Goal: Task Accomplishment & Management: Use online tool/utility

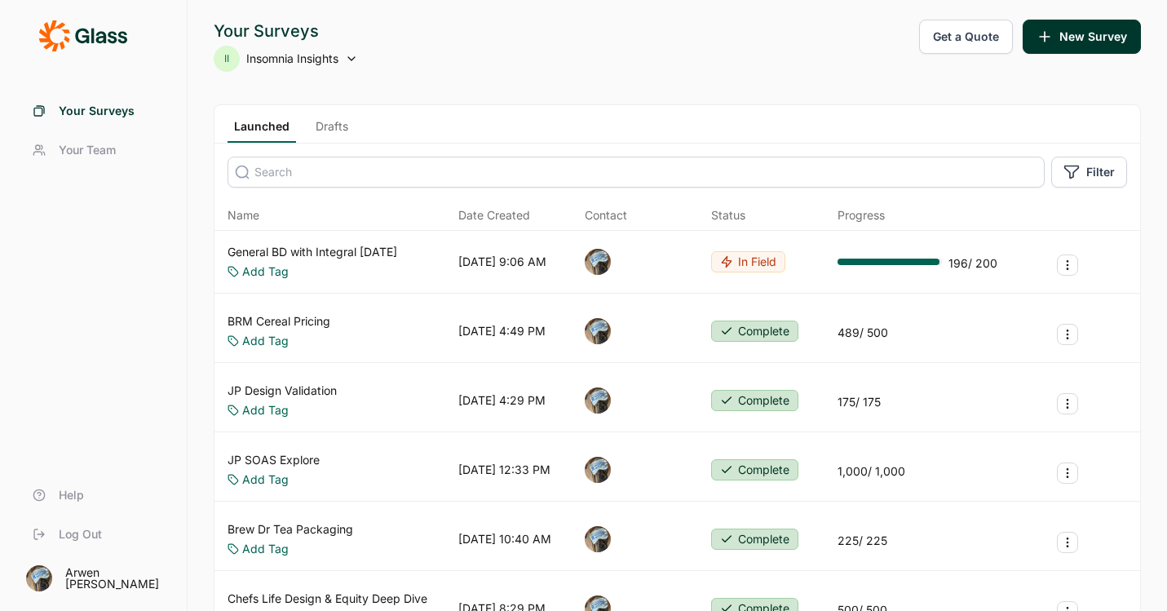
click at [347, 254] on link "General BD with Integral [DATE]" at bounding box center [313, 252] width 170 height 16
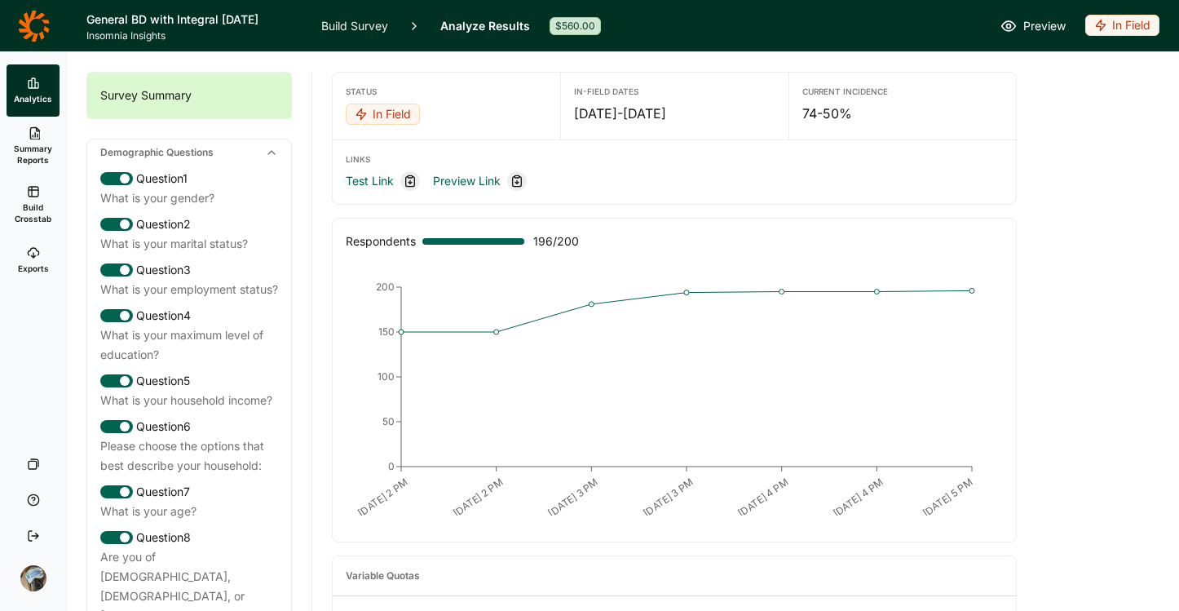
click at [375, 113] on div "In Field" at bounding box center [383, 114] width 74 height 21
click at [258, 210] on button "Draft" at bounding box center [323, 210] width 184 height 36
click at [370, 31] on link "Build Survey" at bounding box center [354, 25] width 67 height 51
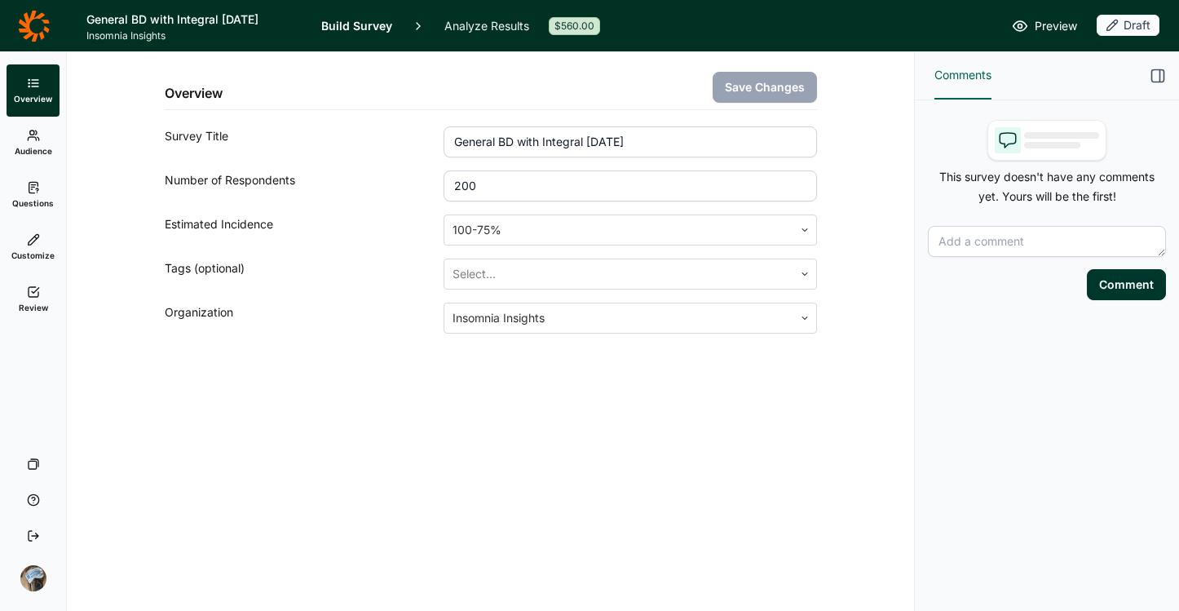
click at [22, 299] on link "Review" at bounding box center [33, 299] width 53 height 52
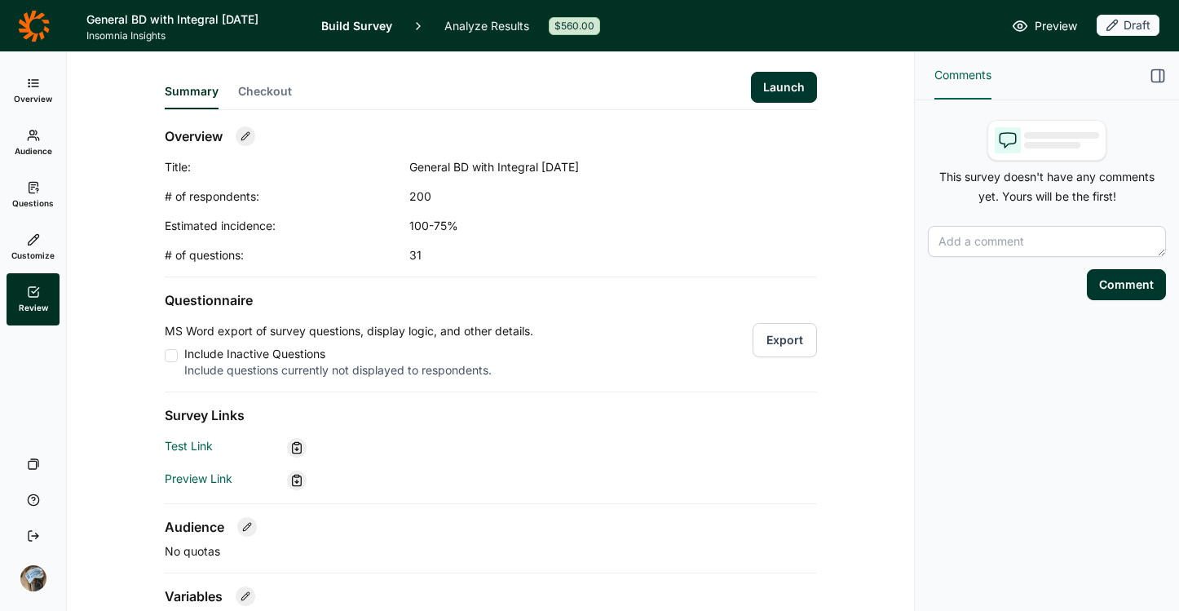
click at [765, 88] on button "Launch" at bounding box center [784, 87] width 66 height 31
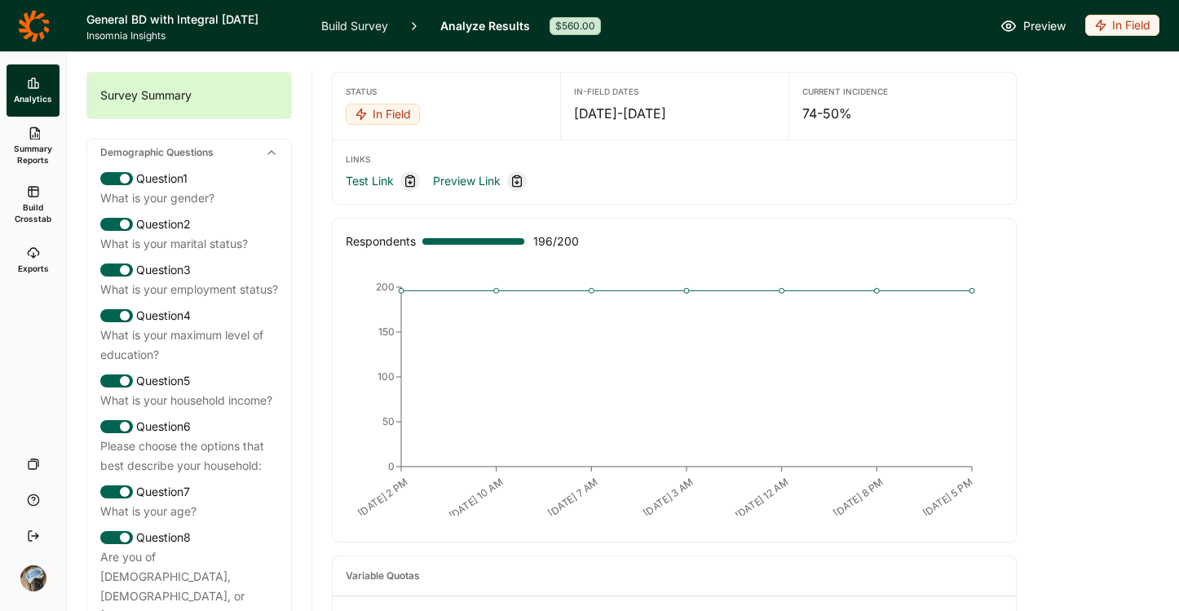
click at [31, 19] on icon at bounding box center [33, 25] width 31 height 31
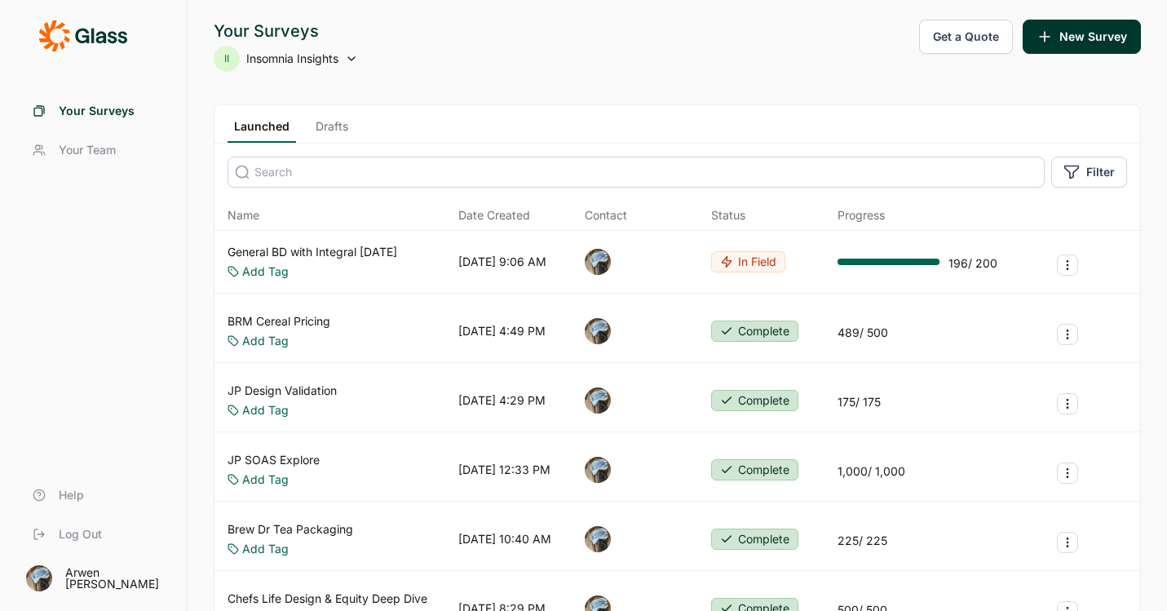
click at [335, 130] on link "Drafts" at bounding box center [332, 130] width 46 height 24
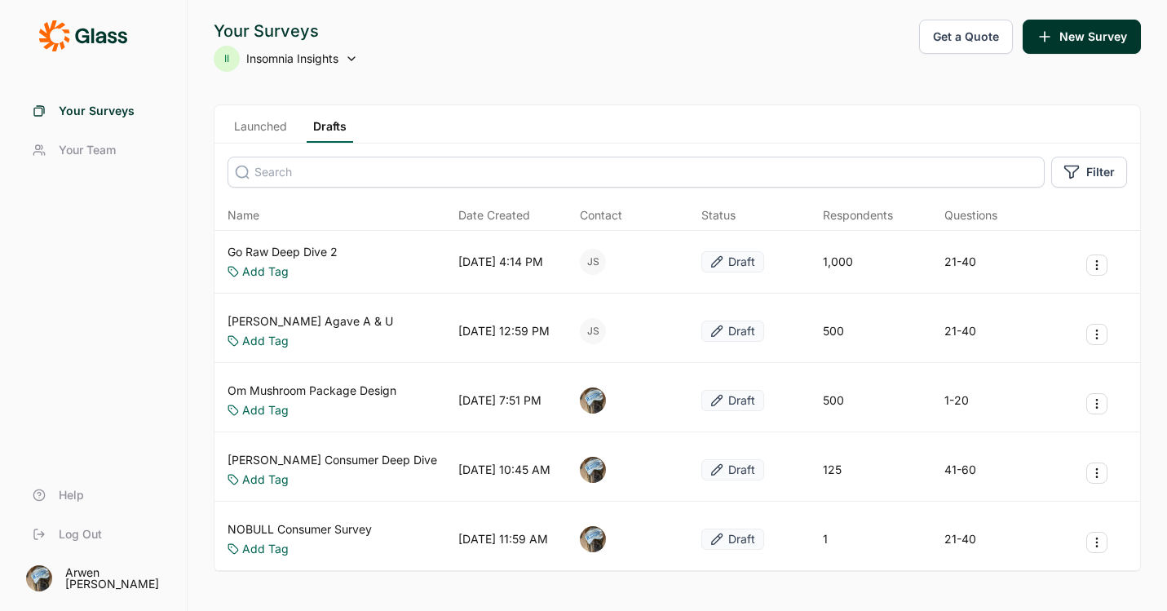
click at [563, 116] on div "Launched Drafts" at bounding box center [677, 124] width 926 height 38
click at [321, 248] on link "Go Raw Deep Dive 2" at bounding box center [283, 252] width 110 height 16
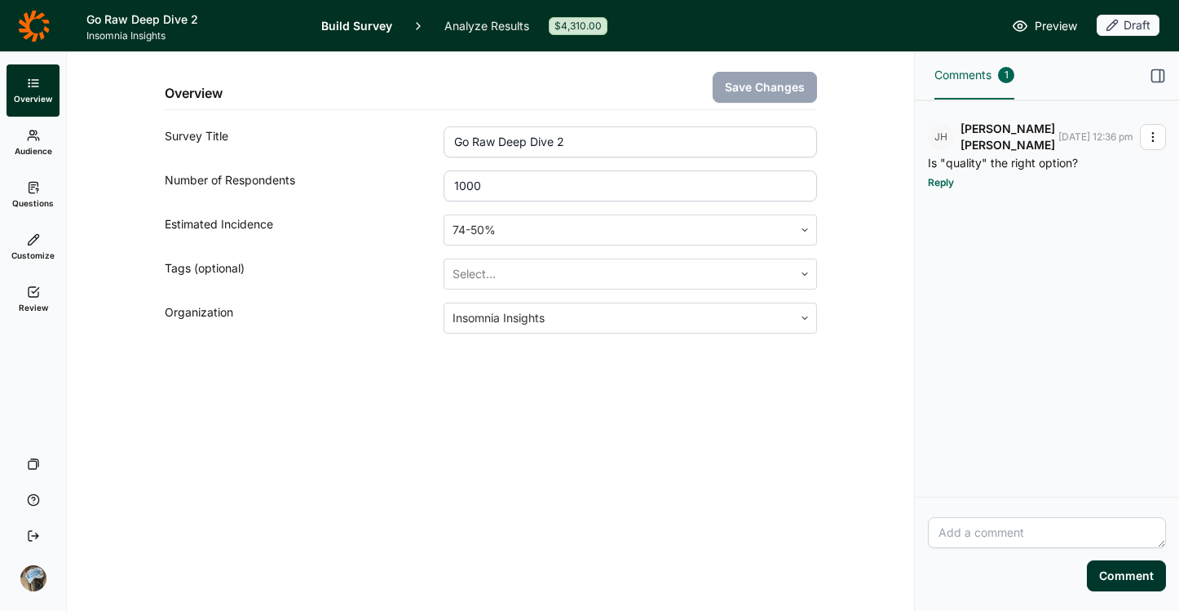
click at [31, 145] on span "Audience" at bounding box center [34, 150] width 38 height 11
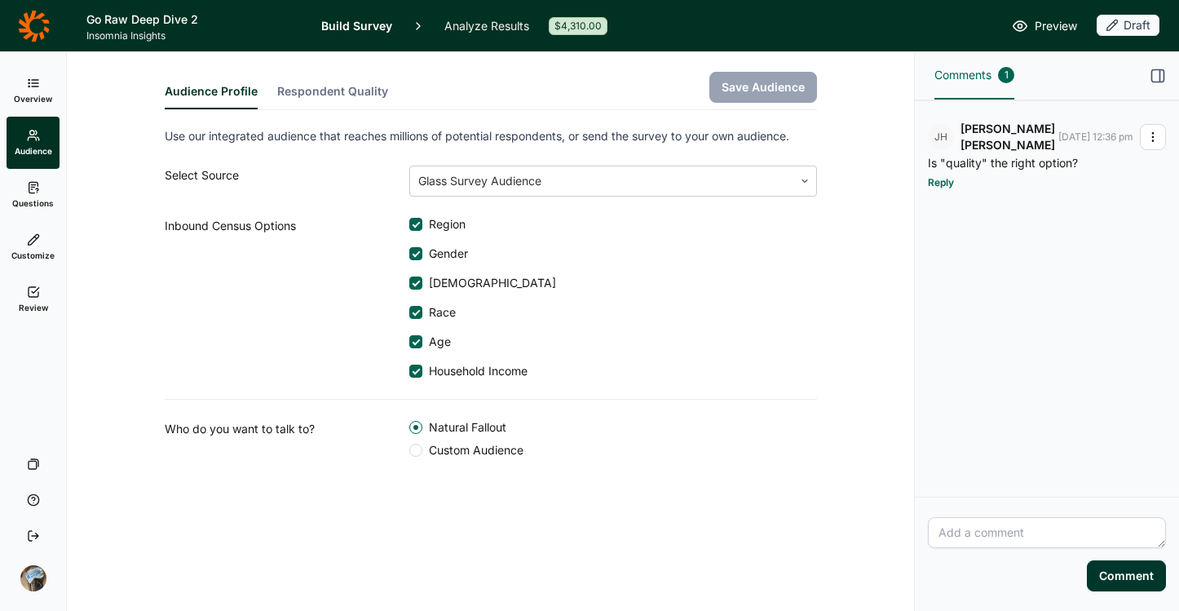
click at [38, 189] on icon at bounding box center [33, 187] width 13 height 13
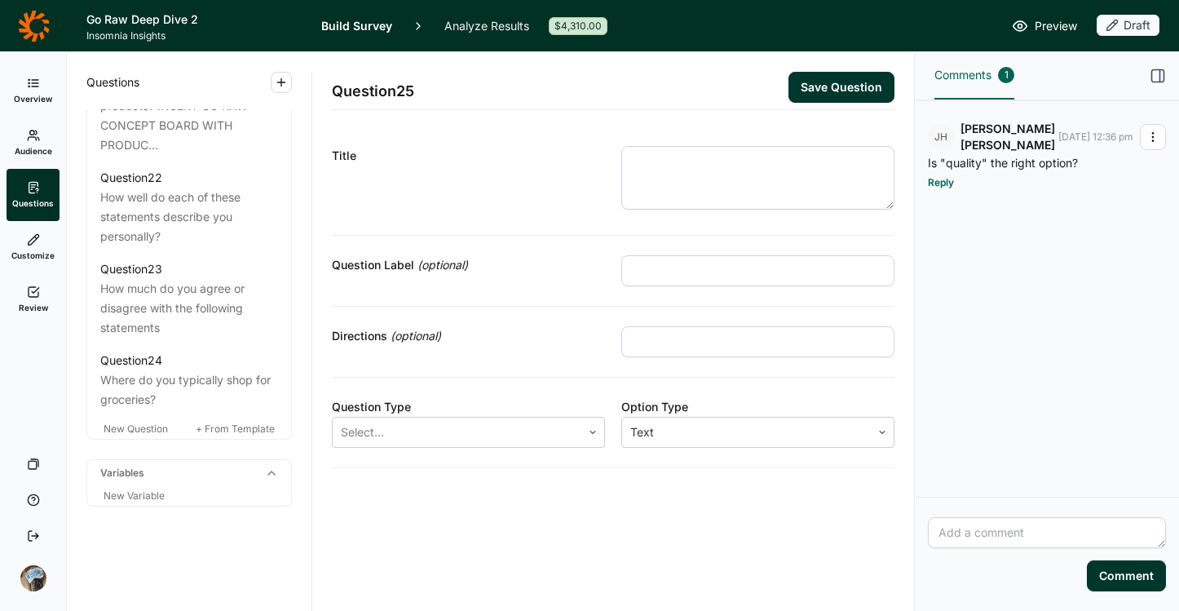
scroll to position [2726, 0]
click at [214, 419] on div "New Question + From Template" at bounding box center [189, 429] width 204 height 20
click at [246, 429] on span "+ From Template" at bounding box center [235, 428] width 79 height 12
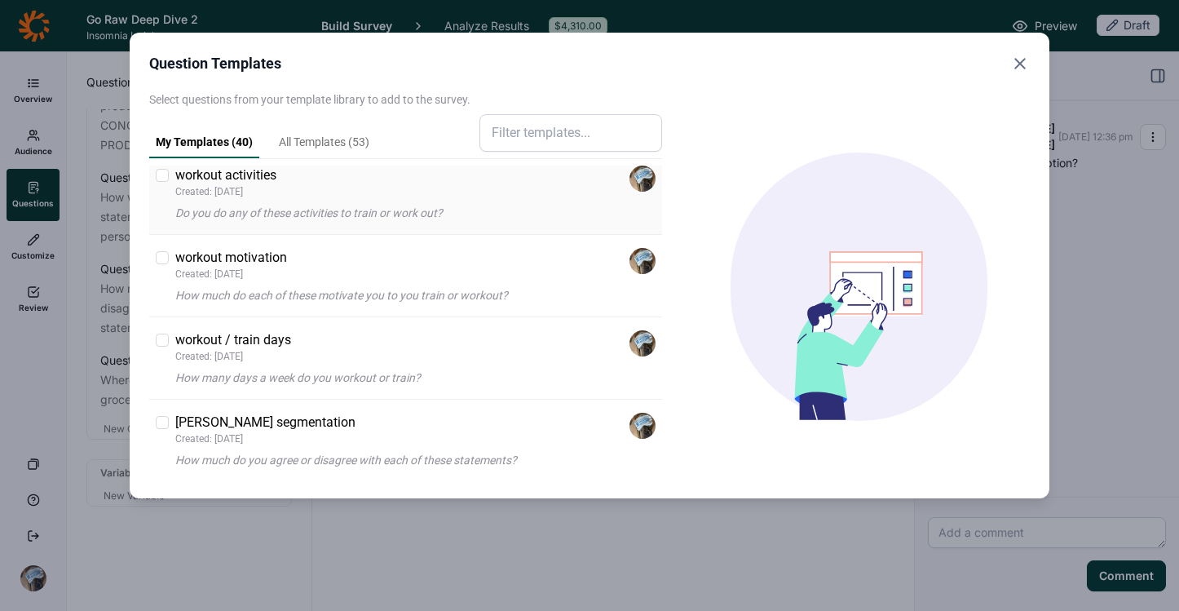
scroll to position [2607, 0]
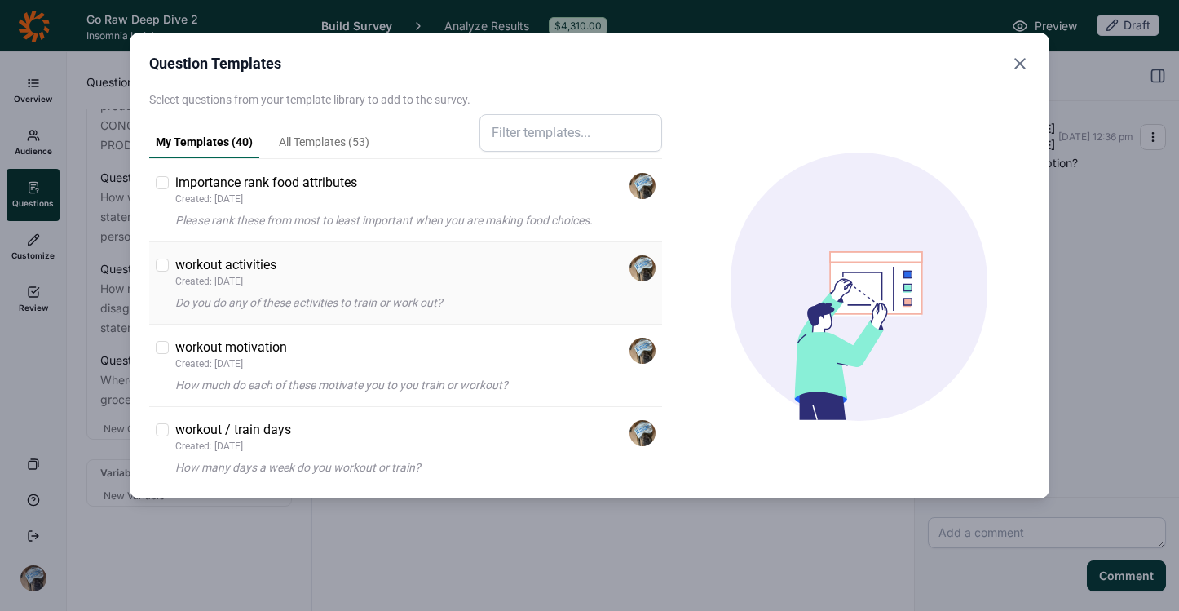
click at [168, 272] on div at bounding box center [162, 264] width 13 height 13
click at [156, 265] on input "checkbox" at bounding box center [156, 265] width 0 height 0
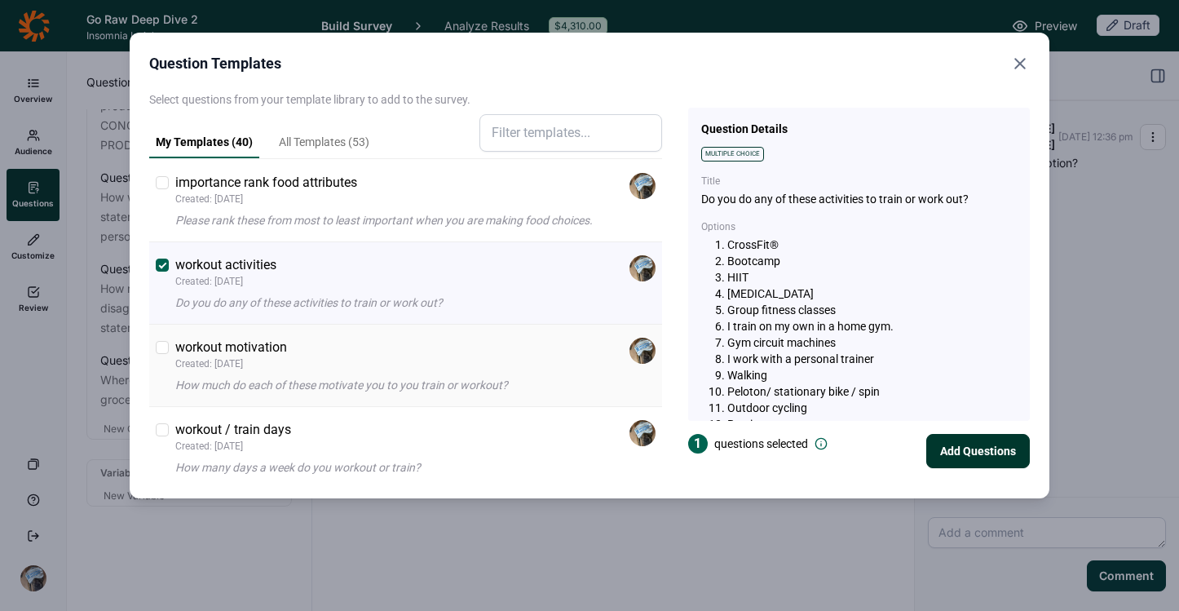
click at [159, 387] on div "workout motivation Created: 11/4/2024 How much do each of these motivate you to…" at bounding box center [405, 366] width 513 height 82
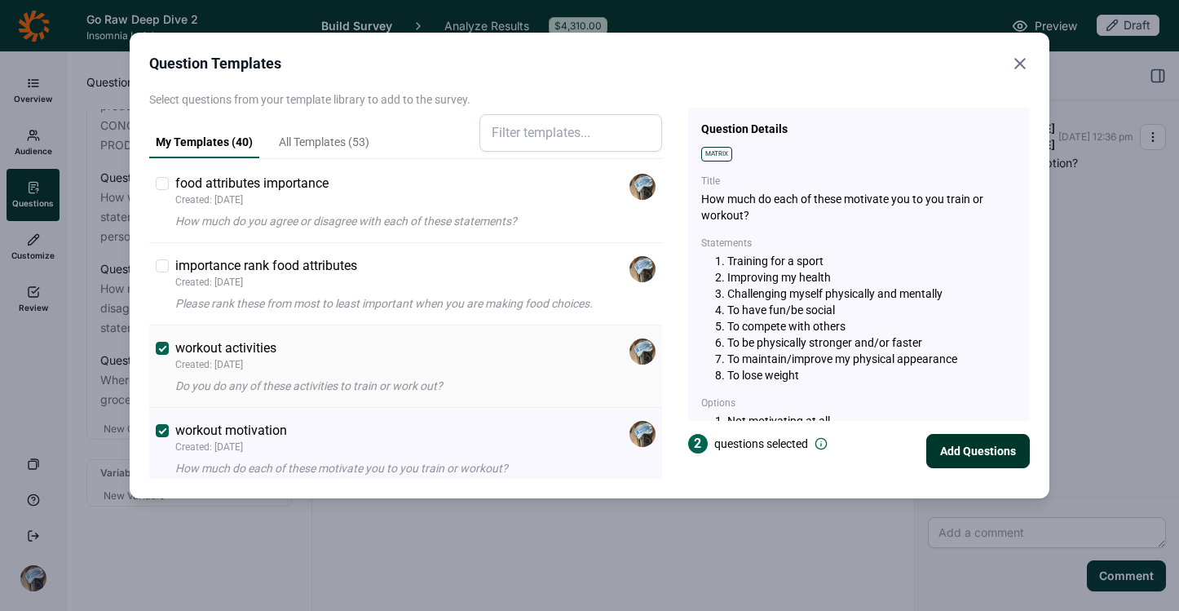
scroll to position [2520, 0]
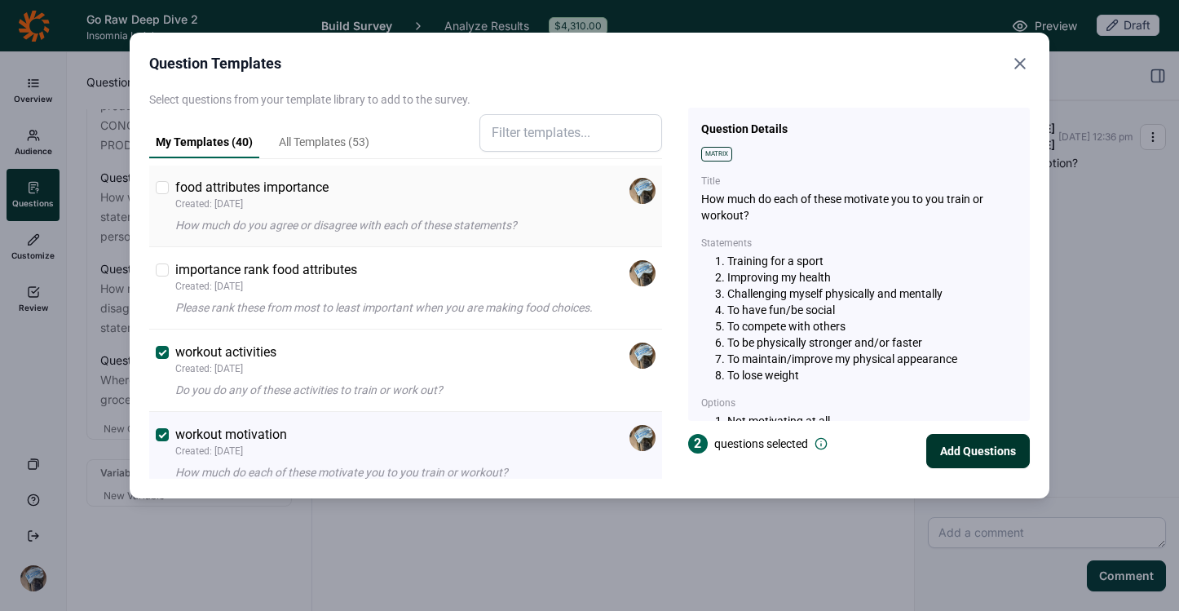
click at [219, 197] on p "food attributes importance" at bounding box center [251, 188] width 153 height 20
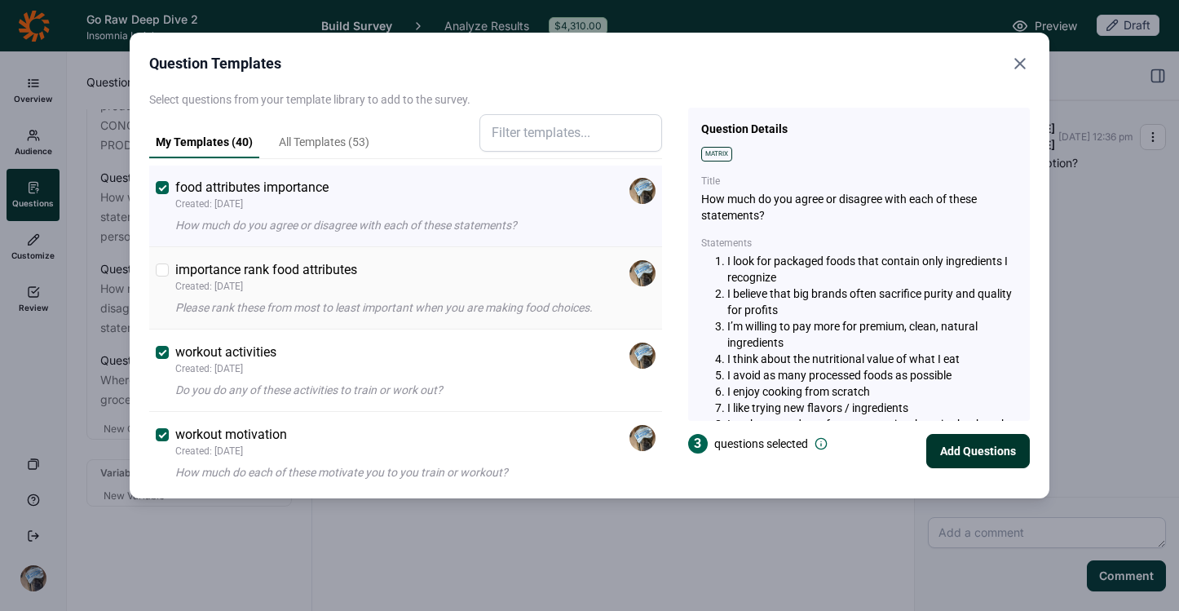
click at [219, 280] on p "importance rank food attributes" at bounding box center [266, 270] width 182 height 20
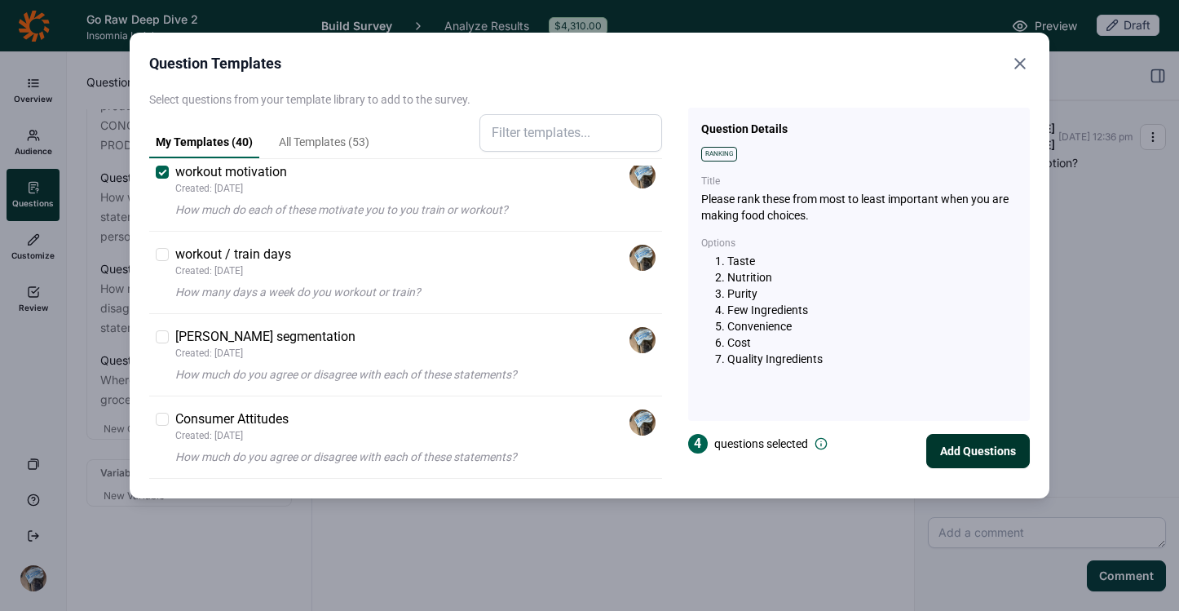
scroll to position [2854, 0]
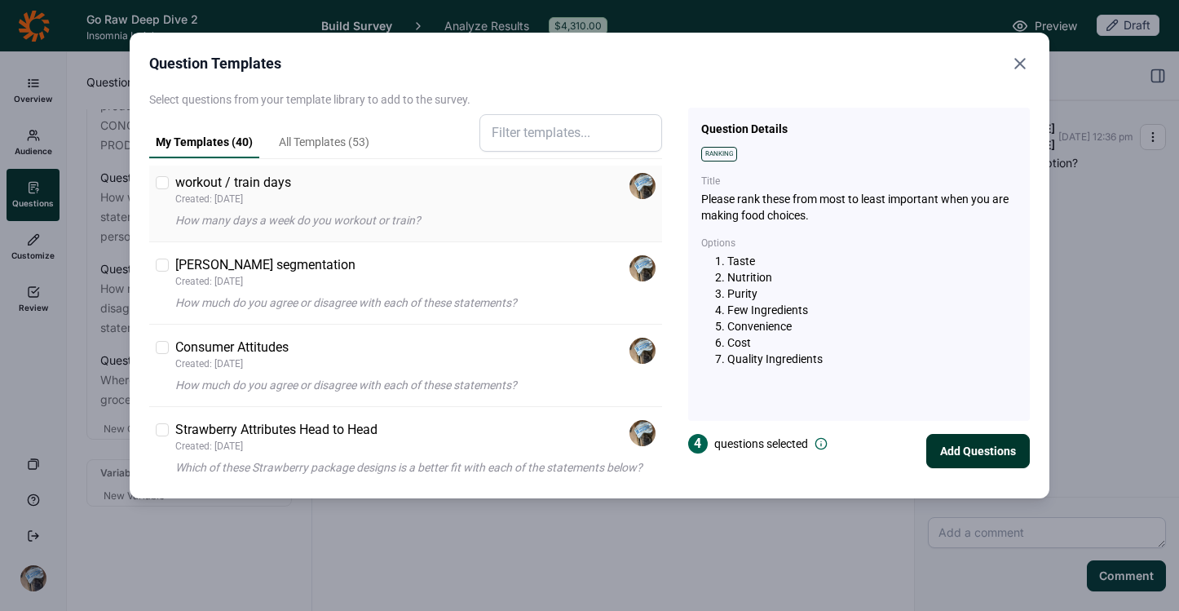
click at [261, 192] on p "workout / train days" at bounding box center [233, 183] width 116 height 20
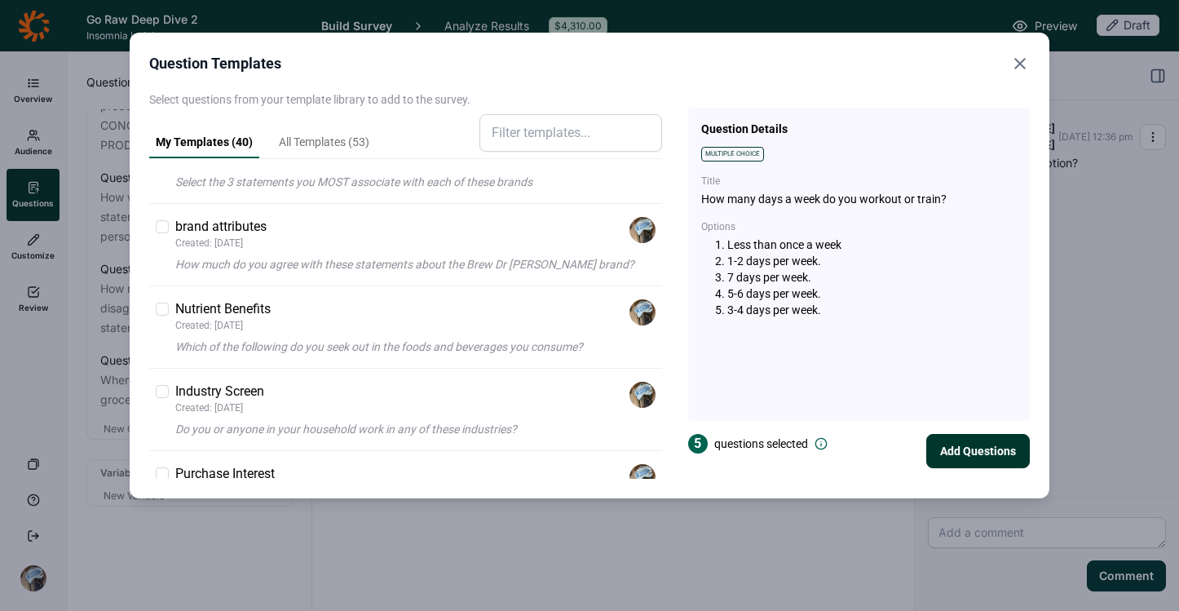
scroll to position [1983, 0]
click at [359, 342] on p "Which of the following do you seek out in the foods and beverages you consume?" at bounding box center [415, 350] width 480 height 16
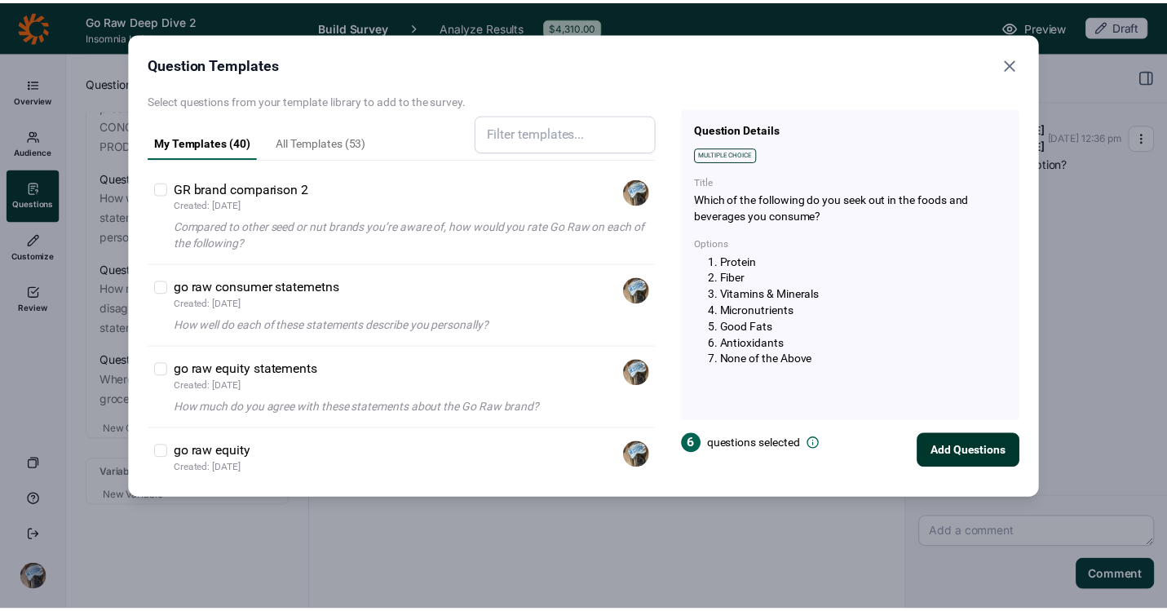
scroll to position [0, 0]
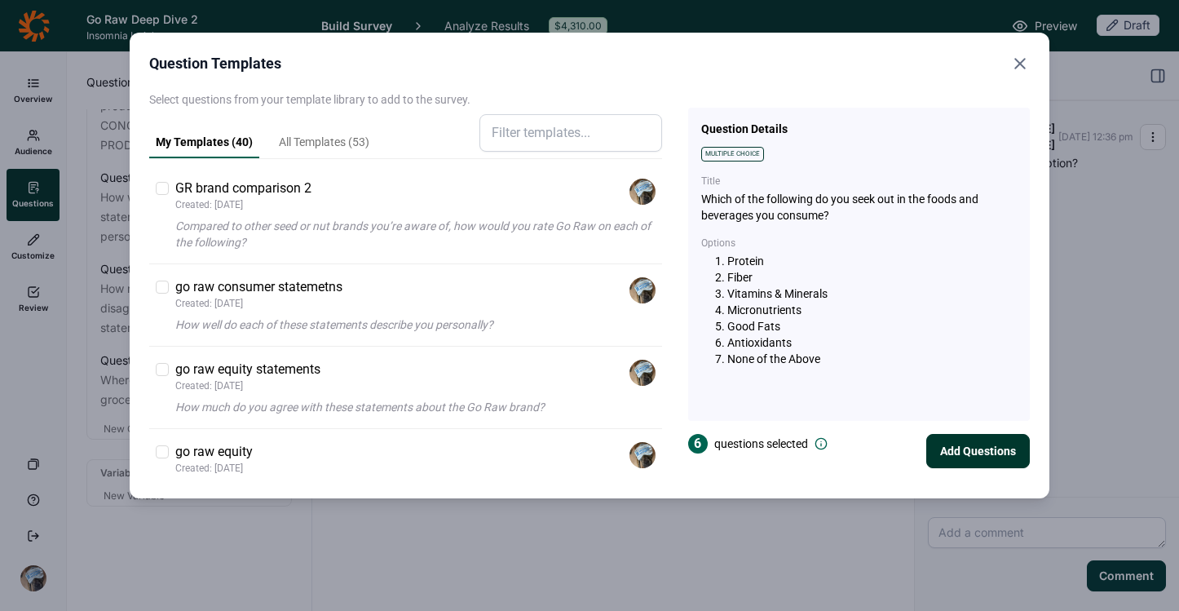
click at [971, 449] on button "Add Questions" at bounding box center [978, 451] width 104 height 34
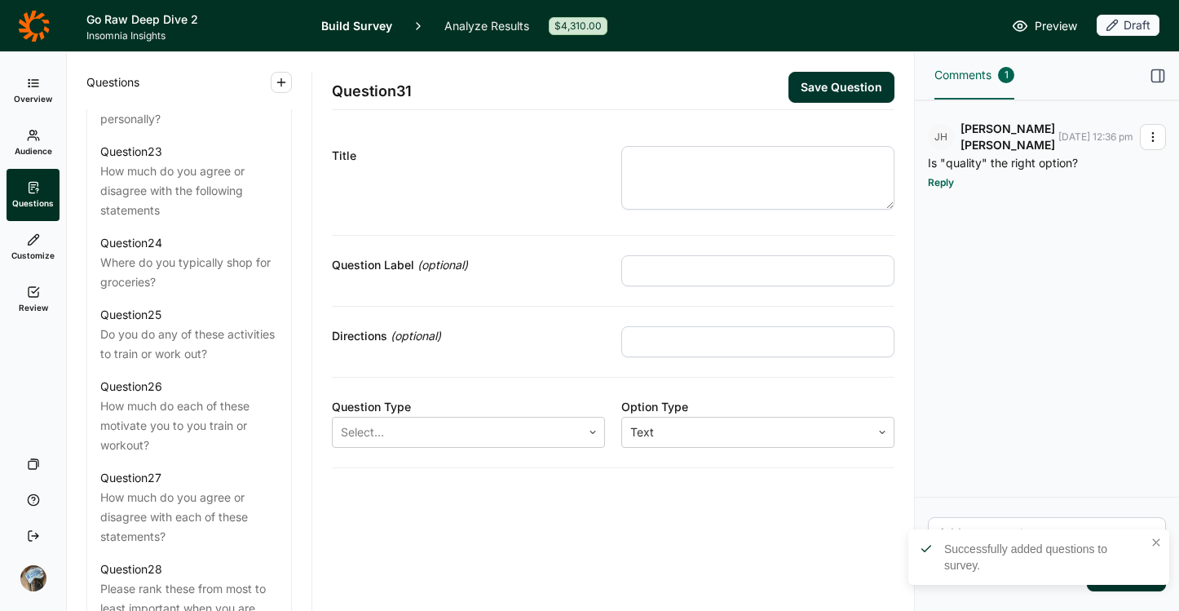
click at [35, 19] on icon at bounding box center [34, 26] width 32 height 33
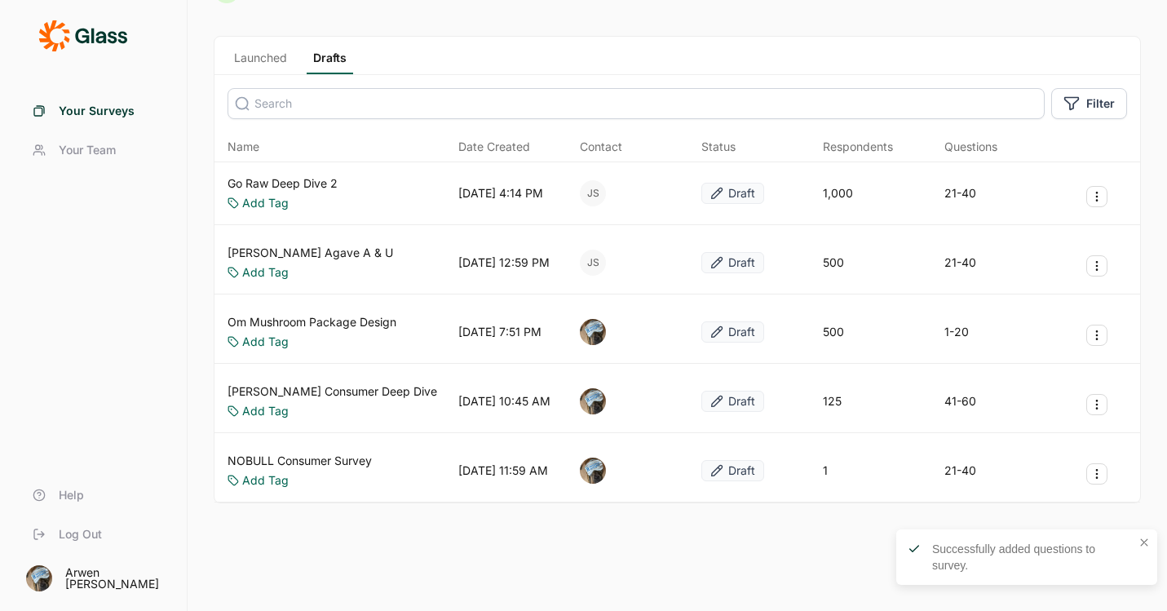
scroll to position [72, 0]
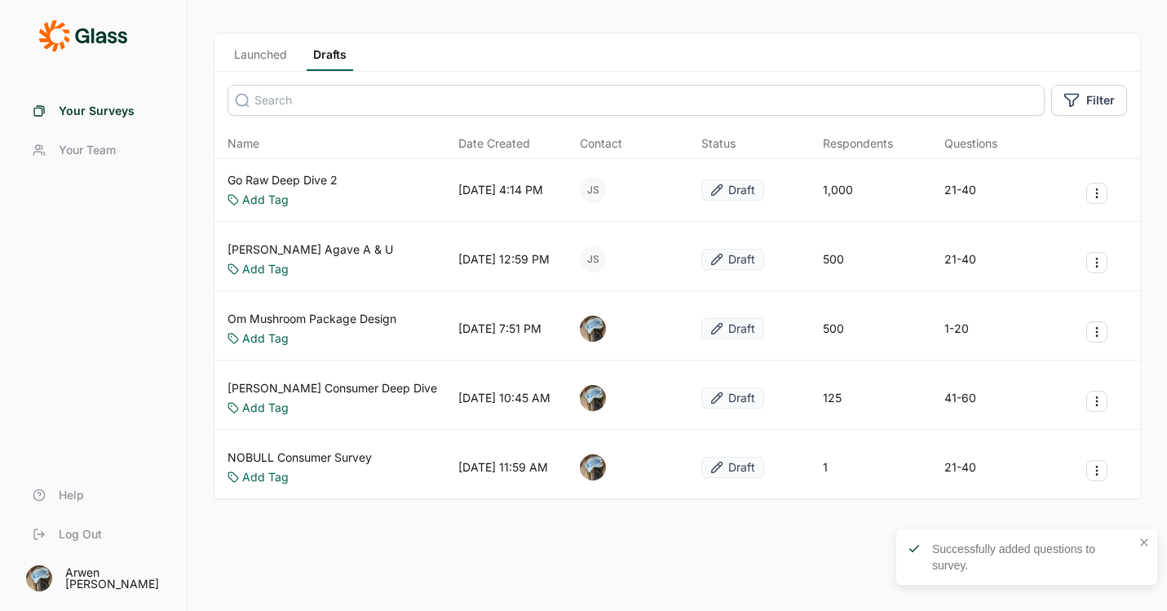
click at [338, 463] on link "NOBULL Consumer Survey" at bounding box center [300, 457] width 144 height 16
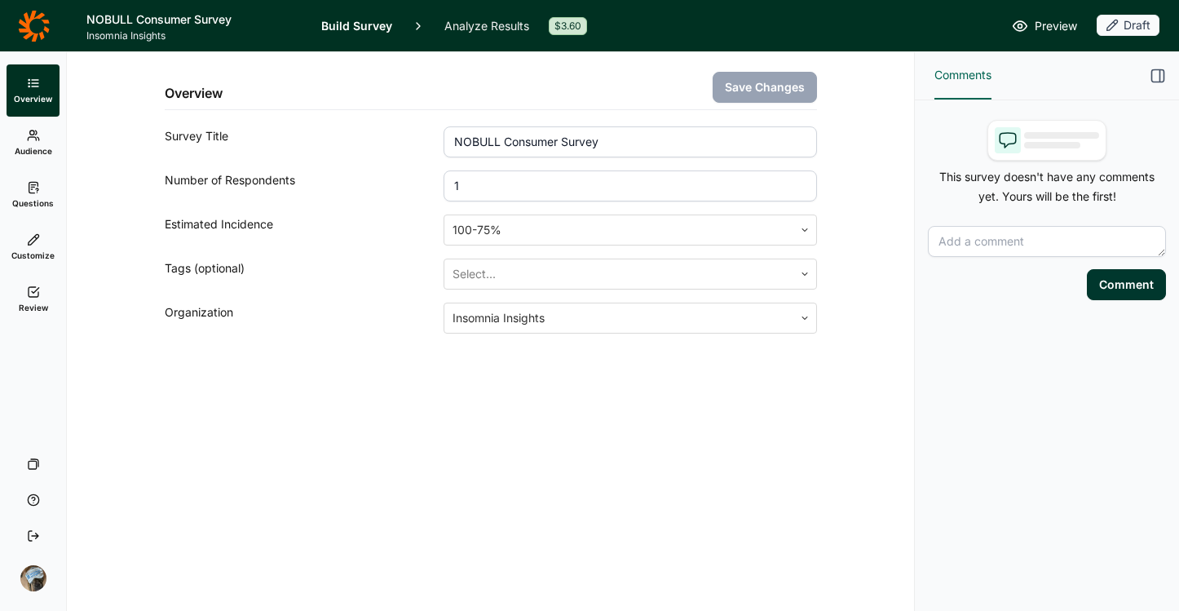
click at [29, 197] on span "Questions" at bounding box center [33, 202] width 42 height 11
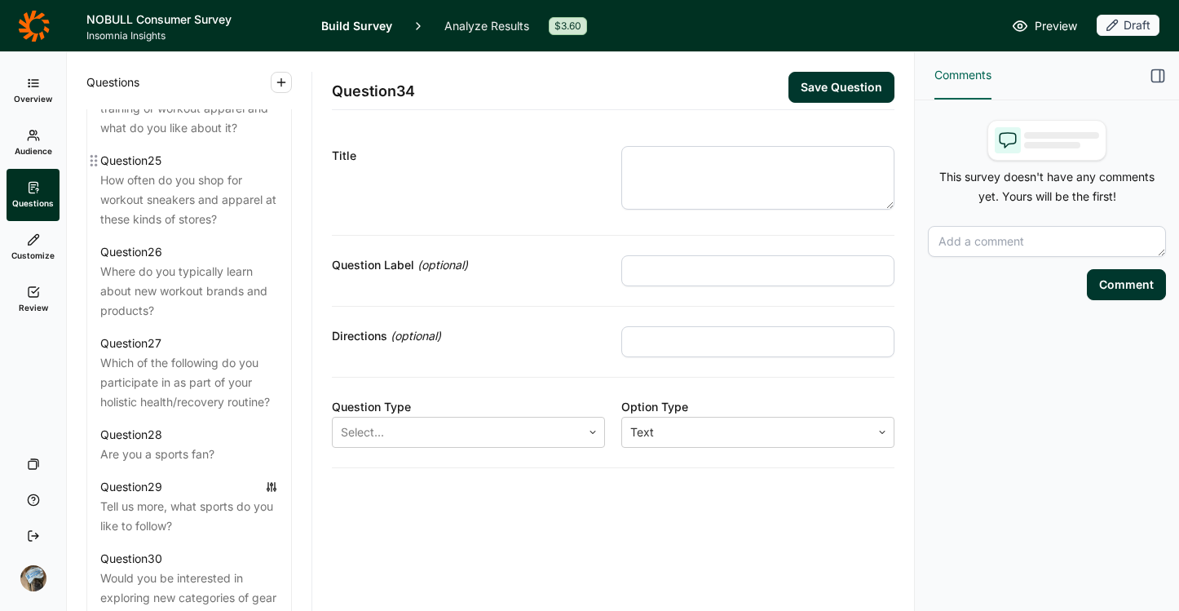
scroll to position [2560, 0]
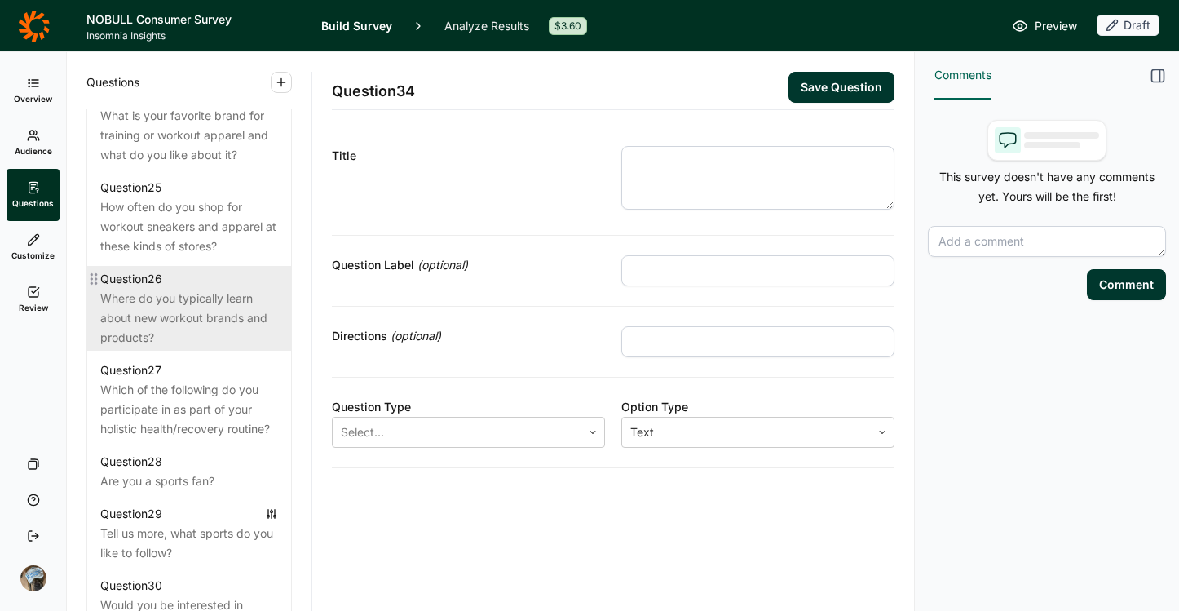
click at [192, 347] on div "Where do you typically learn about new workout brands and products?" at bounding box center [189, 318] width 178 height 59
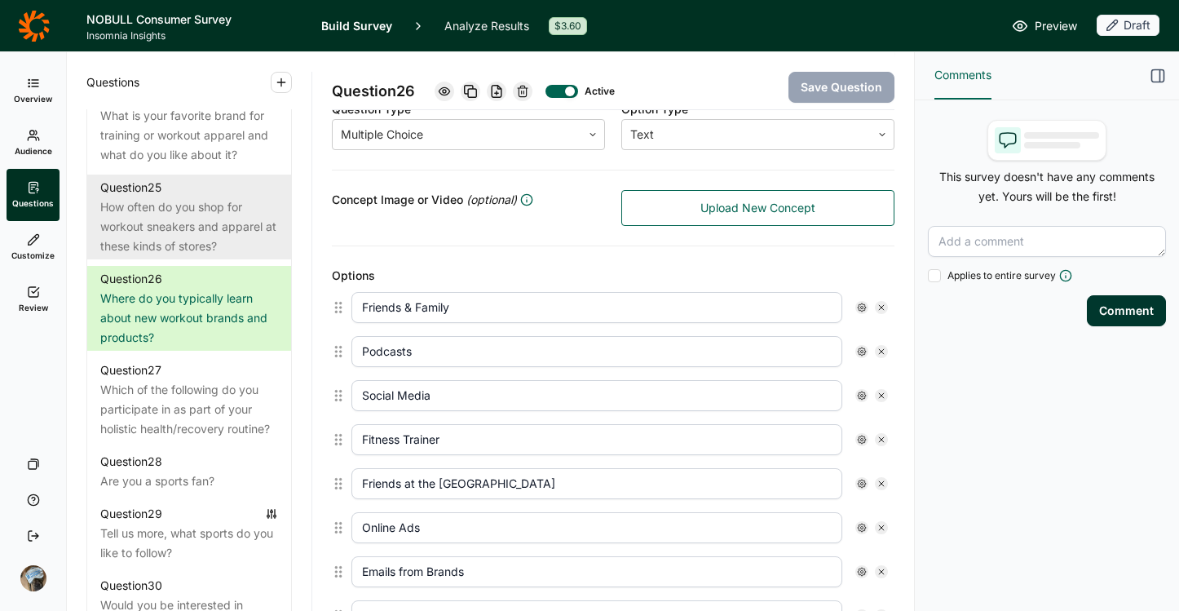
scroll to position [286, 0]
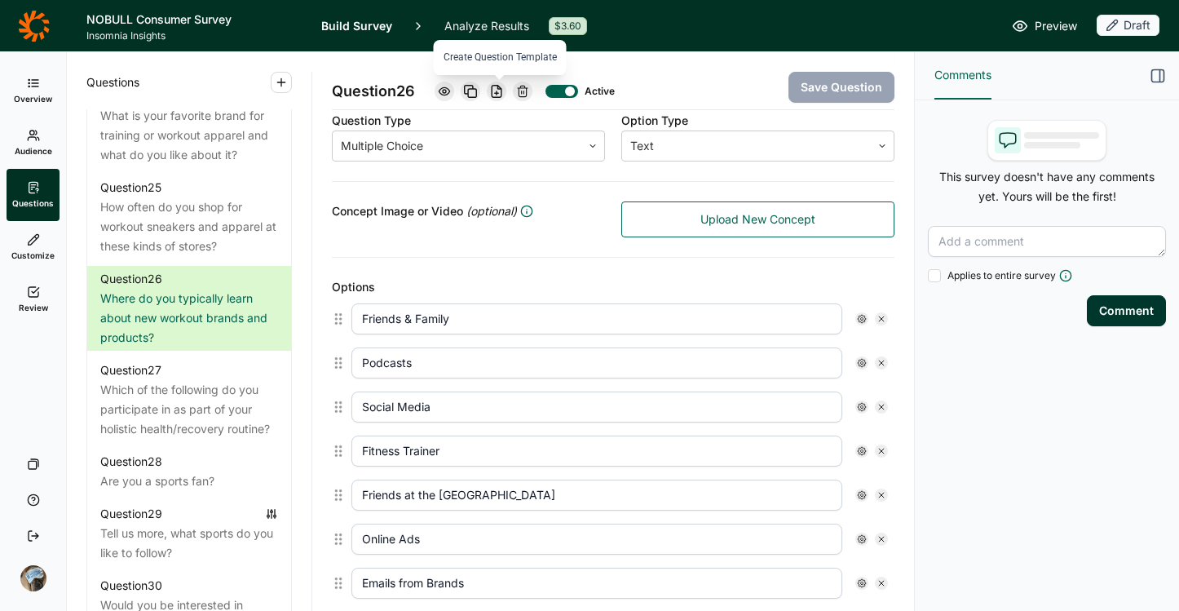
click at [500, 91] on icon at bounding box center [496, 91] width 13 height 13
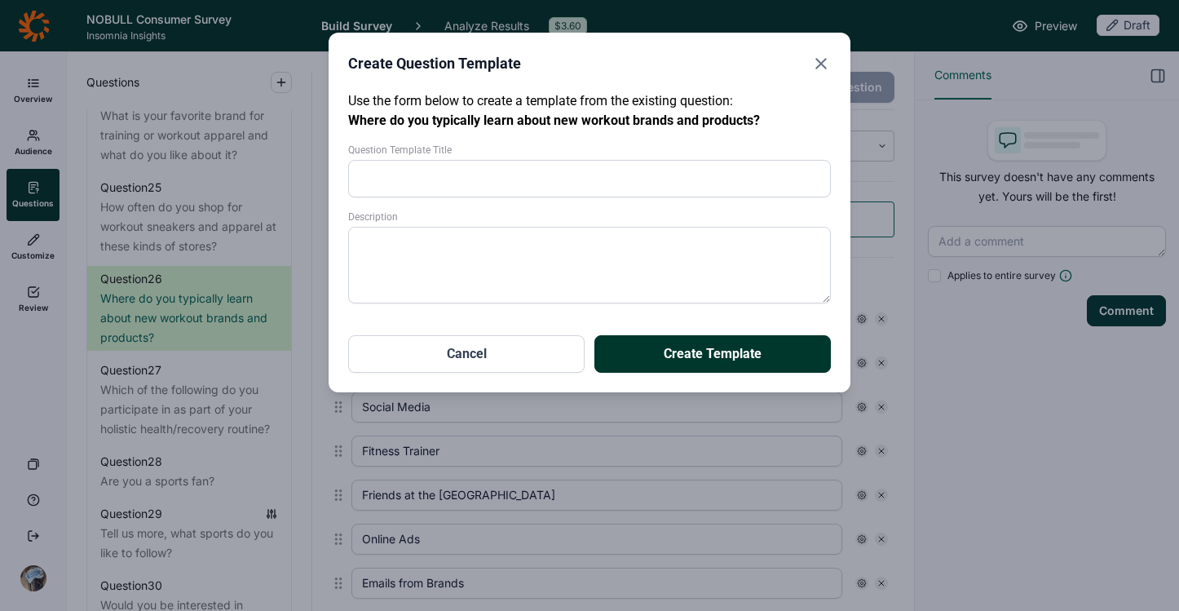
click at [616, 180] on input "Question Template Title" at bounding box center [589, 179] width 483 height 38
type input "media sources"
click at [749, 359] on button "Create Template" at bounding box center [712, 354] width 236 height 38
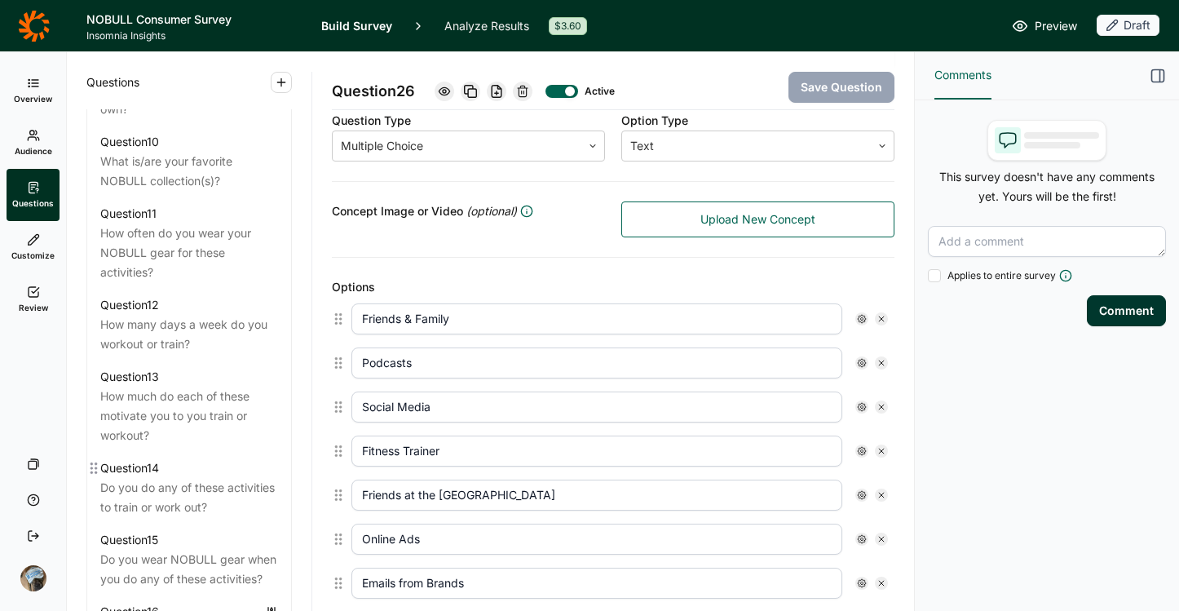
scroll to position [1353, 0]
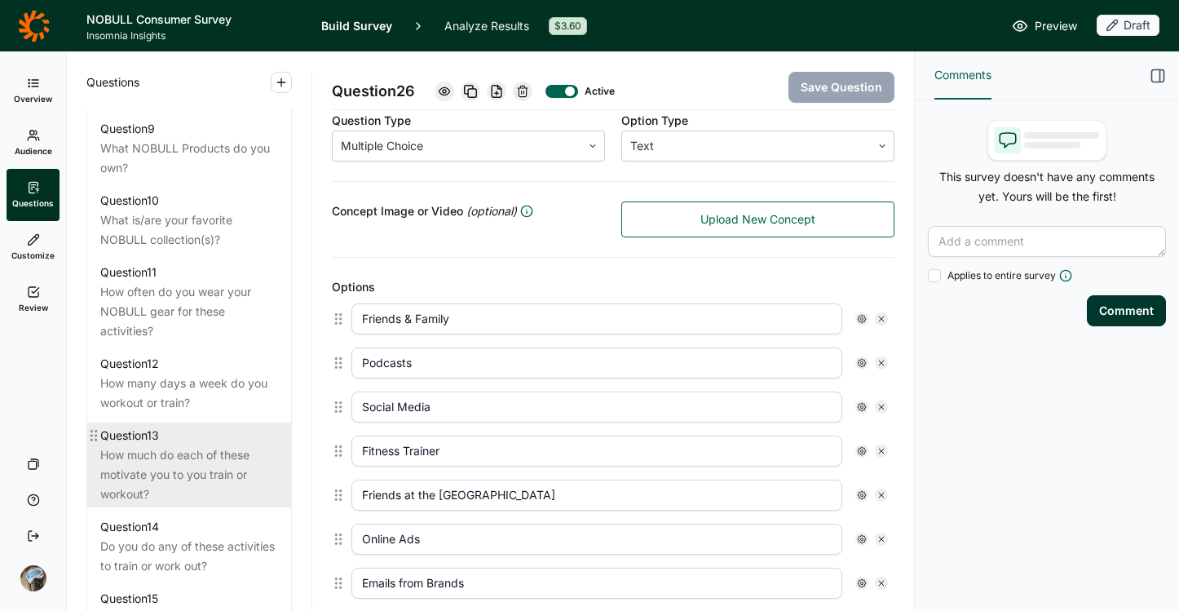
click at [179, 489] on div "How much do each of these motivate you to you train or workout?" at bounding box center [189, 474] width 178 height 59
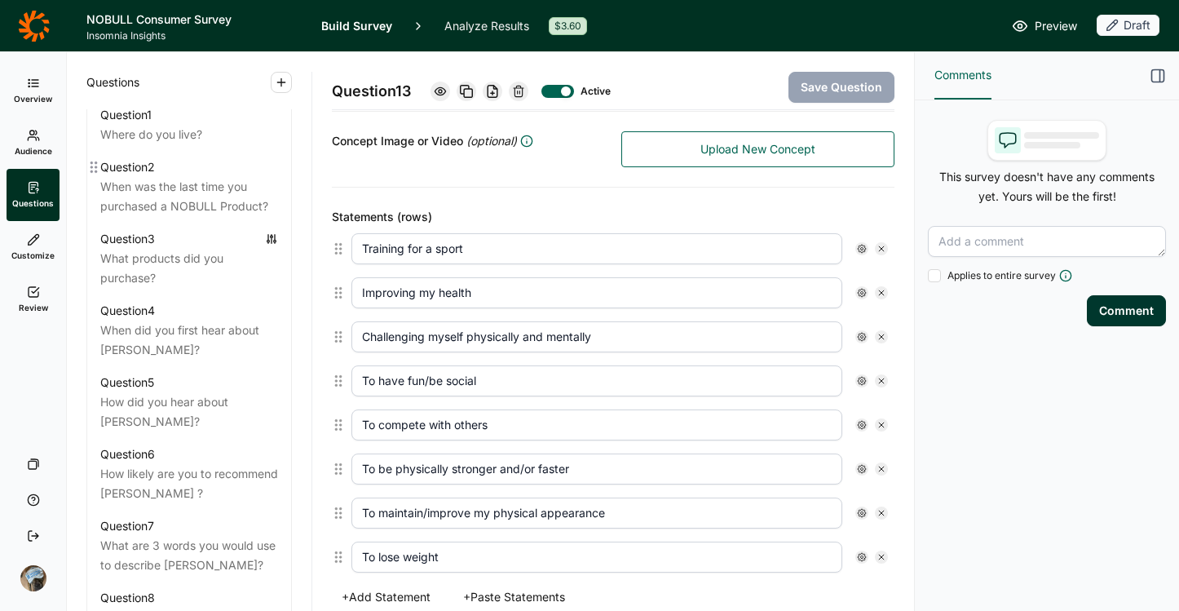
scroll to position [700, 0]
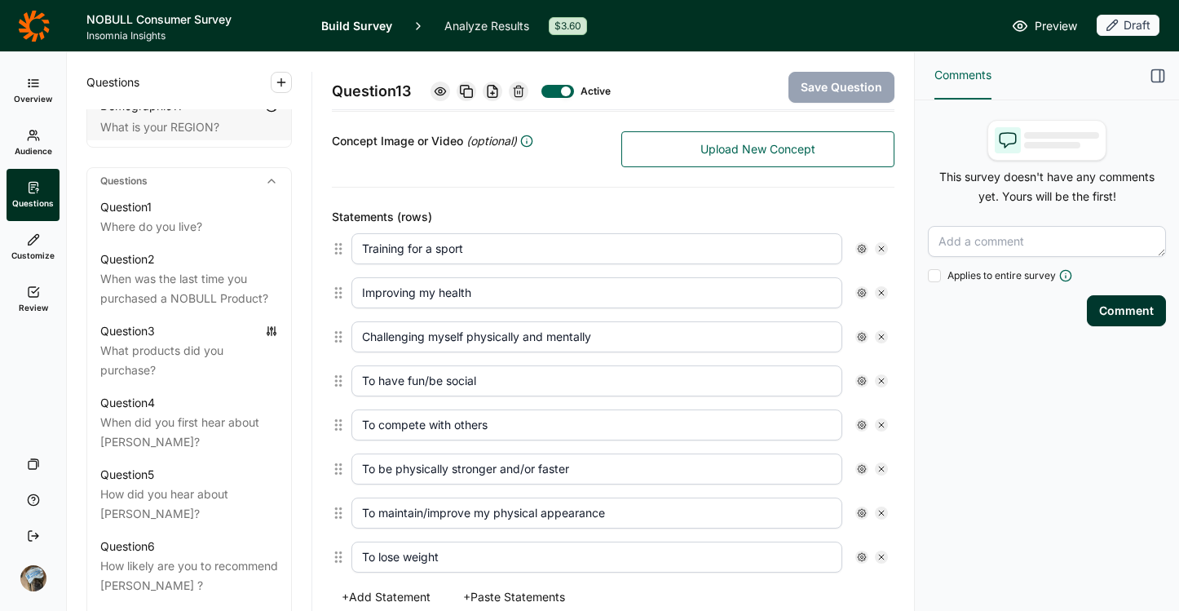
click at [51, 35] on link at bounding box center [33, 26] width 67 height 46
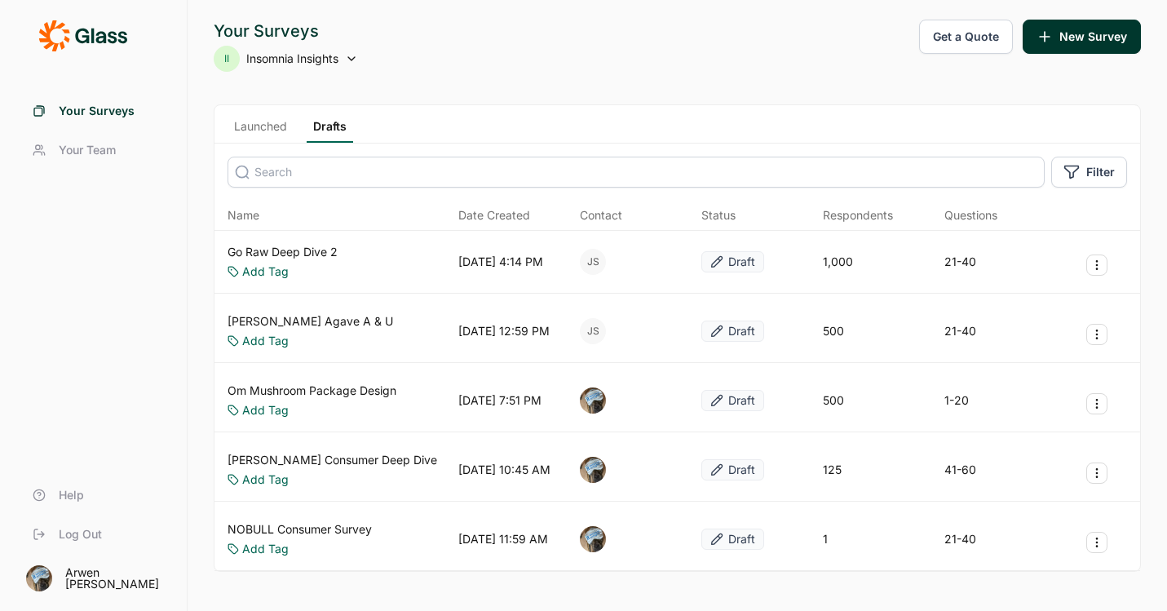
click at [315, 250] on link "Go Raw Deep Dive 2" at bounding box center [283, 252] width 110 height 16
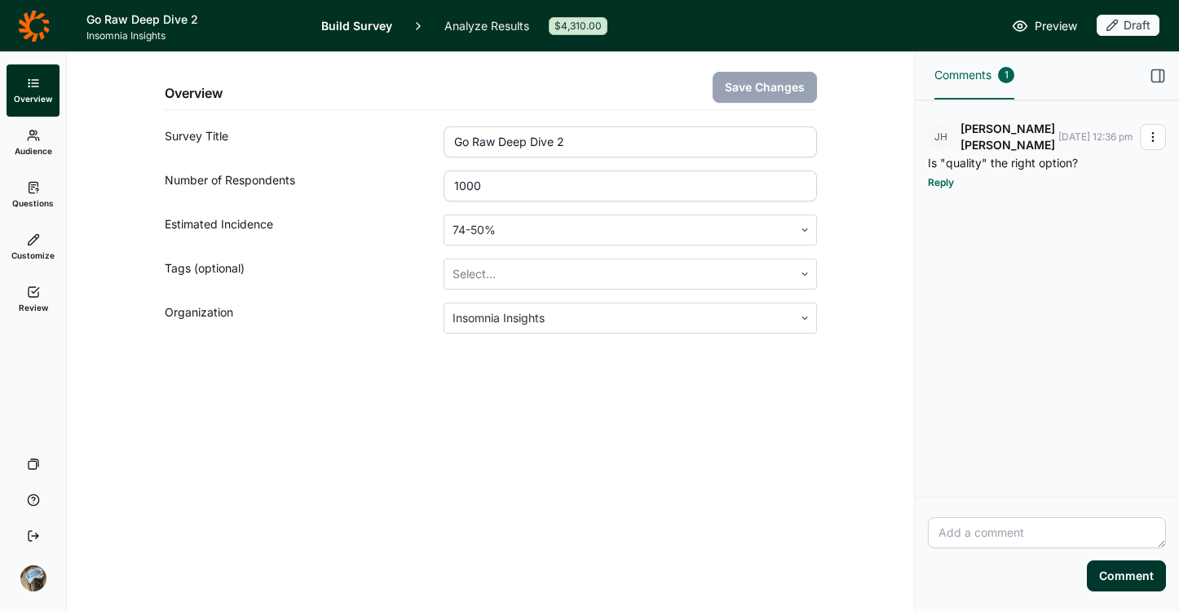
click at [42, 192] on link "Questions" at bounding box center [33, 195] width 53 height 52
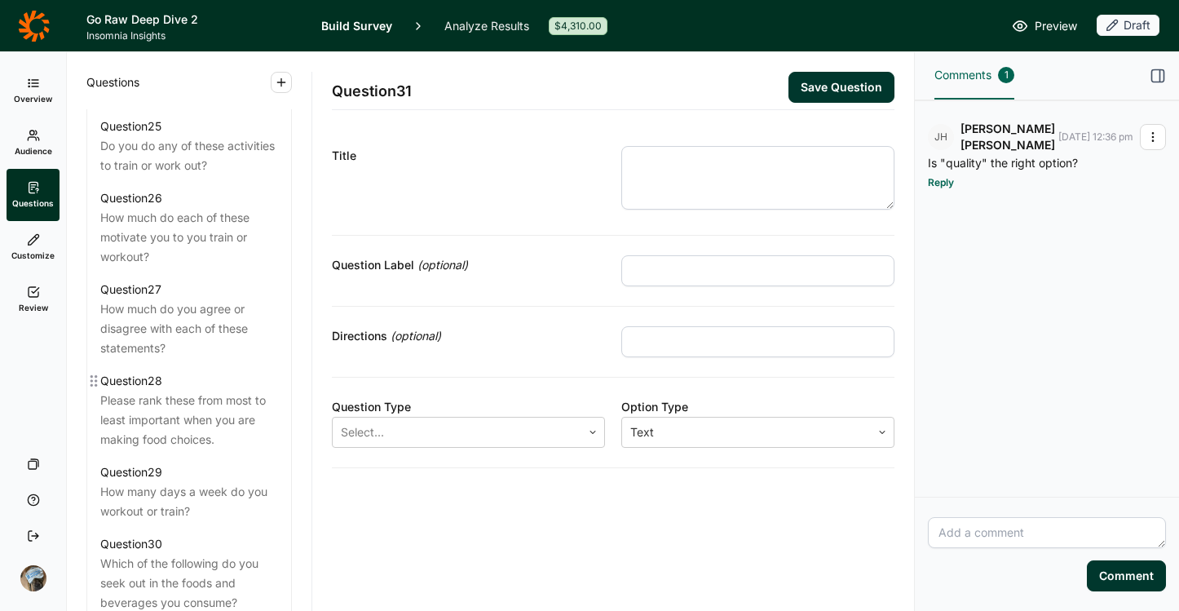
scroll to position [3235, 0]
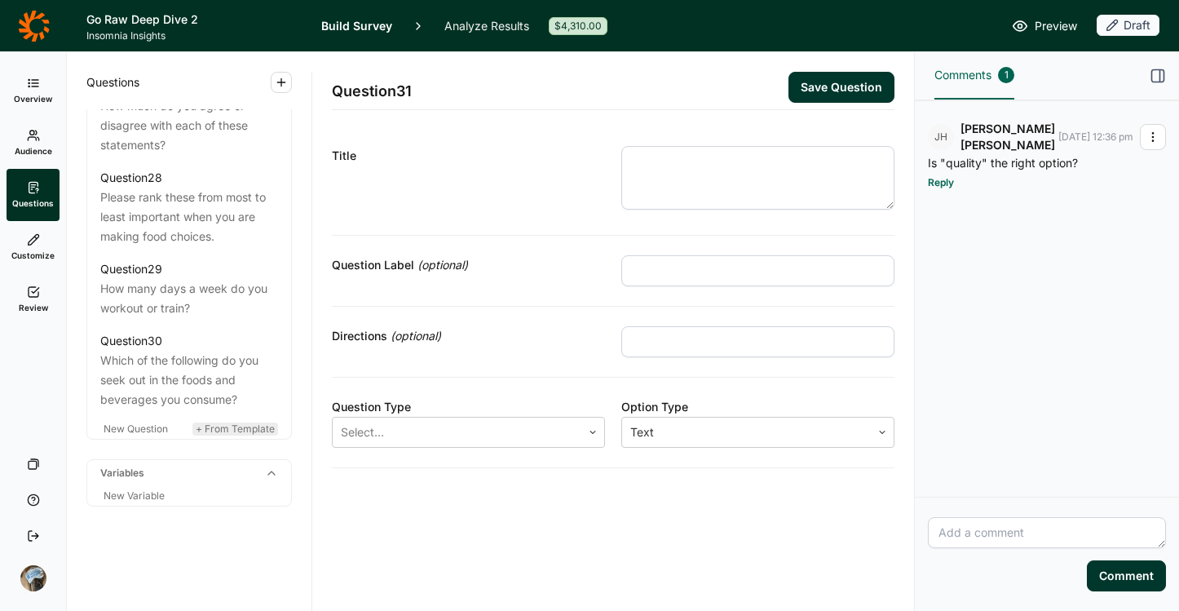
click at [209, 430] on span "+ From Template" at bounding box center [235, 428] width 79 height 12
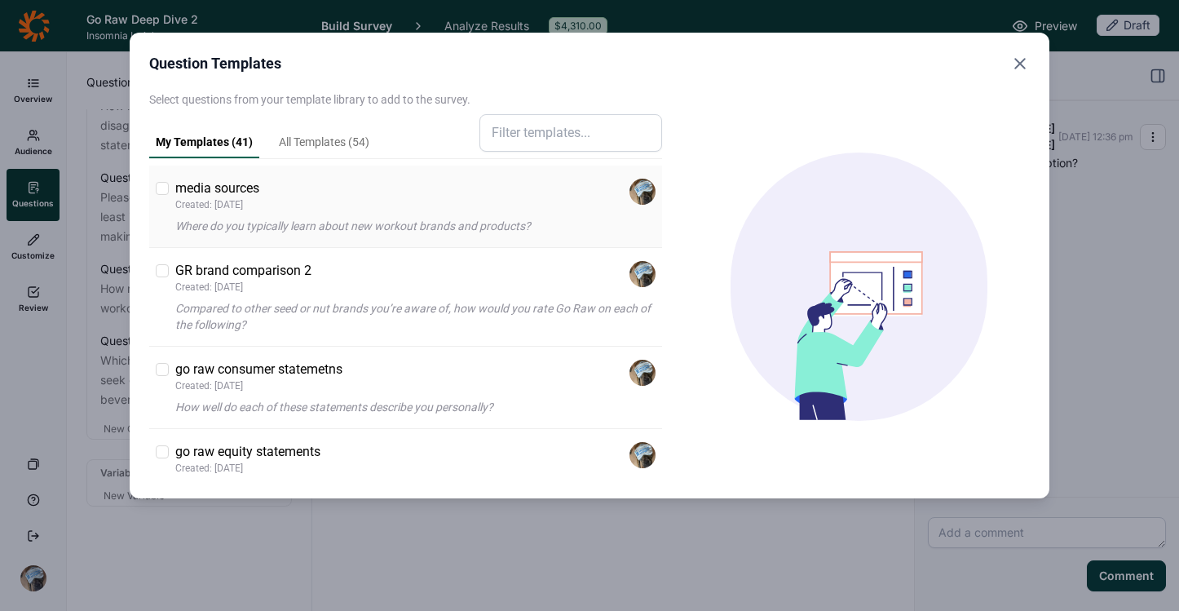
click at [216, 182] on p "media sources" at bounding box center [217, 189] width 84 height 20
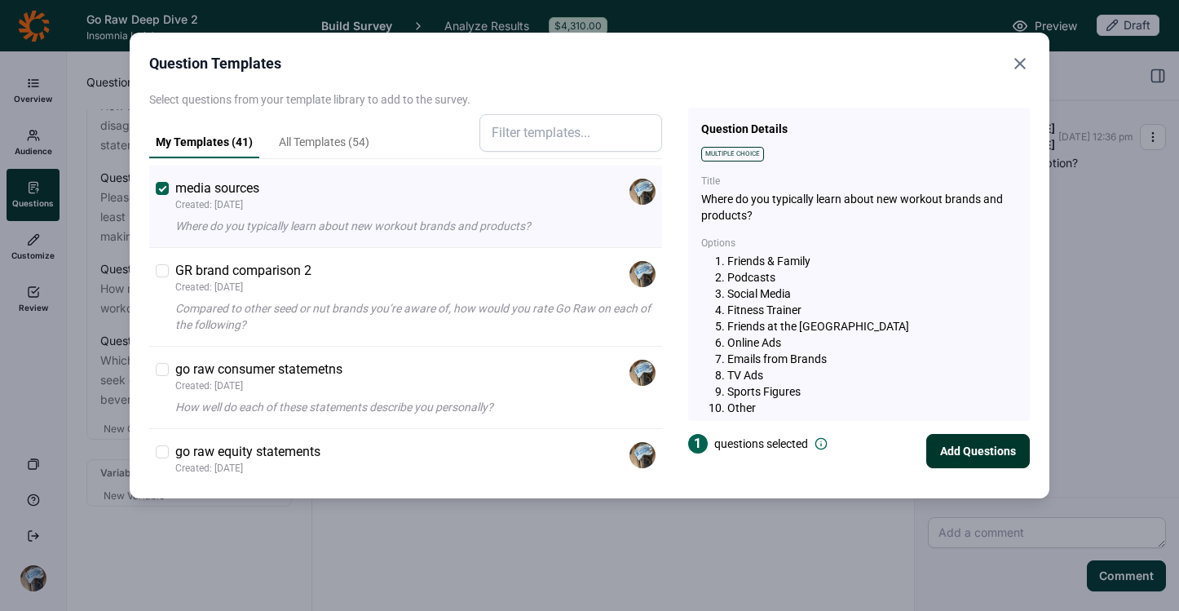
click at [977, 459] on button "Add Questions" at bounding box center [978, 451] width 104 height 34
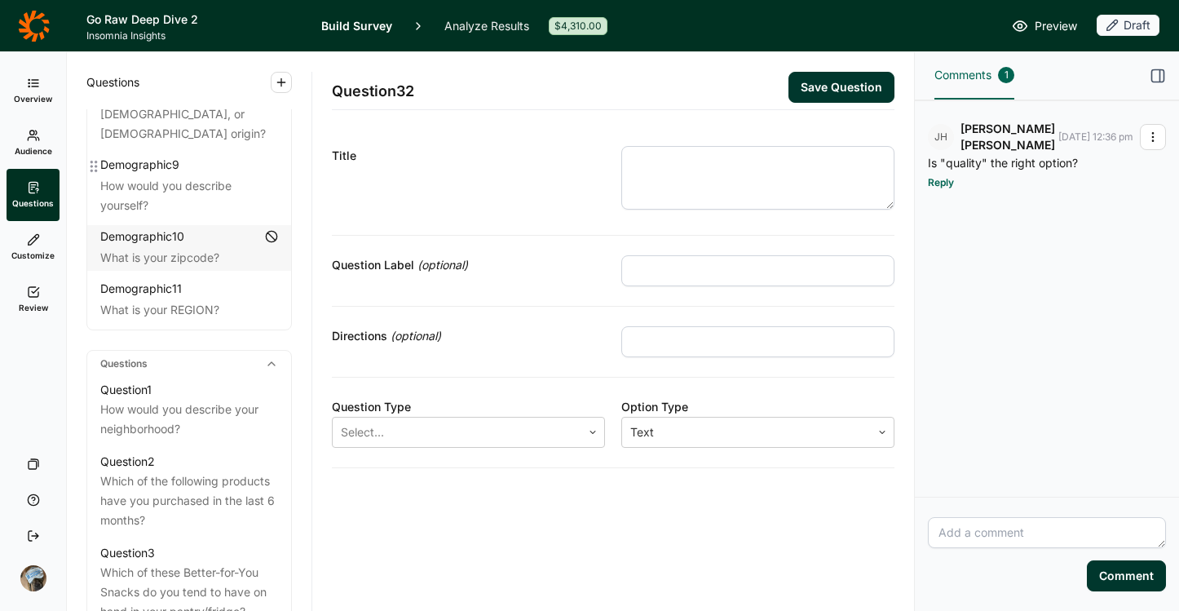
scroll to position [519, 0]
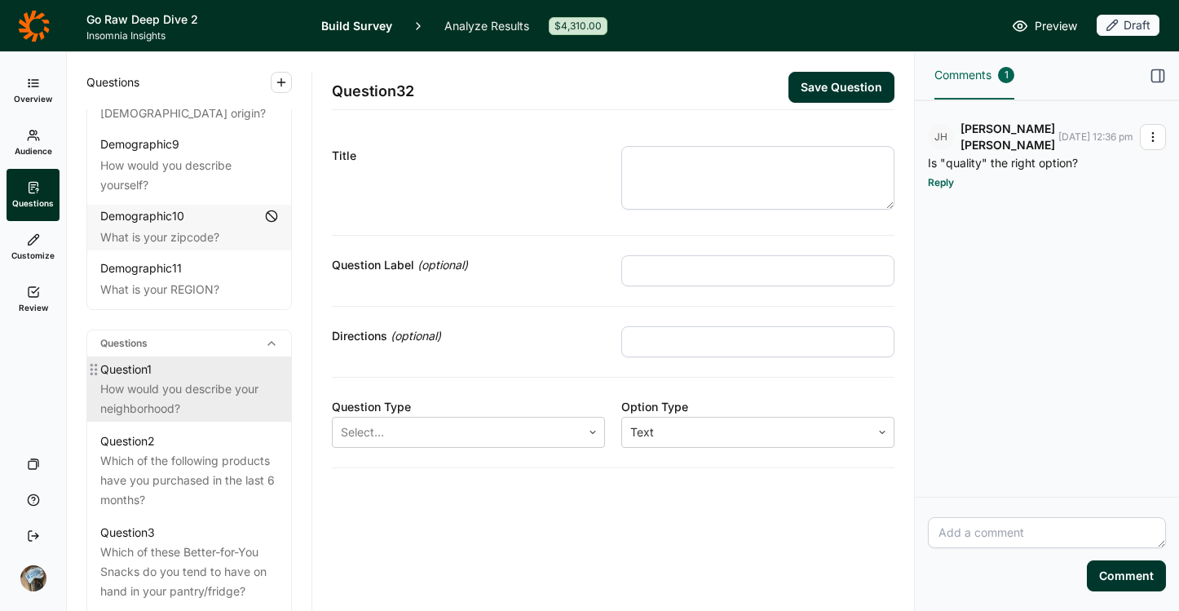
click at [175, 379] on div "Question 1" at bounding box center [189, 370] width 178 height 20
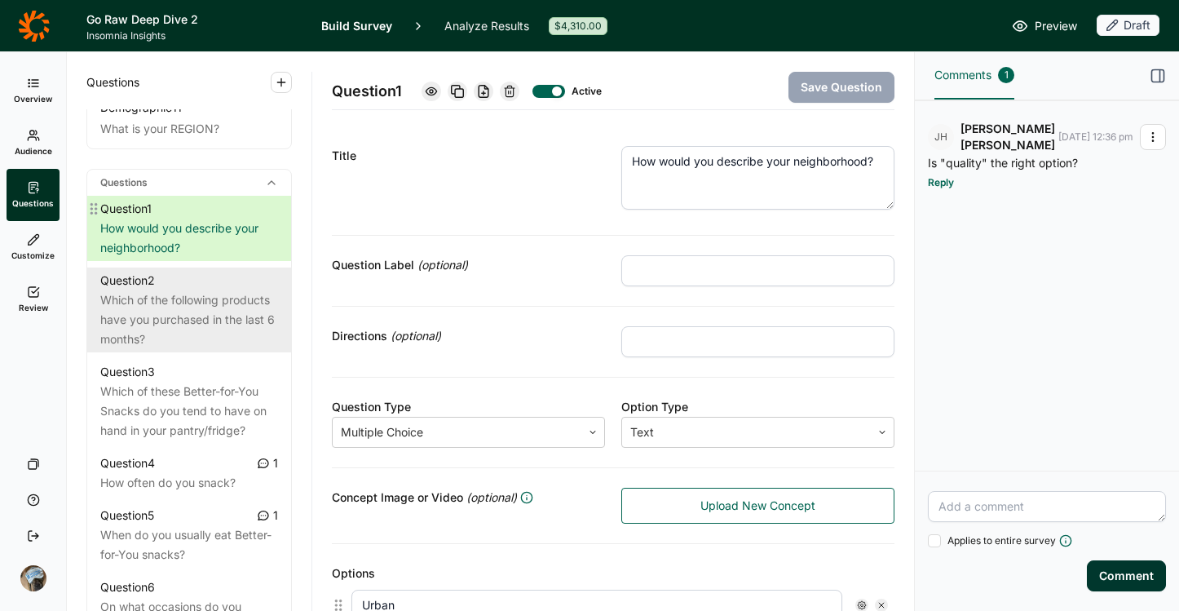
scroll to position [683, 0]
click at [164, 342] on div "Which of the following products have you purchased in the last 6 months?" at bounding box center [189, 316] width 178 height 59
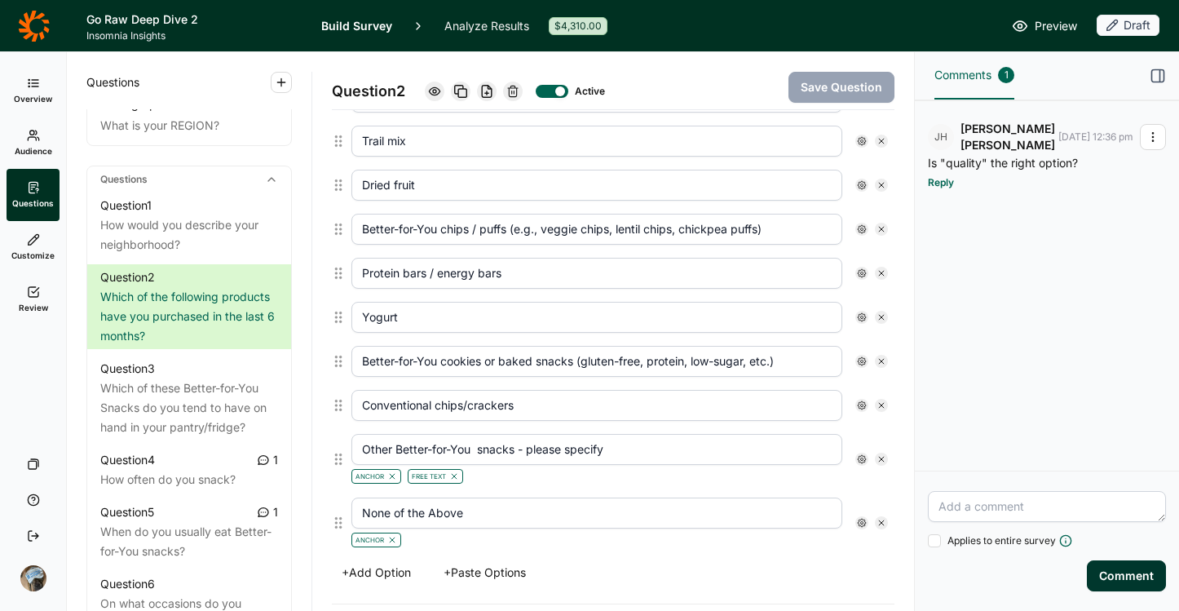
scroll to position [551, 0]
click at [392, 404] on input "Conventional chips/crackers" at bounding box center [596, 406] width 491 height 31
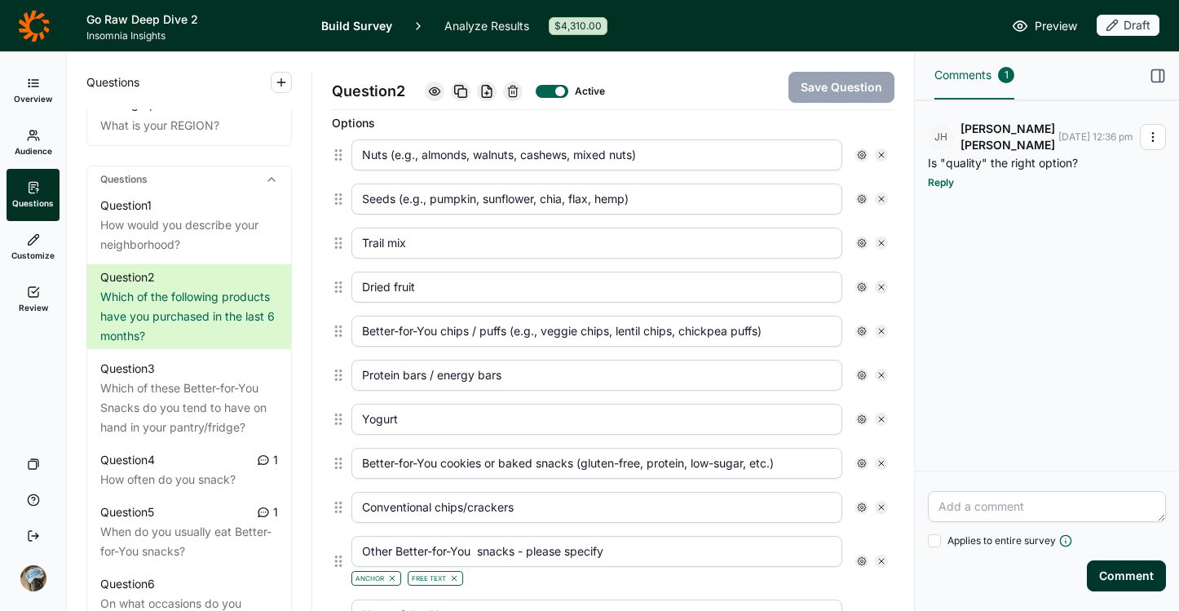
scroll to position [448, 0]
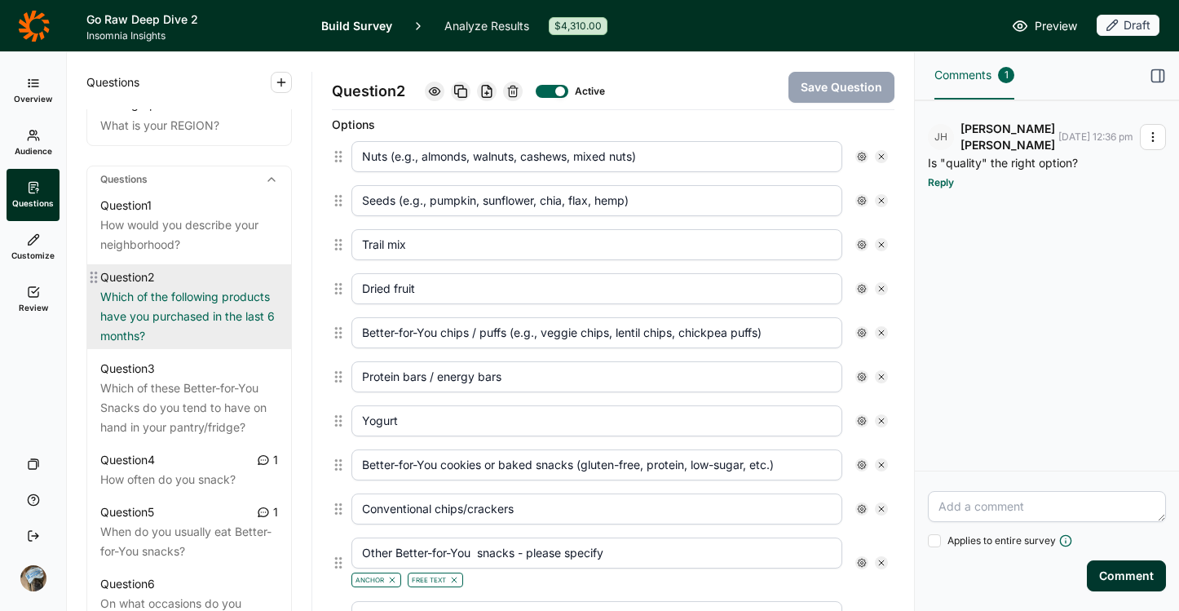
drag, startPoint x: 436, startPoint y: 329, endPoint x: 263, endPoint y: 325, distance: 173.7
click at [263, 325] on div "Questions Demographics Demographic 1 What is your gender? Demographic 2 What is…" at bounding box center [490, 331] width 847 height 559
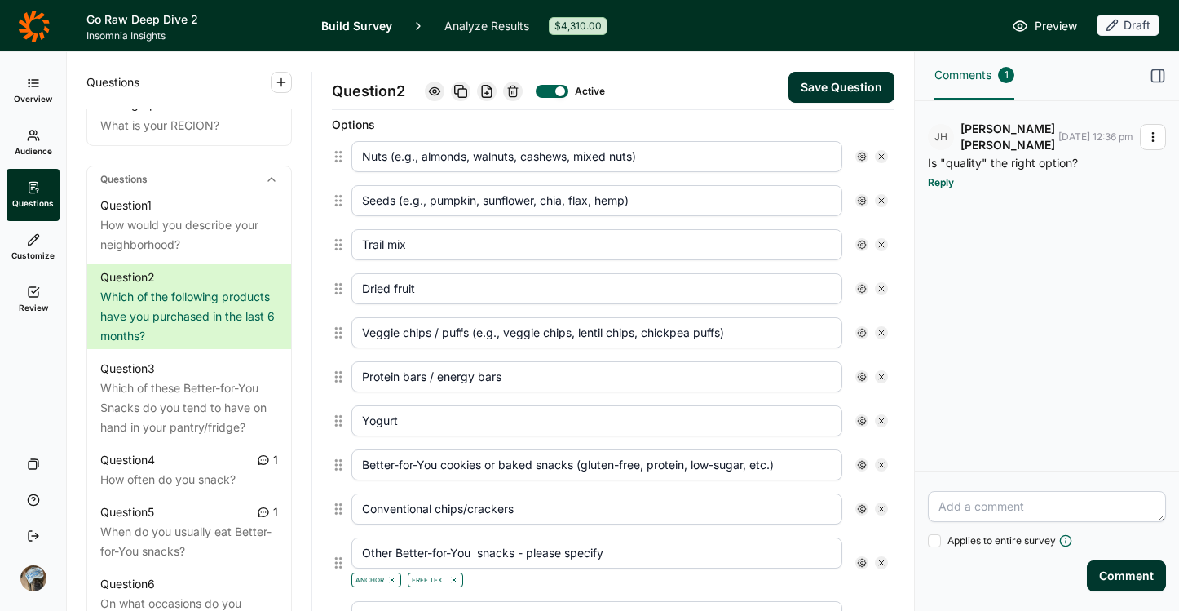
click at [398, 333] on input "Veggie chips / puffs (e.g., veggie chips, lentil chips, chickpea puffs)" at bounding box center [596, 332] width 491 height 31
drag, startPoint x: 400, startPoint y: 333, endPoint x: 325, endPoint y: 334, distance: 75.0
click at [325, 335] on div "Question 2 Active Save Question Title Which of the following products have you …" at bounding box center [613, 331] width 602 height 559
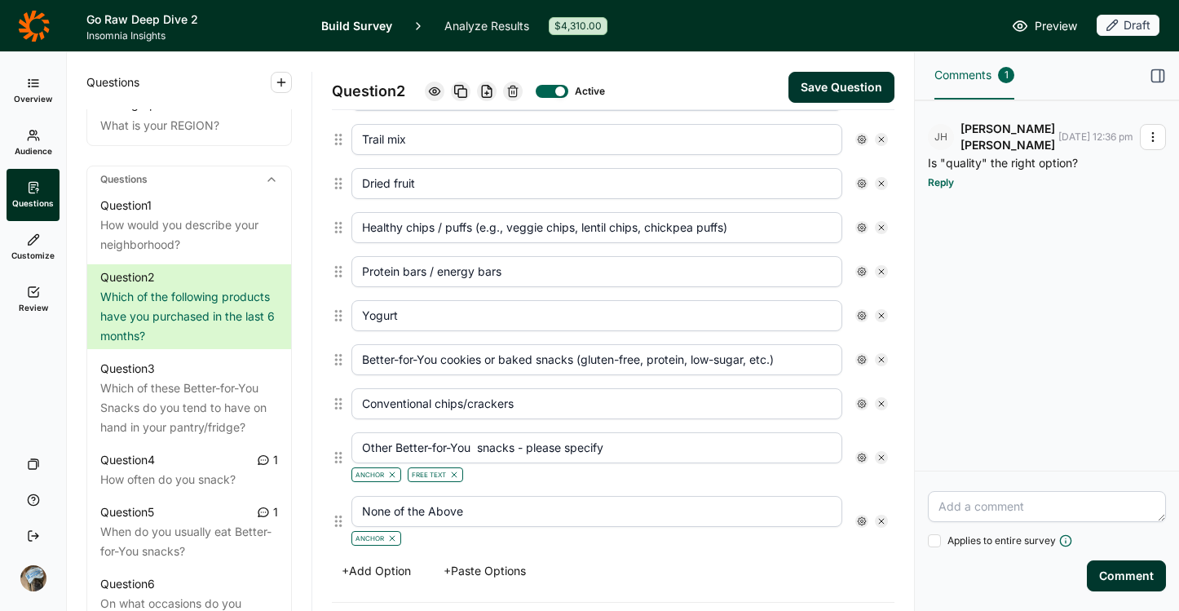
scroll to position [562, 0]
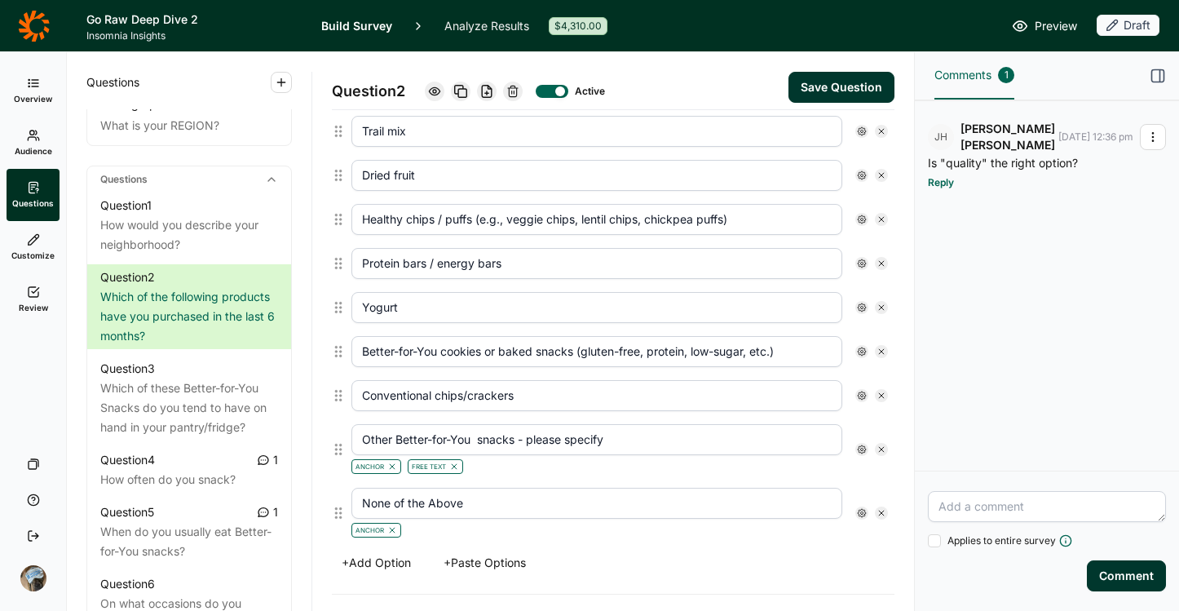
type input "Healthy chips / puffs (e.g., veggie chips, lentil chips, chickpea puffs)"
click at [491, 357] on input "Better-for-You cookies or baked snacks (gluten-free, protein, low-sugar, etc.)" at bounding box center [596, 351] width 491 height 31
drag, startPoint x: 793, startPoint y: 358, endPoint x: 311, endPoint y: 358, distance: 481.9
click at [311, 358] on div "Questions Demographics Demographic 1 What is your gender? Demographic 2 What is…" at bounding box center [490, 331] width 847 height 559
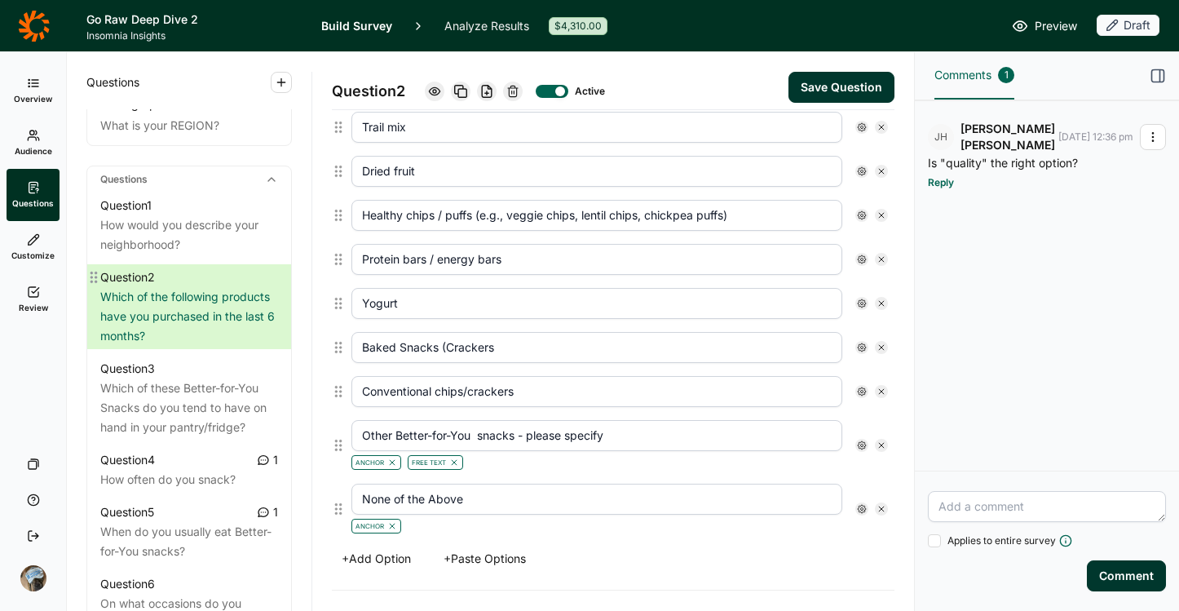
drag, startPoint x: 510, startPoint y: 338, endPoint x: 284, endPoint y: 304, distance: 228.5
click at [284, 304] on div "Questions Demographics Demographic 1 What is your gender? Demographic 2 What is…" at bounding box center [490, 331] width 847 height 559
click at [420, 341] on input "Baked Snacks (Crackers" at bounding box center [596, 347] width 491 height 31
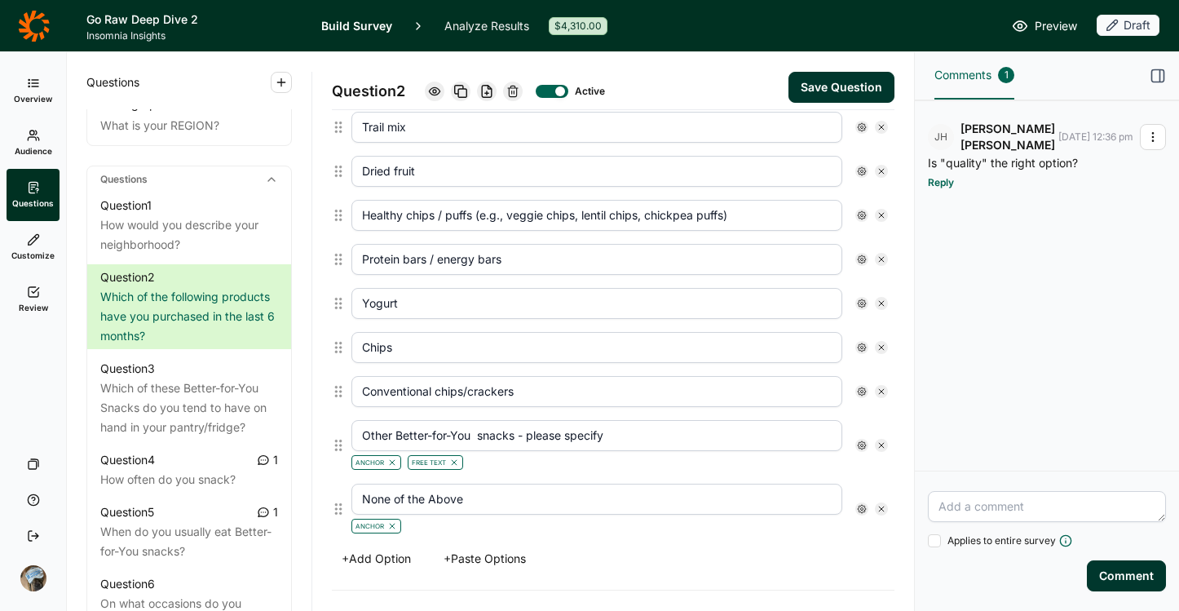
type input "Chips"
click at [476, 409] on div "Conventional chips/crackers" at bounding box center [620, 391] width 550 height 44
click at [476, 387] on input "Conventional chips/crackers" at bounding box center [596, 391] width 491 height 31
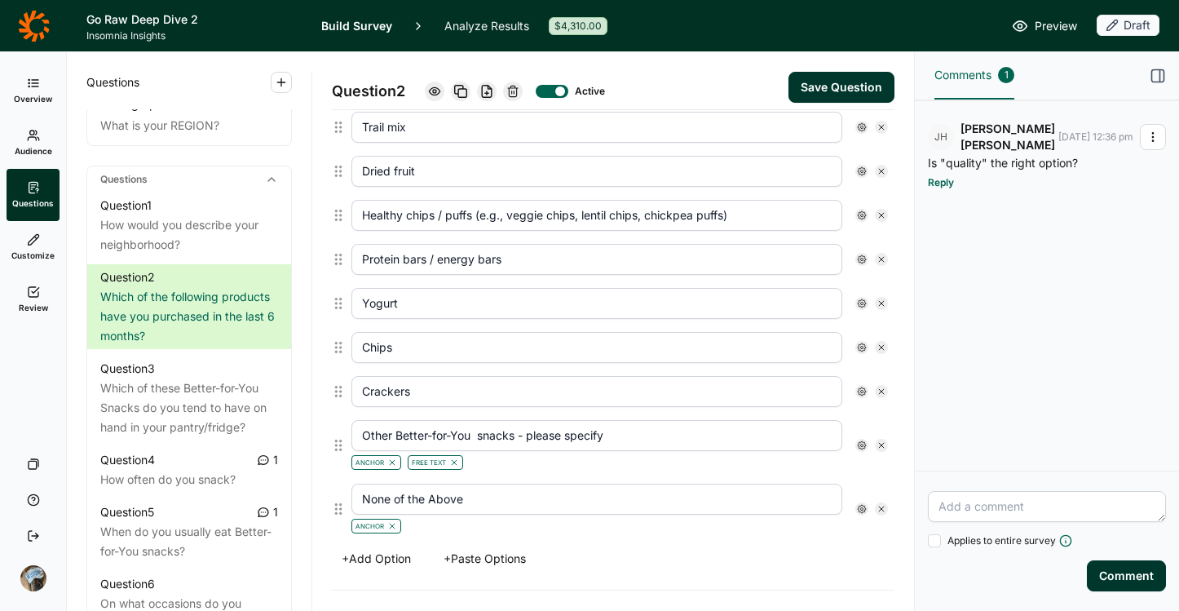
type input "Crackers"
click at [877, 444] on icon at bounding box center [882, 445] width 10 height 10
type input "None of the Above"
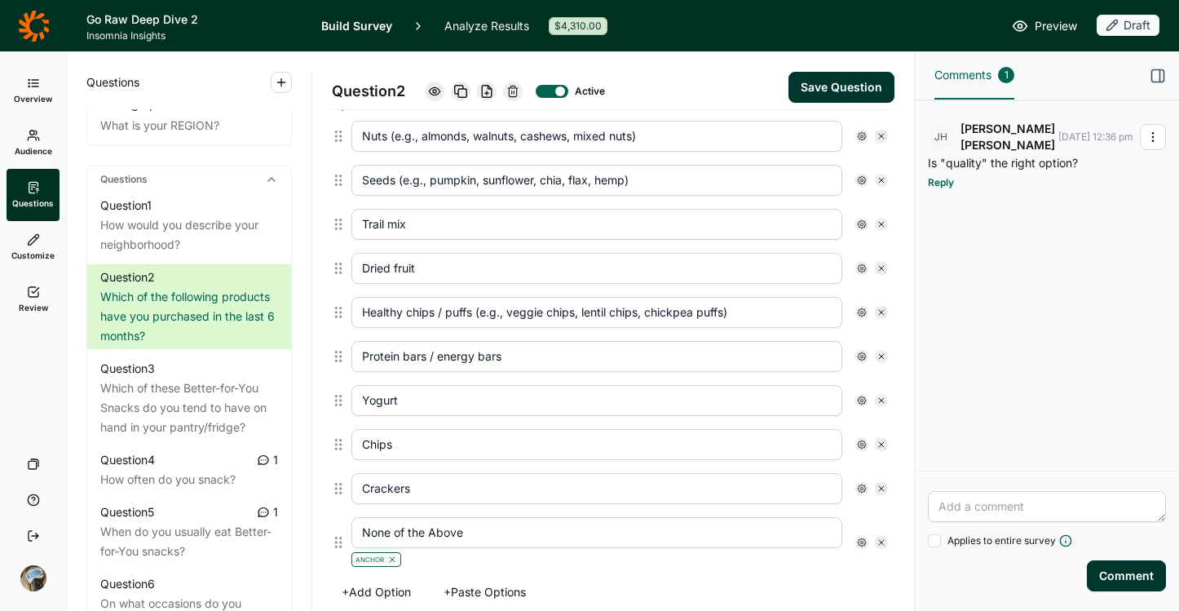
scroll to position [486, 0]
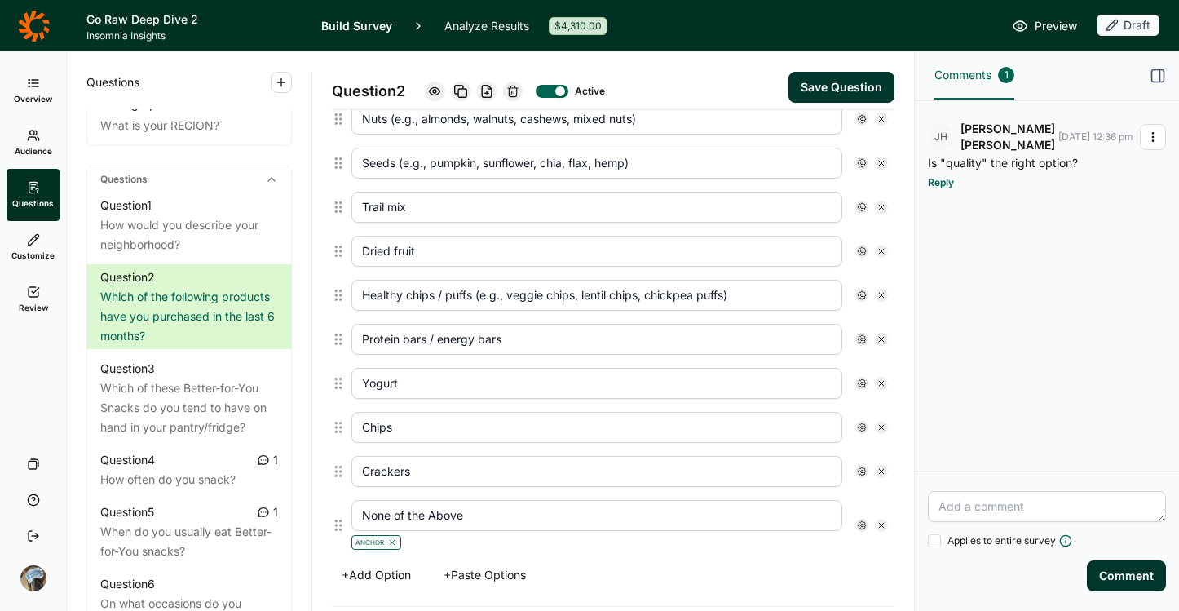
click at [380, 574] on button "+ Add Option" at bounding box center [376, 574] width 89 height 23
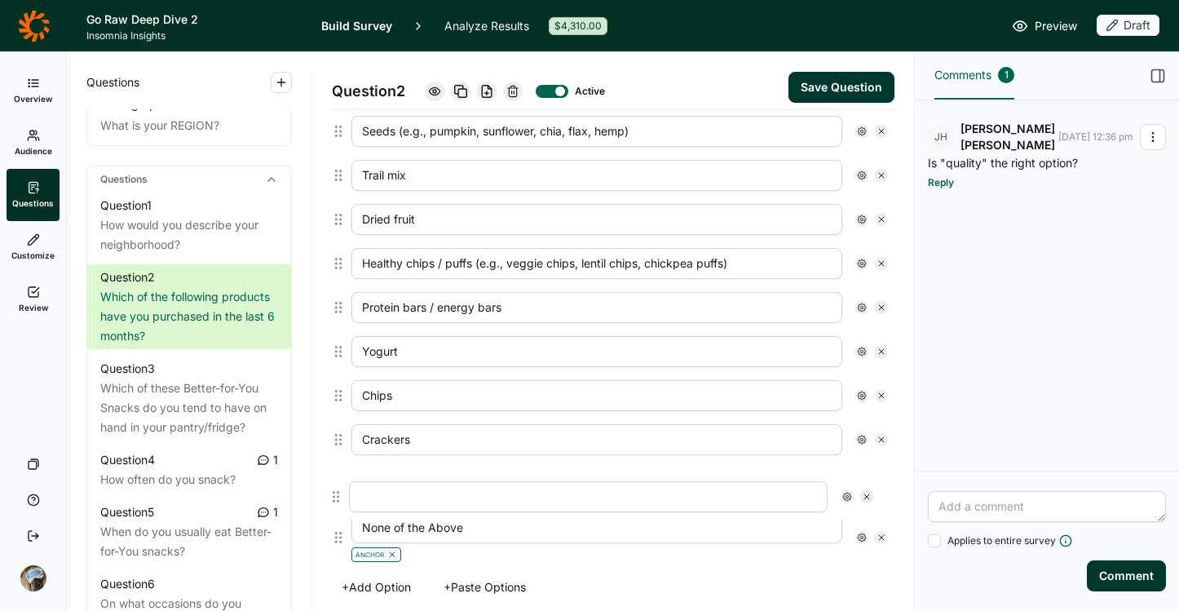
scroll to position [532, 0]
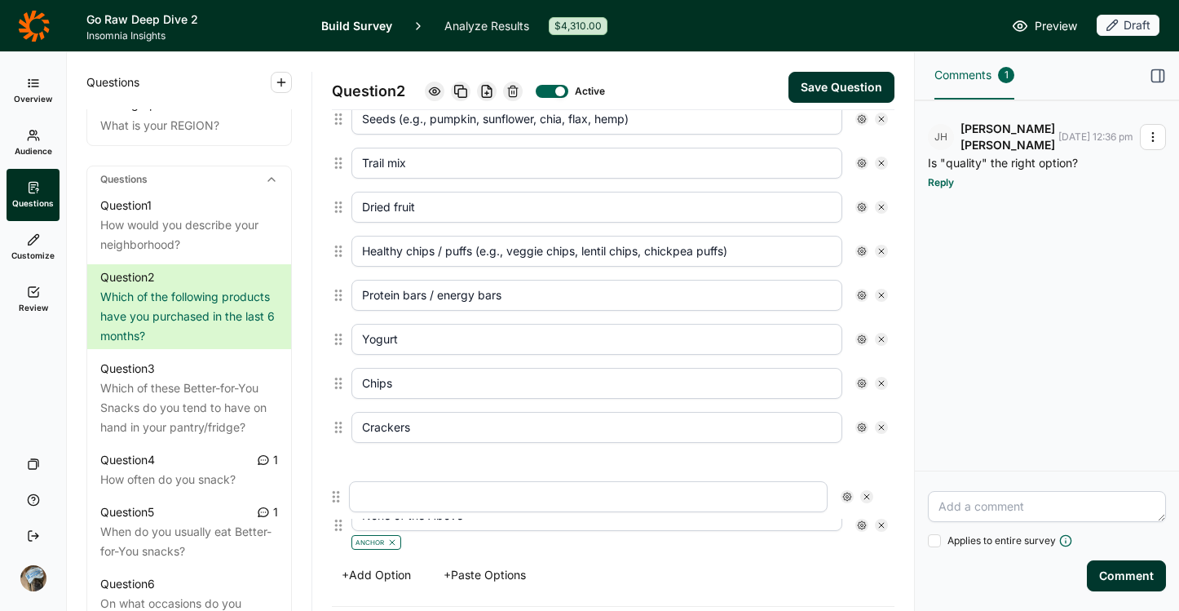
drag, startPoint x: 339, startPoint y: 581, endPoint x: 337, endPoint y: 494, distance: 86.5
click at [337, 494] on div "Nuts (e.g., almonds, walnuts, cashews, mixed nuts) Seeds (e.g., pumpkin, sunflo…" at bounding box center [613, 305] width 563 height 504
type input "None of the Above"
click at [387, 475] on input "text" at bounding box center [596, 469] width 491 height 31
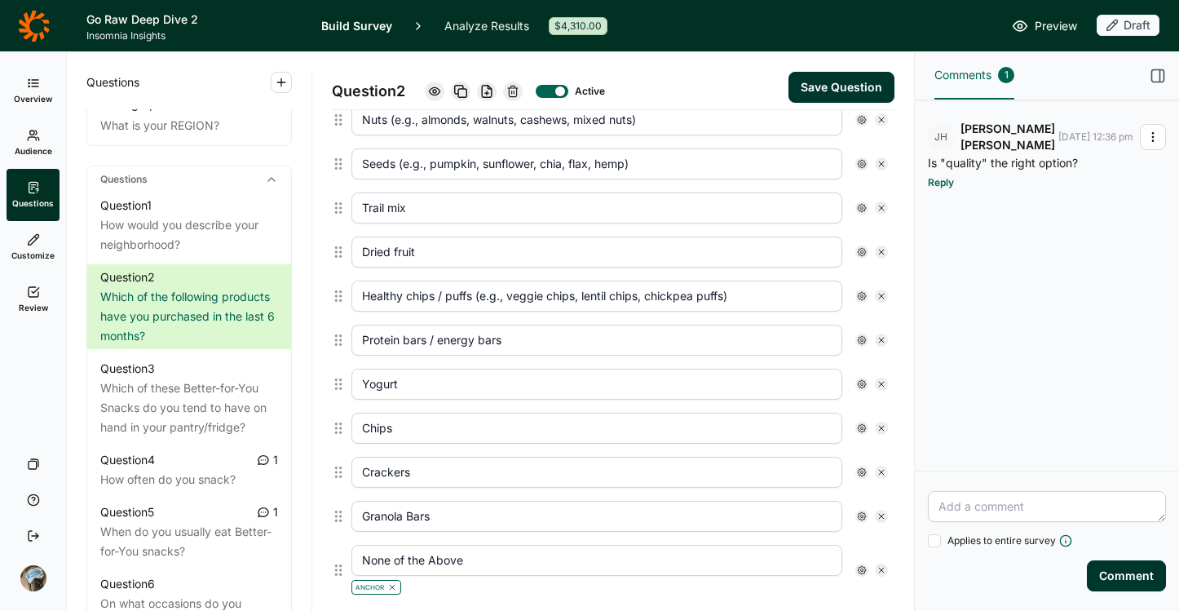
scroll to position [530, 0]
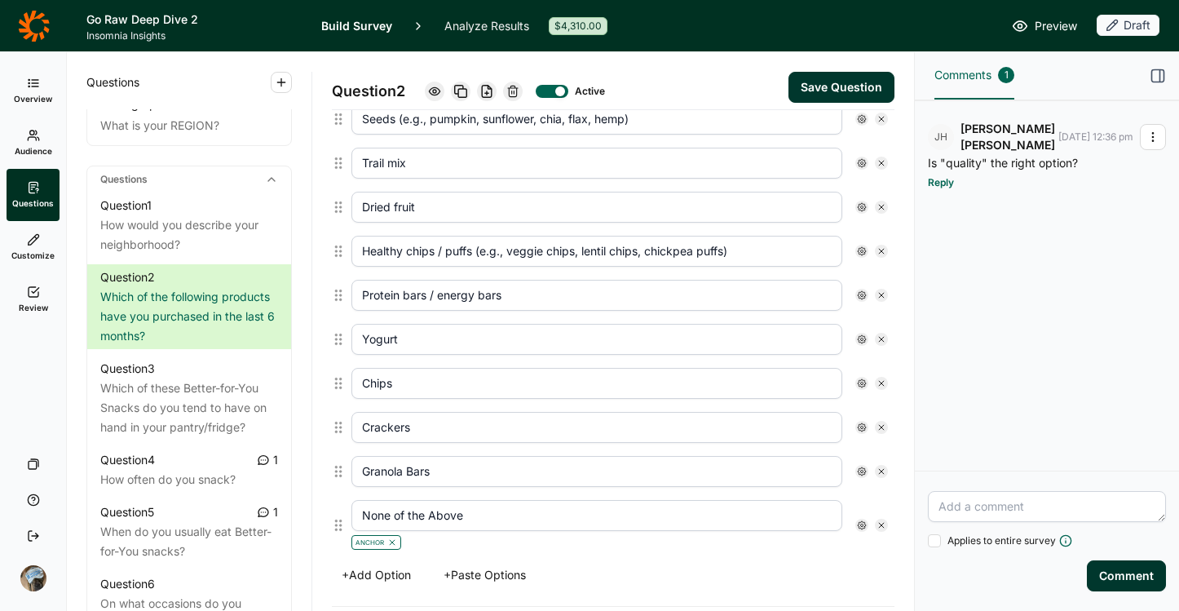
type input "Granola Bars"
click at [370, 576] on button "+ Add Option" at bounding box center [376, 574] width 89 height 23
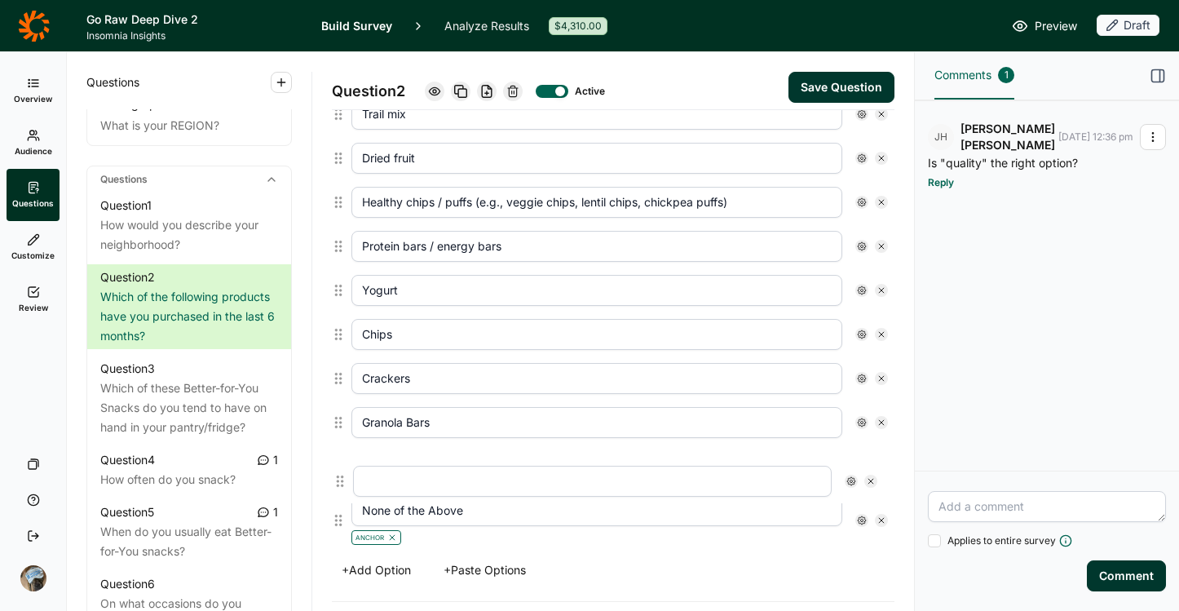
drag, startPoint x: 340, startPoint y: 577, endPoint x: 342, endPoint y: 471, distance: 105.2
click at [342, 471] on div "Nuts (e.g., almonds, walnuts, cashews, mixed nuts) Seeds (e.g., pumpkin, sunflo…" at bounding box center [613, 278] width 563 height 548
type input "None of the Above"
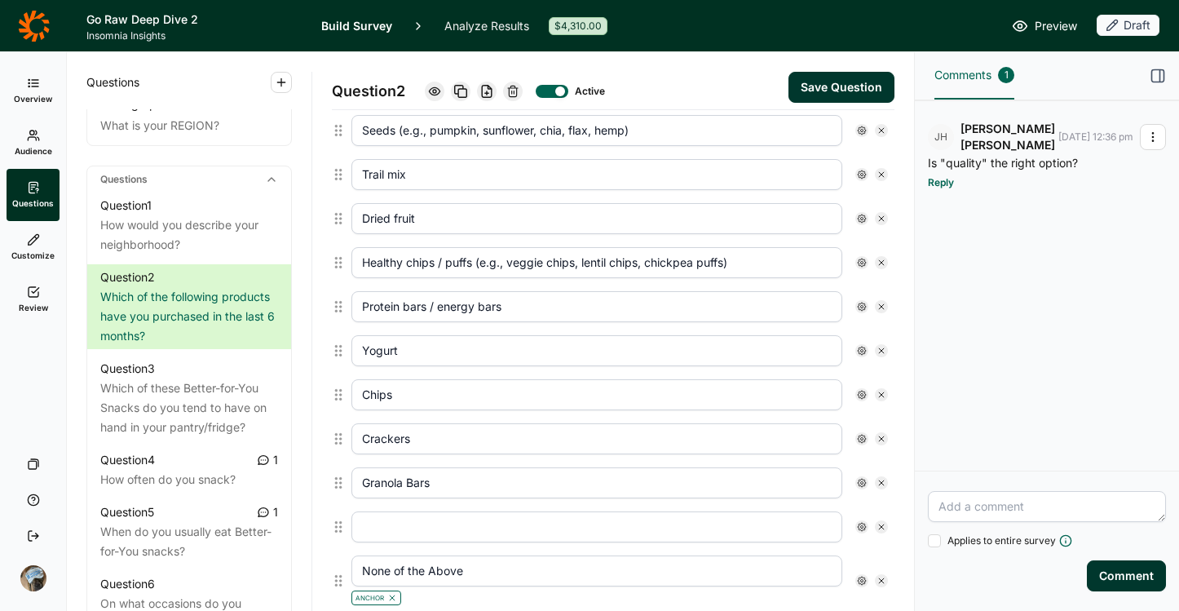
scroll to position [568, 0]
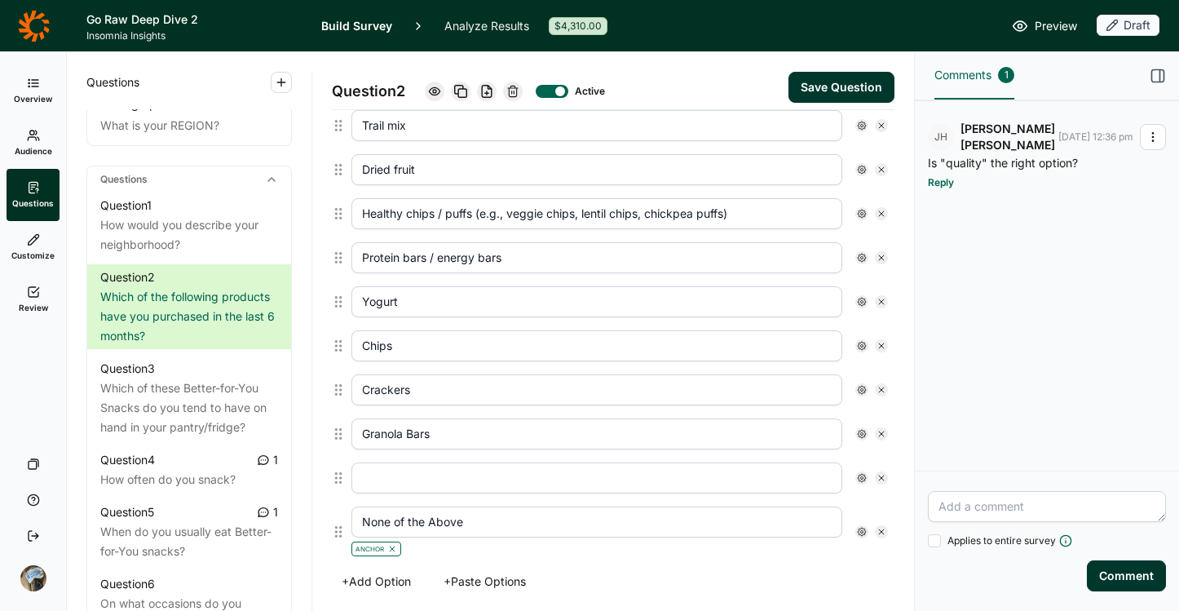
click at [524, 484] on input "text" at bounding box center [596, 477] width 491 height 31
type input "Granola / Granola Bites"
click at [371, 580] on button "+ Add Option" at bounding box center [376, 581] width 89 height 23
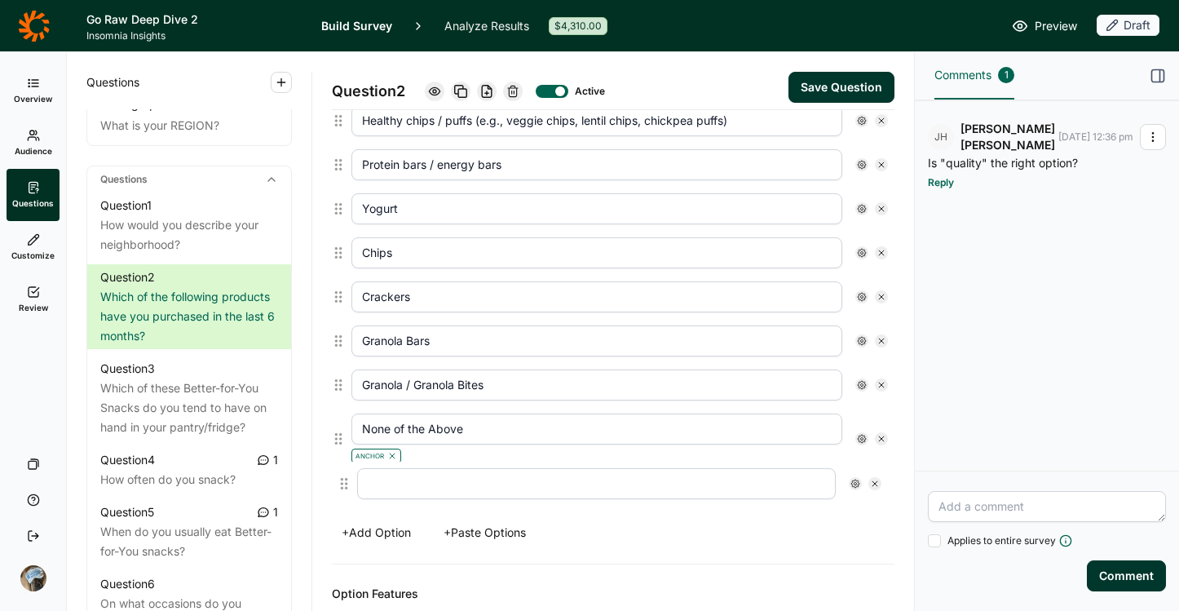
scroll to position [664, 0]
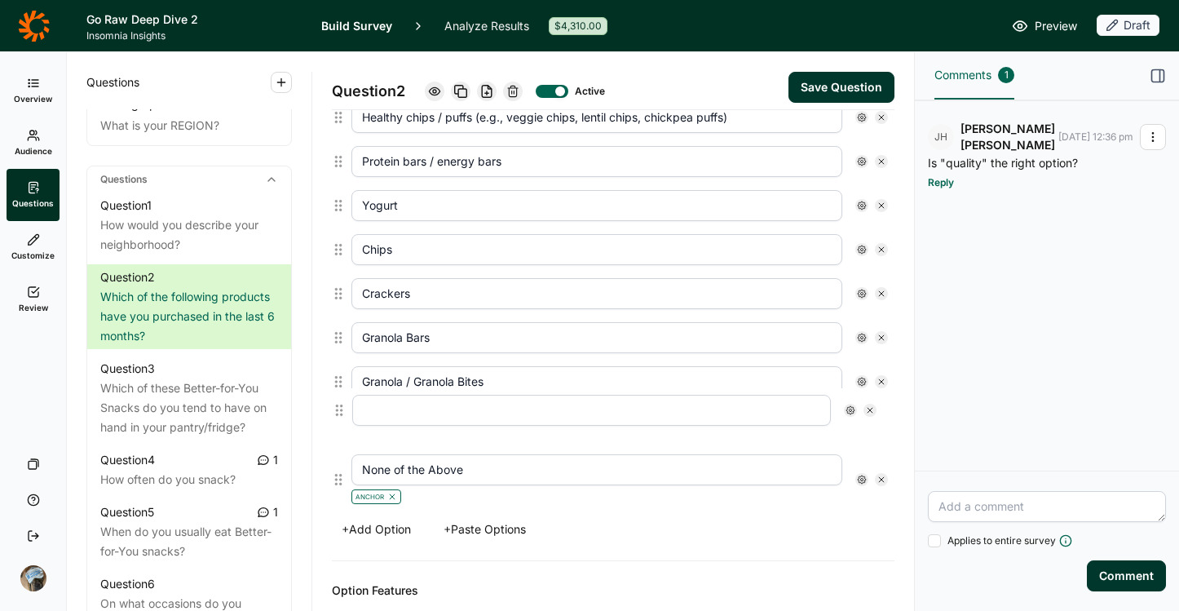
drag, startPoint x: 338, startPoint y: 544, endPoint x: 338, endPoint y: 411, distance: 132.9
click at [338, 409] on div "Nuts (e.g., almonds, walnuts, cashews, mixed nuts) Seeds (e.g., pumpkin, sunflo…" at bounding box center [613, 215] width 563 height 592
type input "None of the Above"
click at [458, 423] on input "text" at bounding box center [596, 425] width 491 height 31
type input "B"
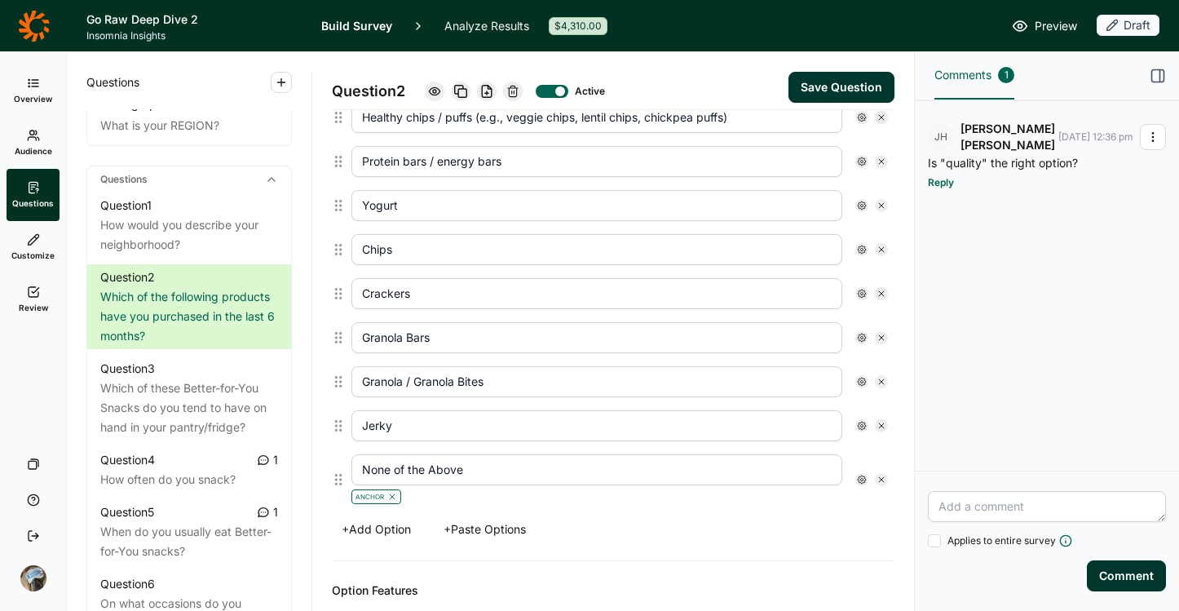
type input "Jerky"
click at [749, 514] on div "Options Nuts (e.g., almonds, walnuts, cashews, mixed nuts) Seeds (e.g., pumpkin…" at bounding box center [613, 220] width 563 height 681
click at [820, 83] on button "Save Question" at bounding box center [842, 87] width 106 height 31
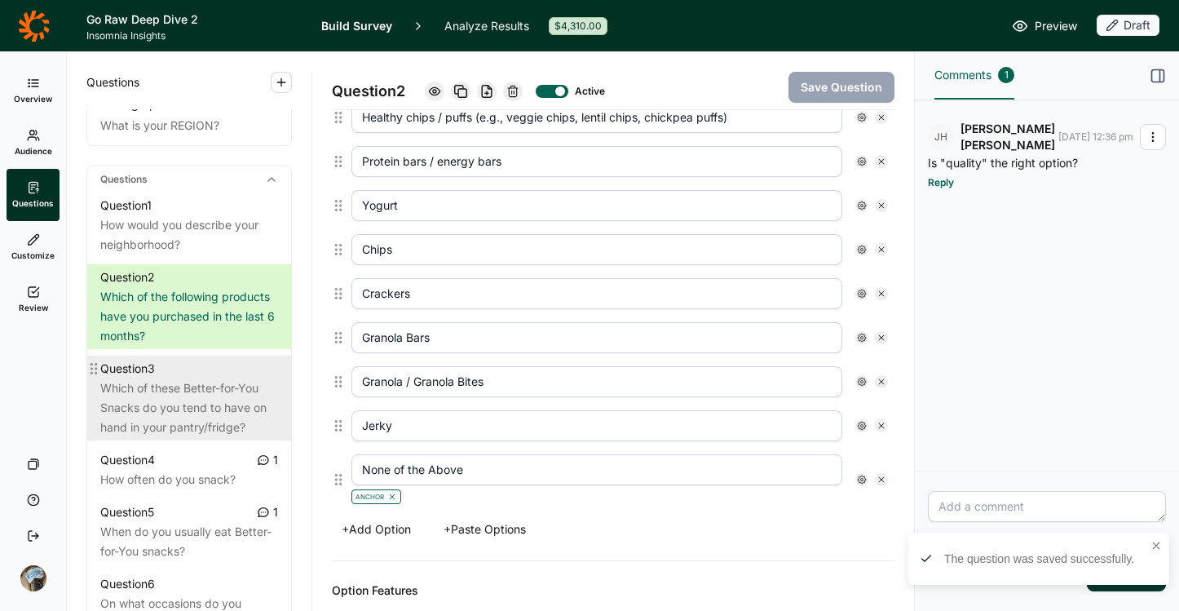
click at [152, 411] on div "Which of these Better-for-You Snacks do you tend to have on hand in your pantry…" at bounding box center [189, 407] width 178 height 59
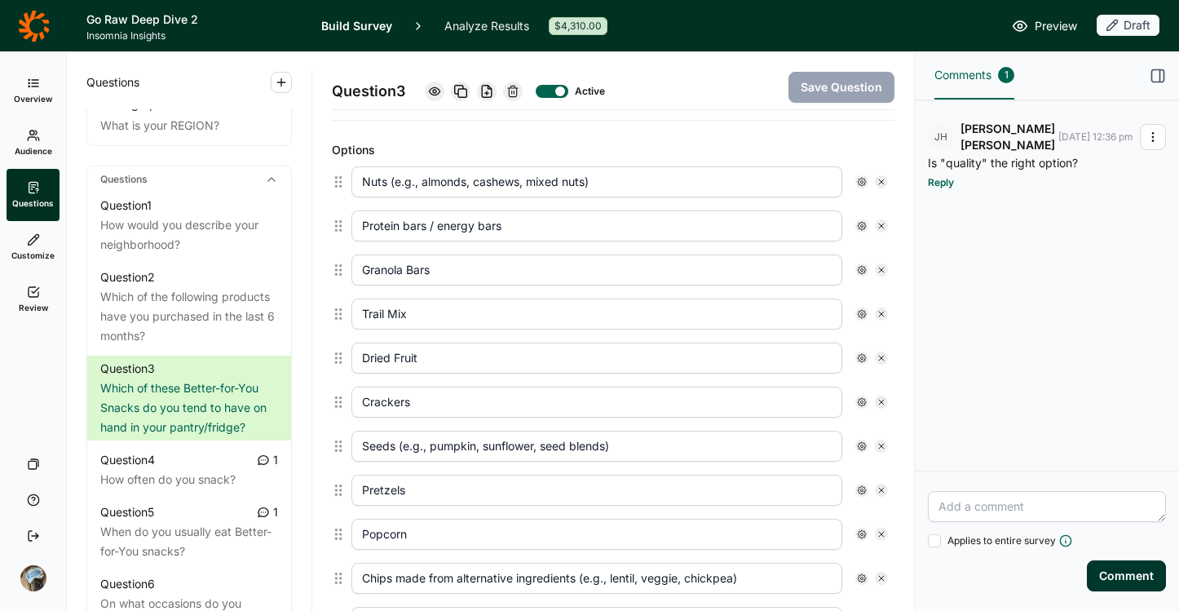
scroll to position [479, 0]
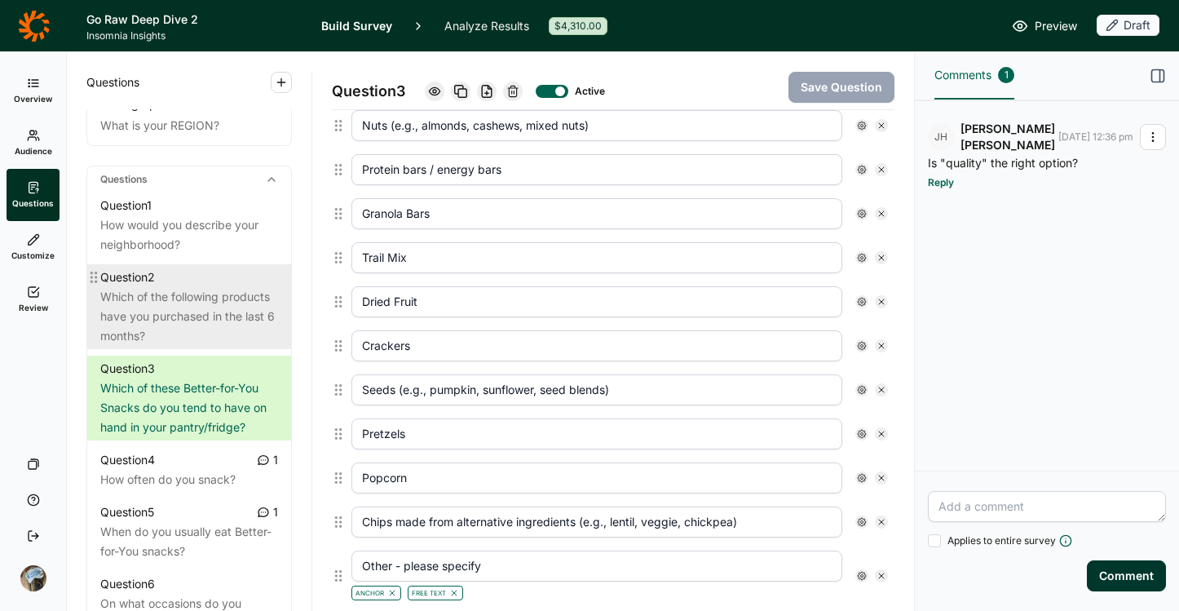
click at [202, 346] on div "Which of the following products have you purchased in the last 6 months?" at bounding box center [189, 316] width 178 height 59
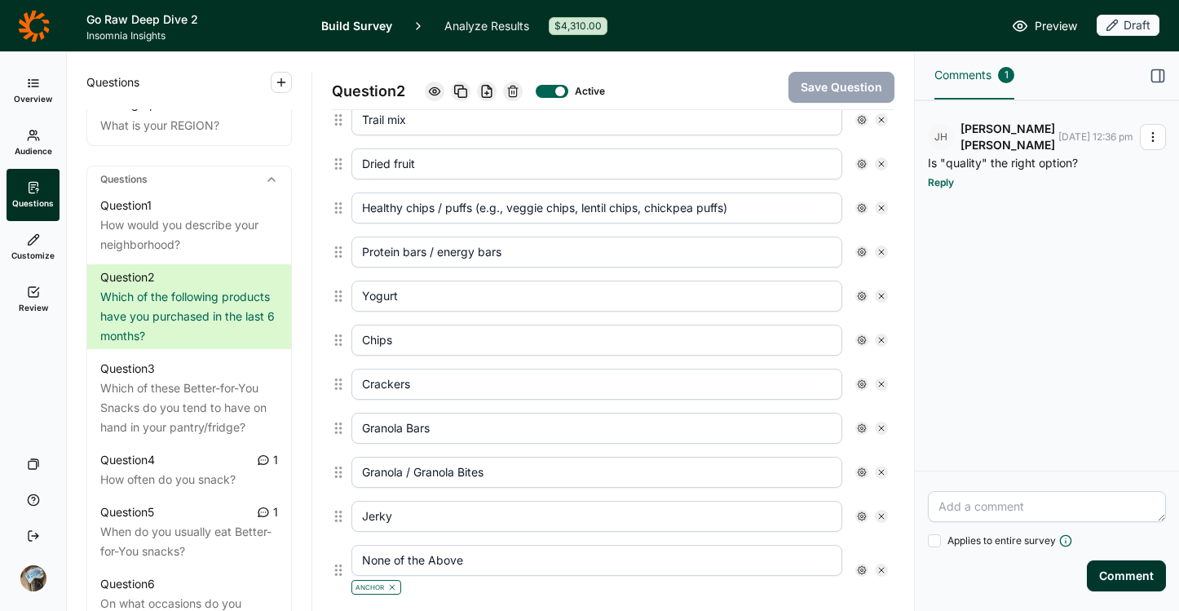
scroll to position [576, 0]
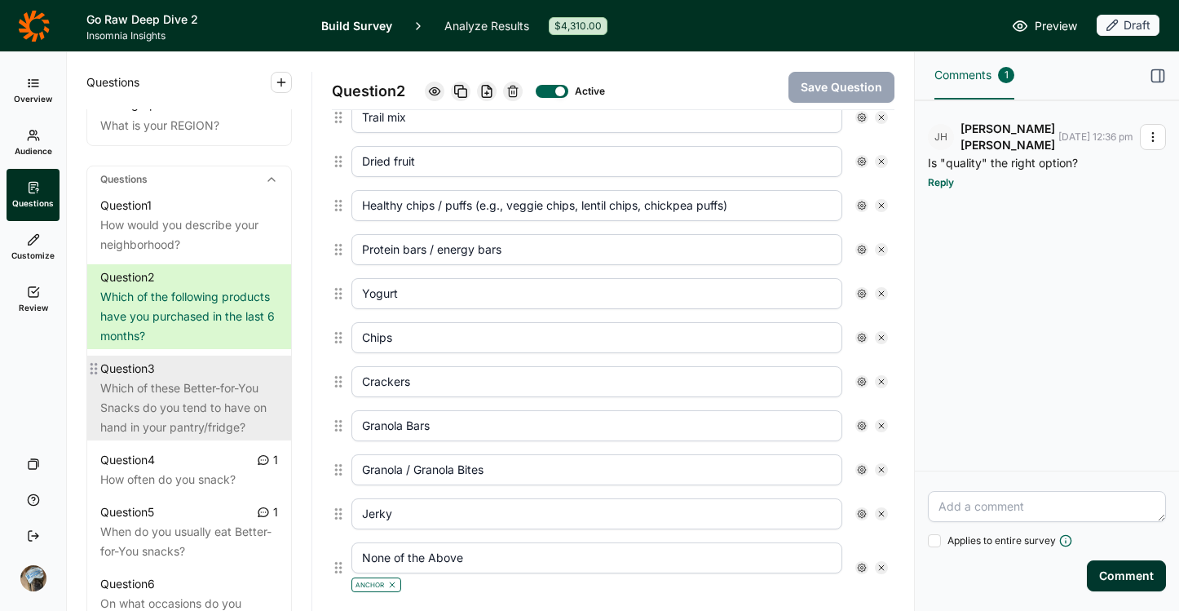
click at [116, 399] on div "Which of these Better-for-You Snacks do you tend to have on hand in your pantry…" at bounding box center [189, 407] width 178 height 59
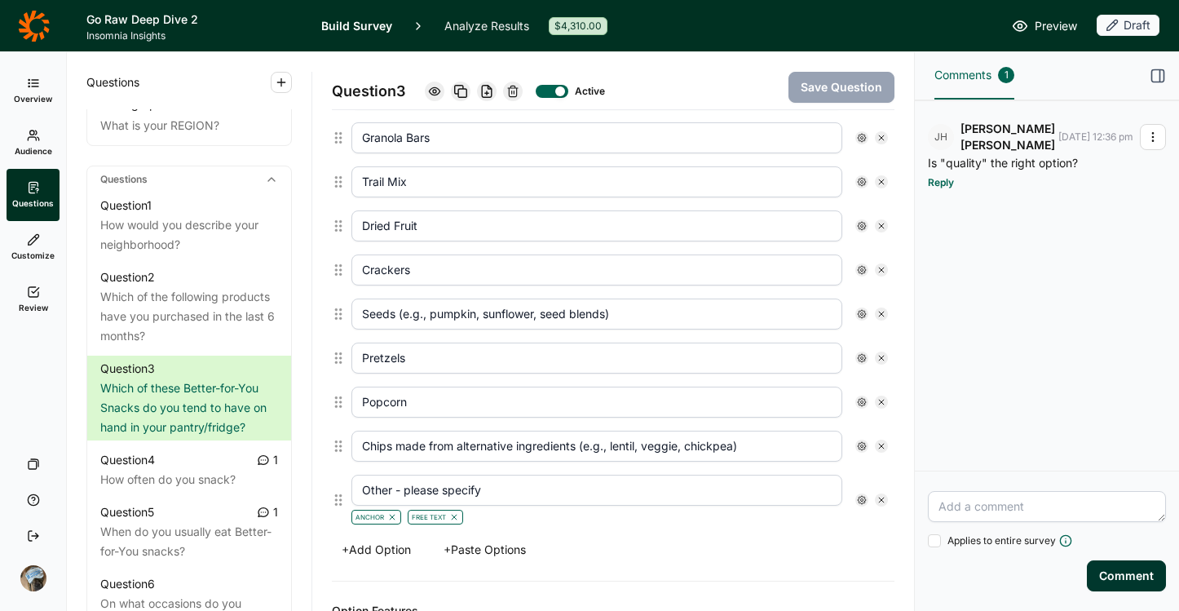
scroll to position [559, 0]
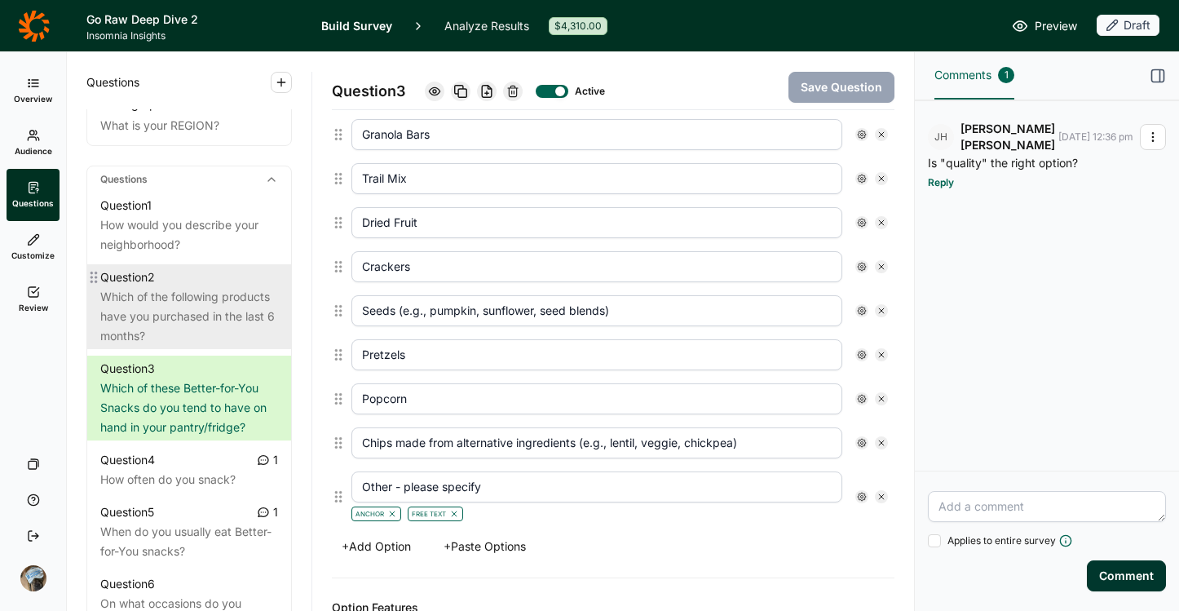
click at [229, 333] on div "Which of the following products have you purchased in the last 6 months?" at bounding box center [189, 316] width 178 height 59
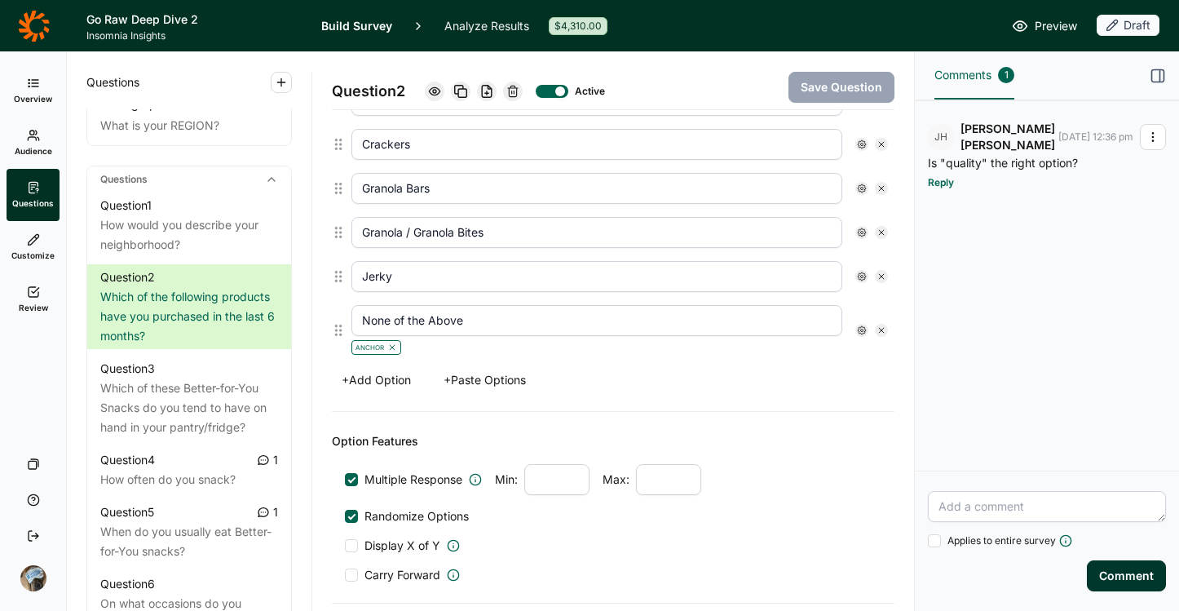
scroll to position [898, 0]
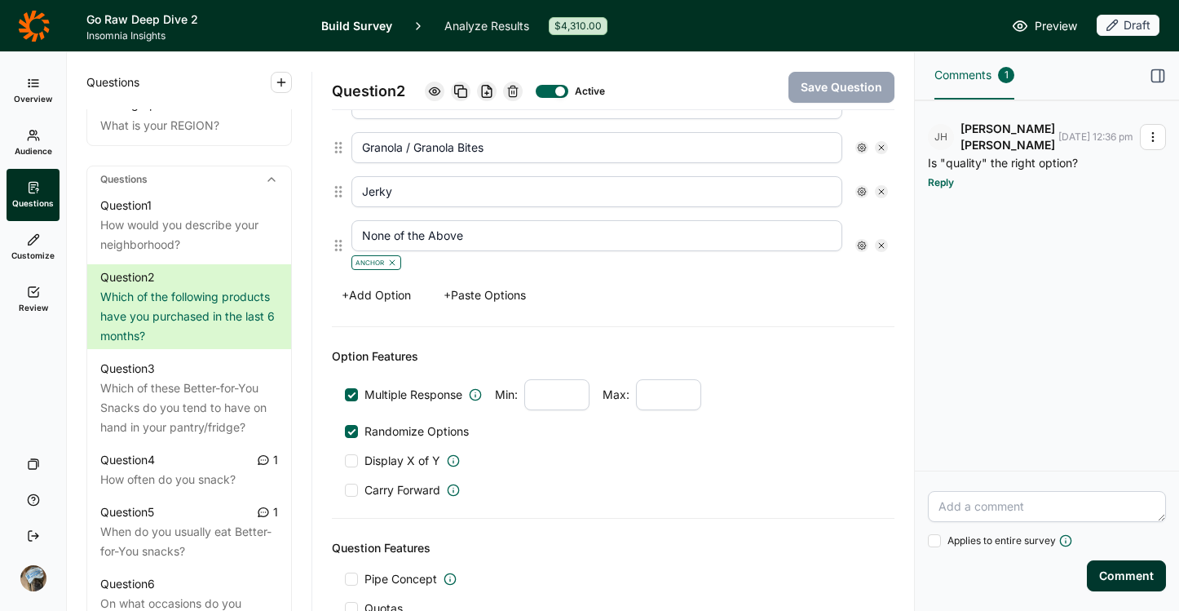
drag, startPoint x: 409, startPoint y: 286, endPoint x: 407, endPoint y: 303, distance: 16.5
click at [409, 287] on button "+ Add Option" at bounding box center [376, 295] width 89 height 23
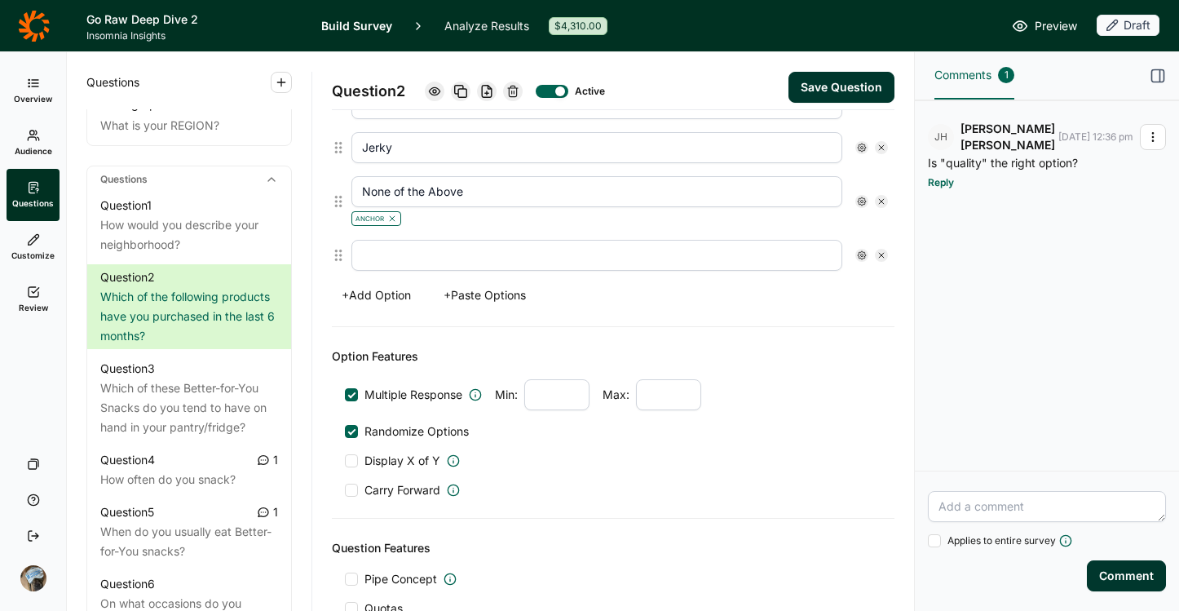
click at [403, 292] on button "+ Add Option" at bounding box center [376, 295] width 89 height 23
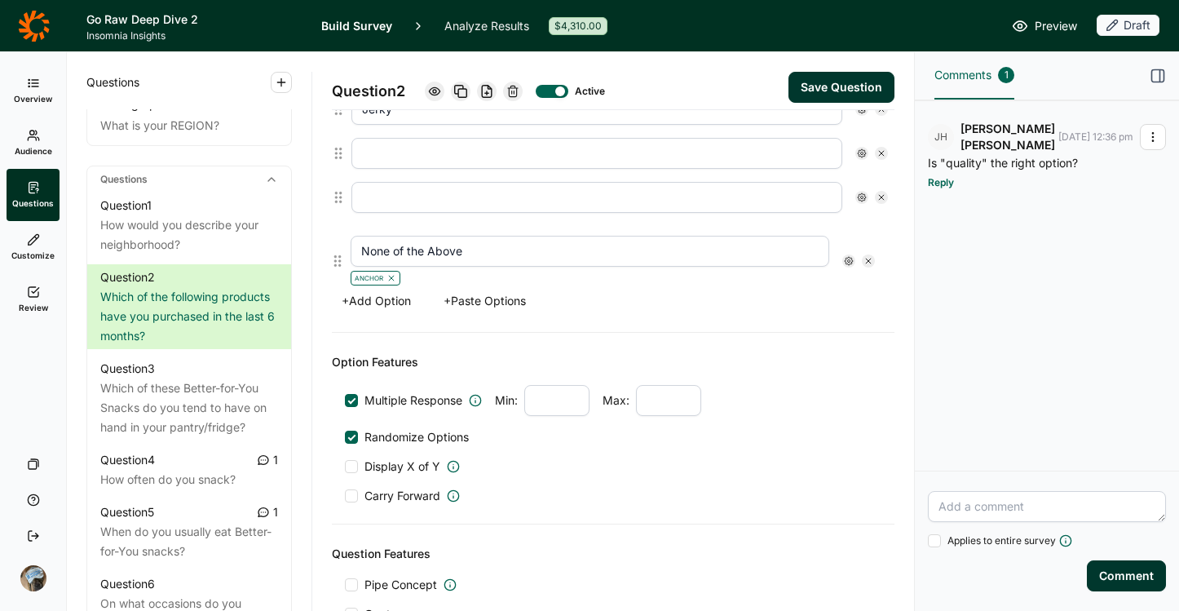
drag, startPoint x: 334, startPoint y: 218, endPoint x: 334, endPoint y: 265, distance: 47.3
type input "None of the Above"
click at [471, 154] on input "text" at bounding box center [596, 153] width 491 height 31
type input "Pretzels"
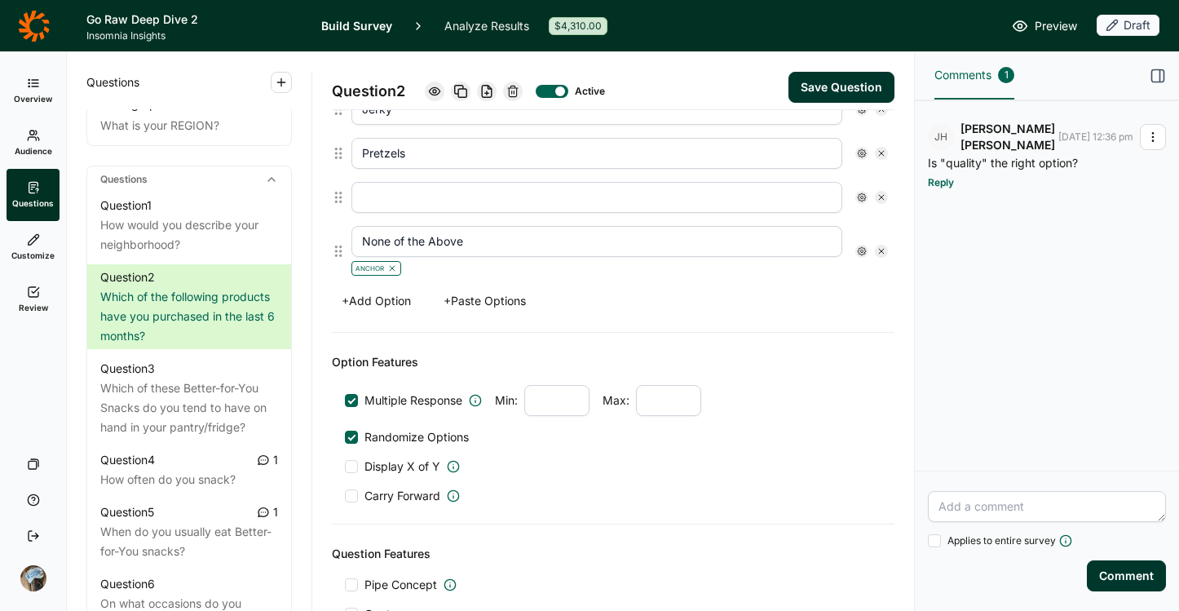
type input "p"
type input "Popcorn"
click at [803, 79] on button "Save Question" at bounding box center [842, 87] width 106 height 31
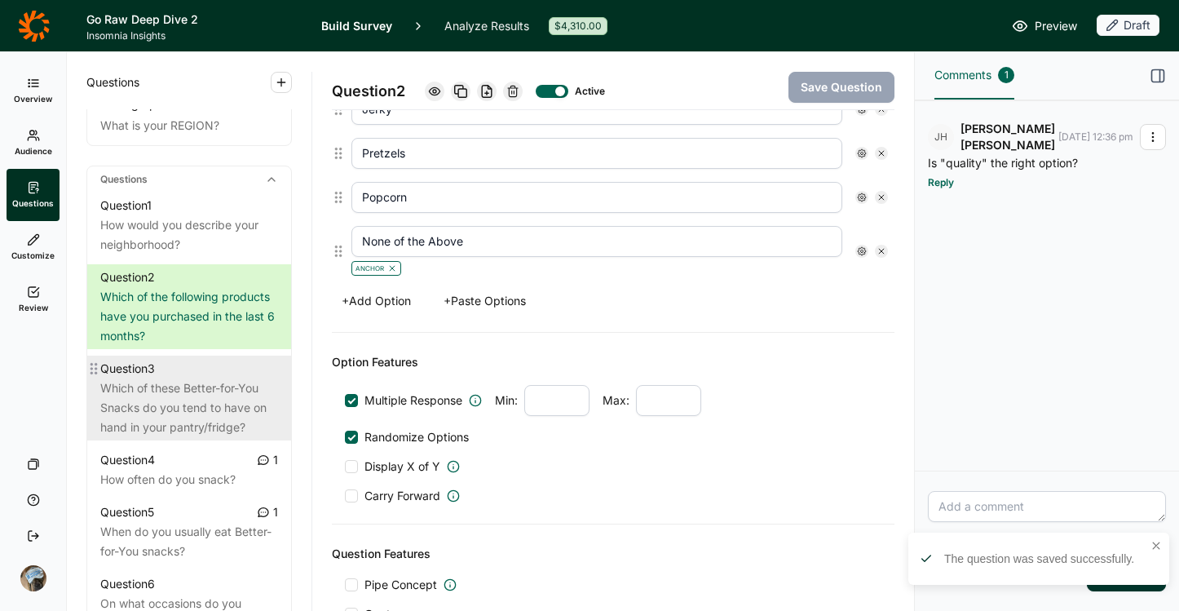
click at [175, 436] on div "Which of these Better-for-You Snacks do you tend to have on hand in your pantry…" at bounding box center [189, 407] width 178 height 59
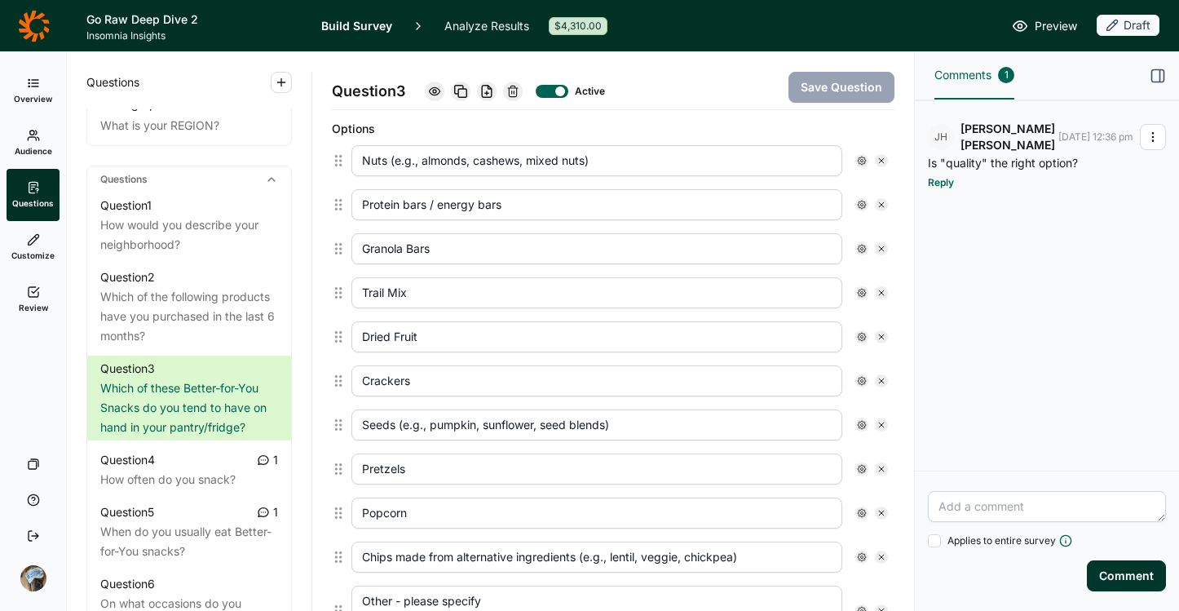
scroll to position [438, 0]
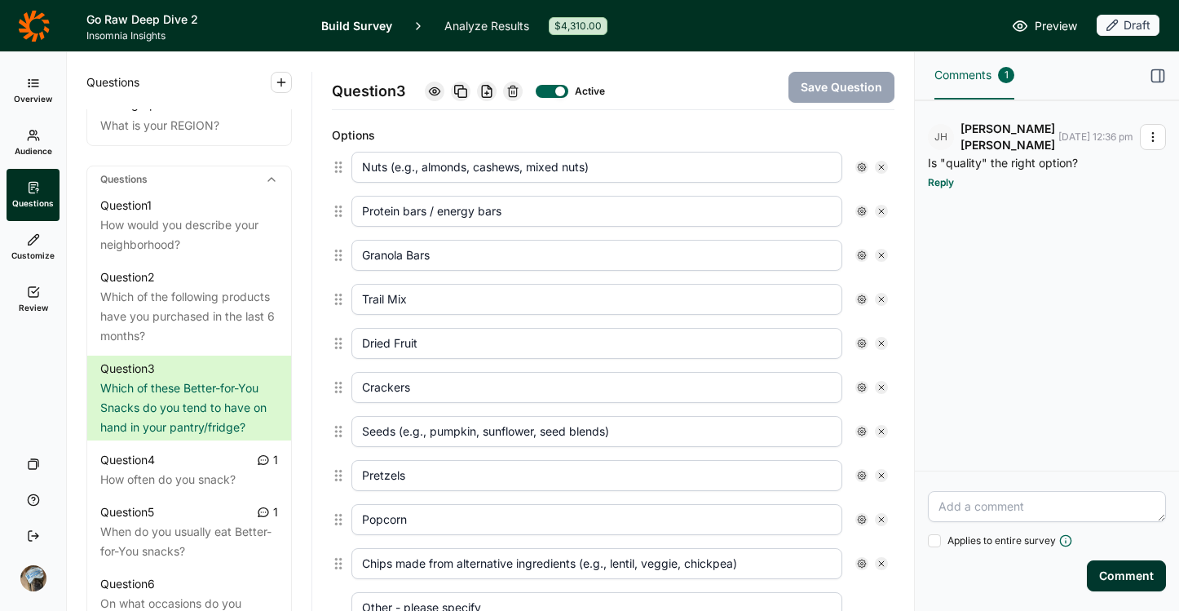
click at [517, 90] on icon at bounding box center [512, 91] width 13 height 13
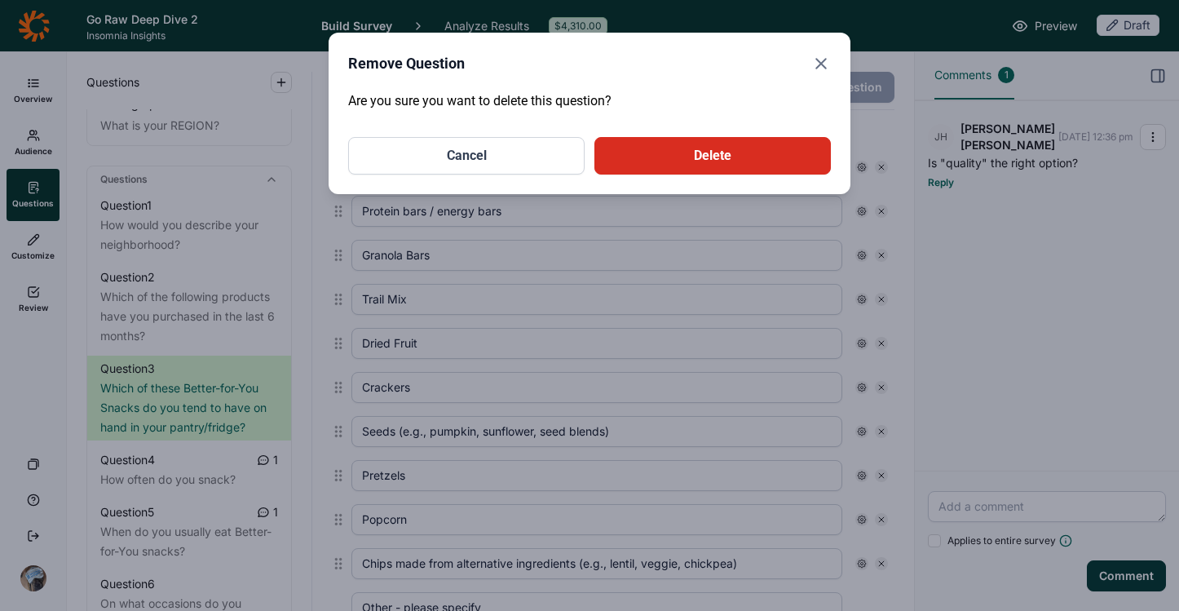
click at [657, 148] on button "Delete" at bounding box center [712, 156] width 236 height 38
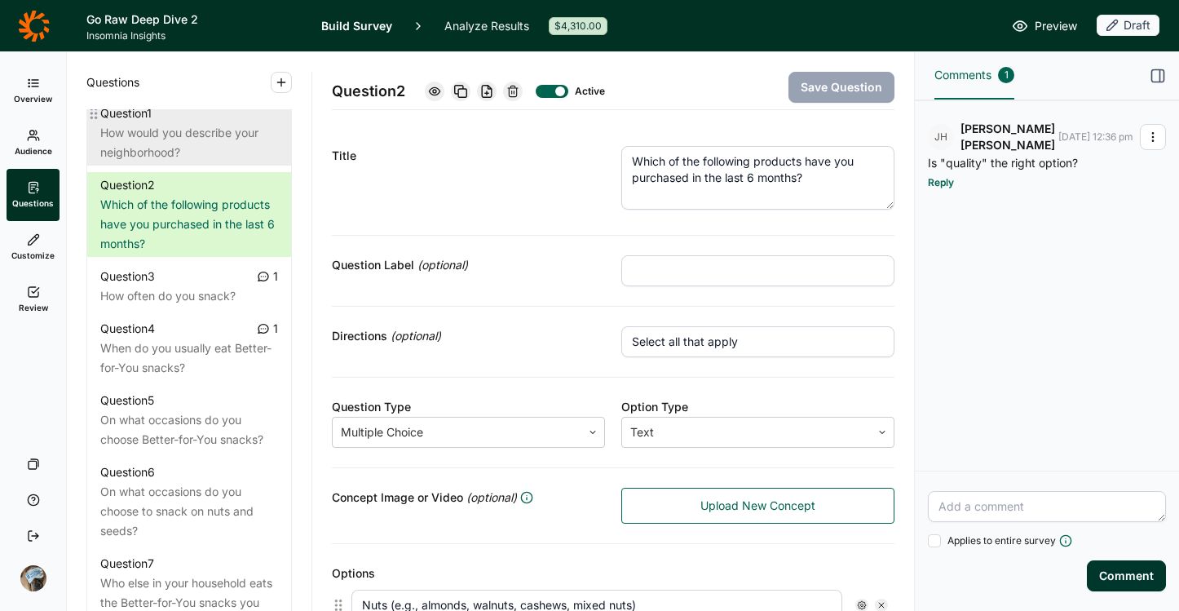
scroll to position [789, 0]
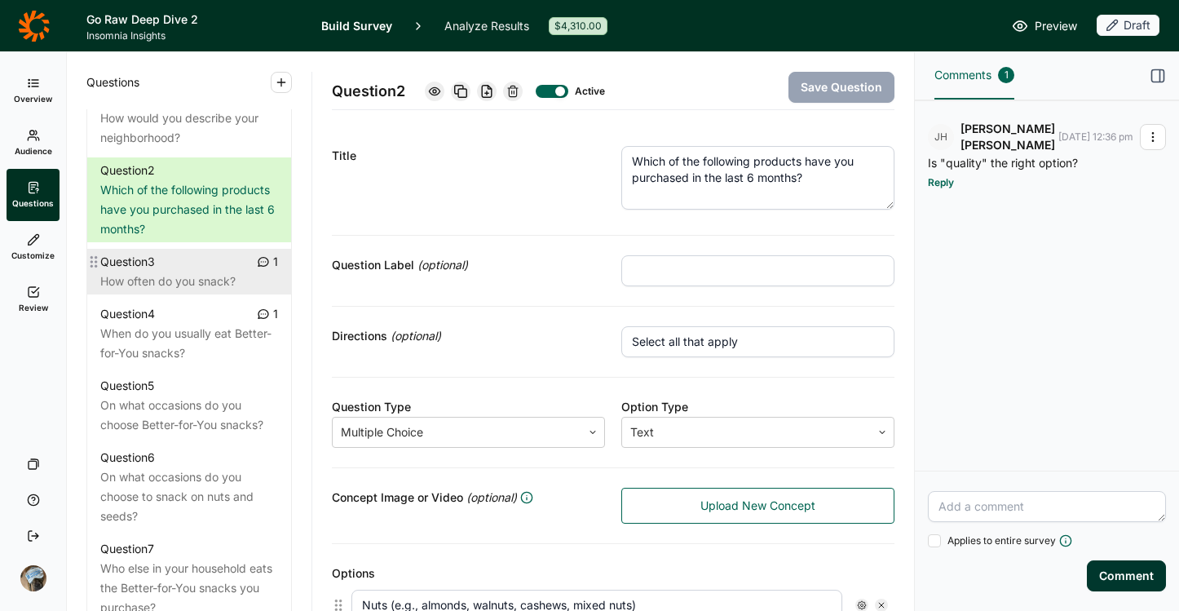
click at [155, 272] on div "Question 3" at bounding box center [127, 262] width 55 height 20
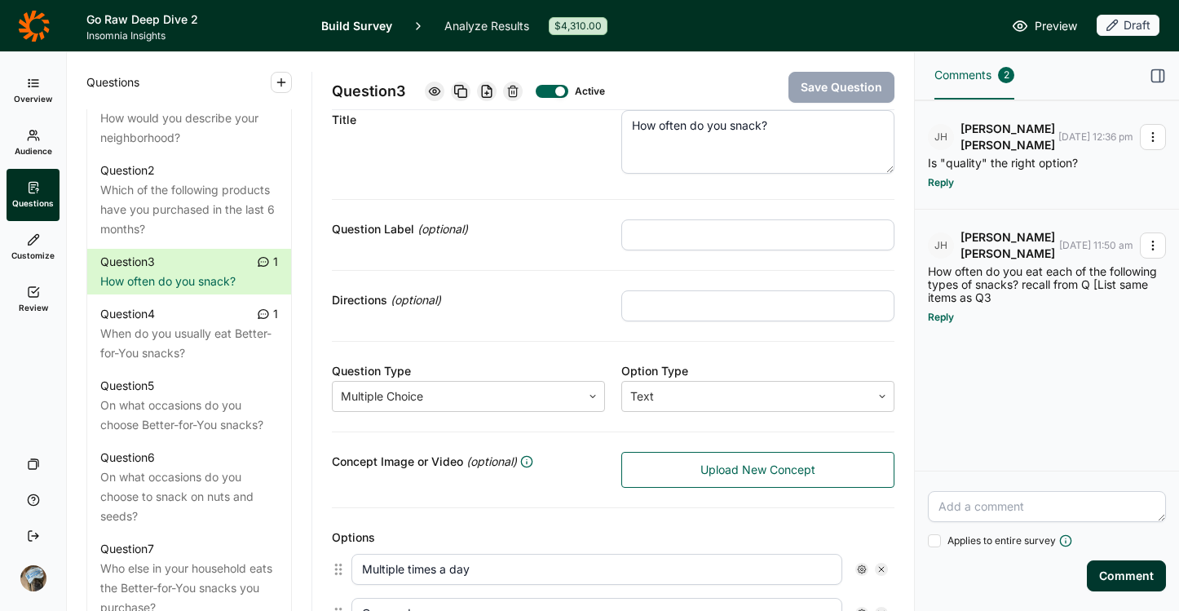
scroll to position [306, 0]
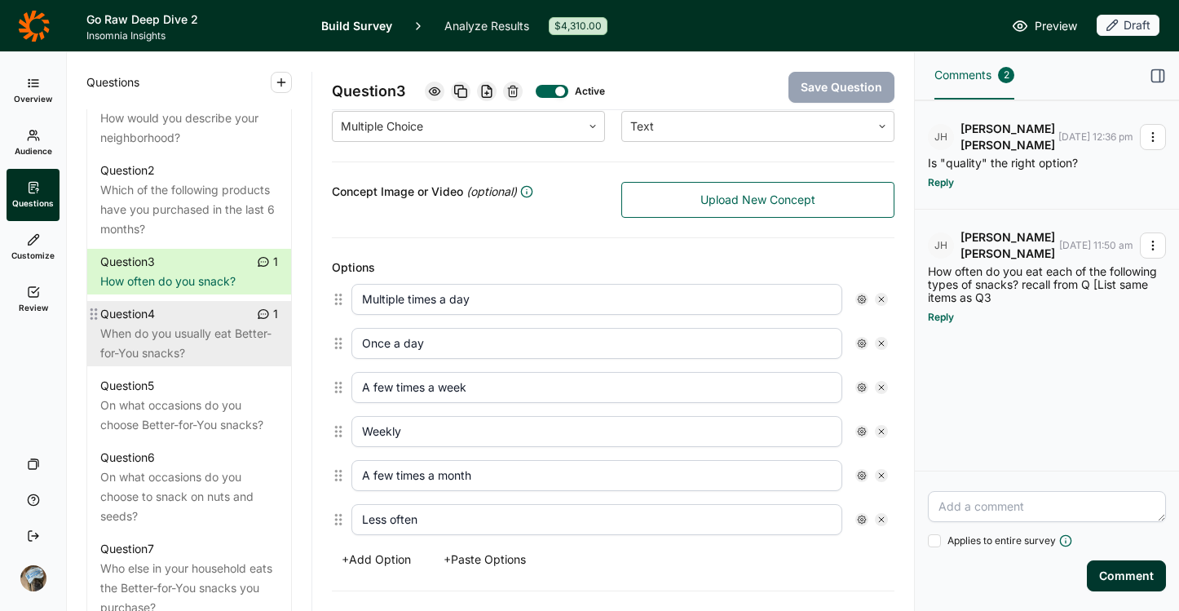
click at [159, 363] on div "When do you usually eat Better-for-You snacks?" at bounding box center [189, 343] width 178 height 39
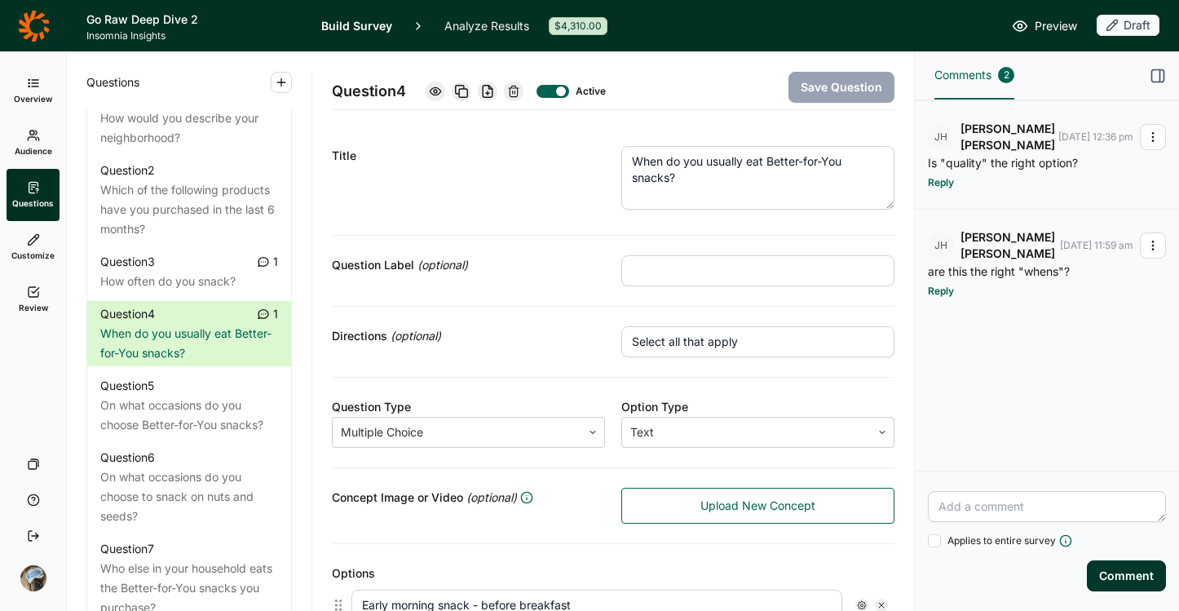
scroll to position [3, 0]
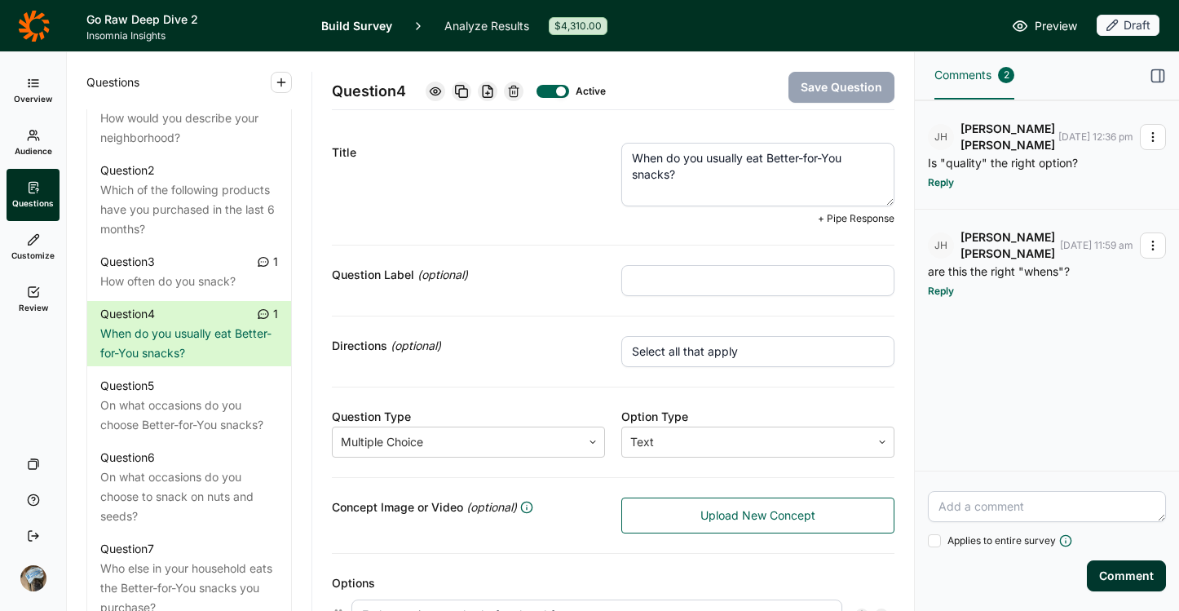
drag, startPoint x: 843, startPoint y: 161, endPoint x: 762, endPoint y: 161, distance: 80.7
click at [762, 161] on textarea "When do you usually eat Better-for-You snacks?" at bounding box center [757, 175] width 273 height 64
type textarea "When do you usually eat snacks?"
click at [1146, 232] on button "button" at bounding box center [1153, 245] width 26 height 26
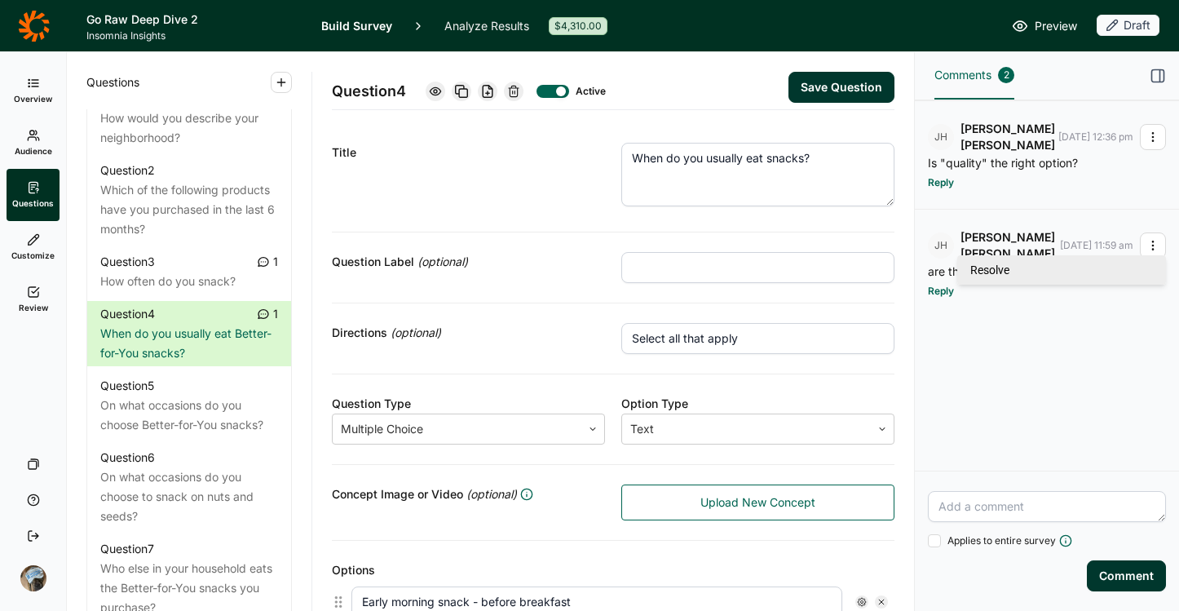
click at [1023, 257] on link "Resolve" at bounding box center [1061, 269] width 209 height 29
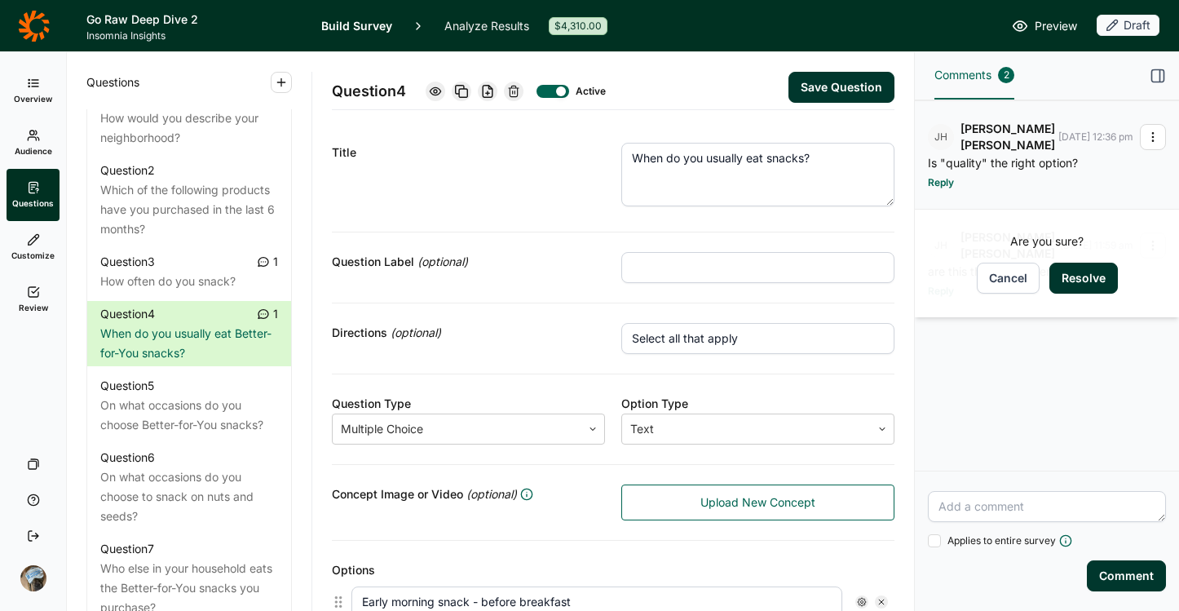
click at [1093, 280] on button "Resolve" at bounding box center [1083, 278] width 68 height 31
click at [1033, 157] on p "Is "quality" the right option?" at bounding box center [1047, 163] width 238 height 13
click at [1146, 130] on button "button" at bounding box center [1153, 137] width 26 height 26
click at [1097, 292] on div "JH Jodie Howard 9/25/2025 12:36 pm Is "quality" the right option? Reply" at bounding box center [1047, 285] width 264 height 370
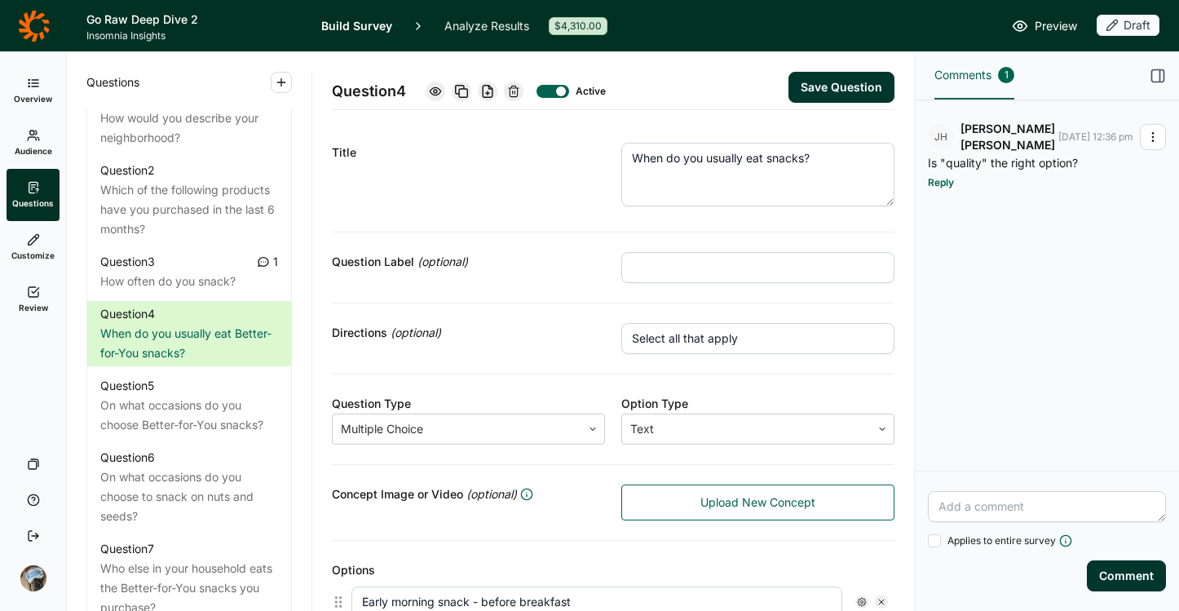
click at [1150, 132] on icon "button" at bounding box center [1152, 136] width 13 height 13
click at [1081, 174] on link "Resolve" at bounding box center [1061, 167] width 209 height 29
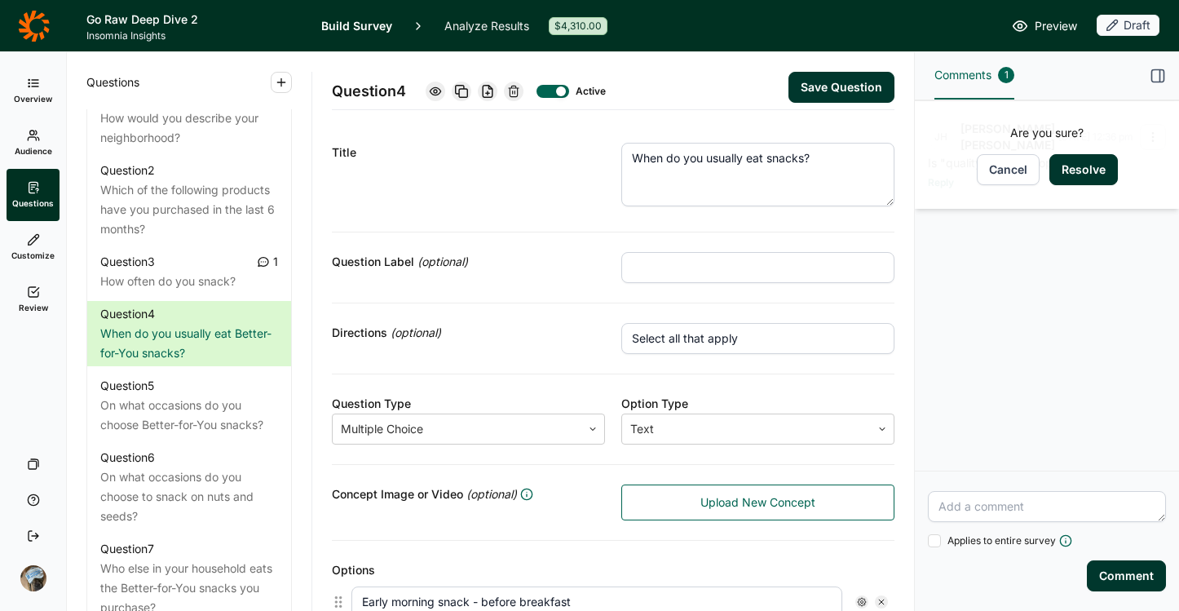
click at [1067, 161] on button "Resolve" at bounding box center [1083, 169] width 68 height 31
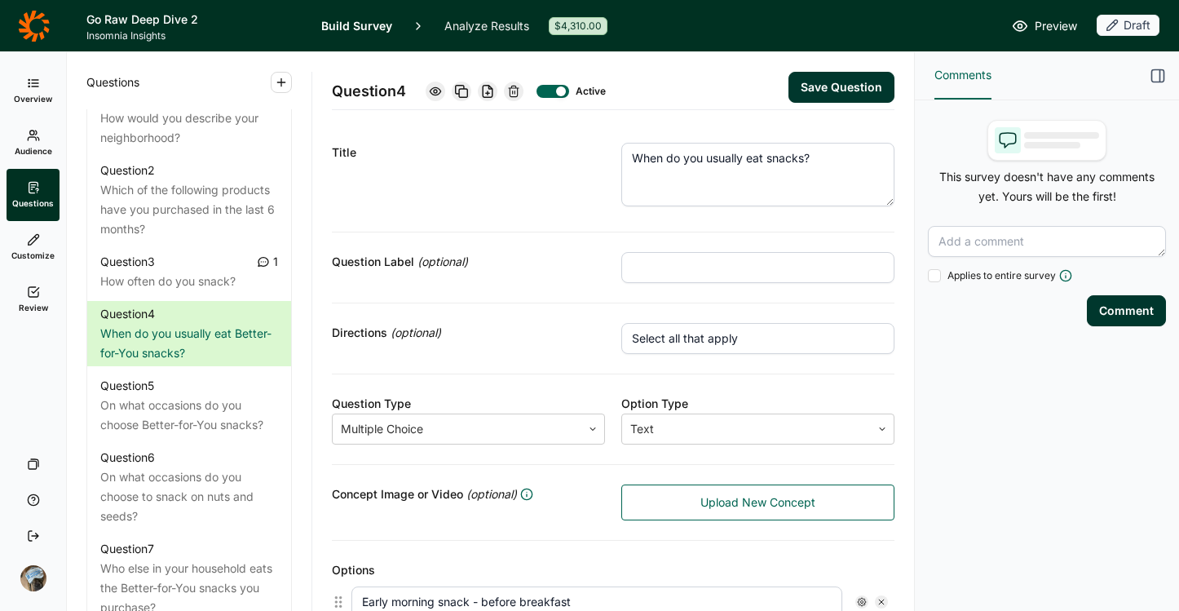
scroll to position [0, 0]
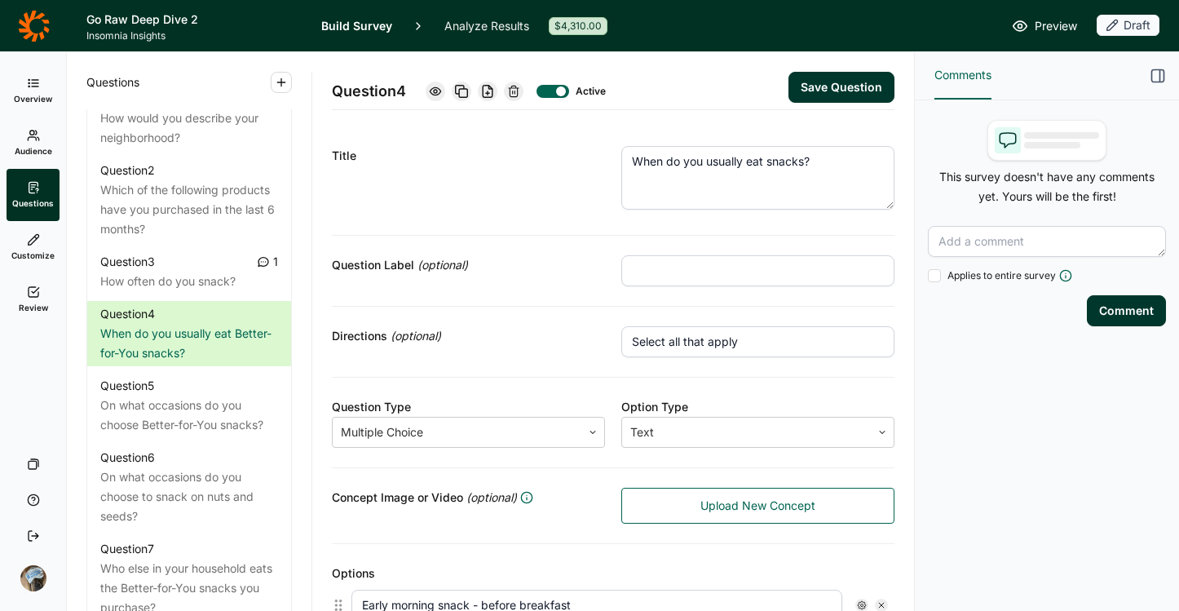
click at [848, 82] on button "Save Question" at bounding box center [842, 87] width 106 height 31
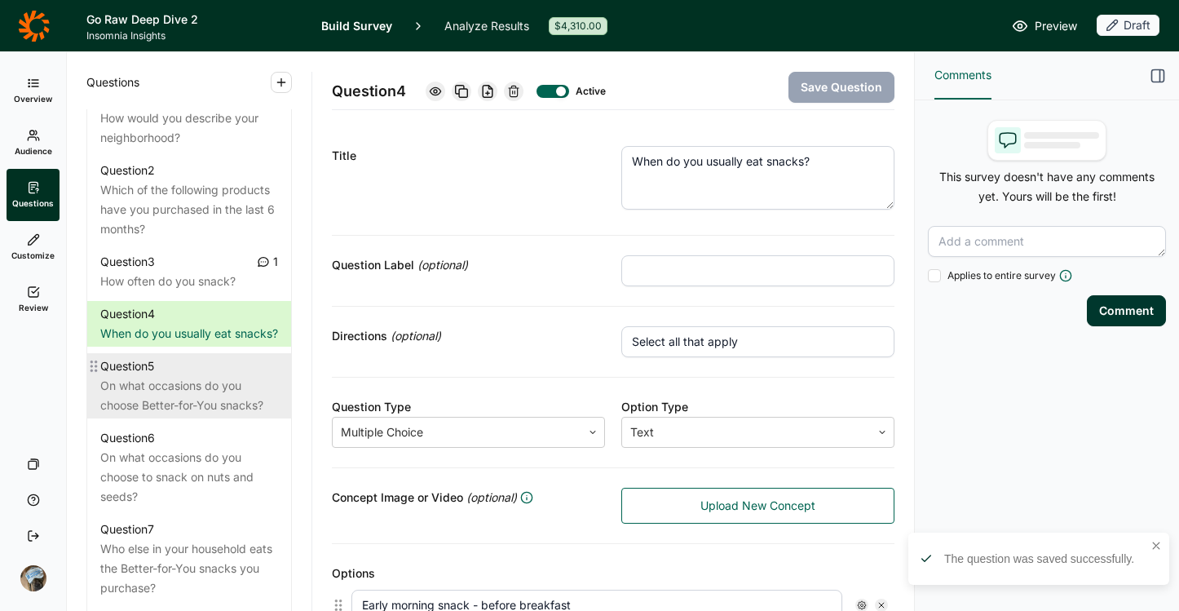
click at [190, 415] on div "On what occasions do you choose Better-for-You snacks?" at bounding box center [189, 395] width 178 height 39
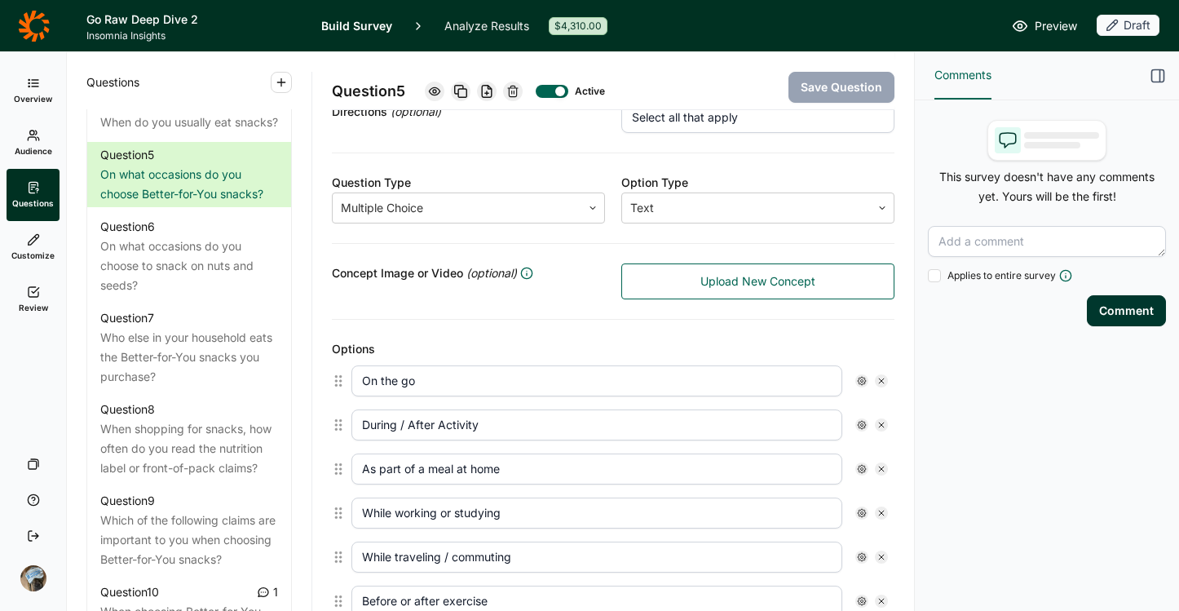
scroll to position [245, 0]
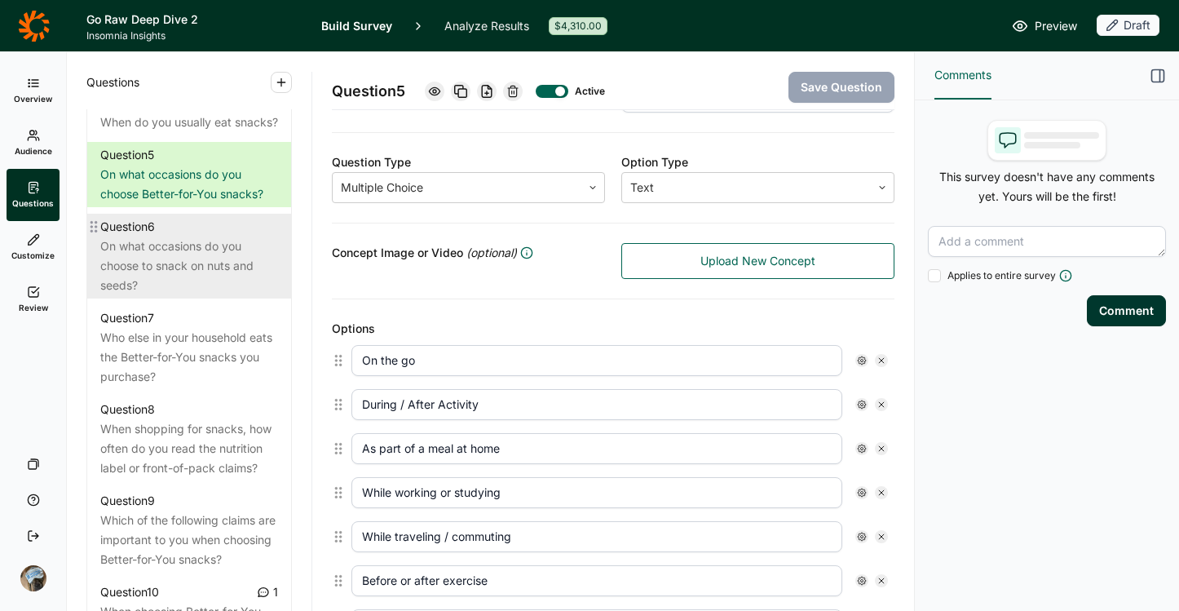
click at [154, 295] on div "On what occasions do you choose to snack on nuts and seeds?" at bounding box center [189, 265] width 178 height 59
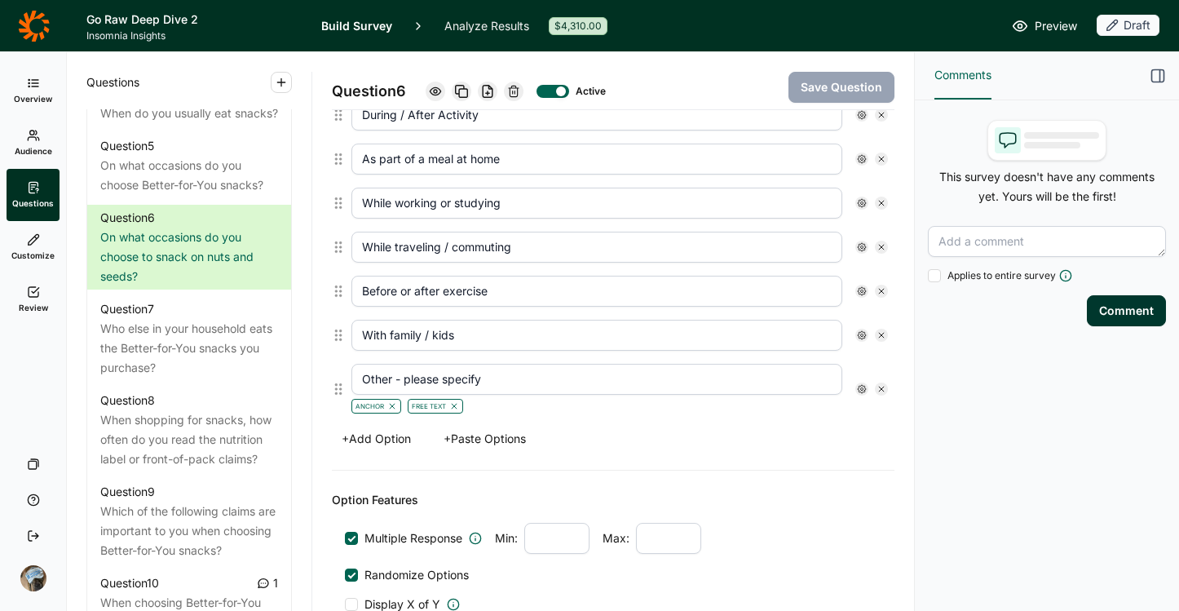
scroll to position [534, 0]
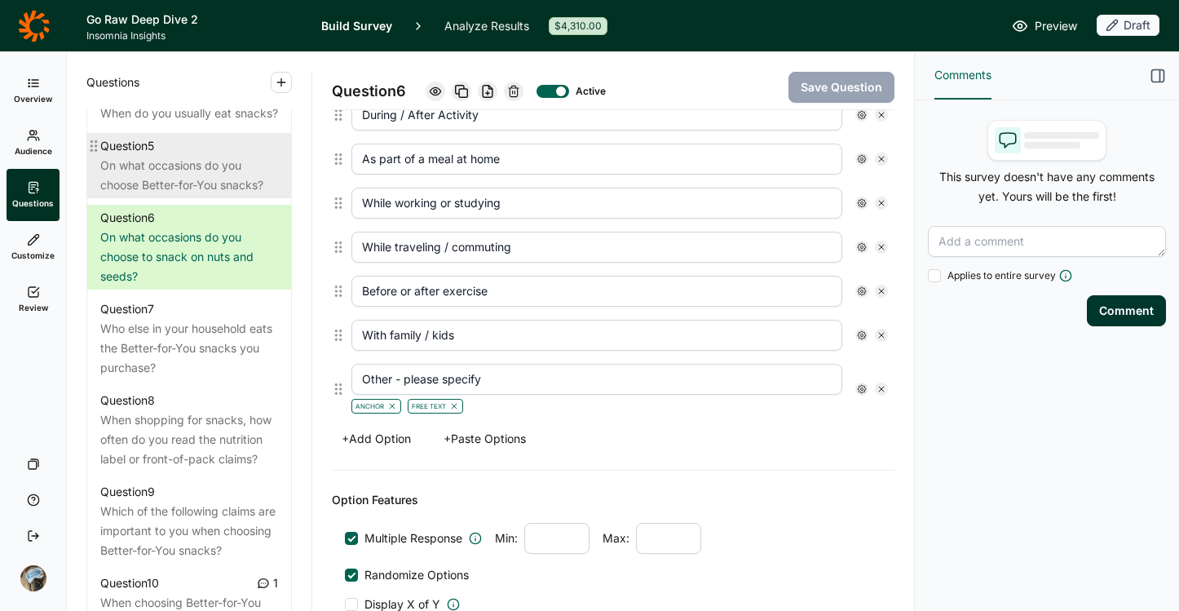
click at [183, 195] on div "On what occasions do you choose Better-for-You snacks?" at bounding box center [189, 175] width 178 height 39
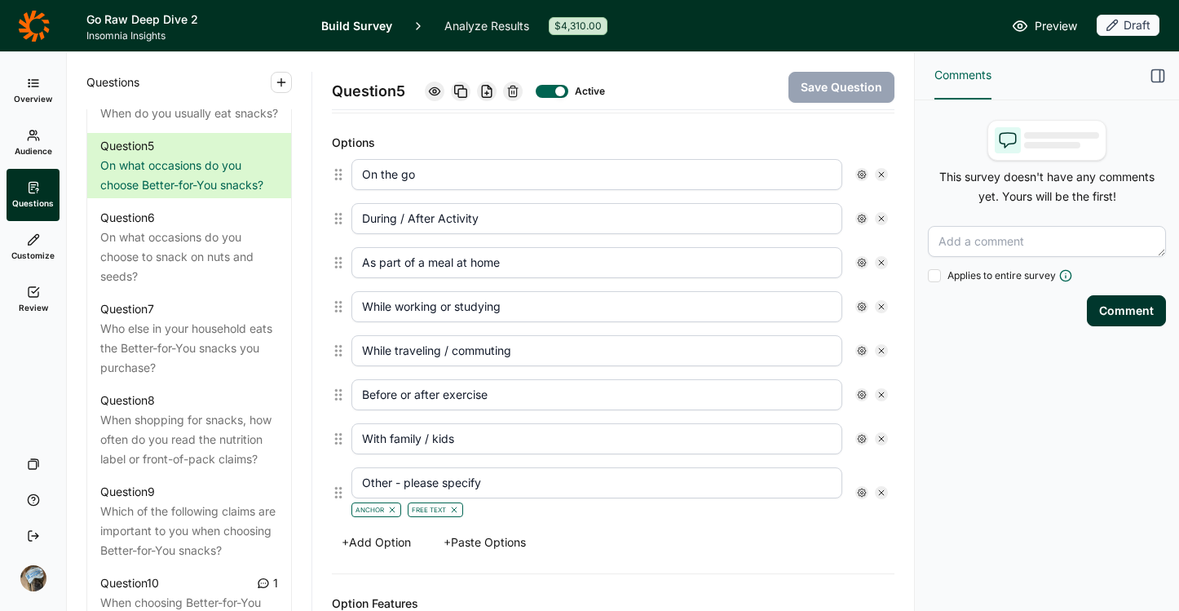
scroll to position [400, 0]
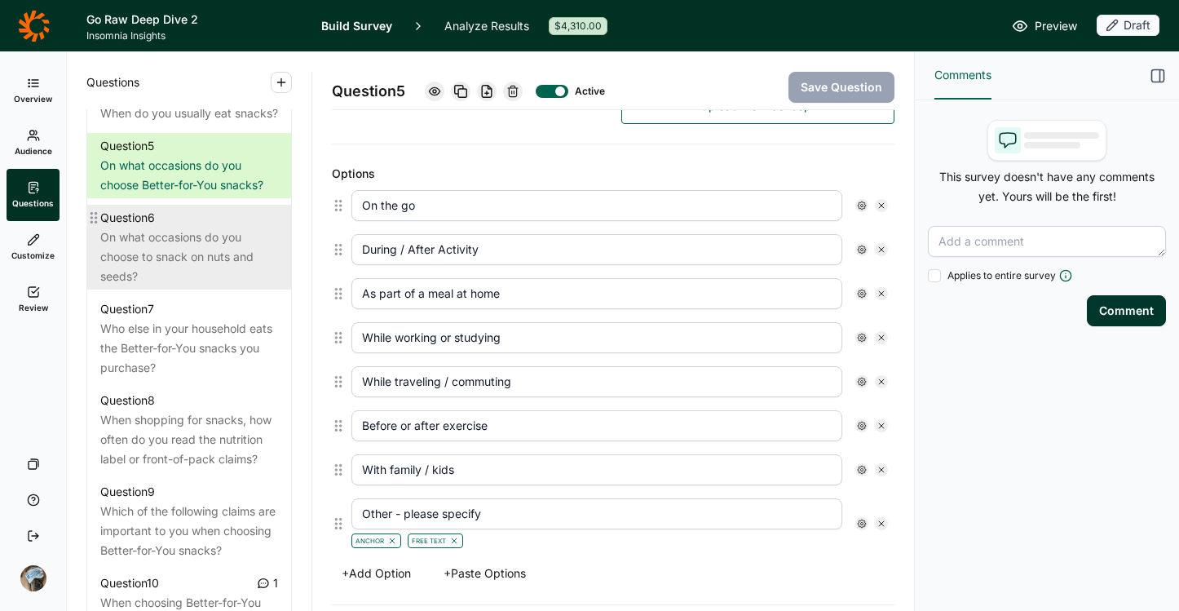
click at [152, 286] on div "On what occasions do you choose to snack on nuts and seeds?" at bounding box center [189, 257] width 178 height 59
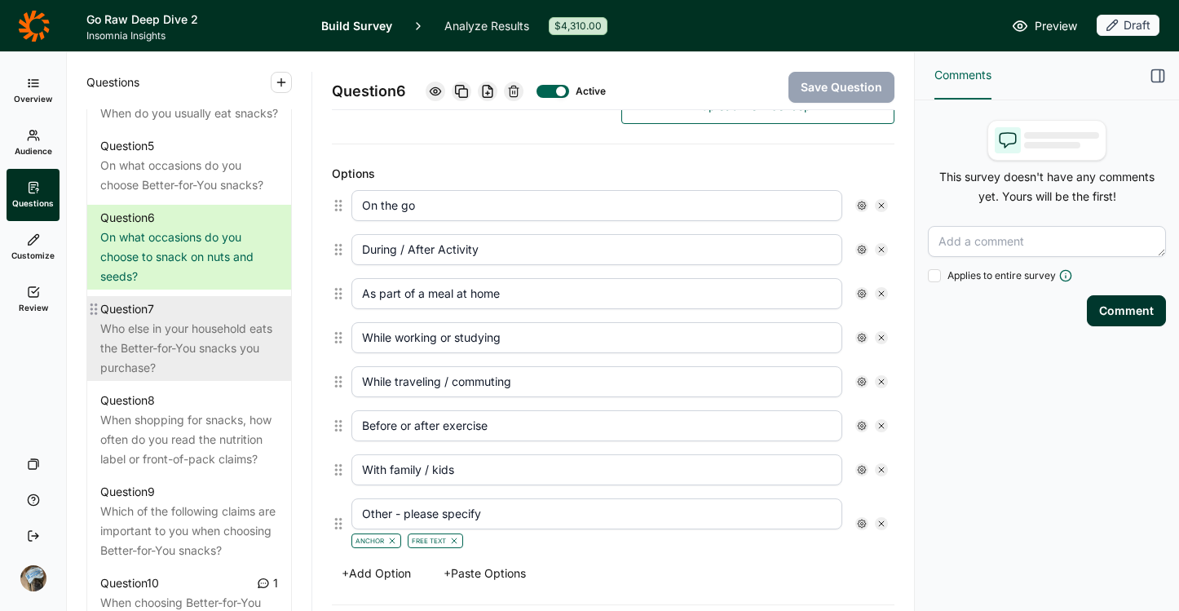
click at [188, 378] on div "Who else in your household eats the Better-for-You snacks you purchase?" at bounding box center [189, 348] width 178 height 59
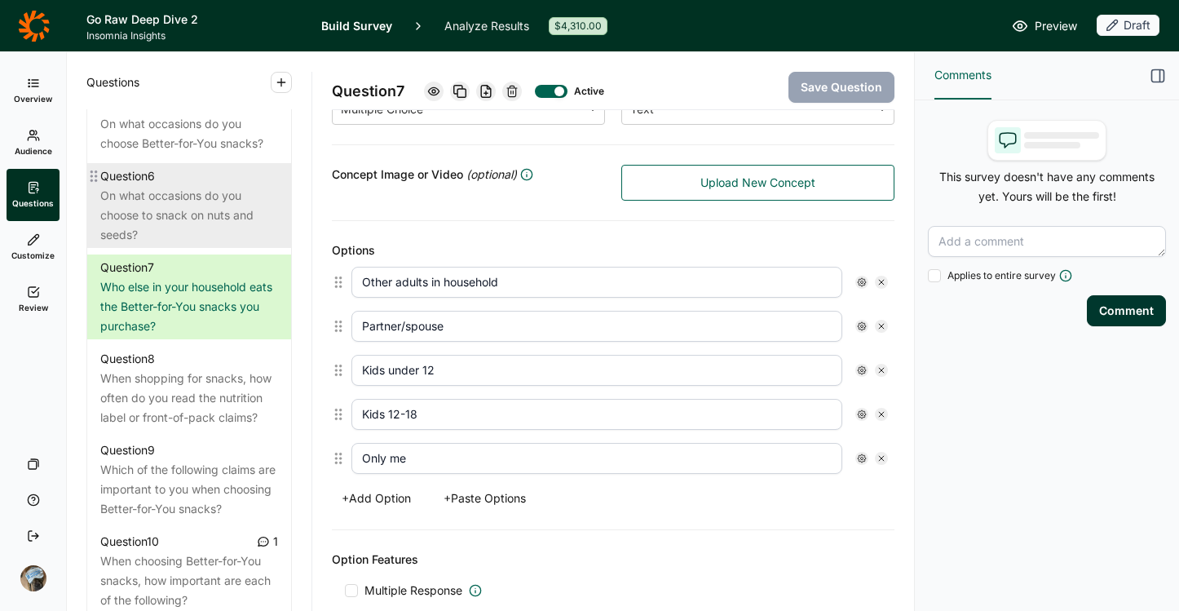
scroll to position [1085, 0]
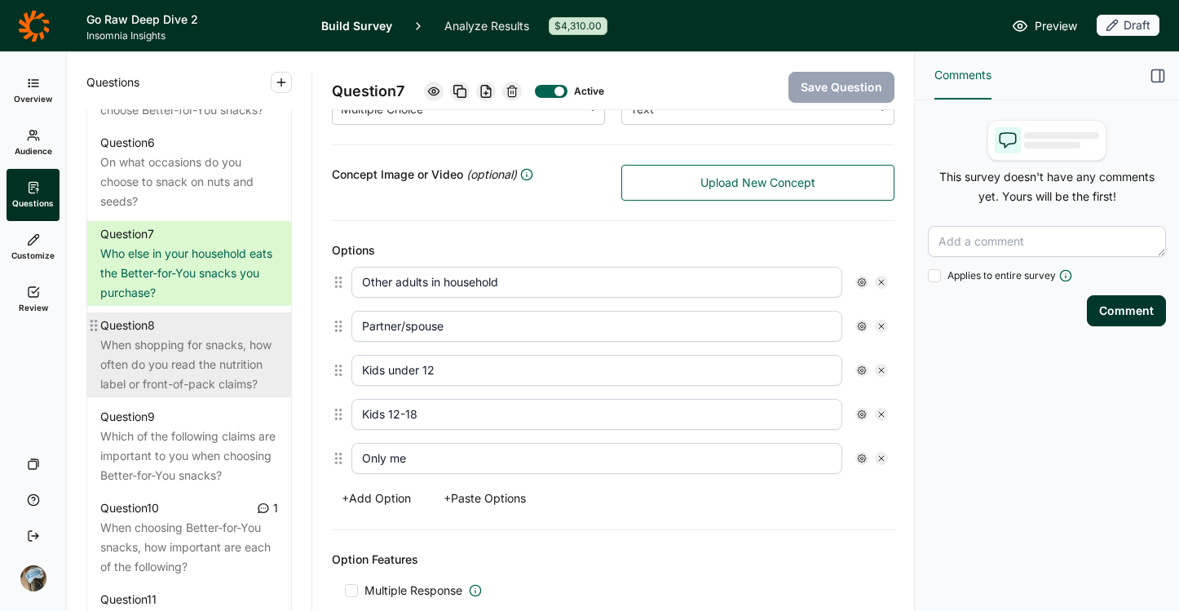
click at [188, 394] on div "When shopping for snacks, how often do you read the nutrition label or front-of…" at bounding box center [189, 364] width 178 height 59
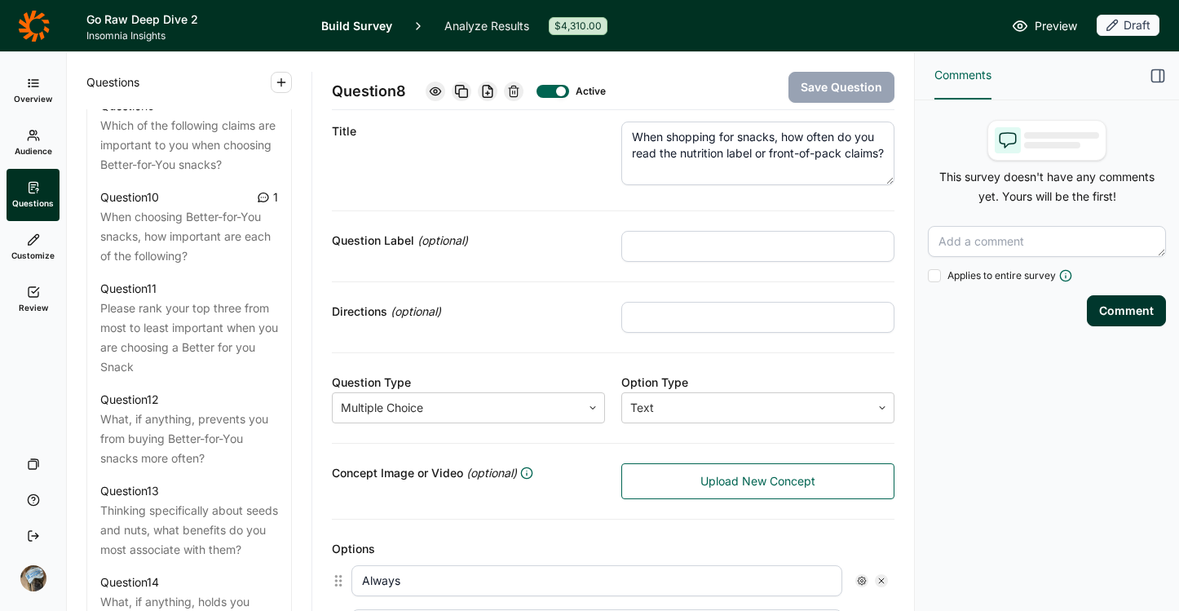
scroll to position [1350, 0]
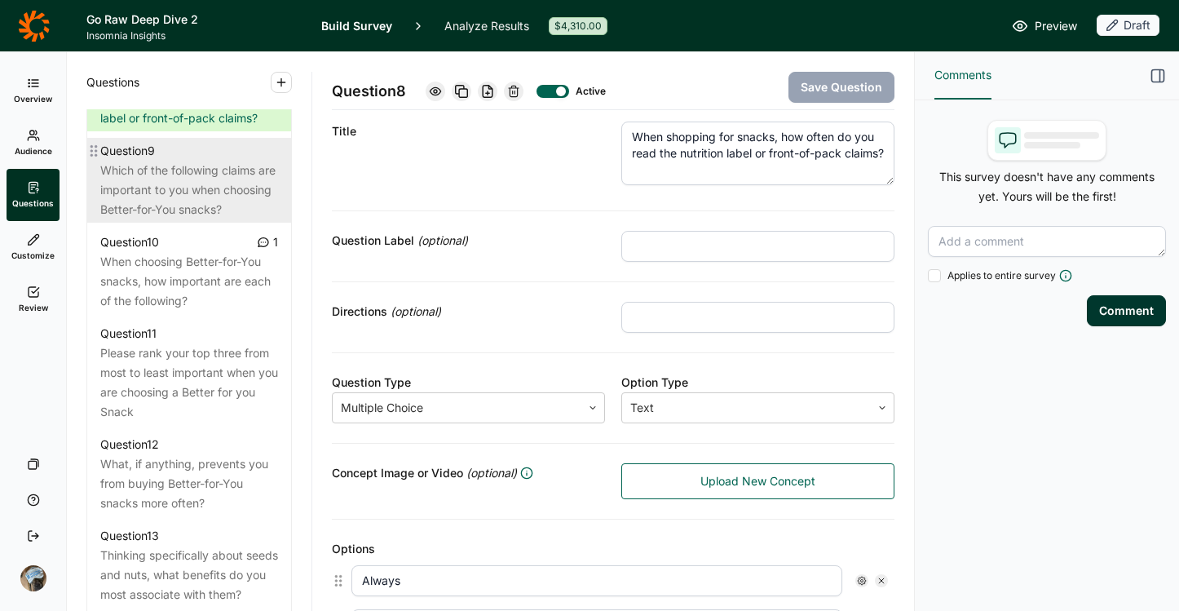
click at [203, 219] on div "Which of the following claims are important to you when choosing Better-for-You…" at bounding box center [189, 190] width 178 height 59
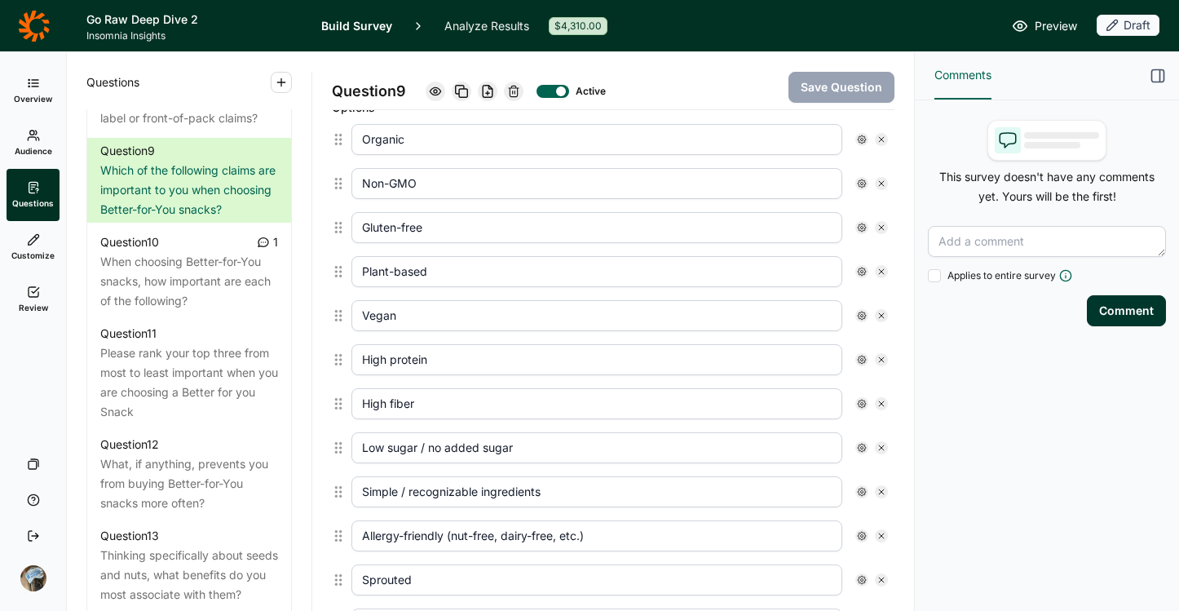
scroll to position [462, 0]
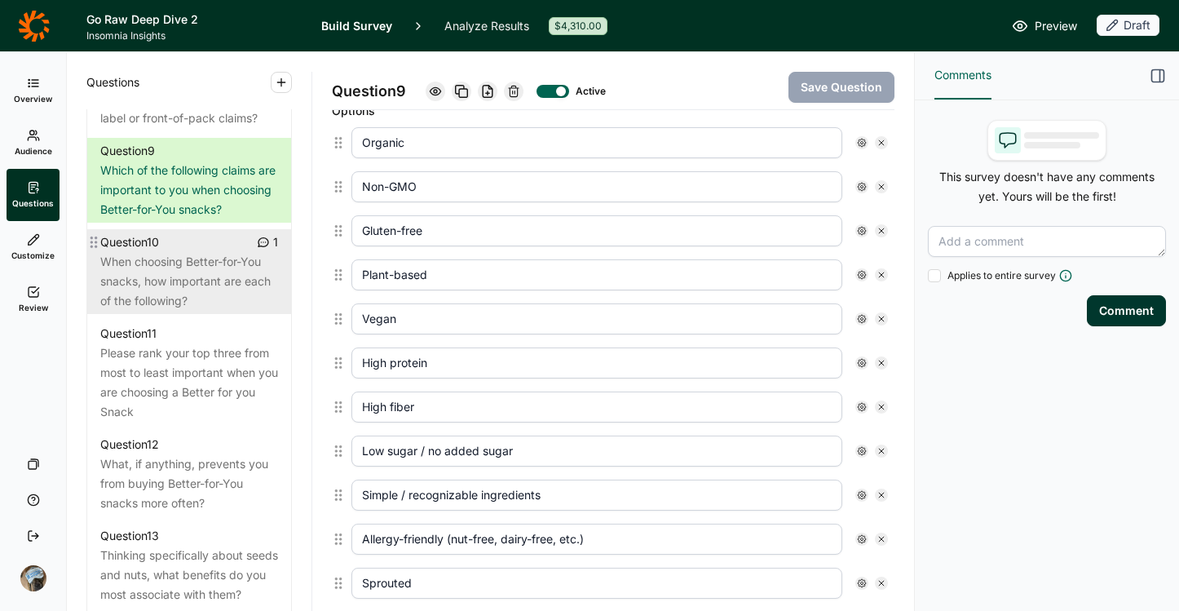
click at [178, 311] on div "When choosing Better-for-You snacks, how important are each of the following?" at bounding box center [189, 281] width 178 height 59
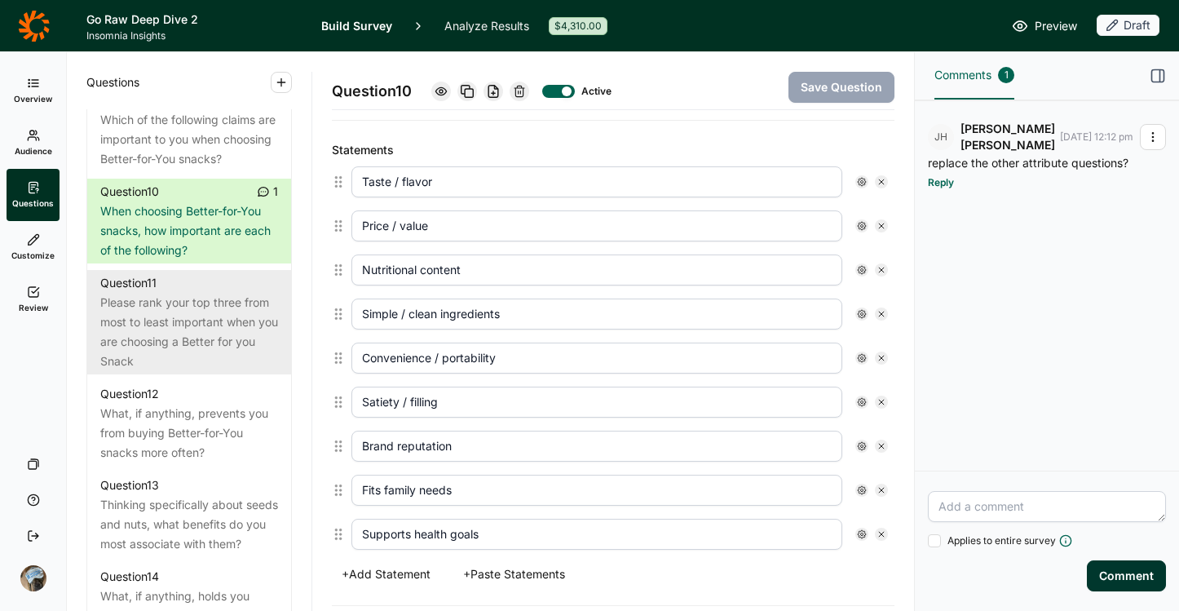
scroll to position [430, 0]
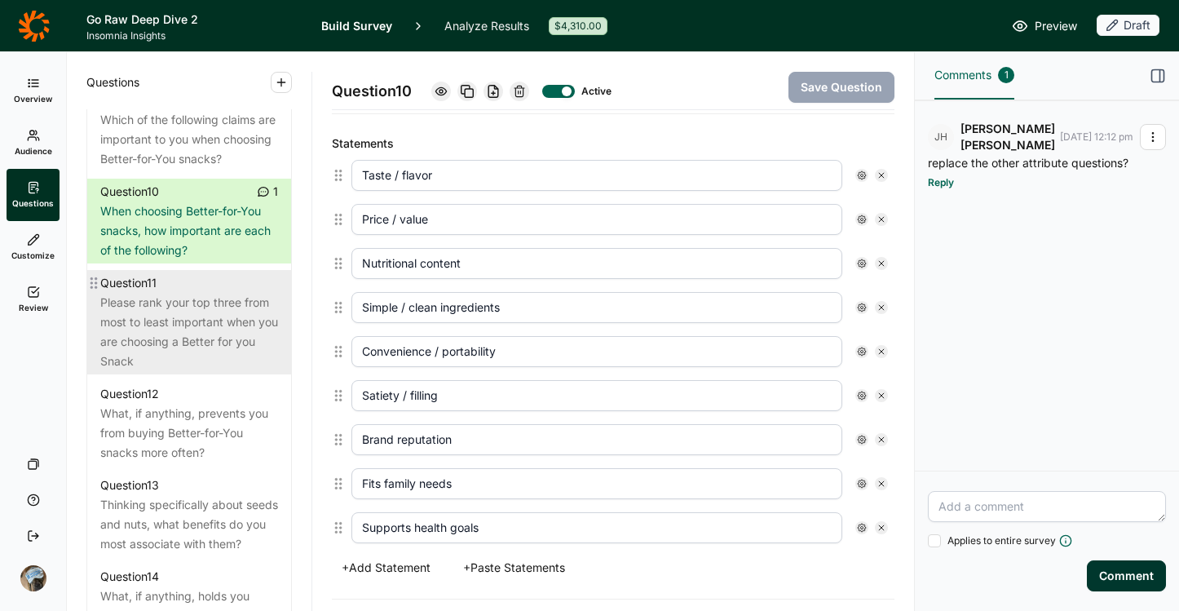
click at [181, 371] on div "Please rank your top three from most to least important when you are choosing a…" at bounding box center [189, 332] width 178 height 78
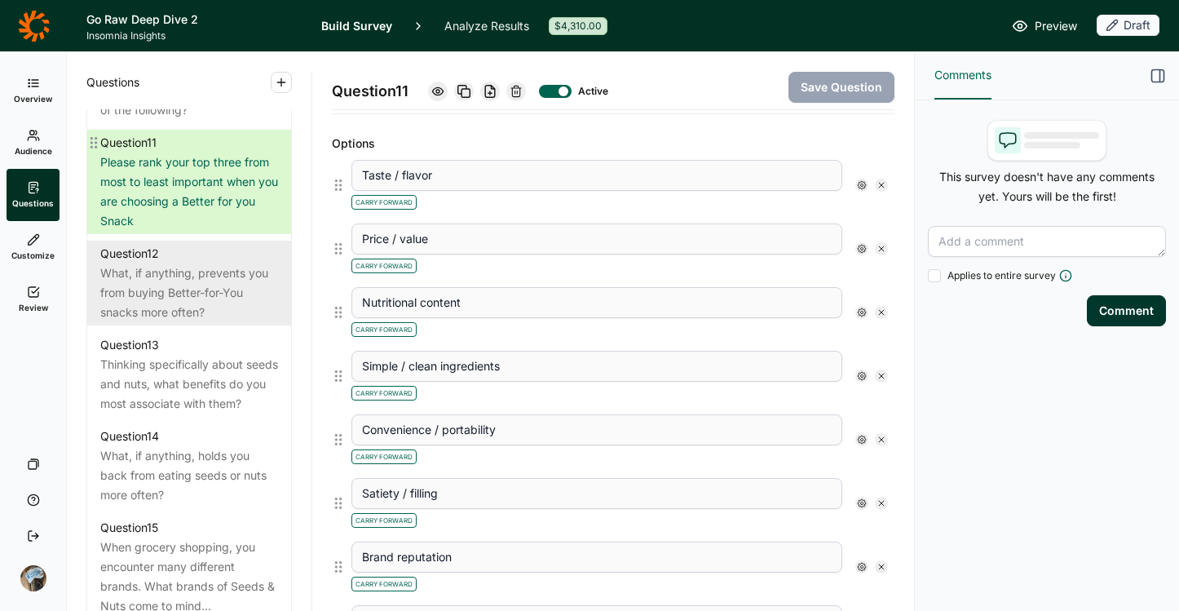
scroll to position [1542, 0]
click at [196, 321] on div "What, if anything, prevents you from buying Better-for-You snacks more often?" at bounding box center [189, 292] width 178 height 59
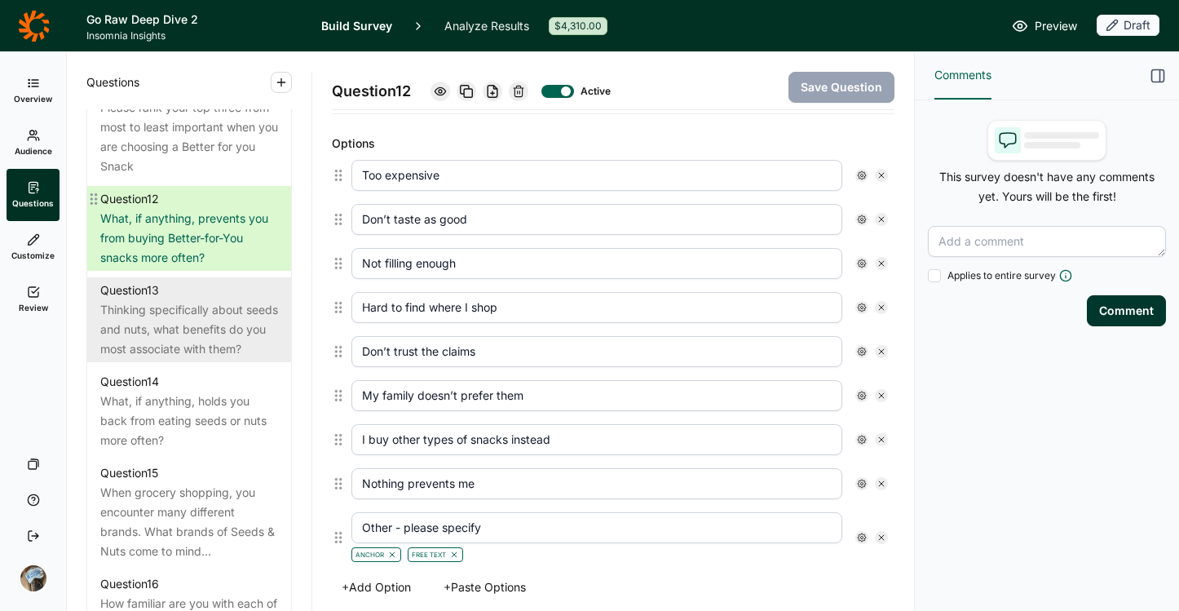
scroll to position [1604, 0]
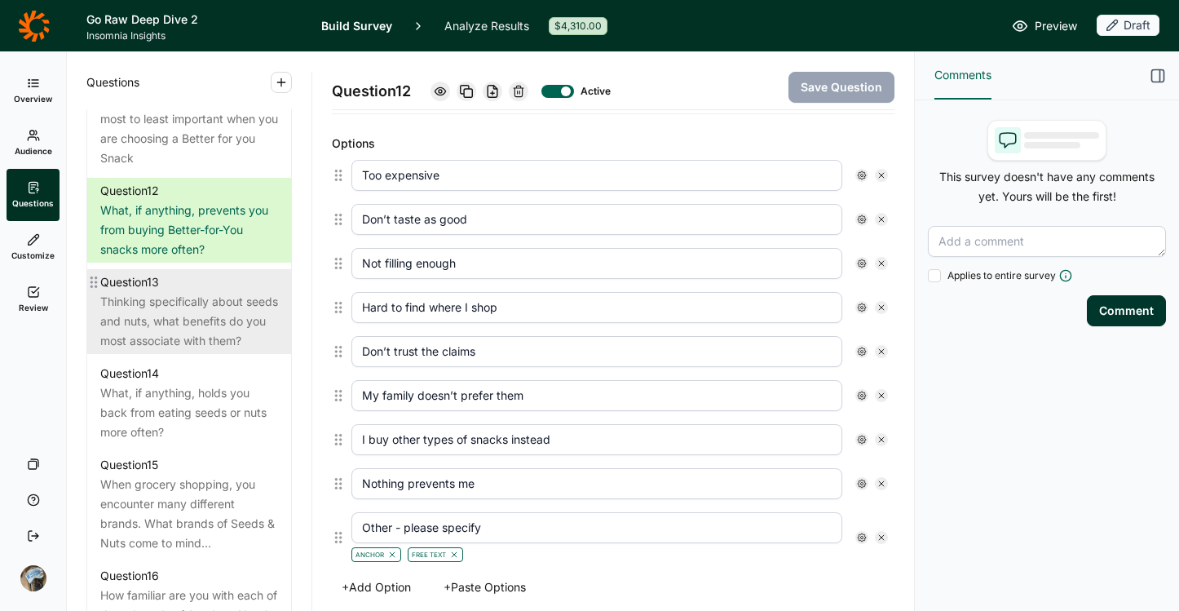
click at [215, 351] on div "Thinking specifically about seeds and nuts, what benefits do you most associate…" at bounding box center [189, 321] width 178 height 59
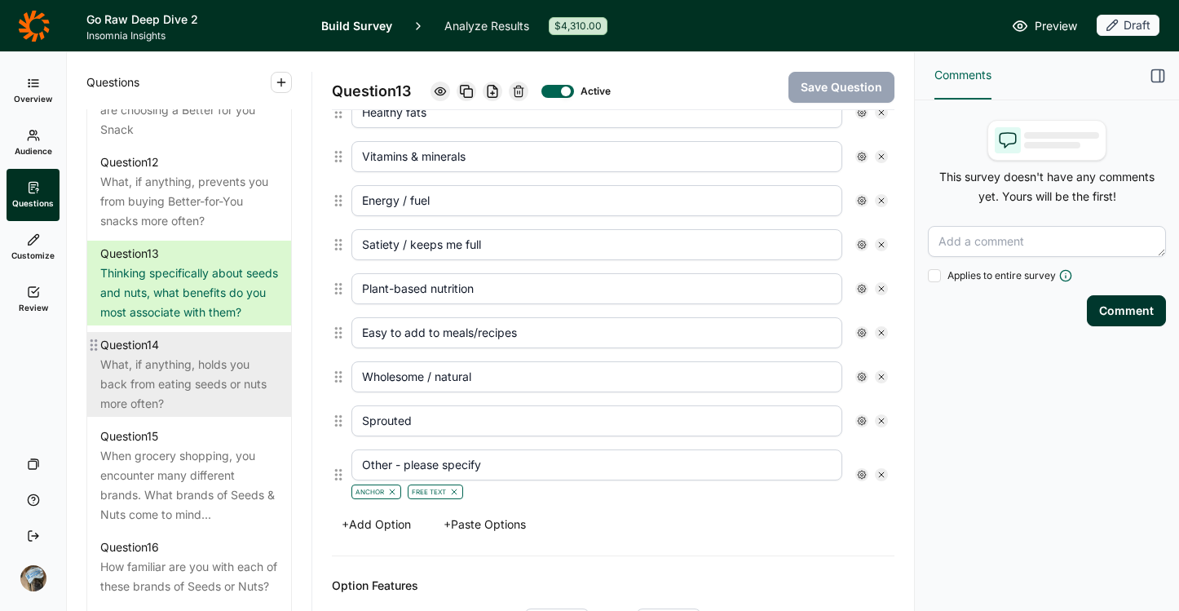
scroll to position [1676, 0]
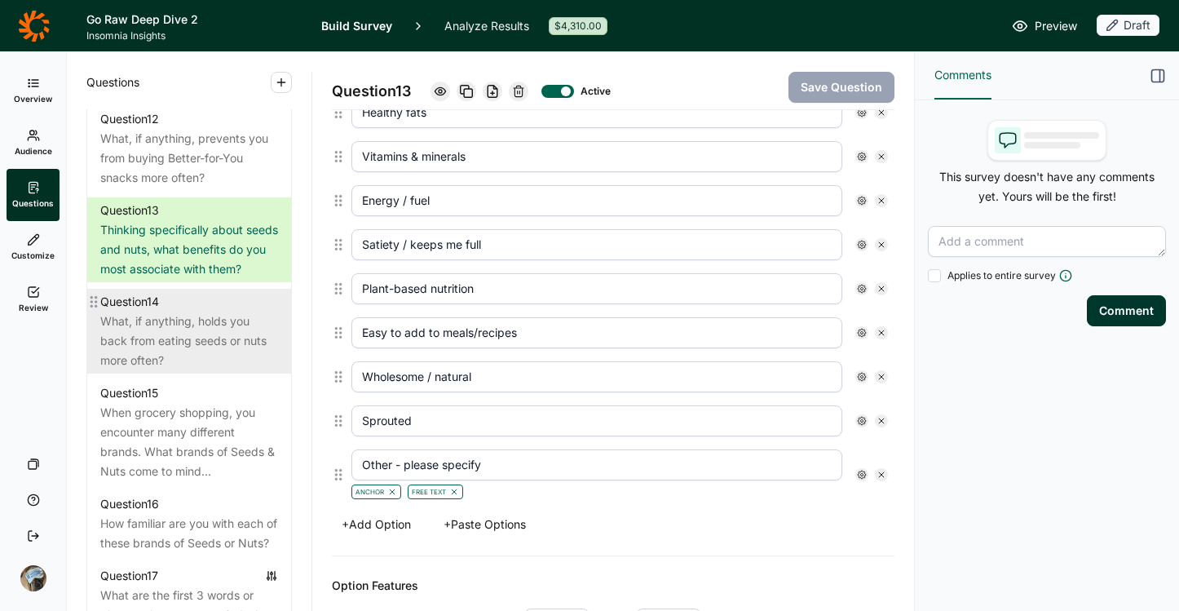
click at [179, 370] on div "What, if anything, holds you back from eating seeds or nuts more often?" at bounding box center [189, 340] width 178 height 59
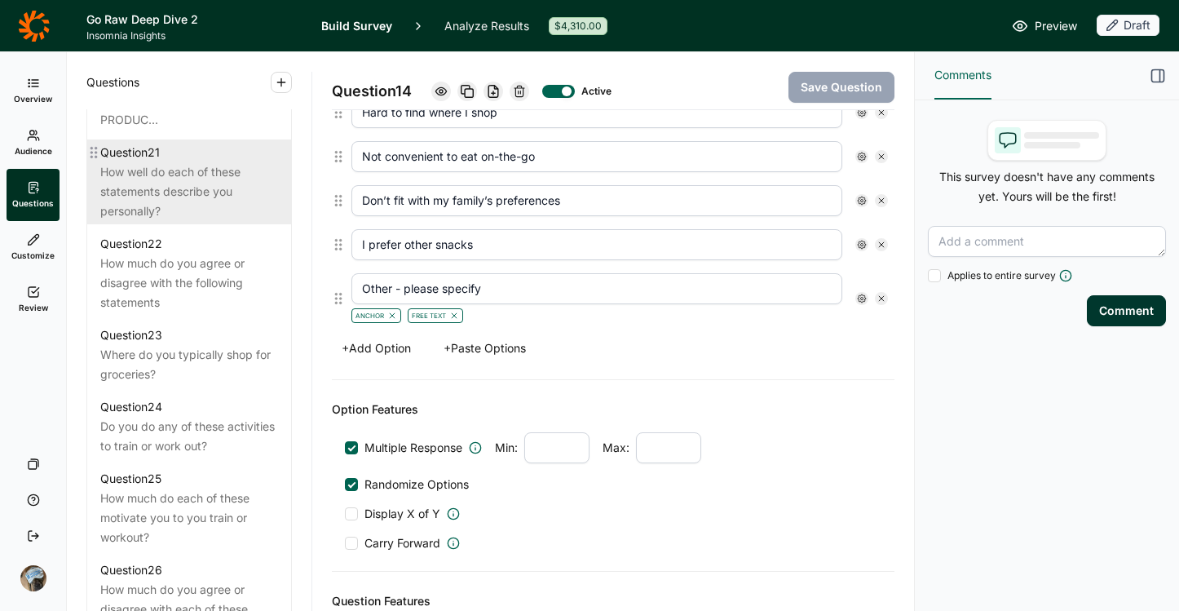
scroll to position [2525, 0]
click at [188, 219] on div "How well do each of these statements describe you personally?" at bounding box center [189, 189] width 178 height 59
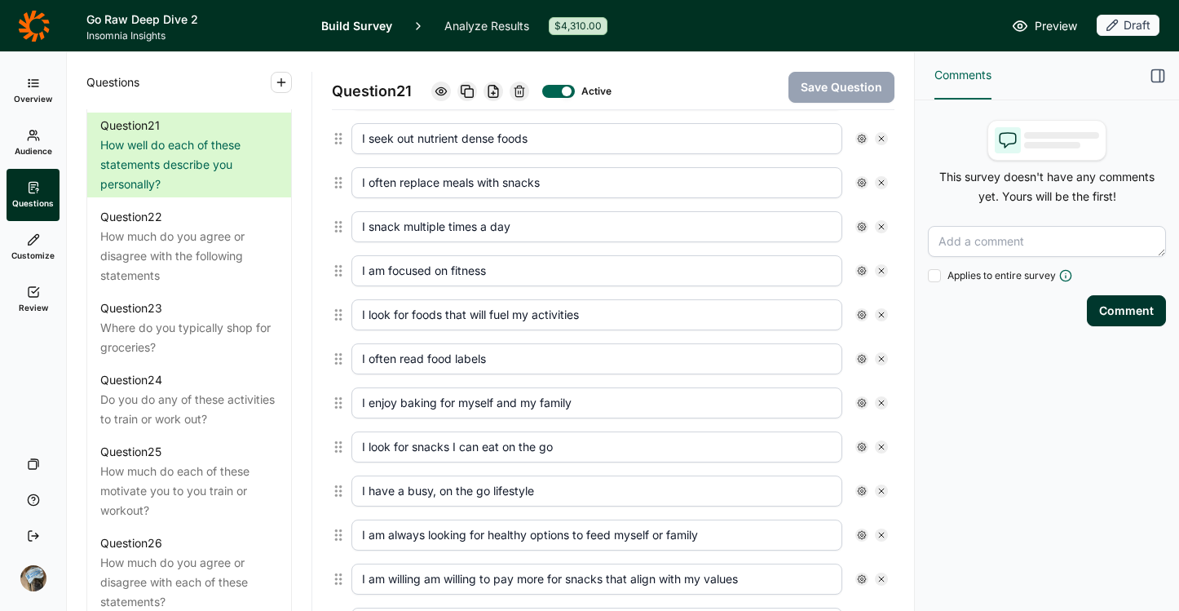
scroll to position [515, 0]
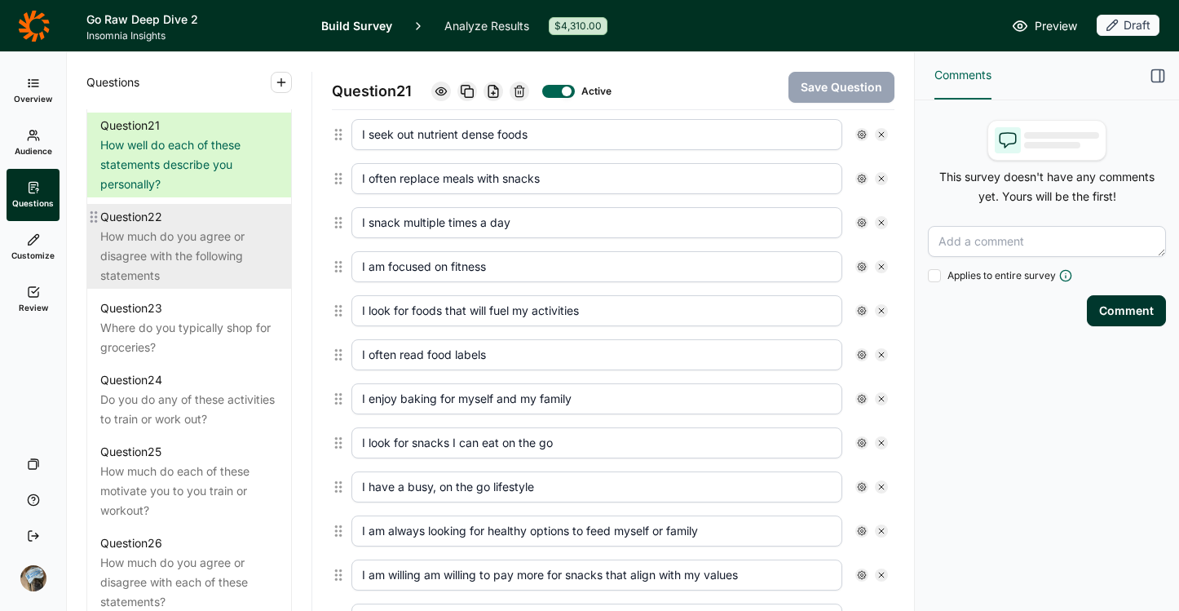
click at [150, 285] on div "How much do you agree or disagree with the following statements" at bounding box center [189, 256] width 178 height 59
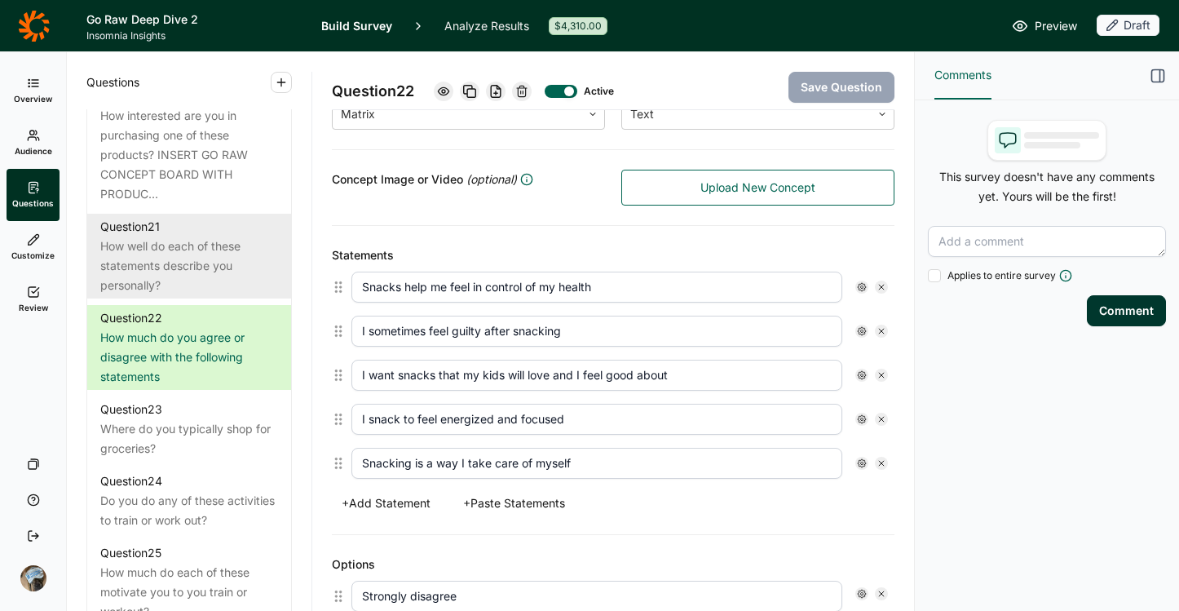
scroll to position [2454, 0]
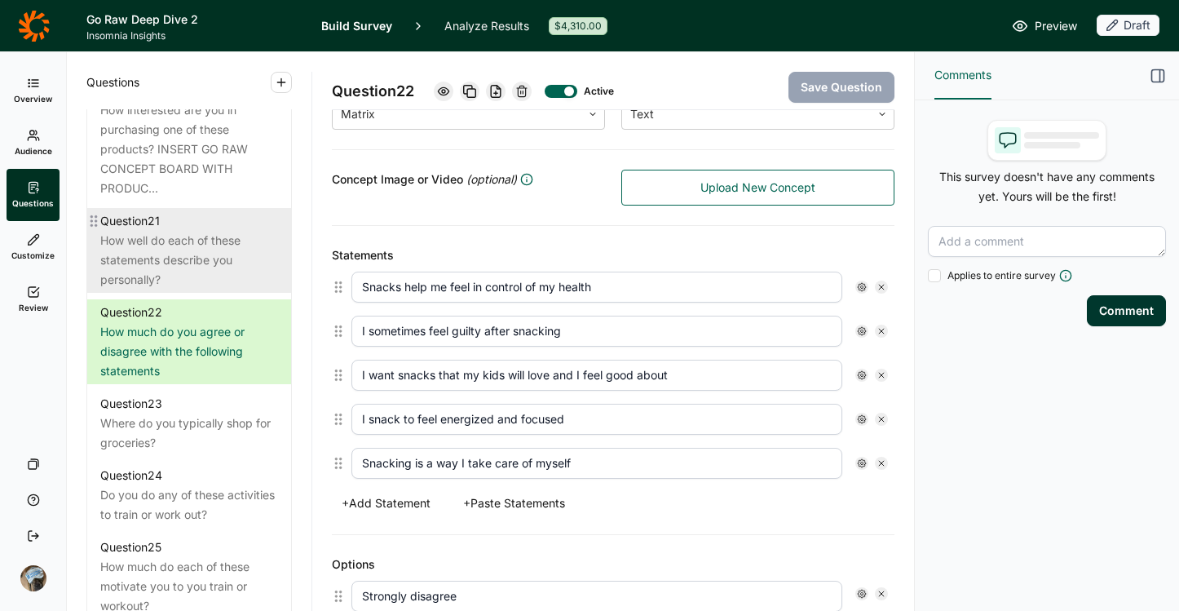
click at [154, 231] on div "Question 21" at bounding box center [130, 221] width 60 height 20
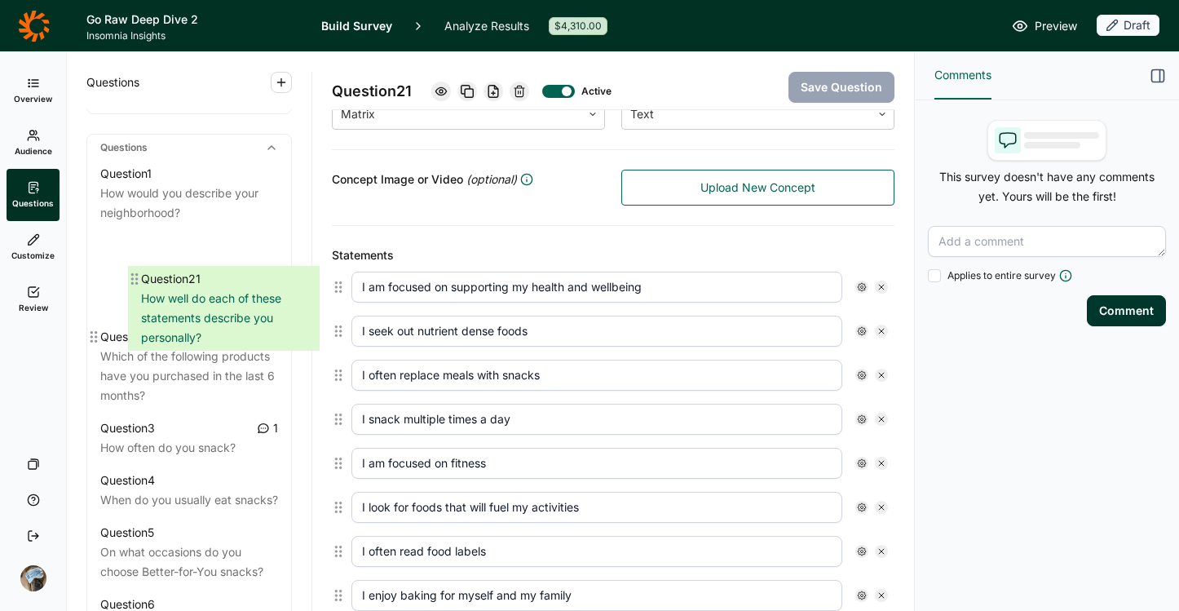
scroll to position [660, 0]
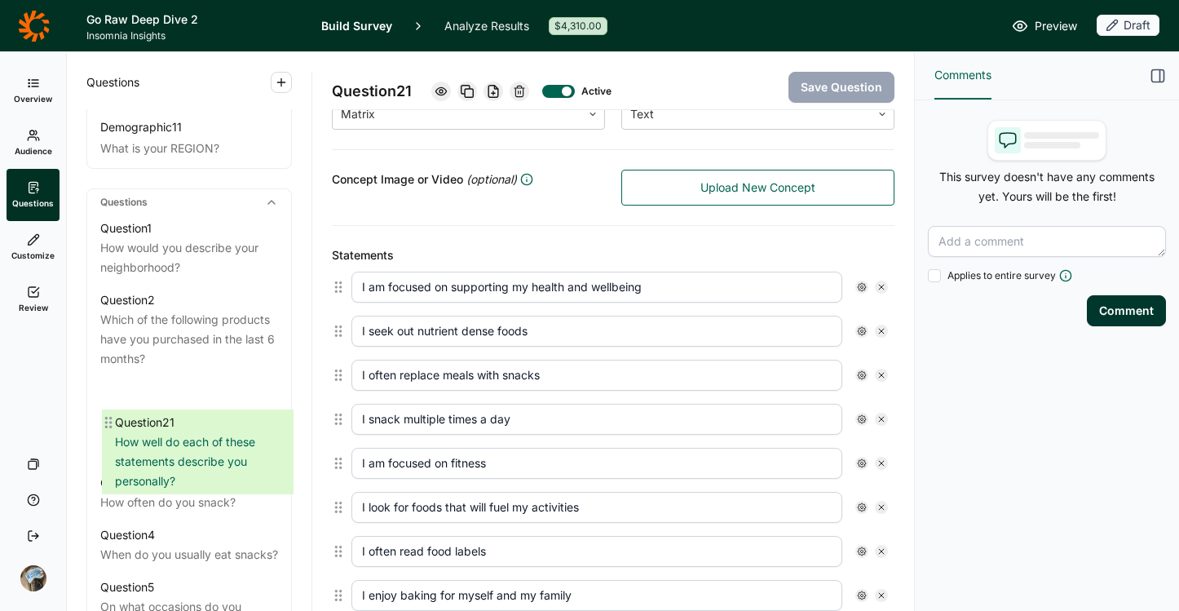
drag, startPoint x: 96, startPoint y: 359, endPoint x: 113, endPoint y: 422, distance: 65.1
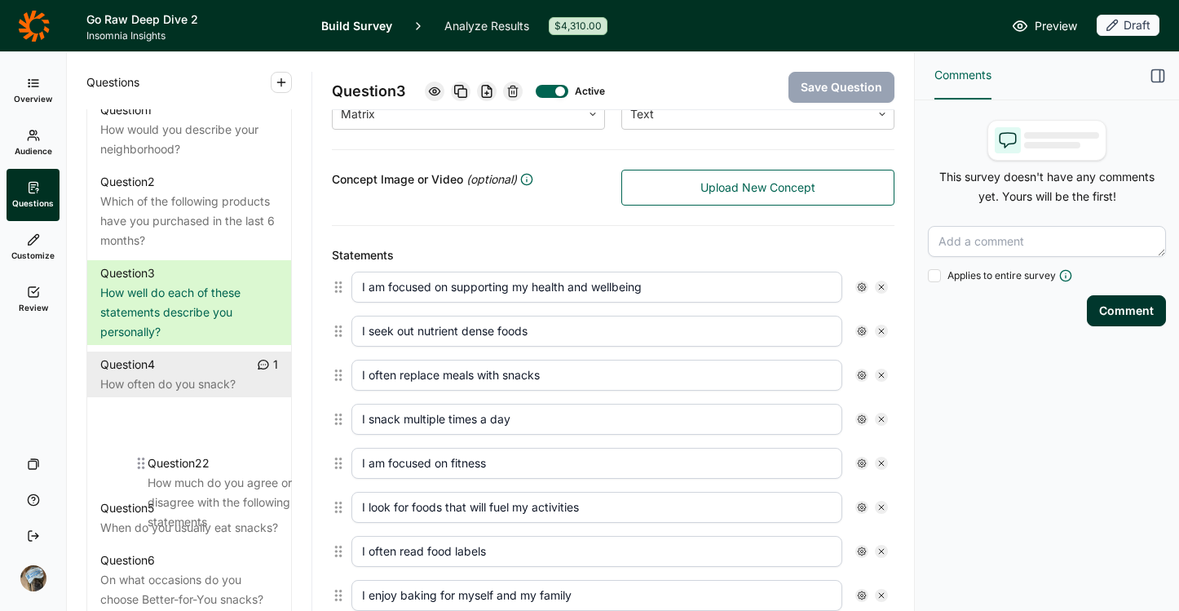
scroll to position [781, 0]
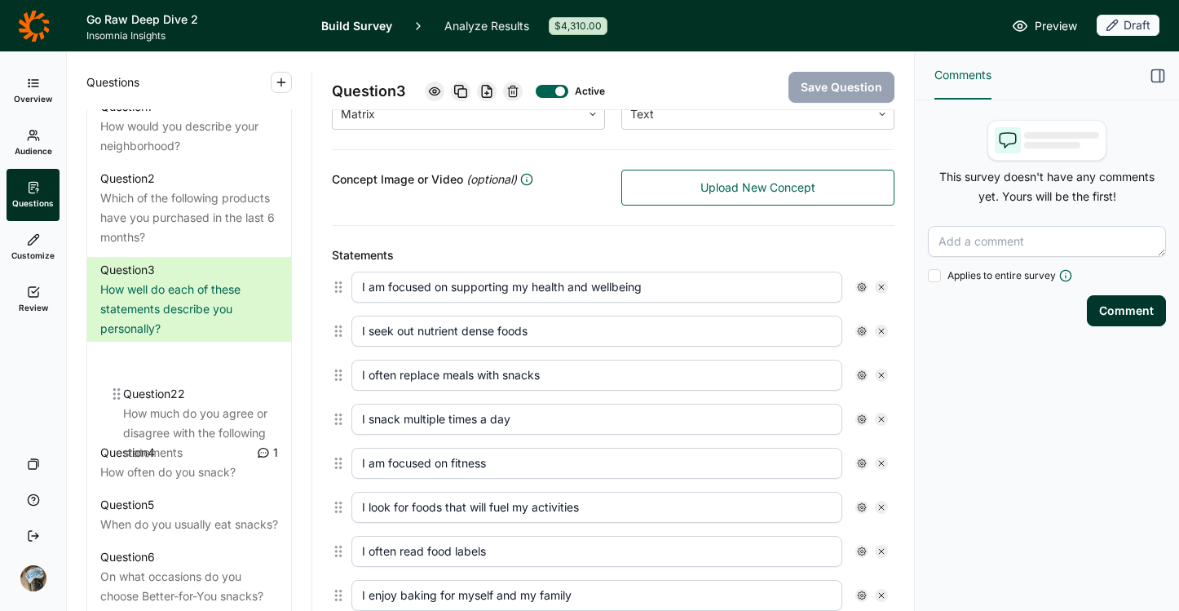
drag, startPoint x: 99, startPoint y: 311, endPoint x: 124, endPoint y: 395, distance: 87.5
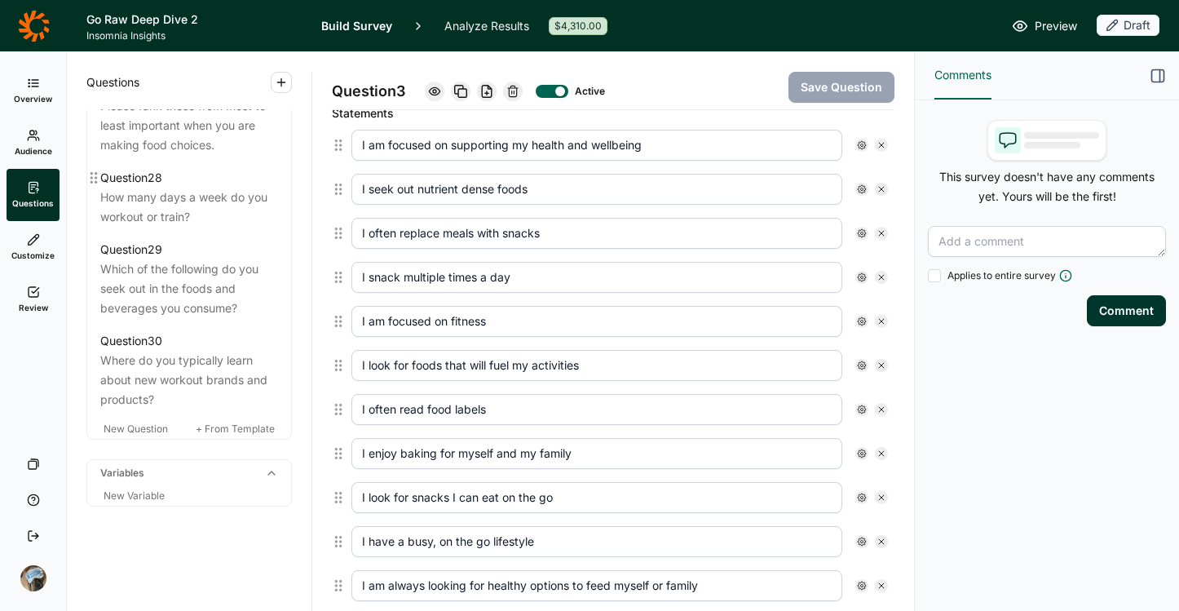
scroll to position [3235, 0]
click at [126, 429] on span "New Question" at bounding box center [136, 428] width 64 height 12
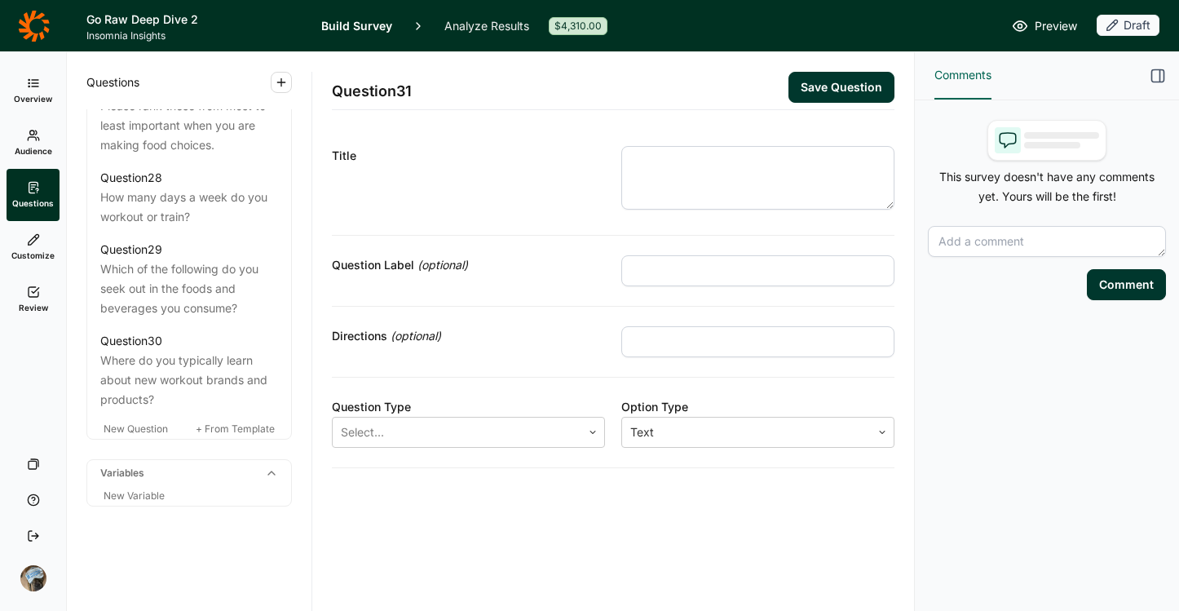
click at [755, 163] on textarea at bounding box center [757, 178] width 273 height 64
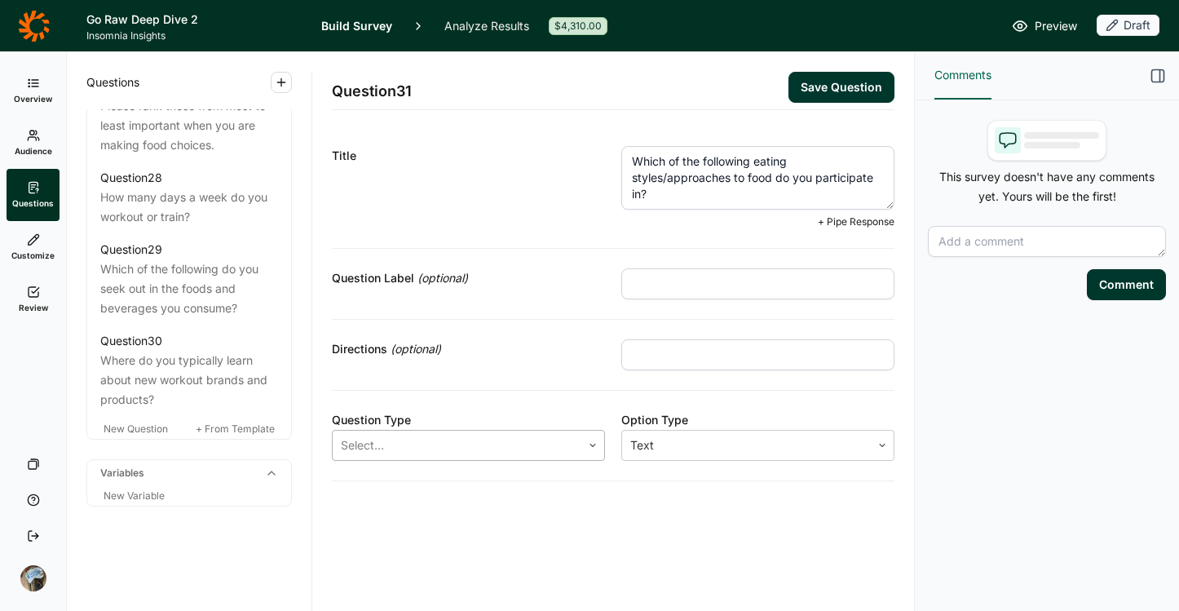
type textarea "Which of the following eating styles/approaches to food do you participate in?"
click at [518, 435] on div at bounding box center [457, 445] width 232 height 23
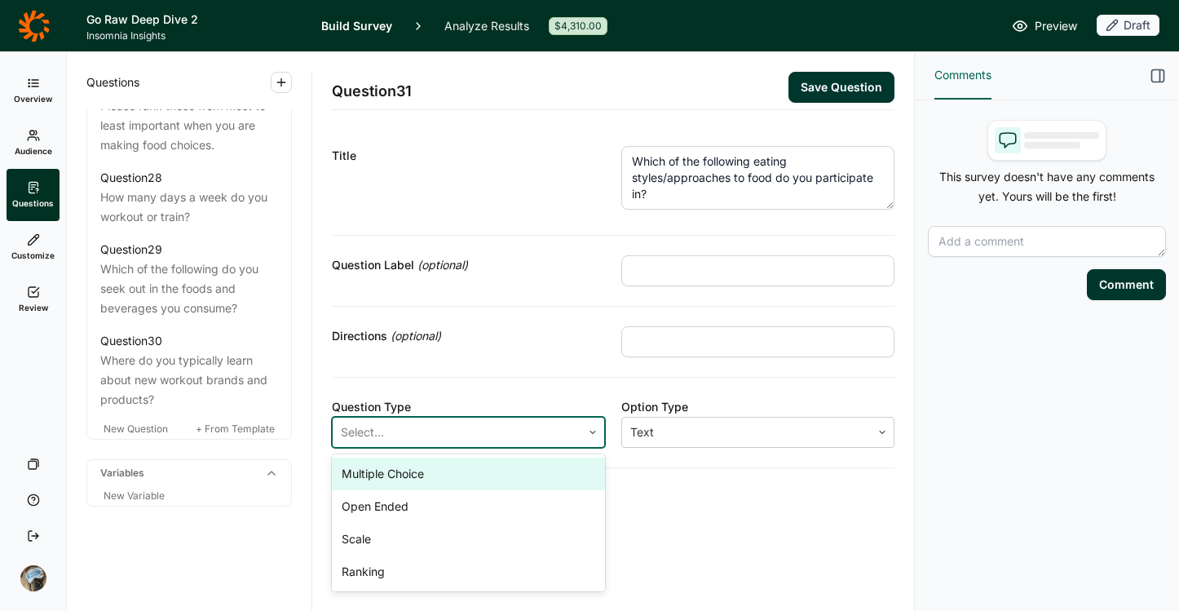
click at [494, 478] on div "Multiple Choice" at bounding box center [468, 473] width 273 height 33
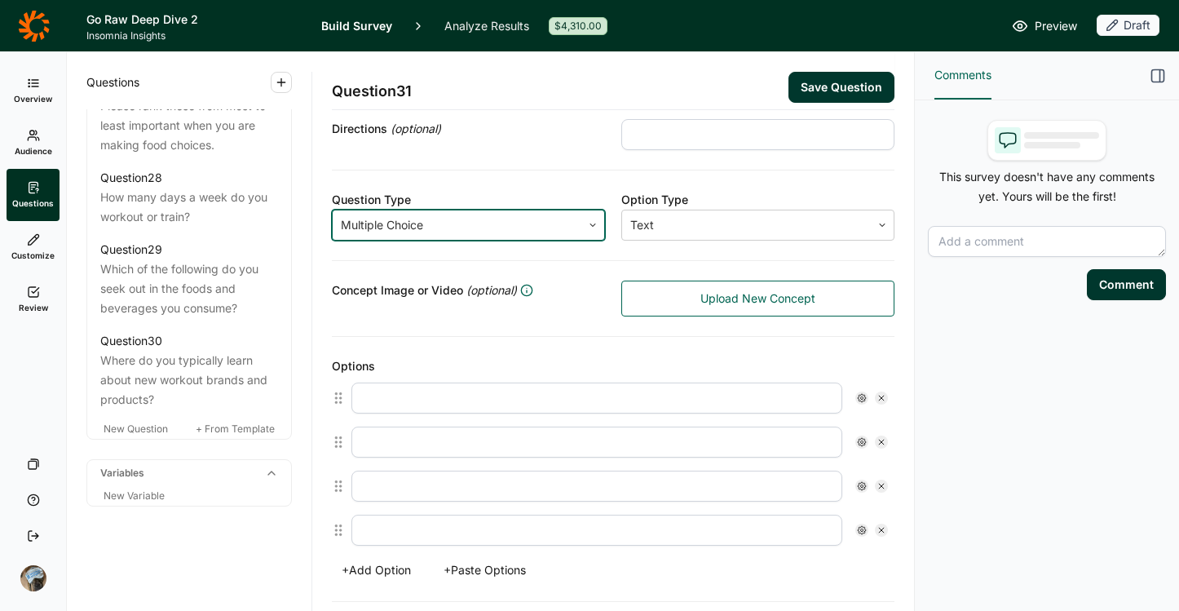
scroll to position [205, 0]
click at [524, 391] on input "text" at bounding box center [596, 399] width 491 height 31
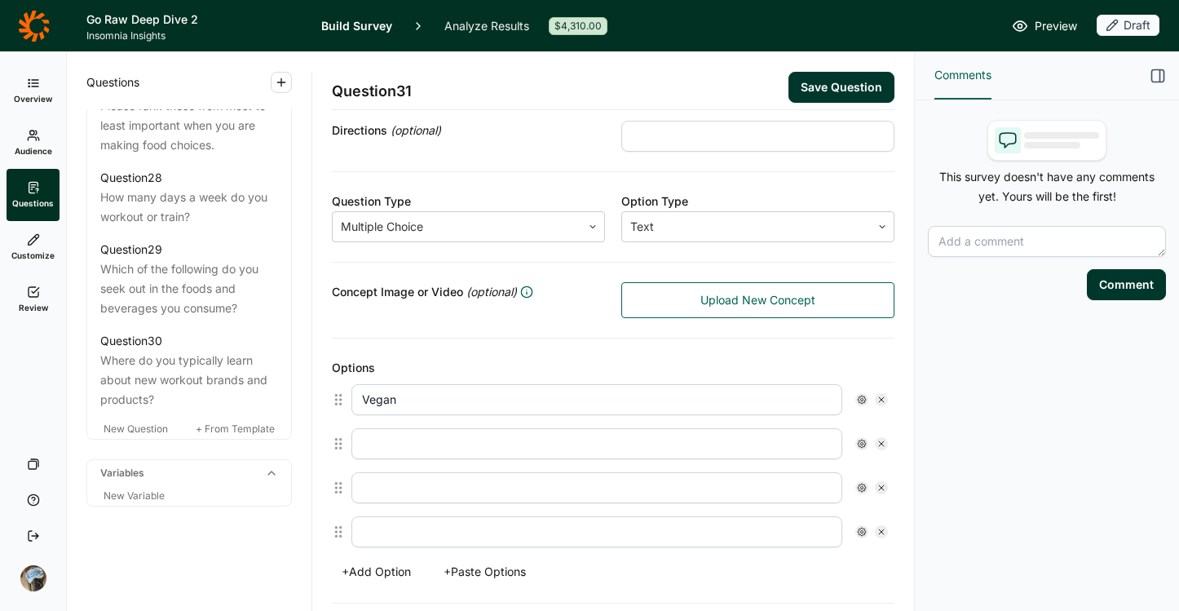
type input "Vegan"
type input "Vegetarian"
type input "Flexitarian"
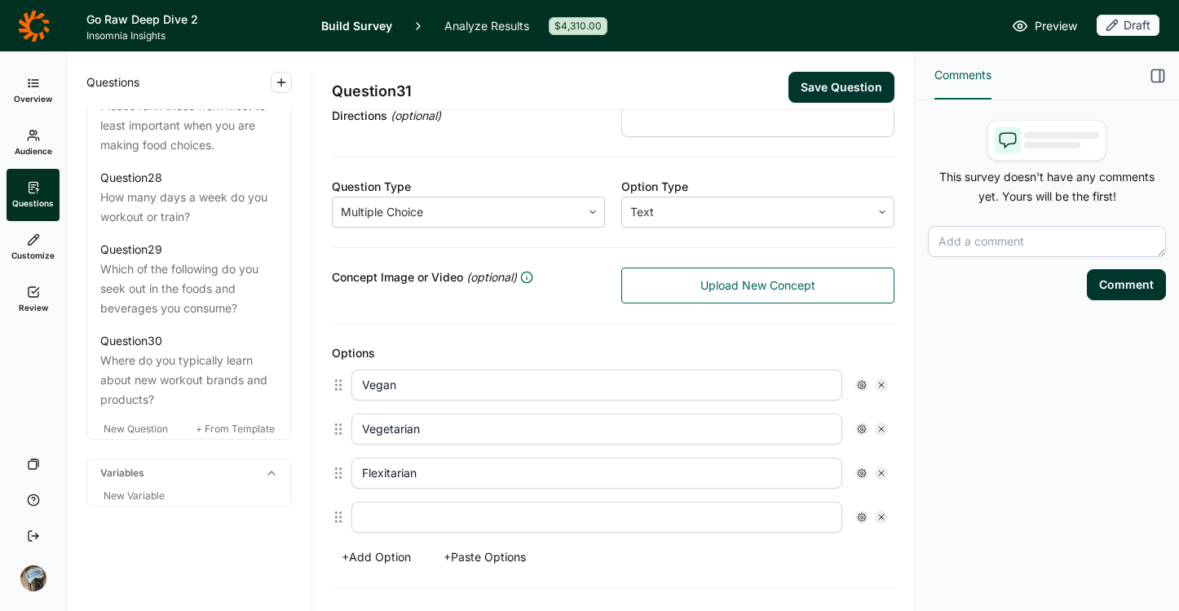
scroll to position [258, 0]
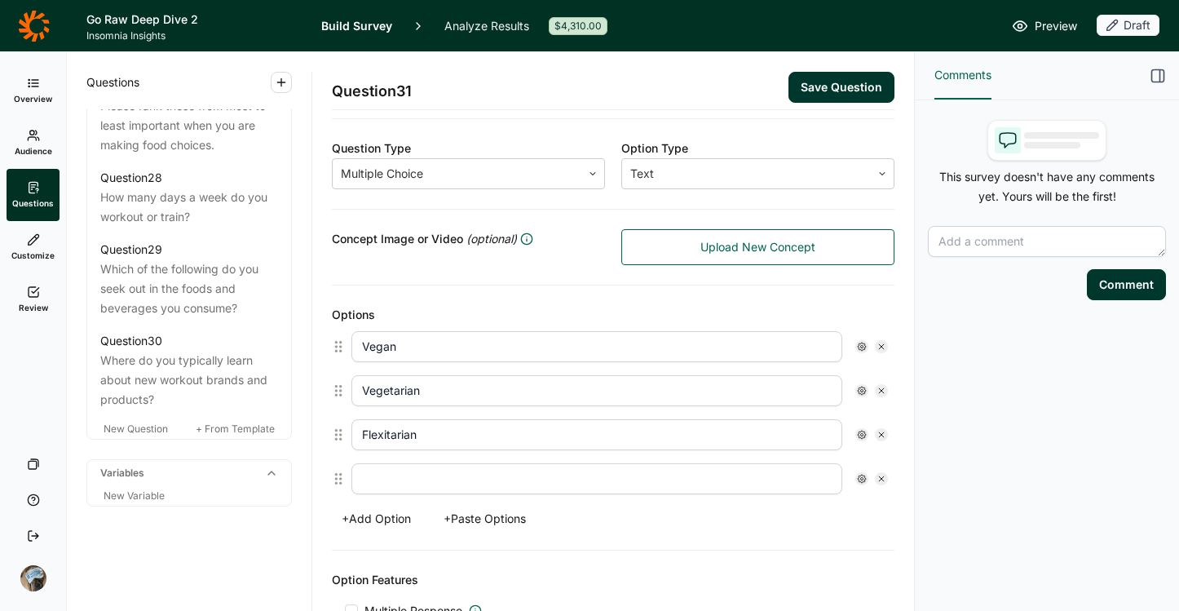
click at [378, 517] on button "+ Add Option" at bounding box center [376, 518] width 89 height 23
click at [386, 560] on button "+ Add Option" at bounding box center [376, 562] width 89 height 23
click at [430, 475] on input "text" at bounding box center [596, 478] width 491 height 31
type input "Keto"
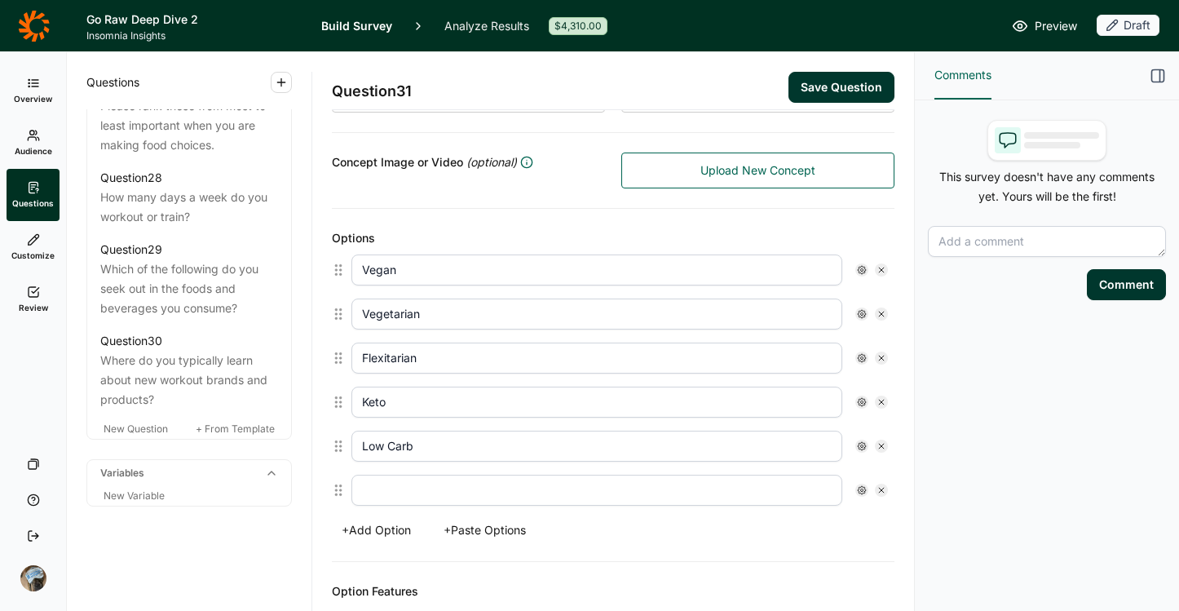
scroll to position [337, 0]
type input "Low Carb"
click at [426, 498] on input "text" at bounding box center [596, 488] width 491 height 31
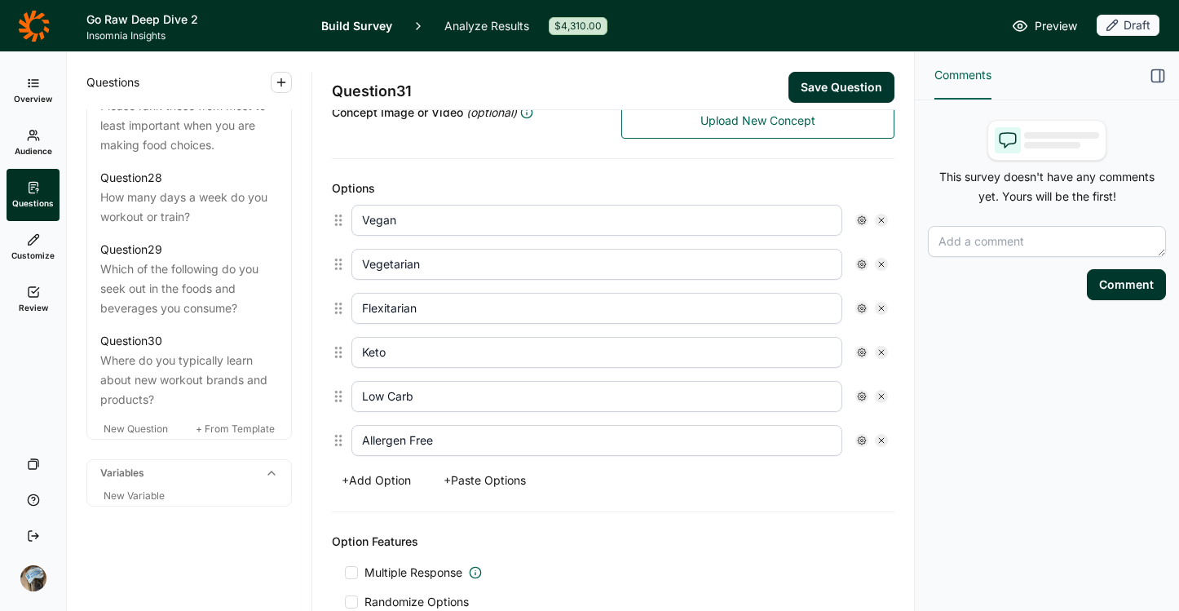
scroll to position [395, 0]
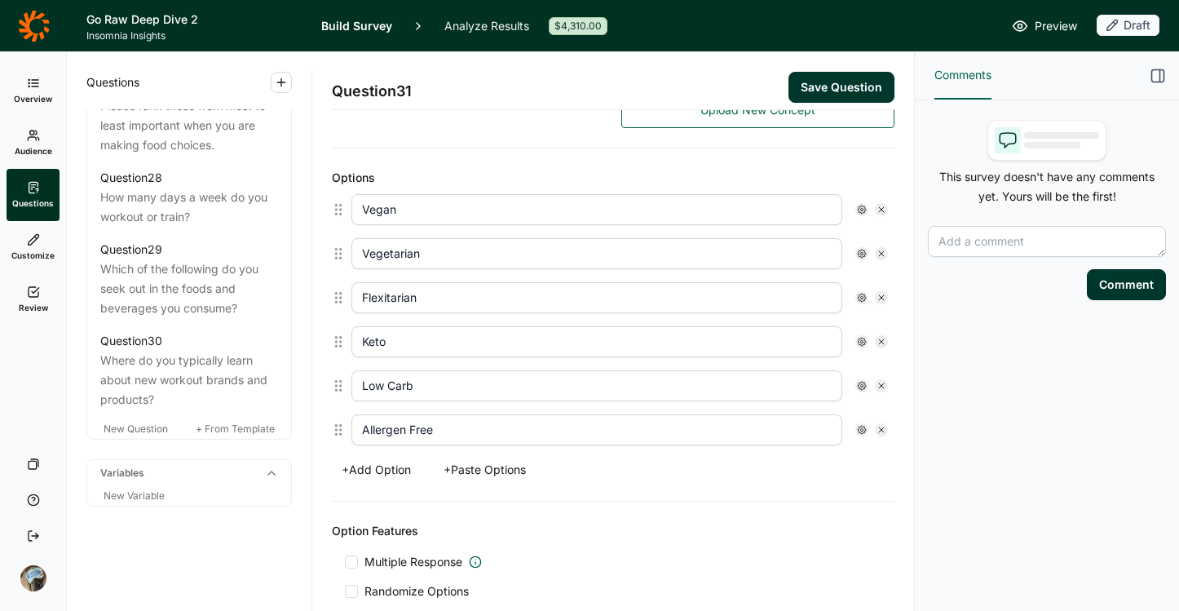
type input "Allergen Free"
click at [379, 466] on button "+ Add Option" at bounding box center [376, 469] width 89 height 23
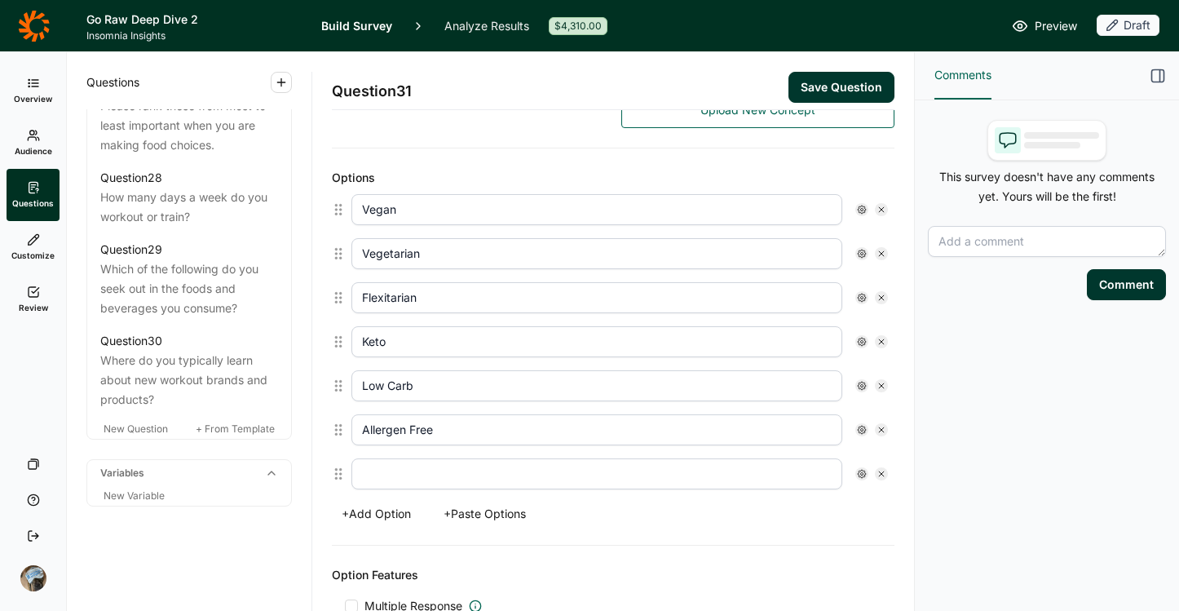
click at [391, 486] on input "text" at bounding box center [596, 473] width 491 height 31
type input "C"
type input "Seed Cycling"
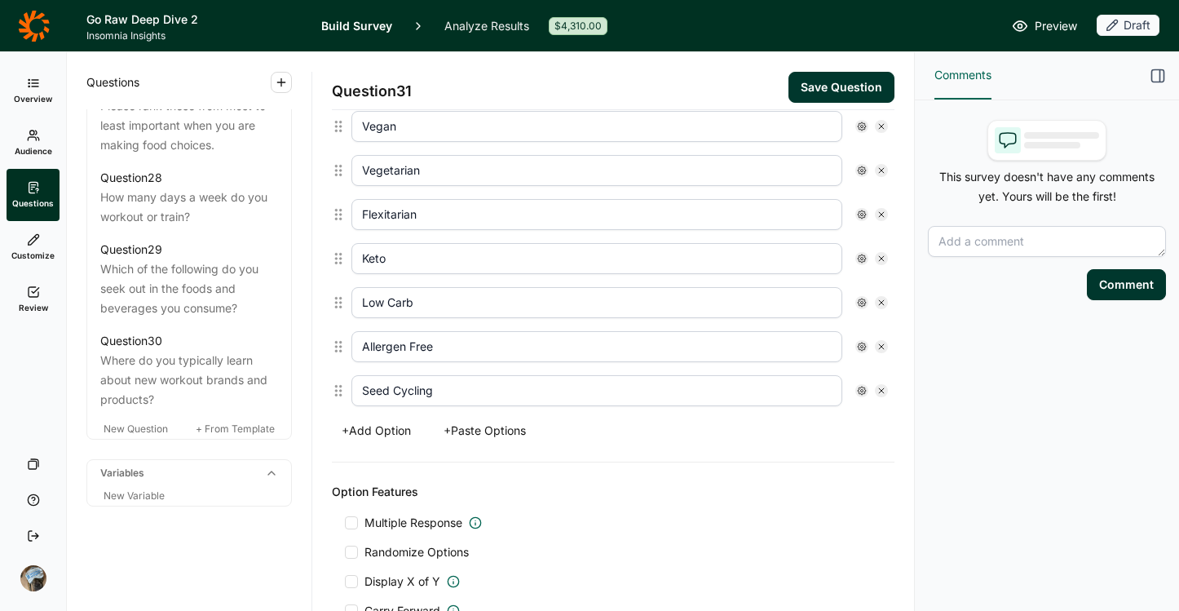
scroll to position [493, 0]
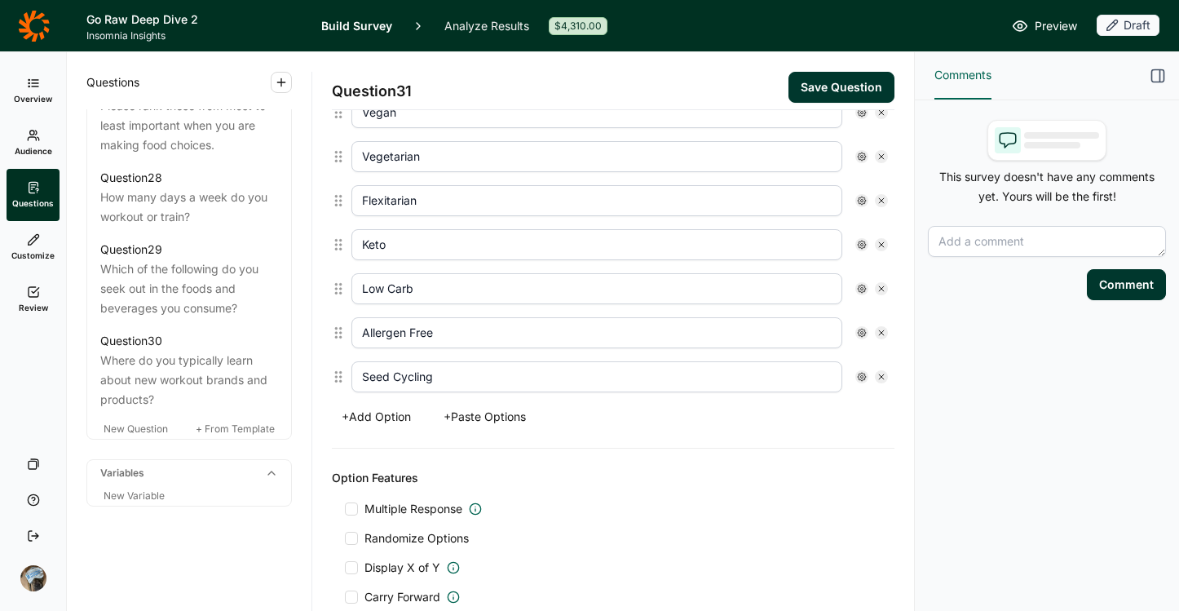
click at [399, 420] on button "+ Add Option" at bounding box center [376, 416] width 89 height 23
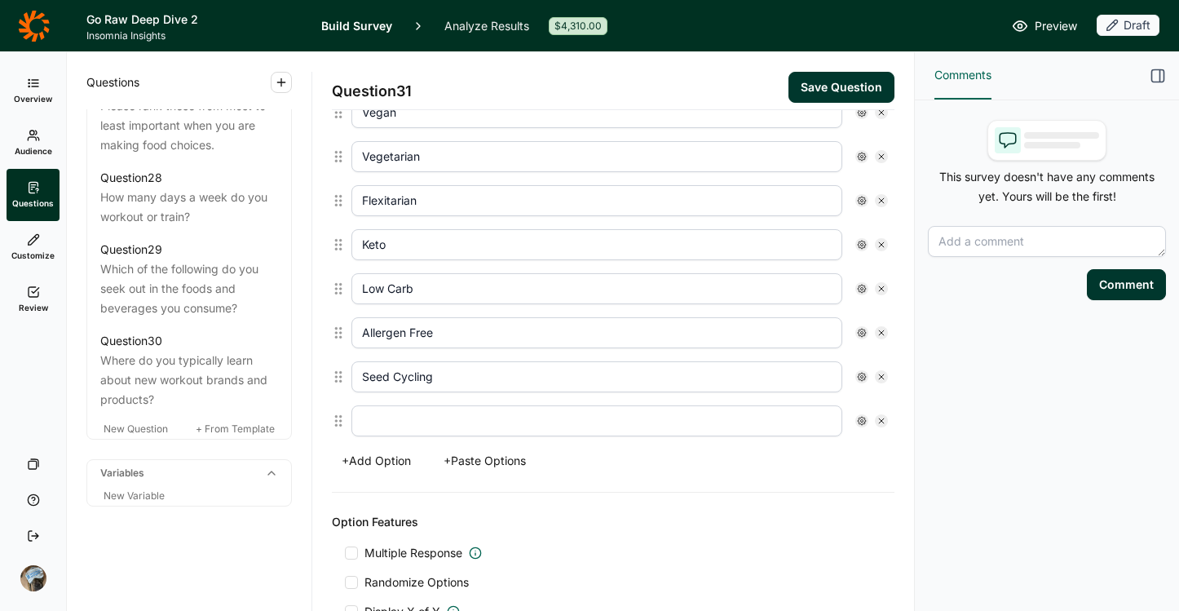
click at [427, 404] on div at bounding box center [620, 421] width 550 height 44
click at [422, 423] on input "text" at bounding box center [596, 420] width 491 height 31
type input "Gluten Free"
click at [398, 454] on button "+ Add Option" at bounding box center [376, 460] width 89 height 23
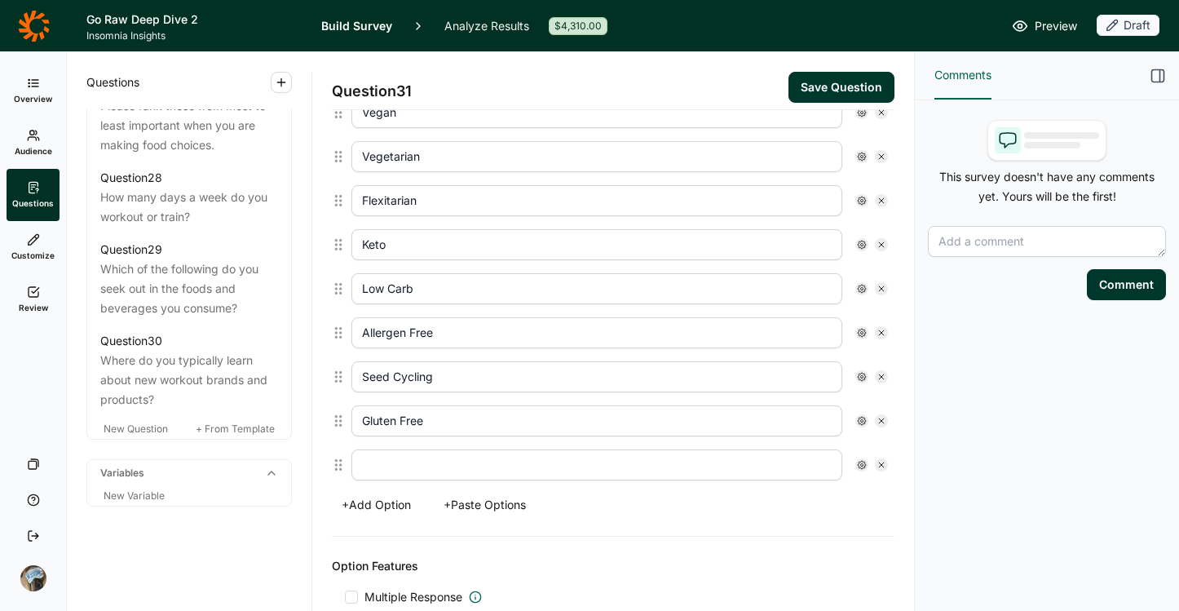
click at [389, 474] on input "text" at bounding box center [596, 464] width 491 height 31
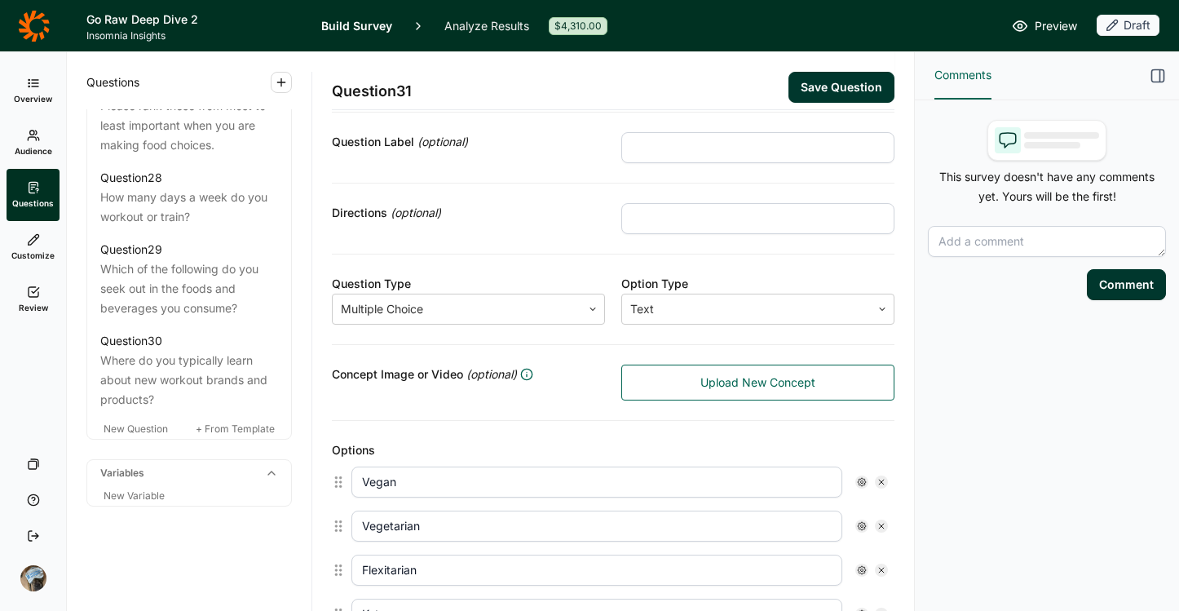
scroll to position [0, 0]
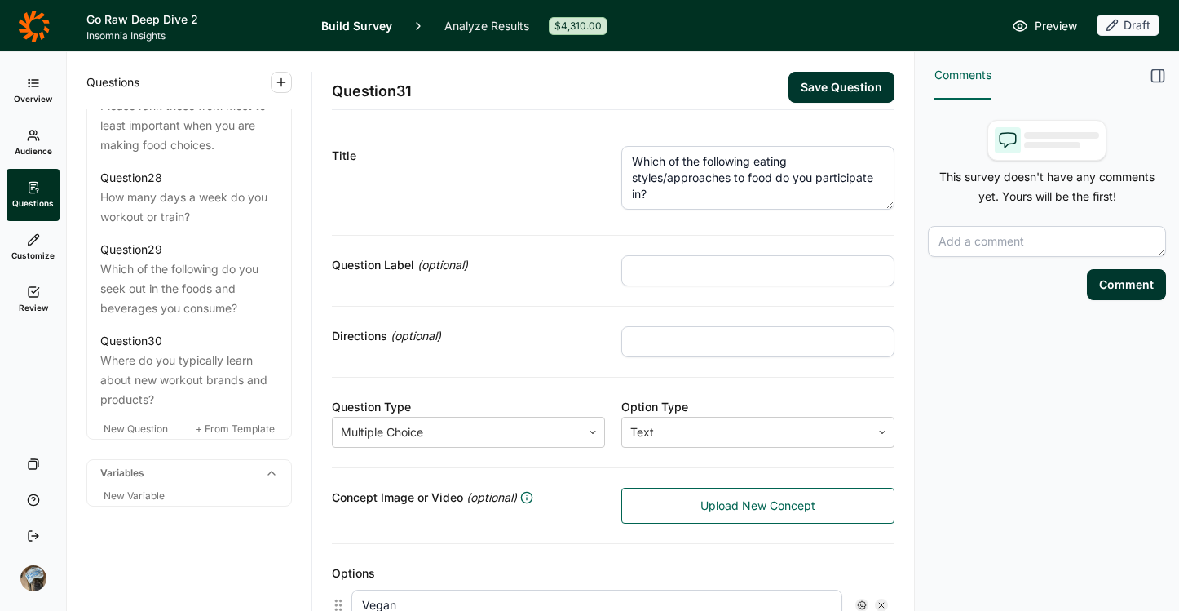
type input "GLP-1"
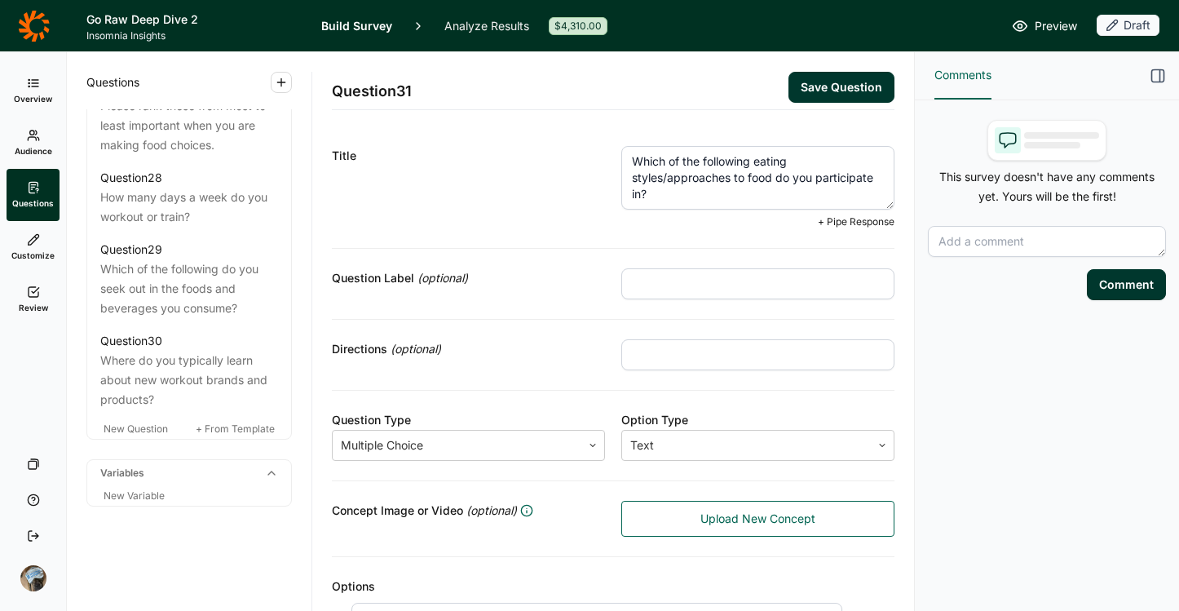
drag, startPoint x: 766, startPoint y: 177, endPoint x: 605, endPoint y: 170, distance: 160.8
click at [605, 170] on div "Title Which of the following eating styles/approaches to food do you participat…" at bounding box center [613, 187] width 563 height 122
click at [481, 183] on div "Title" at bounding box center [468, 187] width 273 height 82
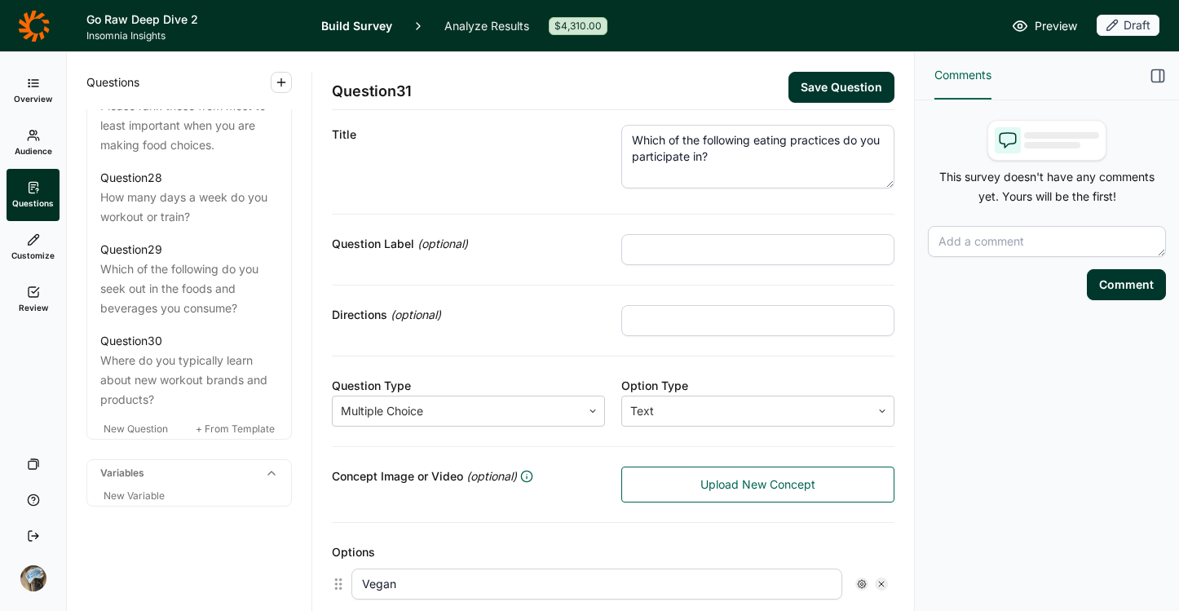
scroll to position [15, 0]
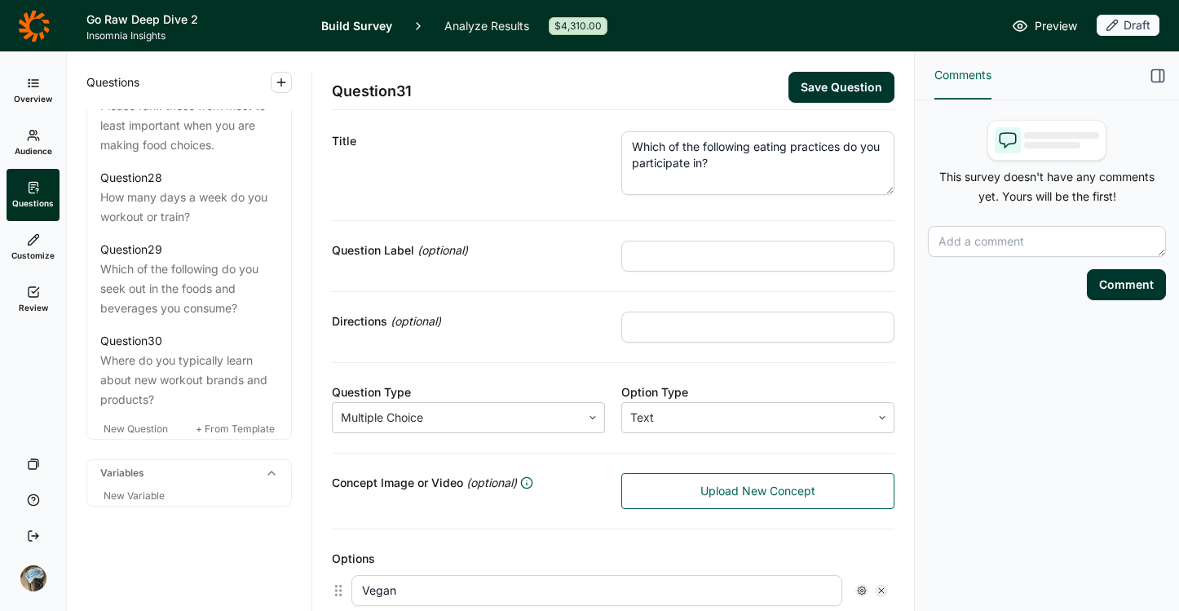
click at [811, 149] on textarea "Which of the following eating practices do you participate in?" at bounding box center [757, 163] width 273 height 64
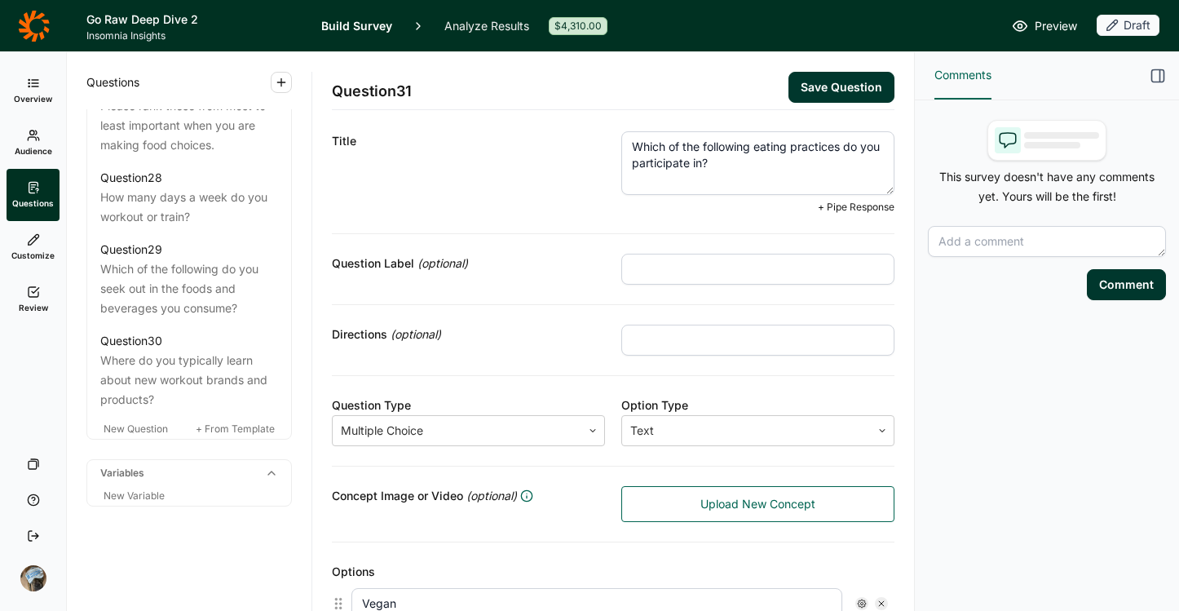
click at [811, 149] on textarea "Which of the following eating practices do you participate in?" at bounding box center [757, 163] width 273 height 64
click at [812, 150] on textarea "Which of the following eating practices do you participate in?" at bounding box center [757, 163] width 273 height 64
drag, startPoint x: 819, startPoint y: 148, endPoint x: 749, endPoint y: 144, distance: 70.2
click at [749, 145] on textarea "Which of the following eating prices do you participate in?" at bounding box center [757, 163] width 273 height 64
drag, startPoint x: 857, startPoint y: 147, endPoint x: 786, endPoint y: 142, distance: 71.1
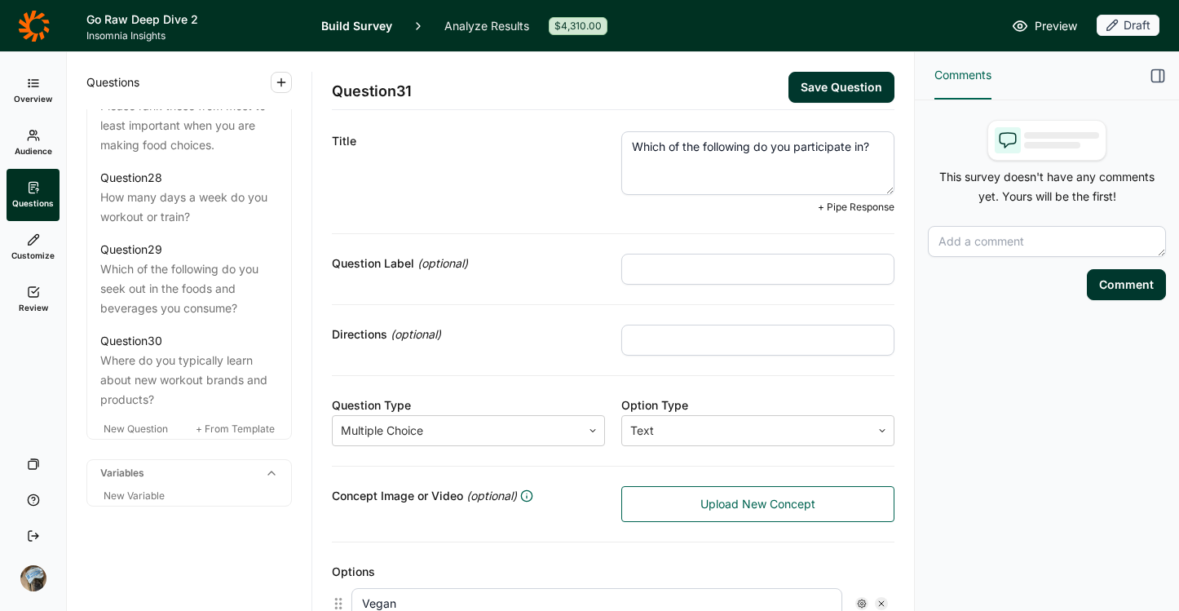
click at [786, 142] on textarea "Which of the following do you participate in?" at bounding box center [757, 163] width 273 height 64
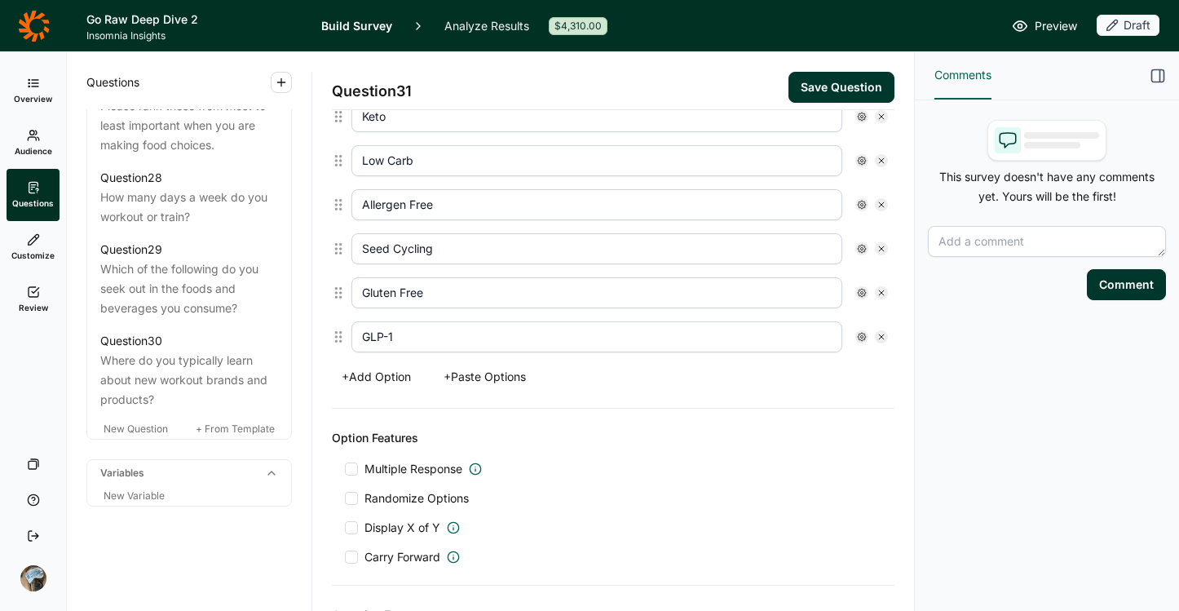
scroll to position [616, 0]
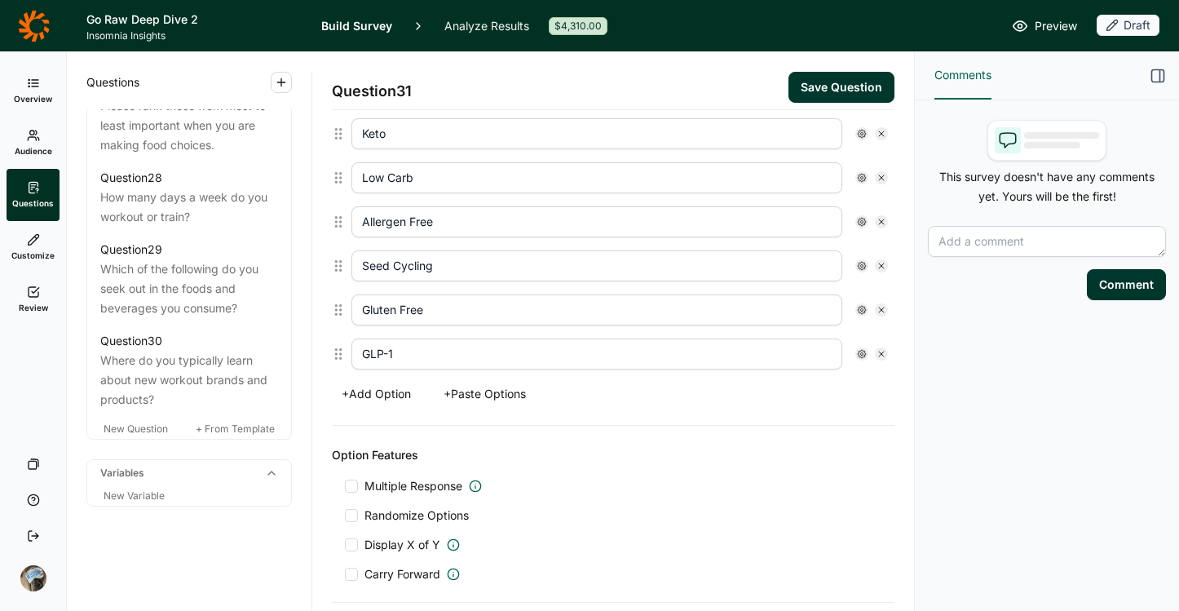
type textarea "Which of the following apply to your lifestyle?"
click at [367, 397] on button "+ Add Option" at bounding box center [376, 393] width 89 height 23
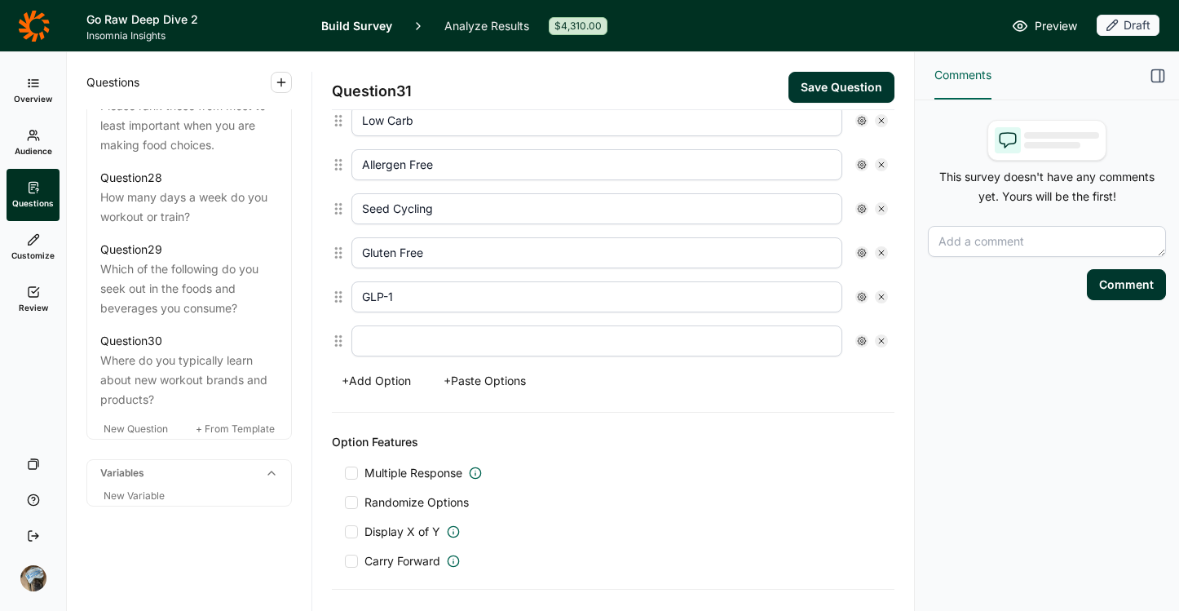
scroll to position [647, 0]
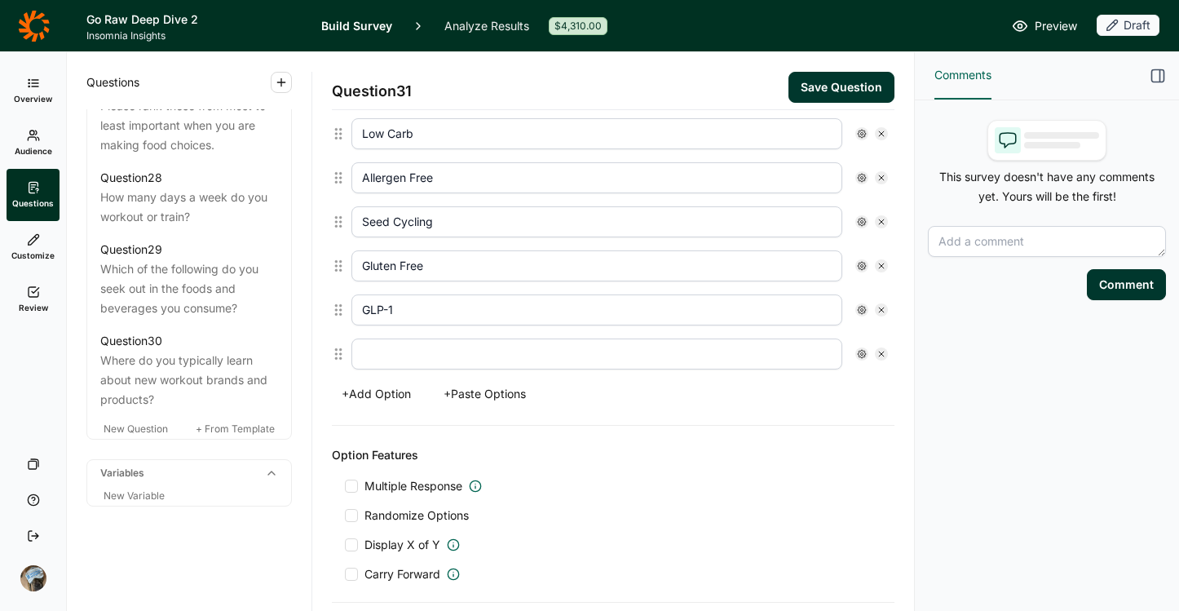
click at [395, 351] on input "text" at bounding box center [596, 353] width 491 height 31
type input "None of the Above"
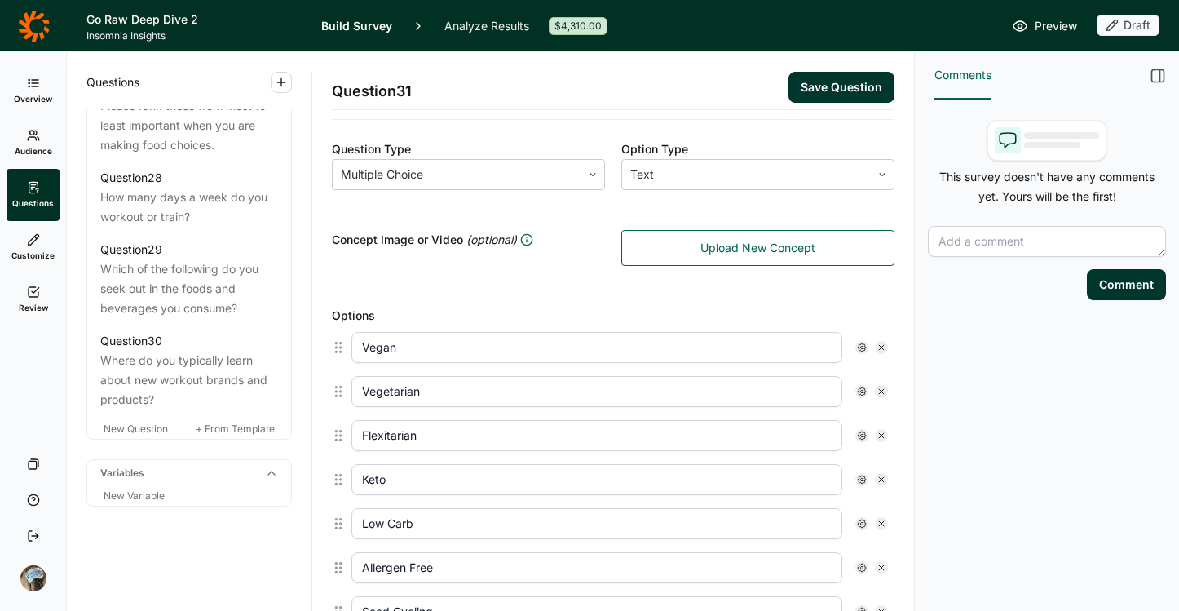
scroll to position [171, 0]
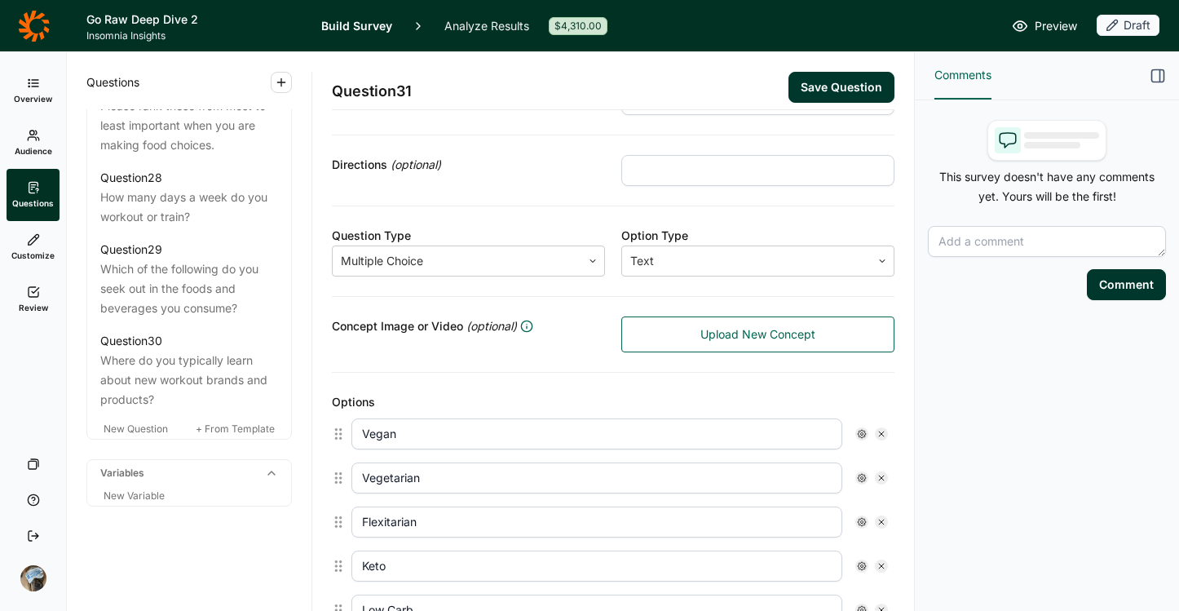
click at [705, 155] on input "text" at bounding box center [757, 170] width 273 height 31
type input "Select all that apply"
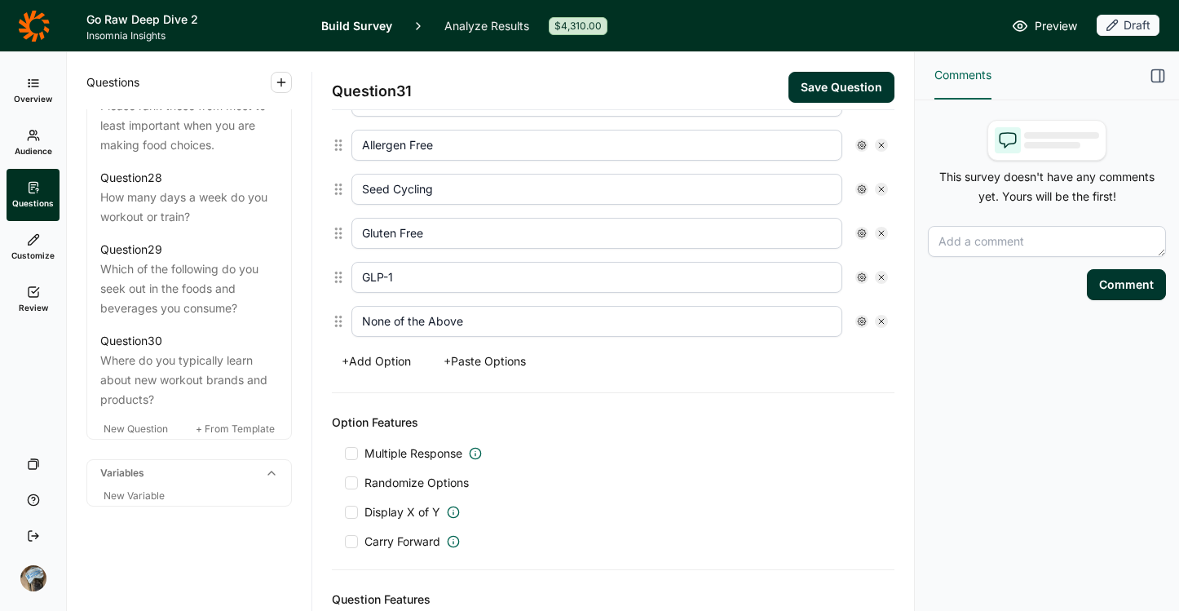
scroll to position [691, 0]
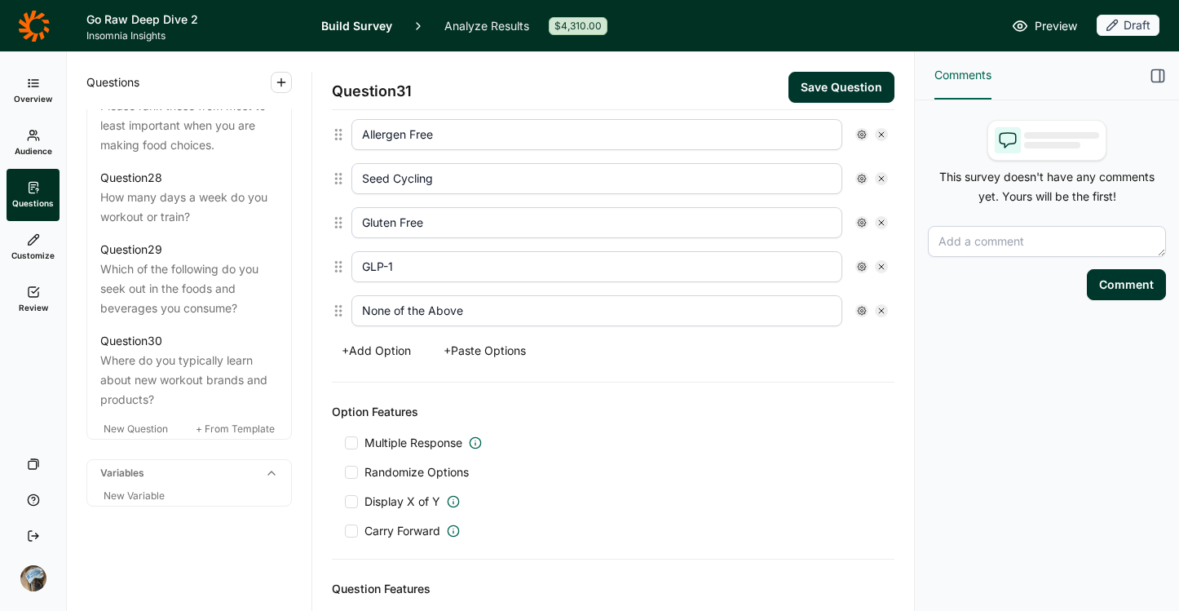
click at [400, 466] on span "Randomize Options" at bounding box center [413, 472] width 111 height 16
click at [345, 472] on input "Randomize Options" at bounding box center [345, 472] width 0 height 0
click at [396, 445] on span "Multiple Response" at bounding box center [413, 443] width 98 height 16
click at [345, 443] on input "Multiple Response" at bounding box center [345, 443] width 0 height 0
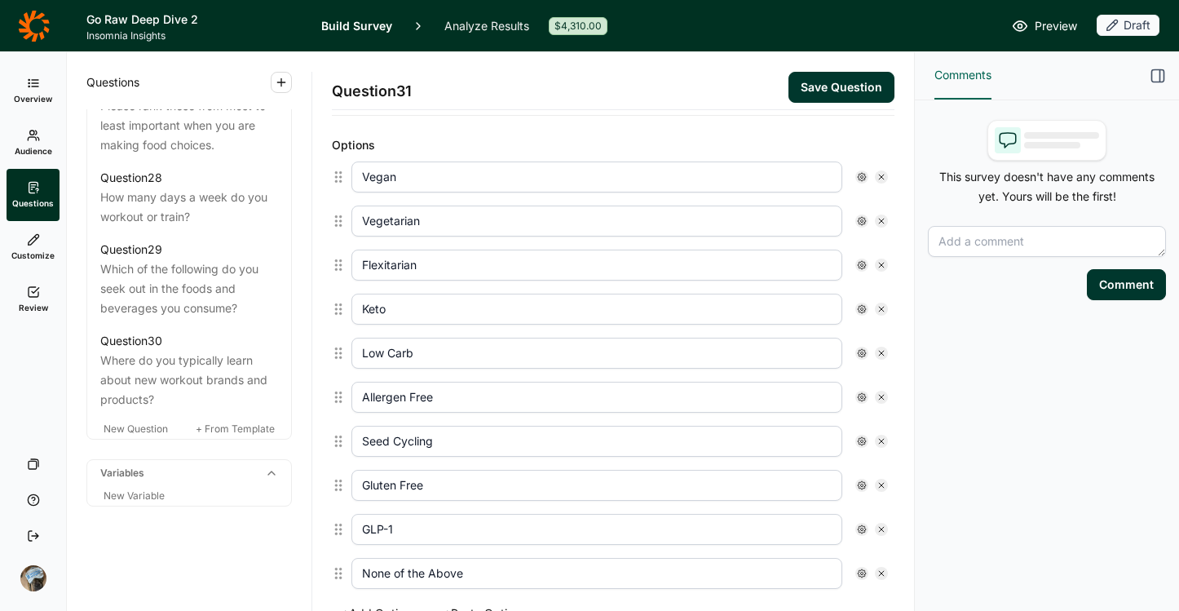
scroll to position [425, 0]
click at [806, 90] on button "Save Question" at bounding box center [842, 87] width 106 height 31
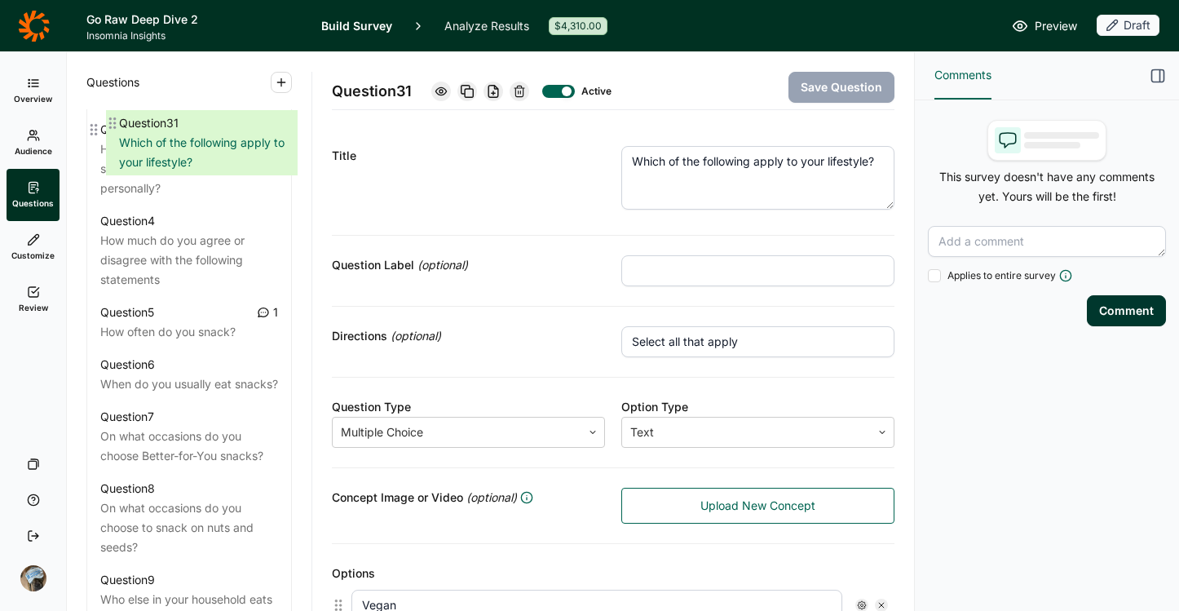
scroll to position [966, 0]
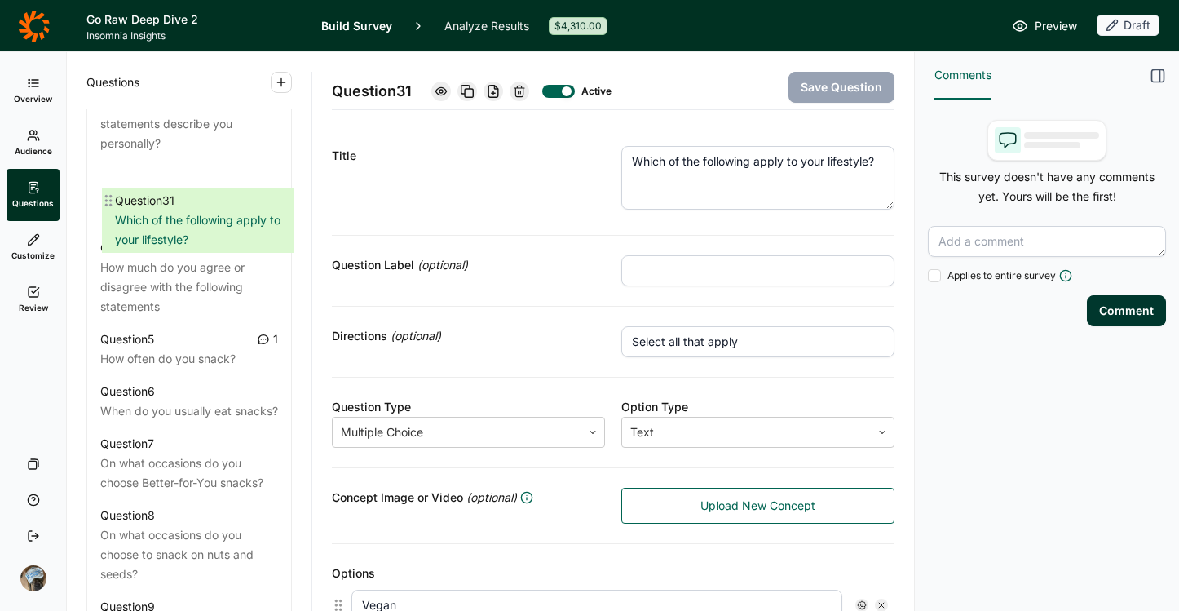
drag, startPoint x: 97, startPoint y: 431, endPoint x: 112, endPoint y: 195, distance: 236.9
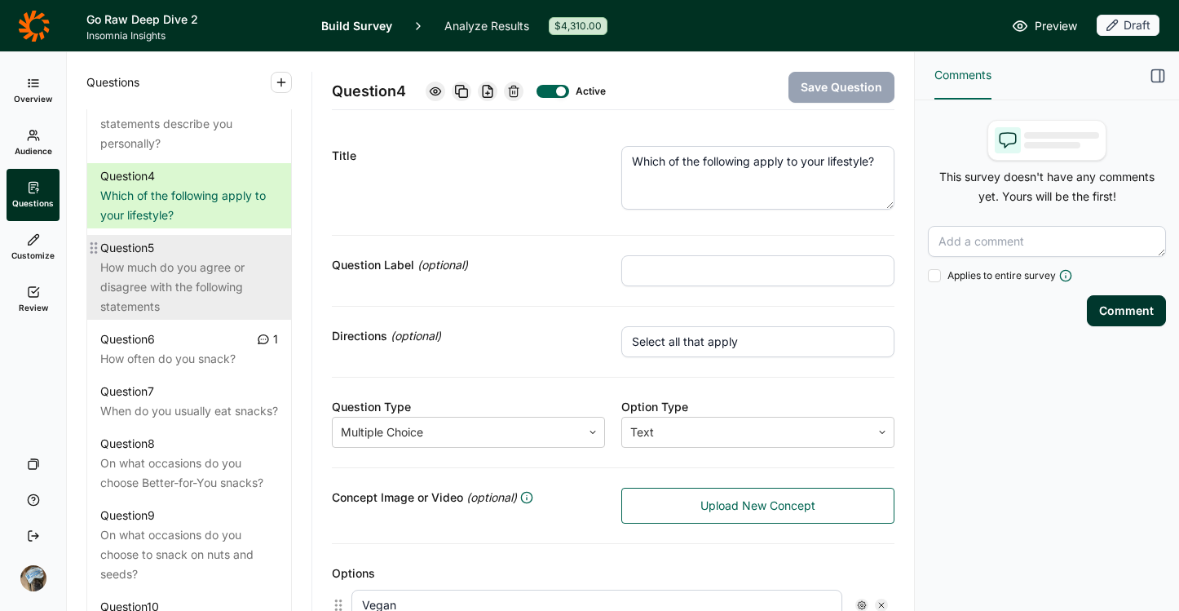
click at [202, 308] on div "How much do you agree or disagree with the following statements" at bounding box center [189, 287] width 178 height 59
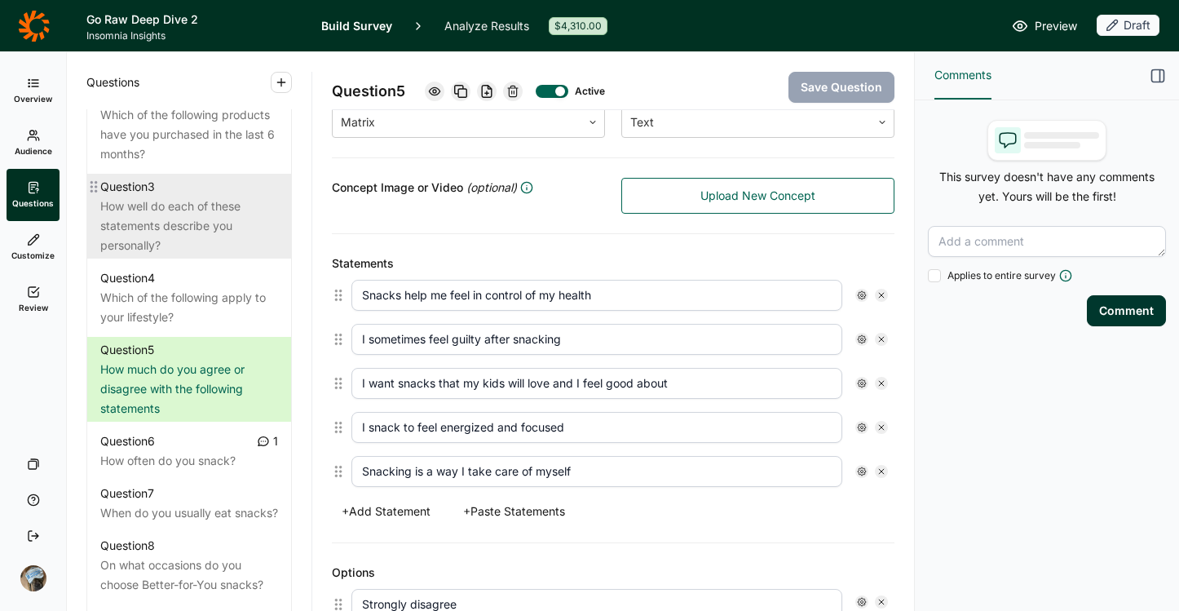
scroll to position [824, 0]
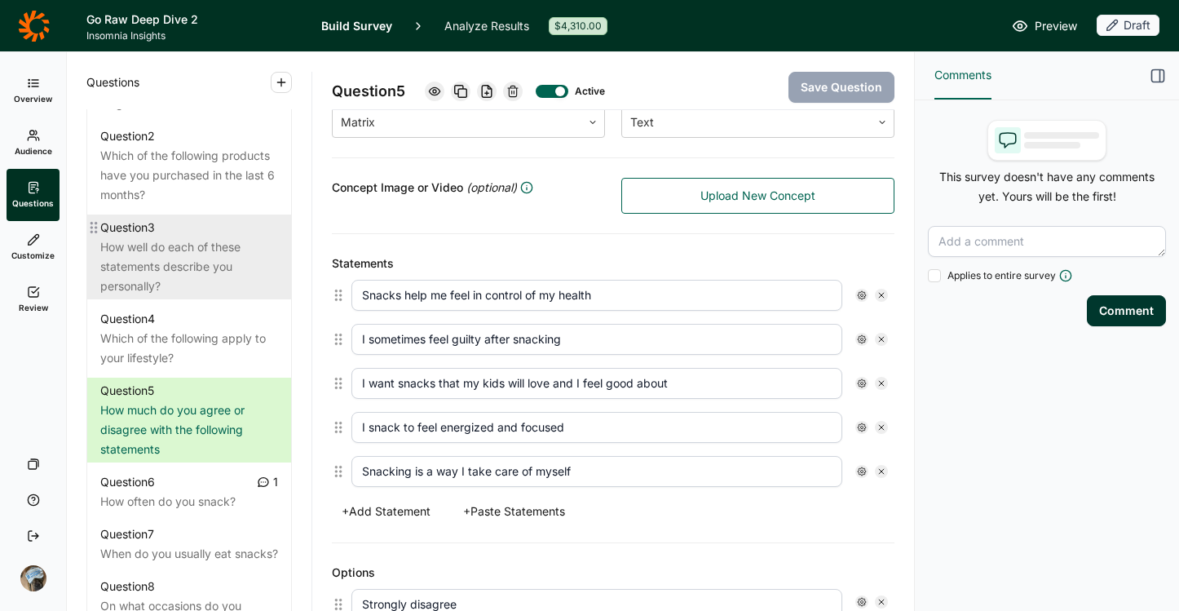
click at [195, 281] on div "How well do each of these statements describe you personally?" at bounding box center [189, 266] width 178 height 59
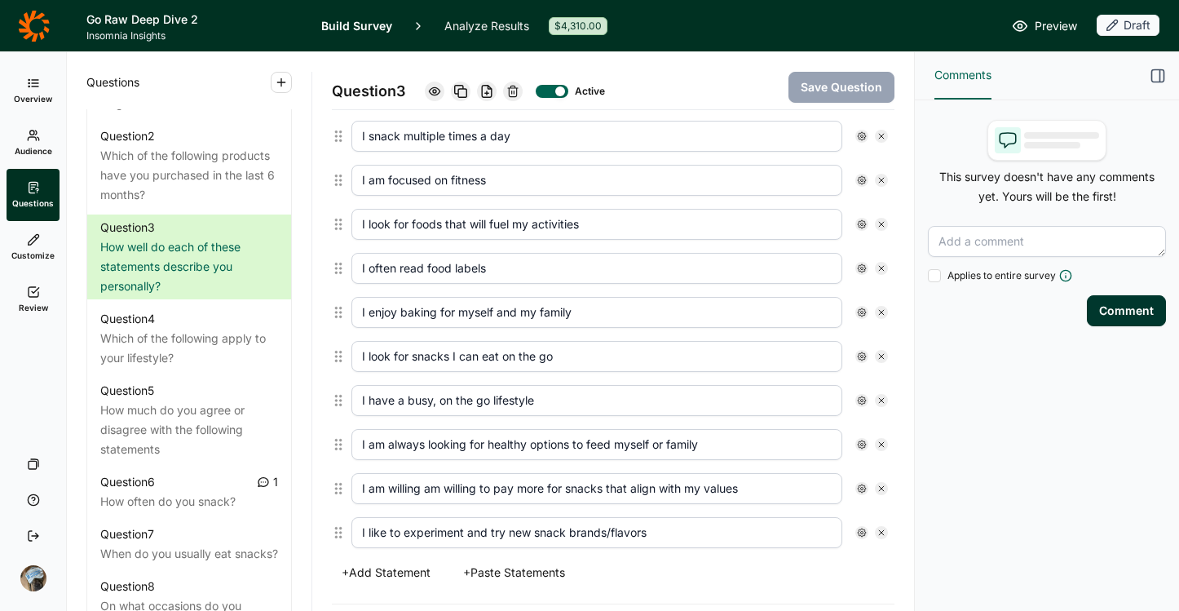
scroll to position [604, 0]
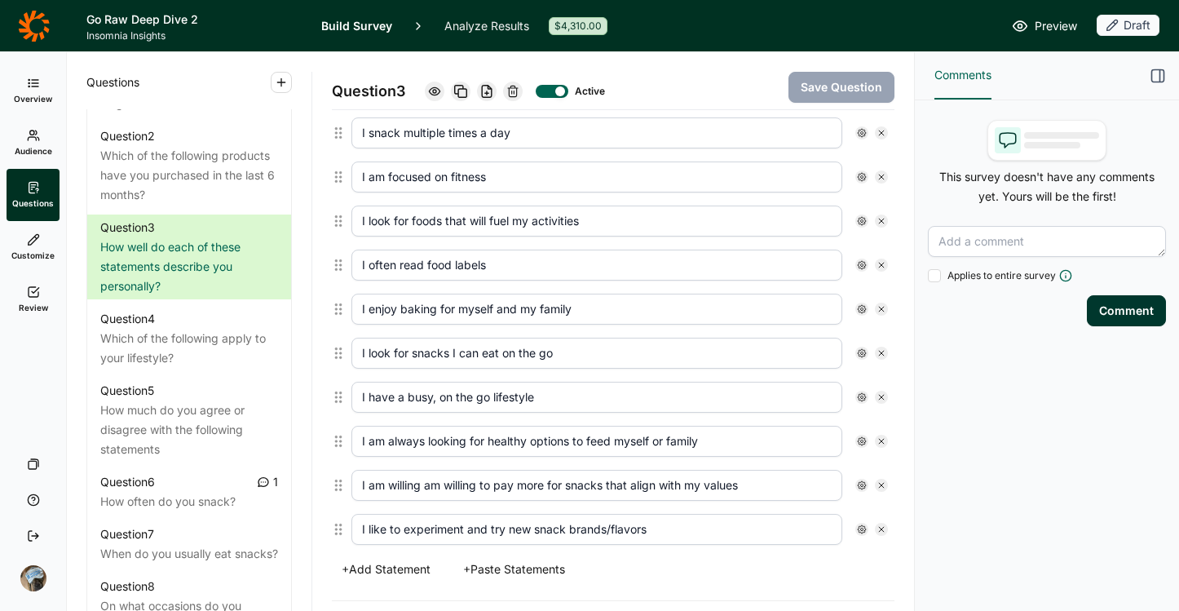
click at [368, 558] on button "+ Add Statement" at bounding box center [386, 569] width 108 height 23
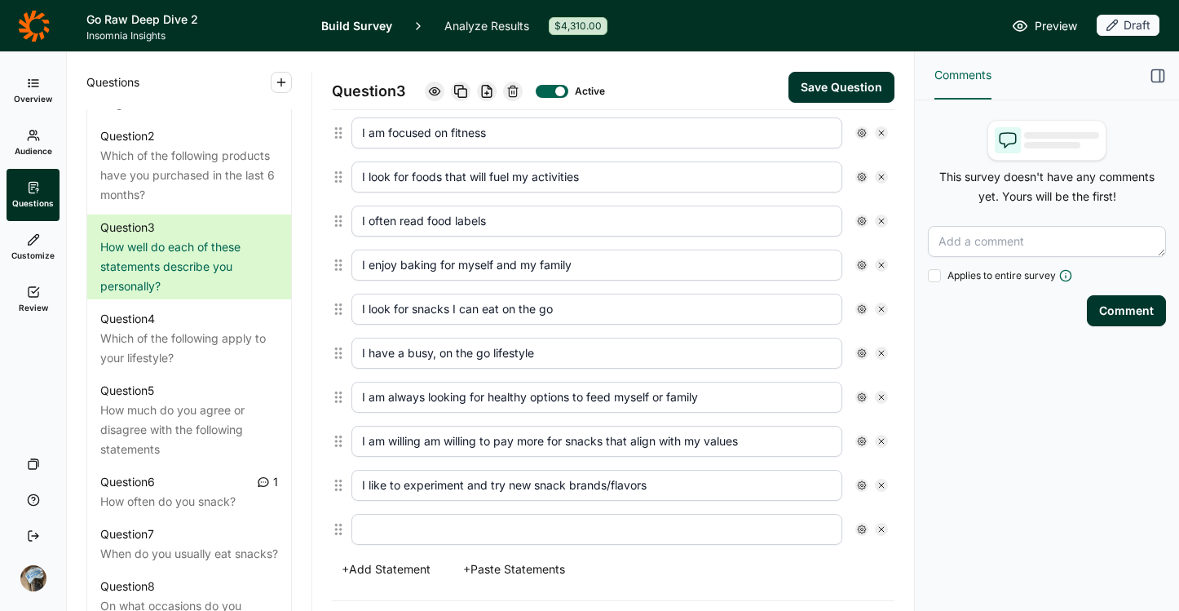
click at [409, 527] on input "text" at bounding box center [596, 529] width 491 height 31
type input "I am actively managing my weight"
click at [824, 95] on button "Save Question" at bounding box center [842, 87] width 106 height 31
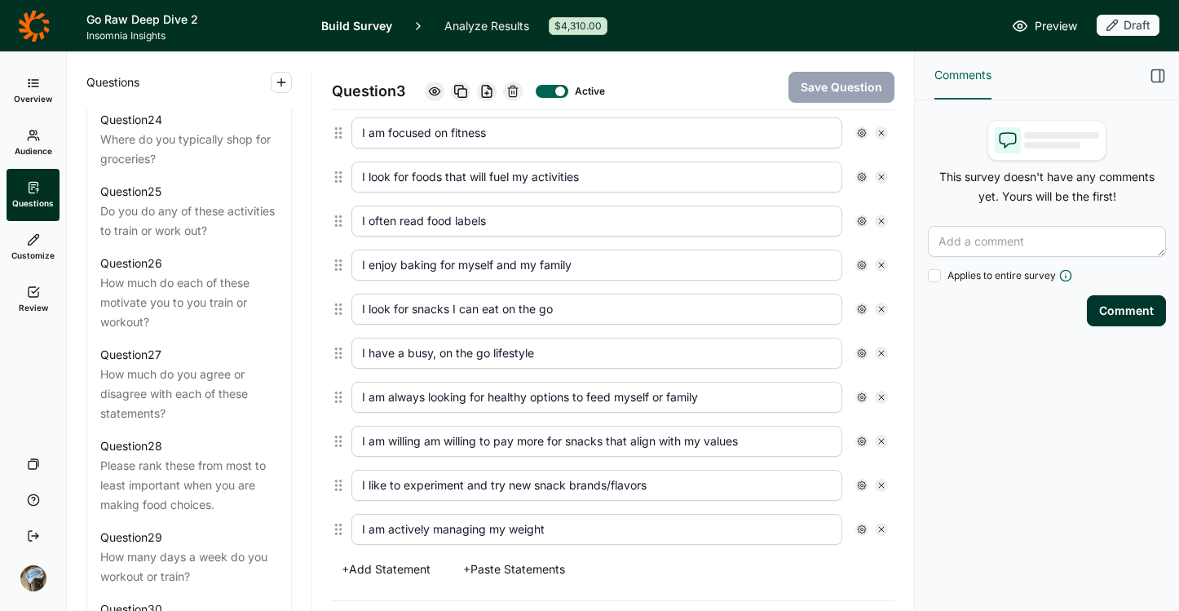
scroll to position [2851, 0]
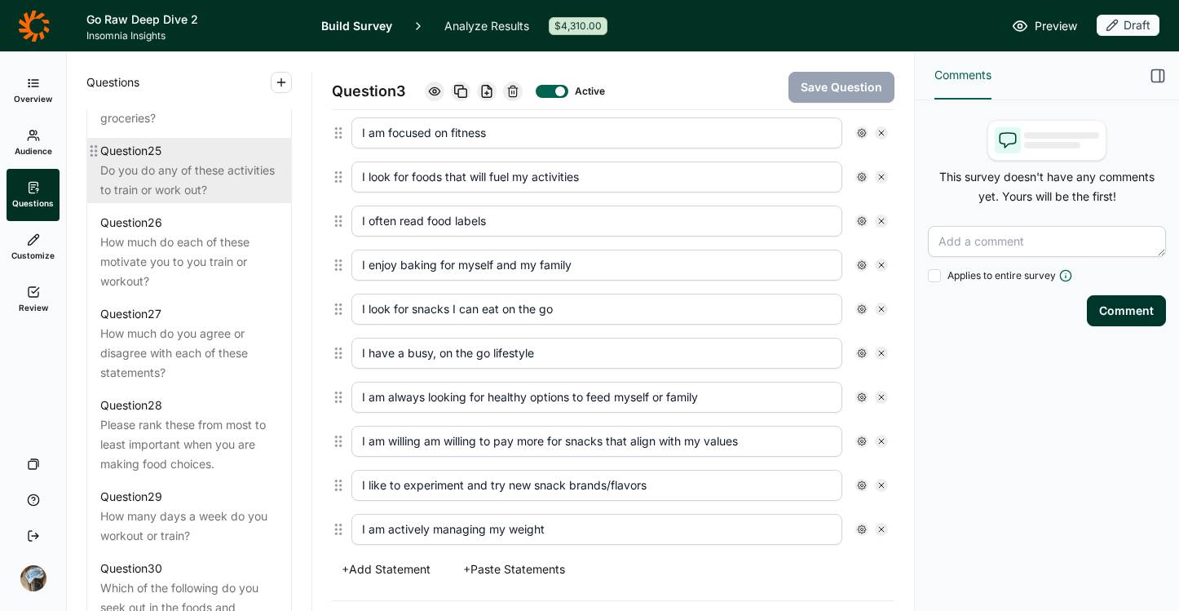
click at [150, 200] on div "Do you do any of these activities to train or work out?" at bounding box center [189, 180] width 178 height 39
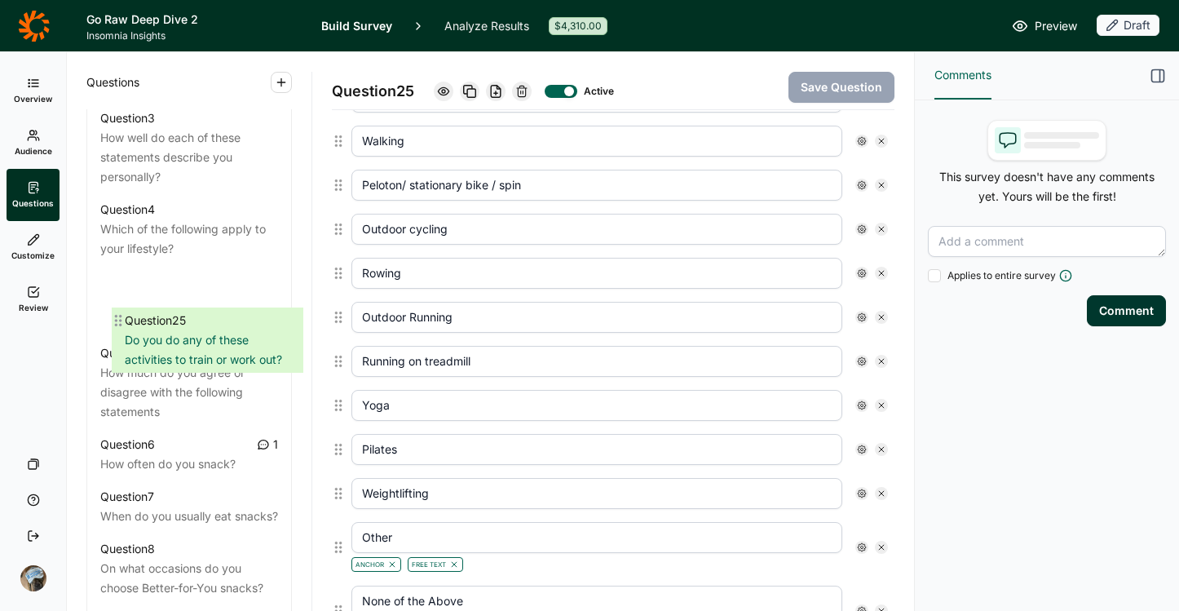
scroll to position [934, 0]
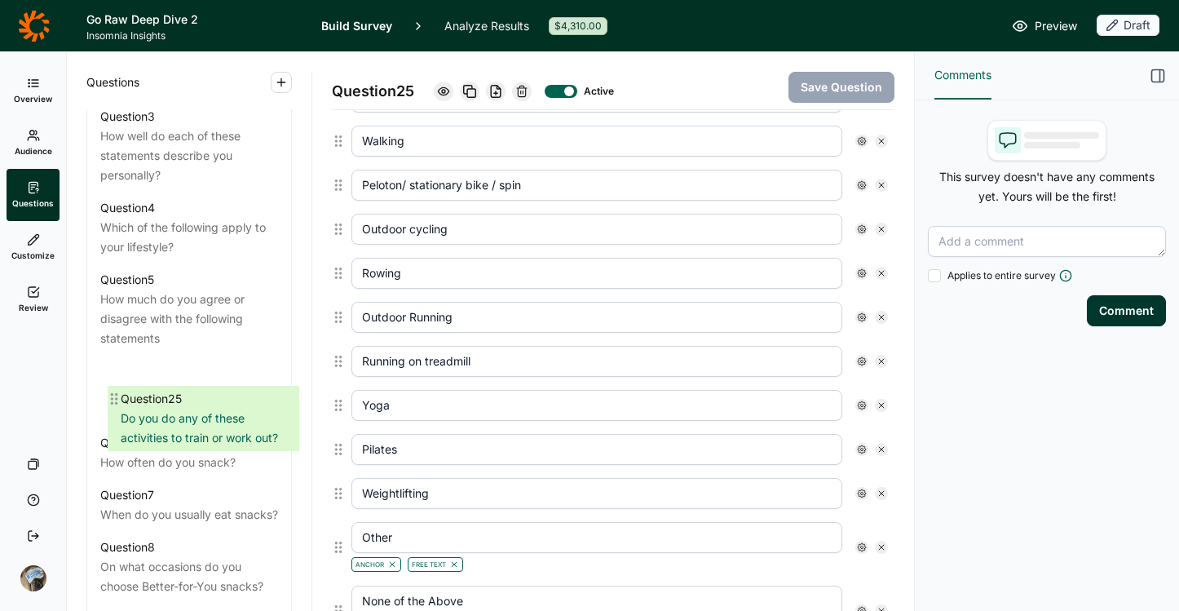
drag, startPoint x: 95, startPoint y: 290, endPoint x: 118, endPoint y: 398, distance: 110.0
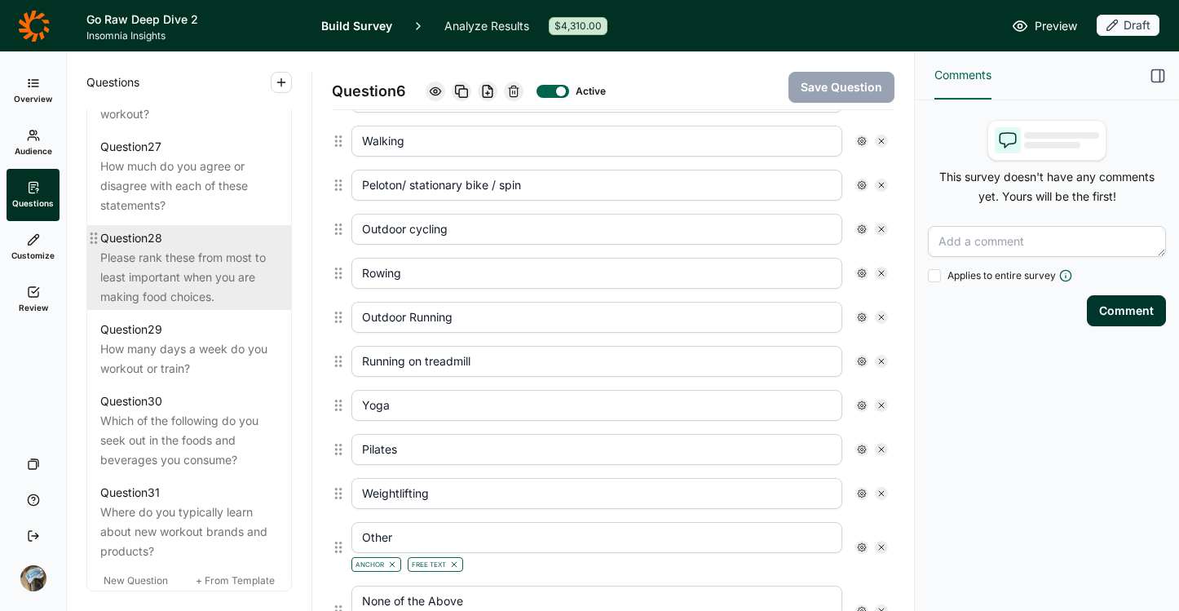
scroll to position [3019, 0]
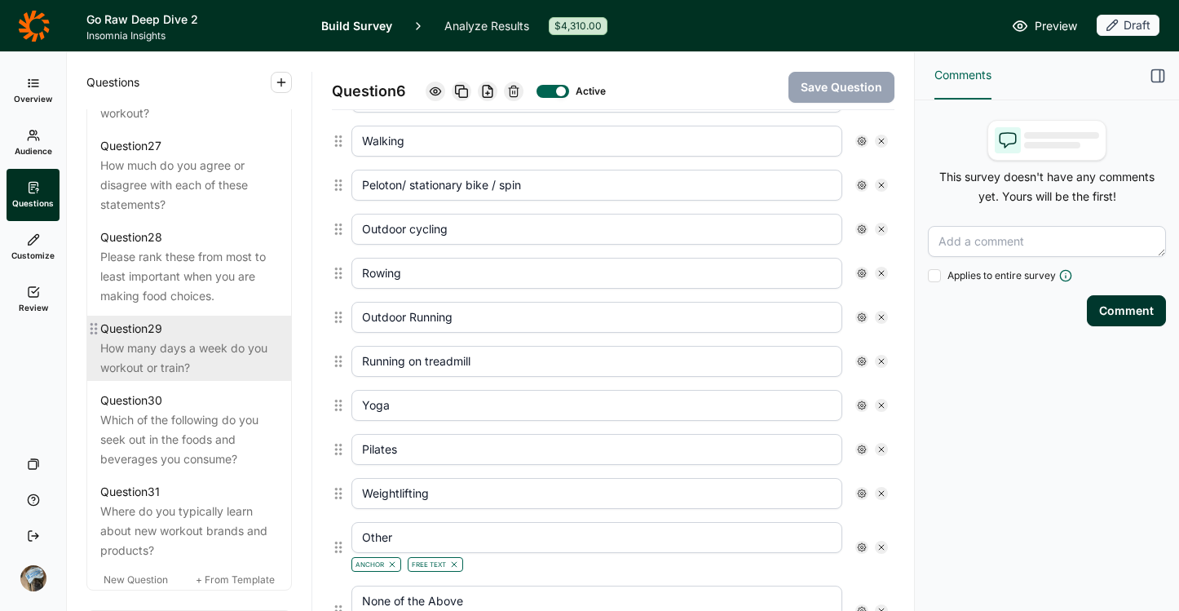
click at [166, 378] on div "How many days a week do you workout or train?" at bounding box center [189, 357] width 178 height 39
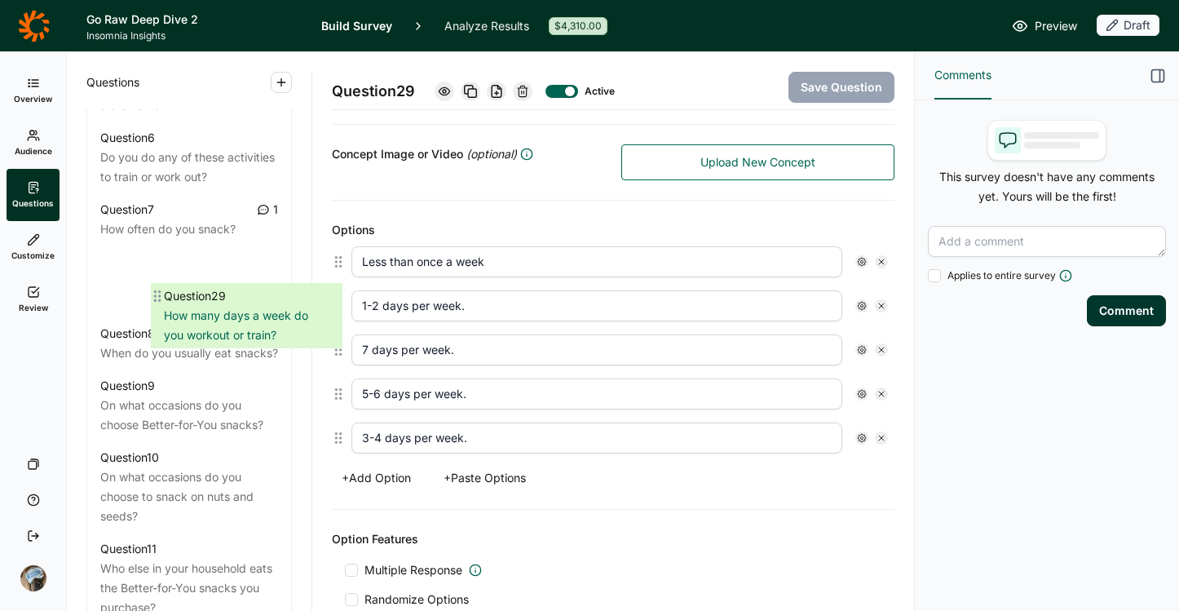
scroll to position [1164, 0]
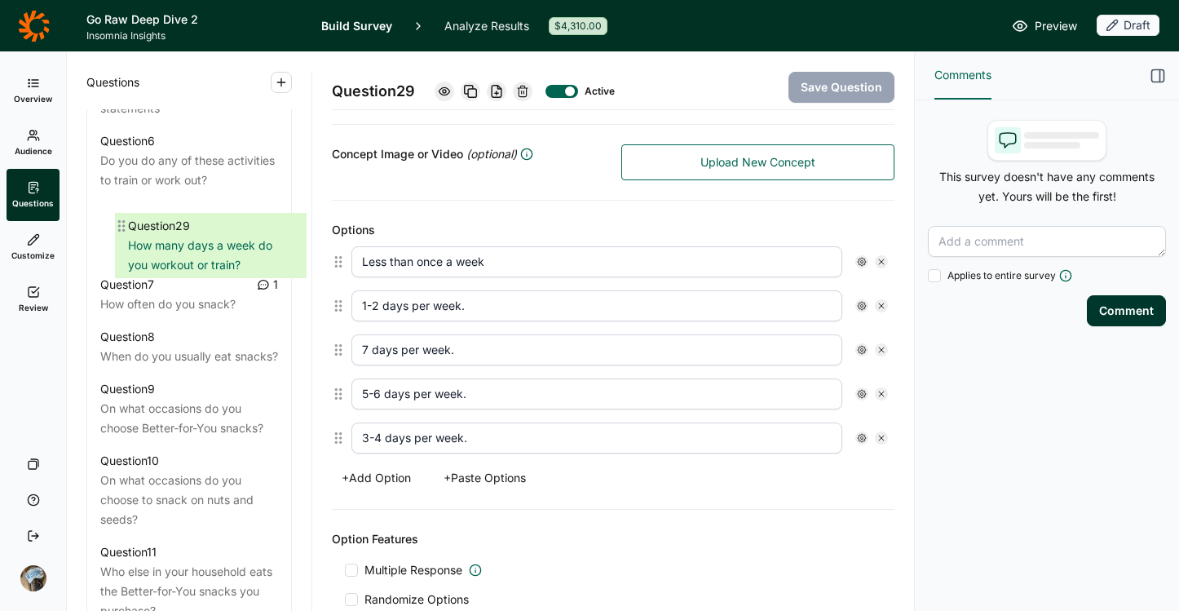
drag, startPoint x: 94, startPoint y: 463, endPoint x: 132, endPoint y: 231, distance: 235.5
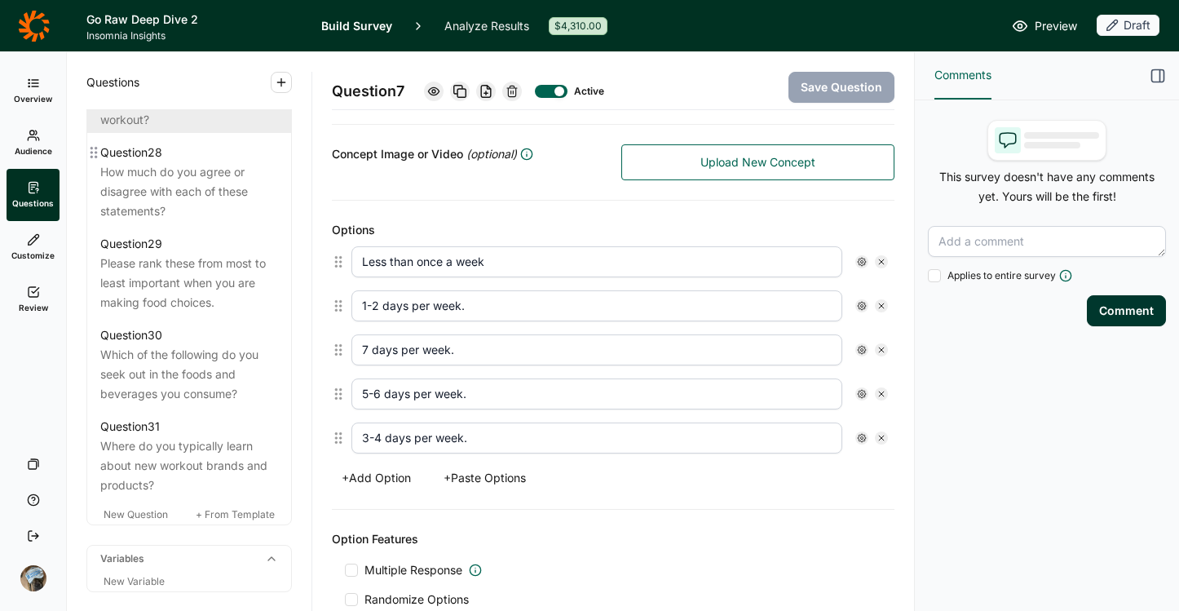
scroll to position [3083, 0]
click at [187, 72] on div "Question 27" at bounding box center [189, 62] width 178 height 20
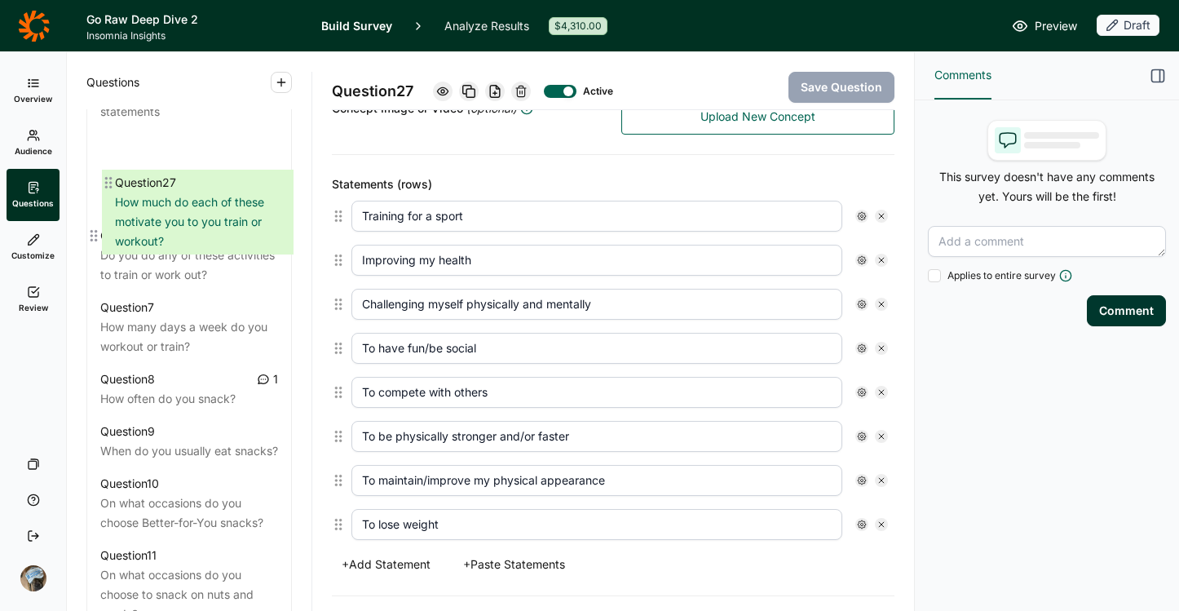
scroll to position [1098, 0]
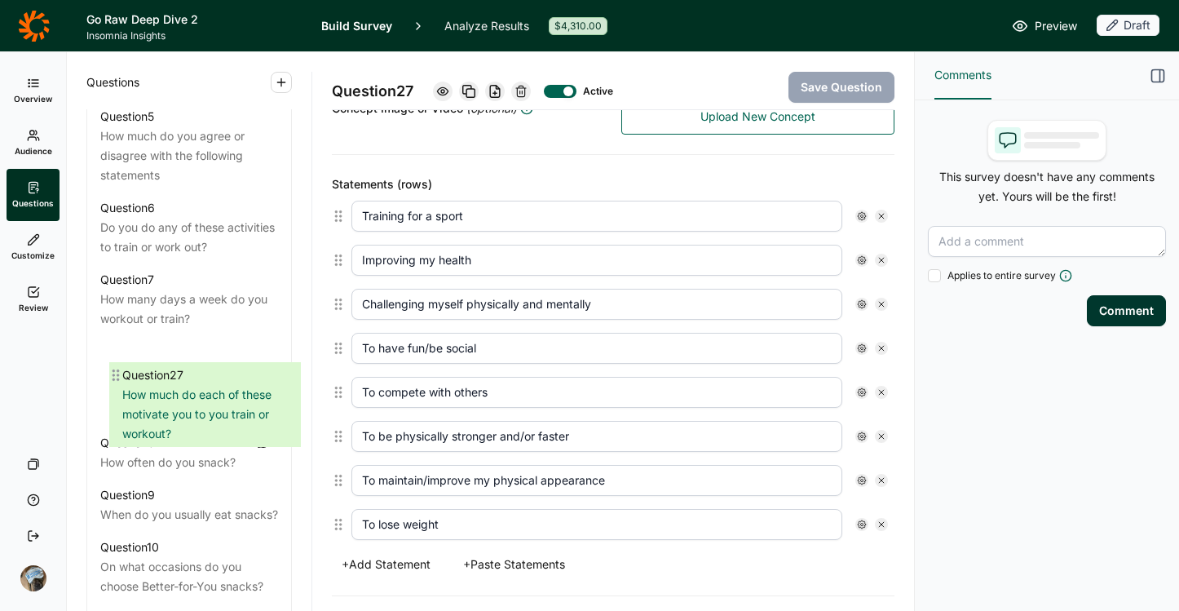
drag, startPoint x: 98, startPoint y: 200, endPoint x: 123, endPoint y: 372, distance: 173.9
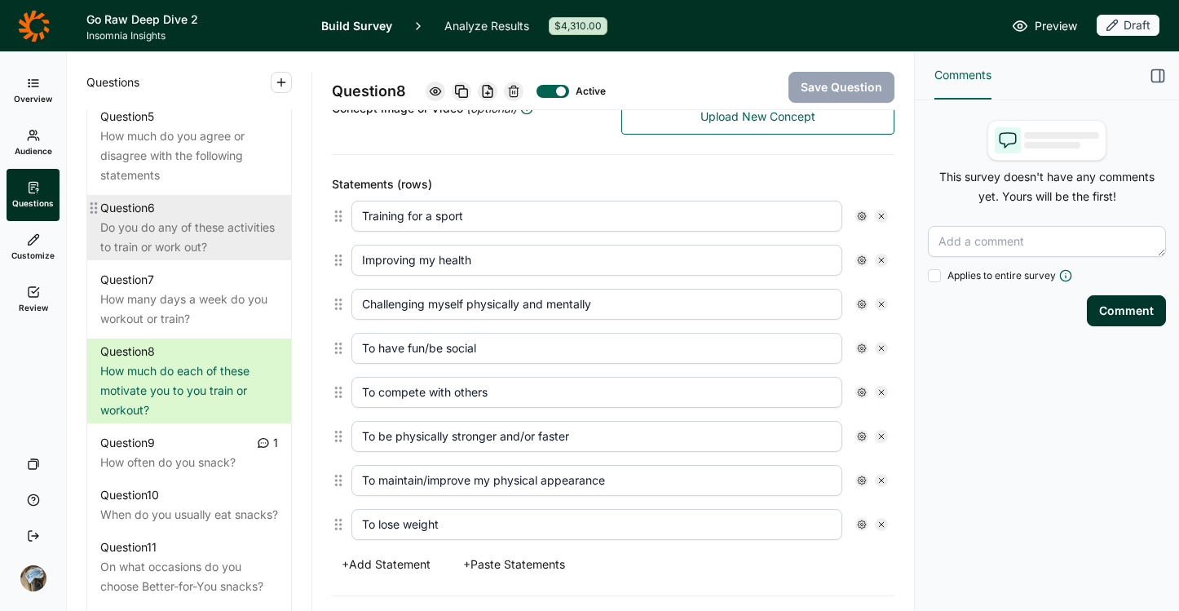
click at [197, 257] on div "Do you do any of these activities to train or work out?" at bounding box center [189, 237] width 178 height 39
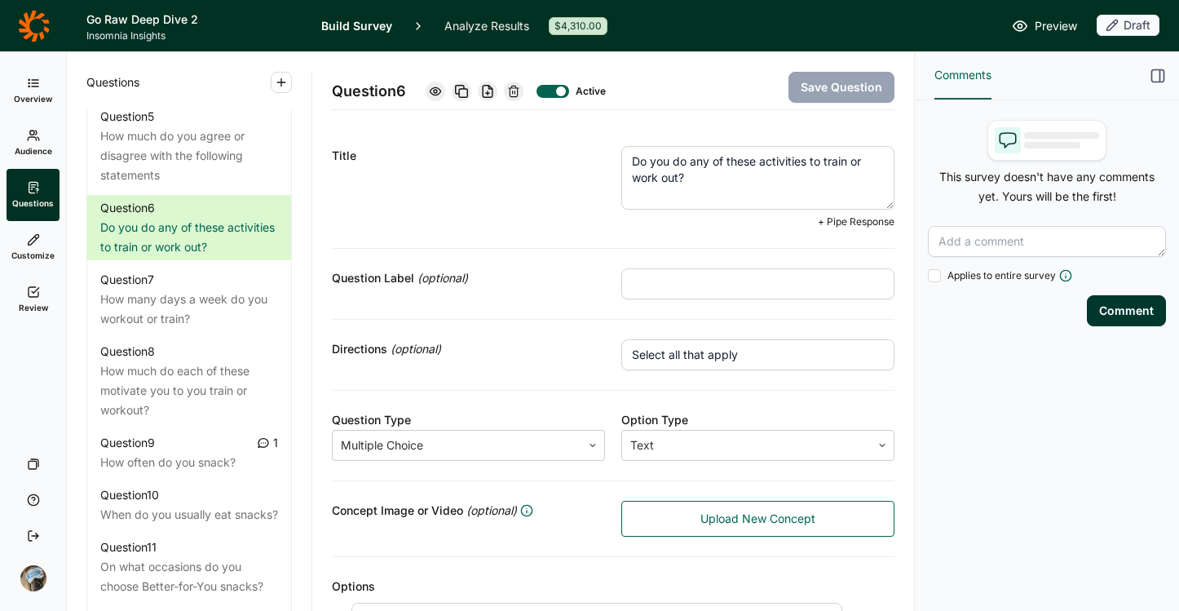
click at [828, 161] on textarea "Do you do any of these activities to train or work out?" at bounding box center [757, 178] width 273 height 64
type textarea "Do you do any of these activities to exercise or work out?"
click at [835, 86] on button "Save Question" at bounding box center [842, 87] width 106 height 31
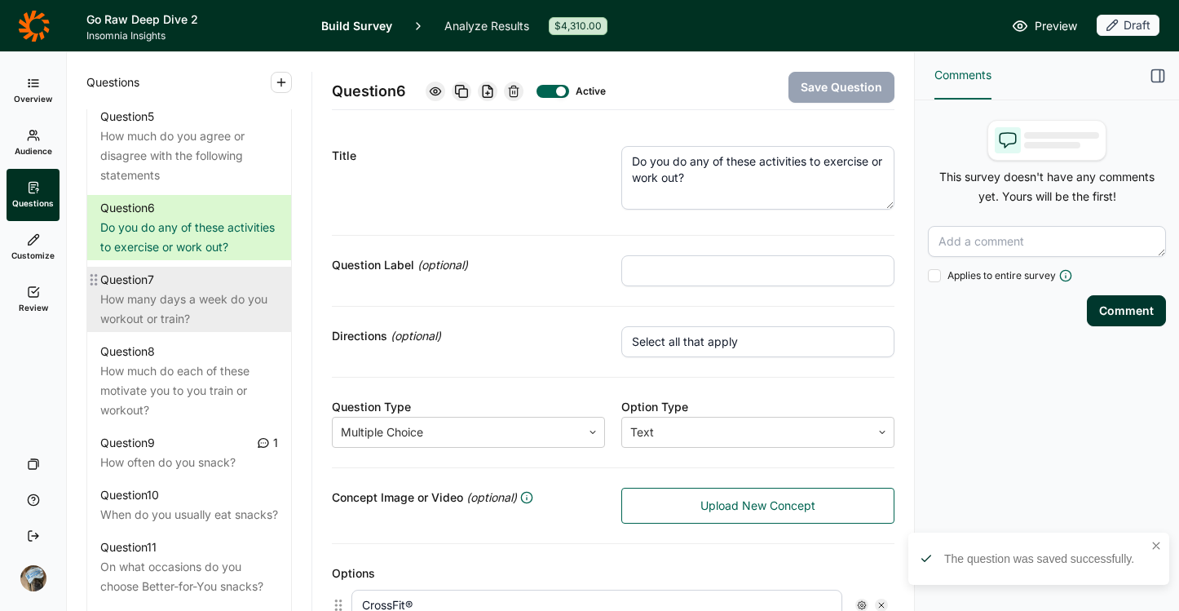
click at [142, 329] on div "How many days a week do you workout or train?" at bounding box center [189, 308] width 178 height 39
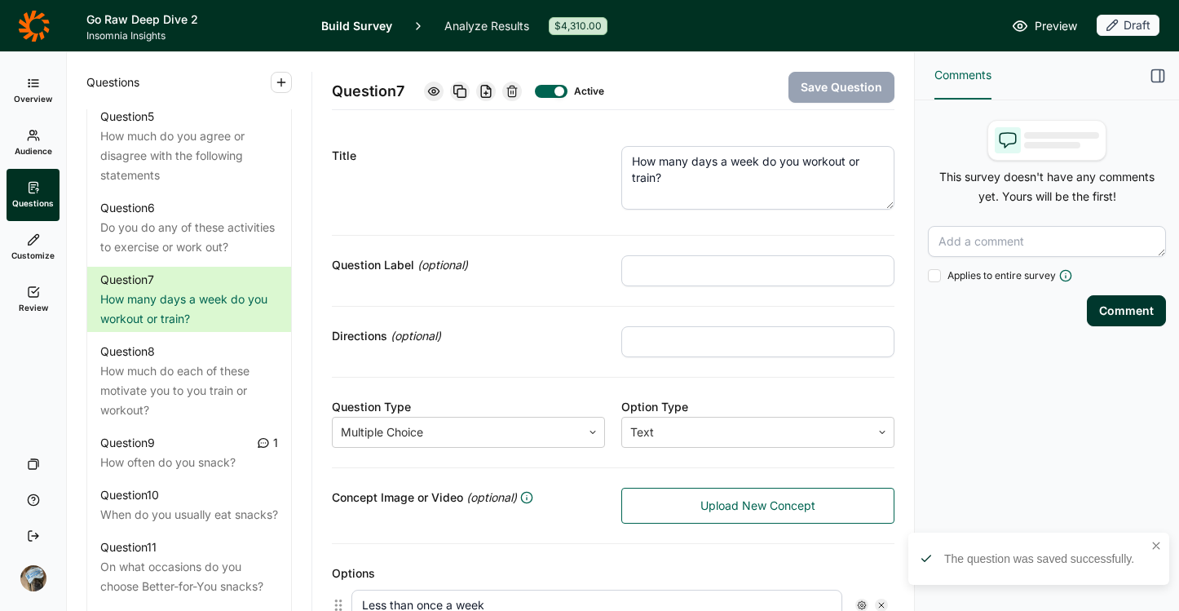
click at [634, 179] on textarea "How many days a week do you workout or train?" at bounding box center [757, 178] width 273 height 64
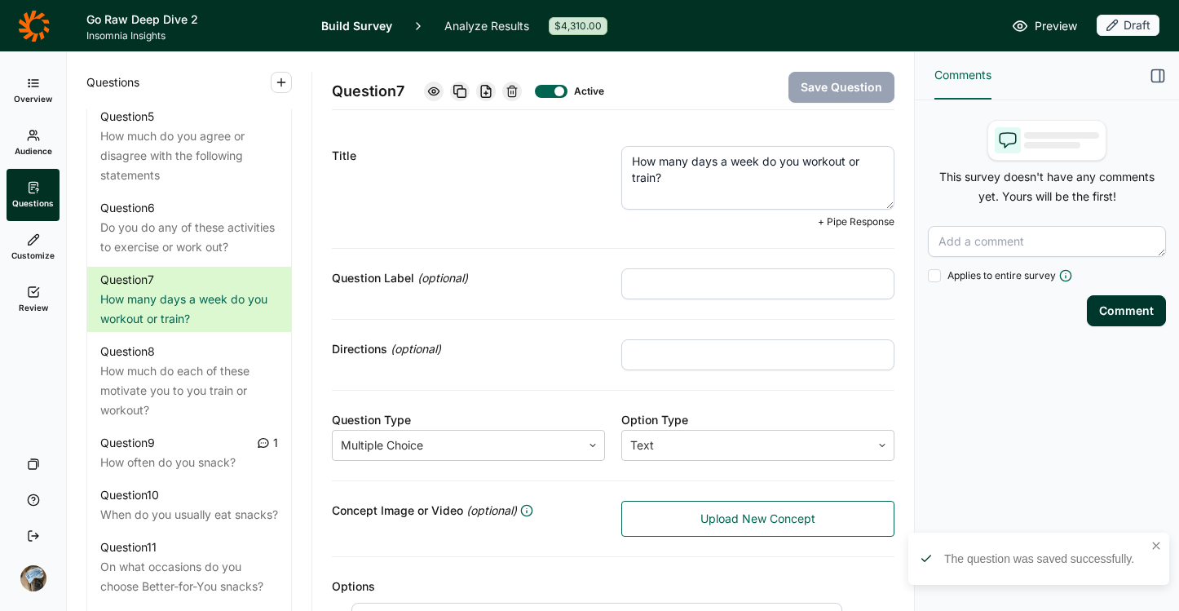
click at [634, 179] on textarea "How many days a week do you workout or train?" at bounding box center [757, 178] width 273 height 64
type textarea "How many days a week do you workout or exercise?"
click at [807, 88] on button "Save Question" at bounding box center [842, 87] width 106 height 31
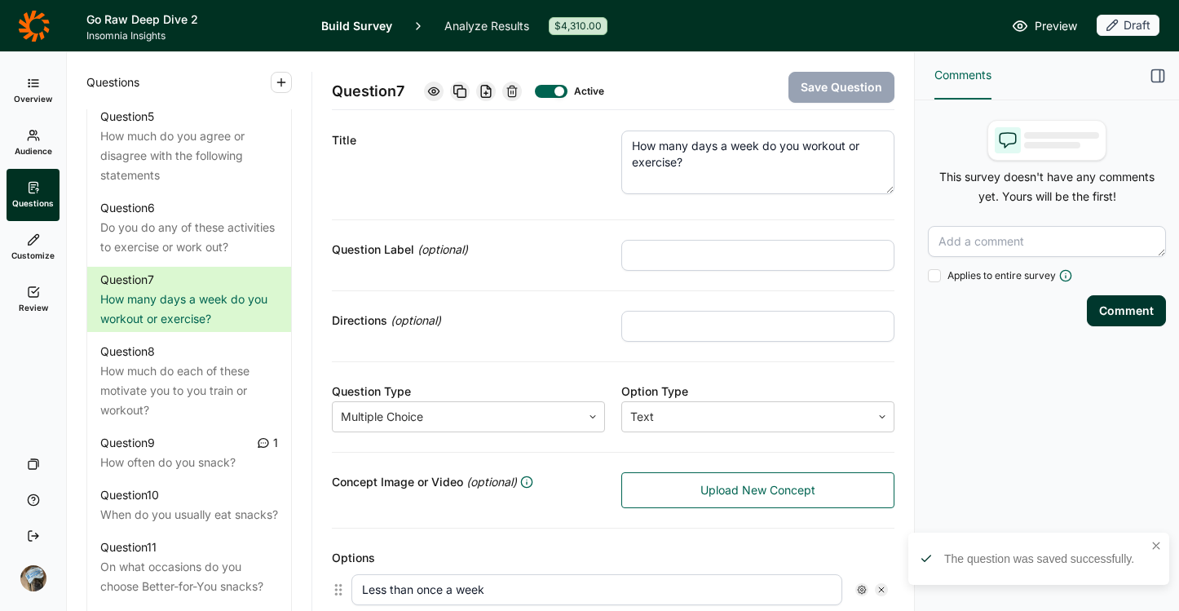
scroll to position [24, 0]
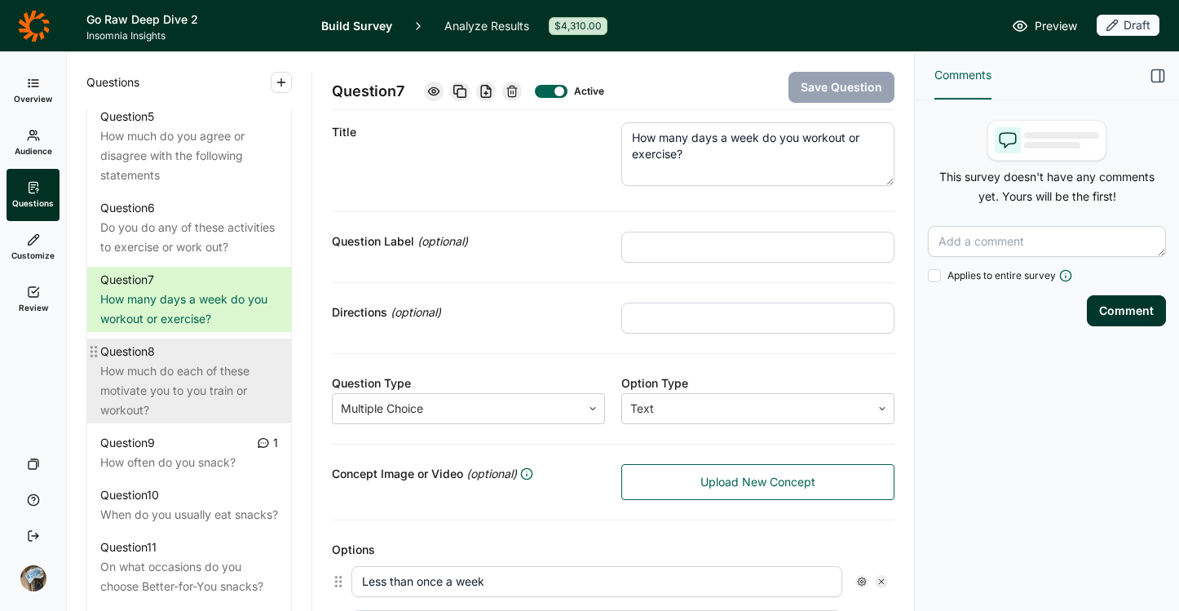
click at [202, 403] on div "How much do each of these motivate you to you train or workout?" at bounding box center [189, 390] width 178 height 59
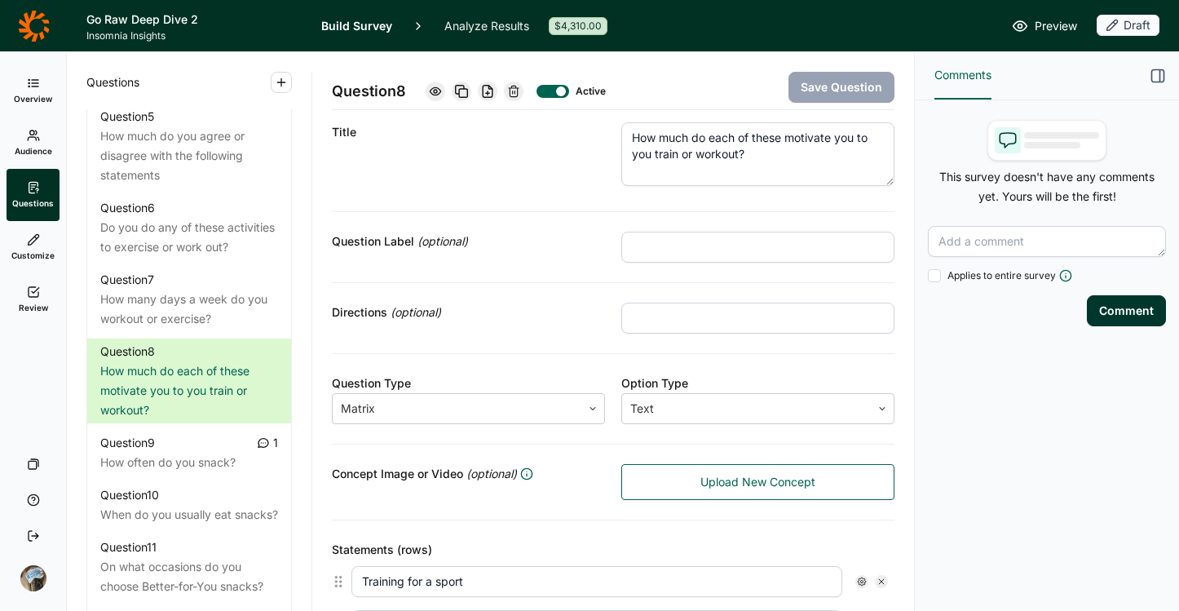
click at [663, 154] on textarea "How much do each of these motivate you to you train or workout?" at bounding box center [757, 154] width 273 height 64
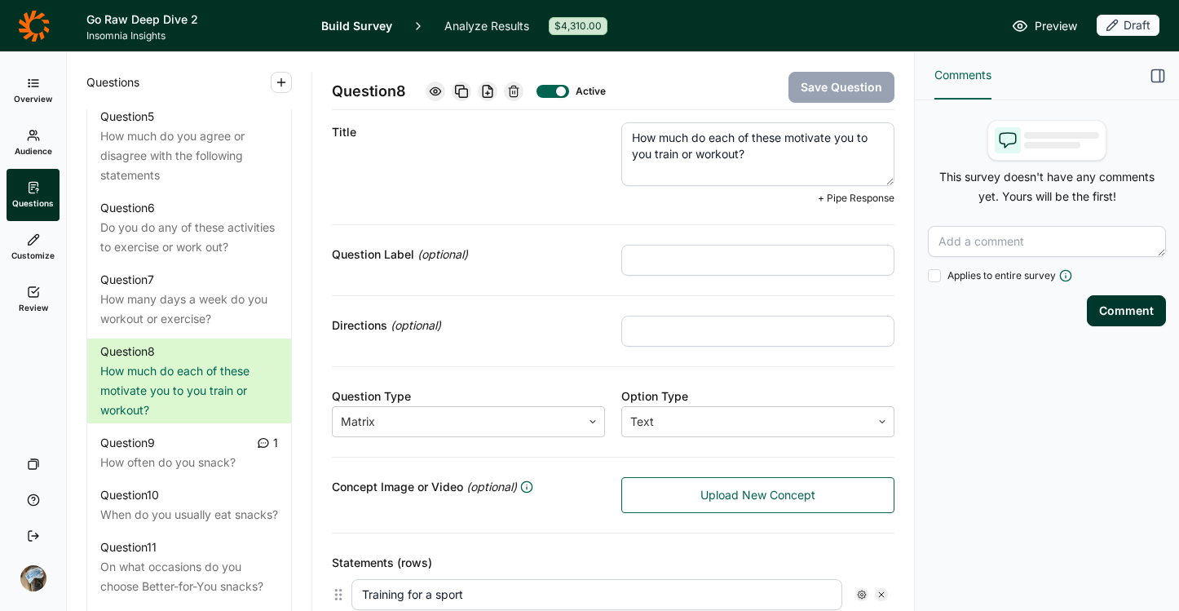
click at [663, 154] on textarea "How much do each of these motivate you to you train or workout?" at bounding box center [757, 154] width 273 height 64
click at [678, 156] on textarea "How much do each of these motivate you to you train or workout?" at bounding box center [757, 154] width 273 height 64
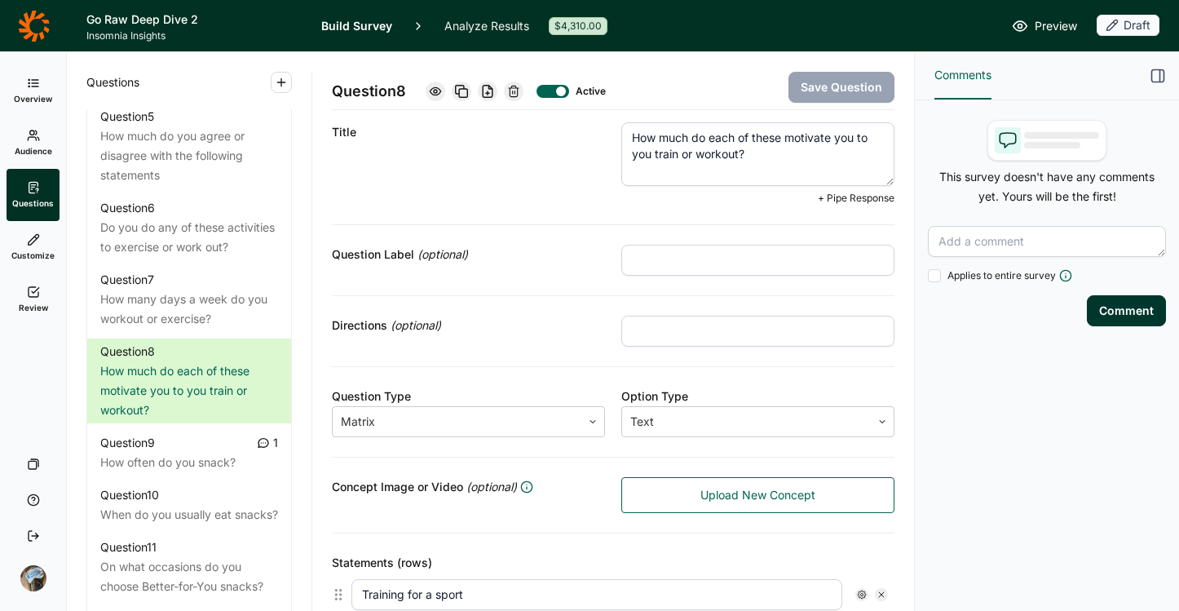
click at [669, 153] on textarea "How much do each of these motivate you to you train or workout?" at bounding box center [757, 154] width 273 height 64
type textarea "How much do each of these motivate you to you exercise or workout?"
click at [817, 99] on button "Save Question" at bounding box center [842, 87] width 106 height 31
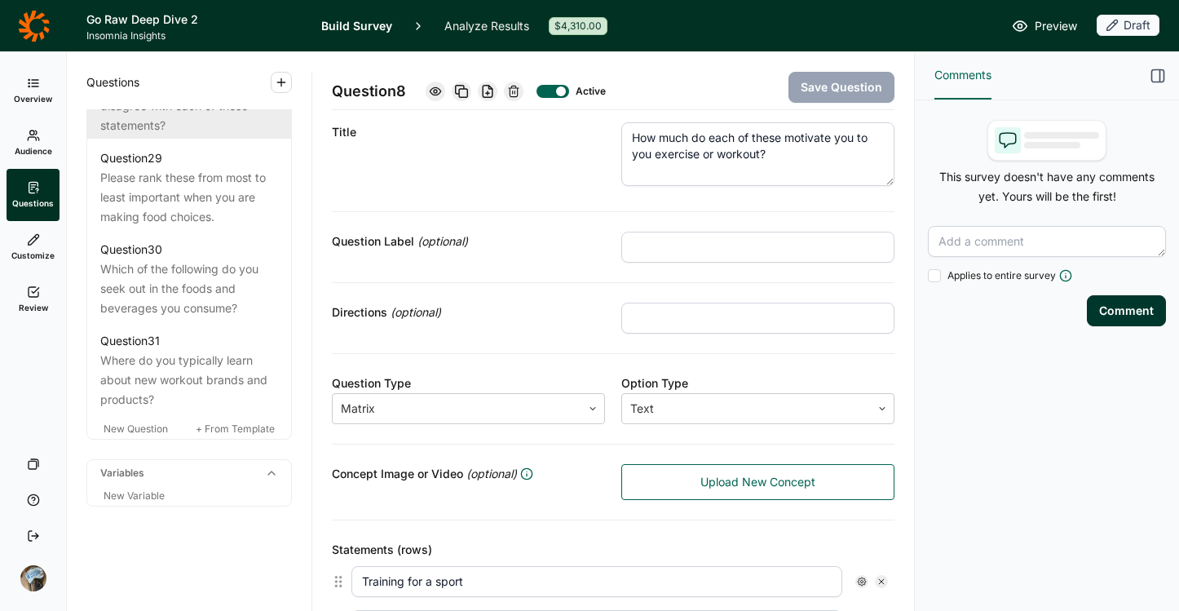
scroll to position [3326, 0]
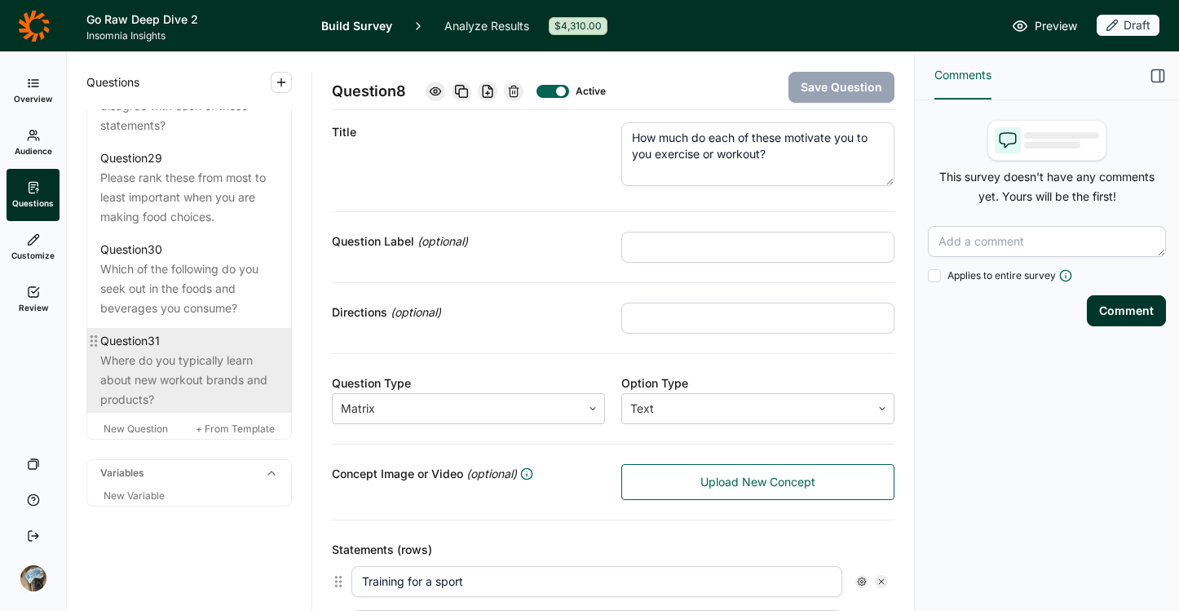
click at [201, 370] on div "Where do you typically learn about new workout brands and products?" at bounding box center [189, 380] width 178 height 59
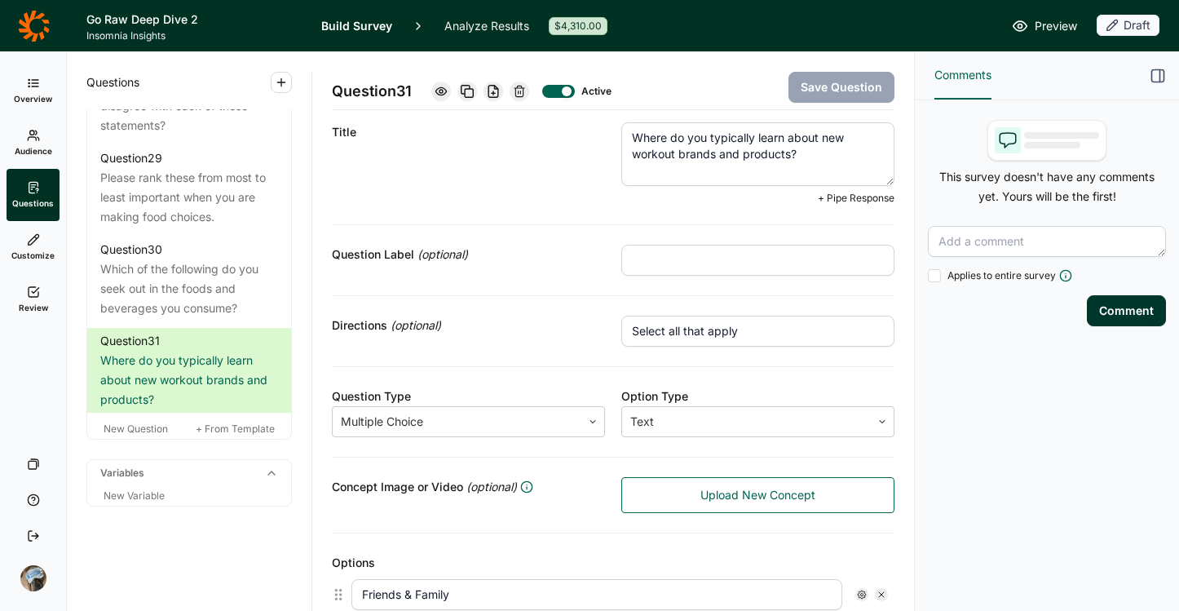
drag, startPoint x: 669, startPoint y: 157, endPoint x: 555, endPoint y: 143, distance: 115.1
click at [555, 143] on div "Title Where do you typically learn about new workout brands and products? + Pip…" at bounding box center [613, 164] width 563 height 122
click at [555, 143] on div "Title" at bounding box center [468, 163] width 273 height 82
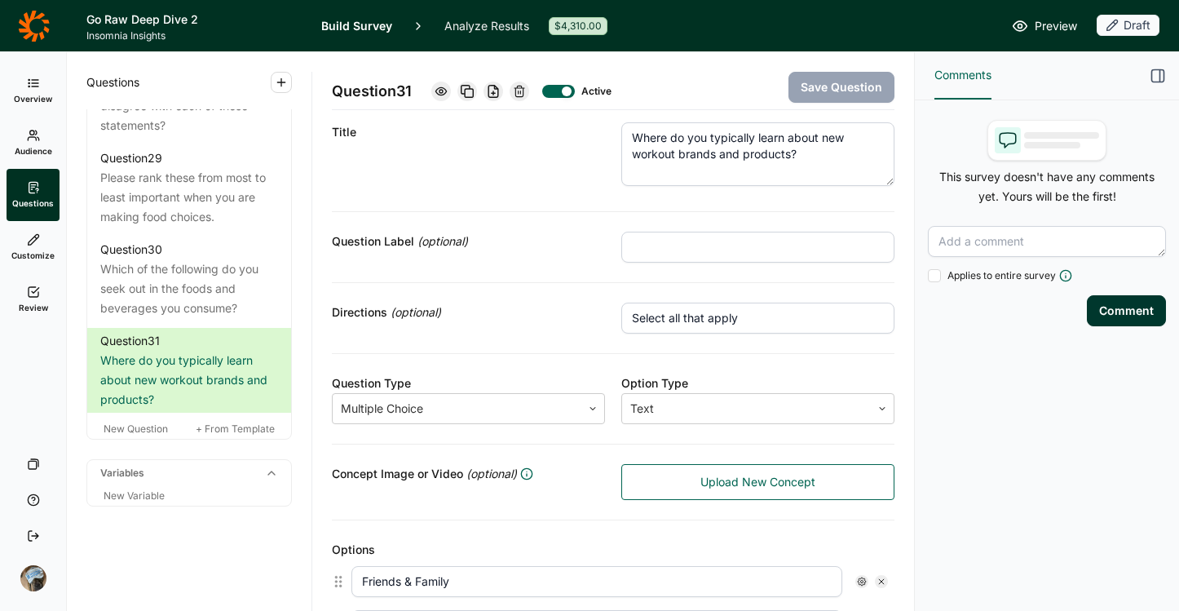
click at [647, 154] on textarea "Where do you typically learn about new workout brands and products?" at bounding box center [757, 154] width 273 height 64
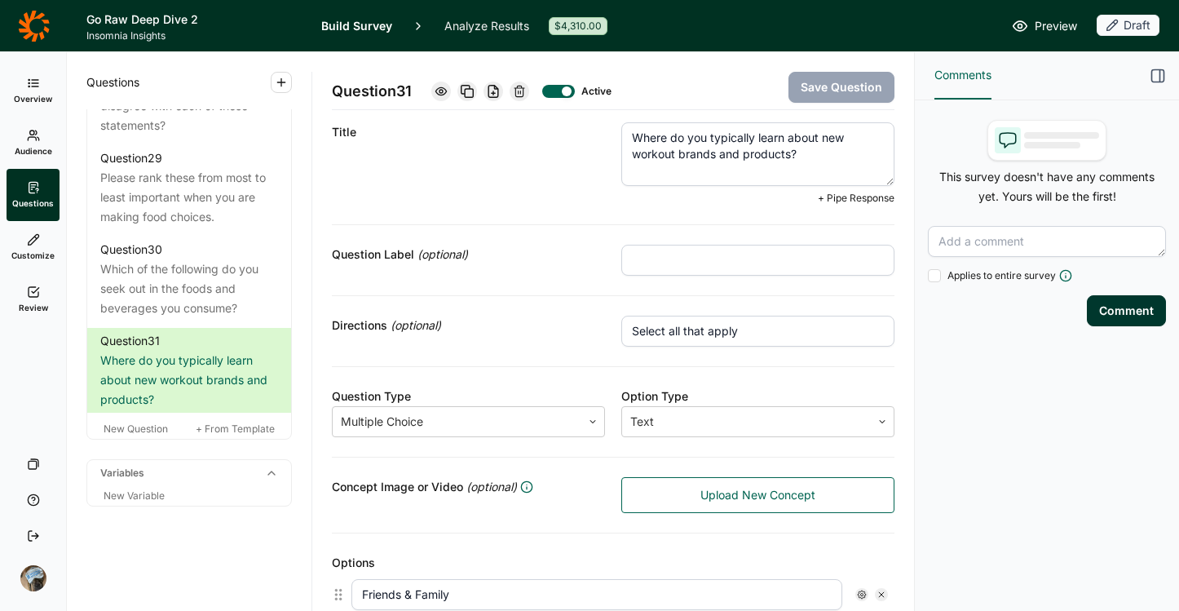
click at [647, 154] on textarea "Where do you typically learn about new workout brands and products?" at bounding box center [757, 154] width 273 height 64
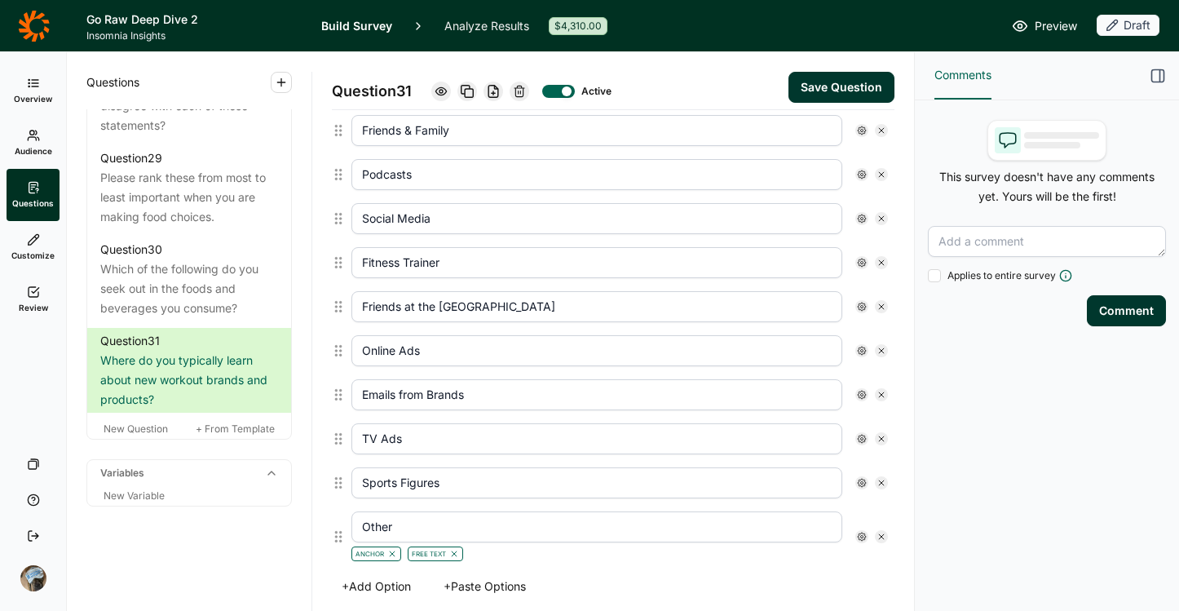
scroll to position [492, 0]
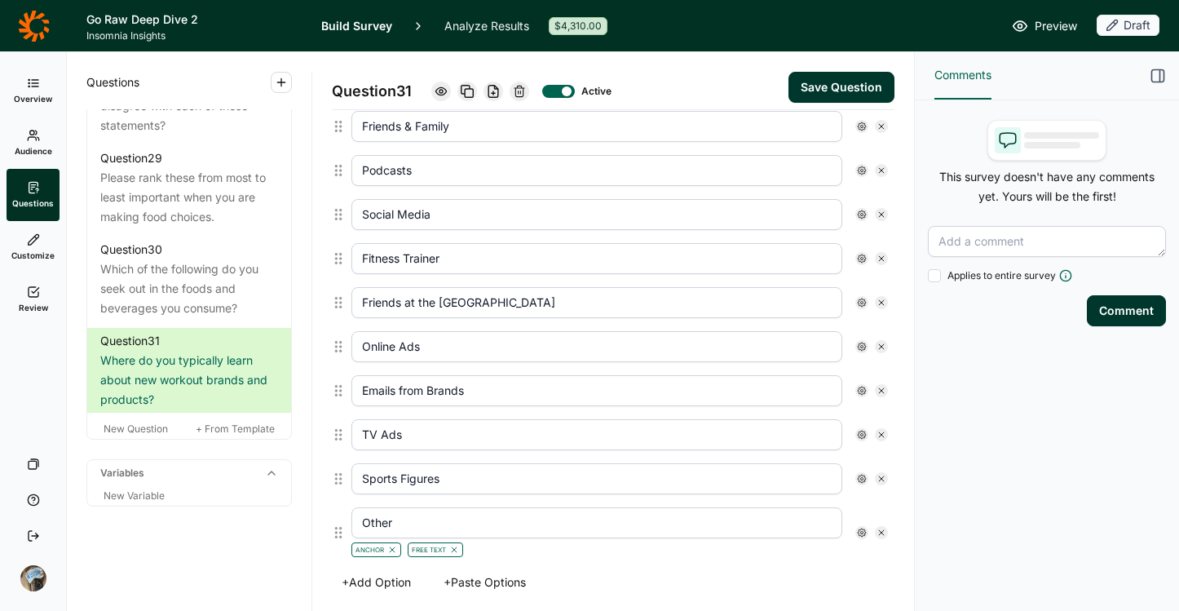
type textarea "Where do you typically learn about new brands and products?"
click at [643, 255] on input "Fitness Trainer" at bounding box center [596, 258] width 491 height 31
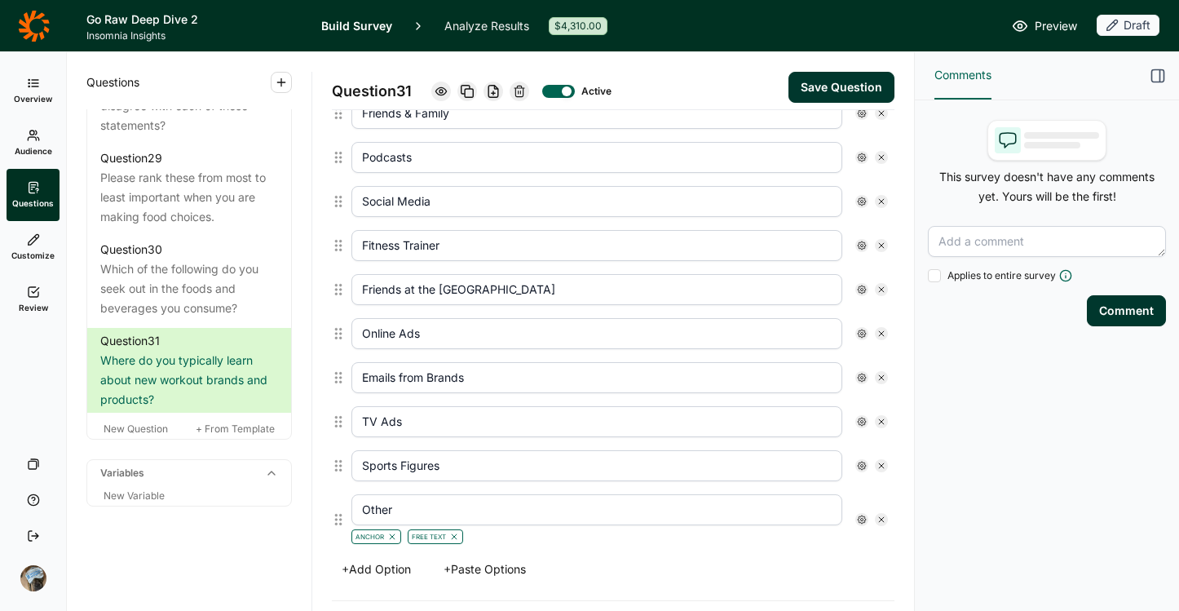
scroll to position [479, 0]
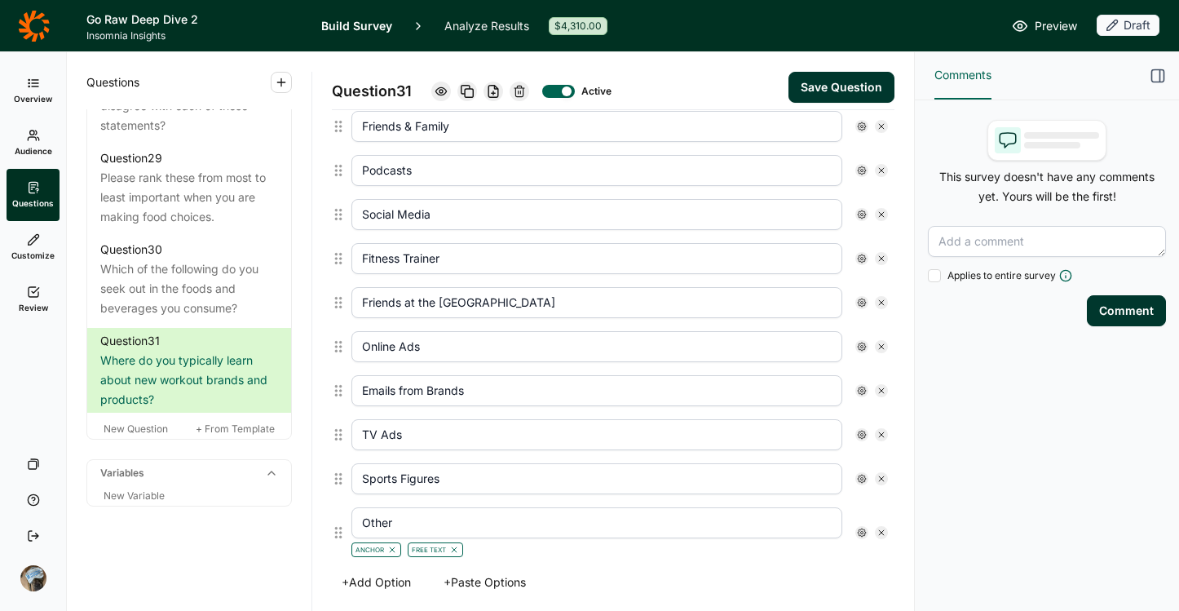
click at [643, 255] on input "Fitness Trainer" at bounding box center [596, 258] width 491 height 31
click at [877, 258] on icon at bounding box center [882, 259] width 10 height 10
type input "Friends at the Gym"
type input "Online Ads"
type input "Emails from Brands"
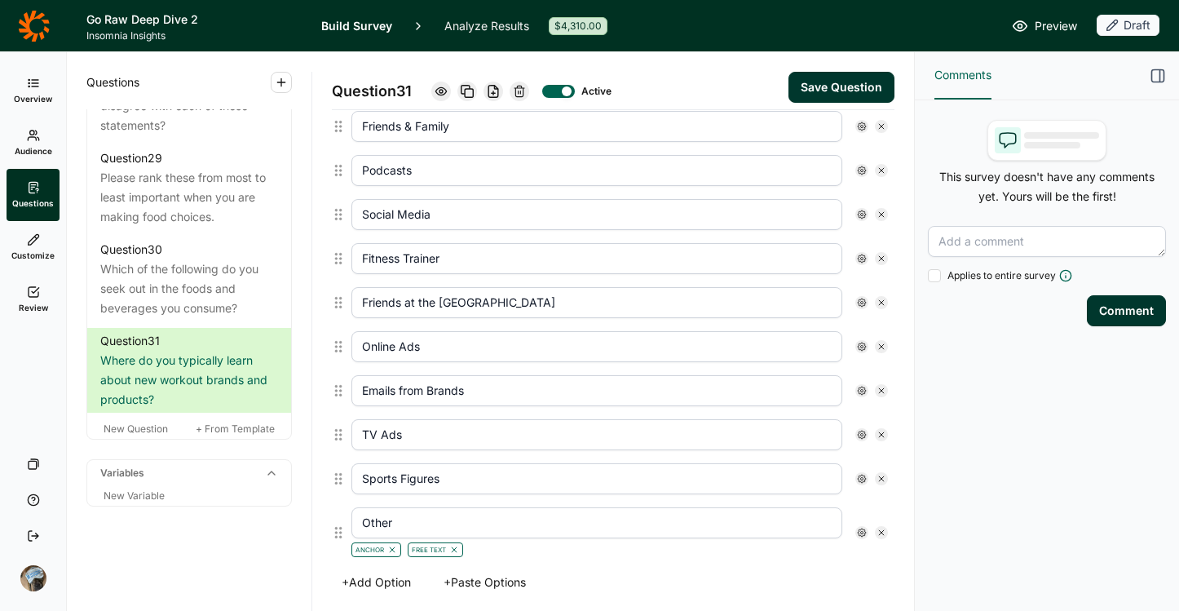
type input "TV Ads"
type input "Sports Figures"
type input "Other"
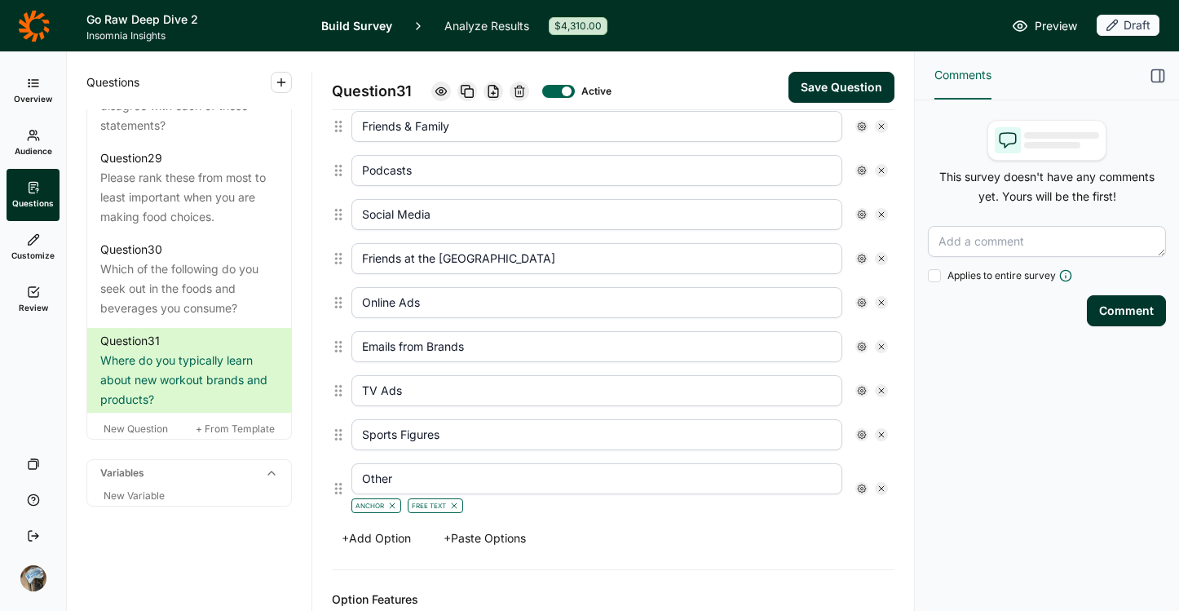
click at [877, 261] on icon at bounding box center [882, 259] width 10 height 10
type input "Online Ads"
type input "Emails from Brands"
type input "TV Ads"
type input "Sports Figures"
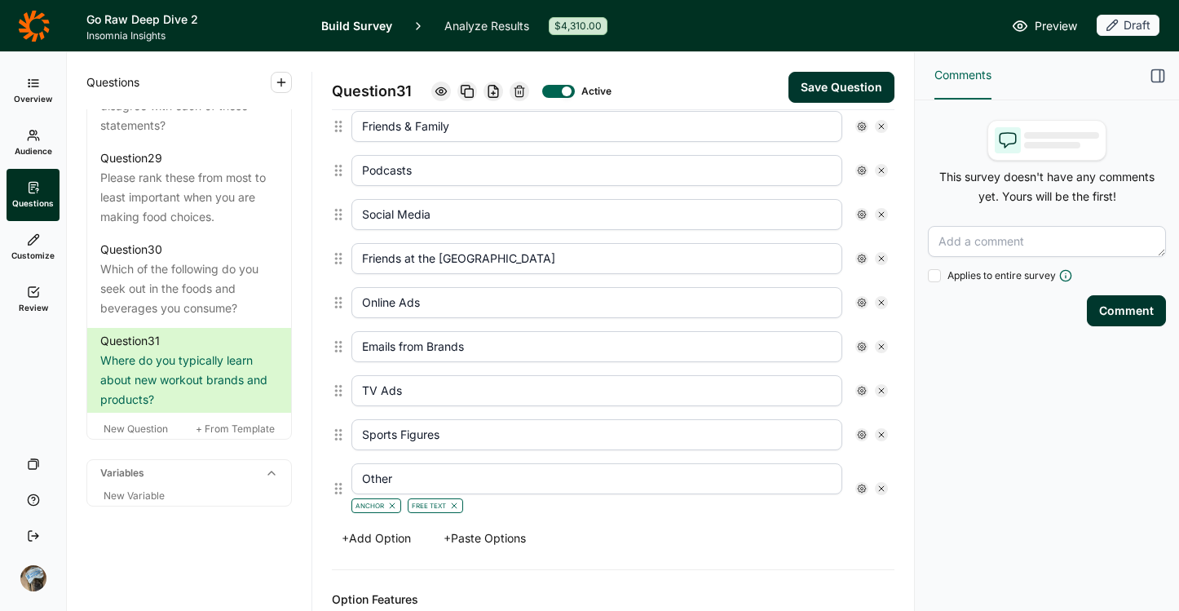
type input "Other"
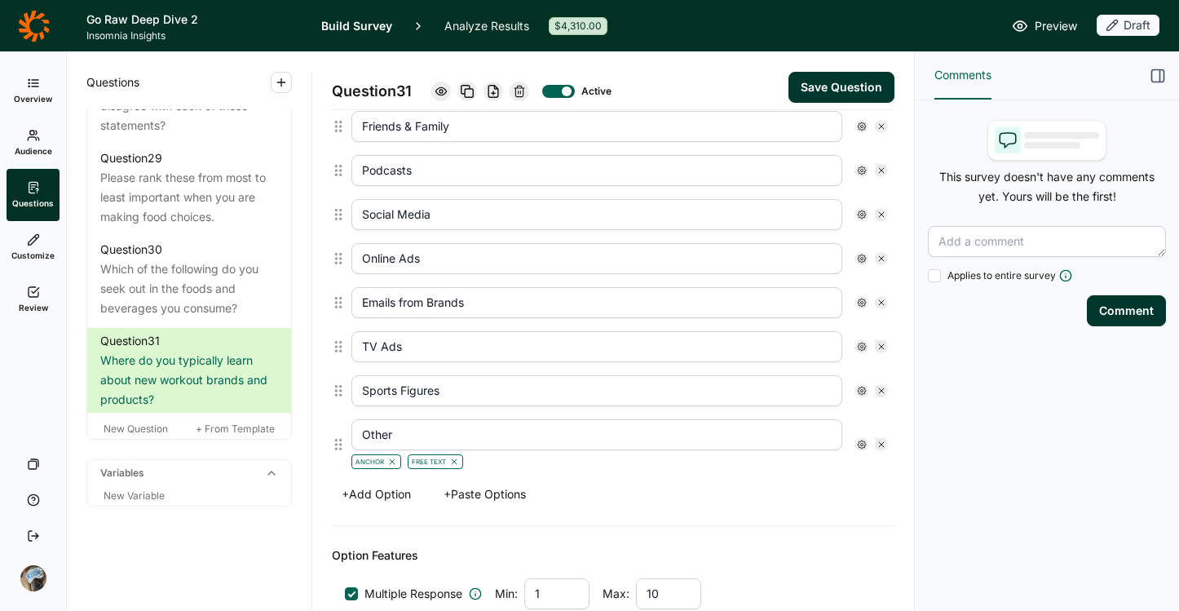
click at [612, 397] on input "Sports Figures" at bounding box center [596, 390] width 491 height 31
type input "I"
type input "Influencers"
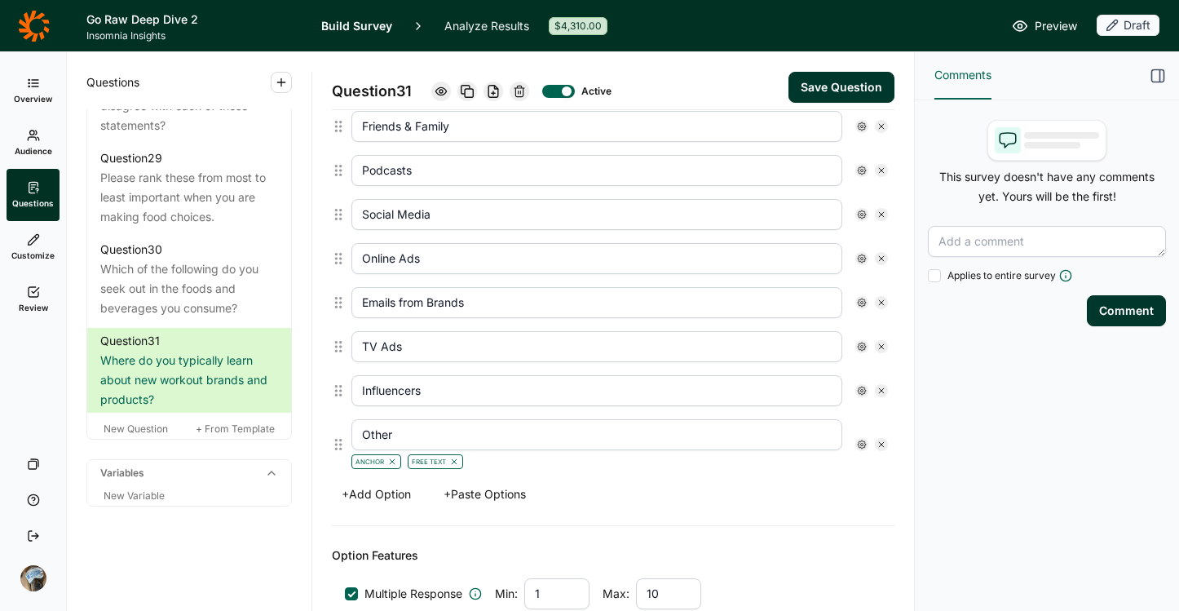
click at [630, 490] on div "+ Add Option + Paste Options" at bounding box center [613, 494] width 563 height 23
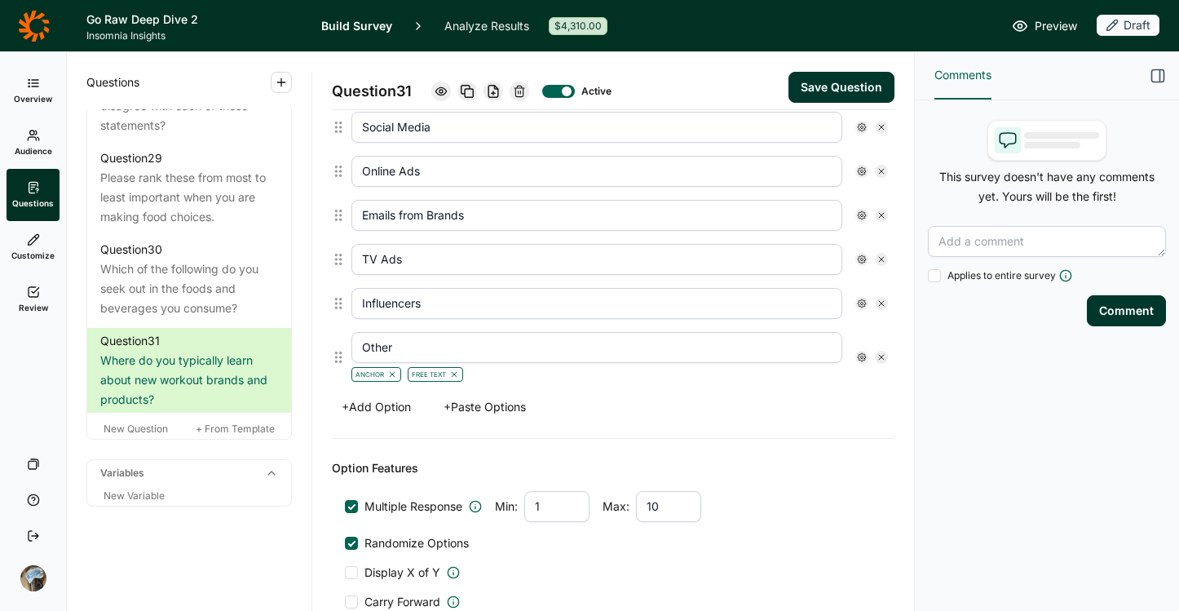
scroll to position [297, 0]
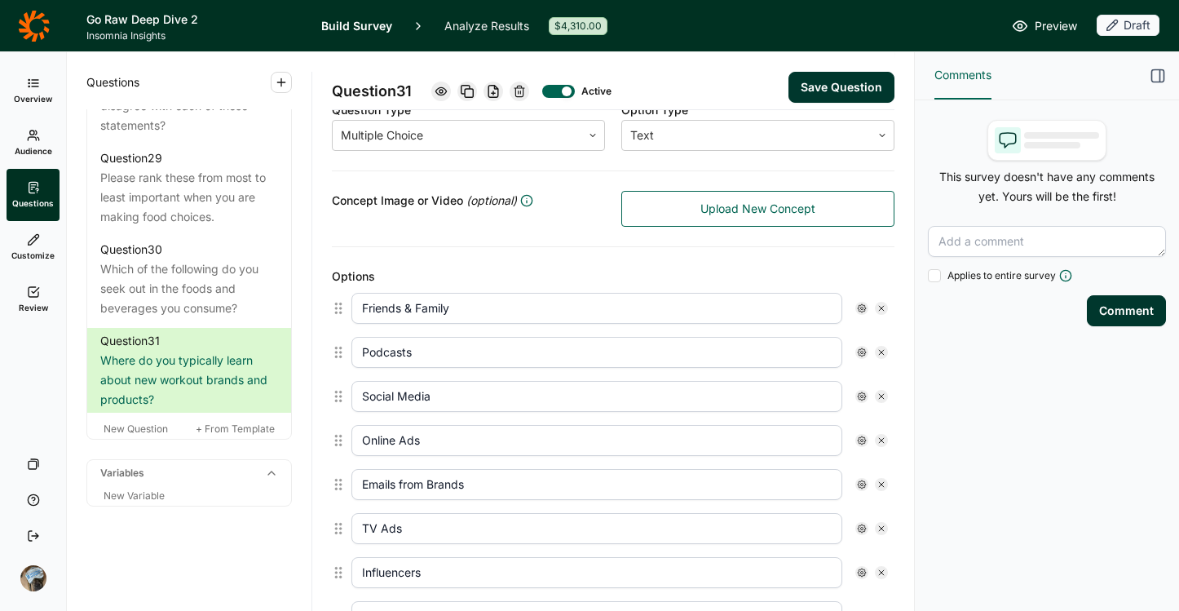
click at [825, 78] on button "Save Question" at bounding box center [842, 87] width 106 height 31
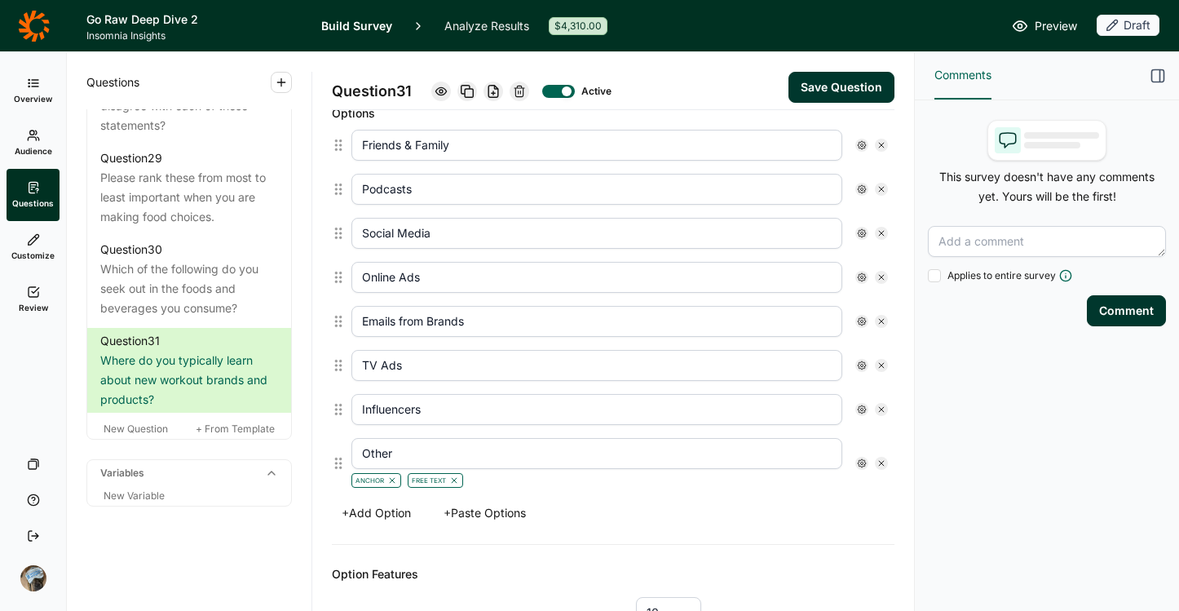
scroll to position [557, 0]
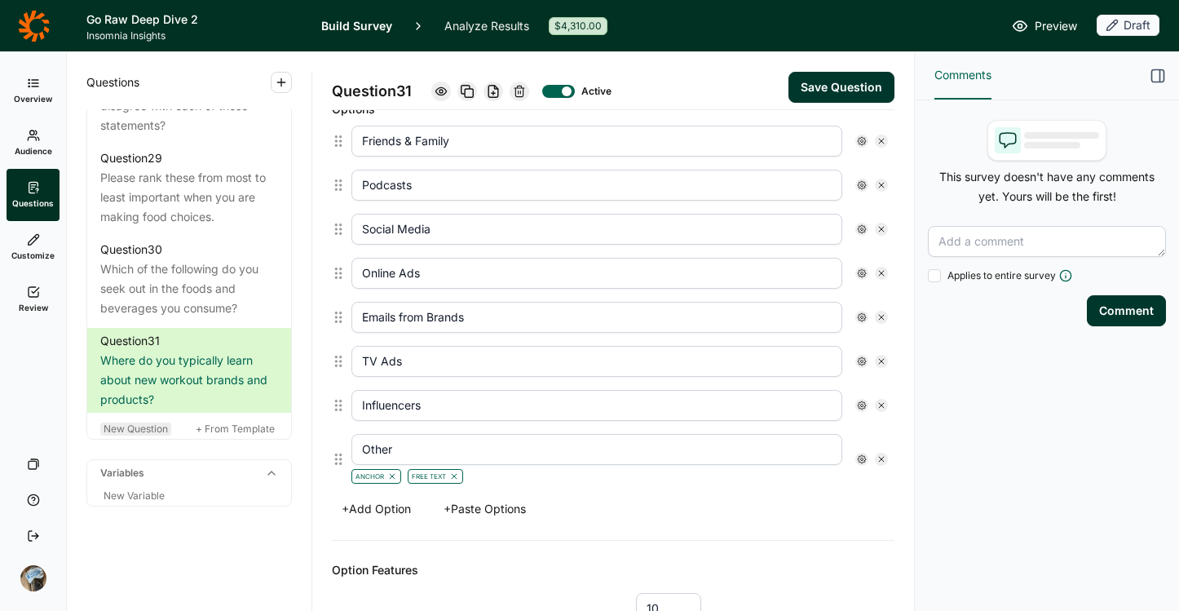
click at [149, 422] on span "New Question" at bounding box center [136, 428] width 64 height 12
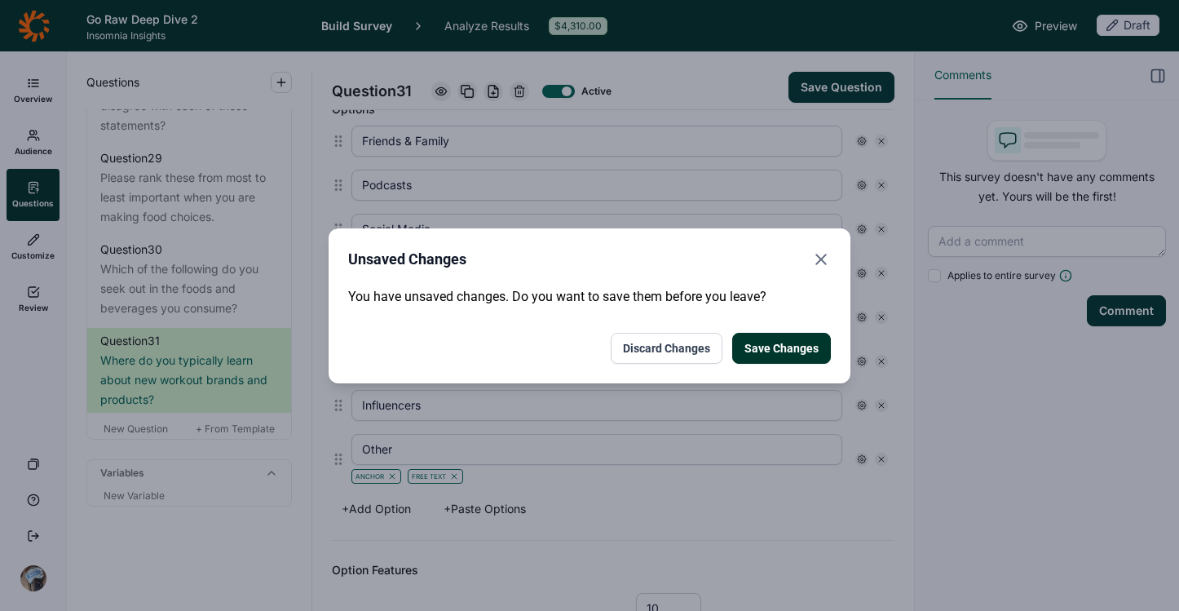
click at [777, 350] on button "Save Changes" at bounding box center [781, 348] width 99 height 31
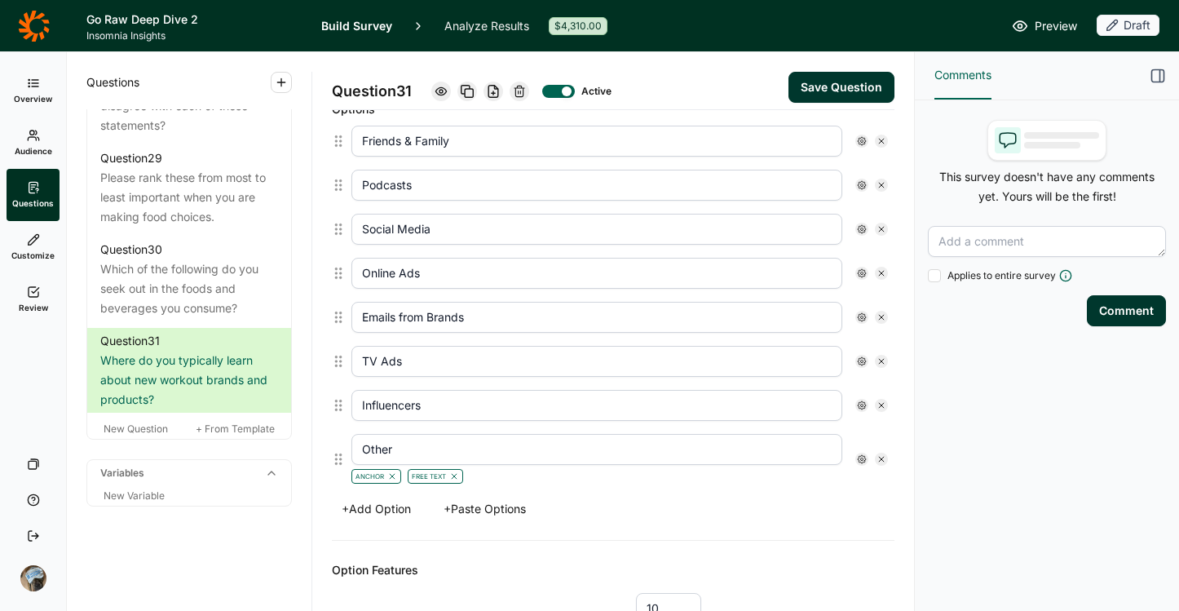
click at [823, 89] on button "Save Question" at bounding box center [842, 87] width 106 height 31
click at [829, 95] on button "Save Question" at bounding box center [842, 87] width 106 height 31
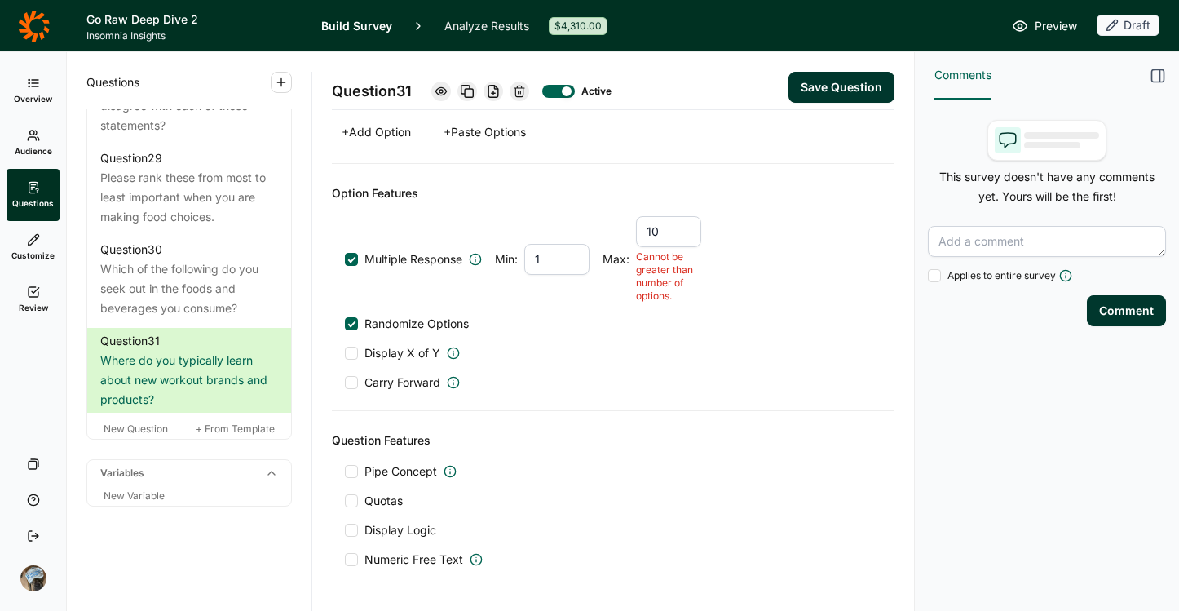
scroll to position [929, 0]
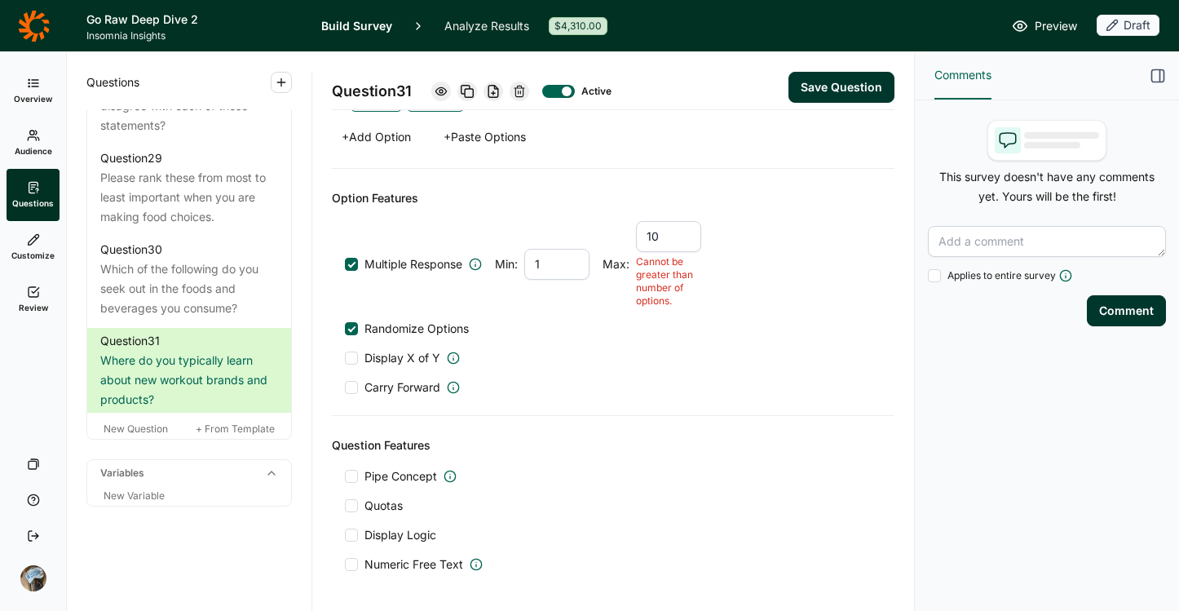
click at [342, 269] on div "Option Features Multiple Response Min: 1 Max: 10 Cannot be greater than number …" at bounding box center [613, 292] width 563 height 247
click at [355, 256] on label "Multiple Response" at bounding box center [413, 264] width 137 height 16
click at [345, 264] on input "Multiple Response" at bounding box center [345, 264] width 0 height 0
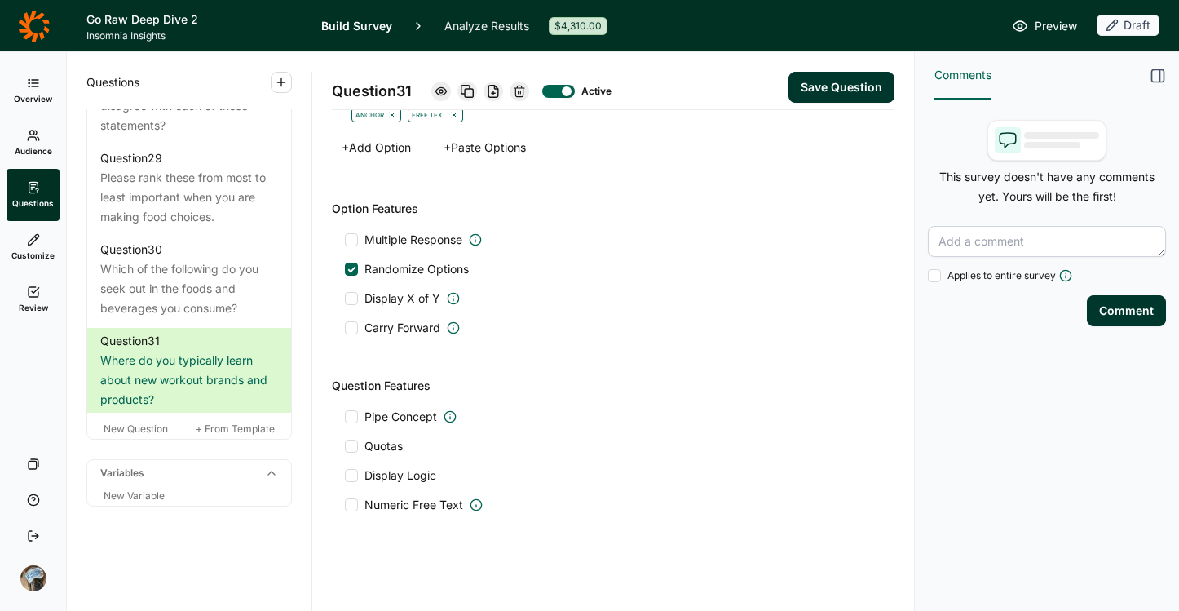
scroll to position [825, 0]
click at [351, 225] on div "Option Features Multiple Response Randomize Options Display X of Y Carry Forward" at bounding box center [613, 267] width 563 height 177
click at [353, 238] on div at bounding box center [351, 239] width 13 height 13
click at [345, 240] on input "Multiple Response" at bounding box center [345, 240] width 0 height 0
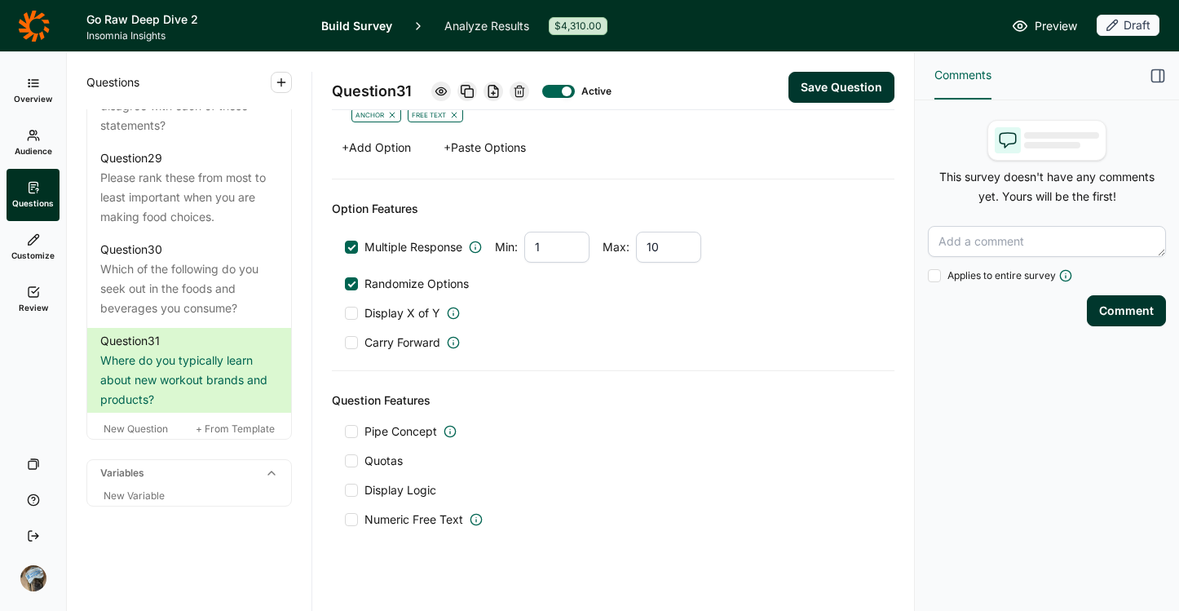
click at [810, 83] on button "Save Question" at bounding box center [842, 87] width 106 height 31
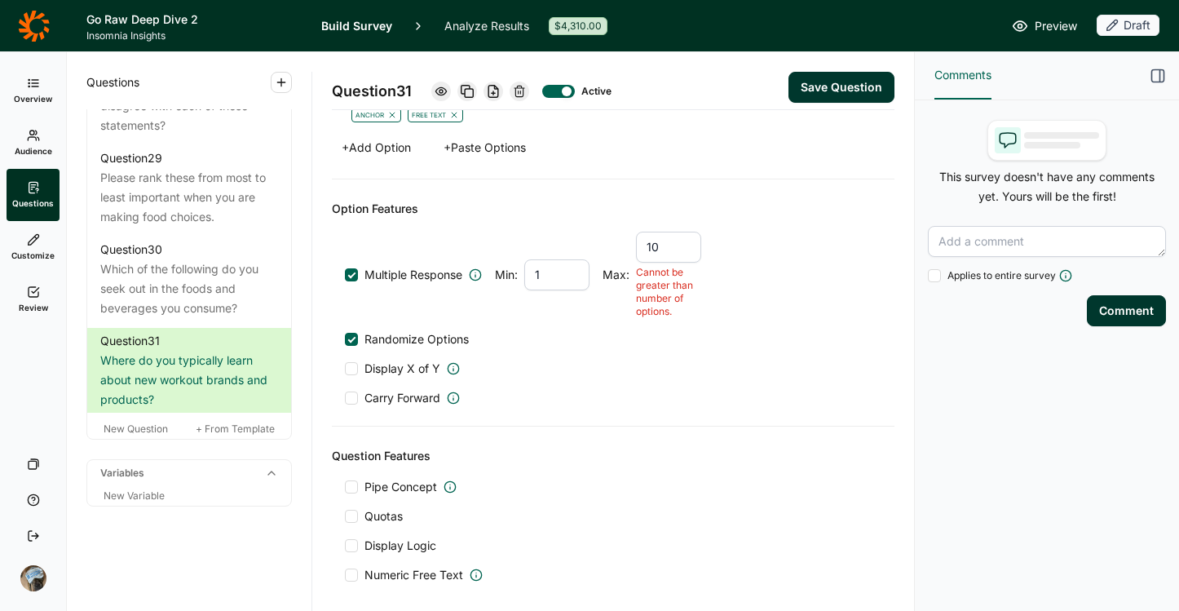
click at [351, 276] on div at bounding box center [352, 275] width 8 height 8
click at [345, 275] on input "Multiple Response" at bounding box center [345, 275] width 0 height 0
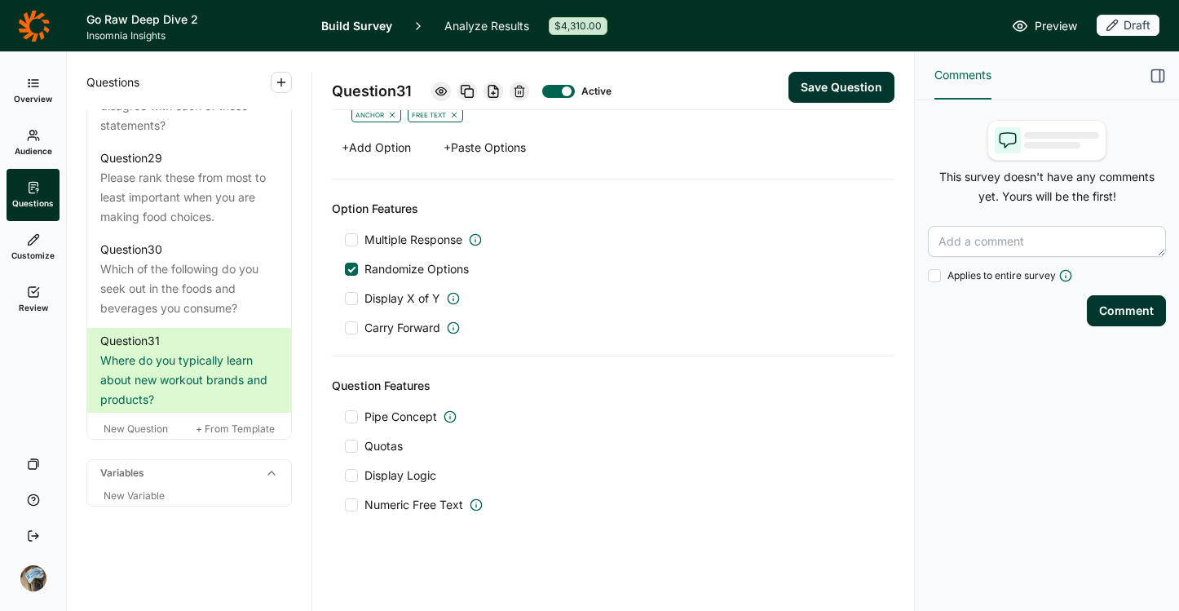
scroll to position [825, 0]
click at [363, 229] on div "Option Features Multiple Response Randomize Options Display X of Y Carry Forward" at bounding box center [613, 267] width 563 height 177
click at [366, 231] on div "Option Features Multiple Response Randomize Options Display X of Y Carry Forward" at bounding box center [613, 267] width 563 height 177
click at [378, 240] on span "Multiple Response" at bounding box center [413, 240] width 98 height 16
click at [345, 240] on input "Multiple Response" at bounding box center [345, 240] width 0 height 0
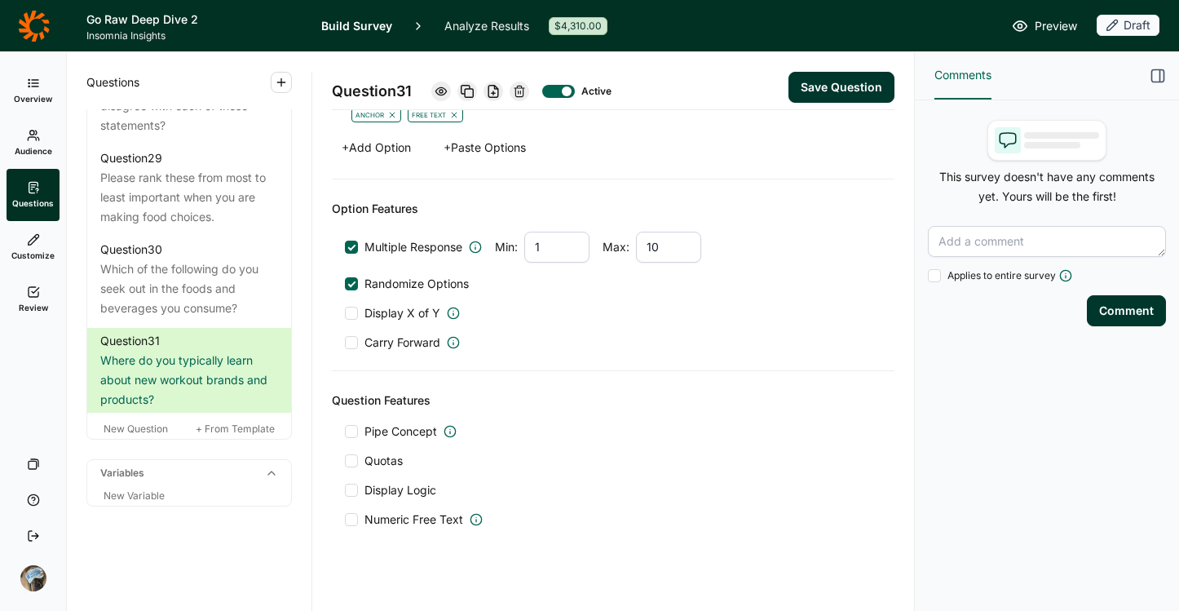
drag, startPoint x: 690, startPoint y: 246, endPoint x: 605, endPoint y: 240, distance: 85.1
click at [605, 240] on div "Max: 10" at bounding box center [652, 247] width 99 height 31
drag, startPoint x: 568, startPoint y: 249, endPoint x: 488, endPoint y: 241, distance: 79.5
click at [490, 241] on div "Multiple Response Min: 1 Max:" at bounding box center [613, 247] width 537 height 31
click at [708, 364] on div "Option Features Multiple Response Min: Max: Randomize Options Display X of Y Ca…" at bounding box center [613, 275] width 563 height 192
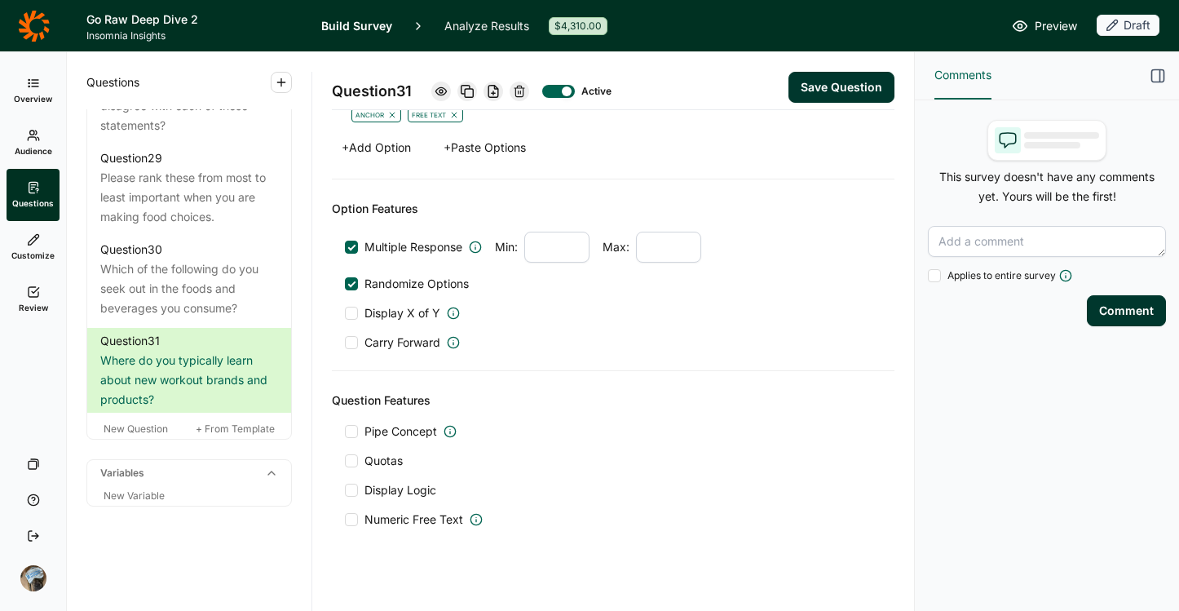
click at [817, 90] on button "Save Question" at bounding box center [842, 87] width 106 height 31
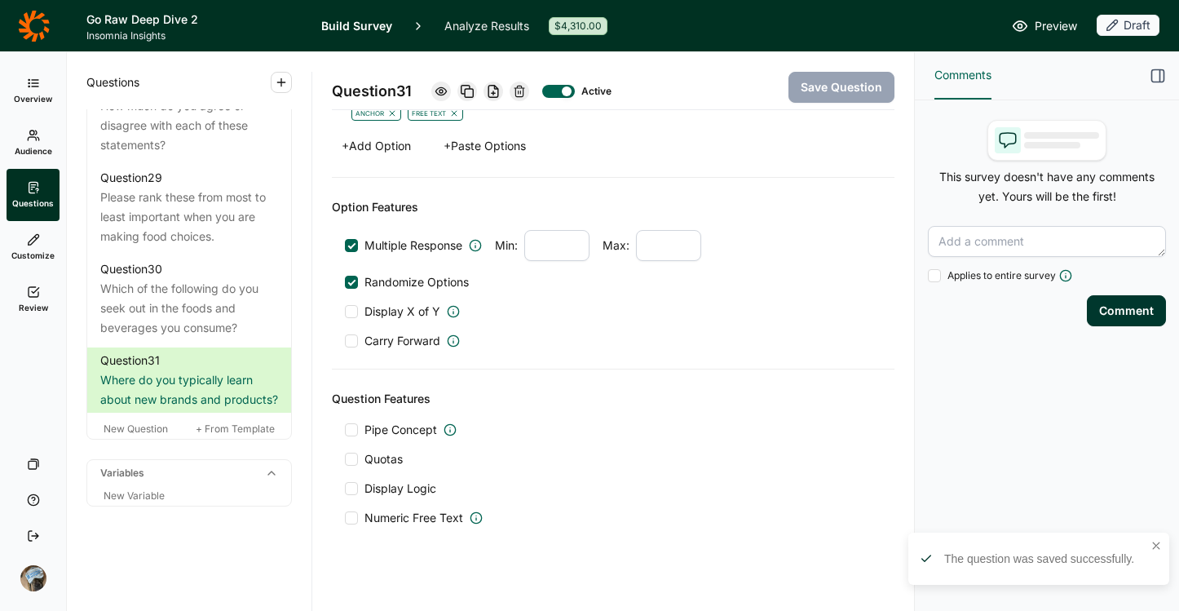
scroll to position [840, 0]
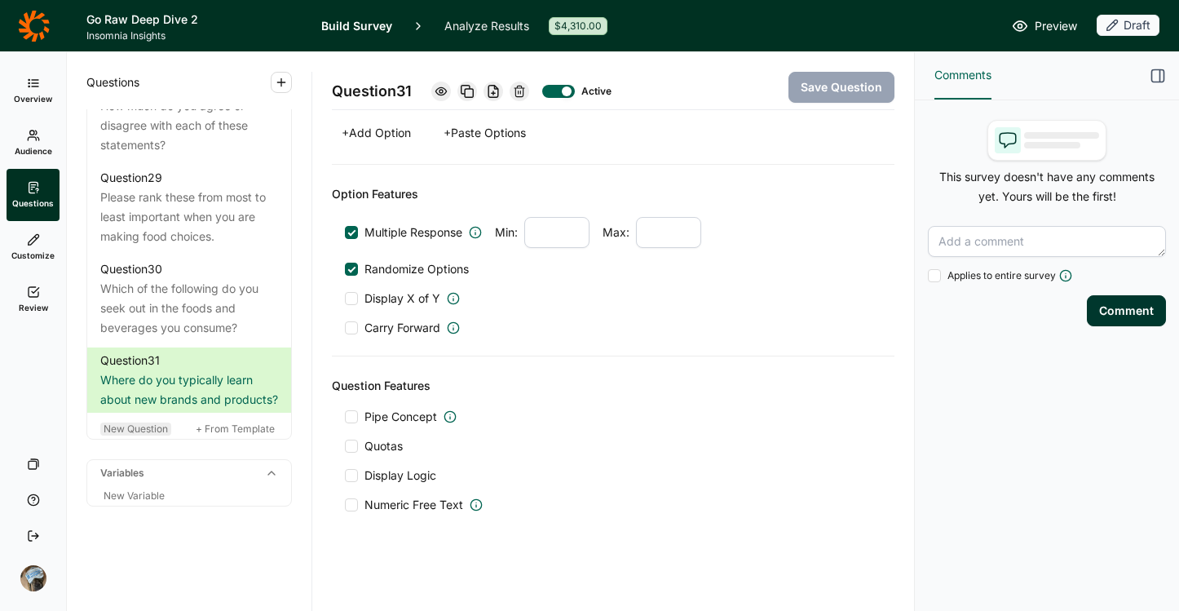
click at [133, 426] on span "New Question" at bounding box center [136, 428] width 64 height 12
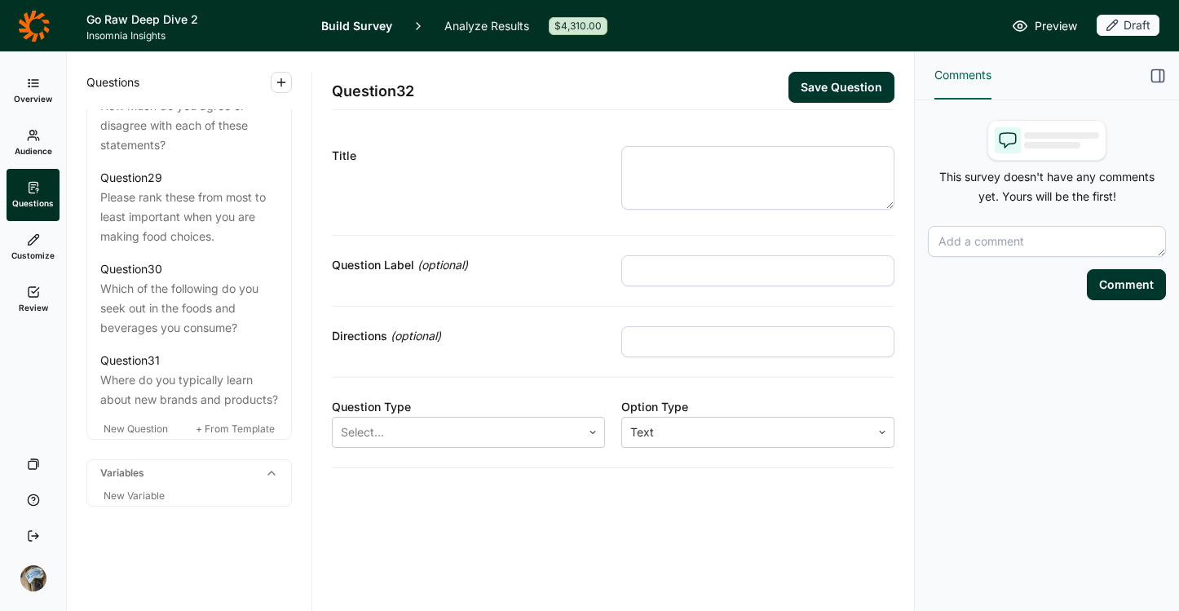
click at [717, 187] on textarea at bounding box center [757, 178] width 273 height 64
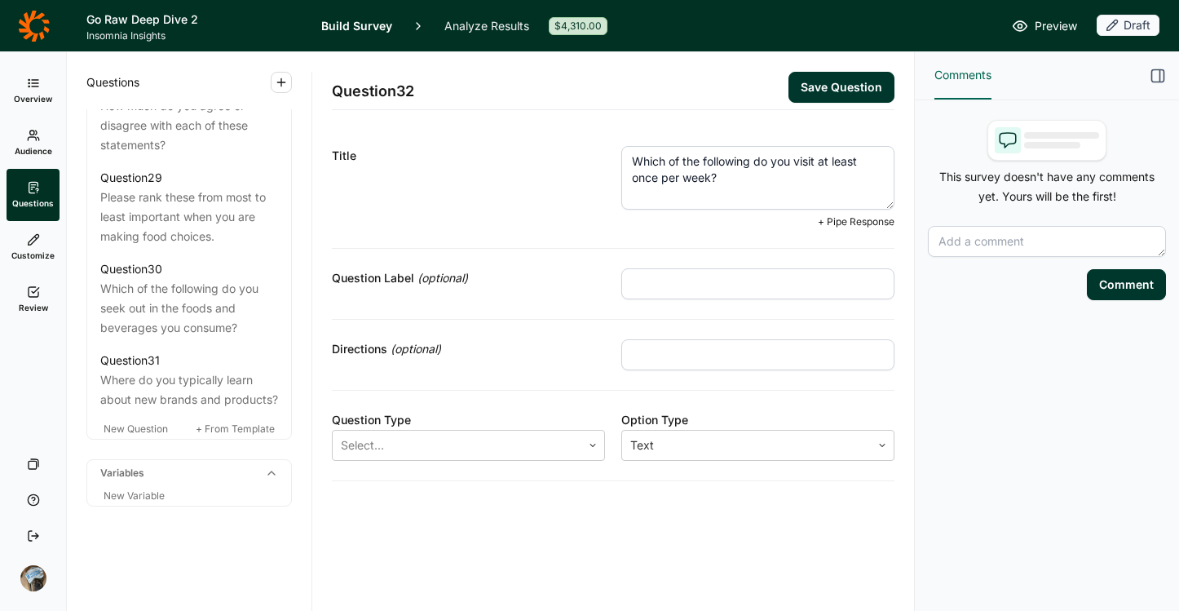
click at [818, 158] on textarea "Which of the following do you visit at least once per week?" at bounding box center [757, 178] width 273 height 64
type textarea "Which of the following do you visit/watch at least once per week?"
click at [503, 434] on div at bounding box center [457, 445] width 232 height 23
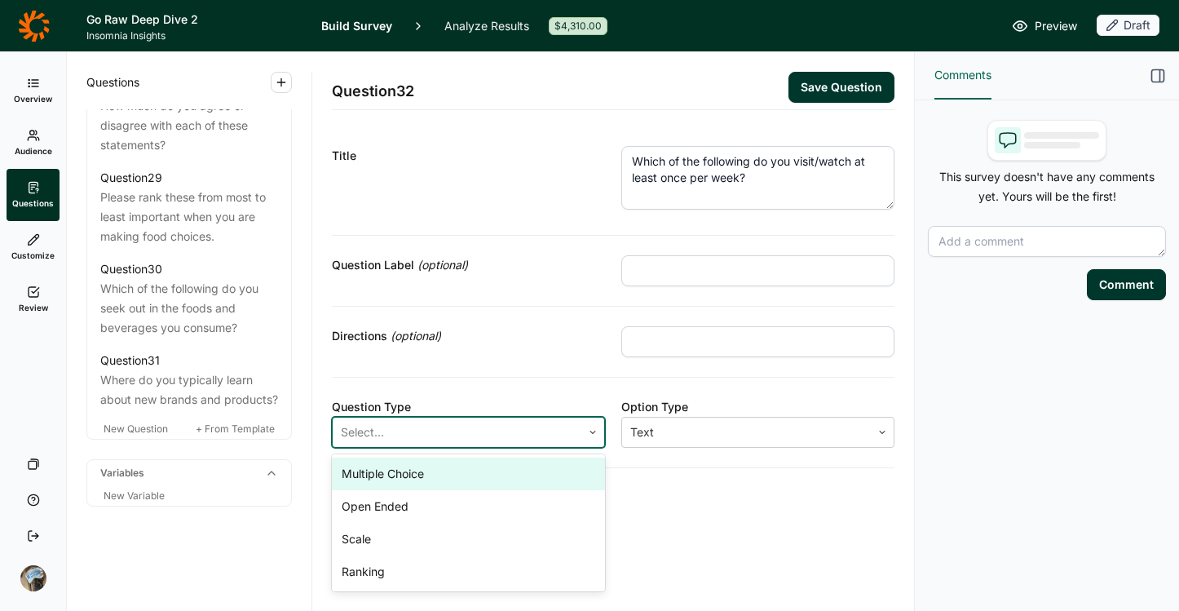
click at [478, 471] on div "Multiple Choice" at bounding box center [468, 473] width 273 height 33
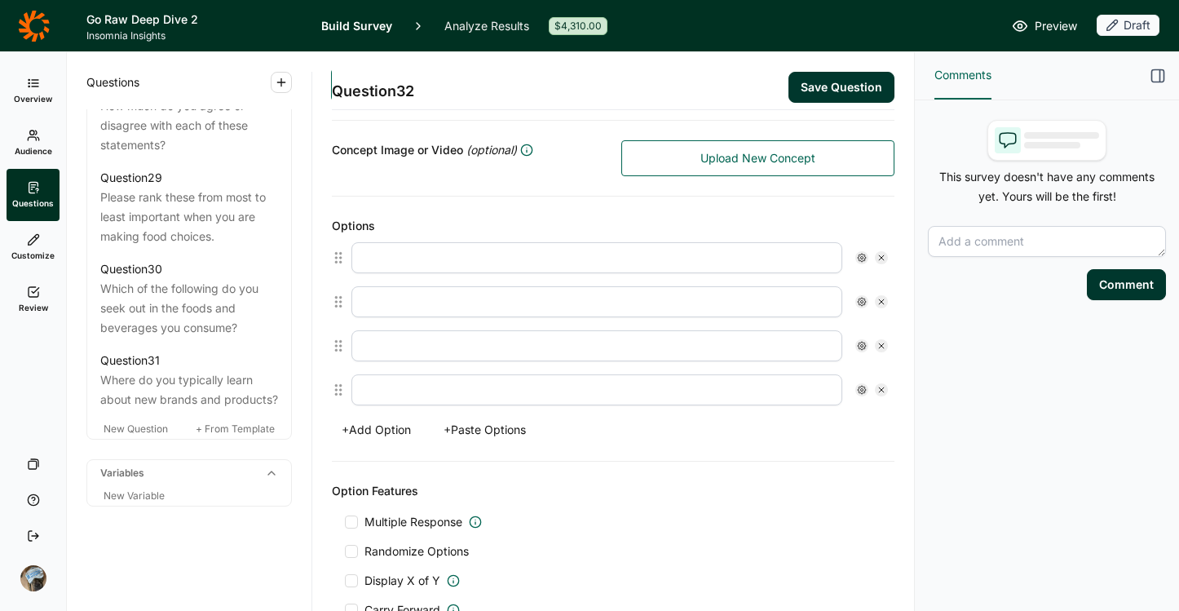
scroll to position [414, 0]
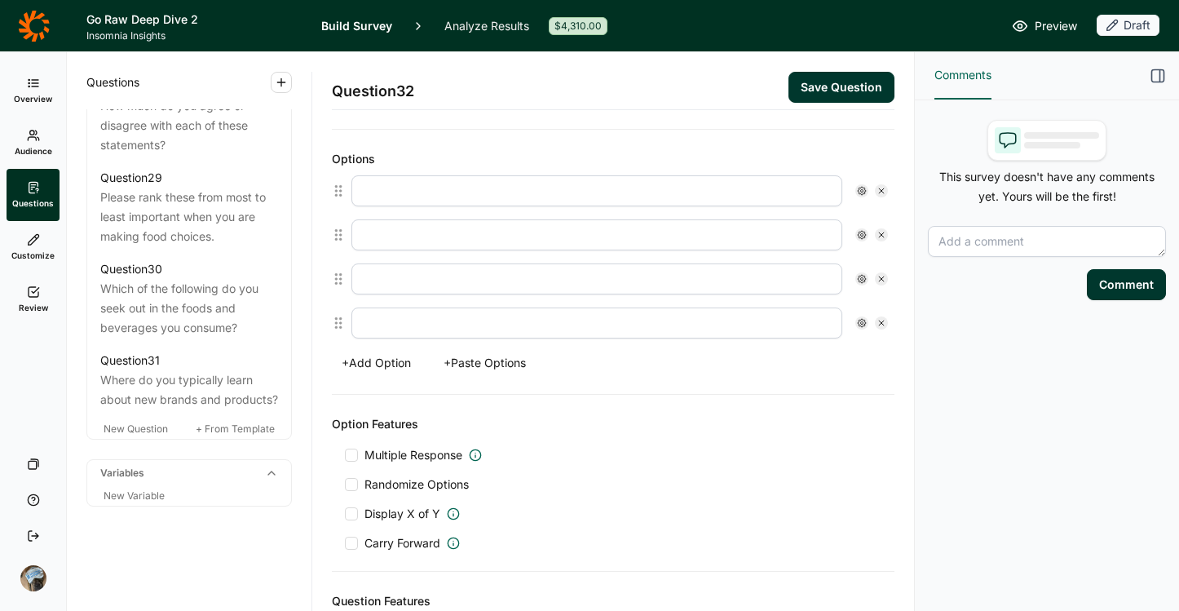
click at [475, 196] on input "text" at bounding box center [596, 190] width 491 height 31
type input "Facebook"
click at [382, 241] on input "text" at bounding box center [596, 234] width 491 height 31
type input "S"
type input "Instagram"
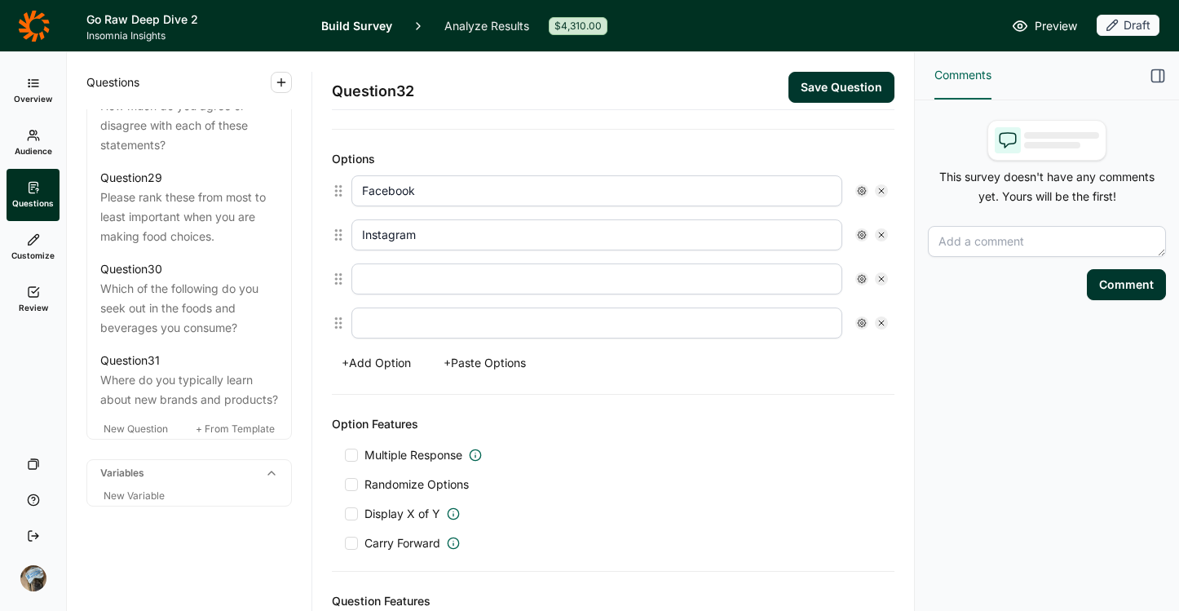
click at [382, 275] on input "text" at bounding box center [596, 278] width 491 height 31
type input "Tik Tok"
click at [389, 326] on input "text" at bounding box center [596, 322] width 491 height 31
type input "Snap Chat"
click at [382, 364] on button "+ Add Option" at bounding box center [376, 362] width 89 height 23
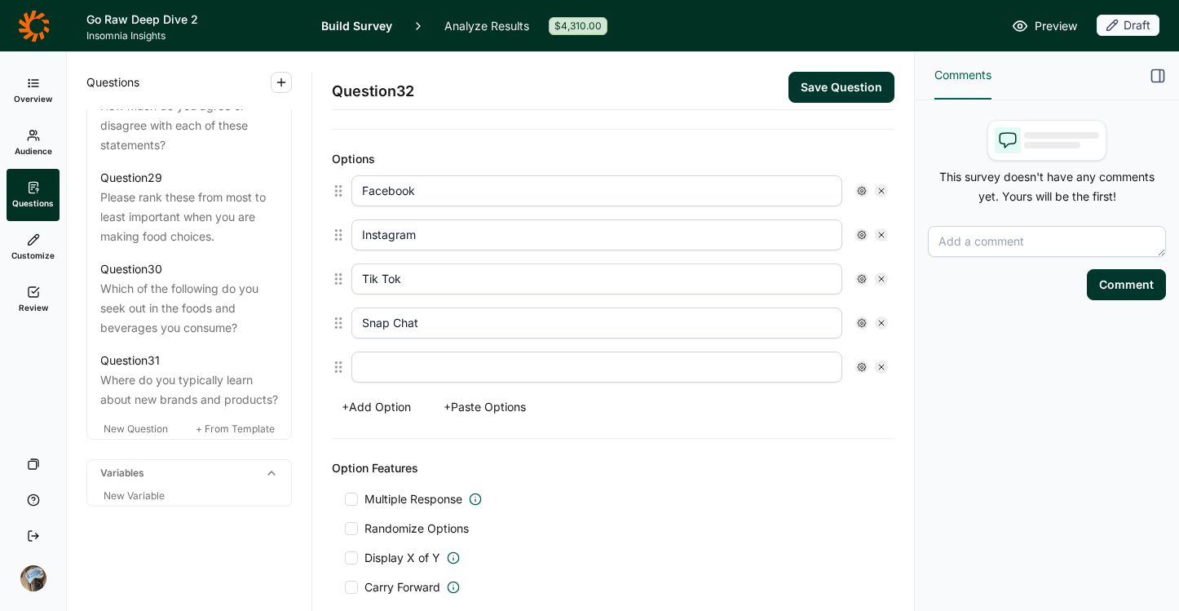
click at [395, 398] on button "+ Add Option" at bounding box center [376, 406] width 89 height 23
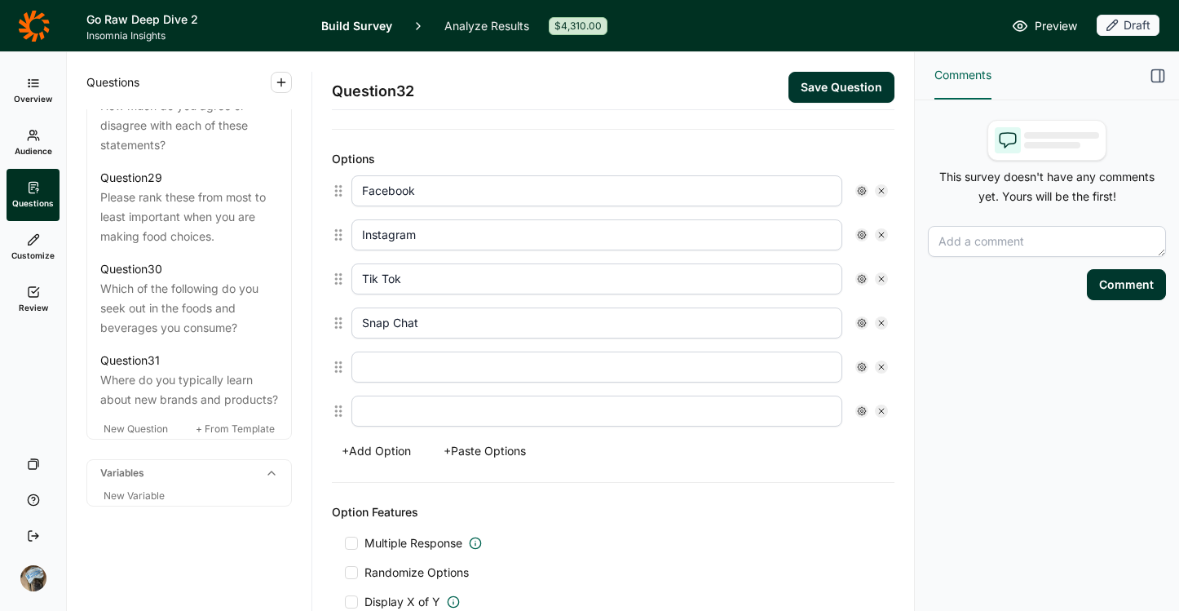
click at [397, 448] on button "+ Add Option" at bounding box center [376, 451] width 89 height 23
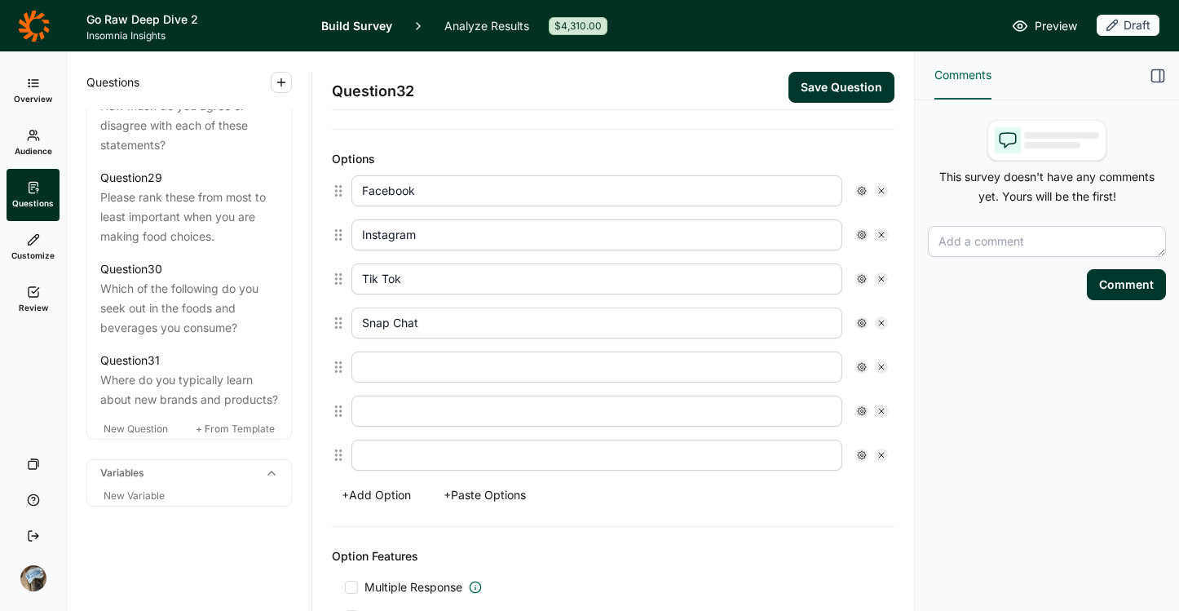
click at [401, 498] on button "+ Add Option" at bounding box center [376, 495] width 89 height 23
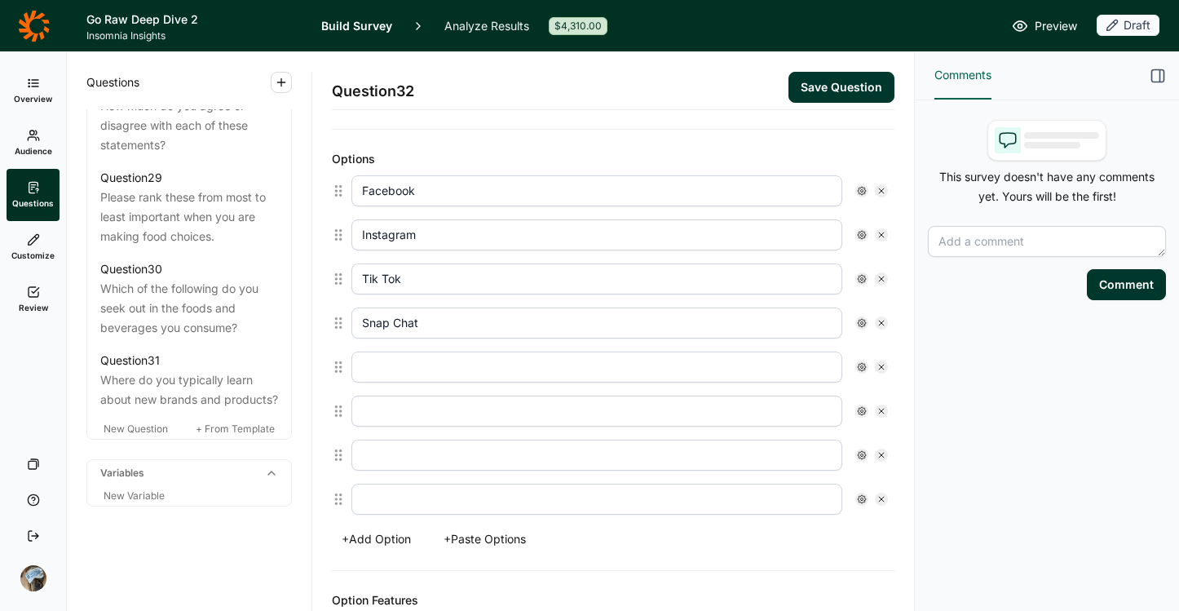
click at [422, 377] on input "text" at bounding box center [596, 366] width 491 height 31
type input "LinkedIN"
click at [418, 417] on input "text" at bounding box center [596, 410] width 491 height 31
type input "YouTube"
click at [418, 454] on input "text" at bounding box center [596, 455] width 491 height 31
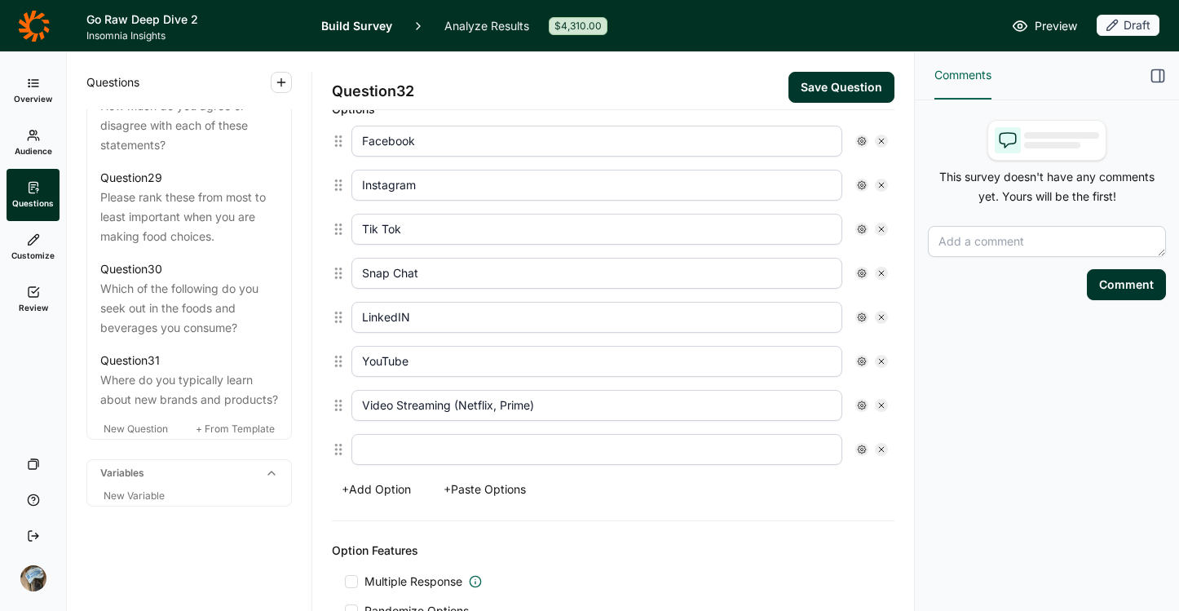
scroll to position [475, 0]
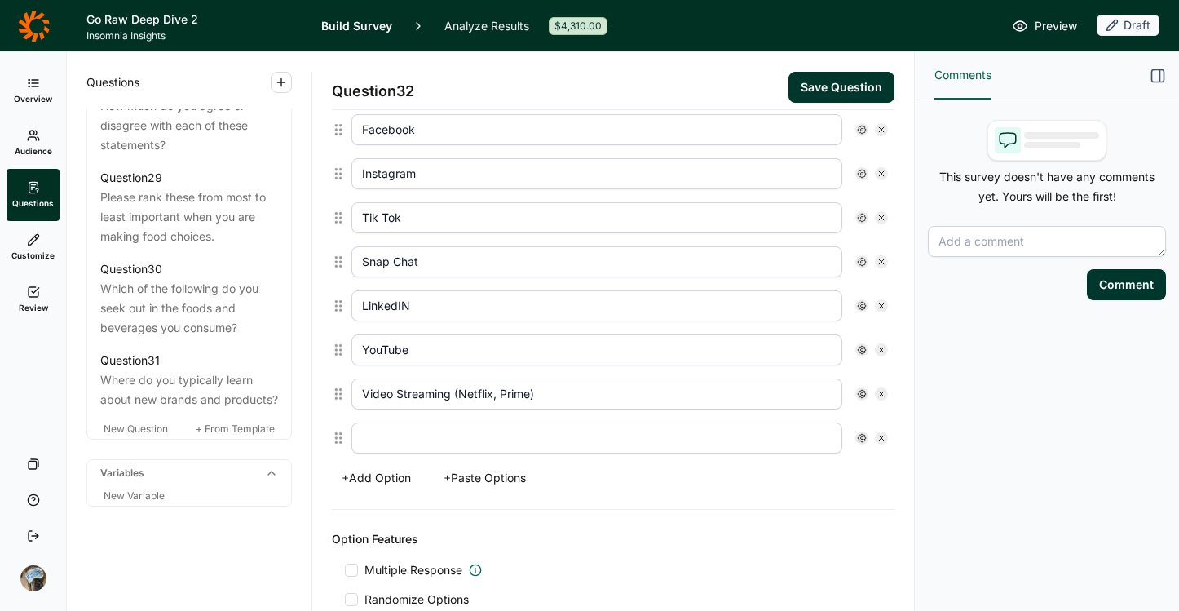
type input "Video Streaming (Netflix, Prime)"
click at [555, 441] on input "text" at bounding box center [596, 437] width 491 height 31
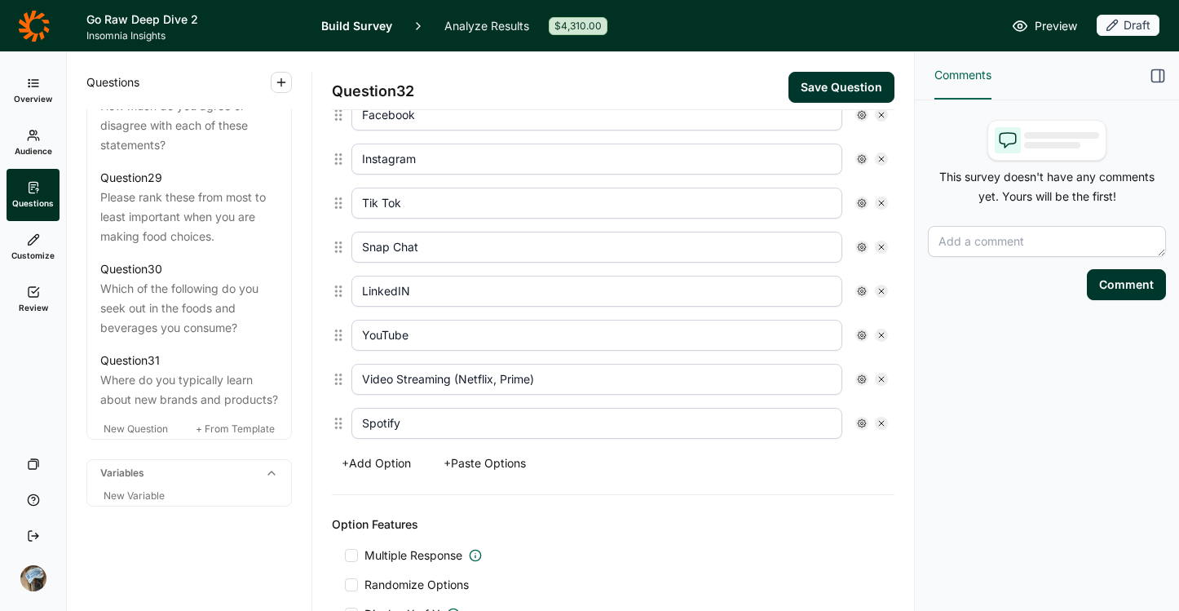
scroll to position [482, 0]
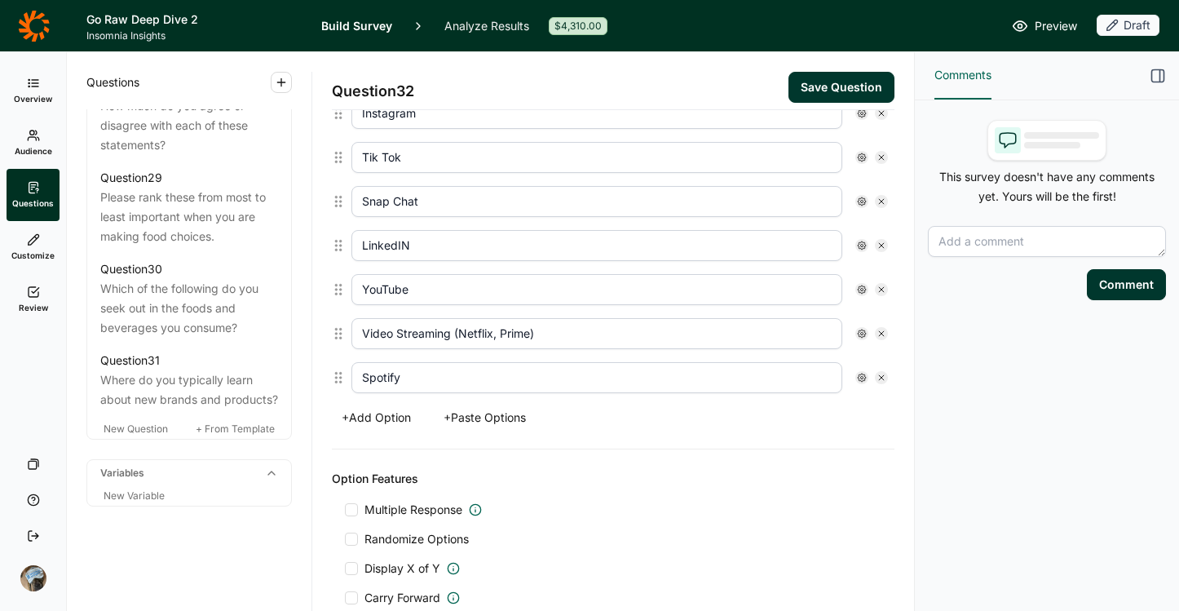
click at [398, 409] on button "+ Add Option" at bounding box center [376, 417] width 89 height 23
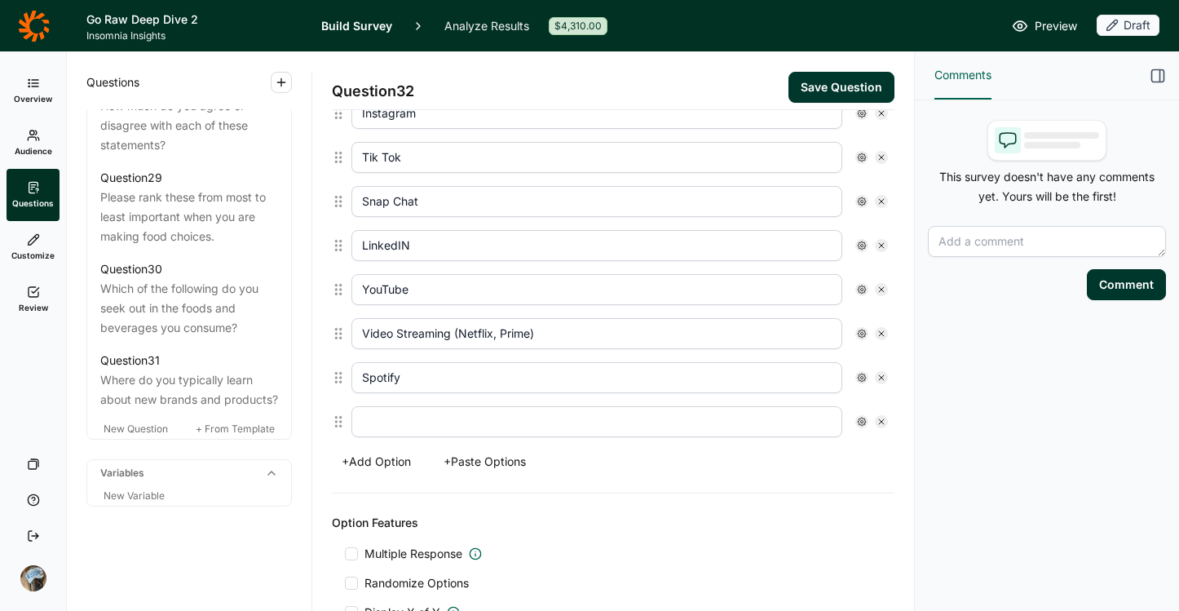
scroll to position [580, 0]
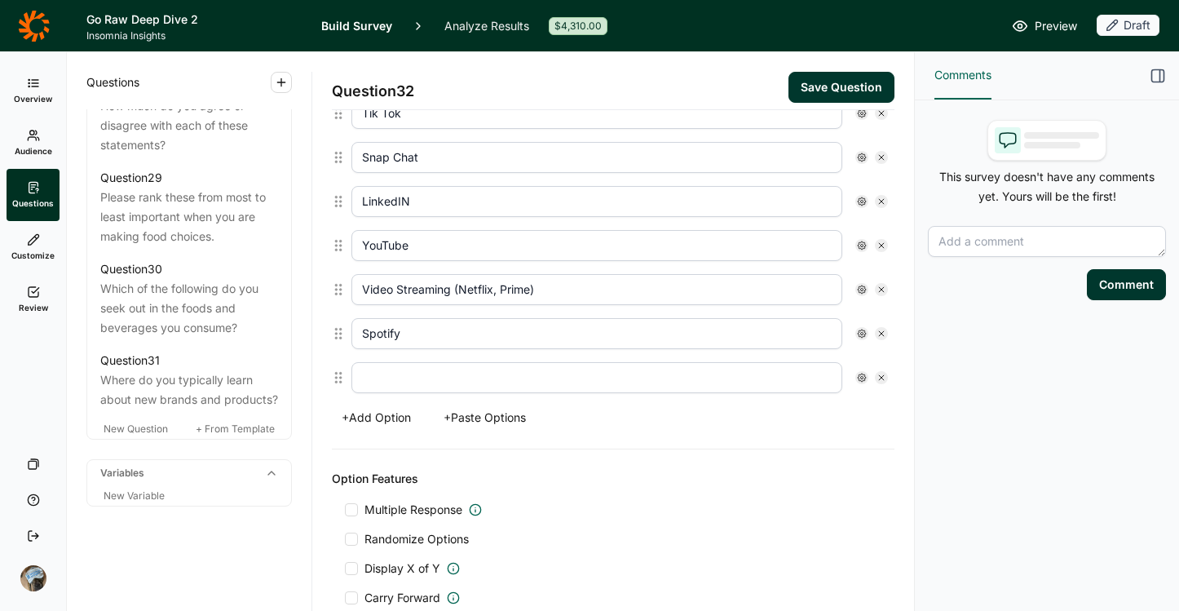
click at [422, 390] on input "text" at bounding box center [596, 377] width 491 height 31
click at [453, 335] on input "Spotify" at bounding box center [596, 333] width 491 height 31
type input "M"
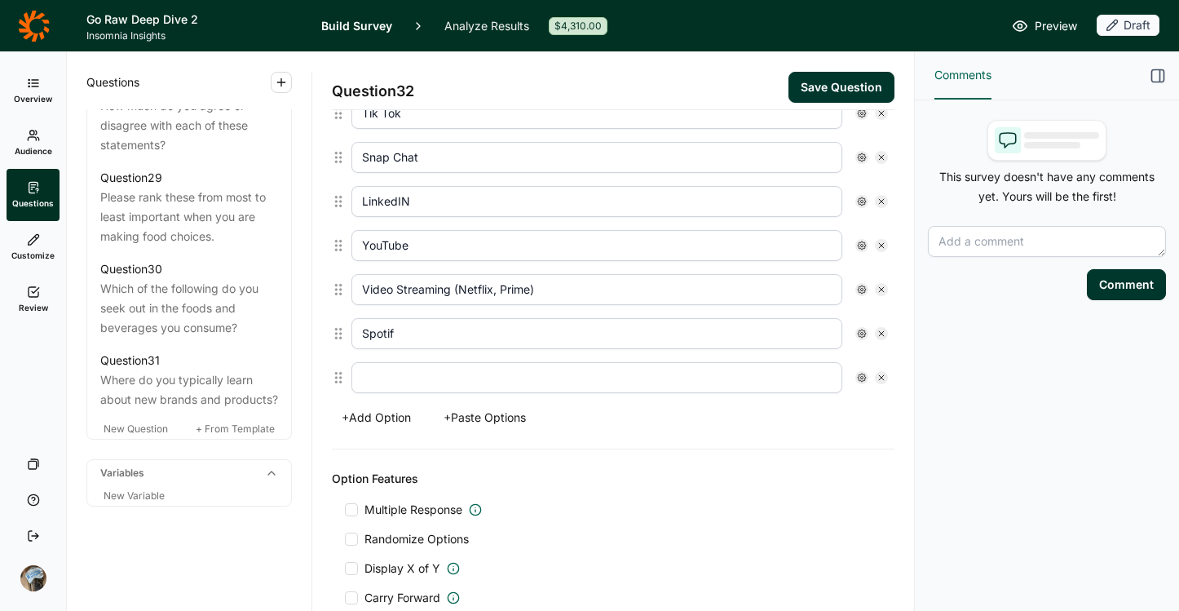
type input "Spotify"
click at [459, 375] on input "text" at bounding box center [596, 377] width 491 height 31
type input "Cable TV"
click at [392, 411] on button "+ Add Option" at bounding box center [376, 417] width 89 height 23
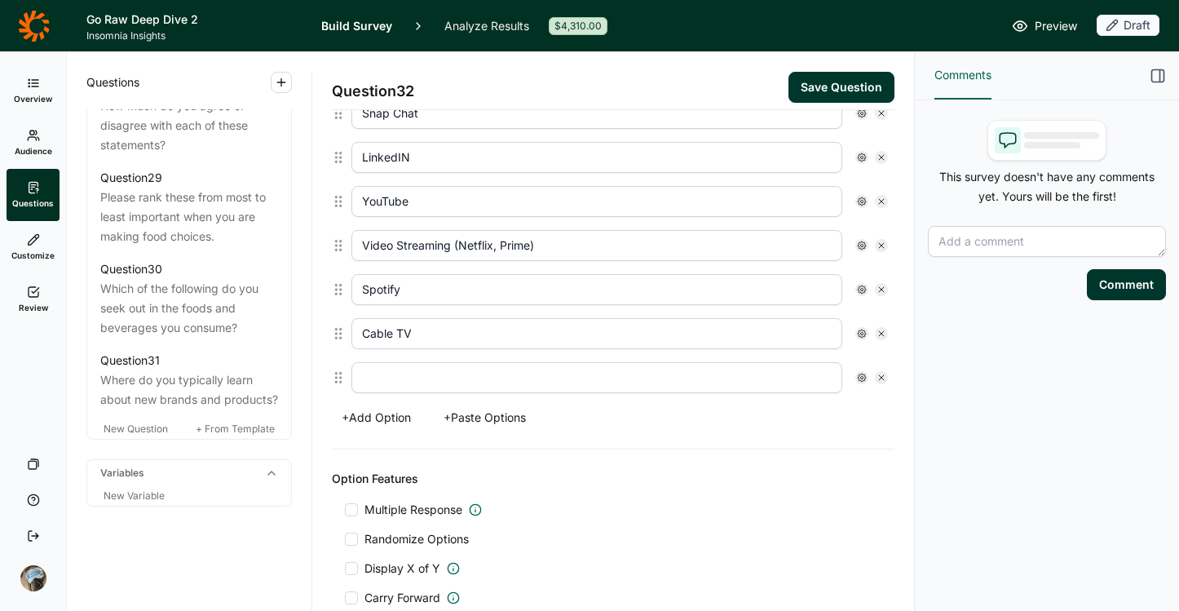
click at [440, 386] on input "text" at bounding box center [596, 377] width 491 height 31
type input "T"
type input "Network TV"
click at [404, 423] on button "+ Add Option" at bounding box center [376, 417] width 89 height 23
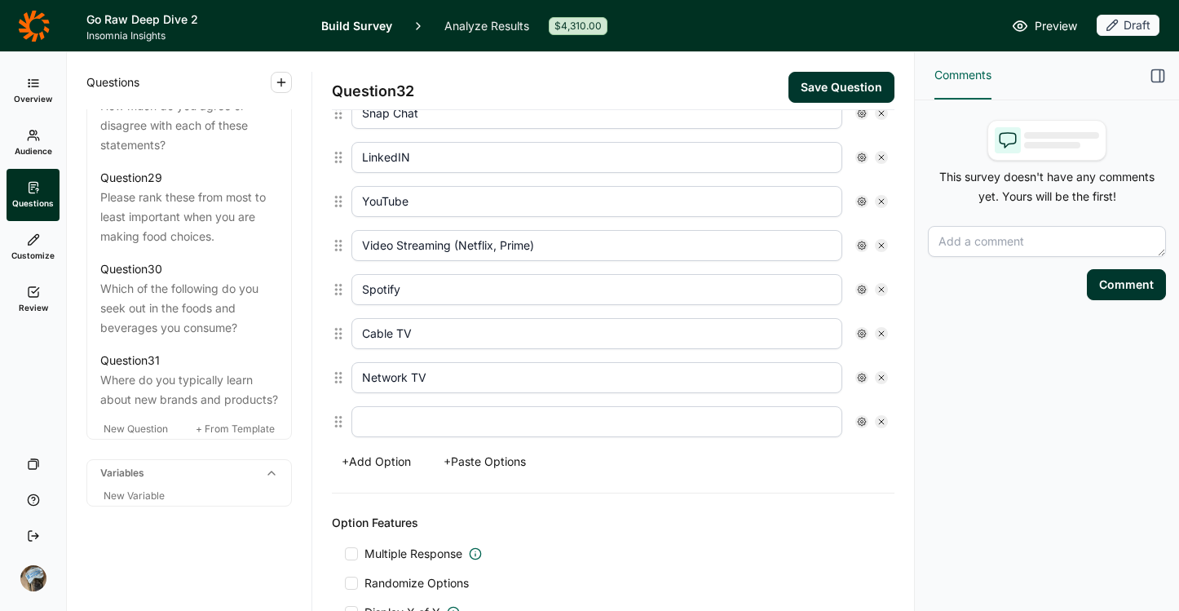
scroll to position [668, 0]
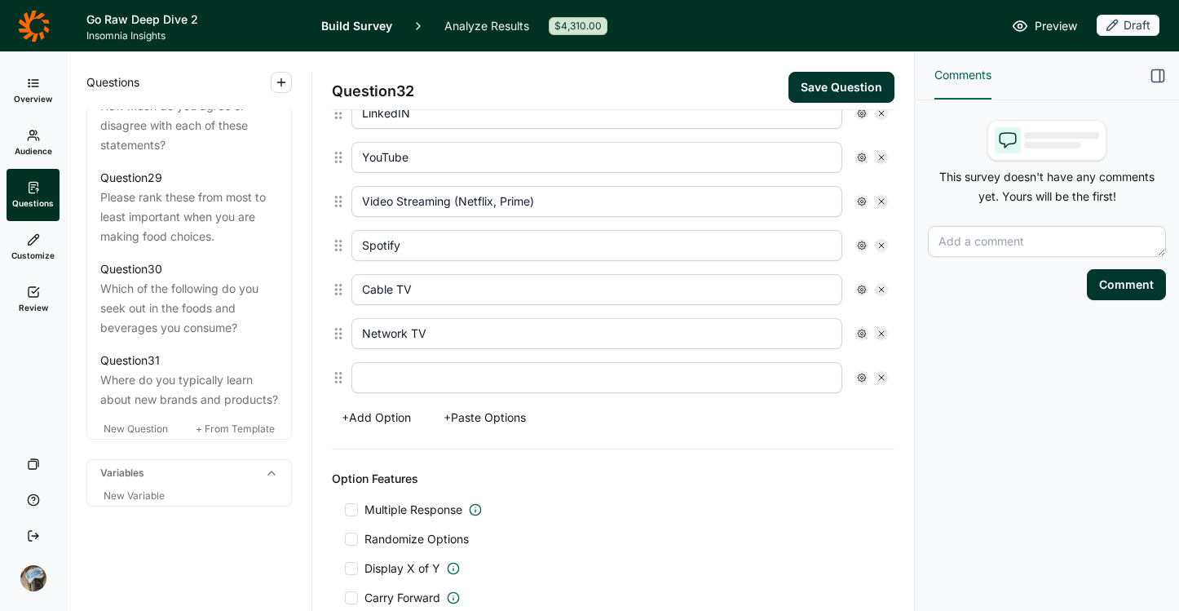
click at [408, 382] on input "text" at bounding box center [596, 377] width 491 height 31
type input "None of the Above"
click at [391, 506] on span "Multiple Response" at bounding box center [413, 509] width 98 height 16
click at [345, 510] on input "Multiple Response" at bounding box center [345, 510] width 0 height 0
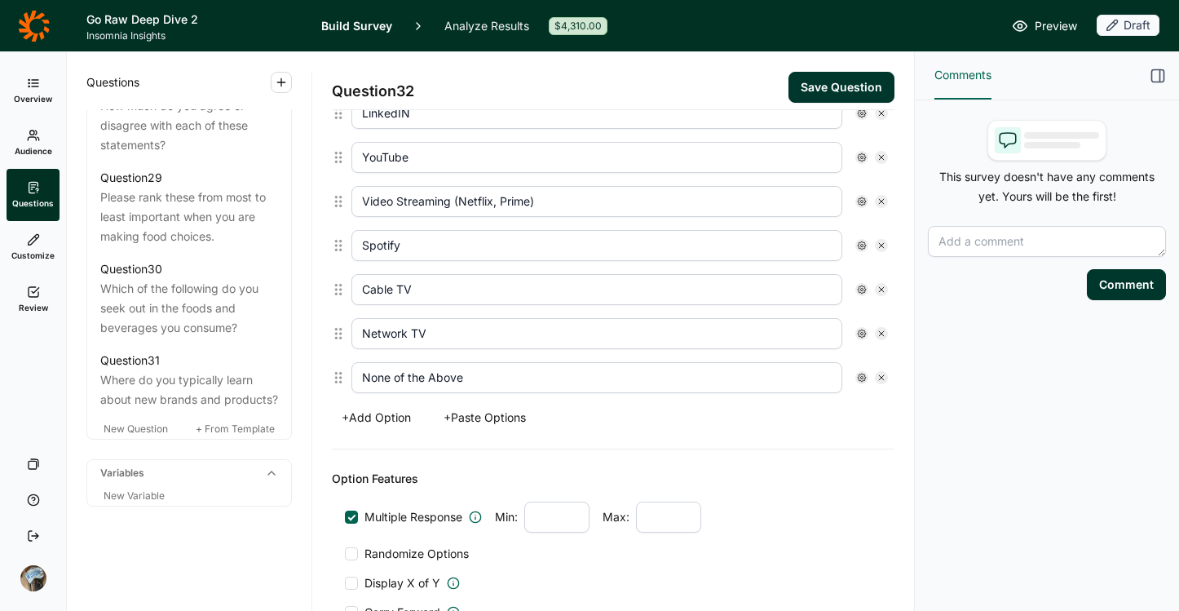
click at [393, 563] on div "Multiple Response Min: Max: Randomize Options Display X of Y Carry Forward" at bounding box center [613, 560] width 537 height 119
click at [395, 558] on span "Randomize Options" at bounding box center [413, 554] width 111 height 16
click at [345, 554] on input "Randomize Options" at bounding box center [345, 554] width 0 height 0
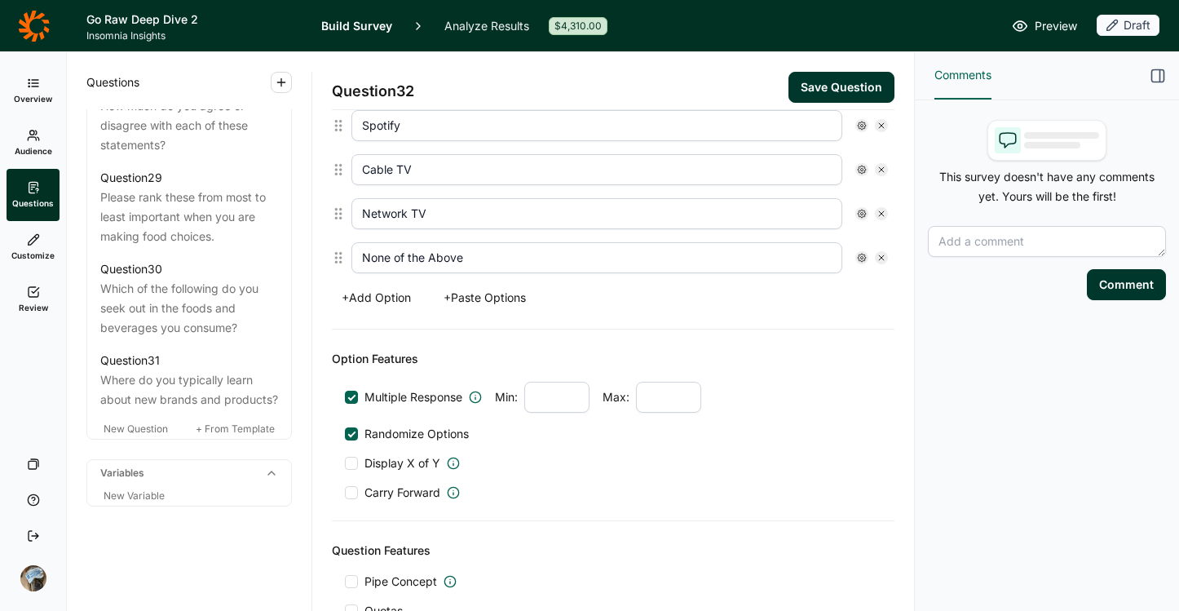
scroll to position [793, 0]
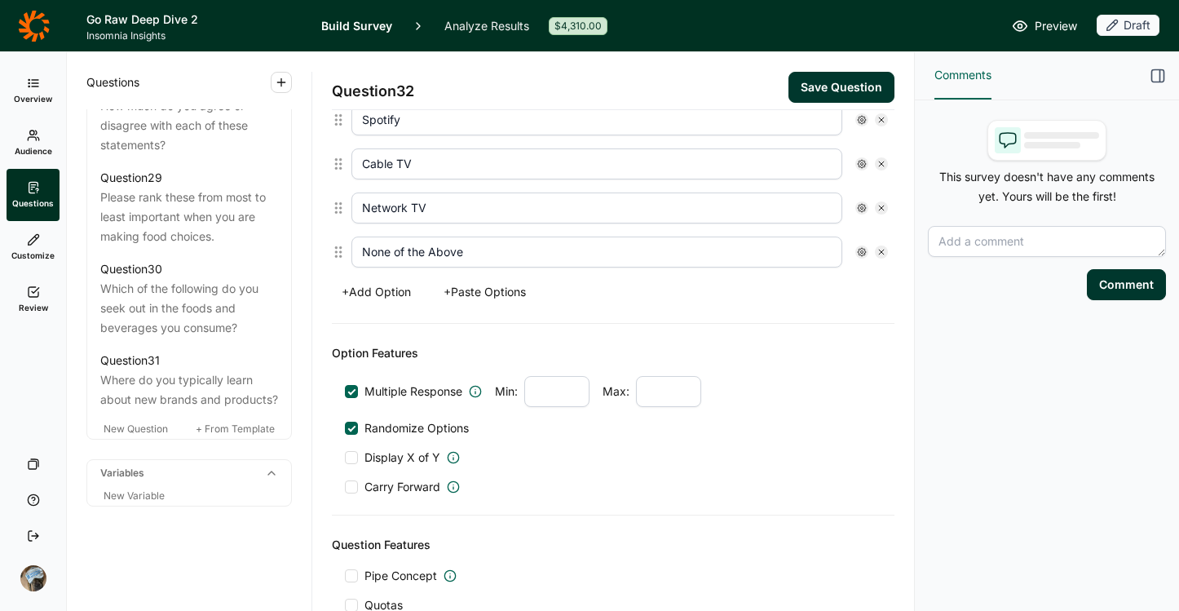
click at [855, 257] on div at bounding box center [861, 251] width 13 height 13
click at [898, 354] on span "Exclusive" at bounding box center [898, 349] width 56 height 16
click at [857, 349] on input "Exclusive" at bounding box center [857, 349] width 0 height 0
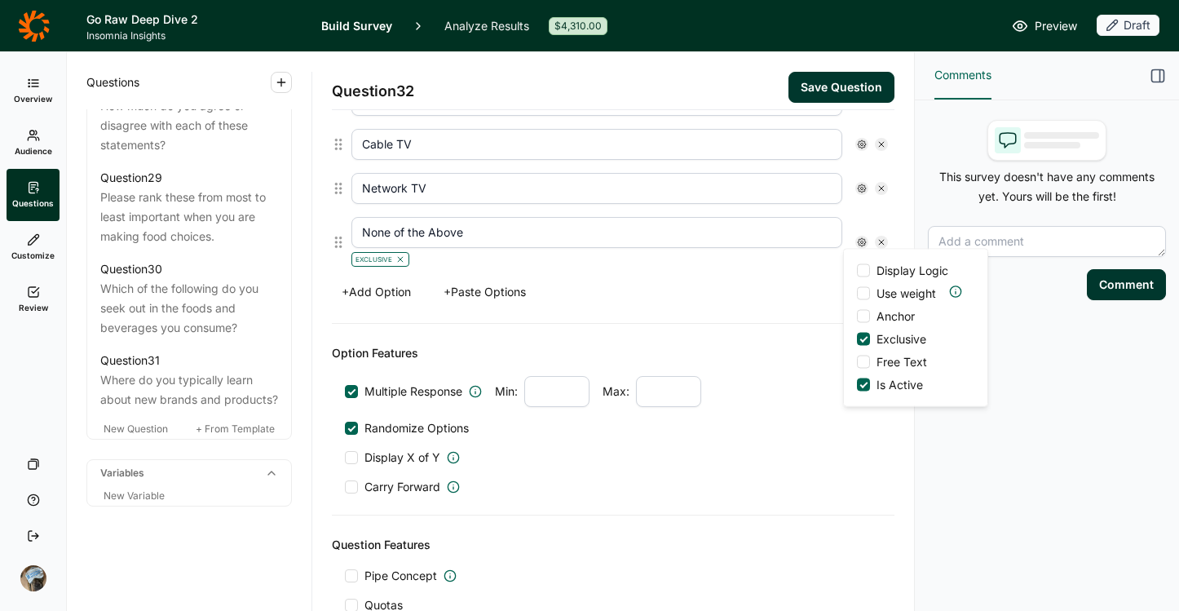
click at [895, 313] on span "Anchor" at bounding box center [892, 316] width 45 height 16
click at [857, 316] on input "Anchor" at bounding box center [857, 316] width 0 height 0
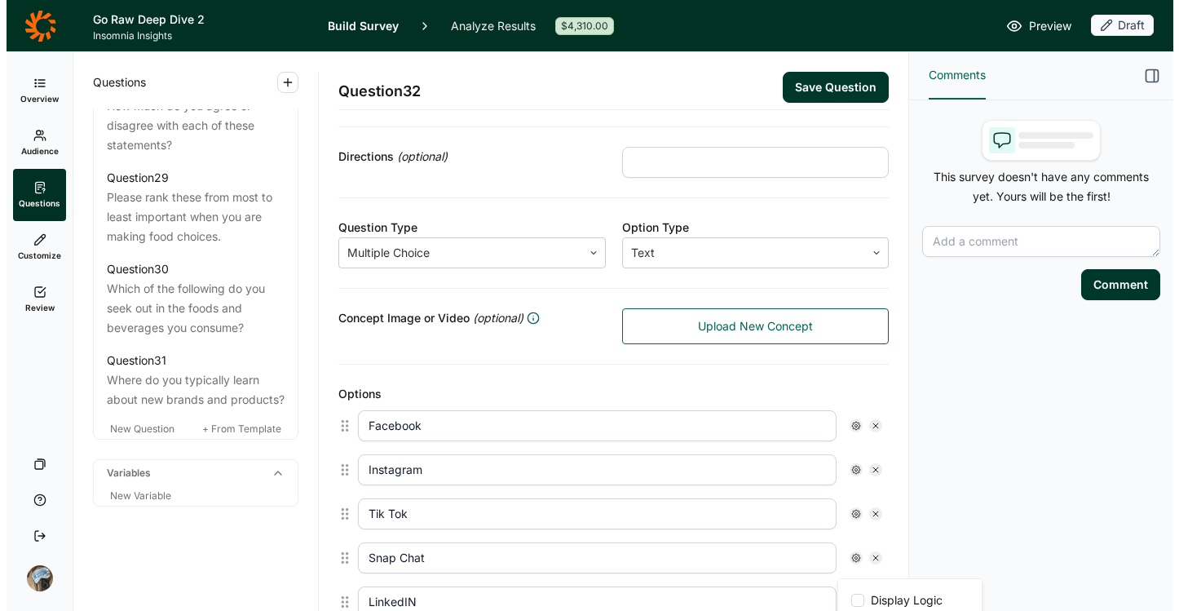
scroll to position [0, 0]
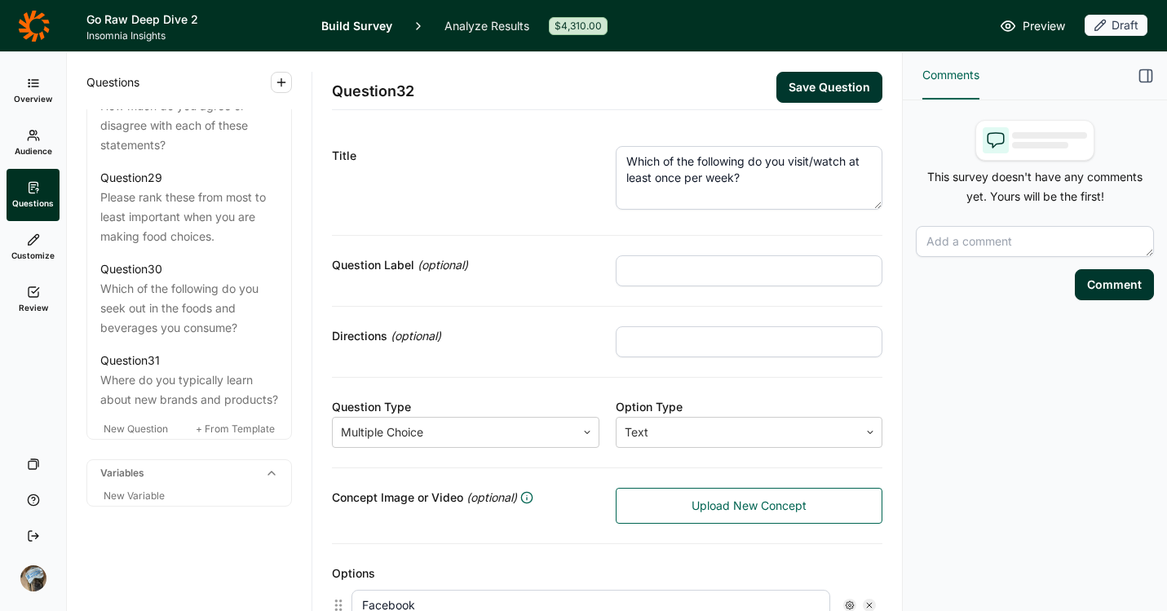
drag, startPoint x: 807, startPoint y: 90, endPoint x: 798, endPoint y: 95, distance: 10.6
click at [807, 90] on button "Save Question" at bounding box center [829, 87] width 106 height 31
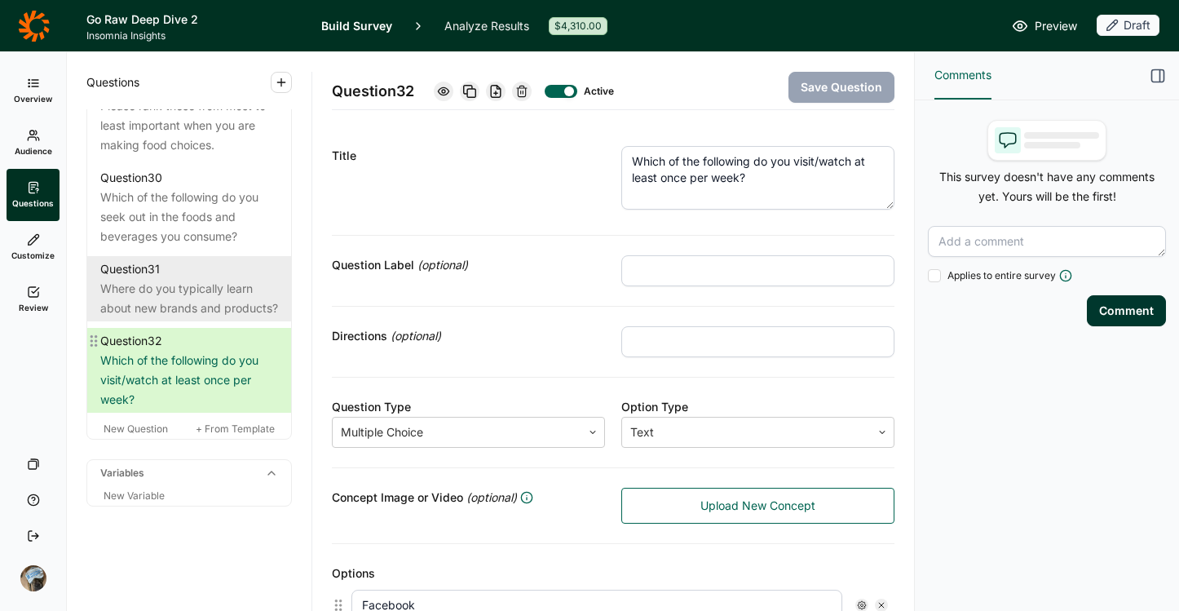
scroll to position [3276, 0]
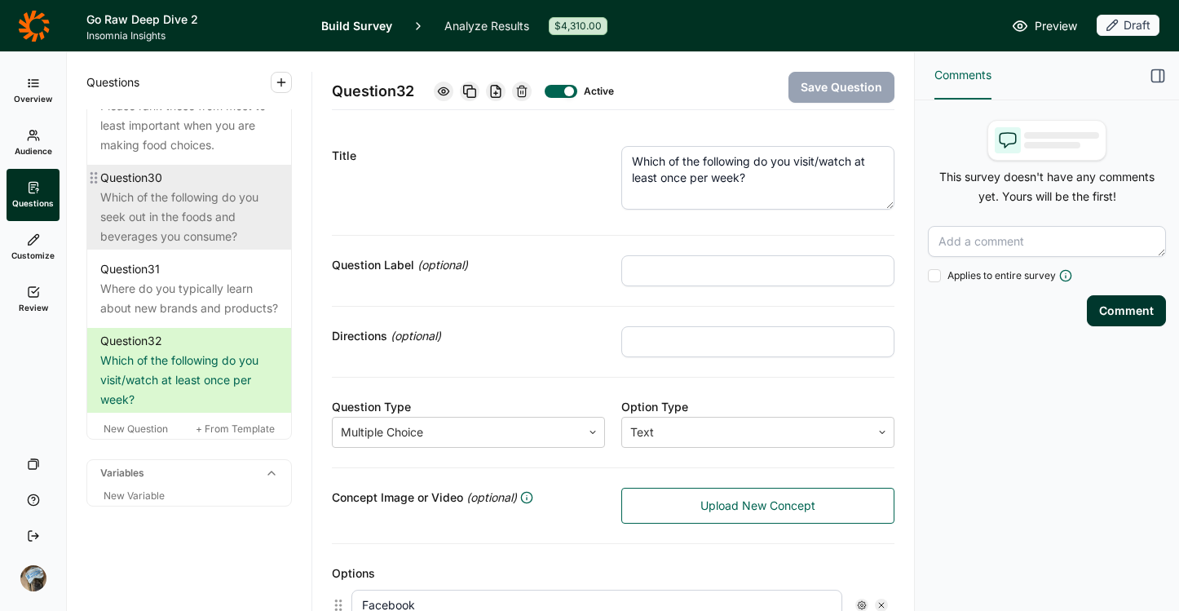
click at [218, 246] on div "Which of the following do you seek out in the foods and beverages you consume?" at bounding box center [189, 217] width 178 height 59
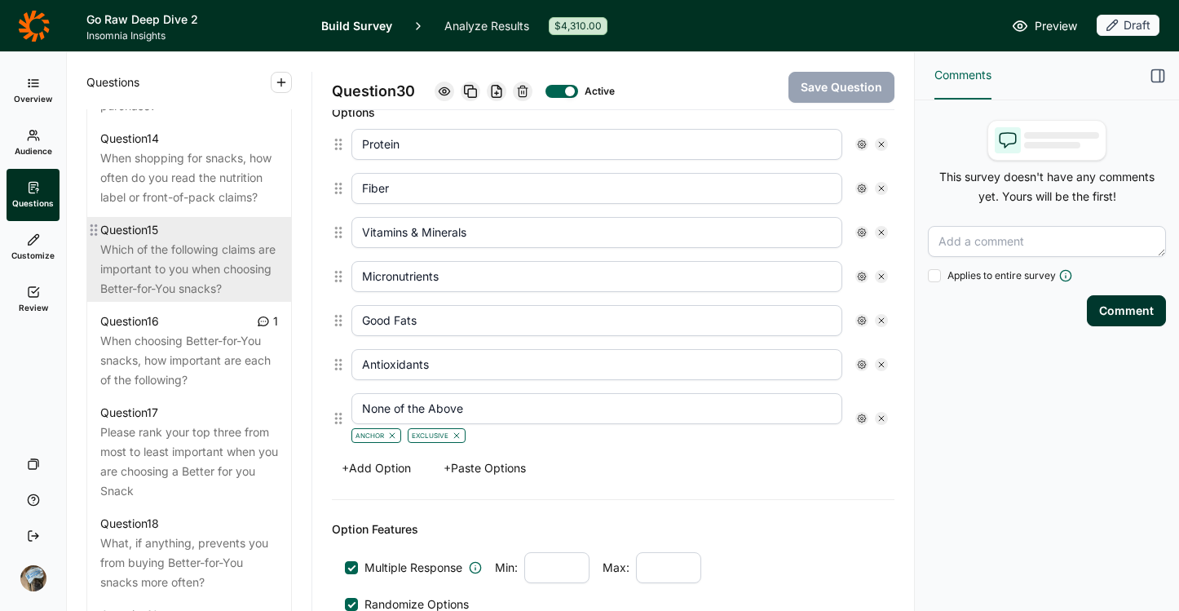
scroll to position [1762, 0]
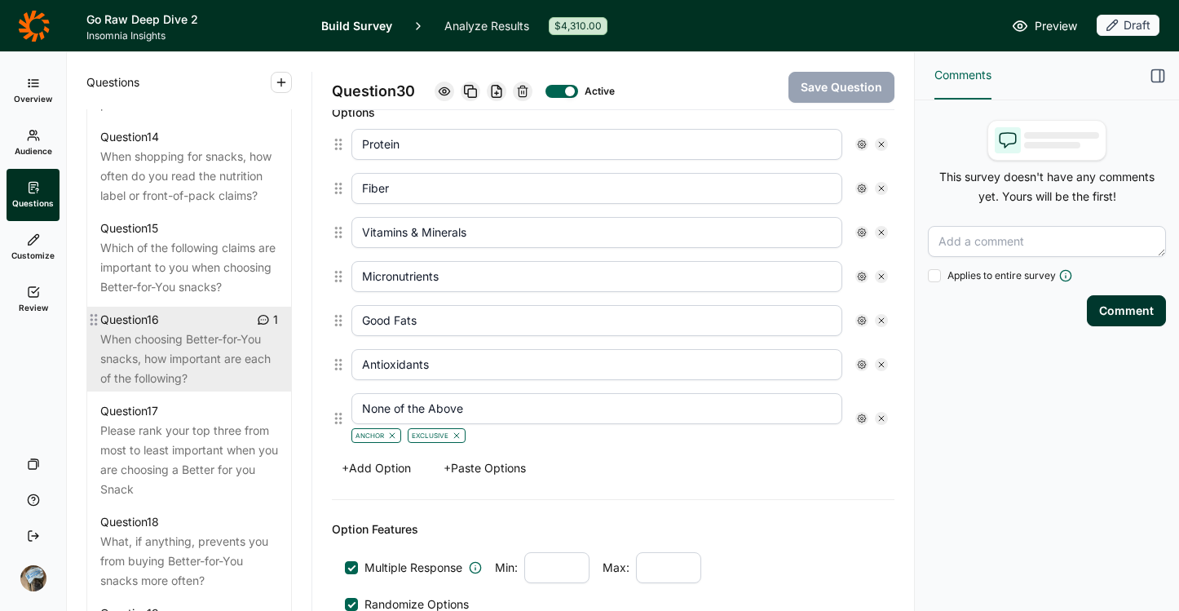
click at [166, 388] on div "When choosing Better-for-You snacks, how important are each of the following?" at bounding box center [189, 358] width 178 height 59
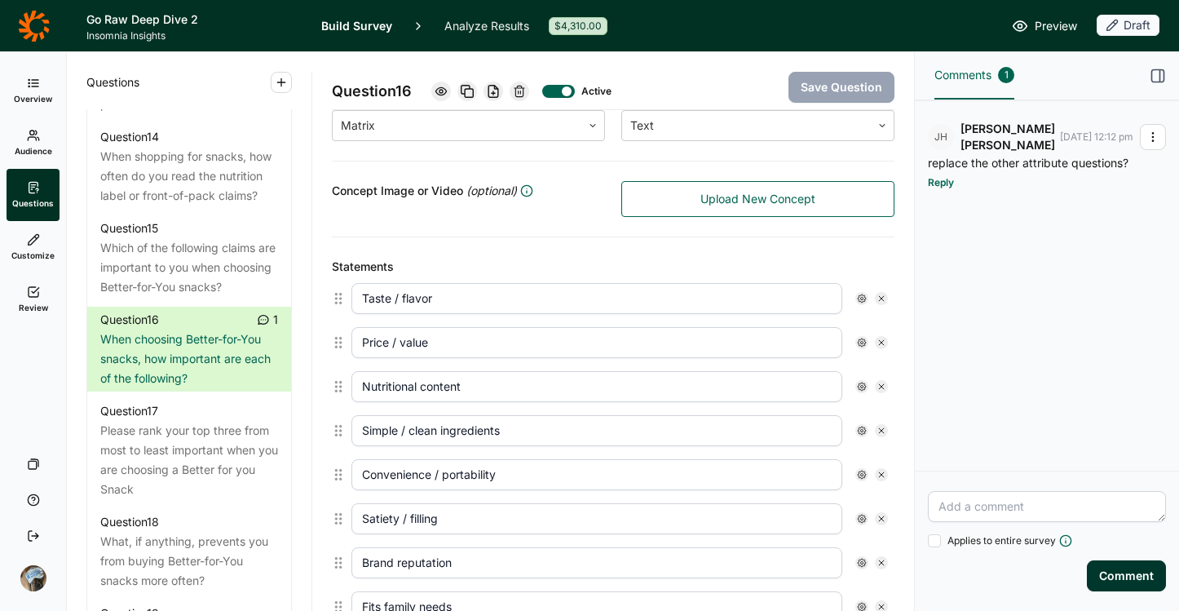
scroll to position [307, 0]
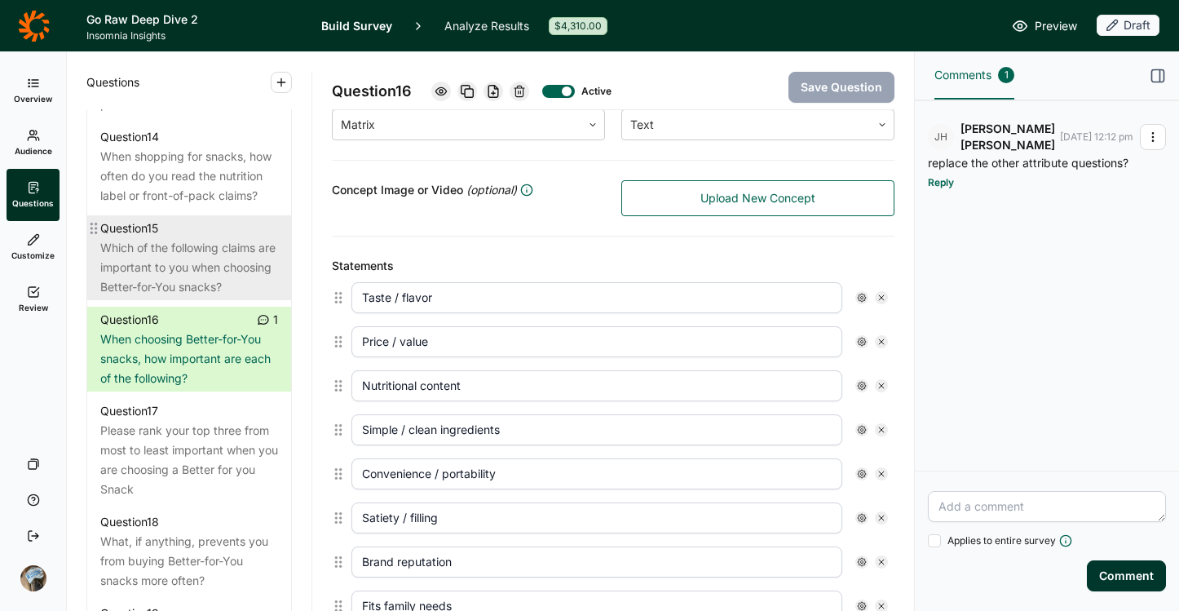
click at [185, 297] on div "Which of the following claims are important to you when choosing Better-for-You…" at bounding box center [189, 267] width 178 height 59
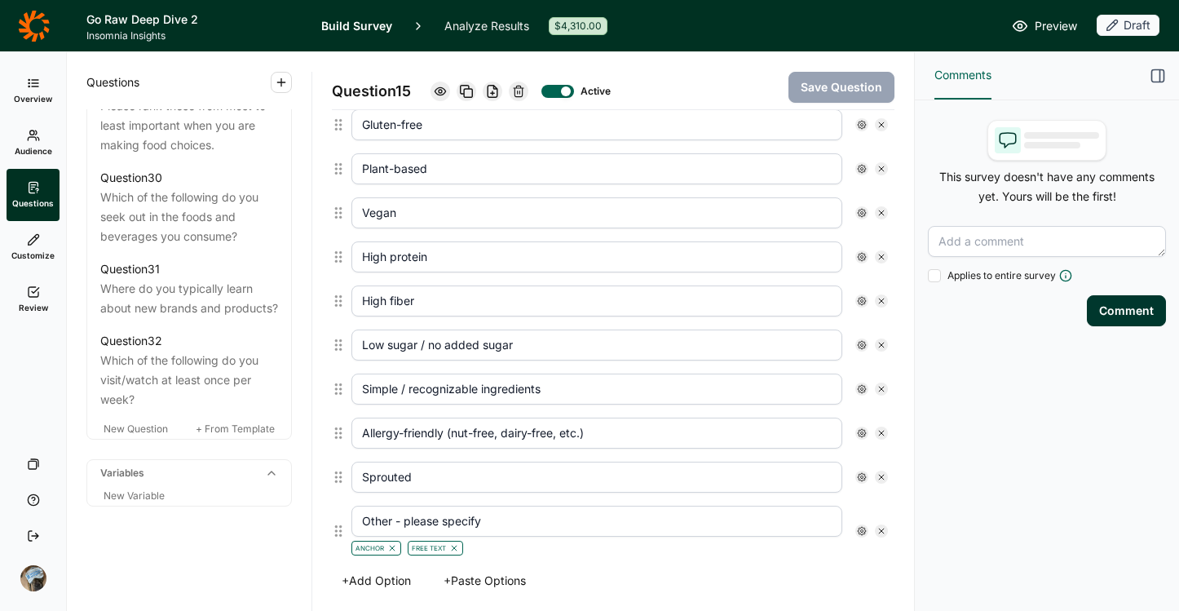
scroll to position [3417, 0]
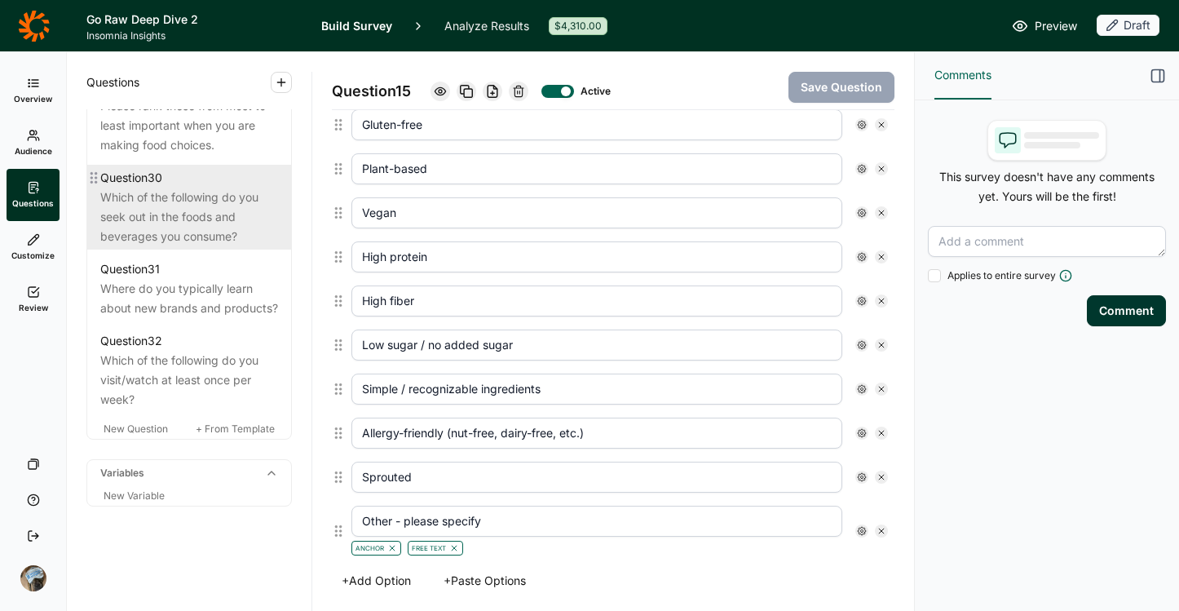
click at [204, 200] on div "Which of the following do you seek out in the foods and beverages you consume?" at bounding box center [189, 217] width 178 height 59
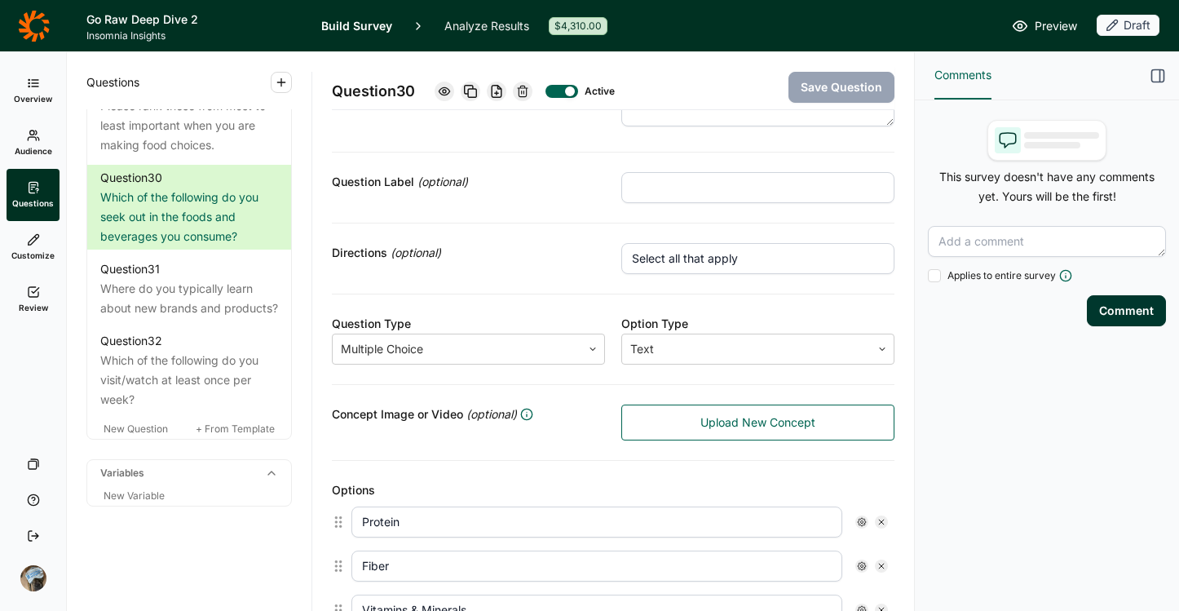
scroll to position [80, 0]
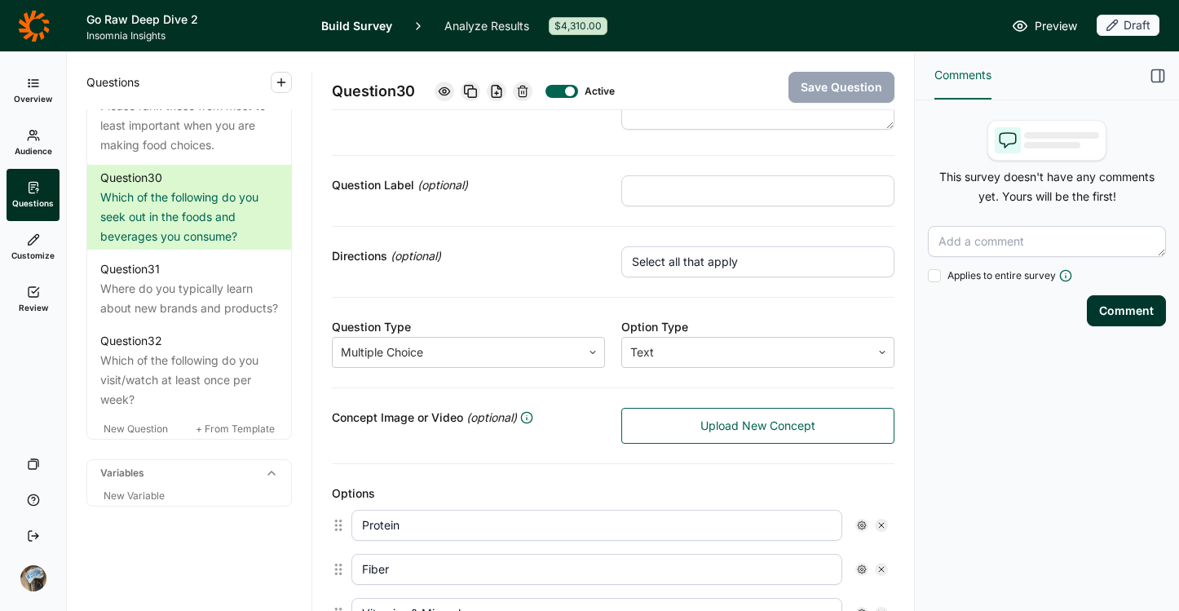
click at [525, 92] on icon at bounding box center [522, 91] width 13 height 13
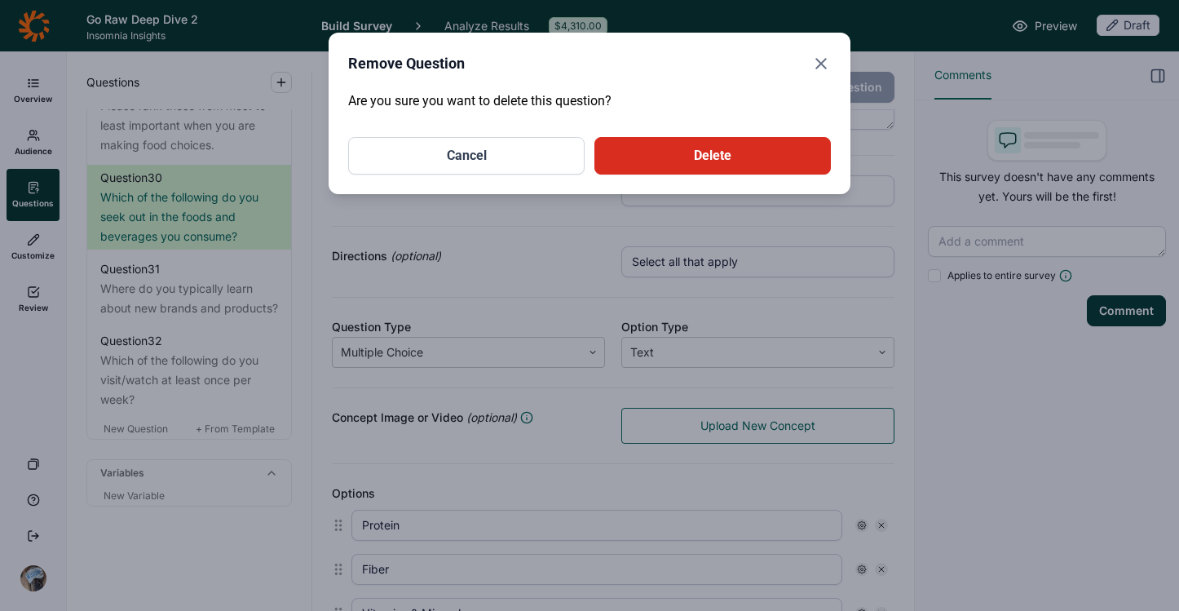
click at [697, 168] on button "Delete" at bounding box center [712, 156] width 236 height 38
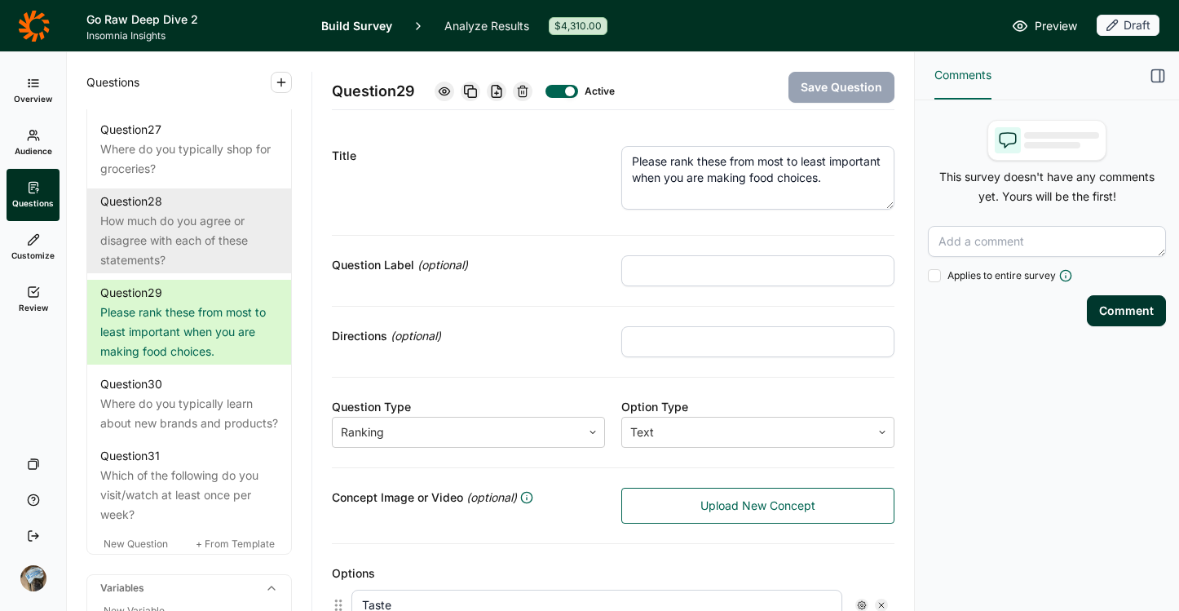
scroll to position [3037, 0]
click at [208, 267] on div "How much do you agree or disagree with each of these statements?" at bounding box center [189, 238] width 178 height 59
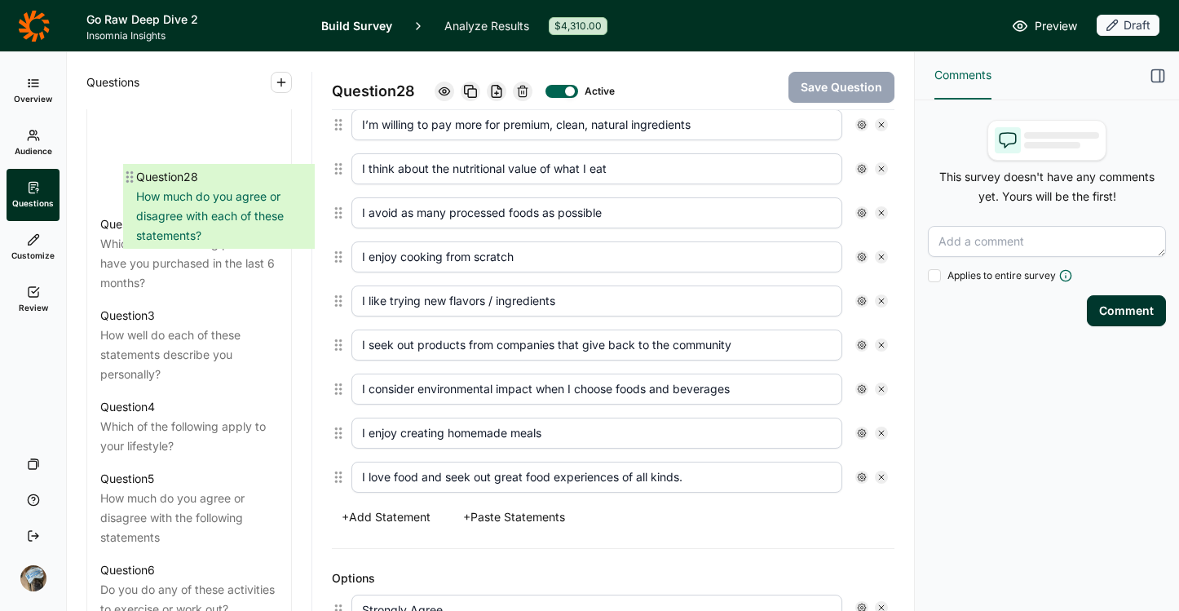
scroll to position [825, 0]
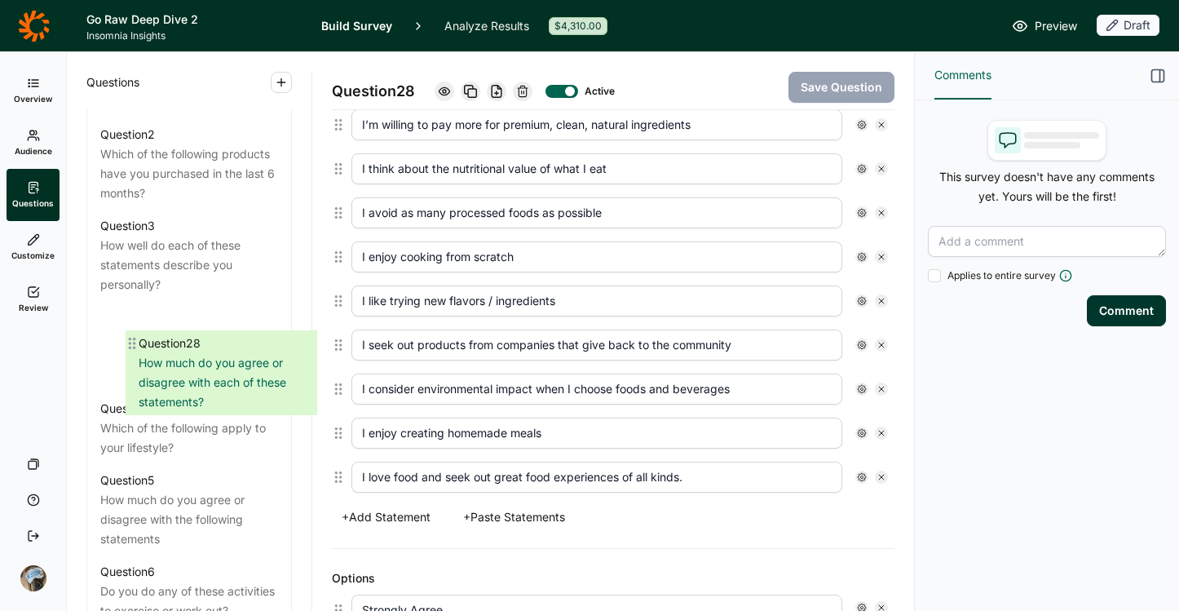
drag, startPoint x: 99, startPoint y: 200, endPoint x: 140, endPoint y: 343, distance: 149.2
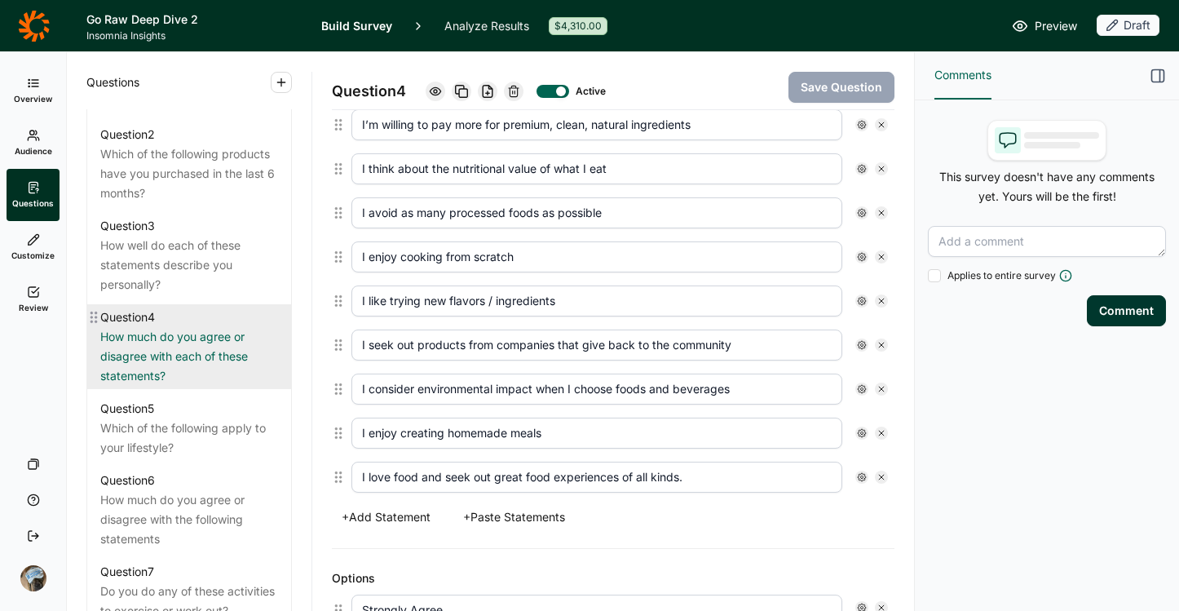
click at [146, 327] on div "Question 4" at bounding box center [127, 317] width 55 height 20
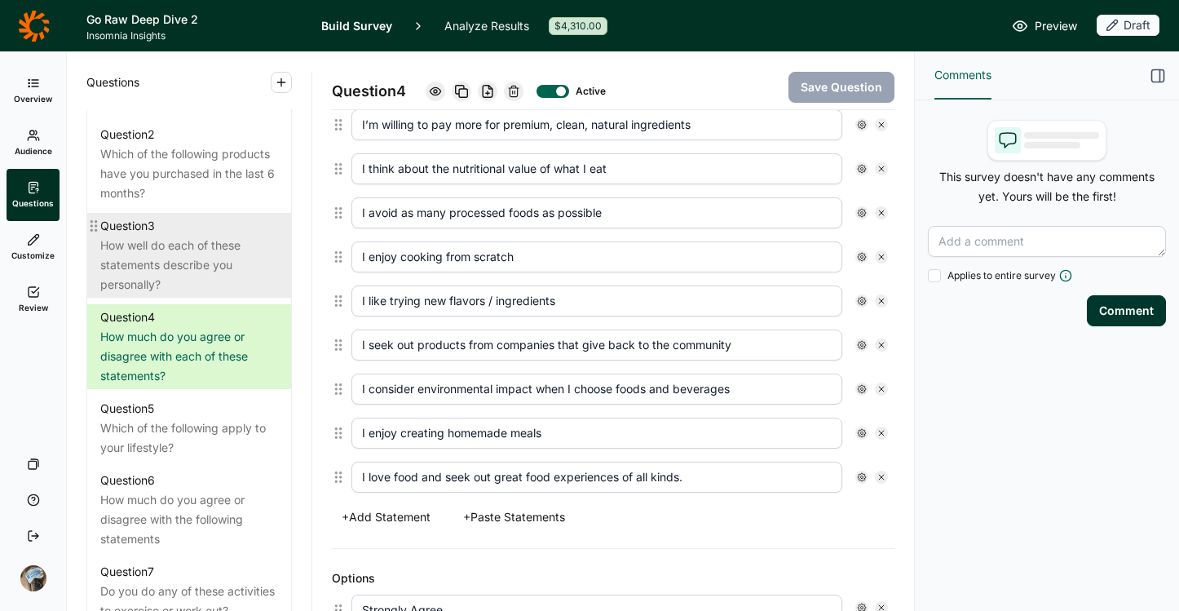
click at [149, 263] on div "How well do each of these statements describe you personally?" at bounding box center [189, 265] width 178 height 59
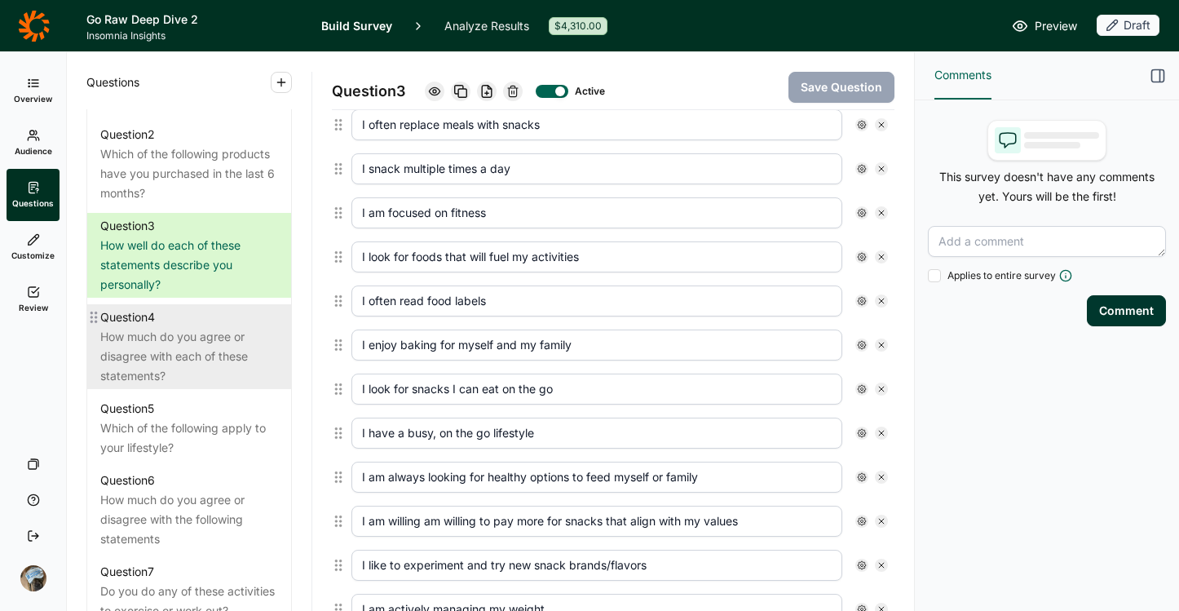
click at [179, 327] on div "Question 4" at bounding box center [189, 317] width 178 height 20
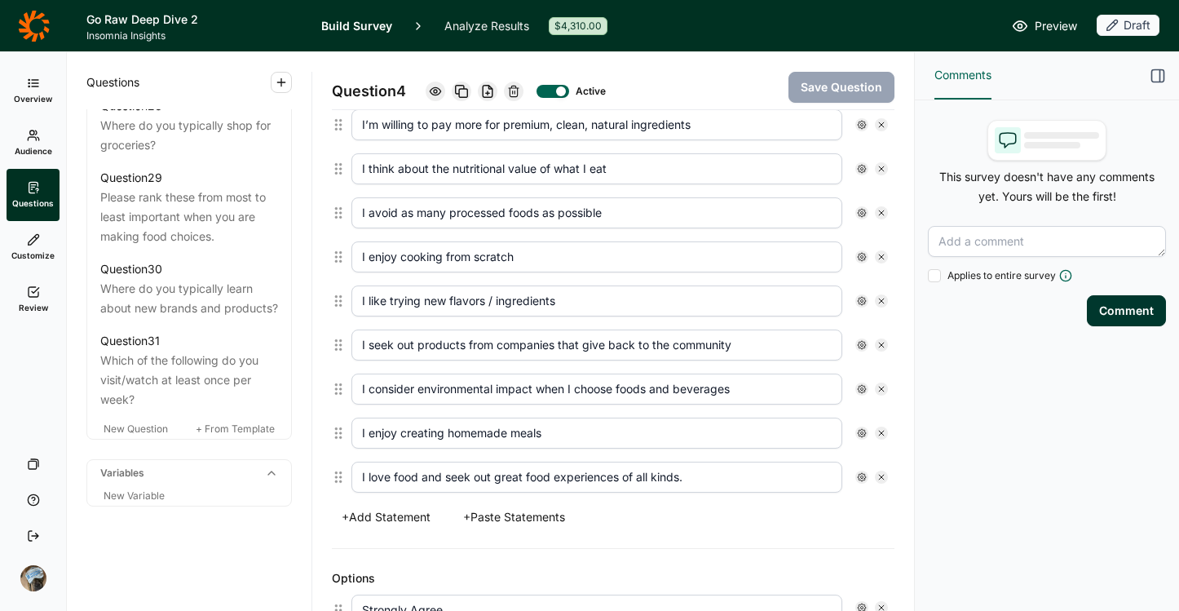
scroll to position [3201, 0]
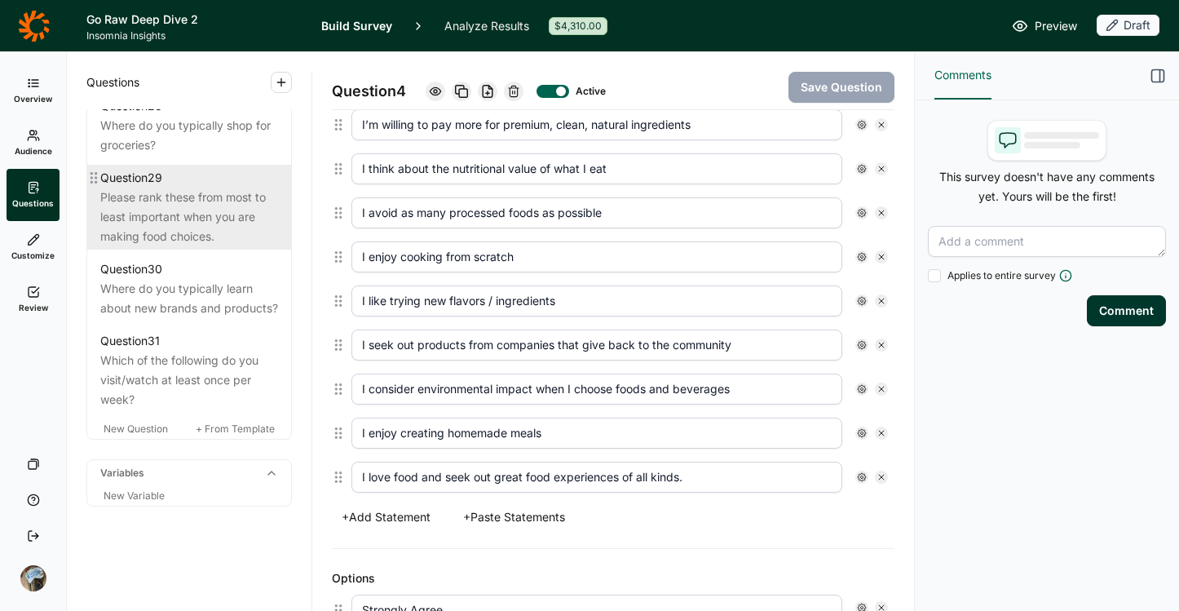
click at [147, 246] on div "Please rank these from most to least important when you are making food choices." at bounding box center [189, 217] width 178 height 59
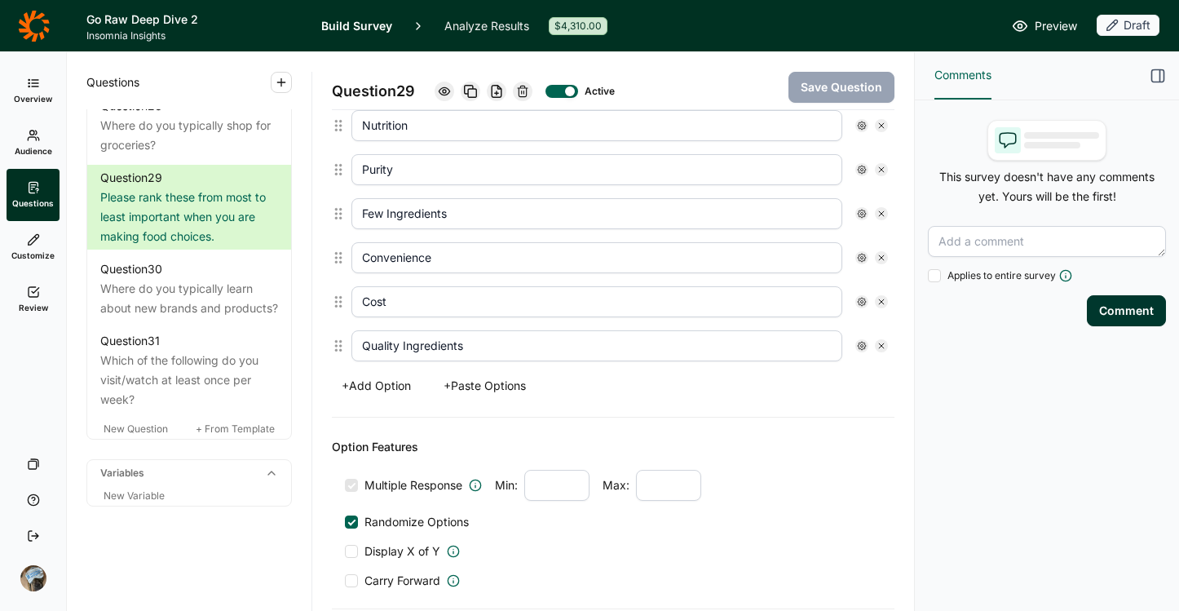
scroll to position [359, 0]
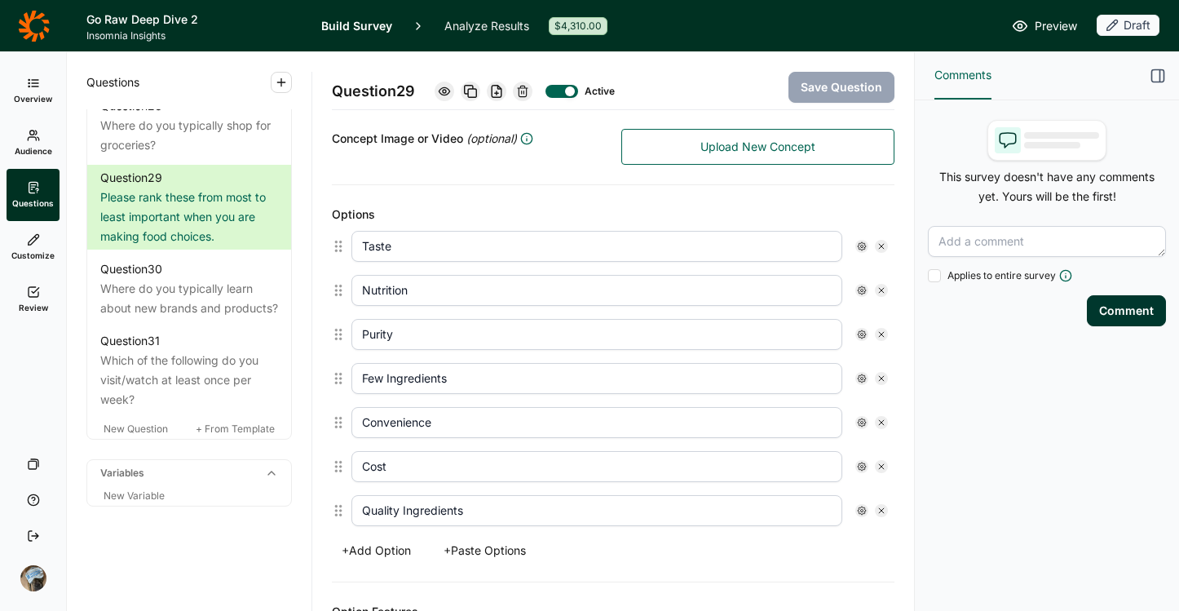
click at [528, 92] on icon at bounding box center [522, 91] width 13 height 13
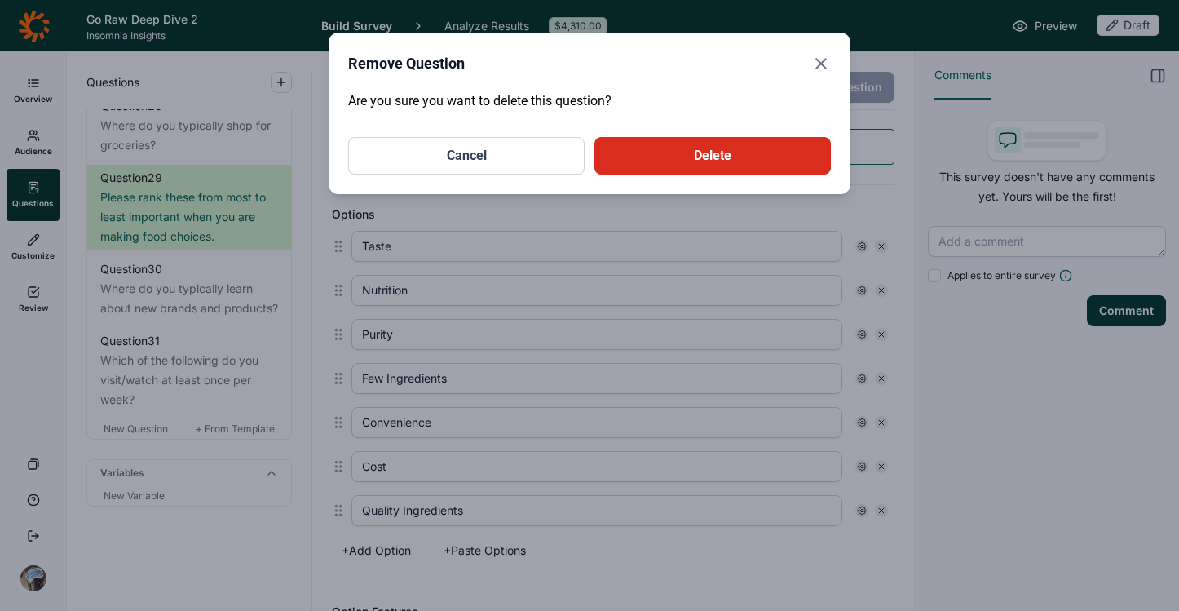
click at [673, 163] on button "Delete" at bounding box center [712, 156] width 236 height 38
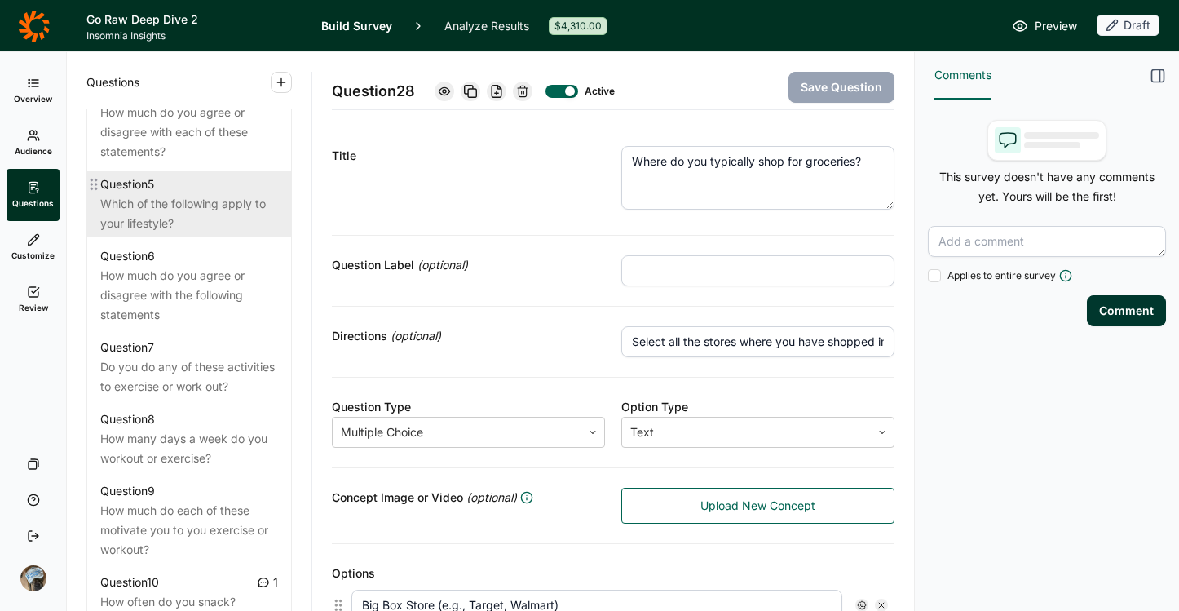
scroll to position [1041, 0]
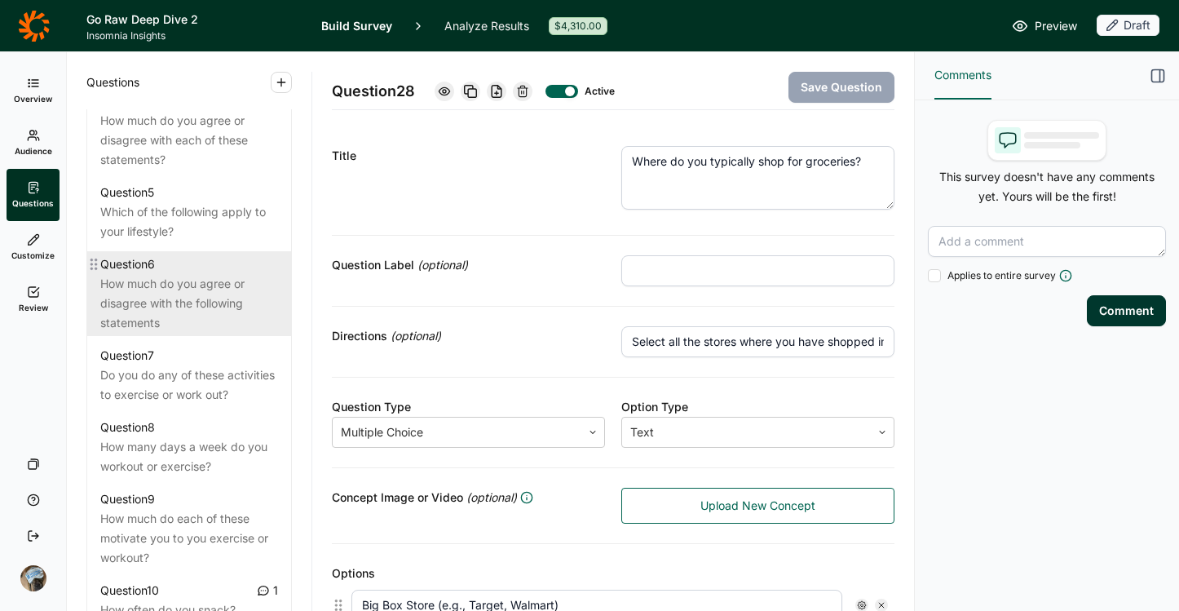
click at [148, 325] on div "How much do you agree or disagree with the following statements" at bounding box center [189, 303] width 178 height 59
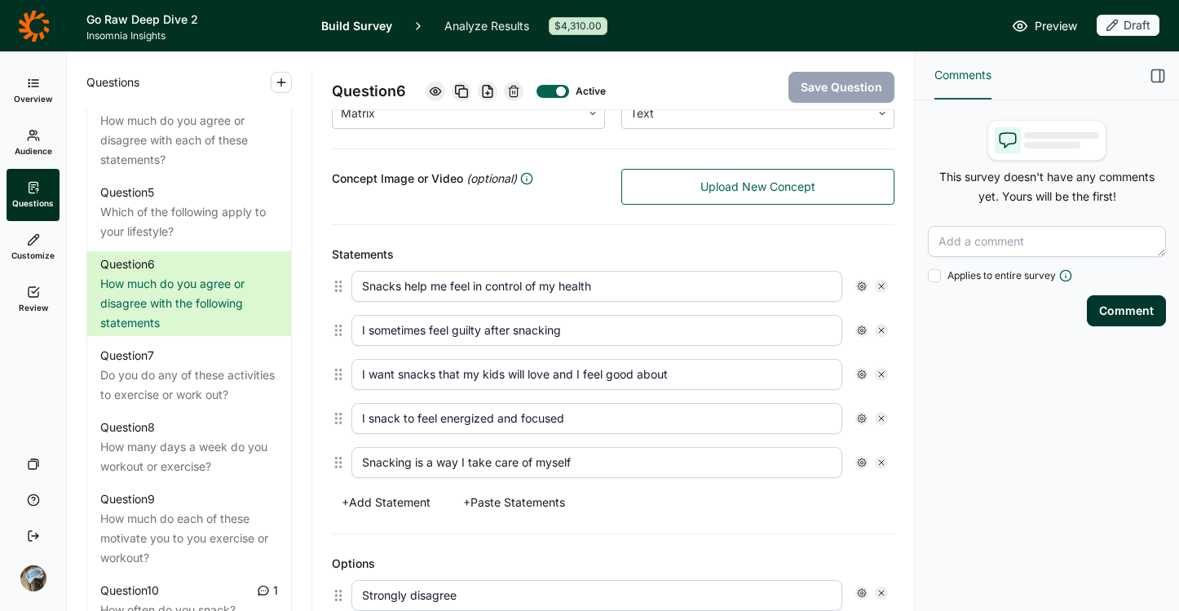
scroll to position [313, 0]
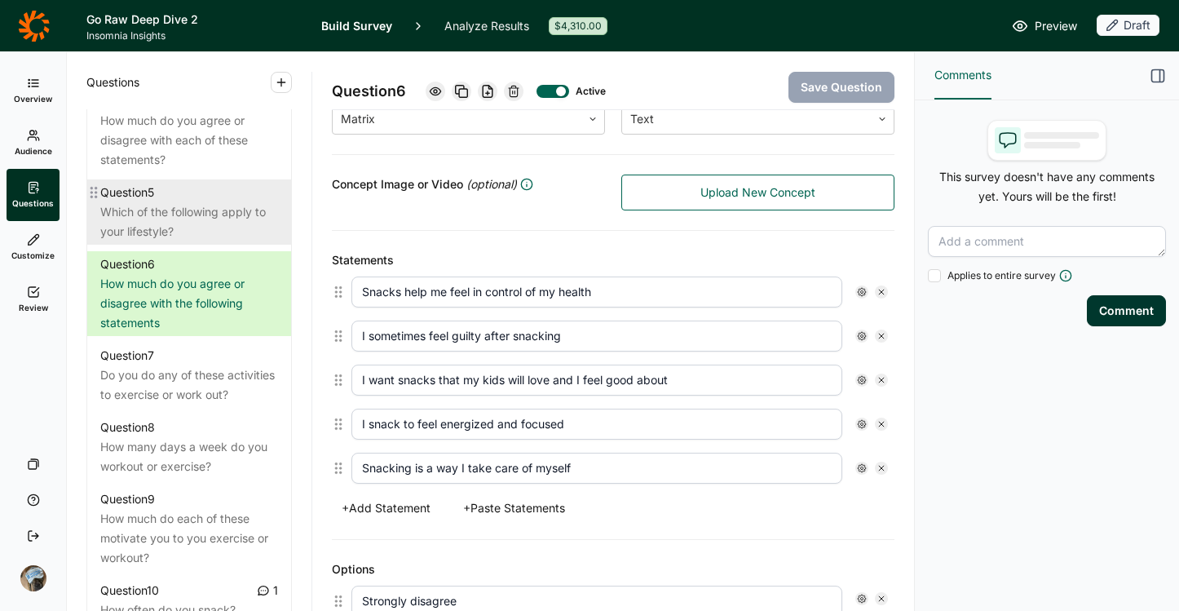
click at [157, 224] on div "Which of the following apply to your lifestyle?" at bounding box center [189, 221] width 178 height 39
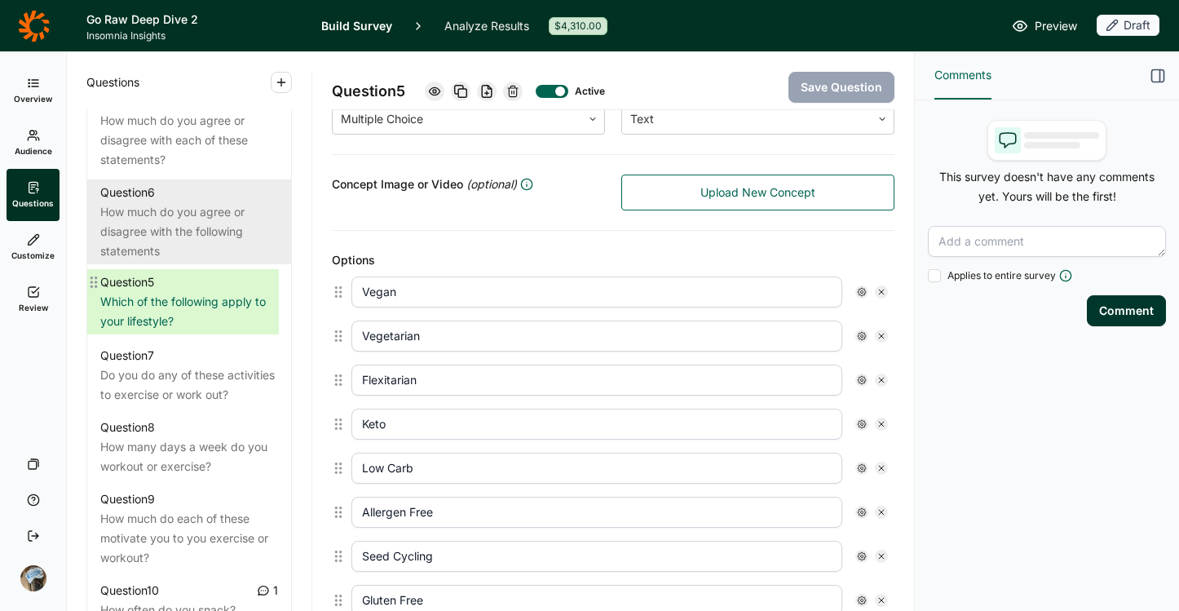
drag, startPoint x: 98, startPoint y: 210, endPoint x: 97, endPoint y: 286, distance: 75.8
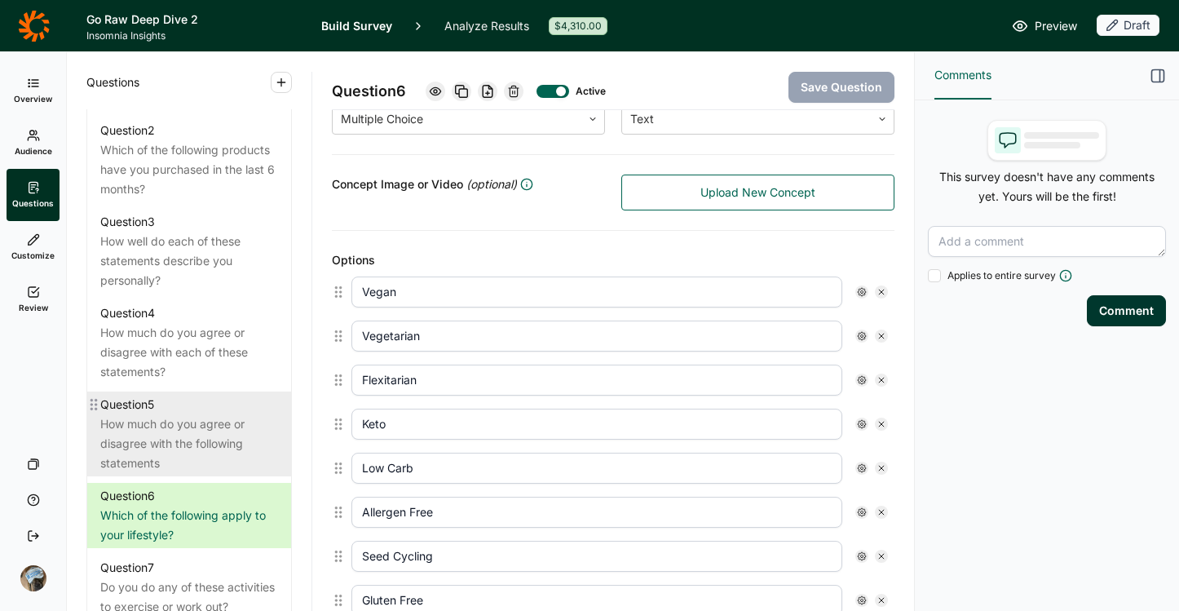
scroll to position [828, 0]
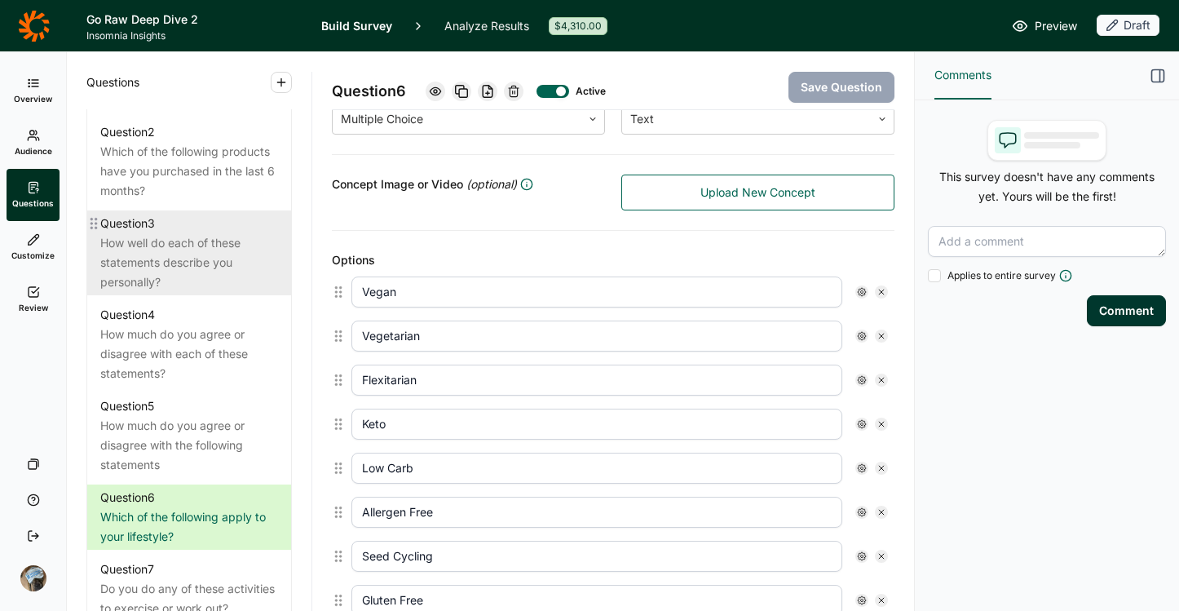
click at [195, 272] on div "How well do each of these statements describe you personally?" at bounding box center [189, 262] width 178 height 59
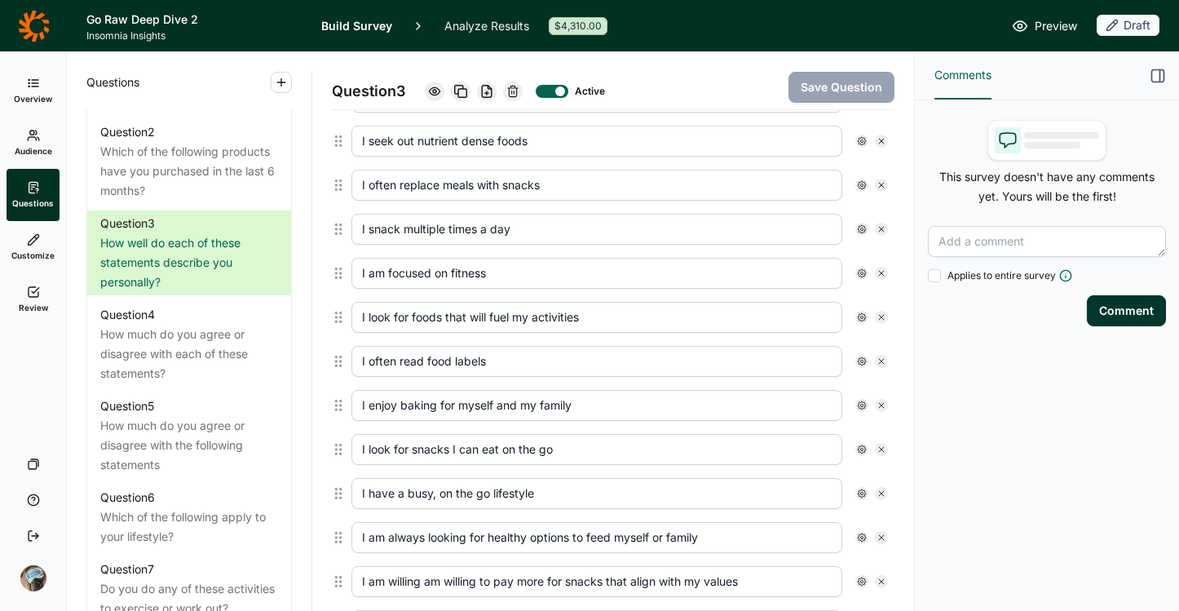
scroll to position [554, 0]
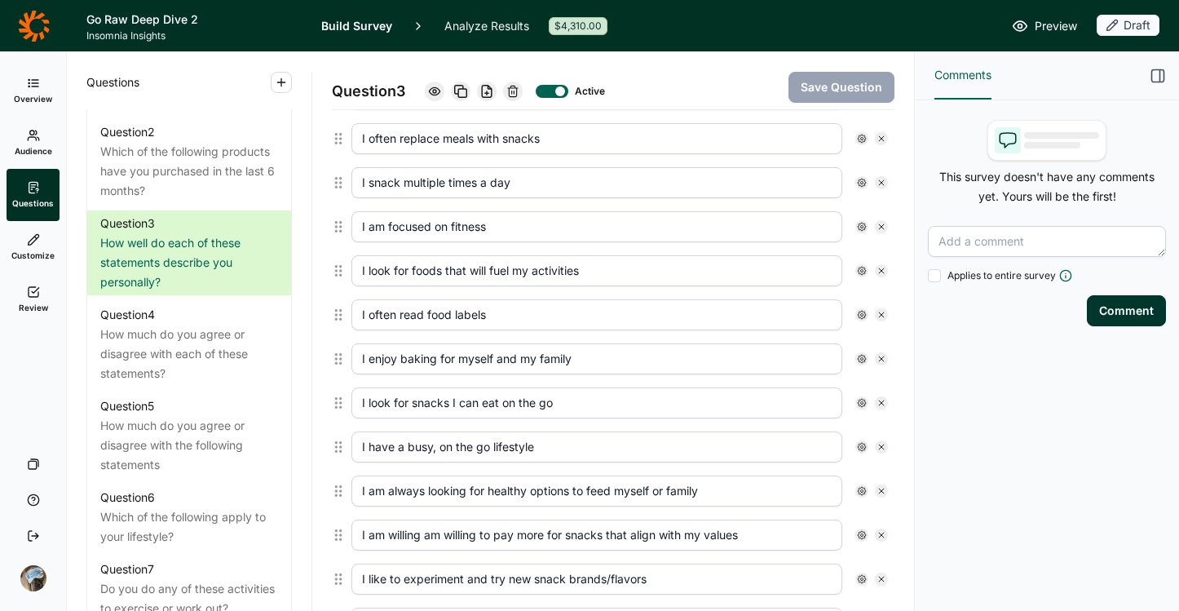
click at [31, 297] on use at bounding box center [34, 292] width 11 height 10
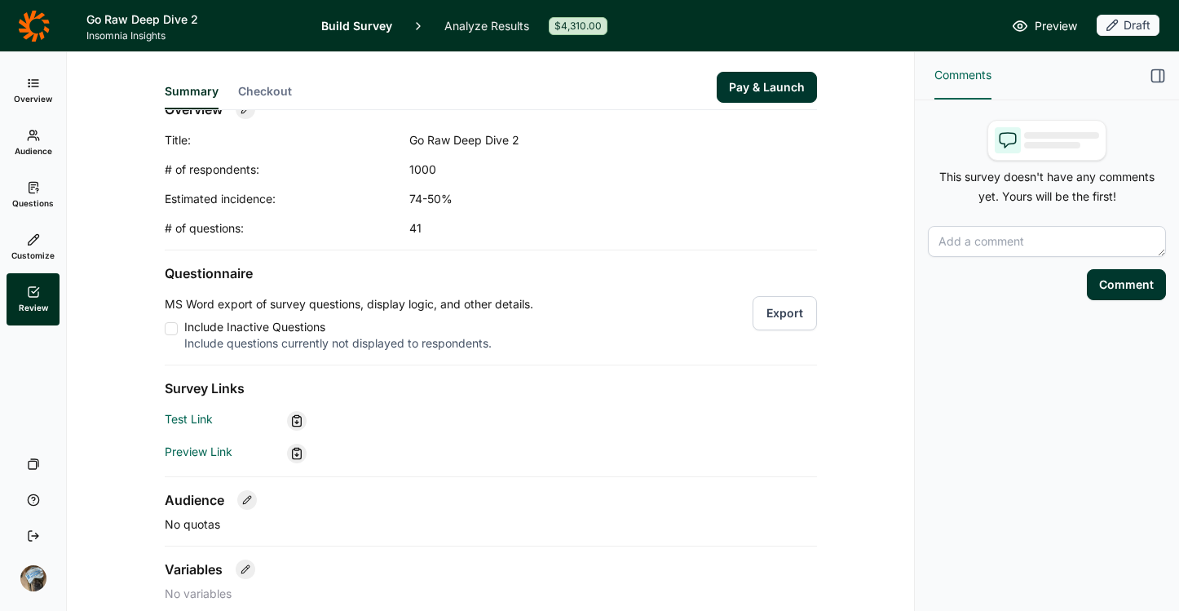
scroll to position [30, 0]
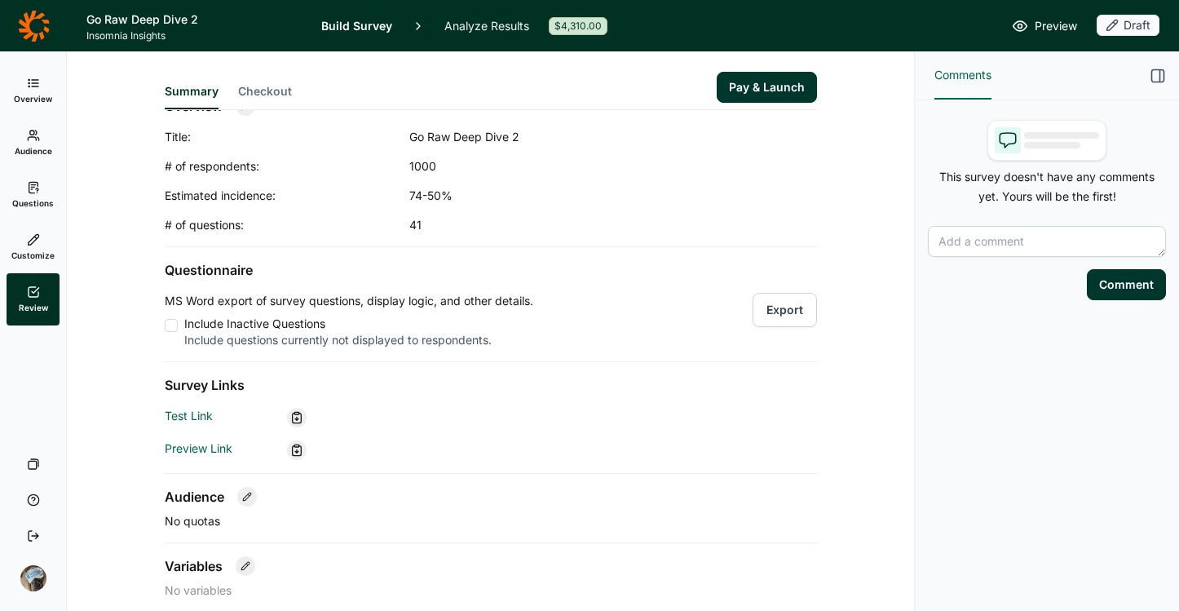
click at [776, 308] on button "Export" at bounding box center [785, 310] width 64 height 34
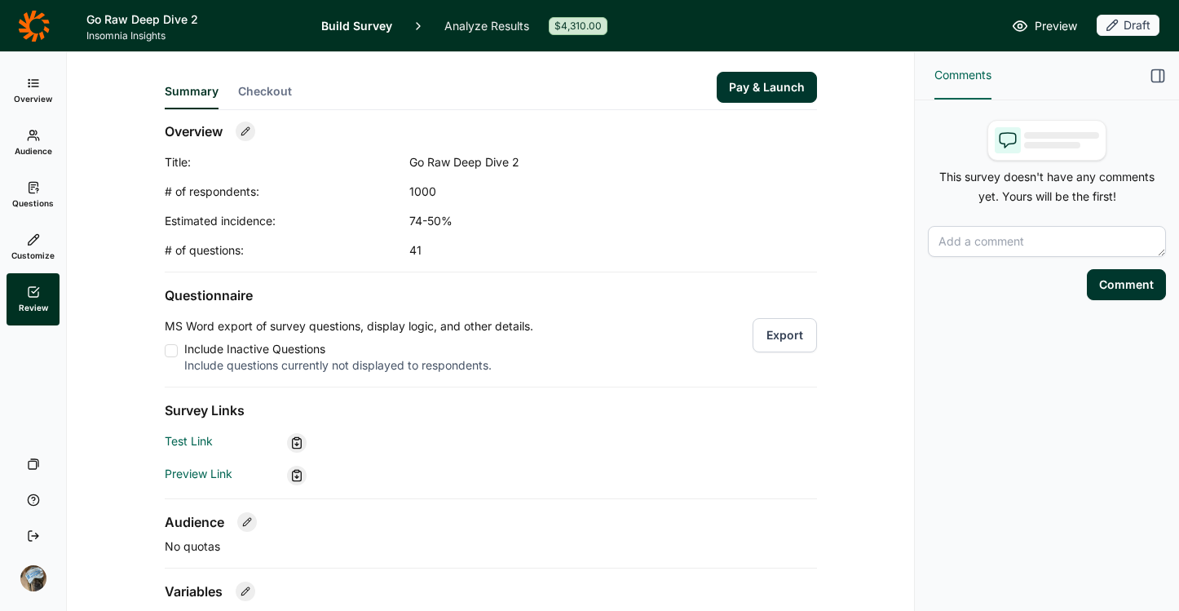
scroll to position [0, 0]
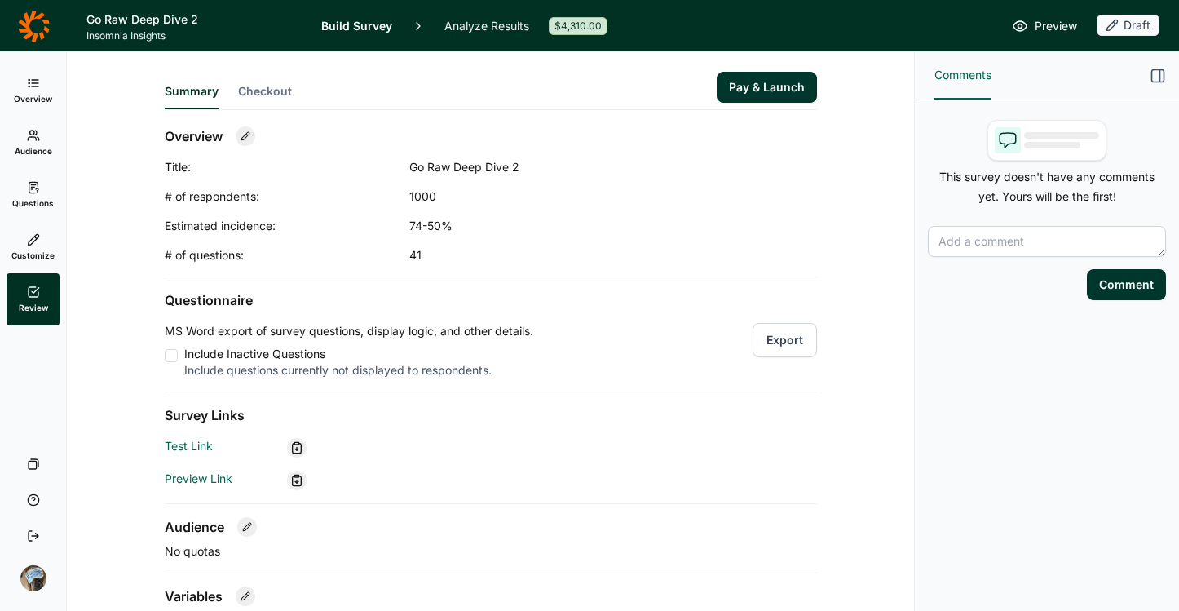
click at [30, 194] on link "Questions" at bounding box center [33, 195] width 53 height 52
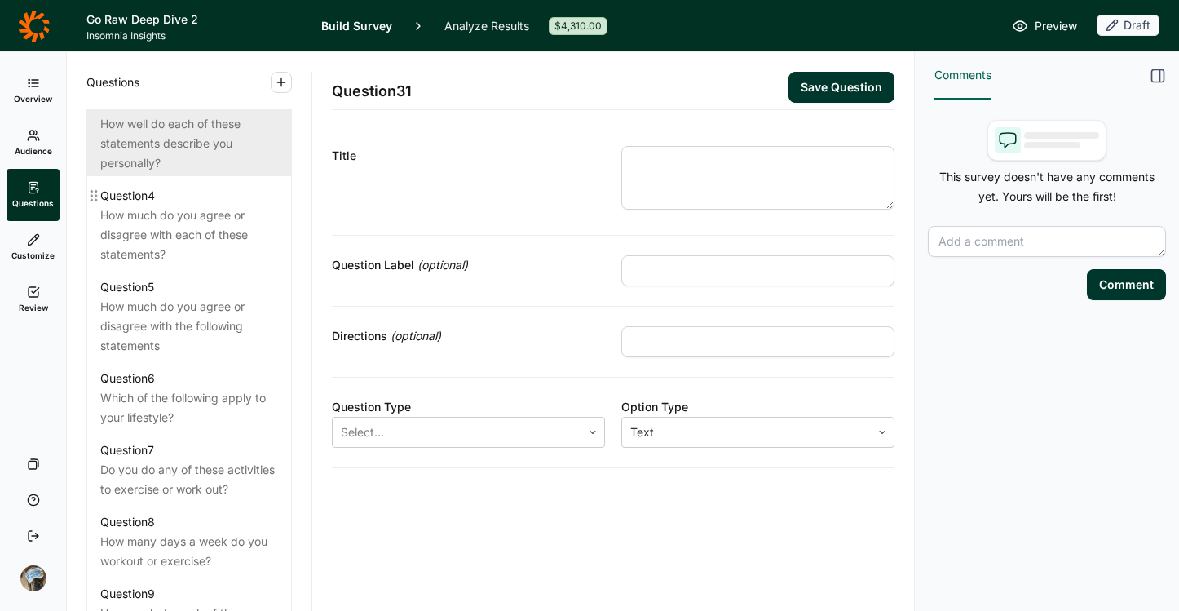
scroll to position [943, 0]
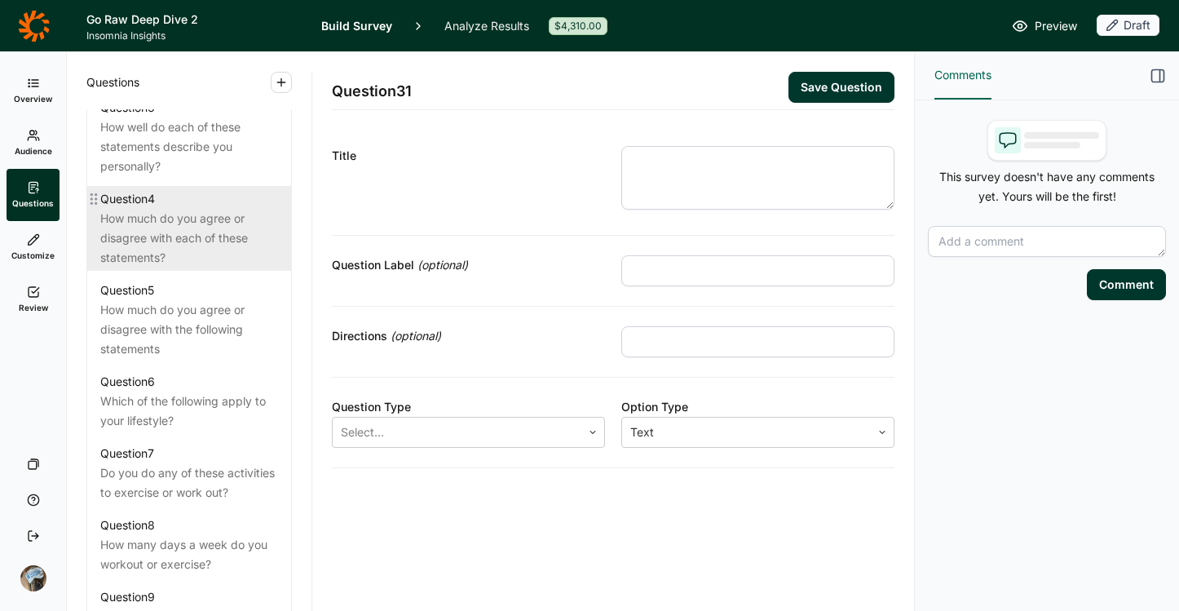
click at [203, 267] on div "How much do you agree or disagree with each of these statements?" at bounding box center [189, 238] width 178 height 59
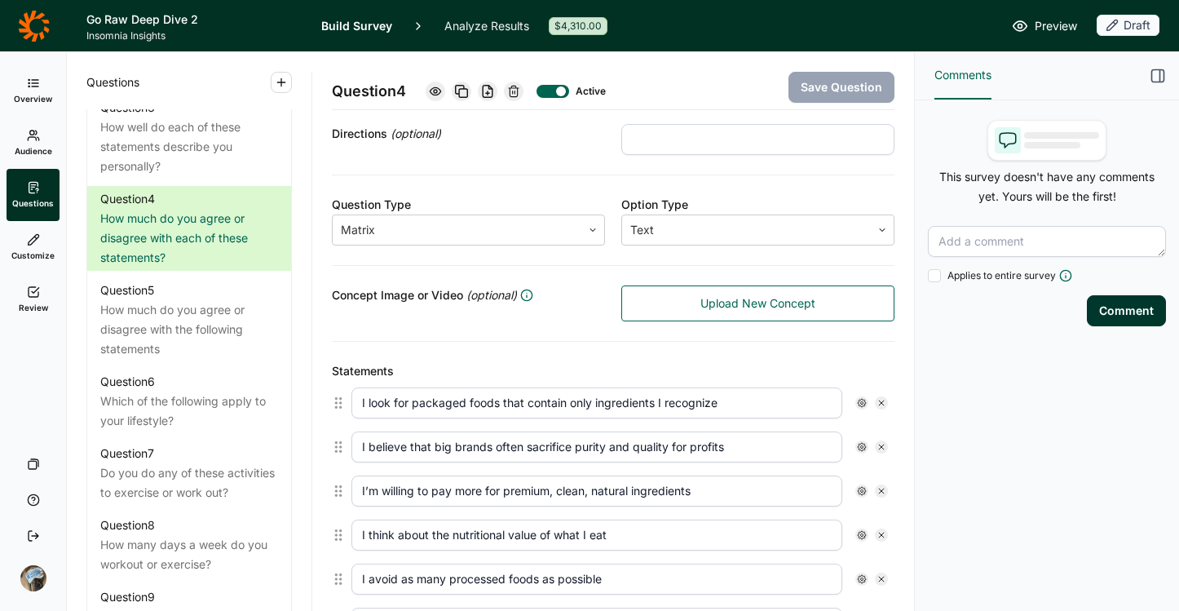
scroll to position [779, 0]
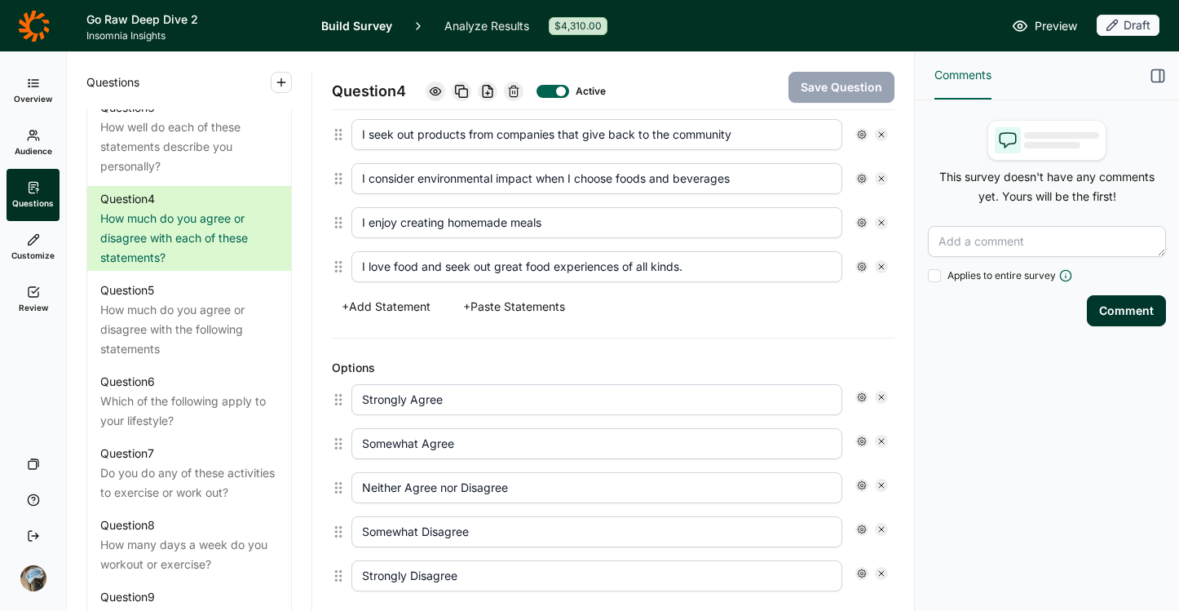
click at [530, 297] on button "+ Paste Statements" at bounding box center [513, 306] width 121 height 23
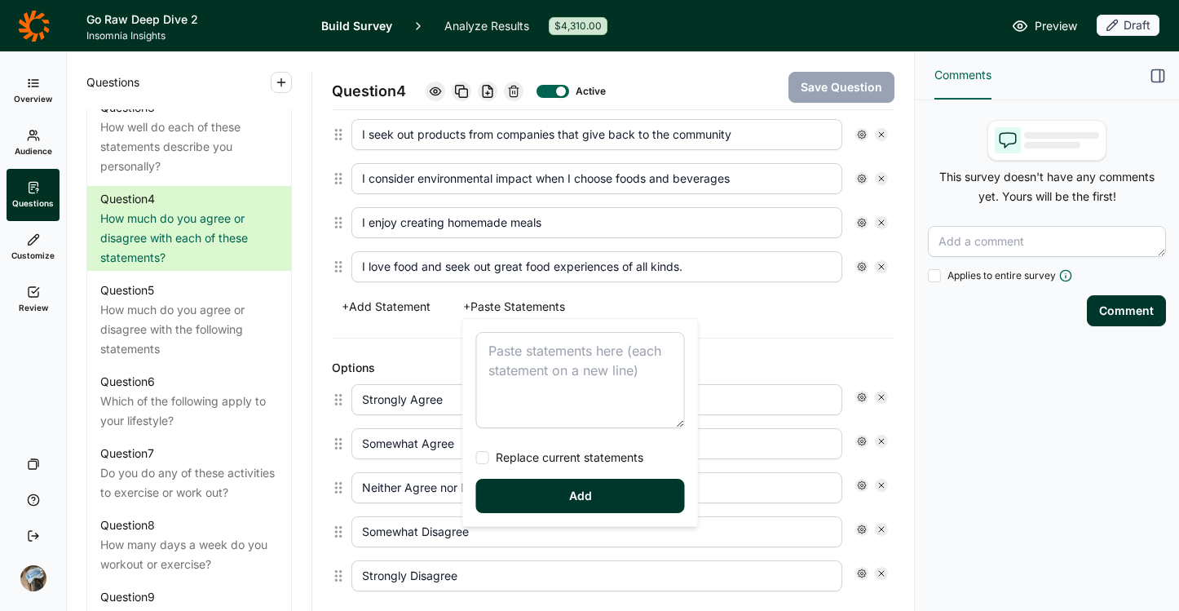
click at [561, 367] on textarea at bounding box center [580, 380] width 209 height 96
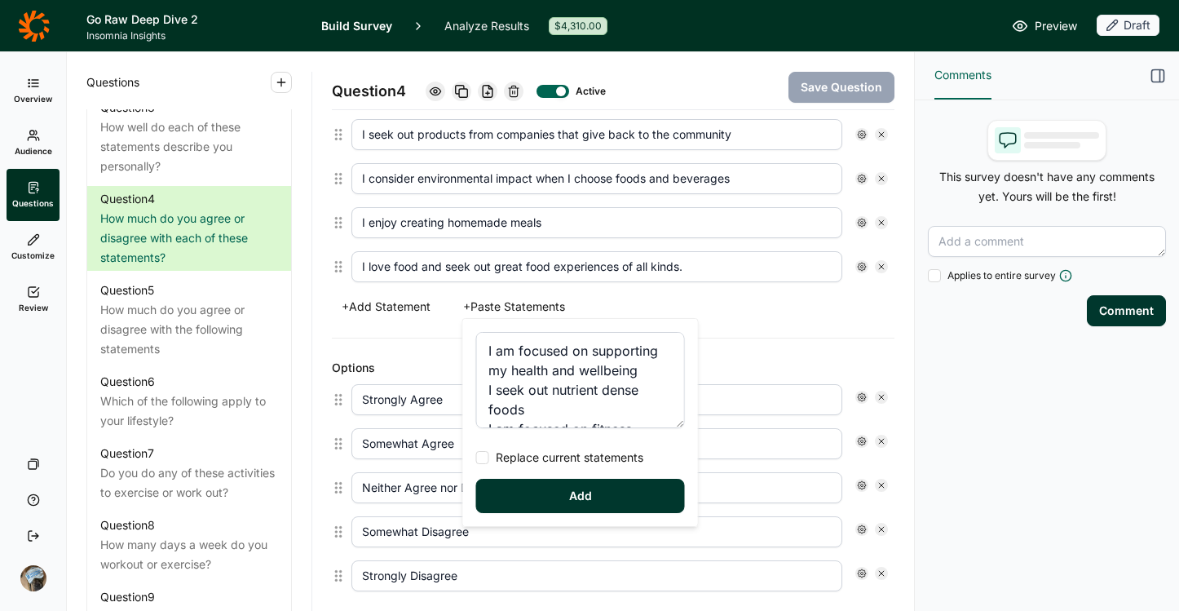
click at [524, 451] on span "Replace current statements" at bounding box center [566, 457] width 154 height 16
click at [476, 457] on input "Replace current statements" at bounding box center [476, 457] width 0 height 0
type textarea "I am focused on supporting my health and wellbeing I seek out nutrient dense fo…"
click at [532, 490] on button "Add" at bounding box center [580, 496] width 209 height 34
type input "I am focused on supporting my health and wellbeing"
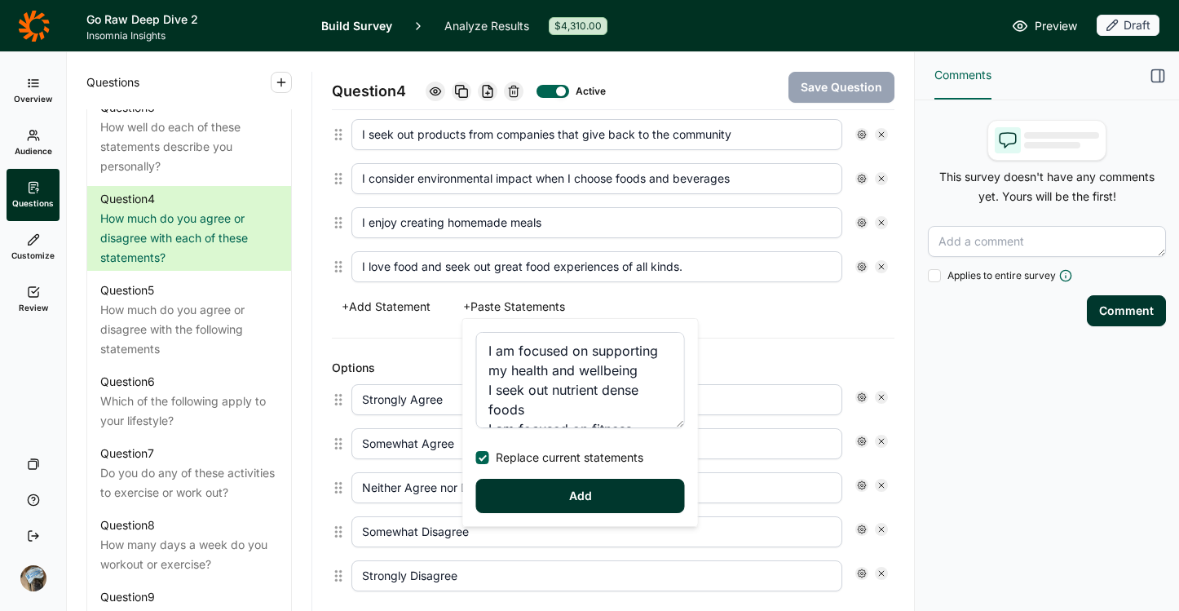
type input "I seek out nutrient dense foods"
type input "I am focused on fitness"
type input "I look for foods that will fuel my activities"
type input "I often read food labels"
type input "I have a busy, on the go lifestyle"
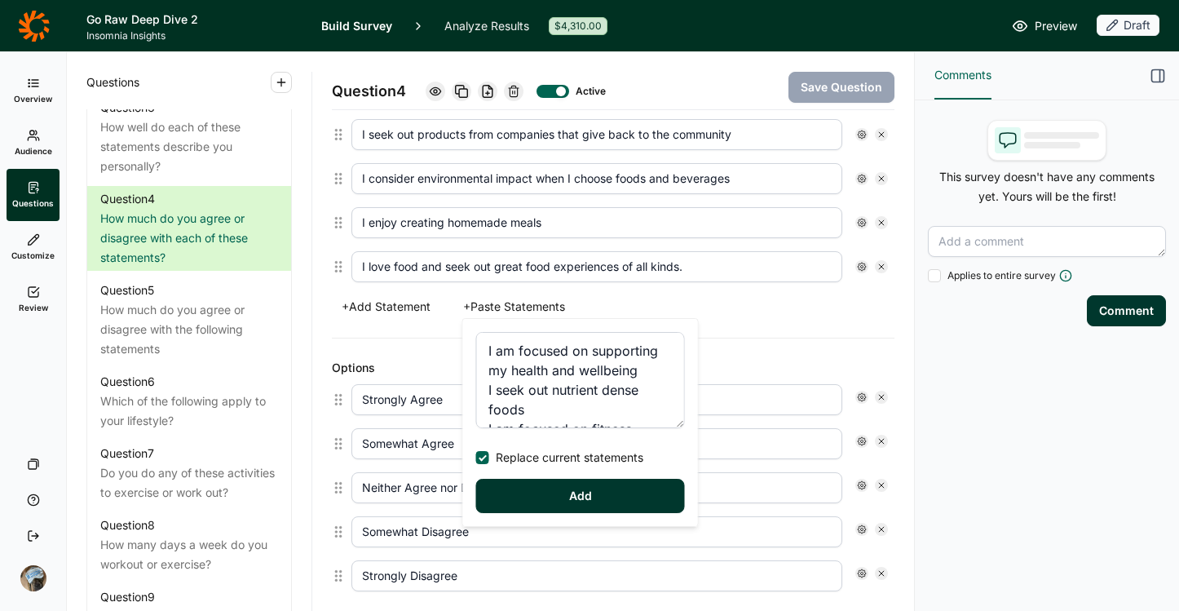
type input "I am always looking for healthy options to feed myself or family"
type input "I am willing am willing to pay more for foods that align with my values"
type input "I am actively managing my weight"
type input "I look for packaged foods that contain only ingredients I recognize"
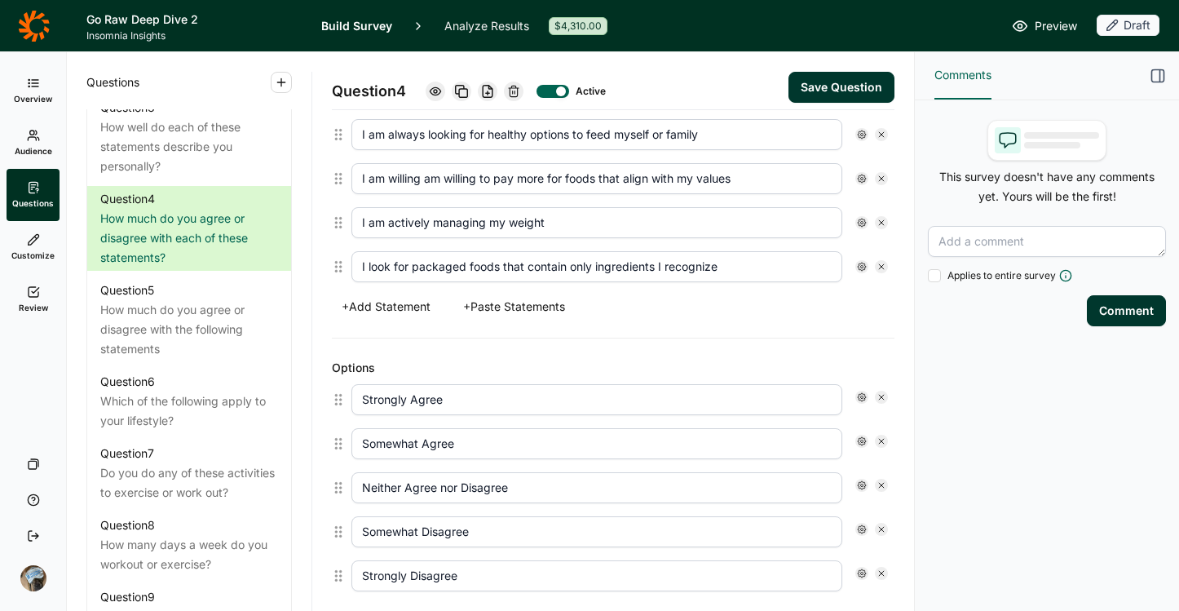
click at [821, 84] on button "Save Question" at bounding box center [842, 87] width 106 height 31
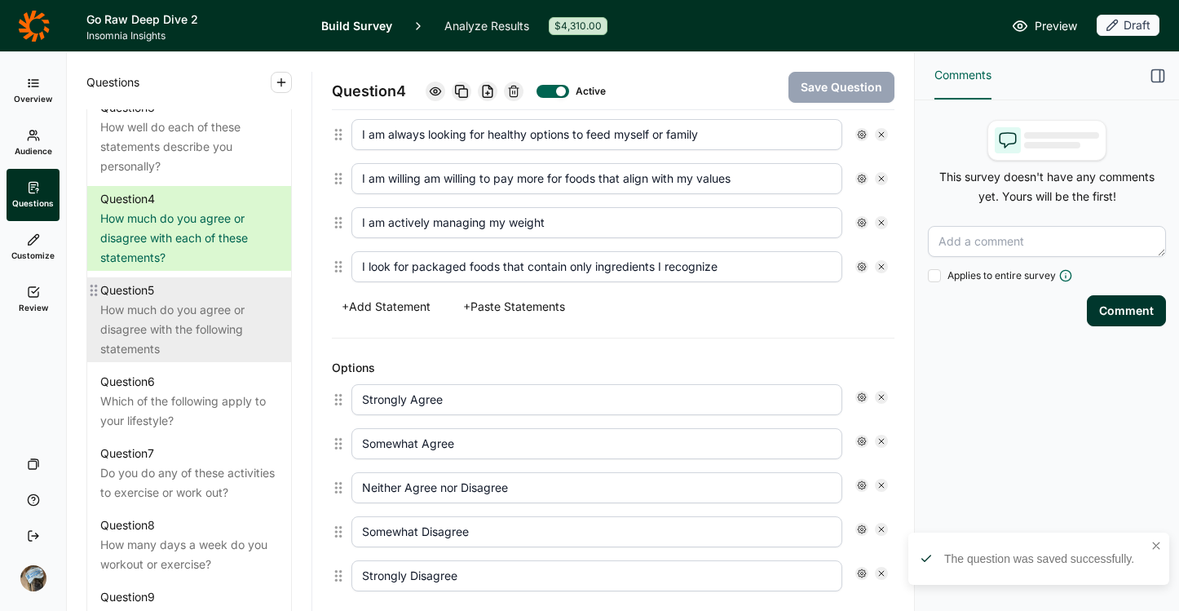
click at [179, 337] on div "How much do you agree or disagree with the following statements" at bounding box center [189, 329] width 178 height 59
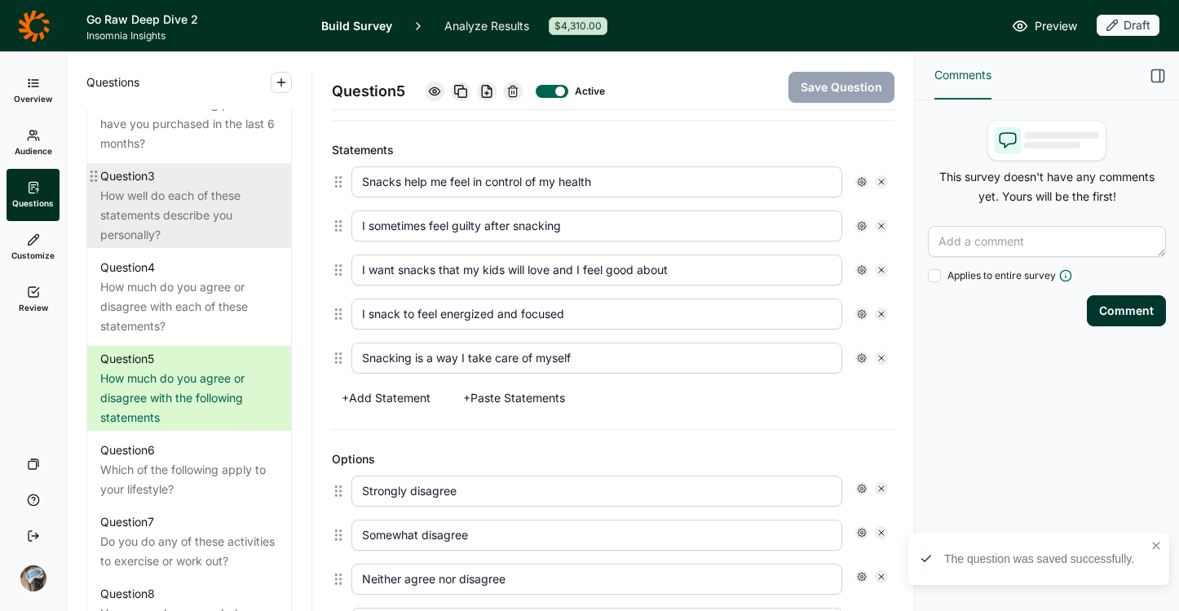
scroll to position [867, 0]
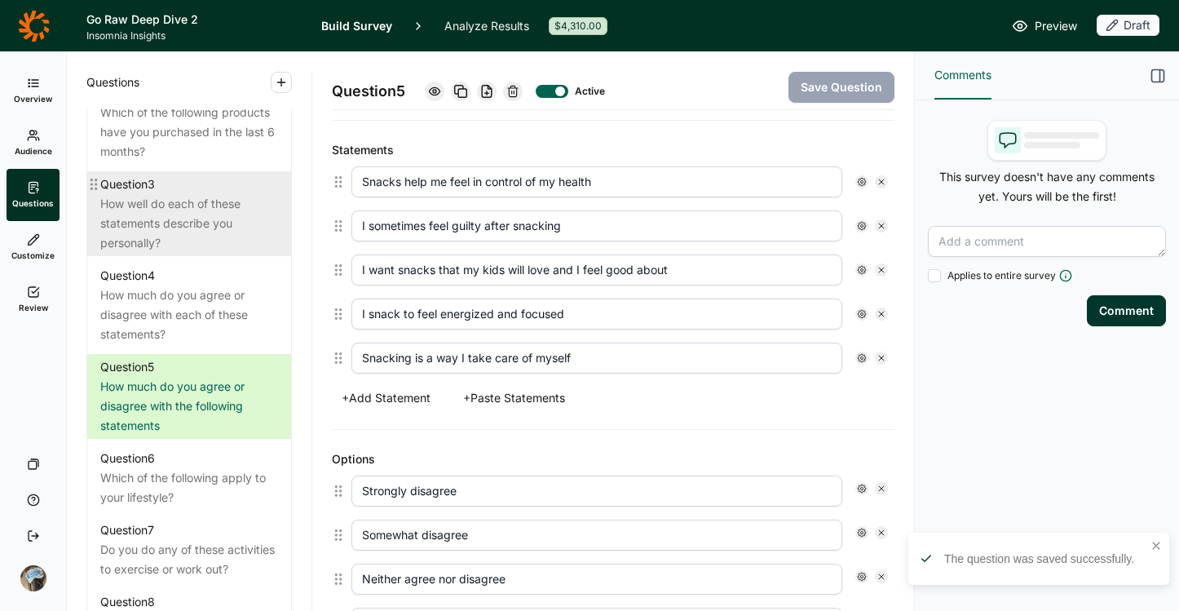
click at [185, 232] on div "How well do each of these statements describe you personally?" at bounding box center [189, 223] width 178 height 59
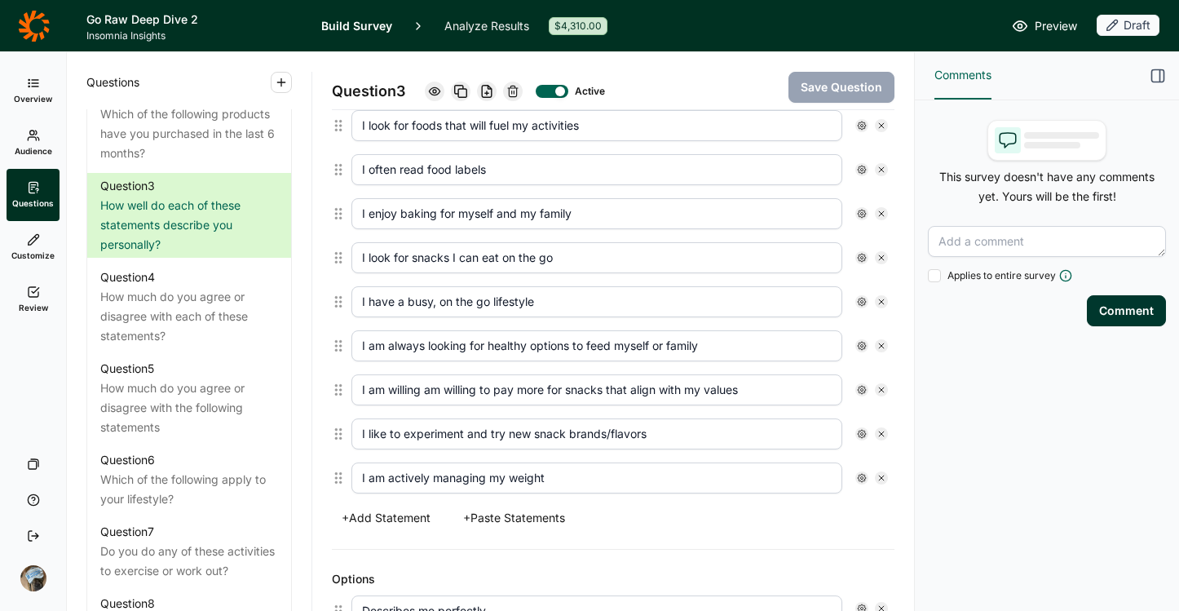
scroll to position [864, 0]
click at [516, 85] on icon at bounding box center [512, 91] width 13 height 13
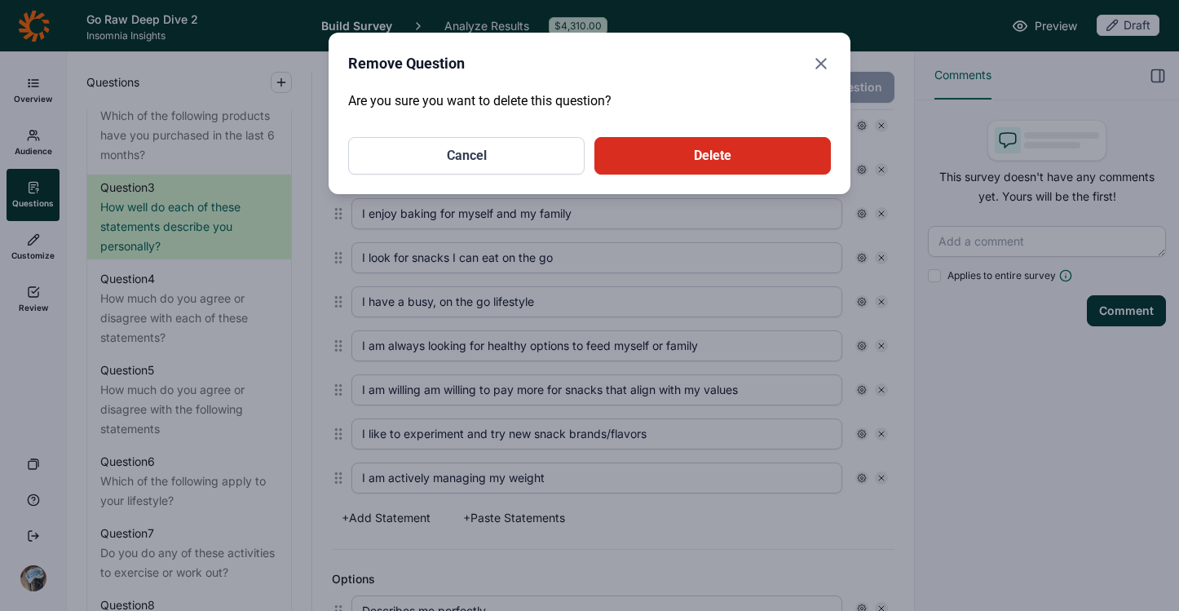
click at [656, 165] on button "Delete" at bounding box center [712, 156] width 236 height 38
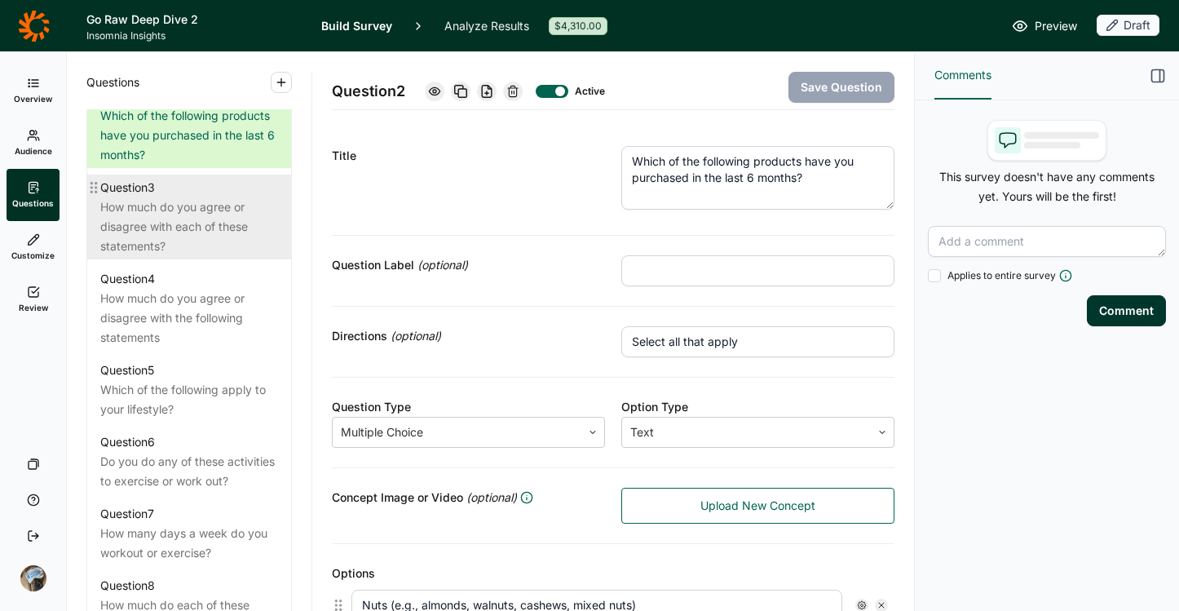
click at [191, 234] on div "How much do you agree or disagree with each of these statements?" at bounding box center [189, 226] width 178 height 59
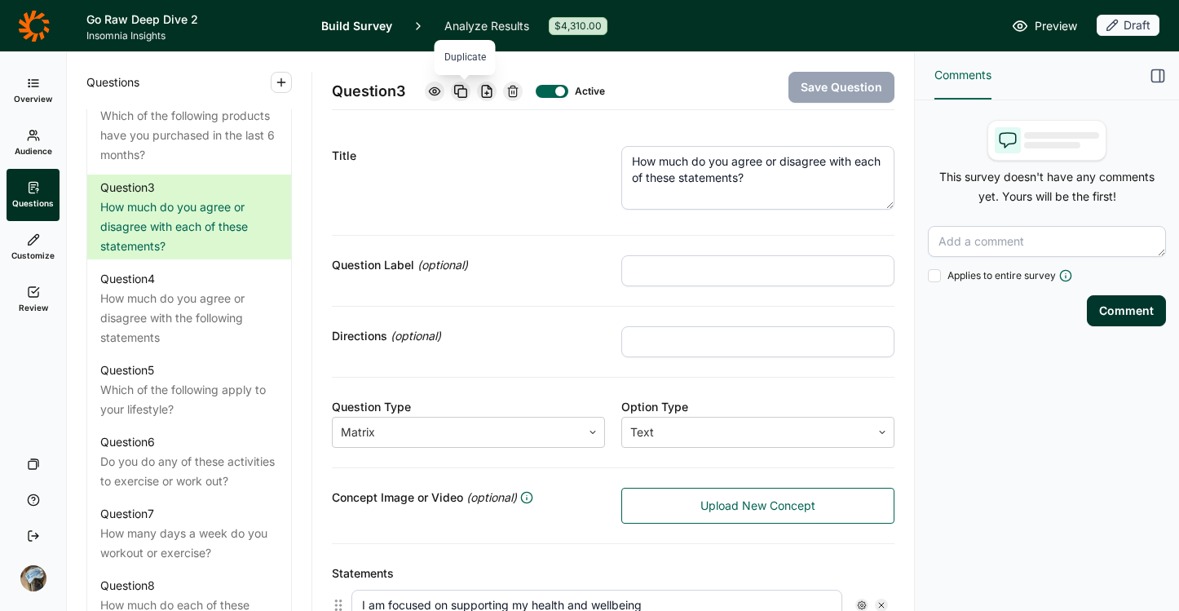
click at [464, 85] on icon at bounding box center [460, 91] width 13 height 13
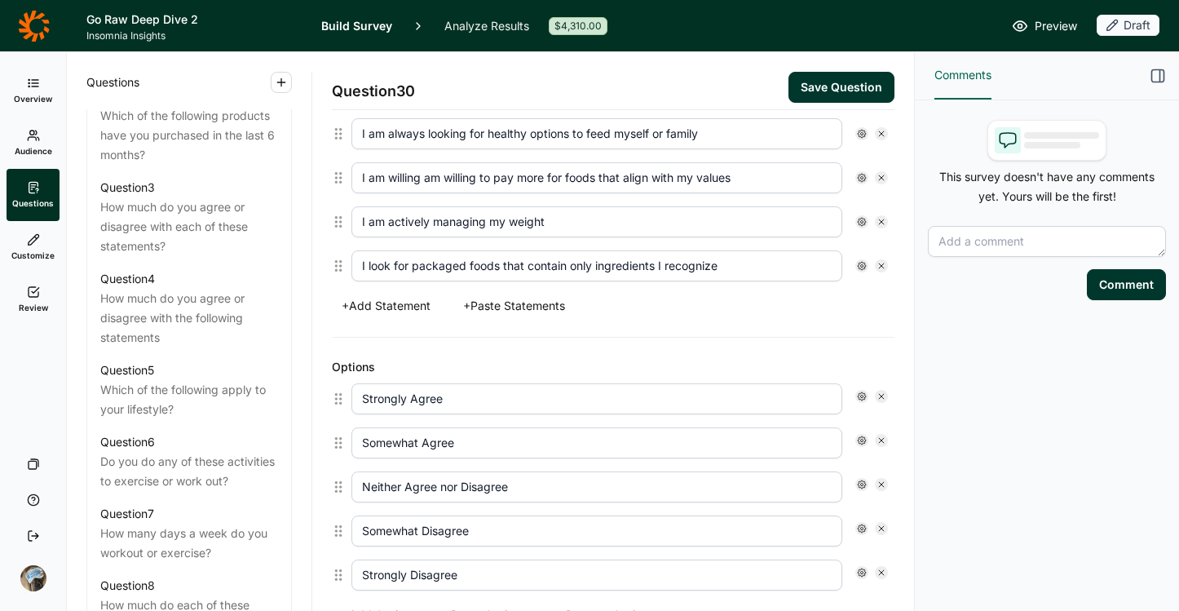
scroll to position [739, 0]
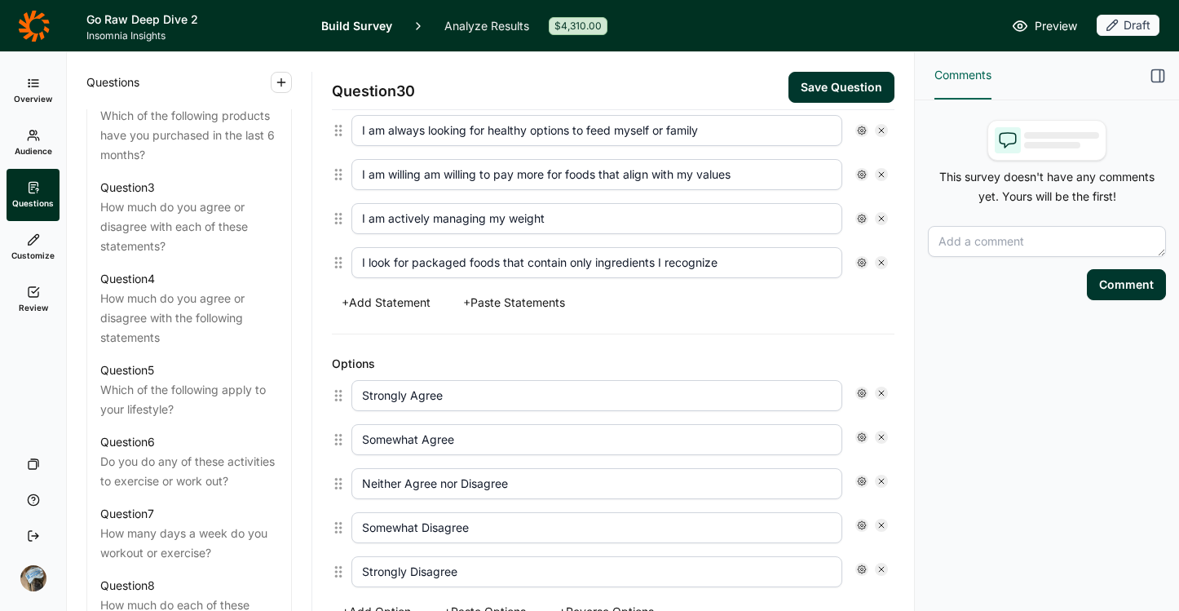
click at [567, 292] on button "+ Paste Statements" at bounding box center [513, 302] width 121 height 23
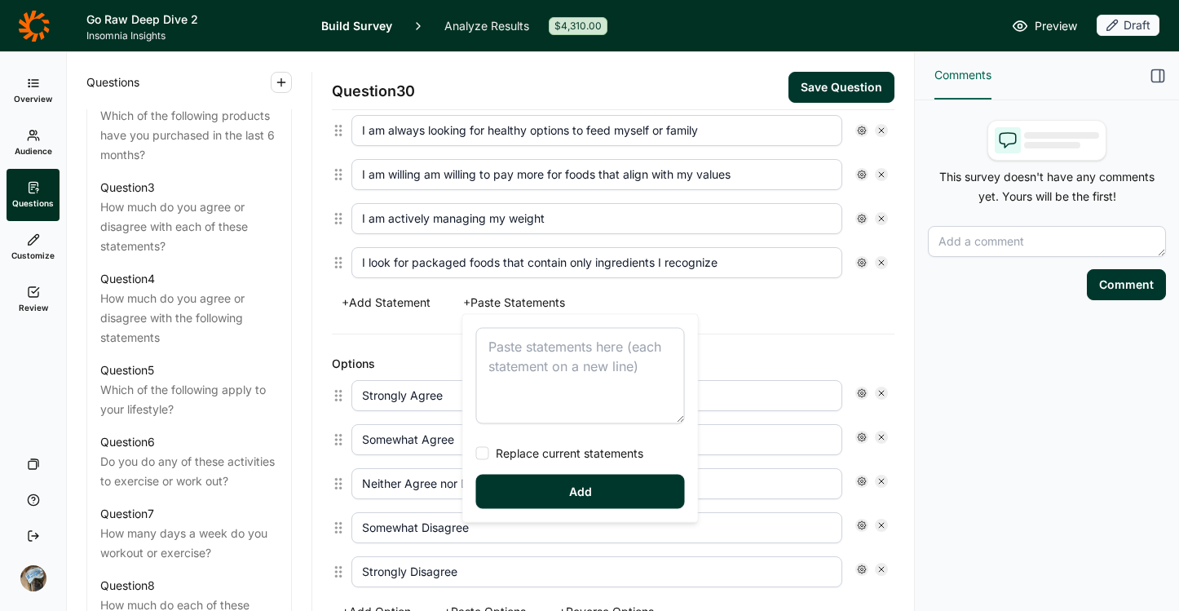
click at [555, 357] on textarea at bounding box center [580, 376] width 209 height 96
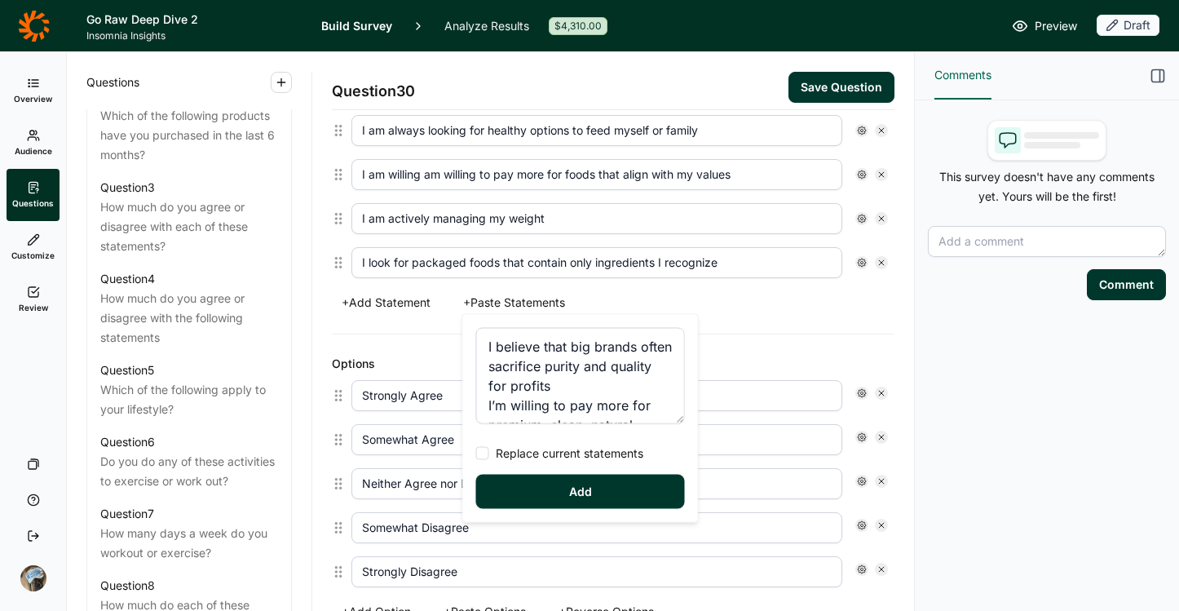
click at [577, 452] on span "Replace current statements" at bounding box center [566, 453] width 154 height 16
click at [476, 453] on input "Replace current statements" at bounding box center [476, 453] width 0 height 0
type textarea "I believe that big brands often sacrifice purity and quality for profits I’m wi…"
click at [585, 499] on button "Add" at bounding box center [580, 492] width 209 height 34
type input "I believe that big brands often sacrifice purity and quality for profits"
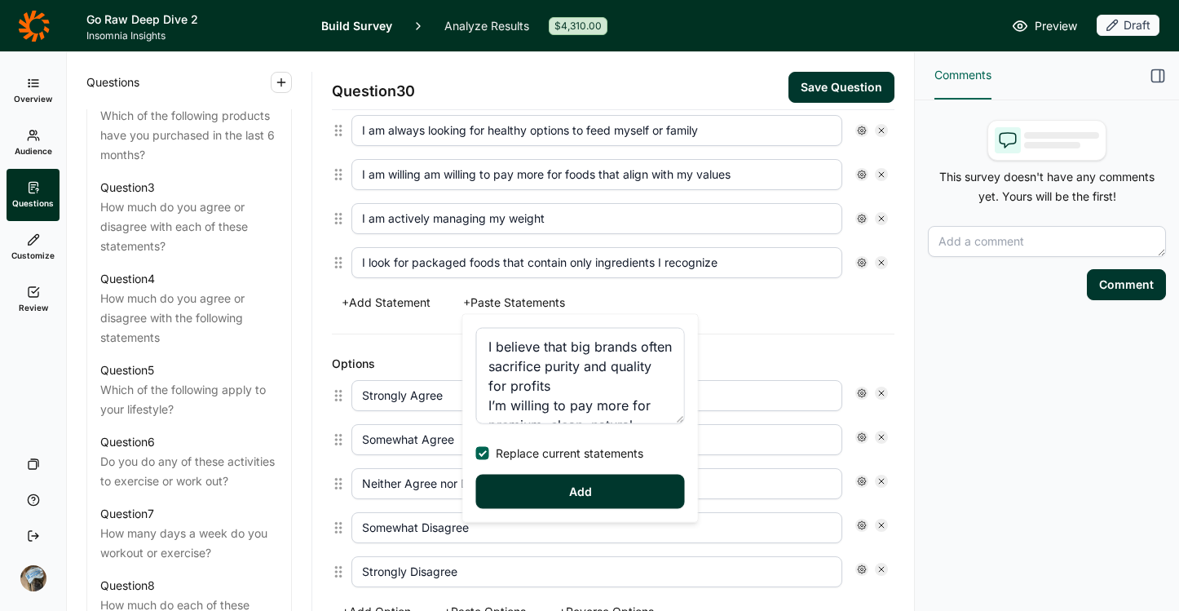
type input "I’m willing to pay more for premium, clean, natural ingredients"
type input "I think about the nutritional value of what I eat"
type input "I avoid as many processed foods as possible"
type input "I like trying new flavors / ingredients"
type input "I seek out products from companies that give back to the community"
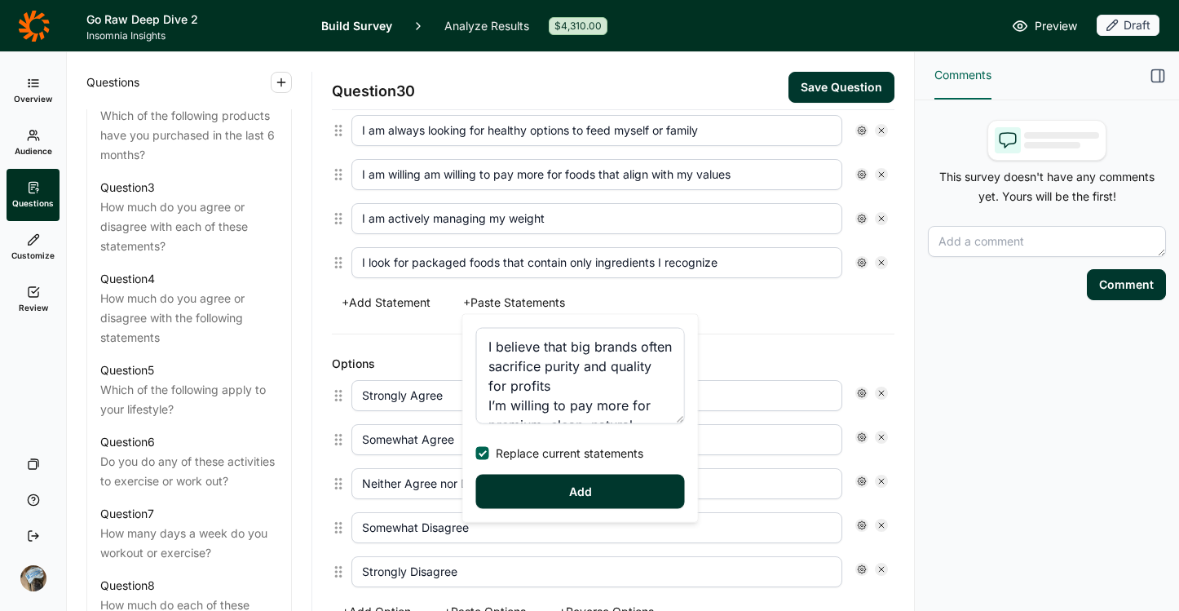
type input "I consider environmental impact when I choose foods and beverages"
type input "I enjoy creating homemade meals"
type input "I love food and seek out great food experiences of all kinds"
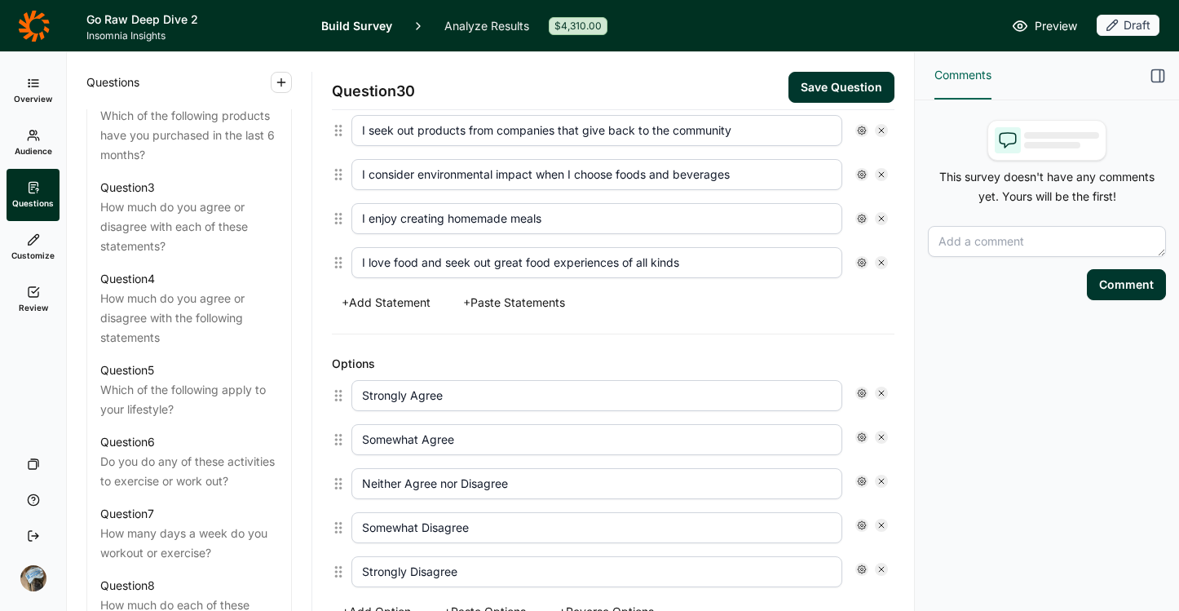
click at [789, 85] on button "Save Question" at bounding box center [842, 87] width 106 height 31
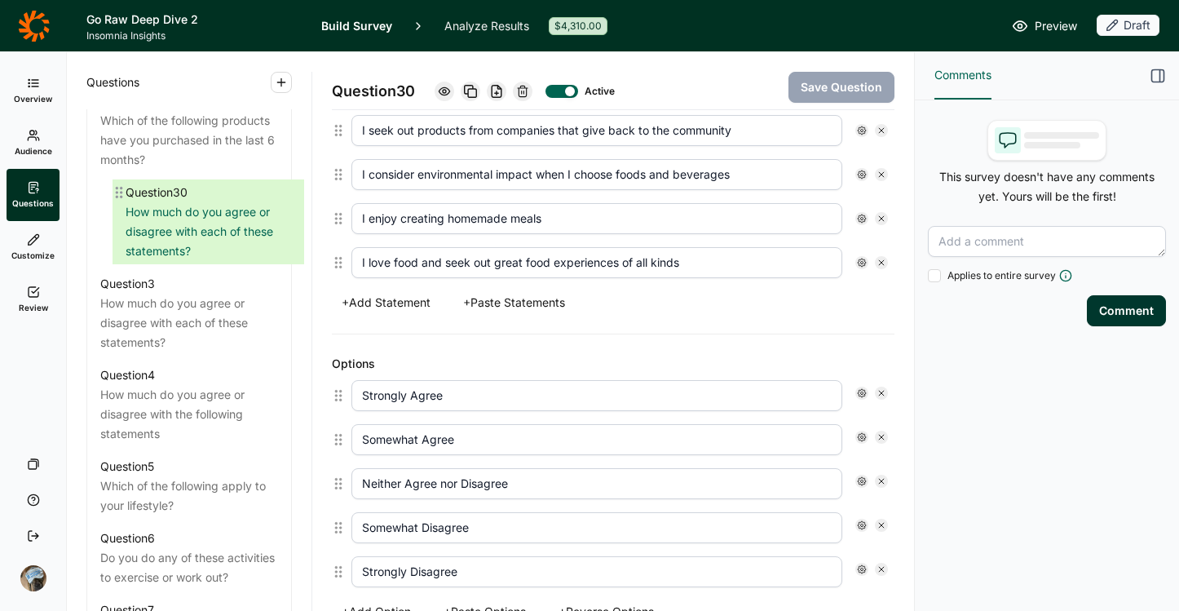
scroll to position [855, 0]
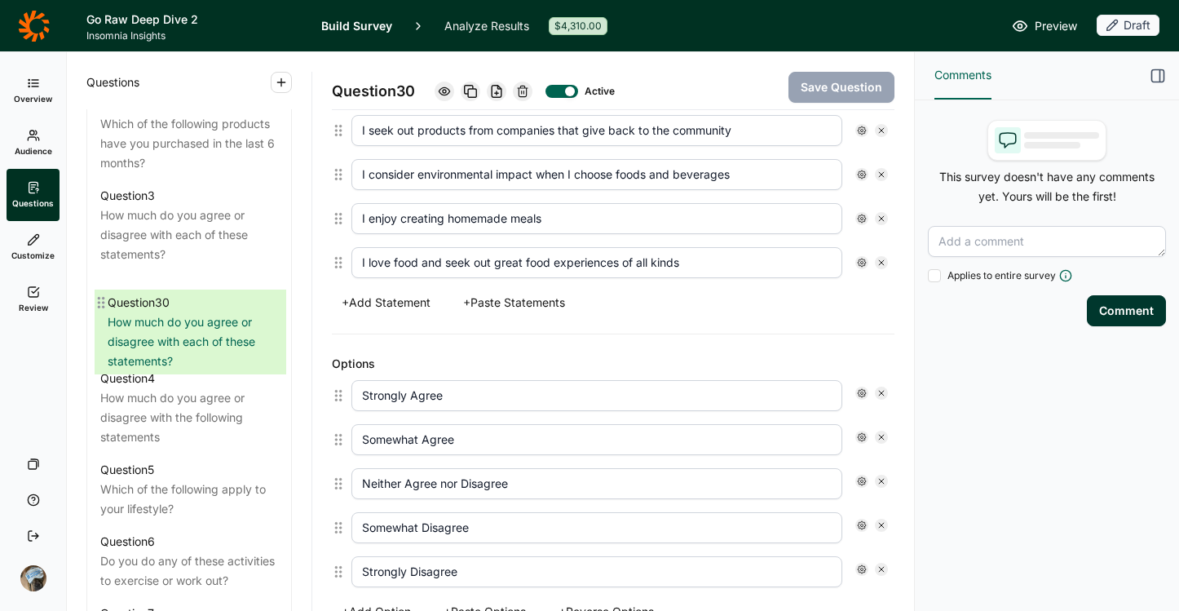
drag, startPoint x: 99, startPoint y: 340, endPoint x: 108, endPoint y: 300, distance: 41.1
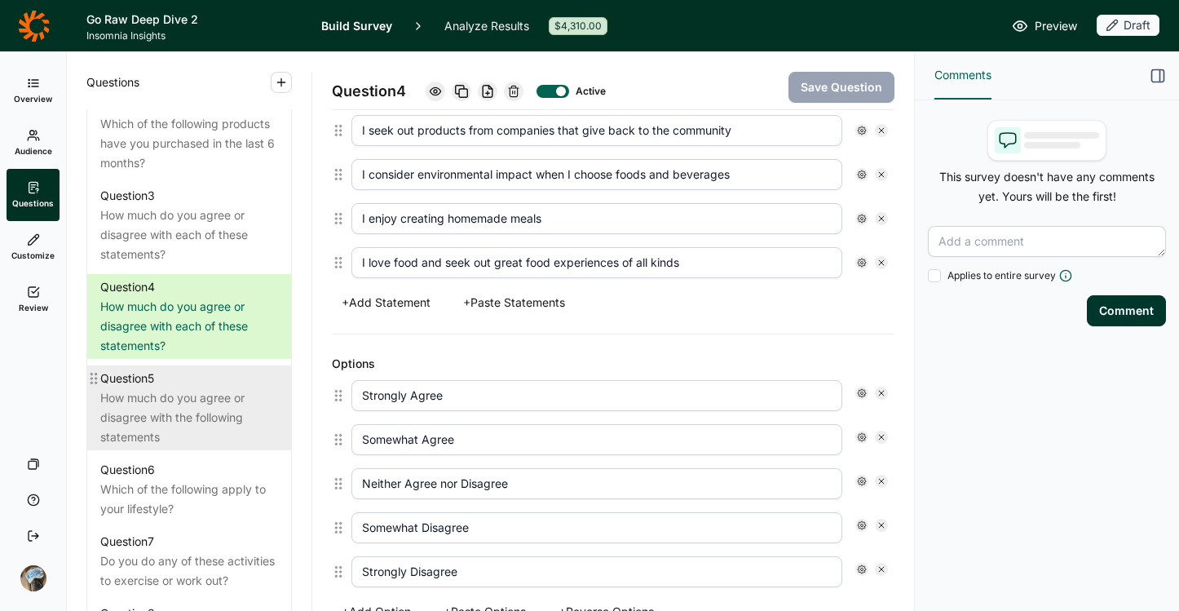
click at [171, 431] on div "How much do you agree or disagree with the following statements" at bounding box center [189, 417] width 178 height 59
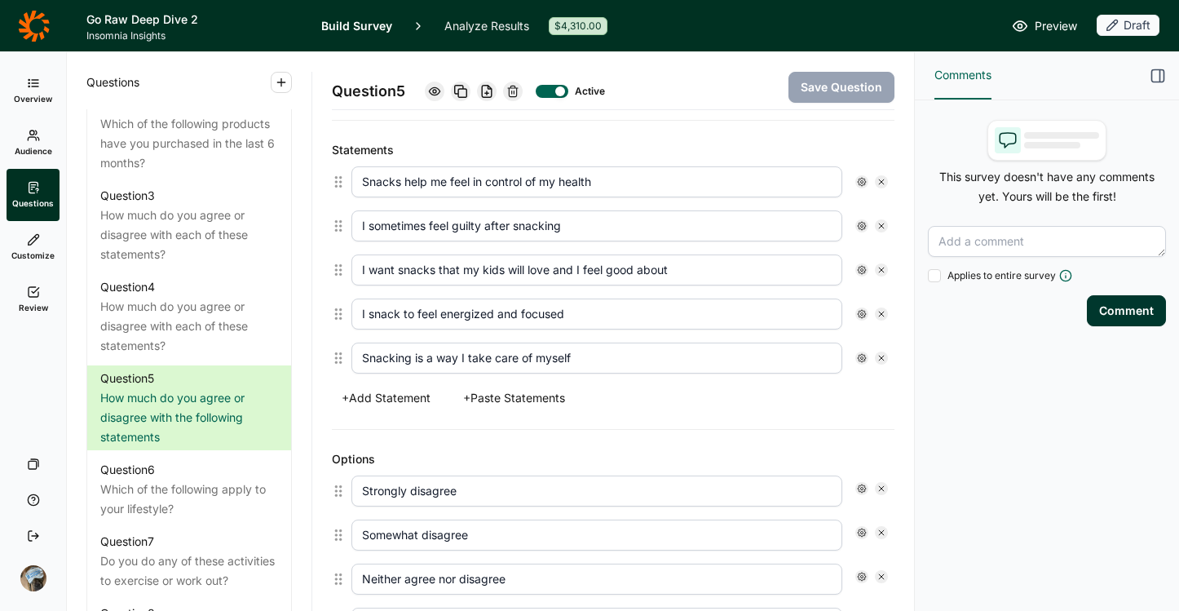
scroll to position [421, 0]
click at [558, 390] on button "+ Paste Statements" at bounding box center [513, 400] width 121 height 23
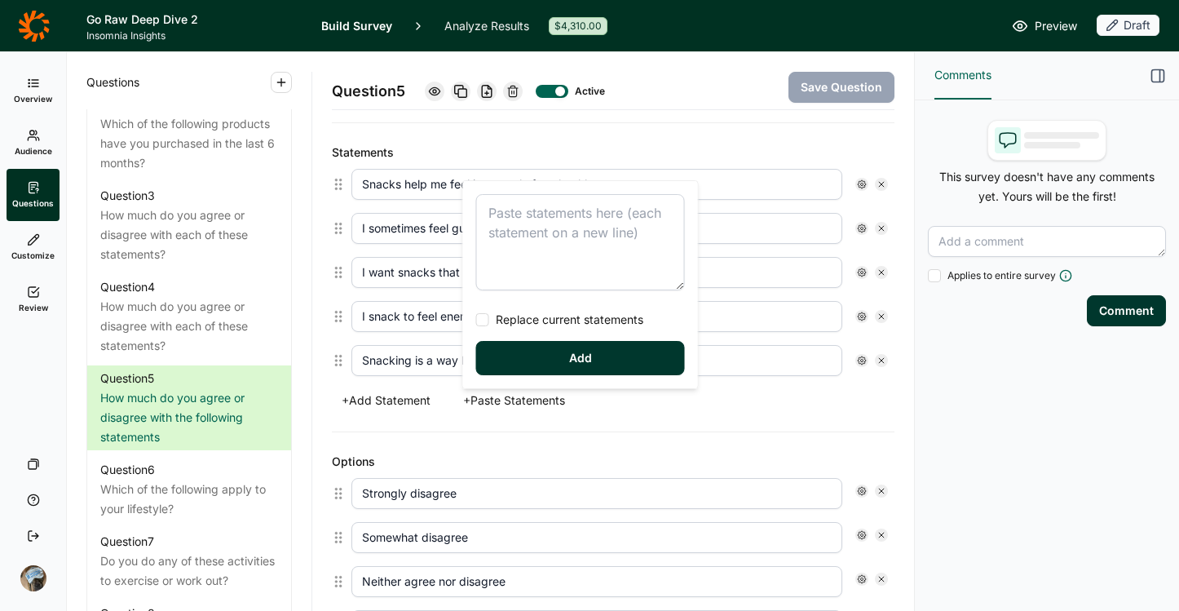
click at [556, 254] on textarea at bounding box center [580, 242] width 209 height 96
click at [562, 313] on span "Replace current statements" at bounding box center [566, 319] width 154 height 16
click at [476, 320] on input "Replace current statements" at bounding box center [476, 320] width 0 height 0
type textarea "Snacks help me feel in control of my health I sometimes feel guilty after snack…"
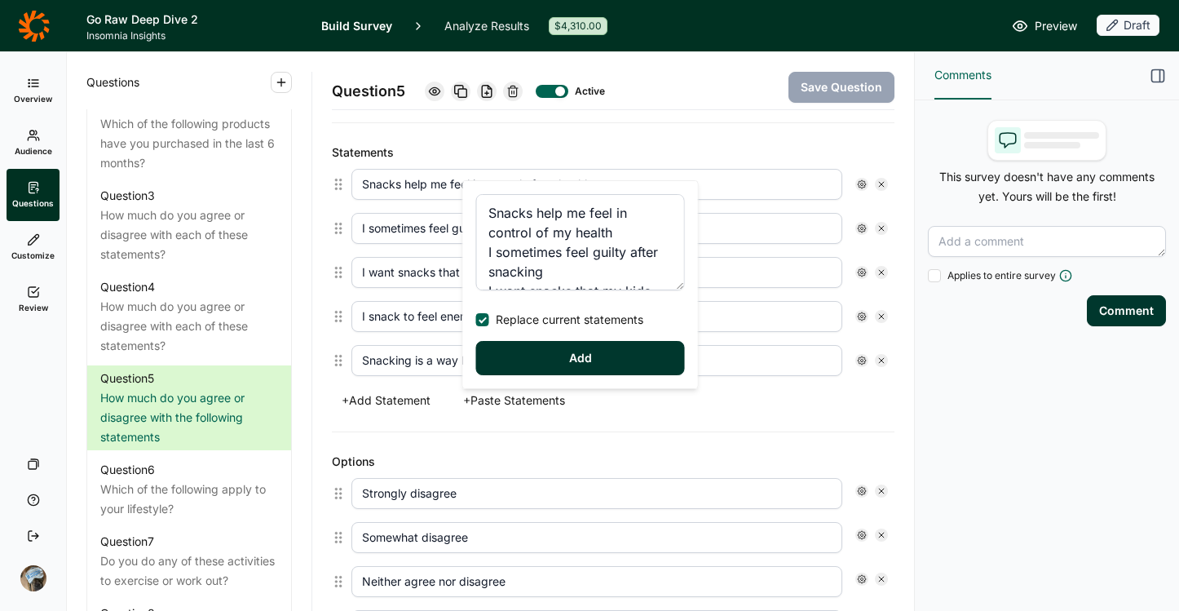
click at [562, 360] on button "Add" at bounding box center [580, 358] width 209 height 34
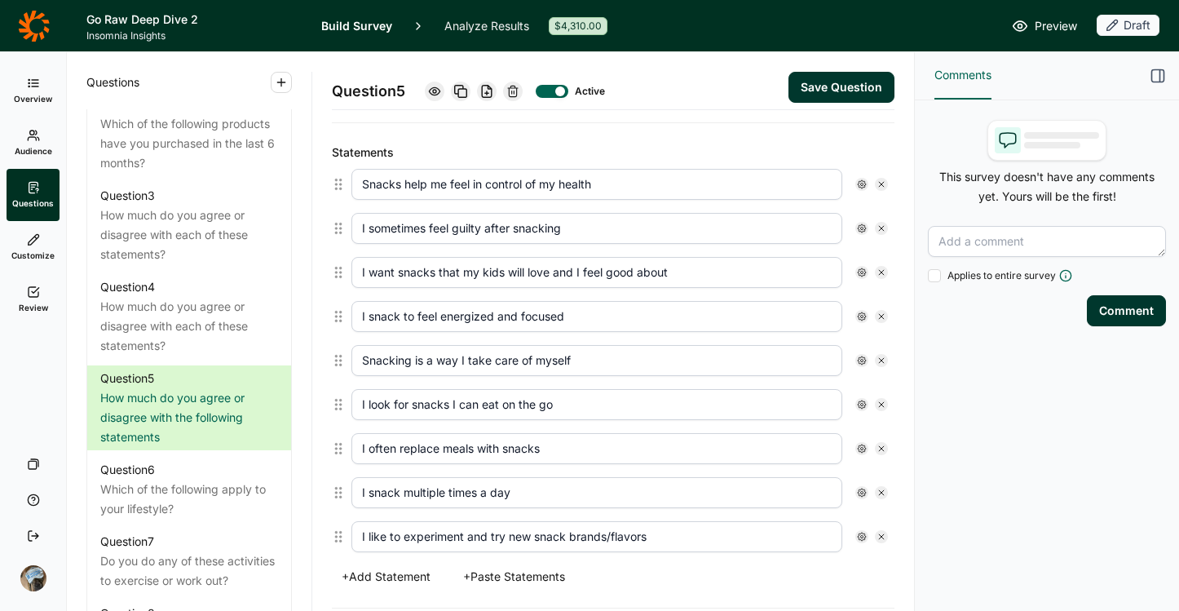
click at [799, 86] on button "Save Question" at bounding box center [842, 87] width 106 height 31
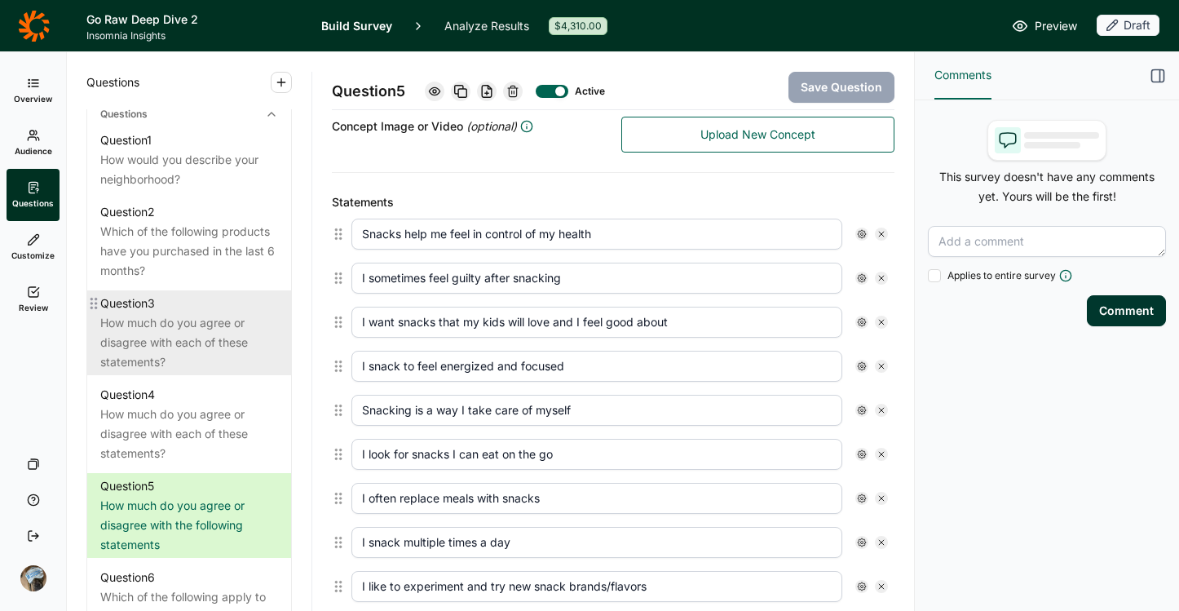
scroll to position [740, 0]
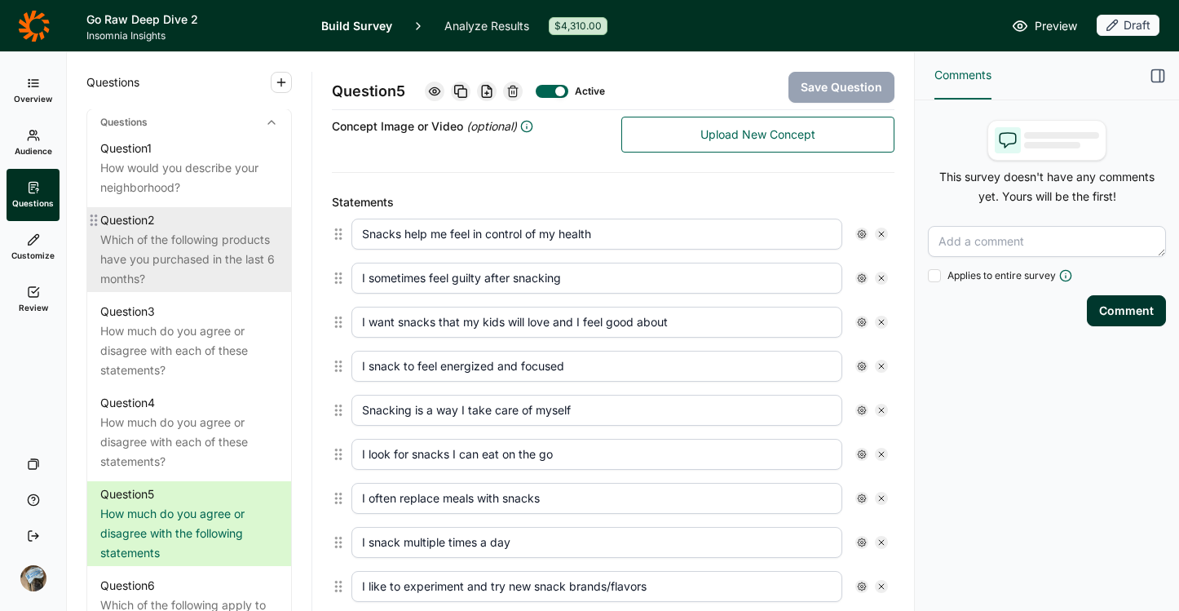
click at [167, 230] on div "Question 2" at bounding box center [189, 220] width 178 height 20
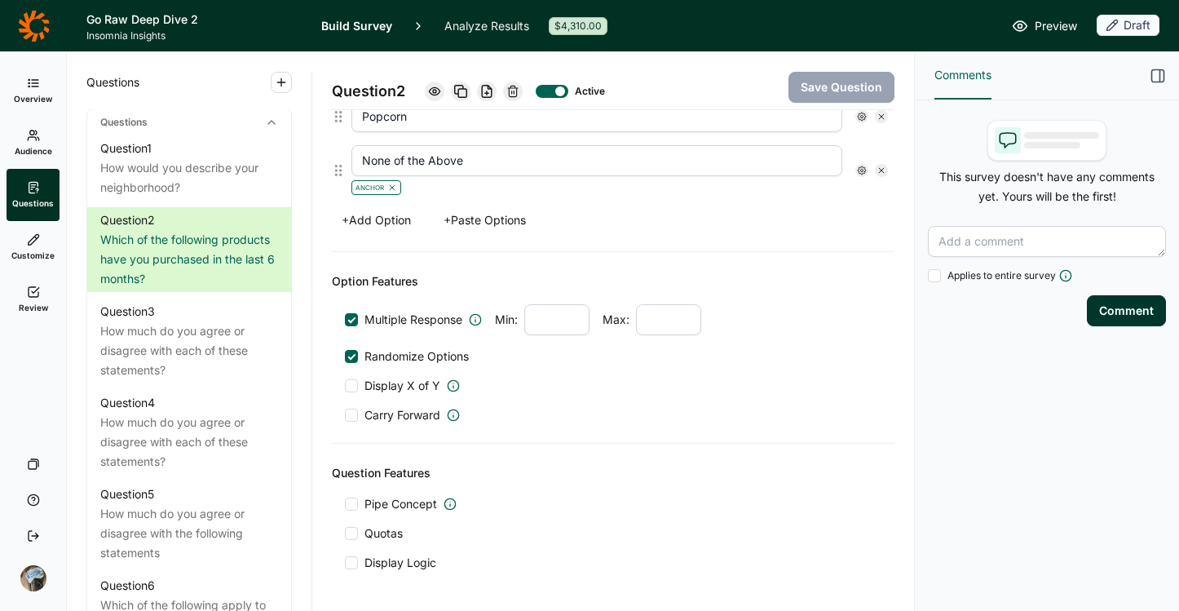
scroll to position [1119, 0]
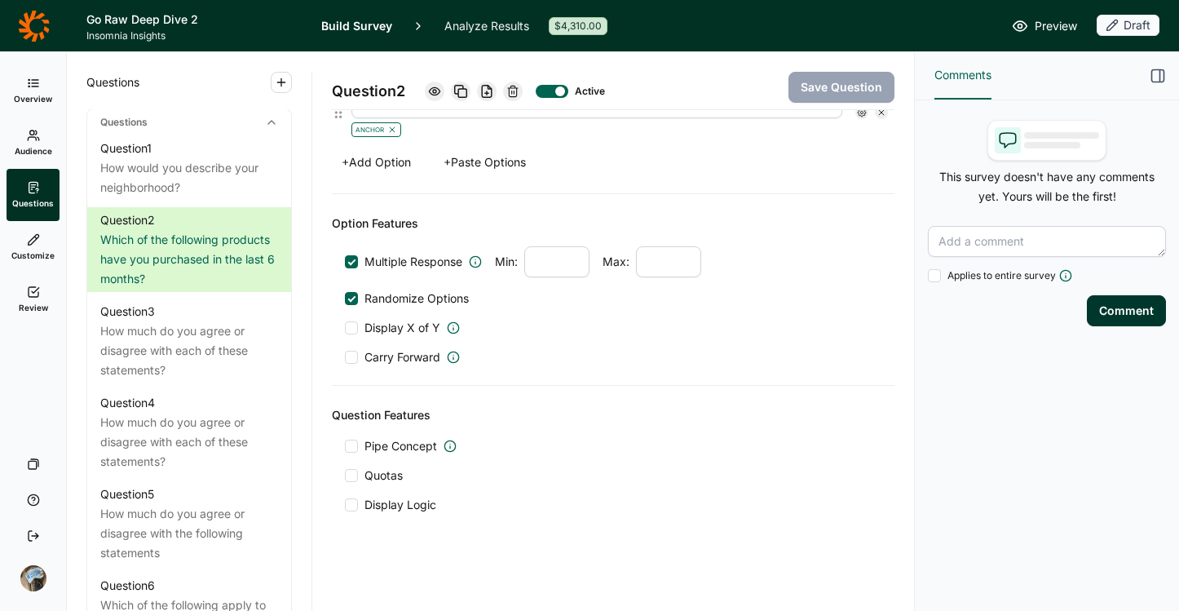
click at [350, 478] on div at bounding box center [351, 475] width 13 height 13
click at [345, 475] on input "Quotas" at bounding box center [345, 475] width 0 height 0
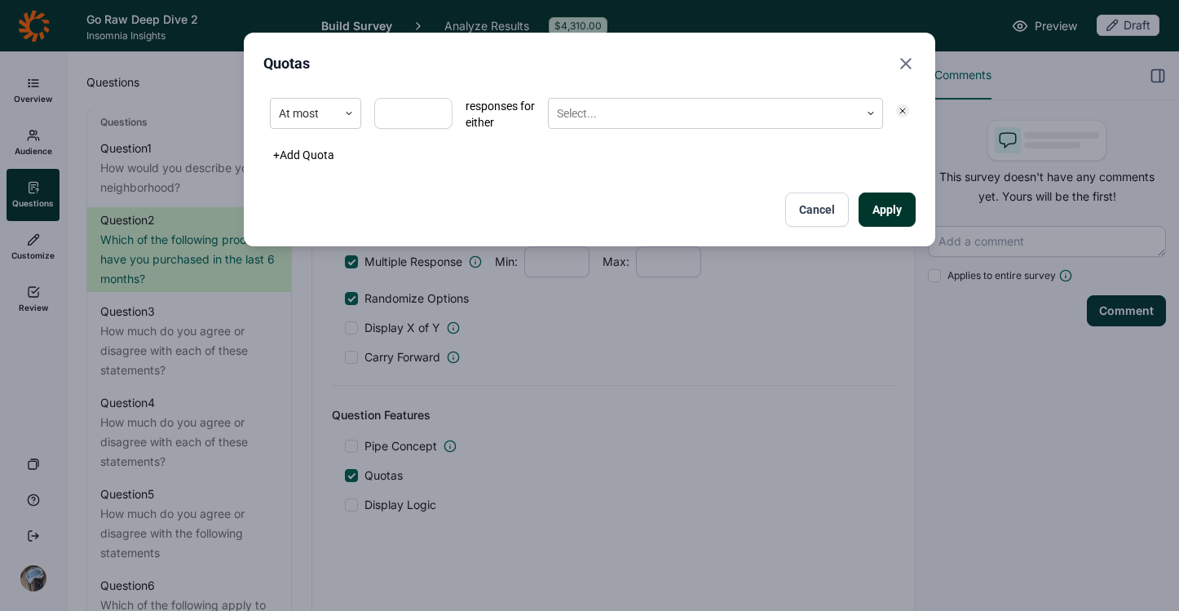
click at [320, 132] on div "At most responses for either Select..." at bounding box center [589, 114] width 652 height 46
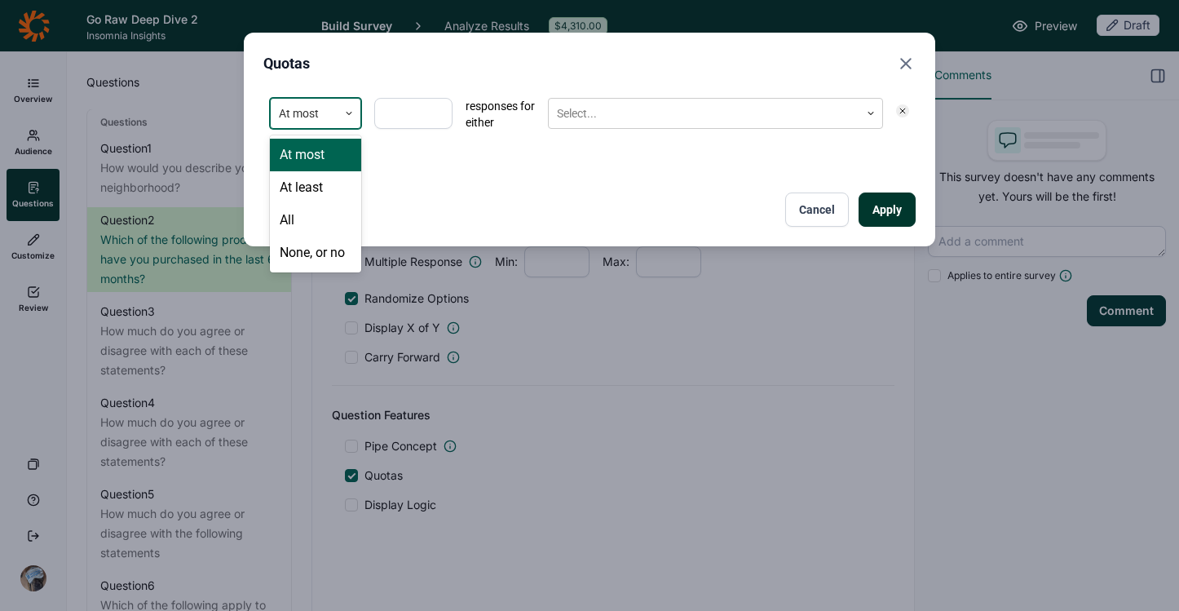
click at [311, 105] on div at bounding box center [304, 114] width 51 height 20
click at [301, 255] on div "None, or no" at bounding box center [315, 252] width 91 height 33
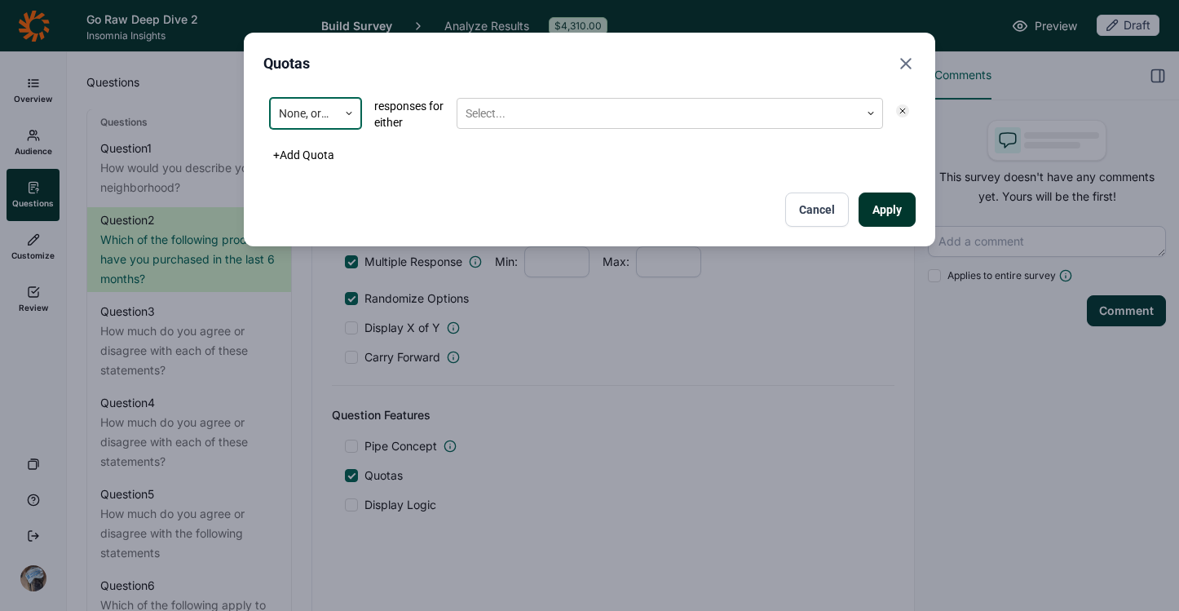
click at [545, 80] on div "Quotas option None, or no, selected. None, or no responses for either Select...…" at bounding box center [589, 140] width 691 height 214
click at [549, 114] on div at bounding box center [659, 114] width 386 height 20
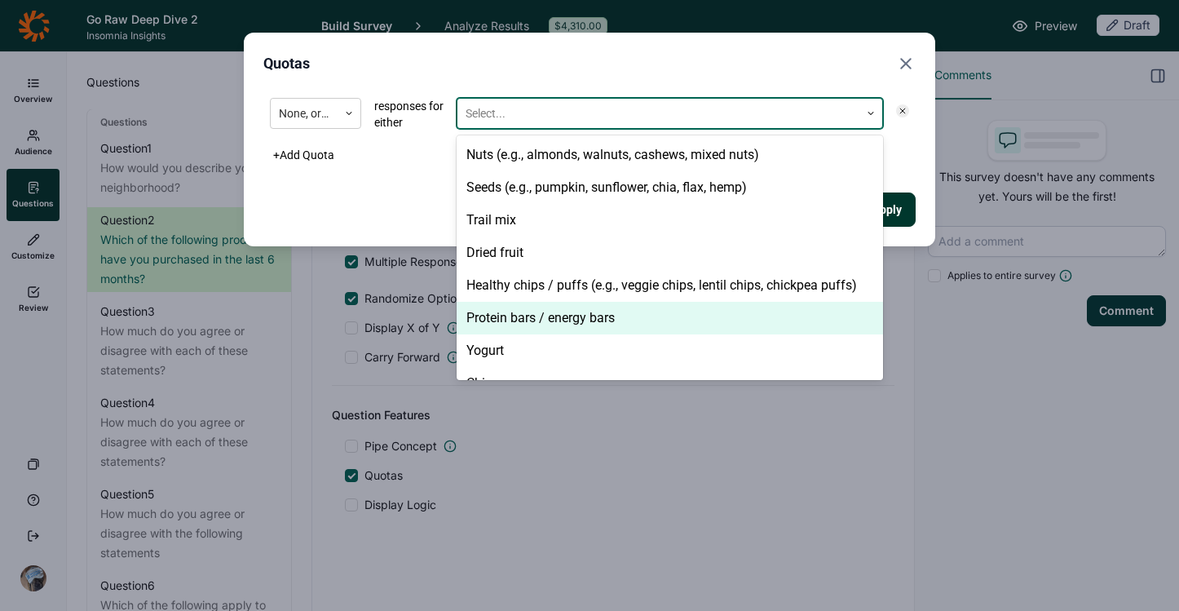
scroll to position [251, 0]
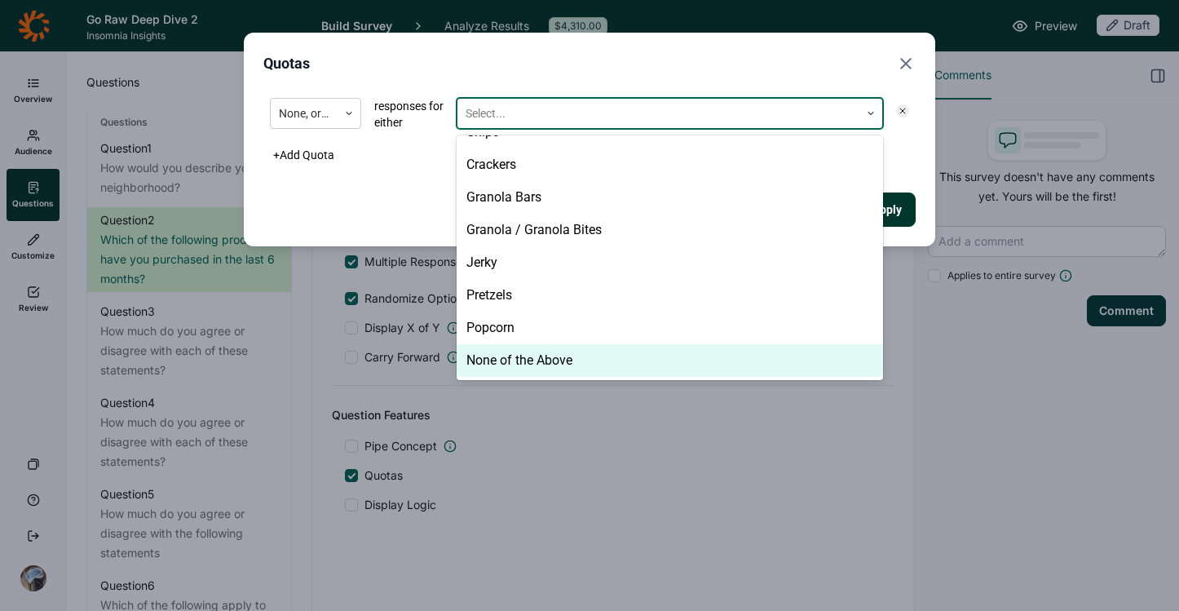
click at [525, 346] on div "None of the Above" at bounding box center [670, 360] width 426 height 33
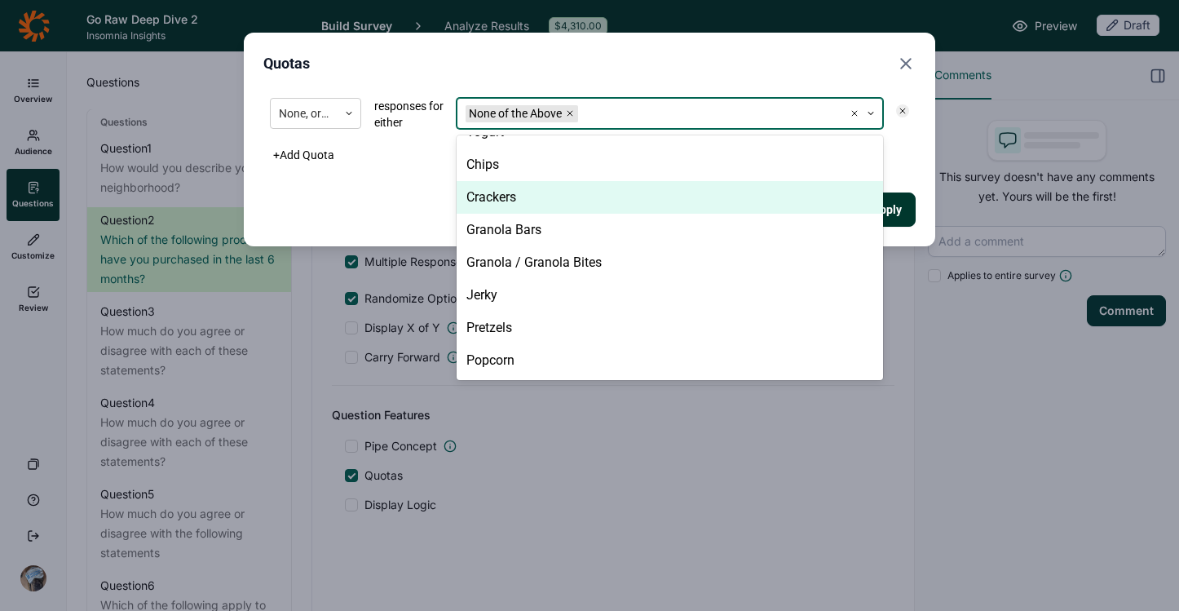
click at [897, 159] on div "+ Add Quota" at bounding box center [589, 155] width 652 height 23
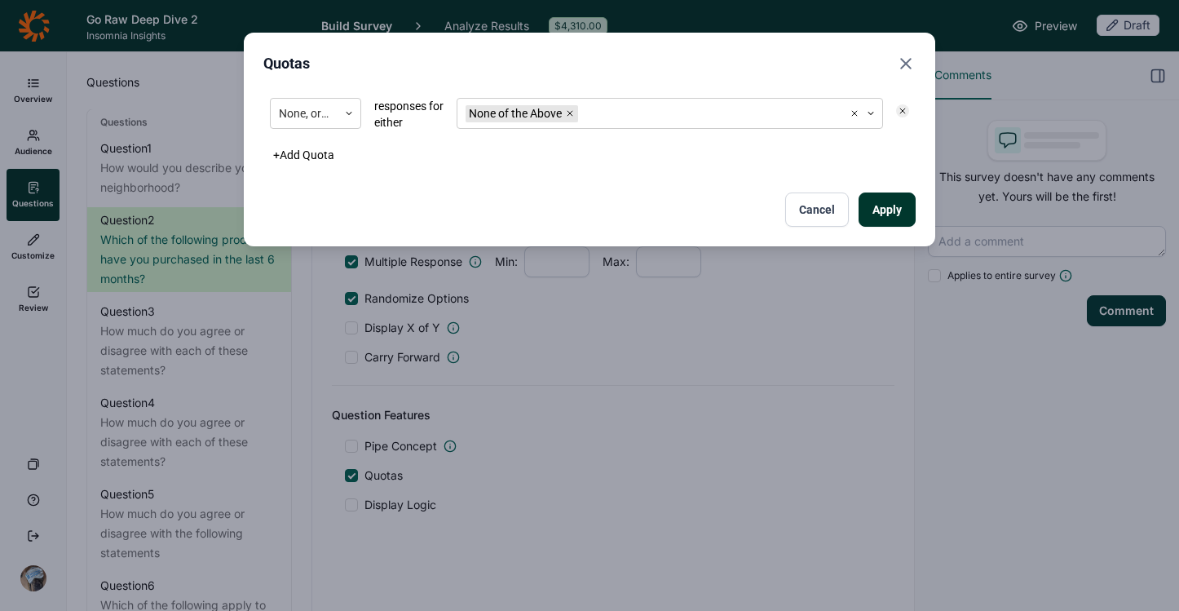
click at [887, 209] on button "Apply" at bounding box center [887, 209] width 57 height 34
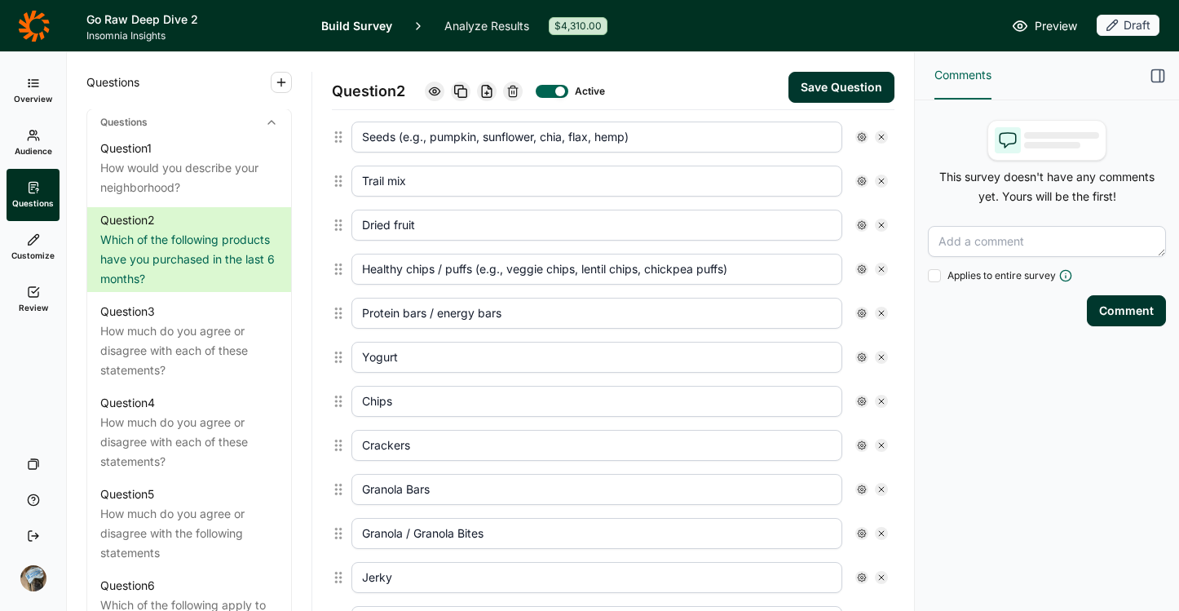
scroll to position [440, 0]
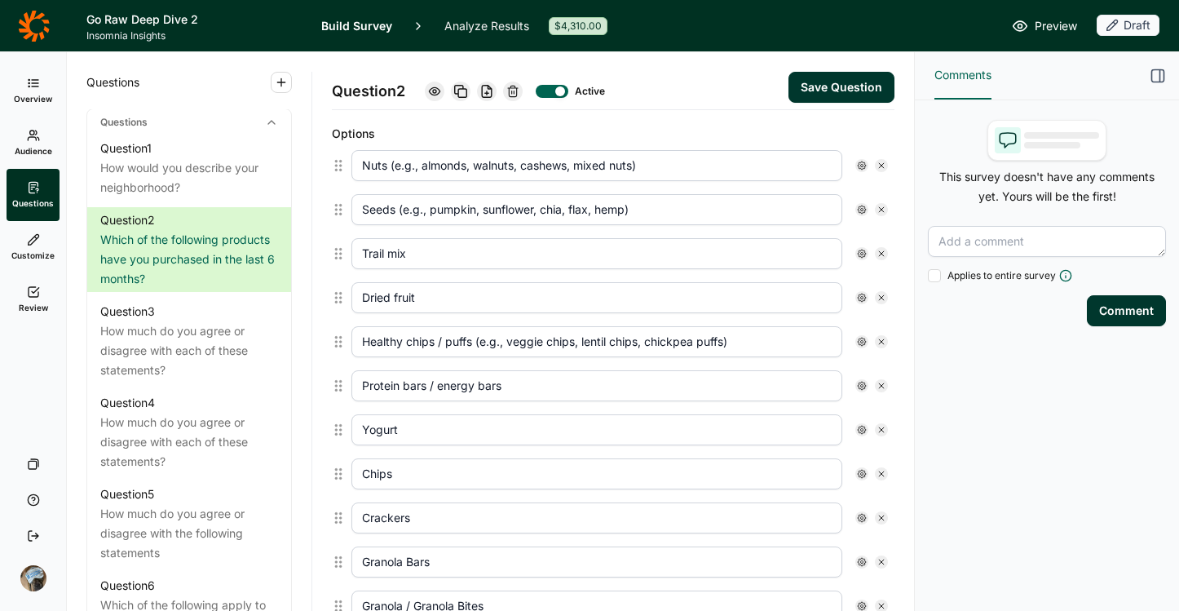
click at [811, 88] on button "Save Question" at bounding box center [842, 87] width 106 height 31
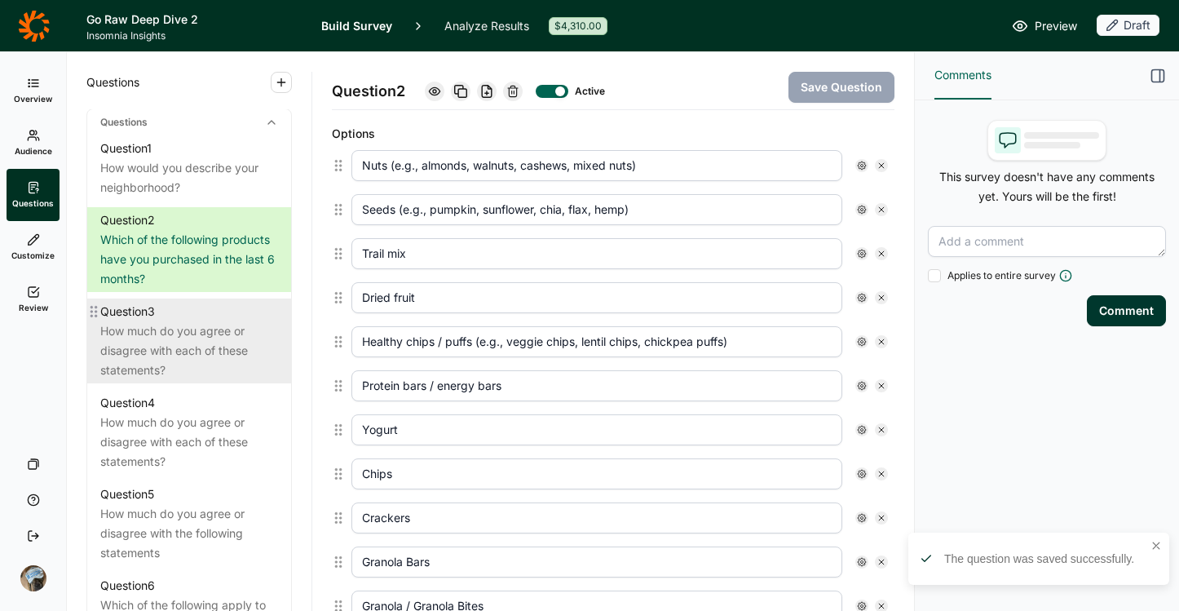
click at [161, 378] on div "How much do you agree or disagree with each of these statements?" at bounding box center [189, 350] width 178 height 59
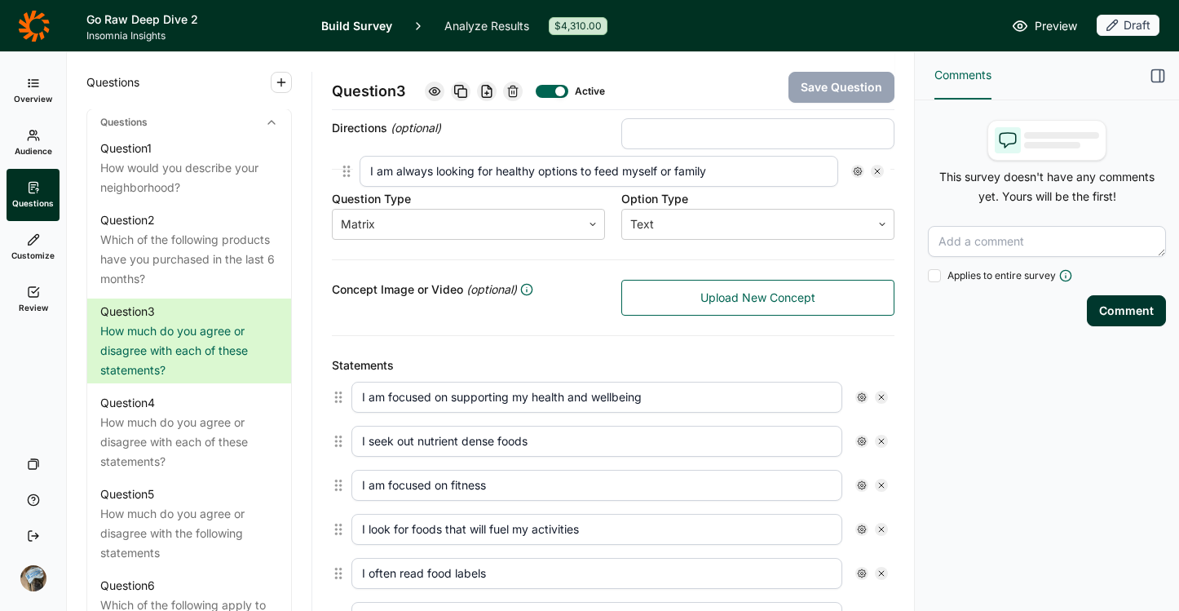
scroll to position [206, 0]
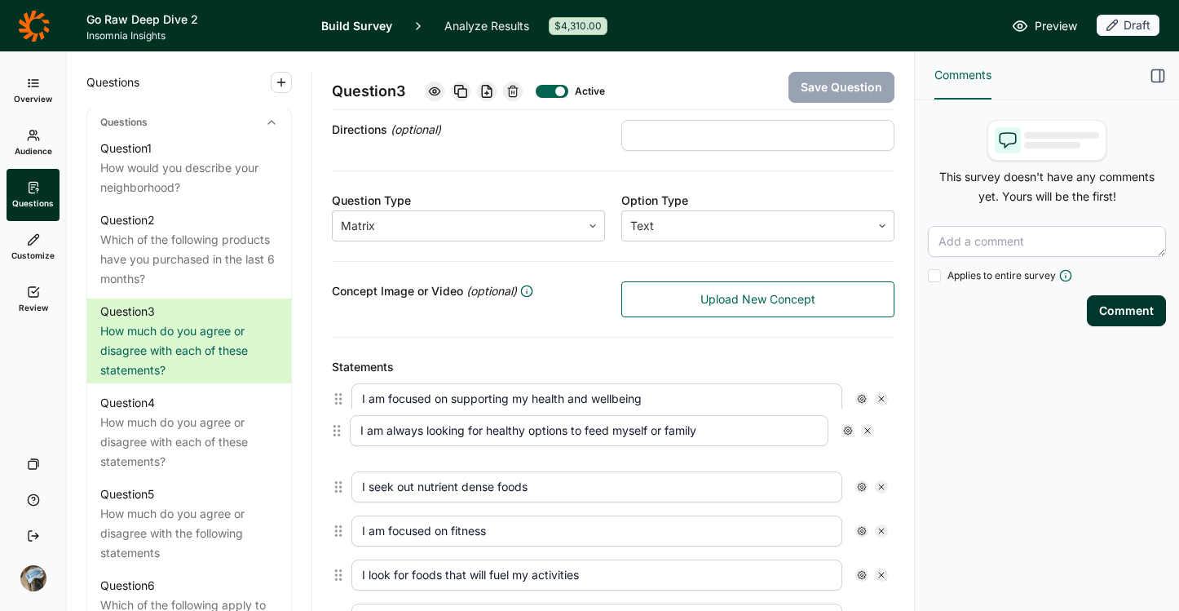
drag, startPoint x: 336, startPoint y: 311, endPoint x: 336, endPoint y: 424, distance: 112.5
click at [336, 424] on div "I am focused on supporting my health and wellbeing I seek out nutrient dense fo…" at bounding box center [613, 597] width 563 height 440
type input "I am always looking for healthy options to feed myself or family"
type input "I seek out nutrient dense foods"
type input "I am focused on fitness"
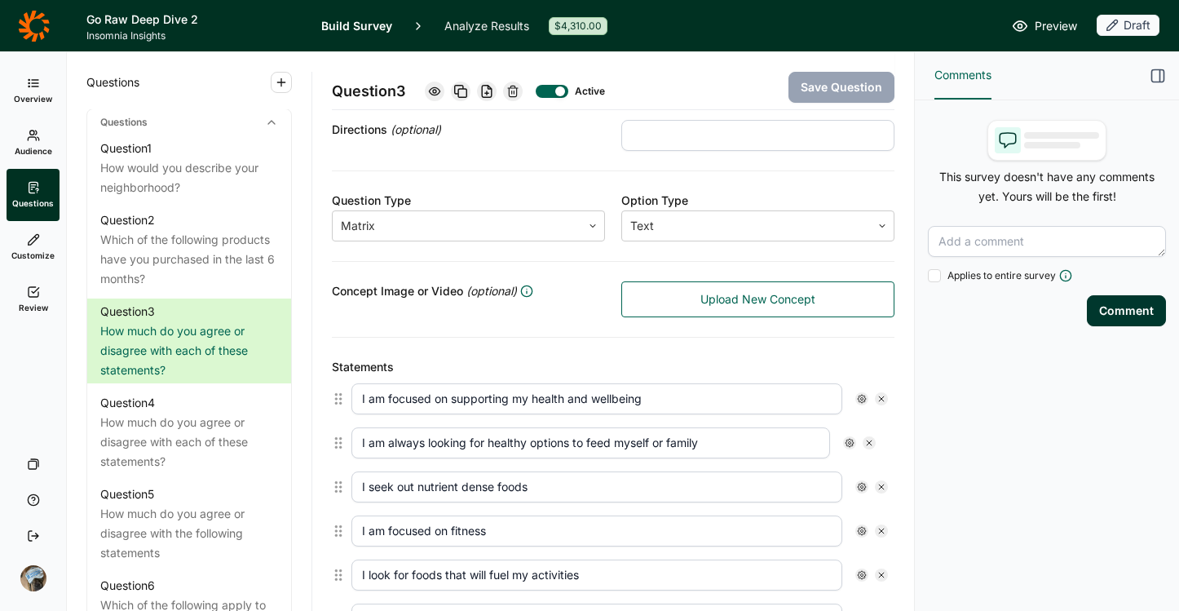
type input "I look for foods that will fuel my activities"
type input "I often read food labels"
type input "I have a busy, on the go lifestyle"
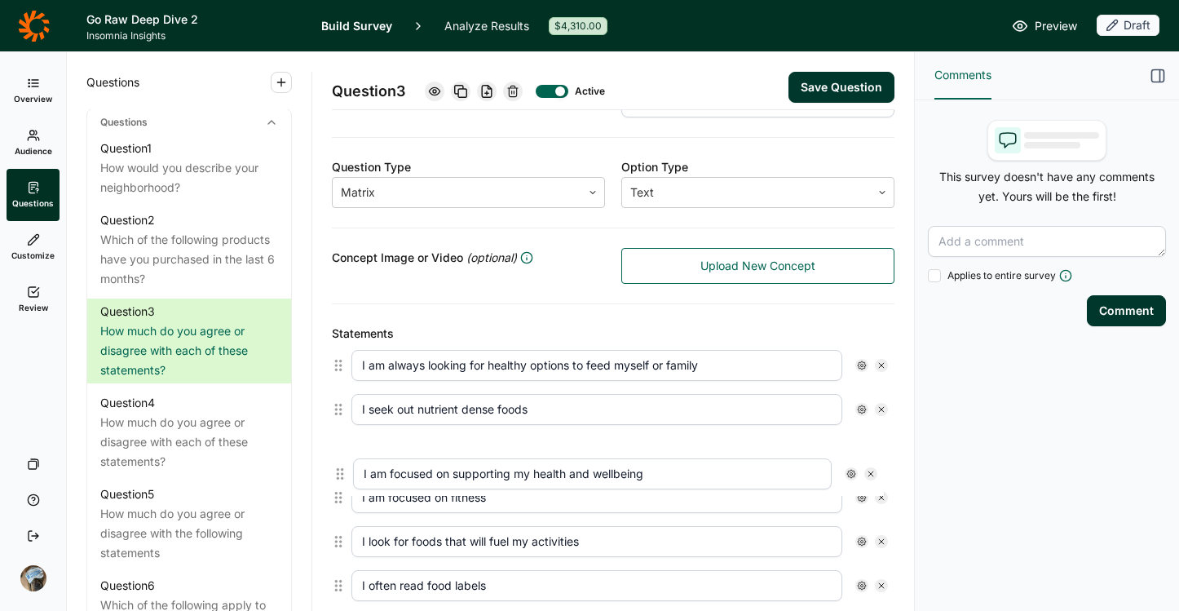
drag, startPoint x: 338, startPoint y: 394, endPoint x: 338, endPoint y: 475, distance: 80.7
click at [338, 475] on div "I am focused on supporting my health and wellbeing I am always looking for heal…" at bounding box center [613, 563] width 563 height 440
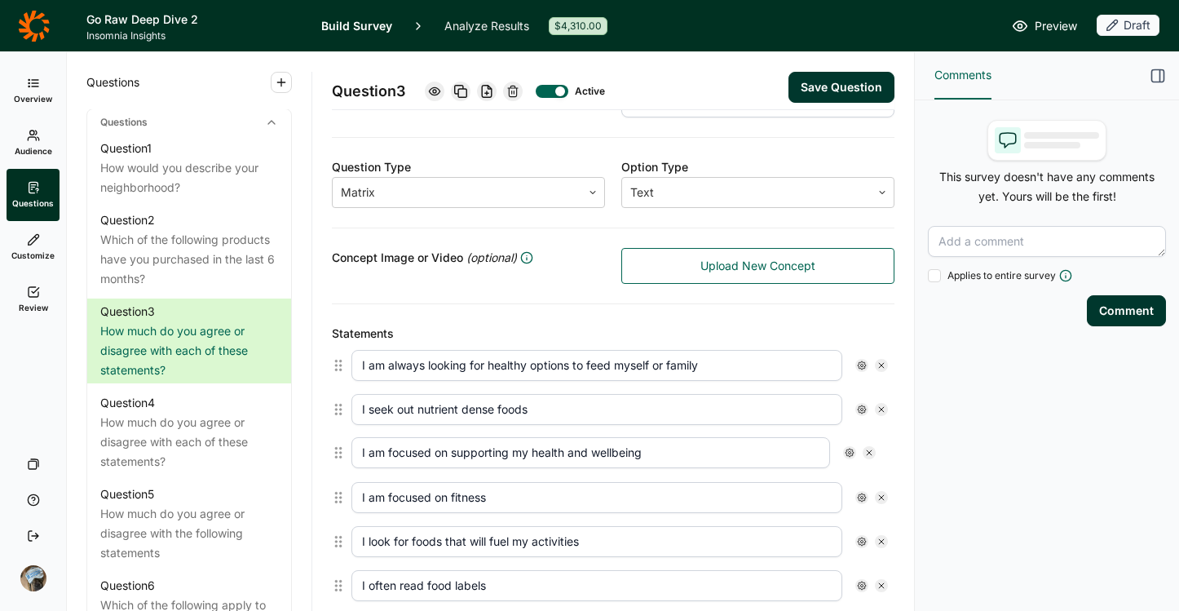
scroll to position [241, 0]
type input "I am always looking for healthy options to feed myself or family"
type input "I seek out nutrient dense foods"
type input "I am focused on supporting my health and wellbeing"
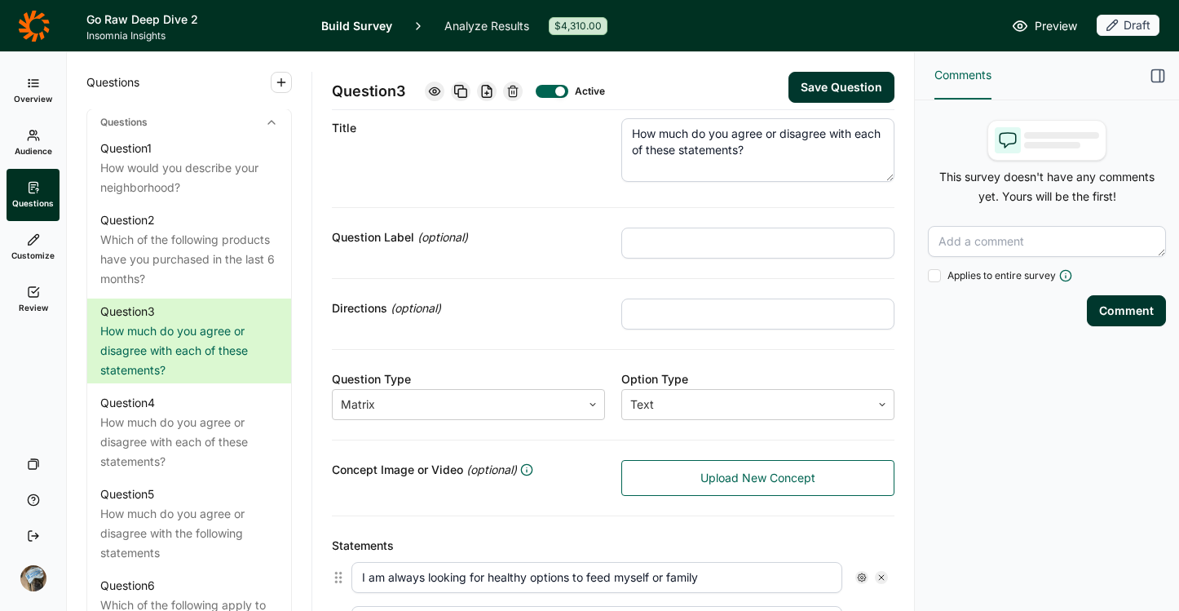
scroll to position [0, 0]
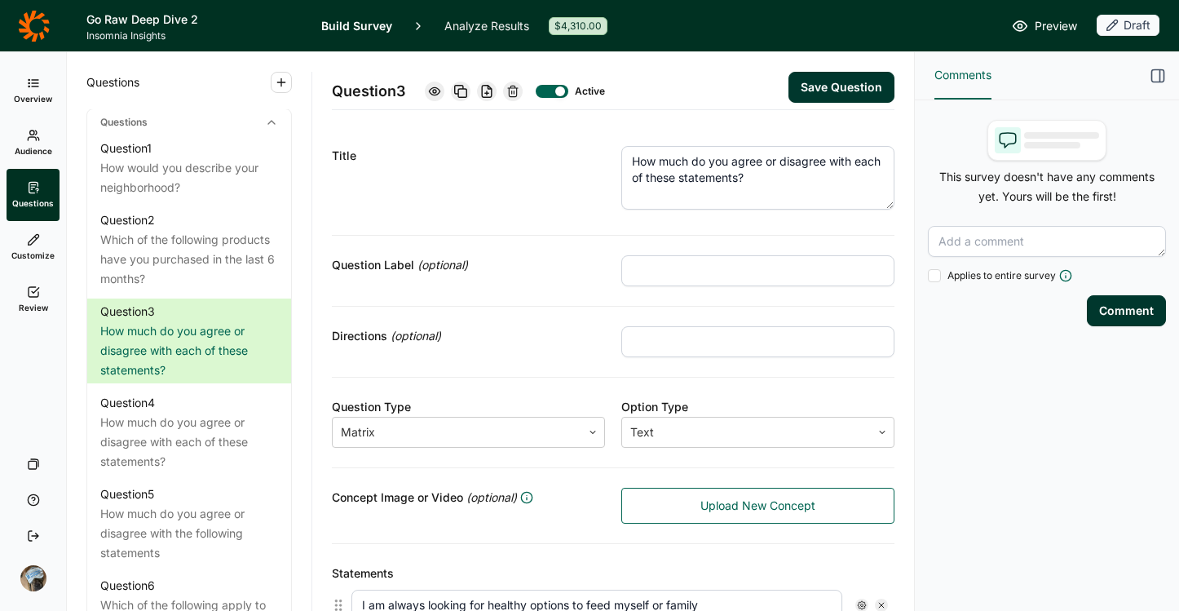
click at [811, 76] on button "Save Question" at bounding box center [842, 87] width 106 height 31
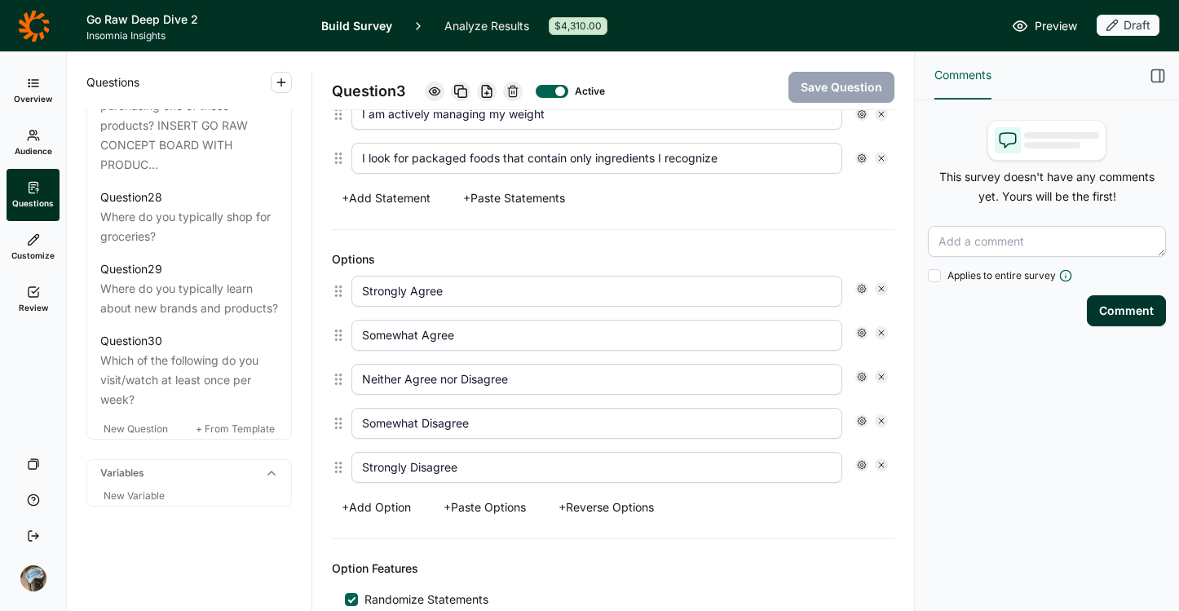
scroll to position [3235, 0]
click at [130, 501] on span "New Variable" at bounding box center [134, 495] width 61 height 12
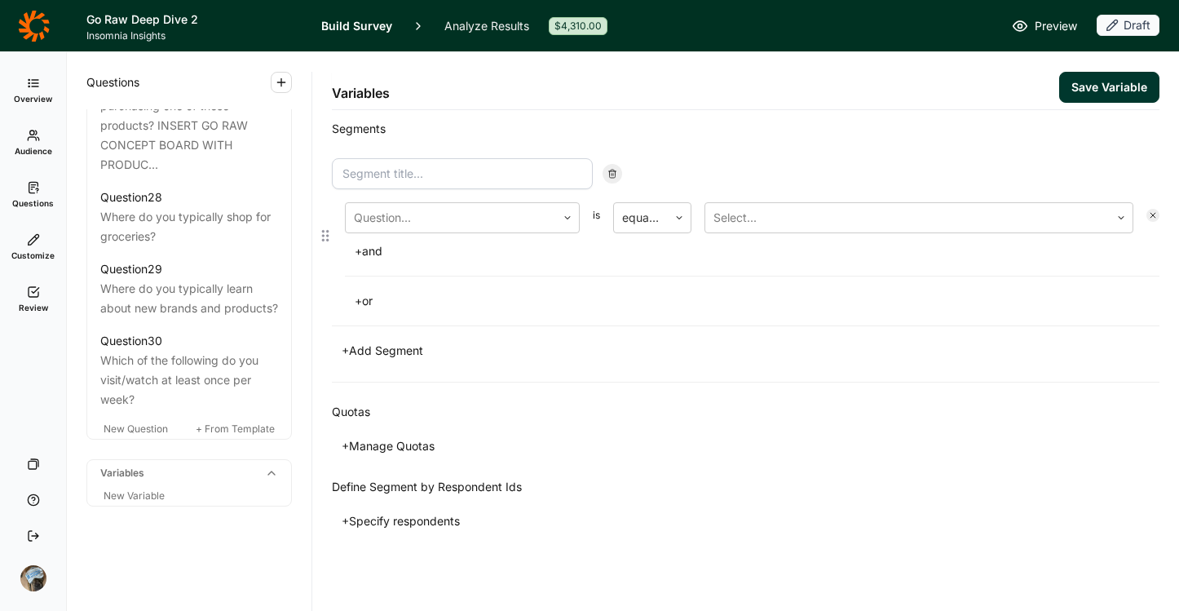
click at [449, 174] on input at bounding box center [462, 173] width 261 height 31
type input "BFY Snackers"
click at [477, 226] on div at bounding box center [451, 217] width 194 height 23
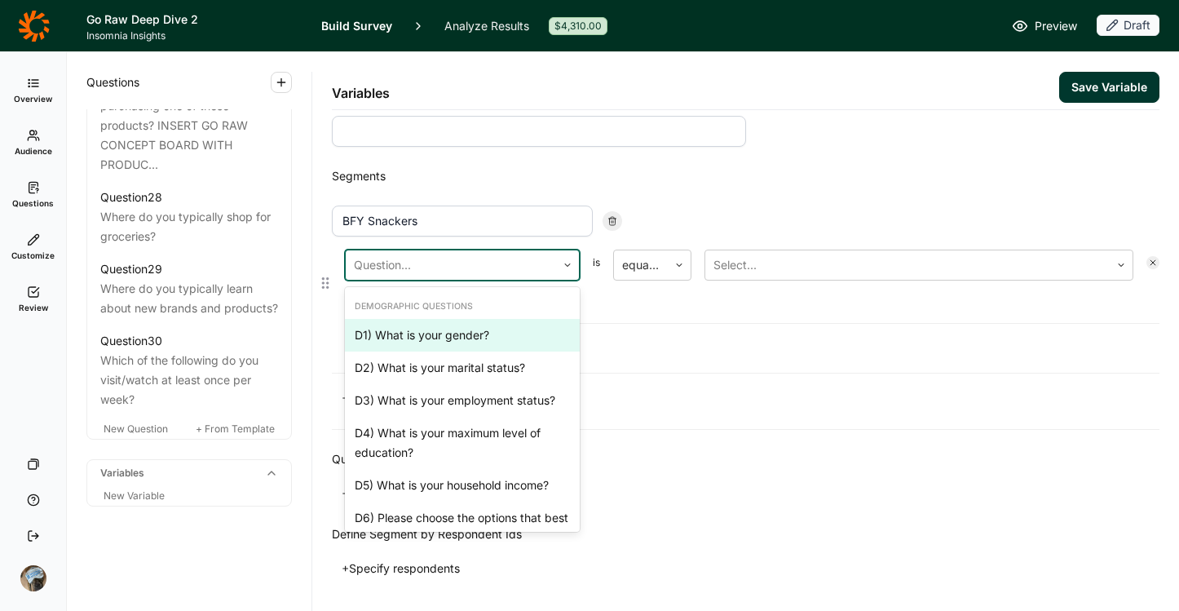
scroll to position [0, 0]
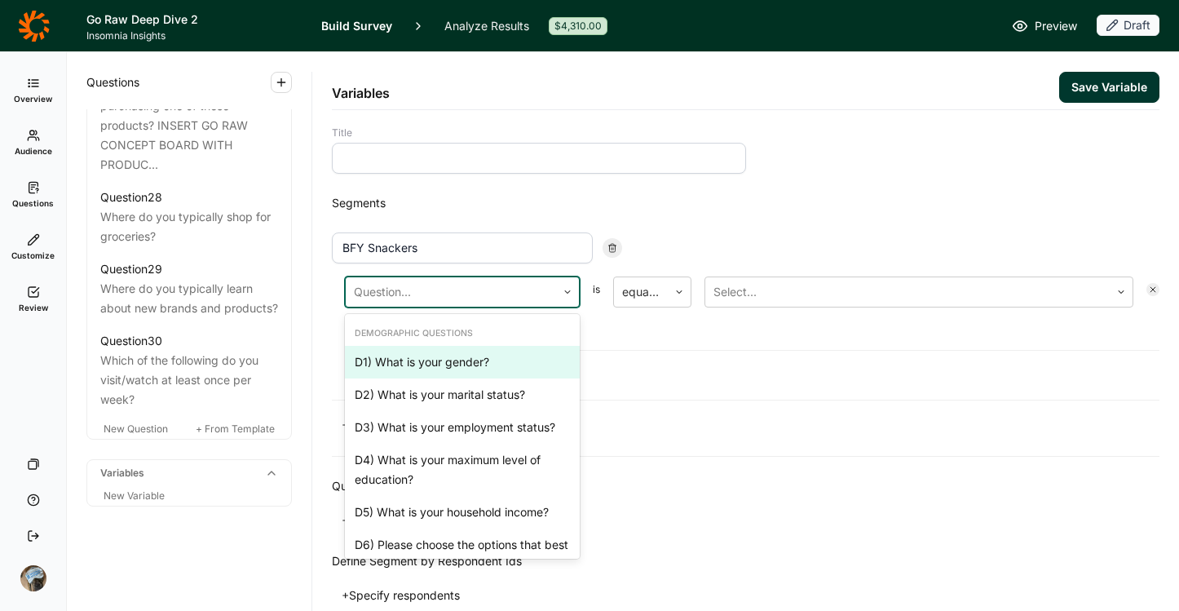
click at [630, 147] on input at bounding box center [539, 158] width 414 height 31
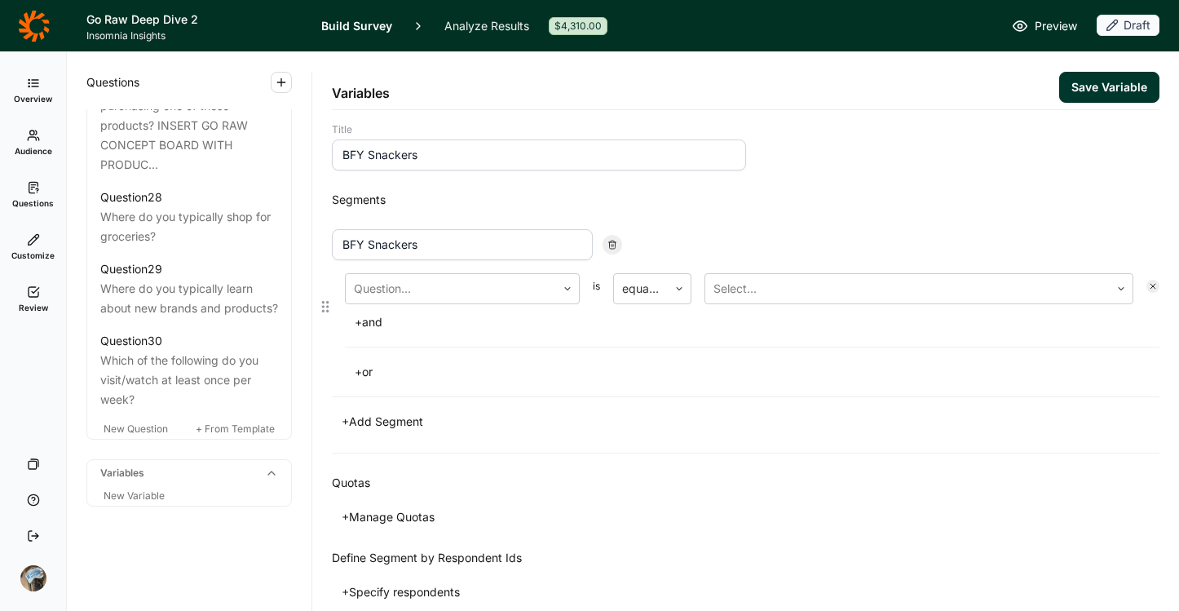
scroll to position [7, 0]
type input "BFY Snackers"
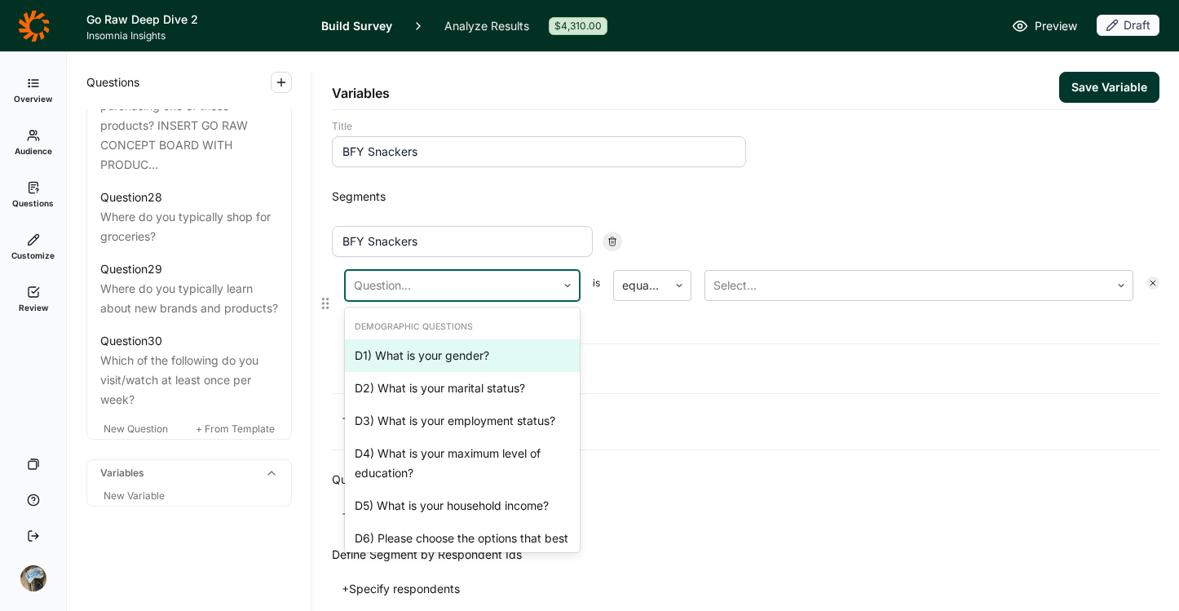
click at [481, 287] on div at bounding box center [451, 285] width 194 height 23
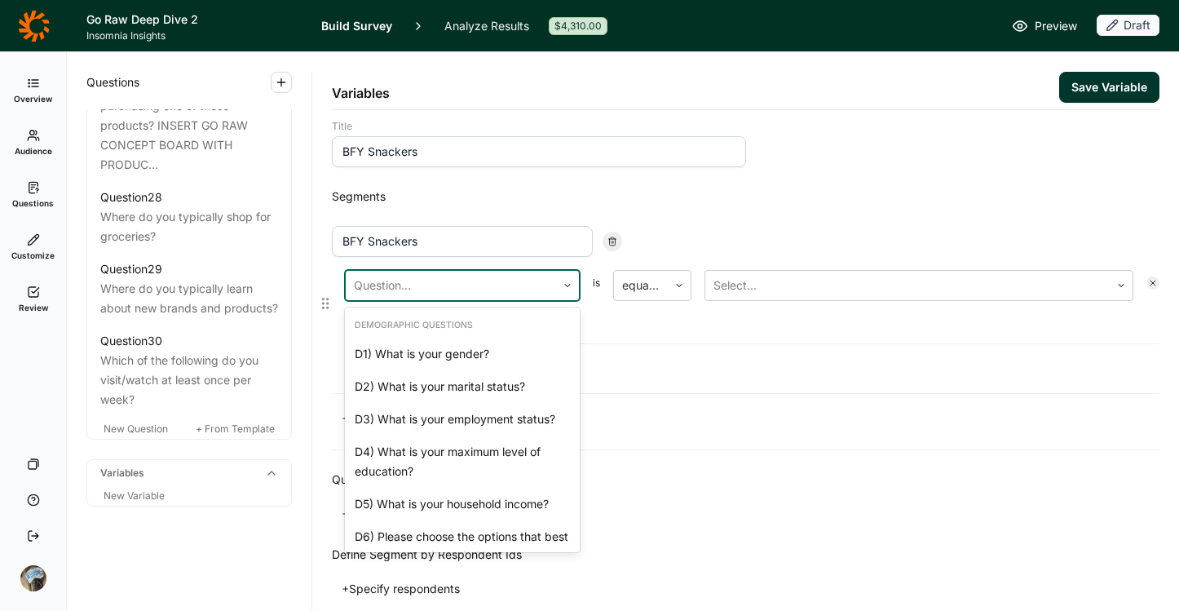
scroll to position [0, 0]
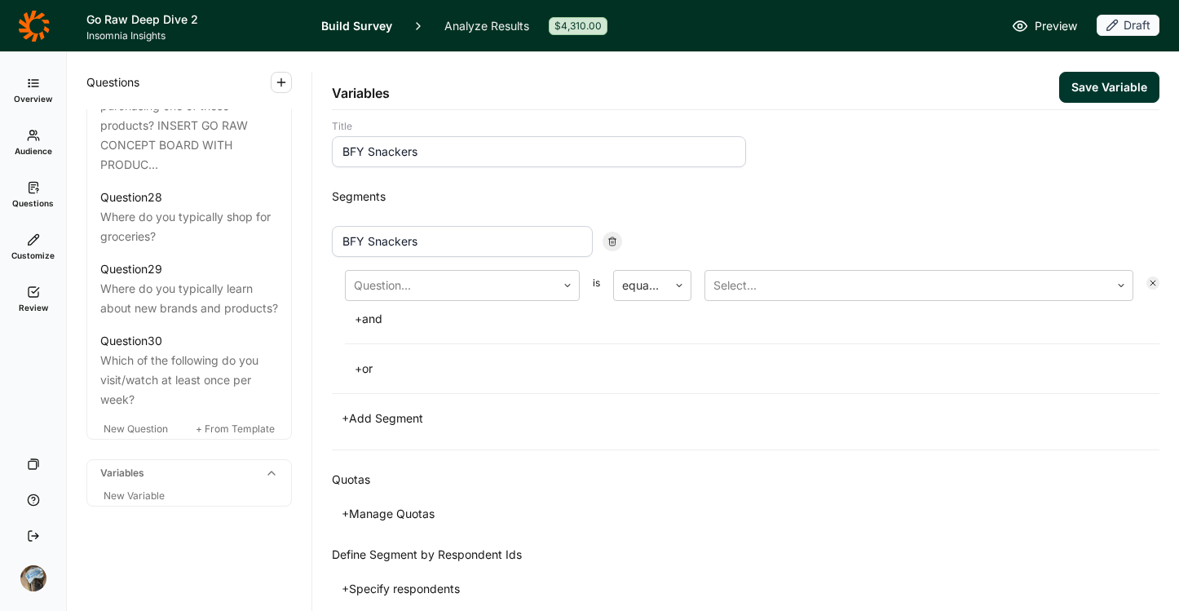
click at [710, 425] on div "+ Add Segment" at bounding box center [746, 418] width 828 height 23
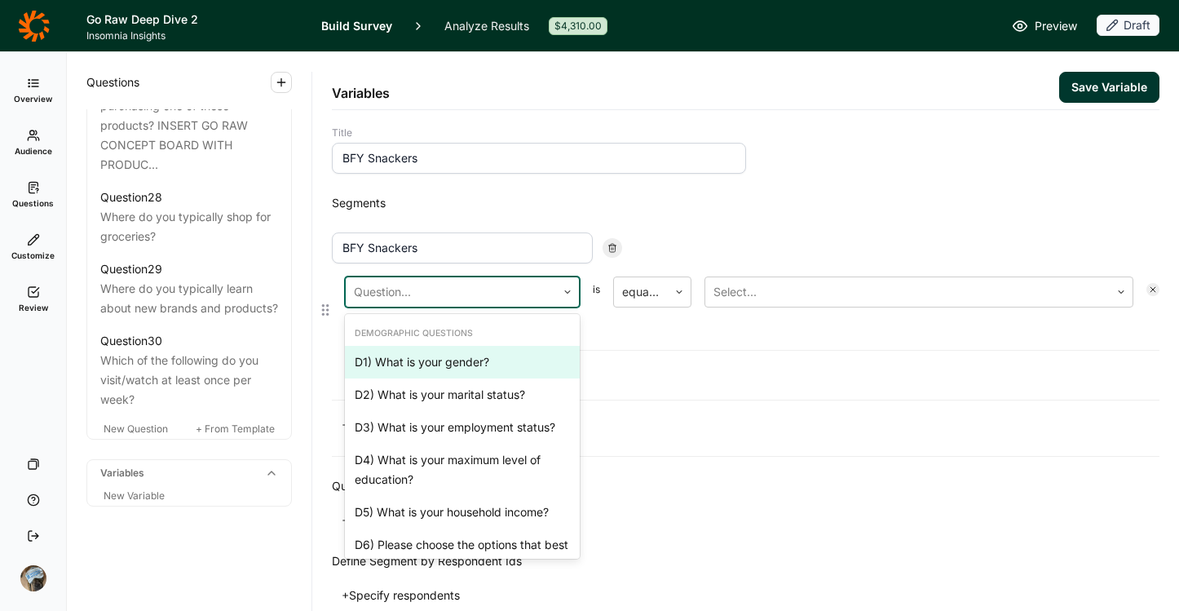
click at [414, 291] on div at bounding box center [451, 292] width 194 height 23
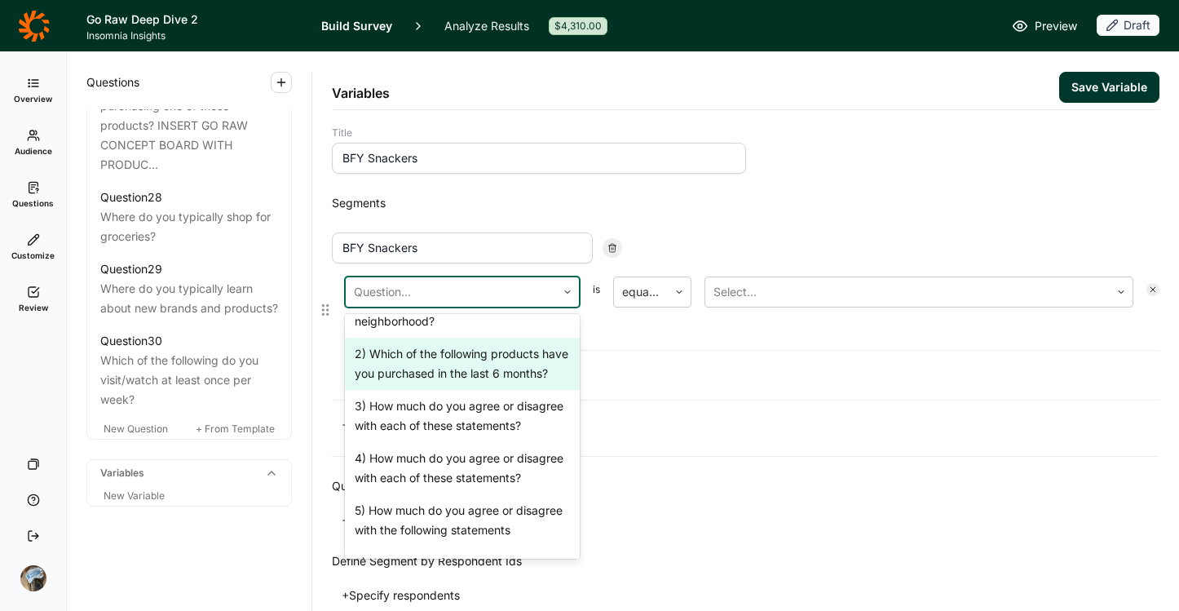
scroll to position [526, 0]
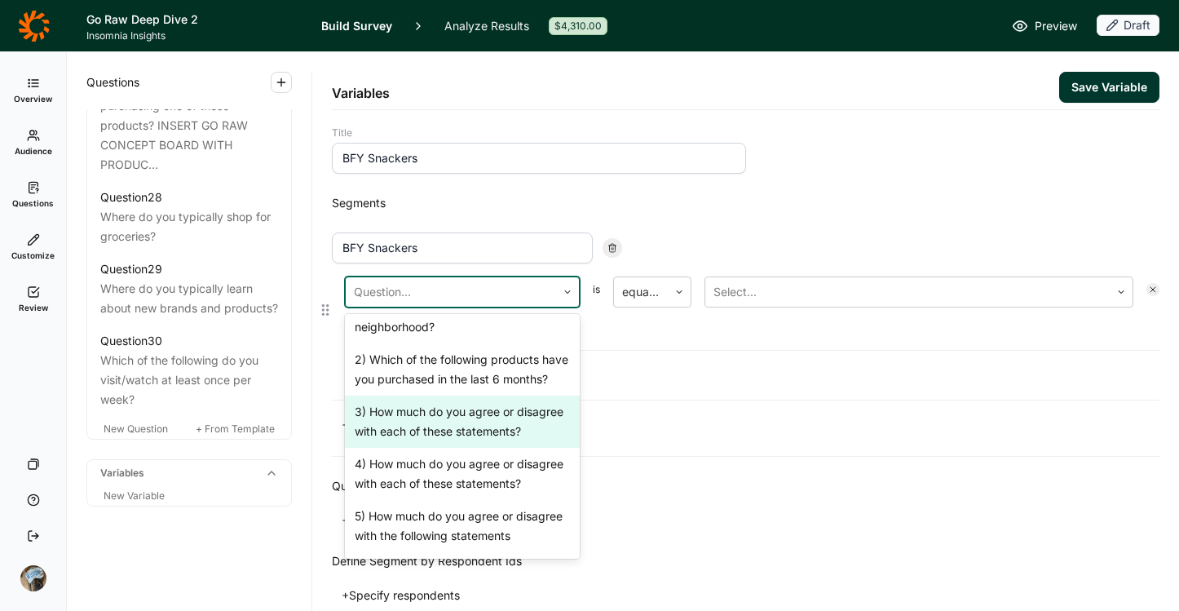
click at [441, 448] on div "3) How much do you agree or disagree with each of these statements?" at bounding box center [462, 421] width 235 height 52
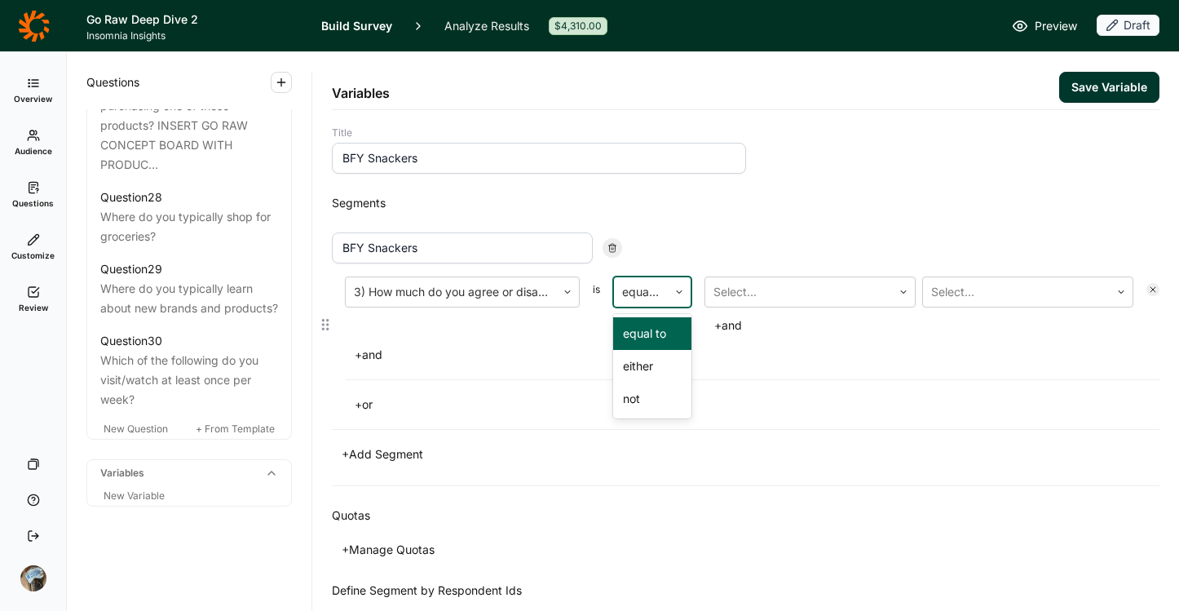
click at [653, 298] on div at bounding box center [641, 292] width 38 height 23
click at [654, 366] on div "either" at bounding box center [652, 366] width 78 height 33
click at [752, 307] on div "Select... Select... + or" at bounding box center [919, 306] width 429 height 60
click at [793, 286] on div at bounding box center [798, 292] width 170 height 23
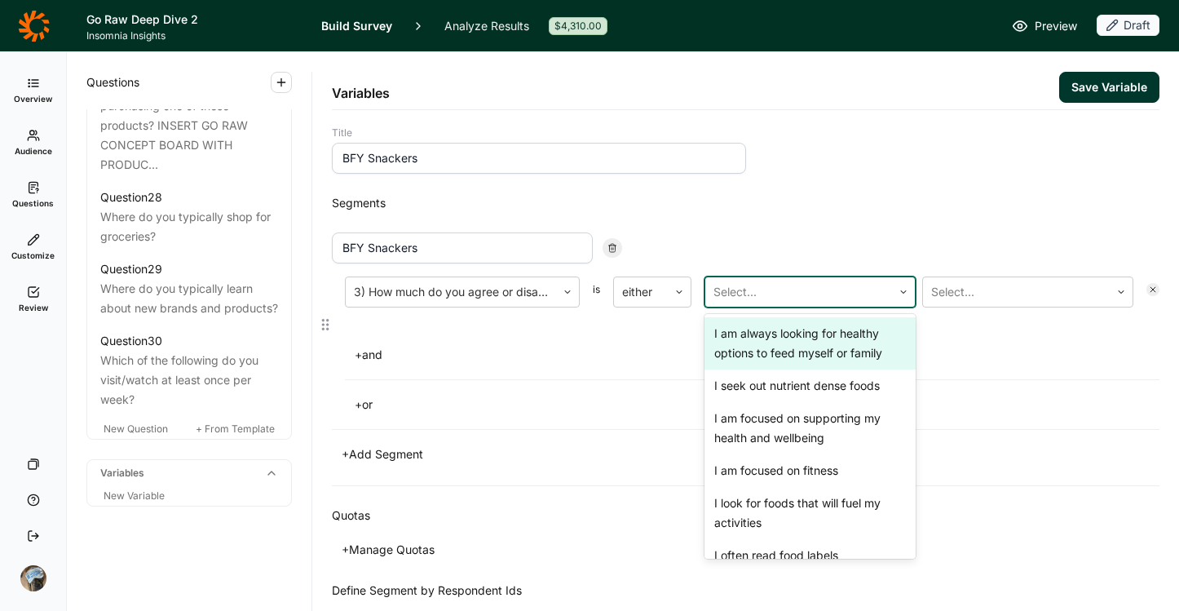
click at [796, 346] on div "I am always looking for healthy options to feed myself or family" at bounding box center [810, 343] width 211 height 52
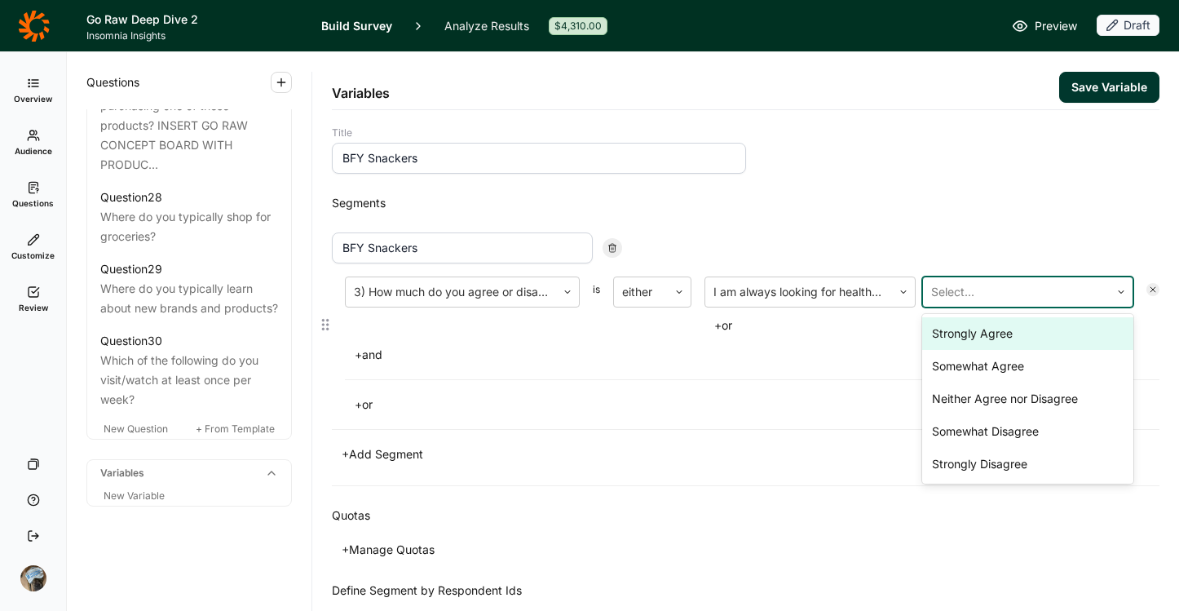
click at [964, 287] on div at bounding box center [1016, 292] width 170 height 23
click at [966, 335] on div "Strongly Agree" at bounding box center [1027, 333] width 211 height 33
click at [966, 335] on div "Somewhat Agree" at bounding box center [1027, 333] width 211 height 33
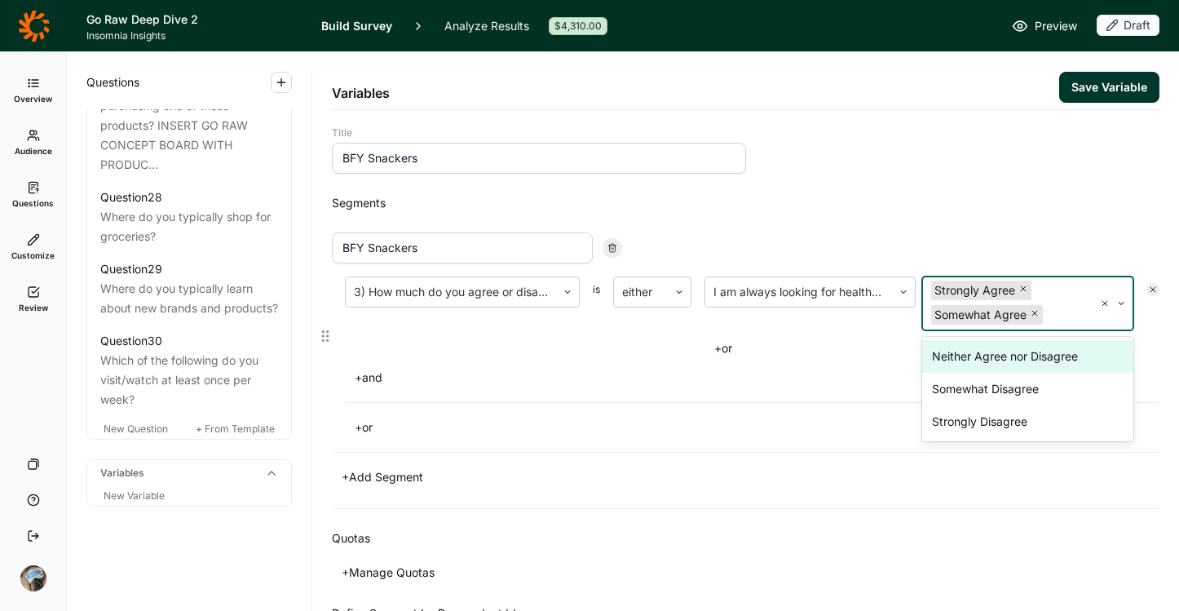
click at [373, 381] on button "+ and" at bounding box center [368, 377] width 47 height 23
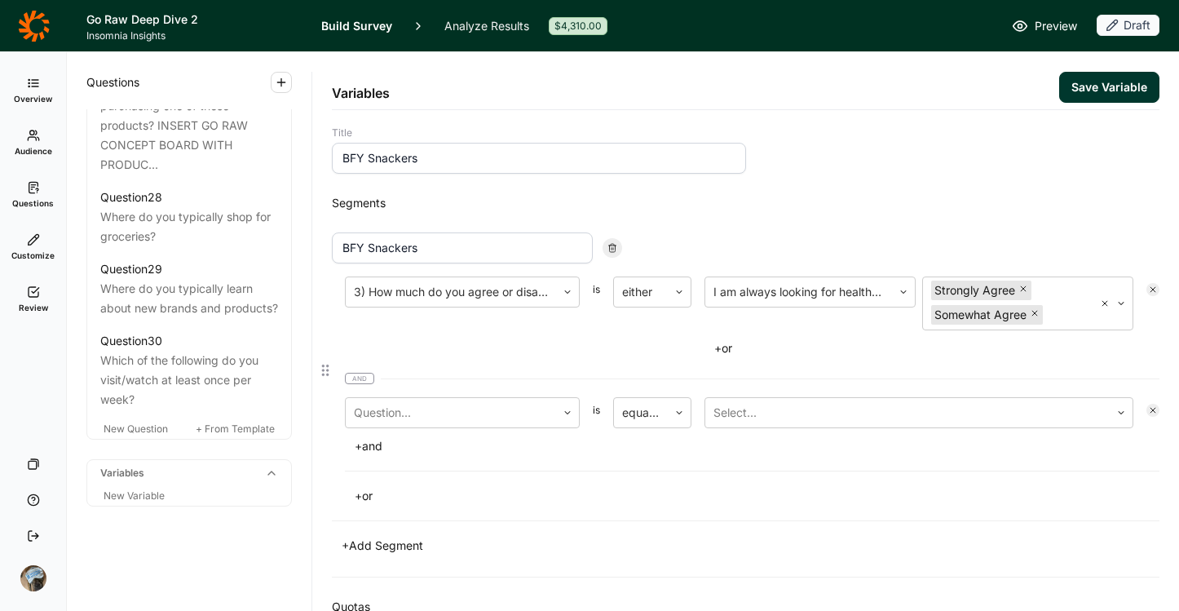
click at [363, 375] on span "and" at bounding box center [359, 378] width 29 height 11
click at [370, 502] on button "+ or" at bounding box center [364, 495] width 38 height 23
click at [1148, 409] on icon at bounding box center [1153, 410] width 10 height 10
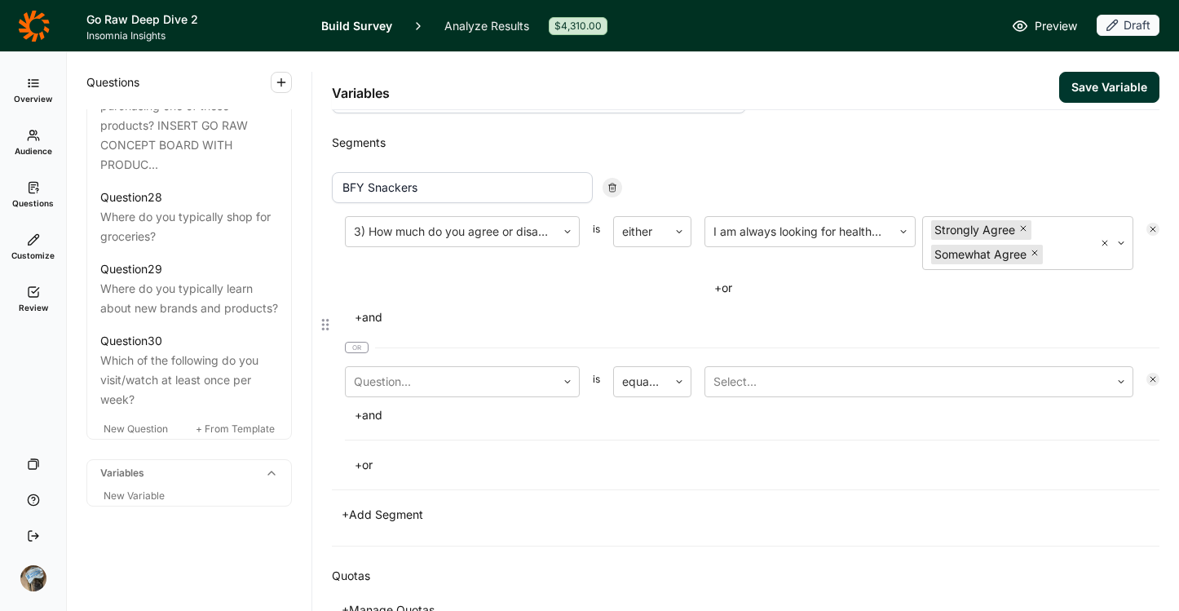
scroll to position [101, 0]
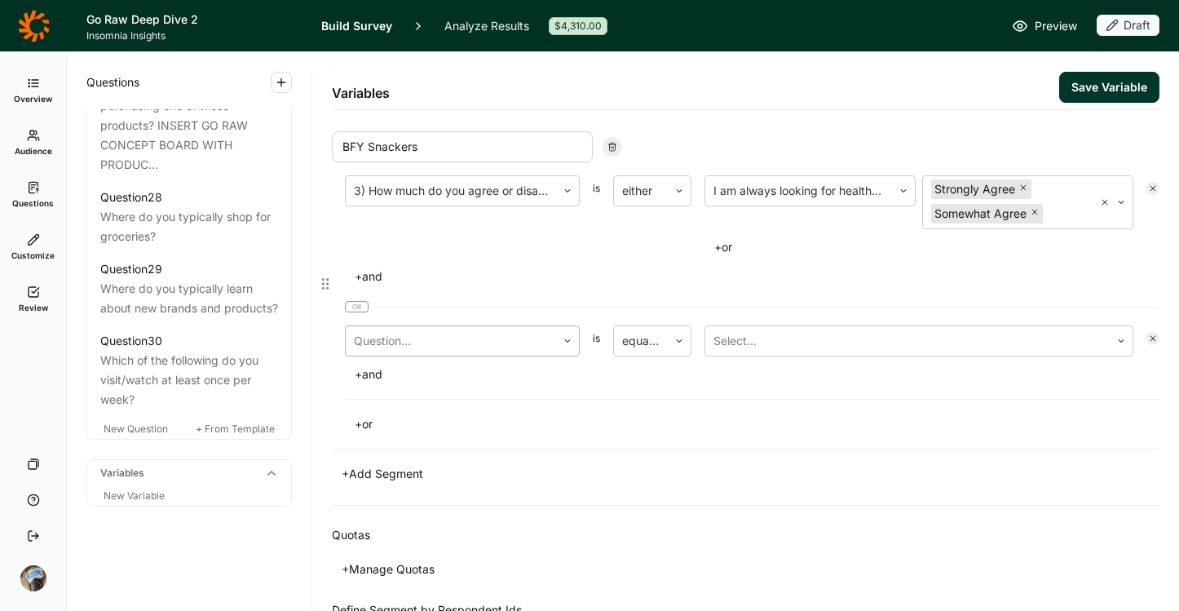
click at [412, 335] on div at bounding box center [451, 340] width 194 height 23
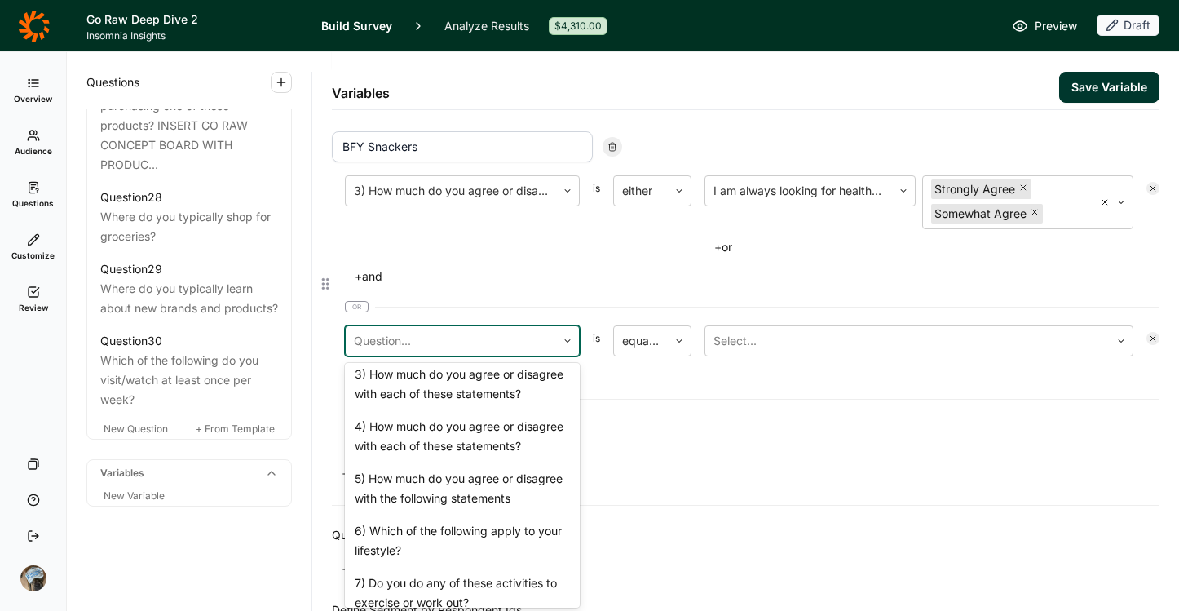
scroll to position [616, 0]
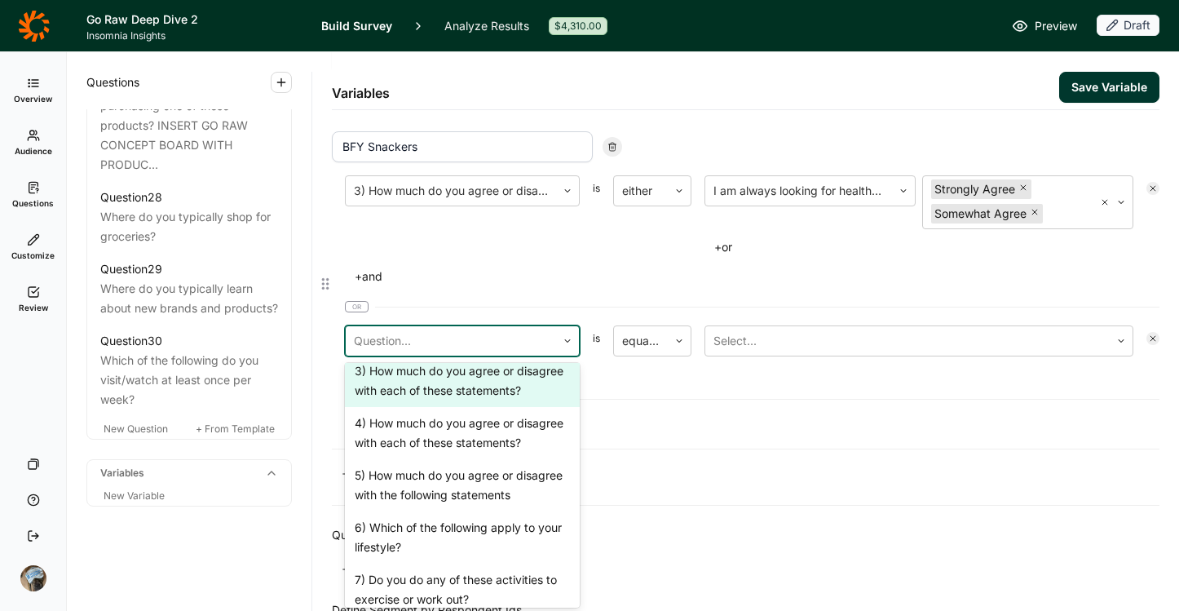
click at [442, 399] on div "3) How much do you agree or disagree with each of these statements?" at bounding box center [462, 381] width 235 height 52
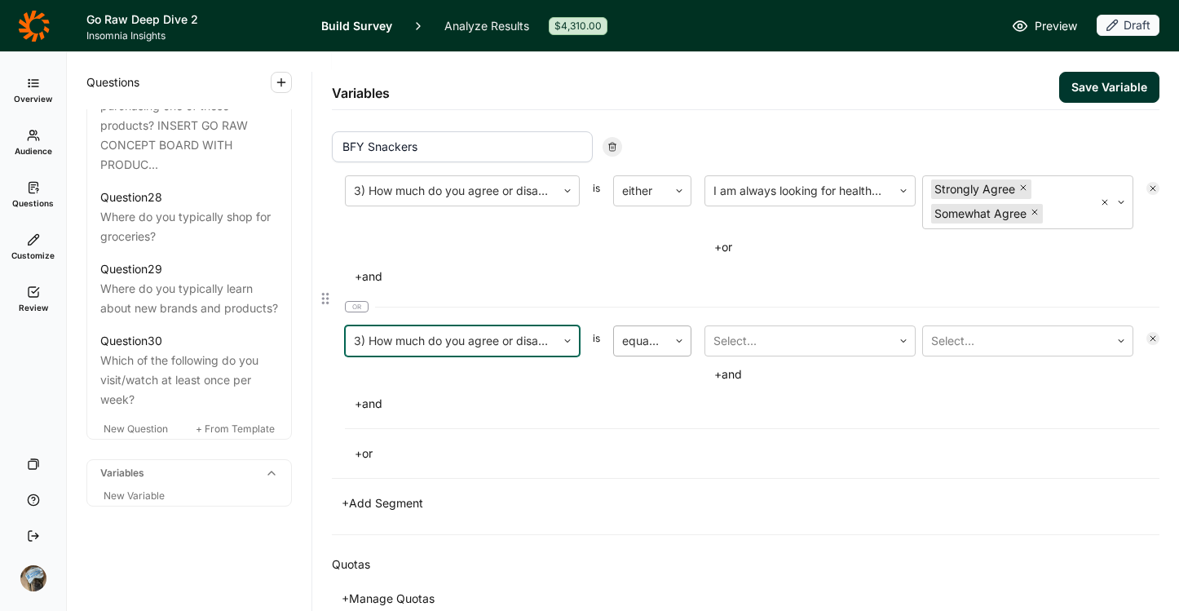
click at [674, 337] on icon at bounding box center [679, 341] width 10 height 10
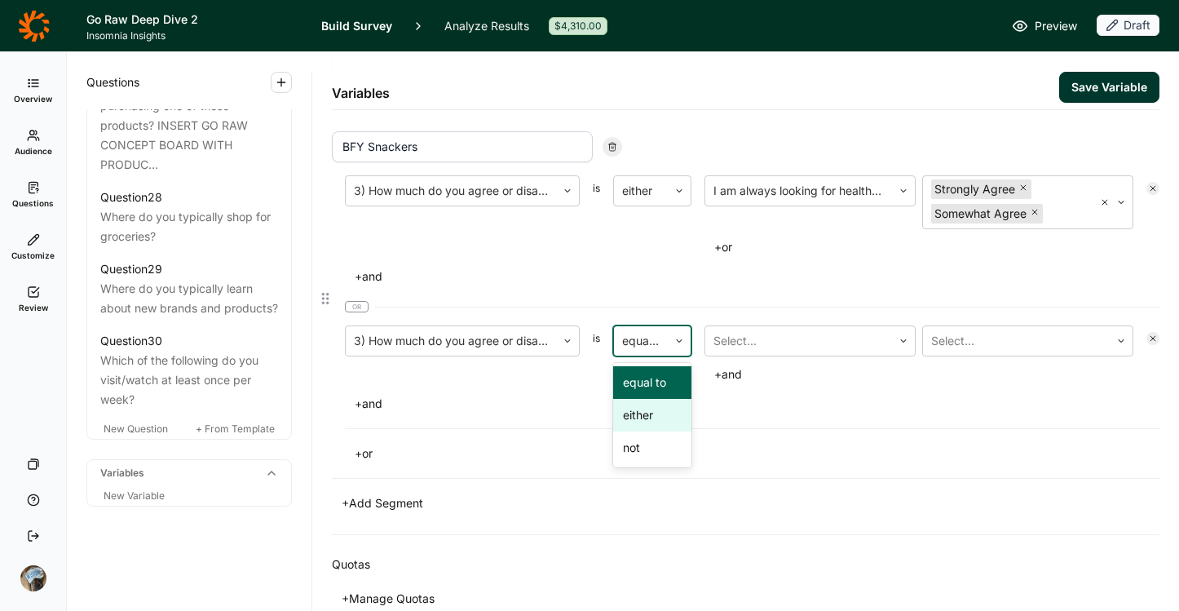
click at [672, 415] on div "either" at bounding box center [652, 415] width 78 height 33
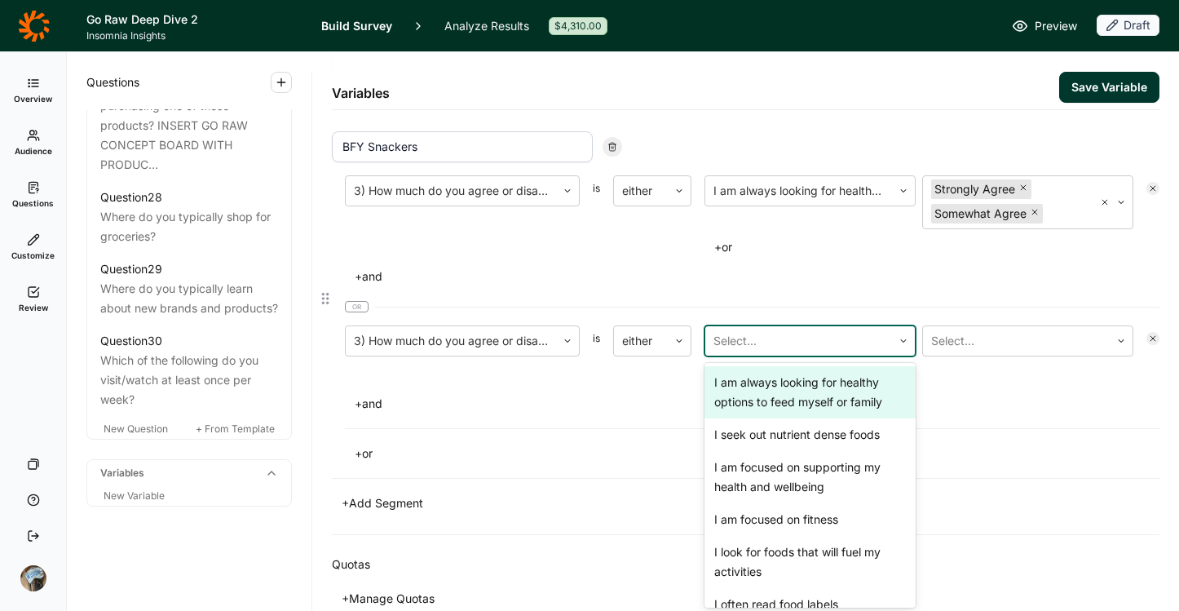
click at [762, 342] on div at bounding box center [798, 340] width 170 height 23
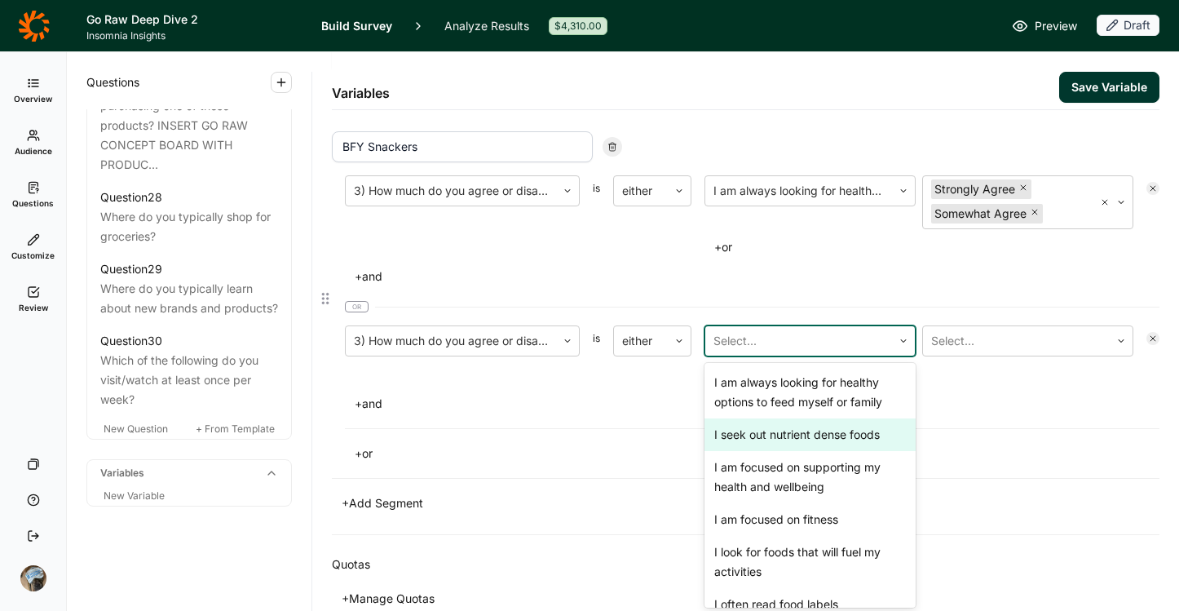
click at [792, 435] on div "I seek out nutrient dense foods" at bounding box center [810, 434] width 211 height 33
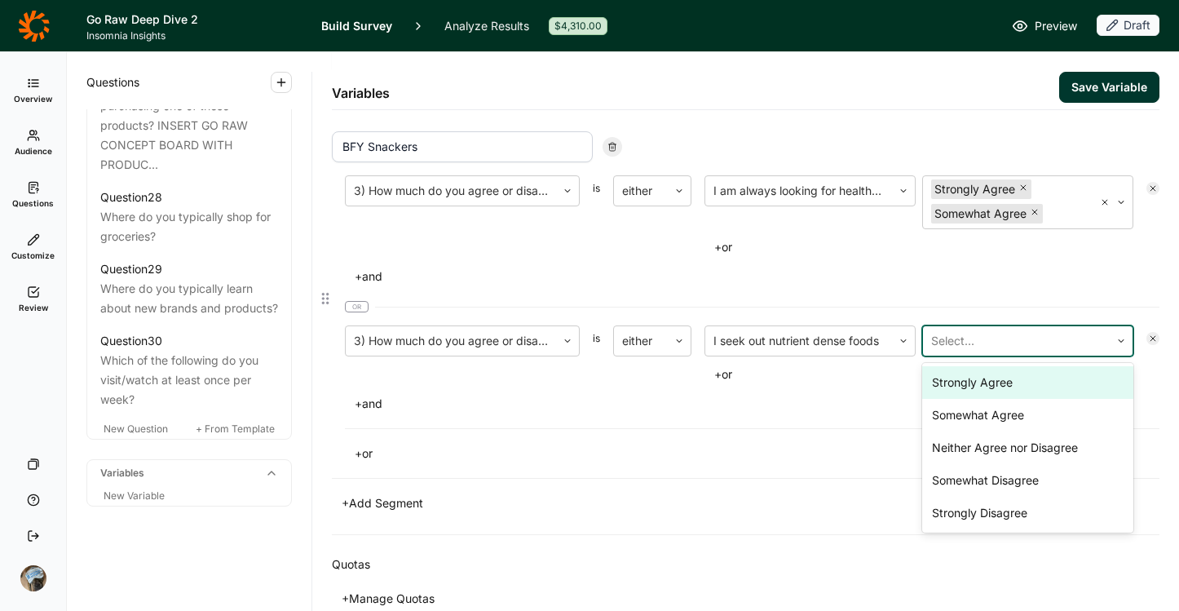
click at [970, 339] on div at bounding box center [1016, 340] width 170 height 23
click at [967, 395] on div "Strongly Agree" at bounding box center [1027, 382] width 211 height 33
click at [967, 386] on div "Somewhat Agree" at bounding box center [1027, 382] width 211 height 33
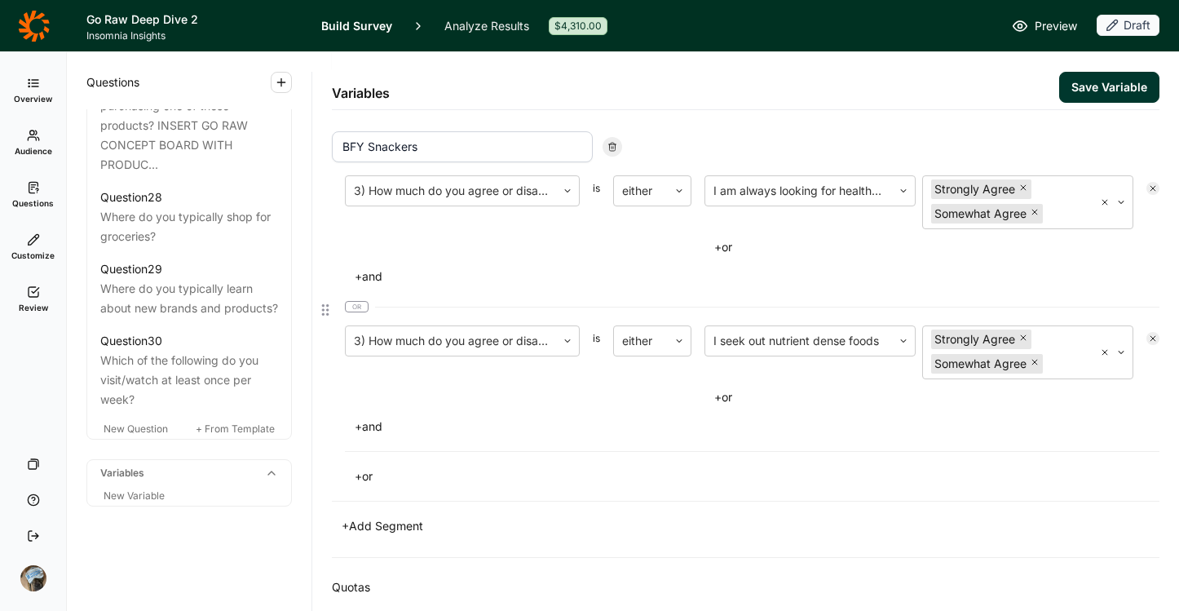
click at [744, 466] on div "+ or" at bounding box center [752, 476] width 815 height 23
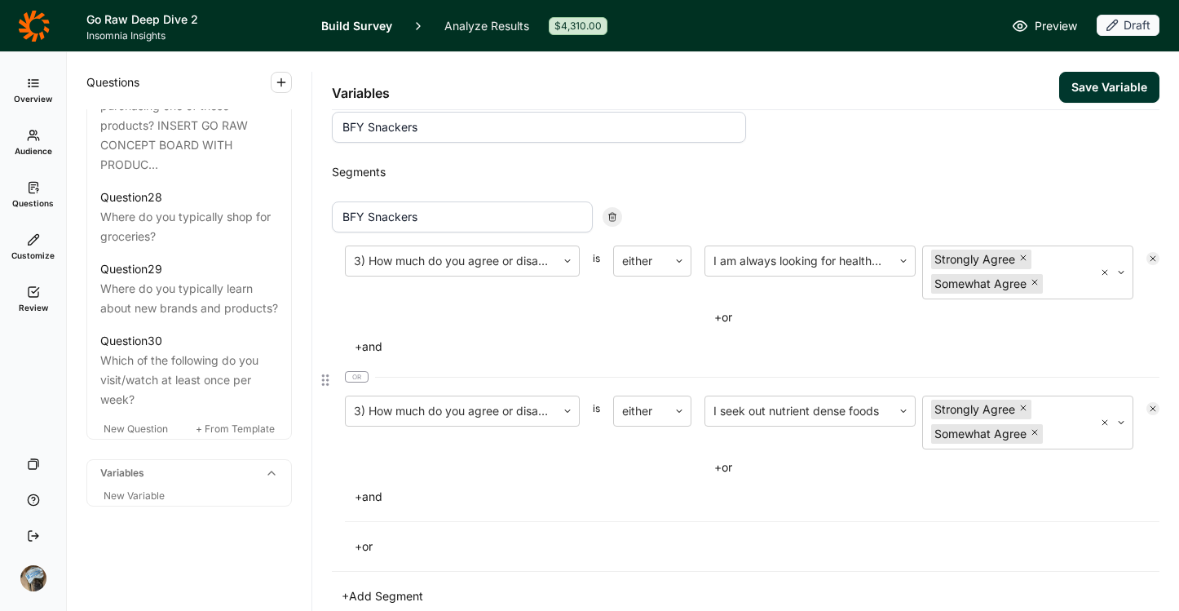
scroll to position [0, 0]
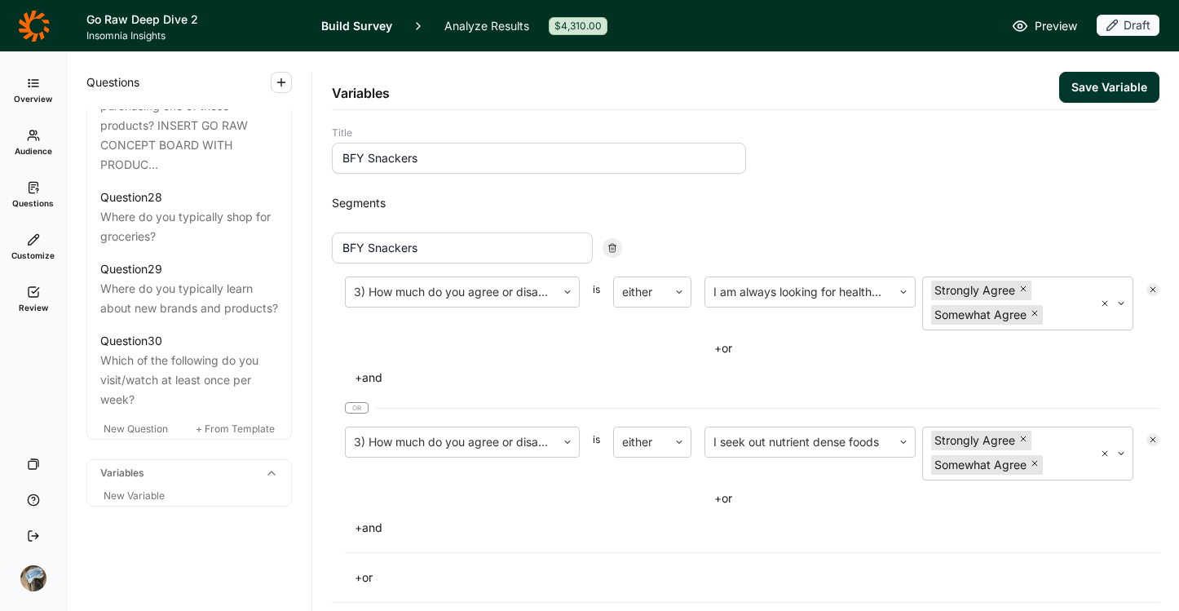
click at [1109, 66] on div "Variables Save Variable" at bounding box center [746, 81] width 828 height 58
click at [1096, 87] on button "Save Variable" at bounding box center [1109, 87] width 100 height 31
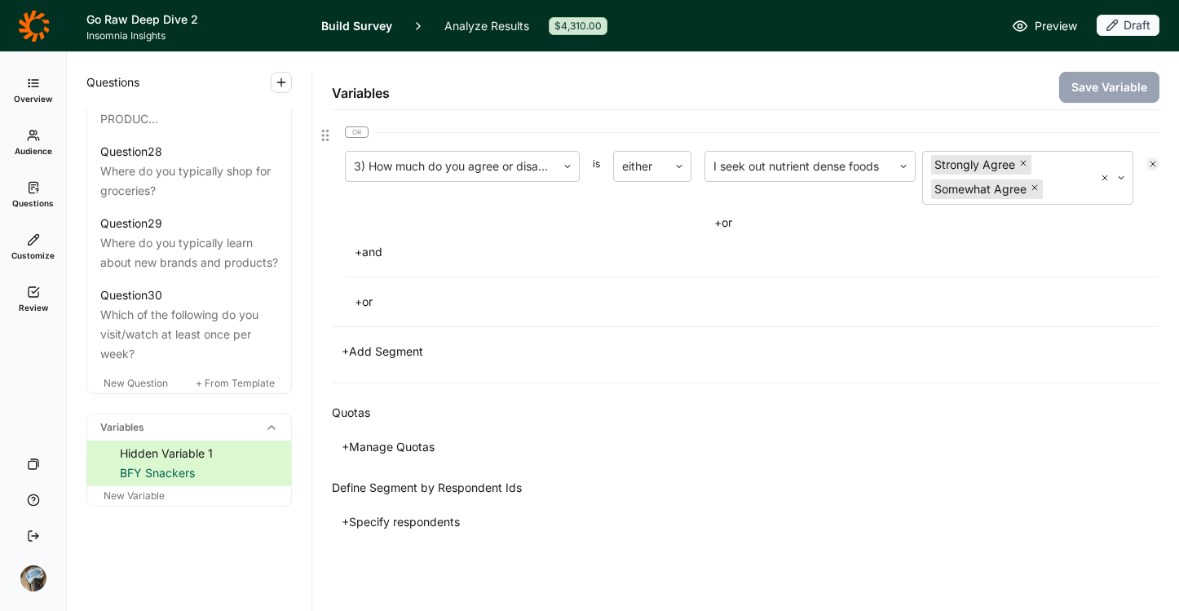
scroll to position [276, 0]
click at [391, 449] on button "+ Manage Quotas" at bounding box center [388, 446] width 113 height 23
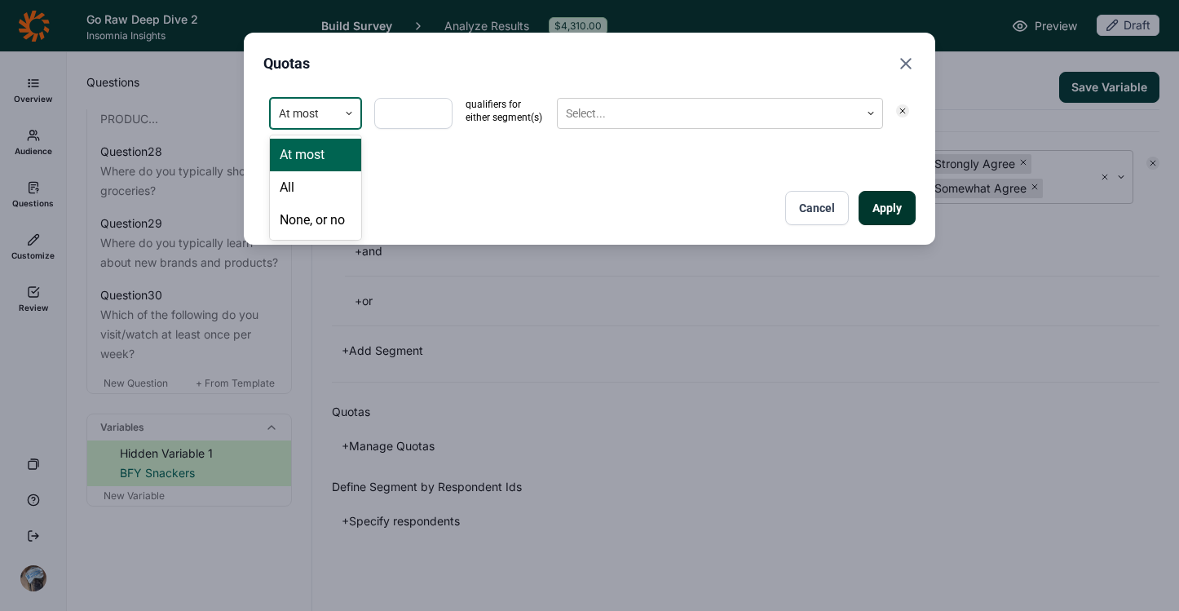
click at [299, 118] on div at bounding box center [304, 114] width 51 height 20
click at [313, 183] on div "All" at bounding box center [315, 187] width 91 height 33
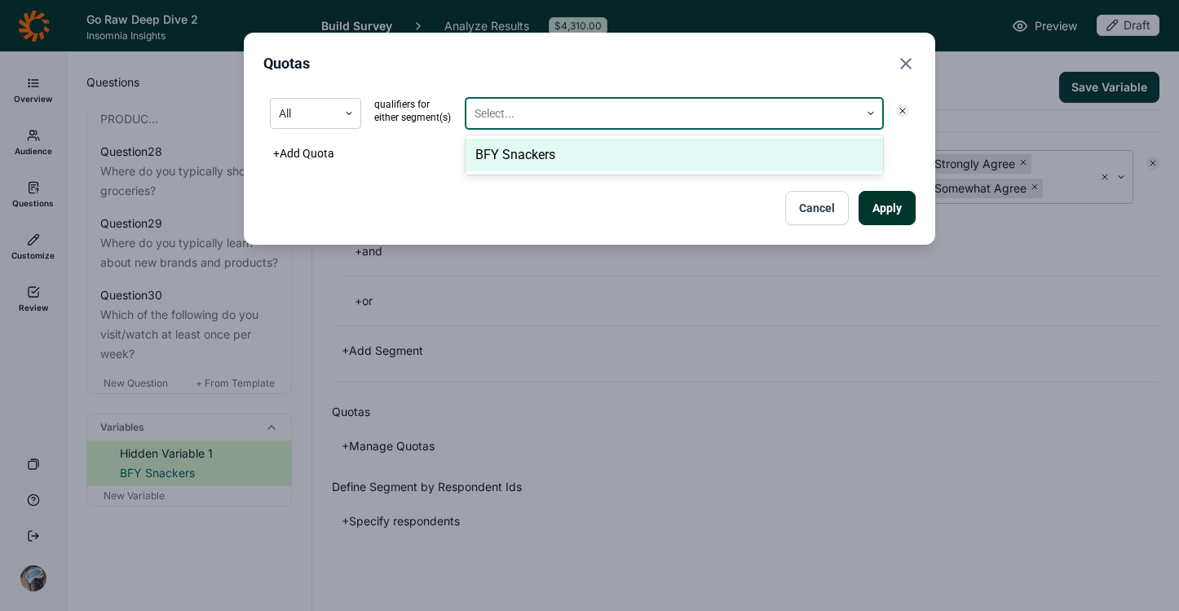
click at [481, 115] on div at bounding box center [663, 114] width 377 height 20
click at [554, 146] on div "BFY Snackers" at bounding box center [674, 155] width 417 height 33
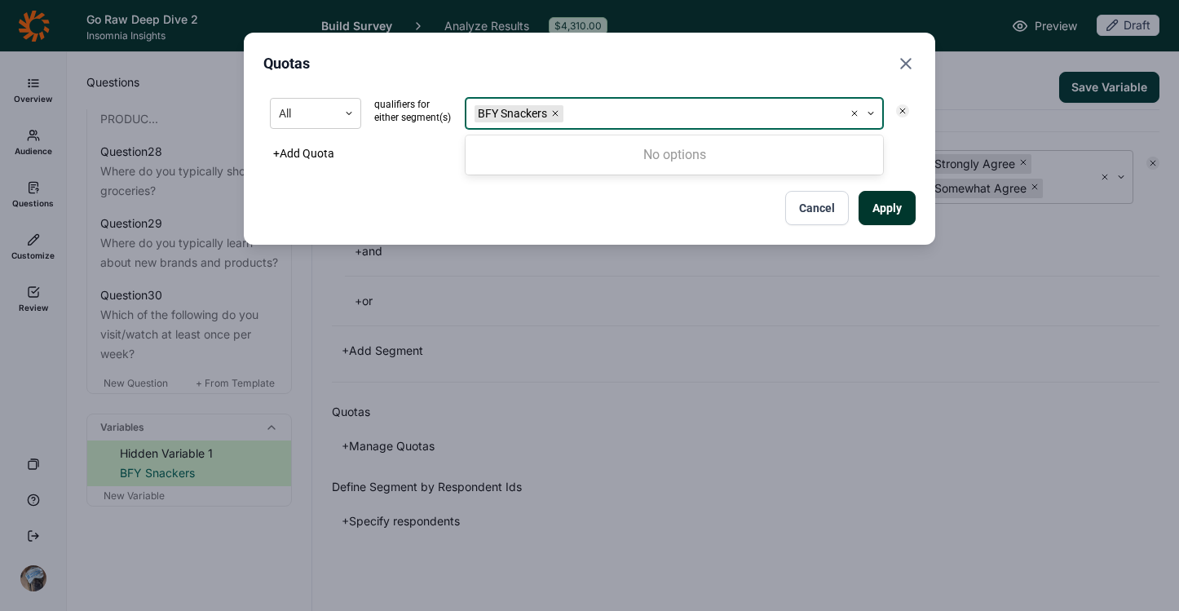
click at [561, 182] on div "All qualifiers for either segment(s) option BFY Snackers, selected. 0 results a…" at bounding box center [589, 158] width 652 height 134
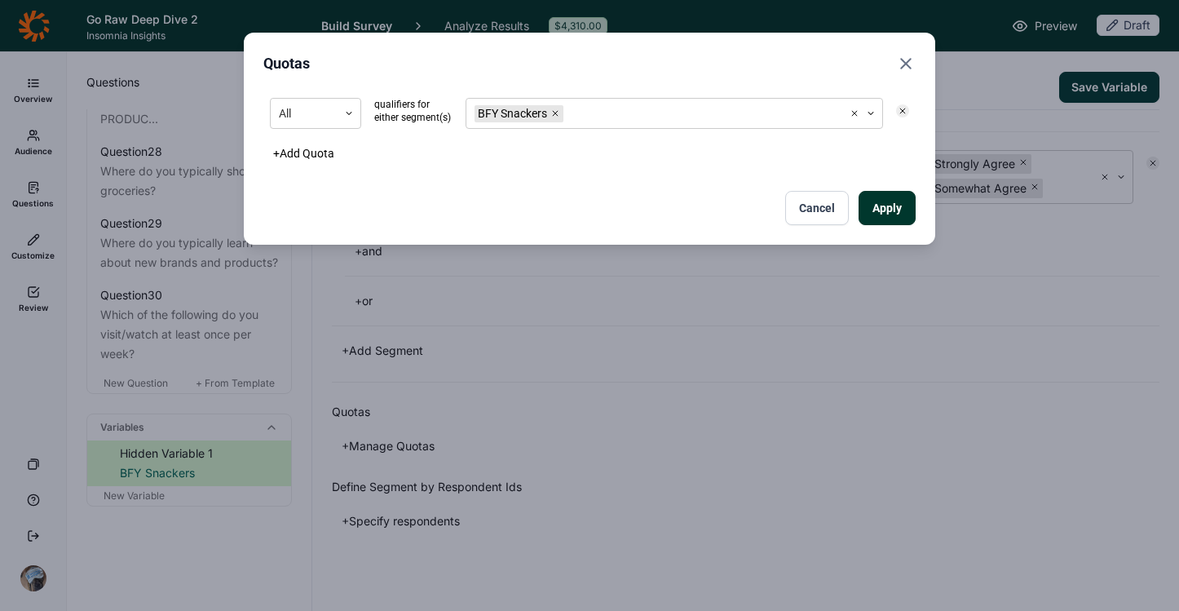
click at [900, 215] on button "Apply" at bounding box center [887, 208] width 57 height 34
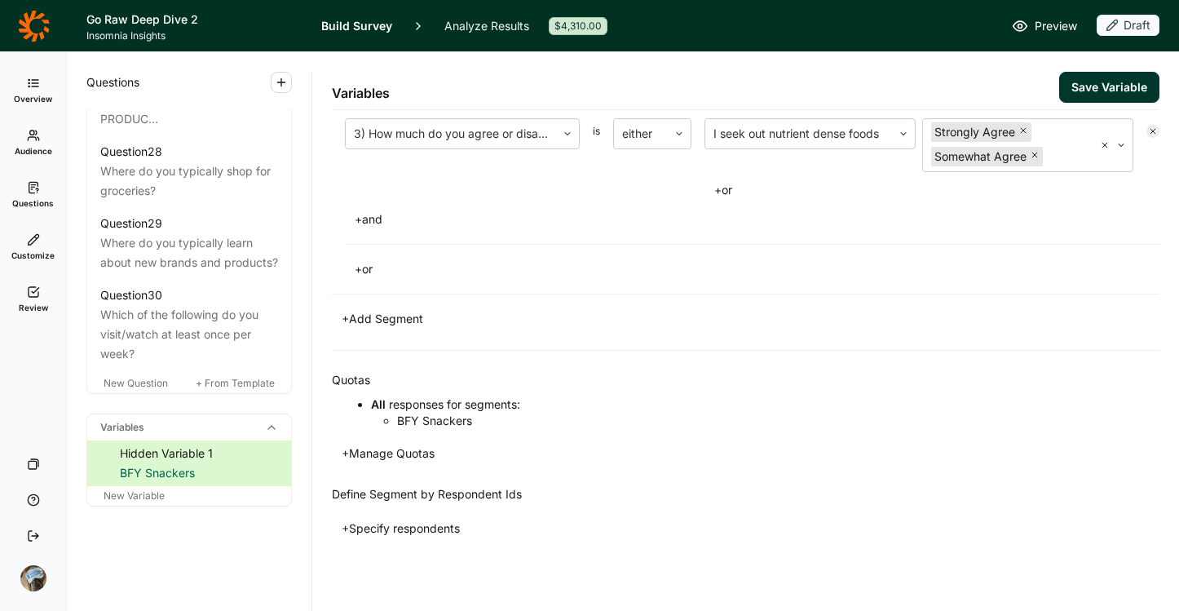
scroll to position [316, 0]
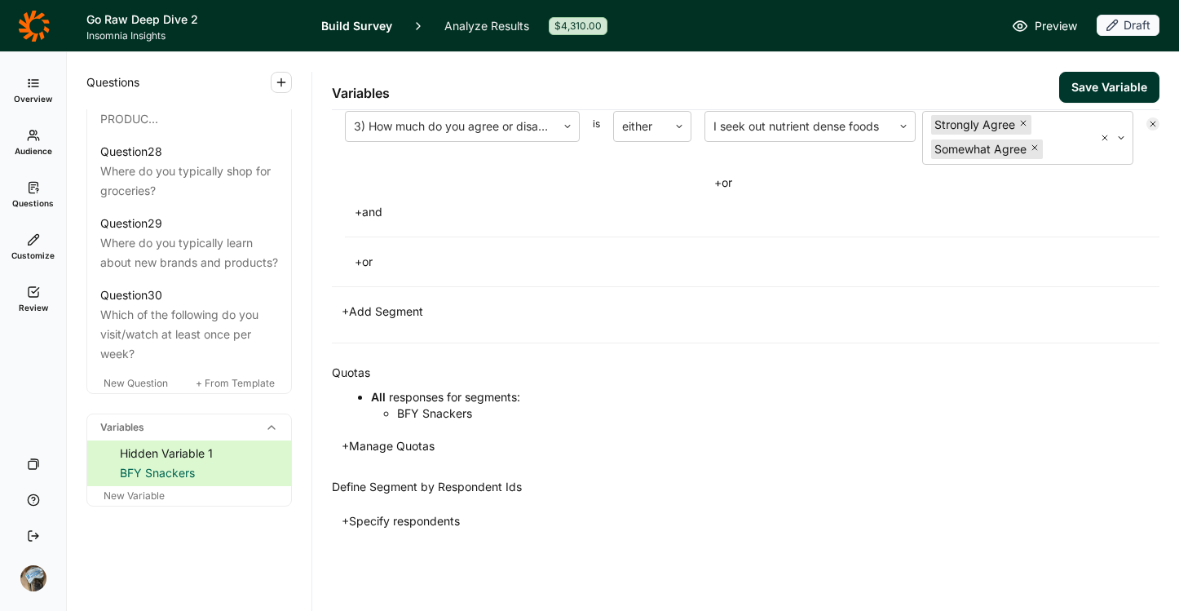
click at [1113, 89] on button "Save Variable" at bounding box center [1109, 87] width 100 height 31
click at [29, 20] on icon at bounding box center [33, 25] width 31 height 31
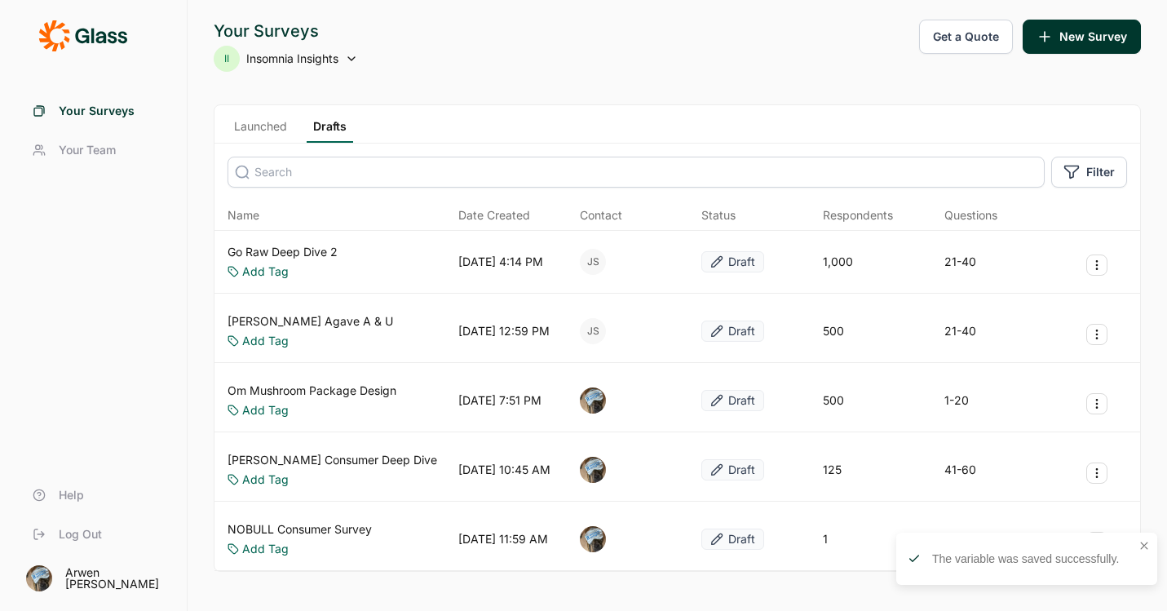
click at [251, 130] on link "Launched" at bounding box center [261, 130] width 66 height 24
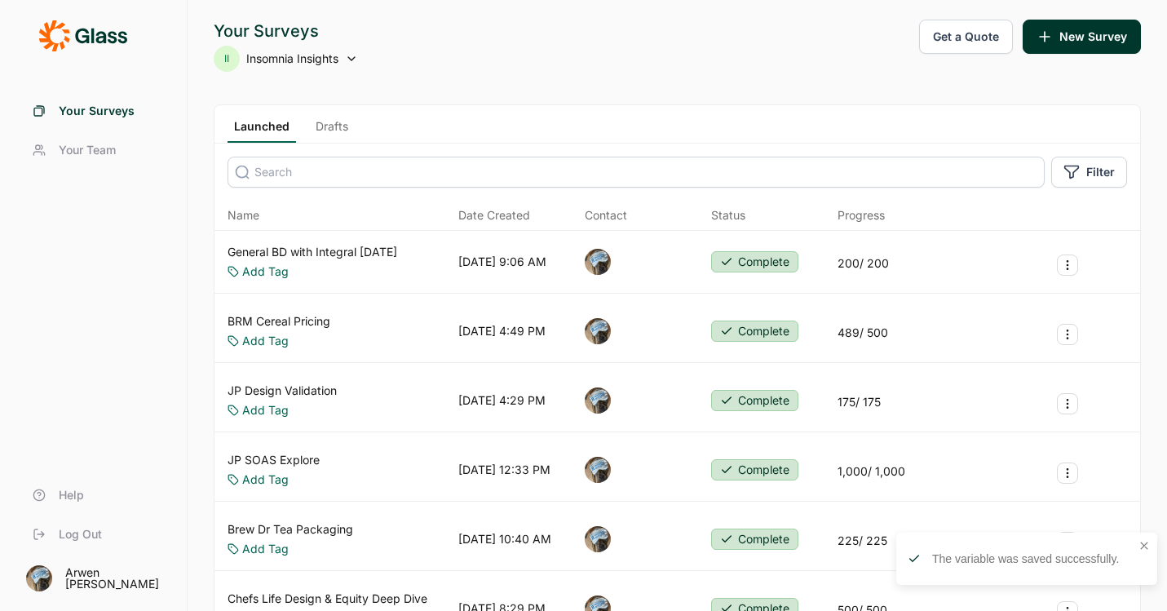
click at [344, 263] on div "Add Tag" at bounding box center [313, 271] width 170 height 16
click at [363, 250] on link "General BD with Integral [DATE]" at bounding box center [313, 252] width 170 height 16
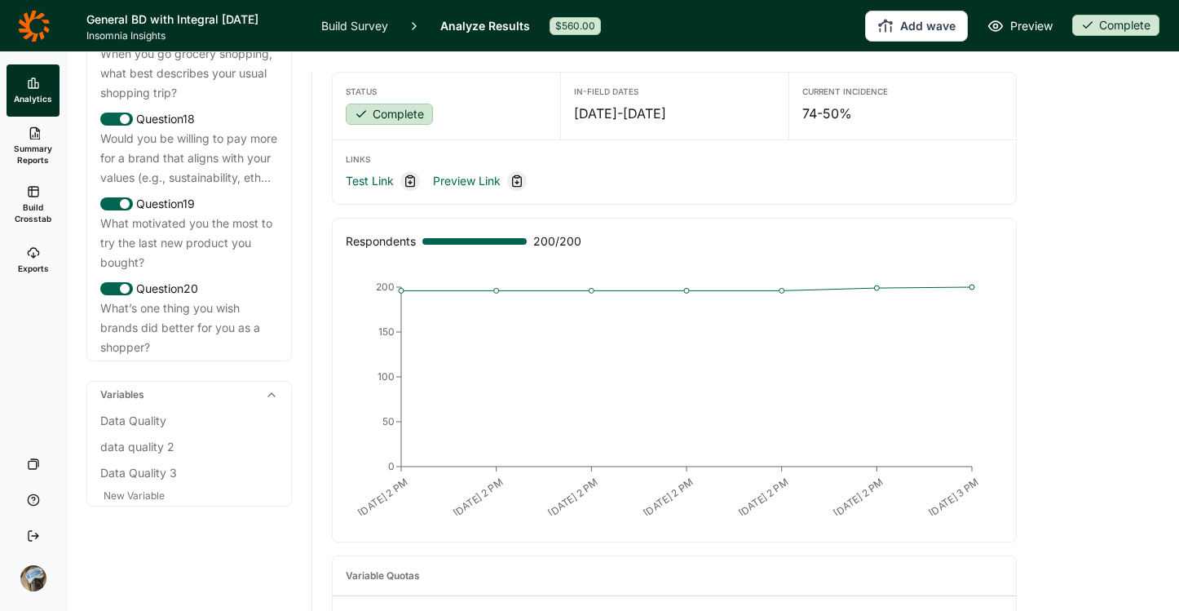
scroll to position [2344, 0]
click at [138, 425] on div "Data Quality" at bounding box center [189, 421] width 178 height 20
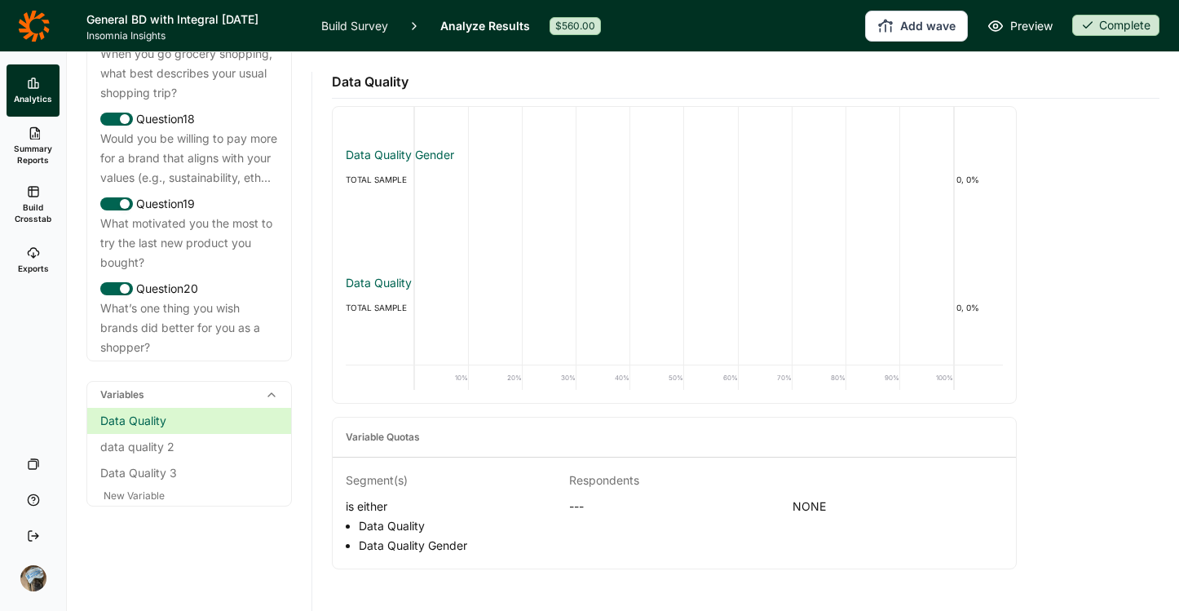
scroll to position [0, 0]
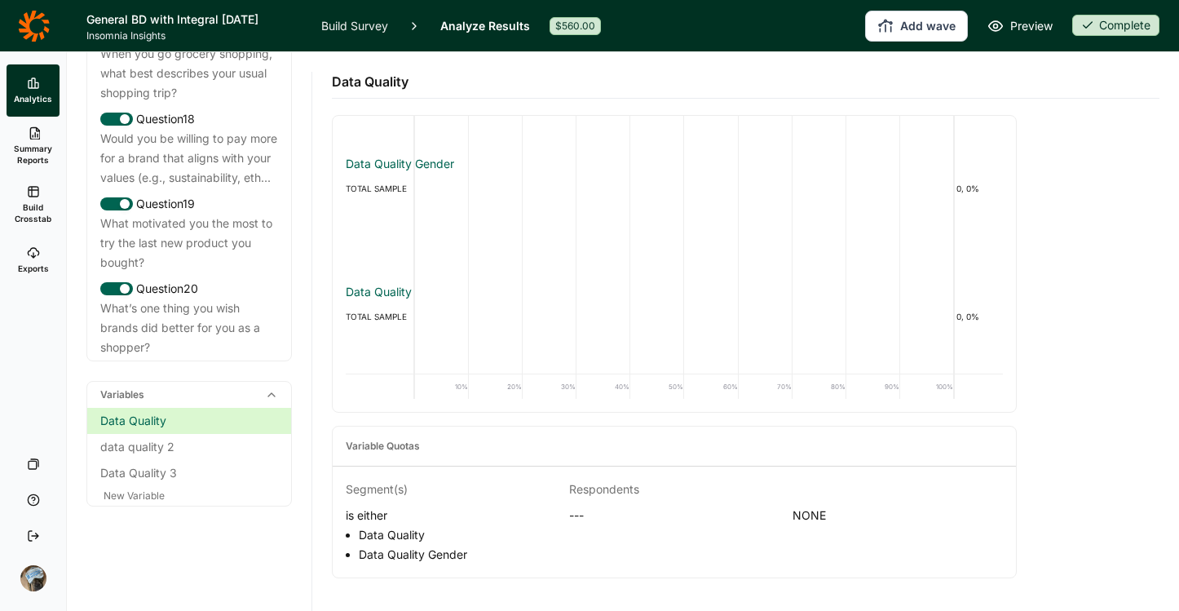
click at [336, 22] on link "Build Survey" at bounding box center [354, 25] width 67 height 51
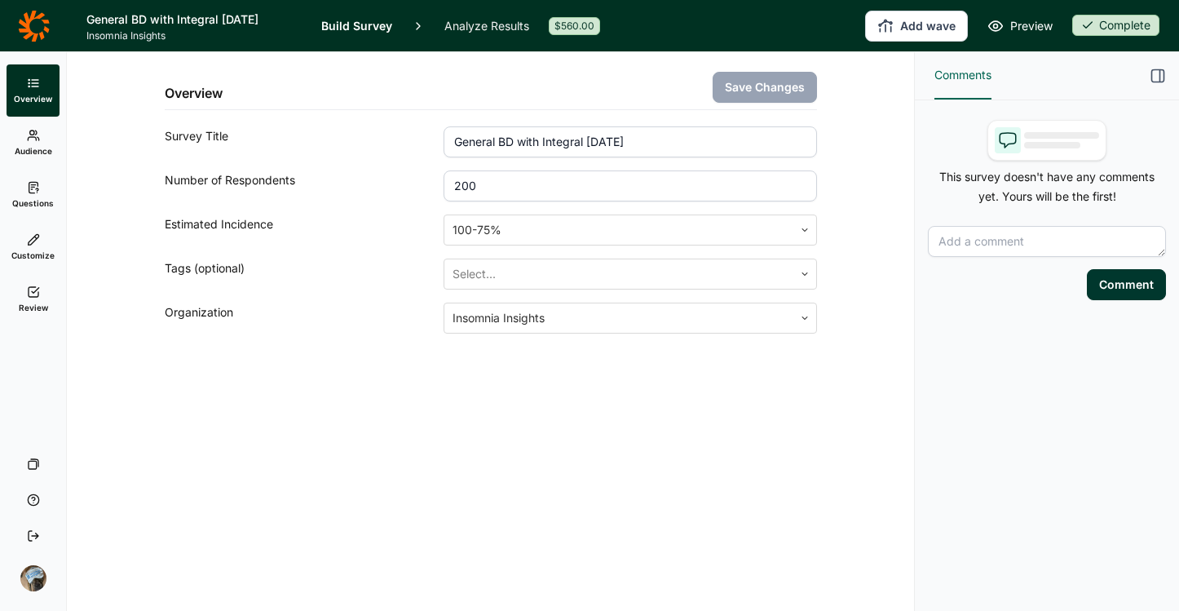
click at [44, 185] on link "Questions" at bounding box center [33, 195] width 53 height 52
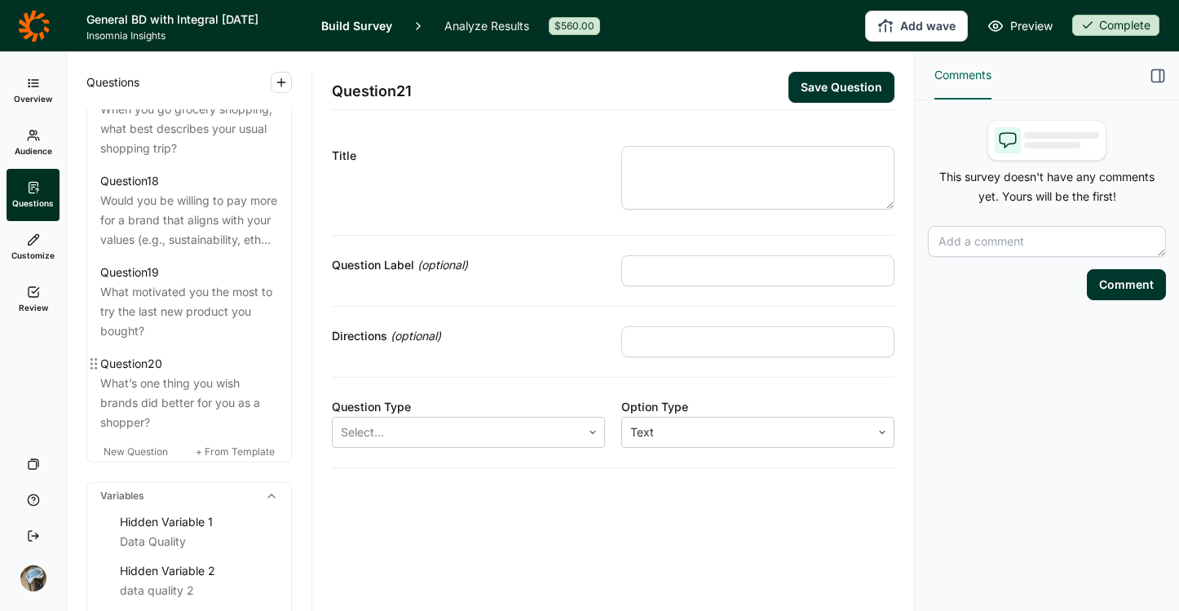
scroll to position [2602, 0]
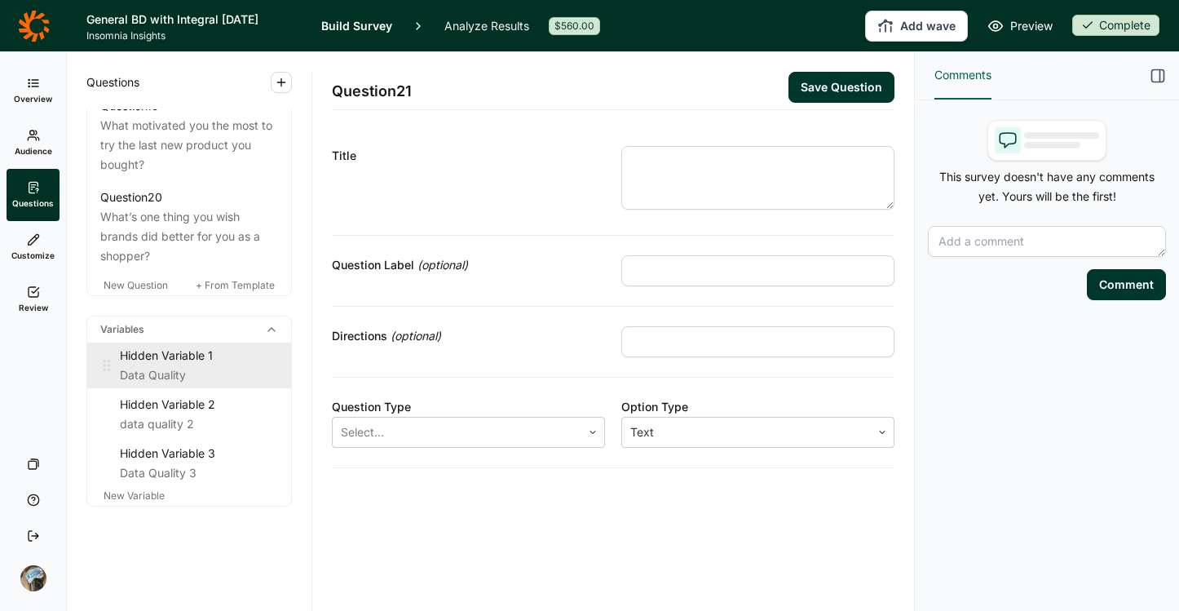
click at [156, 356] on div "Hidden Variable 1" at bounding box center [199, 356] width 158 height 20
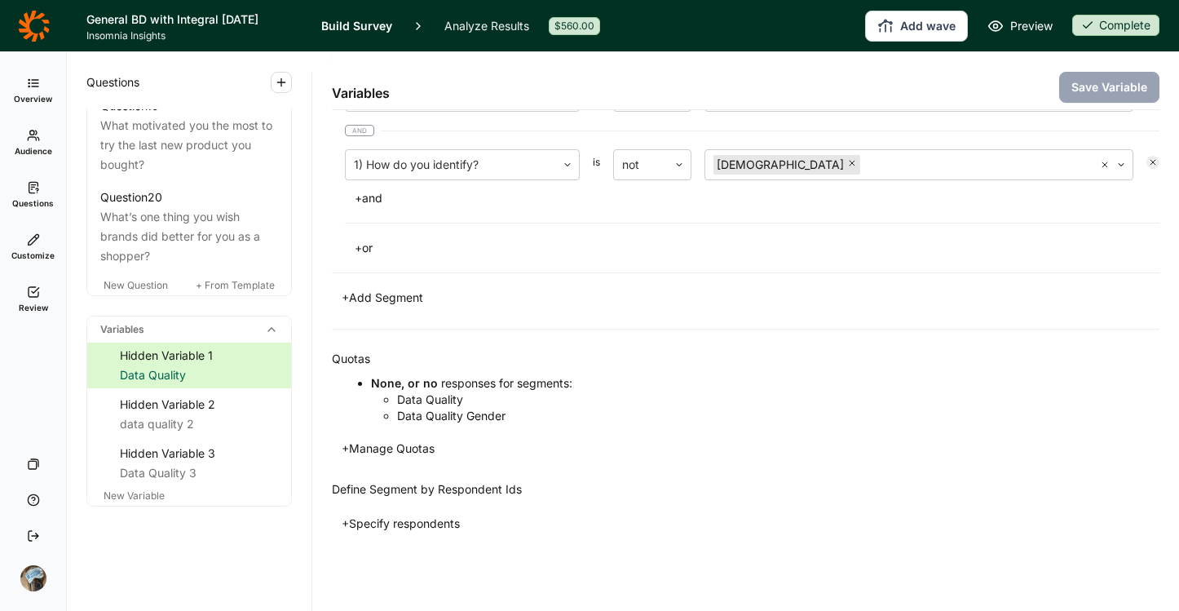
scroll to position [444, 0]
click at [171, 409] on div "Hidden Variable 2" at bounding box center [199, 405] width 158 height 20
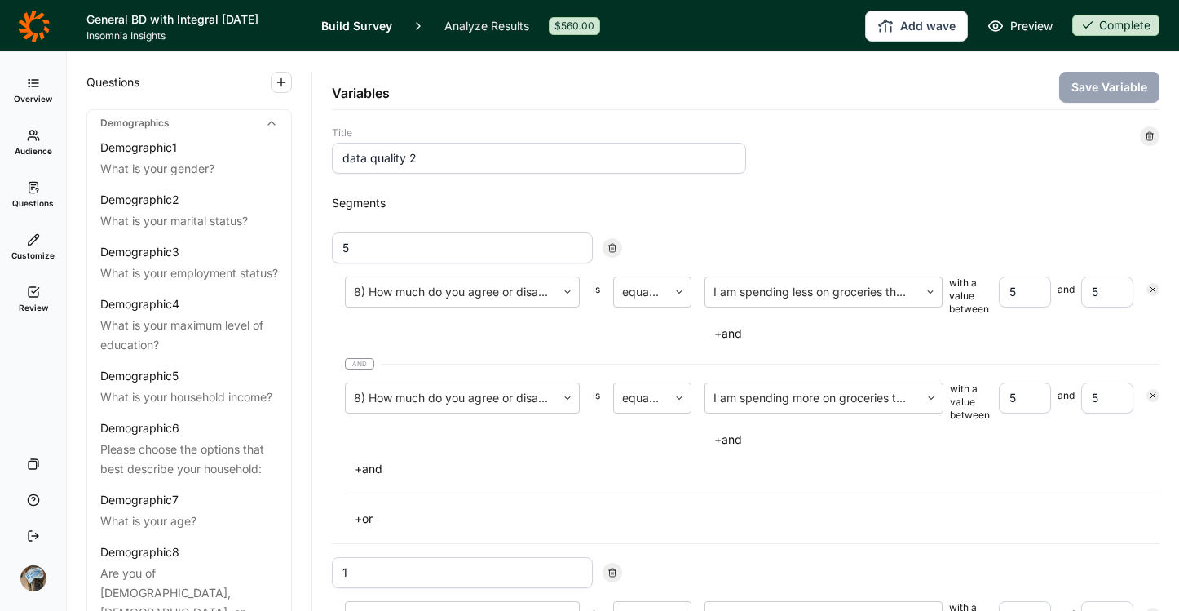
click at [31, 24] on icon at bounding box center [34, 26] width 32 height 33
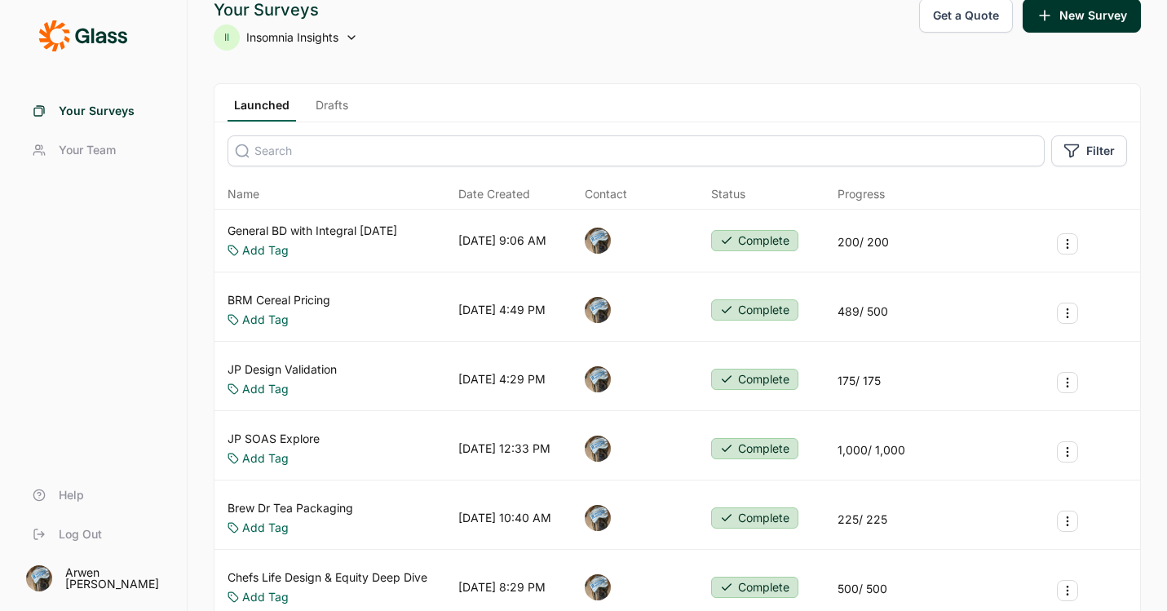
scroll to position [24, 0]
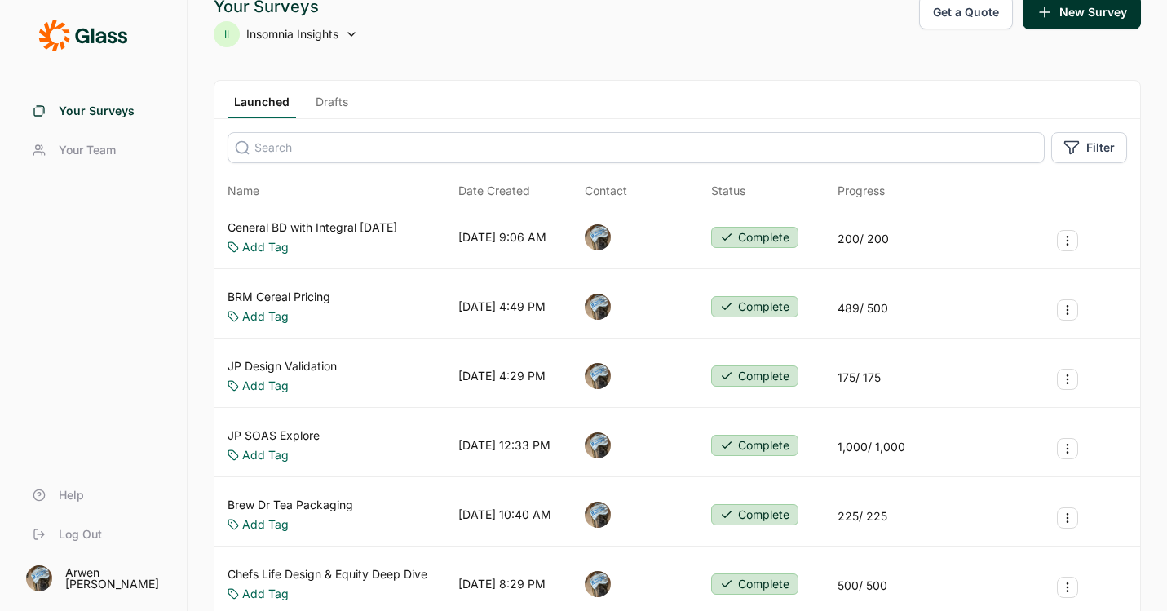
click at [313, 360] on link "JP Design Validation" at bounding box center [282, 366] width 109 height 16
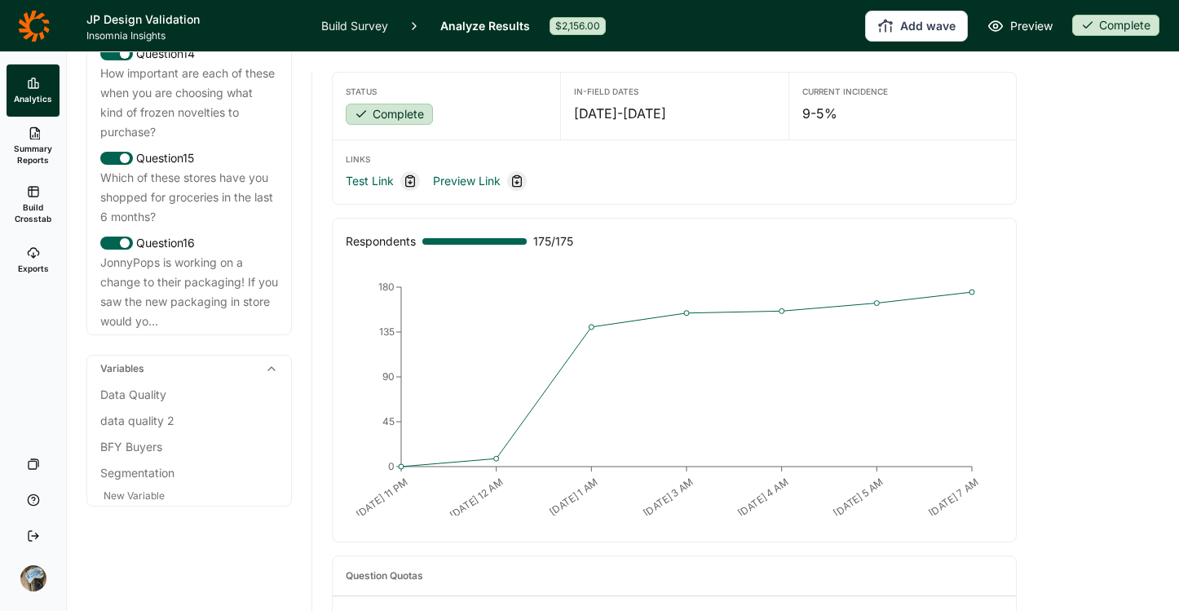
scroll to position [1881, 0]
click at [342, 28] on link "Build Survey" at bounding box center [354, 25] width 67 height 51
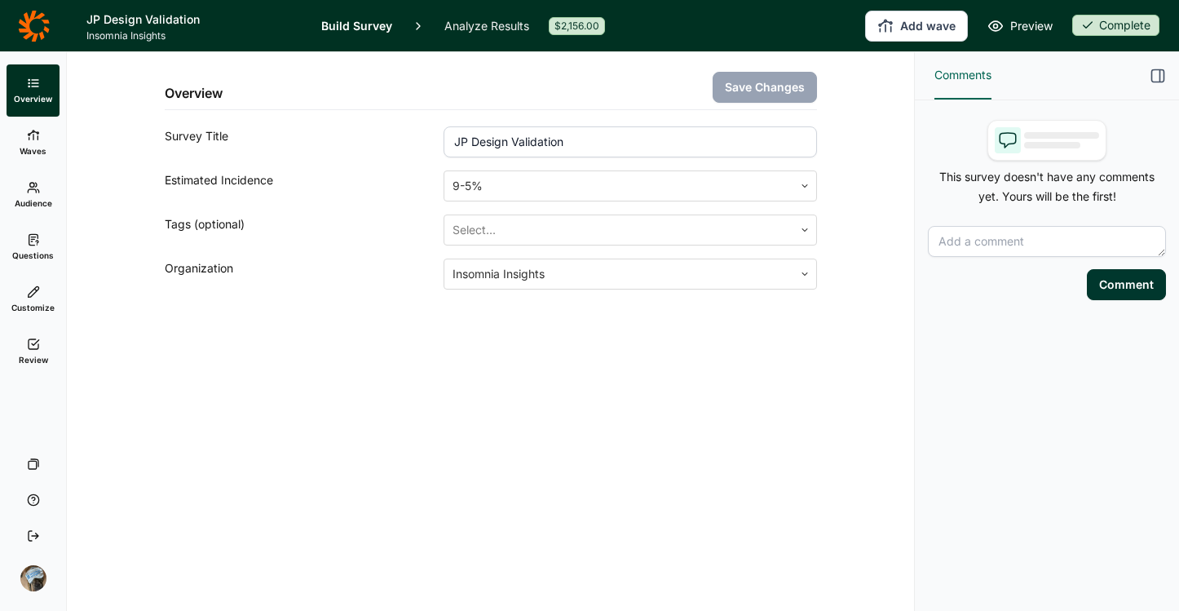
click at [40, 230] on link "Questions" at bounding box center [33, 247] width 53 height 52
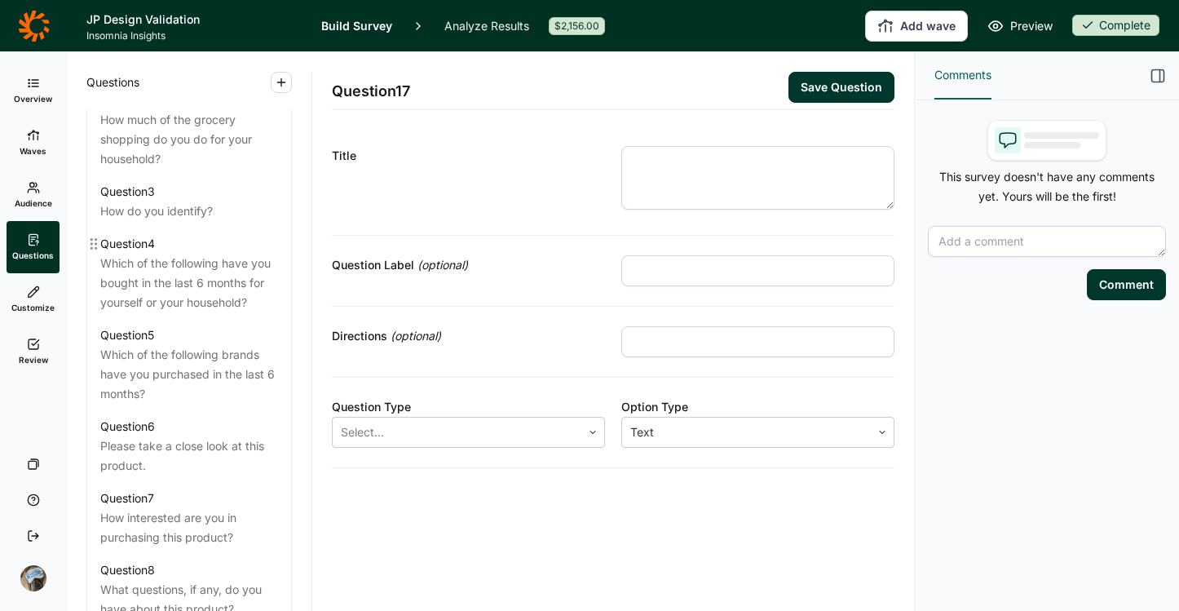
scroll to position [2110, 0]
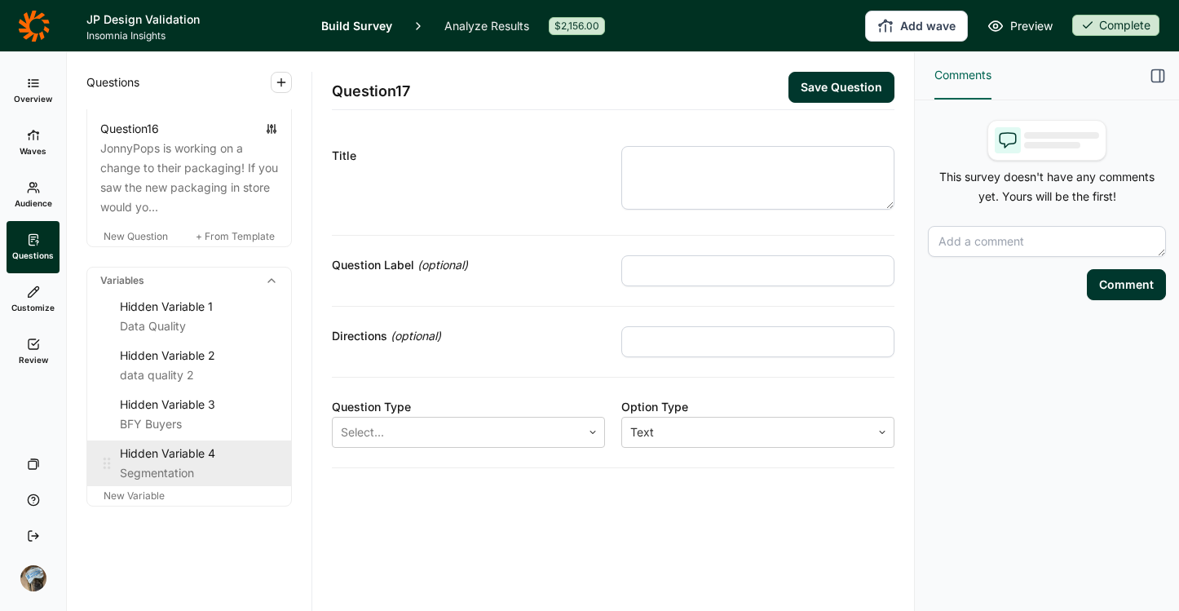
click at [179, 466] on div "Segmentation" at bounding box center [199, 473] width 158 height 20
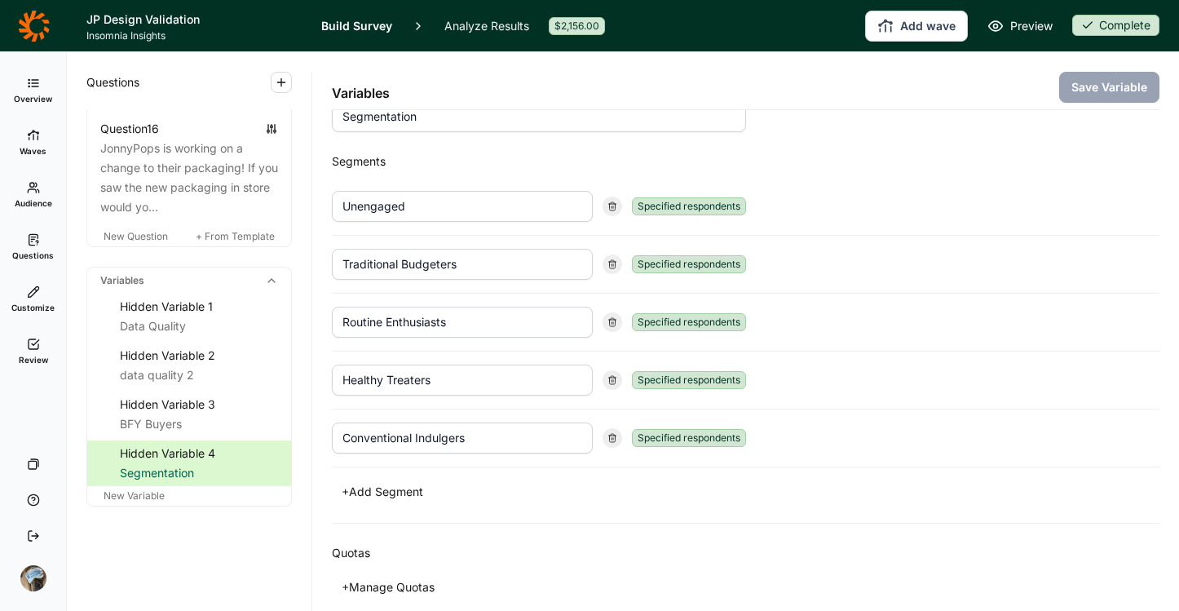
scroll to position [39, 0]
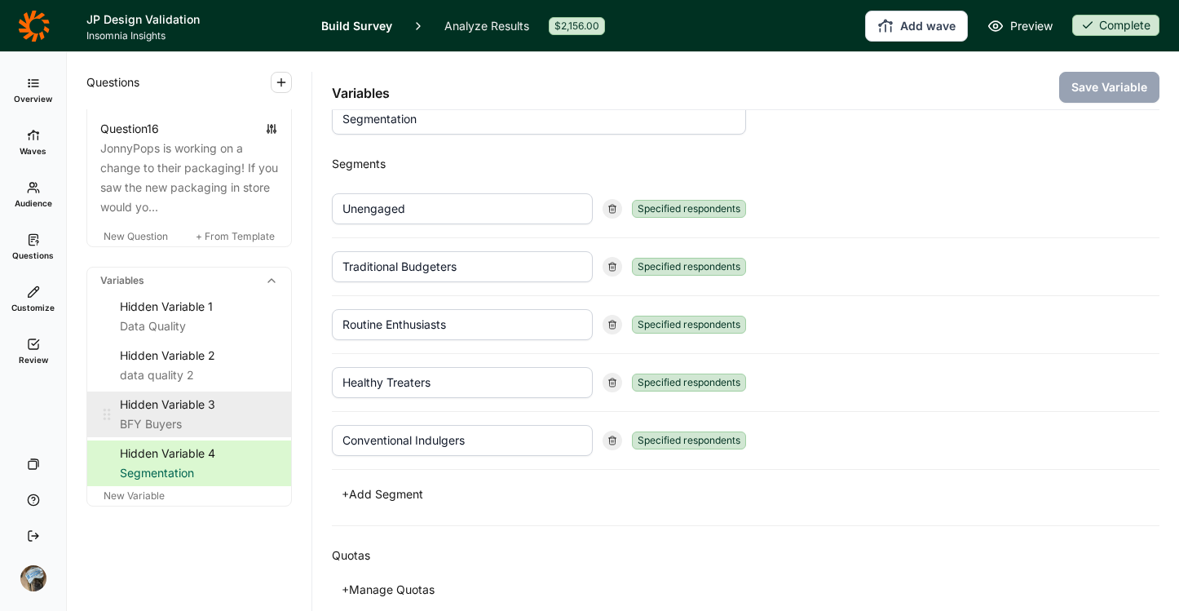
click at [166, 406] on div "Hidden Variable 3" at bounding box center [199, 405] width 158 height 20
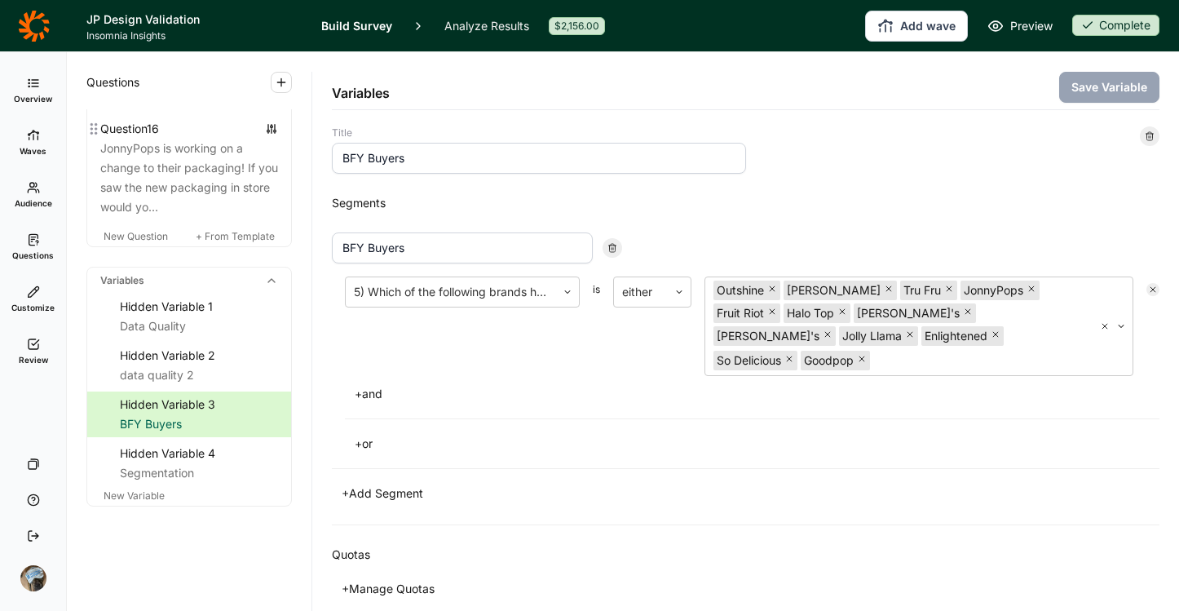
scroll to position [2106, 0]
click at [34, 24] on icon at bounding box center [34, 26] width 32 height 33
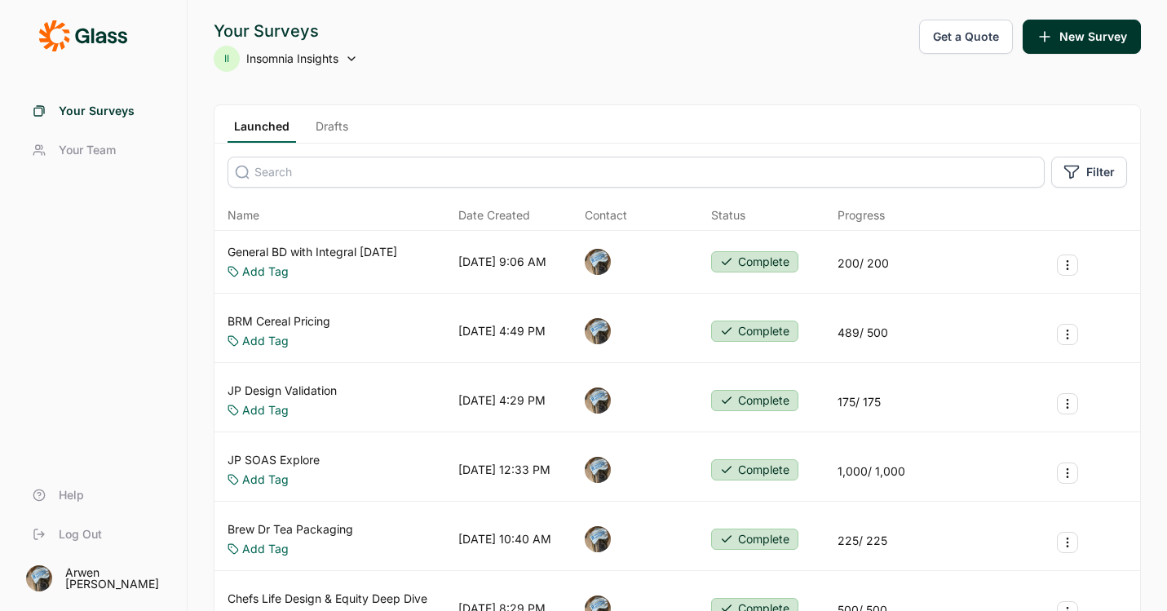
click at [326, 127] on link "Drafts" at bounding box center [332, 130] width 46 height 24
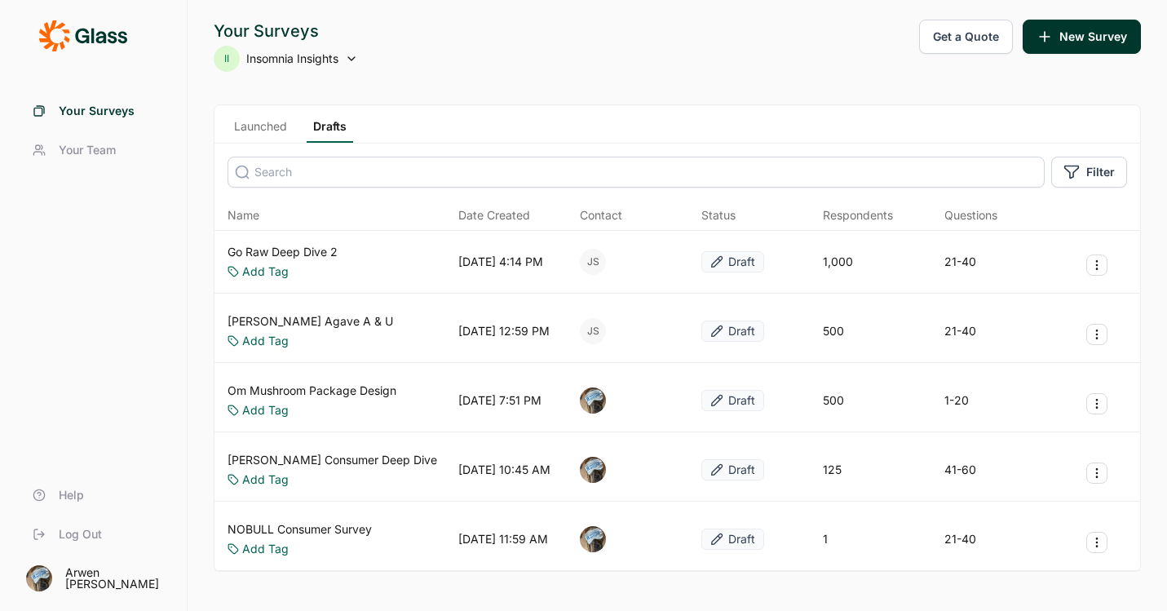
click at [319, 251] on link "Go Raw Deep Dive 2" at bounding box center [283, 252] width 110 height 16
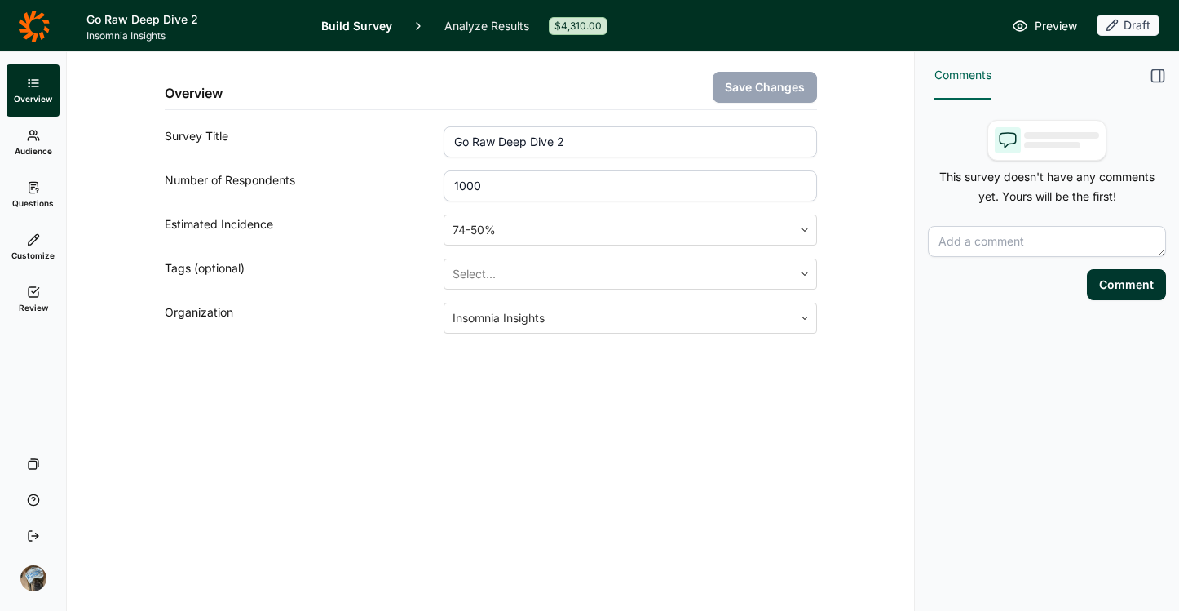
click at [24, 196] on link "Questions" at bounding box center [33, 195] width 53 height 52
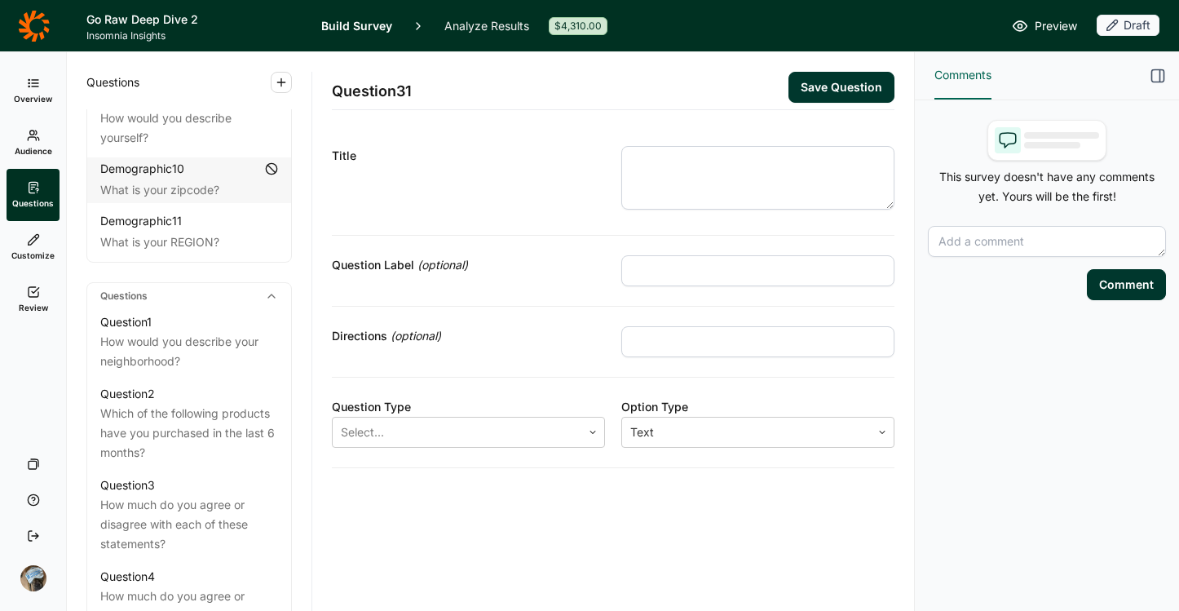
scroll to position [764, 0]
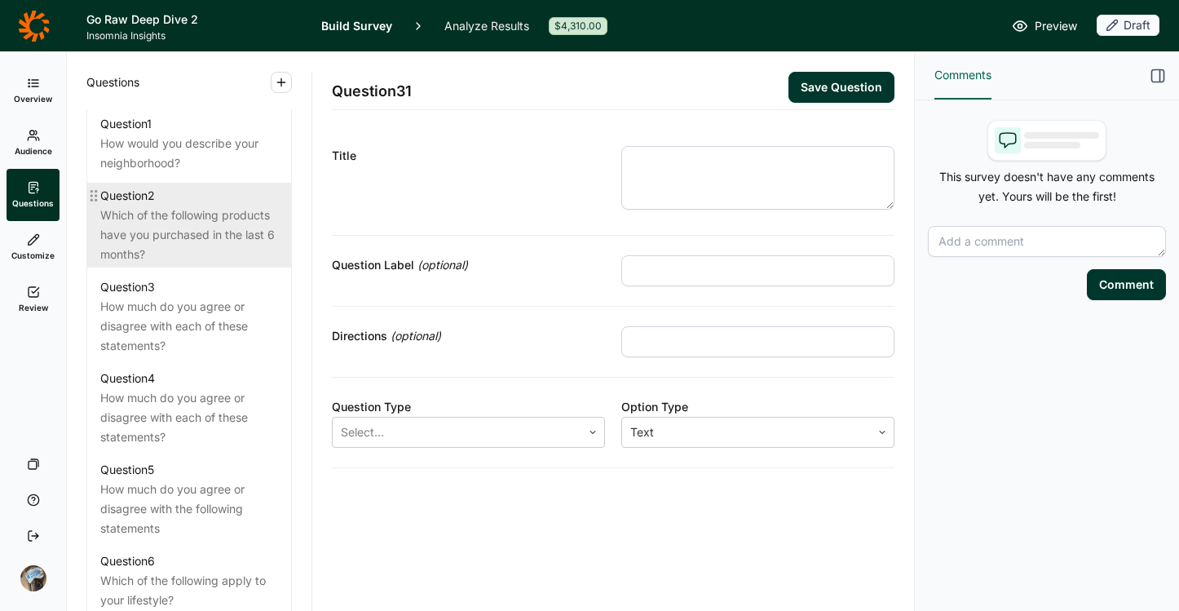
click at [176, 230] on div "Which of the following products have you purchased in the last 6 months?" at bounding box center [189, 234] width 178 height 59
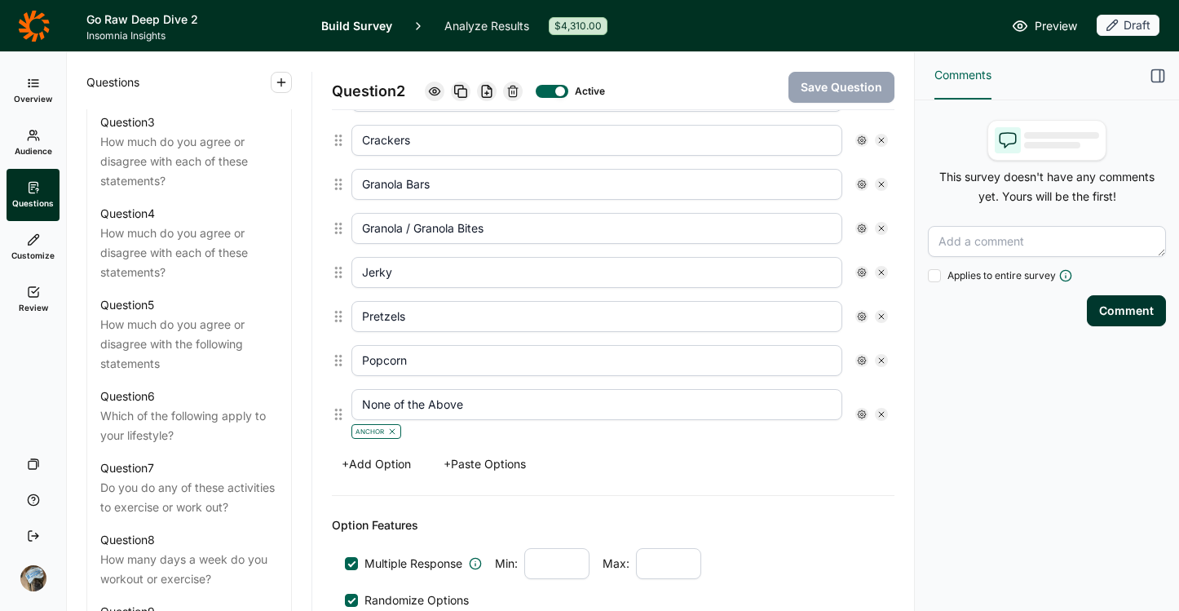
scroll to position [819, 0]
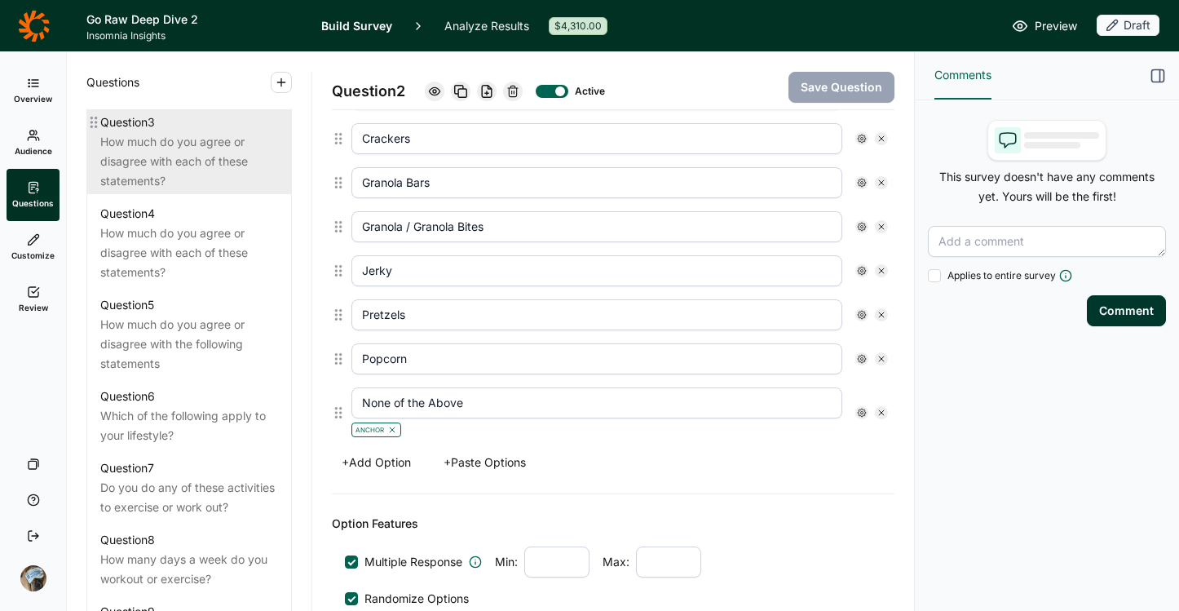
click at [176, 156] on div "How much do you agree or disagree with each of these statements?" at bounding box center [189, 161] width 178 height 59
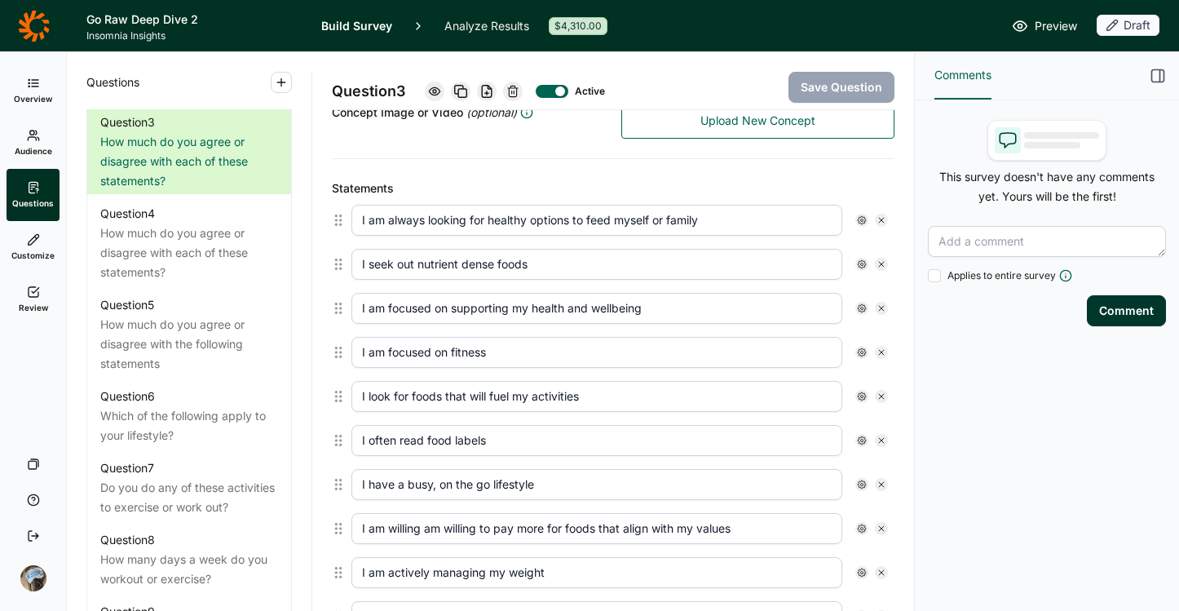
scroll to position [321, 0]
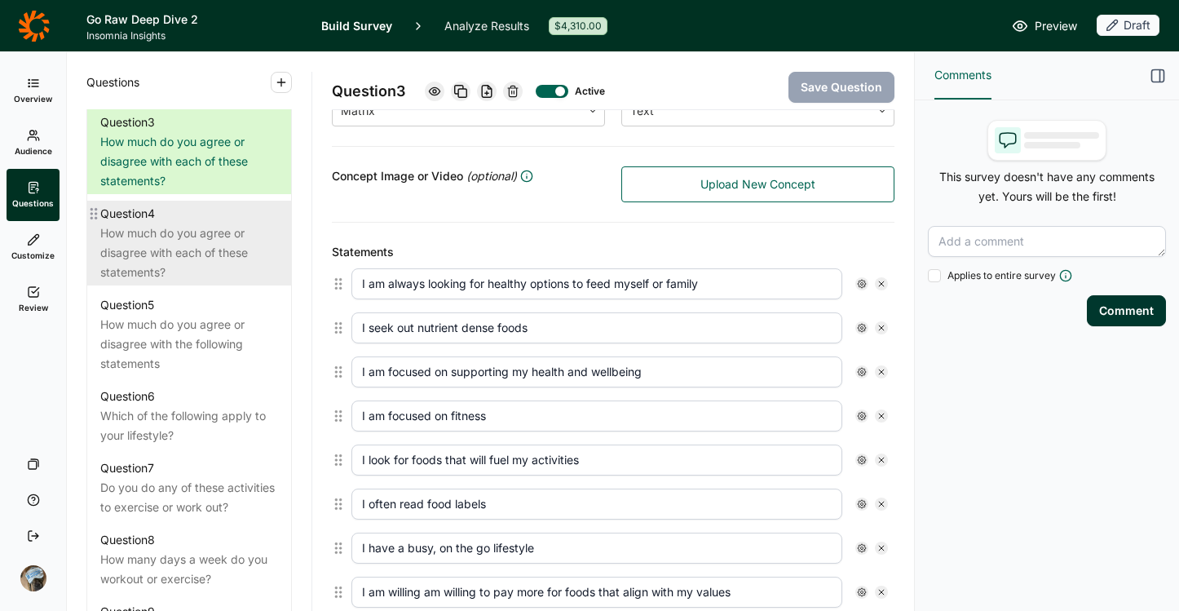
click at [139, 264] on div "How much do you agree or disagree with each of these statements?" at bounding box center [189, 252] width 178 height 59
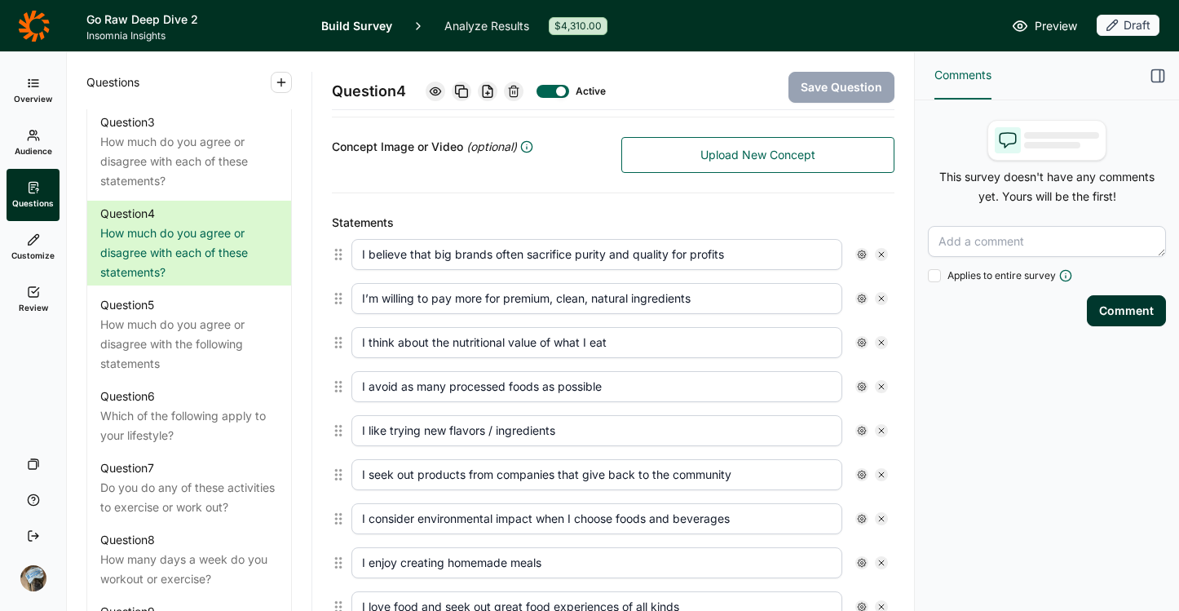
scroll to position [394, 0]
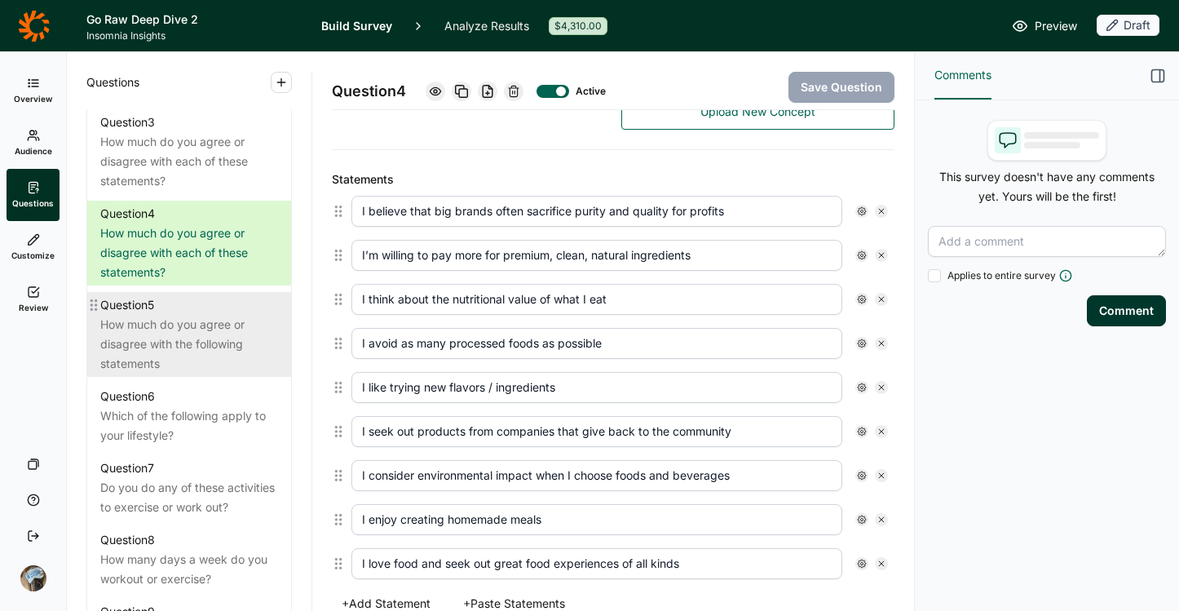
click at [208, 342] on div "How much do you agree or disagree with the following statements" at bounding box center [189, 344] width 178 height 59
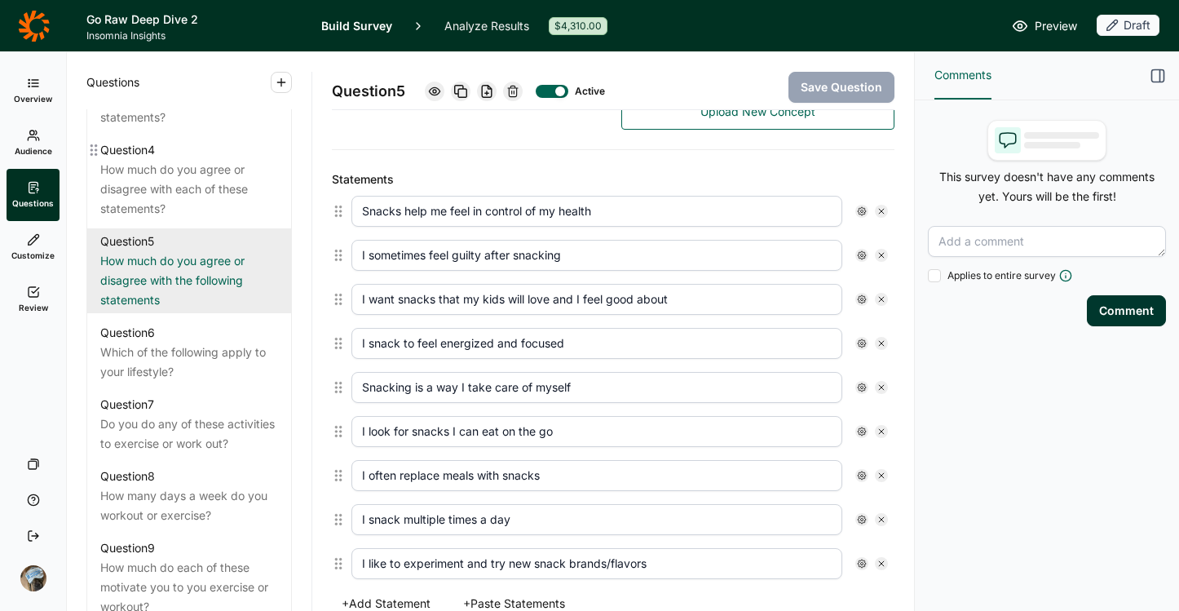
scroll to position [998, 0]
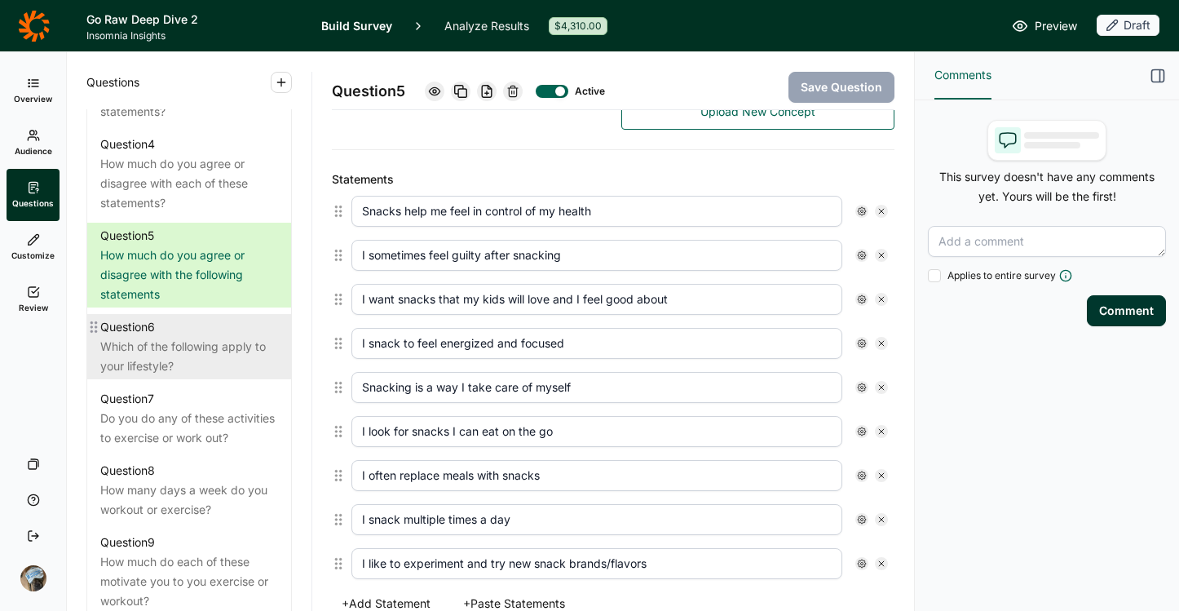
click at [176, 373] on div "Which of the following apply to your lifestyle?" at bounding box center [189, 356] width 178 height 39
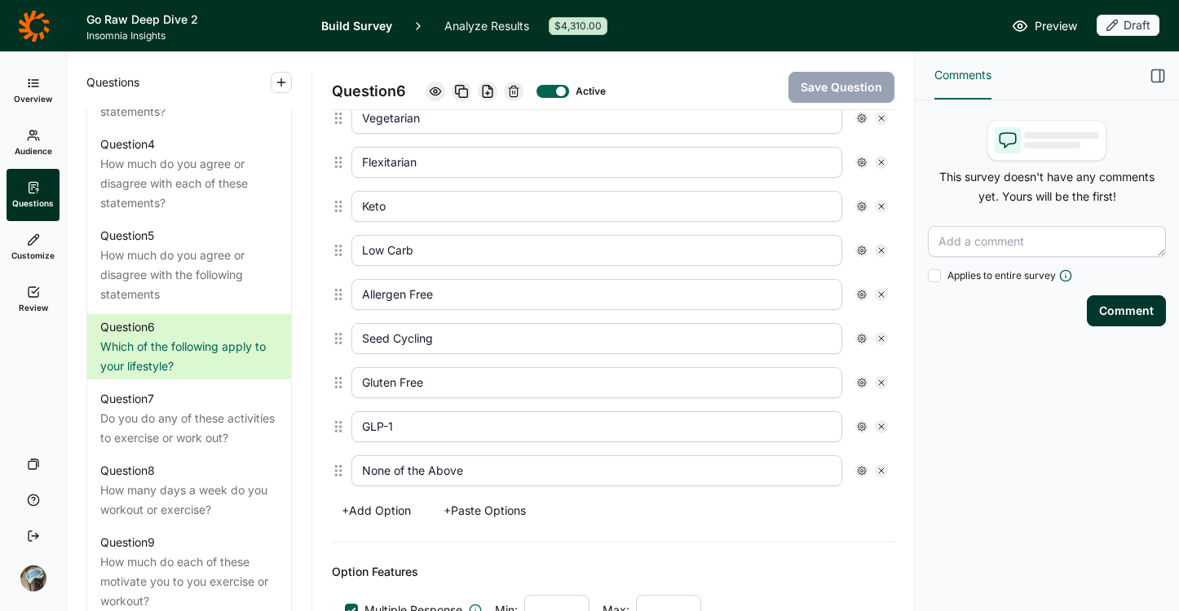
scroll to position [532, 0]
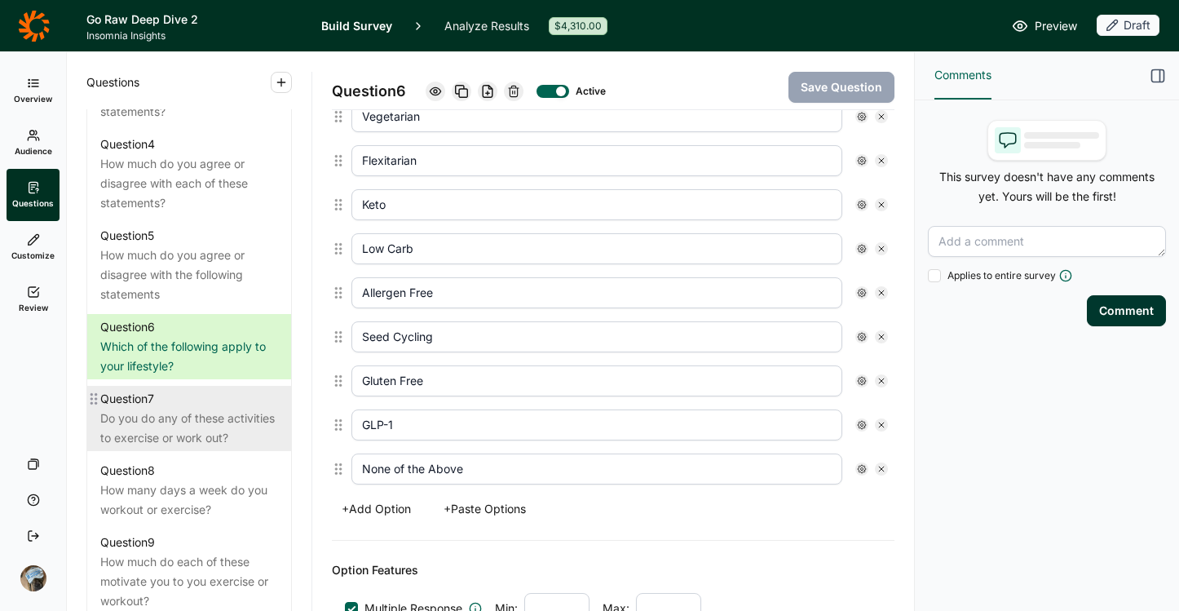
click at [185, 448] on div "Do you do any of these activities to exercise or work out?" at bounding box center [189, 428] width 178 height 39
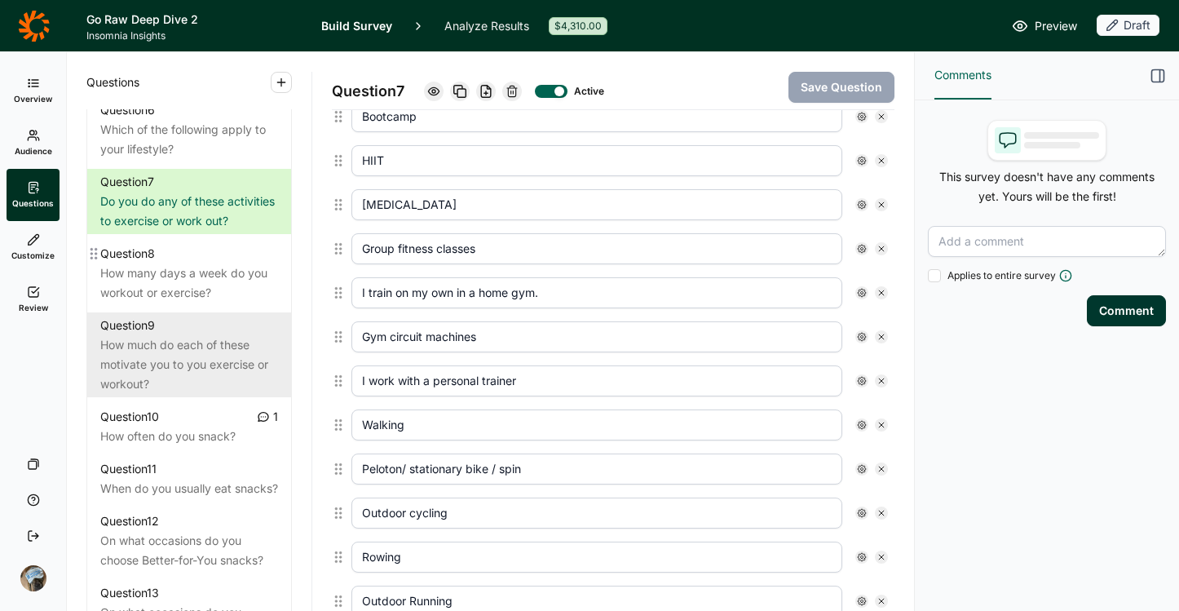
scroll to position [1222, 0]
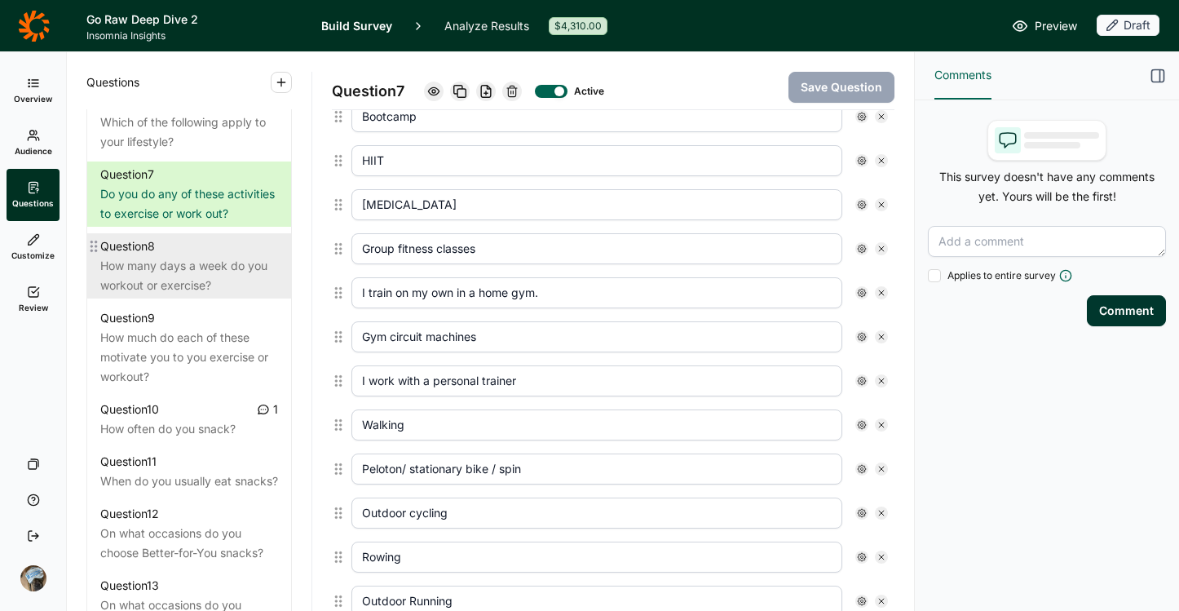
click at [130, 295] on div "How many days a week do you workout or exercise?" at bounding box center [189, 275] width 178 height 39
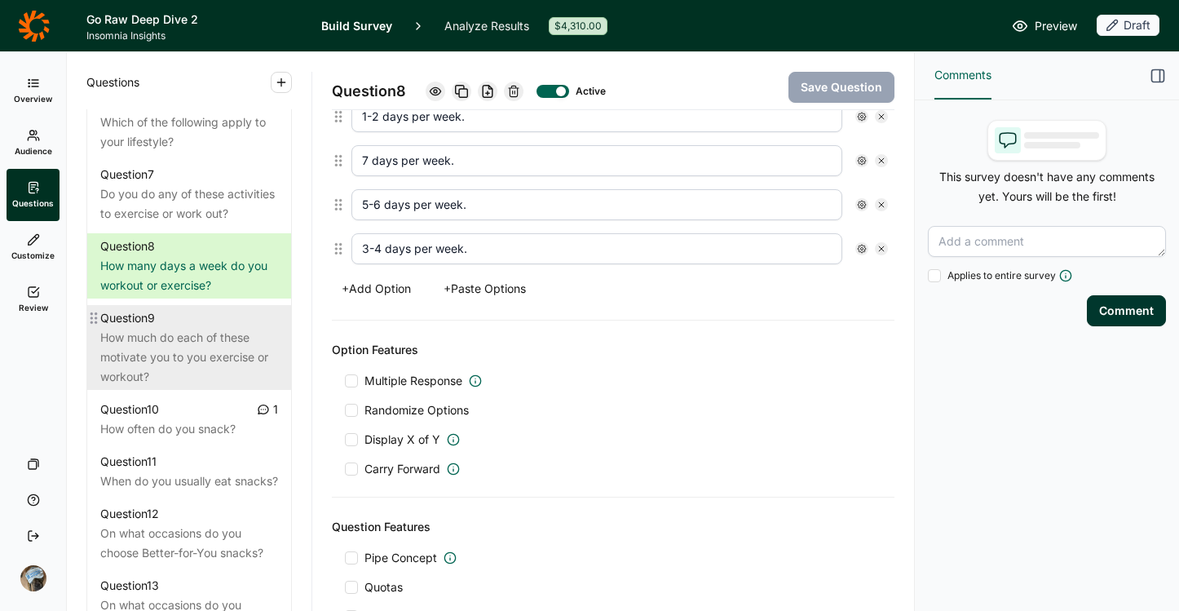
click at [165, 382] on div "How much do each of these motivate you to you exercise or workout?" at bounding box center [189, 357] width 178 height 59
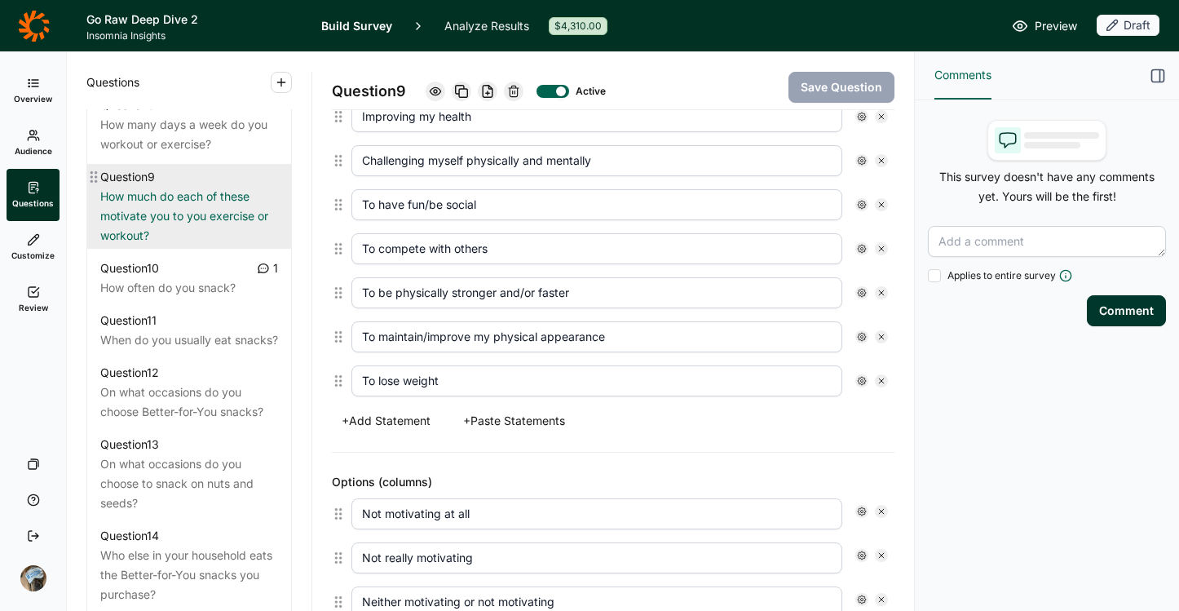
scroll to position [1370, 0]
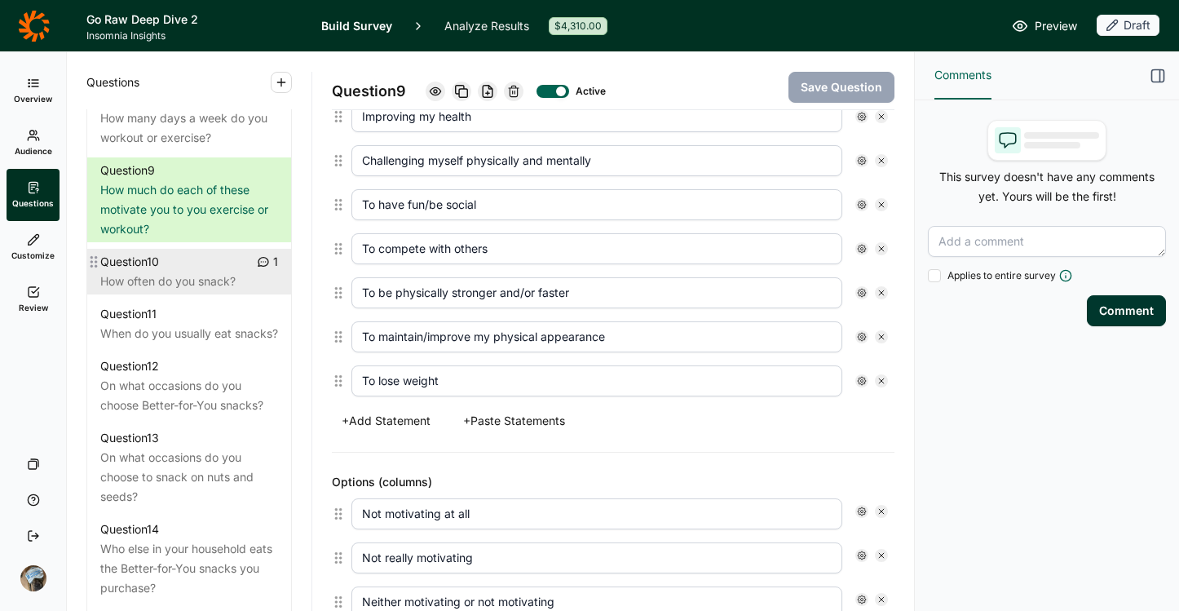
click at [138, 272] on div "Question 10" at bounding box center [129, 262] width 59 height 20
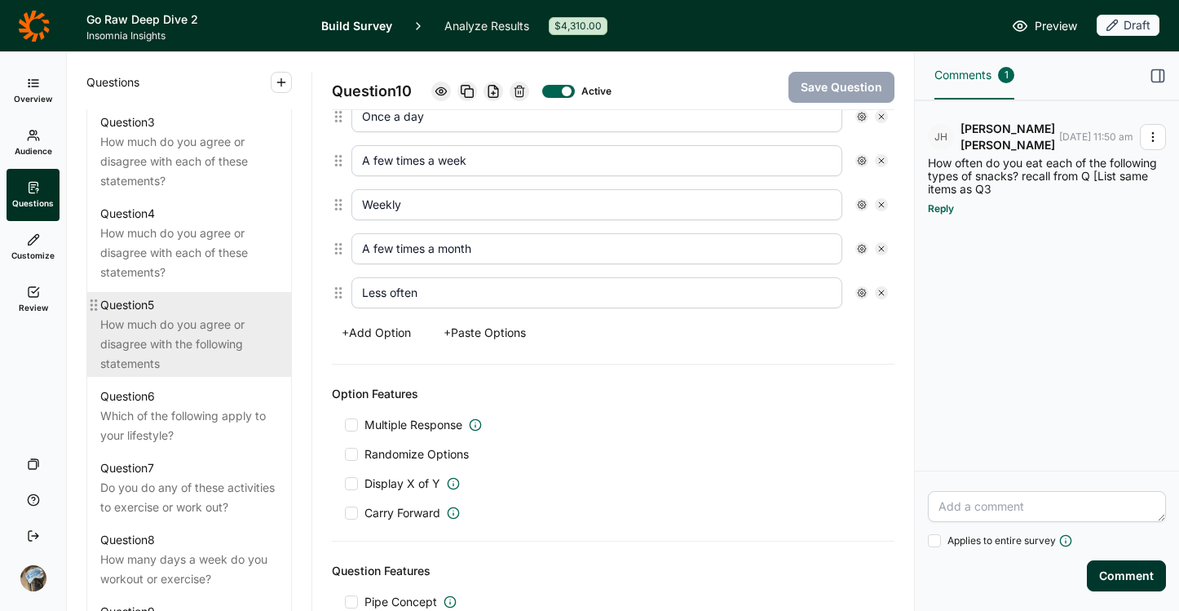
scroll to position [949, 0]
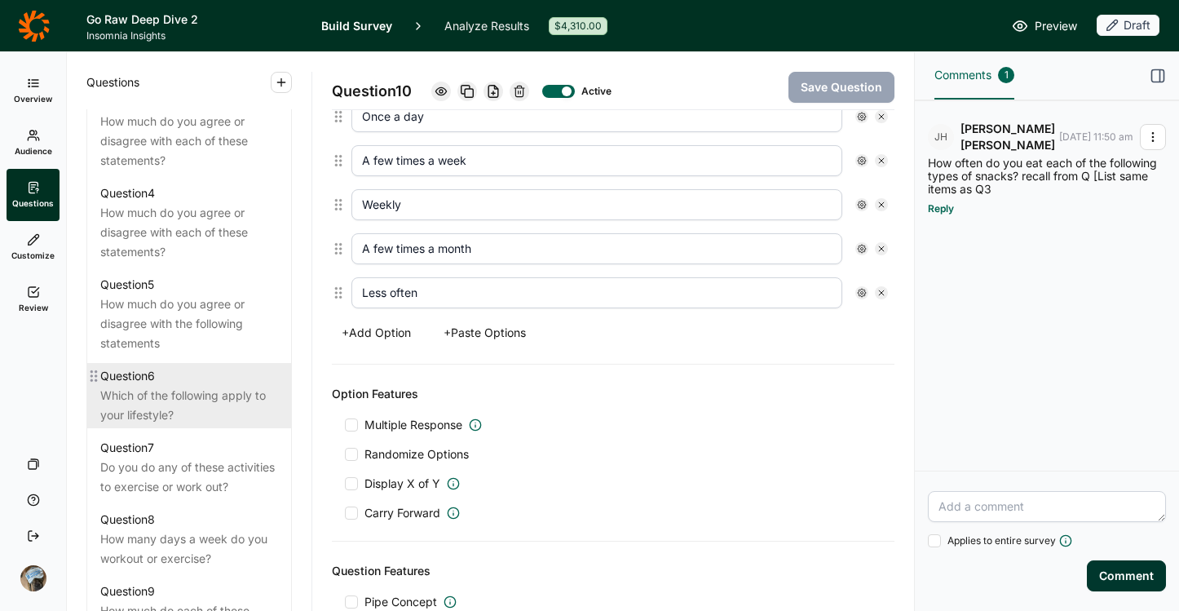
click at [175, 422] on div "Which of the following apply to your lifestyle?" at bounding box center [189, 405] width 178 height 39
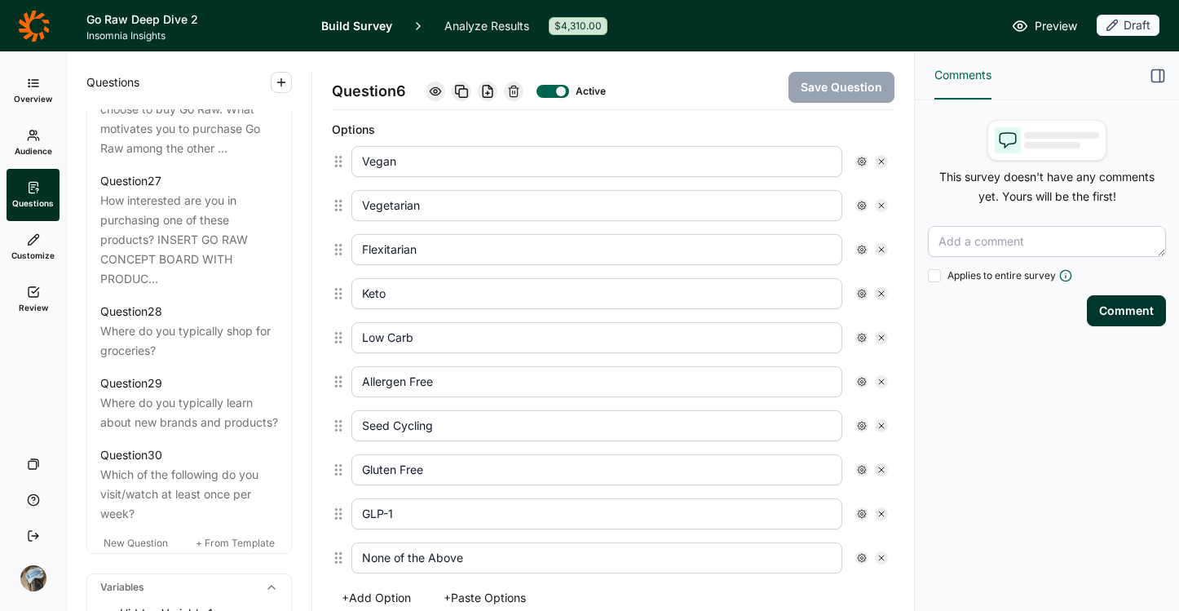
scroll to position [3280, 0]
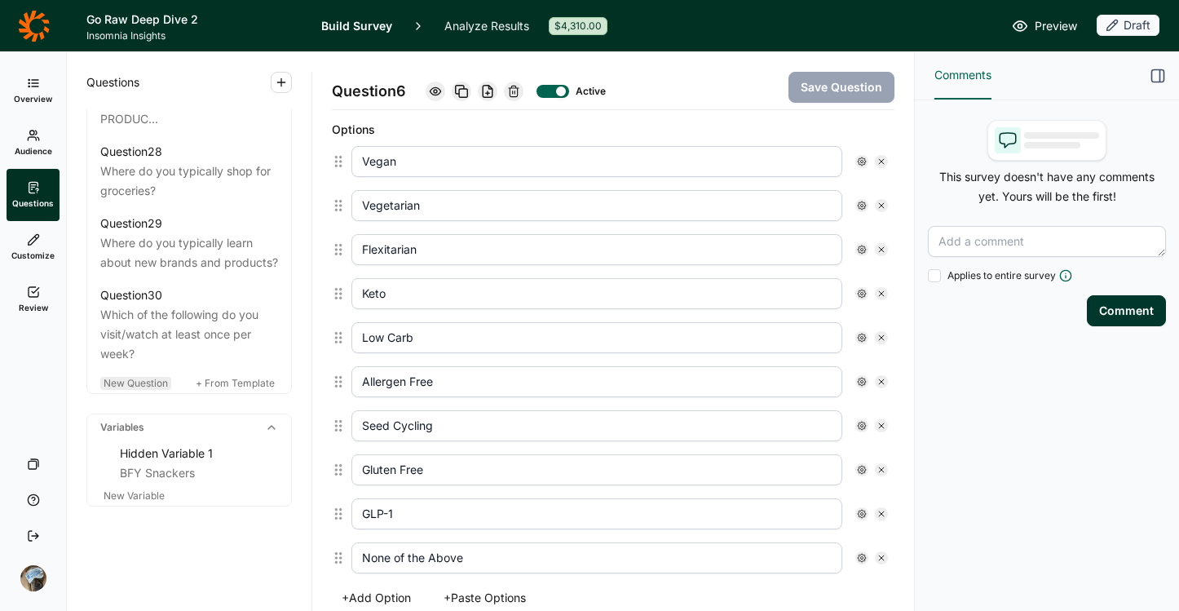
click at [145, 378] on span "New Question" at bounding box center [136, 383] width 64 height 12
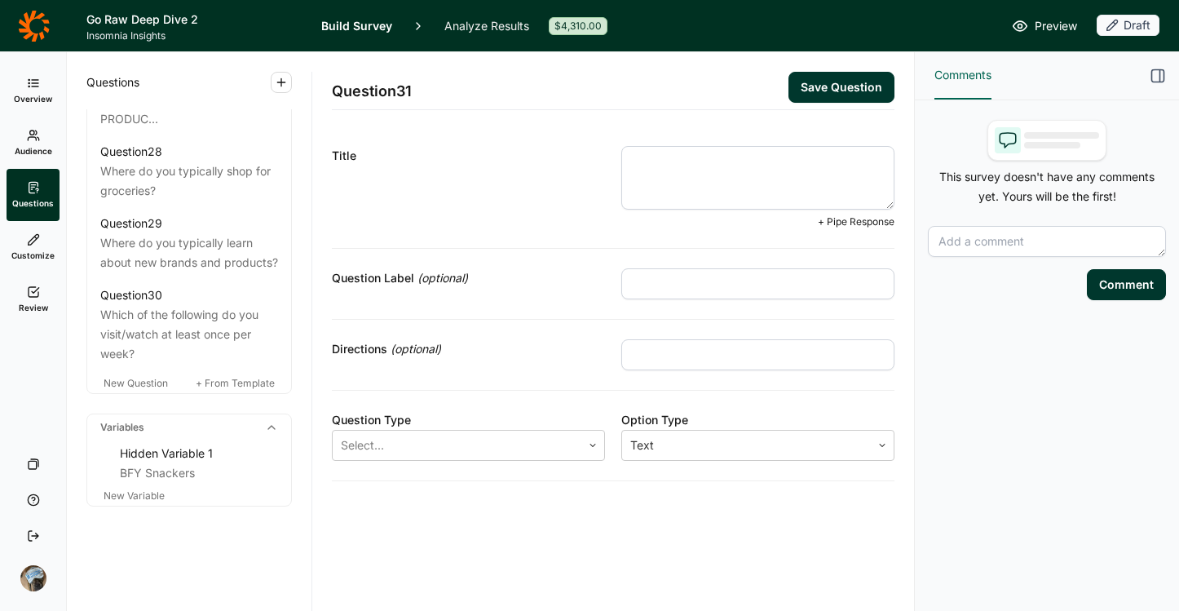
click at [726, 170] on textarea at bounding box center [757, 178] width 273 height 64
type textarea "Do you or anyone in your household have any of the following allergies?"
click at [766, 358] on input "text" at bounding box center [757, 354] width 273 height 31
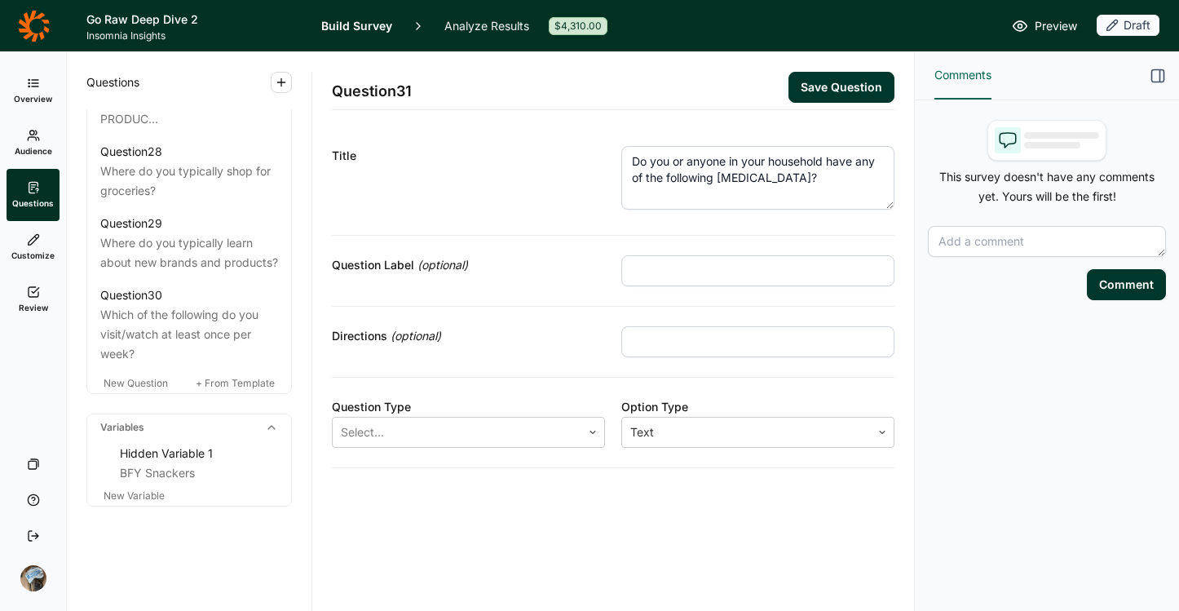
type input "Select all that apply"
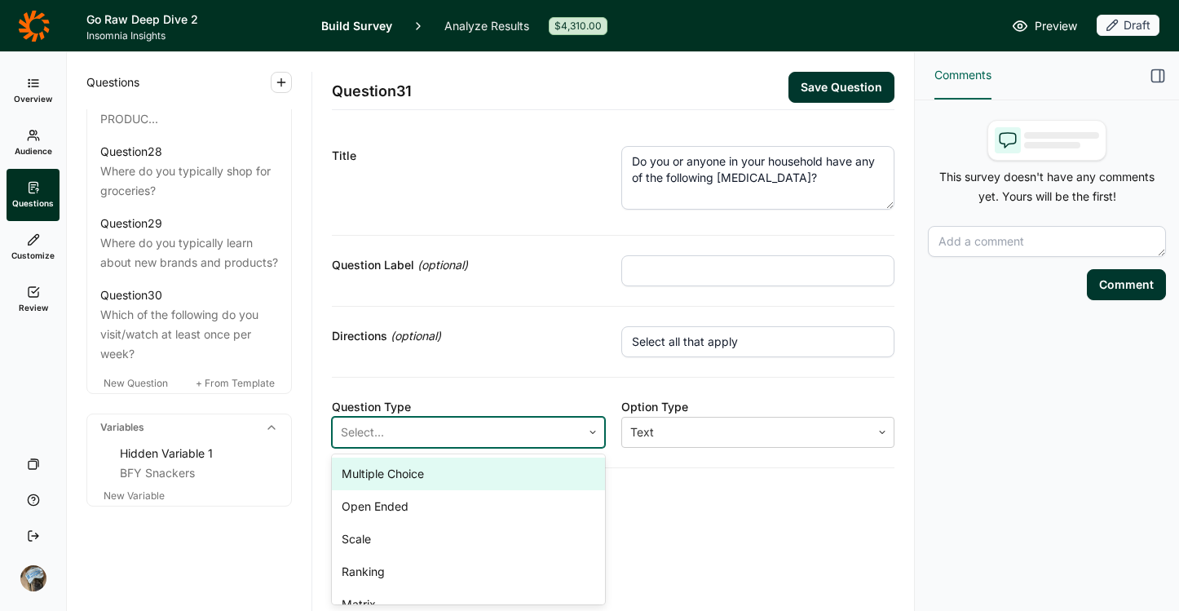
click at [395, 439] on div at bounding box center [457, 432] width 232 height 23
click at [414, 473] on div "Multiple Choice" at bounding box center [468, 473] width 273 height 33
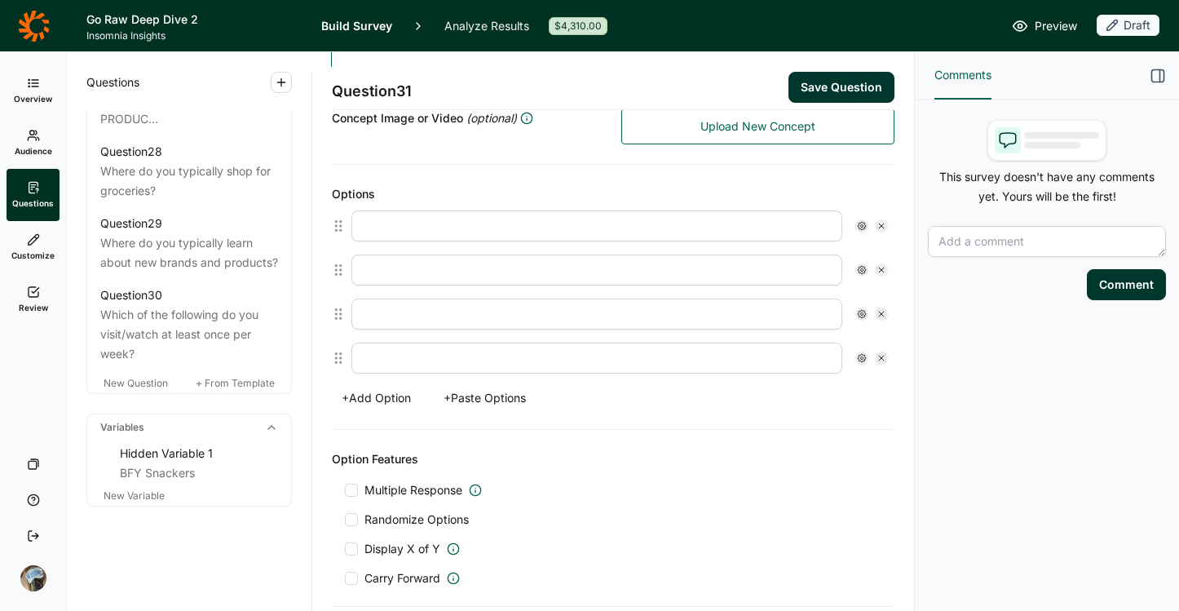
scroll to position [342, 0]
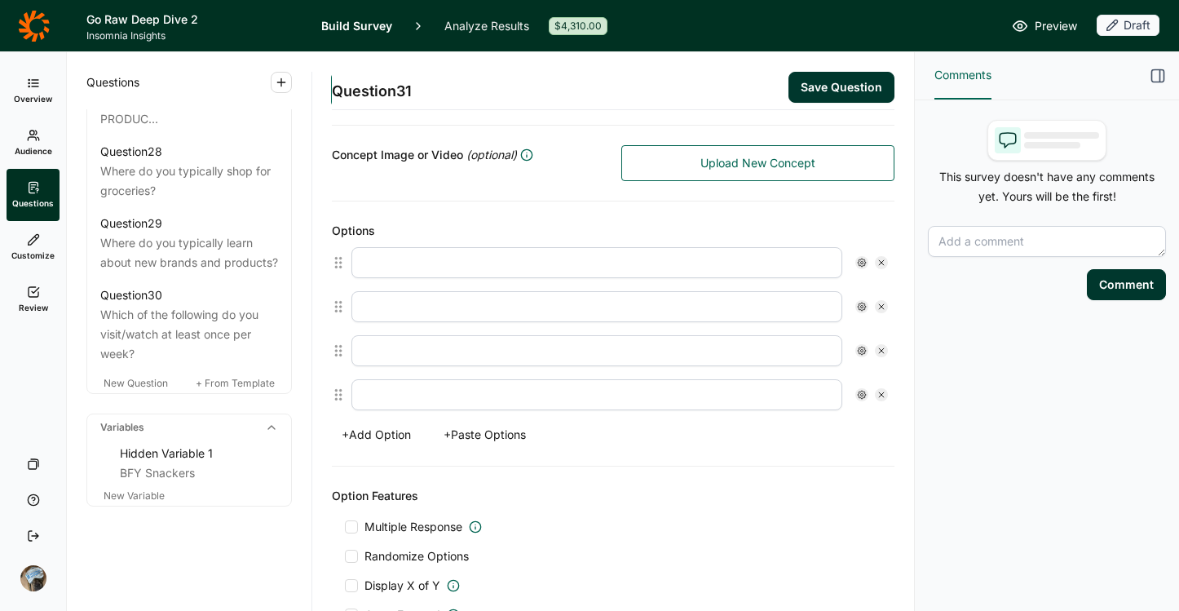
click at [390, 439] on button "+ Add Option" at bounding box center [376, 434] width 89 height 23
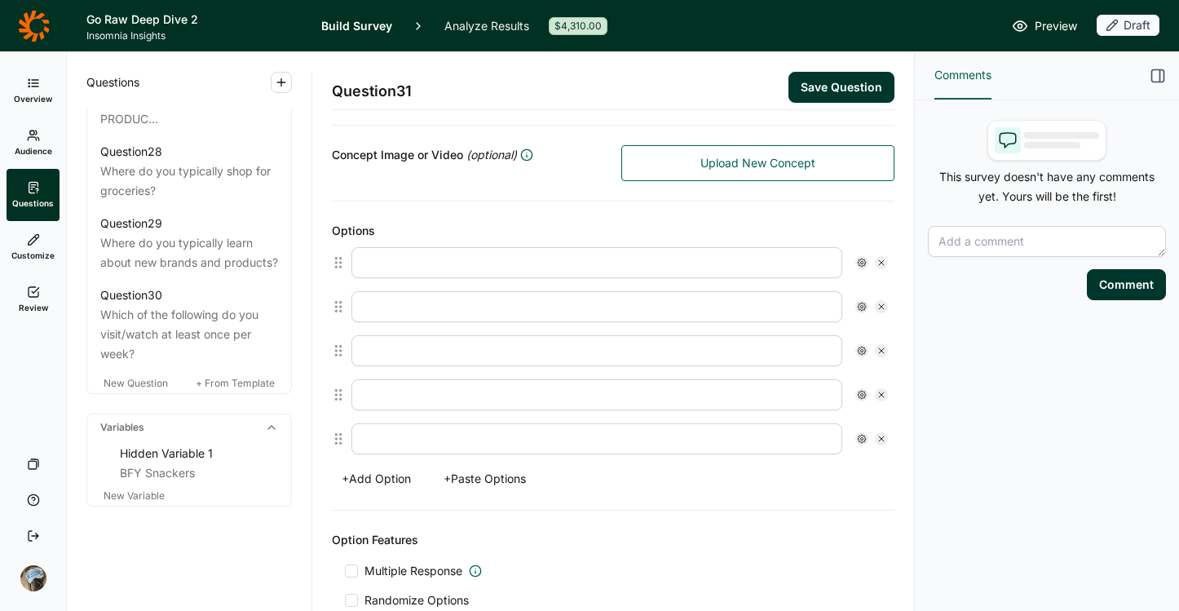
click at [390, 480] on button "+ Add Option" at bounding box center [376, 478] width 89 height 23
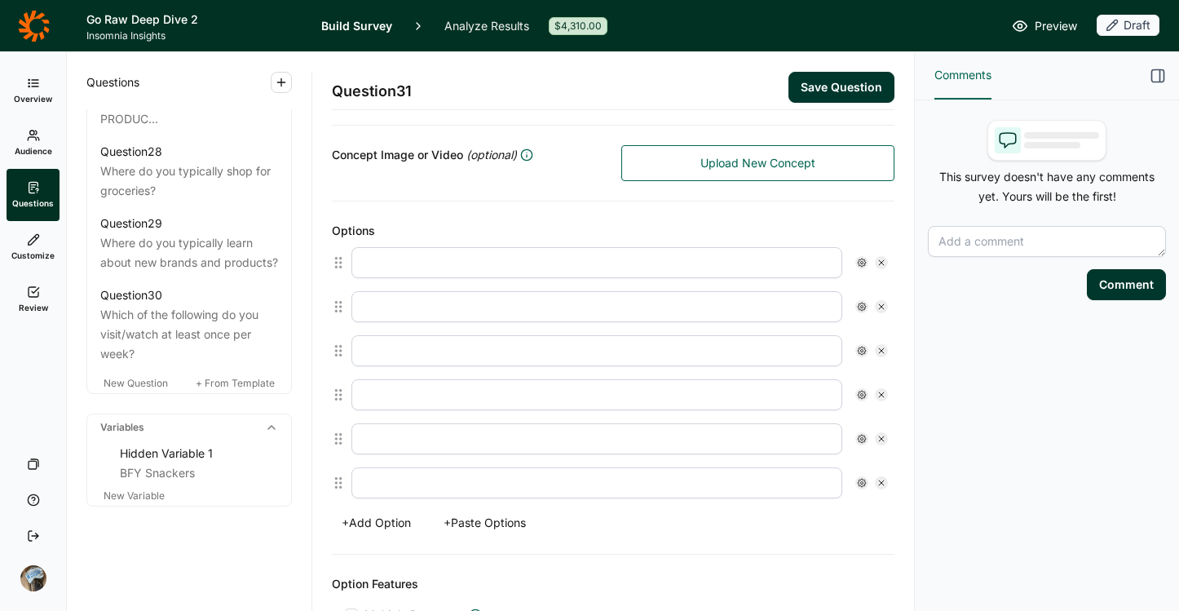
click at [388, 524] on button "+ Add Option" at bounding box center [376, 522] width 89 height 23
click at [390, 563] on button "+ Add Option" at bounding box center [376, 566] width 89 height 23
click at [424, 267] on input "text" at bounding box center [596, 262] width 491 height 31
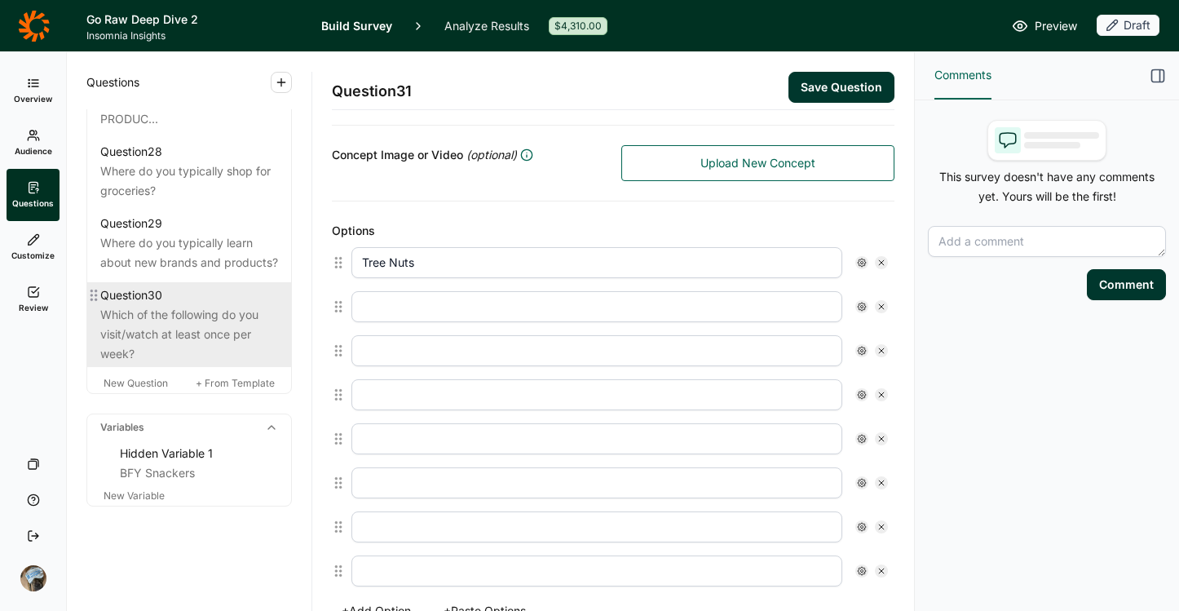
type input "Tree Nuts"
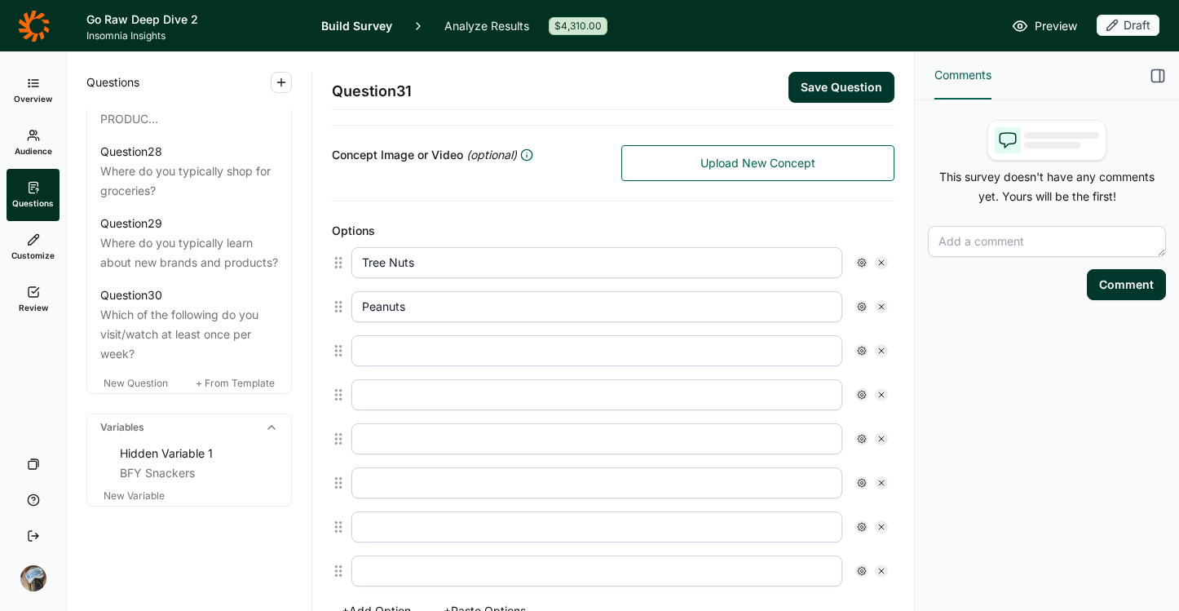
type input "Peanuts"
click at [417, 351] on input "text" at bounding box center [596, 350] width 491 height 31
type input "Dairy"
type input "Gluten"
type input "Wheat"
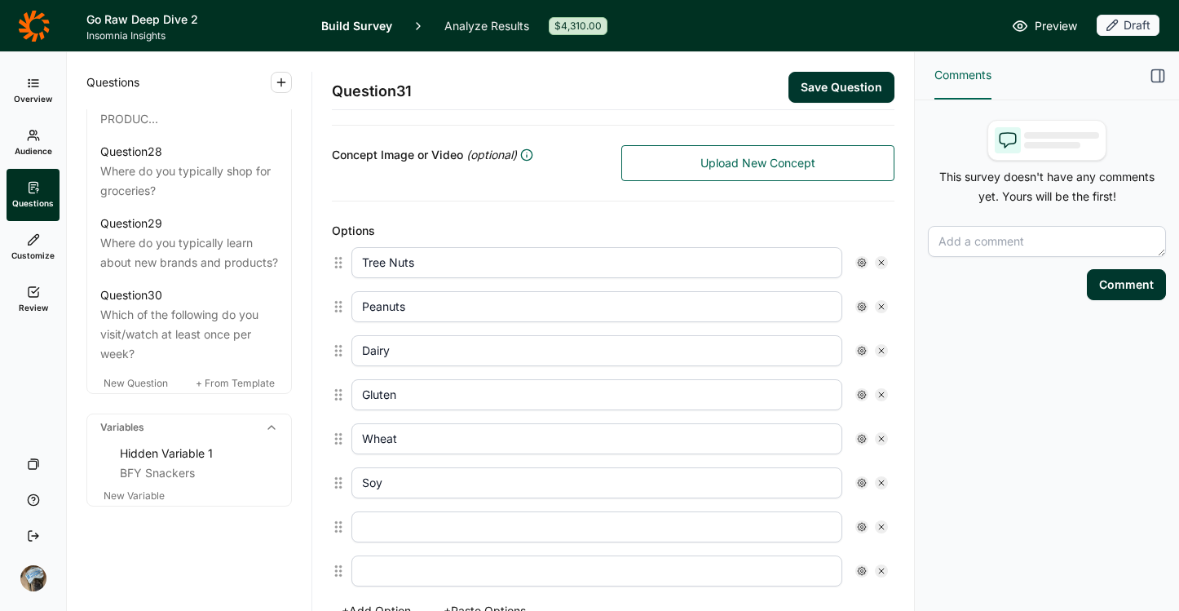
type input "Soy"
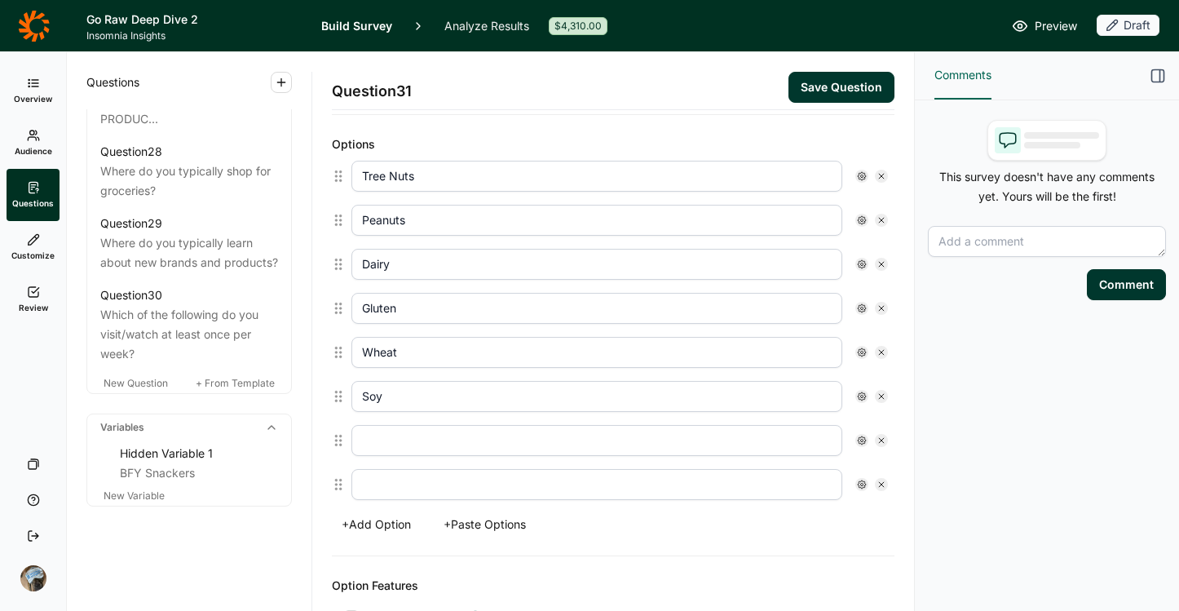
scroll to position [434, 0]
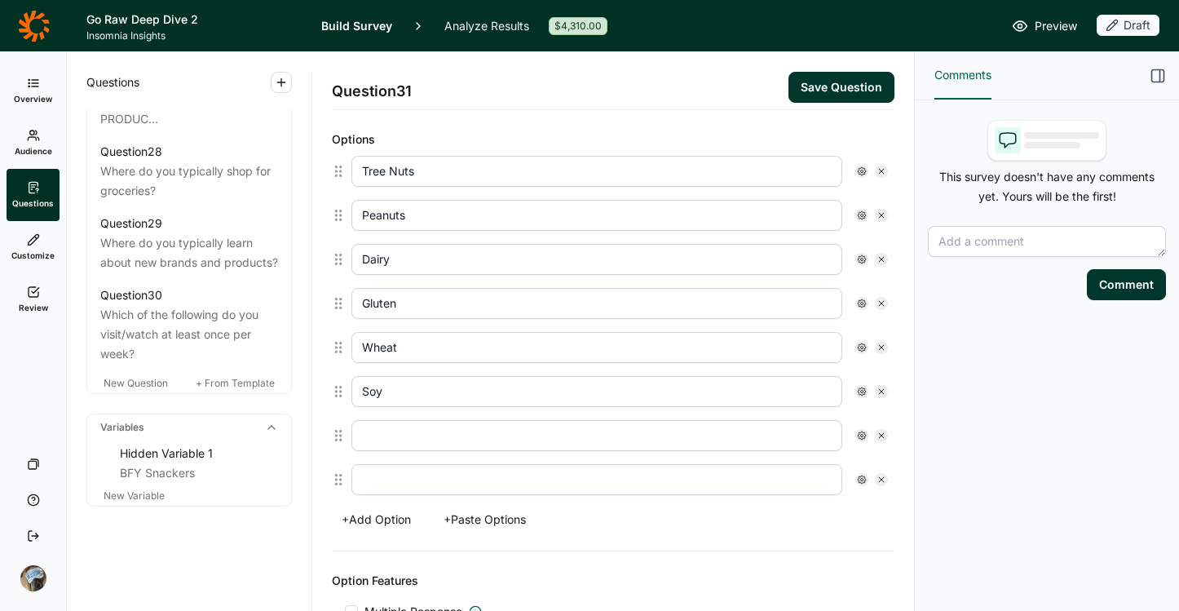
click at [390, 511] on button "+ Add Option" at bounding box center [376, 519] width 89 height 23
click at [388, 442] on input "text" at bounding box center [596, 435] width 491 height 31
type input "Shellfish"
click at [420, 482] on input "text" at bounding box center [596, 479] width 491 height 31
type input "e"
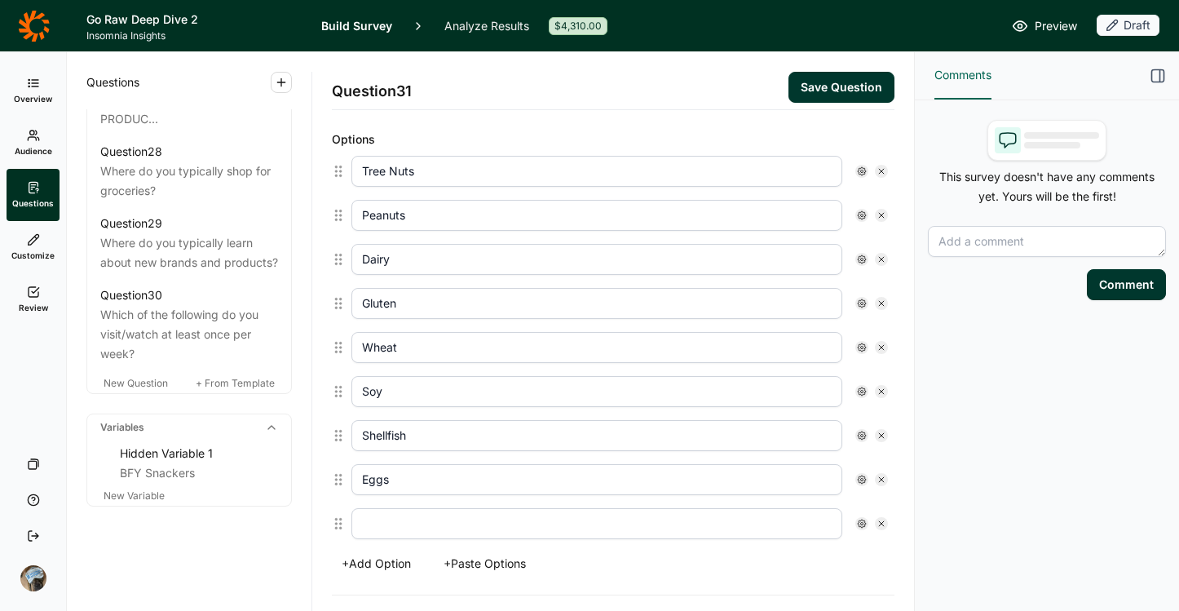
type input "Eggs"
click at [414, 524] on input "text" at bounding box center [596, 523] width 491 height 31
type input "Other (please specify)"
click at [385, 558] on button "+ Add Option" at bounding box center [376, 563] width 89 height 23
click at [400, 568] on input "text" at bounding box center [596, 567] width 491 height 31
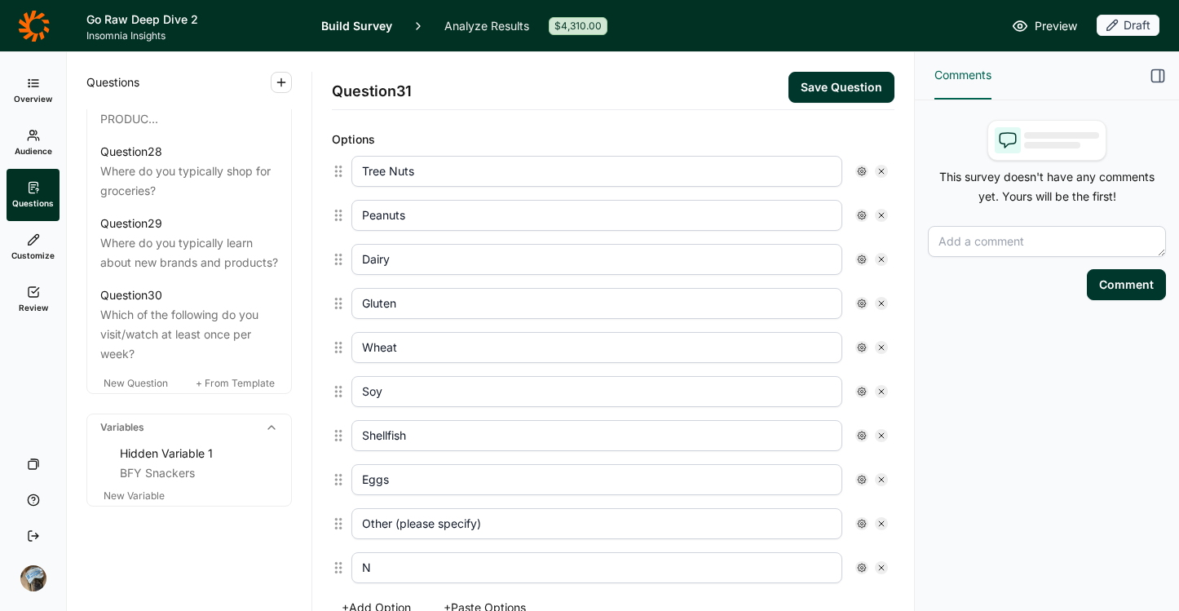
type input "None of the Above"
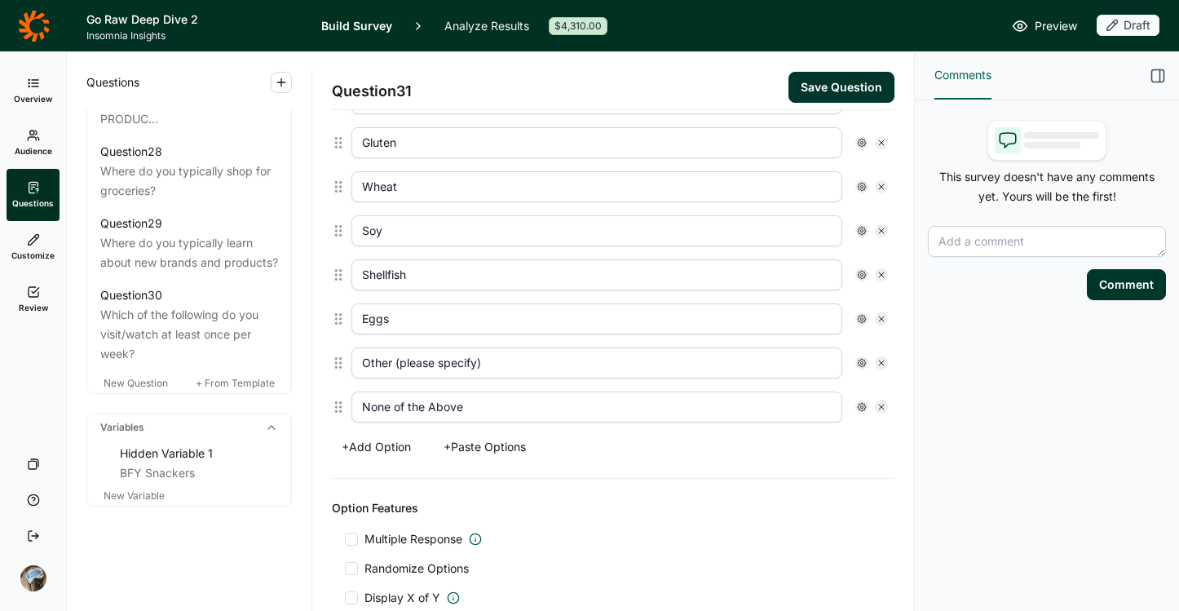
scroll to position [764, 0]
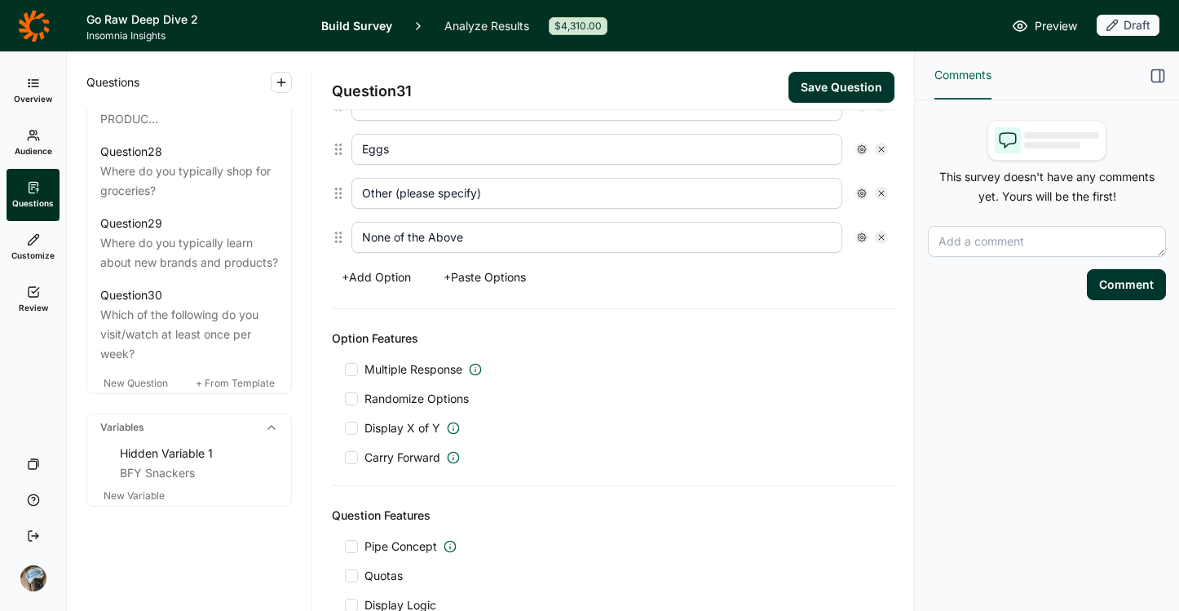
click at [449, 369] on span "Multiple Response" at bounding box center [413, 369] width 98 height 16
click at [345, 369] on input "Multiple Response" at bounding box center [345, 369] width 0 height 0
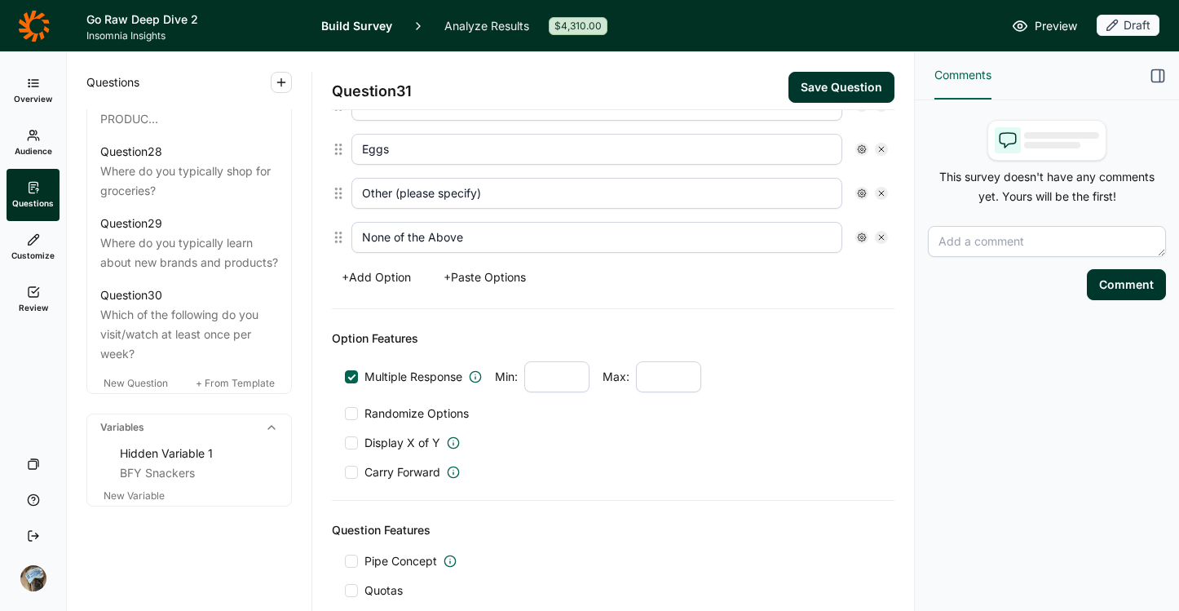
click at [396, 415] on span "Randomize Options" at bounding box center [413, 413] width 111 height 16
click at [345, 413] on input "Randomize Options" at bounding box center [345, 413] width 0 height 0
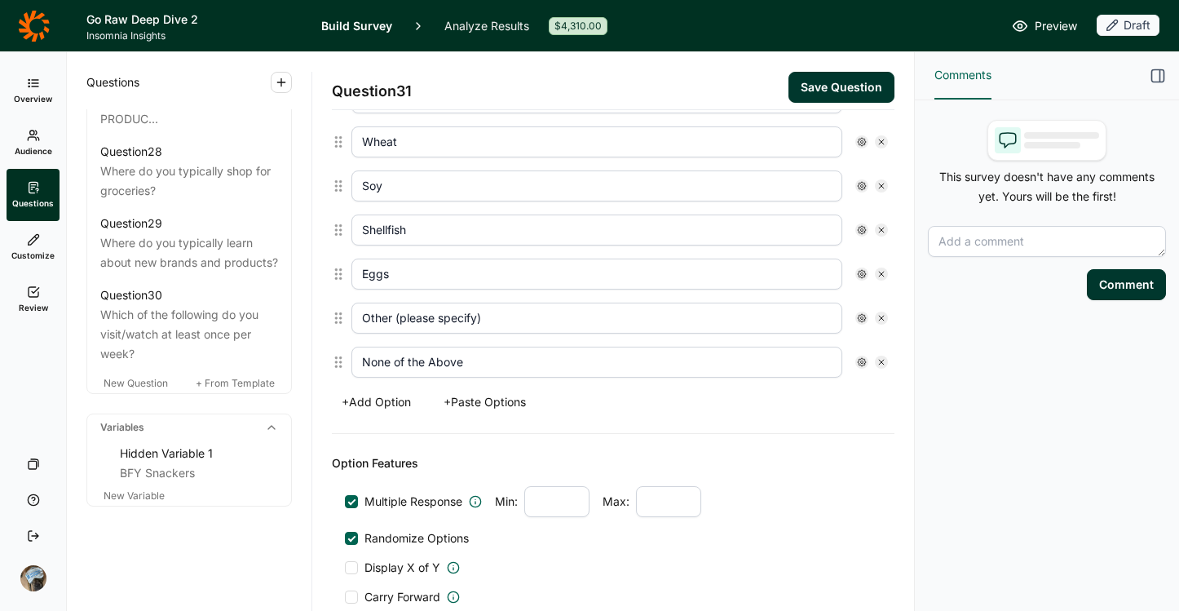
scroll to position [617, 0]
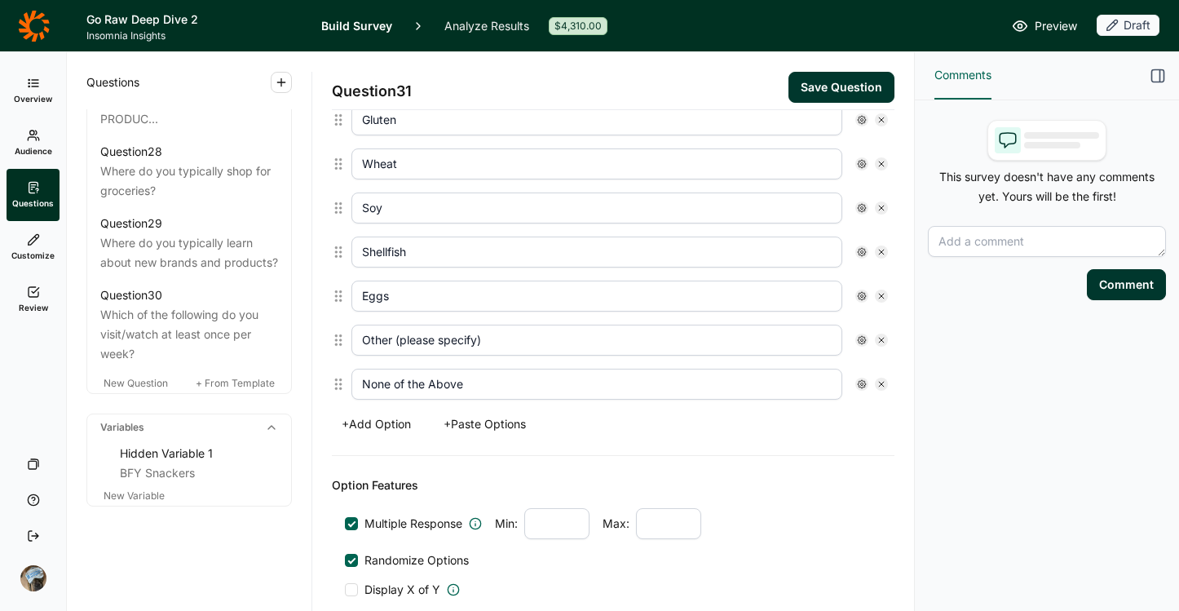
click at [846, 332] on div "Other (please specify)" at bounding box center [619, 340] width 537 height 31
click at [857, 335] on icon at bounding box center [862, 340] width 10 height 10
click at [874, 413] on span "Anchor" at bounding box center [892, 414] width 45 height 16
click at [857, 414] on input "Anchor" at bounding box center [857, 414] width 0 height 0
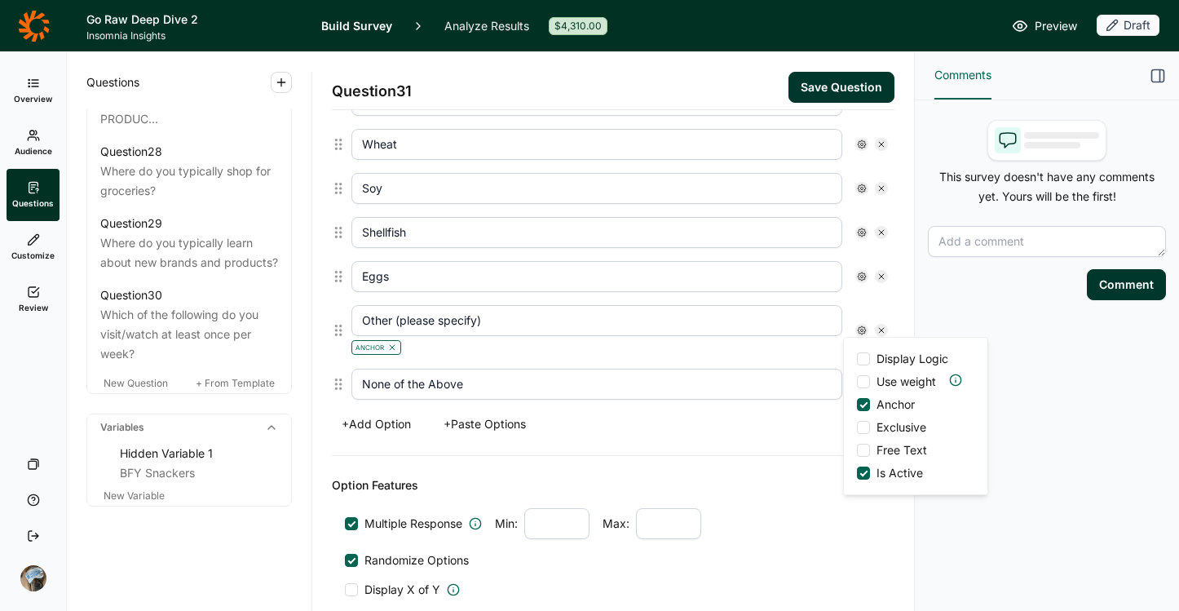
click at [873, 452] on span "Free Text" at bounding box center [898, 450] width 57 height 16
click at [857, 450] on input "Free Text" at bounding box center [857, 450] width 0 height 0
click at [751, 441] on div "Options Tree Nuts Peanuts Dairy Gluten Wheat Soy Shellfish Eggs Other (please s…" at bounding box center [613, 181] width 563 height 549
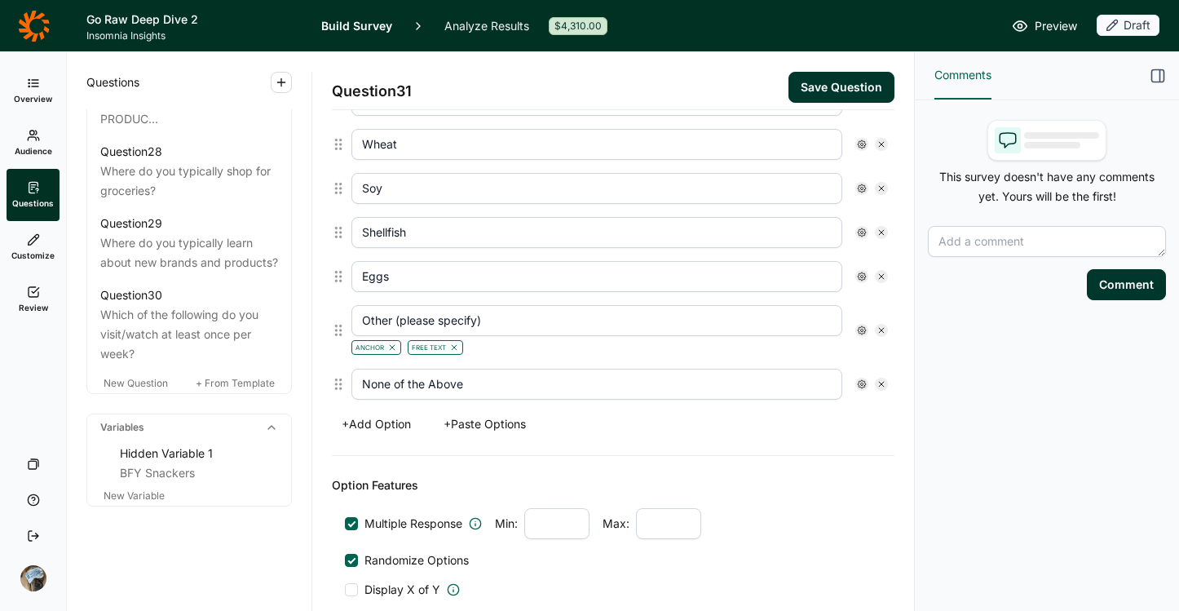
click at [857, 385] on icon at bounding box center [862, 384] width 10 height 10
click at [881, 480] on span "Exclusive" at bounding box center [898, 481] width 56 height 16
click at [857, 481] on input "Exclusive" at bounding box center [857, 481] width 0 height 0
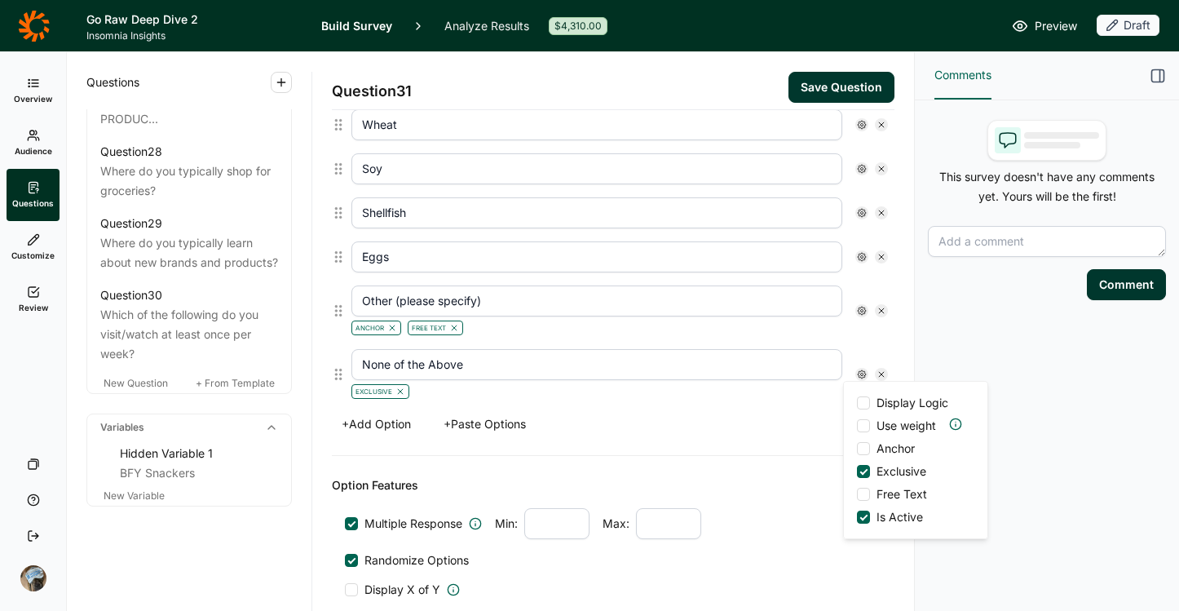
click at [871, 447] on span "Anchor" at bounding box center [892, 448] width 45 height 16
click at [857, 448] on input "Anchor" at bounding box center [857, 448] width 0 height 0
click at [740, 410] on div "Options Tree Nuts Peanuts Dairy Gluten Wheat Soy Shellfish Eggs Other (please s…" at bounding box center [613, 171] width 563 height 568
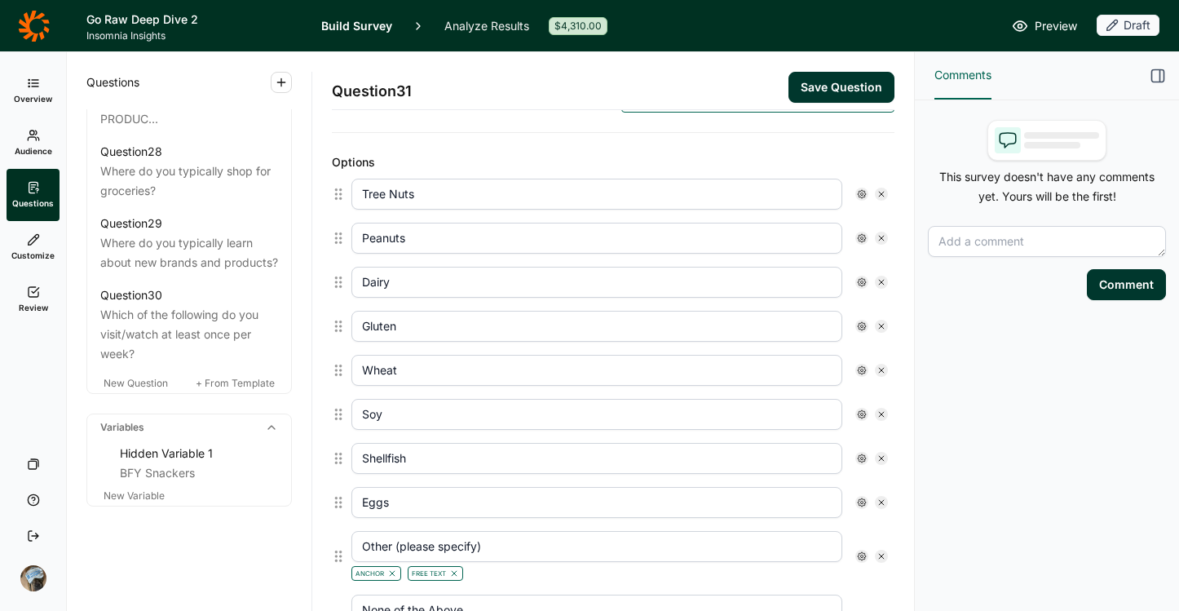
scroll to position [358, 0]
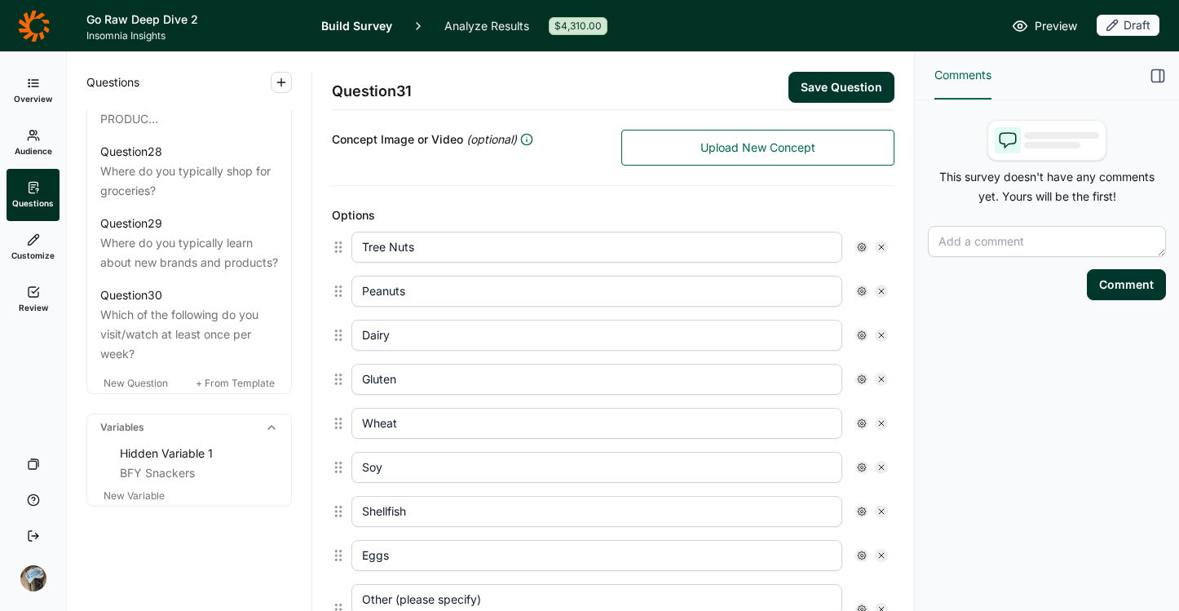
click at [808, 82] on button "Save Question" at bounding box center [842, 87] width 106 height 31
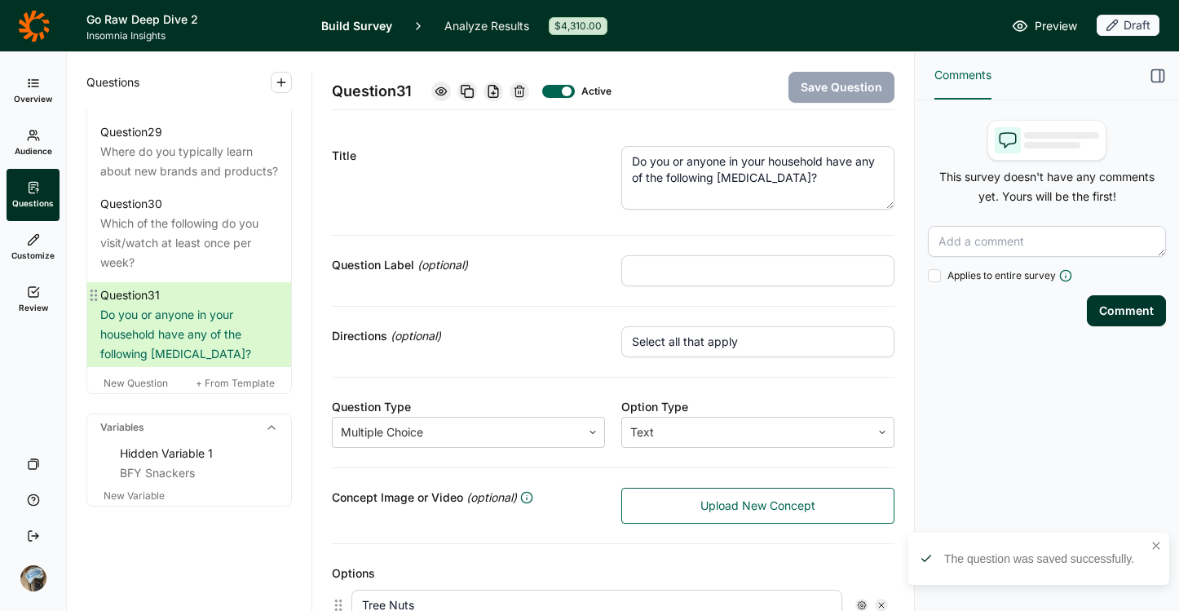
click at [99, 302] on icon at bounding box center [93, 295] width 13 height 13
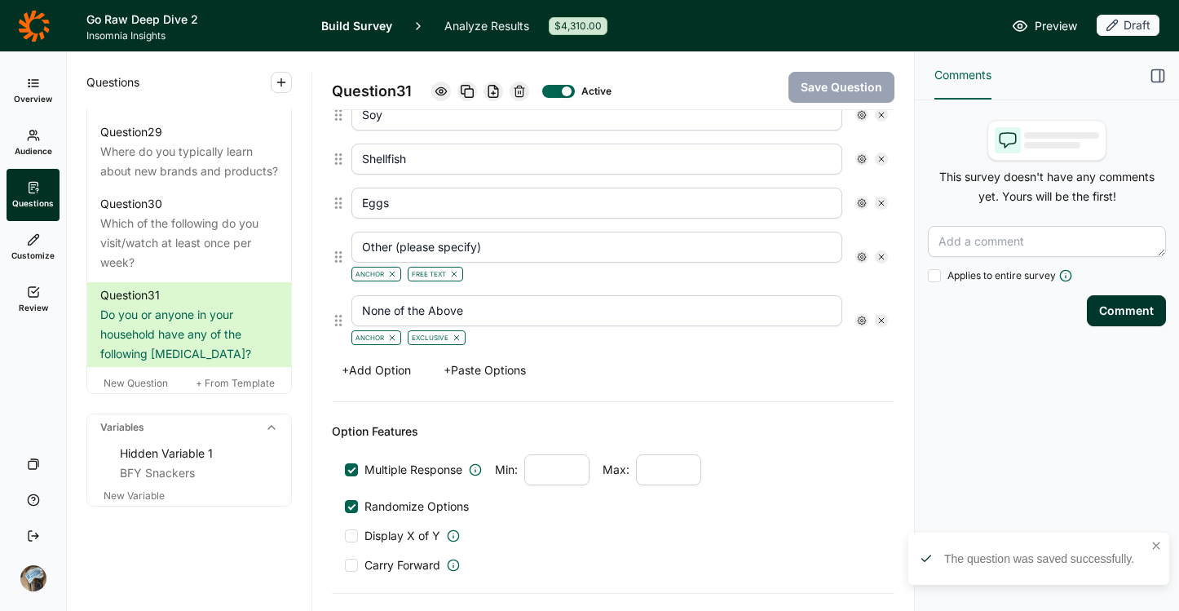
click at [389, 364] on button "+ Add Option" at bounding box center [376, 370] width 89 height 23
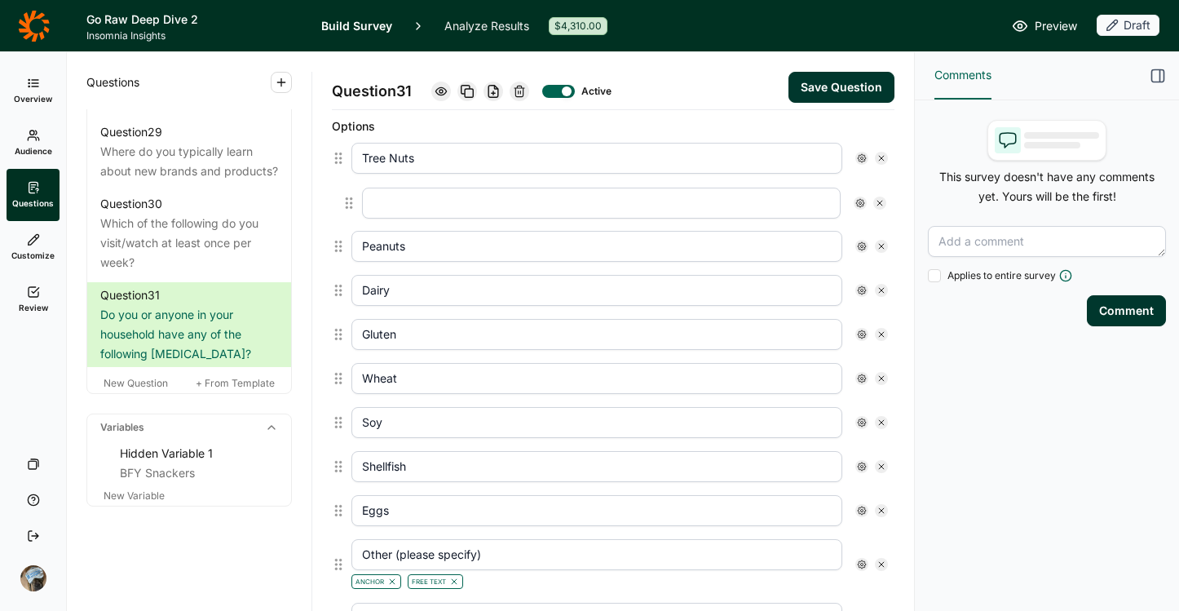
scroll to position [442, 0]
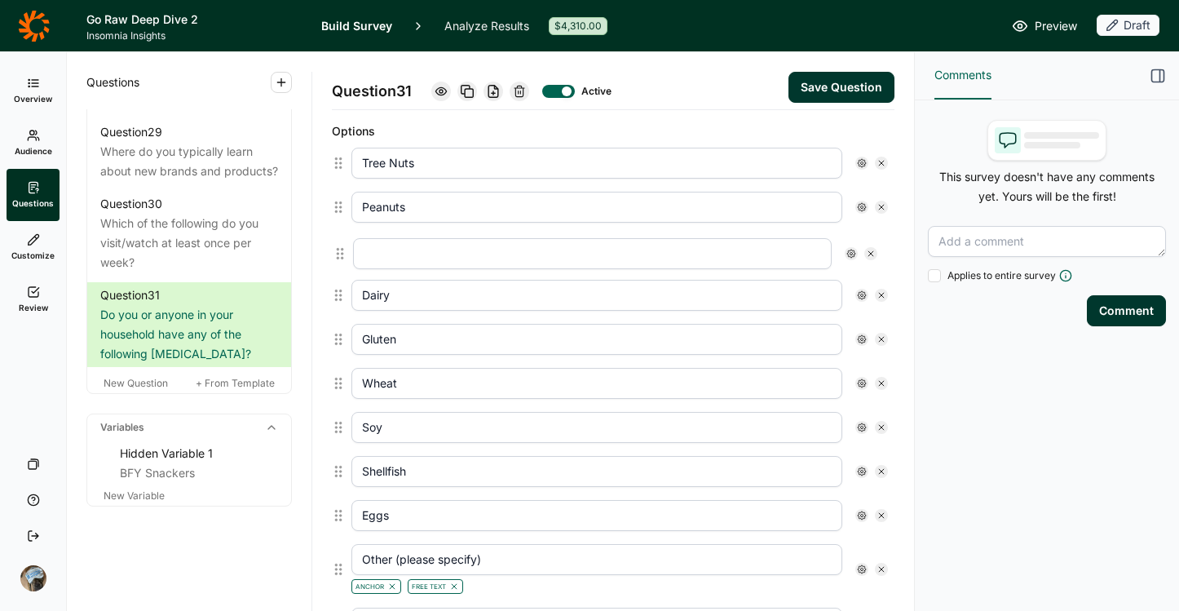
drag, startPoint x: 338, startPoint y: 333, endPoint x: 340, endPoint y: 252, distance: 80.8
click at [340, 252] on div "Tree Nuts Peanuts Dairy Gluten Wheat Soy Shellfish Eggs Other (please specify) …" at bounding box center [613, 403] width 563 height 524
type input "Dairy"
type input "Gluten"
type input "Wheat"
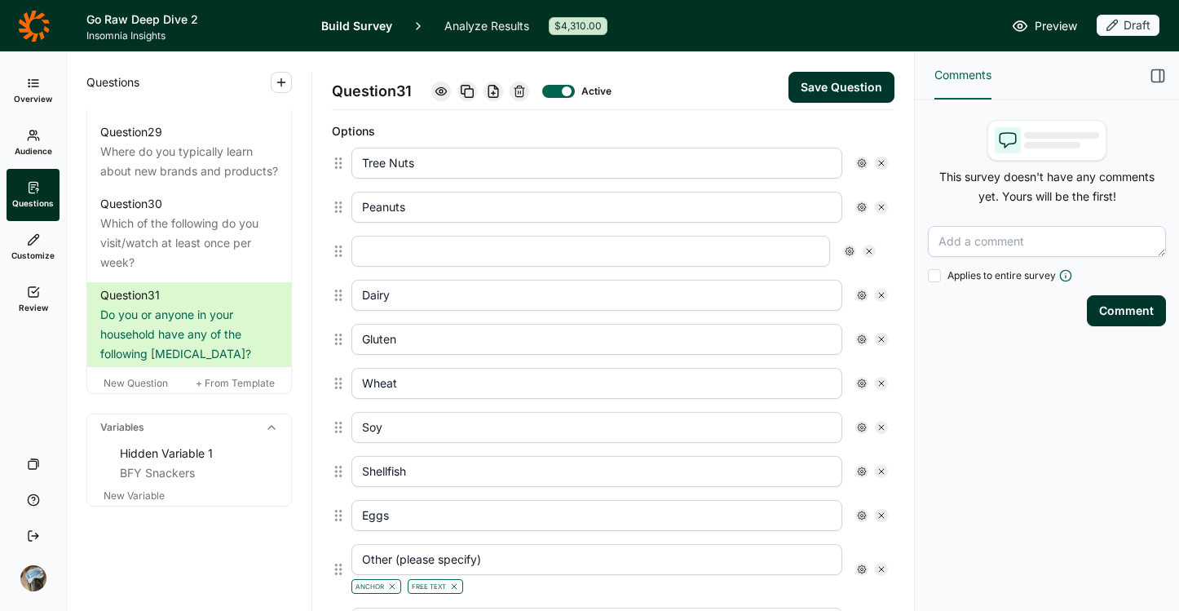
type input "Soy"
type input "Shellfish"
type input "Eggs"
type input "Other (please specify)"
type input "None of the Above"
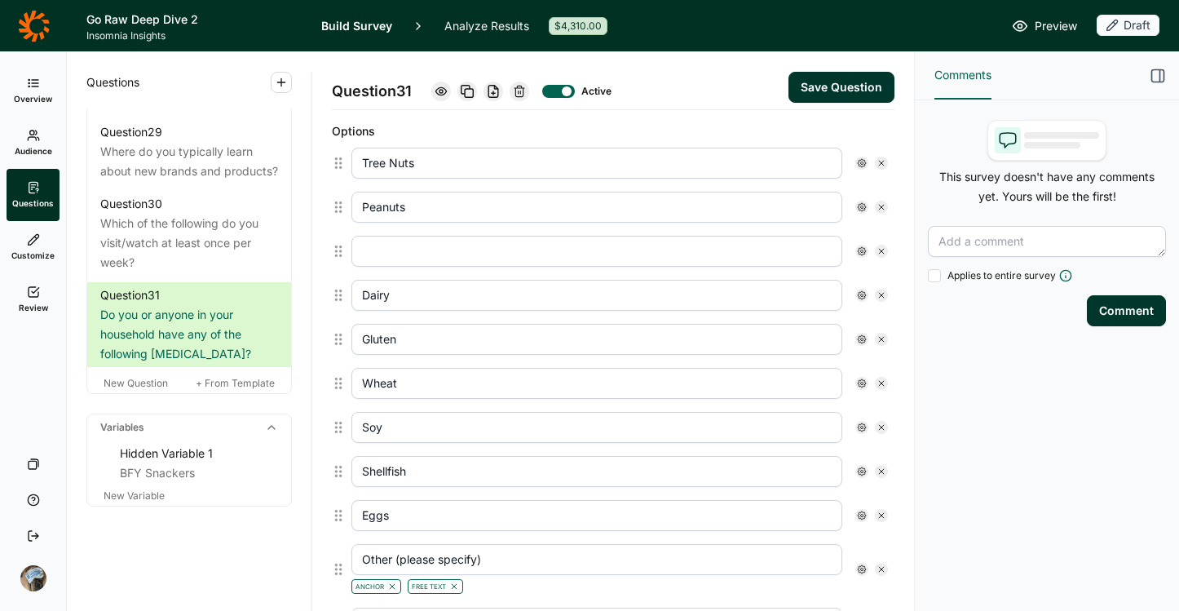
click at [413, 234] on div at bounding box center [620, 251] width 550 height 44
click at [412, 250] on input "text" at bounding box center [596, 251] width 491 height 31
type input "Seeds"
click at [824, 73] on button "Save Question" at bounding box center [842, 87] width 106 height 31
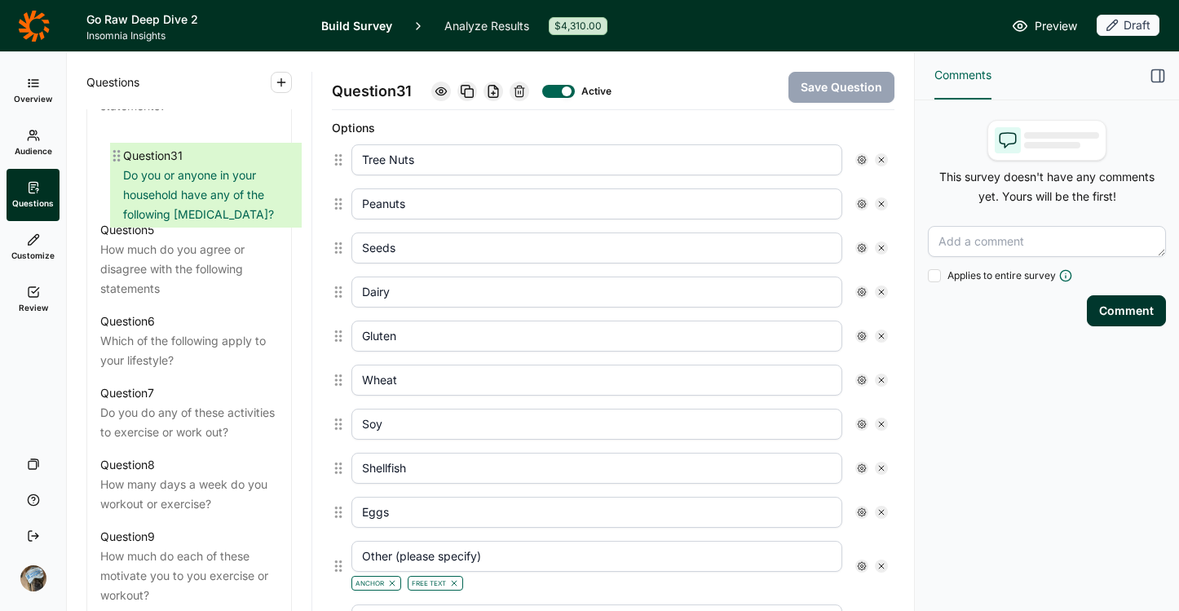
scroll to position [1084, 0]
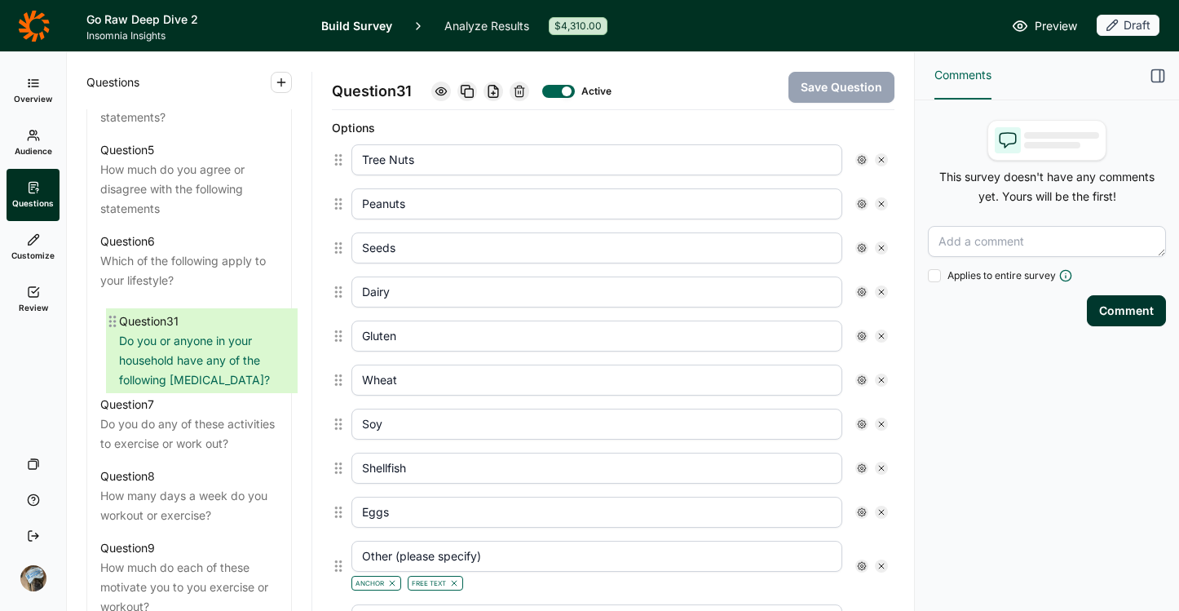
drag, startPoint x: 99, startPoint y: 384, endPoint x: 117, endPoint y: 320, distance: 66.3
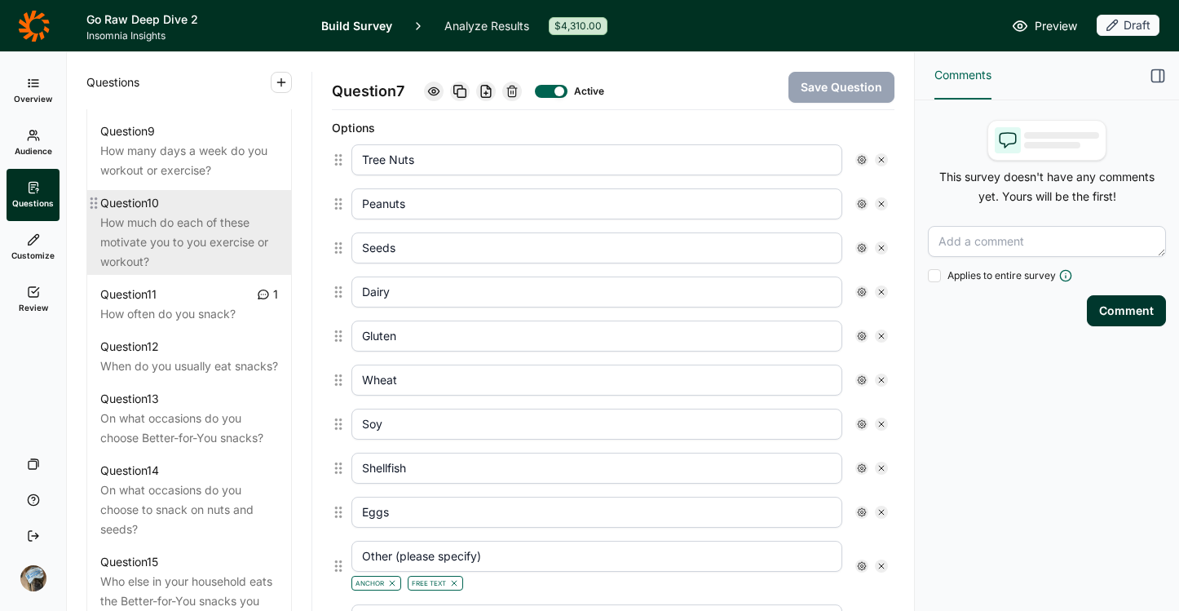
scroll to position [1432, 0]
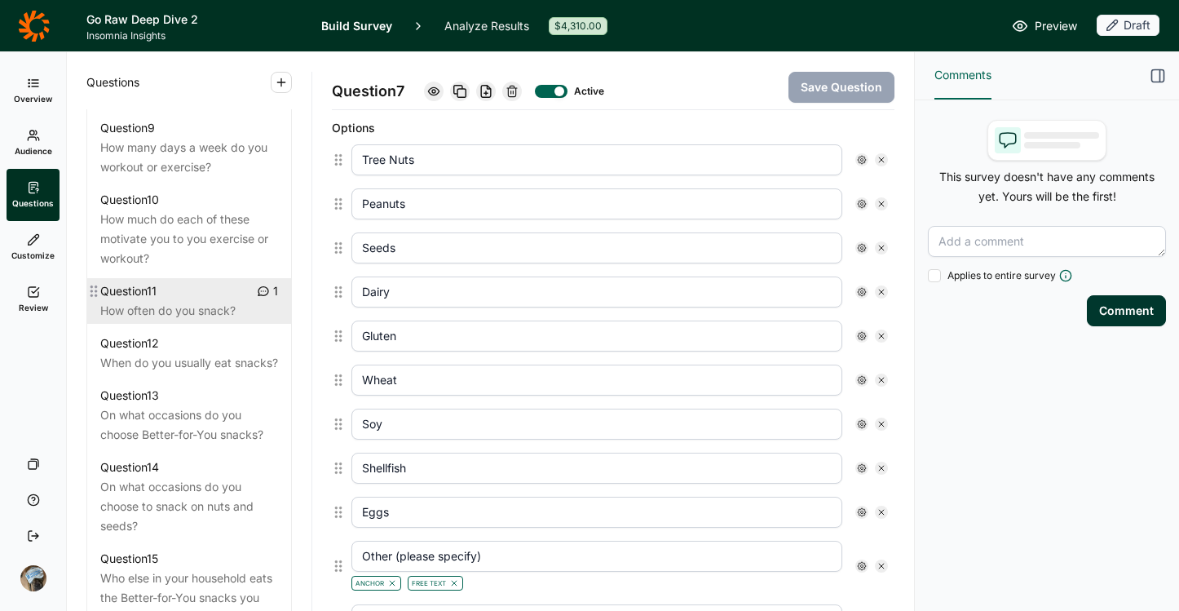
click at [169, 324] on div "Question 11 1 How often do you snack?" at bounding box center [189, 301] width 204 height 46
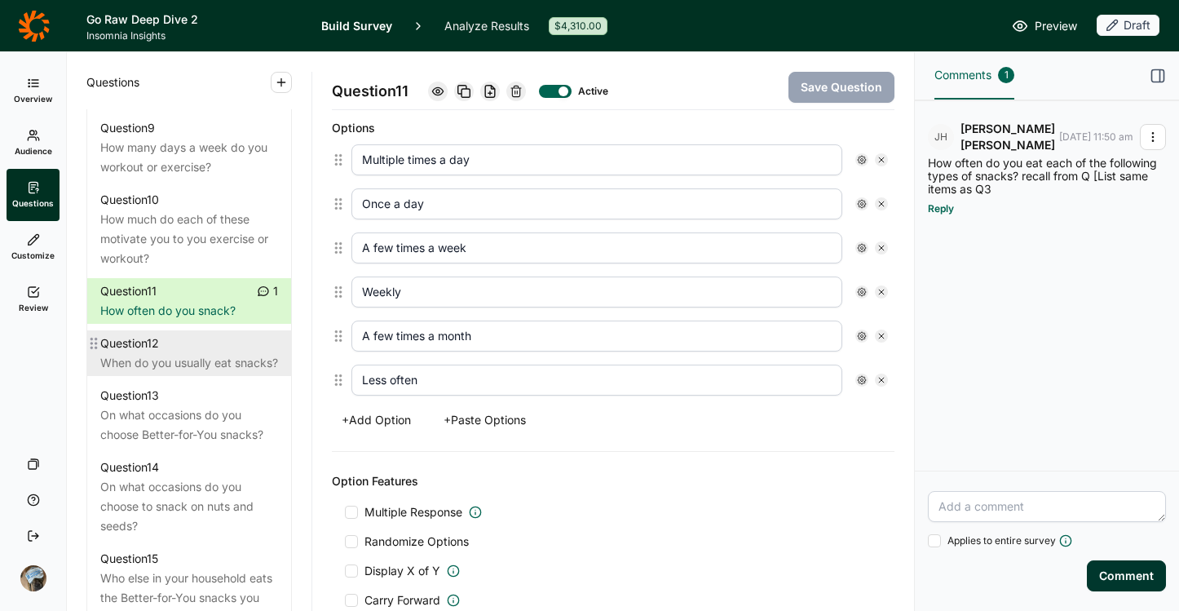
click at [166, 373] on div "When do you usually eat snacks?" at bounding box center [189, 363] width 178 height 20
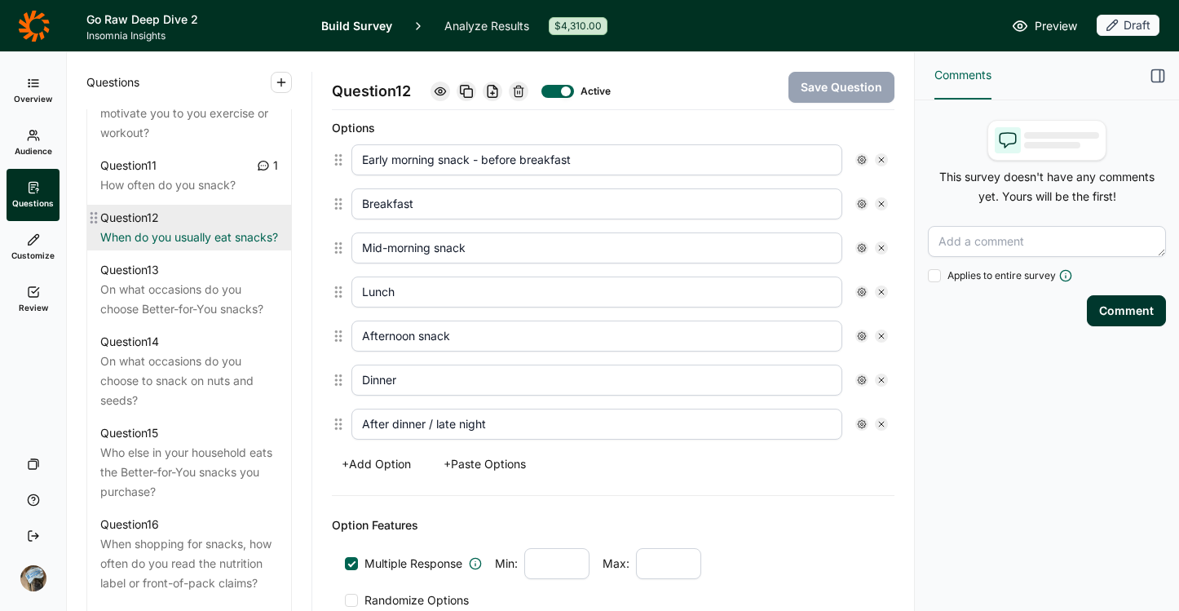
scroll to position [1560, 0]
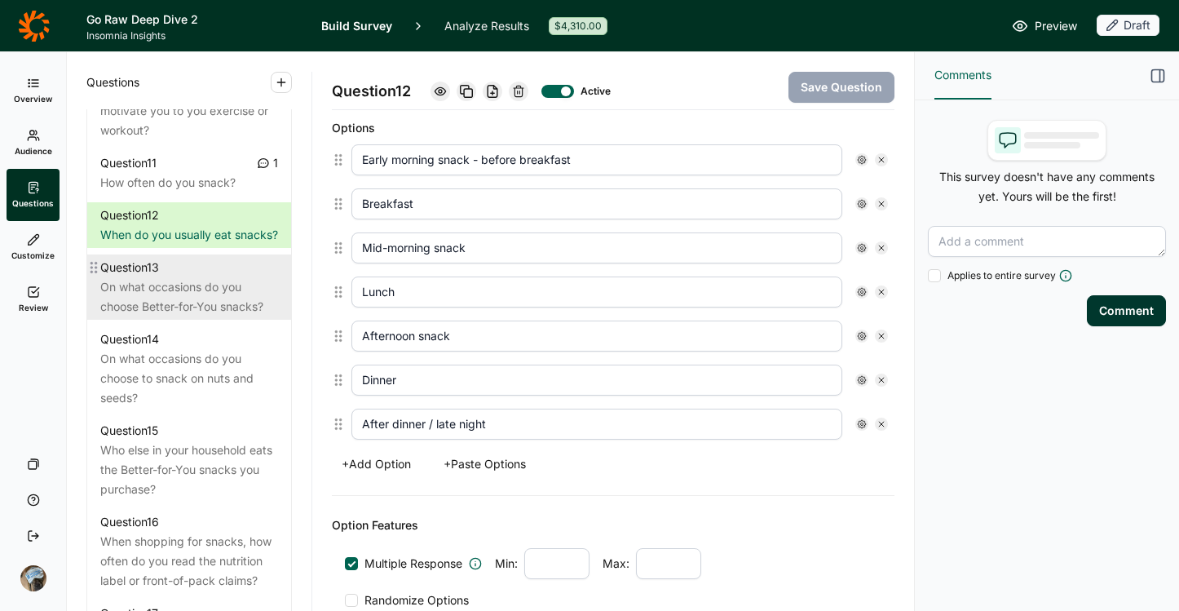
click at [166, 316] on div "On what occasions do you choose Better-for-You snacks?" at bounding box center [189, 296] width 178 height 39
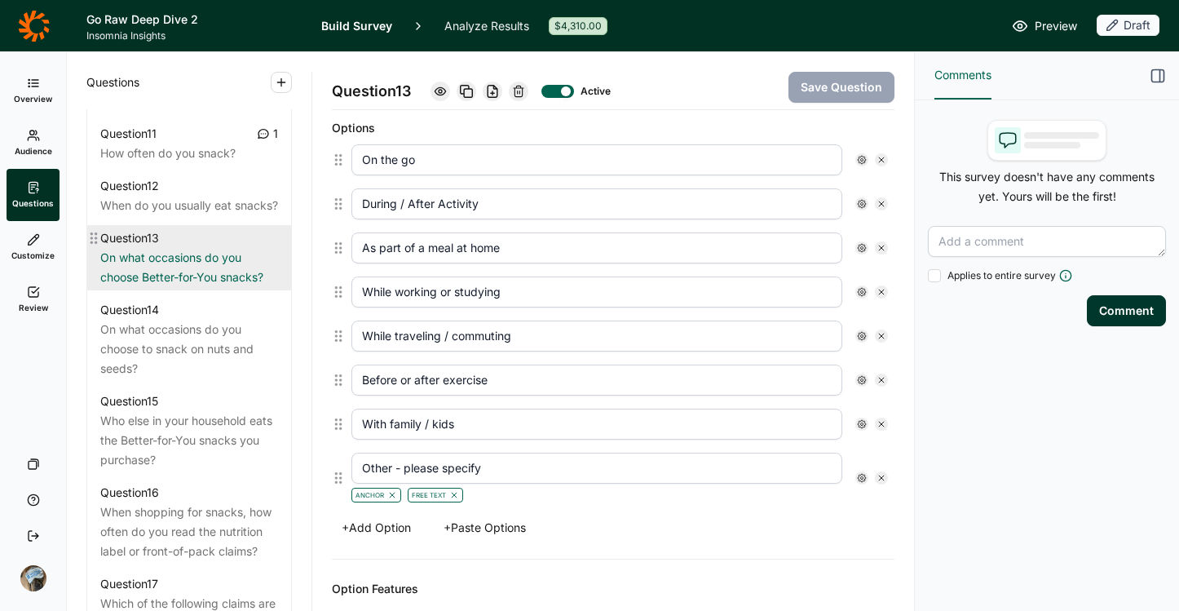
scroll to position [1591, 0]
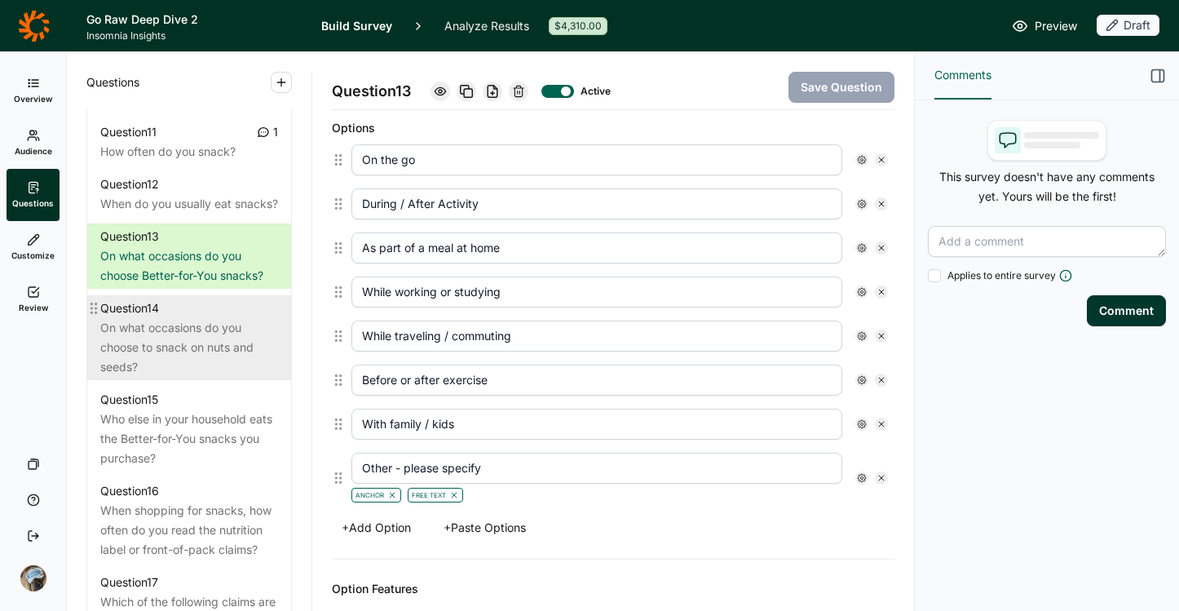
click at [166, 318] on div "Question 14" at bounding box center [189, 308] width 178 height 20
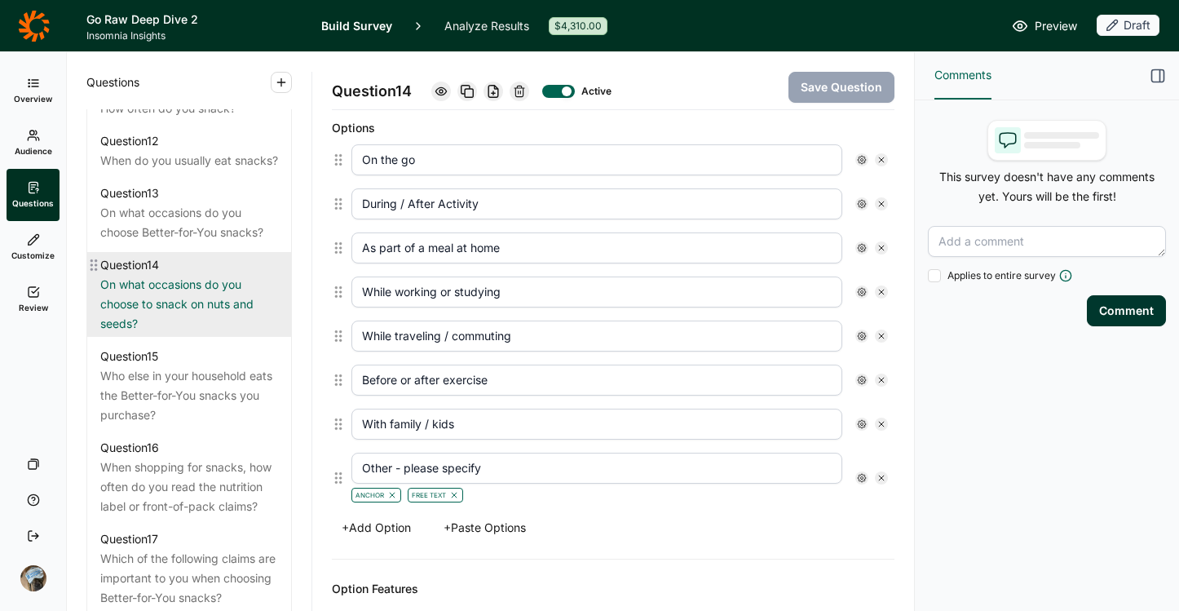
scroll to position [1629, 0]
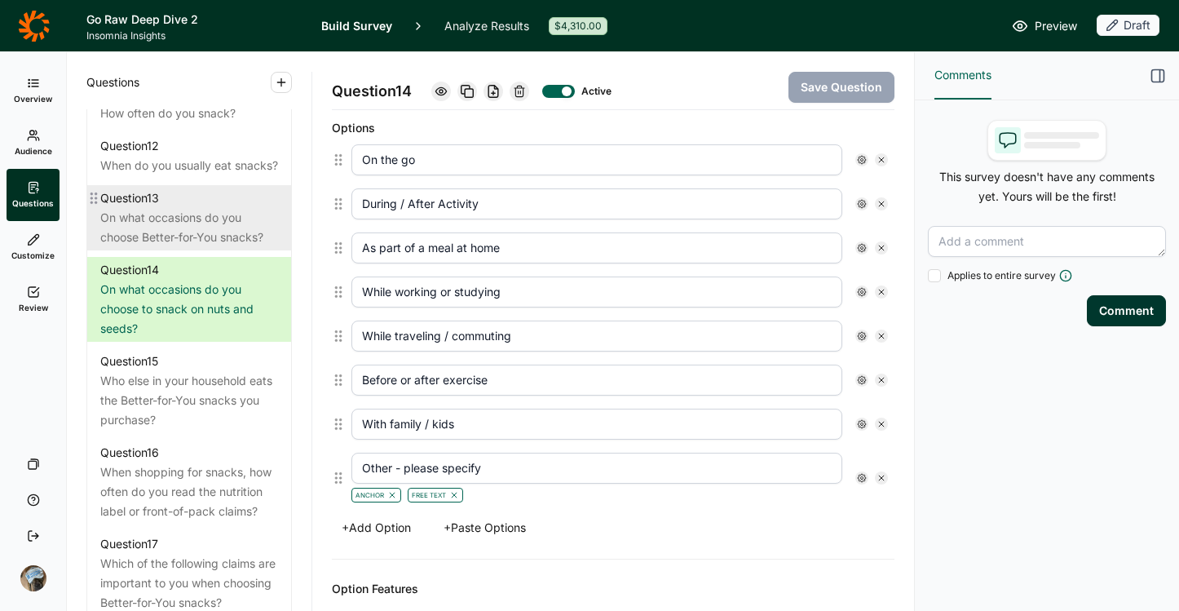
click at [166, 247] on div "On what occasions do you choose Better-for-You snacks?" at bounding box center [189, 227] width 178 height 39
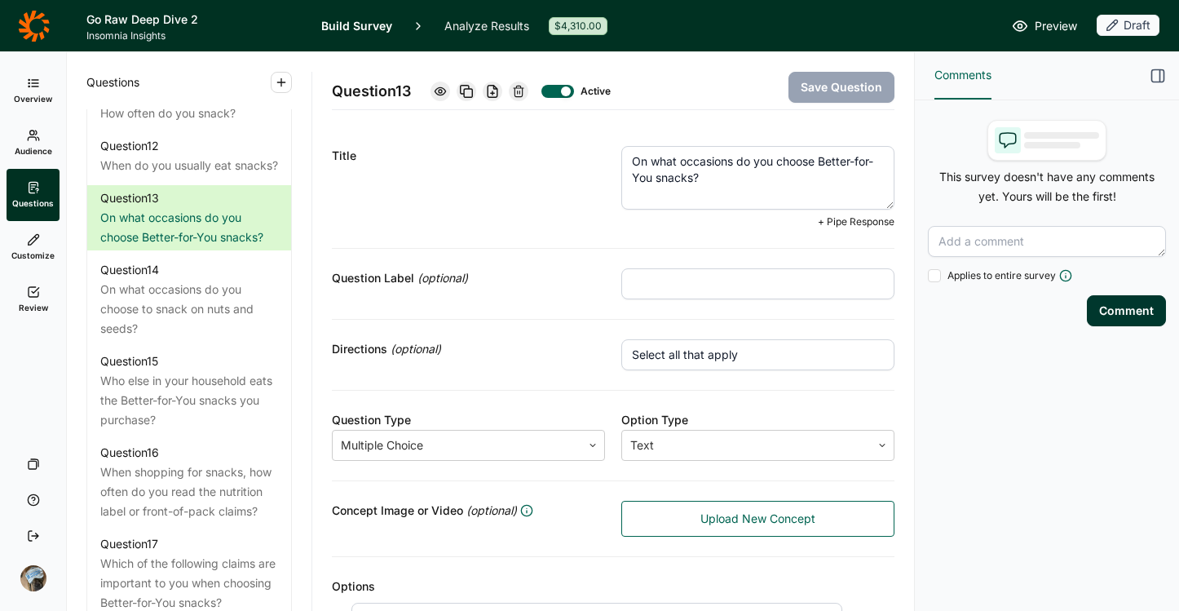
drag, startPoint x: 664, startPoint y: 180, endPoint x: 818, endPoint y: 161, distance: 155.3
click at [818, 161] on textarea "On what occasions do you choose Better-for-You snacks?" at bounding box center [757, 178] width 273 height 64
type textarea "On what occasions do you choose snacks?"
click at [809, 85] on button "Save Question" at bounding box center [842, 87] width 106 height 31
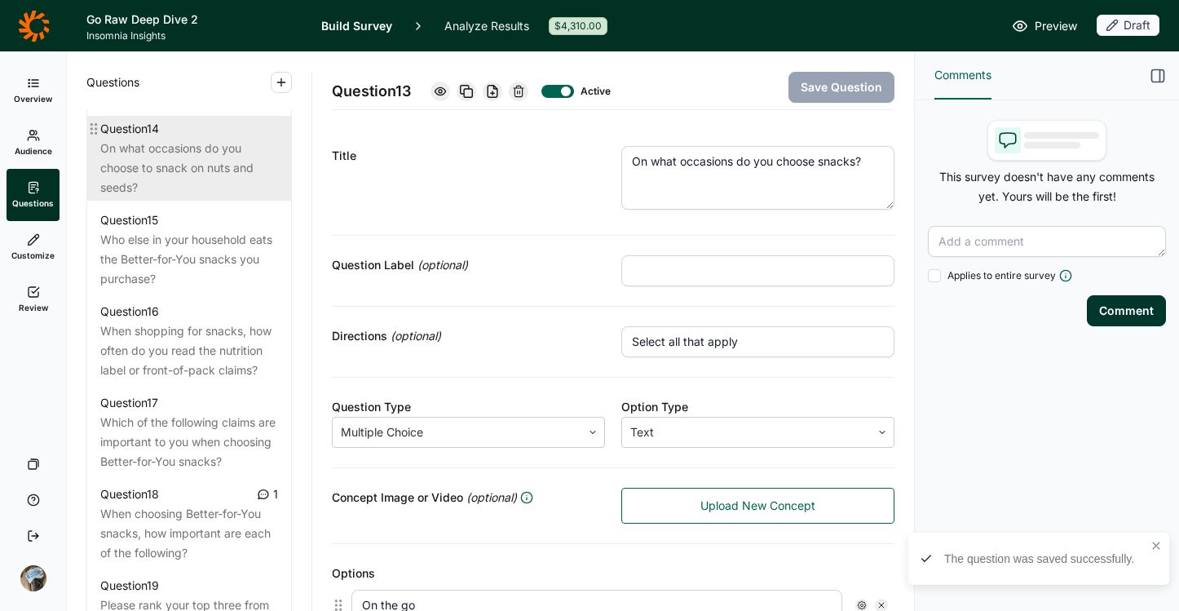
scroll to position [1785, 0]
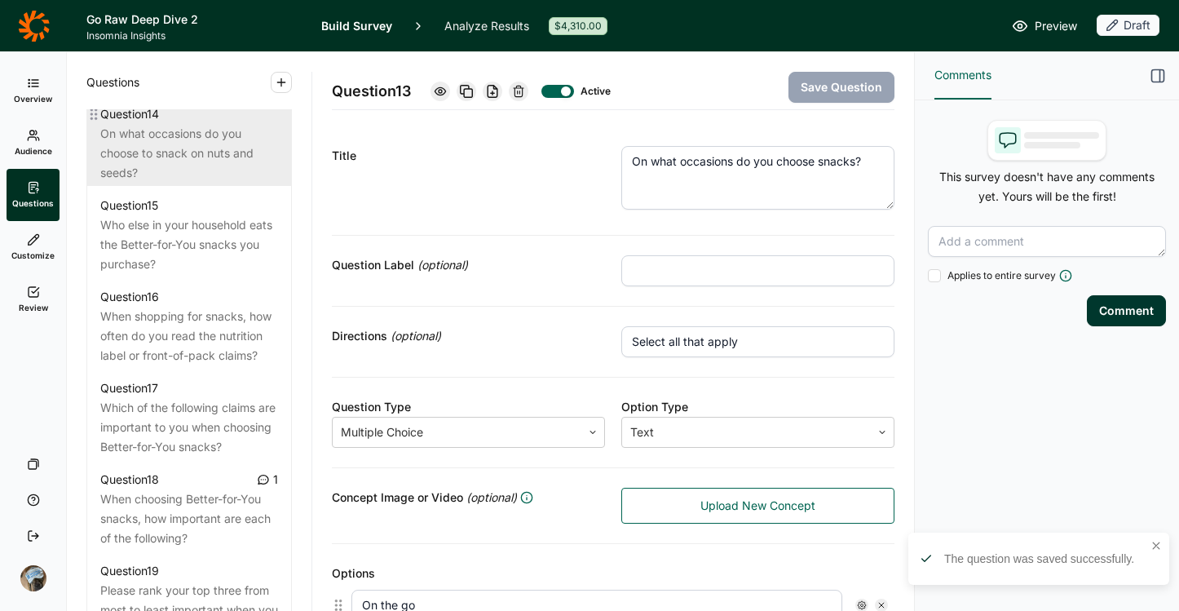
click at [183, 183] on div "On what occasions do you choose to snack on nuts and seeds?" at bounding box center [189, 153] width 178 height 59
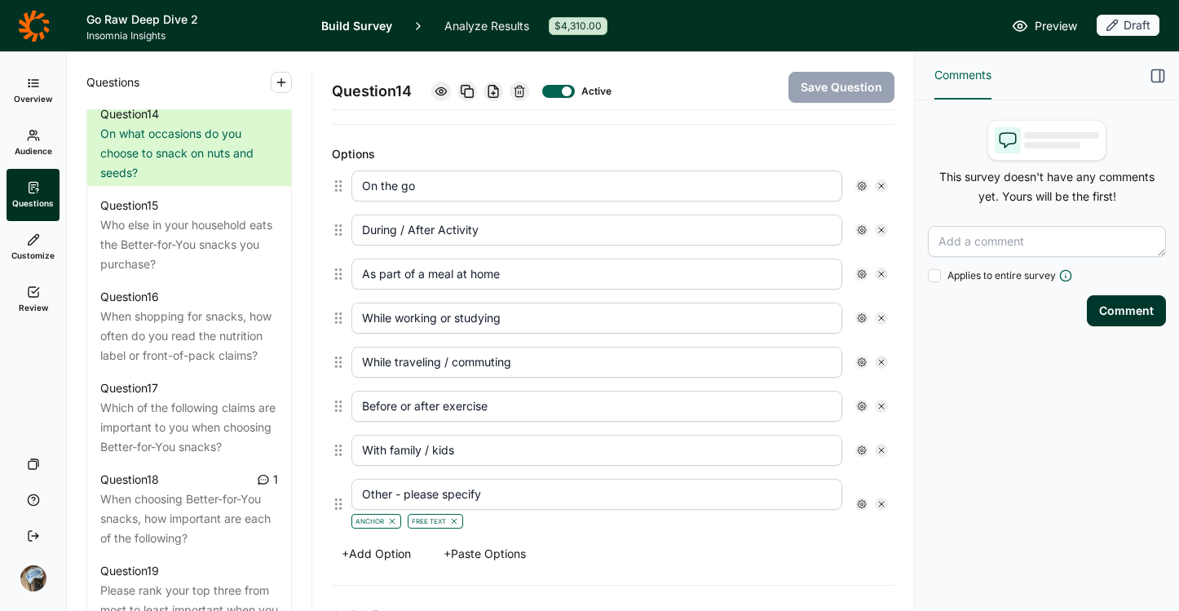
scroll to position [419, 0]
click at [373, 548] on button "+ Add Option" at bounding box center [376, 553] width 89 height 23
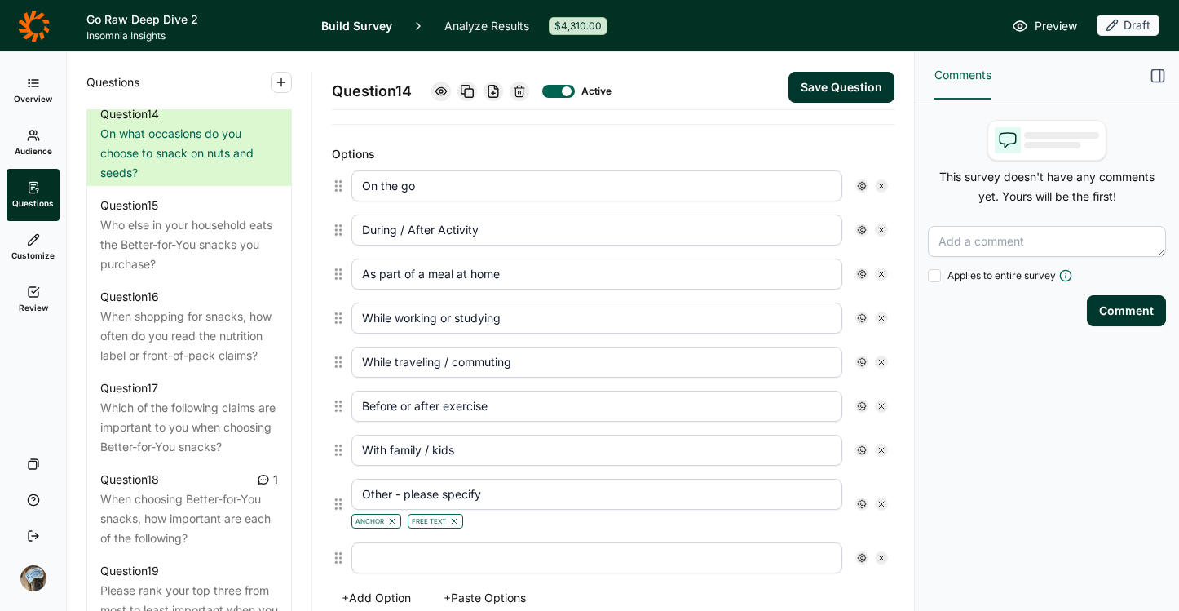
click at [374, 550] on input "text" at bounding box center [596, 557] width 491 height 31
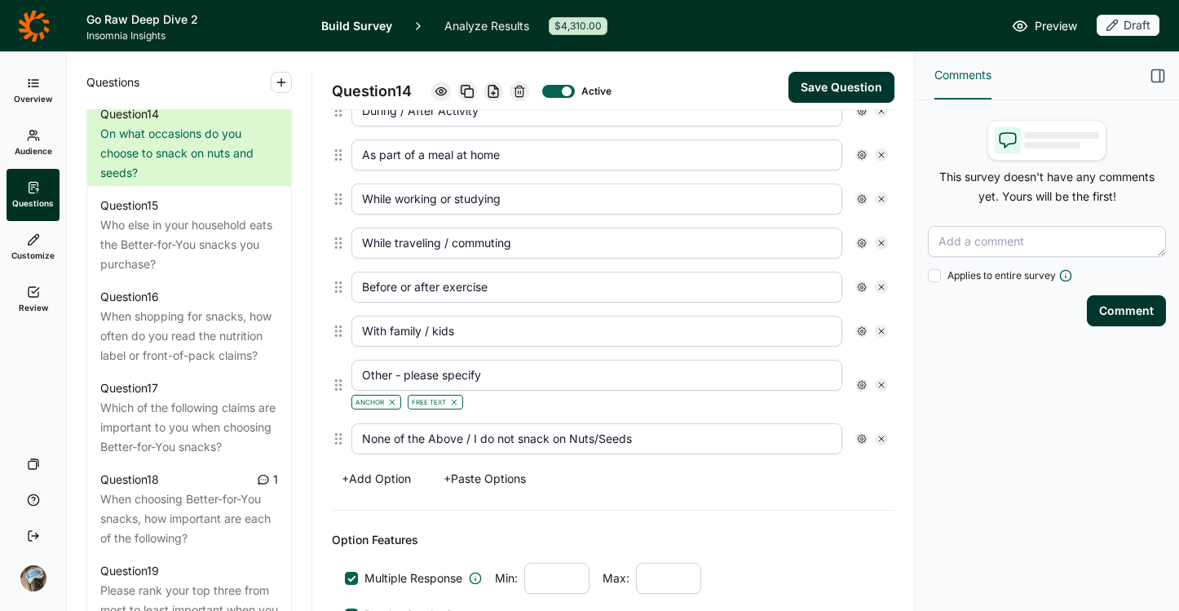
scroll to position [629, 0]
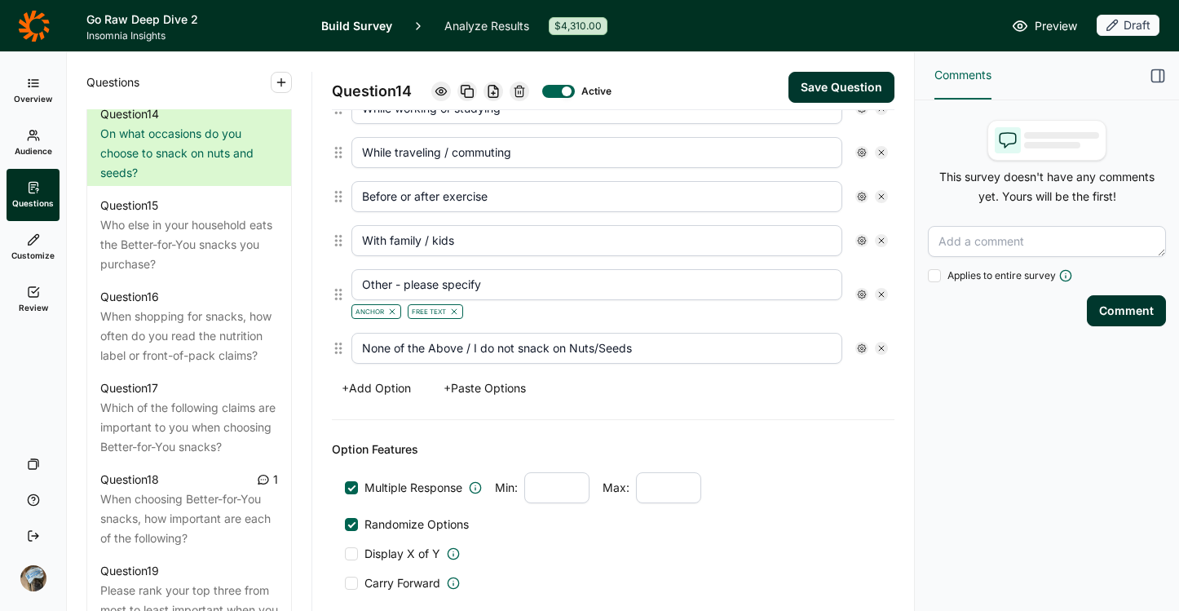
type input "None of the Above / I do not snack on Nuts/Seeds"
click at [855, 352] on div at bounding box center [861, 348] width 13 height 13
click at [902, 425] on span "Anchor" at bounding box center [892, 422] width 45 height 16
click at [857, 422] on input "Anchor" at bounding box center [857, 422] width 0 height 0
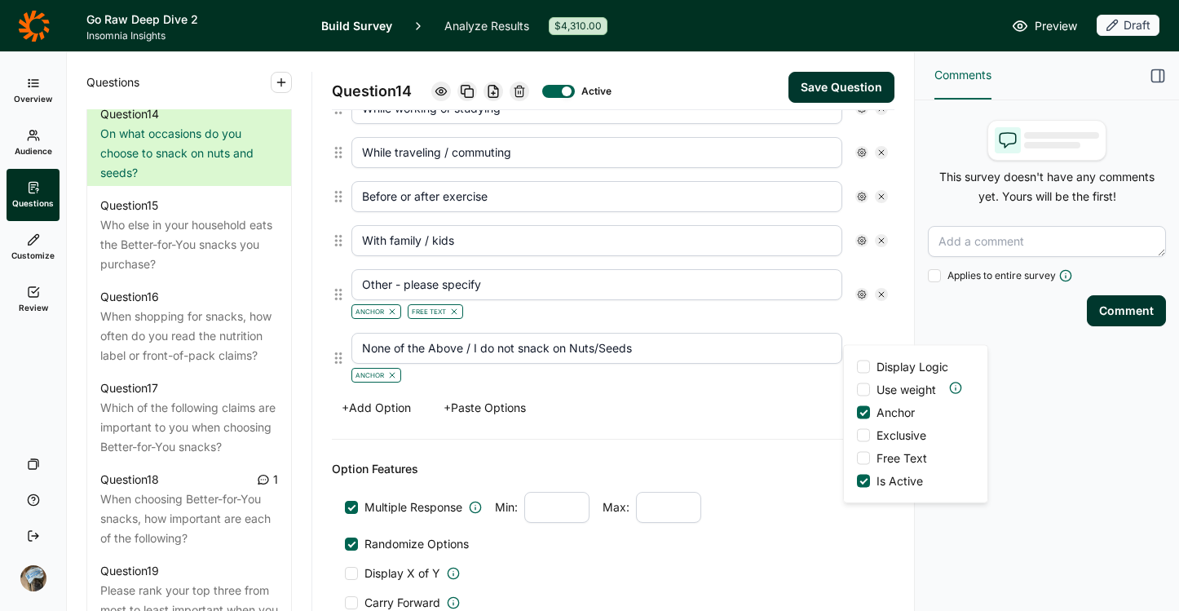
scroll to position [648, 0]
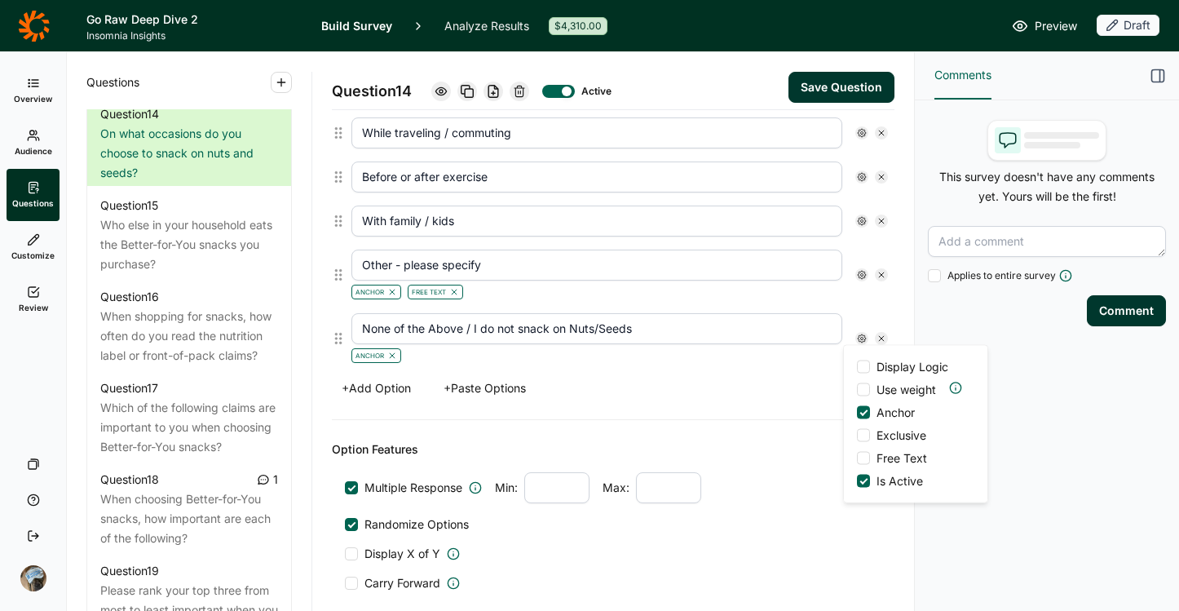
click at [900, 437] on span "Exclusive" at bounding box center [898, 435] width 56 height 16
click at [857, 435] on input "Exclusive" at bounding box center [857, 435] width 0 height 0
click at [809, 91] on button "Save Question" at bounding box center [842, 87] width 106 height 31
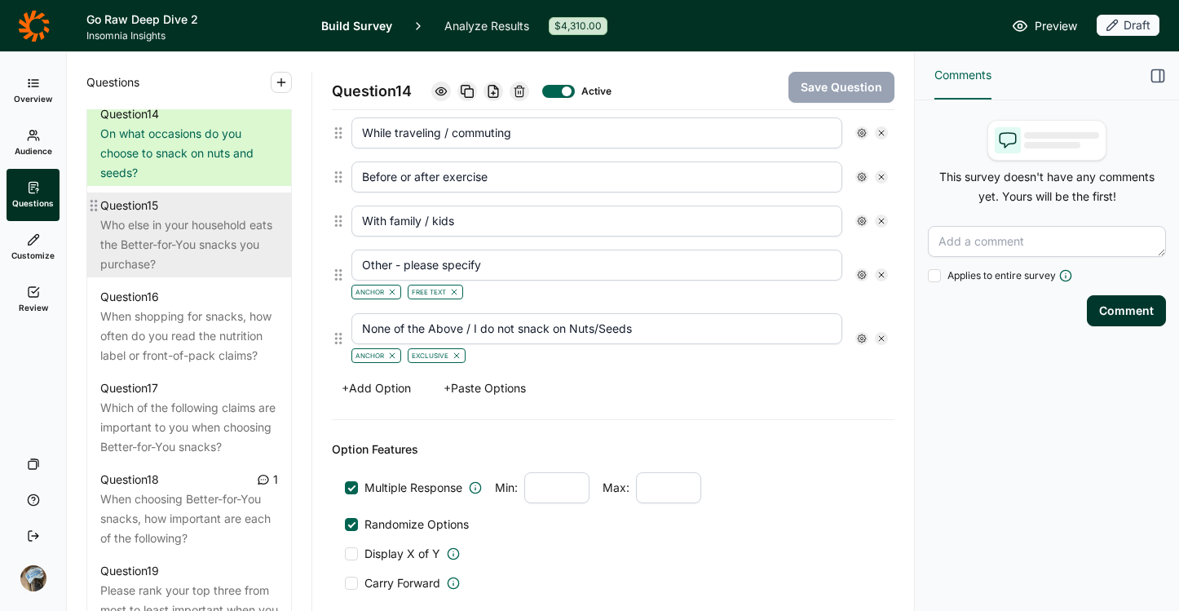
click at [168, 274] on div "Who else in your household eats the Better-for-You snacks you purchase?" at bounding box center [189, 244] width 178 height 59
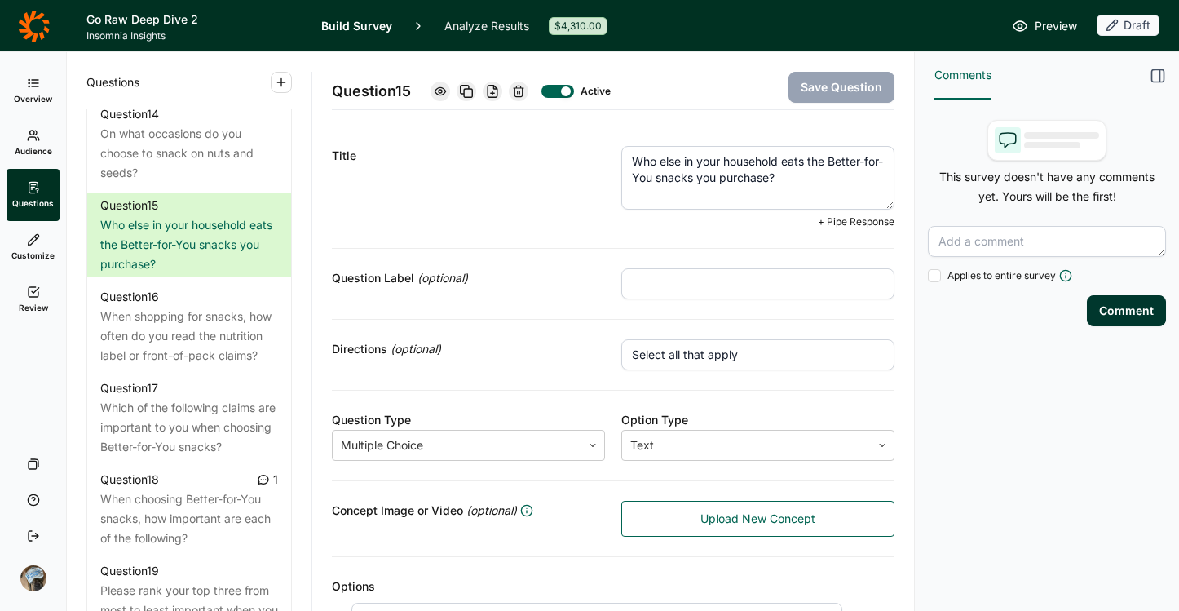
drag, startPoint x: 672, startPoint y: 175, endPoint x: 828, endPoint y: 159, distance: 156.5
click at [828, 159] on textarea "Who else in your household eats the Better-for-You snacks you purchase?" at bounding box center [757, 178] width 273 height 64
type textarea "Who else in your household eats the snacks you purchase?"
click at [818, 76] on button "Save Question" at bounding box center [842, 87] width 106 height 31
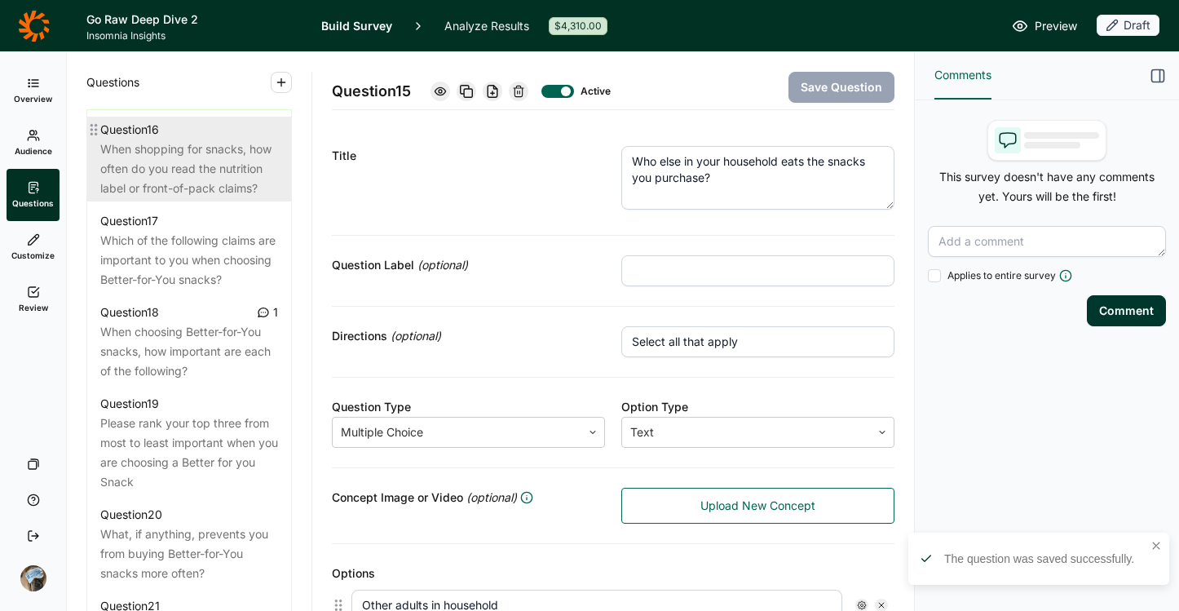
scroll to position [1937, 0]
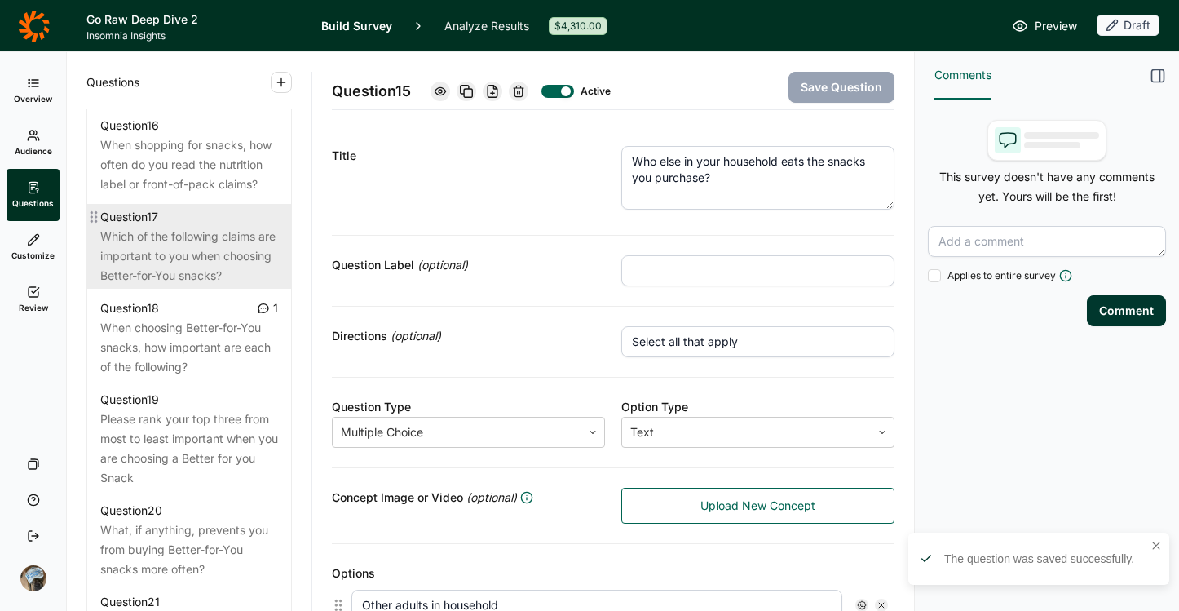
click at [190, 285] on div "Which of the following claims are important to you when choosing Better-for-You…" at bounding box center [189, 256] width 178 height 59
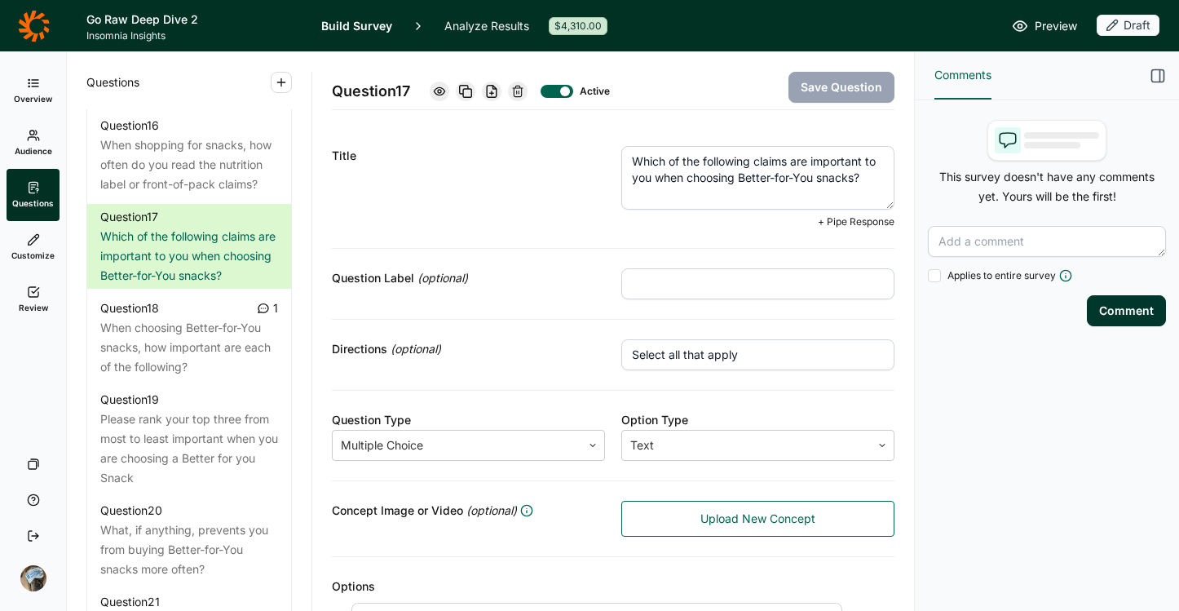
drag, startPoint x: 827, startPoint y: 177, endPoint x: 753, endPoint y: 179, distance: 74.2
click at [753, 179] on textarea "Which of the following claims are important to you when choosing Better-for-You…" at bounding box center [757, 178] width 273 height 64
type textarea "Which of the following claims are important to you when choosing snacks?"
click at [827, 84] on button "Save Question" at bounding box center [842, 87] width 106 height 31
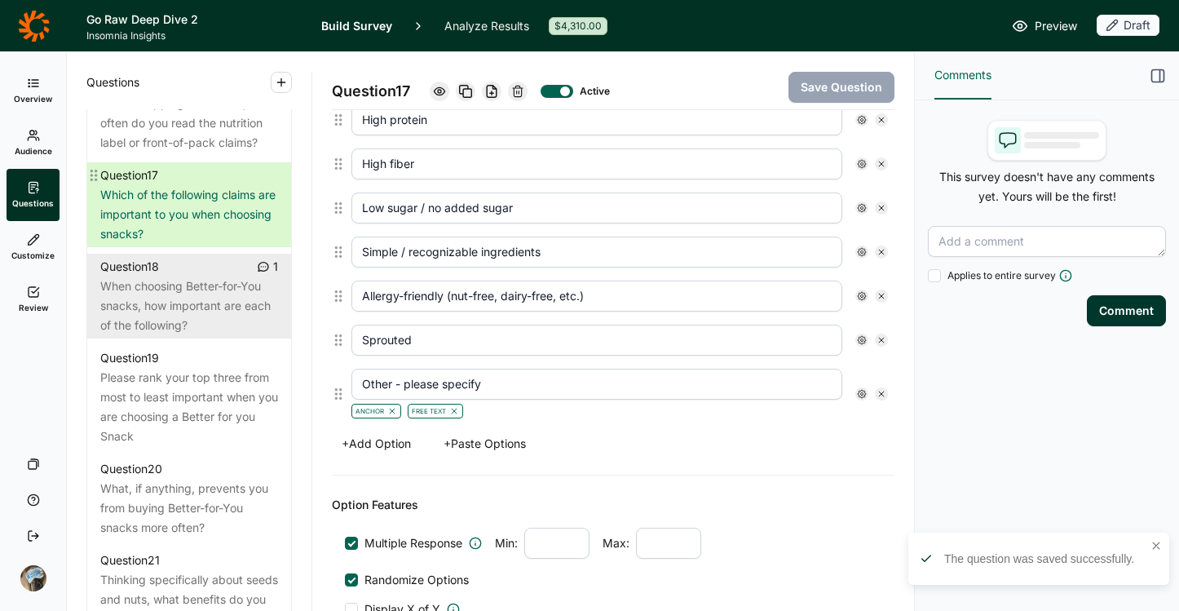
scroll to position [1980, 0]
click at [166, 334] on div "When choosing Better-for-You snacks, how important are each of the following?" at bounding box center [189, 304] width 178 height 59
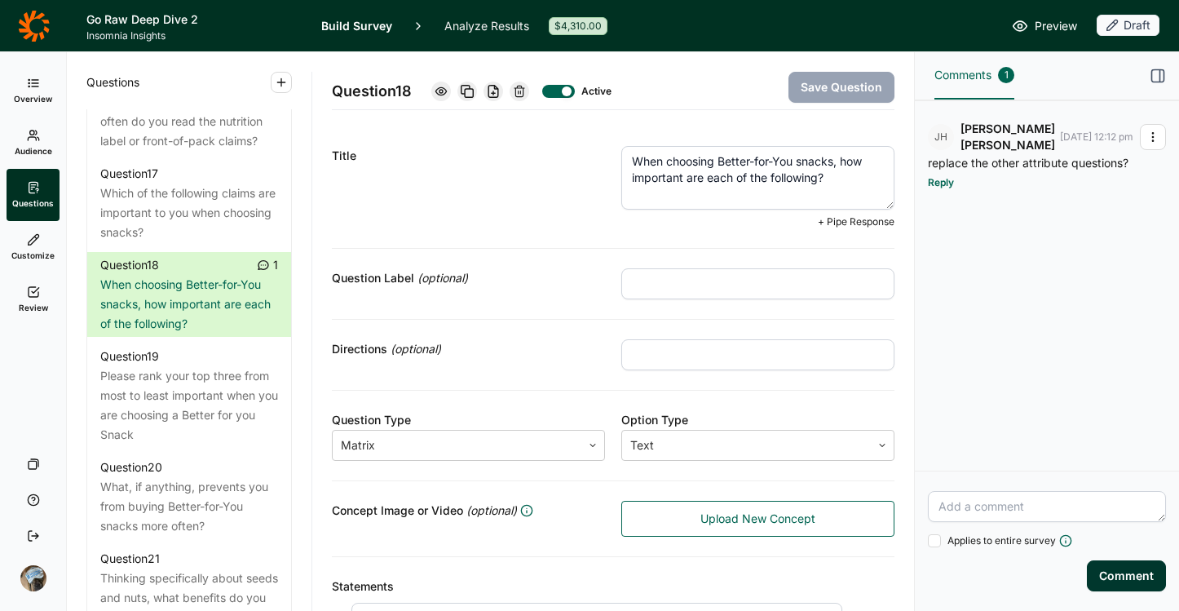
drag, startPoint x: 790, startPoint y: 162, endPoint x: 713, endPoint y: 161, distance: 76.7
click at [713, 161] on textarea "When choosing Better-for-You snacks, how important are each of the following?" at bounding box center [757, 178] width 273 height 64
type textarea "When choosing snacks, how important are each of the following?"
click at [821, 95] on button "Save Question" at bounding box center [842, 87] width 106 height 31
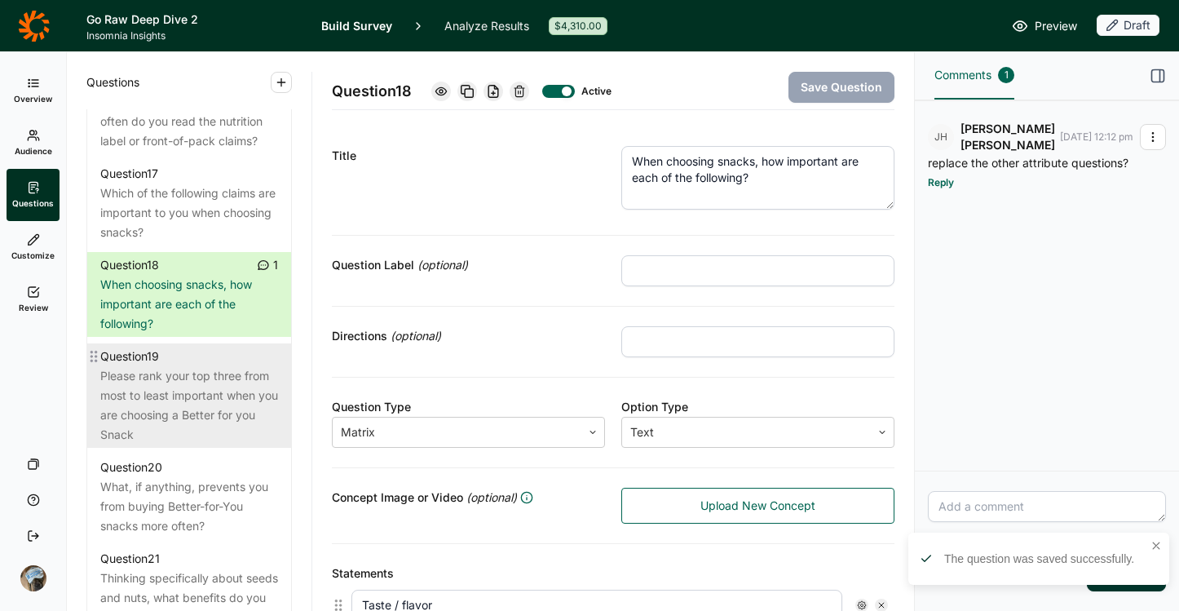
click at [168, 444] on div "Please rank your top three from most to least important when you are choosing a…" at bounding box center [189, 405] width 178 height 78
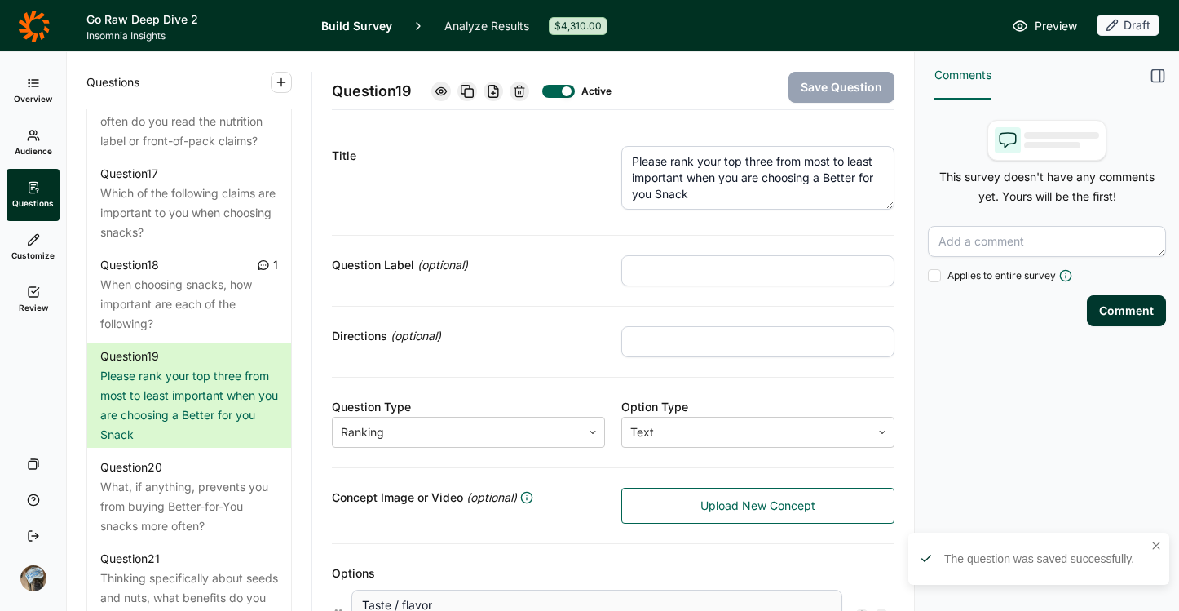
click at [650, 188] on textarea "Please rank your top three from most to least important when you are choosing a…" at bounding box center [757, 178] width 273 height 64
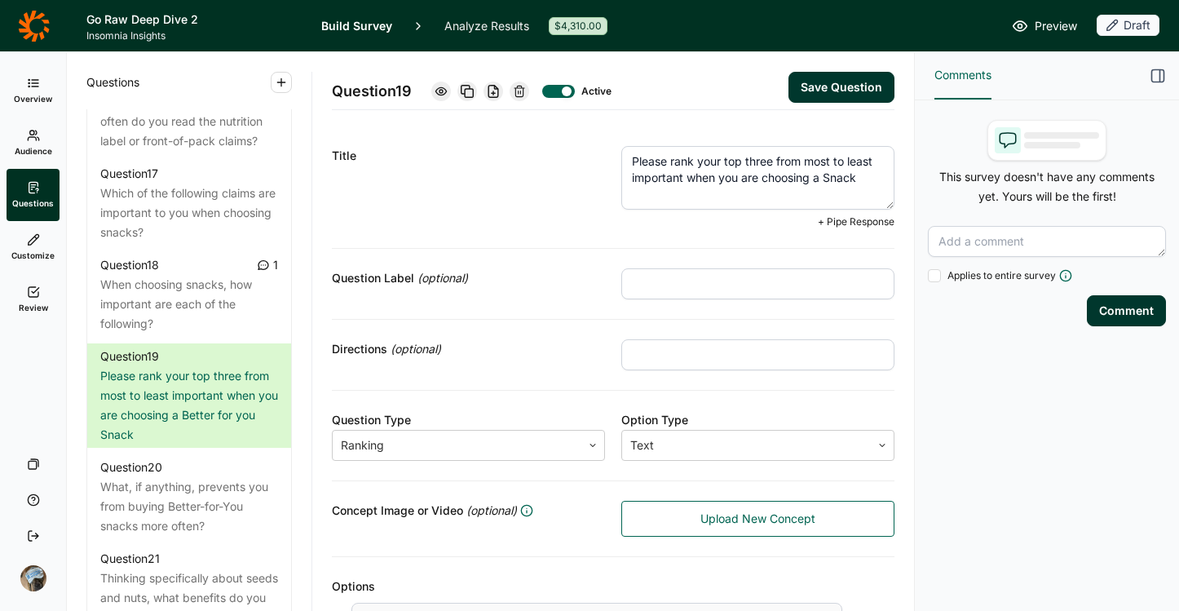
type textarea "Please rank your top three from most to least important when you are choosing a…"
click at [828, 80] on button "Save Question" at bounding box center [842, 87] width 106 height 31
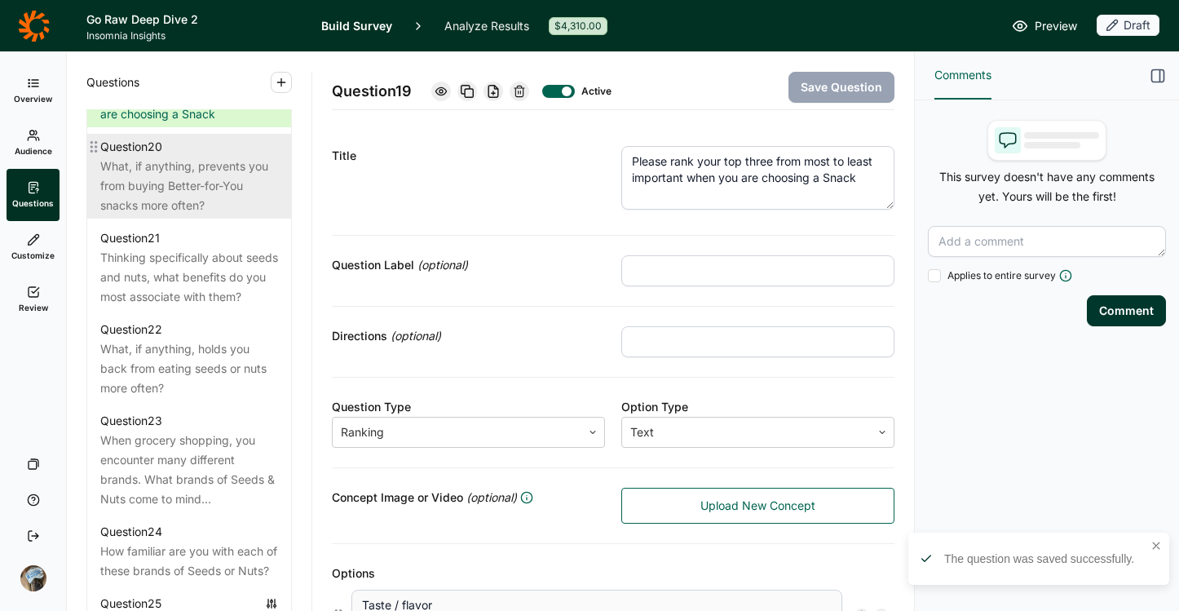
scroll to position [2282, 0]
click at [188, 306] on div "Thinking specifically about seeds and nuts, what benefits do you most associate…" at bounding box center [189, 276] width 178 height 59
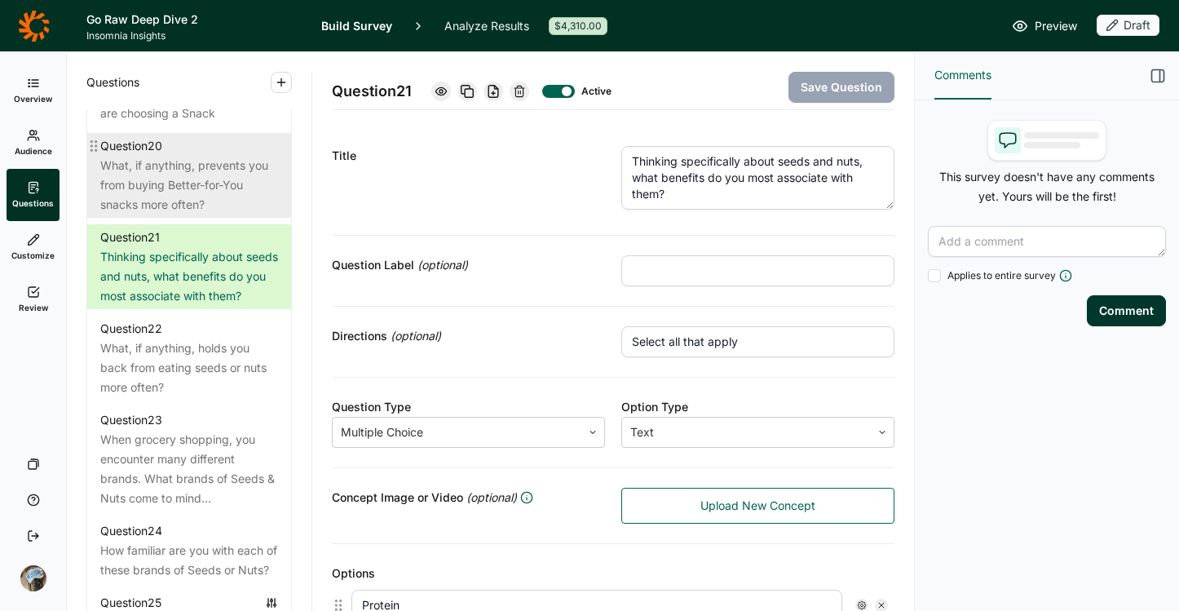
click at [153, 214] on div "What, if anything, prevents you from buying Better-for-You snacks more often?" at bounding box center [189, 185] width 178 height 59
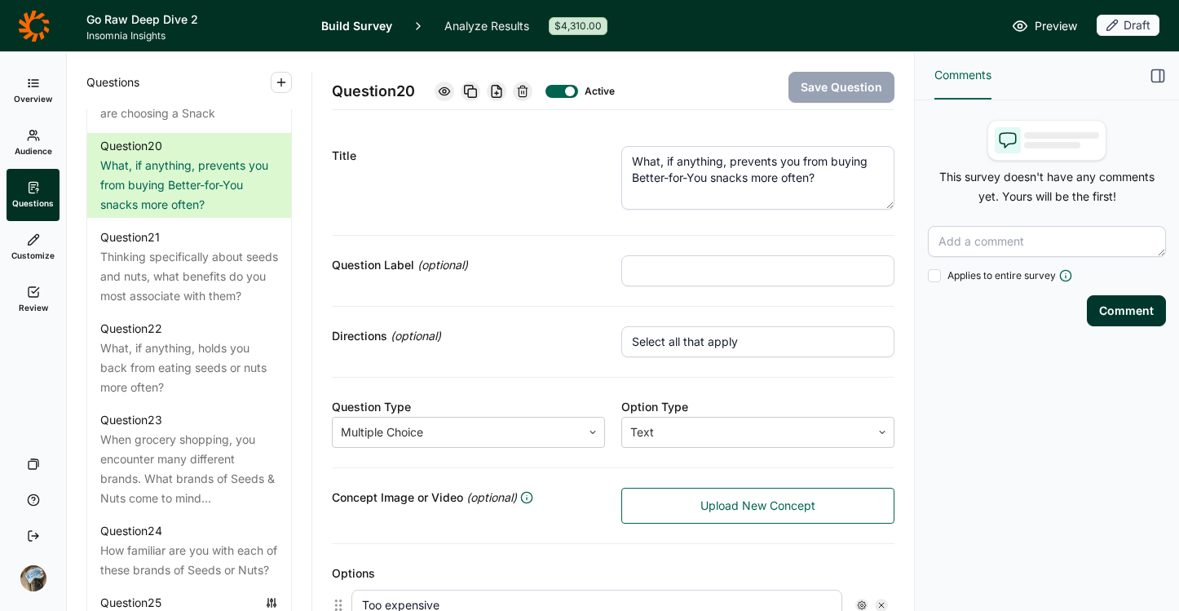
click at [704, 179] on textarea "What, if anything, prevents you from buying Better-for-You snacks more often?" at bounding box center [757, 178] width 273 height 64
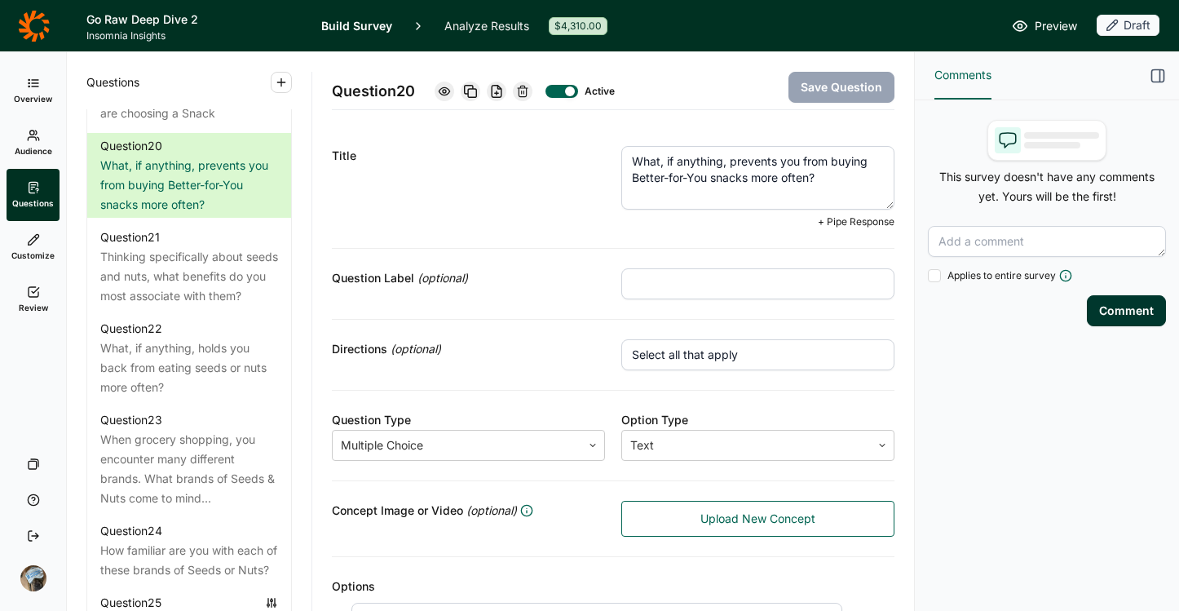
click at [666, 178] on textarea "What, if anything, prevents you from buying Better-for-You snacks more often?" at bounding box center [757, 178] width 273 height 64
click at [631, 170] on textarea "What, if anything, prevents you from buying Better-for-You snacks more often?" at bounding box center [757, 178] width 273 height 64
type textarea "What, if anything, prevents you from buying Healthy / Better-for-You snacks mor…"
click at [794, 95] on button "Save Question" at bounding box center [842, 87] width 106 height 31
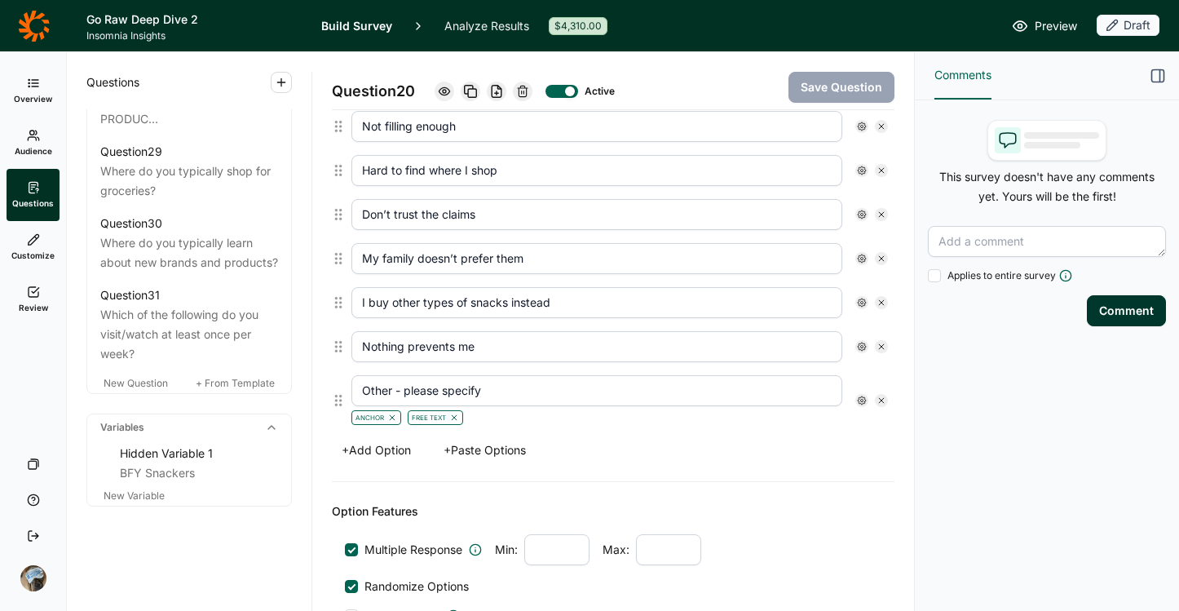
scroll to position [3352, 0]
click at [129, 380] on span "New Question" at bounding box center [136, 383] width 64 height 12
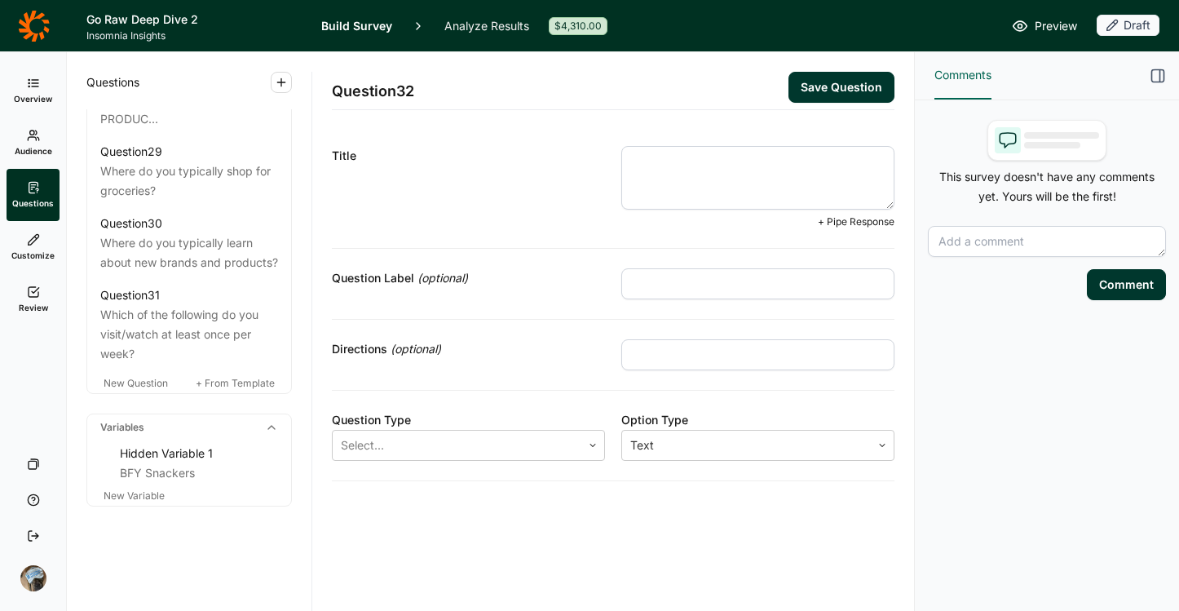
click at [797, 173] on textarea at bounding box center [757, 178] width 273 height 64
type textarea "Which of the following ingredients would you be excited about having in a snack?"
click at [660, 361] on input "text" at bounding box center [757, 354] width 273 height 31
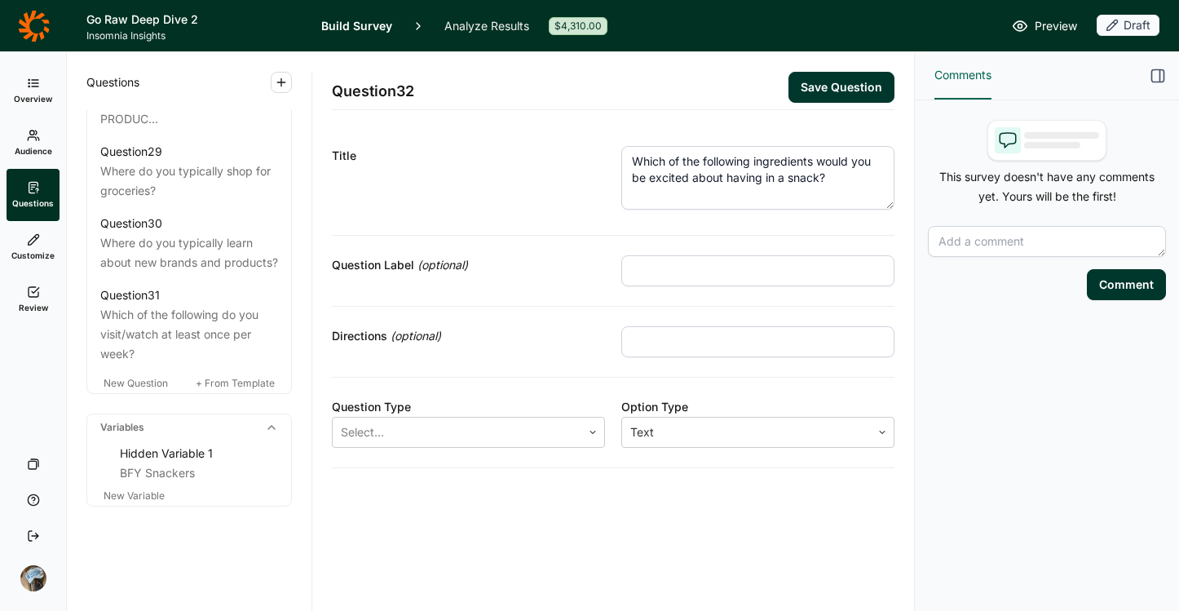
type input "Select all that apply"
click at [538, 426] on div at bounding box center [457, 432] width 232 height 23
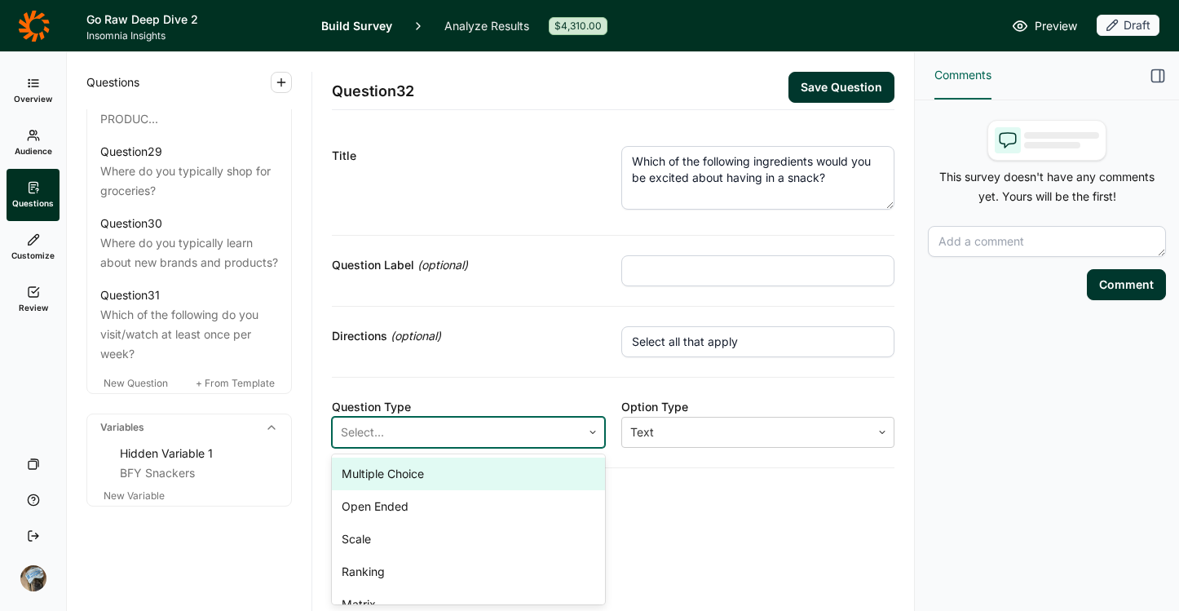
click at [460, 480] on div "Multiple Choice" at bounding box center [468, 473] width 273 height 33
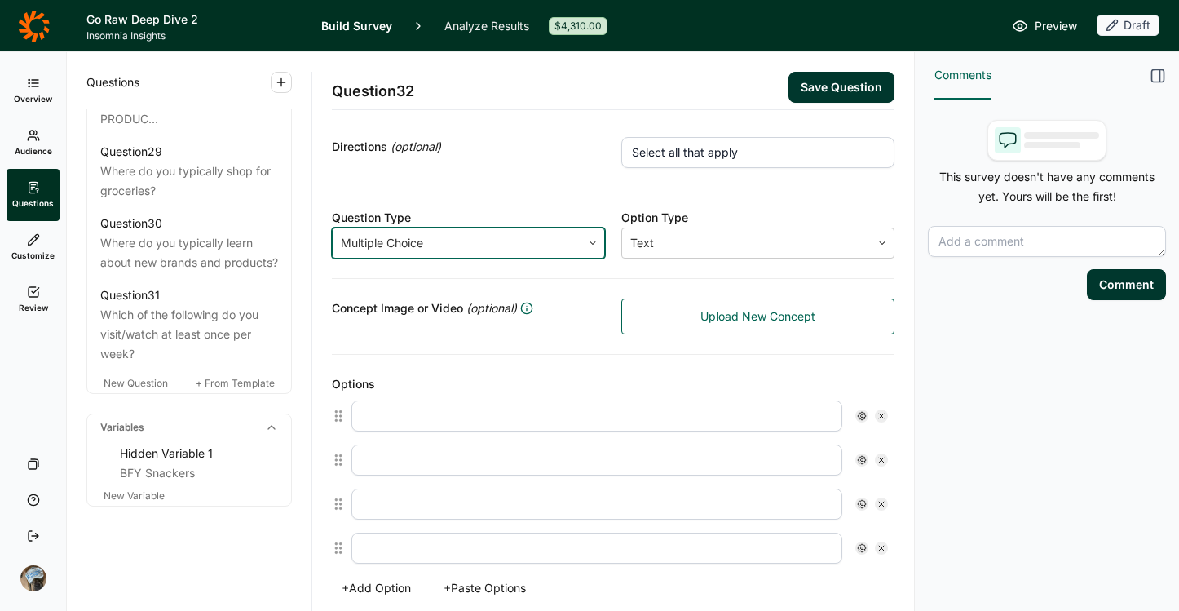
scroll to position [277, 0]
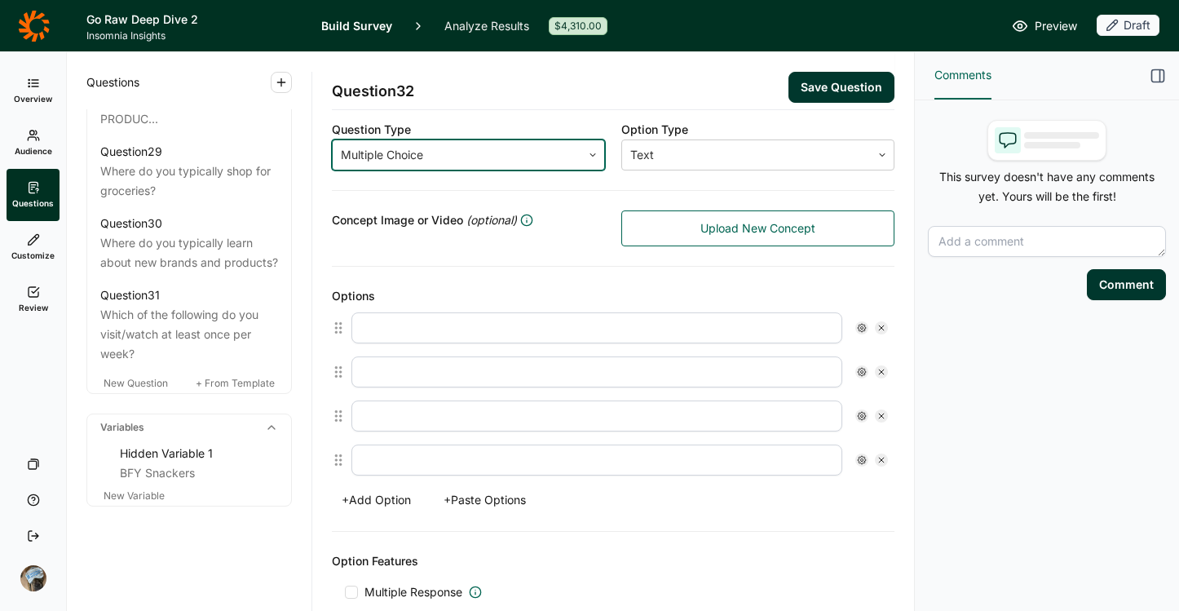
click at [448, 314] on input "text" at bounding box center [596, 327] width 491 height 31
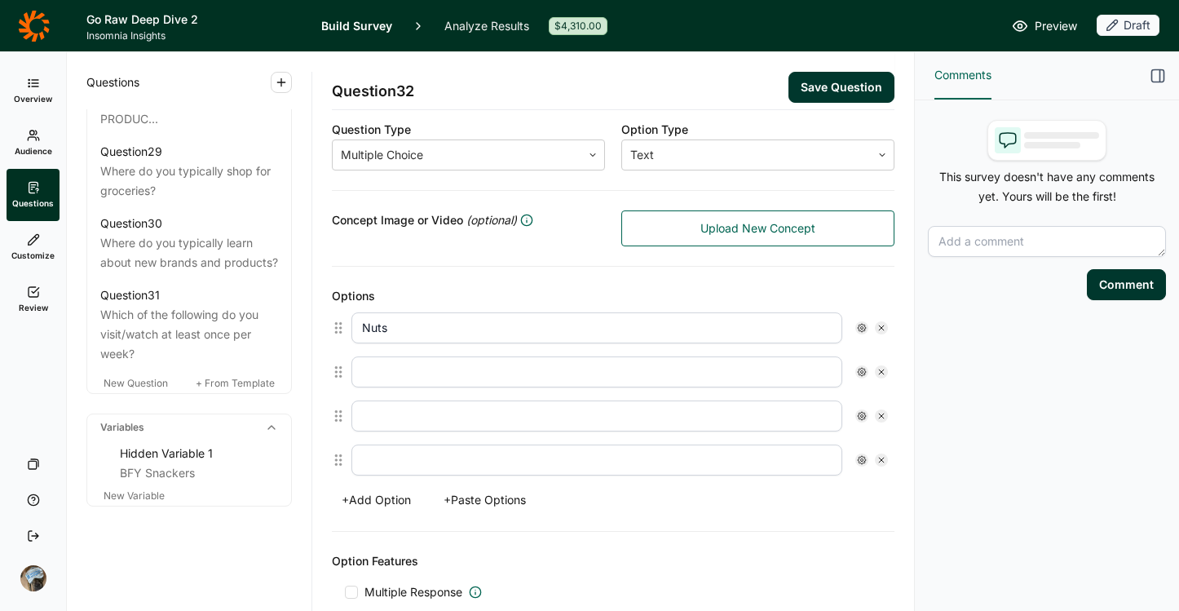
type input "Nuts"
click at [429, 380] on input "Seeds" at bounding box center [596, 371] width 491 height 31
type input "Seeds (e.g., pumpkin, sunflower, chia, flax, hemp)"
click at [448, 320] on input "Nuts" at bounding box center [596, 327] width 491 height 31
type input "Nuts (e.g., almonds, walnuts, cashews, mixed nuts)"
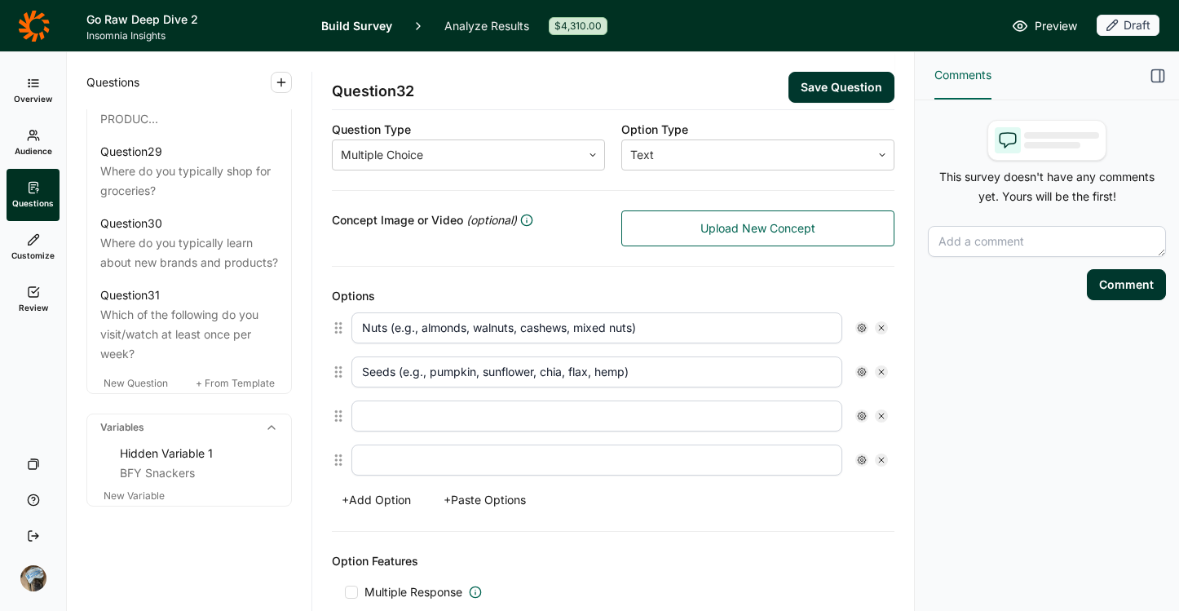
click at [414, 419] on input "text" at bounding box center [596, 415] width 491 height 31
type input "Puffed Grains"
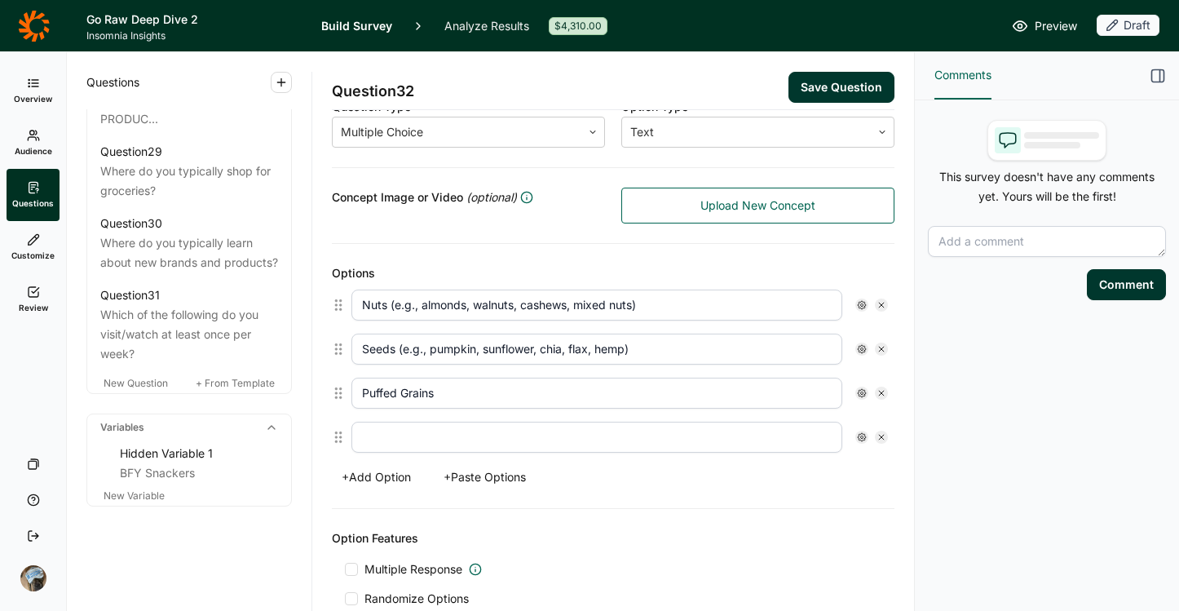
scroll to position [318, 0]
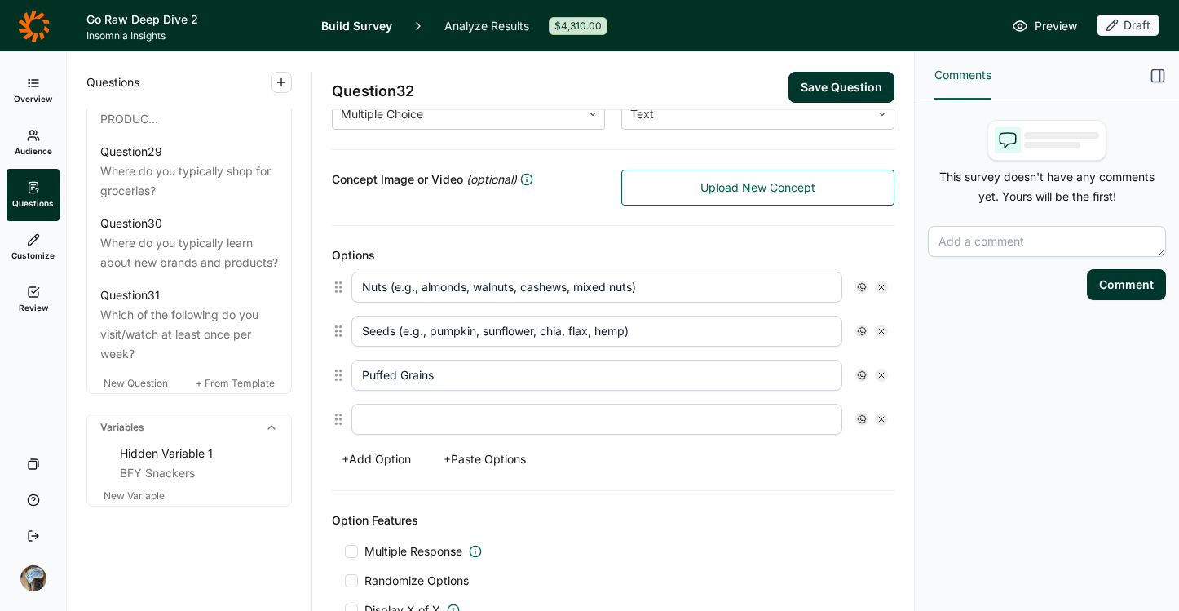
click at [393, 461] on button "+ Add Option" at bounding box center [376, 459] width 89 height 23
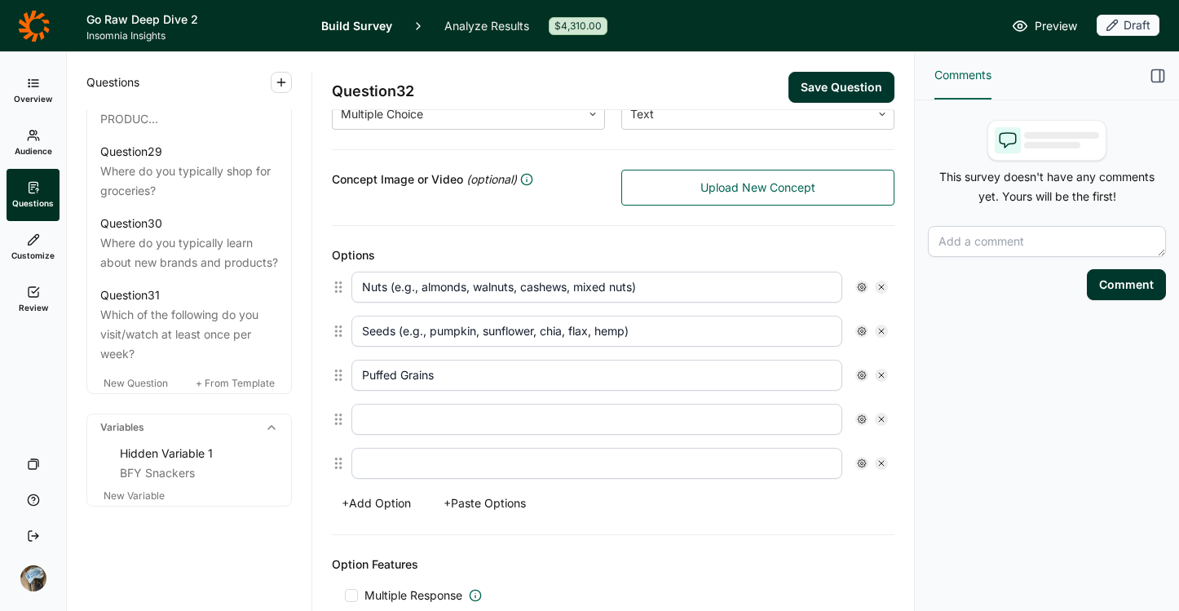
click at [419, 430] on input "text" at bounding box center [596, 419] width 491 height 31
type input "O"
type input "S"
type input "Dried fruit"
click at [456, 475] on input "text" at bounding box center [596, 463] width 491 height 31
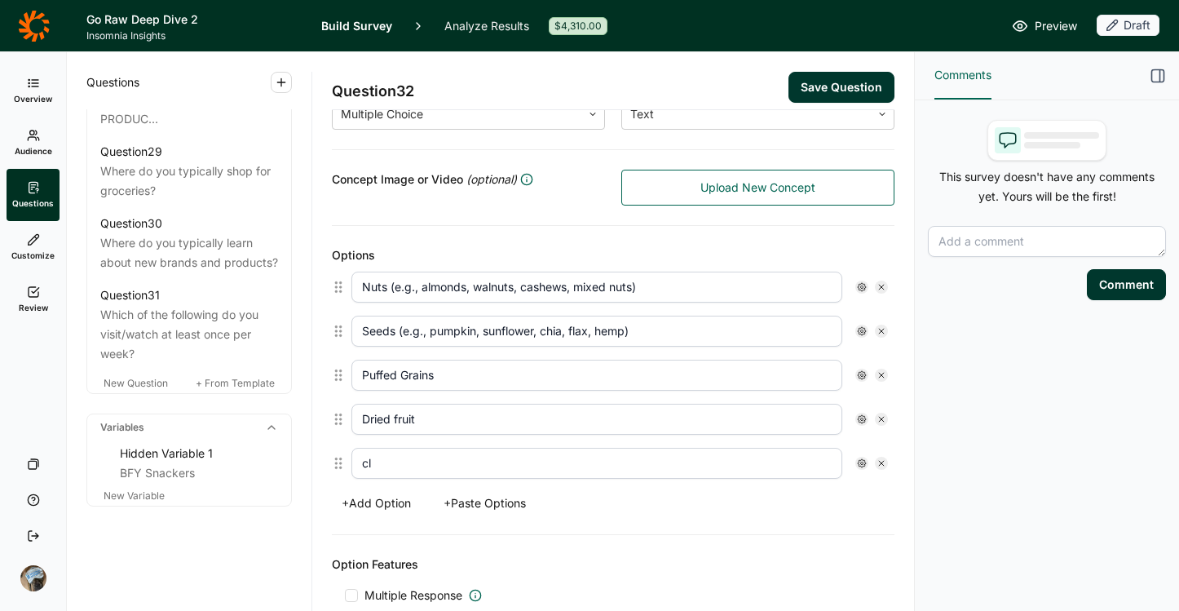
type input "c"
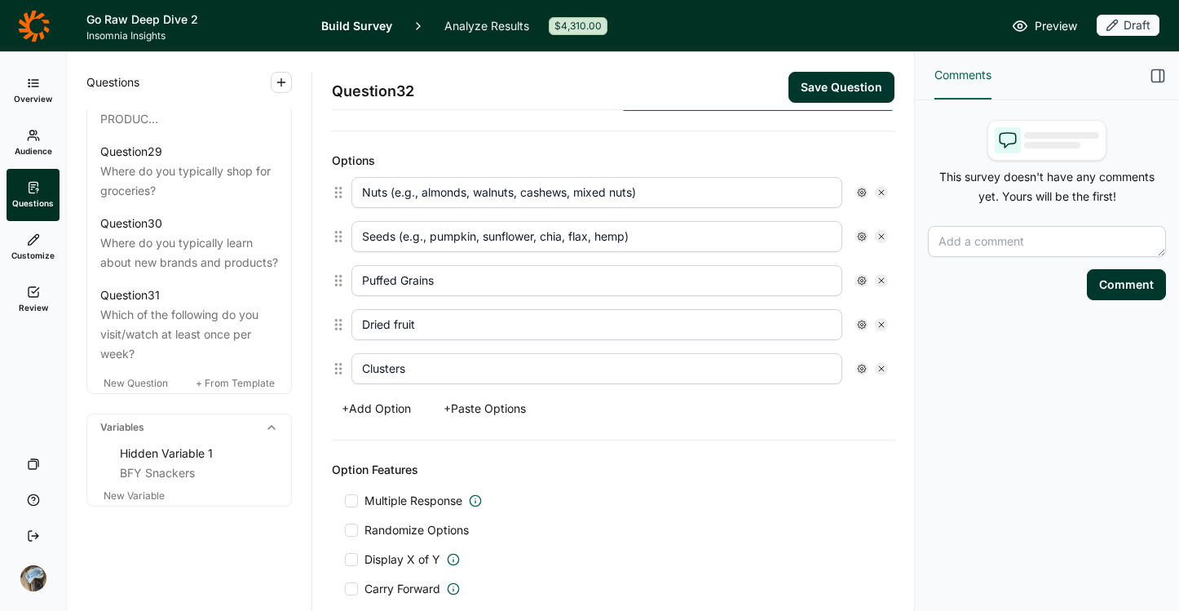
scroll to position [414, 0]
type input "Clusters"
click at [391, 409] on button "+ Add Option" at bounding box center [376, 406] width 89 height 23
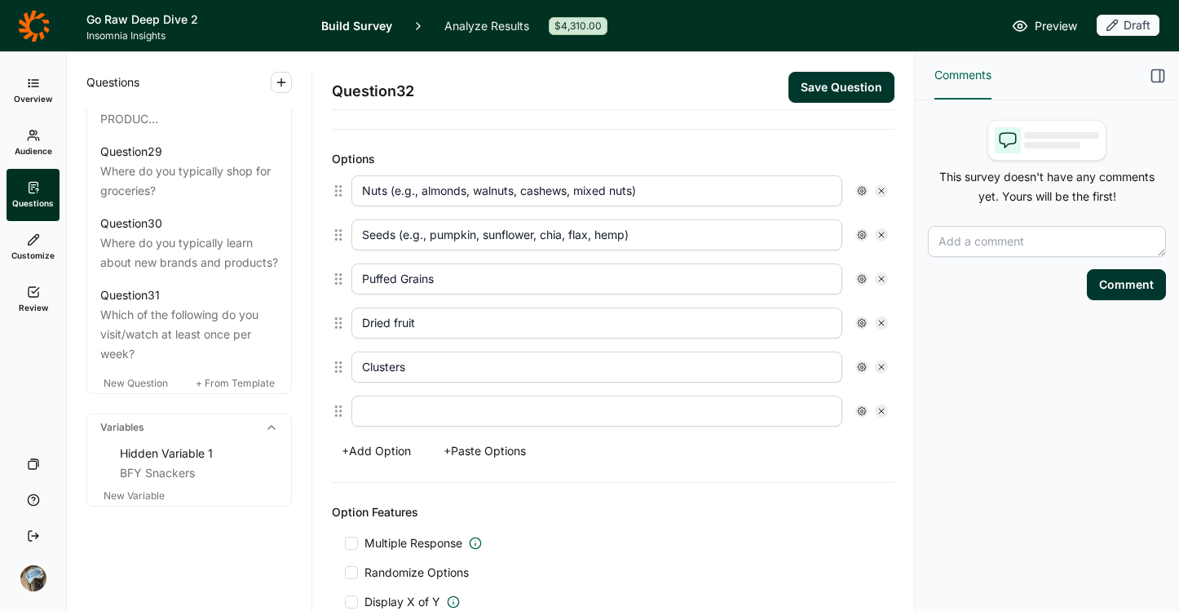
click at [435, 401] on input "text" at bounding box center [596, 410] width 491 height 31
type input "Ancient Grains"
click at [402, 454] on button "+ Add Option" at bounding box center [376, 451] width 89 height 23
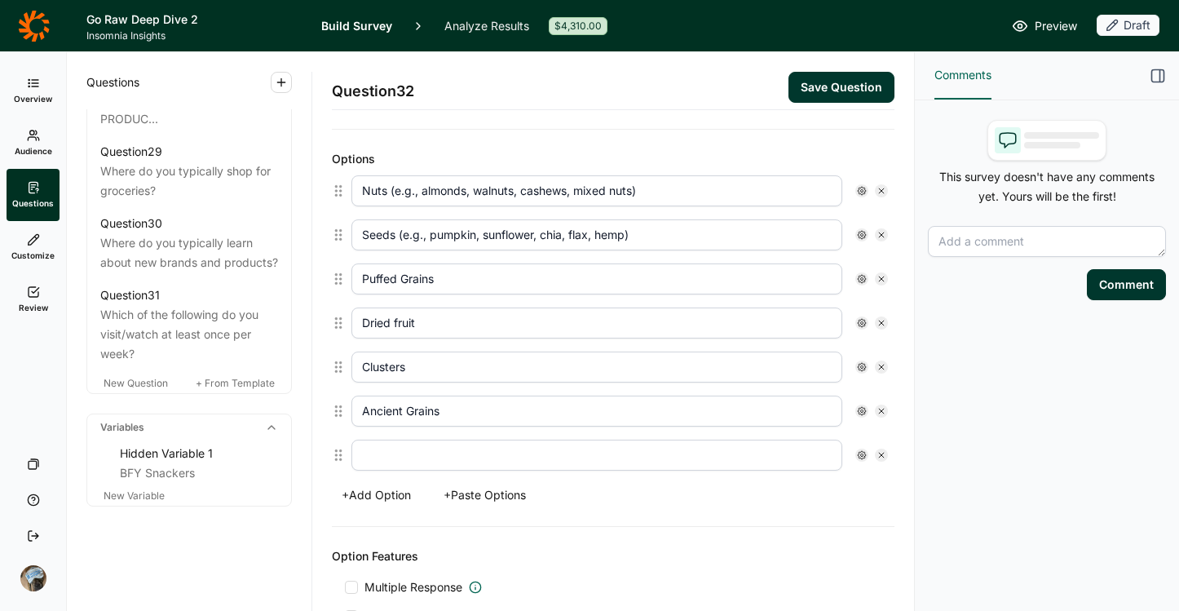
click at [424, 466] on input "text" at bounding box center [596, 455] width 491 height 31
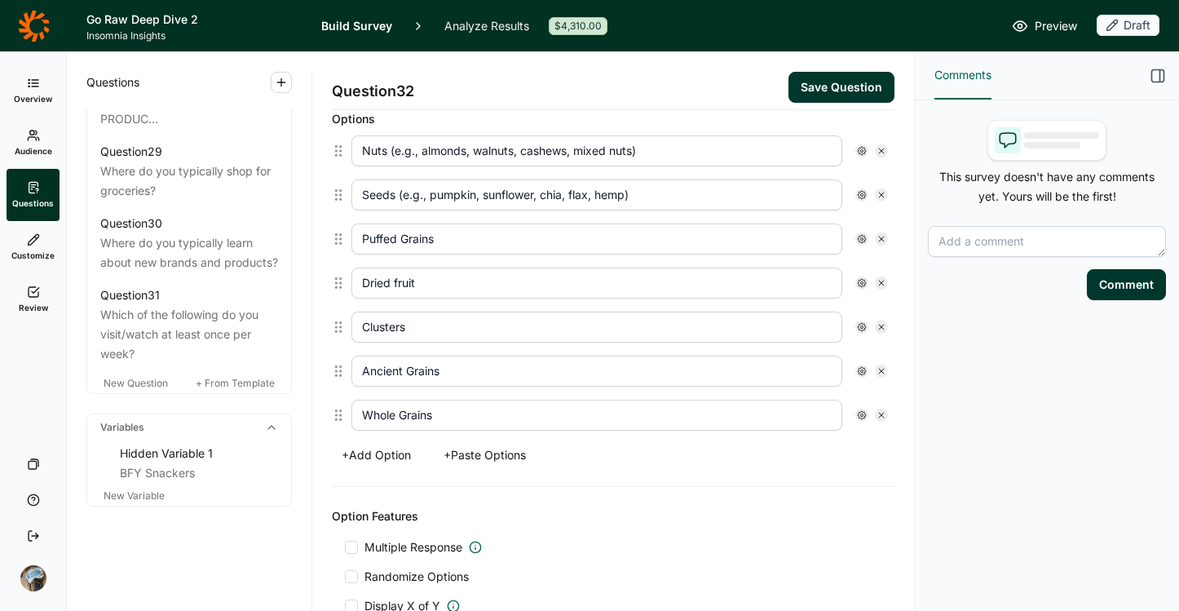
scroll to position [479, 0]
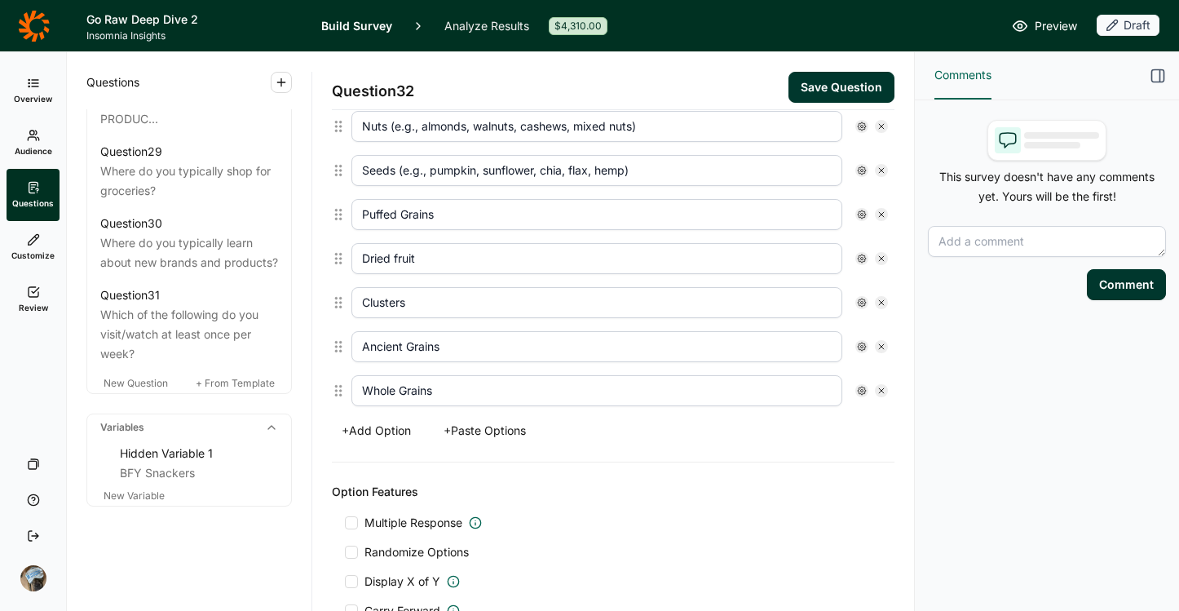
type input "Whole Grains"
click at [386, 296] on input "Clusters" at bounding box center [596, 302] width 491 height 31
type input "Chocolate"
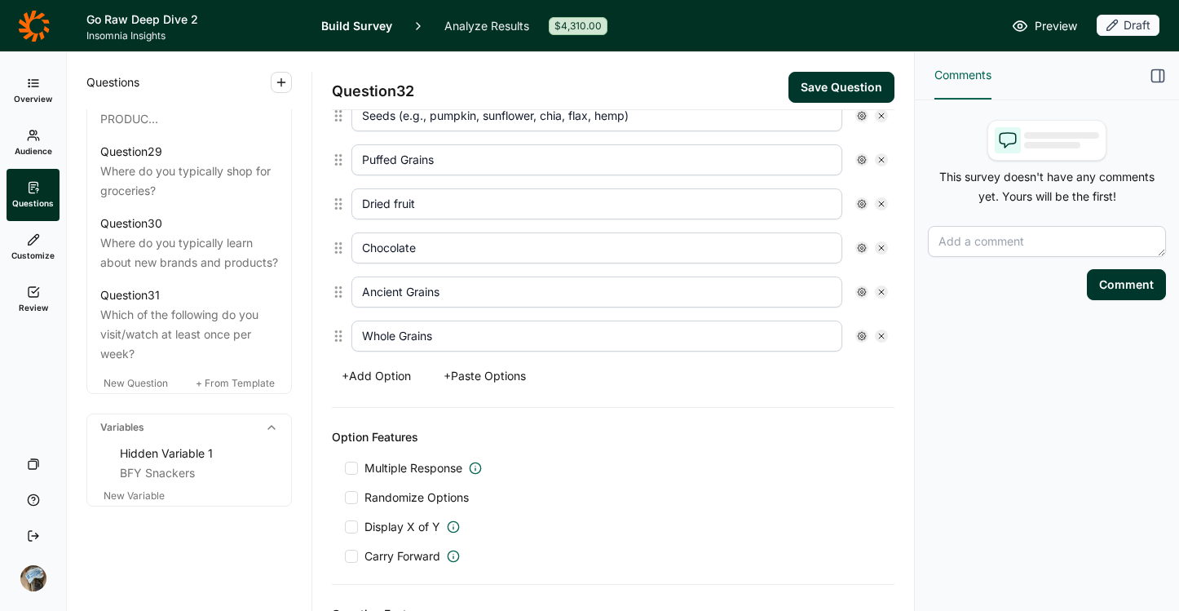
scroll to position [535, 0]
click at [395, 461] on span "Multiple Response" at bounding box center [413, 466] width 98 height 16
click at [345, 466] on input "Multiple Response" at bounding box center [345, 466] width 0 height 0
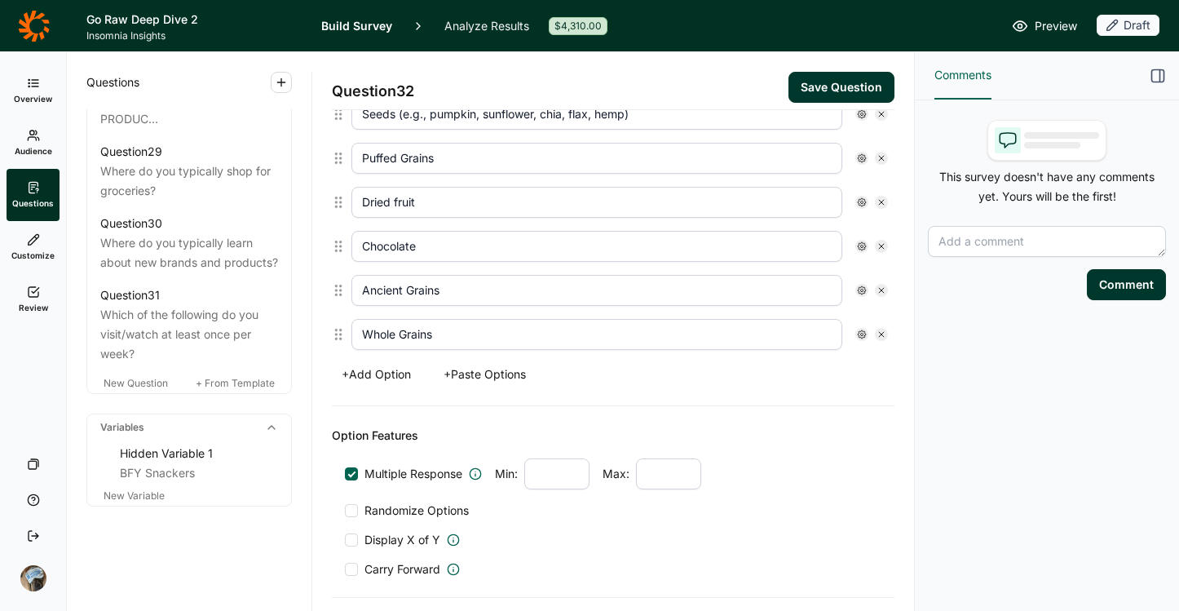
click at [413, 510] on span "Randomize Options" at bounding box center [413, 510] width 111 height 16
click at [345, 510] on input "Randomize Options" at bounding box center [345, 510] width 0 height 0
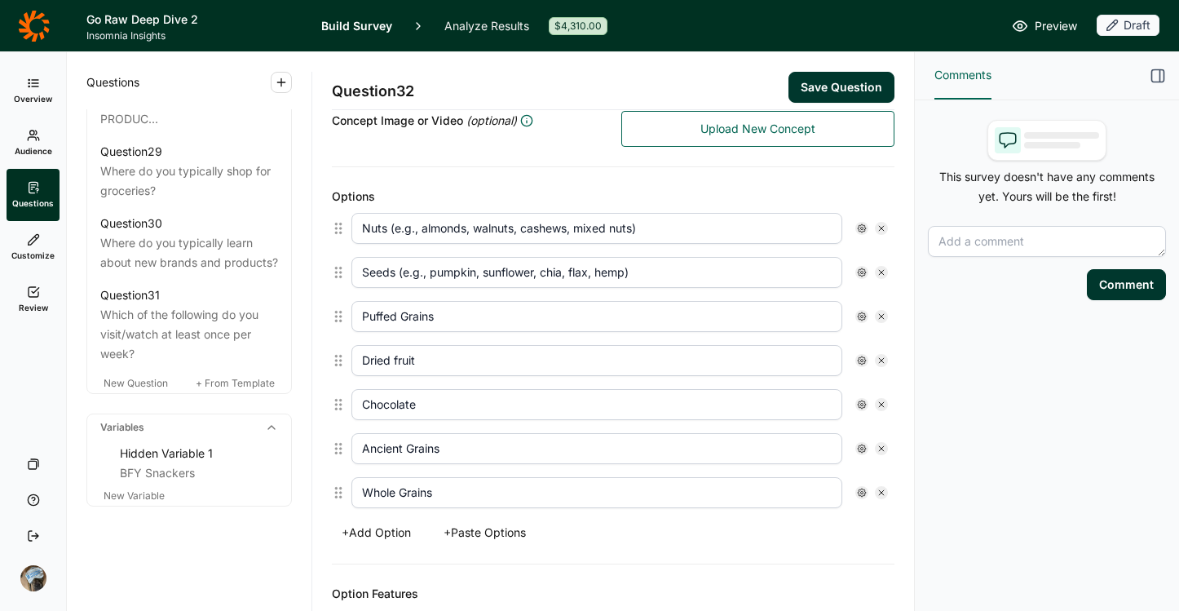
scroll to position [324, 0]
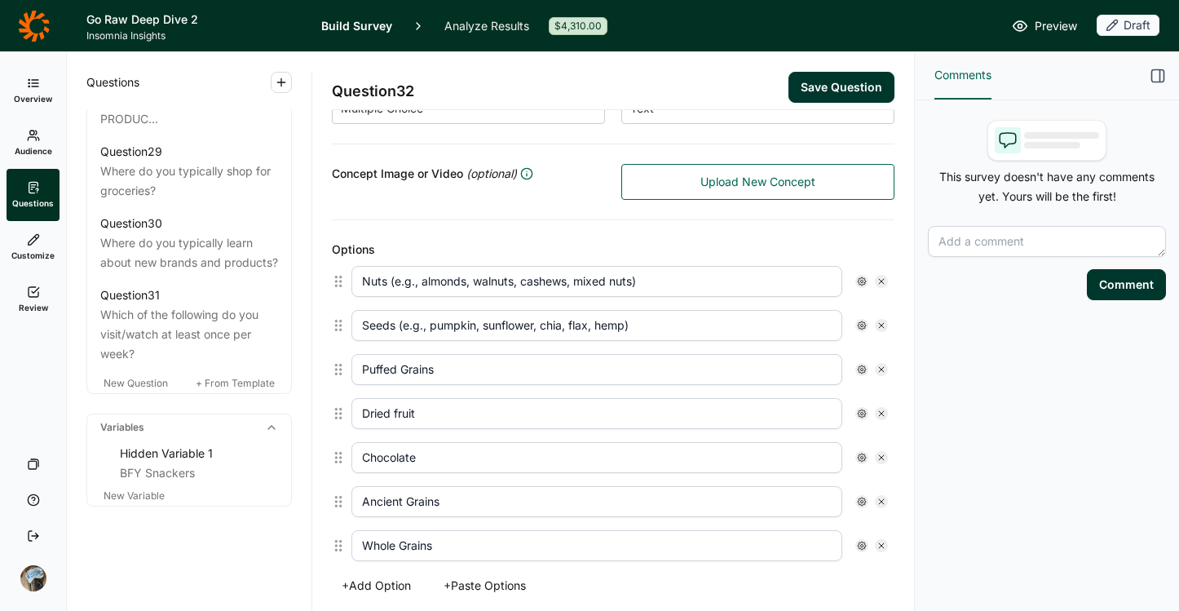
click at [823, 72] on button "Save Question" at bounding box center [842, 87] width 106 height 31
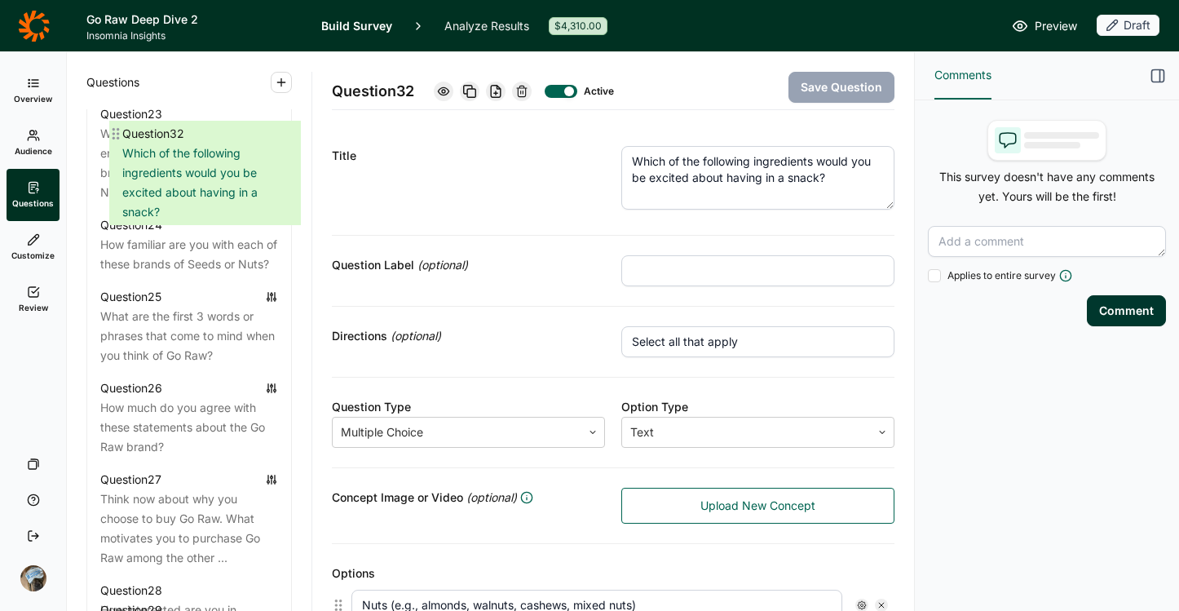
scroll to position [2691, 0]
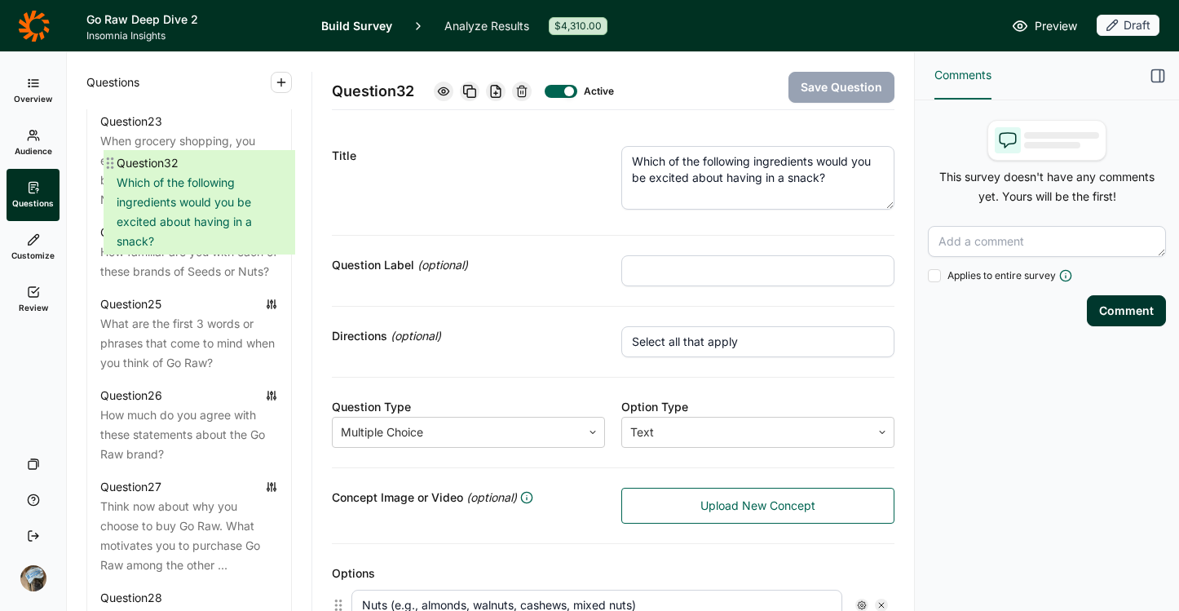
drag, startPoint x: 95, startPoint y: 388, endPoint x: 113, endPoint y: 160, distance: 229.1
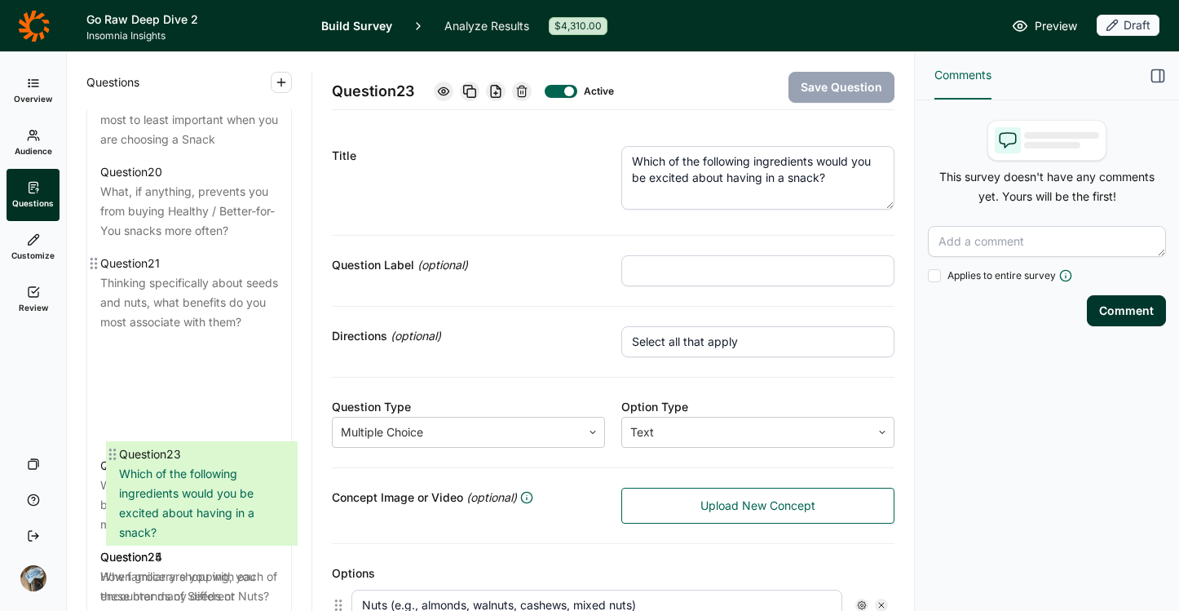
scroll to position [2281, 0]
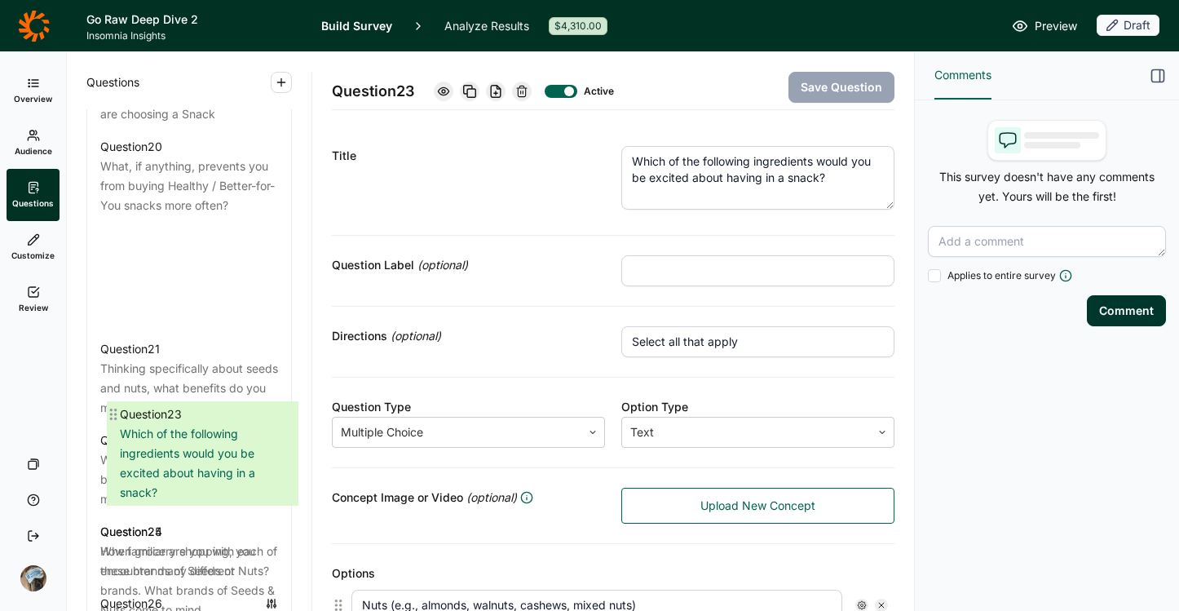
drag, startPoint x: 92, startPoint y: 164, endPoint x: 114, endPoint y: 406, distance: 243.2
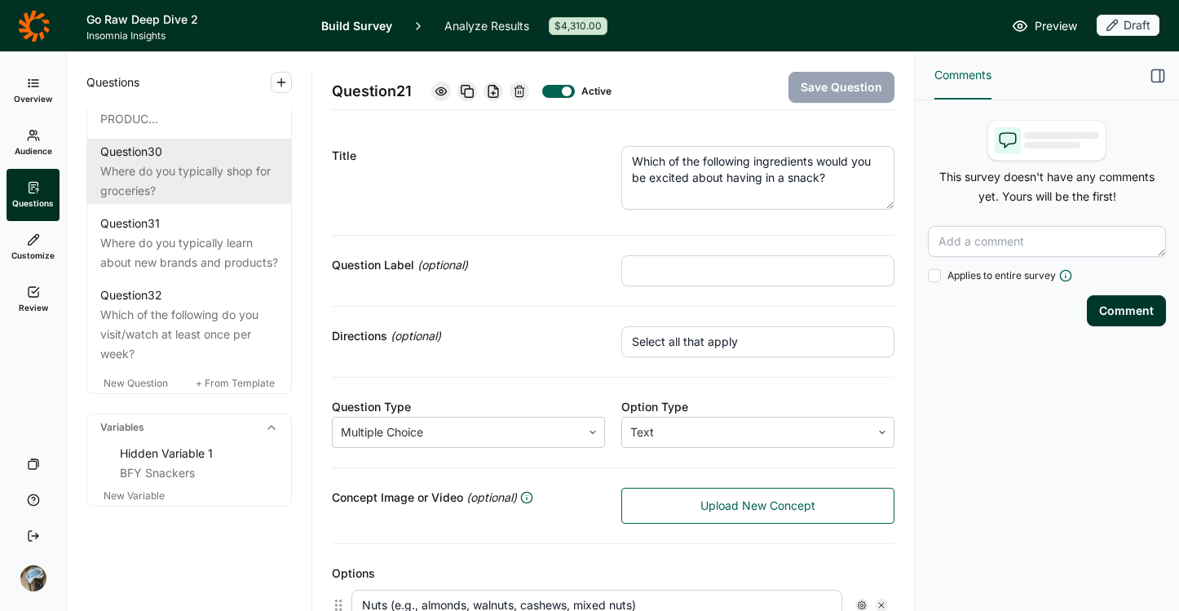
scroll to position [3321, 0]
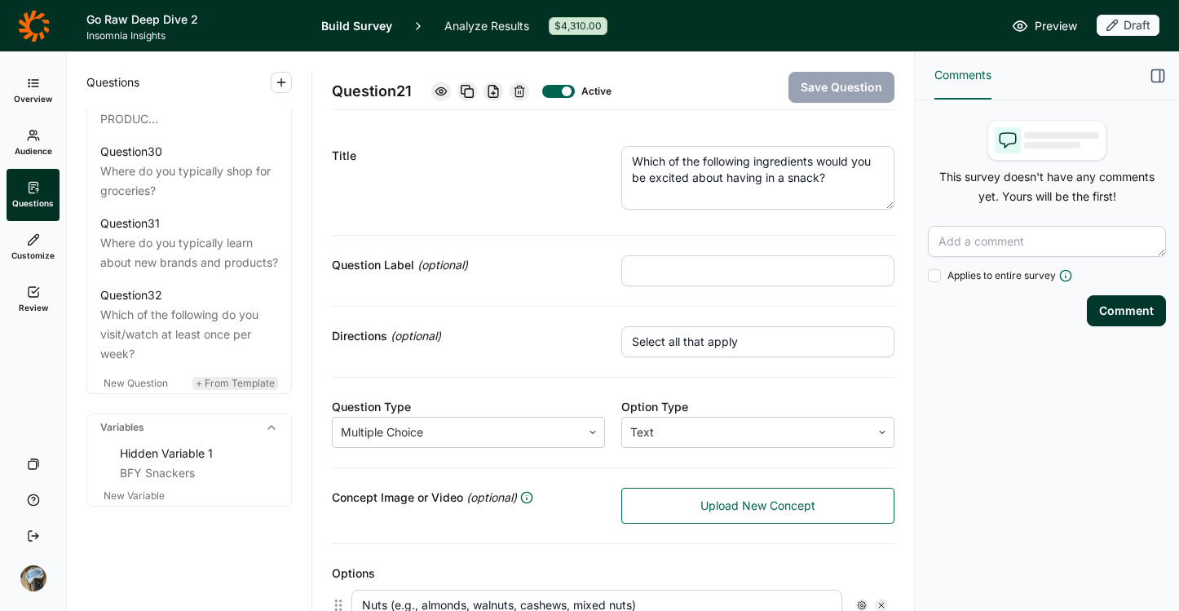
click at [204, 389] on span "+ From Template" at bounding box center [235, 383] width 79 height 12
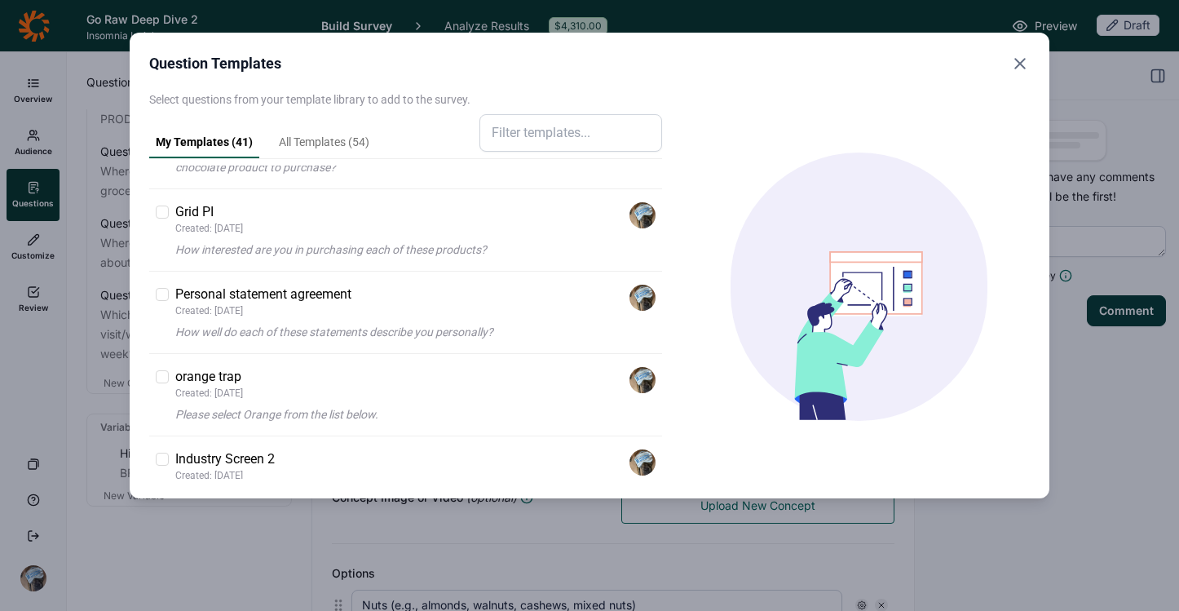
scroll to position [1593, 0]
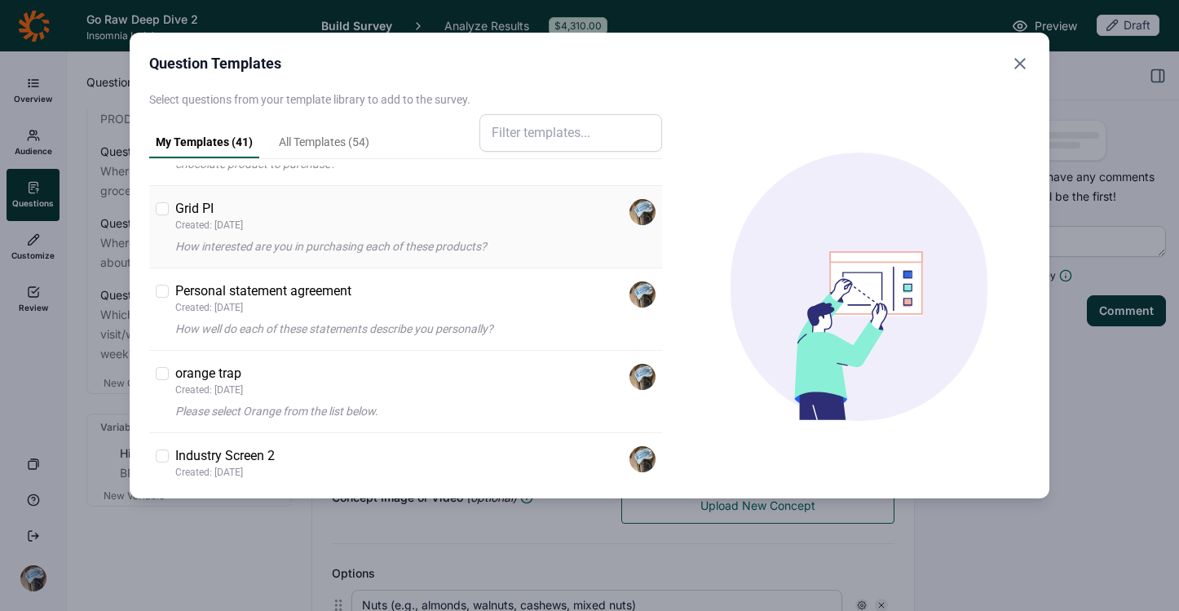
click at [267, 218] on div "Grid PI Created: 6/14/2025" at bounding box center [415, 215] width 480 height 33
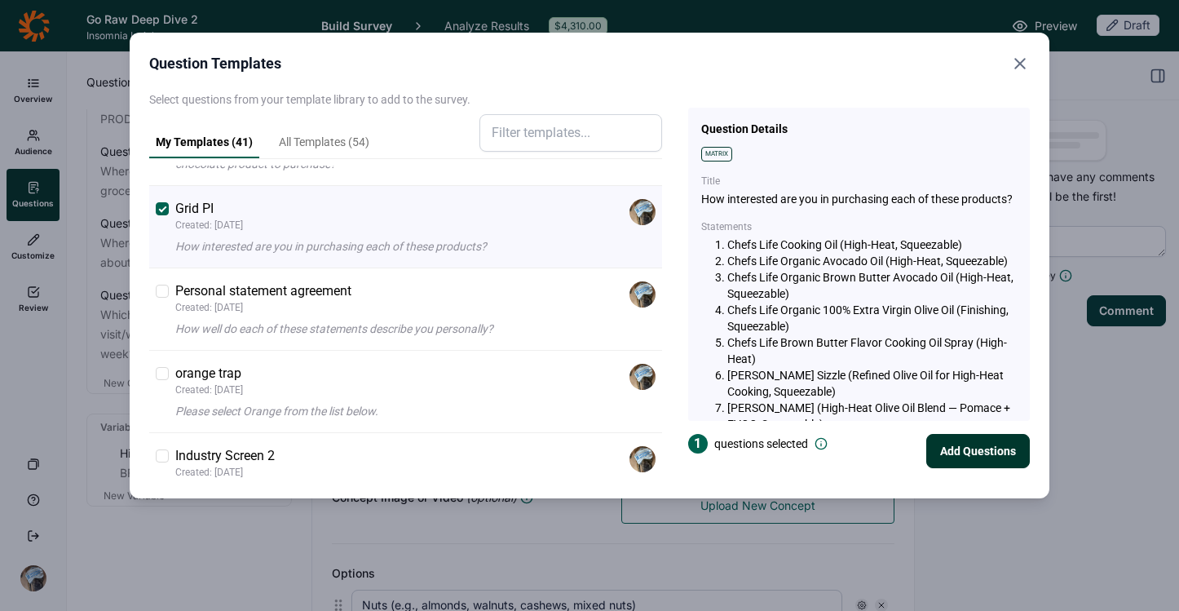
click at [959, 452] on button "Add Questions" at bounding box center [978, 451] width 104 height 34
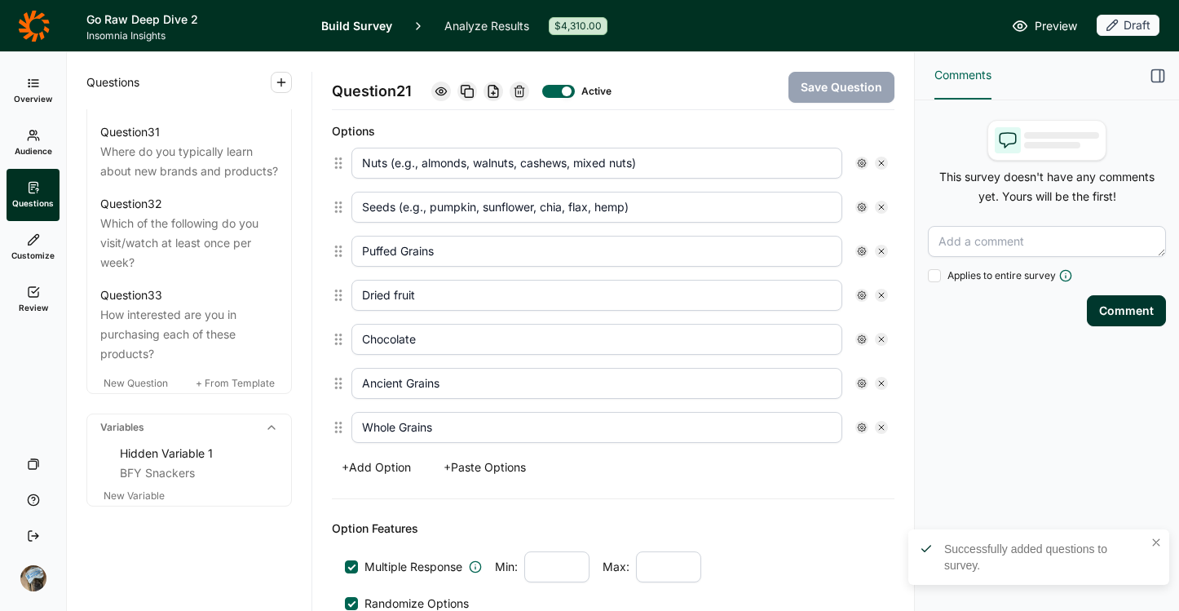
scroll to position [440, 0]
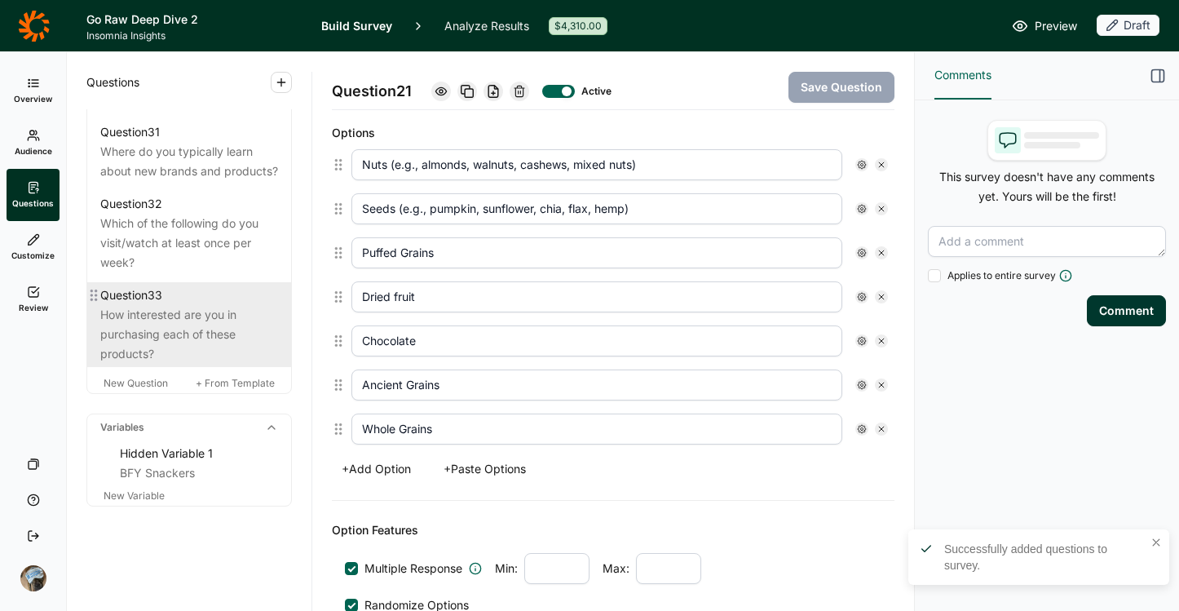
click at [161, 325] on div "How interested are you in purchasing each of these products?" at bounding box center [189, 334] width 178 height 59
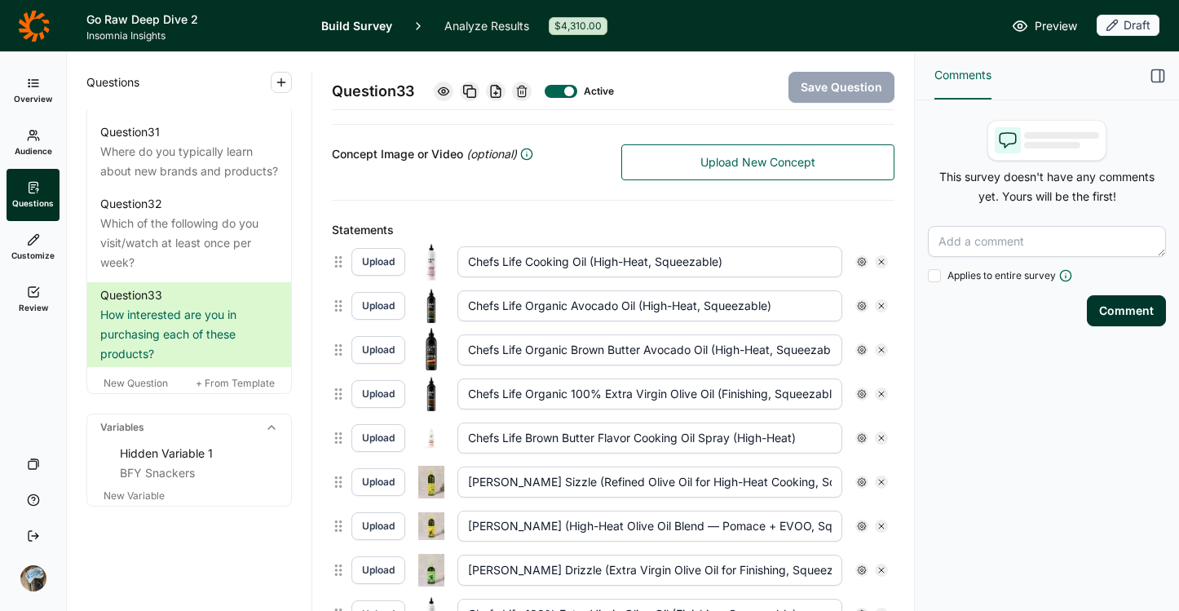
scroll to position [326, 0]
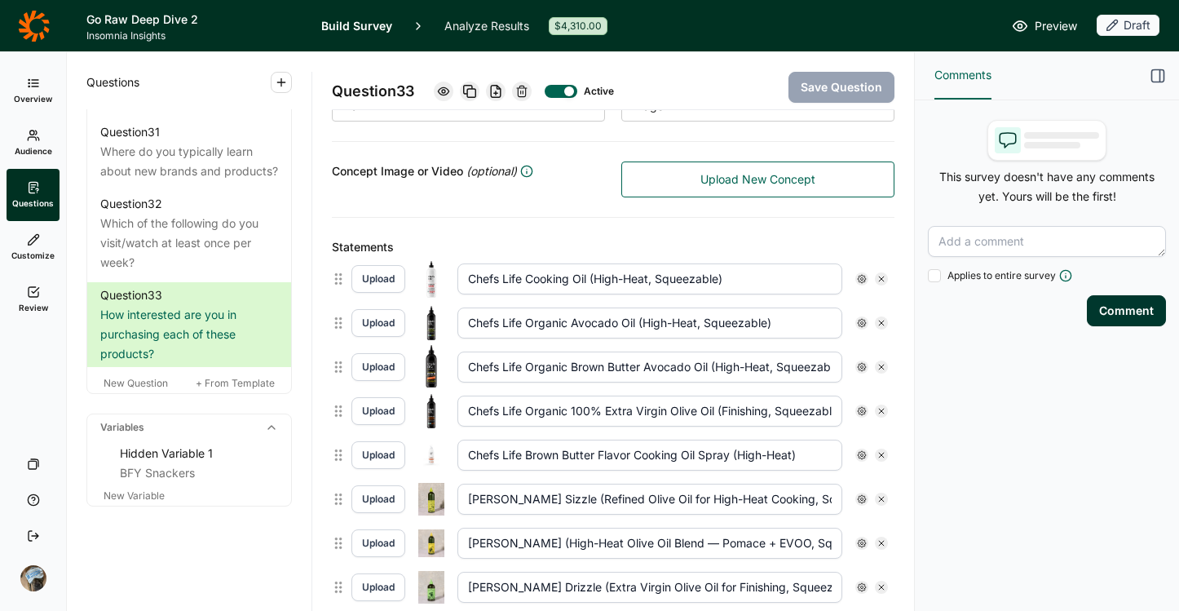
click at [877, 277] on icon at bounding box center [882, 279] width 10 height 10
type input "Chefs Life Organic Avocado Oil (High-Heat, Squeezable)"
type input "Chefs Life Organic Brown Butter Avocado Oil (High-Heat, Squeezable)"
type input "Chefs Life Organic 100% Extra Virgin Olive Oil (Finishing, Squeezable)"
type input "Chefs Life Brown Butter Flavor Cooking Oil Spray (High-Heat)"
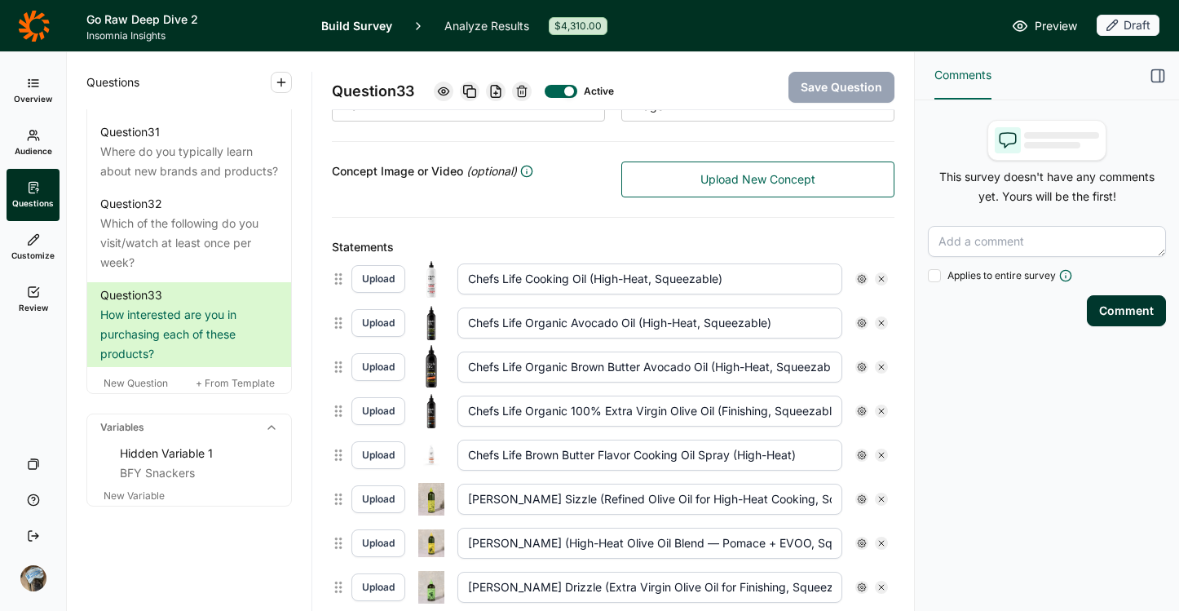
type input "Graza Sizzle (Refined Olive Oil for High-Heat Cooking, Squeezable)"
type input "Graza Frizzle (High-Heat Olive Oil Blend — Pomace + EVOO, Squeezable)"
type input "Graza Drizzle (Extra Virgin Olive Oil for Finishing, Squeezable)"
type input "Chefs Life 100% Extra Virgin Olive Oil (Finishing, Squeezable)"
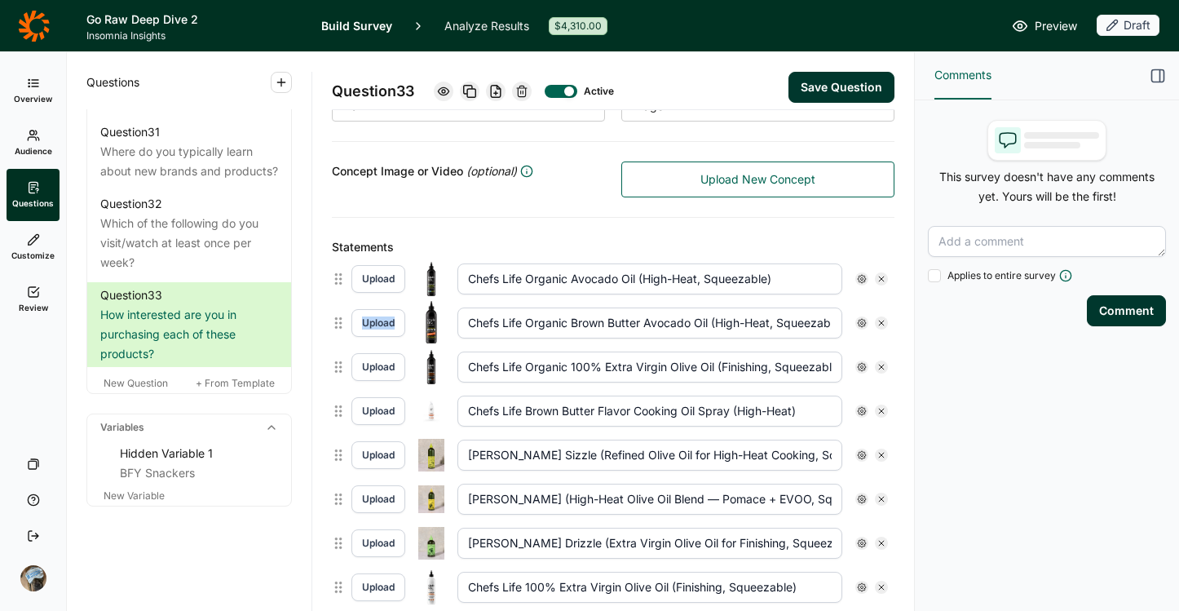
click at [877, 277] on icon at bounding box center [882, 279] width 10 height 10
type input "Chefs Life Organic Brown Butter Avocado Oil (High-Heat, Squeezable)"
type input "Chefs Life Organic 100% Extra Virgin Olive Oil (Finishing, Squeezable)"
type input "Chefs Life Brown Butter Flavor Cooking Oil Spray (High-Heat)"
type input "Graza Sizzle (Refined Olive Oil for High-Heat Cooking, Squeezable)"
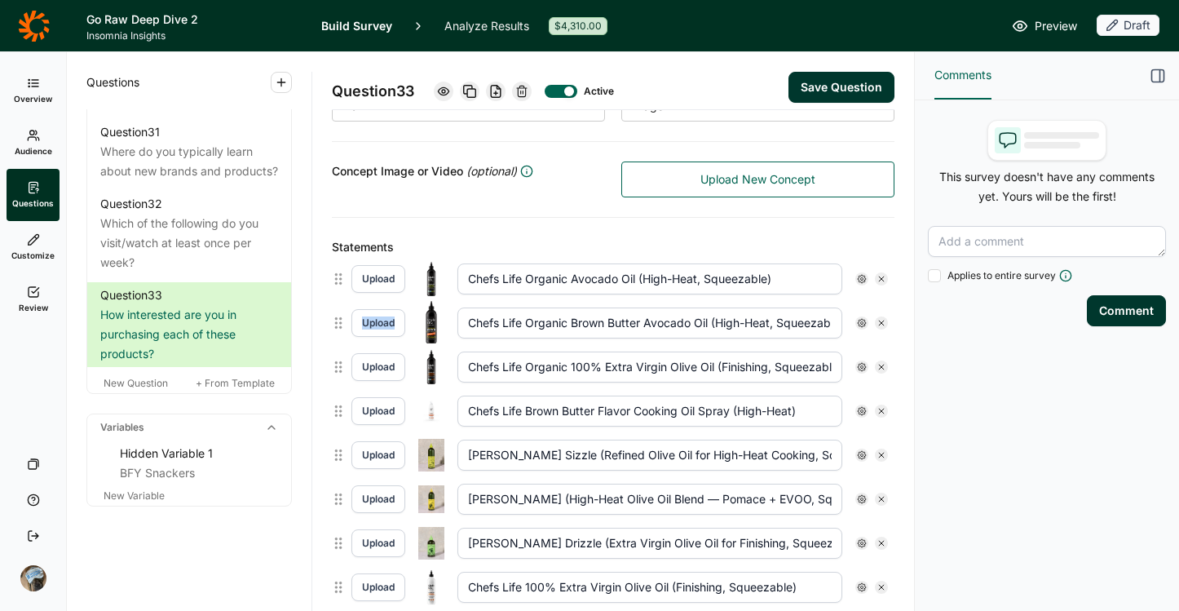
type input "Graza Frizzle (High-Heat Olive Oil Blend — Pomace + EVOO, Squeezable)"
type input "Graza Drizzle (Extra Virgin Olive Oil for Finishing, Squeezable)"
type input "Chefs Life 100% Extra Virgin Olive Oil (Finishing, Squeezable)"
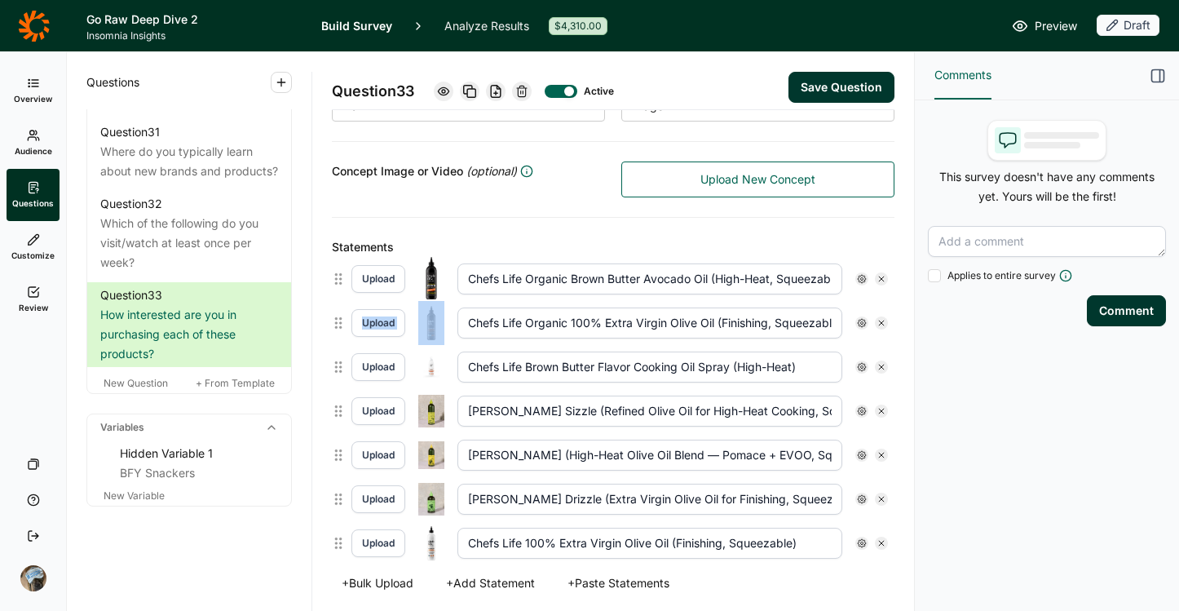
click at [877, 277] on icon at bounding box center [882, 279] width 10 height 10
type input "Chefs Life Organic 100% Extra Virgin Olive Oil (Finishing, Squeezable)"
type input "Chefs Life Brown Butter Flavor Cooking Oil Spray (High-Heat)"
type input "Graza Sizzle (Refined Olive Oil for High-Heat Cooking, Squeezable)"
type input "Graza Frizzle (High-Heat Olive Oil Blend — Pomace + EVOO, Squeezable)"
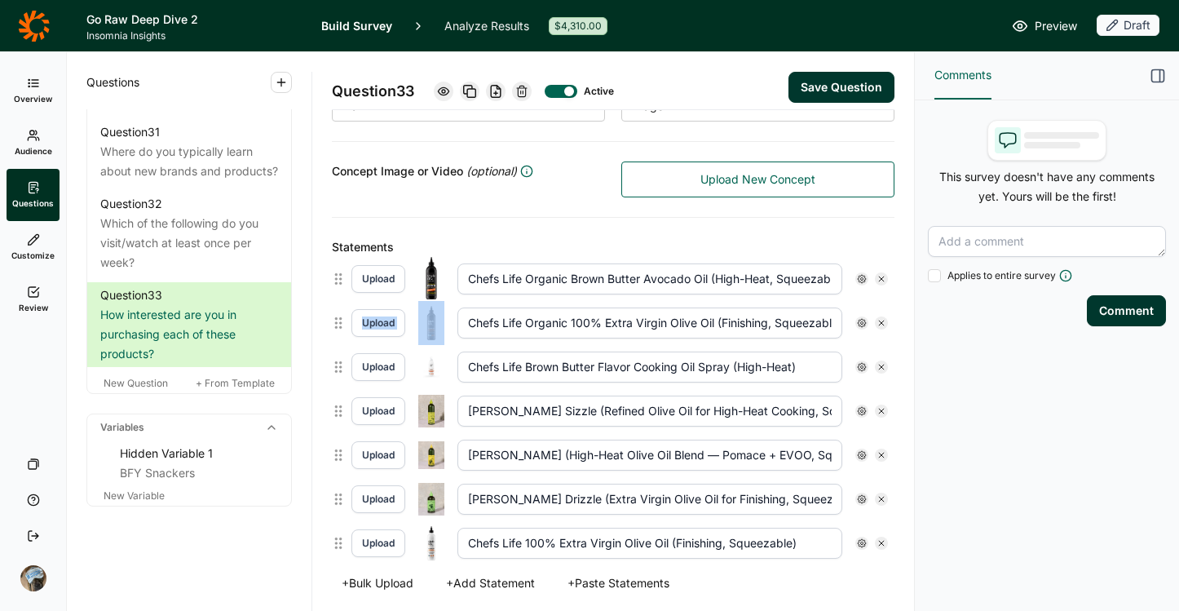
type input "Graza Drizzle (Extra Virgin Olive Oil for Finishing, Squeezable)"
type input "Chefs Life 100% Extra Virgin Olive Oil (Finishing, Squeezable)"
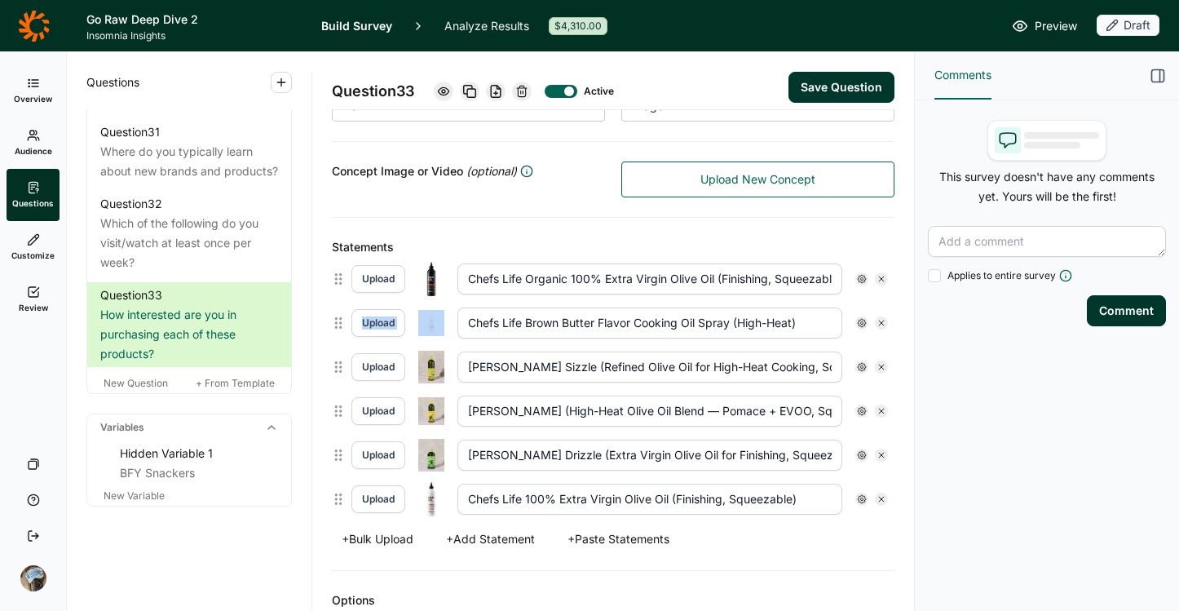
click at [877, 277] on icon at bounding box center [882, 279] width 10 height 10
type input "Chefs Life Brown Butter Flavor Cooking Oil Spray (High-Heat)"
type input "Graza Sizzle (Refined Olive Oil for High-Heat Cooking, Squeezable)"
type input "Graza Frizzle (High-Heat Olive Oil Blend — Pomace + EVOO, Squeezable)"
type input "Graza Drizzle (Extra Virgin Olive Oil for Finishing, Squeezable)"
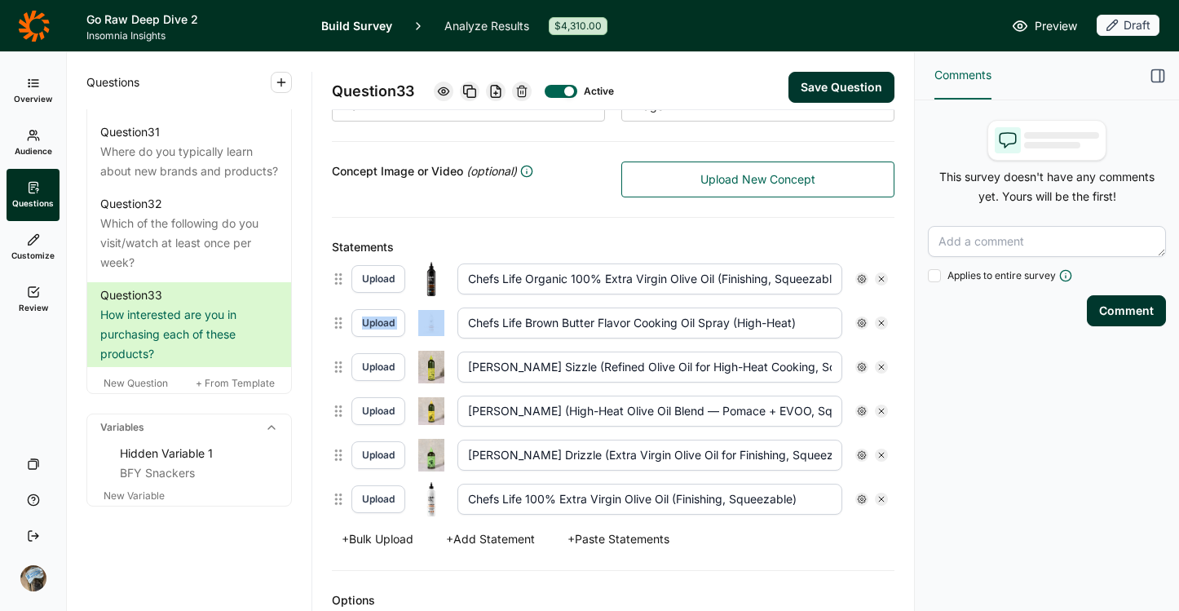
type input "Chefs Life 100% Extra Virgin Olive Oil (Finishing, Squeezable)"
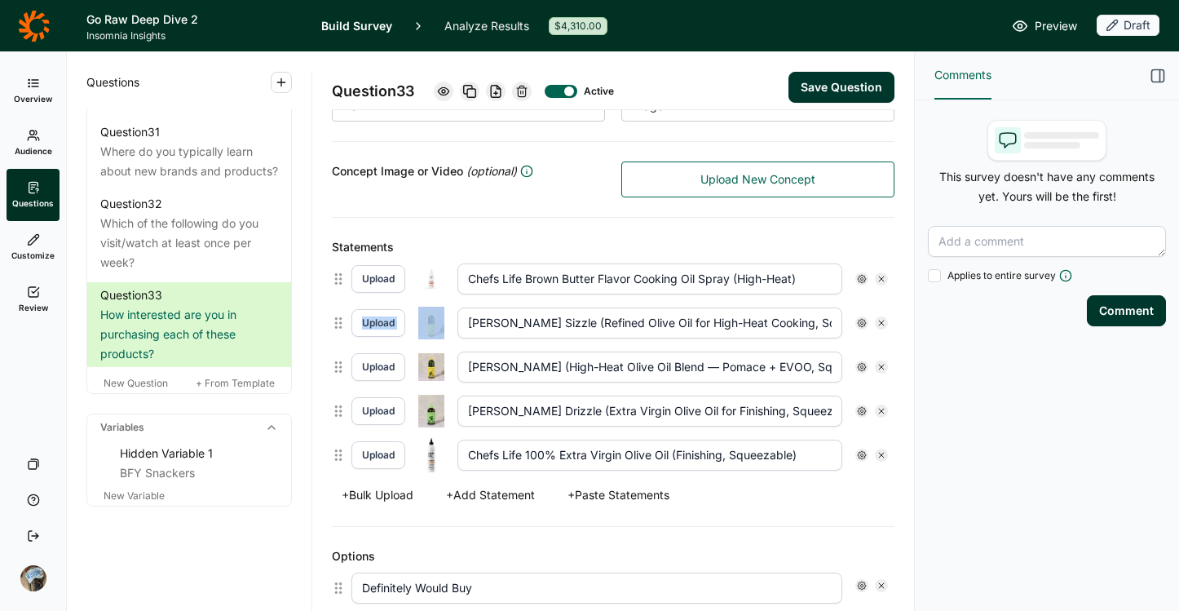
click at [877, 277] on icon at bounding box center [882, 279] width 10 height 10
type input "Graza Sizzle (Refined Olive Oil for High-Heat Cooking, Squeezable)"
type input "Graza Frizzle (High-Heat Olive Oil Blend — Pomace + EVOO, Squeezable)"
type input "Graza Drizzle (Extra Virgin Olive Oil for Finishing, Squeezable)"
type input "Chefs Life 100% Extra Virgin Olive Oil (Finishing, Squeezable)"
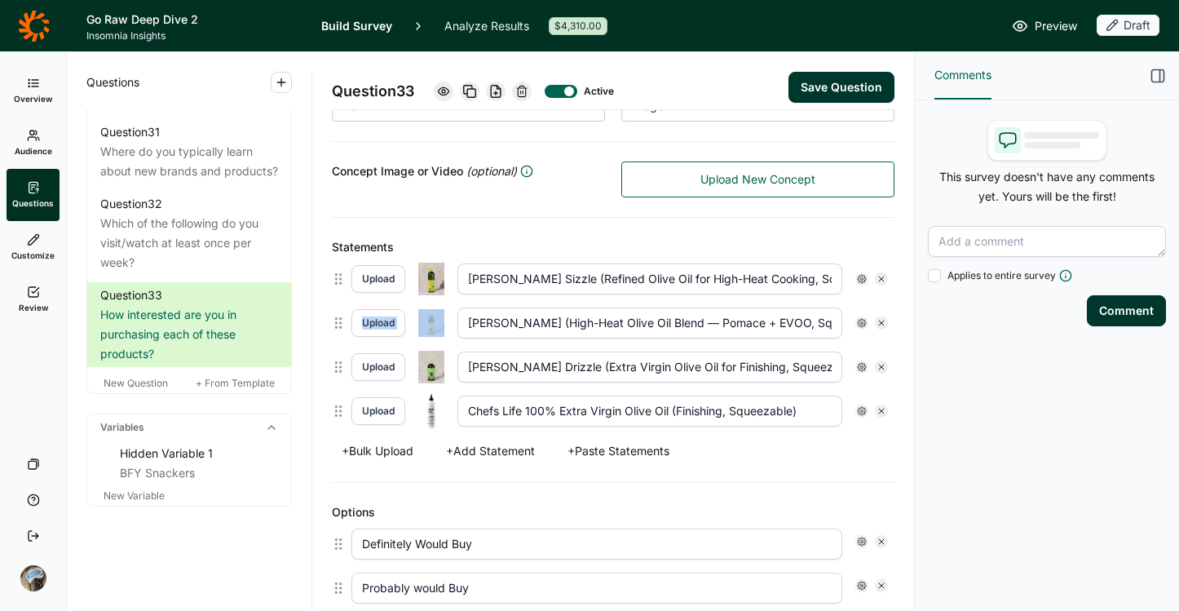
click at [877, 277] on icon at bounding box center [882, 279] width 10 height 10
type input "Graza Frizzle (High-Heat Olive Oil Blend — Pomace + EVOO, Squeezable)"
type input "Graza Drizzle (Extra Virgin Olive Oil for Finishing, Squeezable)"
type input "Chefs Life 100% Extra Virgin Olive Oil (Finishing, Squeezable)"
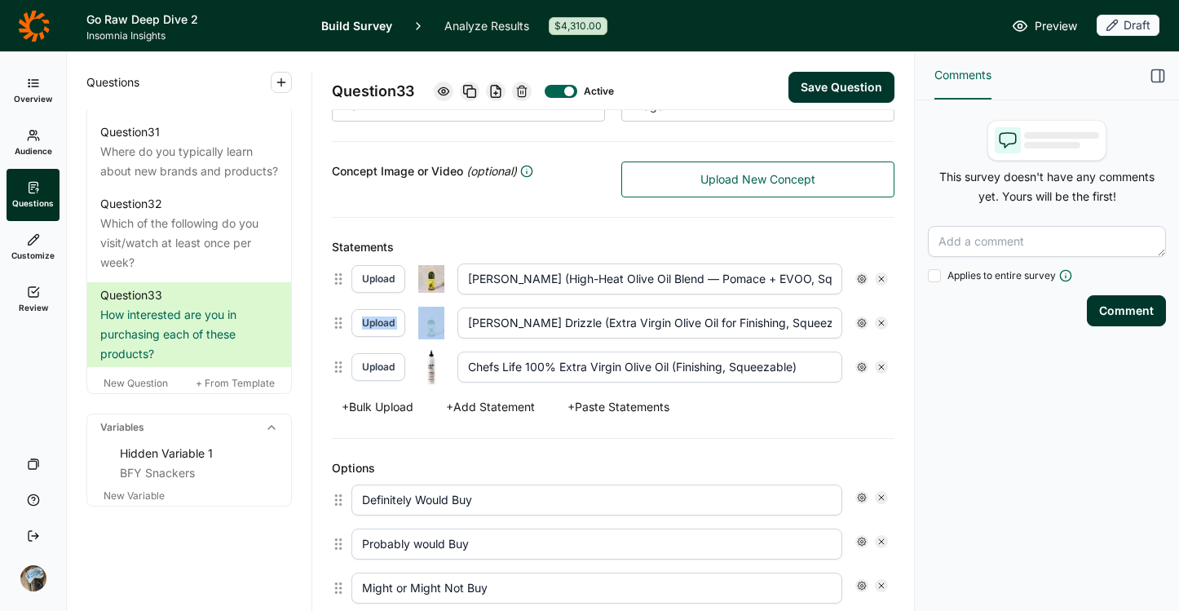
click at [877, 277] on icon at bounding box center [882, 279] width 10 height 10
type input "Graza Drizzle (Extra Virgin Olive Oil for Finishing, Squeezable)"
type input "Chefs Life 100% Extra Virgin Olive Oil (Finishing, Squeezable)"
click at [877, 277] on icon at bounding box center [882, 279] width 10 height 10
type input "Chefs Life 100% Extra Virgin Olive Oil (Finishing, Squeezable)"
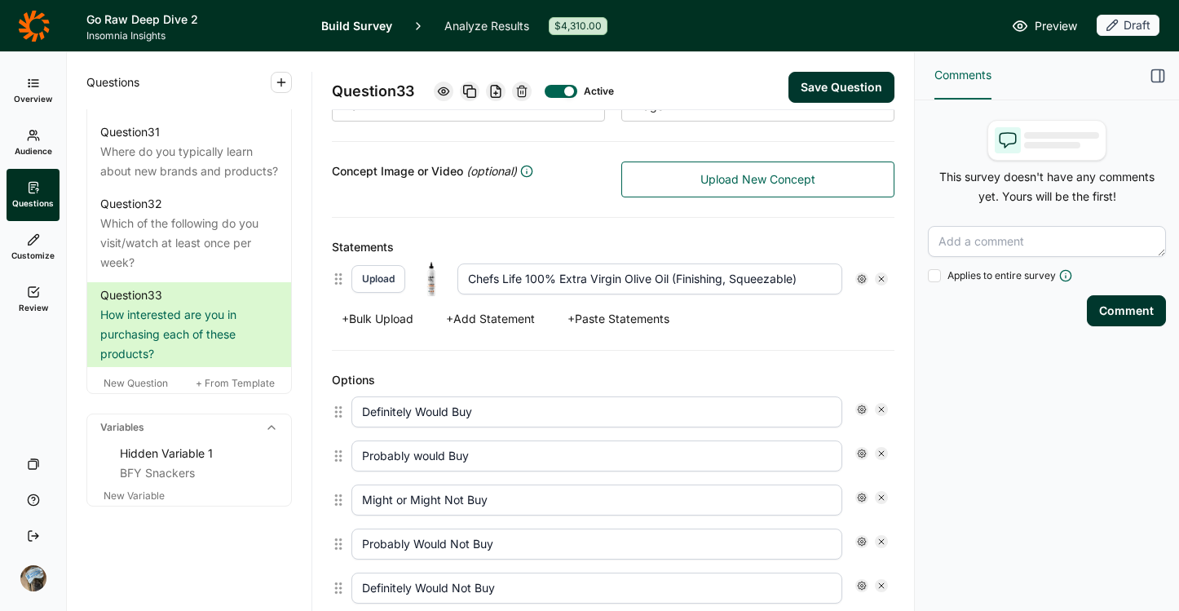
click at [877, 277] on icon at bounding box center [882, 279] width 10 height 10
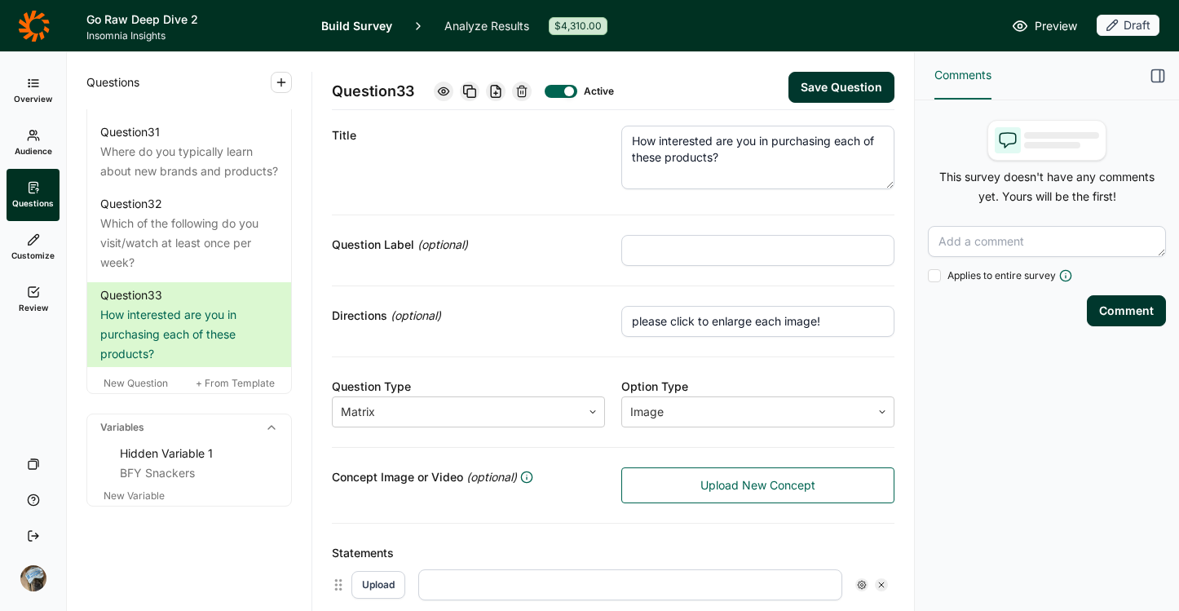
scroll to position [26, 0]
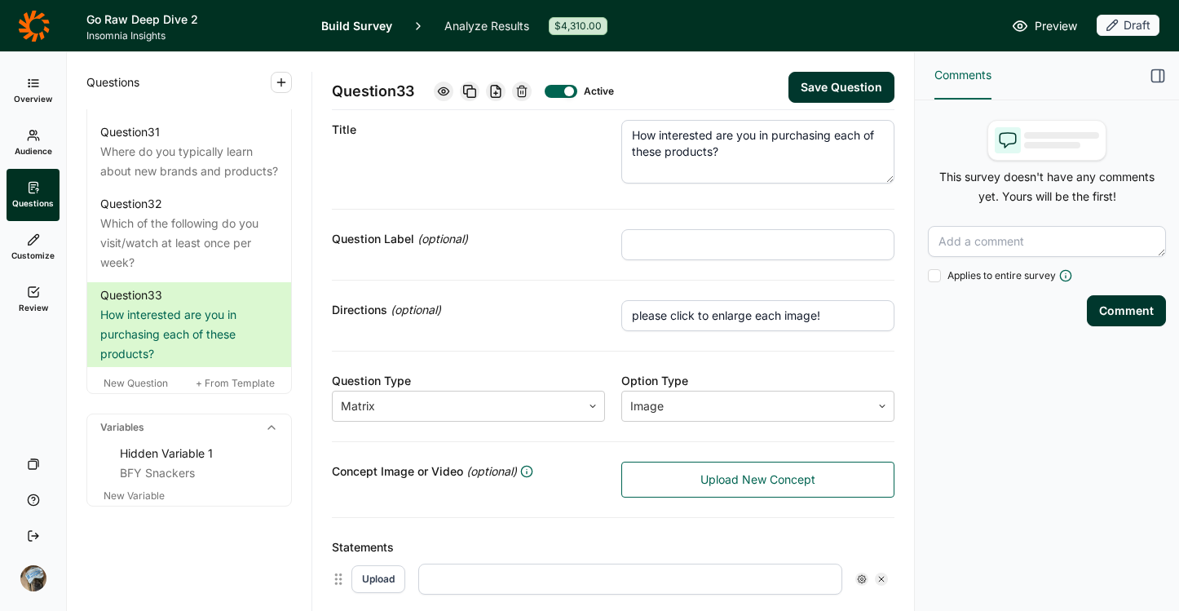
click at [731, 137] on textarea "How interested are you in purchasing each of these products?" at bounding box center [757, 152] width 273 height 64
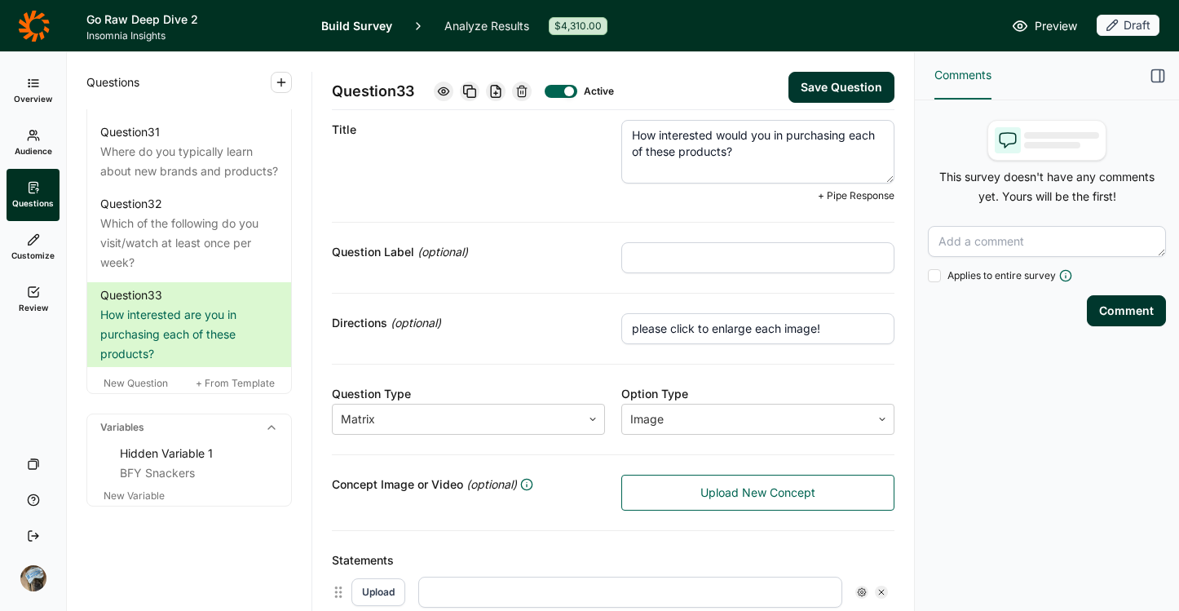
click at [767, 139] on textarea "How interested would you in purchasing each of these products?" at bounding box center [757, 152] width 273 height 64
click at [749, 158] on textarea "How interested would you be in purchasing each of these products?" at bounding box center [757, 152] width 273 height 64
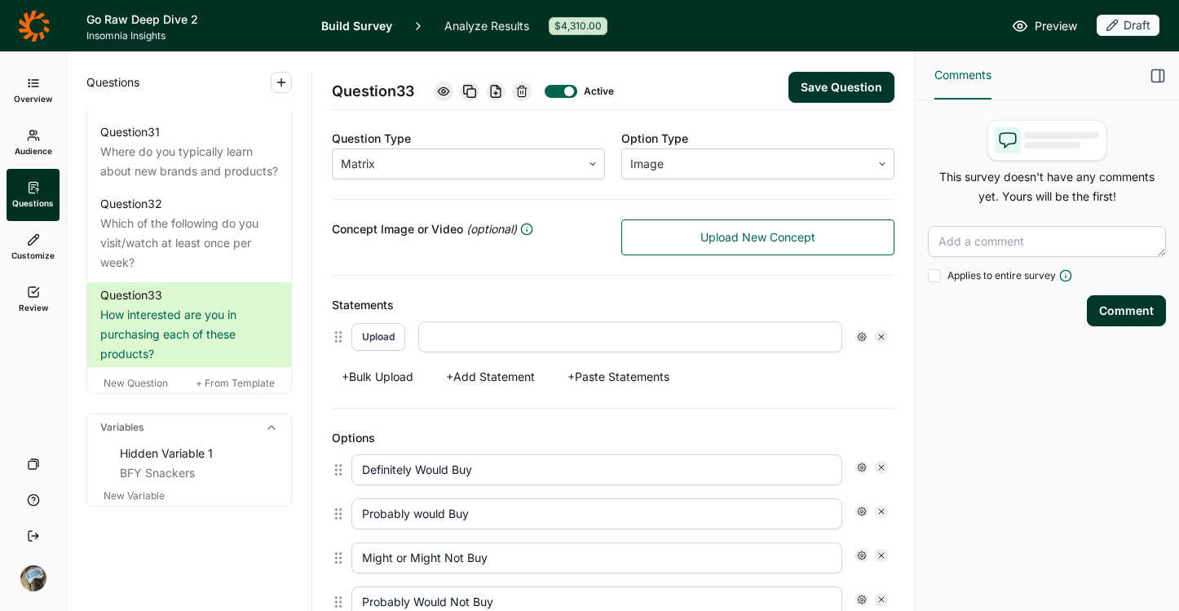
scroll to position [309, 0]
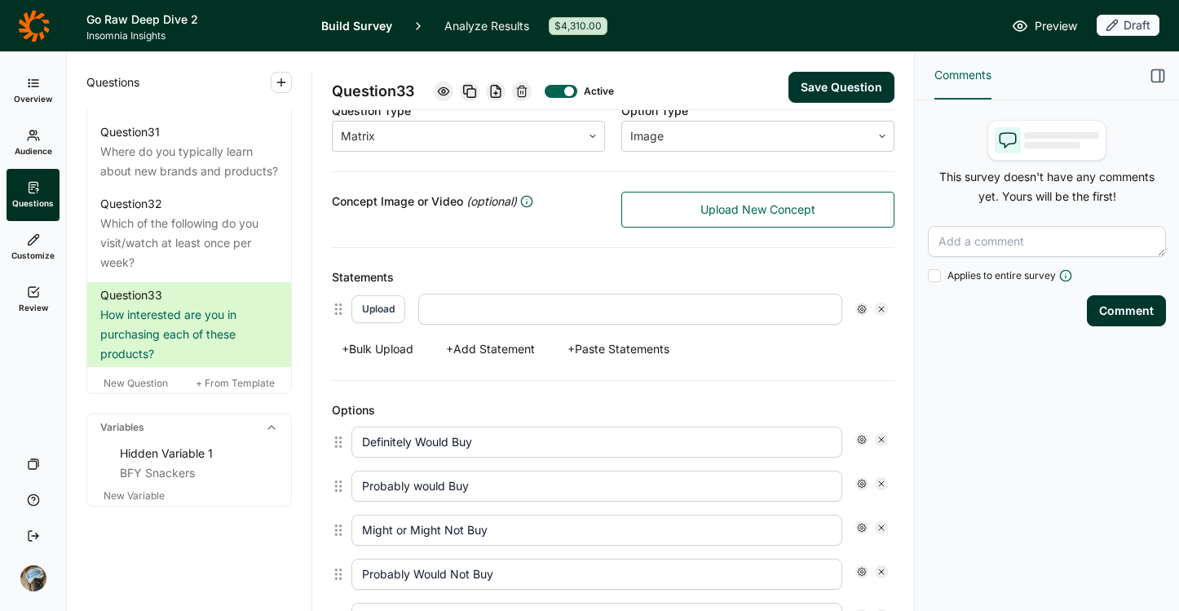
type textarea "How interested would you be in purchasing each of these products from Go Raw?"
click at [495, 347] on button "+ Add Statement" at bounding box center [490, 349] width 108 height 23
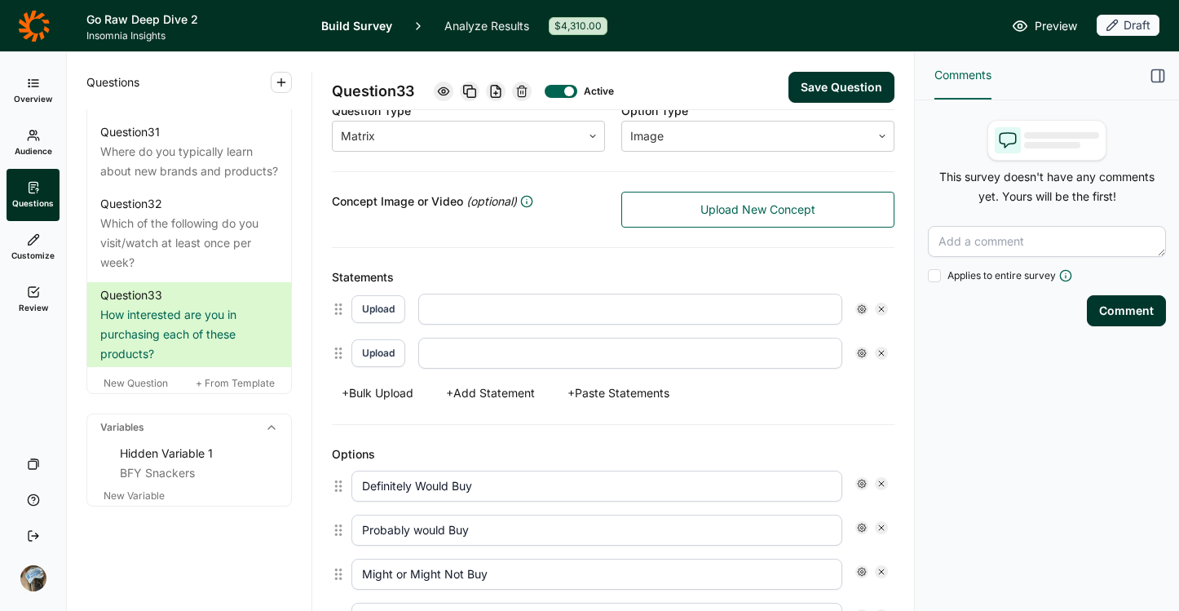
scroll to position [296, 0]
click at [490, 392] on button "+ Add Statement" at bounding box center [490, 393] width 108 height 23
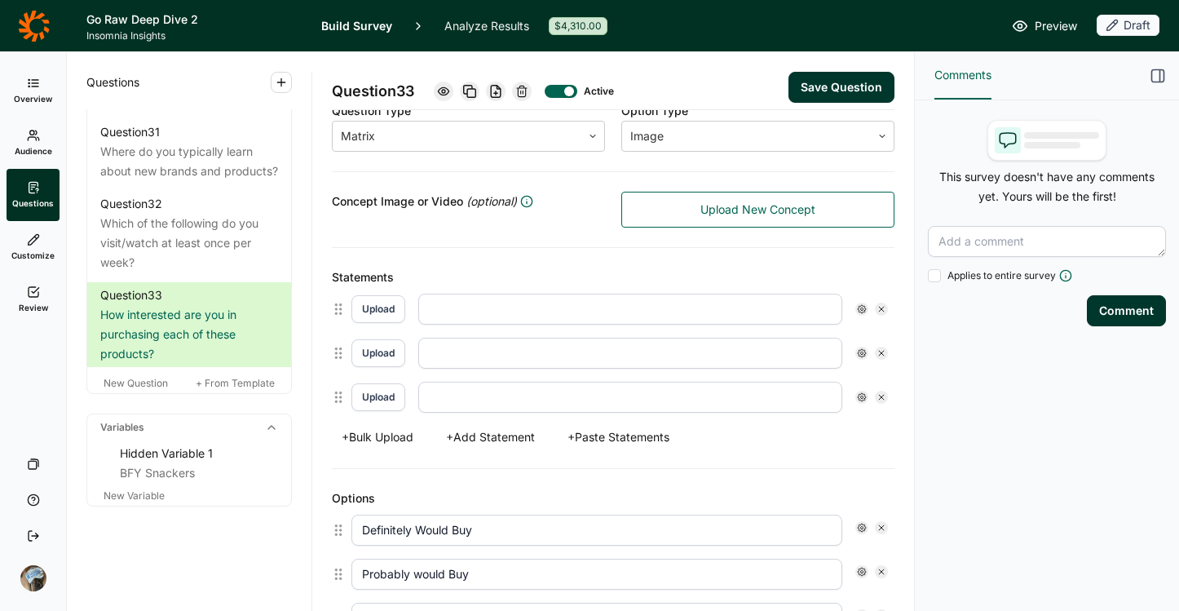
click at [494, 434] on button "+ Add Statement" at bounding box center [490, 437] width 108 height 23
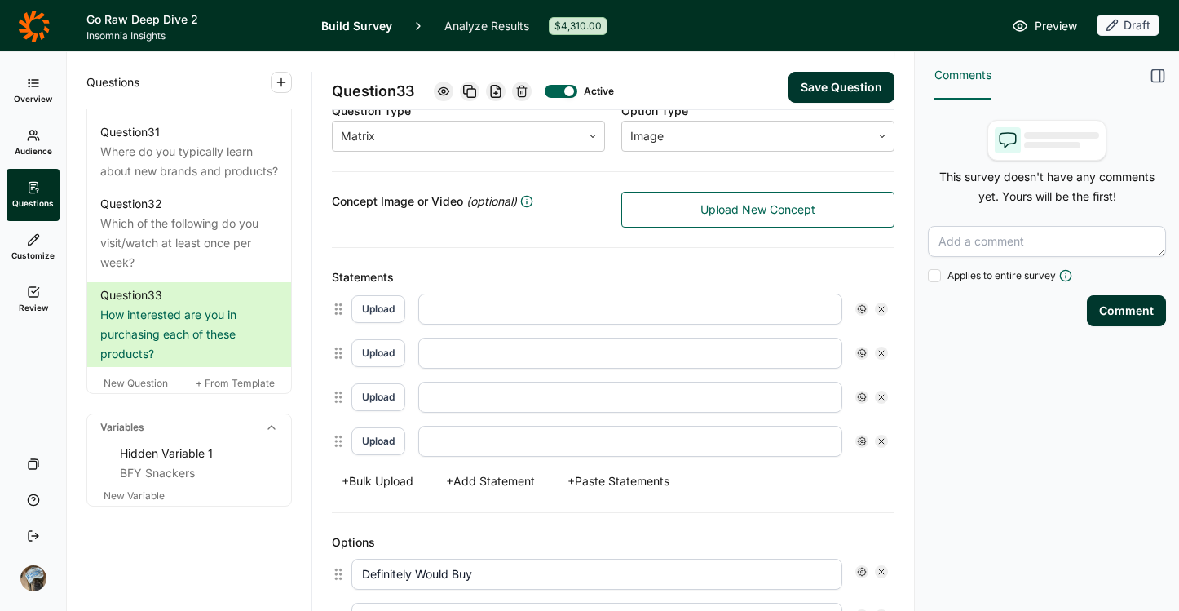
click at [501, 312] on input "text" at bounding box center [630, 309] width 424 height 31
type input "Sprouted Seed Crackers"
type input "Sprouted Seed Granola Clusters"
click at [492, 398] on input "text" at bounding box center [630, 397] width 424 height 31
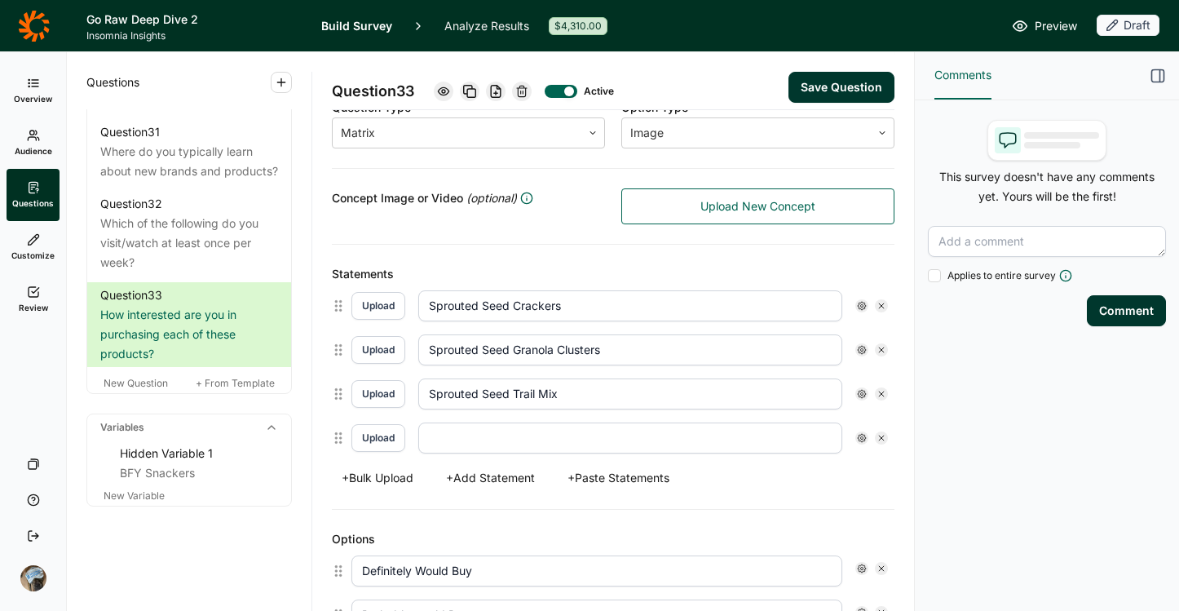
type input "Sprouted Seed Trail Mix"
click at [486, 433] on input "text" at bounding box center [630, 437] width 424 height 31
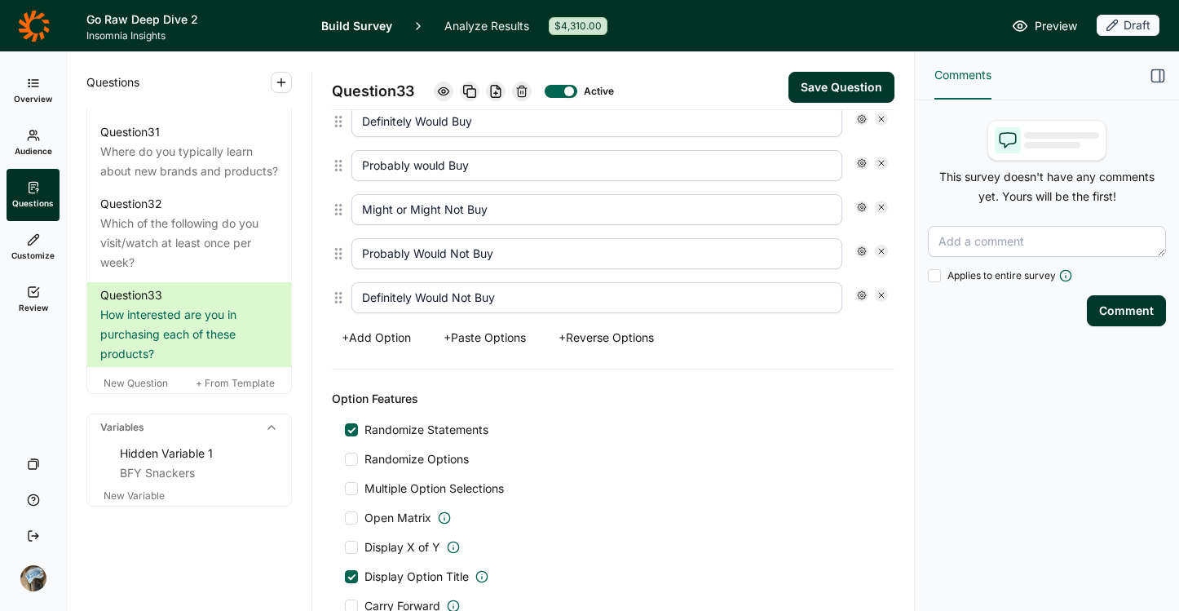
scroll to position [595, 0]
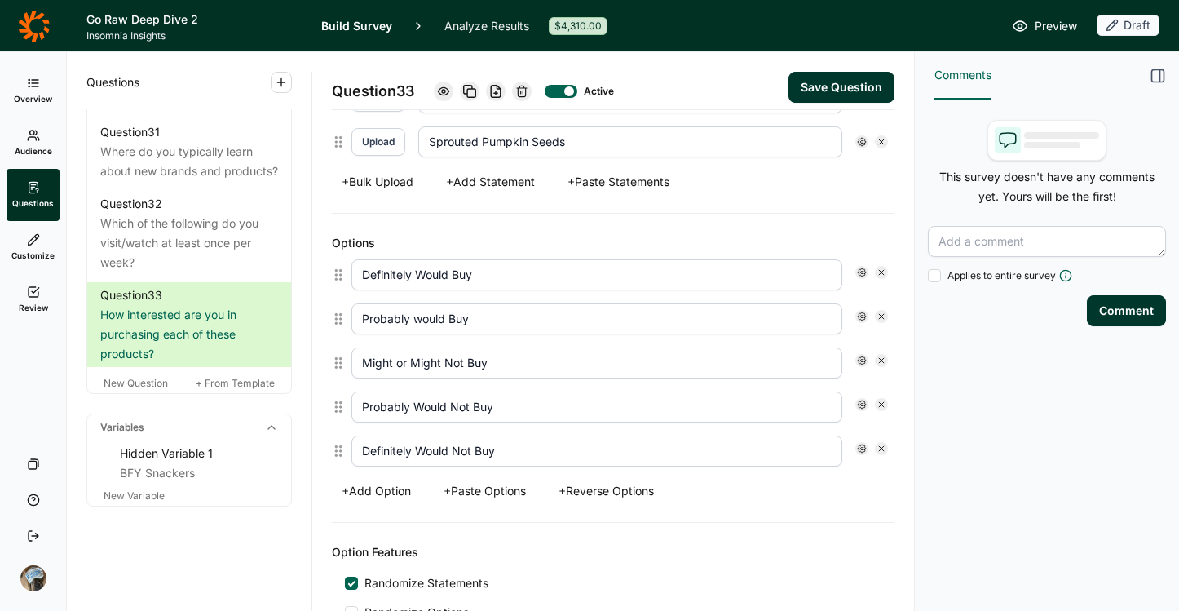
type input "Sprouted Pumpkin Seeds"
click at [824, 89] on button "Save Question" at bounding box center [842, 87] width 106 height 31
click at [802, 80] on button "Save Question" at bounding box center [842, 87] width 106 height 31
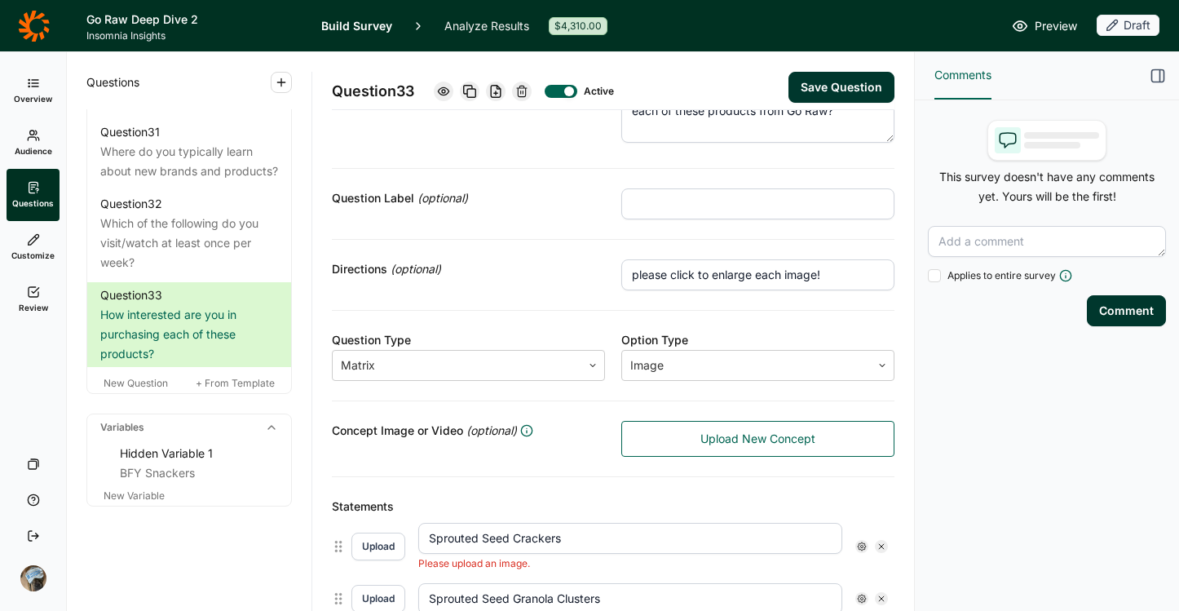
scroll to position [205, 0]
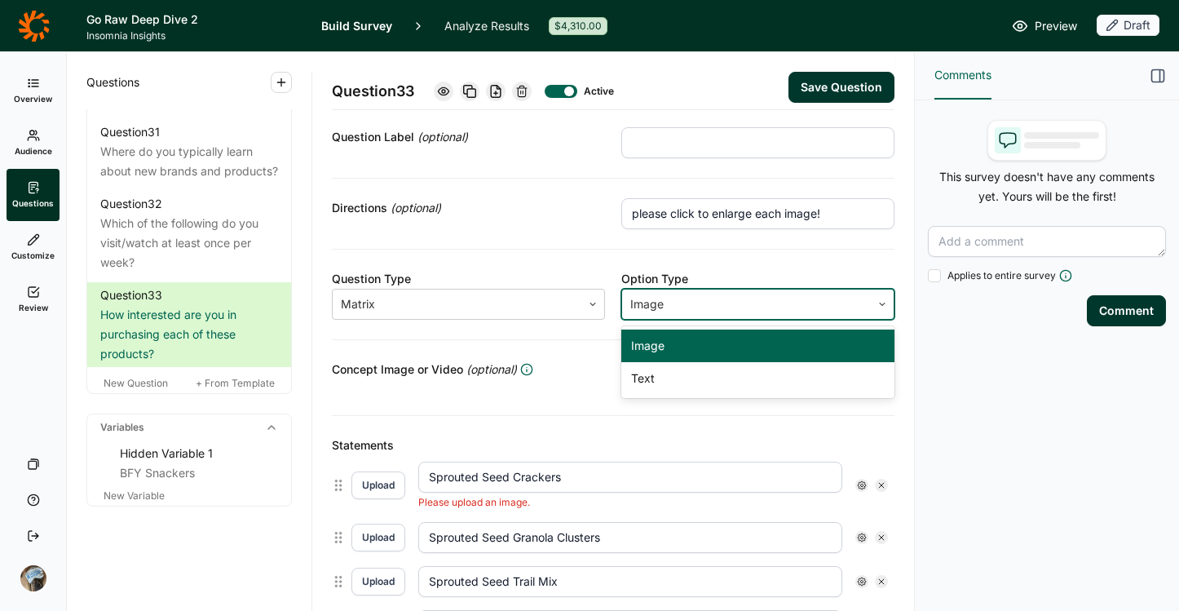
click at [653, 295] on div at bounding box center [746, 304] width 232 height 23
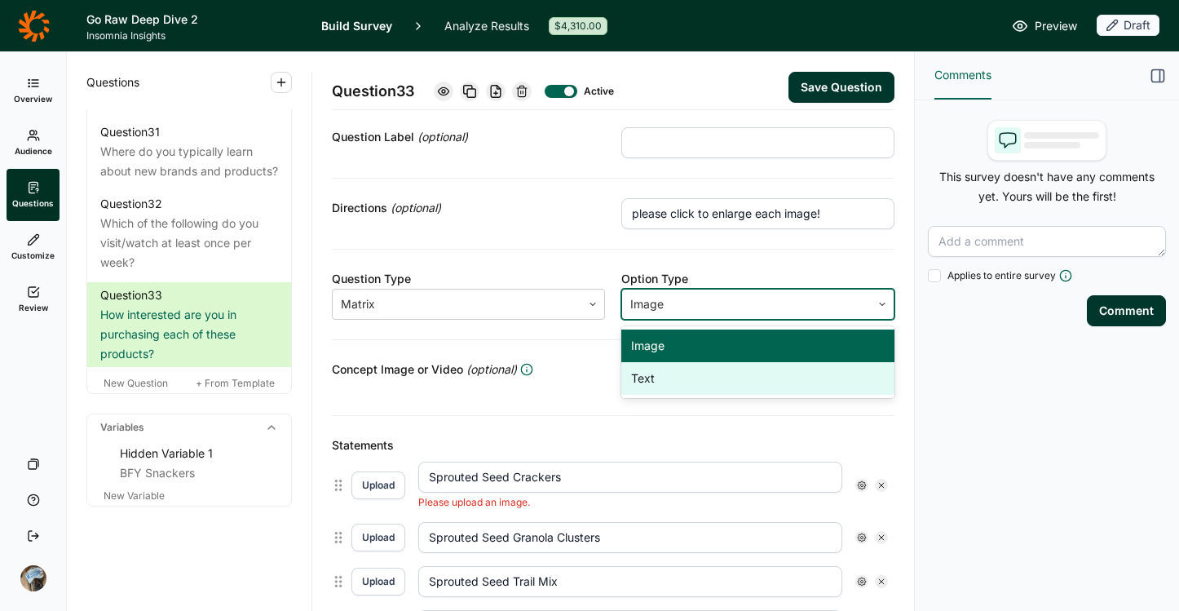
click at [657, 381] on div "Text" at bounding box center [757, 378] width 273 height 33
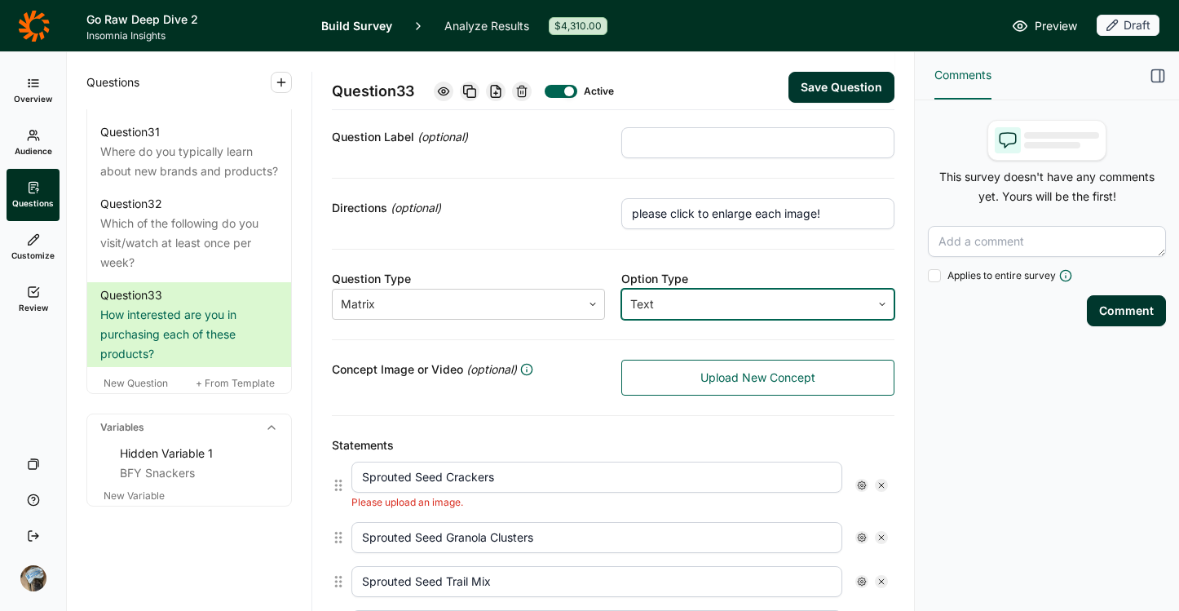
scroll to position [128, 0]
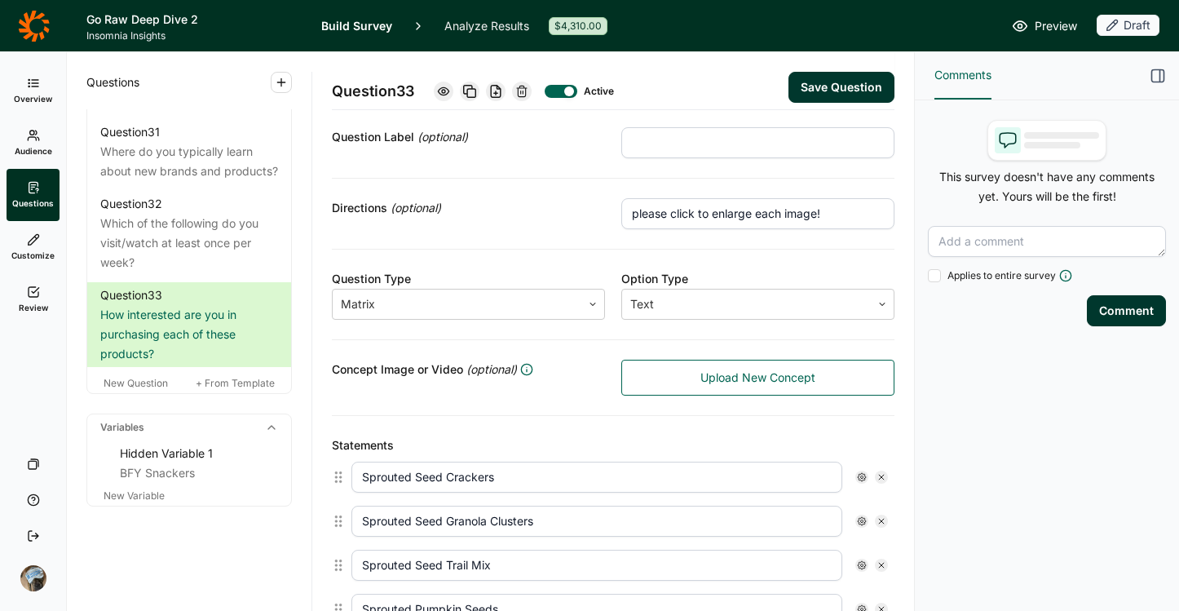
click at [806, 89] on button "Save Question" at bounding box center [842, 87] width 106 height 31
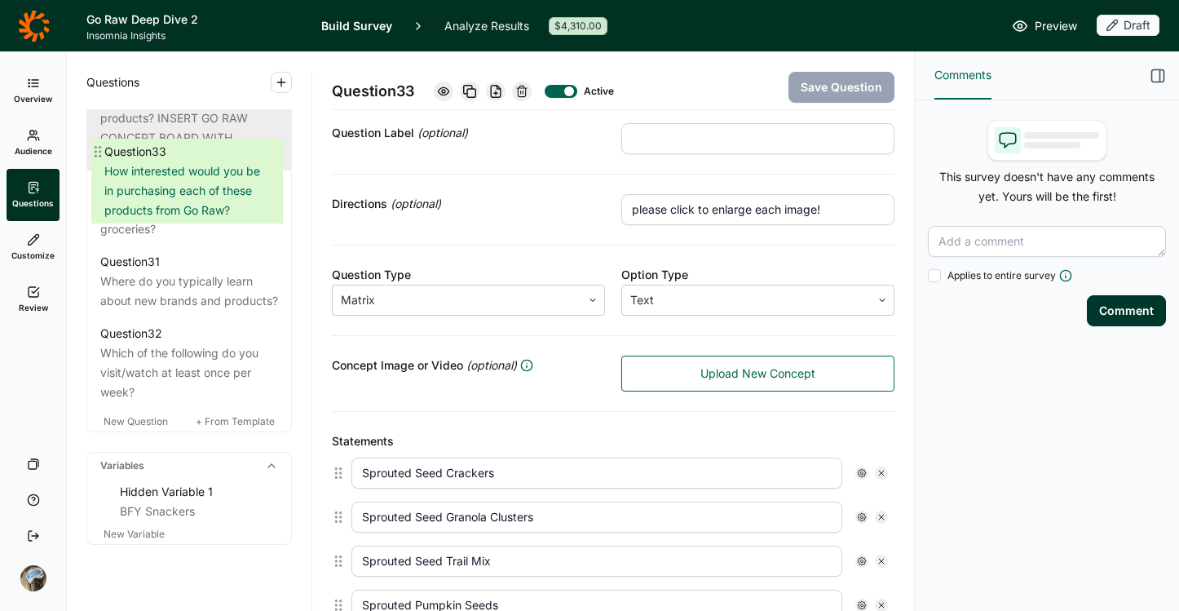
scroll to position [3287, 0]
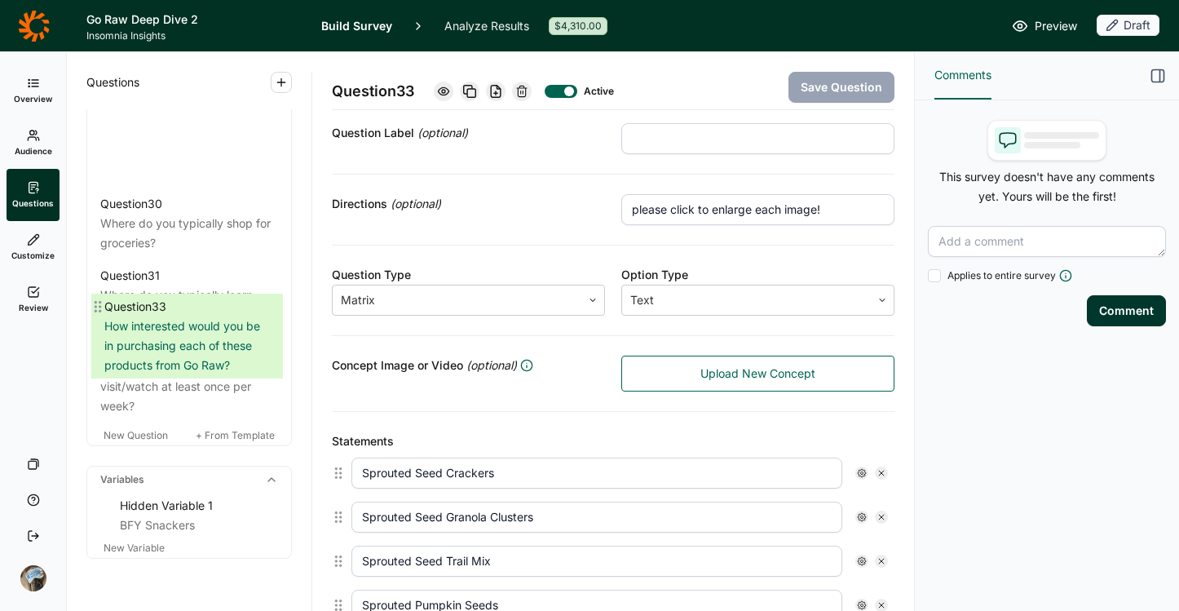
drag, startPoint x: 95, startPoint y: 294, endPoint x: 99, endPoint y: 301, distance: 8.4
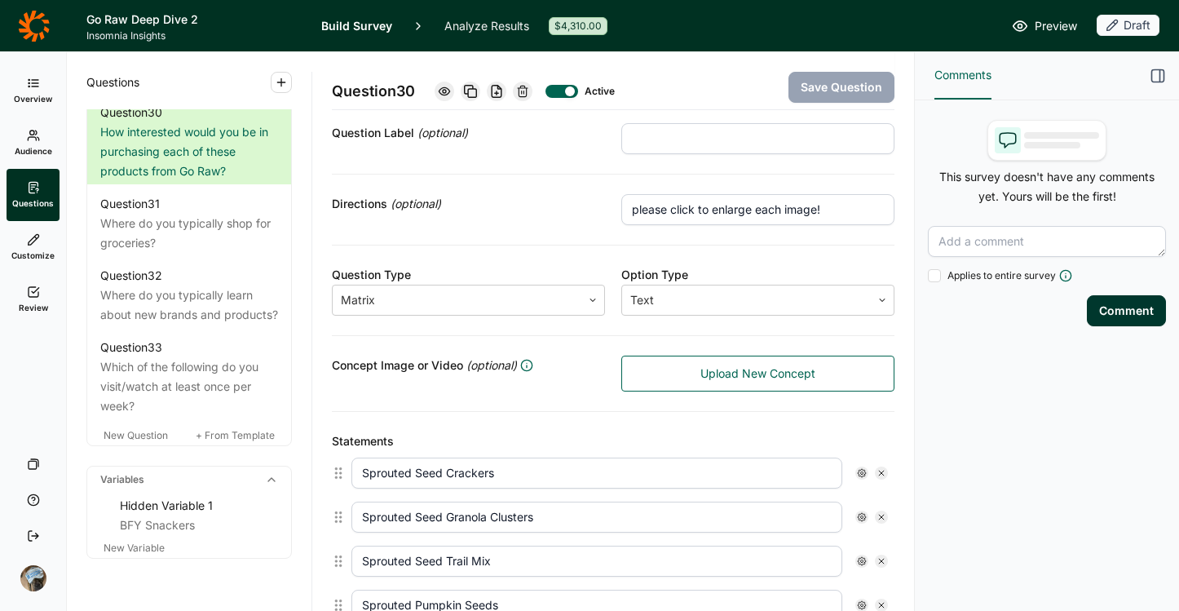
scroll to position [0, 0]
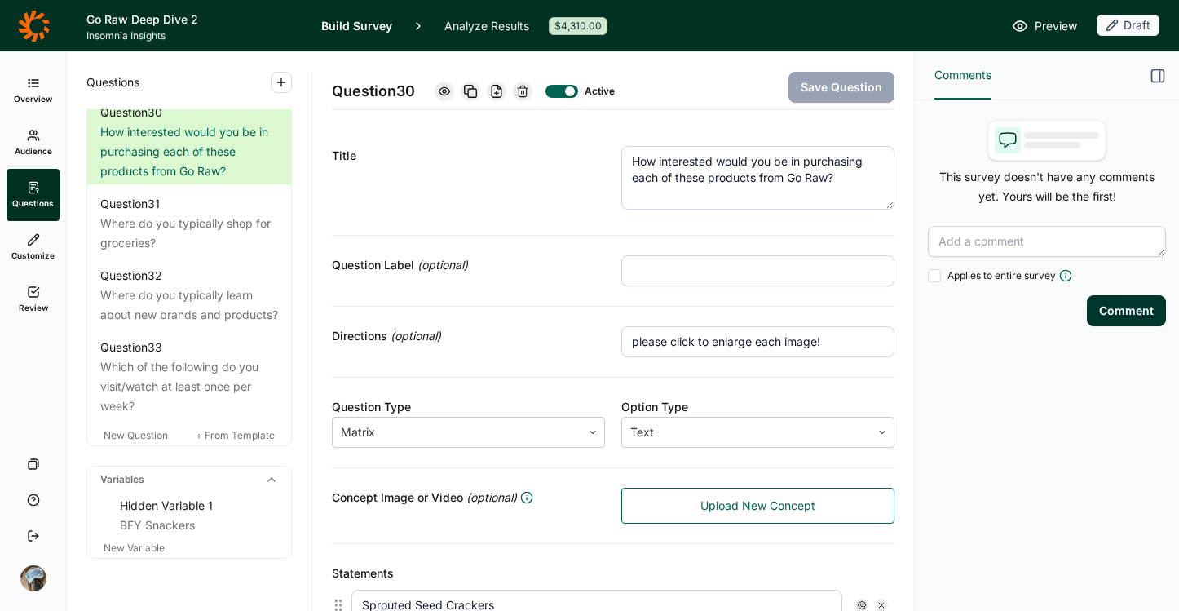
click at [703, 184] on textarea "How interested would you be in purchasing each of these products from Go Raw?" at bounding box center [757, 178] width 273 height 64
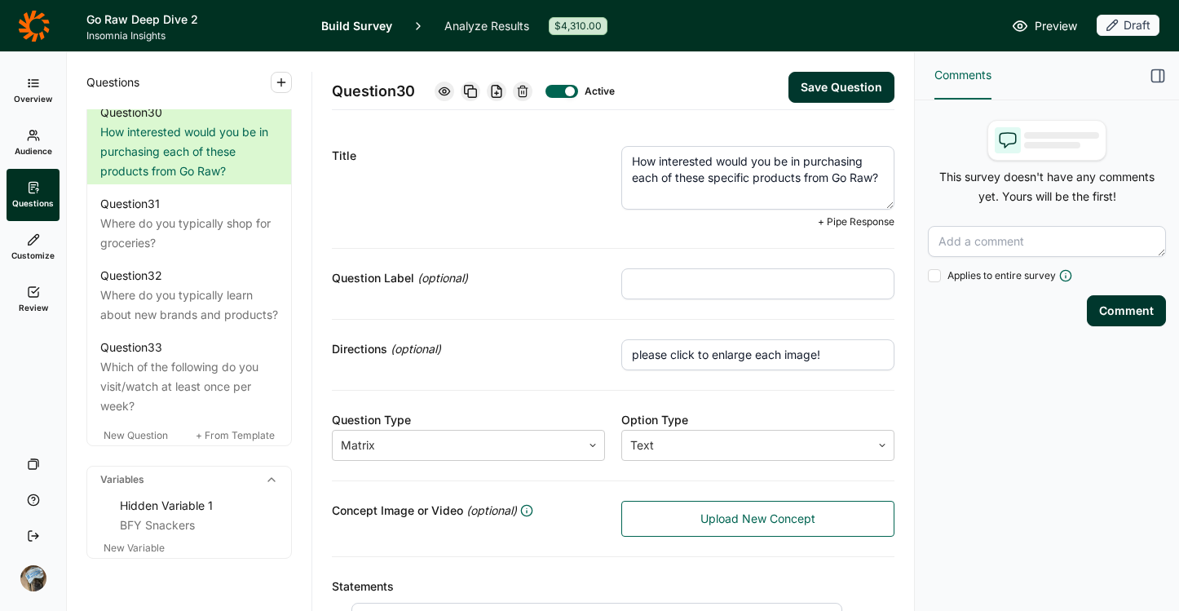
type textarea "How interested would you be in purchasing each of these specific products from …"
click at [831, 80] on button "Save Question" at bounding box center [842, 87] width 106 height 31
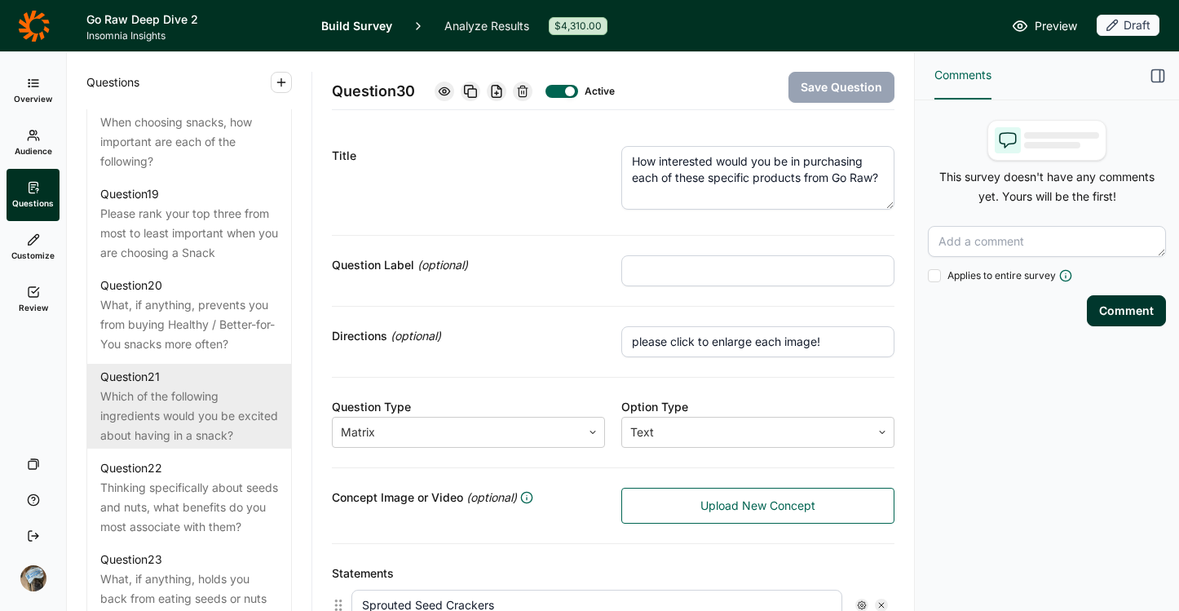
scroll to position [2274, 0]
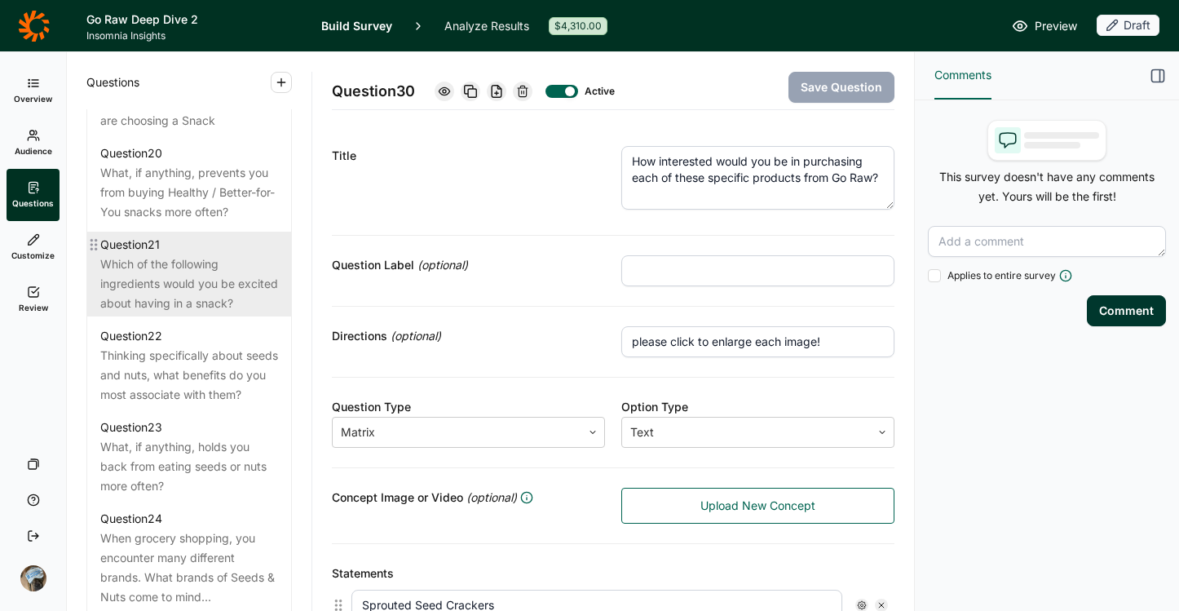
click at [188, 313] on div "Which of the following ingredients would you be excited about having in a snack?" at bounding box center [189, 283] width 178 height 59
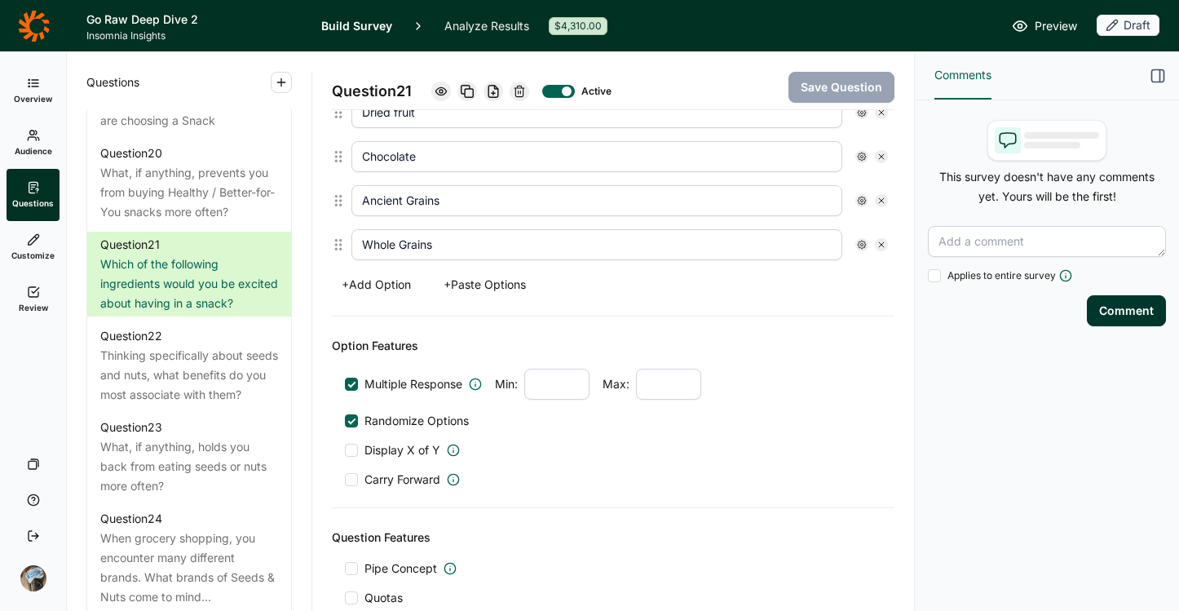
click at [404, 283] on button "+ Add Option" at bounding box center [376, 284] width 89 height 23
click at [399, 275] on button "+ Add Option" at bounding box center [376, 284] width 89 height 23
click at [443, 208] on input "text" at bounding box center [596, 200] width 491 height 31
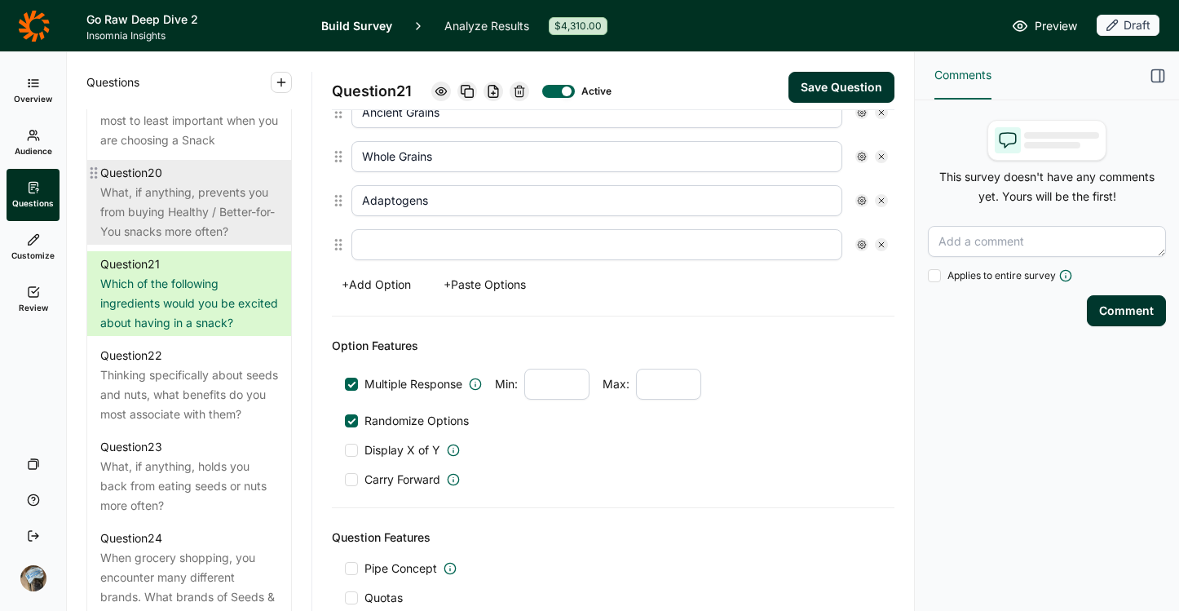
scroll to position [2230, 0]
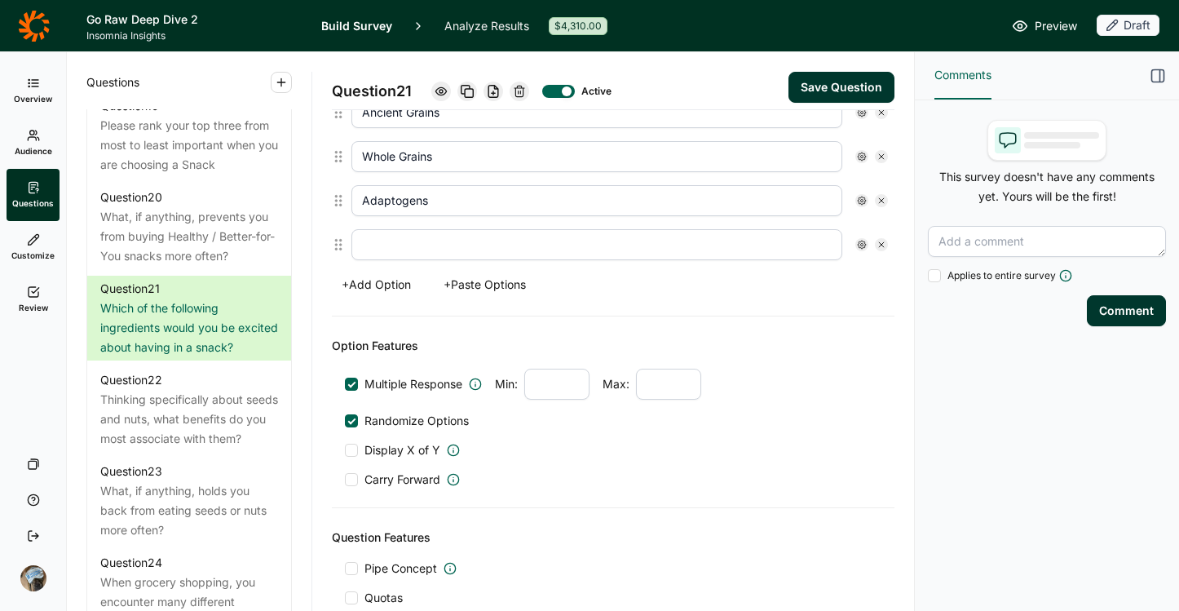
type input "Adaptogens"
click at [411, 250] on input "text" at bounding box center [596, 244] width 491 height 31
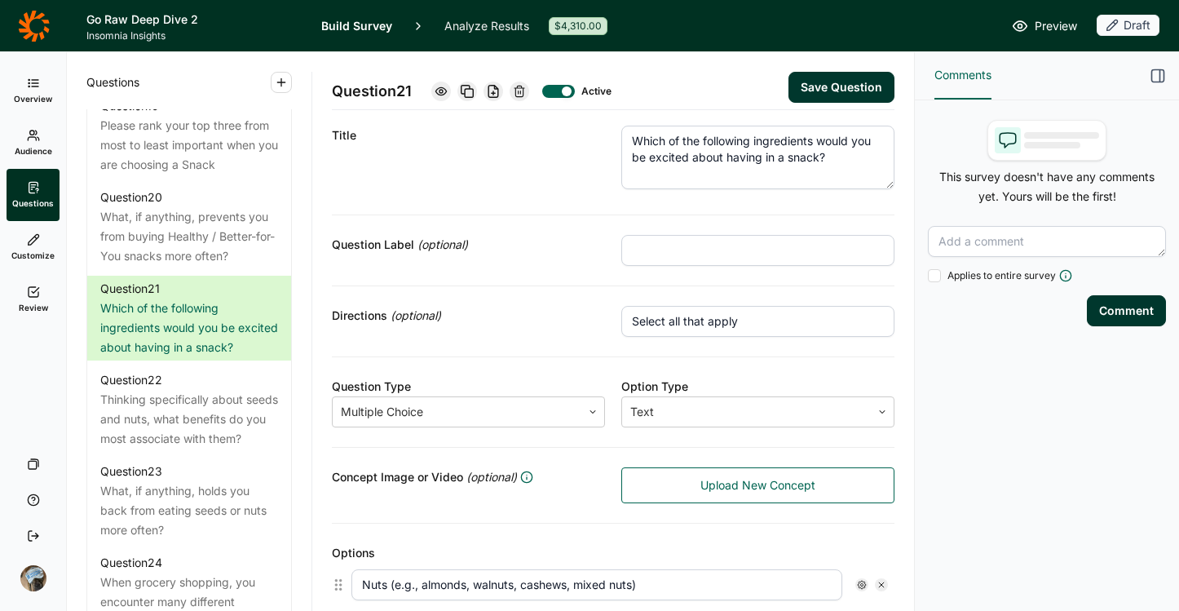
scroll to position [0, 0]
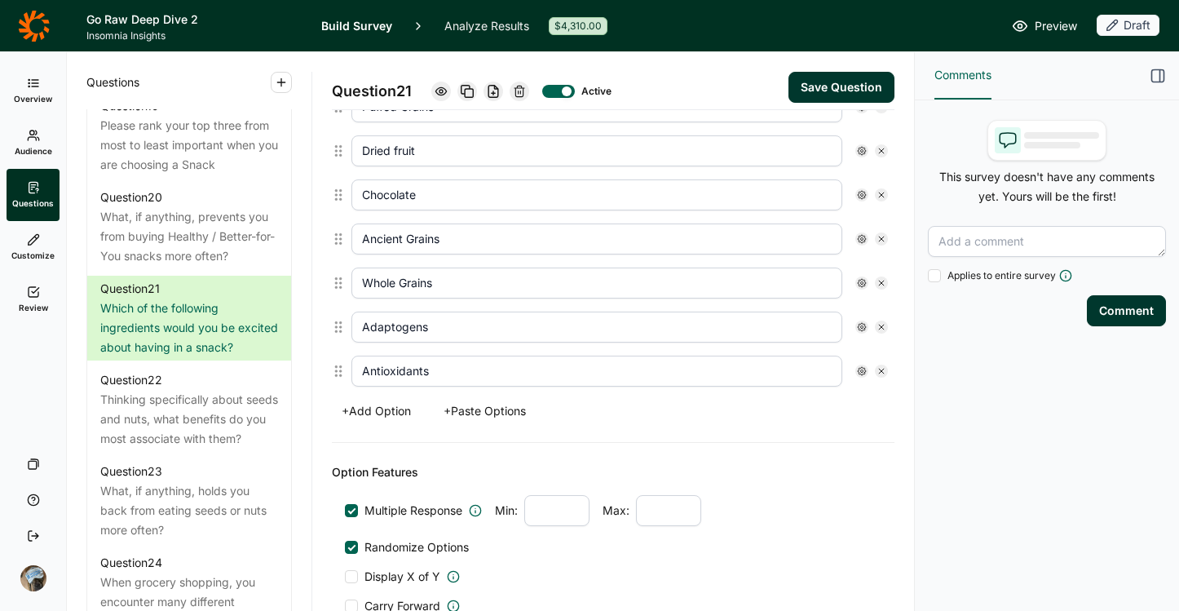
type input "Antioxidants"
click at [389, 416] on button "+ Add Option" at bounding box center [376, 411] width 89 height 23
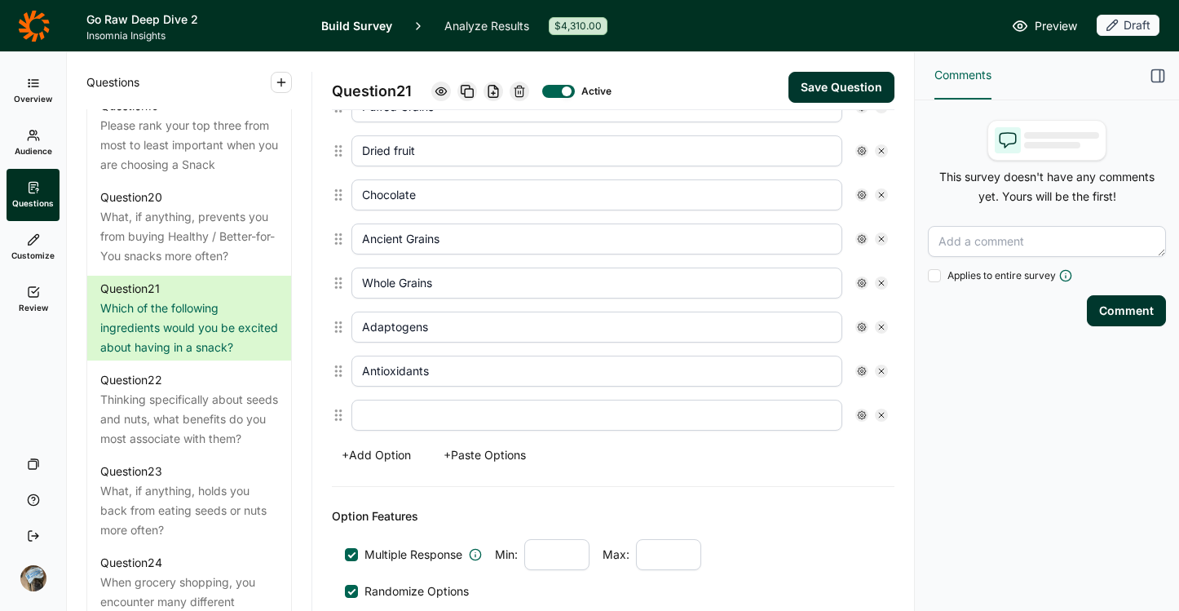
scroll to position [630, 0]
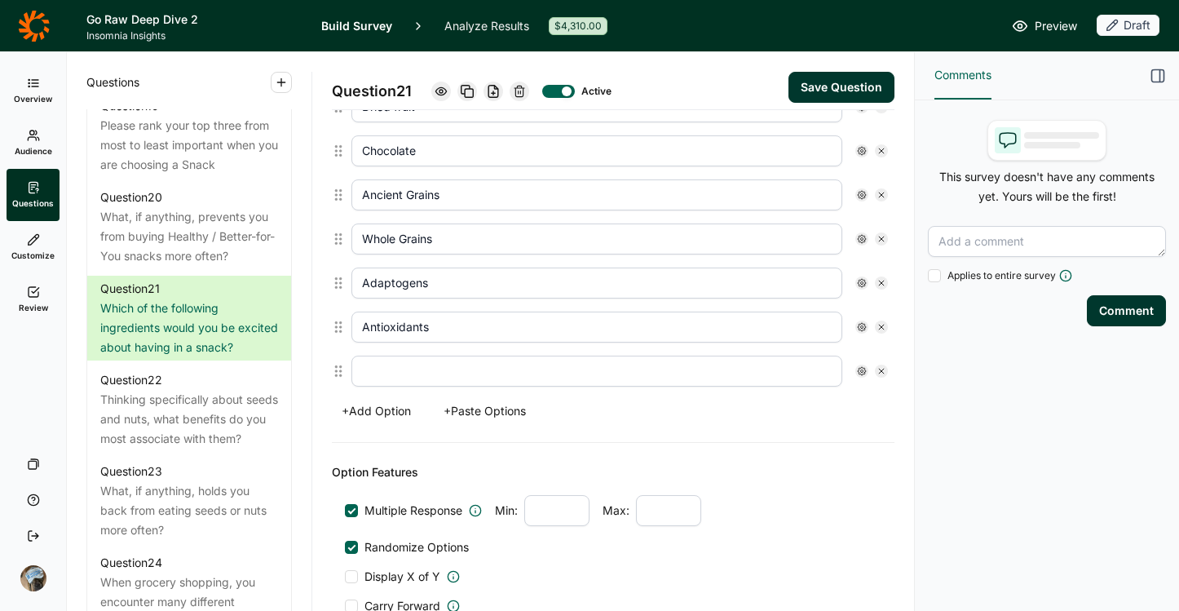
click at [392, 384] on input "text" at bounding box center [596, 371] width 491 height 31
type input "None of the Above"
click at [363, 409] on button "+ Add Option" at bounding box center [376, 411] width 89 height 23
drag, startPoint x: 339, startPoint y: 370, endPoint x: 335, endPoint y: 320, distance: 50.7
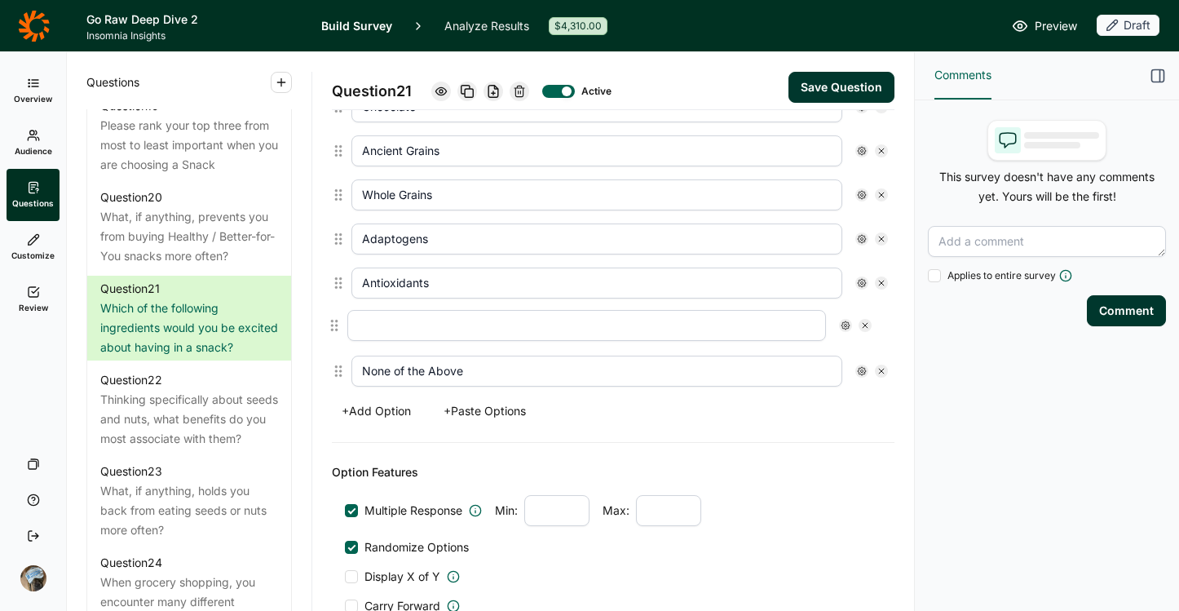
click at [335, 320] on div "Nuts (e.g., almonds, walnuts, cashews, mixed nuts) Seeds (e.g., pumpkin, sunflo…" at bounding box center [613, 151] width 563 height 484
type input "None of the Above"
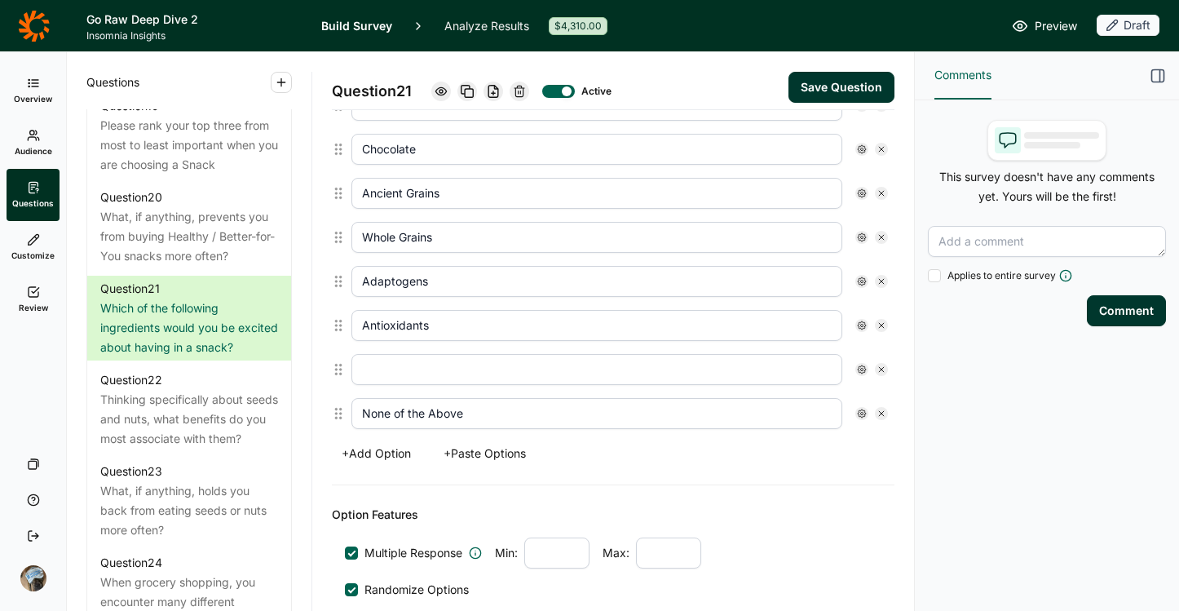
scroll to position [641, 0]
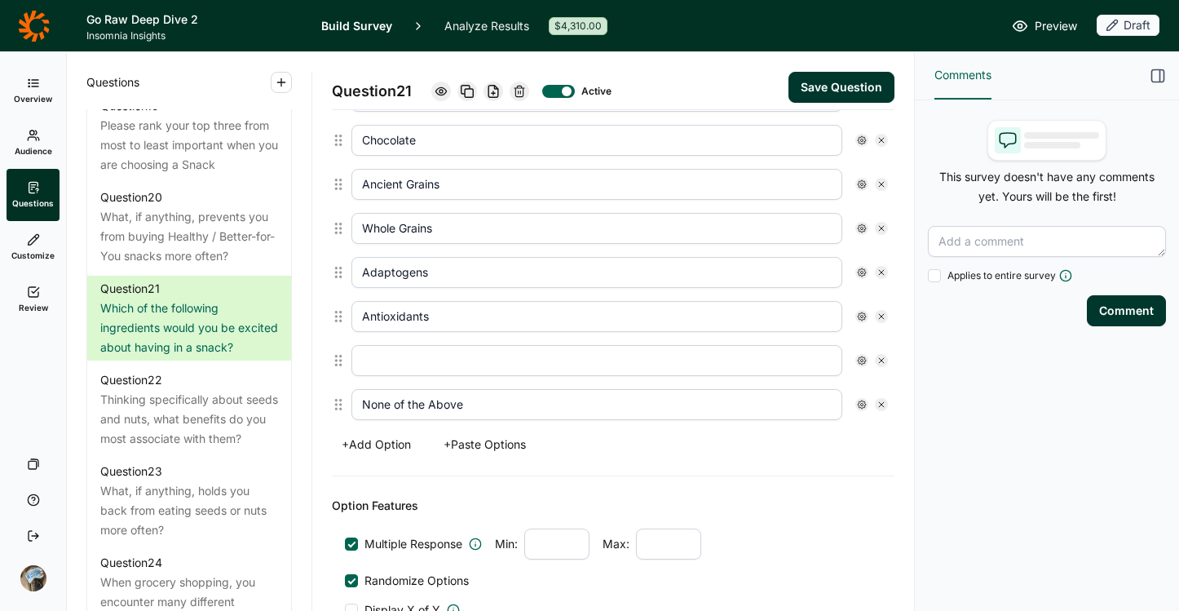
click at [479, 364] on input "text" at bounding box center [596, 360] width 491 height 31
type input "Superfoods"
click at [390, 442] on button "+ Add Option" at bounding box center [376, 444] width 89 height 23
drag, startPoint x: 339, startPoint y: 407, endPoint x: 339, endPoint y: 365, distance: 41.6
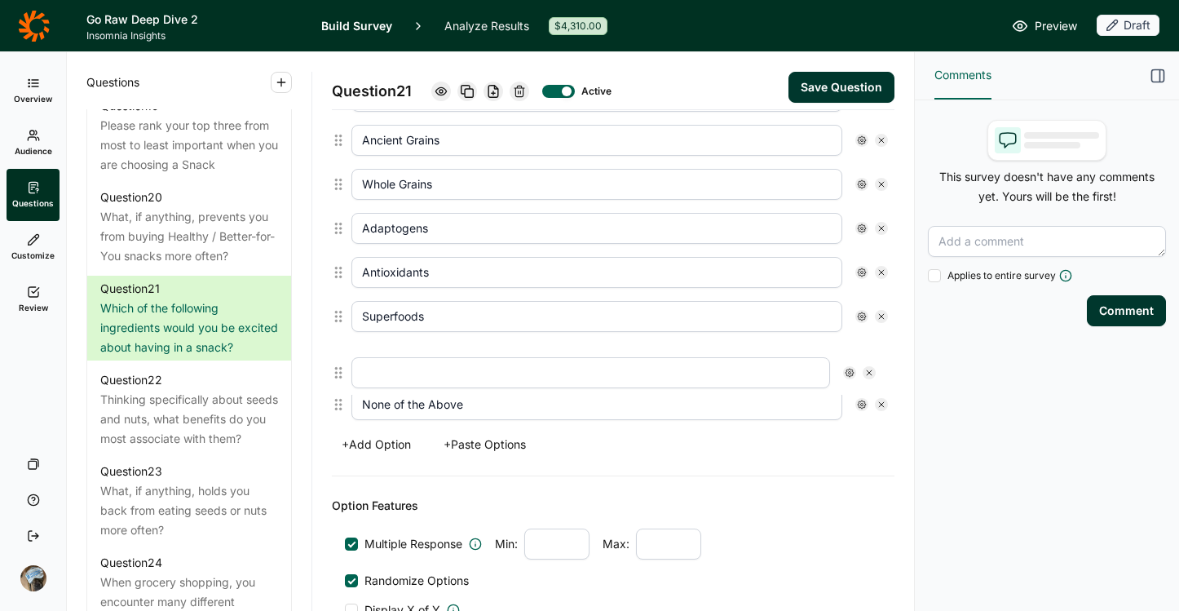
click at [339, 365] on div "Nuts (e.g., almonds, walnuts, cashews, mixed nuts) Seeds (e.g., pumpkin, sunflo…" at bounding box center [613, 162] width 563 height 528
type input "None of the Above"
click at [400, 357] on input "text" at bounding box center [596, 360] width 491 height 31
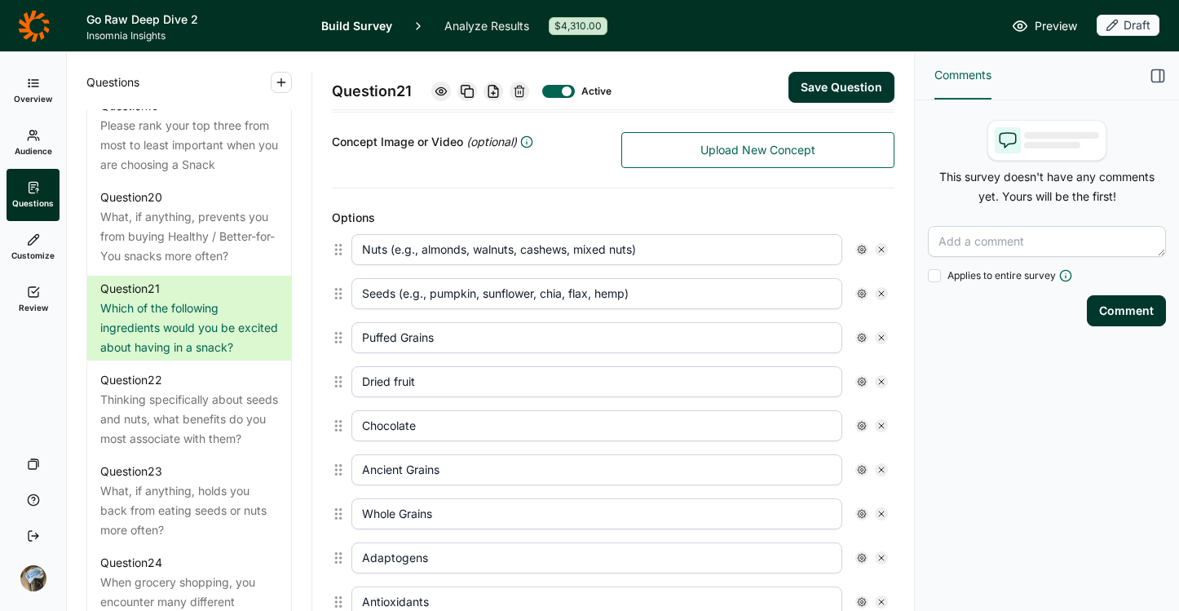
scroll to position [346, 0]
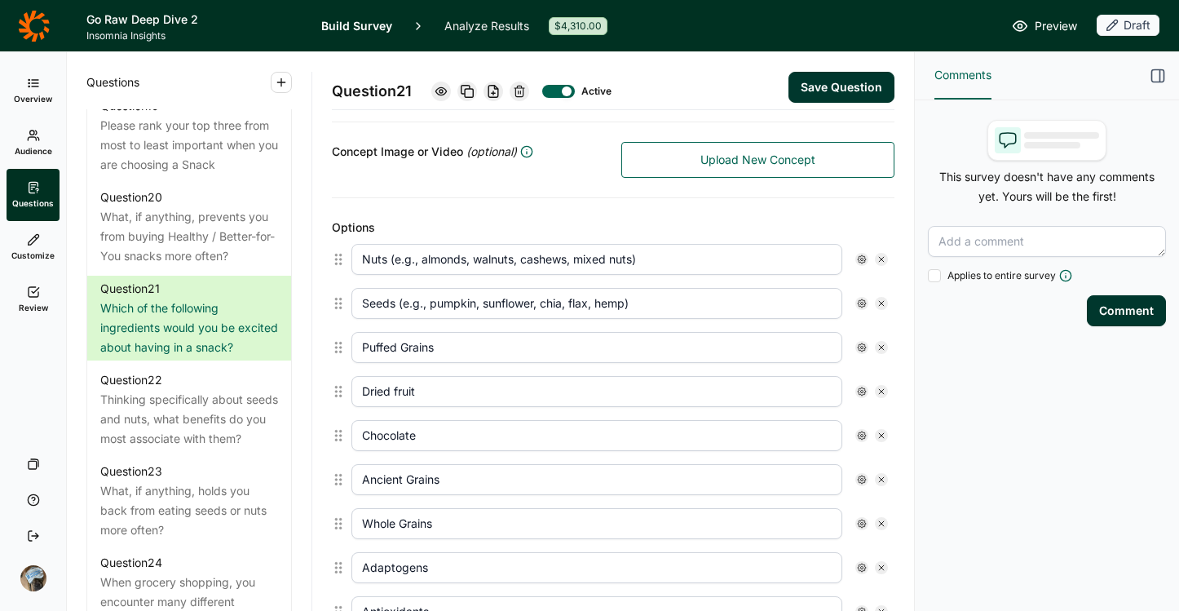
click at [797, 104] on div "Question 21 Active Save Question" at bounding box center [613, 81] width 563 height 58
click at [802, 90] on button "Save Question" at bounding box center [842, 87] width 106 height 31
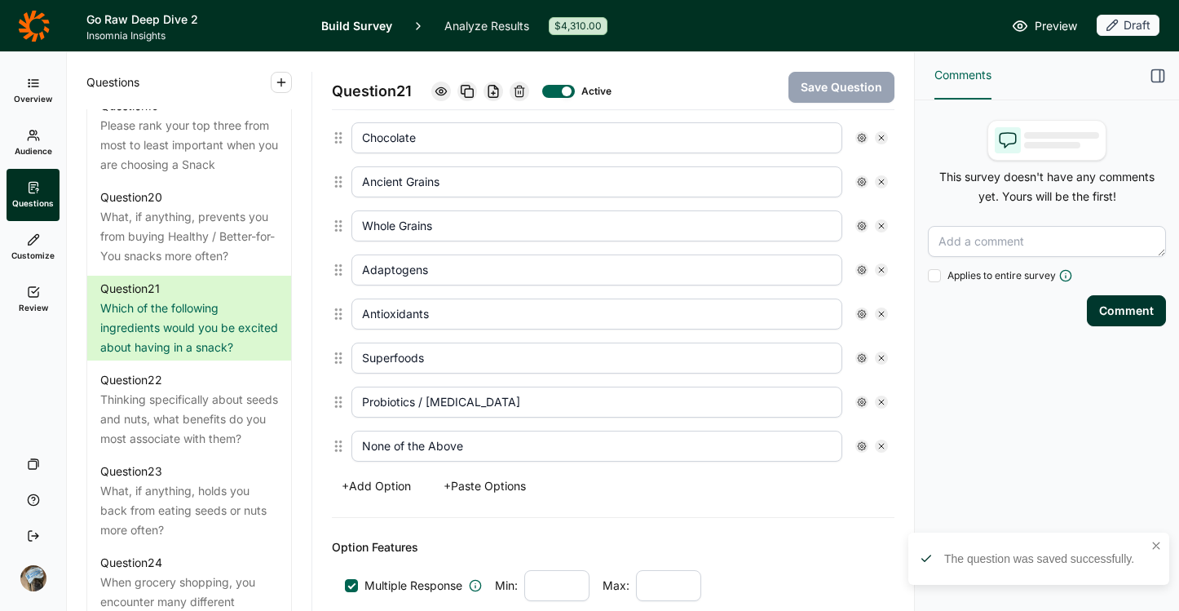
scroll to position [674, 0]
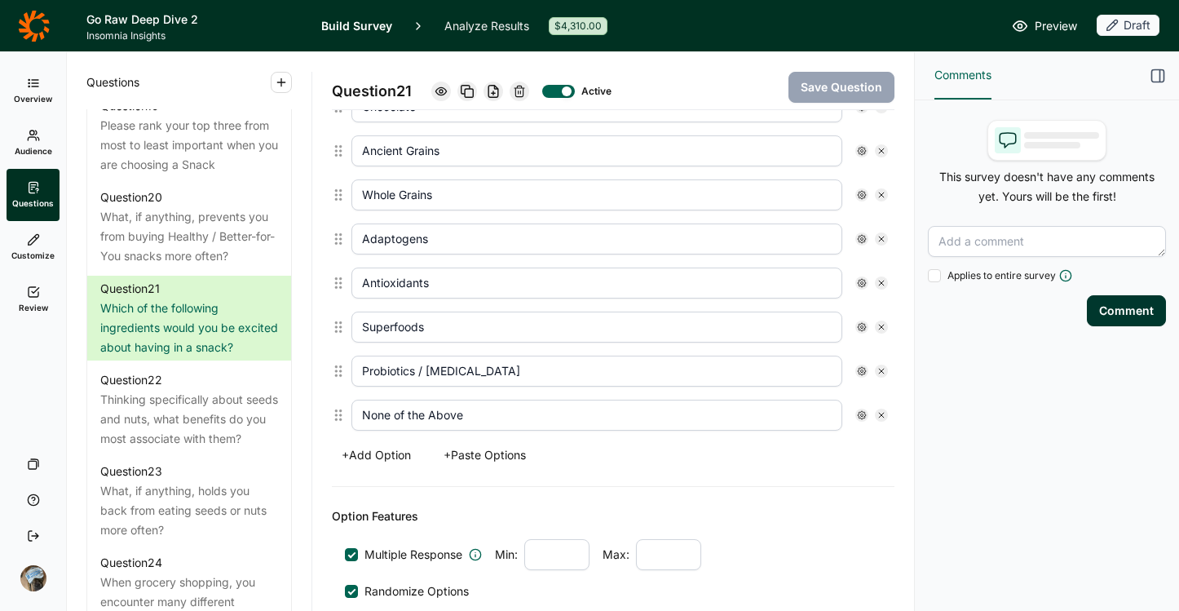
click at [395, 458] on button "+ Add Option" at bounding box center [376, 455] width 89 height 23
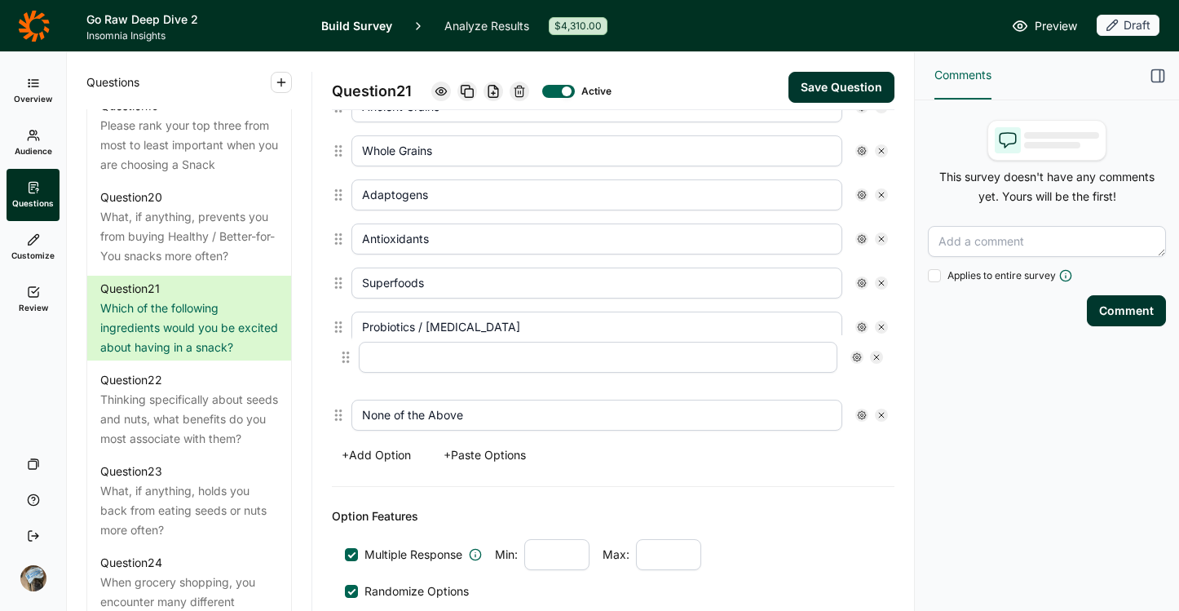
drag, startPoint x: 335, startPoint y: 413, endPoint x: 342, endPoint y: 351, distance: 62.4
click at [342, 350] on div "Nuts (e.g., almonds, walnuts, cashews, mixed nuts) Seeds (e.g., pumpkin, sunflo…" at bounding box center [613, 151] width 563 height 572
click at [426, 373] on input "text" at bounding box center [596, 371] width 491 height 31
click at [813, 68] on div "Question 21 Active Save Question" at bounding box center [613, 81] width 563 height 58
click at [814, 80] on button "Save Question" at bounding box center [842, 87] width 106 height 31
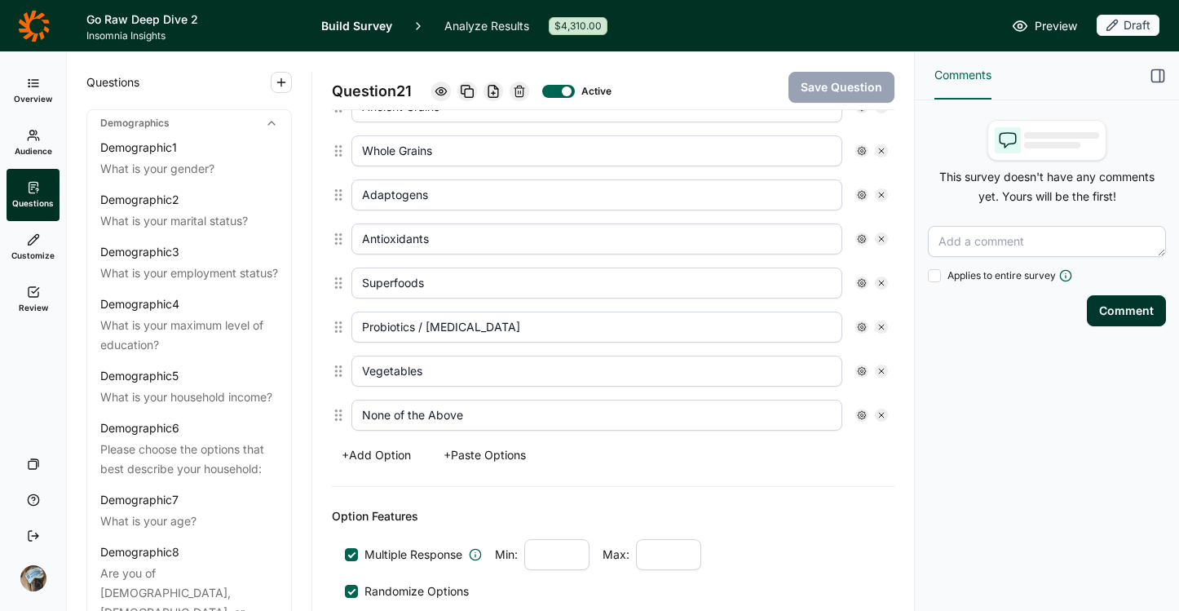
scroll to position [0, 0]
click at [28, 298] on link "Review" at bounding box center [33, 299] width 53 height 52
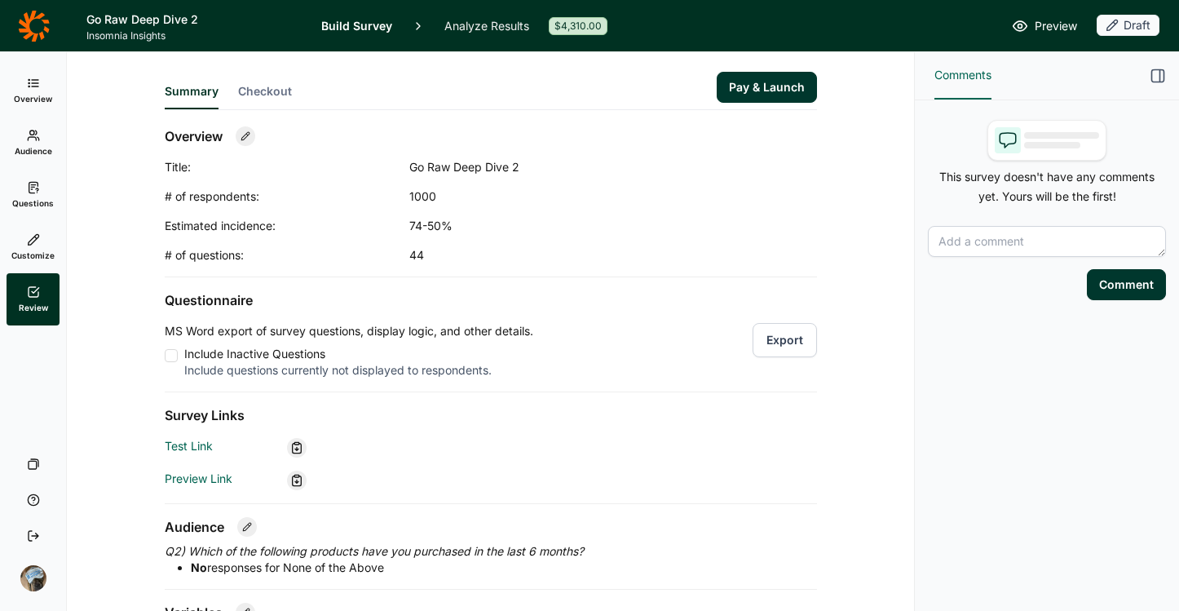
click at [763, 338] on button "Export" at bounding box center [785, 340] width 64 height 34
click at [34, 37] on icon at bounding box center [33, 25] width 31 height 31
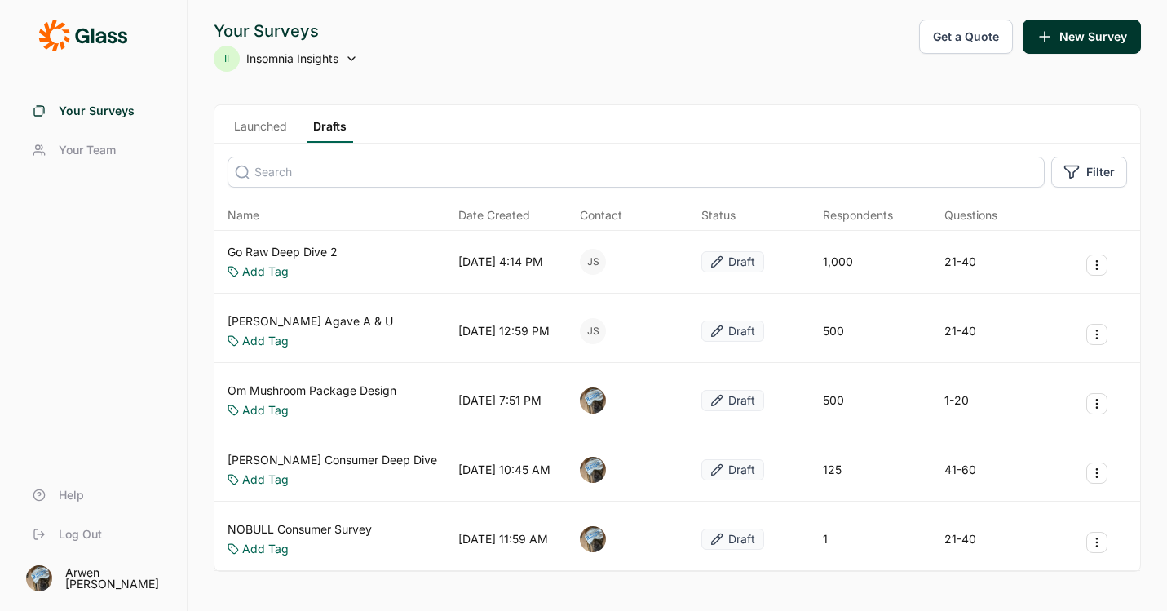
click at [292, 54] on span "Insomnia Insights" at bounding box center [292, 59] width 92 height 16
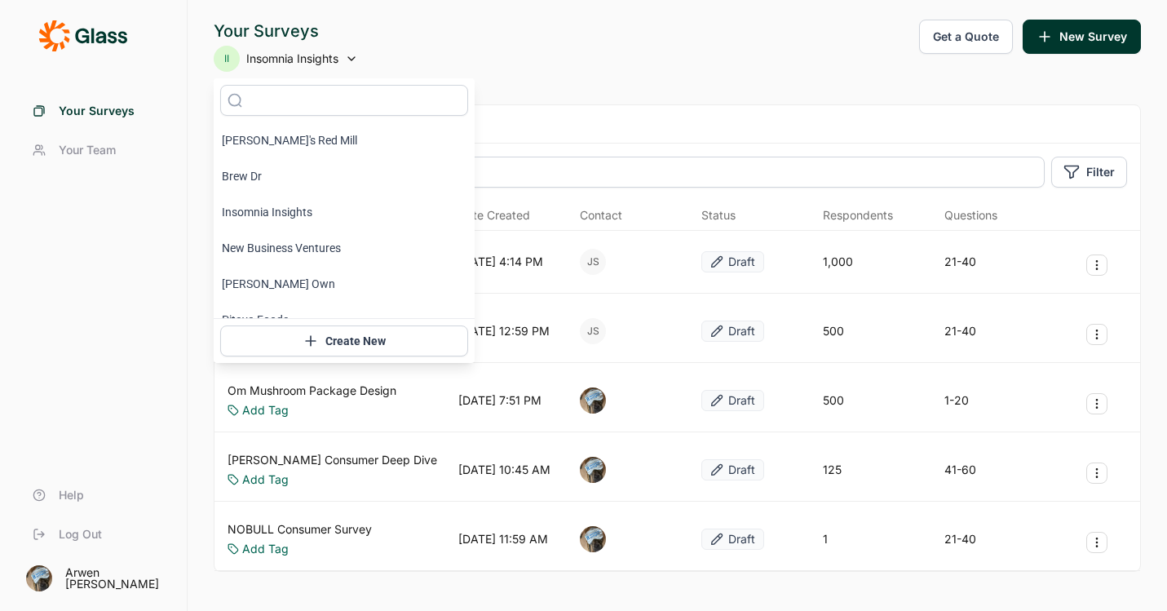
click at [678, 108] on div "Launched Drafts" at bounding box center [677, 124] width 926 height 38
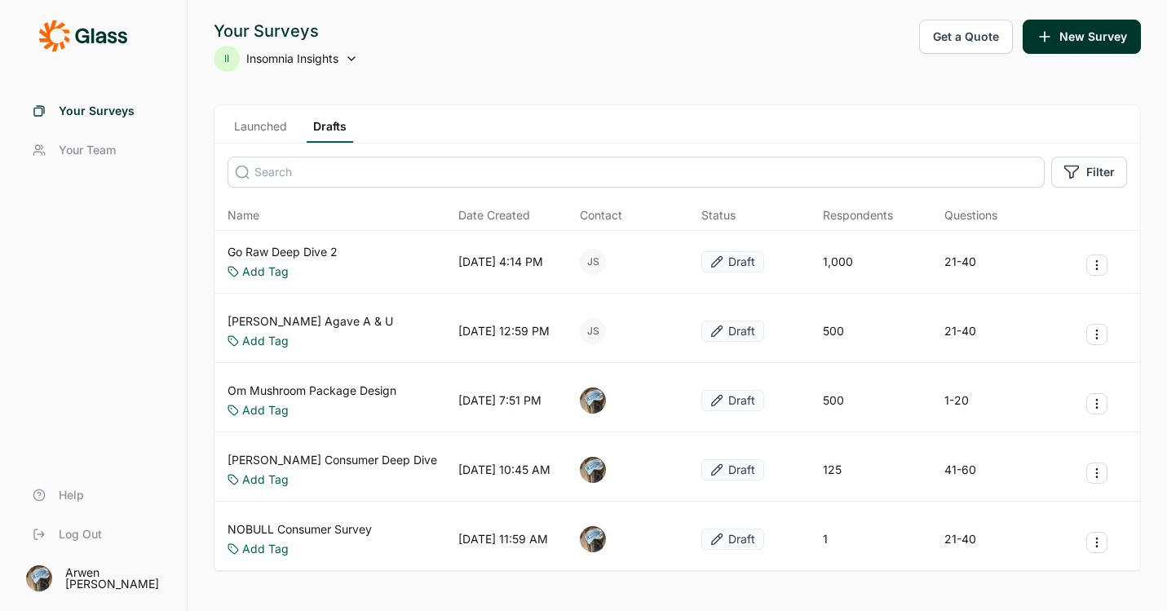
scroll to position [3, 0]
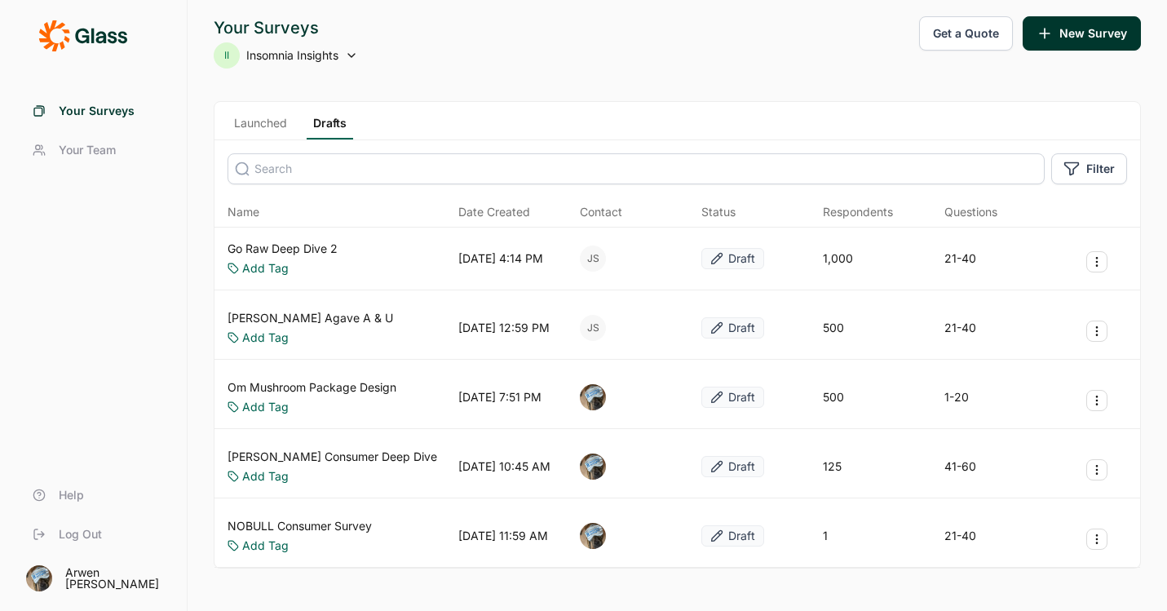
click at [280, 126] on link "Launched" at bounding box center [261, 127] width 66 height 24
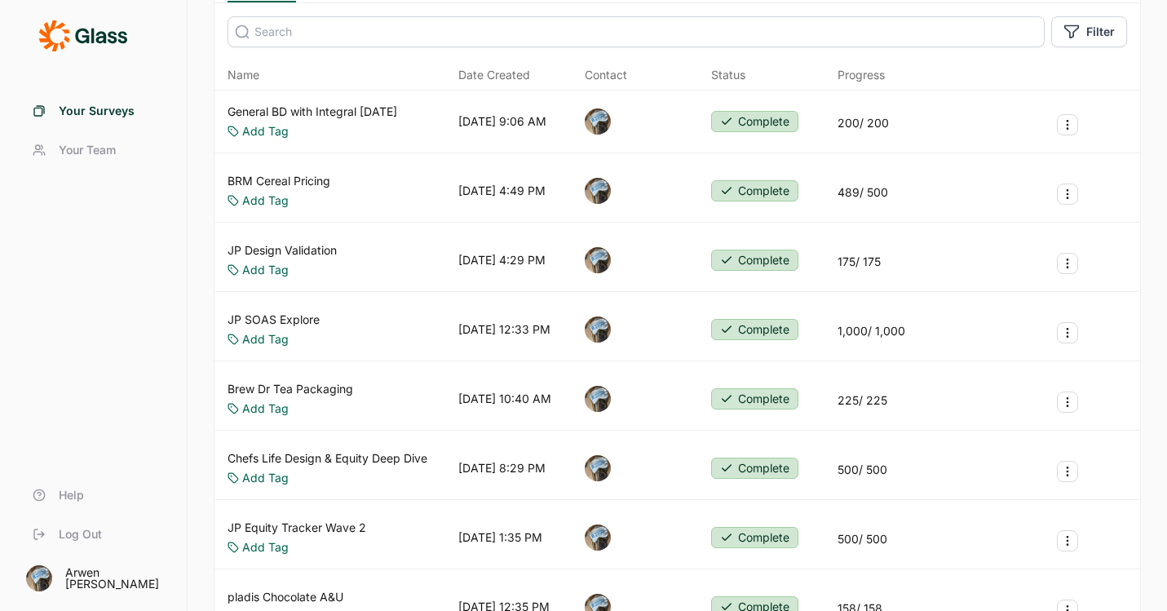
scroll to position [129, 0]
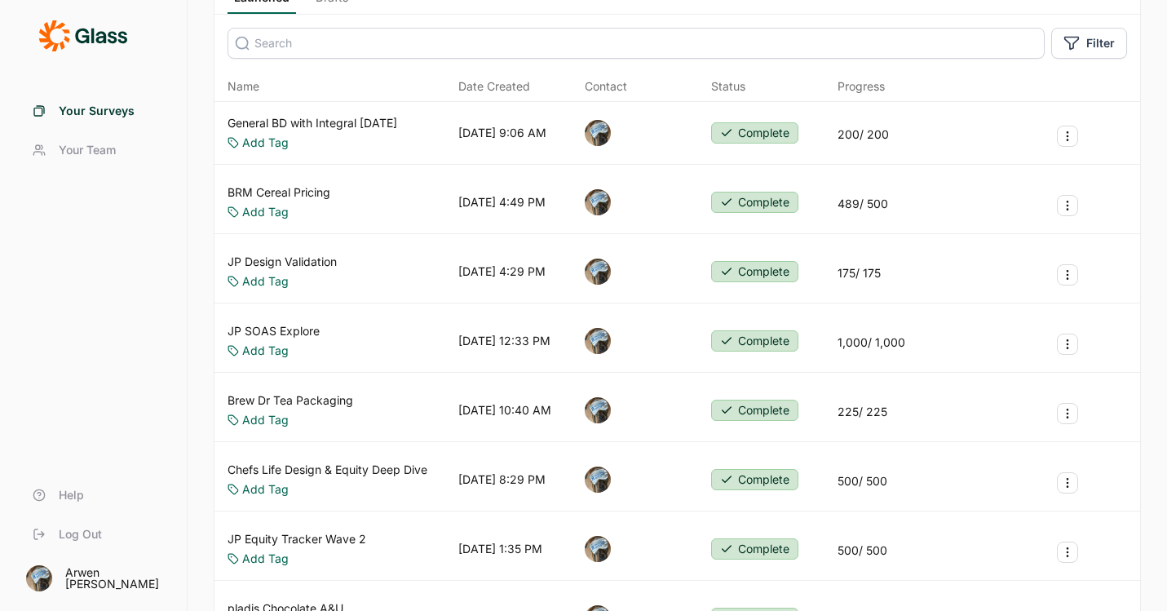
click at [305, 255] on link "JP Design Validation" at bounding box center [282, 262] width 109 height 16
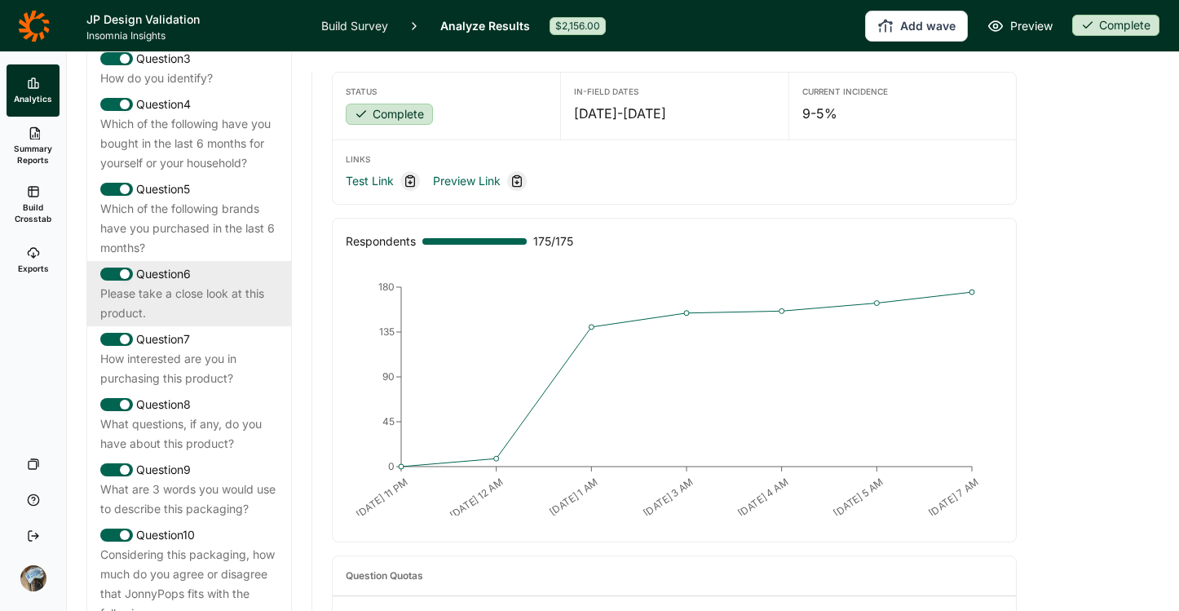
scroll to position [1019, 0]
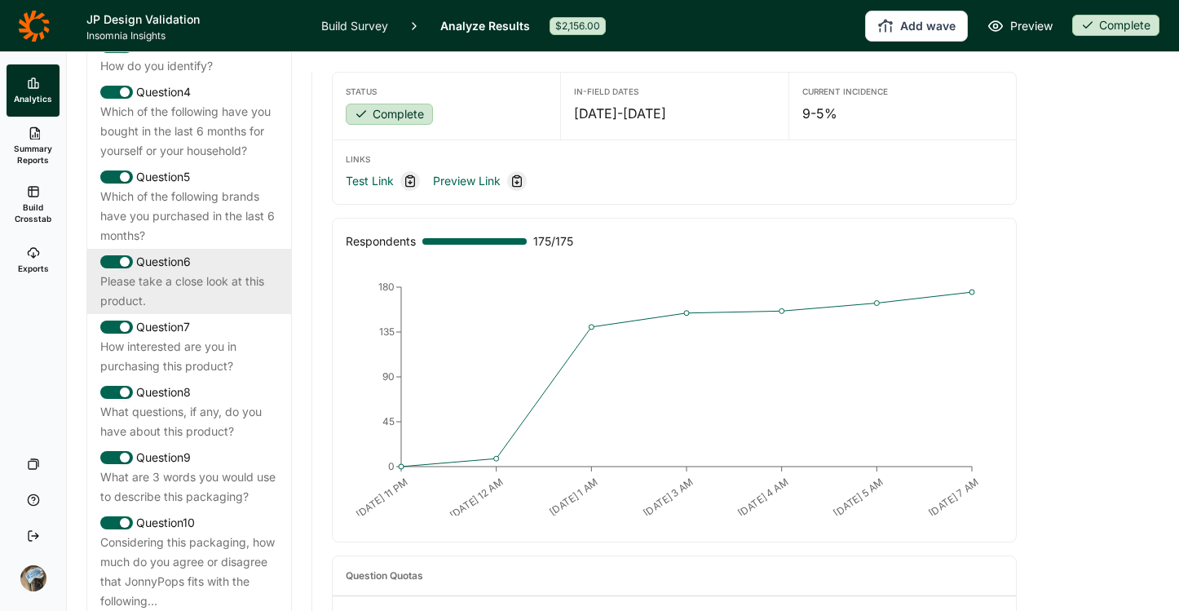
click at [194, 311] on div "Please take a close look at this product." at bounding box center [189, 291] width 178 height 39
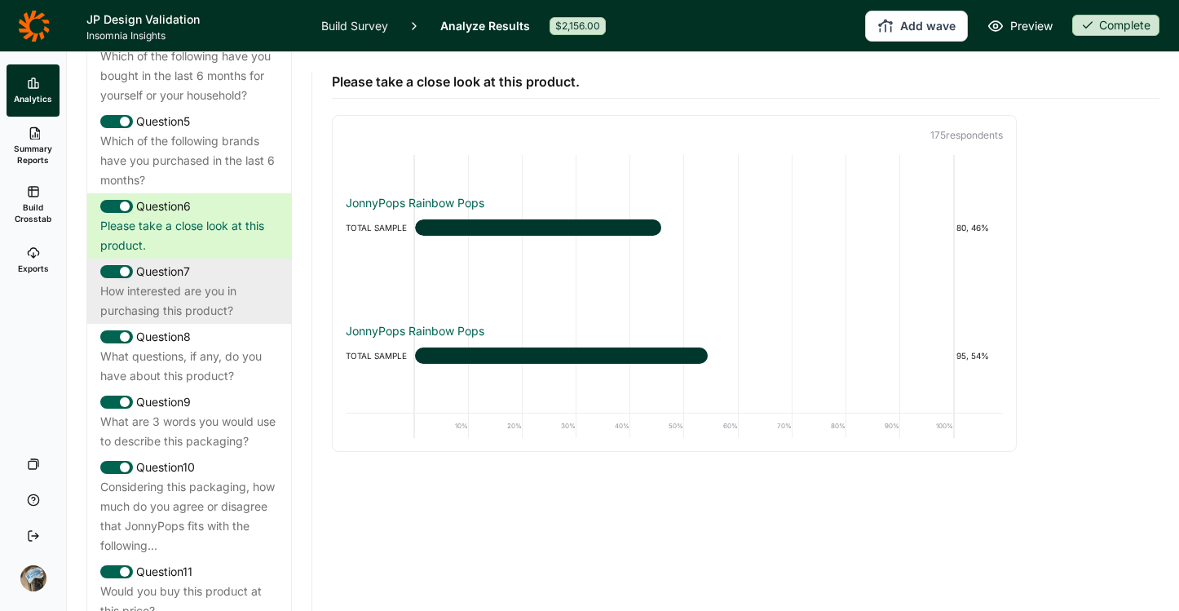
scroll to position [1075, 0]
click at [149, 320] on div "How interested are you in purchasing this product?" at bounding box center [189, 300] width 178 height 39
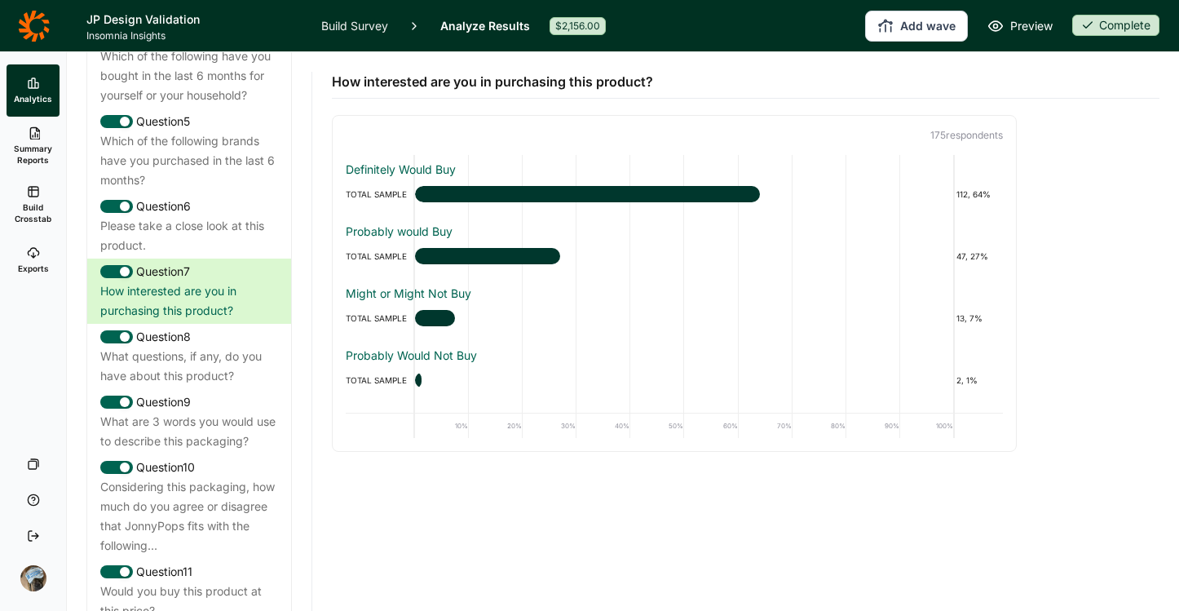
click at [356, 25] on link "Build Survey" at bounding box center [354, 25] width 67 height 51
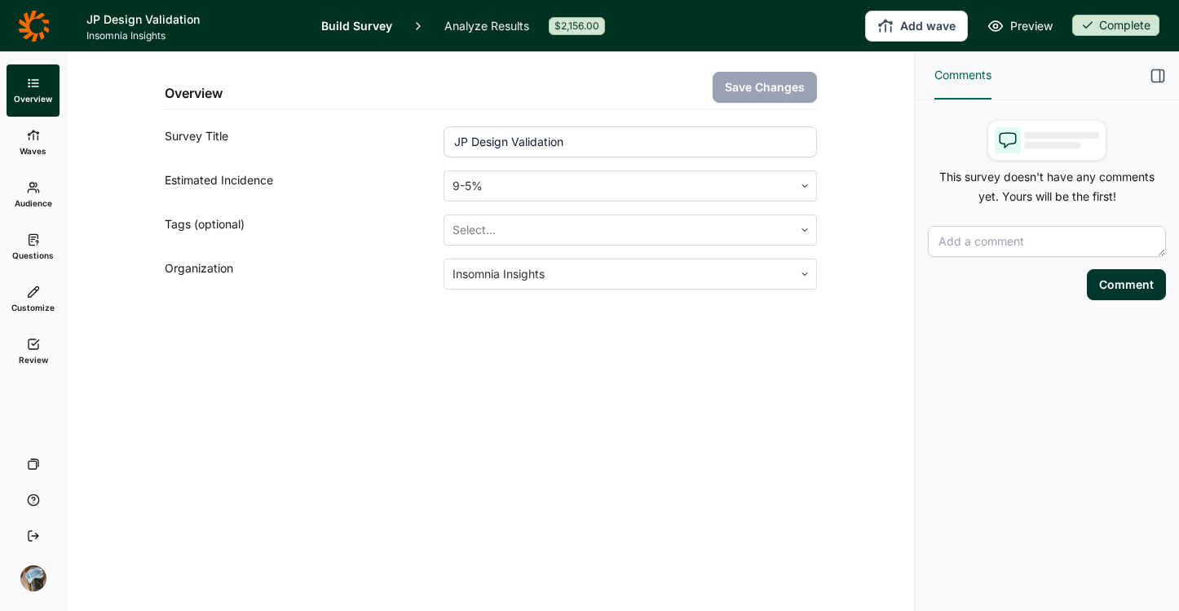
click at [29, 245] on use at bounding box center [33, 239] width 9 height 11
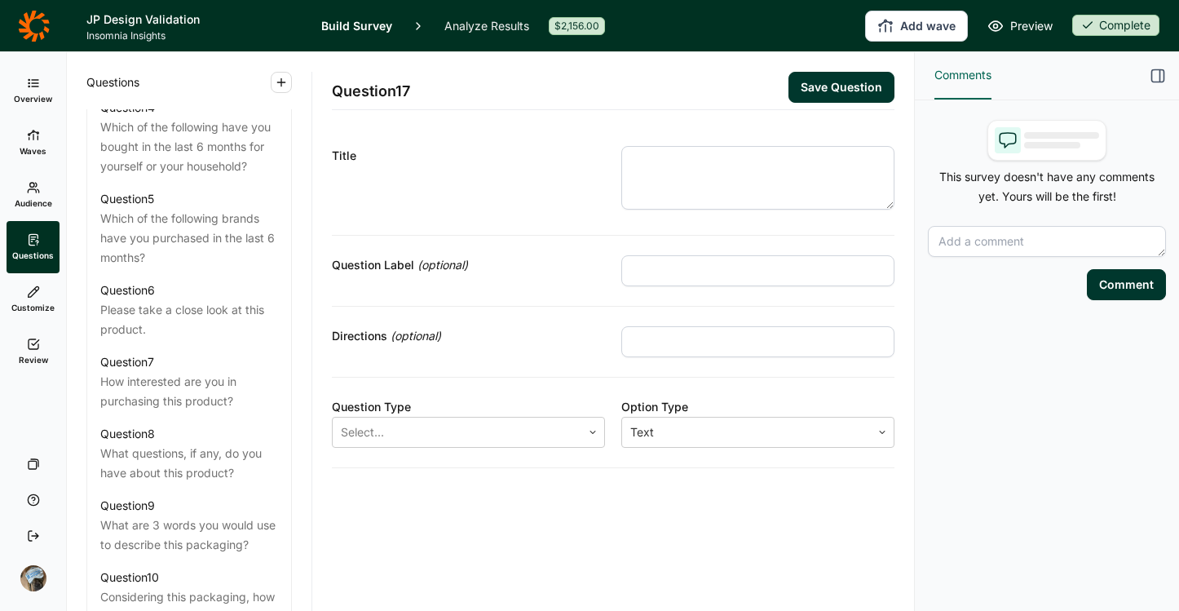
scroll to position [1031, 0]
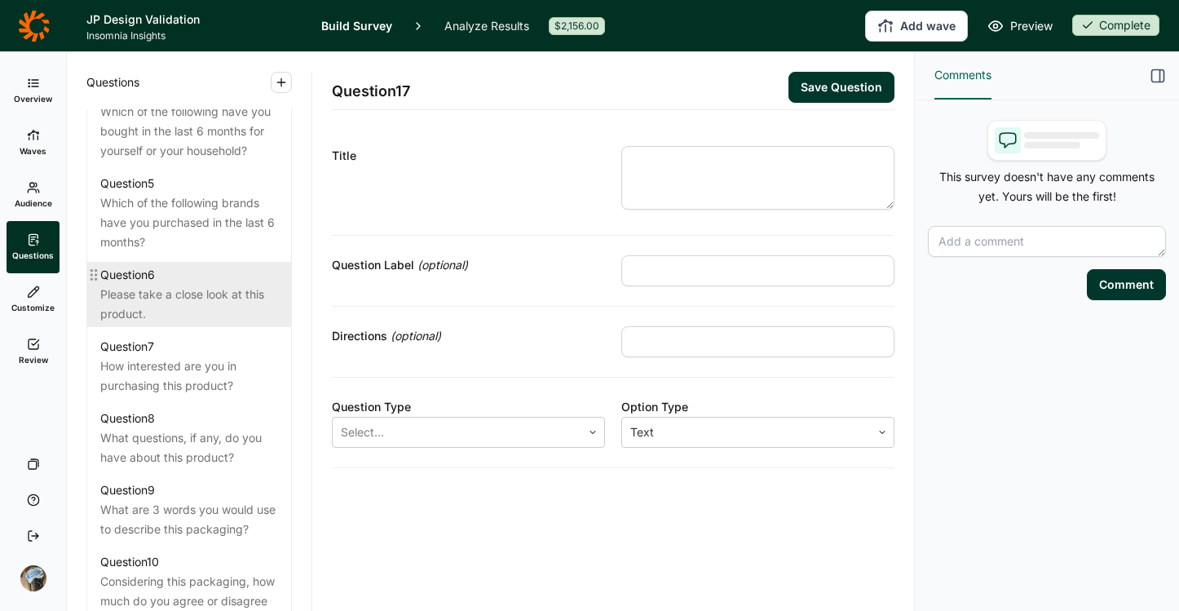
click at [183, 285] on div "Question 6" at bounding box center [189, 275] width 178 height 20
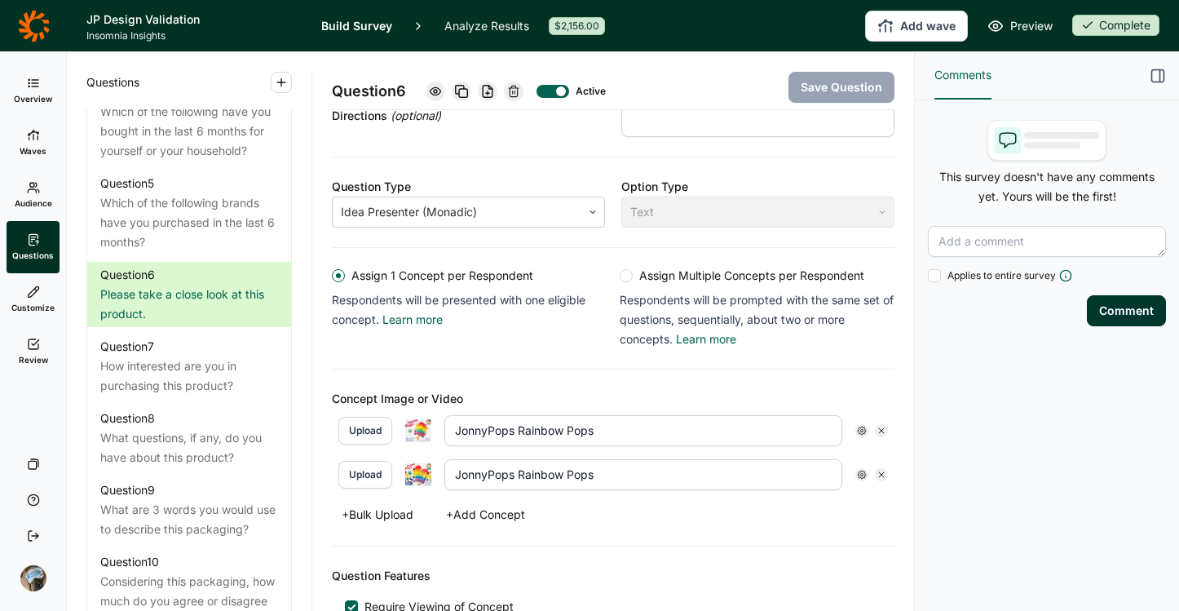
scroll to position [217, 0]
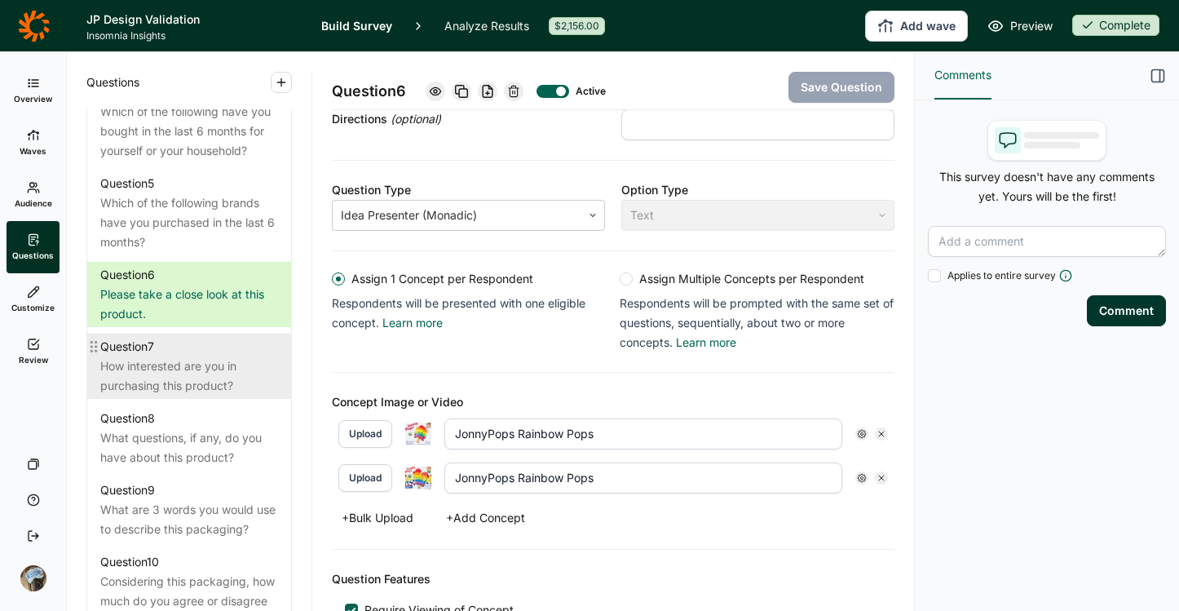
click at [175, 395] on div "How interested are you in purchasing this product?" at bounding box center [189, 375] width 178 height 39
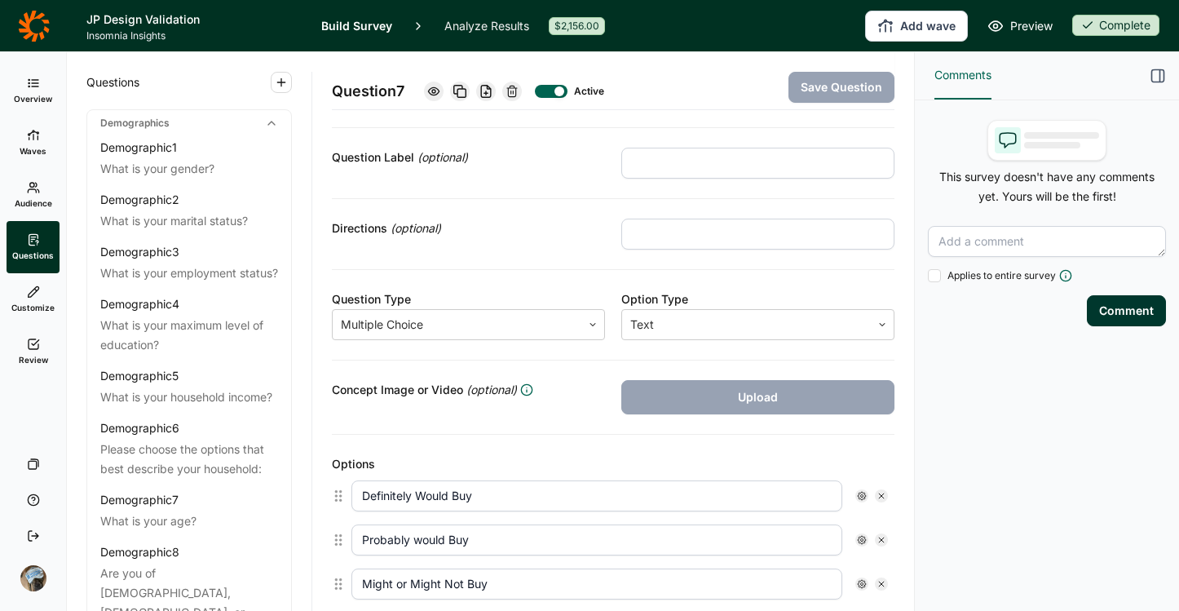
click at [29, 24] on icon at bounding box center [33, 25] width 31 height 31
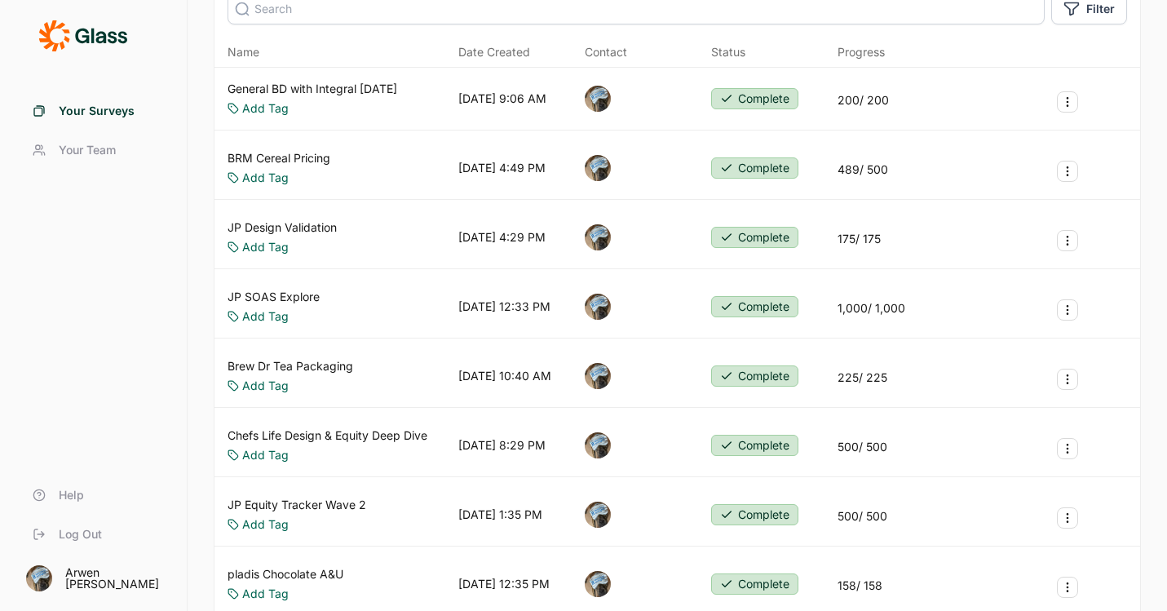
scroll to position [335, 0]
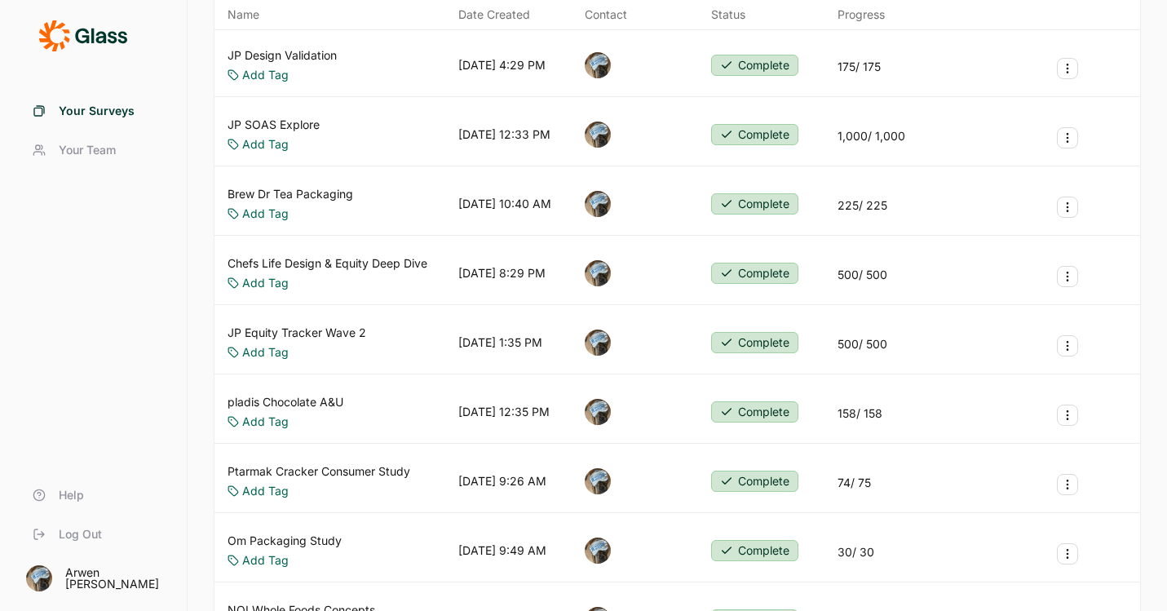
click at [319, 328] on link "JP Equity Tracker Wave 2" at bounding box center [297, 333] width 139 height 16
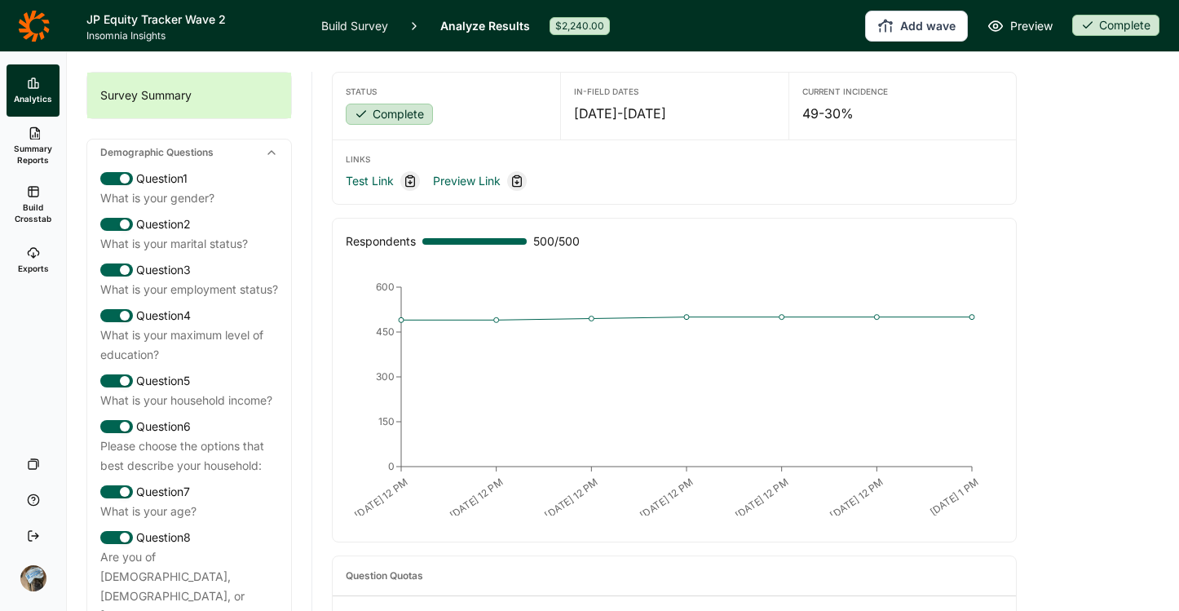
click at [912, 28] on button "Add wave" at bounding box center [916, 26] width 103 height 31
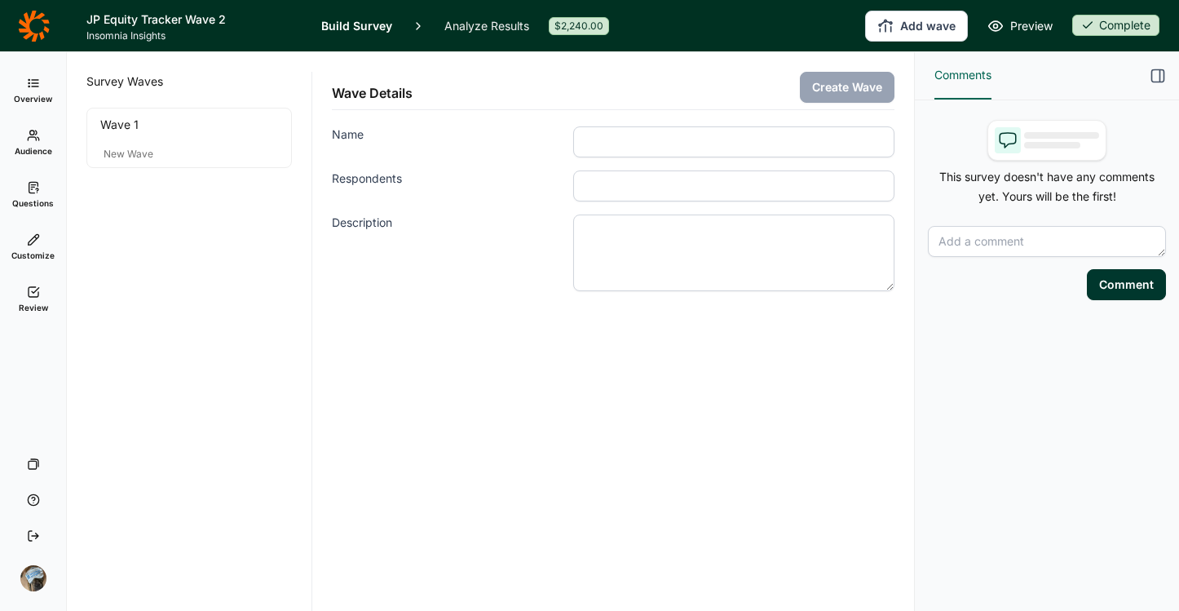
click at [645, 127] on input "Name" at bounding box center [733, 141] width 321 height 31
drag, startPoint x: 601, startPoint y: 183, endPoint x: 558, endPoint y: 183, distance: 43.2
click at [558, 183] on div "Respondents 1000" at bounding box center [613, 185] width 563 height 31
click at [653, 187] on input "1000" at bounding box center [733, 185] width 321 height 31
click at [652, 187] on input "1000" at bounding box center [733, 185] width 321 height 31
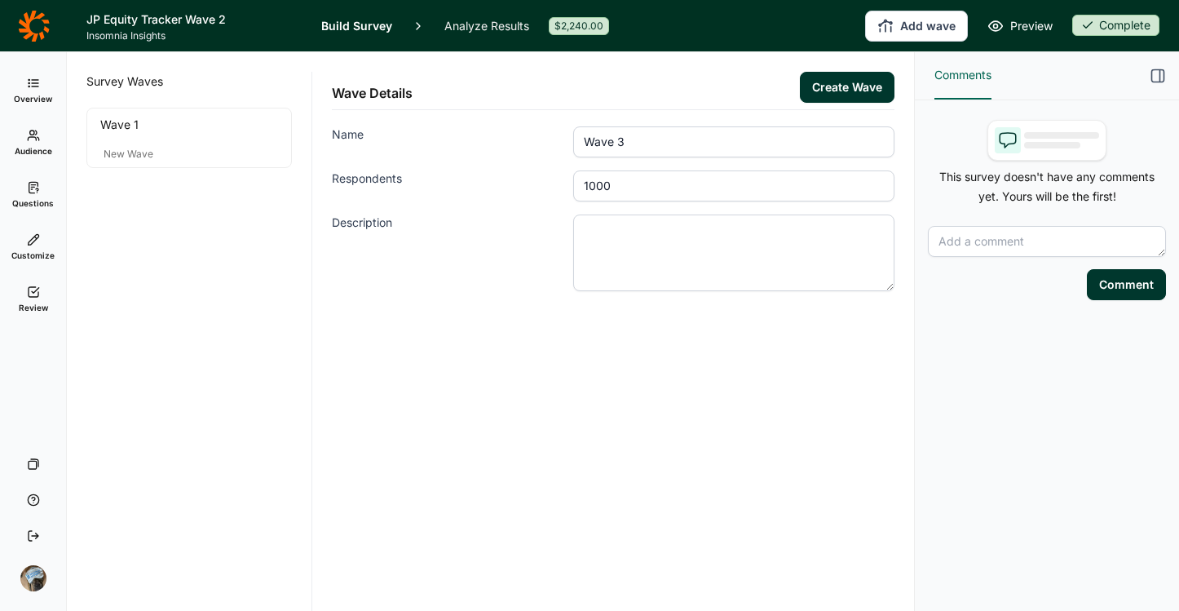
drag, startPoint x: 617, startPoint y: 187, endPoint x: 501, endPoint y: 181, distance: 115.9
click at [501, 181] on div "Respondents 1000" at bounding box center [613, 185] width 563 height 31
click at [695, 146] on input "Wave 3" at bounding box center [733, 141] width 321 height 31
click at [667, 413] on div "Wave Details Create Wave Name Wave 3 - Rep Sample Respondents 600 Description" at bounding box center [613, 331] width 602 height 559
click at [823, 86] on button "Create Wave" at bounding box center [847, 87] width 95 height 31
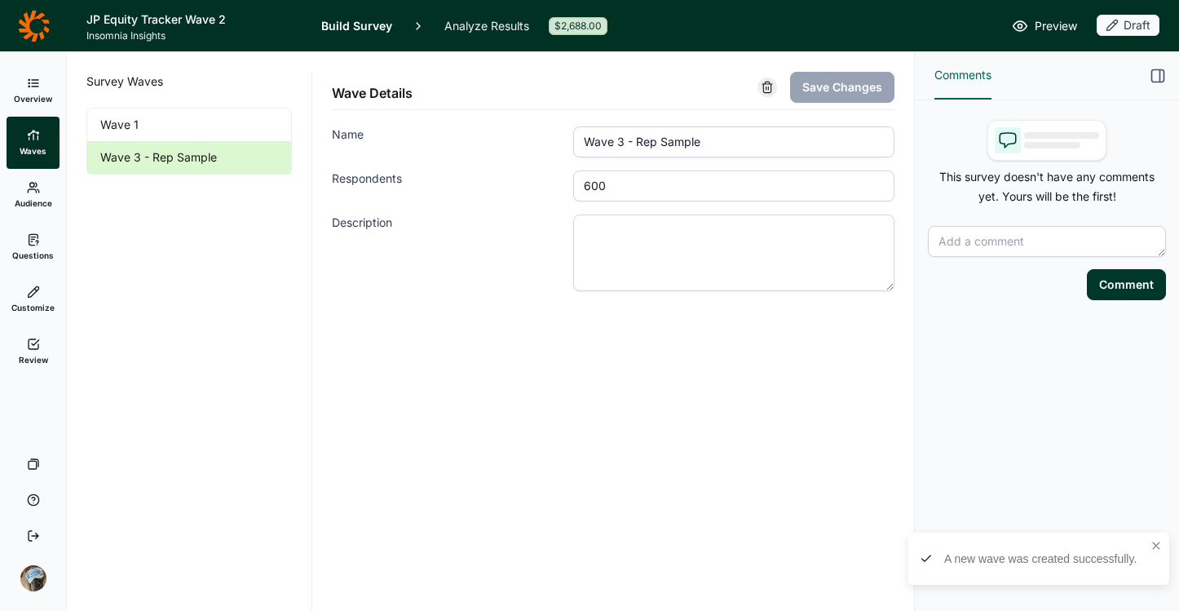
click at [29, 243] on use at bounding box center [33, 239] width 9 height 11
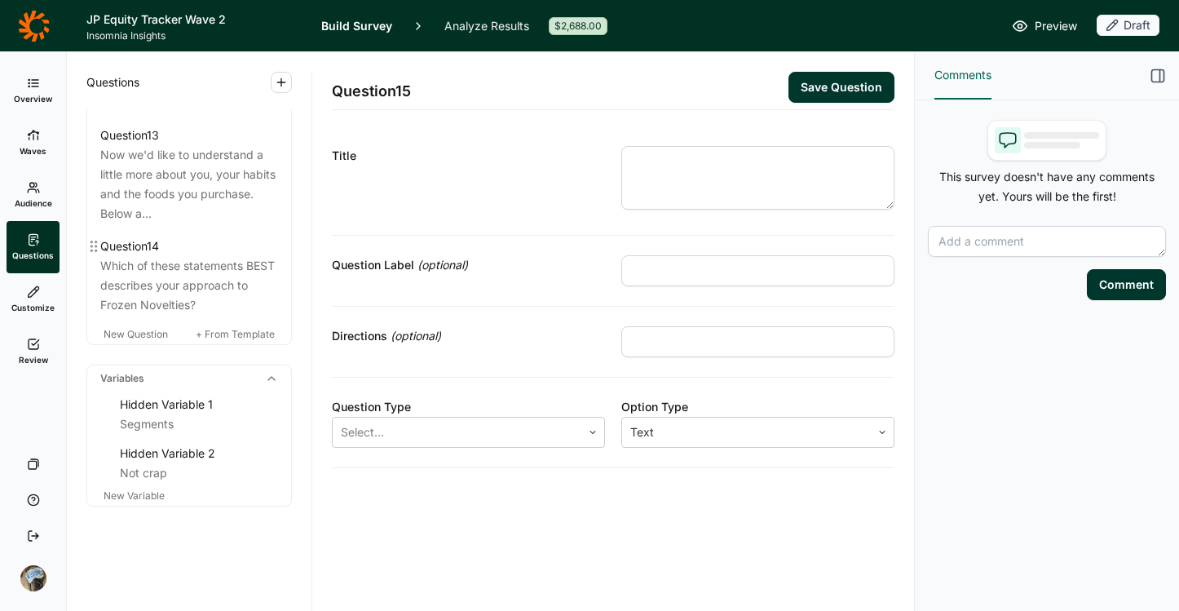
scroll to position [1927, 0]
click at [146, 413] on div "Hidden Variable 1" at bounding box center [199, 405] width 158 height 20
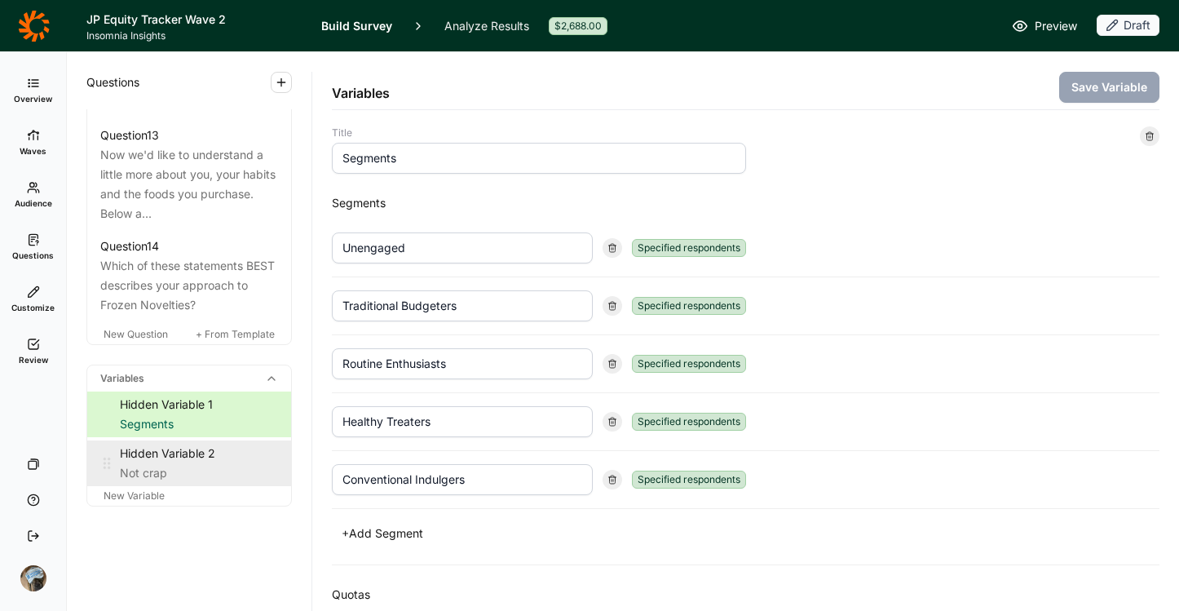
click at [169, 452] on div "Hidden Variable 2" at bounding box center [199, 454] width 158 height 20
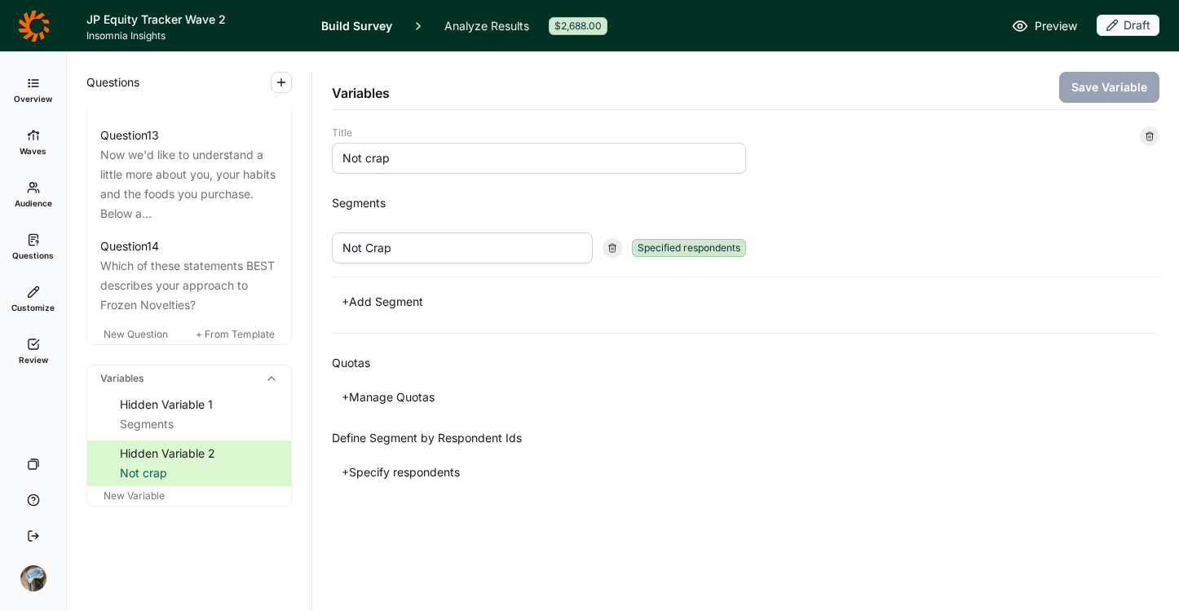
click at [1151, 138] on icon at bounding box center [1150, 136] width 10 height 10
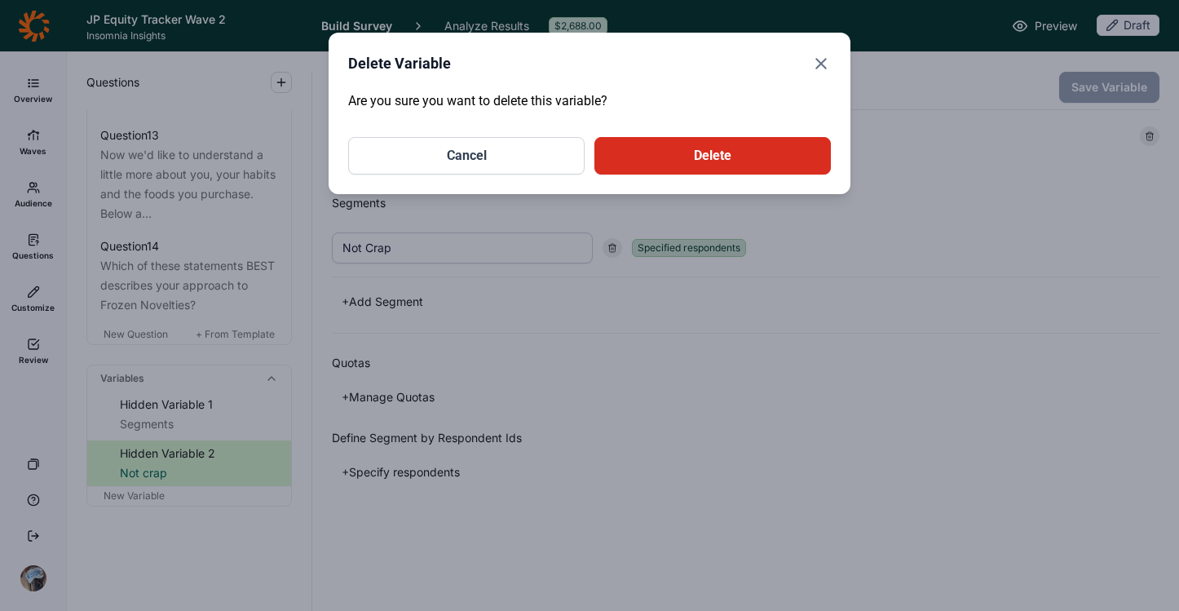
click at [727, 150] on button "Delete" at bounding box center [712, 156] width 236 height 38
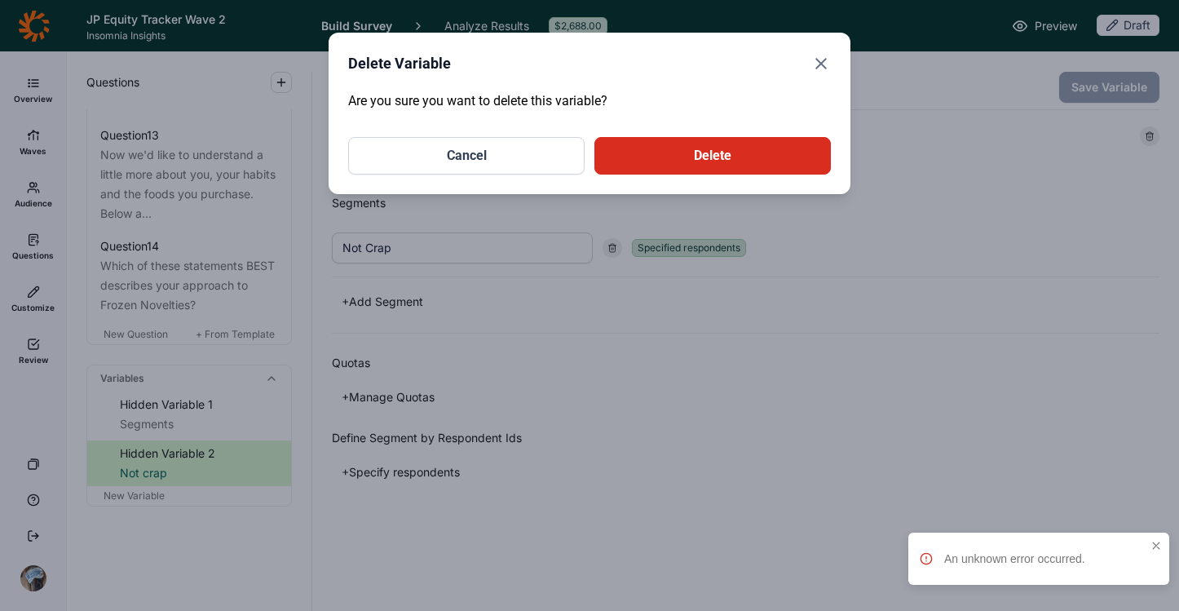
click at [815, 58] on icon "Close" at bounding box center [821, 64] width 20 height 20
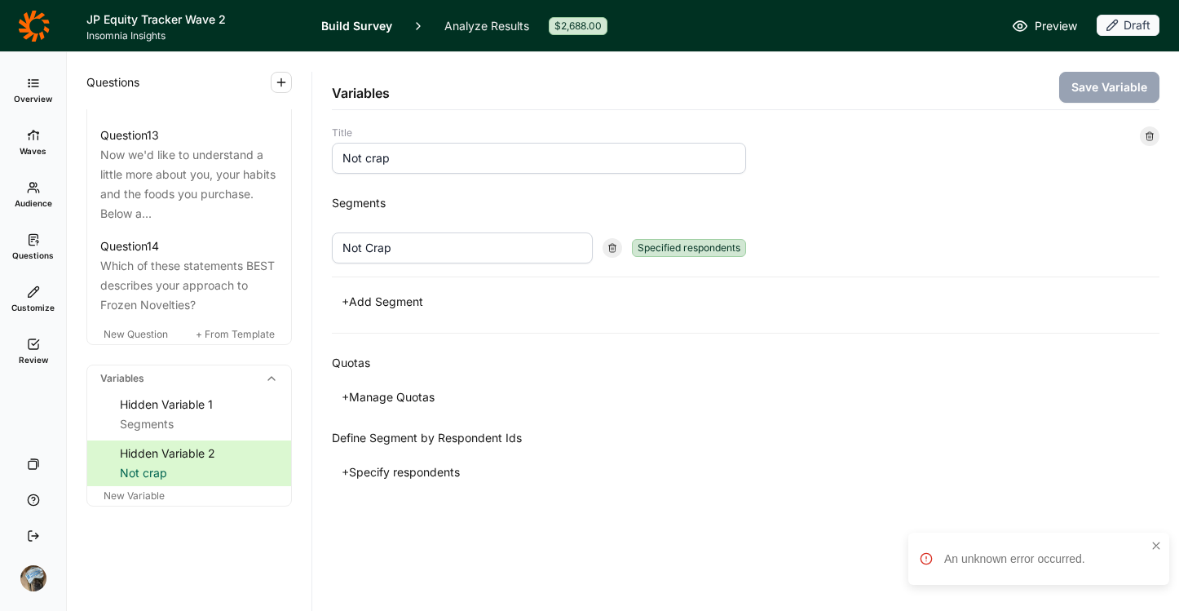
click at [537, 440] on div "Define Segment by Respondent Ids" at bounding box center [746, 438] width 828 height 20
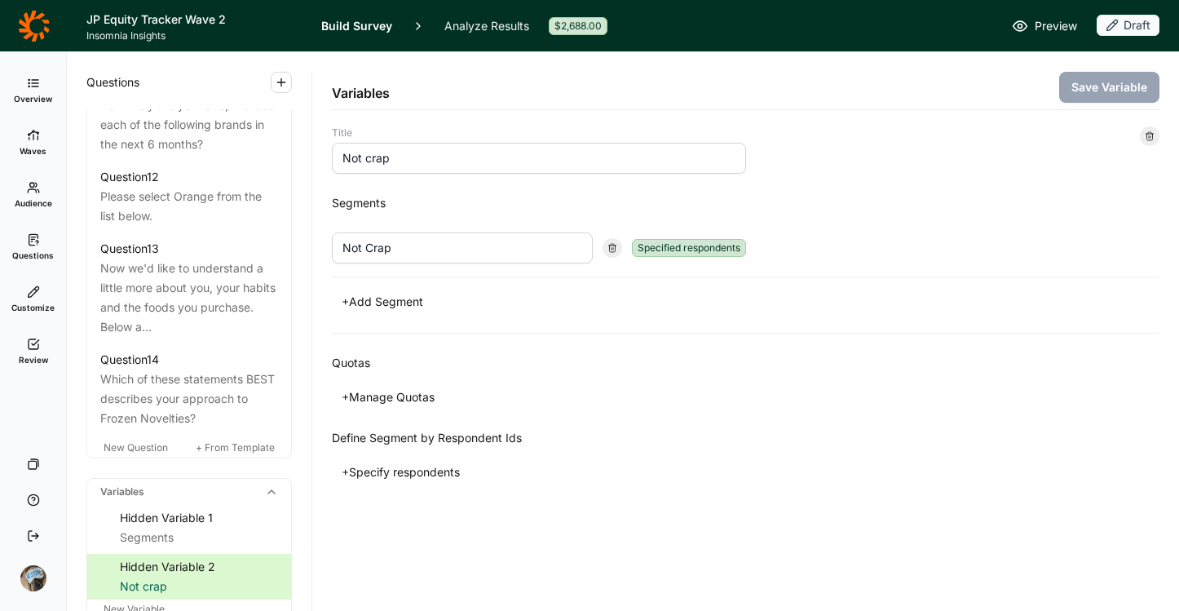
scroll to position [1756, 0]
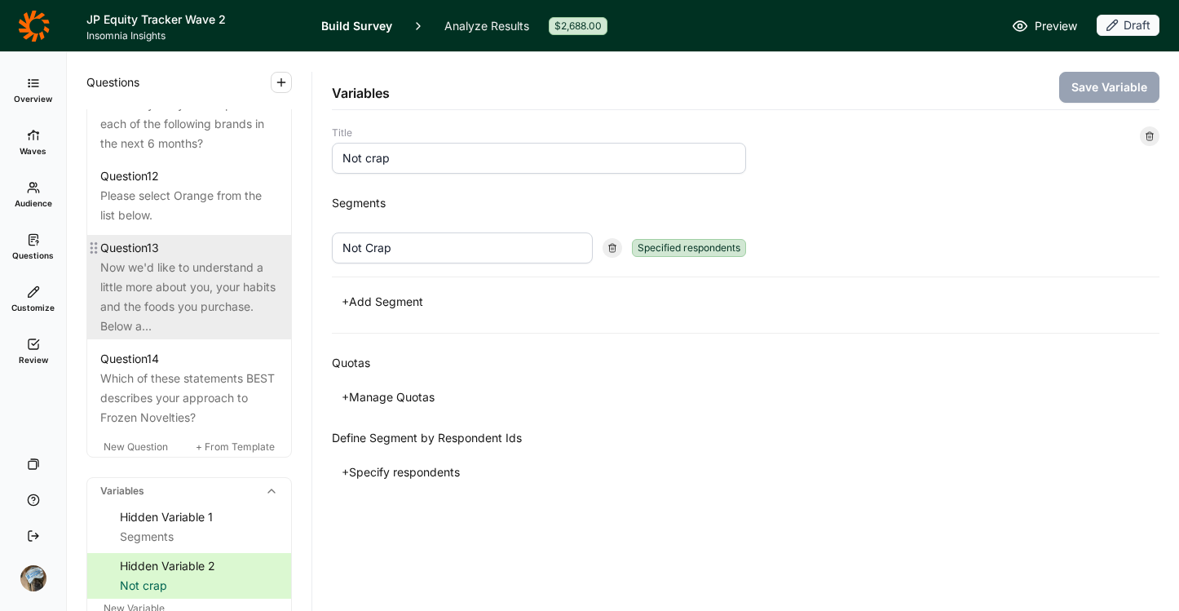
click at [212, 336] on div "Now we'd like to understand a little more about you, your habits and the foods …" at bounding box center [189, 297] width 178 height 78
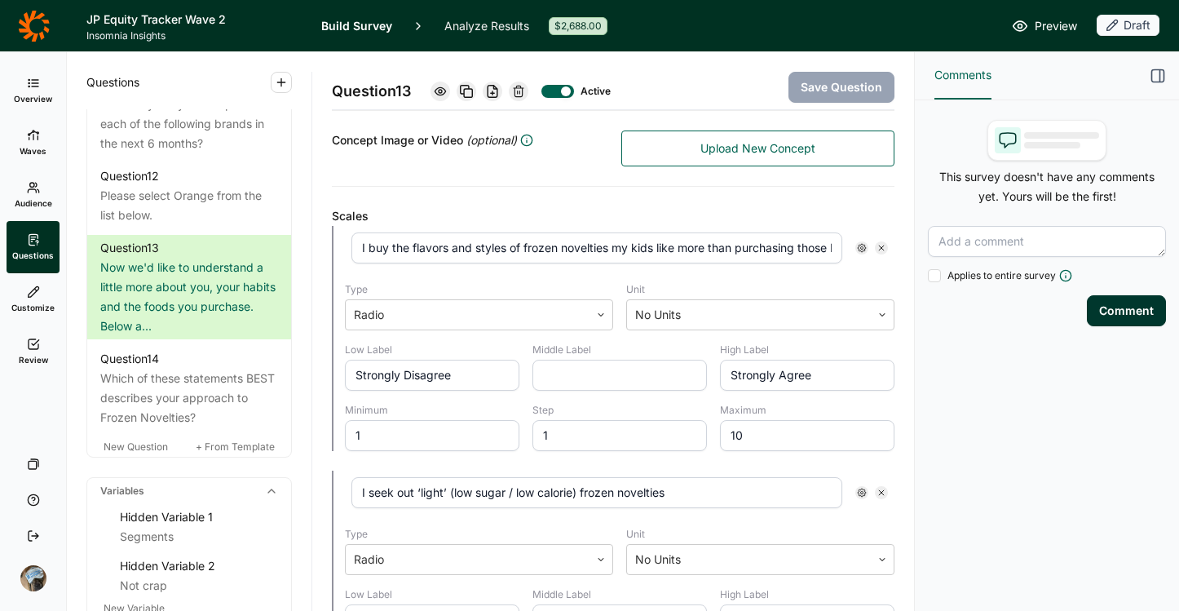
scroll to position [364, 0]
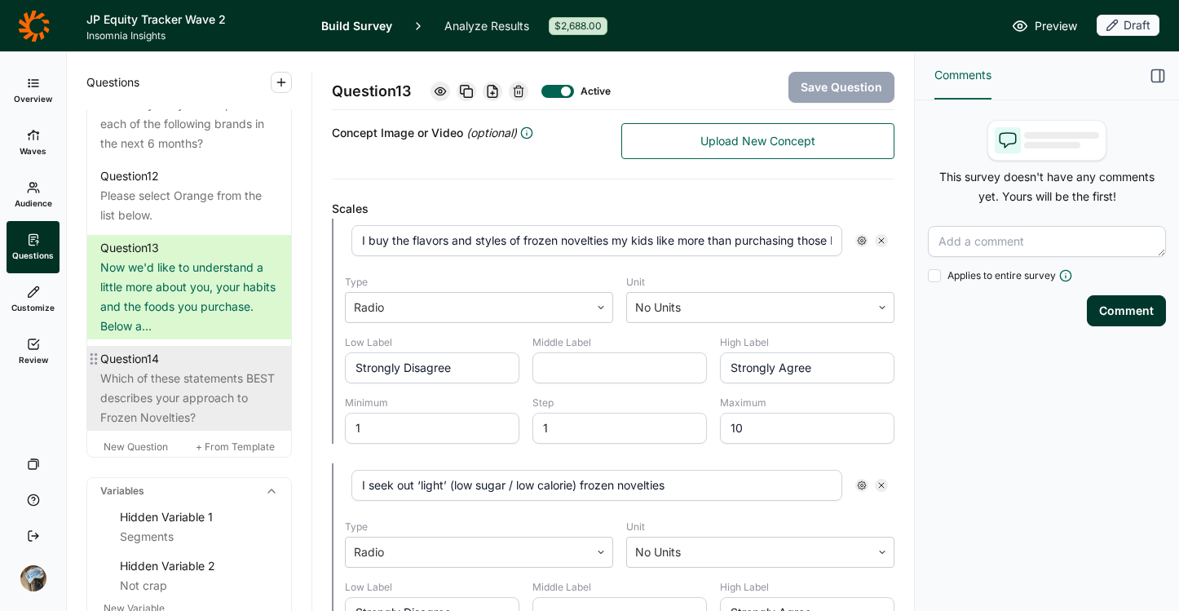
click at [175, 427] on div "Which of these statements BEST describes your approach to Frozen Novelties?" at bounding box center [189, 398] width 178 height 59
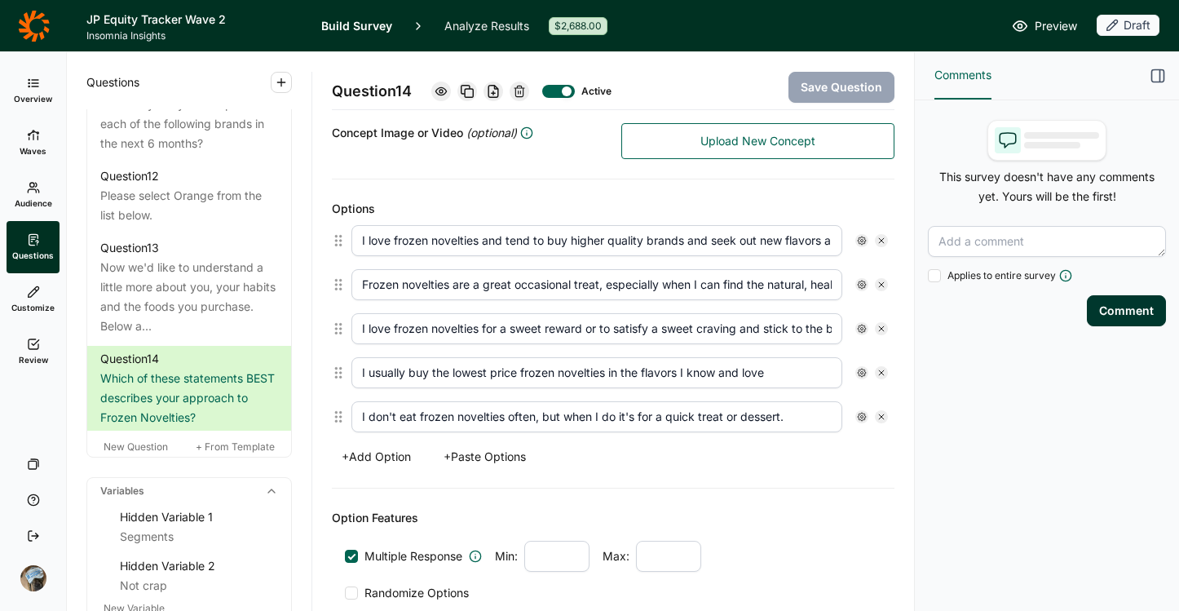
click at [524, 89] on icon at bounding box center [519, 91] width 13 height 13
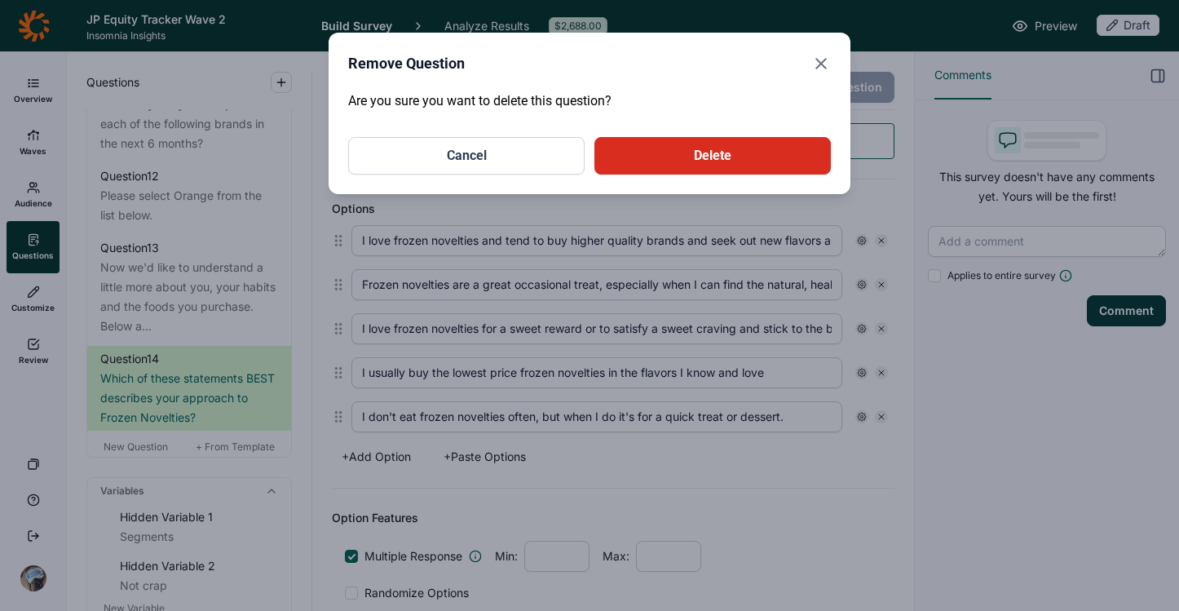
click at [720, 158] on button "Delete" at bounding box center [712, 156] width 236 height 38
click at [826, 64] on icon "Close" at bounding box center [821, 64] width 20 height 20
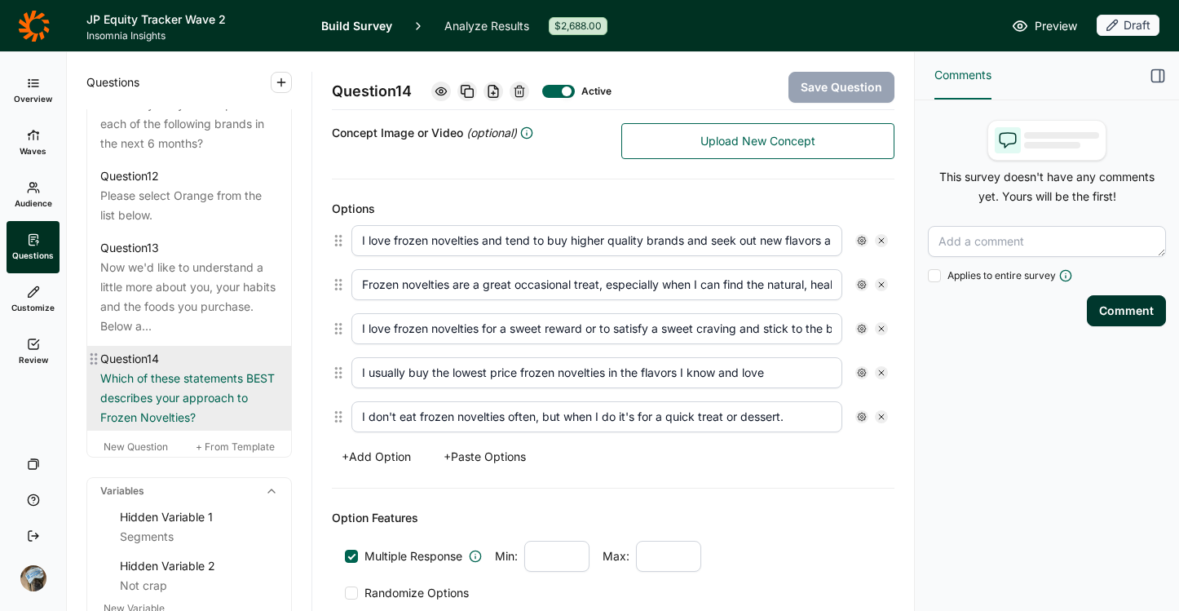
click at [184, 427] on div "Which of these statements BEST describes your approach to Frozen Novelties?" at bounding box center [189, 398] width 178 height 59
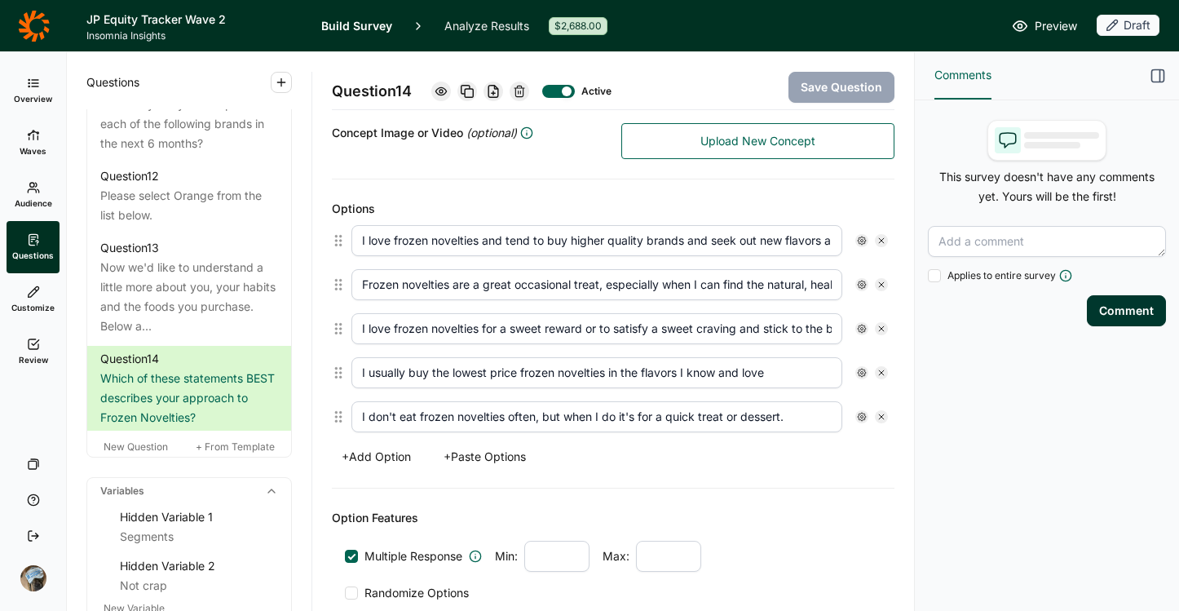
click at [551, 86] on div at bounding box center [558, 91] width 33 height 13
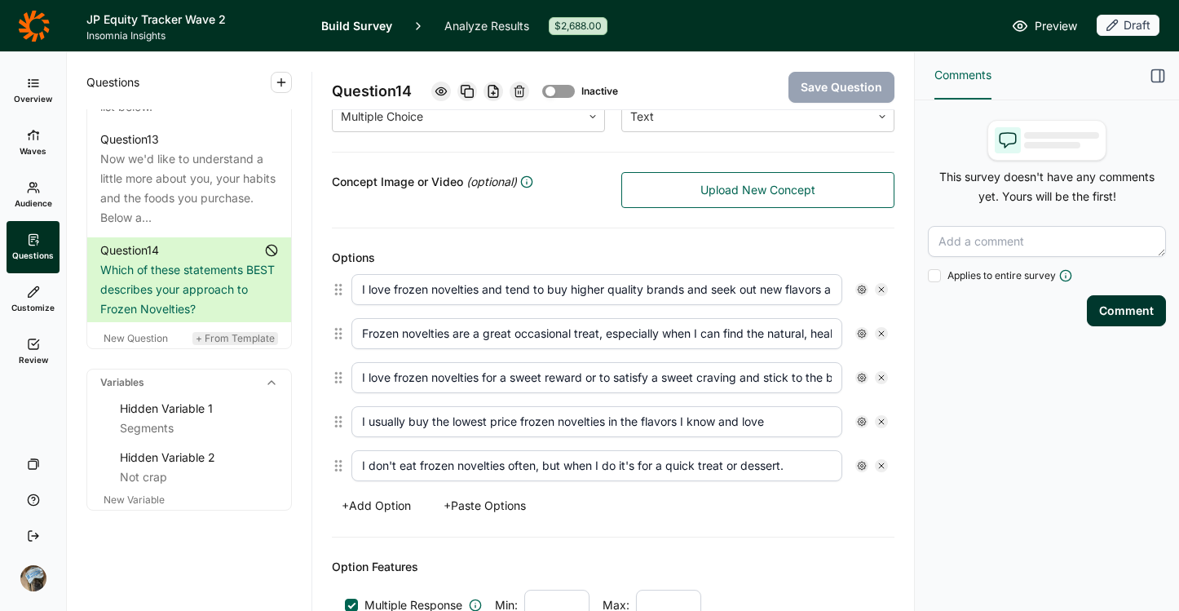
scroll to position [1911, 0]
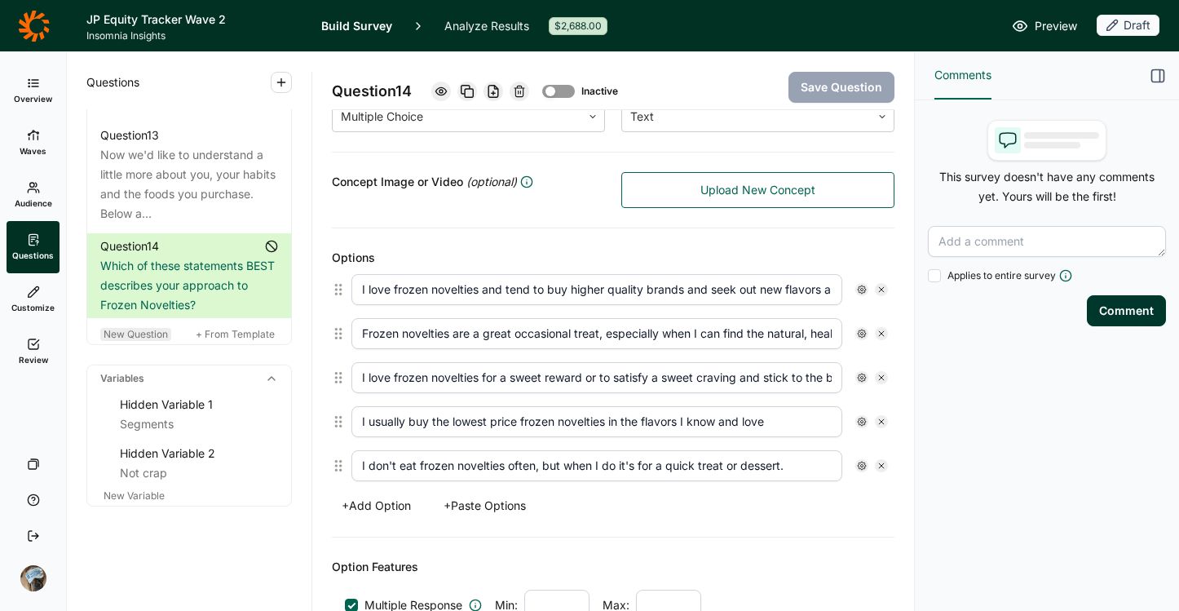
click at [121, 340] on span "New Question" at bounding box center [136, 334] width 64 height 12
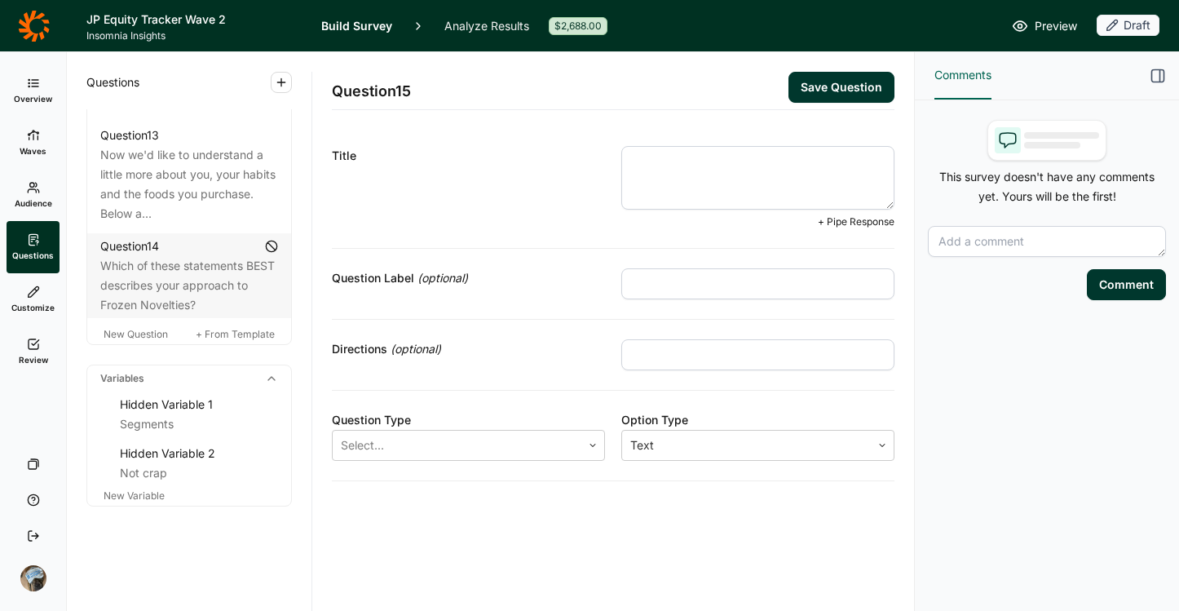
click at [656, 169] on textarea at bounding box center [757, 178] width 273 height 64
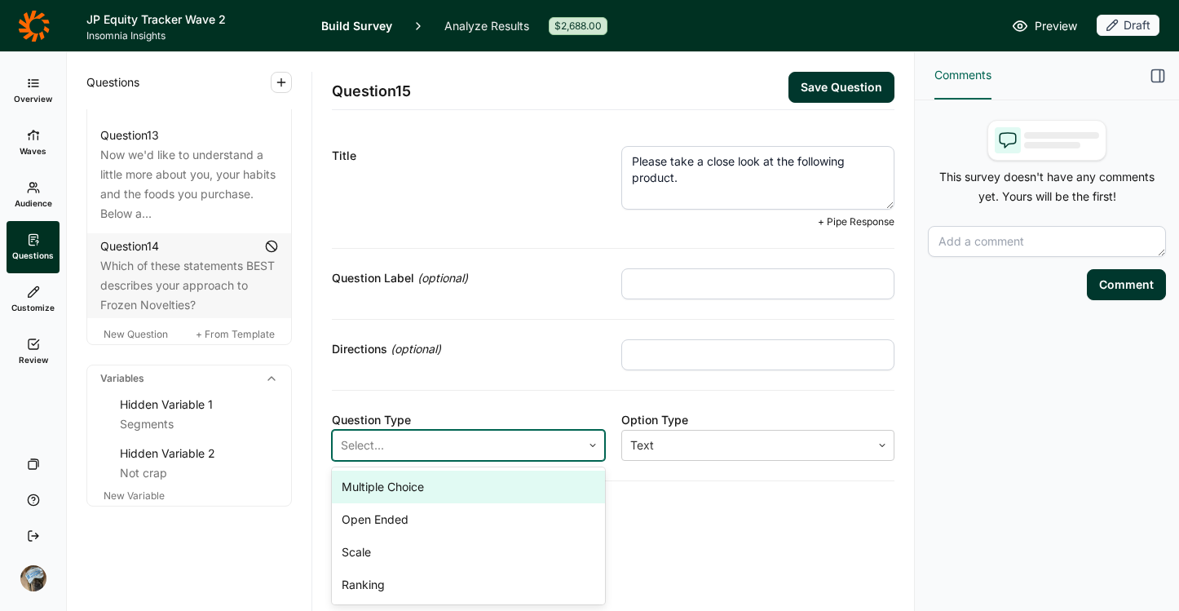
click at [515, 439] on div at bounding box center [457, 445] width 232 height 23
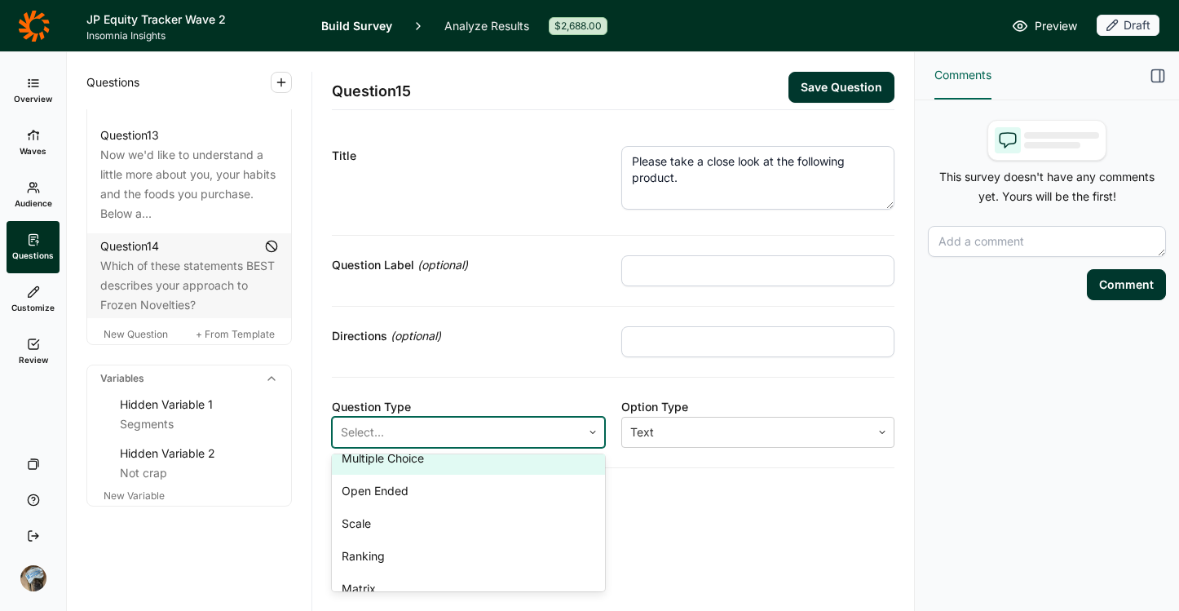
scroll to position [98, 0]
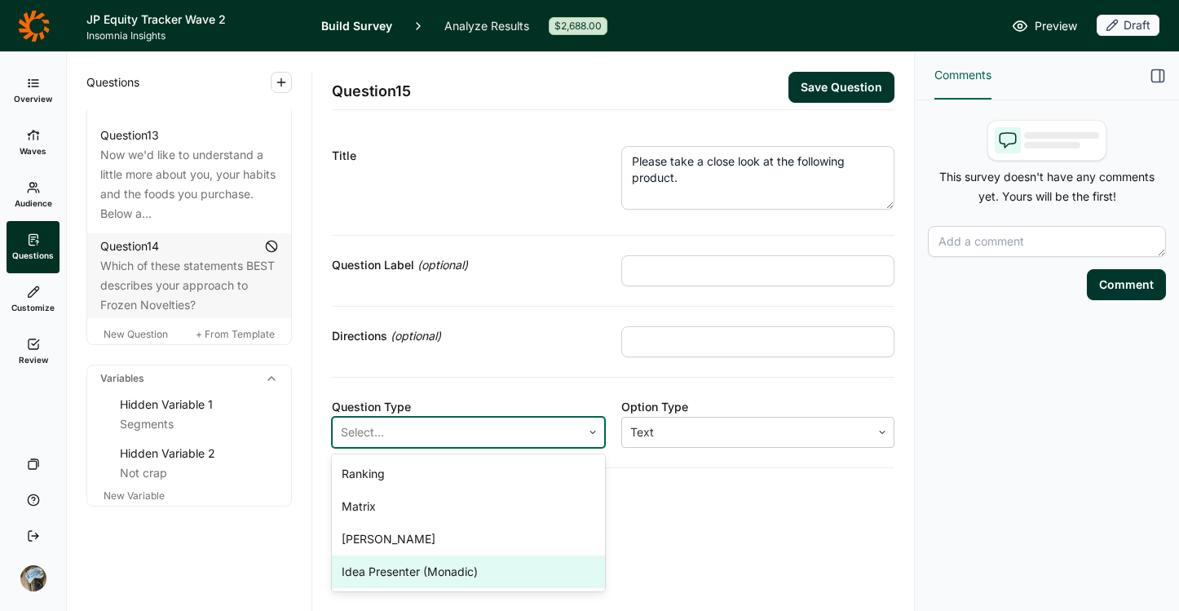
click at [455, 566] on div "Idea Presenter (Monadic)" at bounding box center [468, 571] width 273 height 33
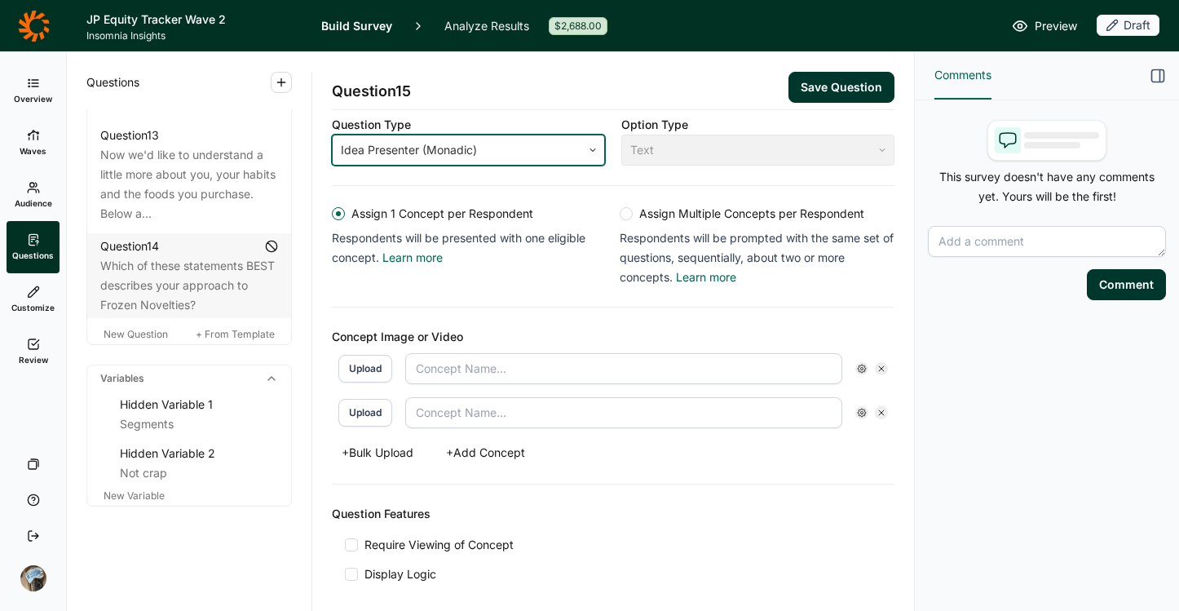
scroll to position [279, 0]
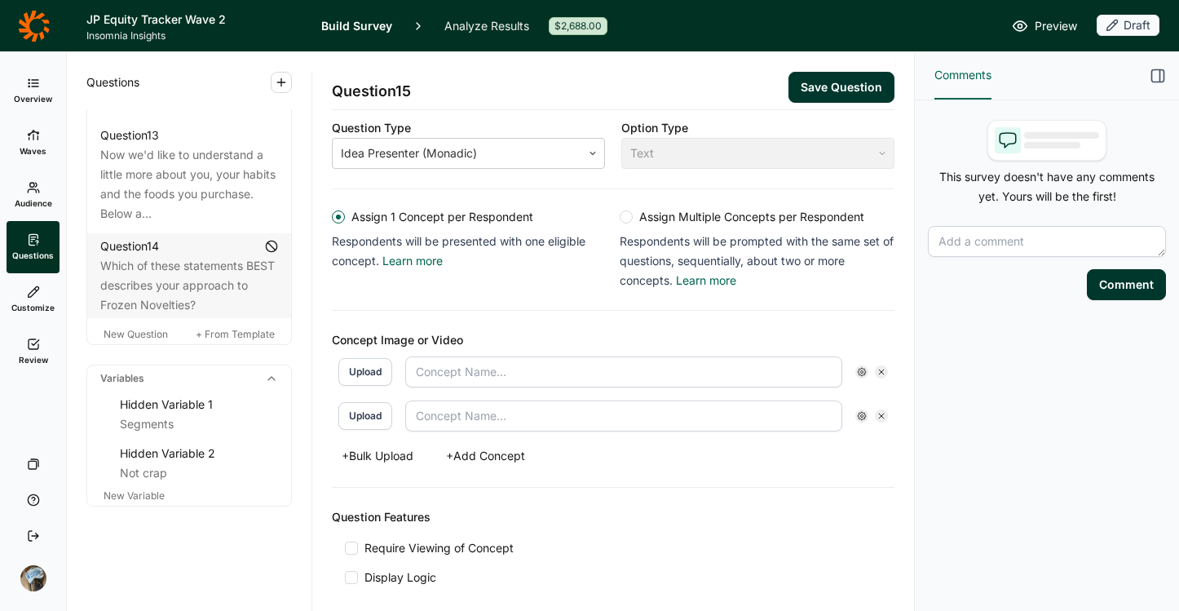
click at [359, 366] on button "Upload" at bounding box center [365, 372] width 54 height 28
click at [345, 375] on button "Upload" at bounding box center [365, 372] width 54 height 28
click at [373, 425] on button "Upload" at bounding box center [365, 416] width 54 height 28
click at [424, 360] on img at bounding box center [418, 372] width 26 height 24
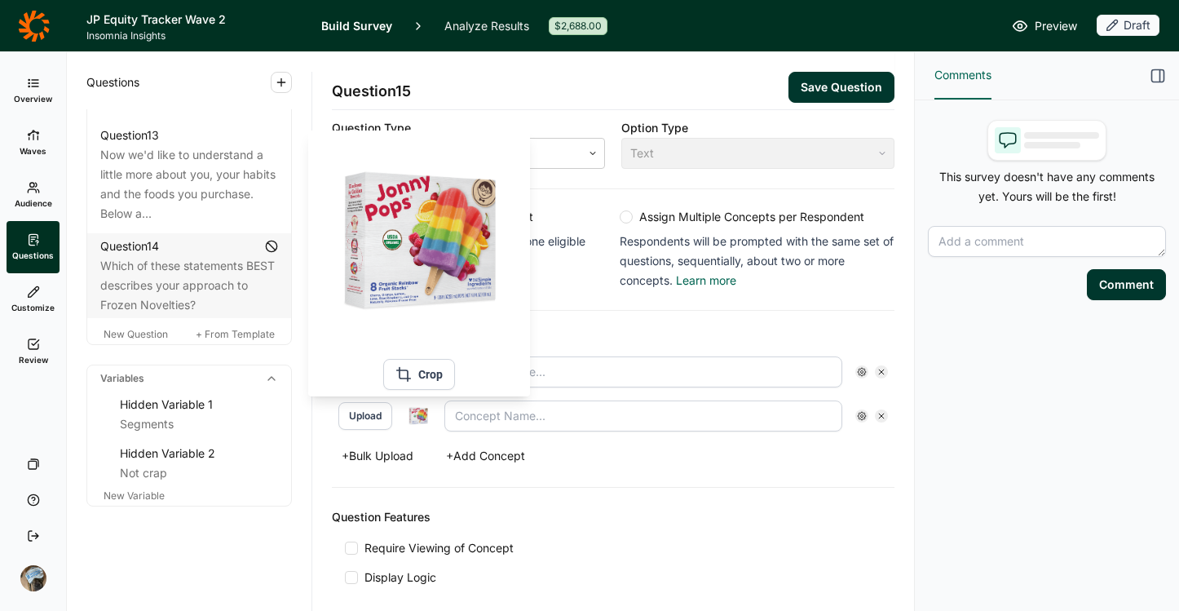
click at [421, 425] on img at bounding box center [418, 416] width 26 height 26
click at [426, 367] on button "Crop" at bounding box center [419, 374] width 72 height 31
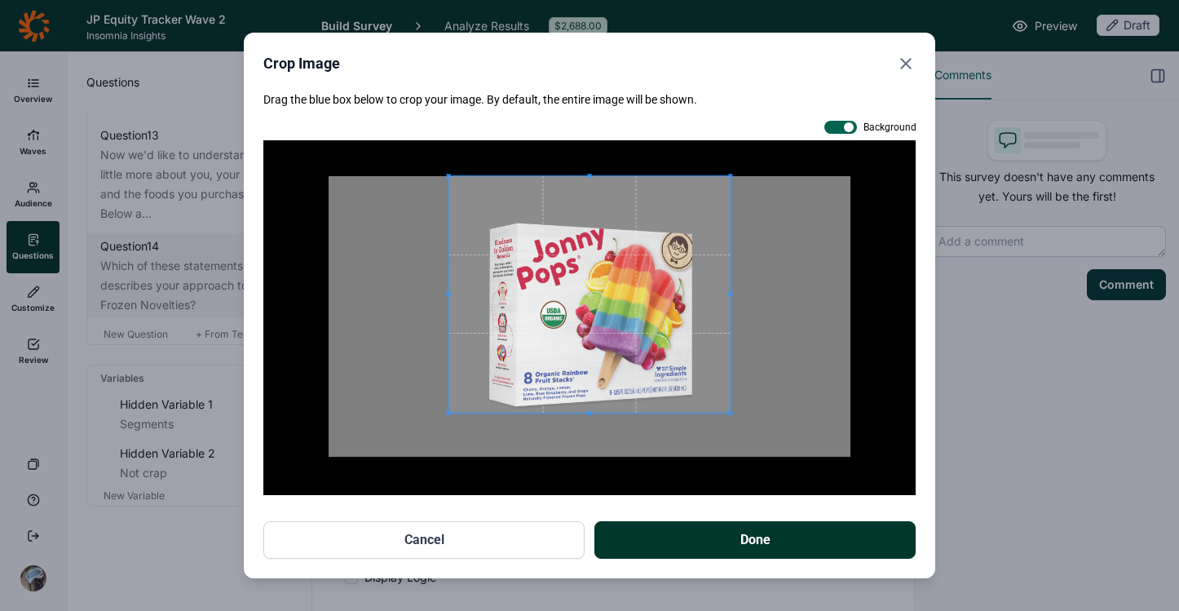
click at [496, 412] on span at bounding box center [589, 413] width 281 height 4
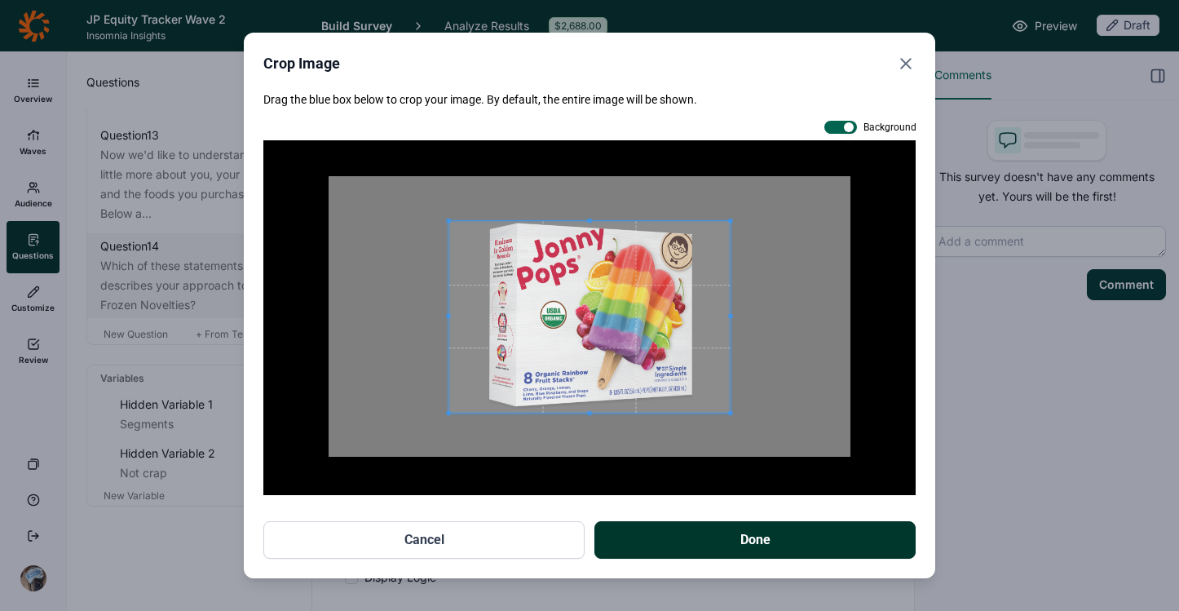
click at [582, 221] on div at bounding box center [589, 317] width 281 height 192
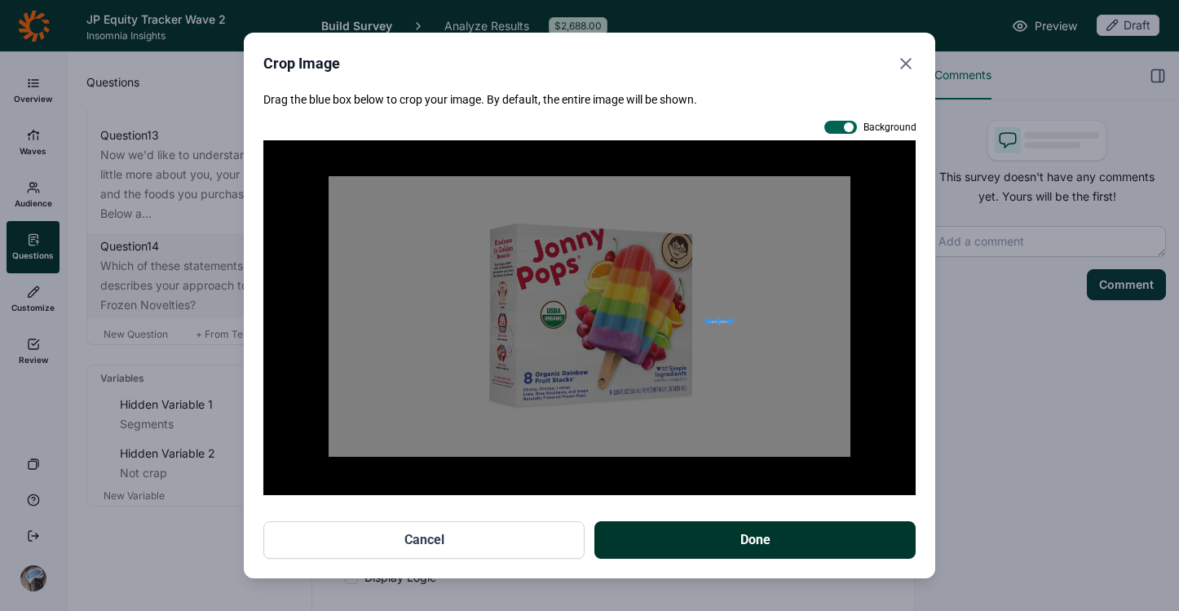
click at [711, 321] on div at bounding box center [590, 316] width 522 height 281
click at [566, 286] on div at bounding box center [590, 316] width 522 height 281
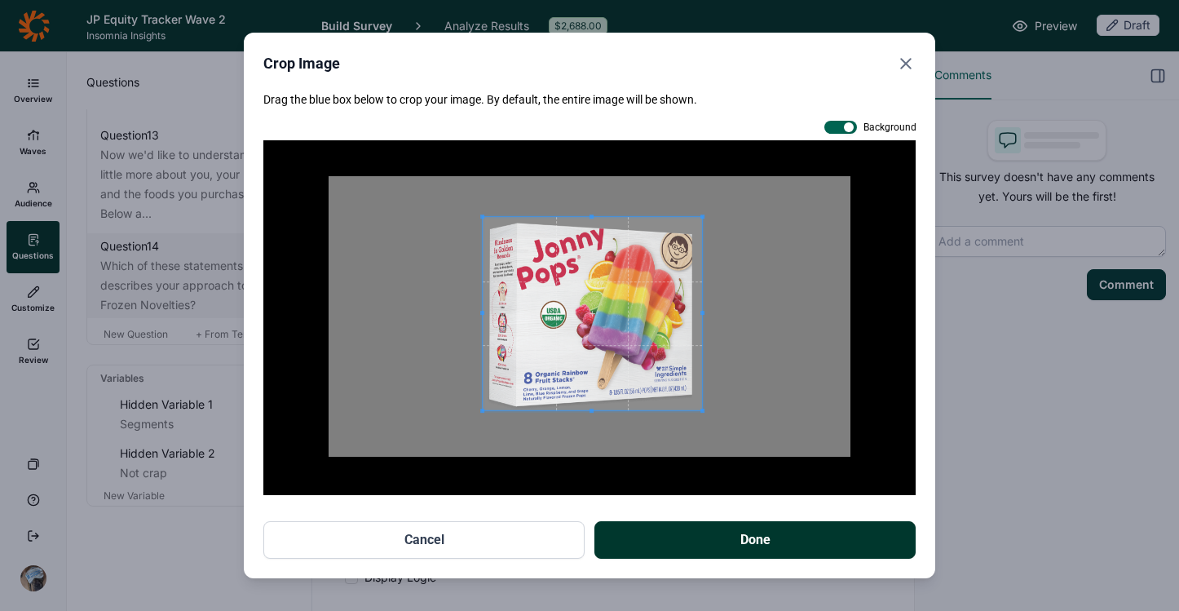
click at [704, 410] on div at bounding box center [590, 316] width 522 height 281
click at [744, 538] on button "Done" at bounding box center [754, 540] width 321 height 38
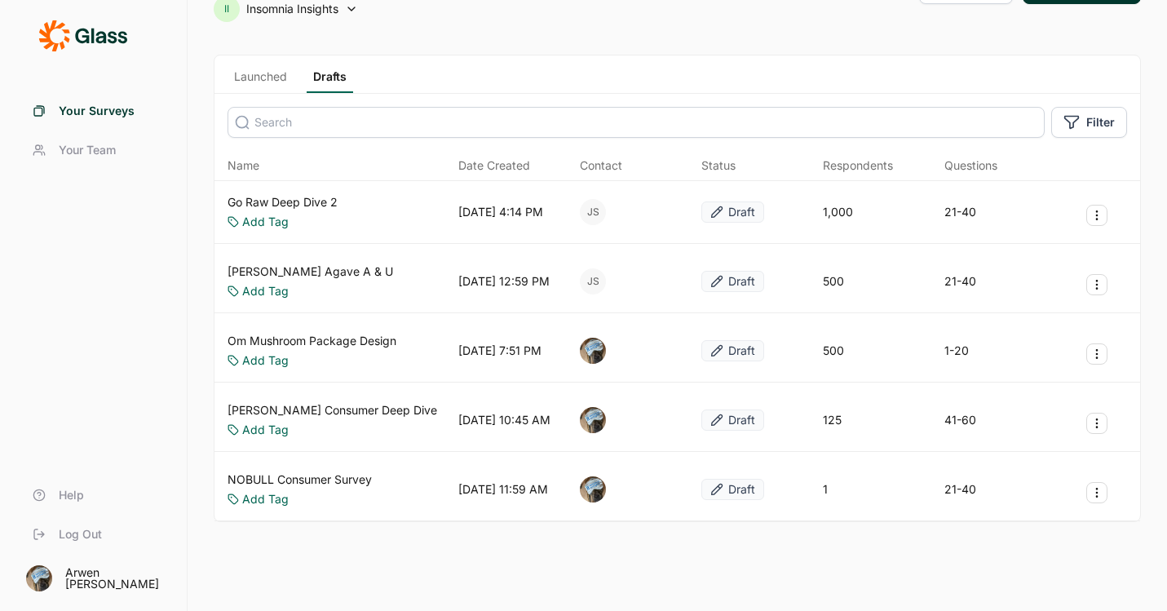
scroll to position [72, 0]
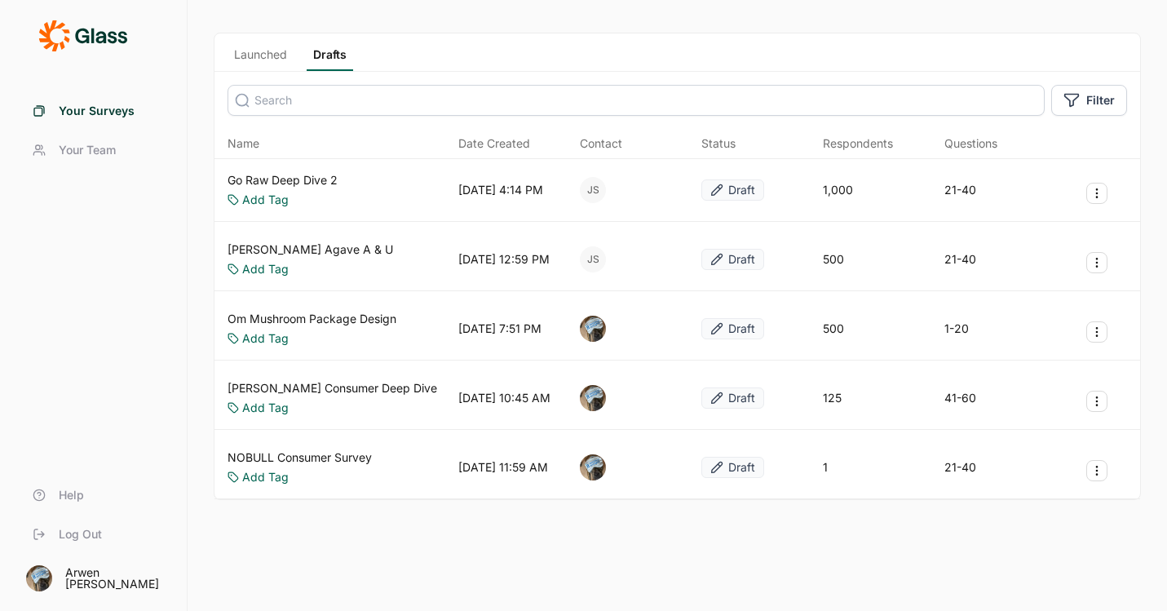
click at [271, 49] on link "Launched" at bounding box center [261, 58] width 66 height 24
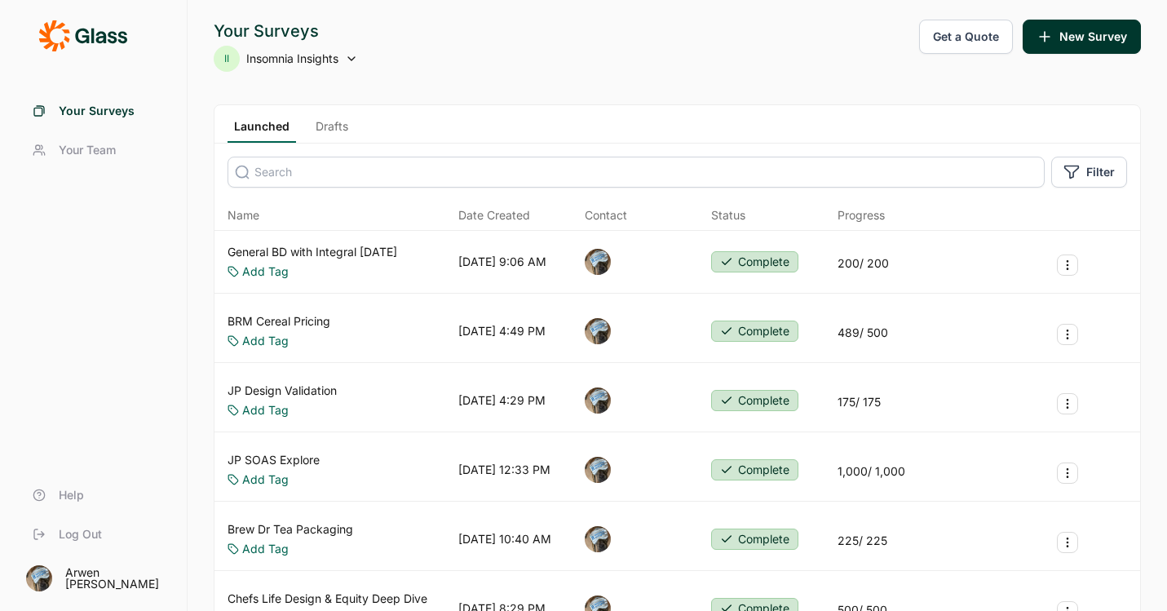
click at [328, 132] on link "Drafts" at bounding box center [332, 130] width 46 height 24
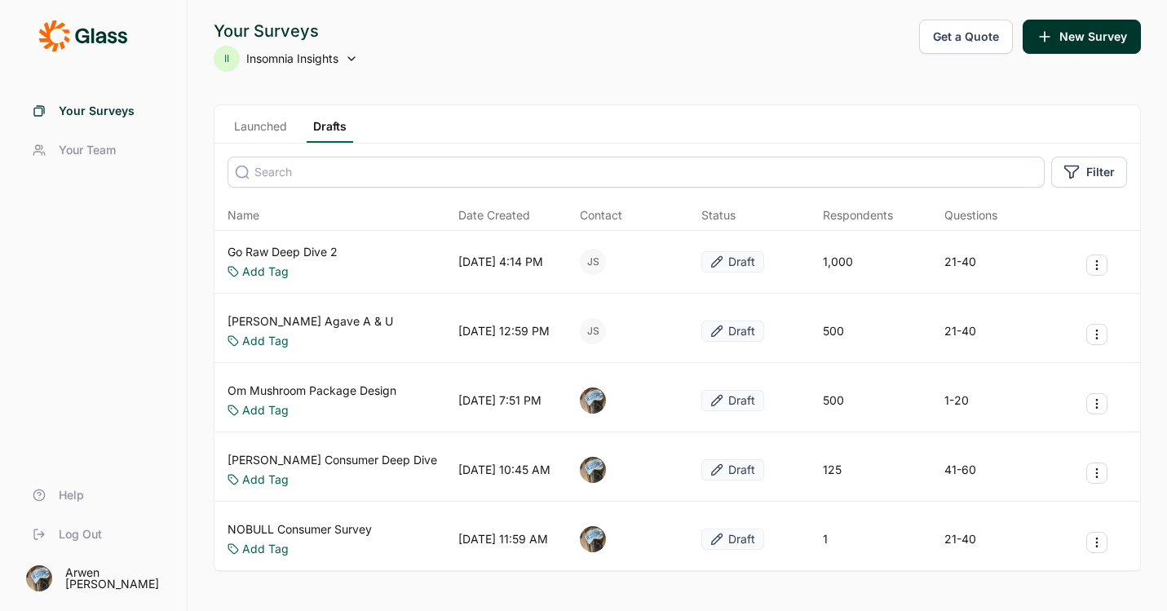
click at [314, 523] on link "NOBULL Consumer Survey" at bounding box center [300, 529] width 144 height 16
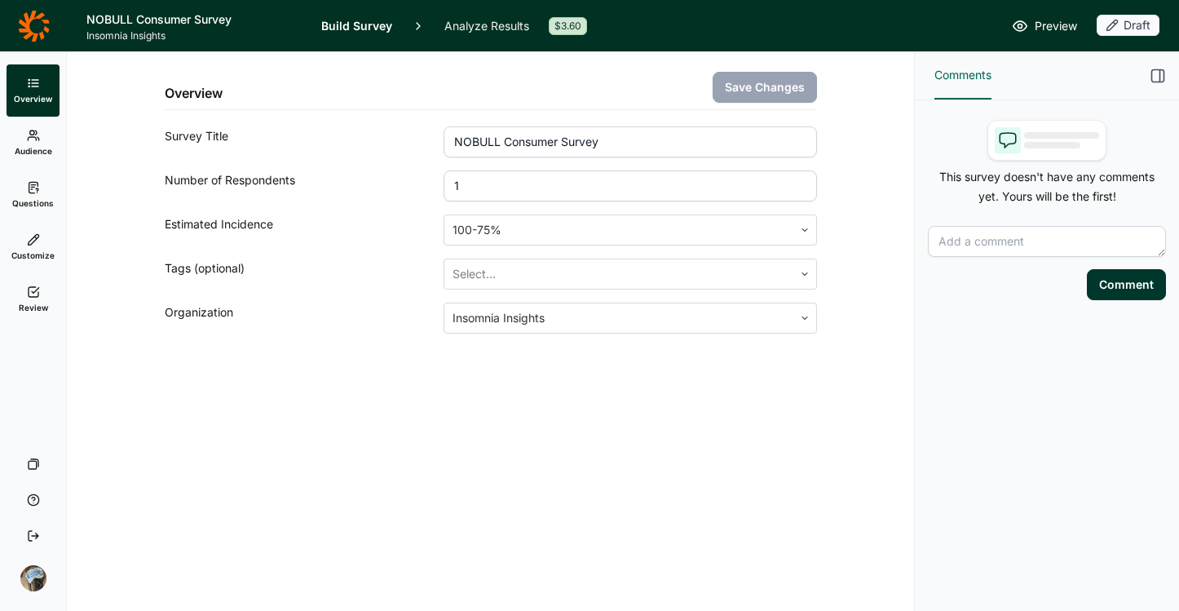
click at [446, 24] on link "Analyze Results" at bounding box center [486, 25] width 85 height 51
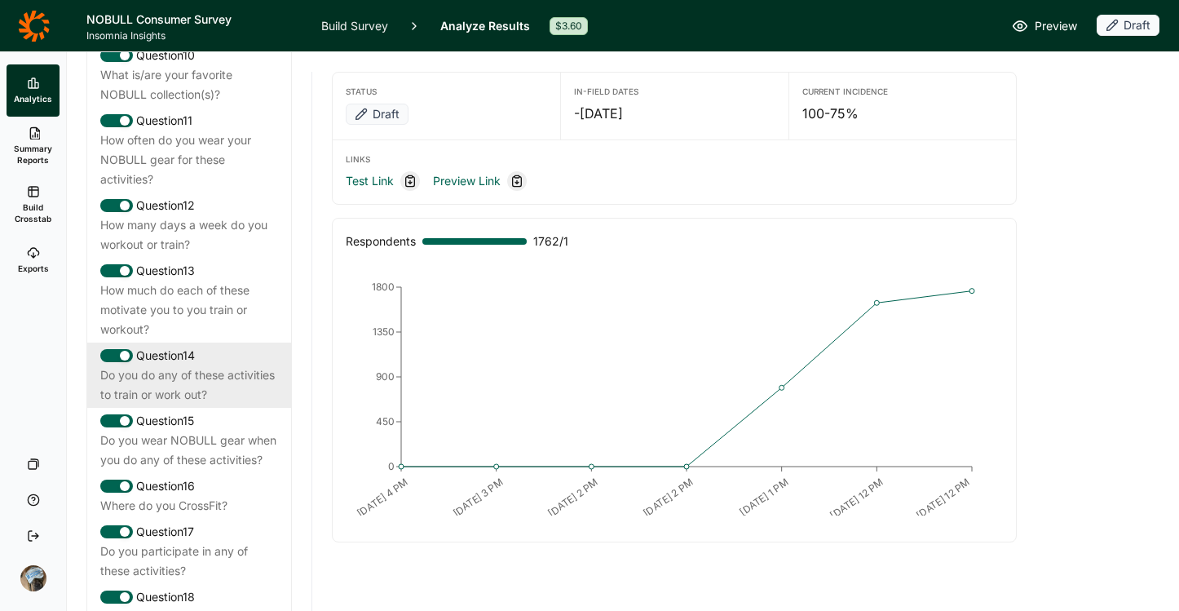
scroll to position [1398, 0]
click at [181, 404] on div "Do you do any of these activities to train or work out?" at bounding box center [189, 383] width 178 height 39
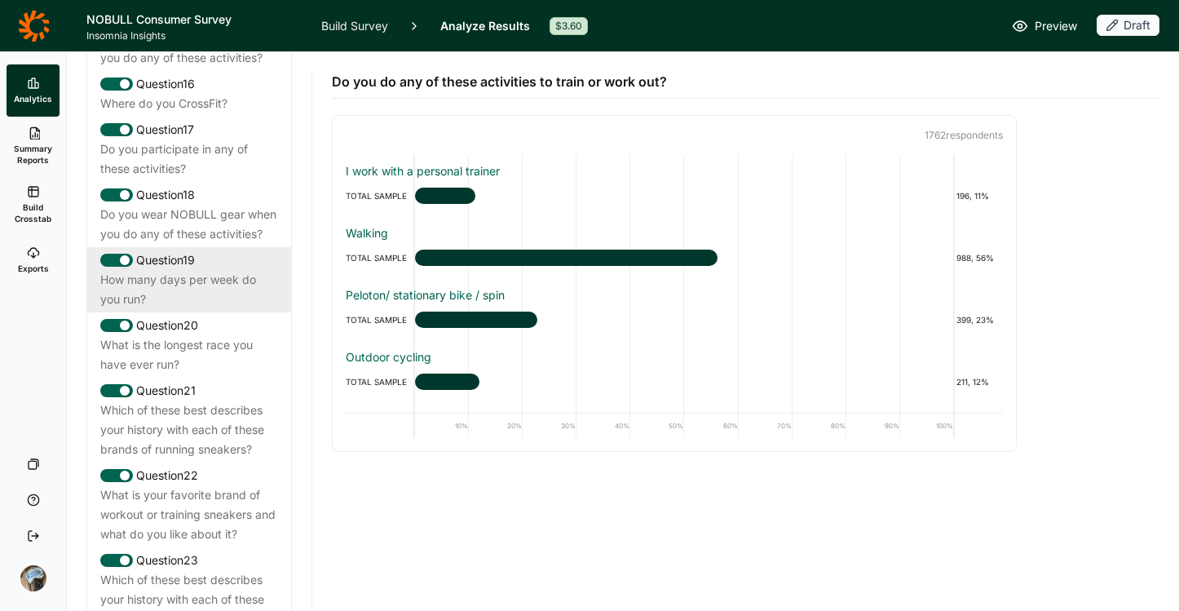
scroll to position [1796, 0]
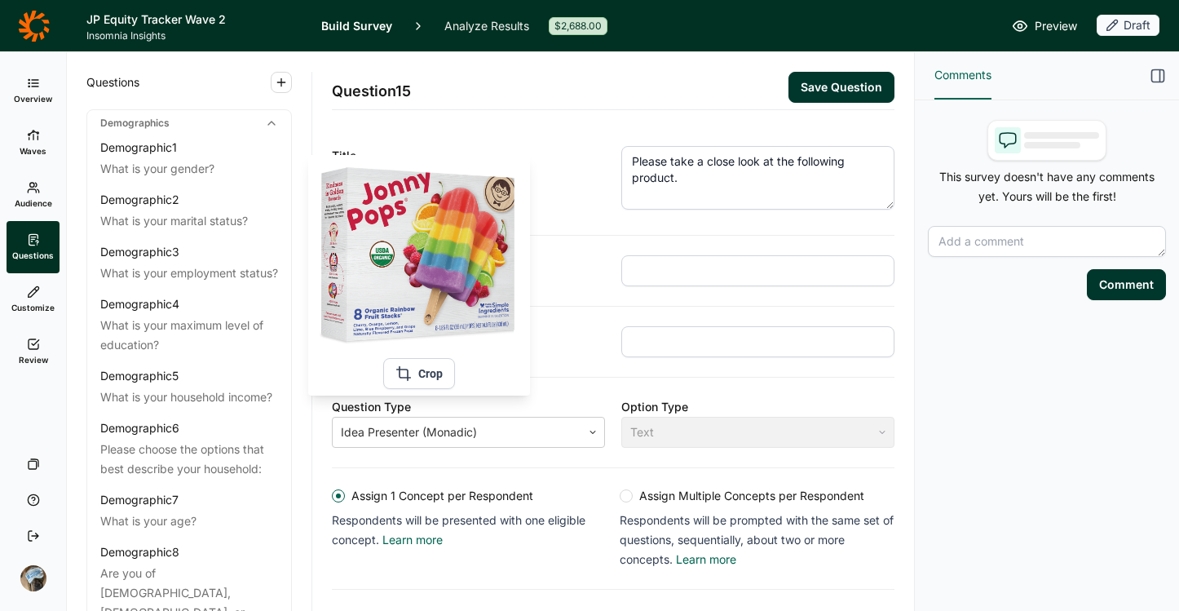
scroll to position [279, 0]
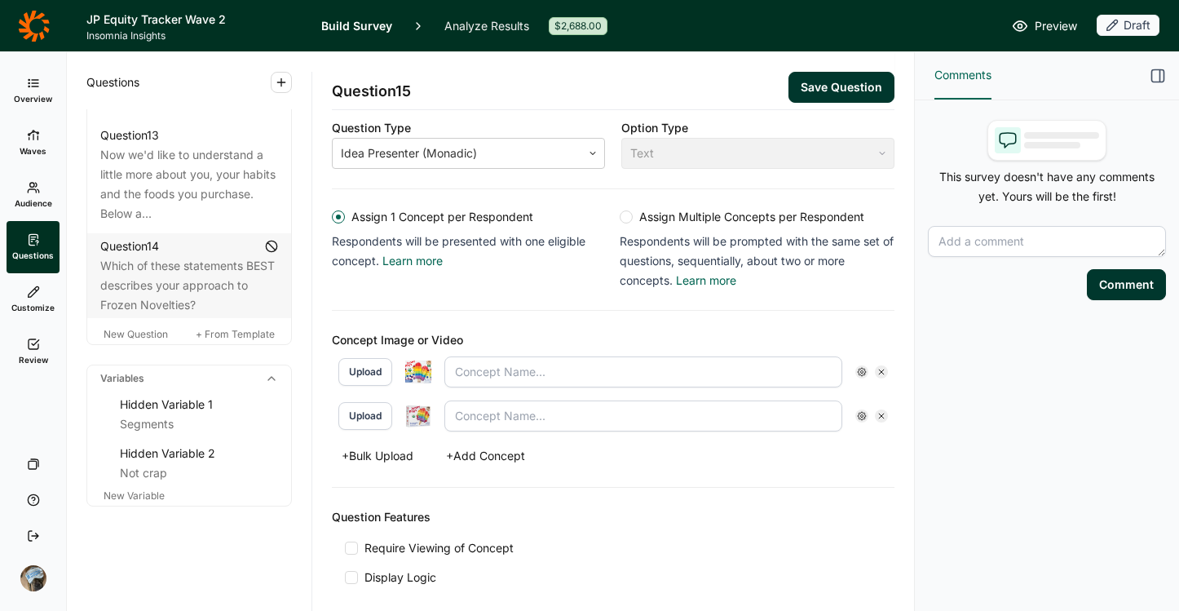
click at [423, 367] on img at bounding box center [418, 372] width 26 height 24
click at [409, 417] on img at bounding box center [418, 415] width 26 height 23
click at [510, 373] on input "text" at bounding box center [643, 371] width 398 height 31
type input "JonnyPops Rainbow Pops"
click at [523, 419] on input "text" at bounding box center [643, 415] width 398 height 31
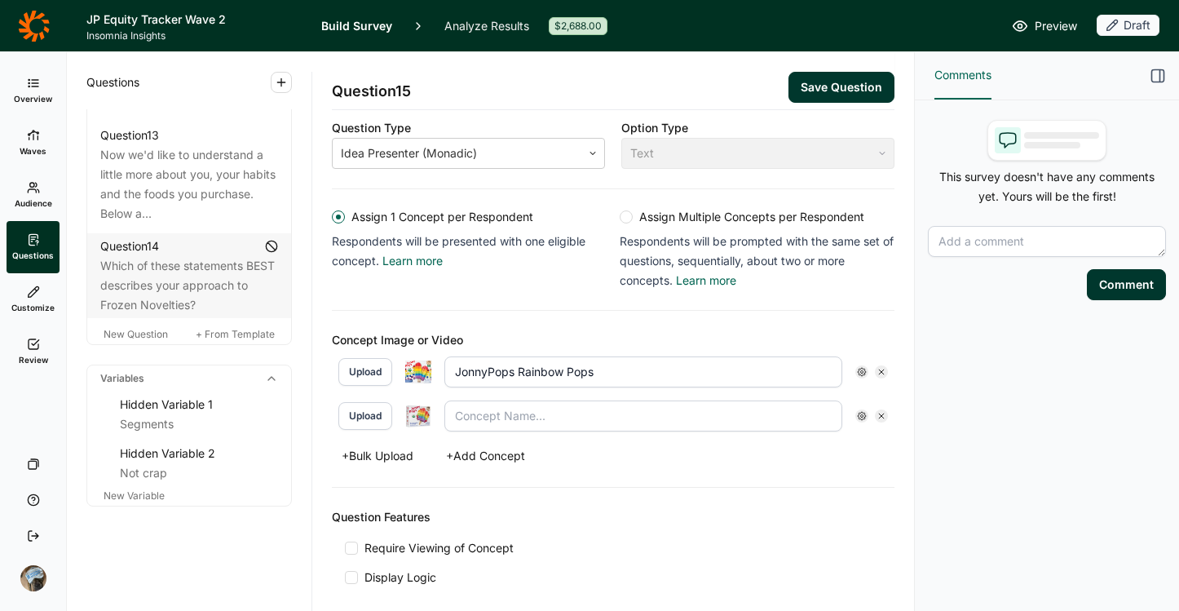
type input "JonnyPops Rainbow Pops"
click at [638, 472] on div "Concept Image or Video Upload JonnyPops Rainbow Pops Upload JonnyPops Rainbow P…" at bounding box center [613, 399] width 563 height 177
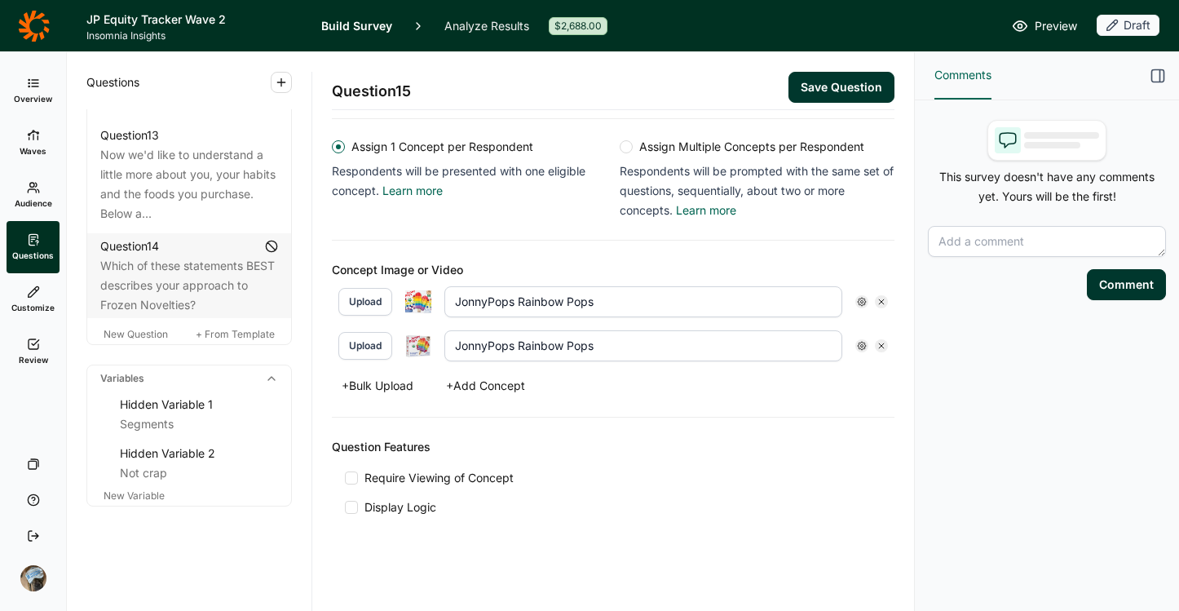
scroll to position [351, 0]
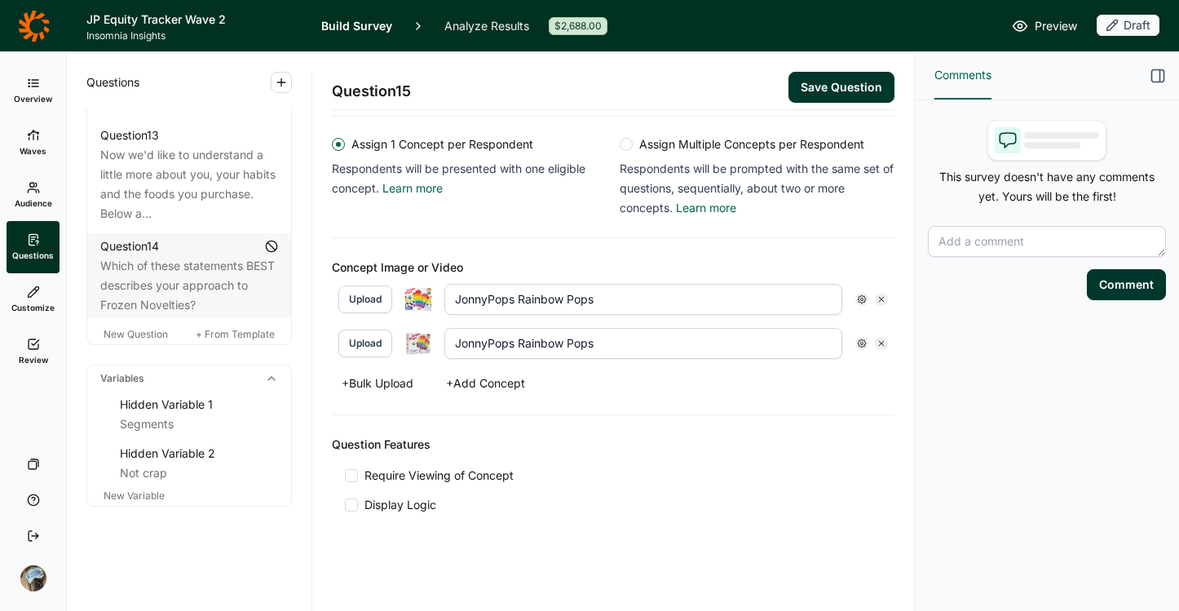
click at [437, 474] on span "Require Viewing of Concept" at bounding box center [436, 475] width 156 height 16
click at [345, 475] on input "Require Viewing of Concept" at bounding box center [345, 475] width 0 height 0
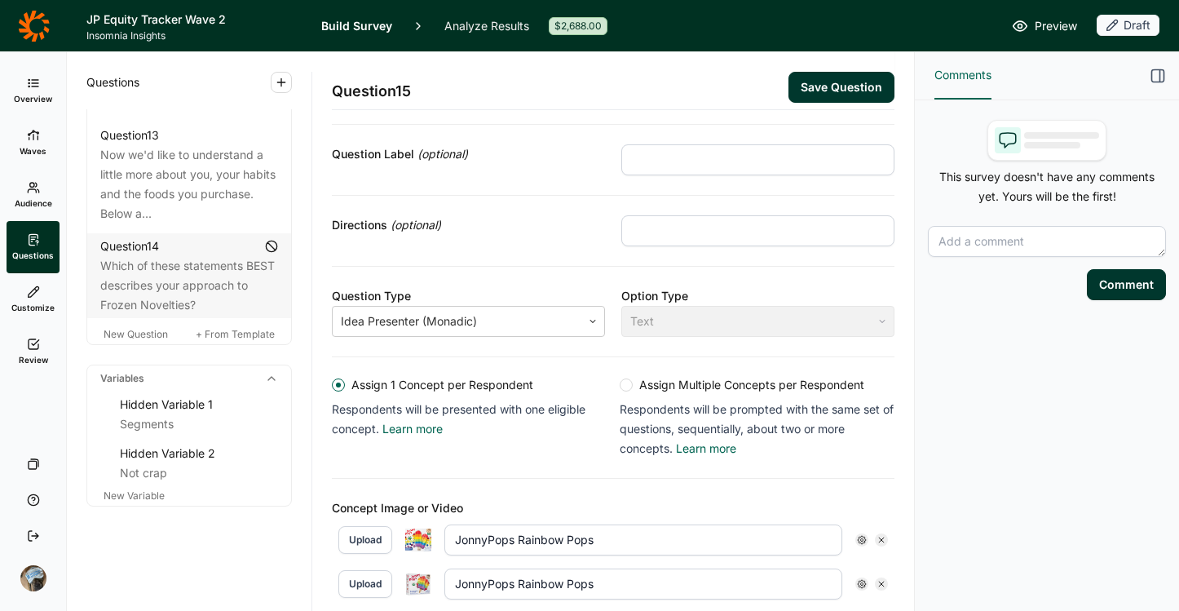
scroll to position [223, 0]
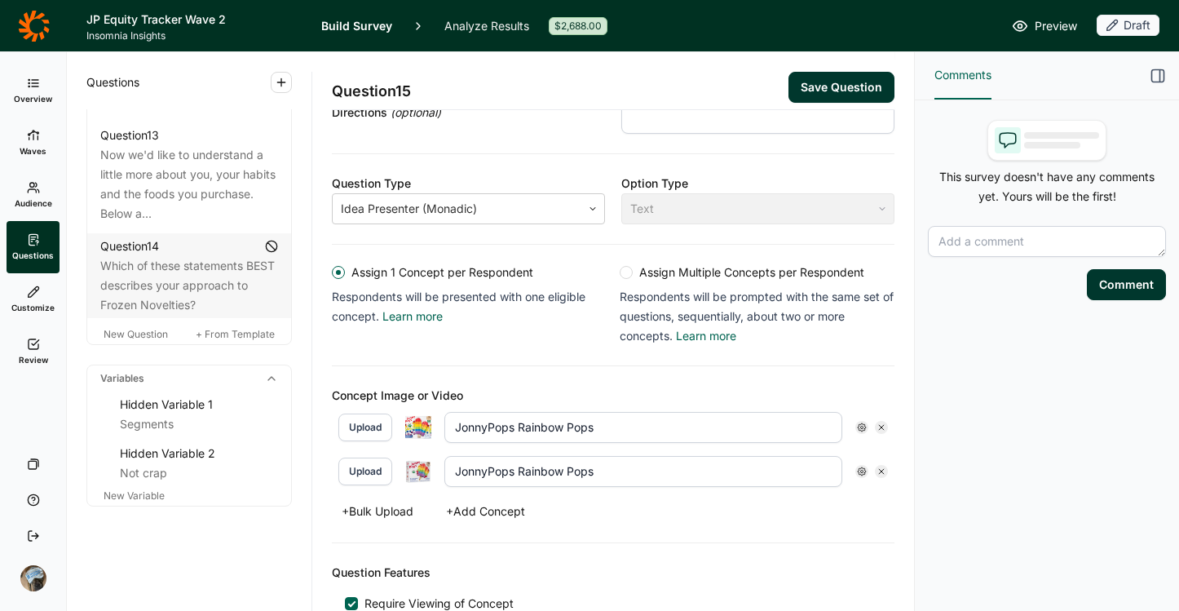
click at [659, 424] on input "JonnyPops Rainbow Pops" at bounding box center [643, 427] width 398 height 31
type input "JonnyPops Rainbow Pops (a)"
click at [644, 480] on input "JonnyPops Rainbow Pops" at bounding box center [643, 471] width 398 height 31
type input "JonnyPops Rainbow Pops (b)"
click at [699, 545] on div "Question Features Require Viewing of Concept Display Logic" at bounding box center [613, 601] width 563 height 117
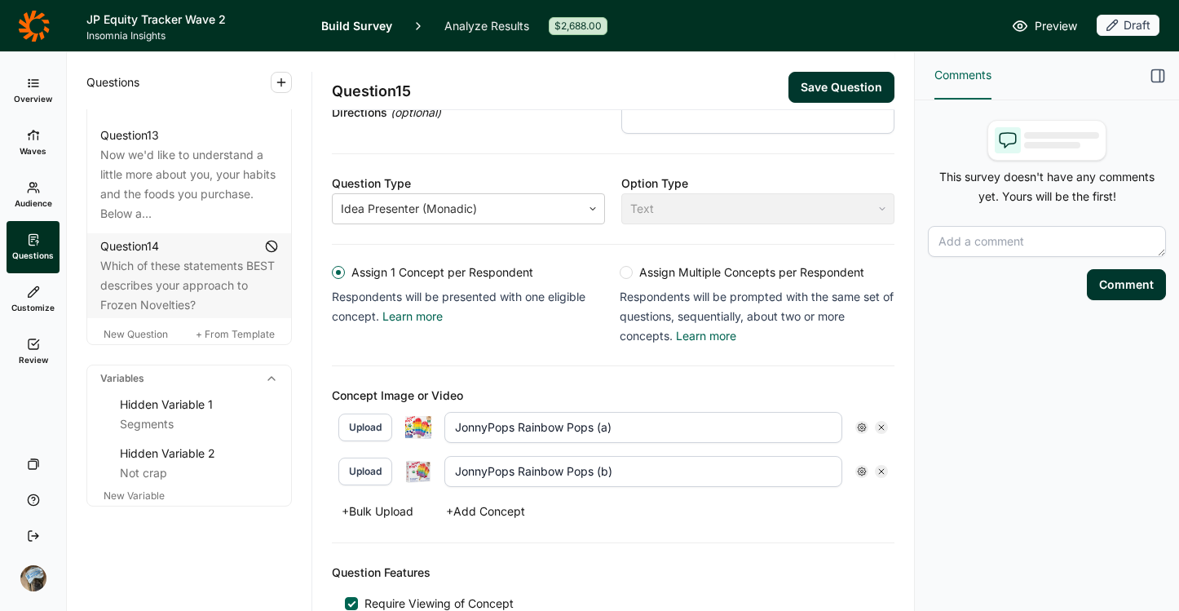
click at [808, 97] on button "Save Question" at bounding box center [842, 87] width 106 height 31
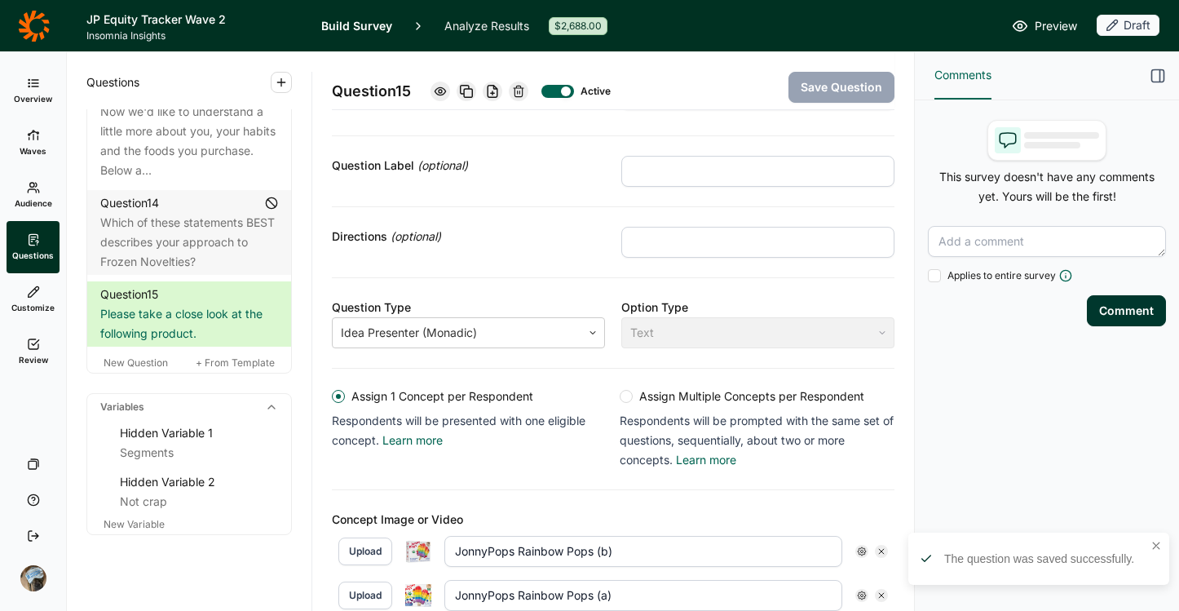
scroll to position [135, 0]
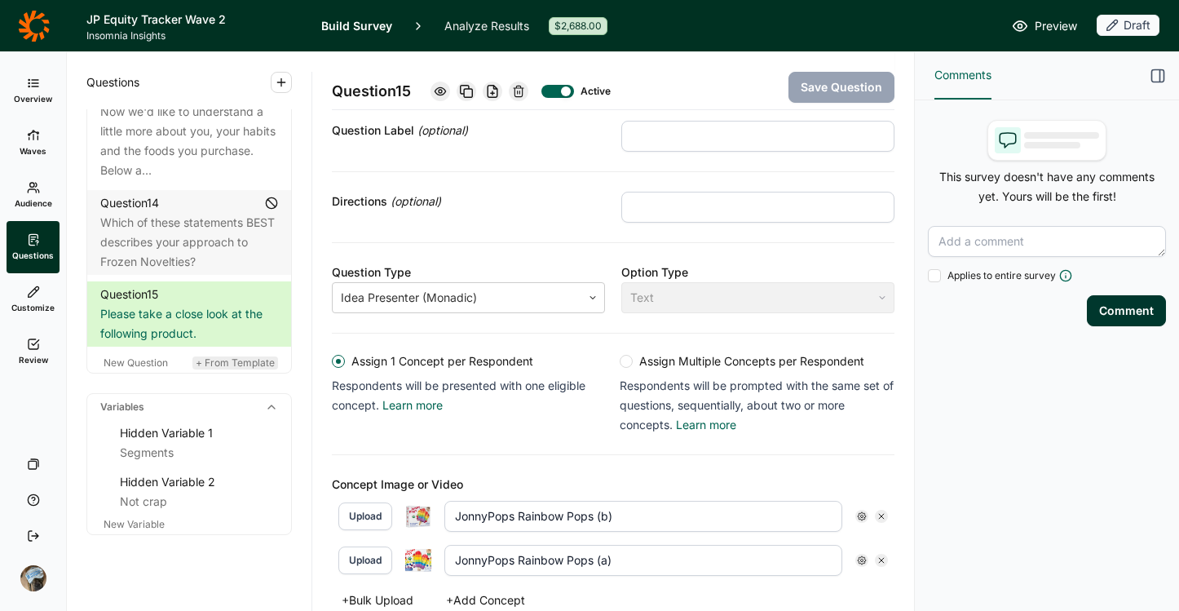
click at [223, 369] on span "+ From Template" at bounding box center [235, 362] width 79 height 12
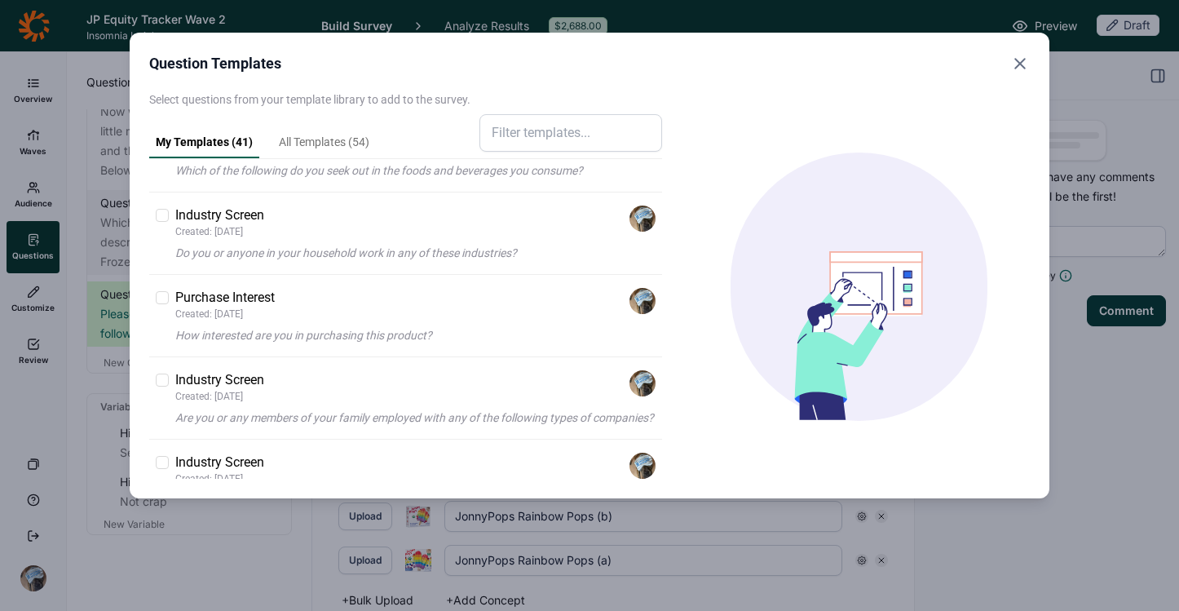
scroll to position [2246, 0]
click at [272, 306] on p "Created: 11/29/2024" at bounding box center [224, 312] width 99 height 13
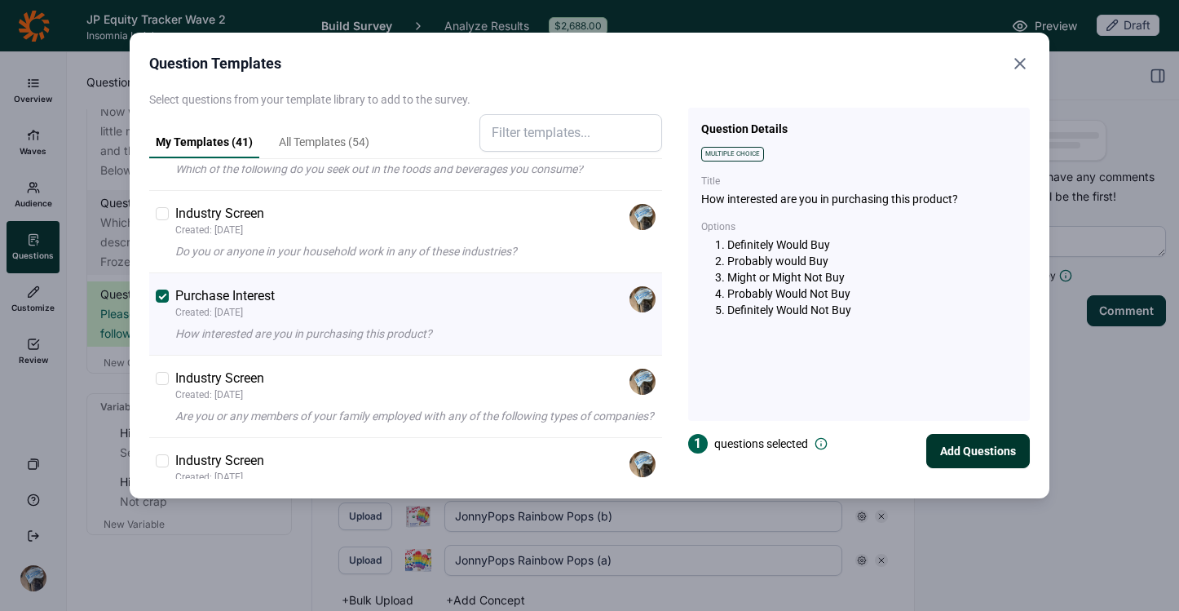
click at [1010, 450] on button "Add Questions" at bounding box center [978, 451] width 104 height 34
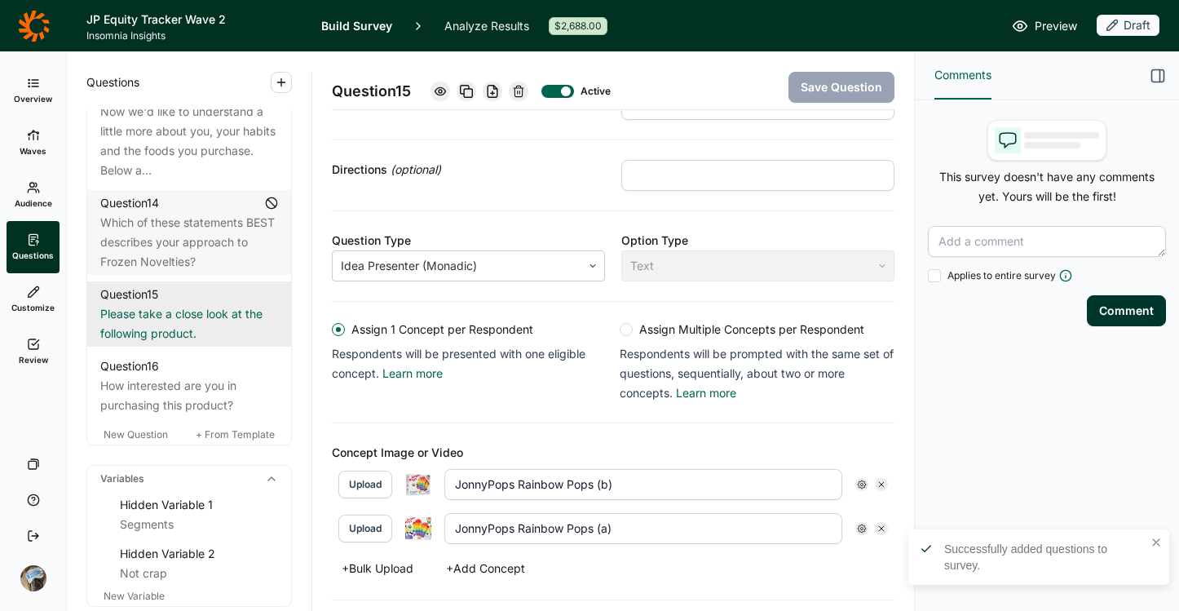
scroll to position [204, 0]
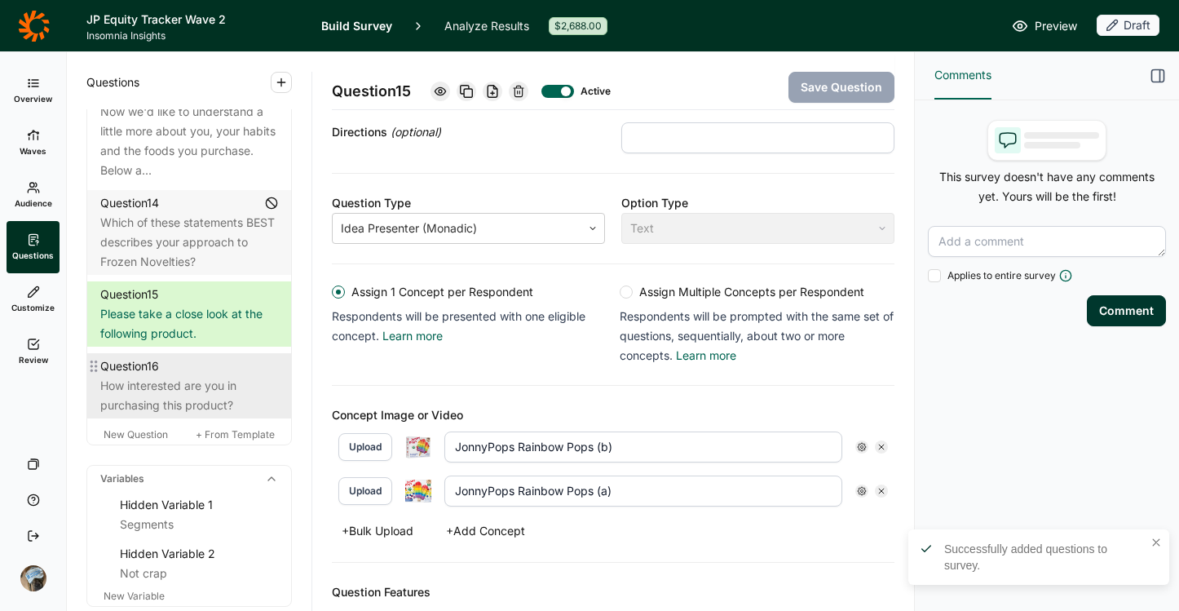
click at [216, 415] on div "How interested are you in purchasing this product?" at bounding box center [189, 395] width 178 height 39
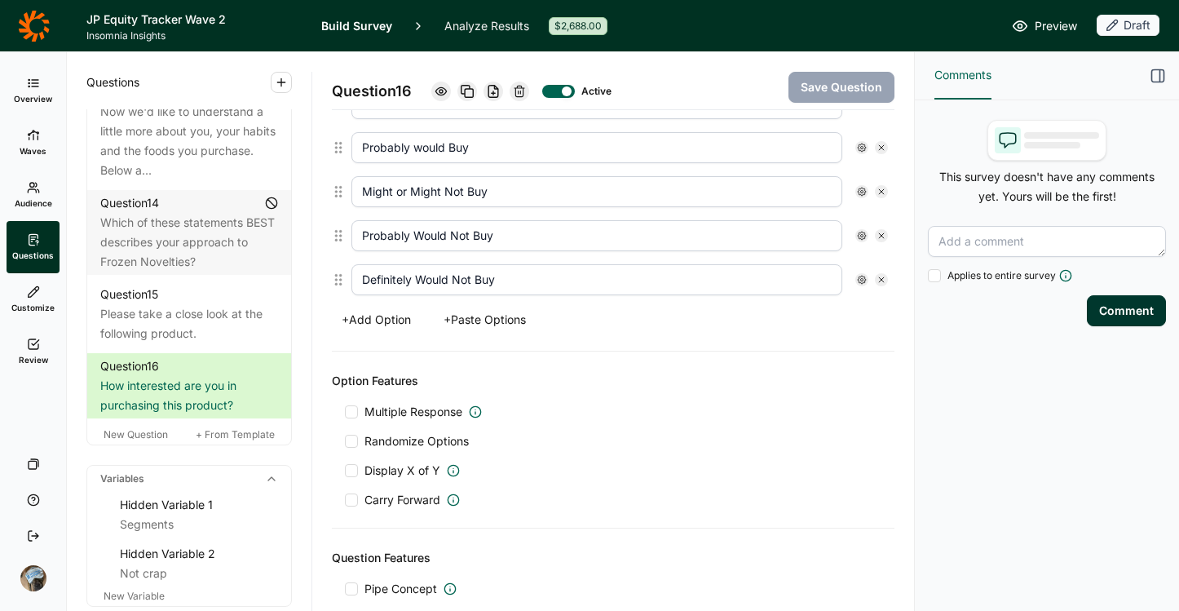
scroll to position [644, 0]
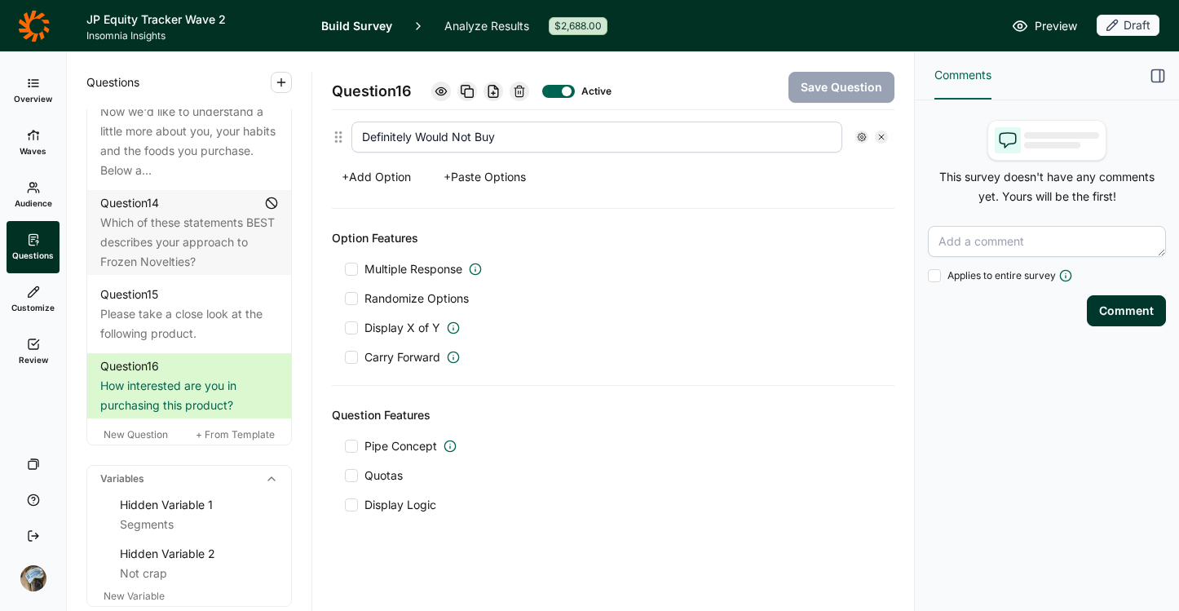
click at [388, 443] on span "Pipe Concept" at bounding box center [400, 446] width 73 height 16
click at [345, 446] on input "Pipe Concept" at bounding box center [345, 446] width 0 height 0
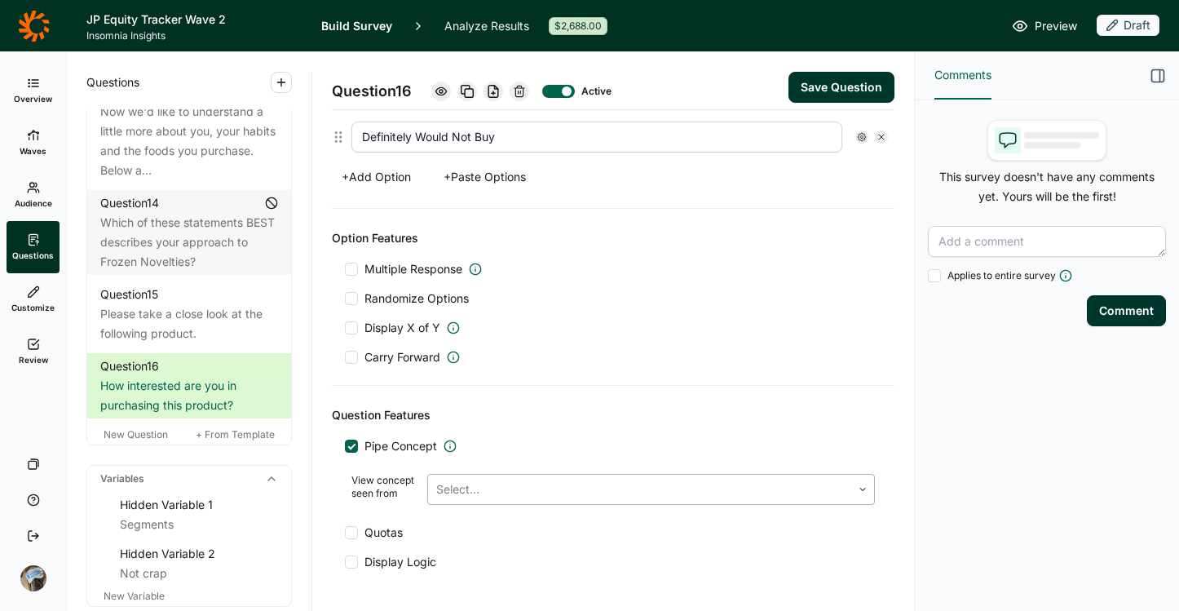
click at [497, 475] on div "Select..." at bounding box center [639, 489] width 423 height 29
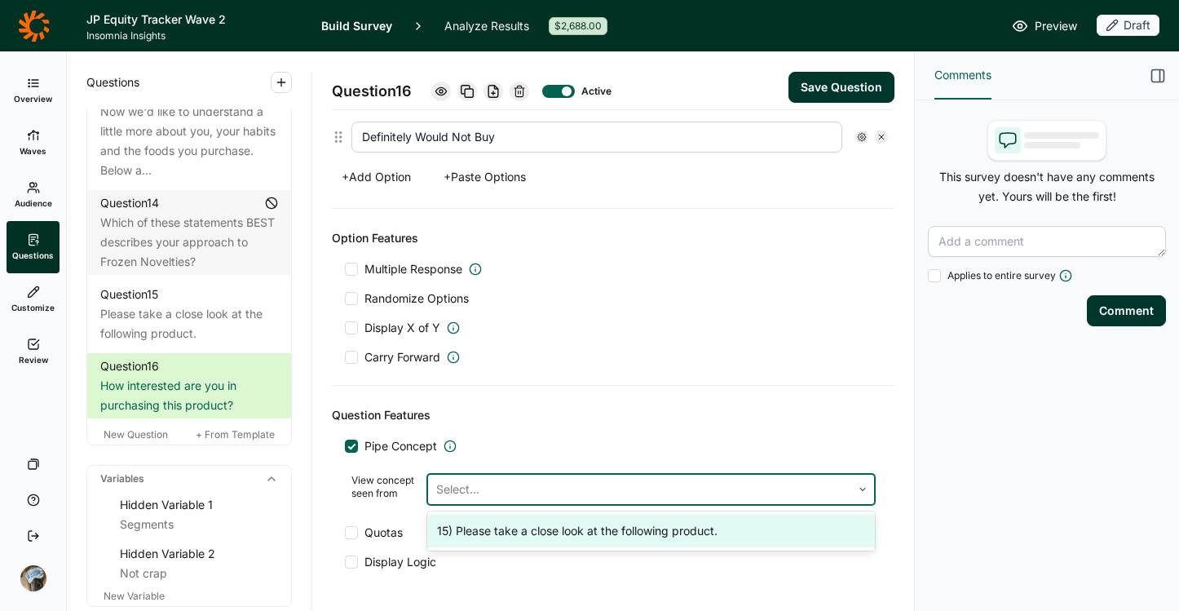
click at [527, 536] on div "15) Please take a close look at the following product." at bounding box center [651, 531] width 448 height 33
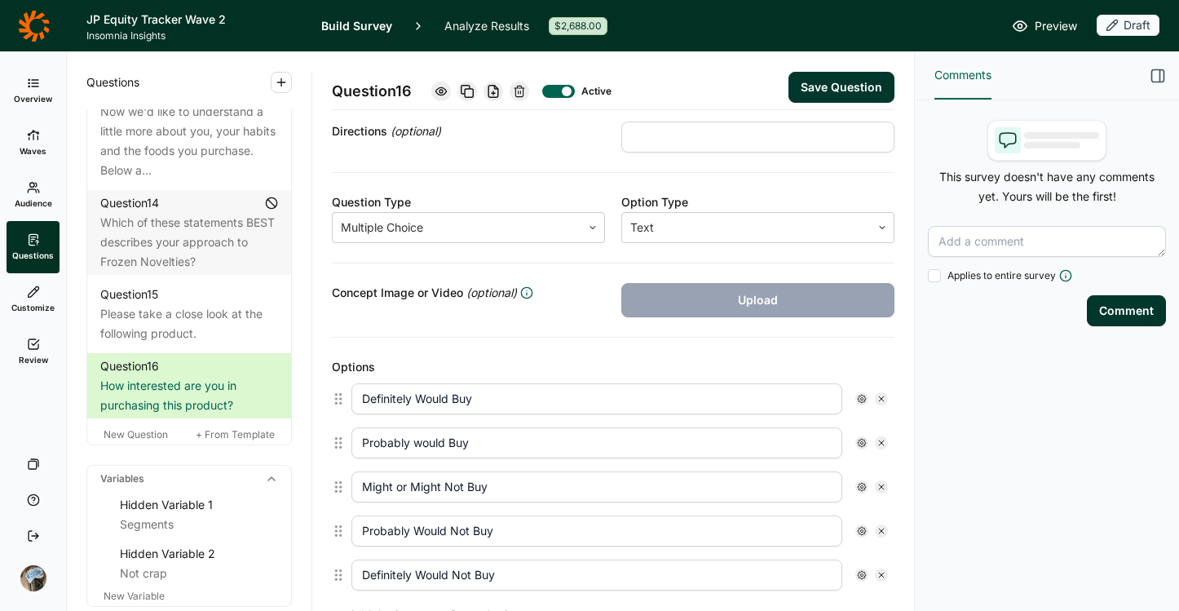
scroll to position [208, 0]
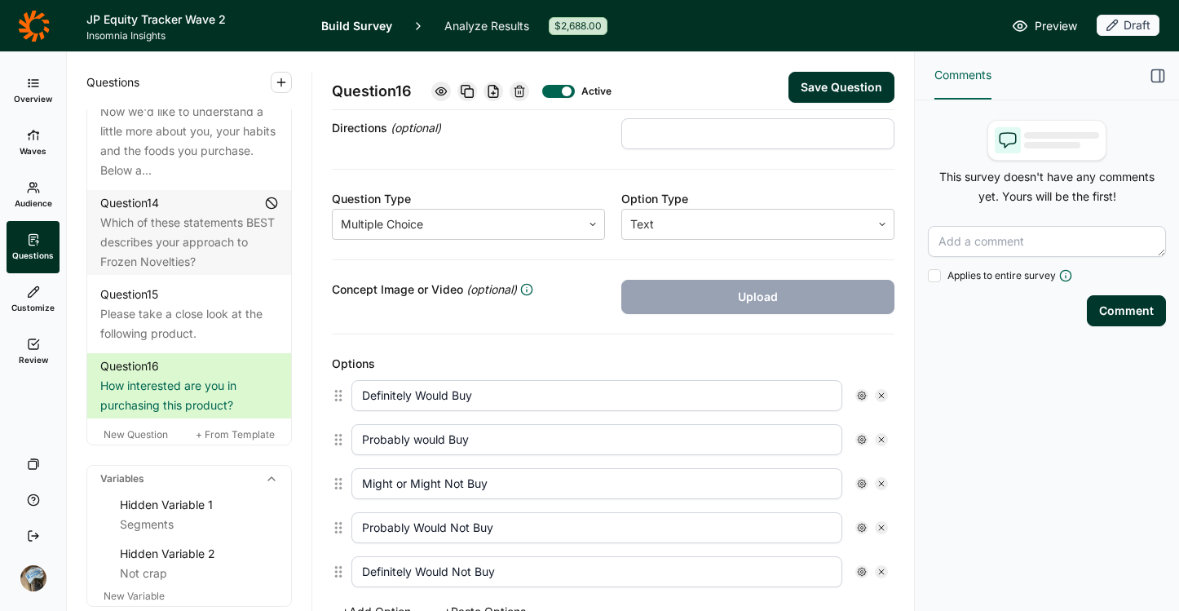
click at [802, 85] on button "Save Question" at bounding box center [842, 87] width 106 height 31
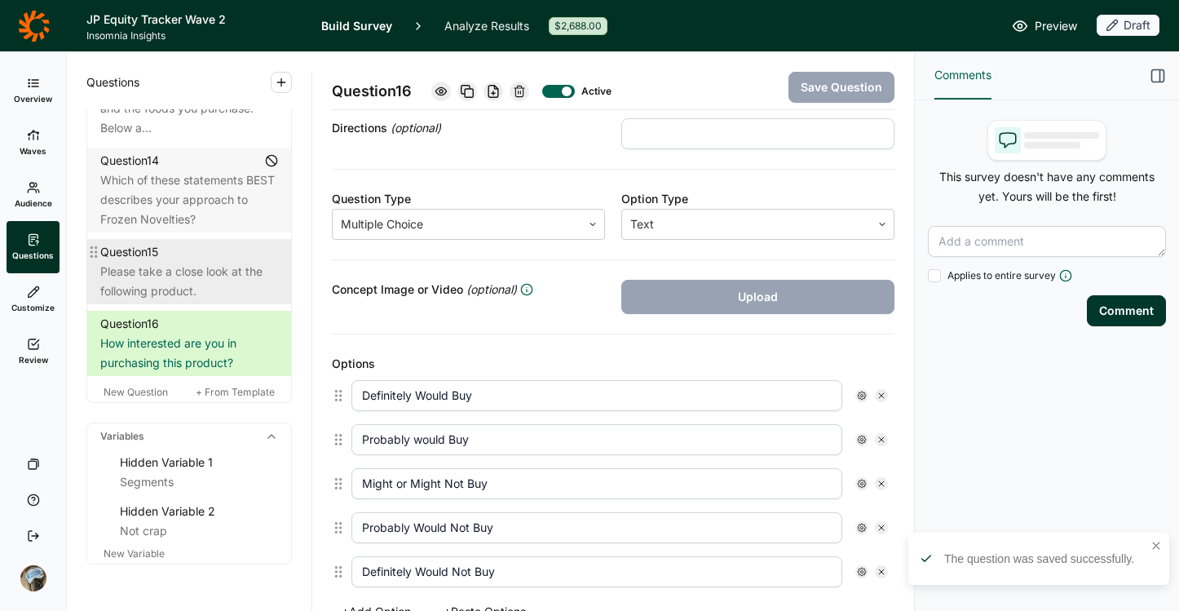
scroll to position [1965, 0]
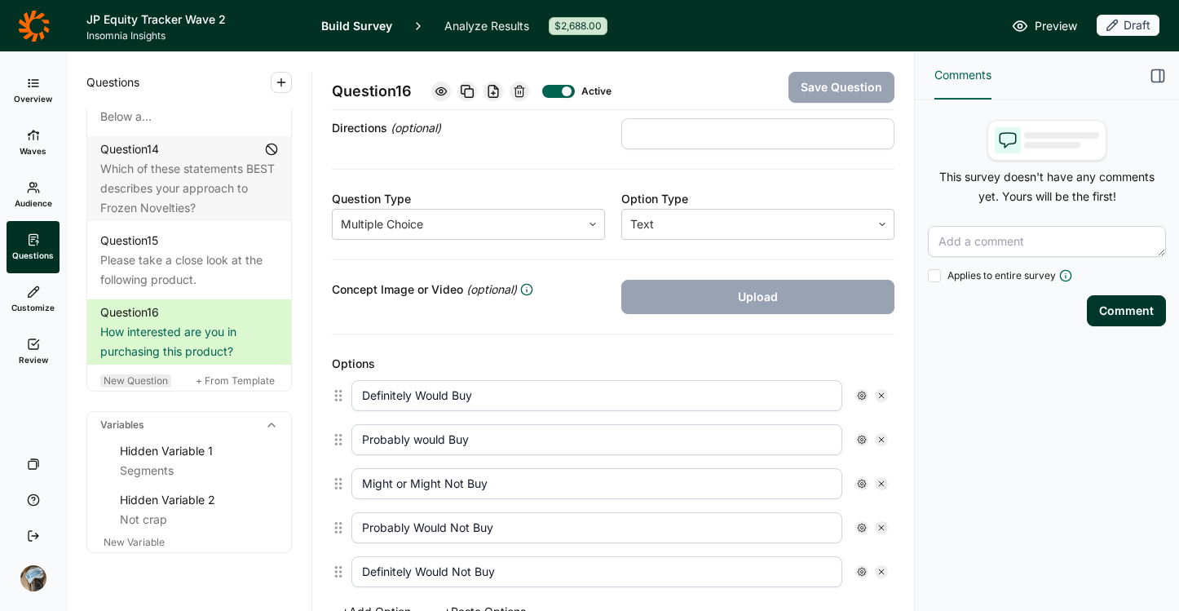
click at [148, 387] on span "New Question" at bounding box center [136, 380] width 64 height 12
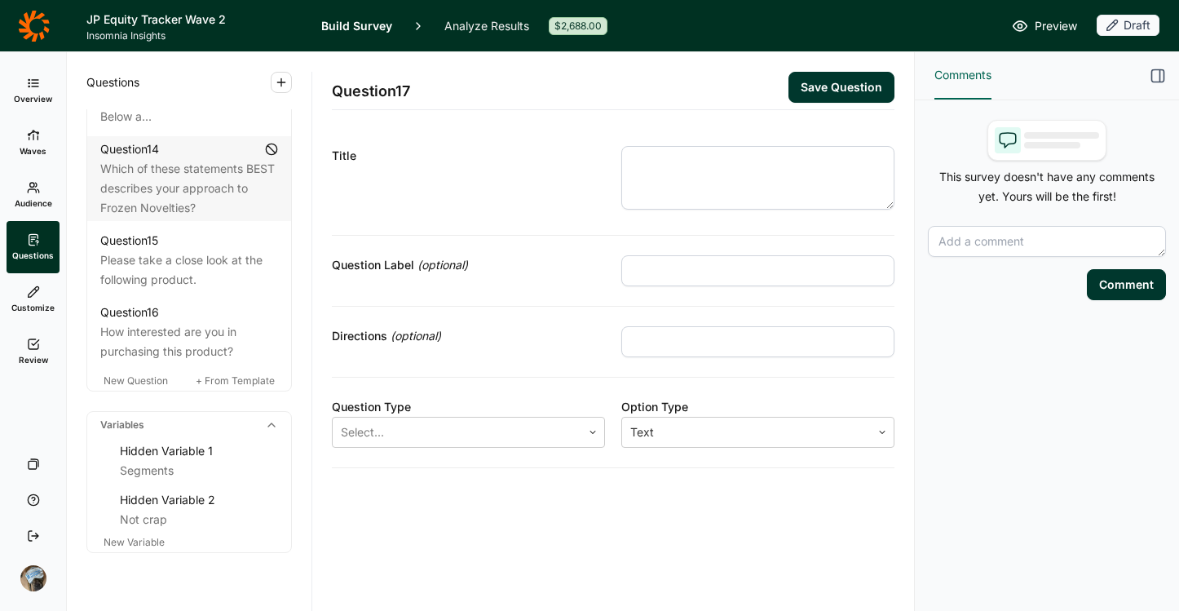
click at [792, 161] on textarea at bounding box center [757, 178] width 273 height 64
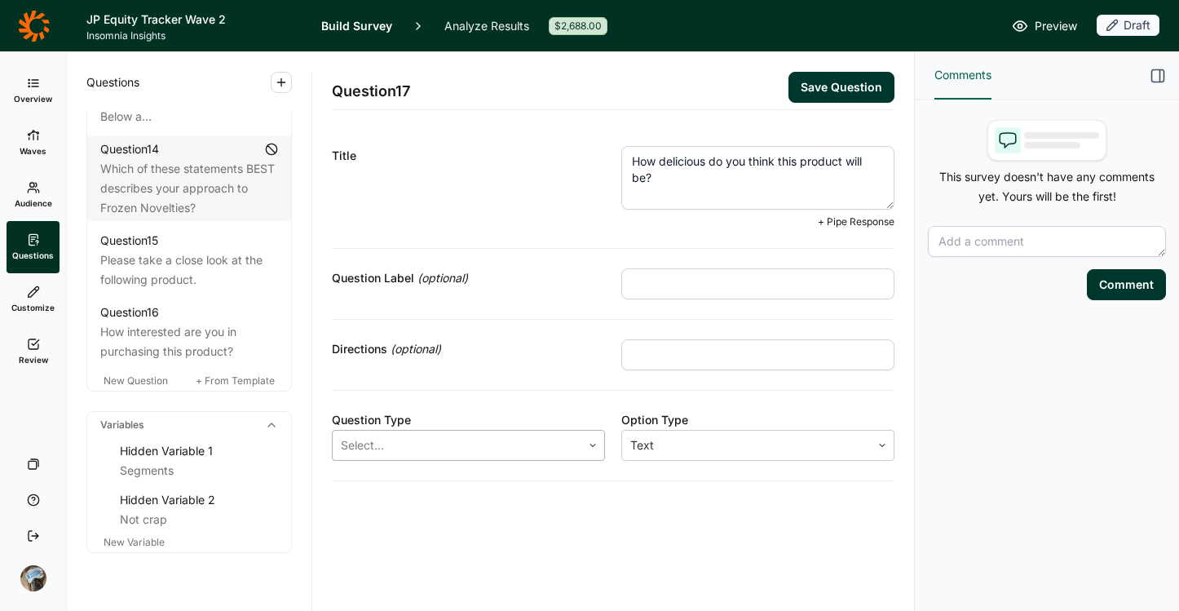
type textarea "How delicious do you think this product will be?"
click at [463, 452] on div at bounding box center [457, 445] width 232 height 23
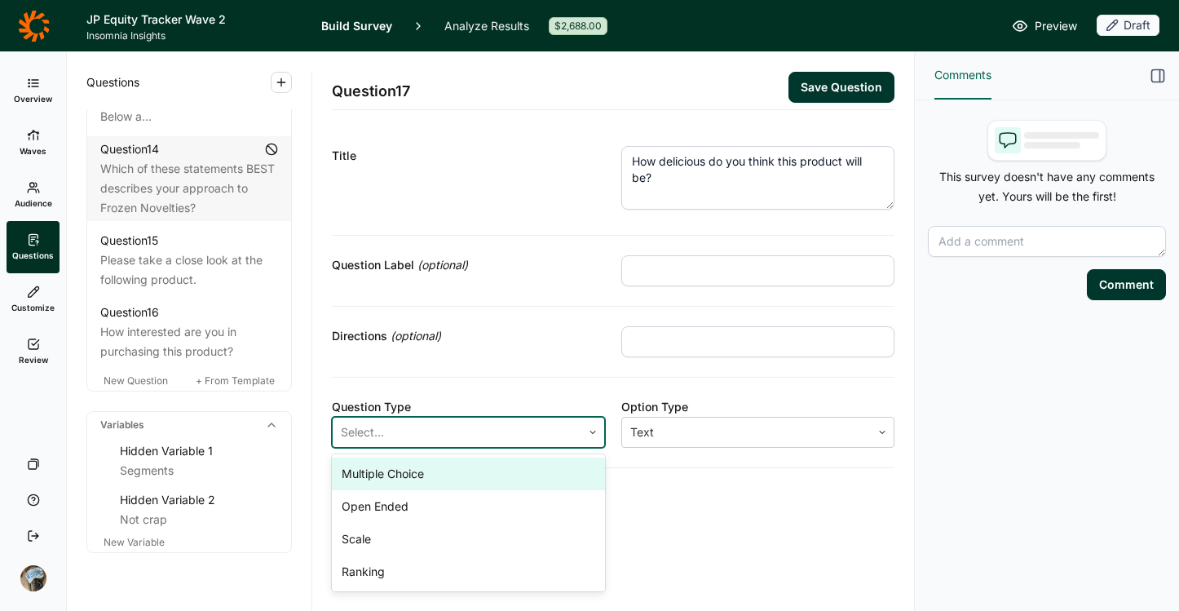
click at [460, 476] on div "Multiple Choice" at bounding box center [468, 473] width 273 height 33
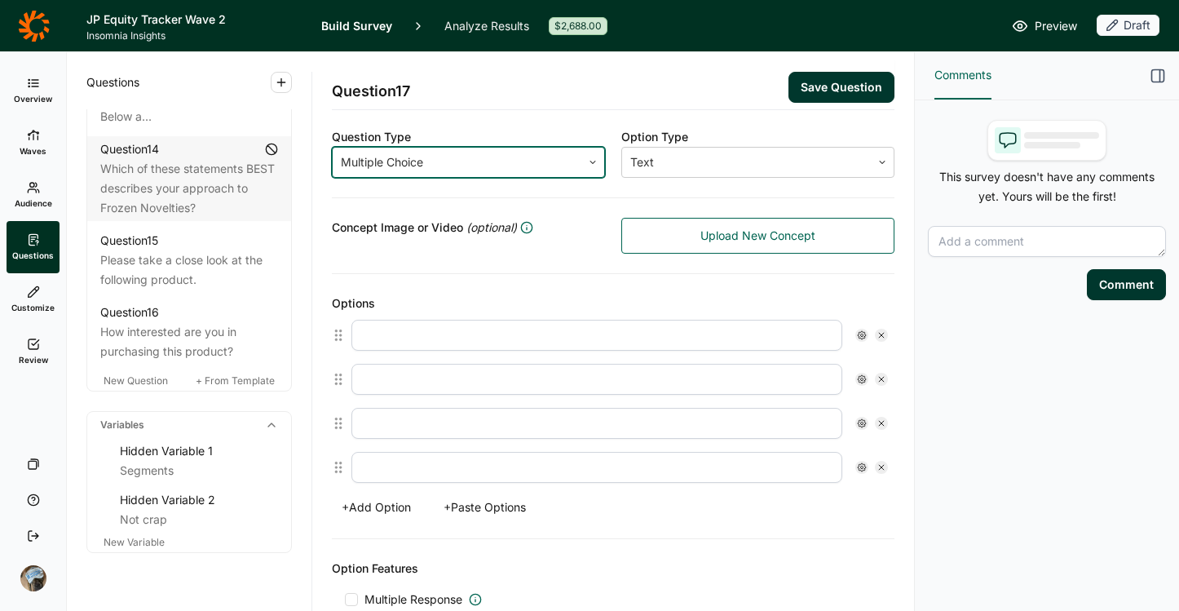
scroll to position [294, 0]
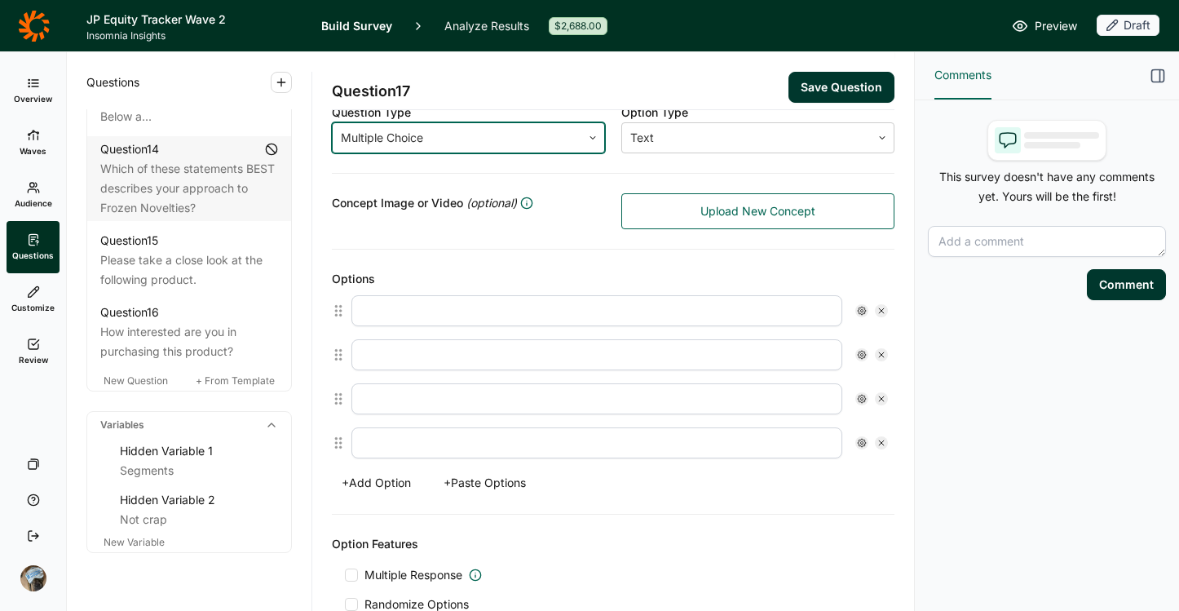
click at [403, 482] on button "+ Add Option" at bounding box center [376, 482] width 89 height 23
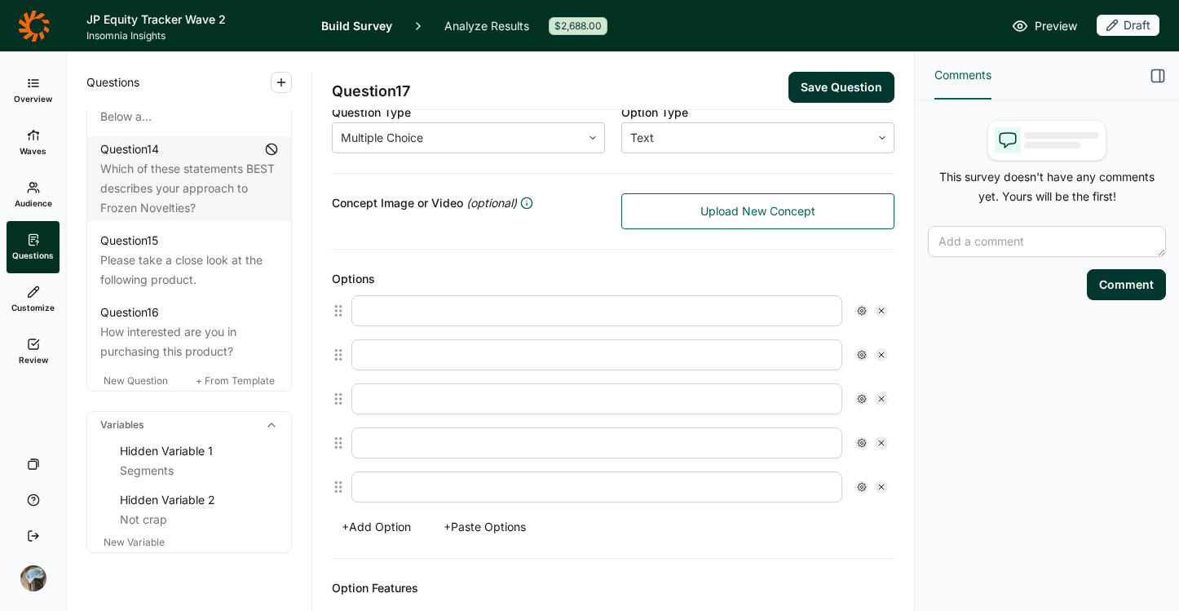
click at [482, 319] on input "text" at bounding box center [596, 310] width 491 height 31
type input "Very Delicious"
type input "Somewhat Delicious"
type input "N"
type input "Ok"
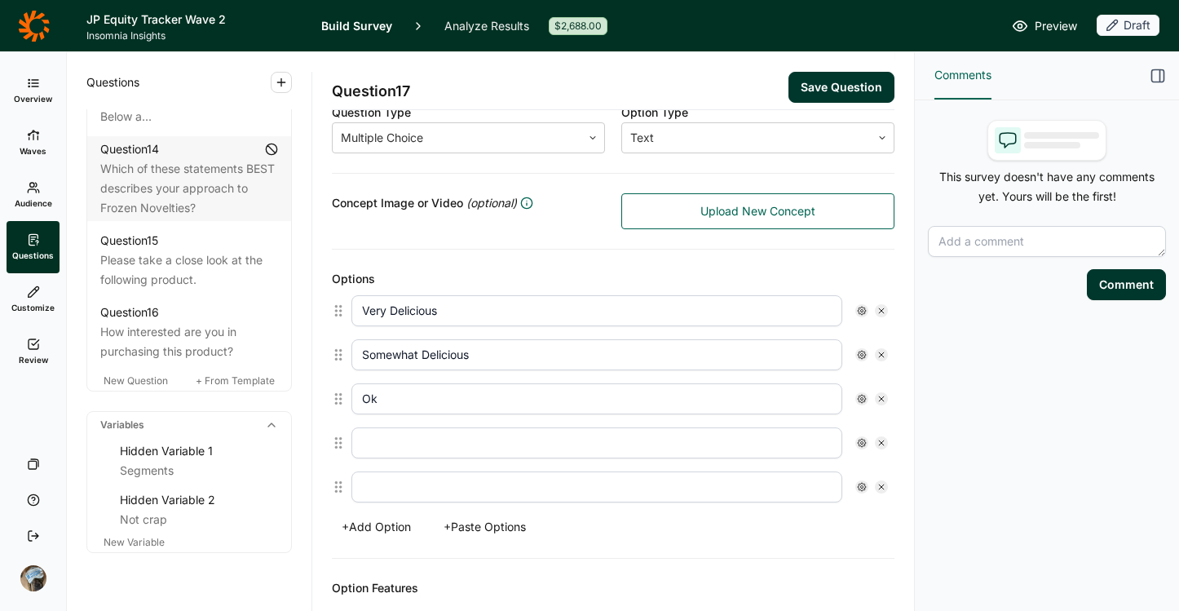
click at [380, 445] on input "text" at bounding box center [596, 442] width 491 height 31
type input "Not Very Delicious"
type input "Not Delicious At All"
click at [360, 399] on input "Ok" at bounding box center [596, 398] width 491 height 31
type input "Just Ok"
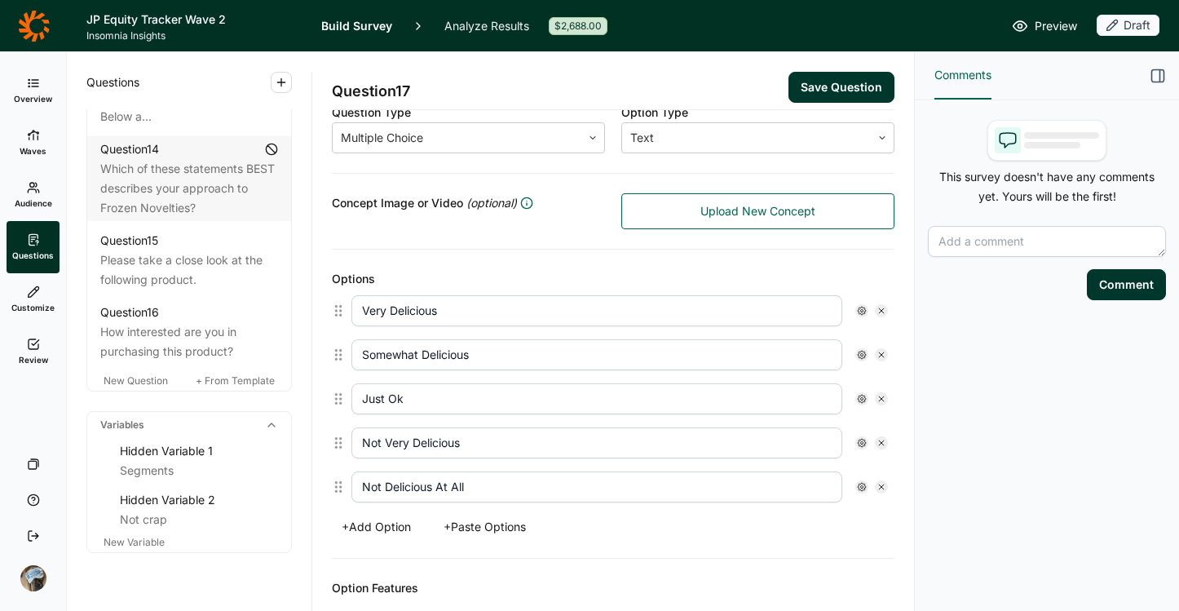
click at [649, 554] on div "Options Very Delicious Somewhat Delicious Just Ok Not Very Delicious Not Delici…" at bounding box center [613, 404] width 563 height 309
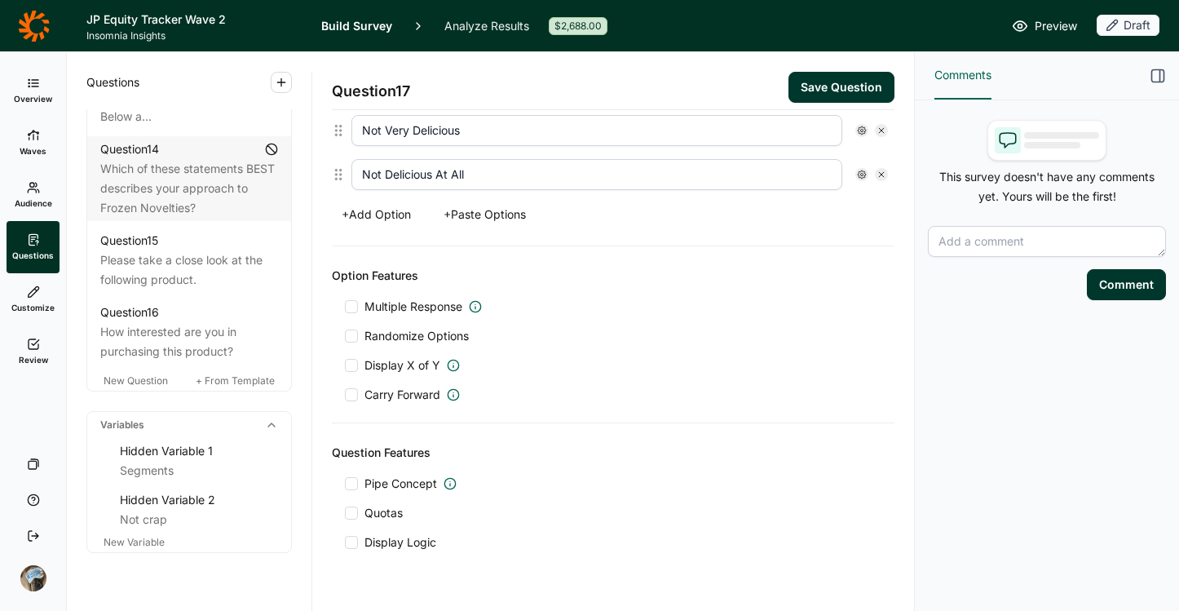
scroll to position [644, 0]
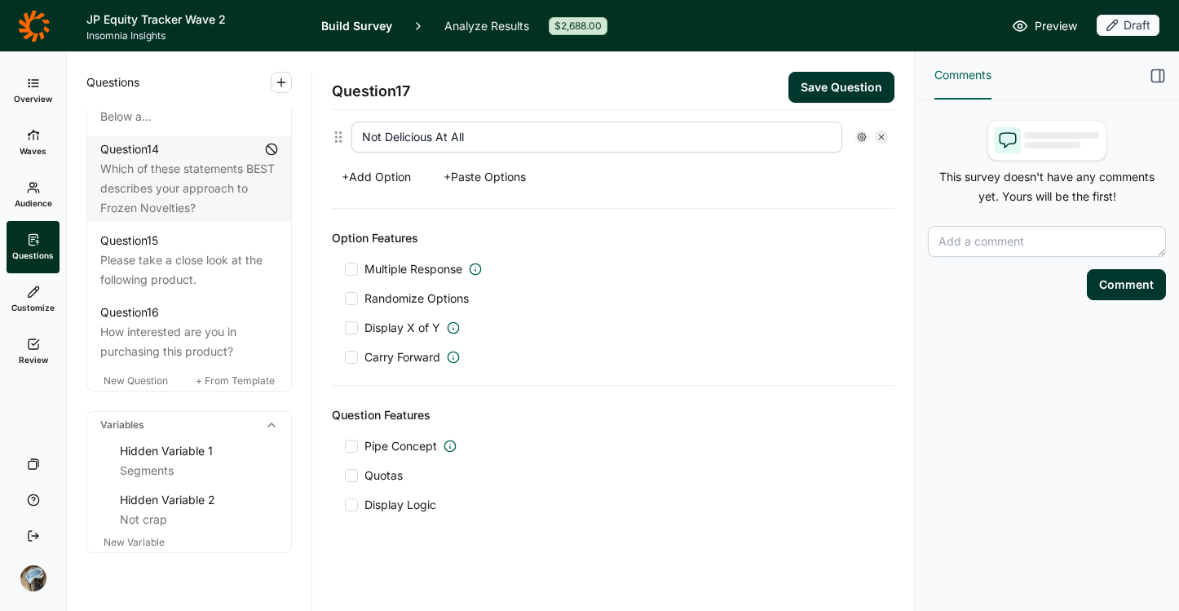
click at [356, 451] on div at bounding box center [351, 446] width 13 height 13
click at [345, 446] on input "Pipe Concept" at bounding box center [345, 446] width 0 height 0
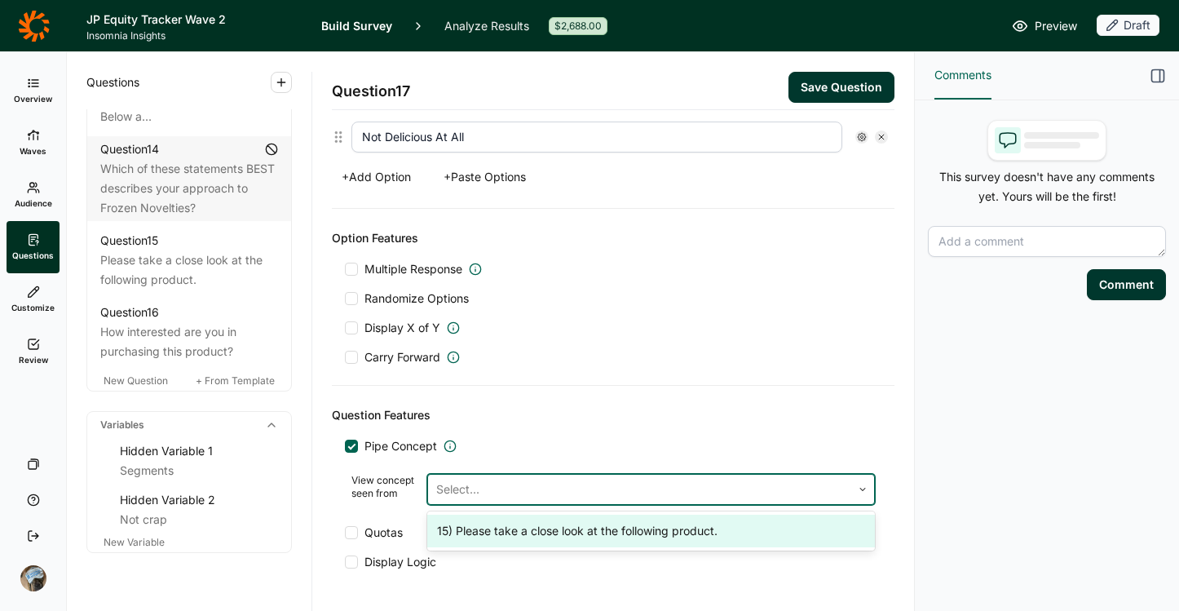
click at [500, 498] on div at bounding box center [639, 489] width 407 height 23
click at [508, 532] on div "15) Please take a close look at the following product." at bounding box center [651, 531] width 448 height 33
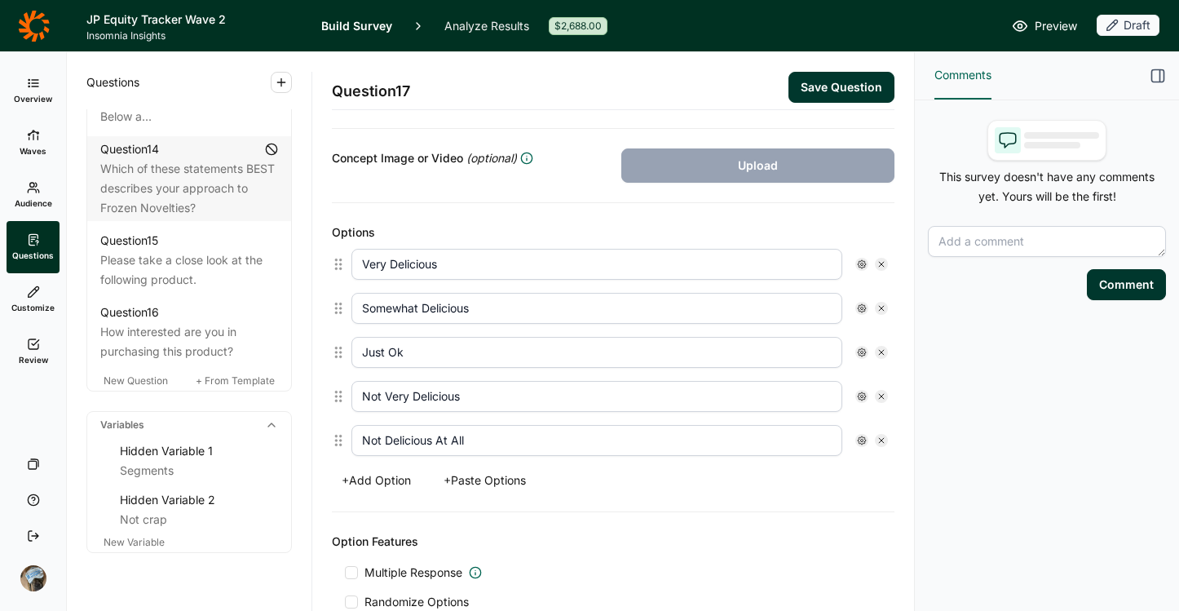
scroll to position [300, 0]
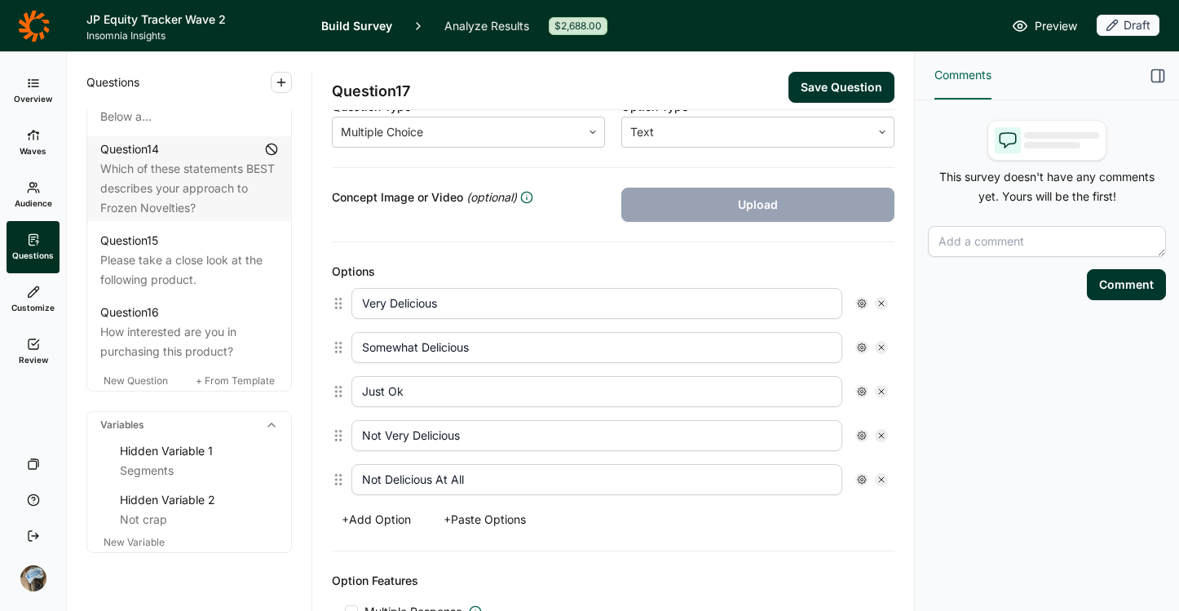
click at [856, 91] on button "Save Question" at bounding box center [842, 87] width 106 height 31
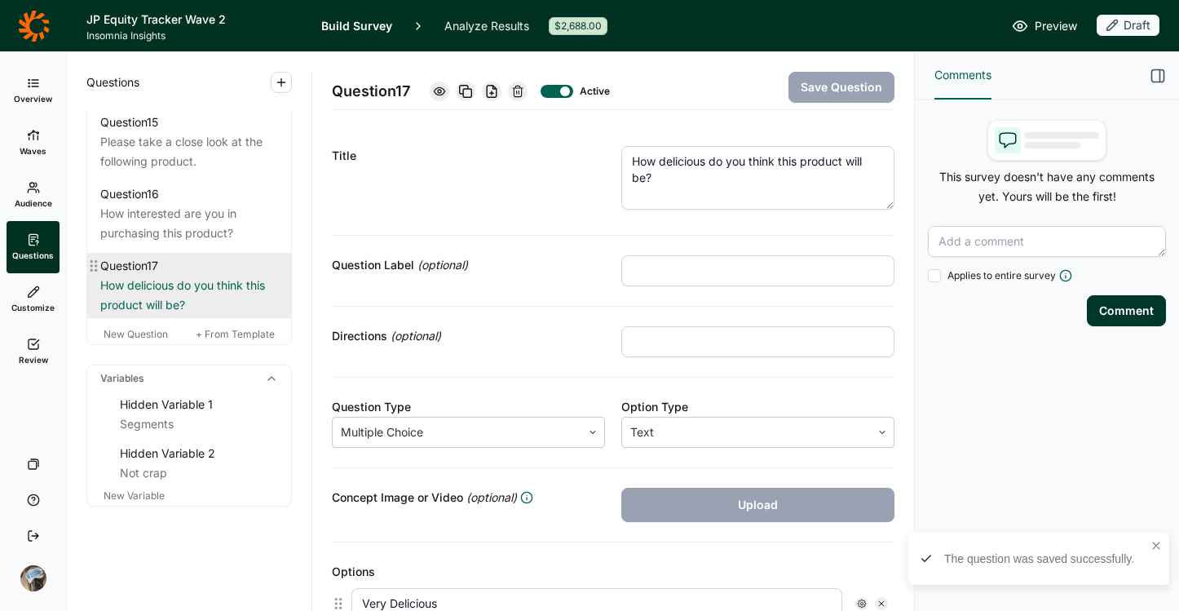
scroll to position [2118, 0]
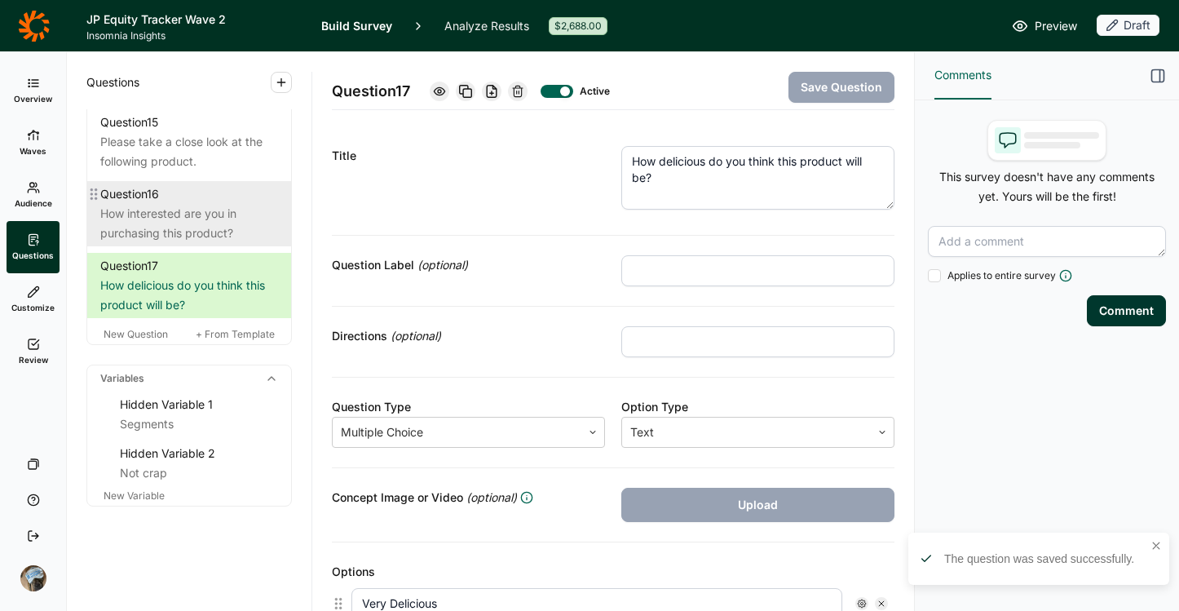
click at [180, 234] on div "How interested are you in purchasing this product?" at bounding box center [189, 223] width 178 height 39
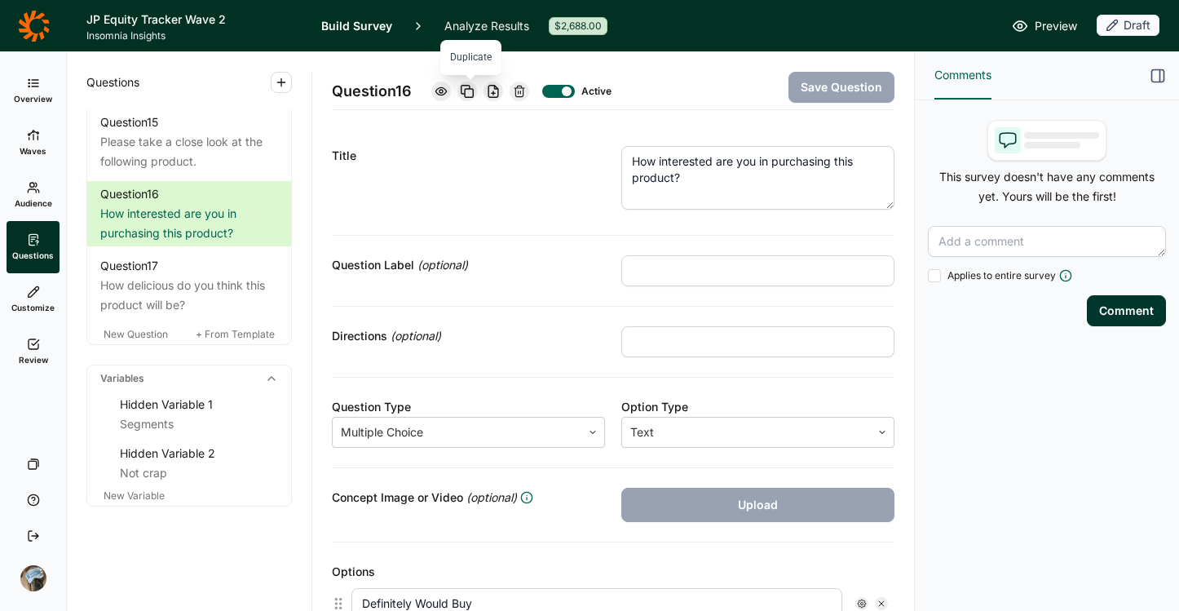
click at [471, 91] on icon at bounding box center [467, 91] width 13 height 13
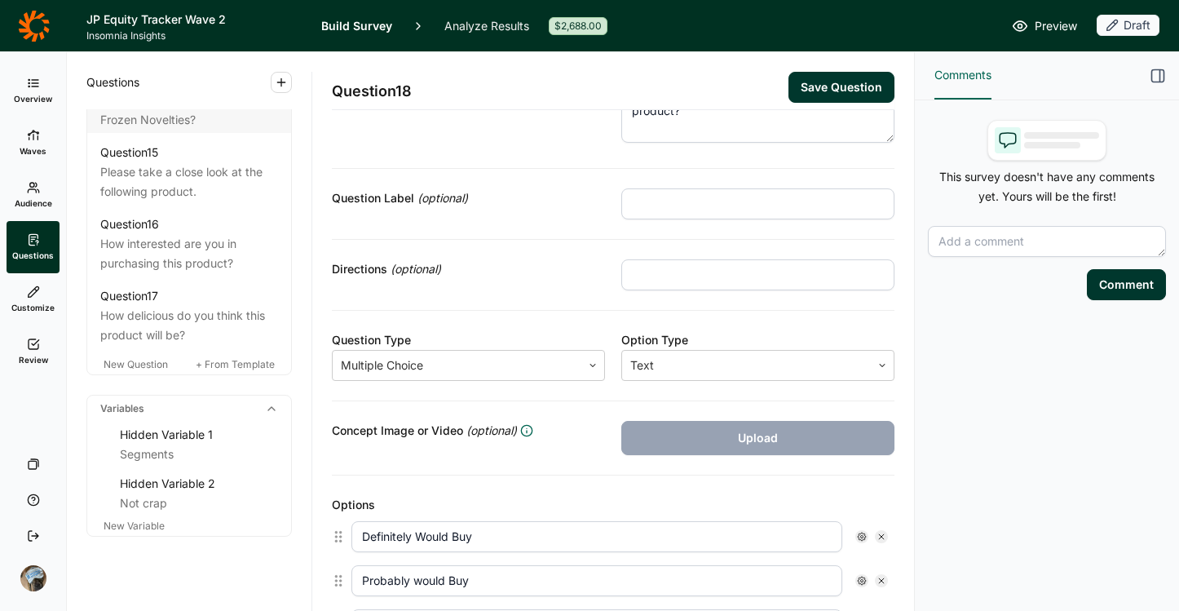
scroll to position [700, 0]
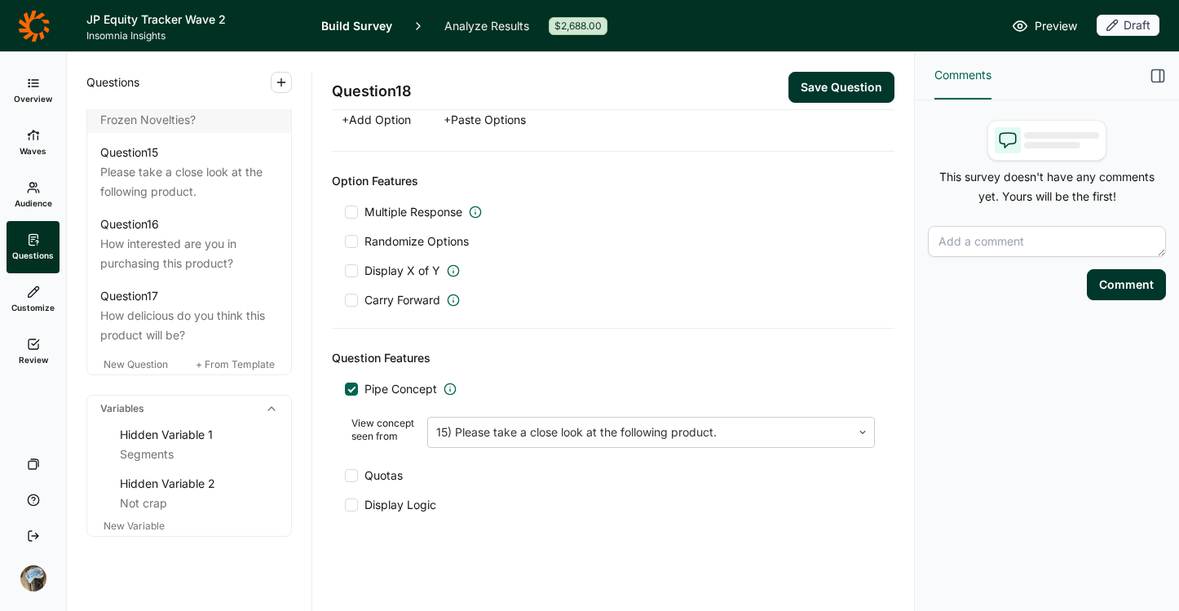
click at [383, 387] on span "Pipe Concept" at bounding box center [400, 389] width 73 height 16
click at [345, 389] on input "Pipe Concept" at bounding box center [345, 389] width 0 height 0
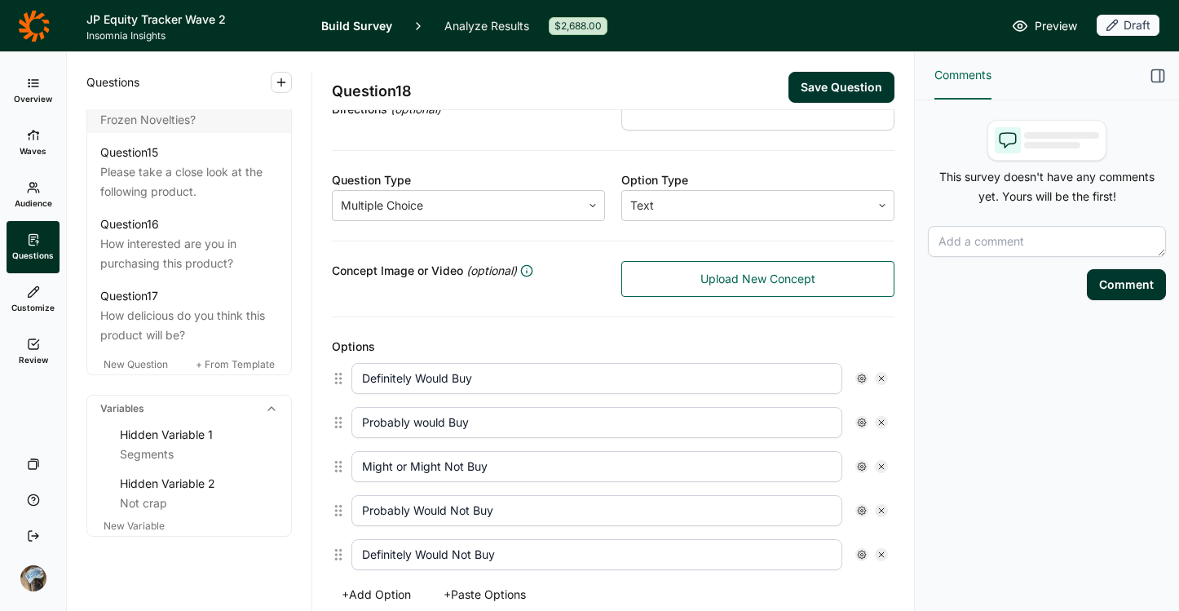
scroll to position [183, 0]
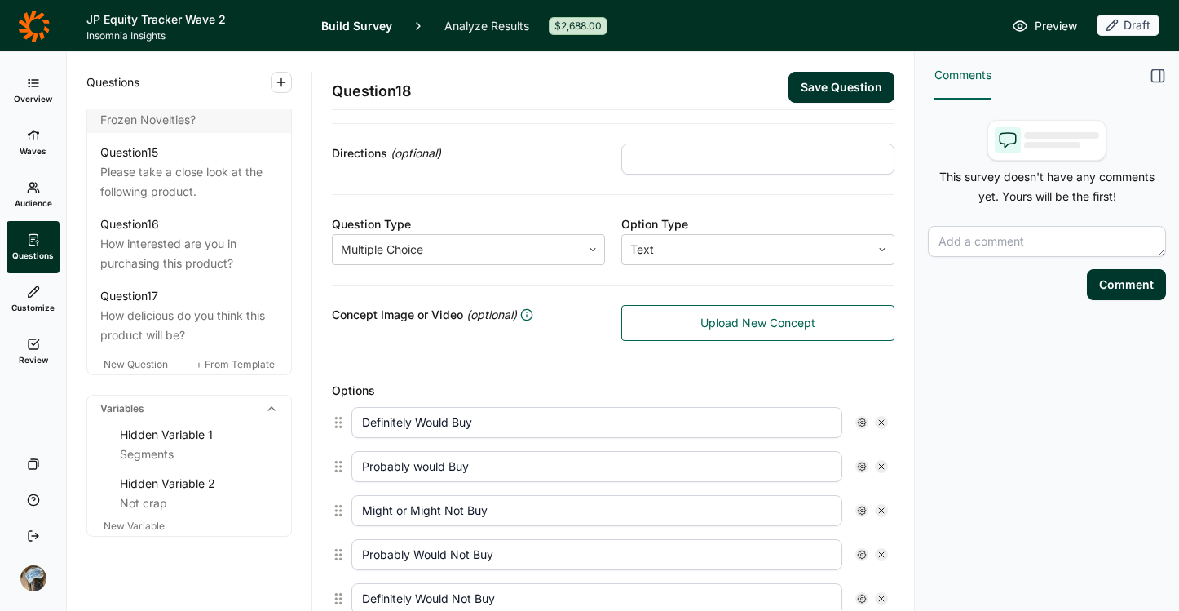
click at [729, 328] on span "Upload New Concept" at bounding box center [757, 323] width 115 height 16
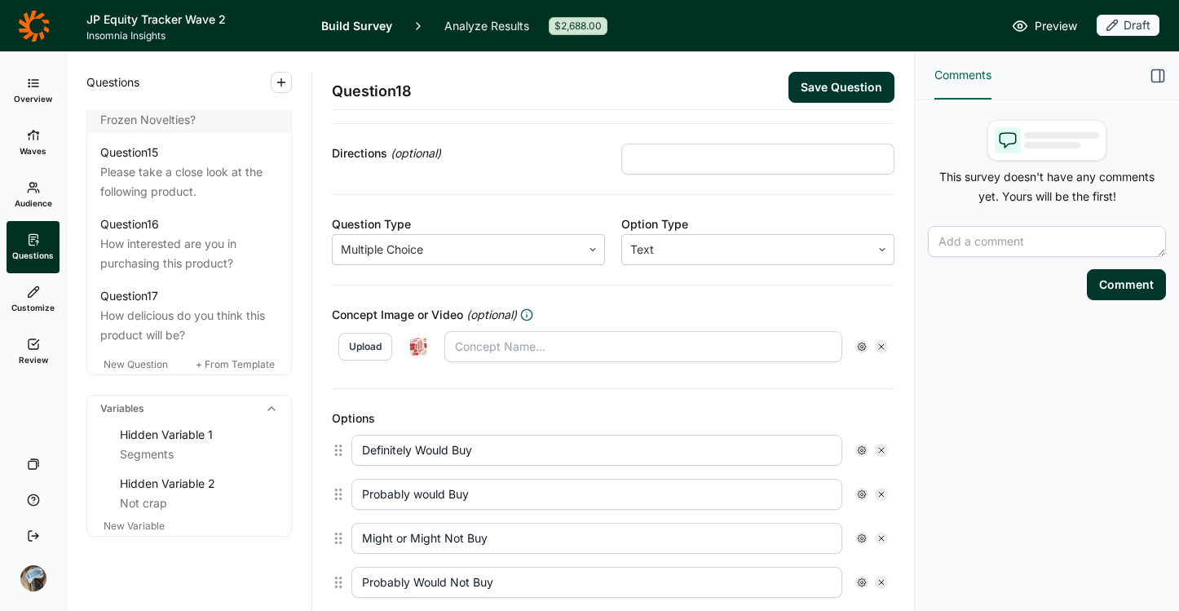
click at [413, 352] on img at bounding box center [418, 347] width 26 height 26
click at [440, 379] on div "Concept Image or Video (optional) Upload" at bounding box center [613, 337] width 563 height 104
click at [422, 345] on img at bounding box center [418, 347] width 26 height 26
click at [621, 347] on input "text" at bounding box center [643, 346] width 398 height 31
type input "JonnyPops Summer Strawberries"
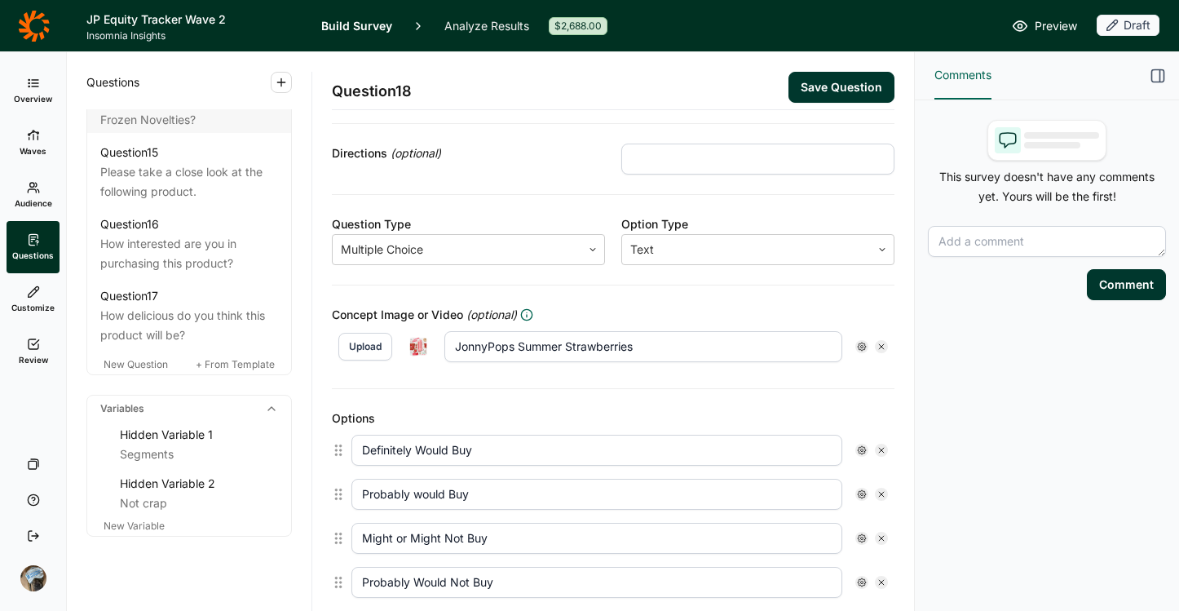
click at [482, 381] on div "Concept Image or Video (optional) Upload JonnyPops Summer Strawberries" at bounding box center [613, 337] width 563 height 104
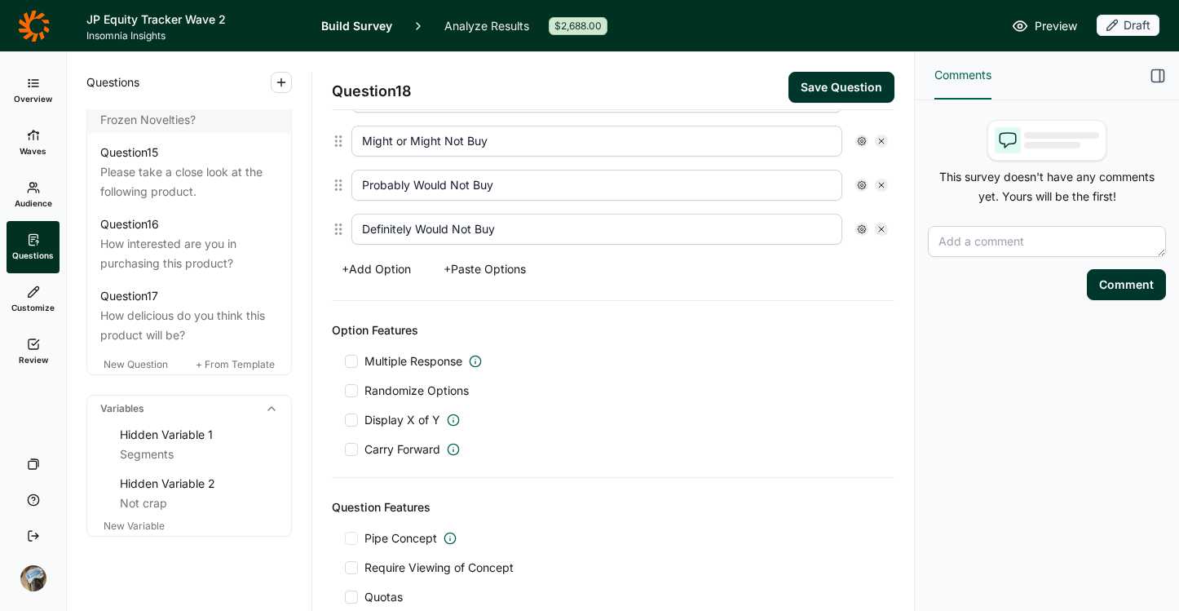
scroll to position [701, 0]
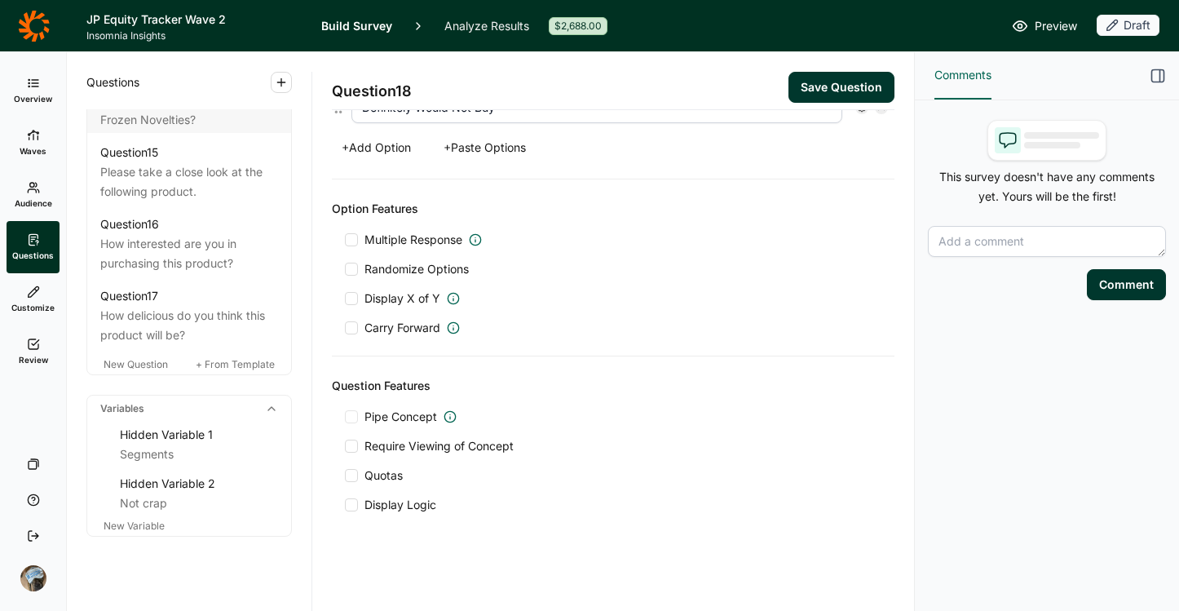
click at [351, 507] on div at bounding box center [351, 504] width 13 height 13
click at [345, 505] on input "Display Logic" at bounding box center [345, 505] width 0 height 0
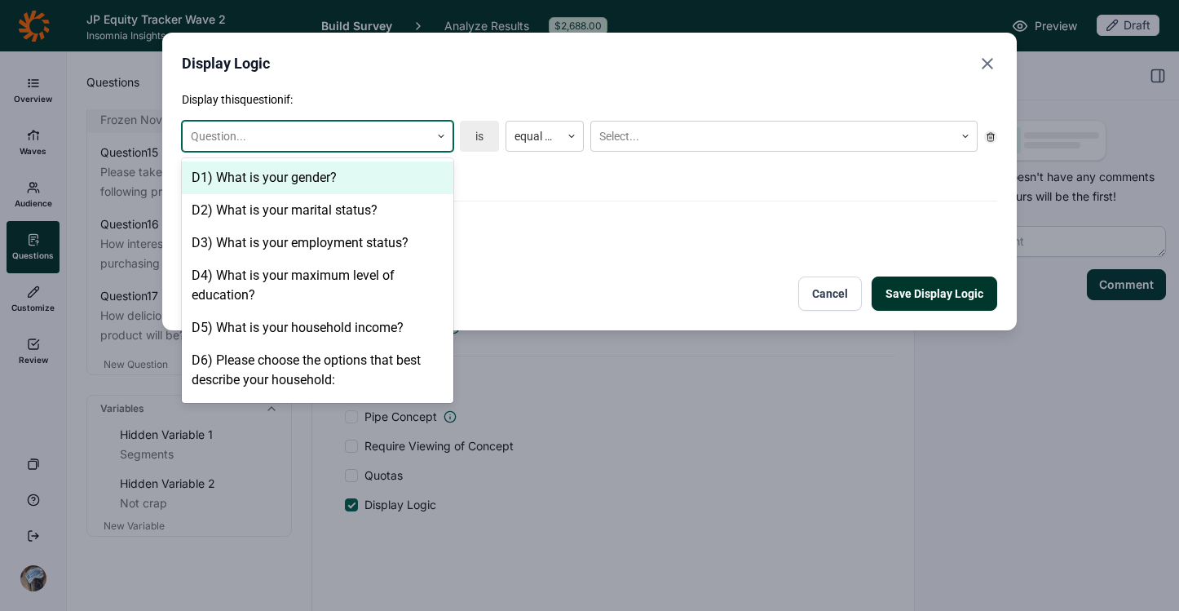
click at [388, 135] on div at bounding box center [306, 136] width 231 height 20
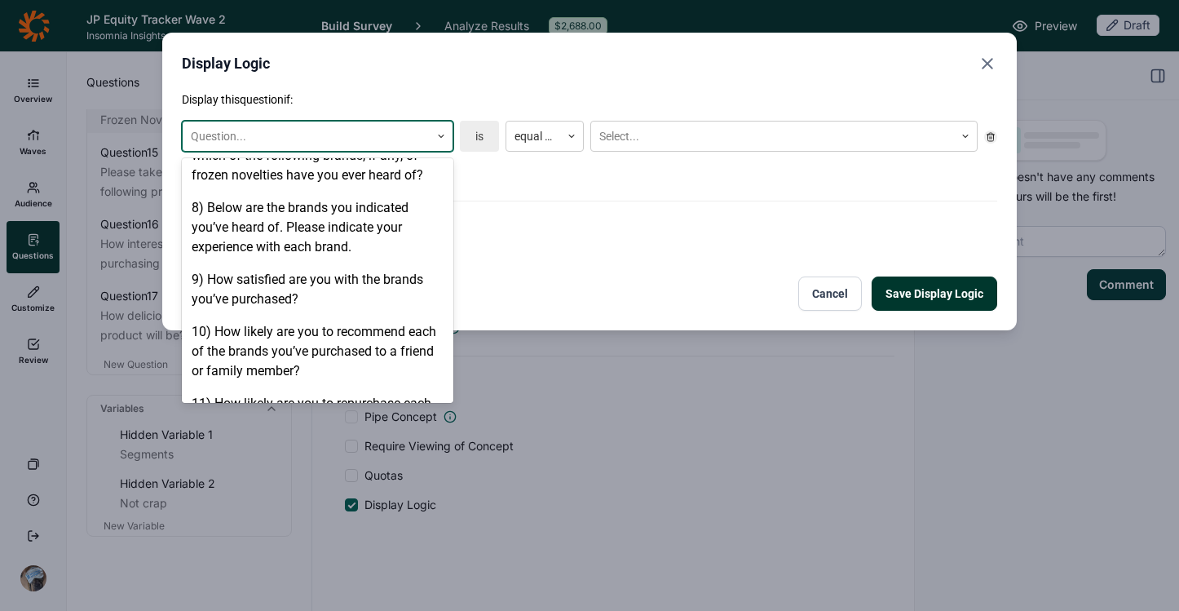
scroll to position [1027, 0]
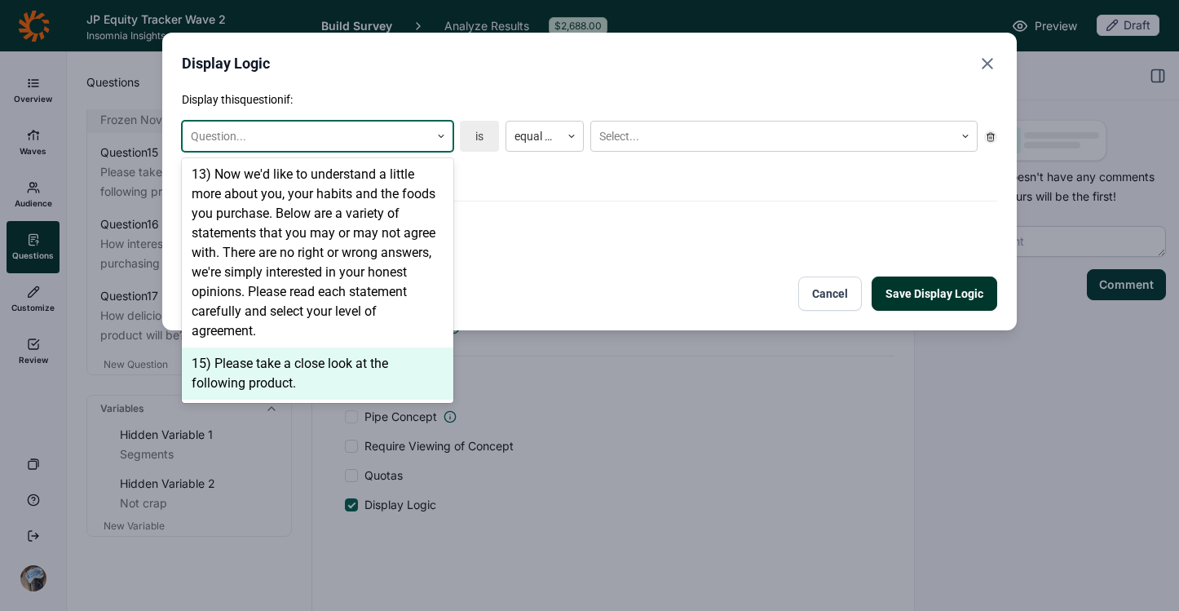
click at [322, 379] on div "15) Please take a close look at the following product." at bounding box center [318, 373] width 272 height 52
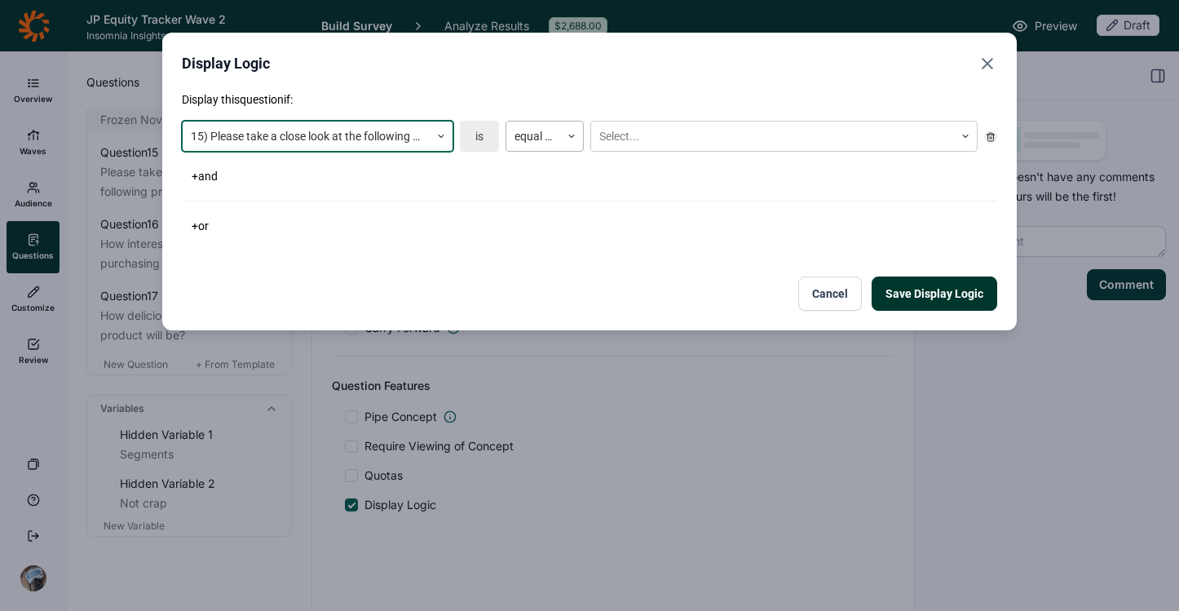
click at [541, 132] on div at bounding box center [534, 136] width 38 height 20
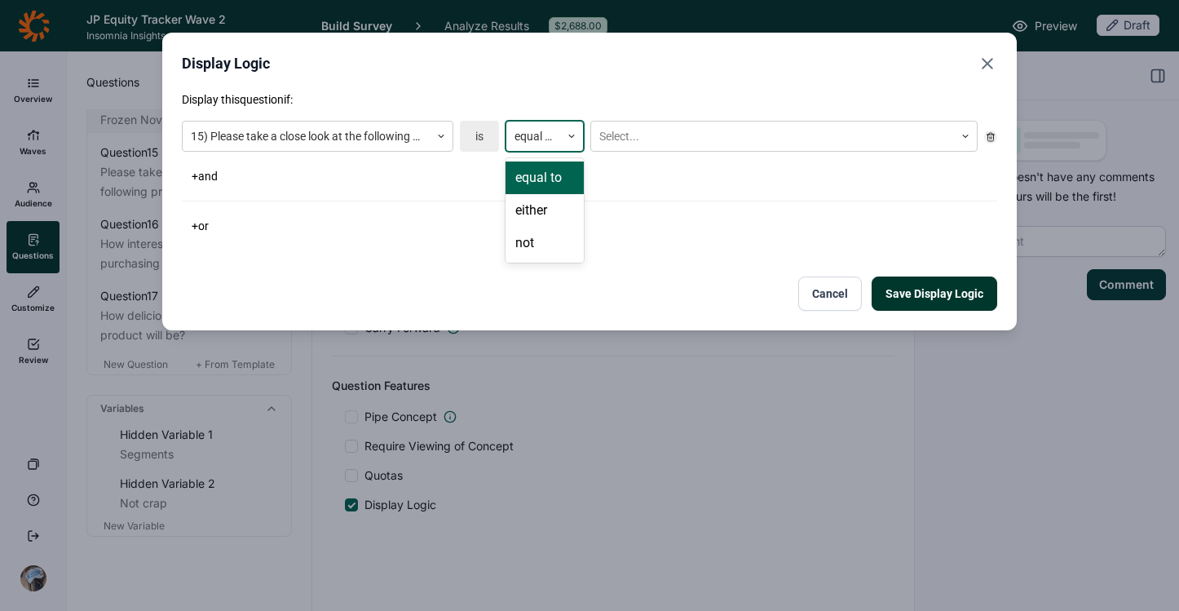
click at [540, 166] on div "equal to" at bounding box center [545, 177] width 78 height 33
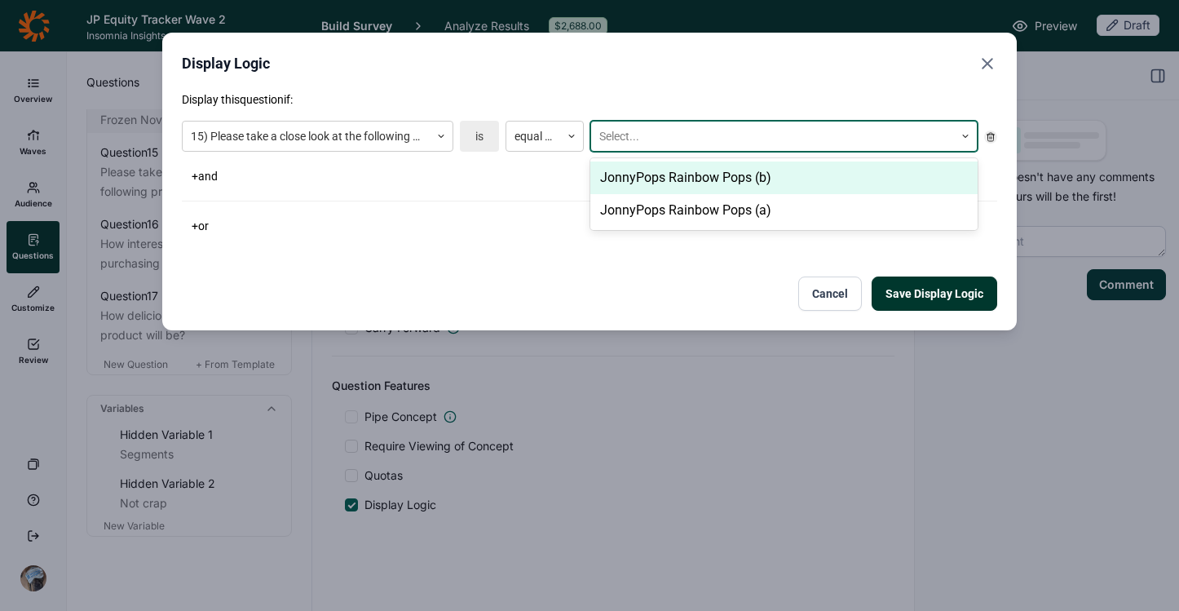
click at [651, 121] on div "Select..." at bounding box center [783, 136] width 387 height 31
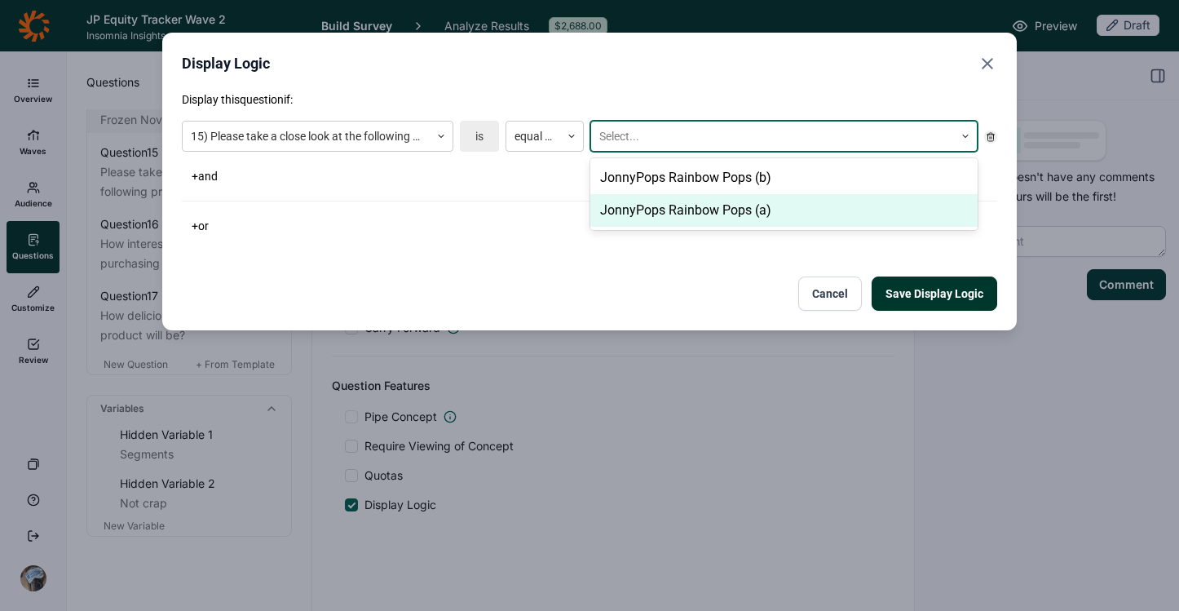
click at [700, 211] on div "JonnyPops Rainbow Pops (a)" at bounding box center [783, 210] width 387 height 33
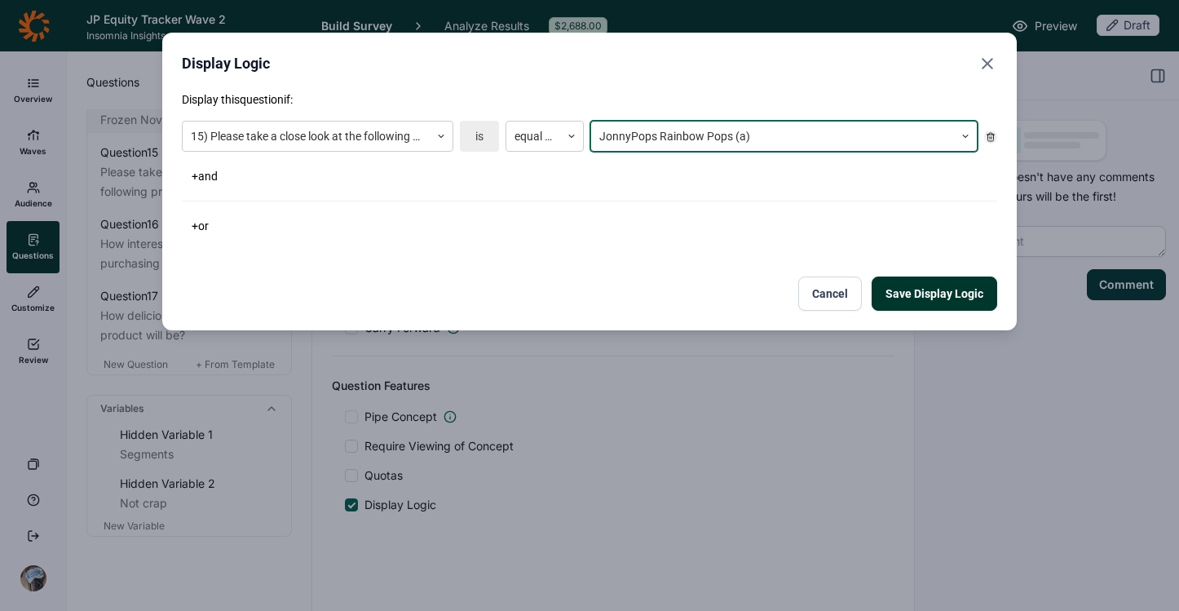
click at [700, 211] on div "Display this question if: 15) Please take a close look at the following product…" at bounding box center [589, 164] width 815 height 146
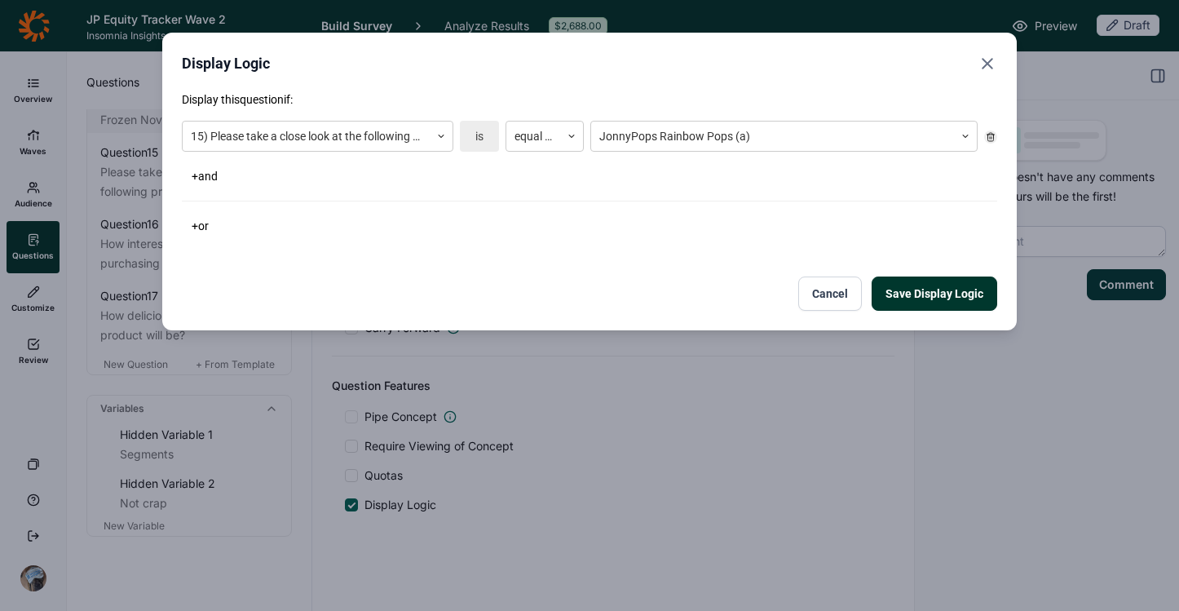
click at [925, 288] on button "Save Display Logic" at bounding box center [935, 293] width 126 height 34
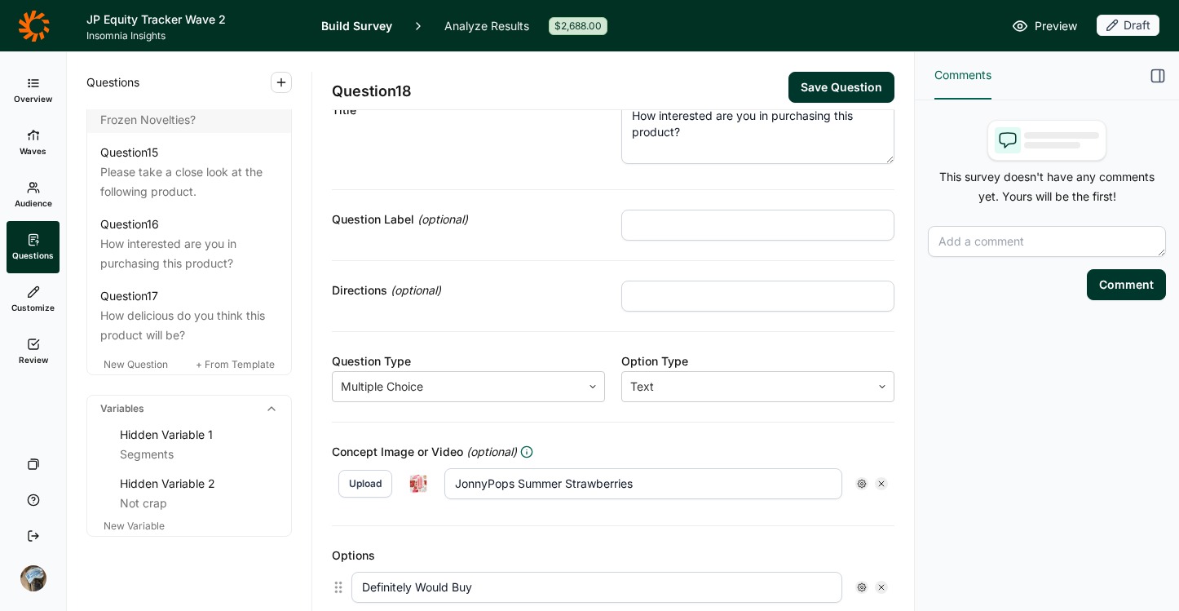
scroll to position [0, 0]
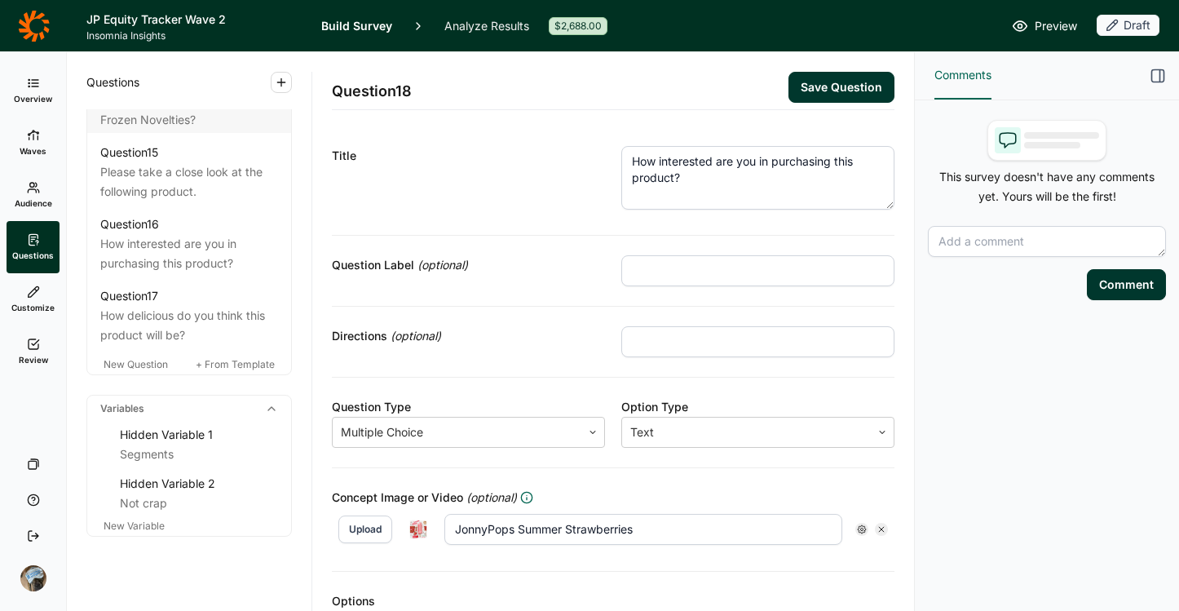
click at [818, 84] on button "Save Question" at bounding box center [842, 87] width 106 height 31
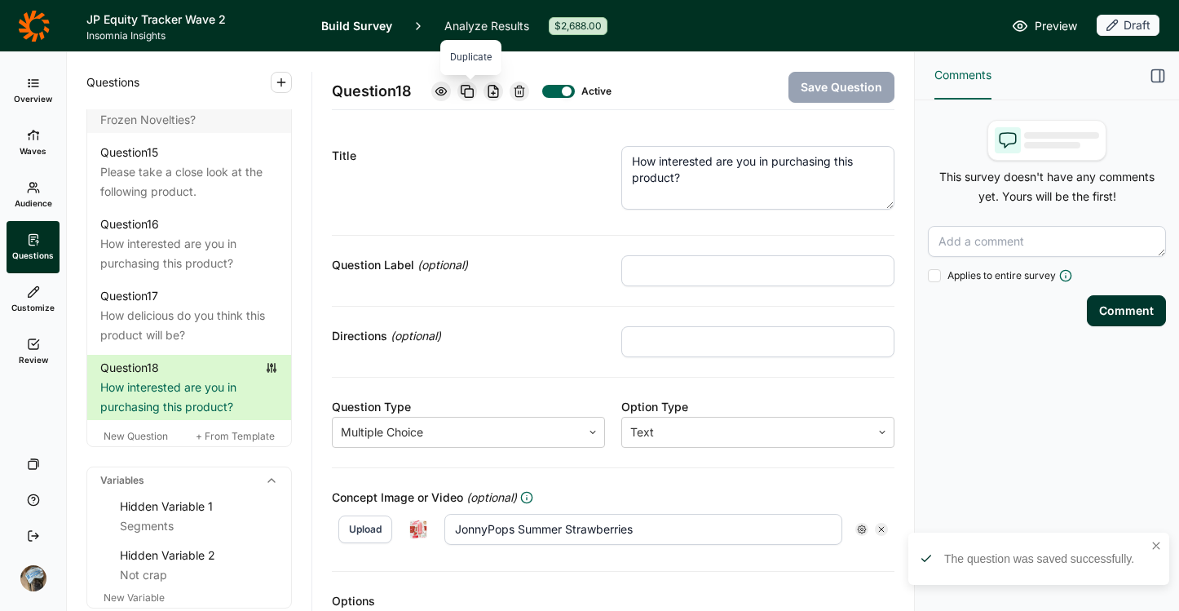
click at [473, 92] on icon at bounding box center [467, 91] width 13 height 13
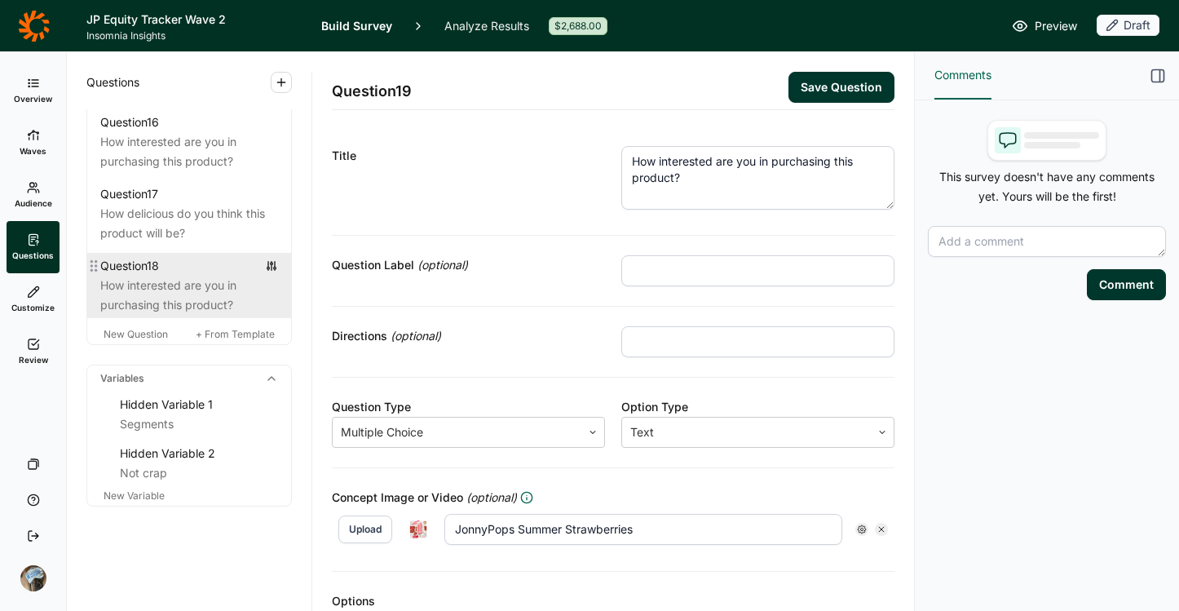
click at [159, 302] on div "How interested are you in purchasing this product?" at bounding box center [189, 295] width 178 height 39
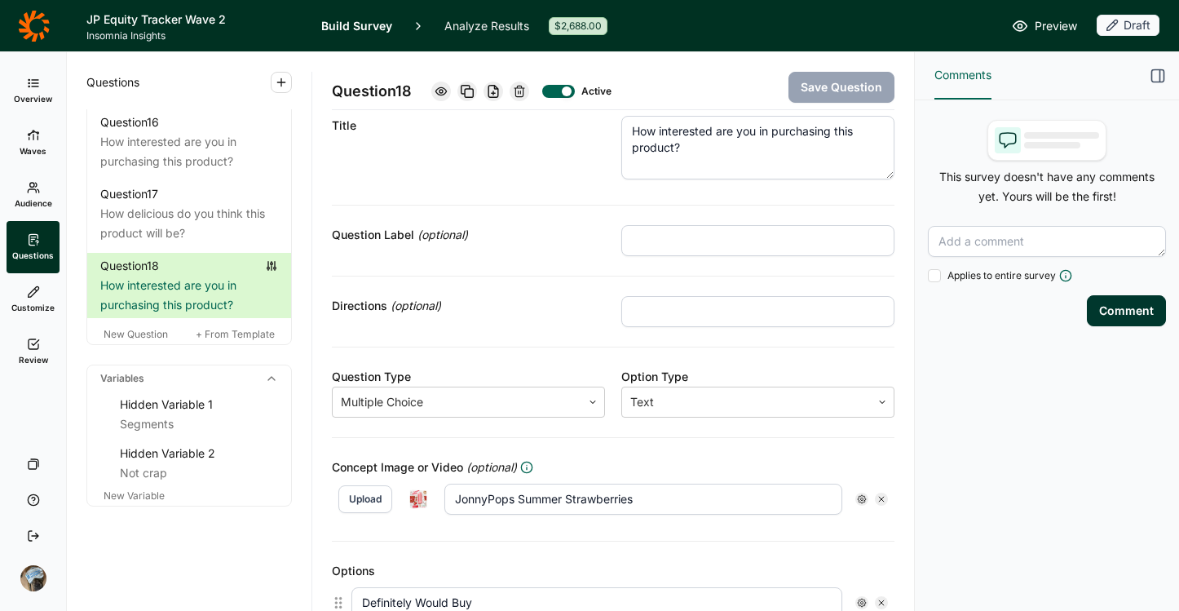
scroll to position [33, 0]
click at [376, 489] on button "Upload" at bounding box center [365, 497] width 54 height 28
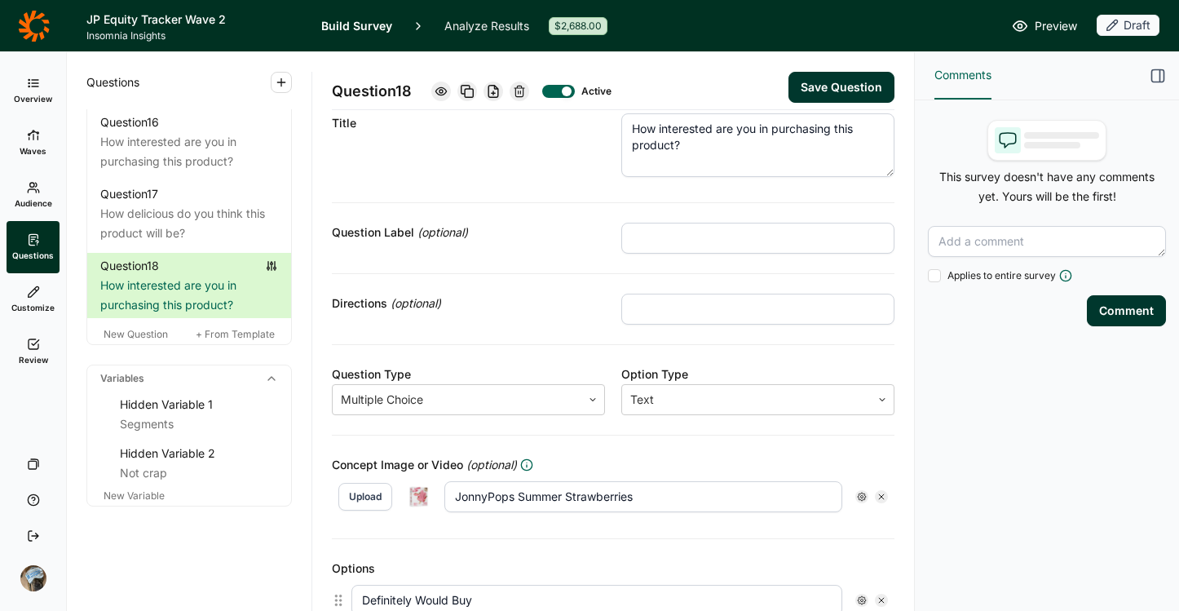
click at [416, 497] on img at bounding box center [418, 497] width 26 height 26
click at [422, 494] on img at bounding box center [418, 497] width 26 height 26
click at [683, 495] on input "JonnyPops Summer Strawberries" at bounding box center [643, 496] width 398 height 31
click at [516, 498] on input "JonnyPops Summer Strawberry" at bounding box center [643, 496] width 398 height 31
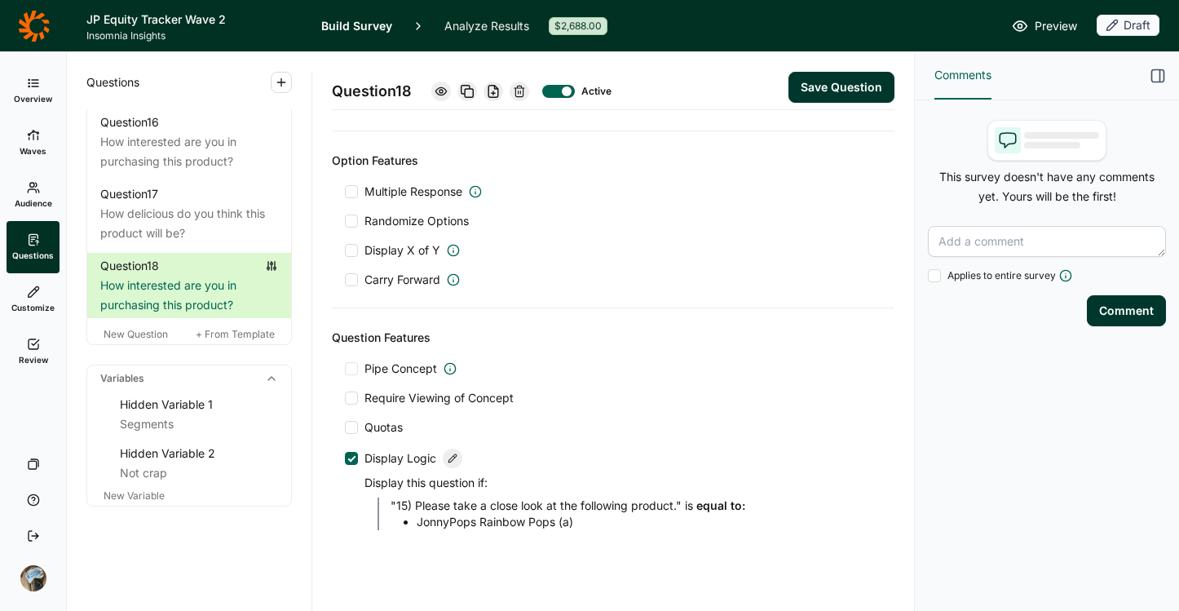
scroll to position [767, 0]
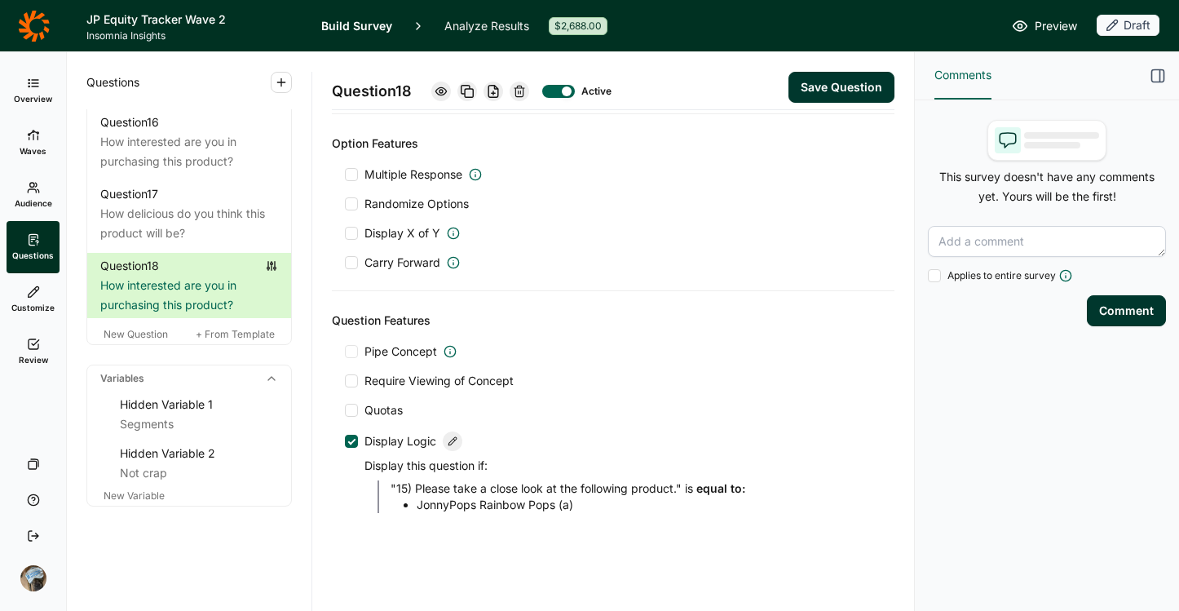
type input "JonnyPops Smoothie on a Stick Summer Strawberry"
click at [457, 438] on div at bounding box center [453, 441] width 20 height 20
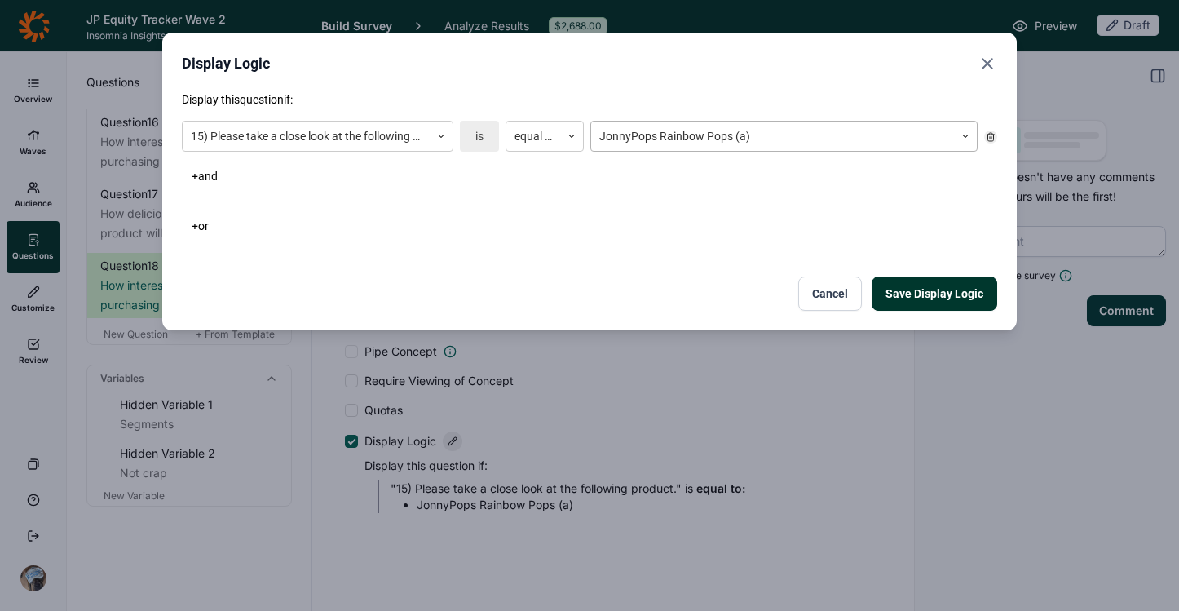
click at [702, 136] on div at bounding box center [772, 136] width 347 height 20
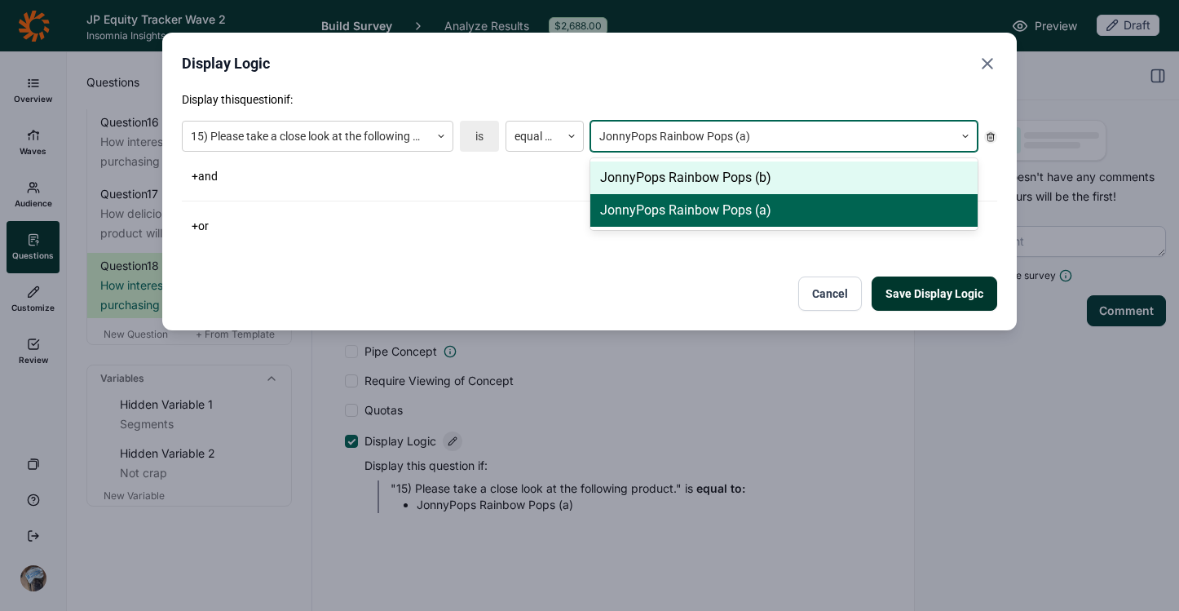
click at [710, 175] on div "JonnyPops Rainbow Pops (b)" at bounding box center [783, 177] width 387 height 33
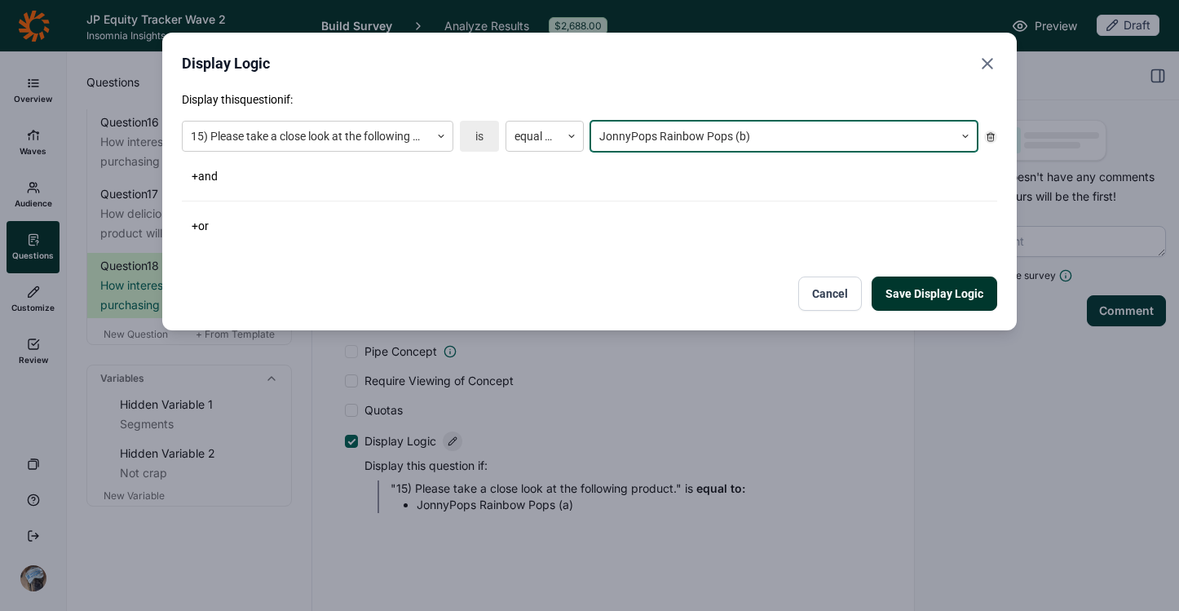
click at [740, 222] on div "+ or" at bounding box center [589, 225] width 815 height 23
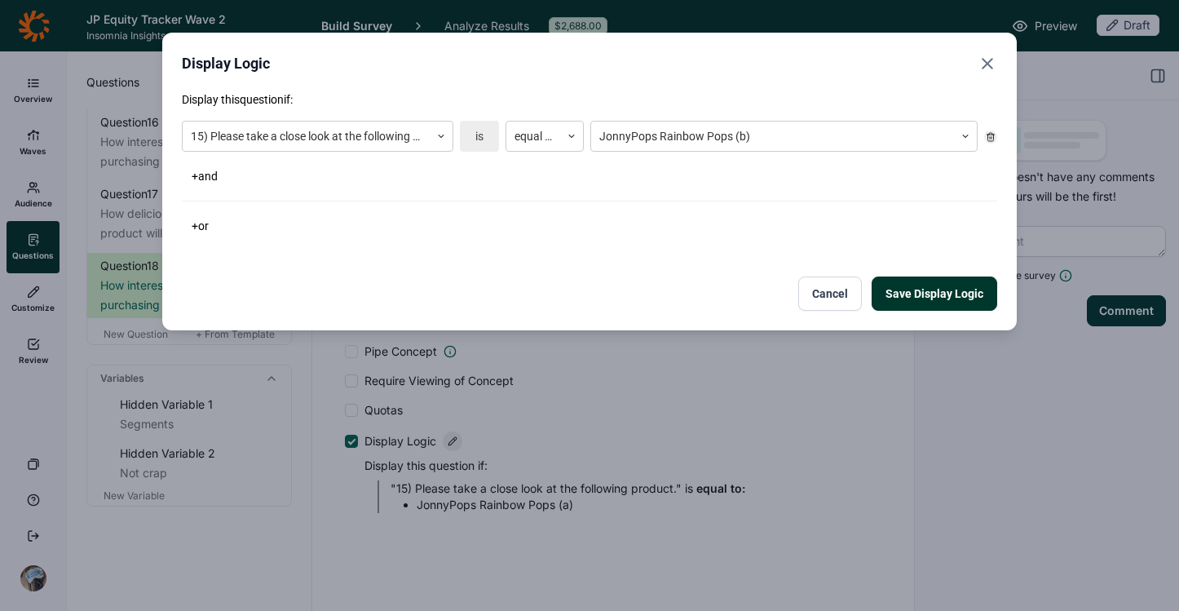
click at [934, 291] on button "Save Display Logic" at bounding box center [935, 293] width 126 height 34
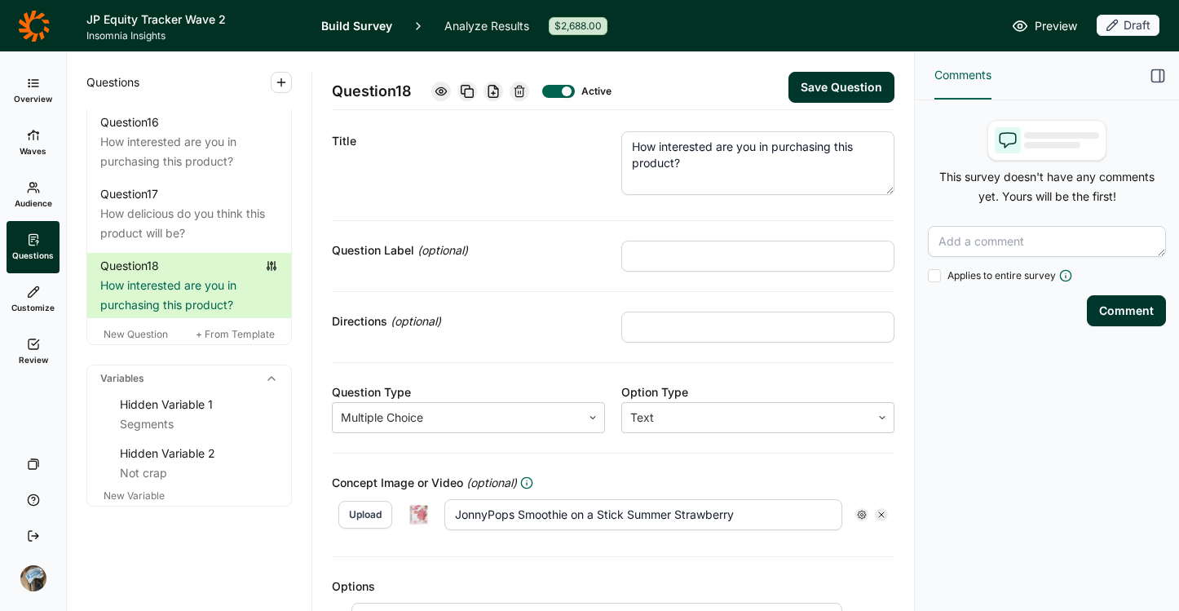
scroll to position [0, 0]
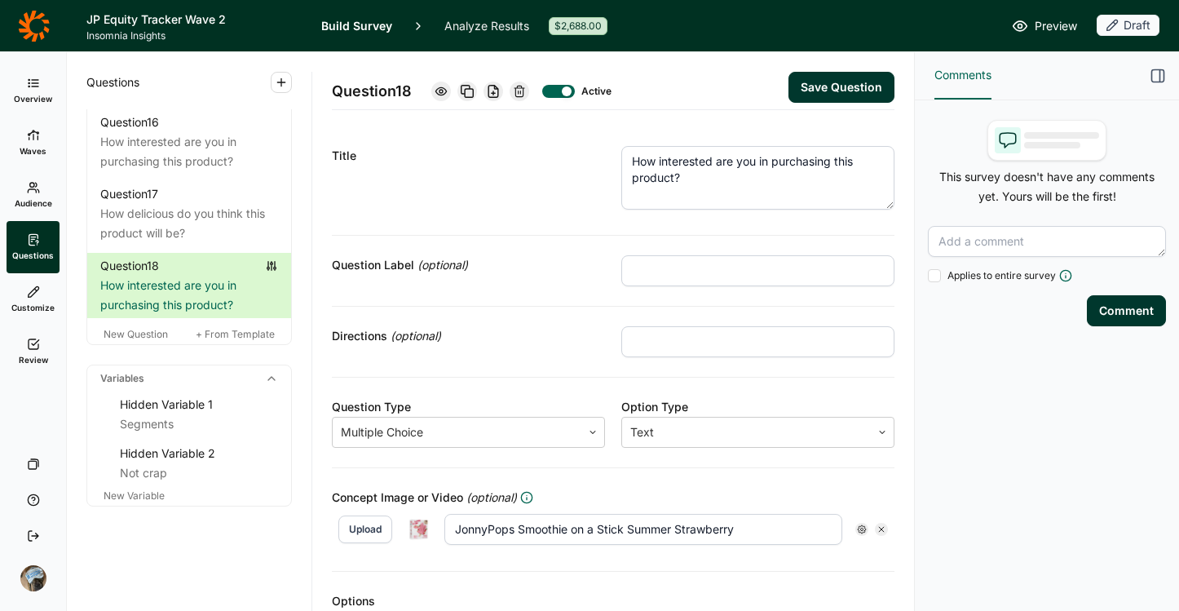
click at [809, 87] on button "Save Question" at bounding box center [842, 87] width 106 height 31
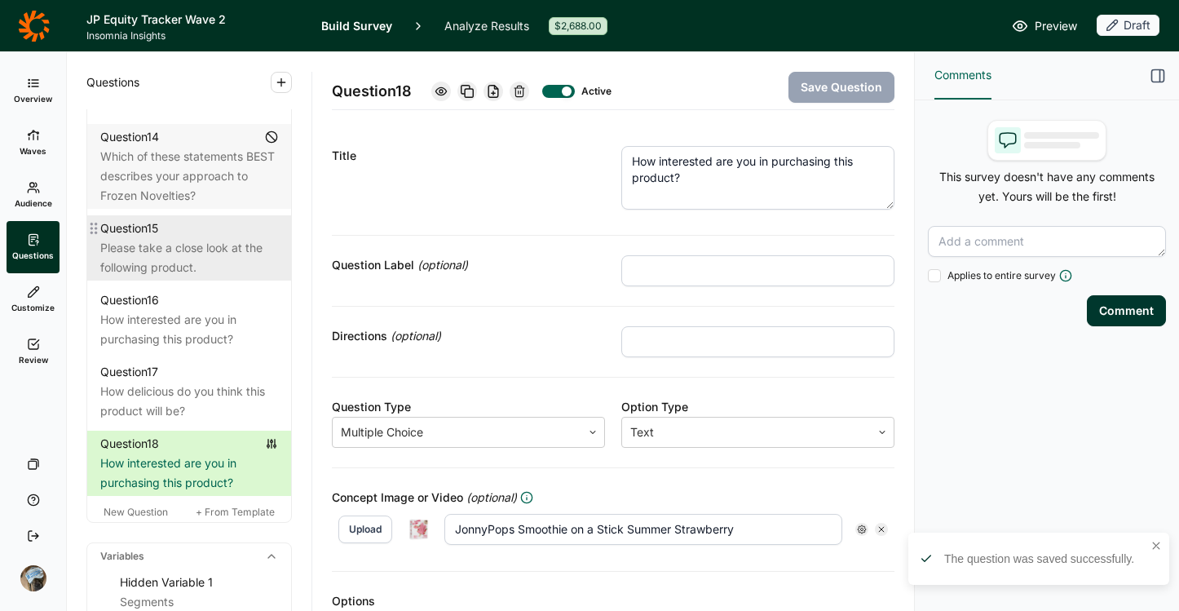
scroll to position [1983, 0]
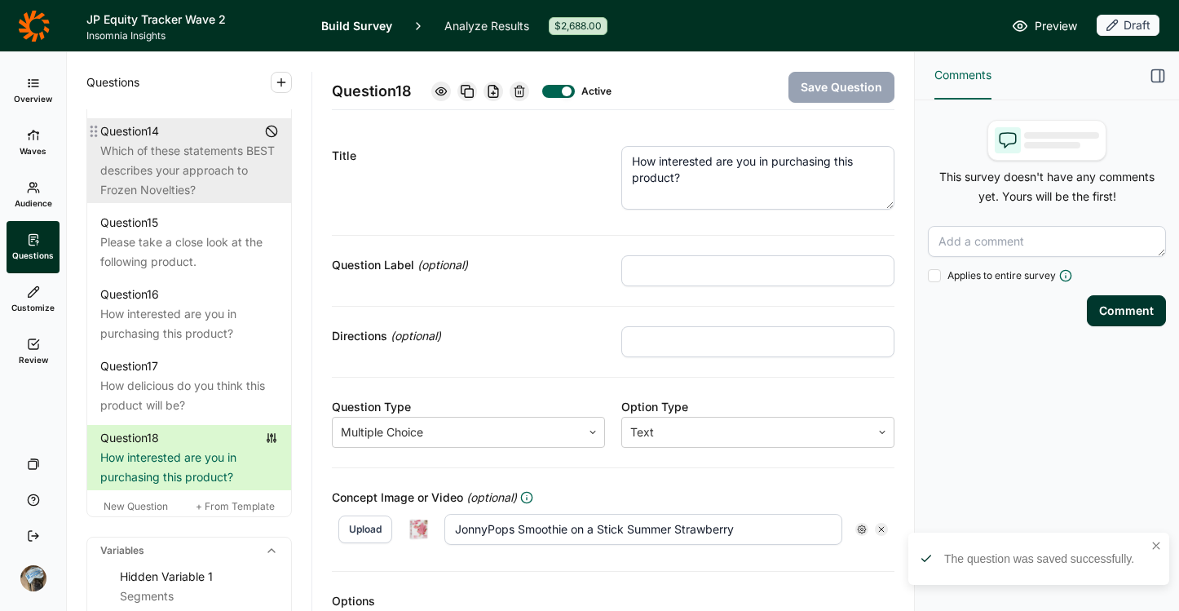
click at [169, 200] on div "Which of these statements BEST describes your approach to Frozen Novelties?" at bounding box center [189, 170] width 178 height 59
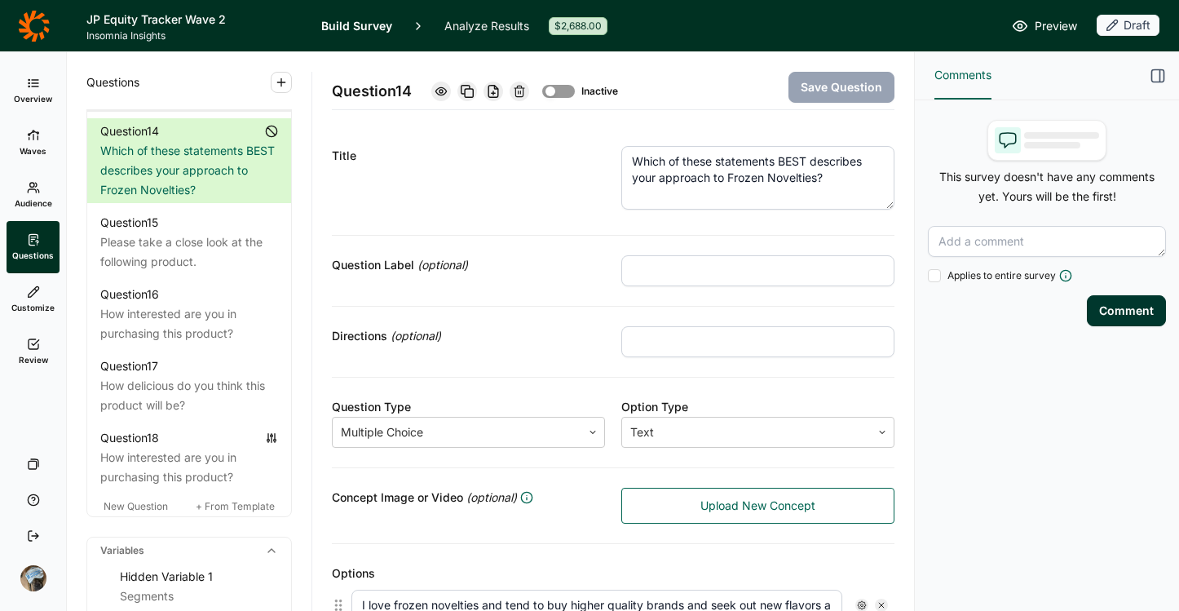
click at [121, 108] on div "Now we'd like to understand a little more about you, your habits and the foods …" at bounding box center [189, 69] width 178 height 78
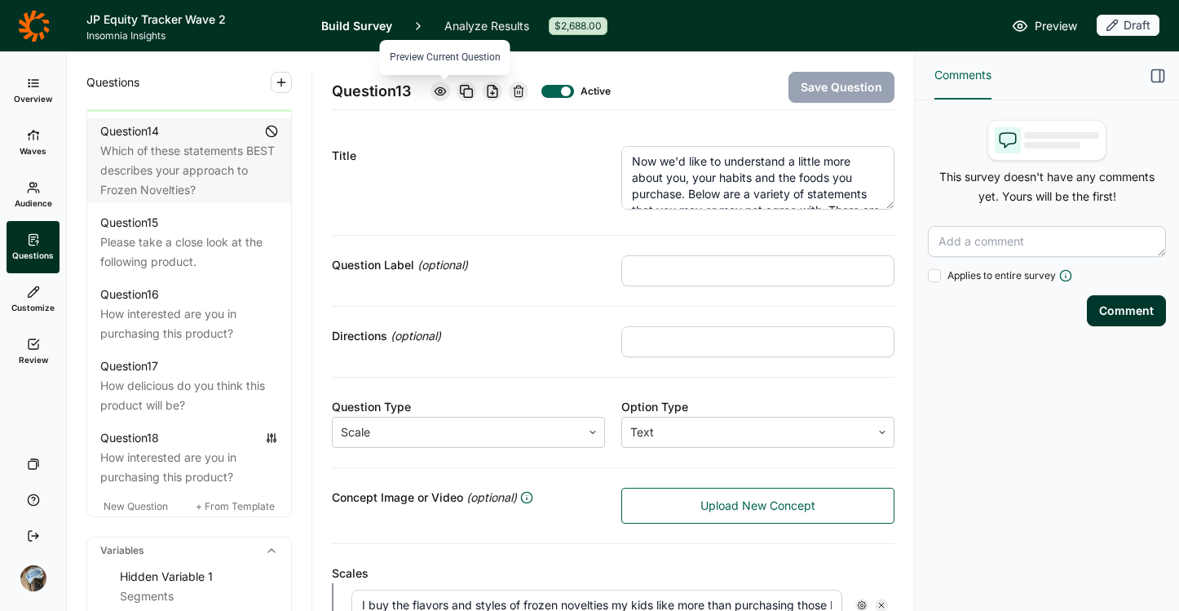
click at [446, 90] on icon at bounding box center [440, 91] width 13 height 13
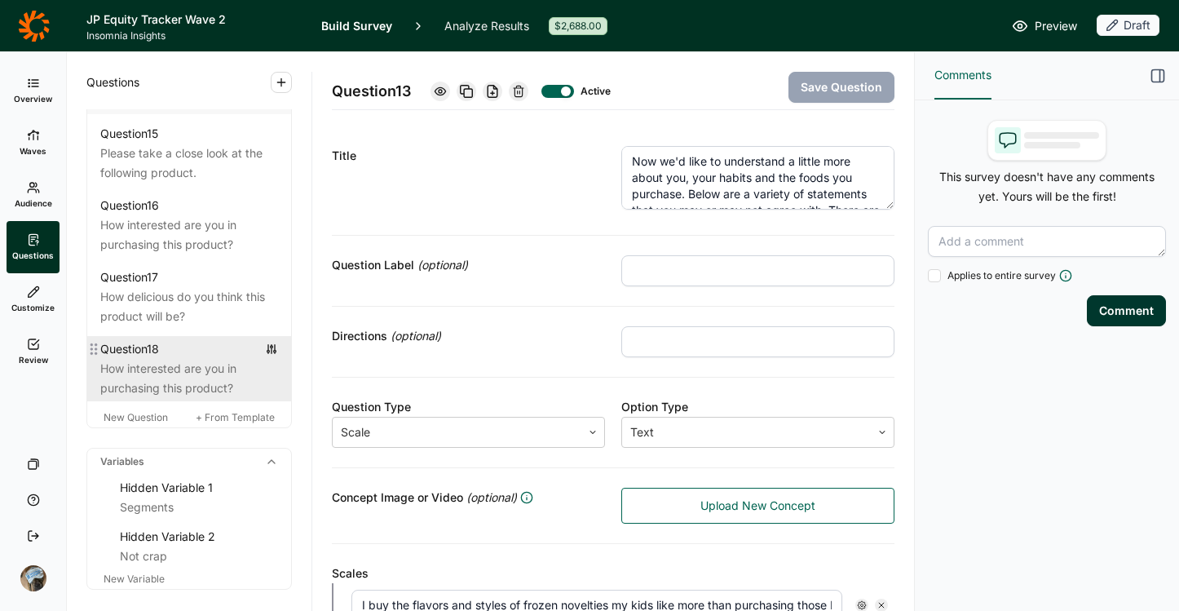
scroll to position [2079, 0]
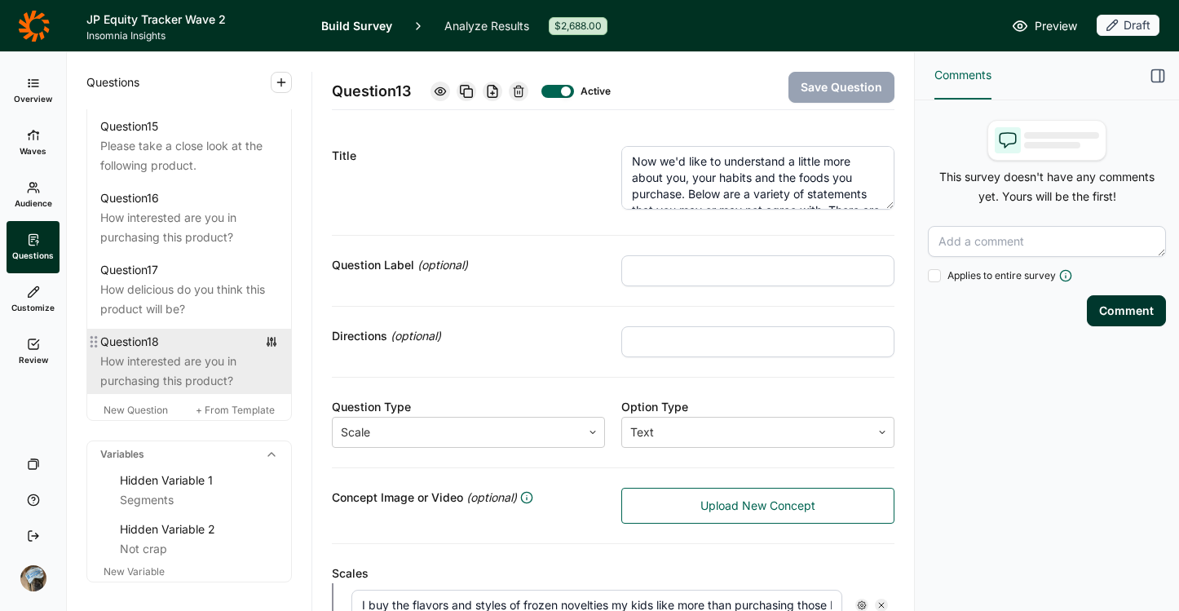
click at [158, 391] on div "How interested are you in purchasing this product?" at bounding box center [189, 370] width 178 height 39
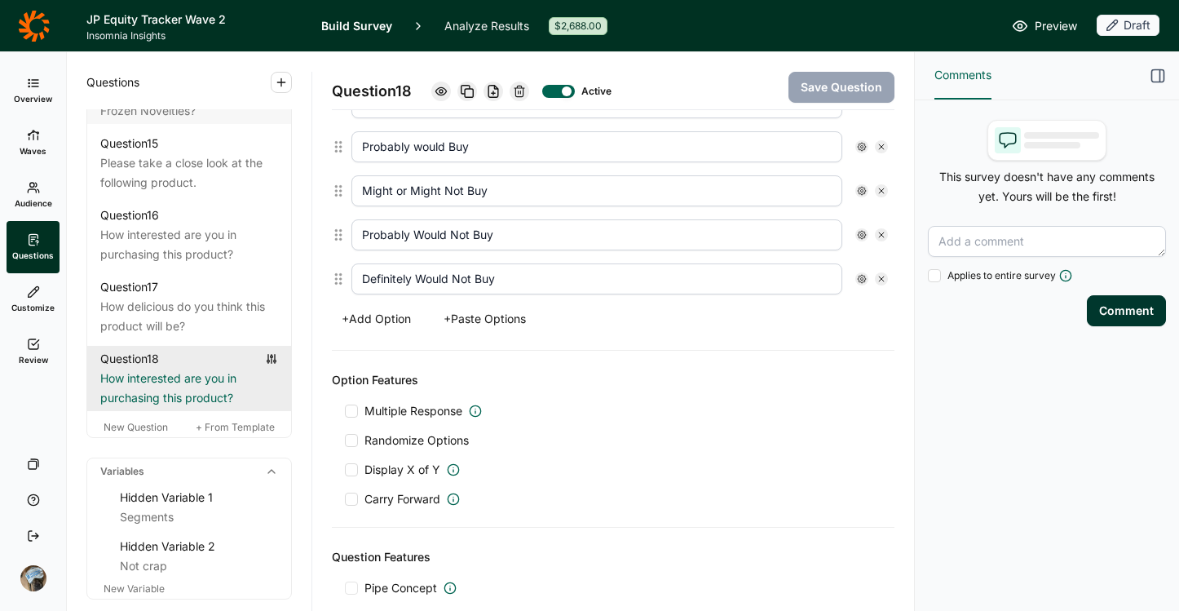
scroll to position [2105, 0]
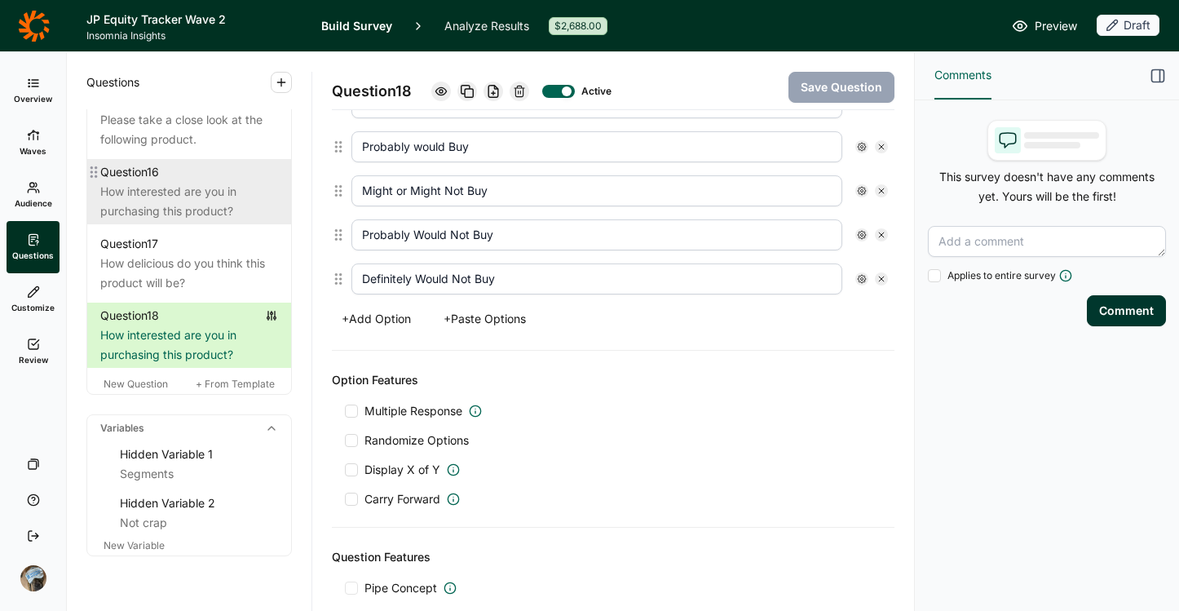
click at [182, 221] on div "How interested are you in purchasing this product?" at bounding box center [189, 201] width 178 height 39
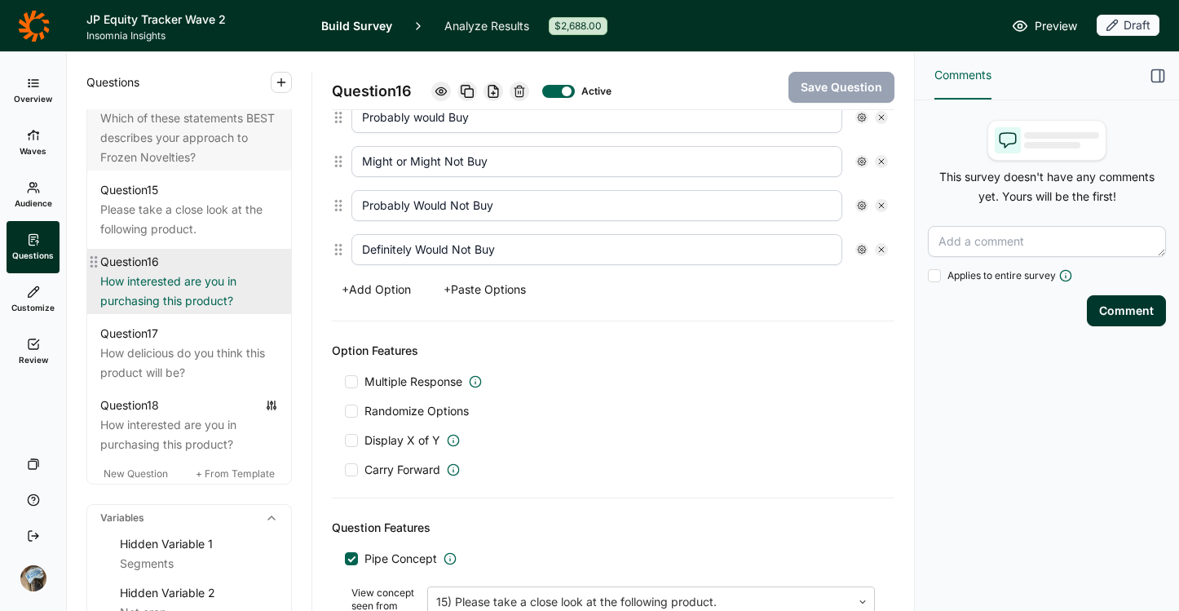
scroll to position [1995, 0]
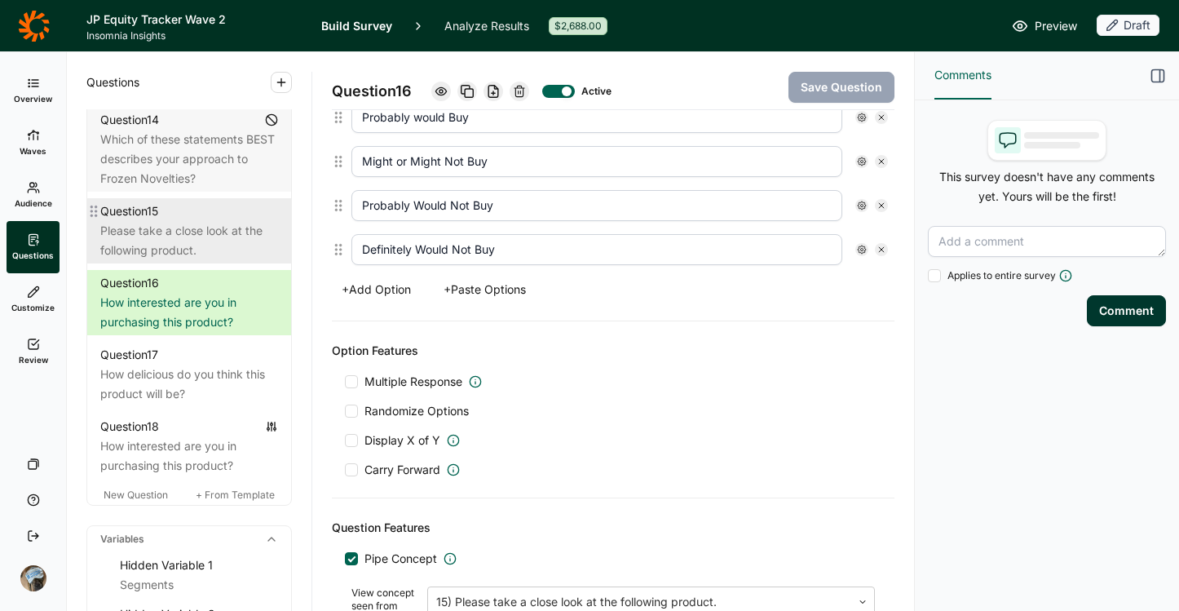
click at [185, 260] on div "Please take a close look at the following product." at bounding box center [189, 240] width 178 height 39
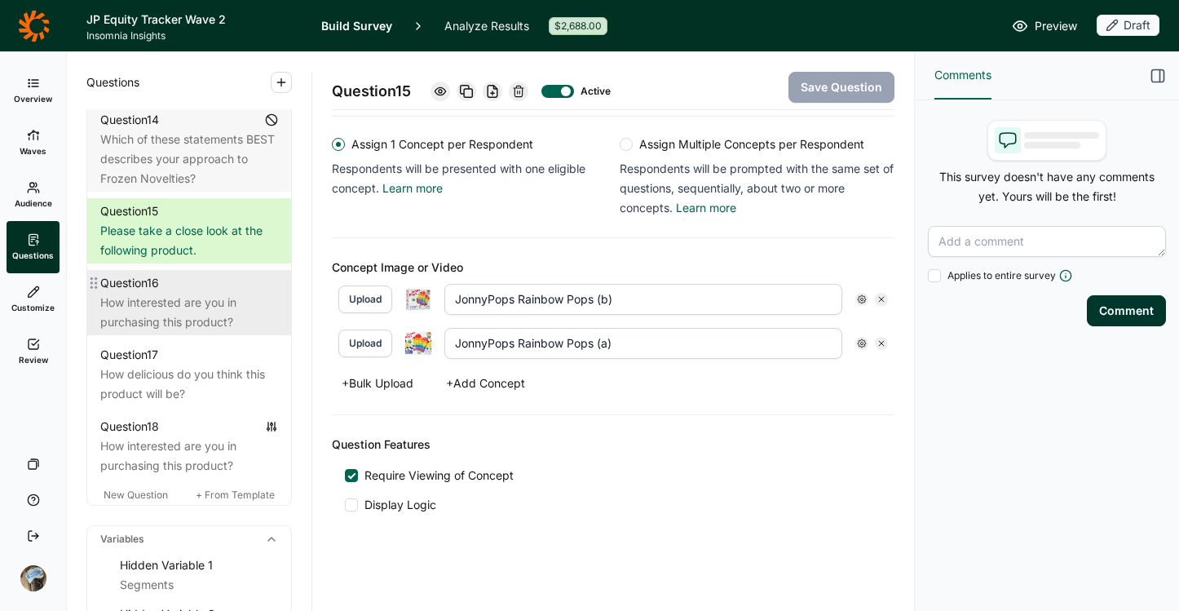
click at [196, 332] on div "How interested are you in purchasing this product?" at bounding box center [189, 312] width 178 height 39
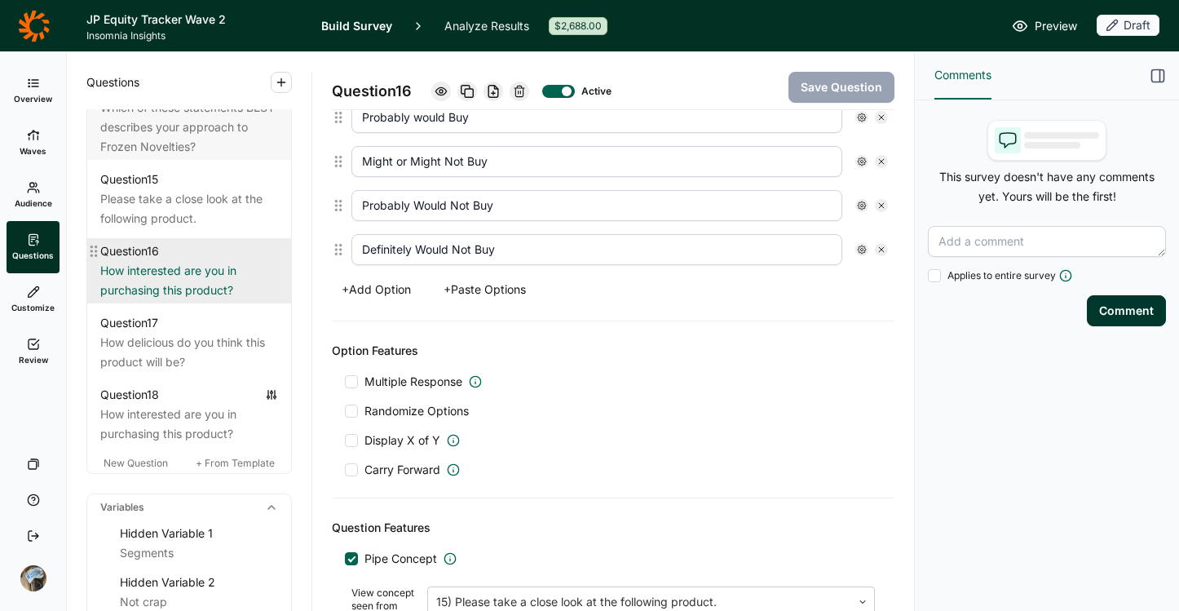
scroll to position [2162, 0]
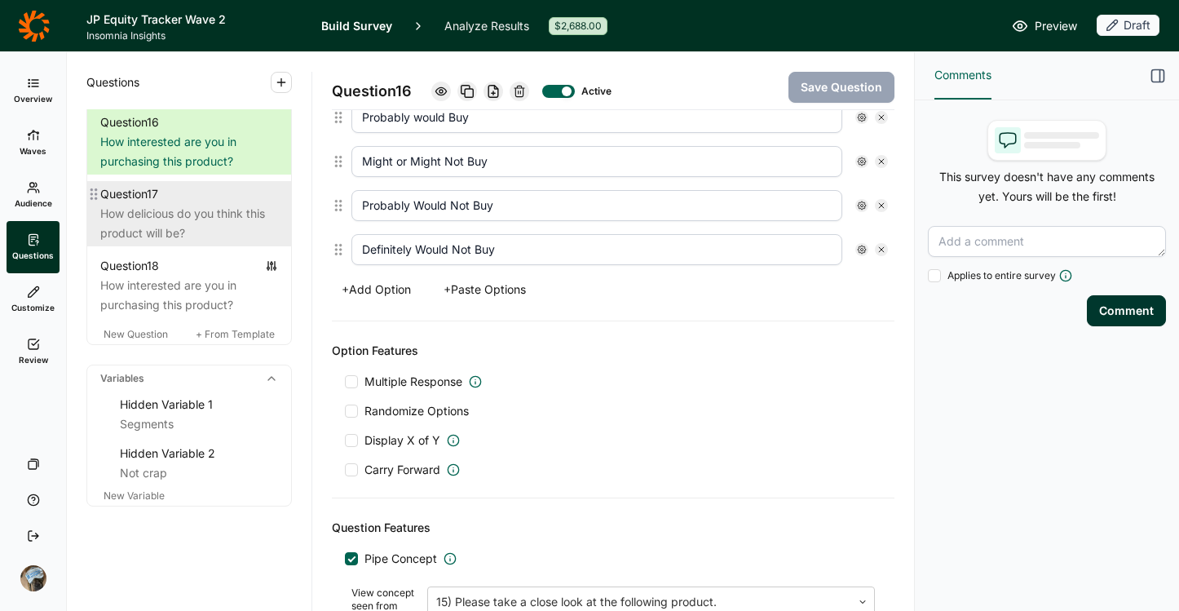
click at [169, 243] on div "How delicious do you think this product will be?" at bounding box center [189, 223] width 178 height 39
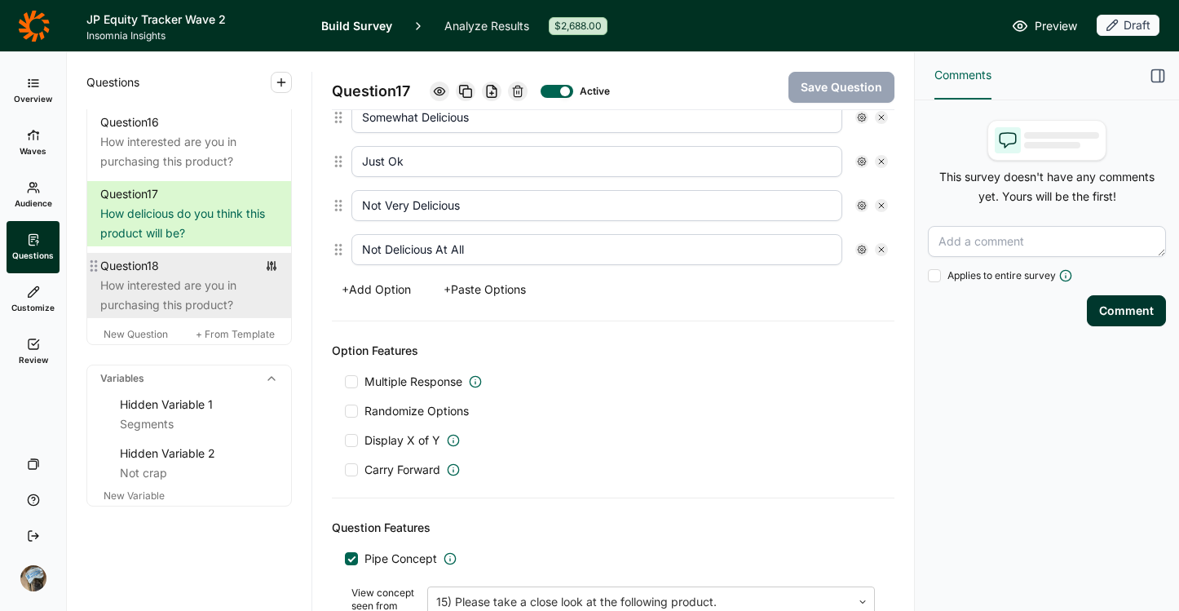
click at [170, 315] on div "How interested are you in purchasing this product?" at bounding box center [189, 295] width 178 height 39
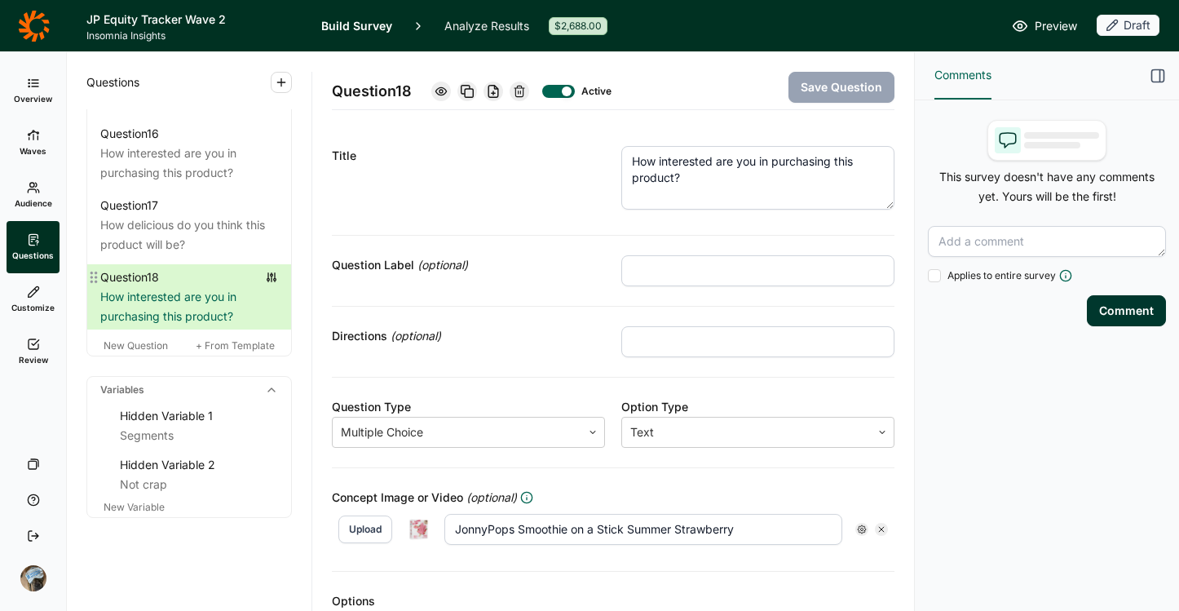
scroll to position [2138, 0]
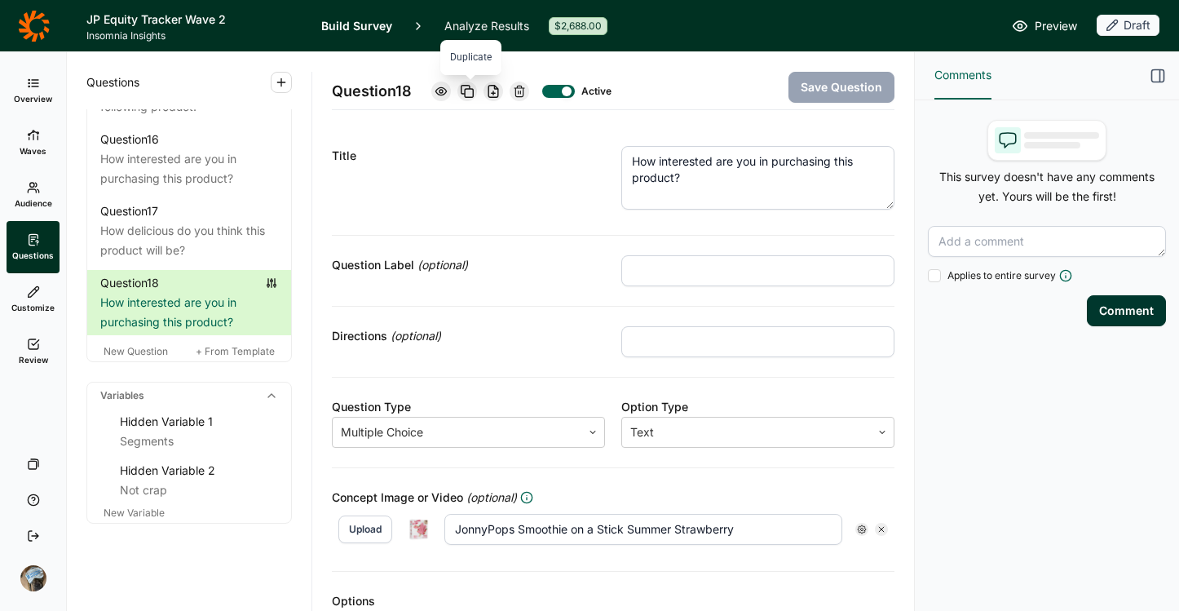
click at [467, 88] on icon at bounding box center [467, 91] width 13 height 13
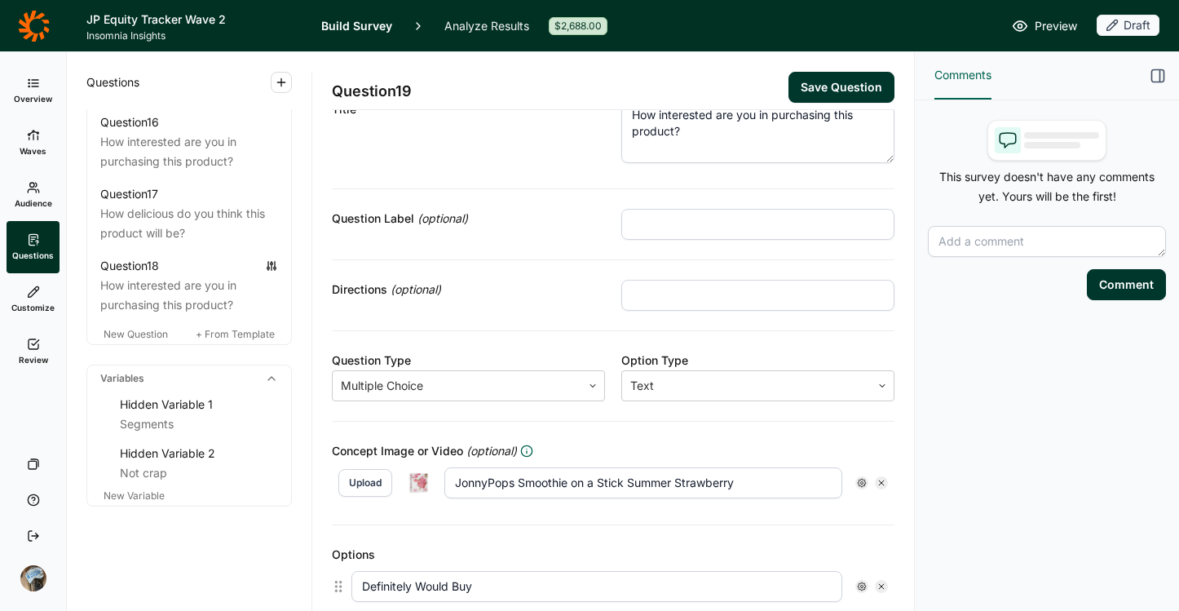
scroll to position [60, 0]
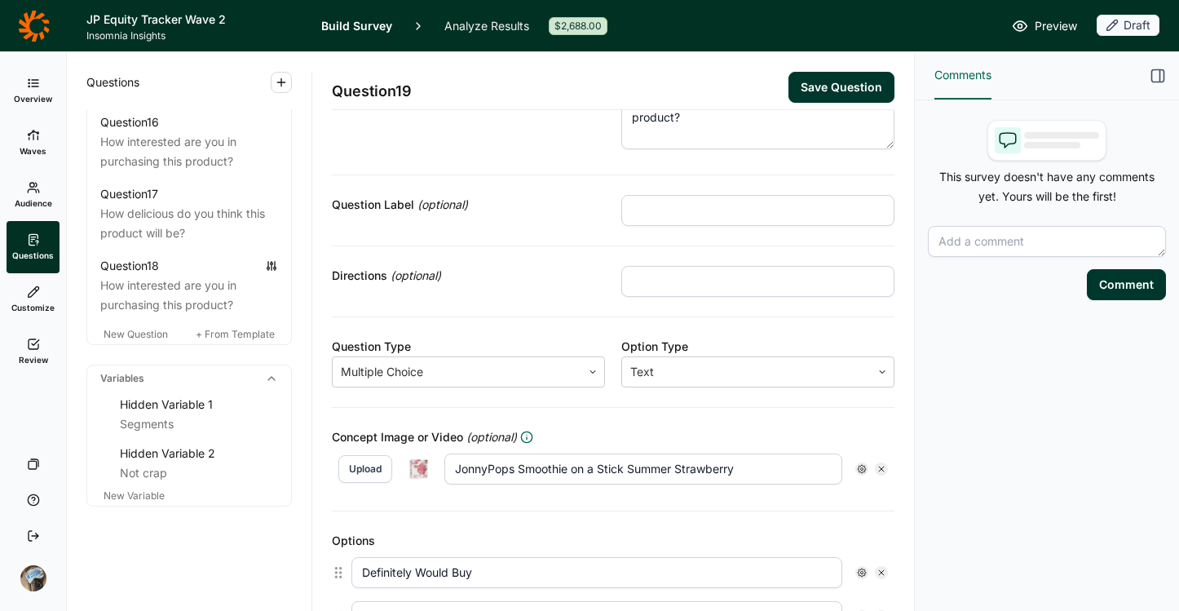
click at [829, 91] on button "Save Question" at bounding box center [842, 87] width 106 height 31
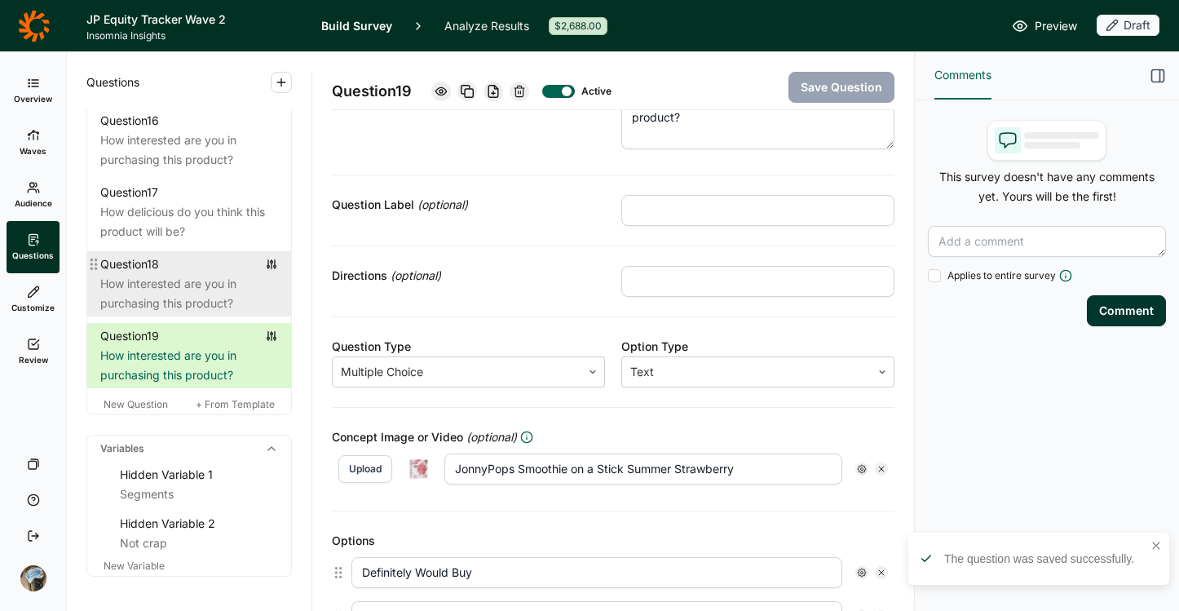
click at [185, 313] on div "How interested are you in purchasing this product?" at bounding box center [189, 293] width 178 height 39
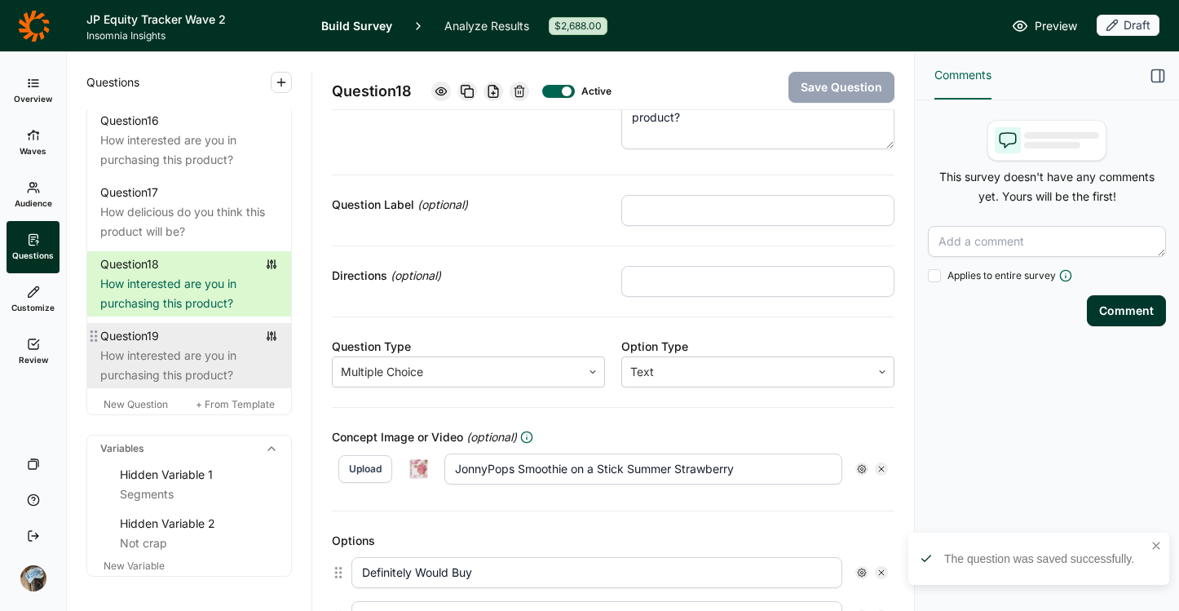
click at [188, 385] on div "How interested are you in purchasing this product?" at bounding box center [189, 365] width 178 height 39
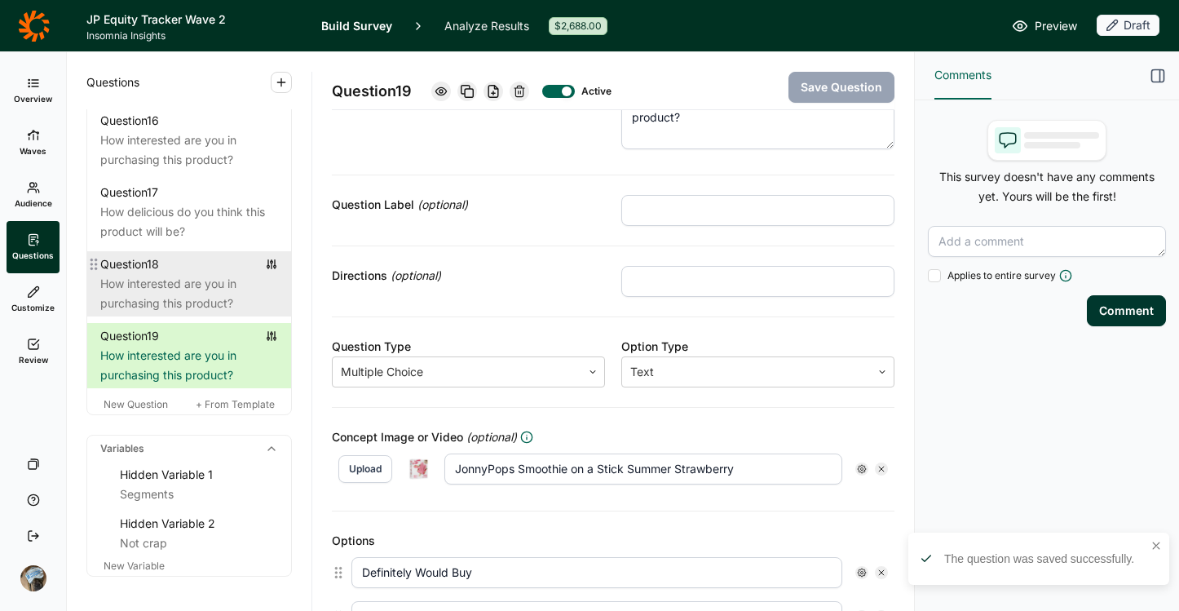
click at [179, 313] on div "How interested are you in purchasing this product?" at bounding box center [189, 293] width 178 height 39
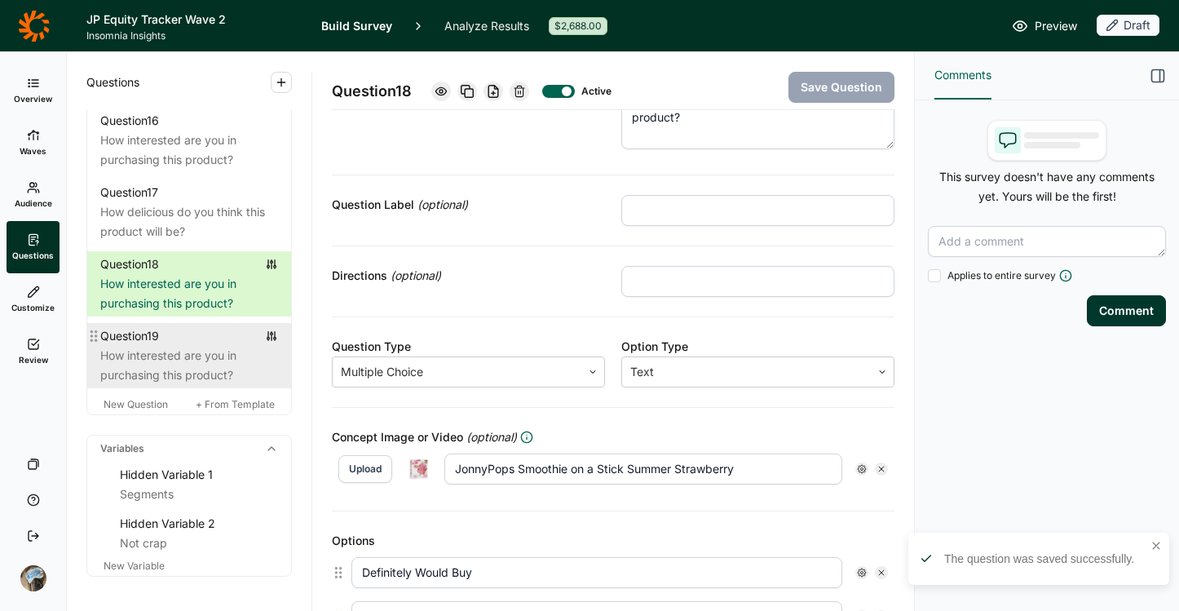
click at [182, 385] on div "How interested are you in purchasing this product?" at bounding box center [189, 365] width 178 height 39
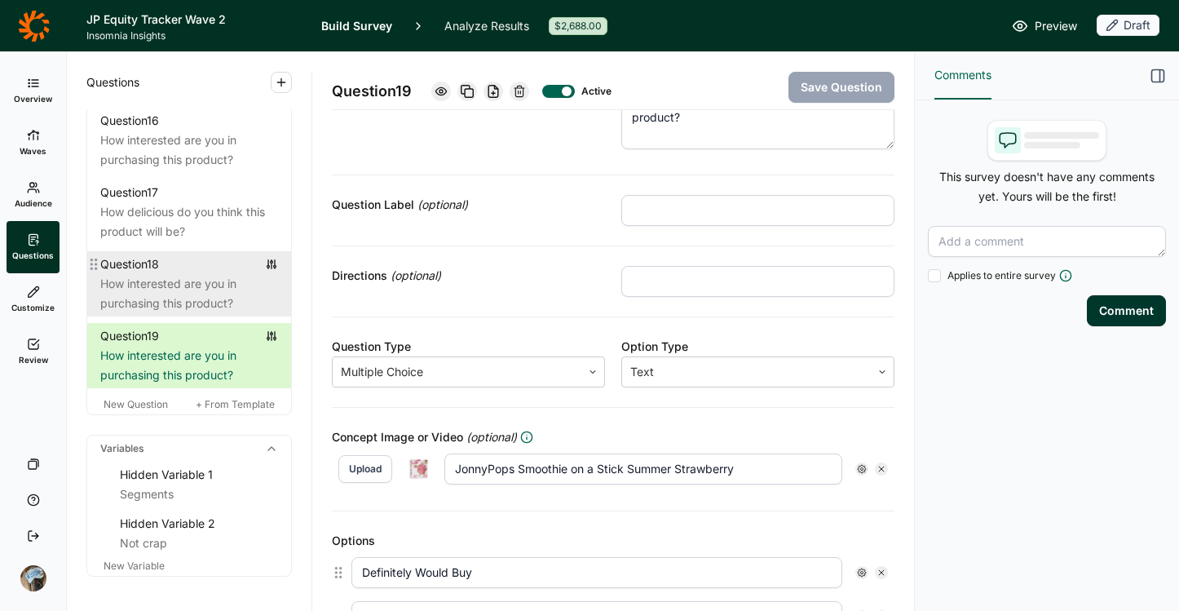
click at [138, 313] on div "How interested are you in purchasing this product?" at bounding box center [189, 293] width 178 height 39
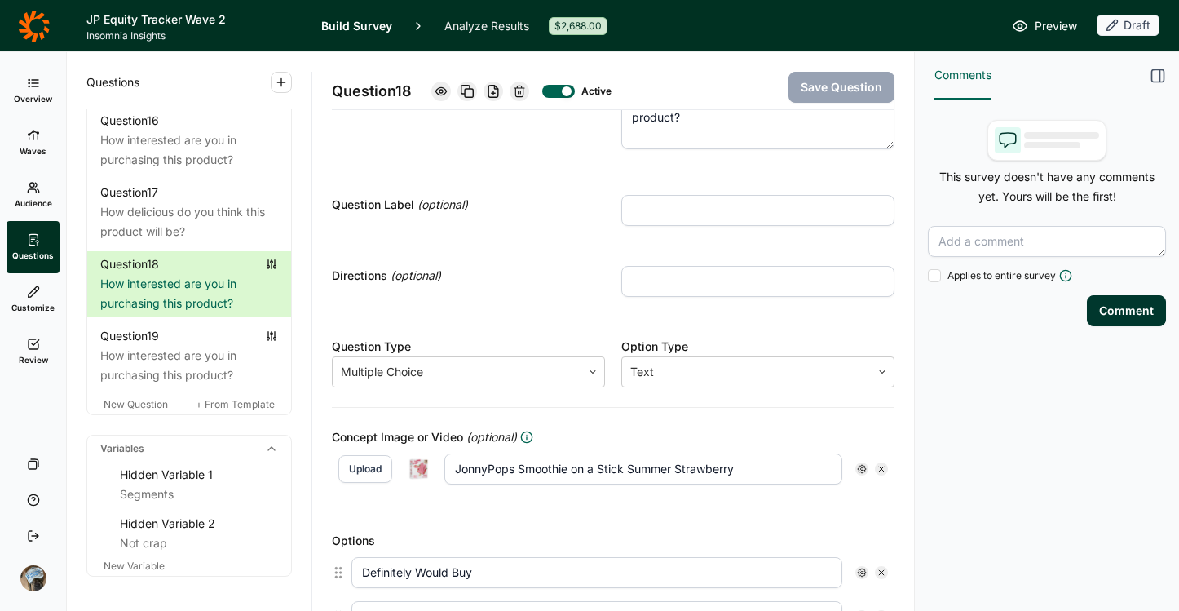
click at [370, 466] on button "Upload" at bounding box center [365, 469] width 54 height 28
drag, startPoint x: 749, startPoint y: 467, endPoint x: 652, endPoint y: 467, distance: 97.9
click at [652, 467] on input "JonnyPops Smoothie on a Stick Summer Strawberry" at bounding box center [643, 468] width 398 height 31
click at [804, 461] on input "JonnyPops Smoothie on a Stick Summer Strawberry" at bounding box center [643, 468] width 398 height 31
drag, startPoint x: 787, startPoint y: 464, endPoint x: 524, endPoint y: 470, distance: 263.4
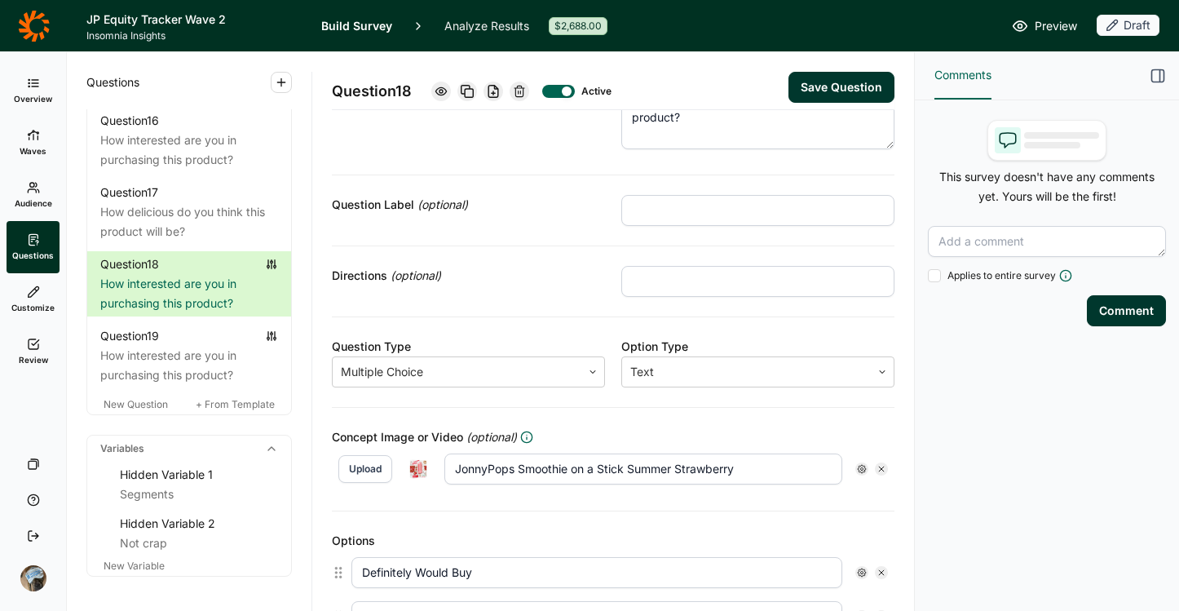
click at [524, 470] on input "JonnyPops Smoothie on a Stick Summer Strawberry" at bounding box center [643, 468] width 398 height 31
type input "JonnyPops Summer Strawberries"
click at [641, 435] on div "Concept Image or Video (optional)" at bounding box center [613, 437] width 563 height 20
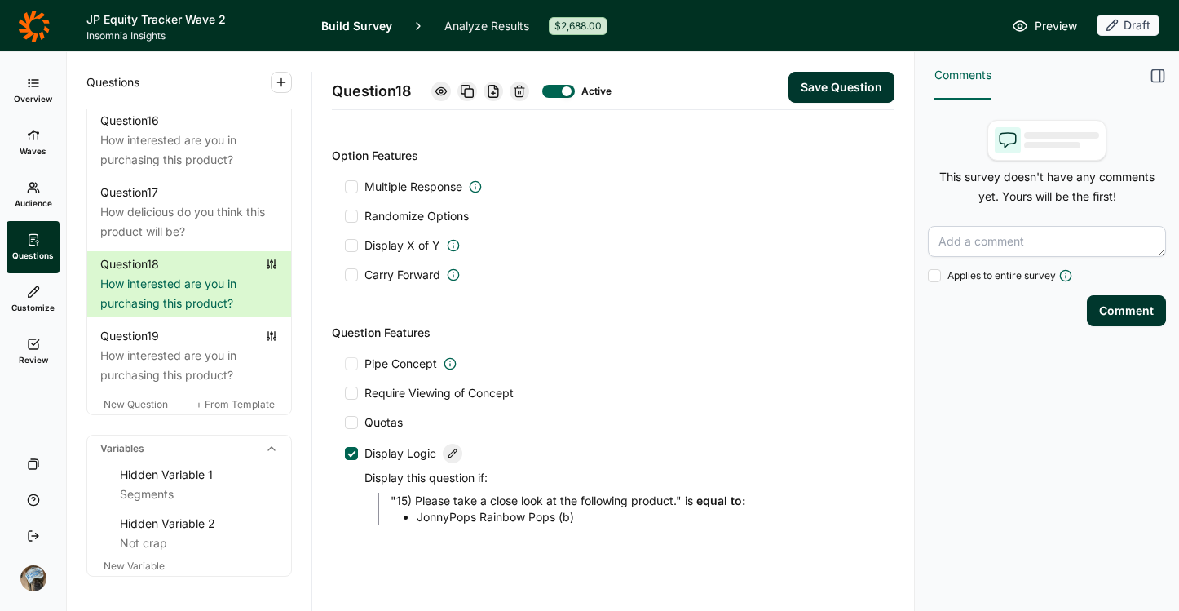
scroll to position [767, 0]
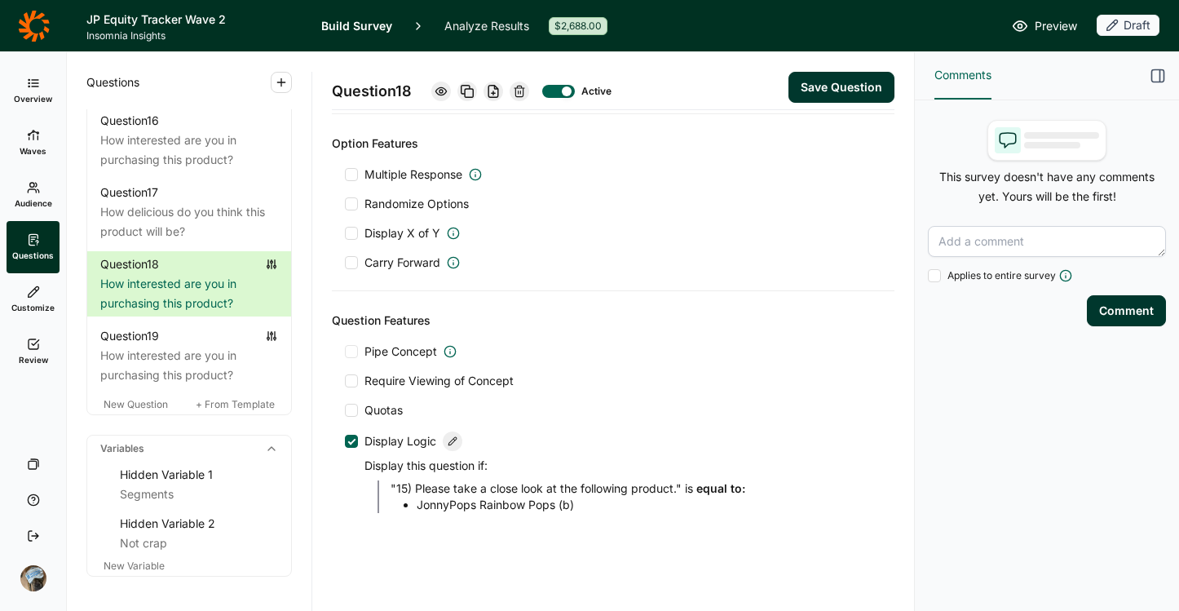
click at [462, 441] on div at bounding box center [453, 441] width 20 height 20
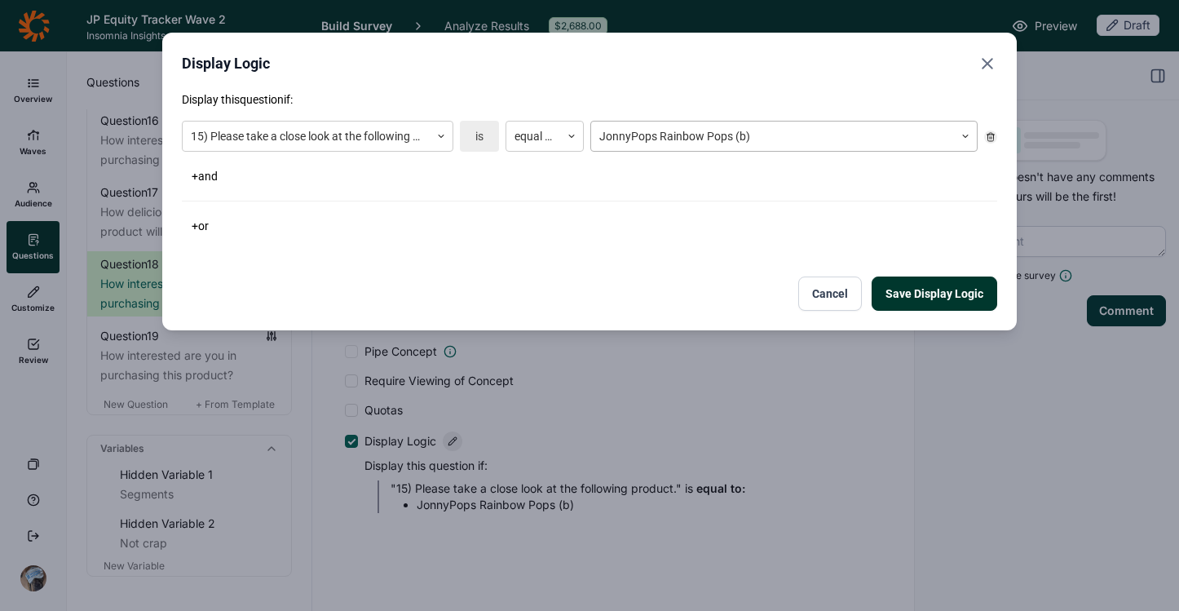
click at [623, 135] on div at bounding box center [772, 136] width 347 height 20
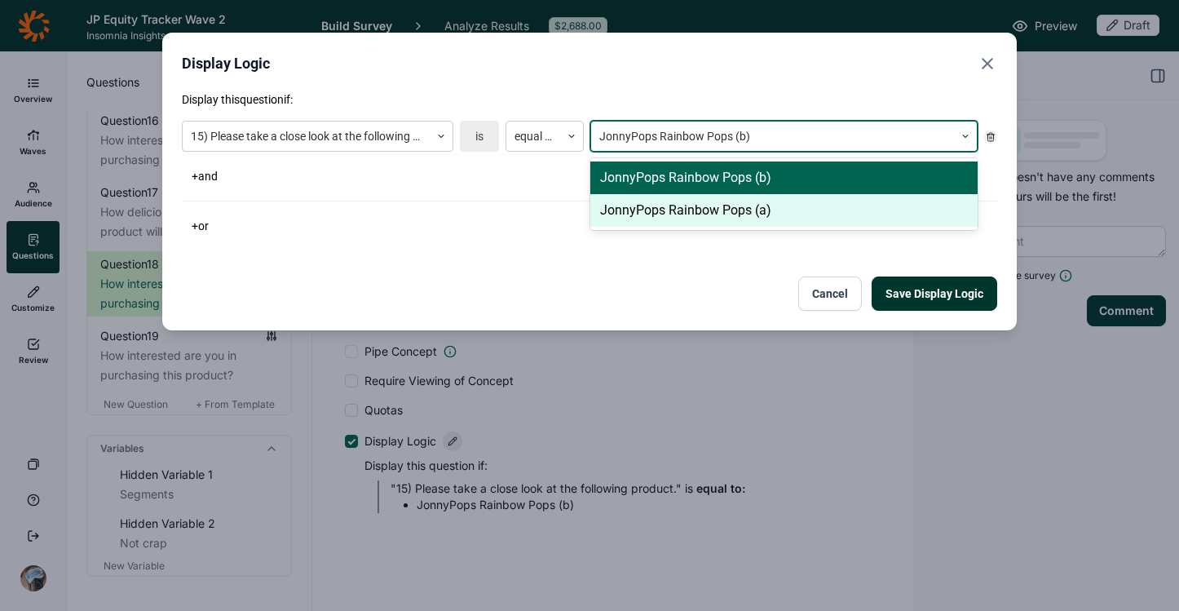
click at [630, 197] on div "JonnyPops Rainbow Pops (a)" at bounding box center [783, 210] width 387 height 33
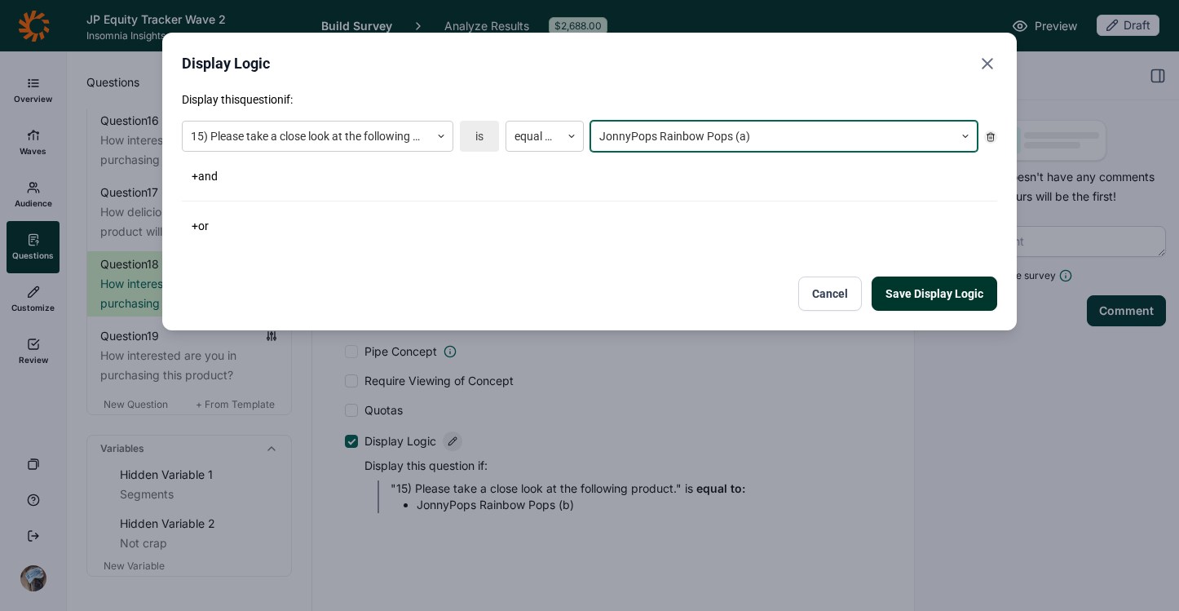
click at [903, 296] on button "Save Display Logic" at bounding box center [935, 293] width 126 height 34
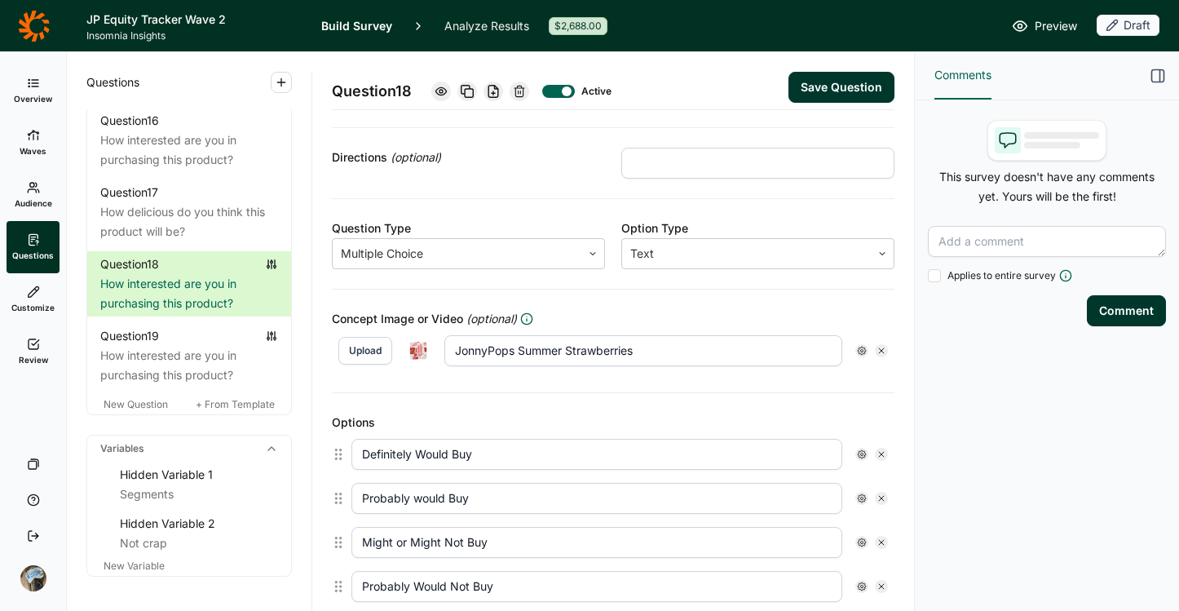
scroll to position [174, 0]
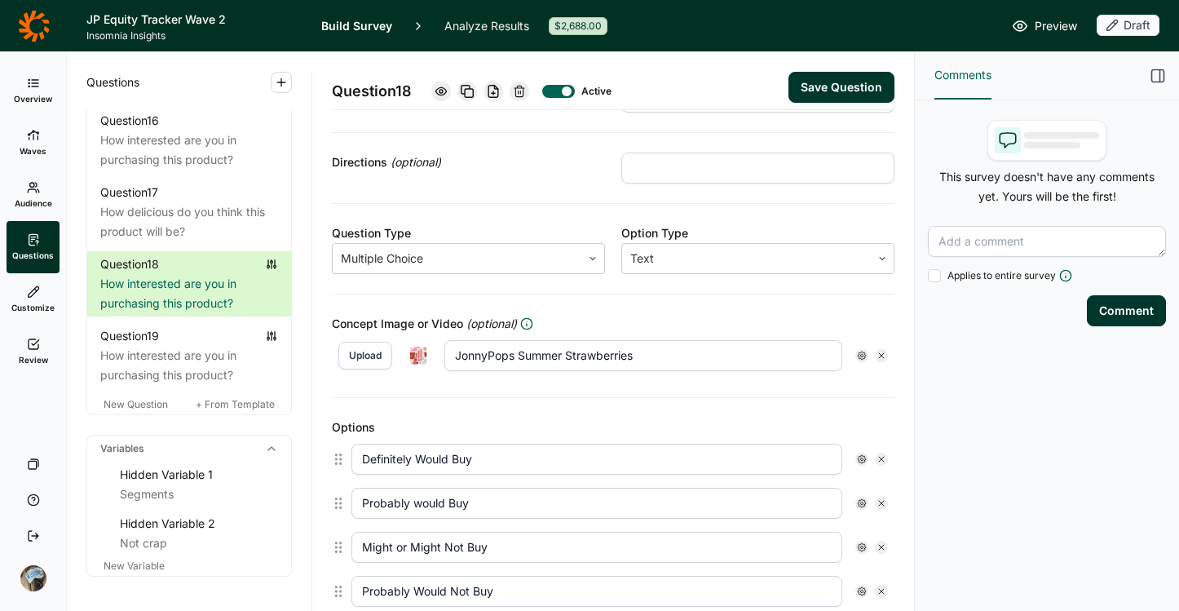
click at [725, 431] on div "Options" at bounding box center [613, 427] width 563 height 20
click at [819, 90] on button "Save Question" at bounding box center [842, 87] width 106 height 31
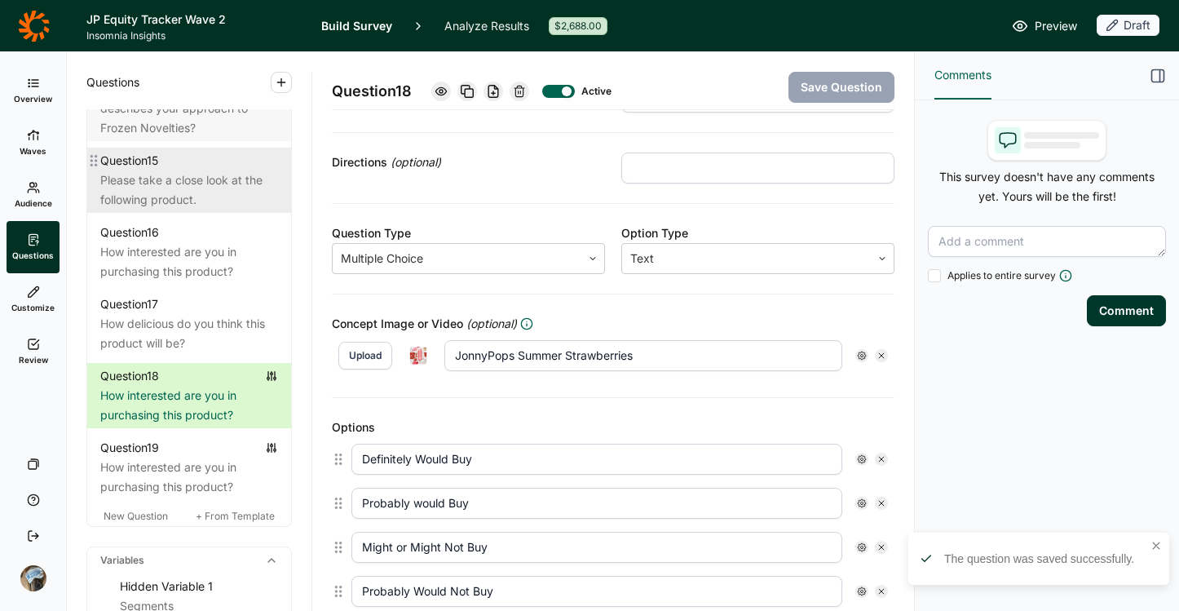
scroll to position [2041, 0]
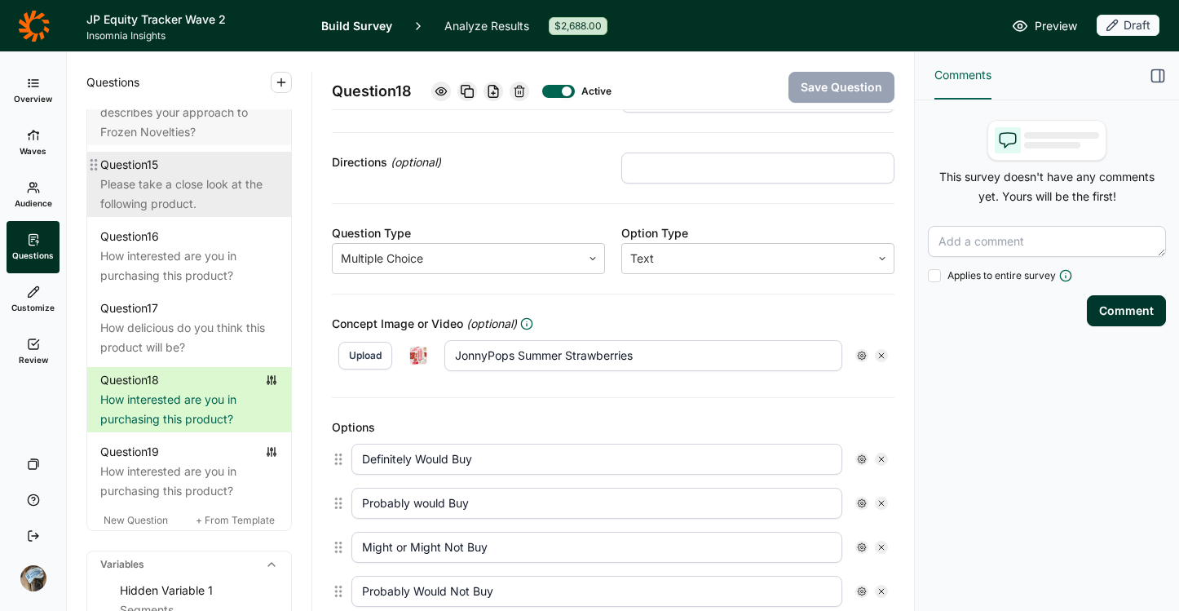
click at [193, 142] on div "Which of these statements BEST describes your approach to Frozen Novelties?" at bounding box center [189, 112] width 178 height 59
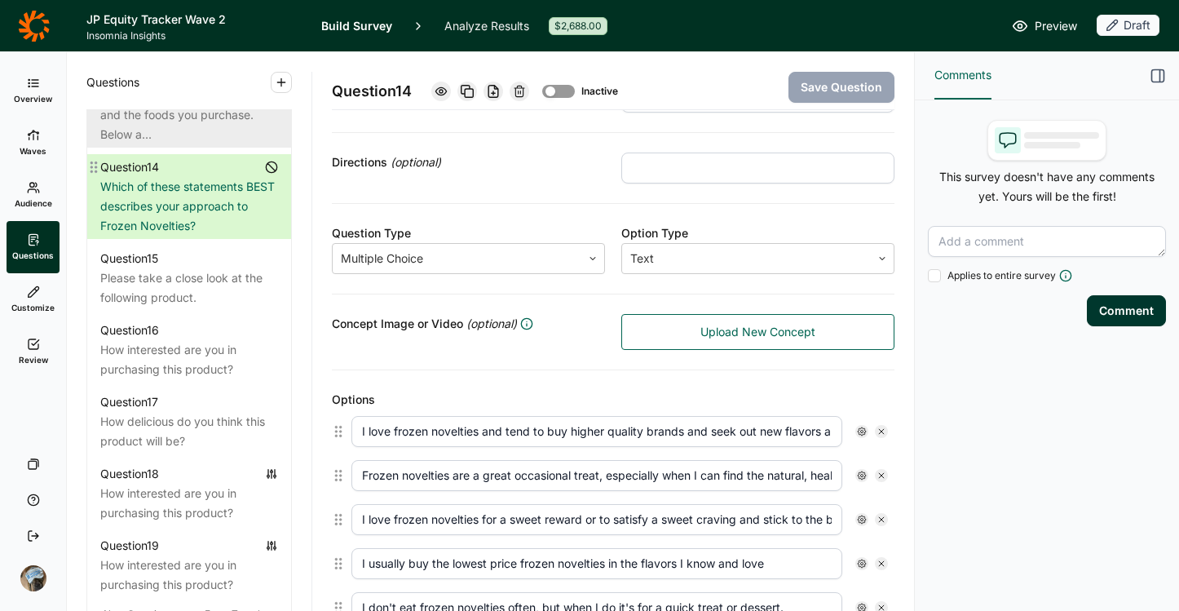
scroll to position [1912, 0]
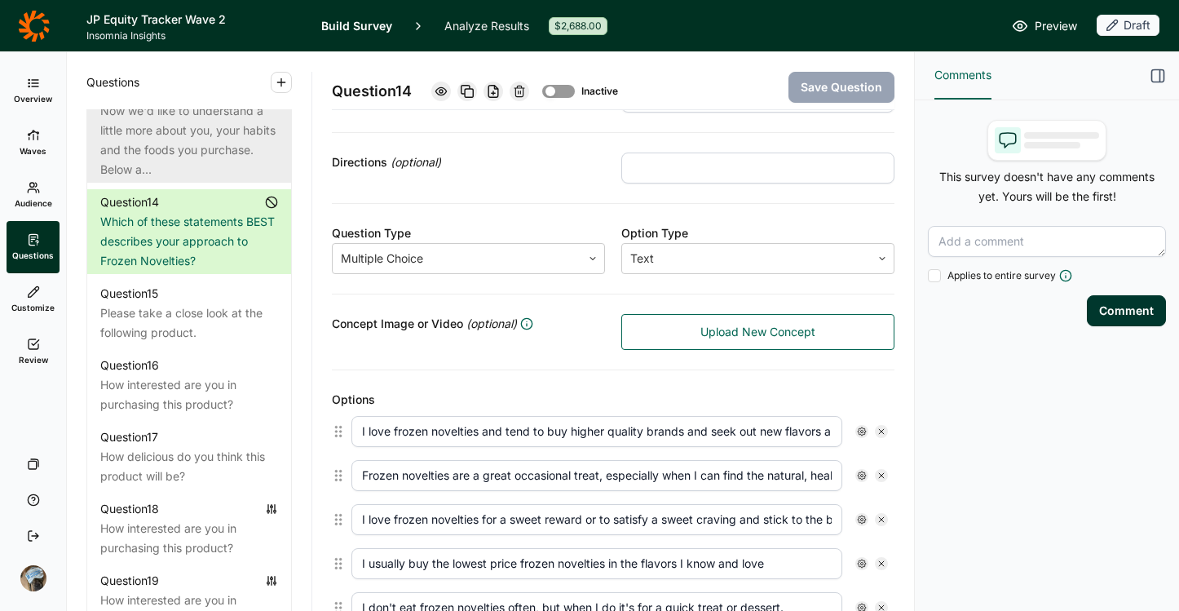
click at [205, 179] on div "Now we'd like to understand a little more about you, your habits and the foods …" at bounding box center [189, 140] width 178 height 78
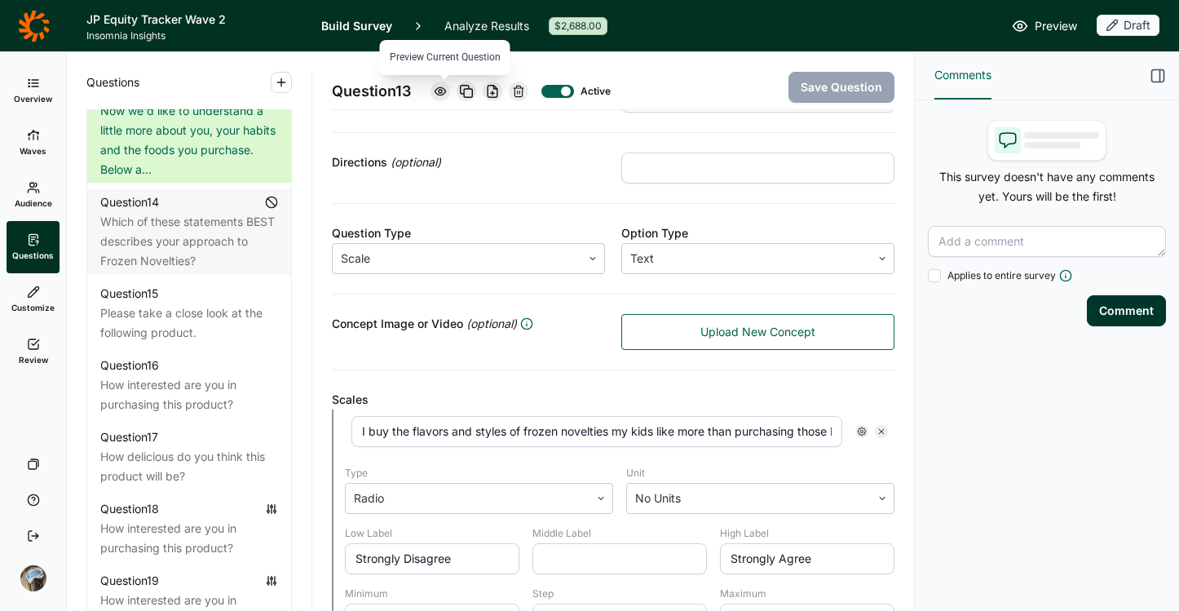
click at [443, 92] on use at bounding box center [440, 90] width 11 height 7
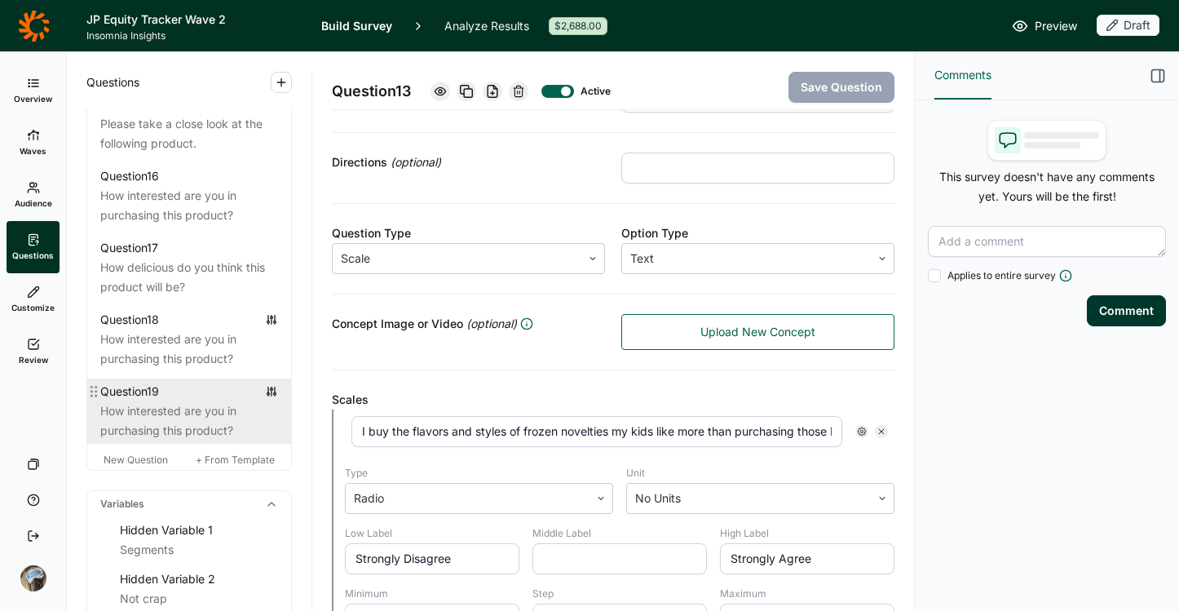
scroll to position [2146, 0]
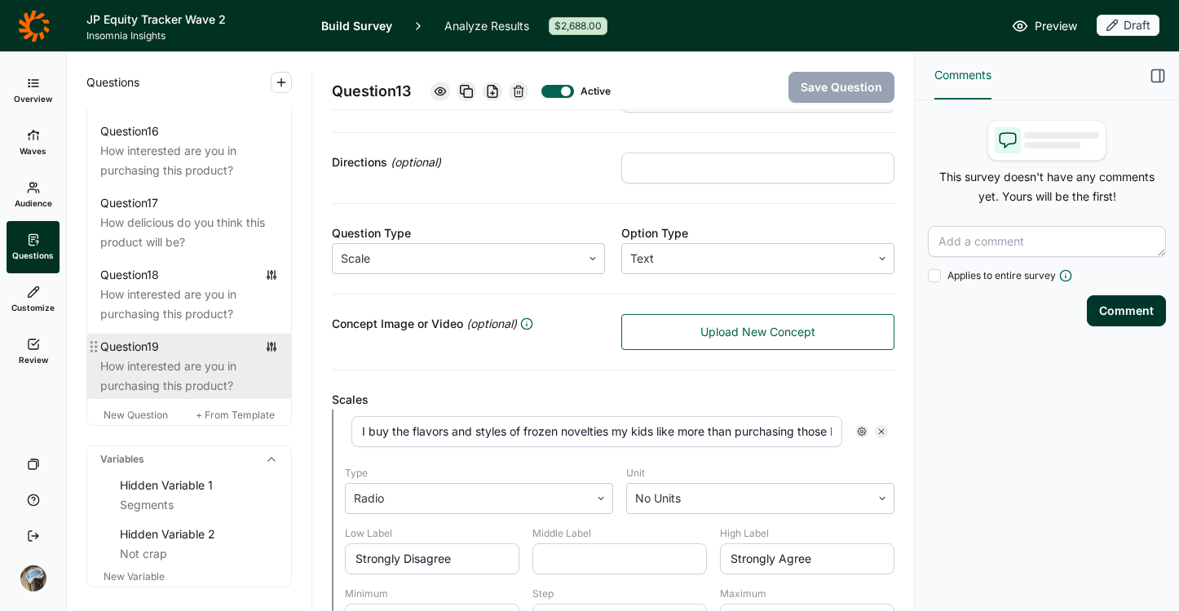
click at [189, 395] on div "How interested are you in purchasing this product?" at bounding box center [189, 375] width 178 height 39
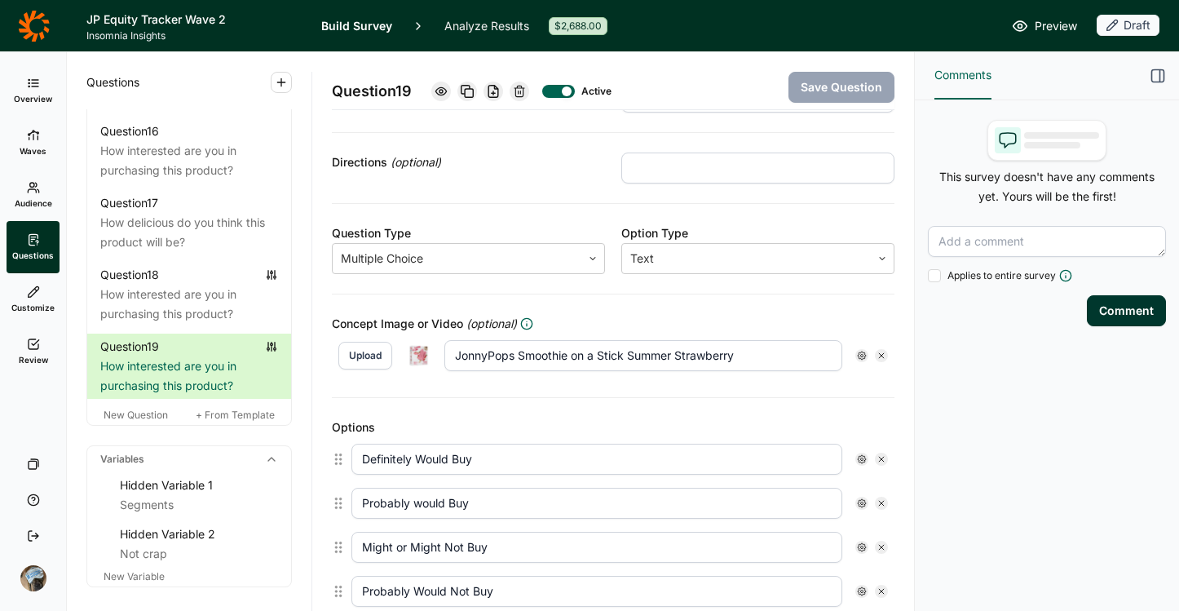
click at [423, 356] on img at bounding box center [418, 355] width 26 height 26
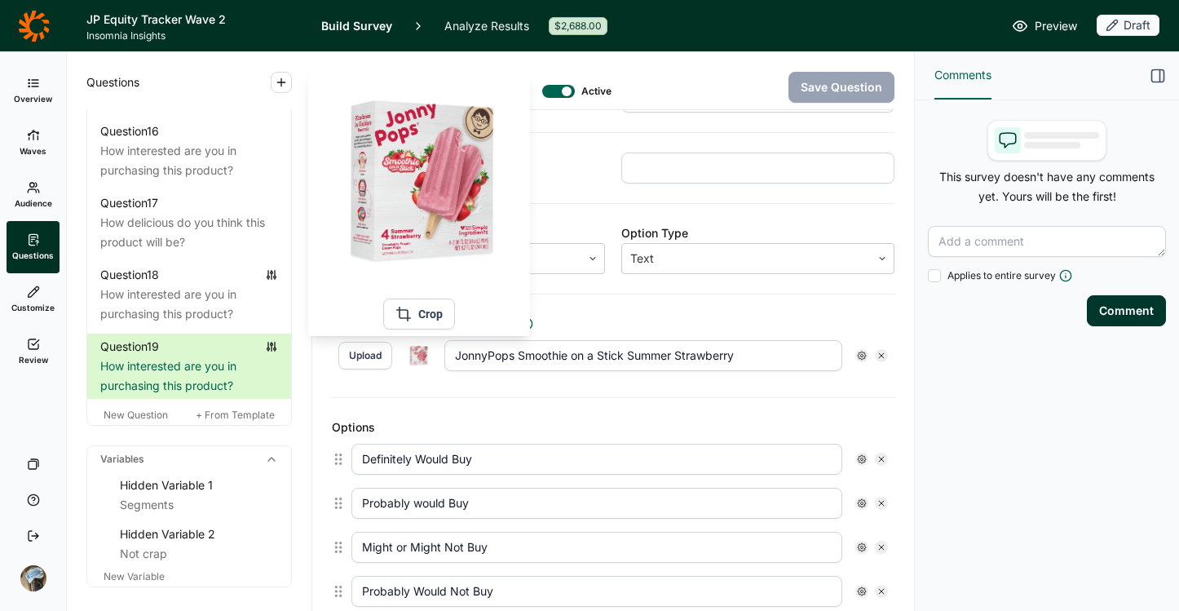
click at [428, 310] on button "Crop" at bounding box center [419, 313] width 72 height 31
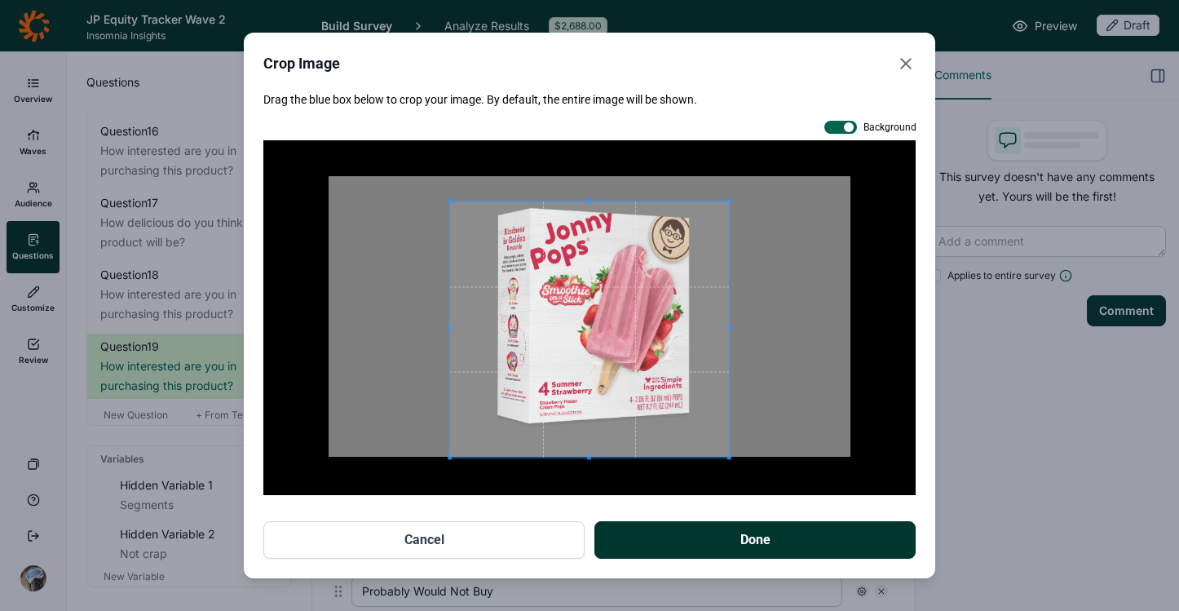
click at [453, 201] on span at bounding box center [589, 201] width 279 height 4
click at [593, 427] on span at bounding box center [589, 429] width 279 height 4
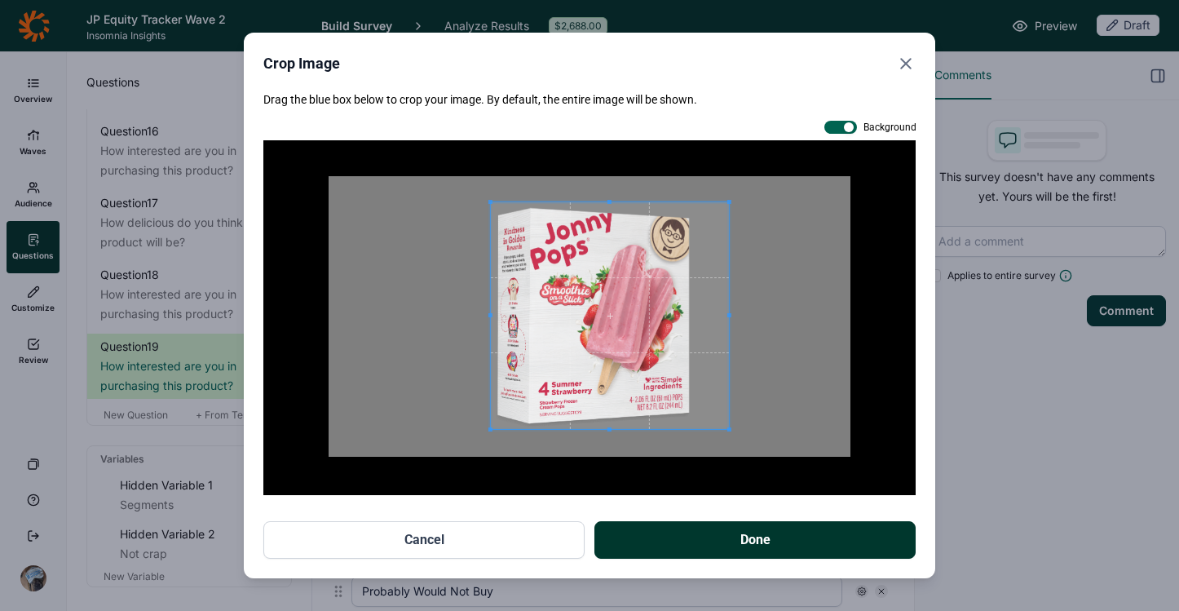
click at [489, 315] on span at bounding box center [490, 315] width 4 height 4
click at [698, 320] on div at bounding box center [594, 314] width 207 height 227
click at [596, 427] on span at bounding box center [594, 427] width 207 height 4
click at [724, 536] on button "Done" at bounding box center [754, 540] width 321 height 38
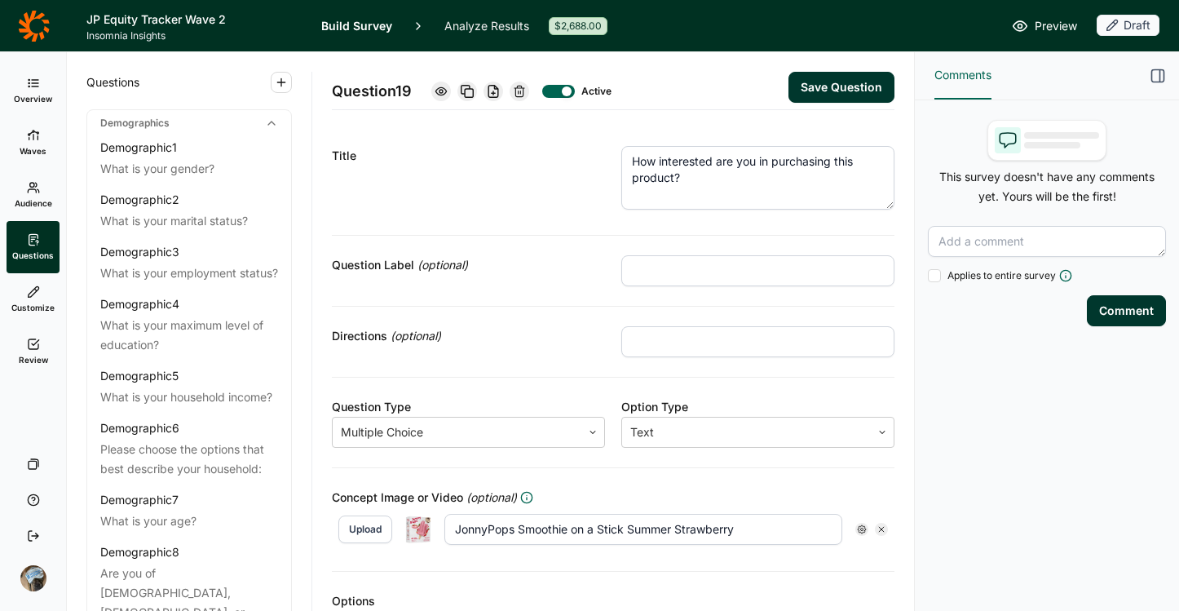
scroll to position [174, 0]
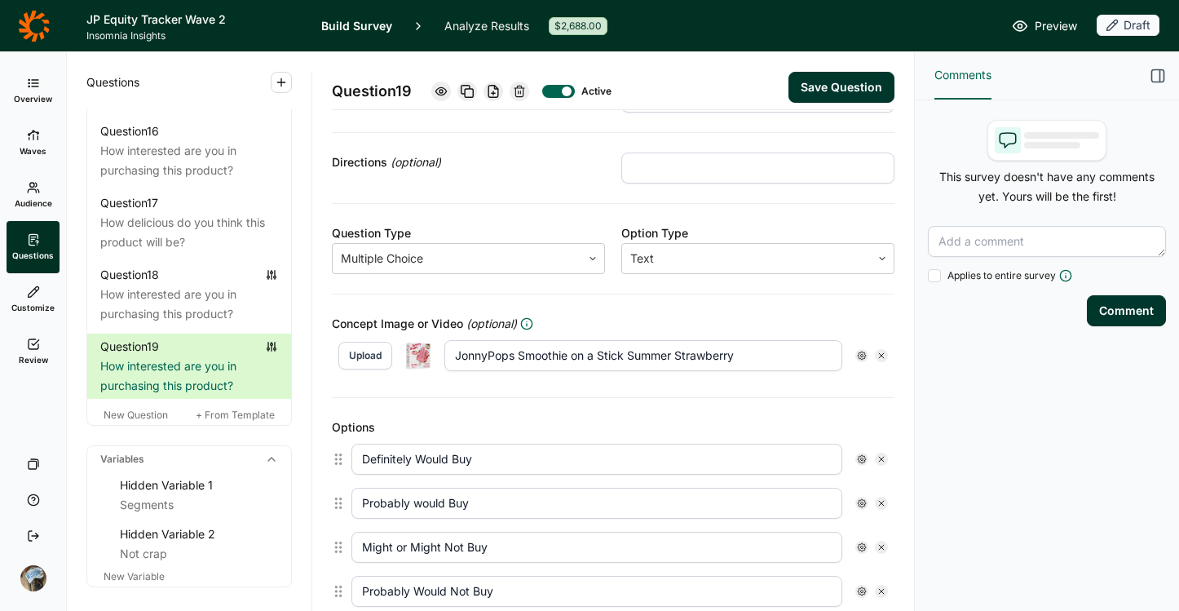
click at [811, 84] on button "Save Question" at bounding box center [842, 87] width 106 height 31
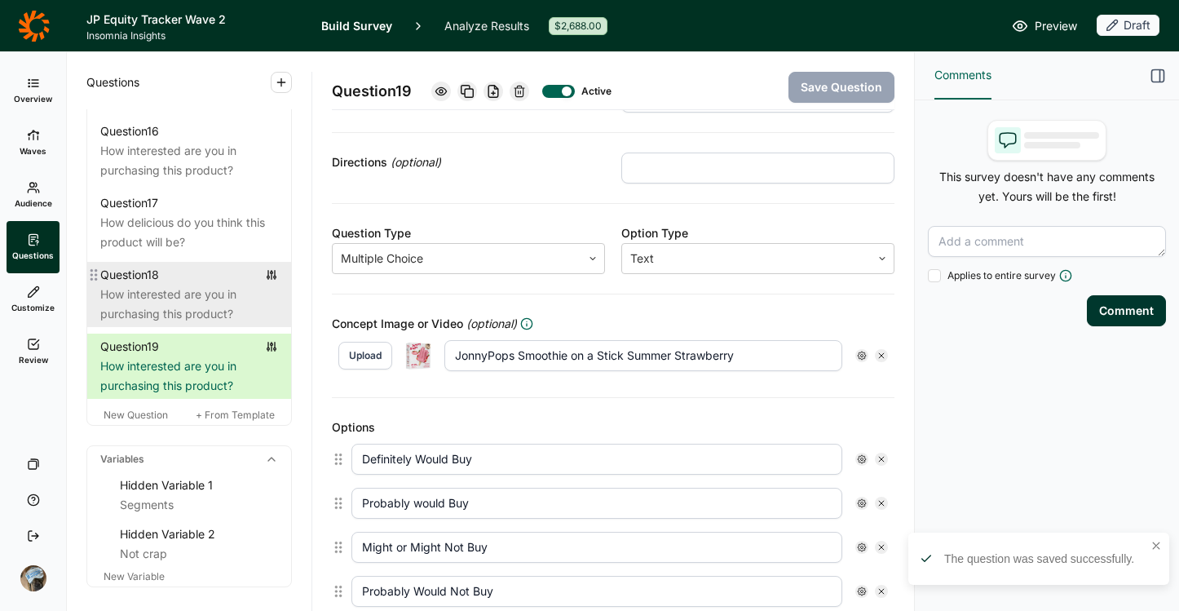
click at [152, 324] on div "How interested are you in purchasing this product?" at bounding box center [189, 304] width 178 height 39
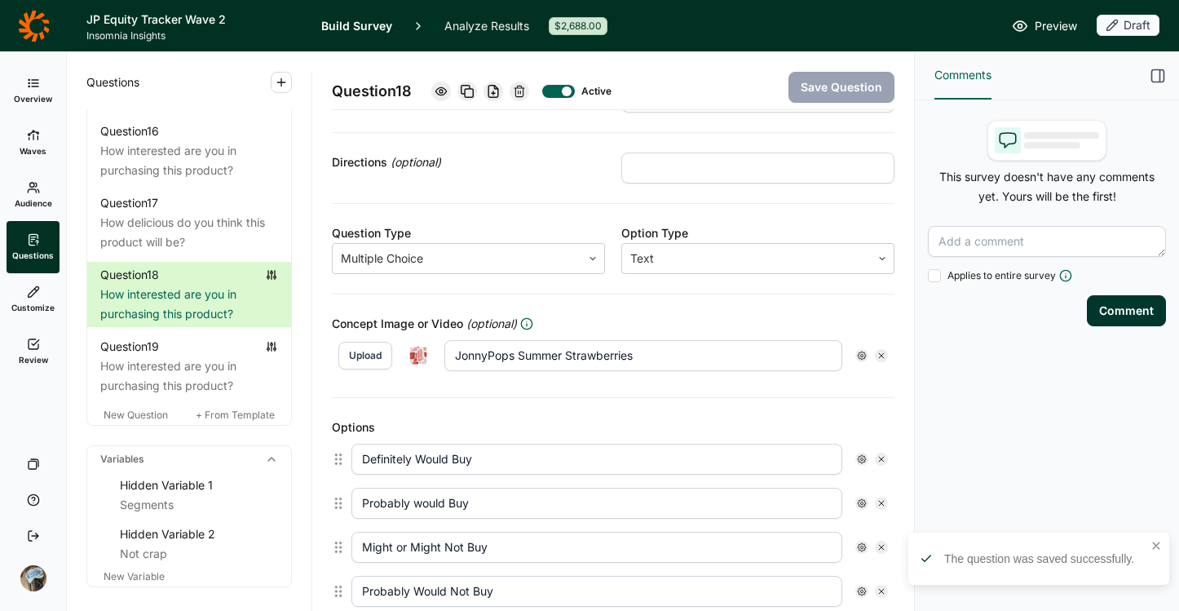
click at [422, 355] on img at bounding box center [418, 355] width 26 height 26
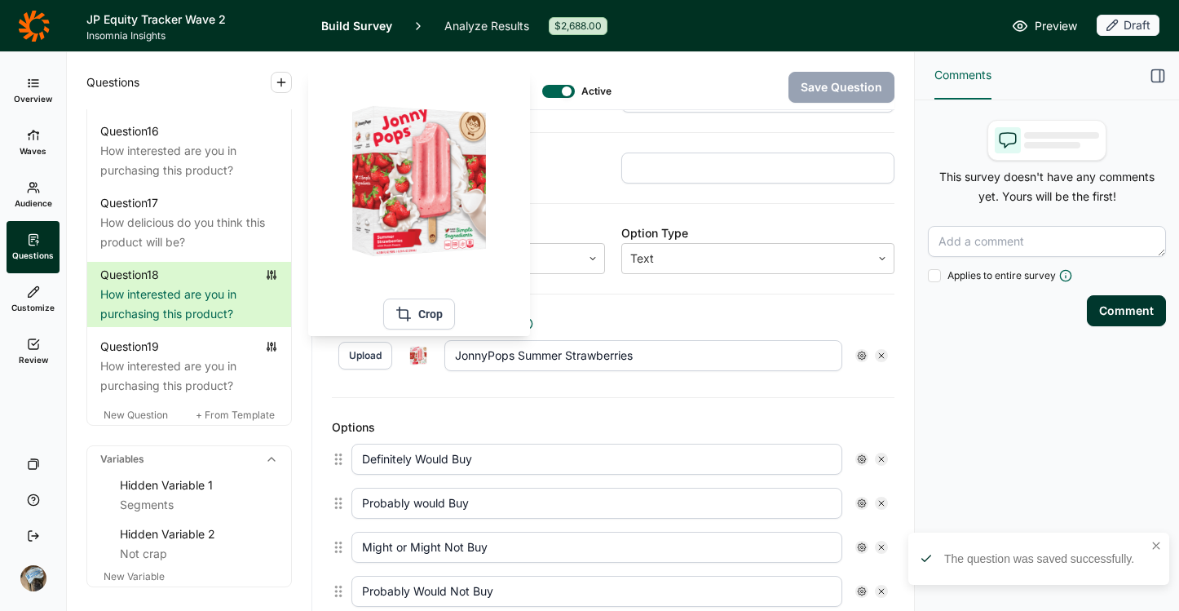
click at [434, 325] on button "Crop" at bounding box center [419, 313] width 72 height 31
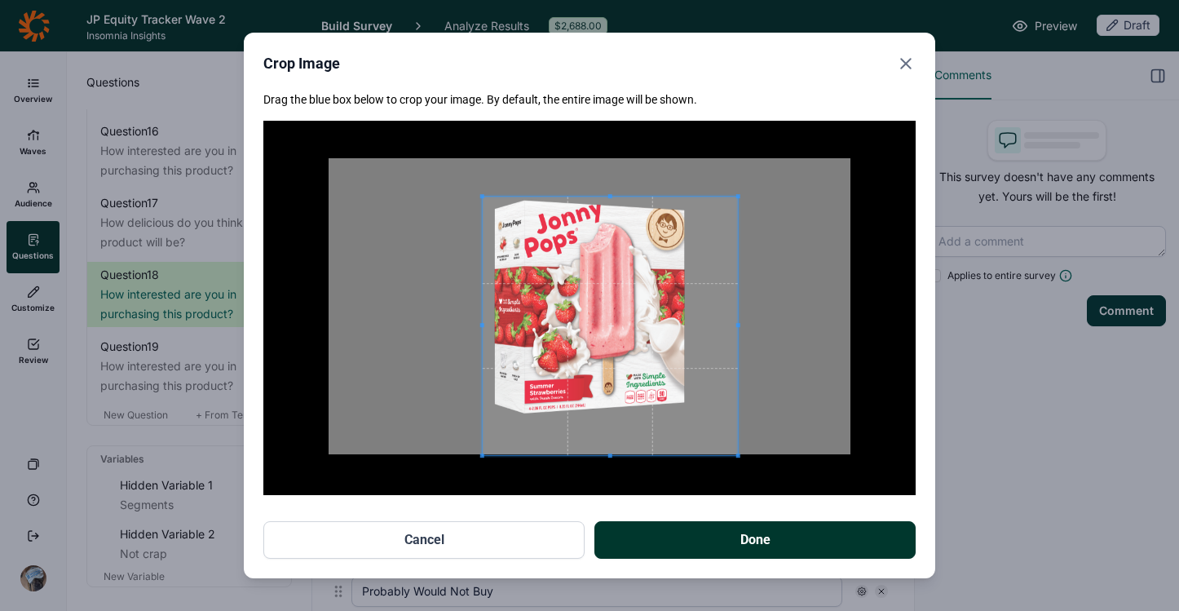
click at [482, 196] on span at bounding box center [482, 196] width 4 height 4
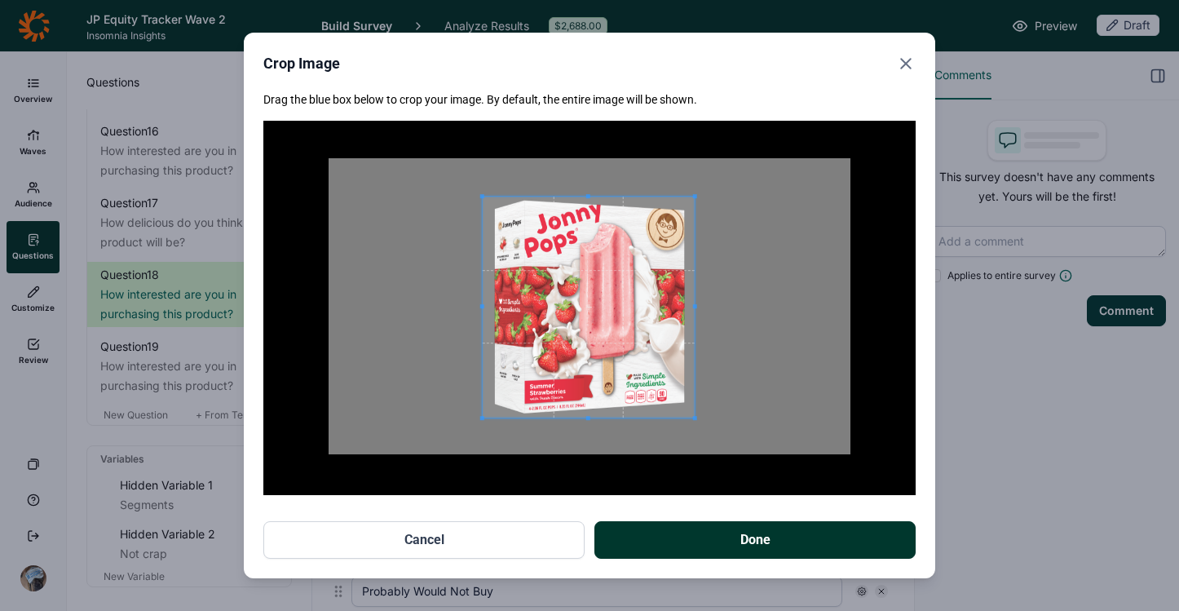
click at [695, 416] on span at bounding box center [694, 418] width 4 height 4
click at [718, 522] on button "Done" at bounding box center [754, 540] width 321 height 38
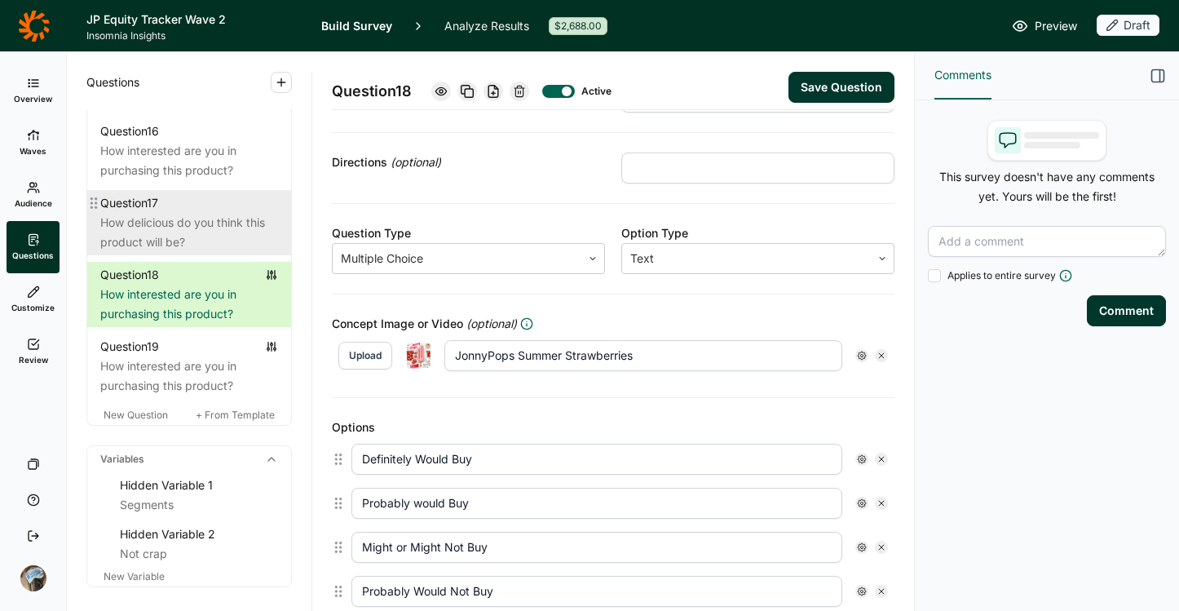
click at [170, 252] on div "How delicious do you think this product will be?" at bounding box center [189, 232] width 178 height 39
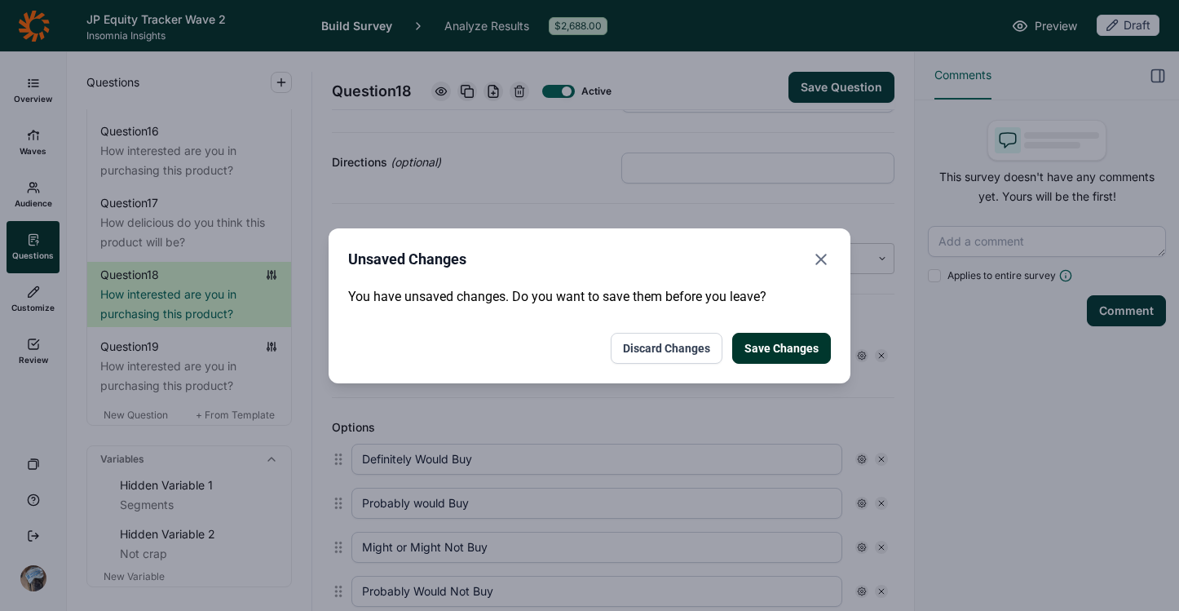
click at [764, 341] on button "Save Changes" at bounding box center [781, 348] width 99 height 31
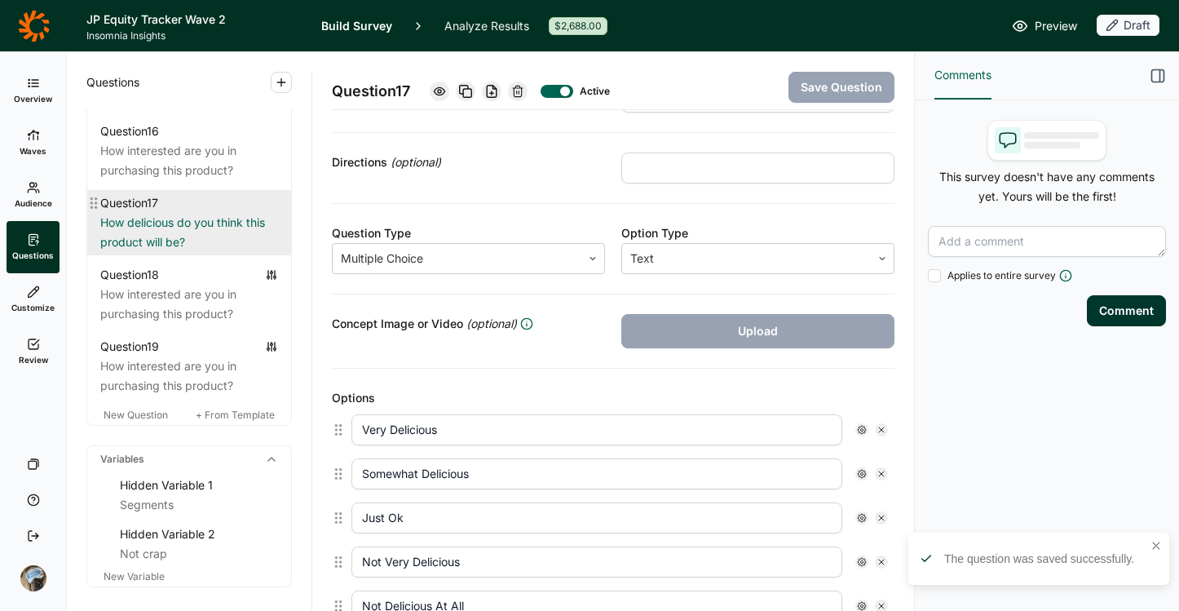
click at [125, 252] on div "How delicious do you think this product will be?" at bounding box center [189, 232] width 178 height 39
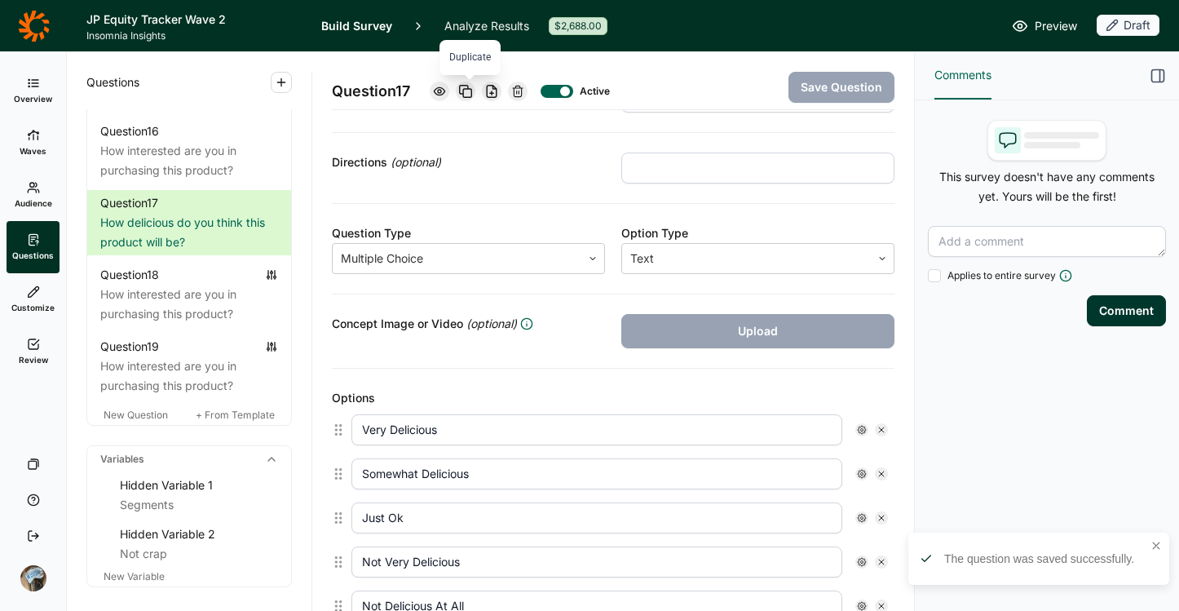
click at [471, 89] on use at bounding box center [466, 92] width 12 height 12
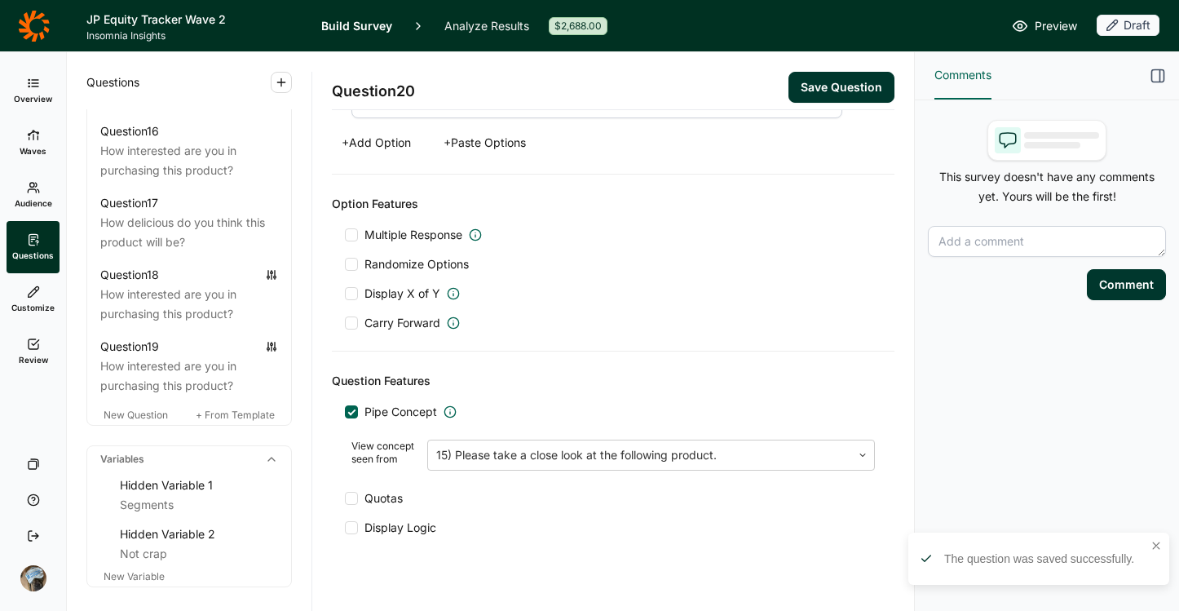
scroll to position [700, 0]
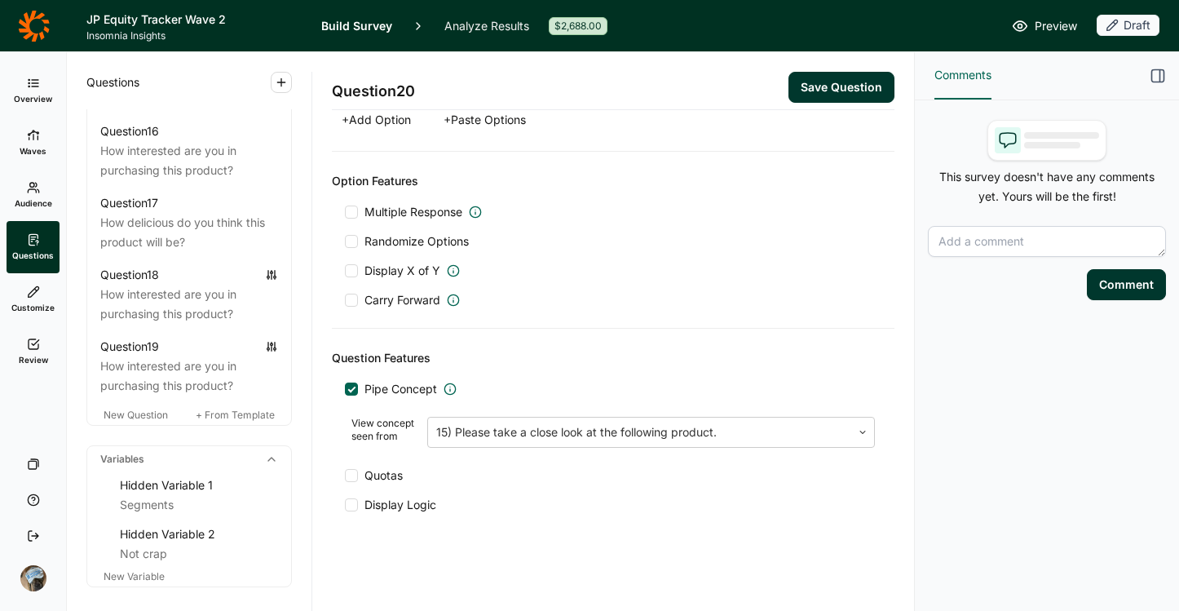
click at [353, 389] on div at bounding box center [352, 389] width 8 height 8
click at [345, 389] on input "Pipe Concept" at bounding box center [345, 389] width 0 height 0
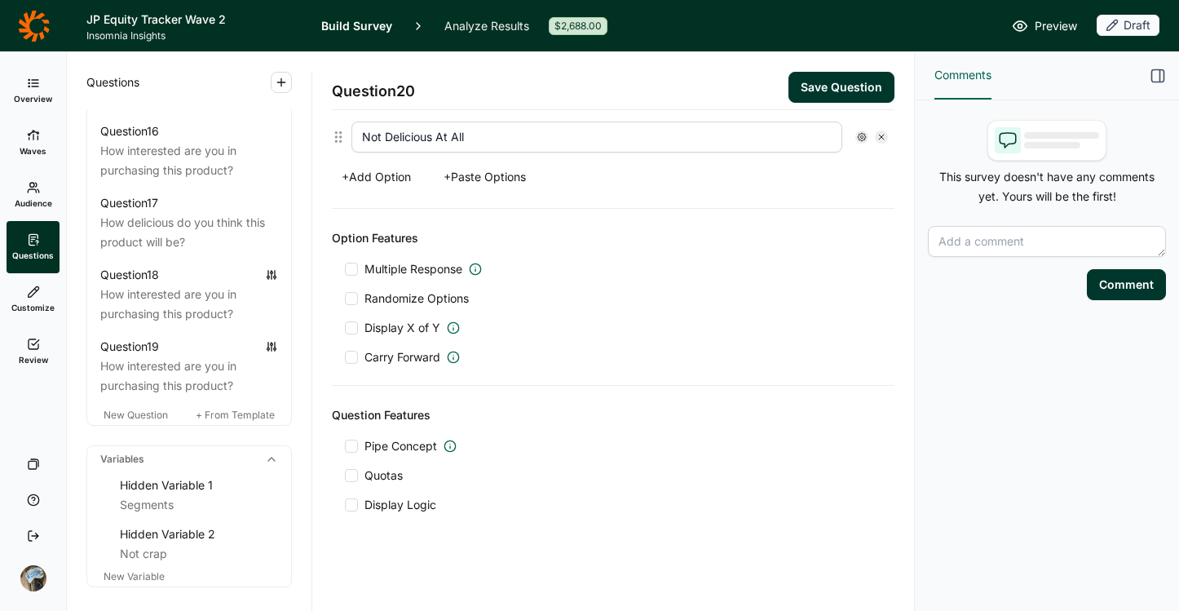
click at [353, 449] on div at bounding box center [351, 446] width 13 height 13
click at [345, 446] on input "Pipe Concept" at bounding box center [345, 446] width 0 height 0
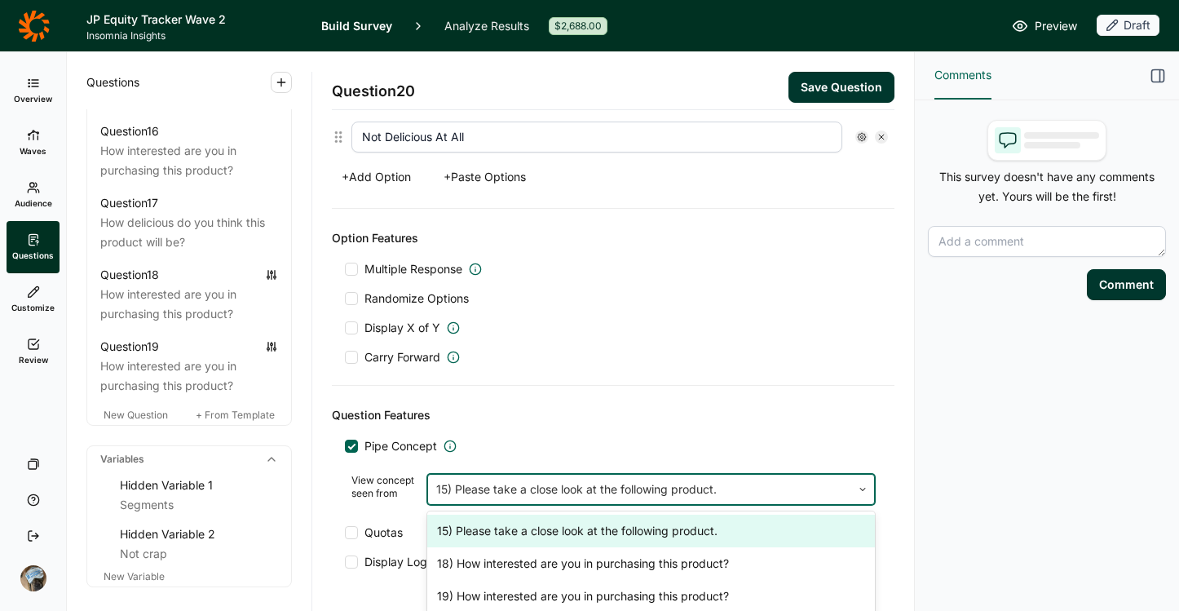
click at [500, 484] on div at bounding box center [639, 489] width 407 height 23
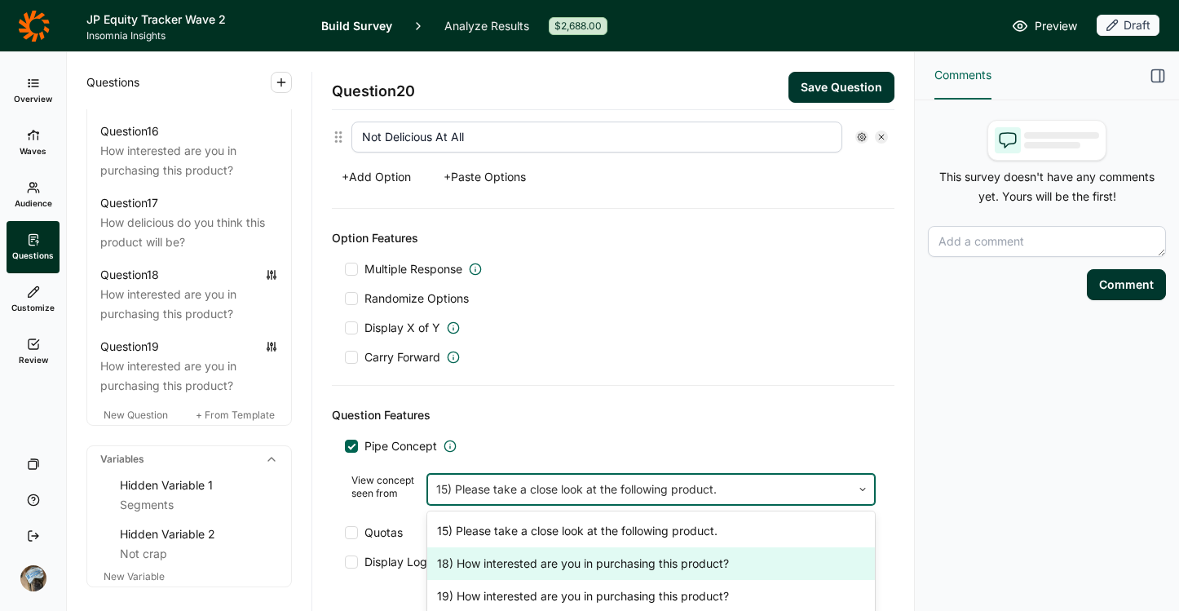
click at [647, 562] on div "18) How interested are you in purchasing this product?" at bounding box center [651, 563] width 448 height 33
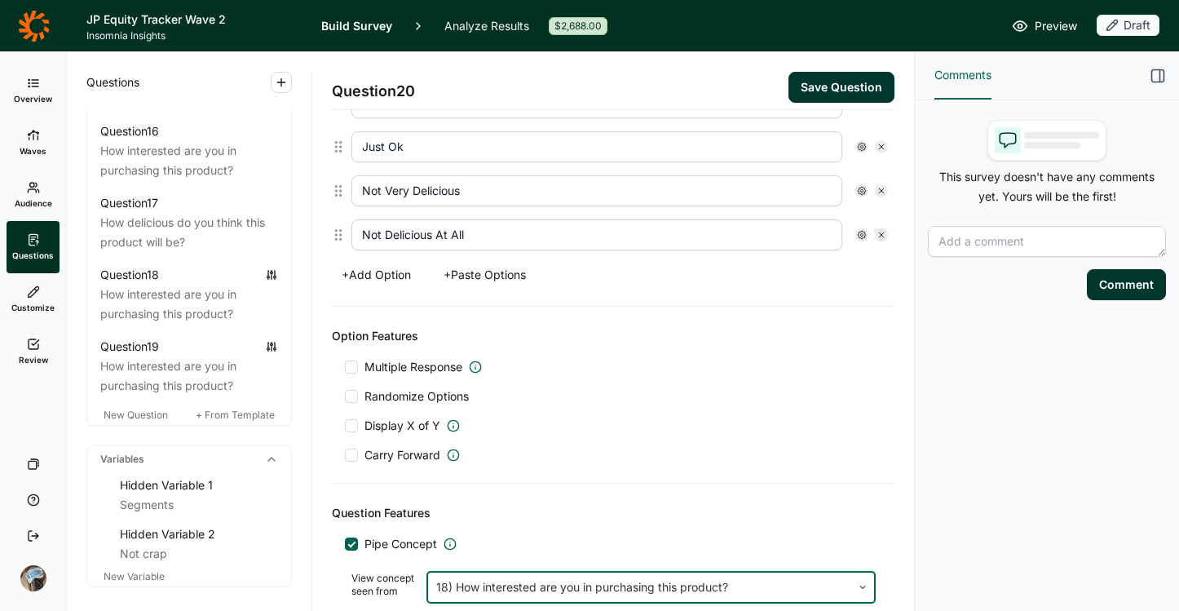
scroll to position [674, 0]
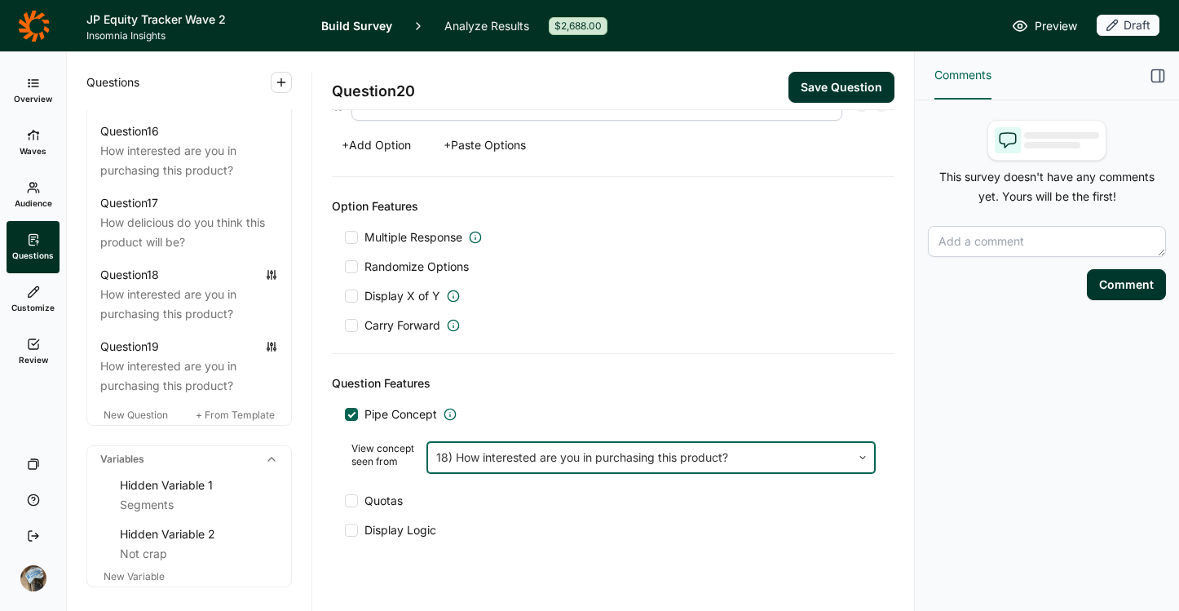
click at [650, 451] on div at bounding box center [639, 457] width 407 height 23
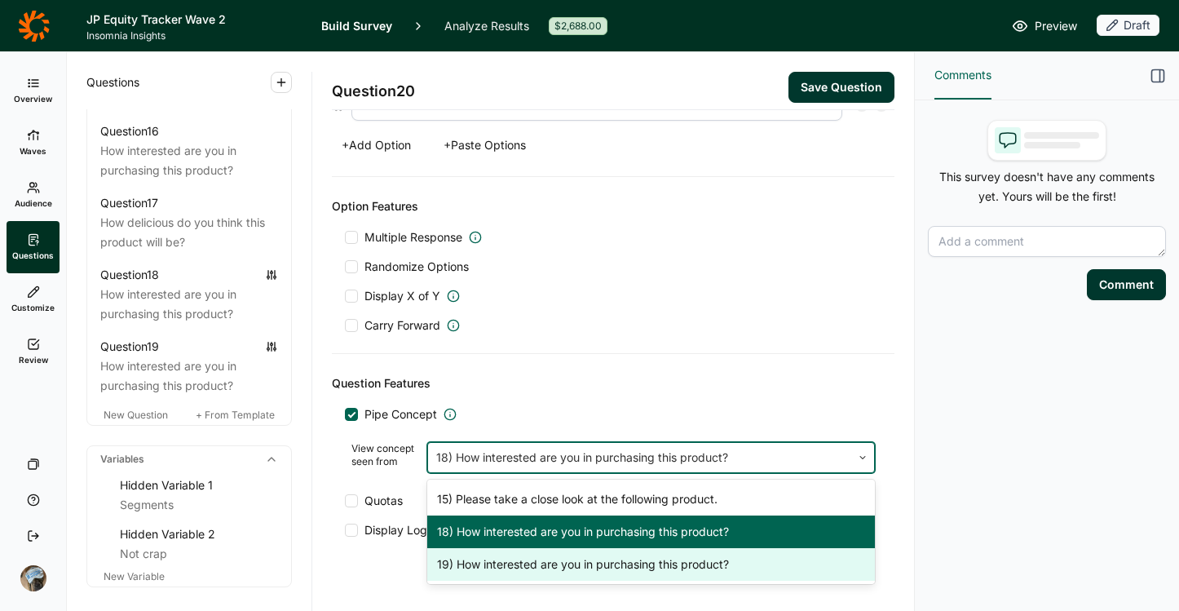
click at [645, 565] on div "19) How interested are you in purchasing this product?" at bounding box center [651, 564] width 448 height 33
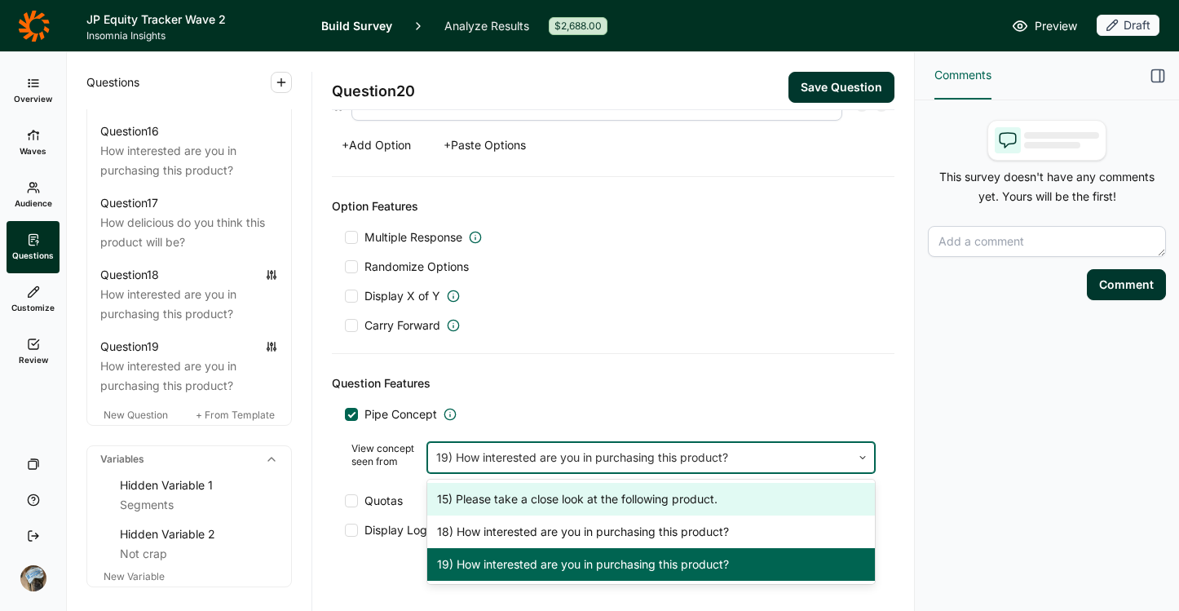
click at [615, 456] on div at bounding box center [639, 457] width 407 height 23
click at [611, 390] on div "Question Features" at bounding box center [613, 383] width 563 height 20
click at [532, 461] on div at bounding box center [639, 457] width 407 height 23
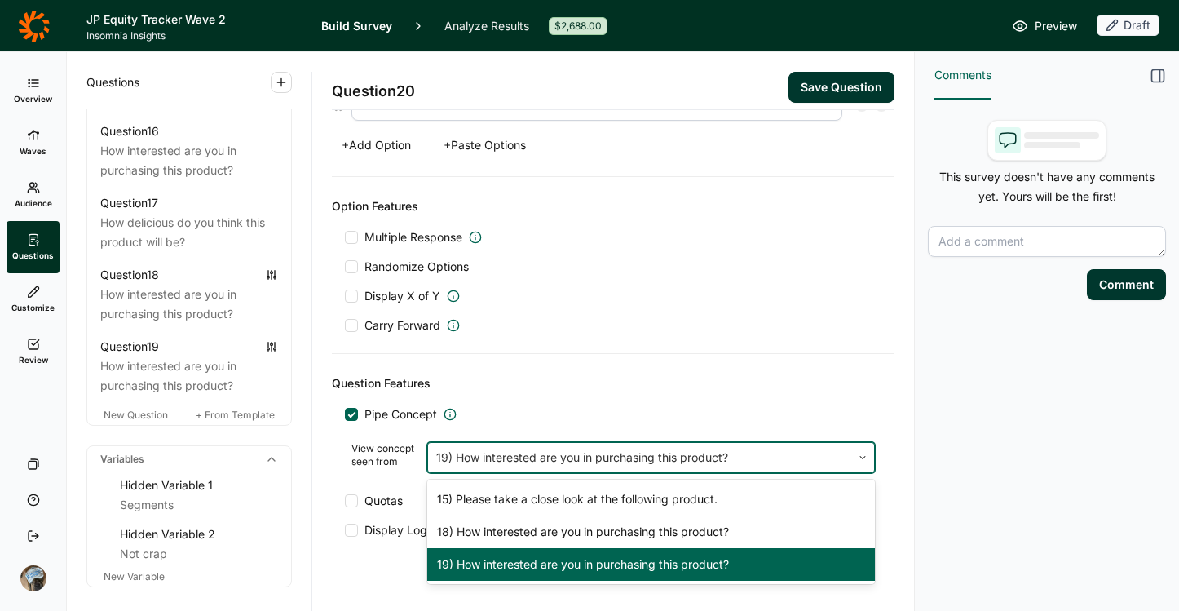
click at [548, 567] on div "19) How interested are you in purchasing this product?" at bounding box center [651, 564] width 448 height 33
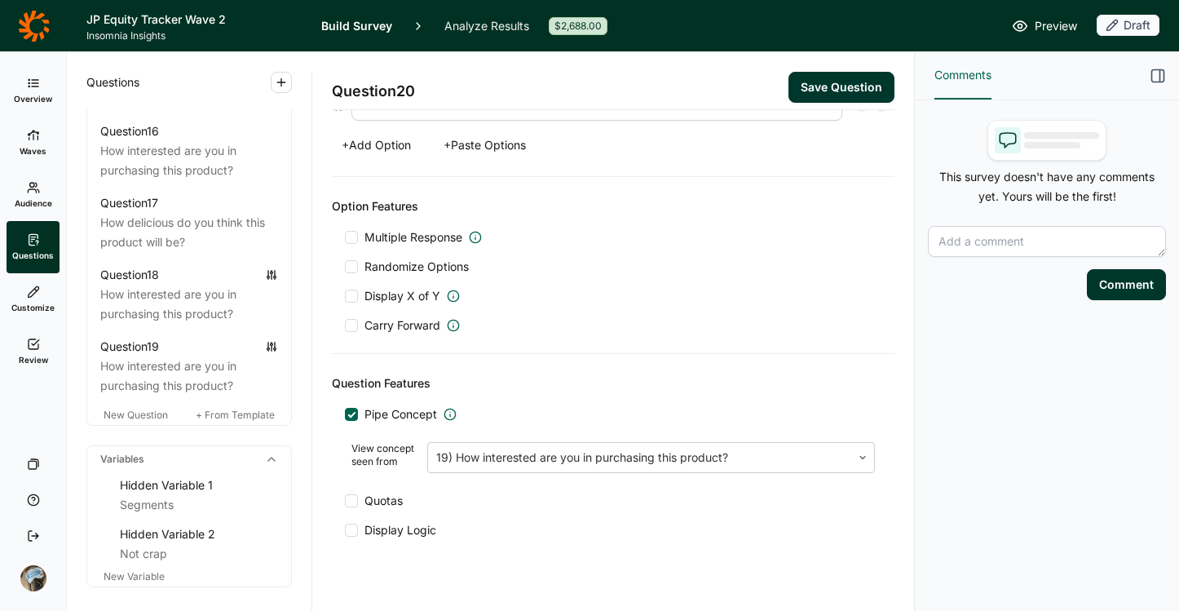
click at [824, 86] on button "Save Question" at bounding box center [842, 87] width 106 height 31
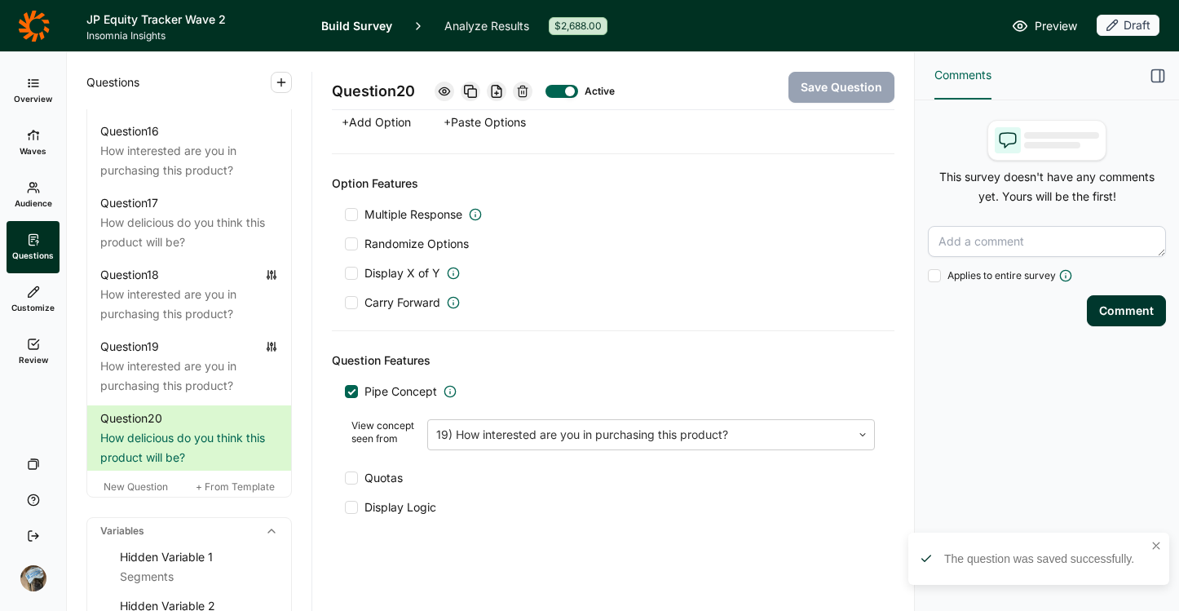
scroll to position [700, 0]
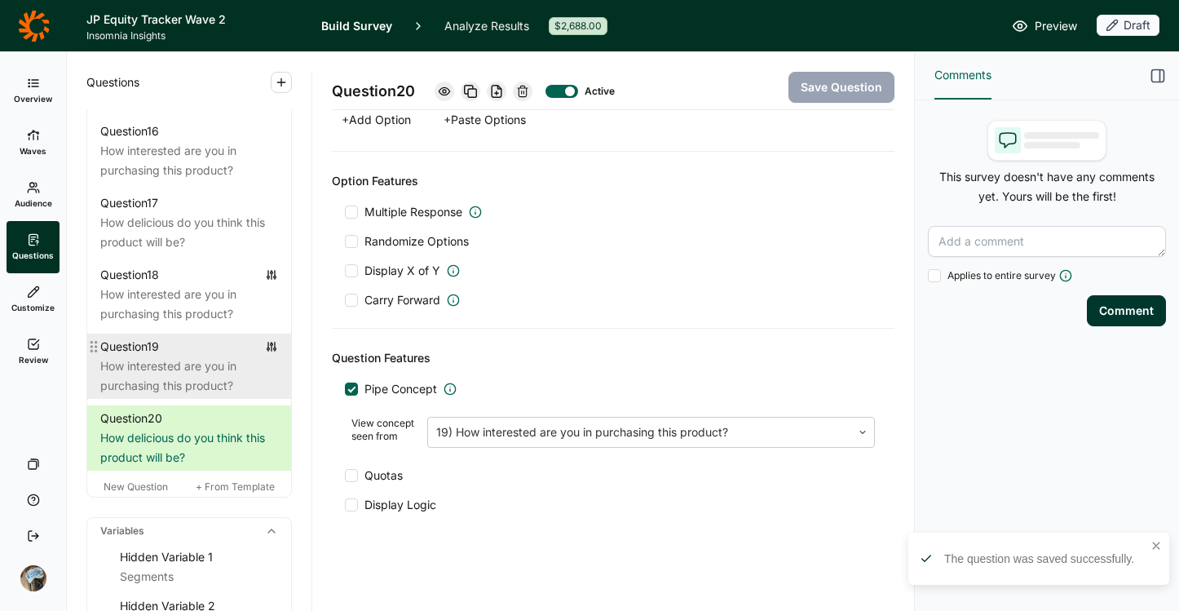
click at [140, 356] on div "Question 19" at bounding box center [129, 347] width 59 height 20
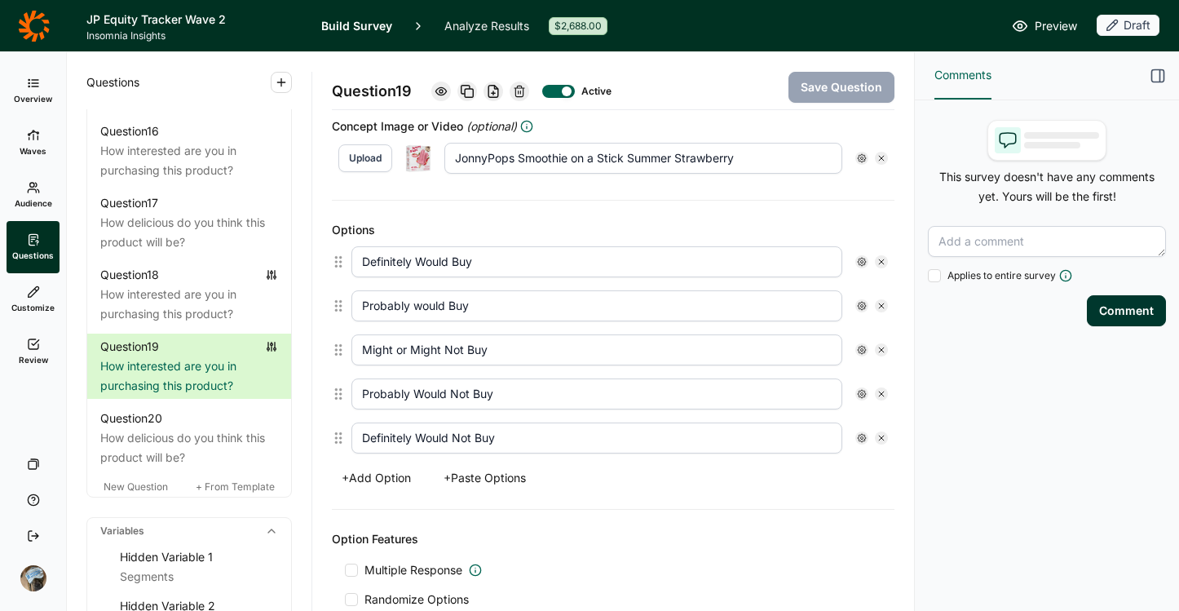
scroll to position [767, 0]
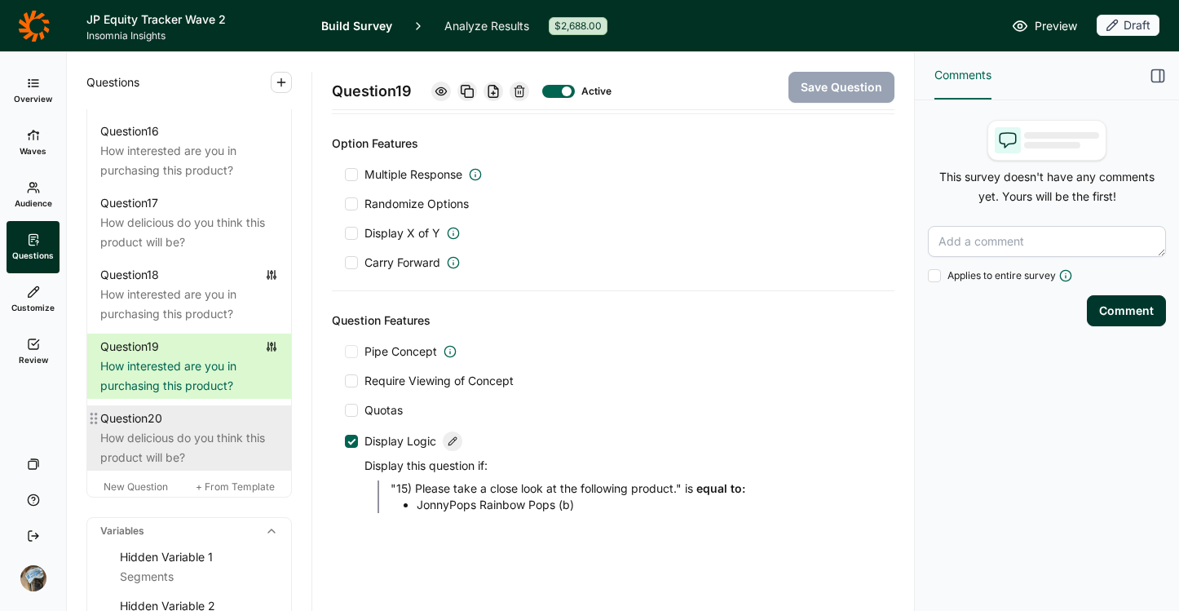
click at [214, 467] on div "How delicious do you think this product will be?" at bounding box center [189, 447] width 178 height 39
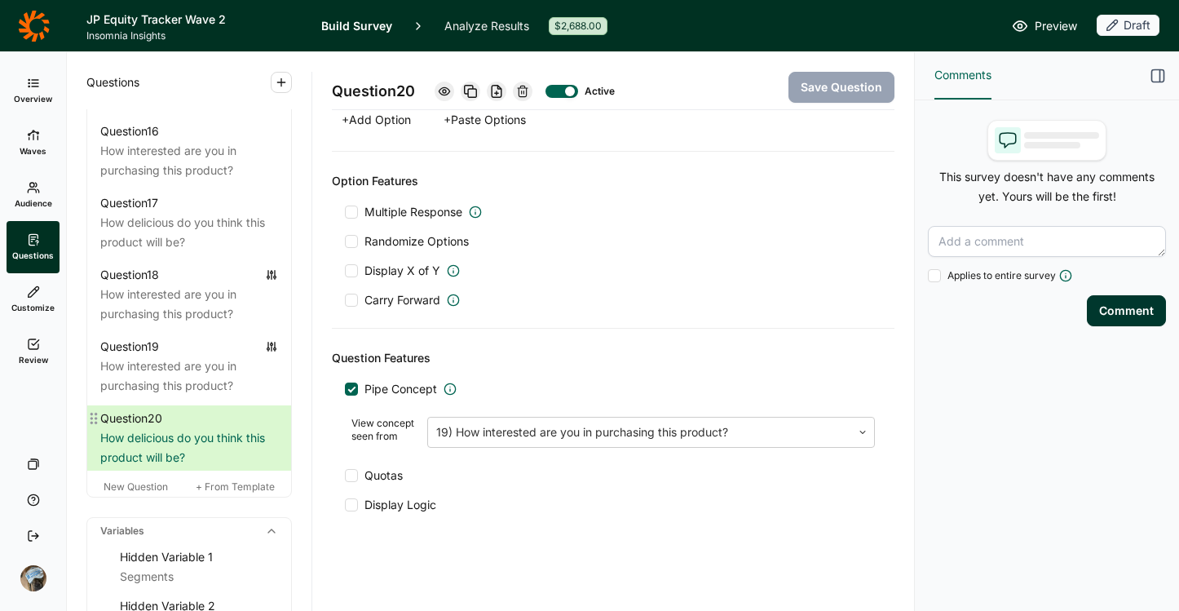
scroll to position [700, 0]
click at [409, 503] on span "Display Logic" at bounding box center [400, 505] width 72 height 16
click at [345, 505] on input "Display Logic" at bounding box center [345, 505] width 0 height 0
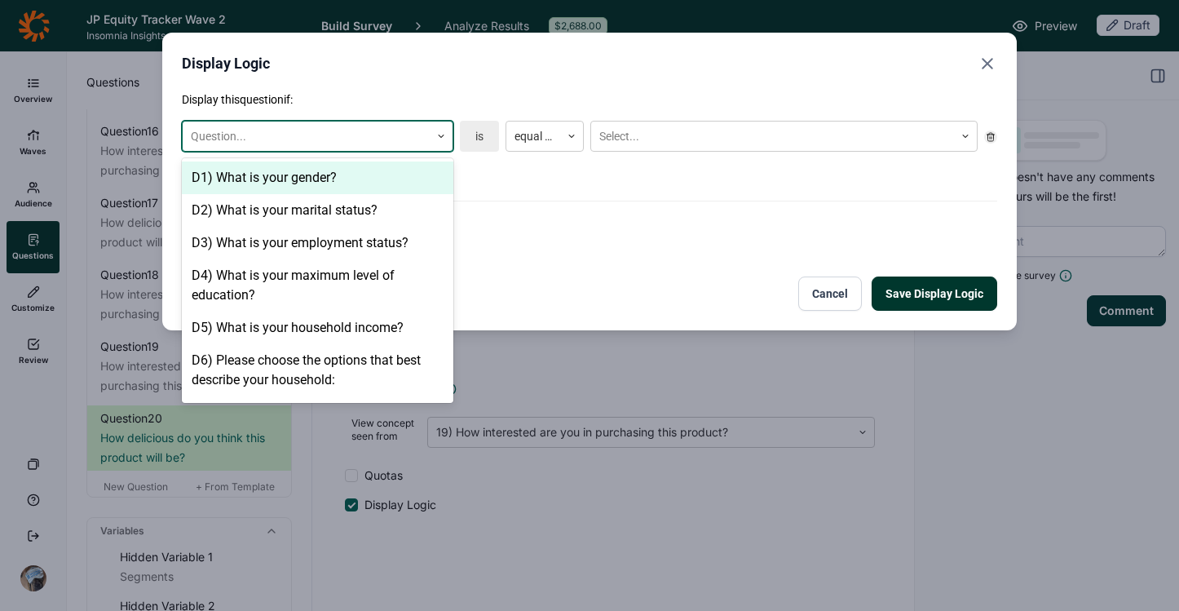
click at [263, 127] on div at bounding box center [306, 136] width 231 height 20
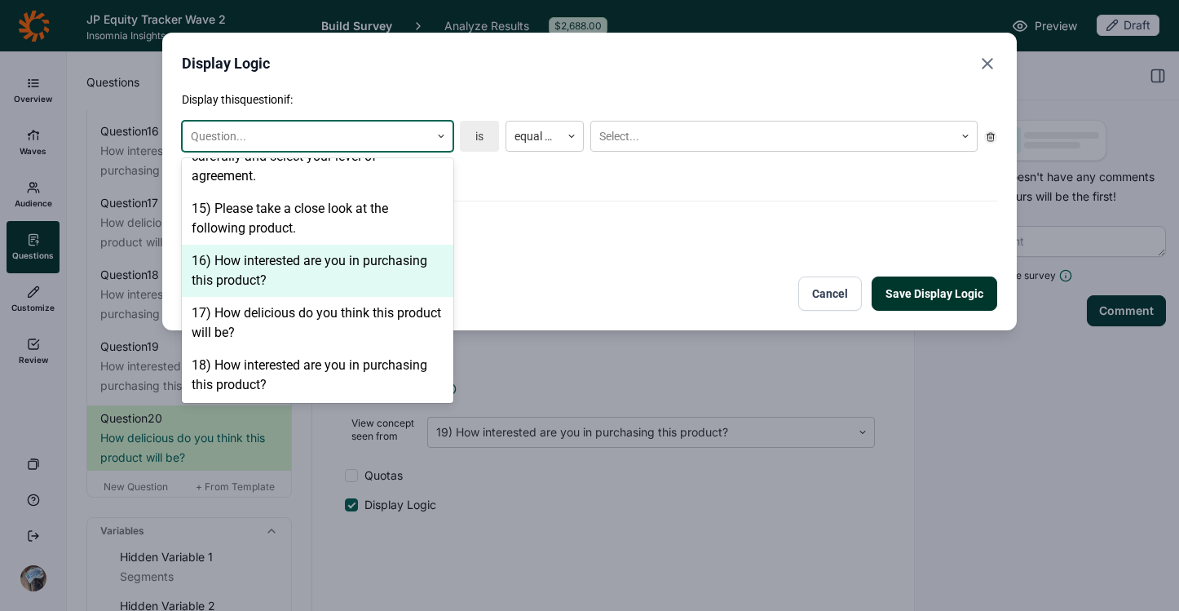
scroll to position [1178, 0]
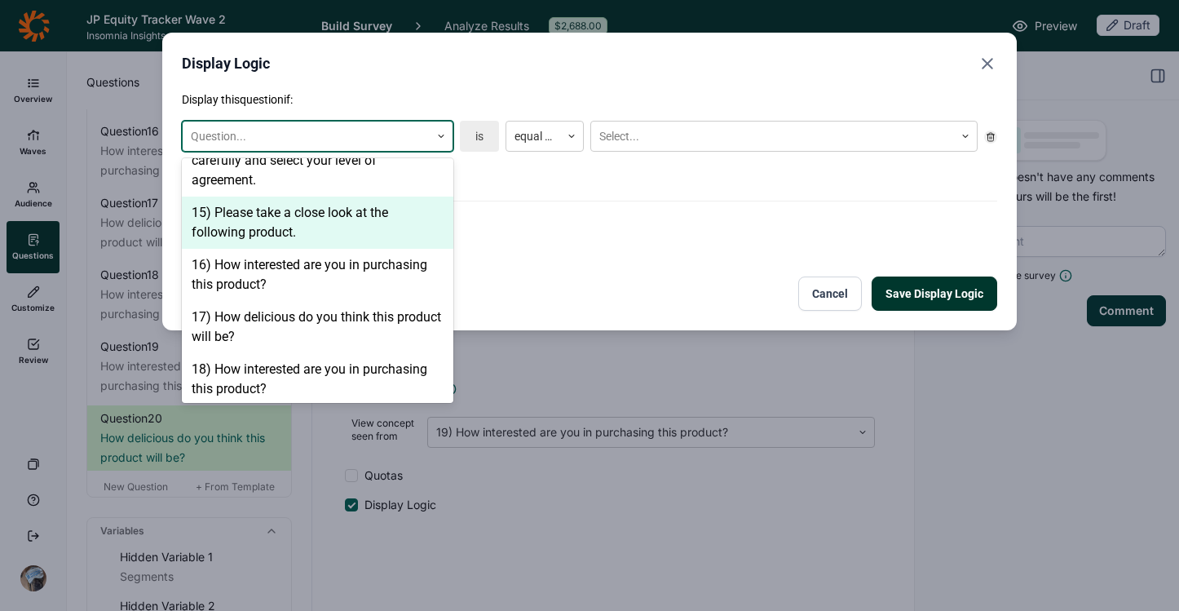
click at [326, 216] on div "15) Please take a close look at the following product." at bounding box center [318, 223] width 272 height 52
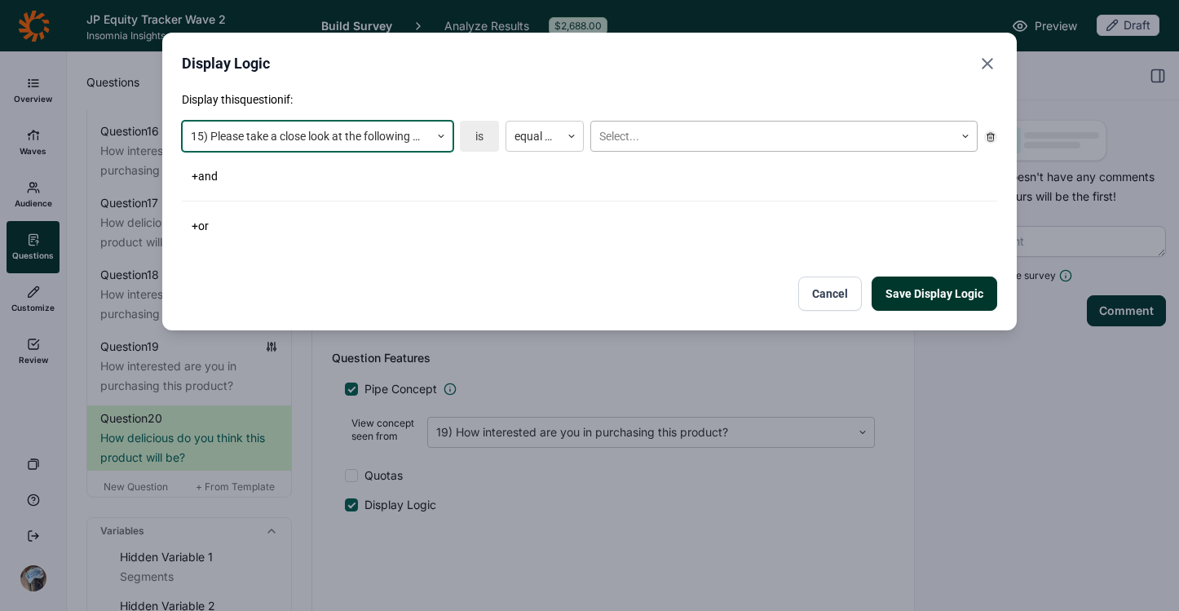
click at [742, 139] on div at bounding box center [772, 136] width 347 height 20
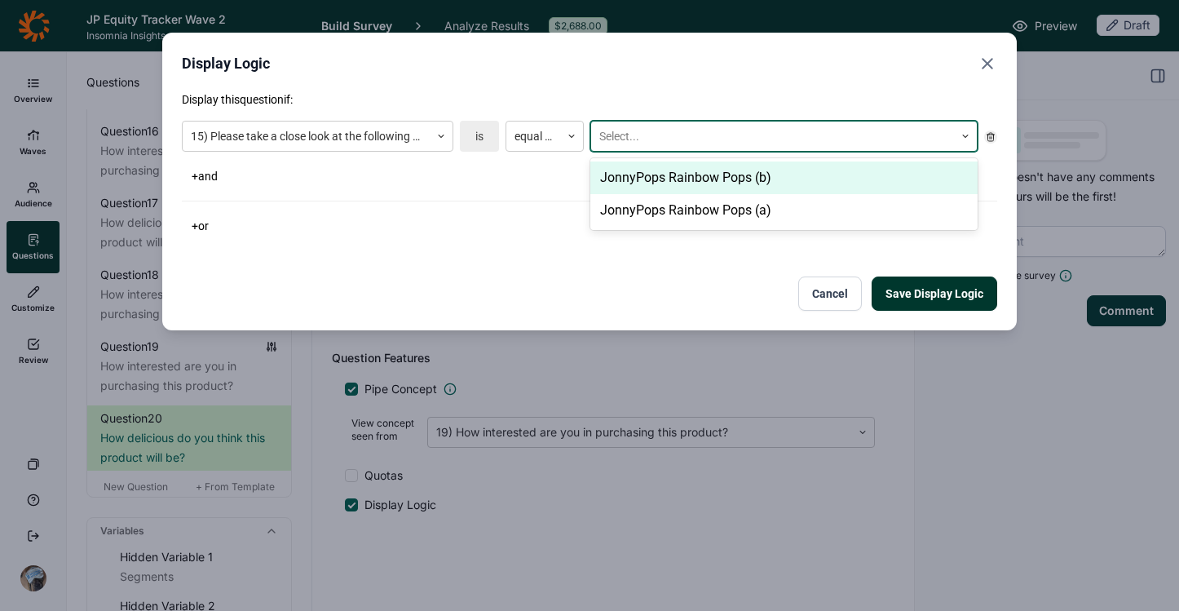
drag, startPoint x: 705, startPoint y: 206, endPoint x: 716, endPoint y: 155, distance: 52.5
click at [716, 155] on div "15) Please take a close look at the following product. is equal to JonnyPops Ra…" at bounding box center [589, 136] width 815 height 44
click at [717, 184] on div "JonnyPops Rainbow Pops (b)" at bounding box center [783, 177] width 387 height 33
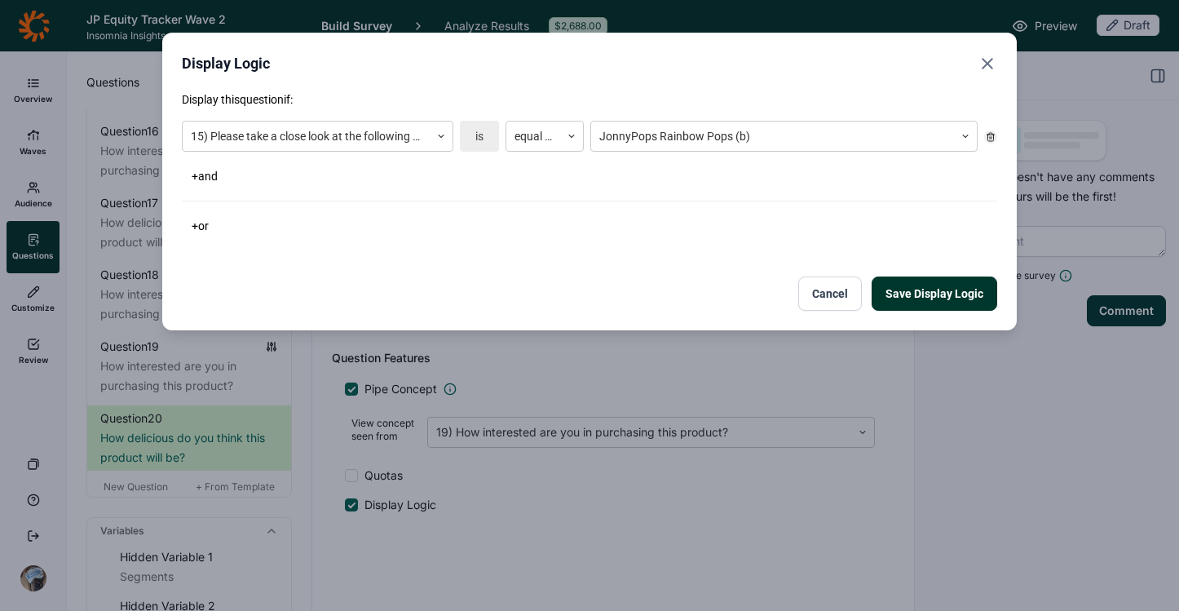
click at [905, 290] on button "Save Display Logic" at bounding box center [935, 293] width 126 height 34
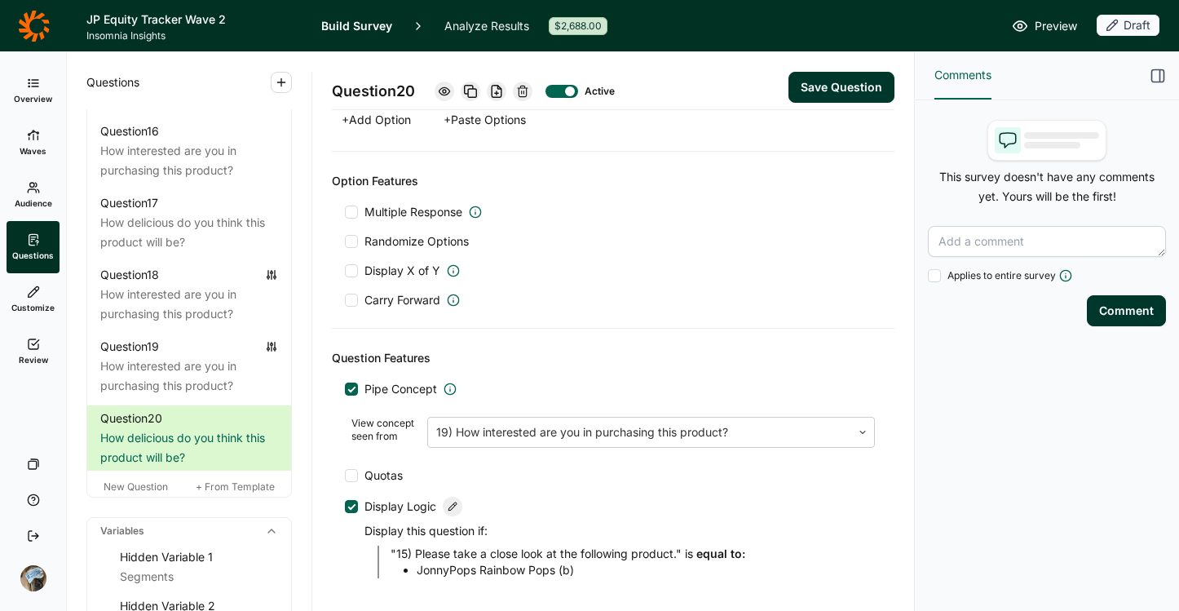
click at [831, 88] on button "Save Question" at bounding box center [842, 87] width 106 height 31
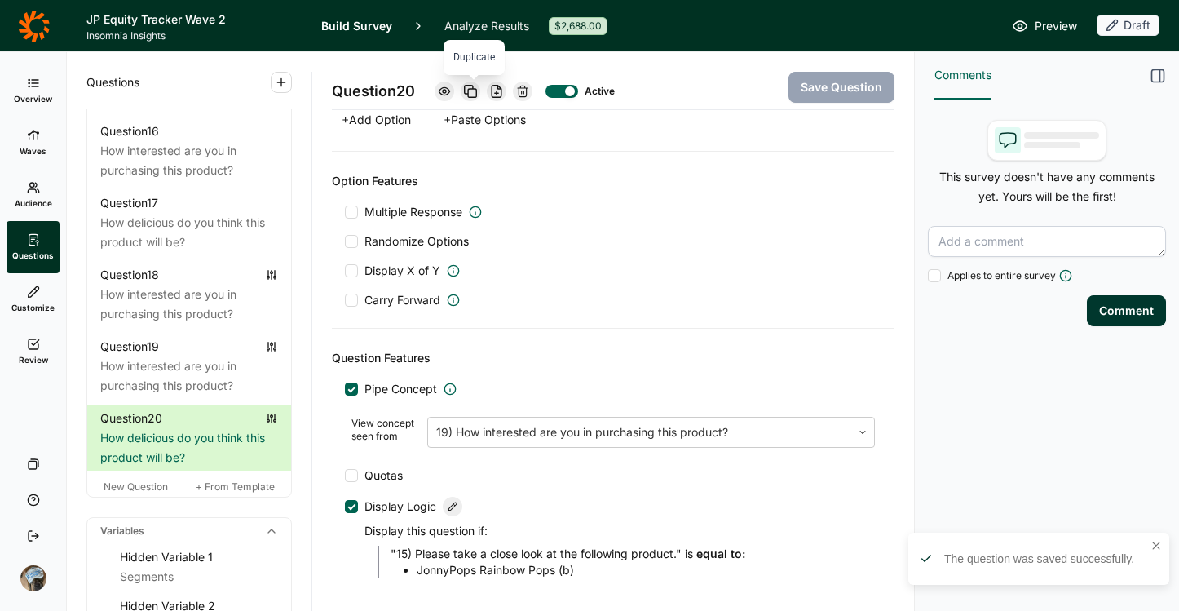
click at [472, 86] on icon at bounding box center [470, 91] width 13 height 13
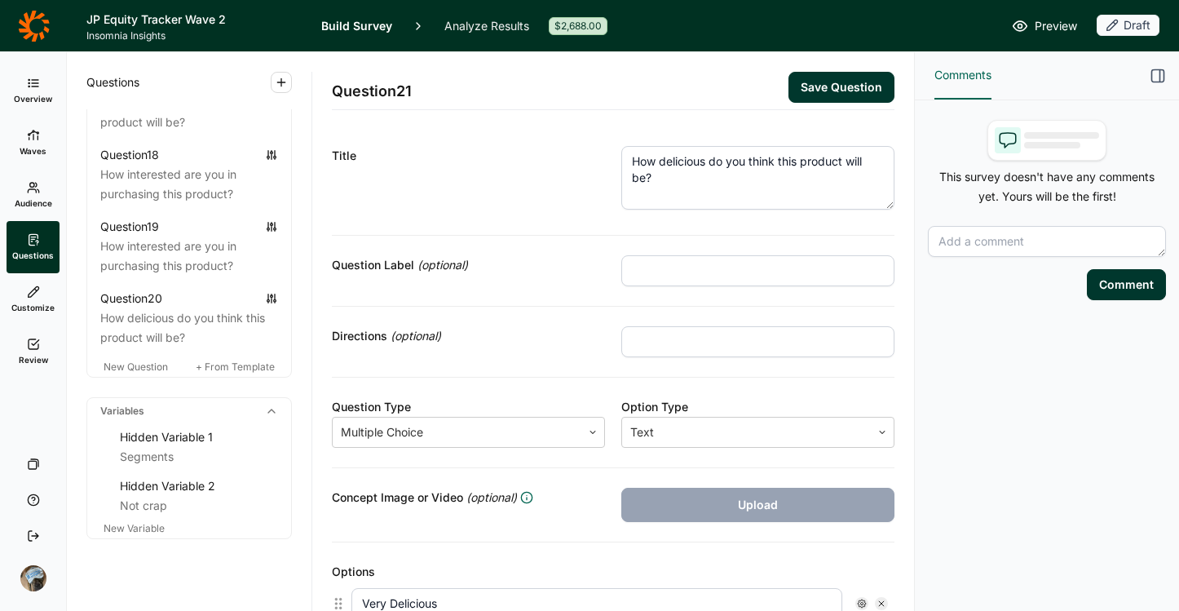
click at [809, 87] on button "Save Question" at bounding box center [842, 87] width 106 height 31
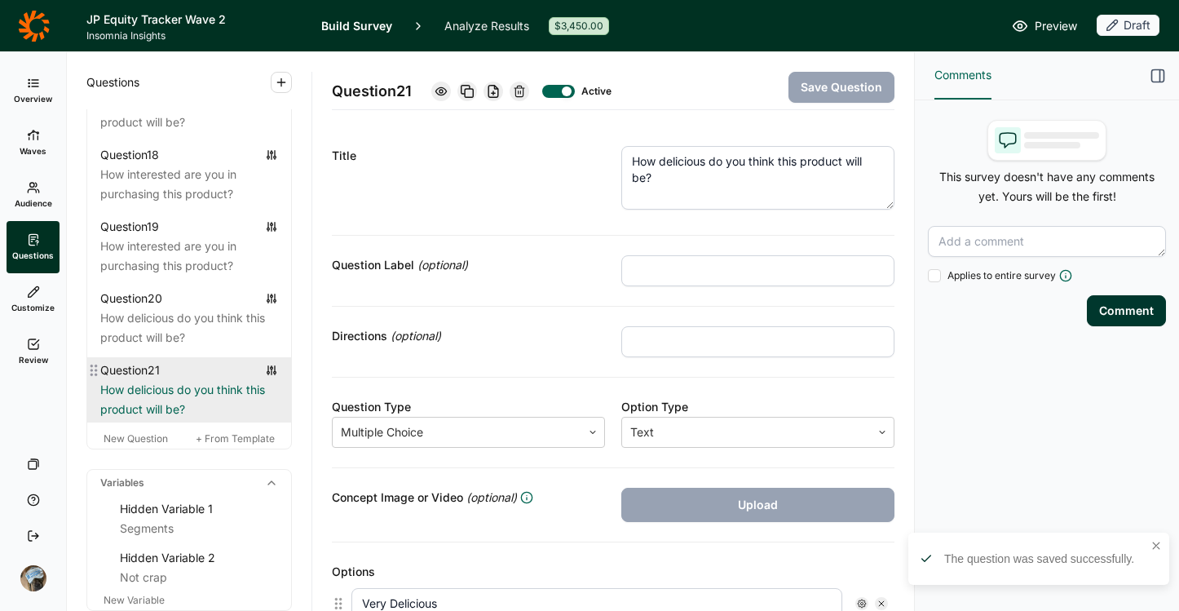
click at [186, 419] on div "How delicious do you think this product will be?" at bounding box center [189, 399] width 178 height 39
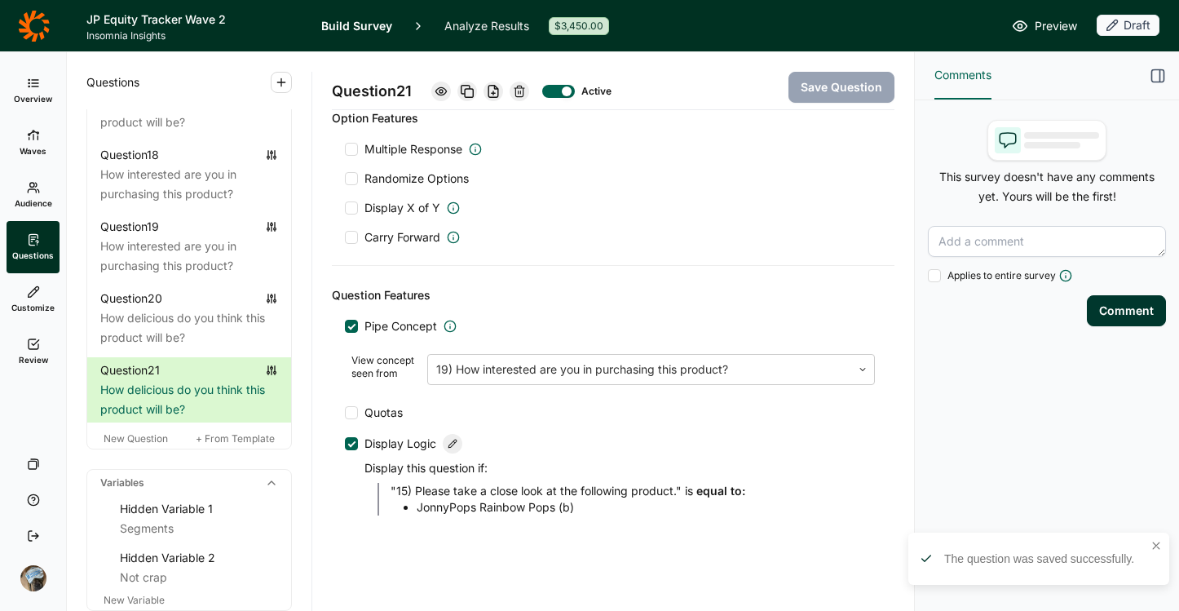
scroll to position [765, 0]
click at [559, 367] on div at bounding box center [639, 367] width 407 height 23
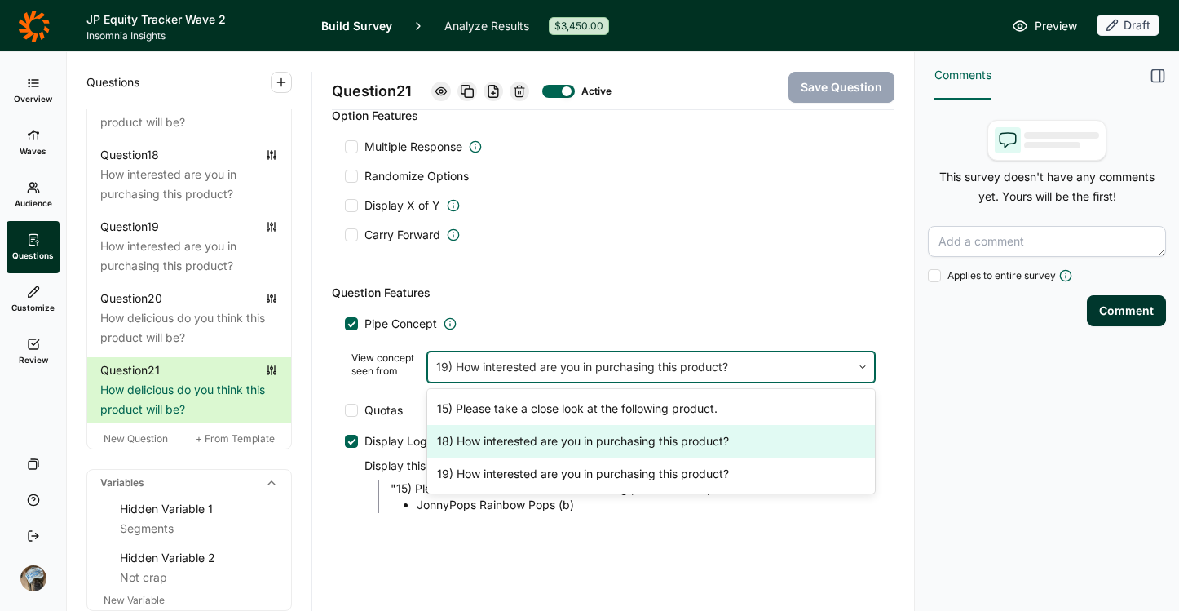
click at [541, 440] on div "18) How interested are you in purchasing this product?" at bounding box center [651, 441] width 448 height 33
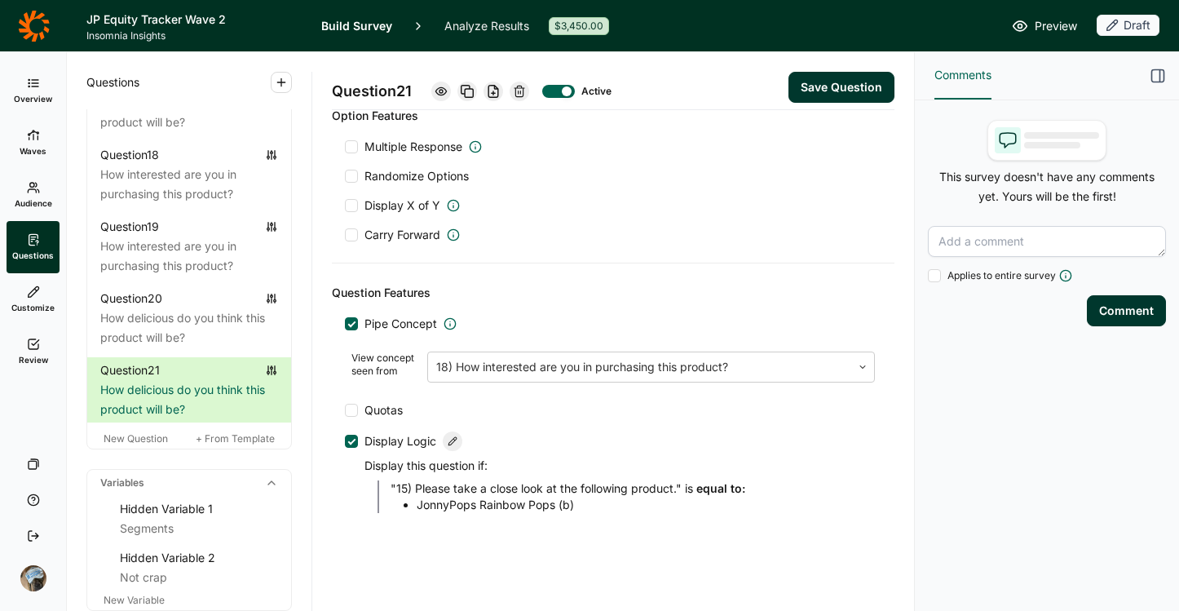
click at [446, 437] on div at bounding box center [453, 441] width 20 height 20
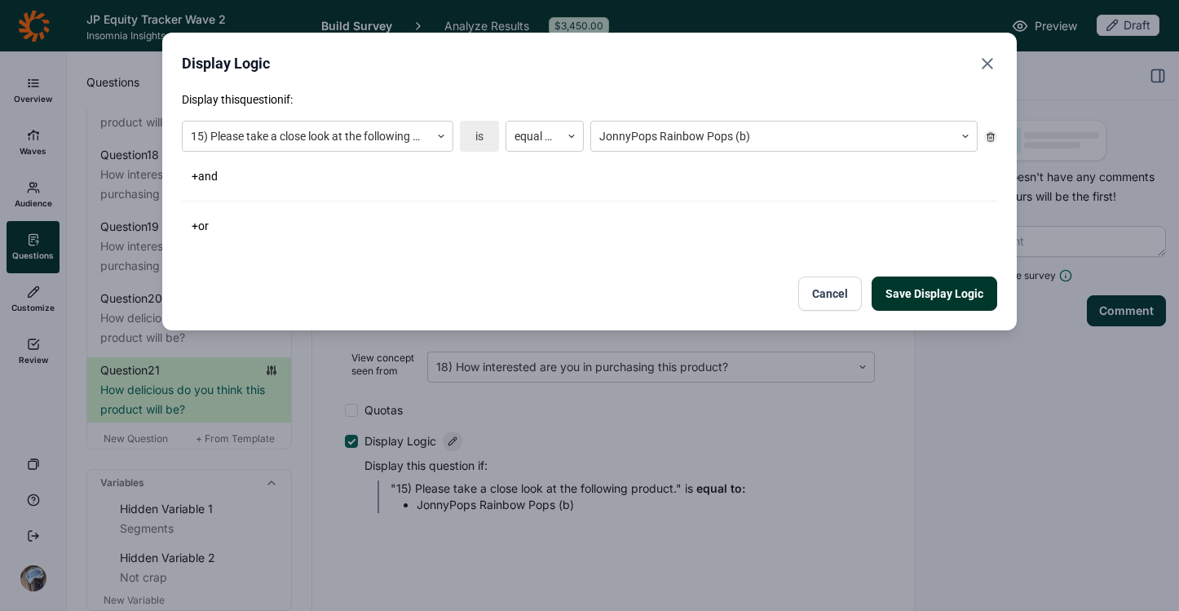
click at [794, 152] on div "15) Please take a close look at the following product. is equal to JonnyPops Ra…" at bounding box center [589, 136] width 815 height 44
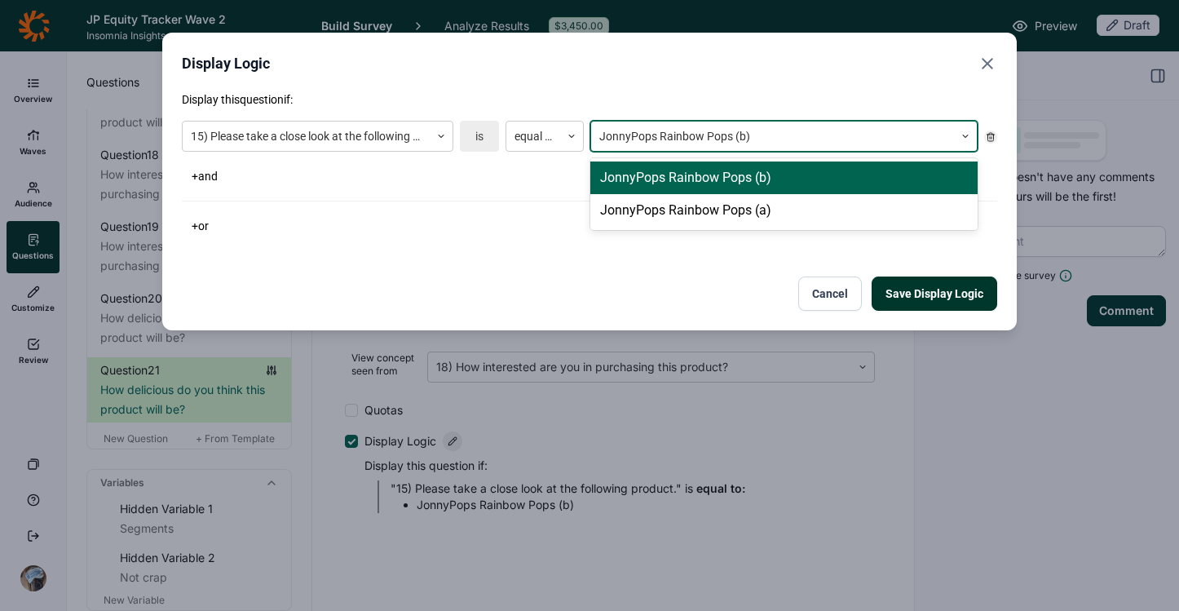
drag, startPoint x: 784, startPoint y: 135, endPoint x: 787, endPoint y: 146, distance: 10.9
click at [784, 135] on div at bounding box center [772, 136] width 347 height 20
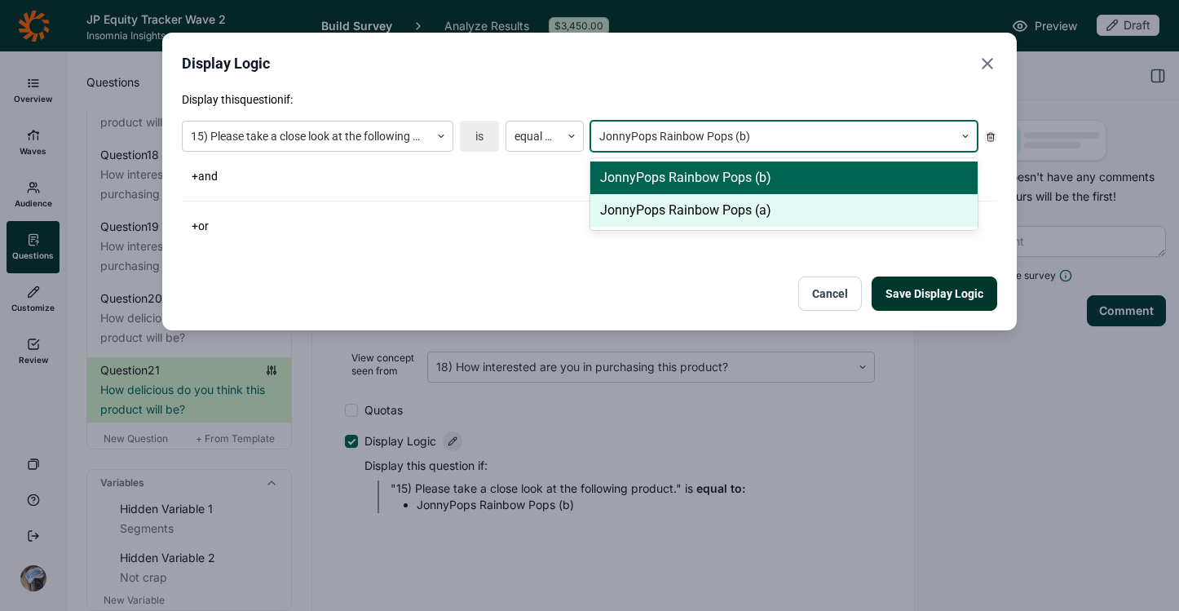
click at [771, 212] on div "JonnyPops Rainbow Pops (a)" at bounding box center [783, 210] width 387 height 33
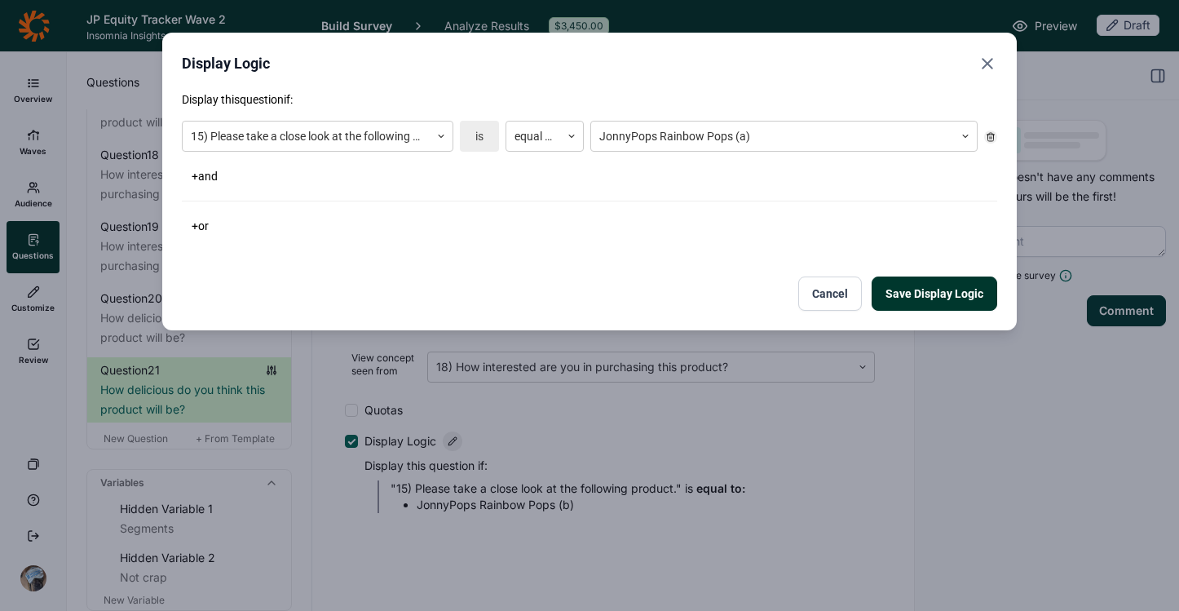
drag, startPoint x: 718, startPoint y: 259, endPoint x: 802, endPoint y: 275, distance: 84.6
click at [717, 261] on div "Display this question if: 15) Please take a close look at the following product…" at bounding box center [589, 200] width 815 height 219
click at [912, 298] on button "Save Display Logic" at bounding box center [935, 293] width 126 height 34
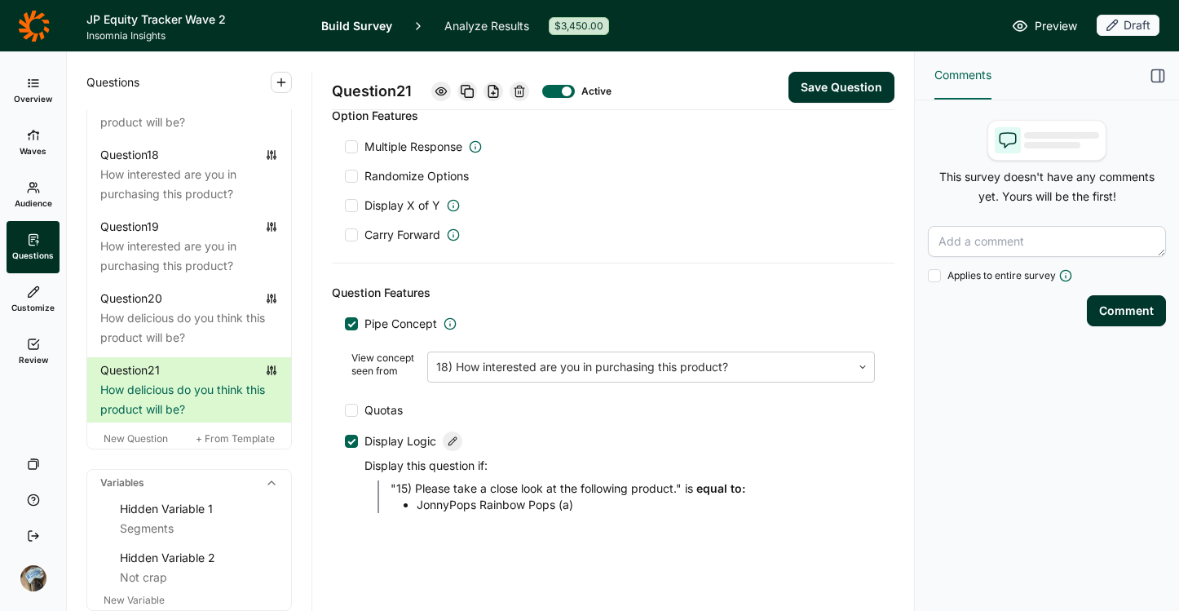
click at [815, 82] on button "Save Question" at bounding box center [842, 87] width 106 height 31
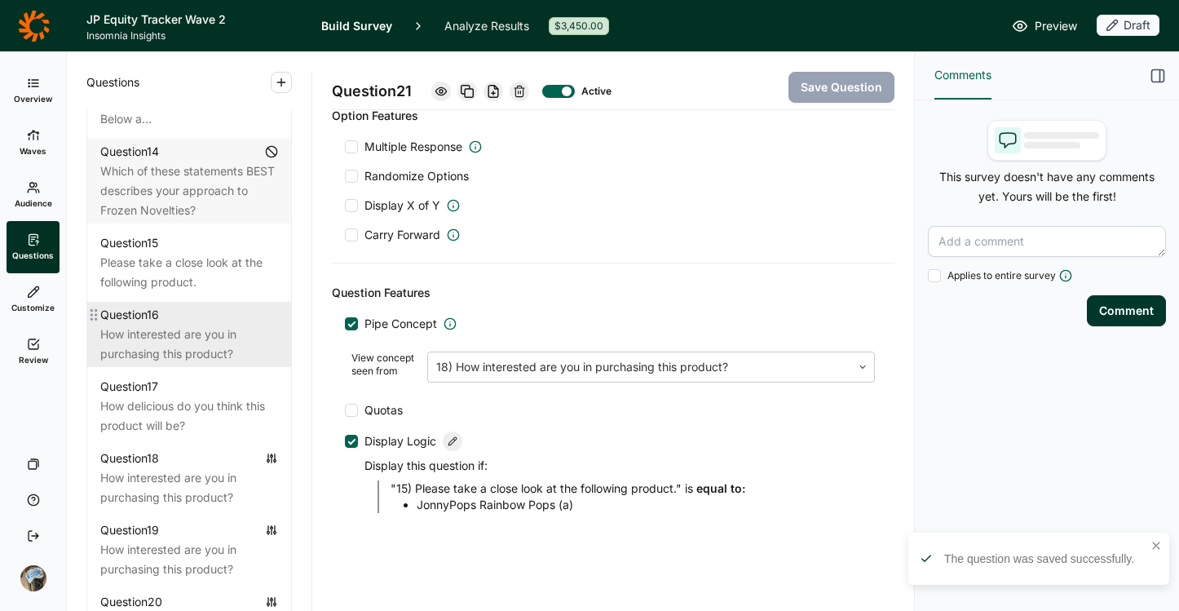
scroll to position [1929, 0]
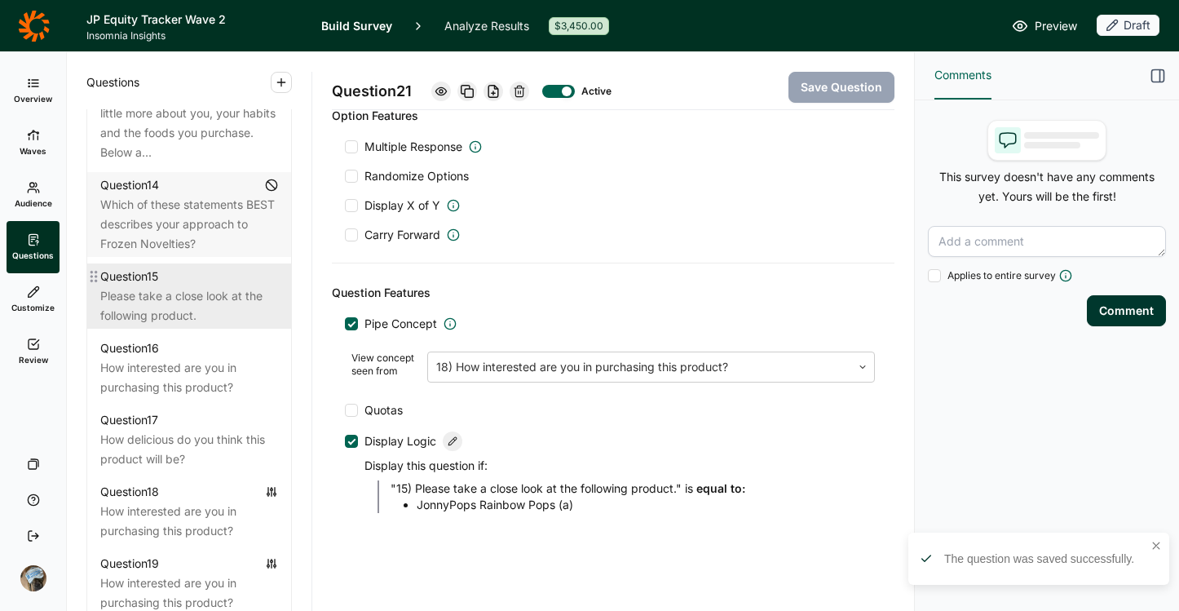
click at [183, 325] on div "Please take a close look at the following product." at bounding box center [189, 305] width 178 height 39
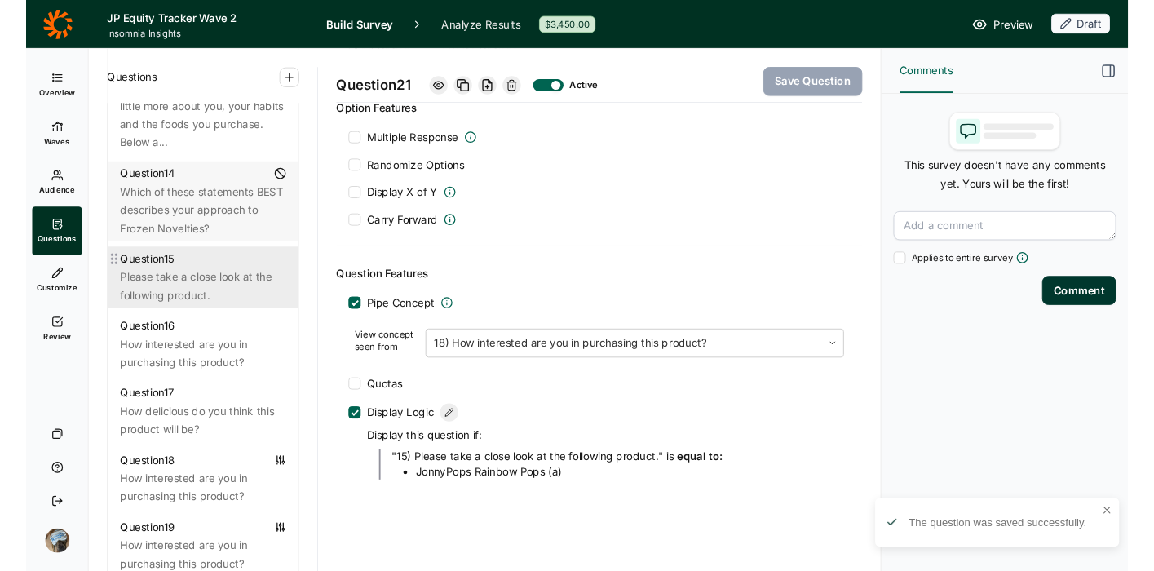
scroll to position [351, 0]
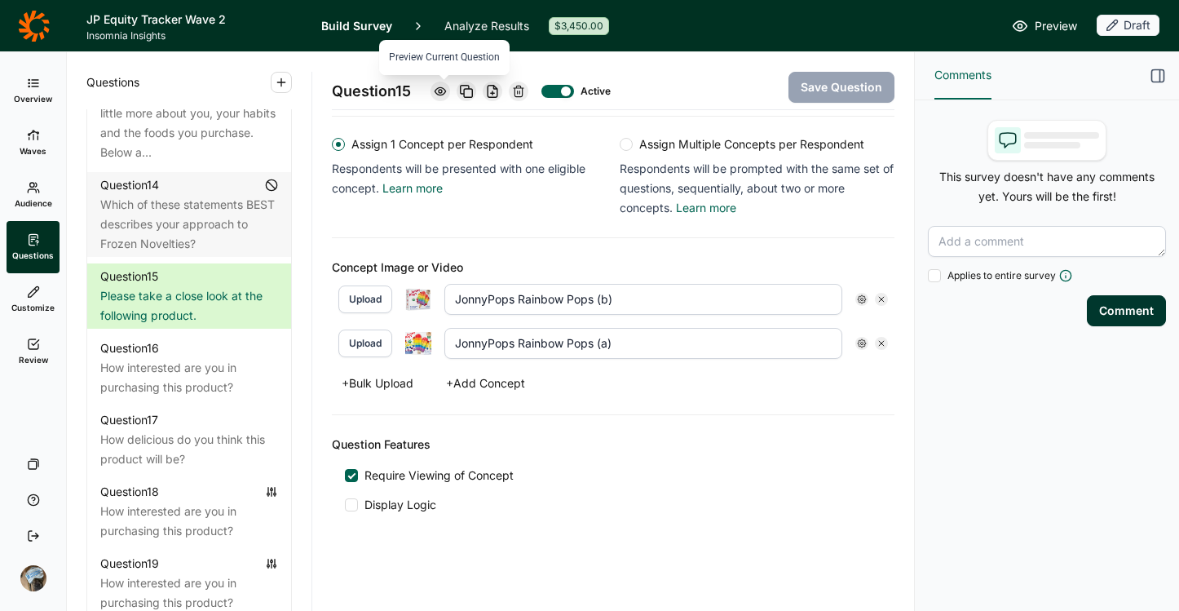
click at [447, 89] on icon at bounding box center [440, 91] width 13 height 13
click at [440, 93] on use at bounding box center [440, 90] width 11 height 7
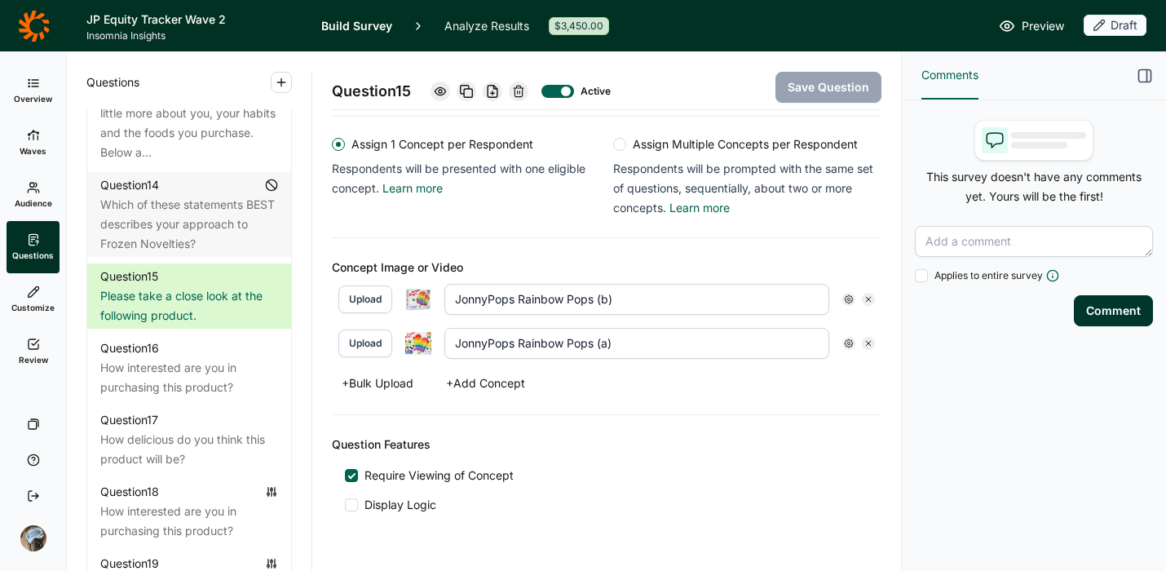
click at [28, 29] on icon at bounding box center [33, 25] width 31 height 31
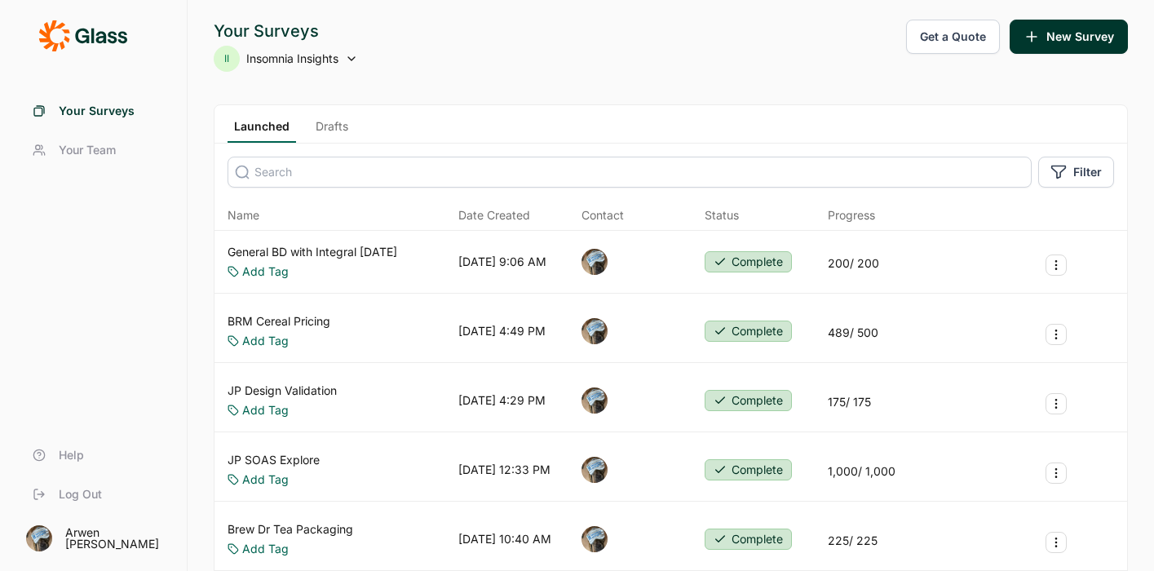
click at [320, 64] on span "Insomnia Insights" at bounding box center [292, 59] width 92 height 16
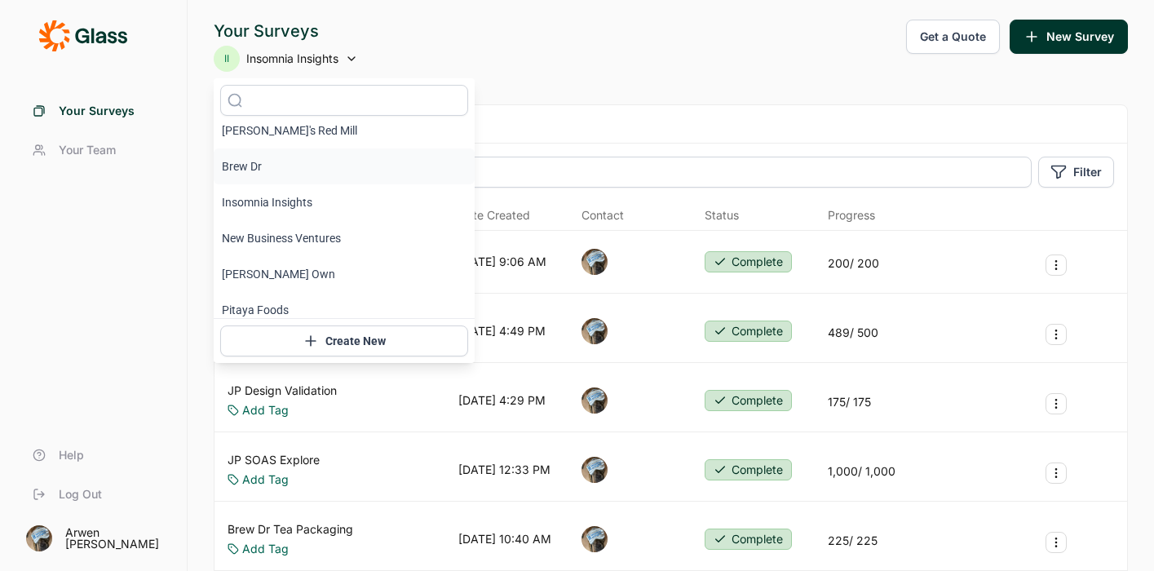
scroll to position [20, 0]
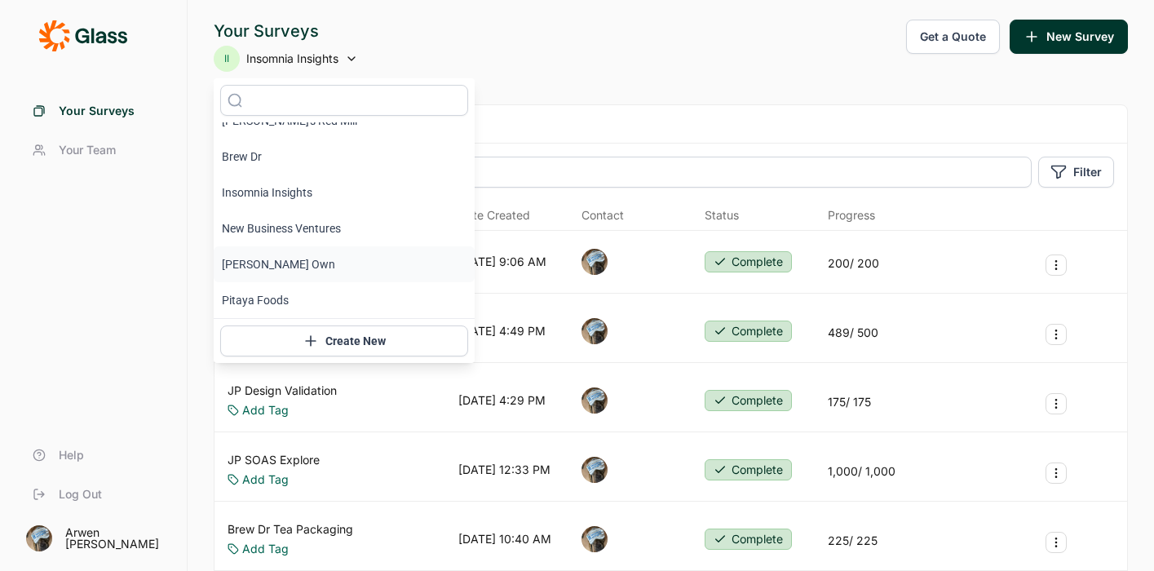
click at [312, 268] on li "Newman's Own" at bounding box center [344, 264] width 261 height 36
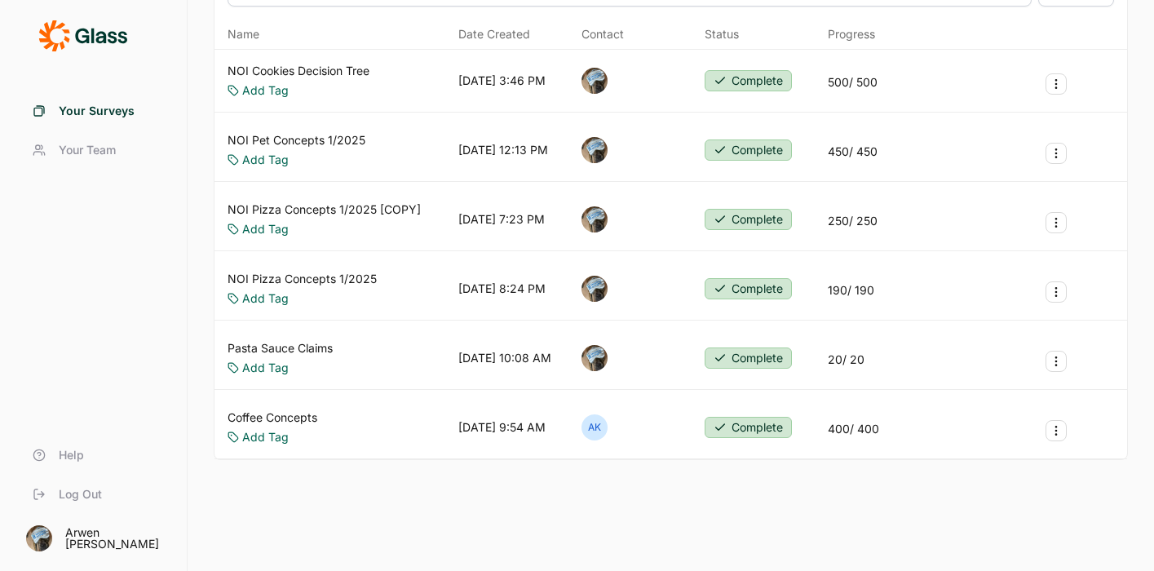
scroll to position [0, 0]
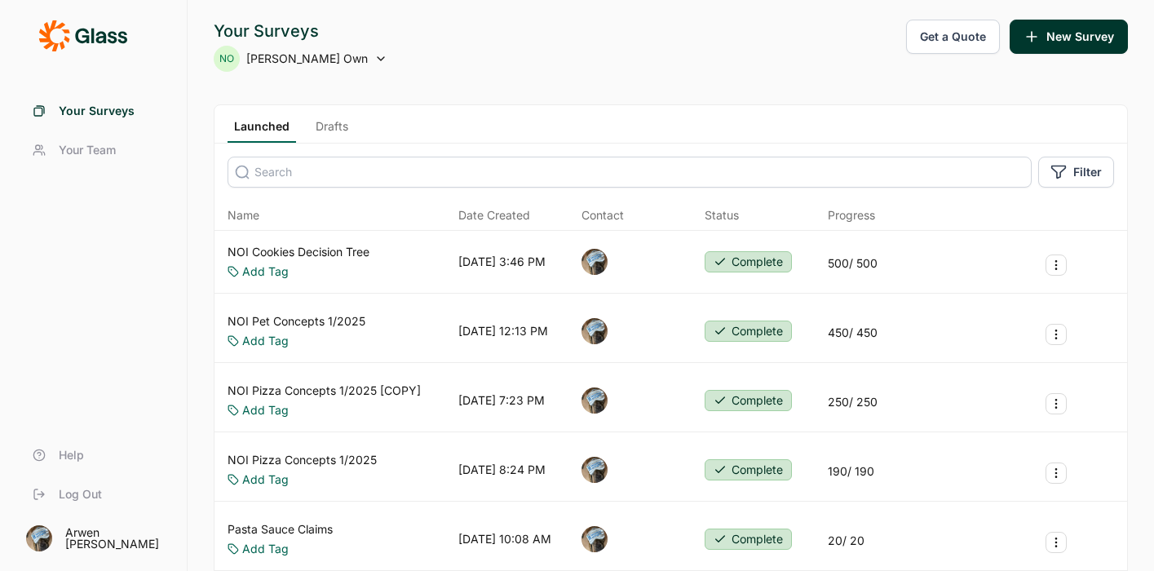
click at [273, 62] on span "Newman's Own" at bounding box center [306, 59] width 121 height 16
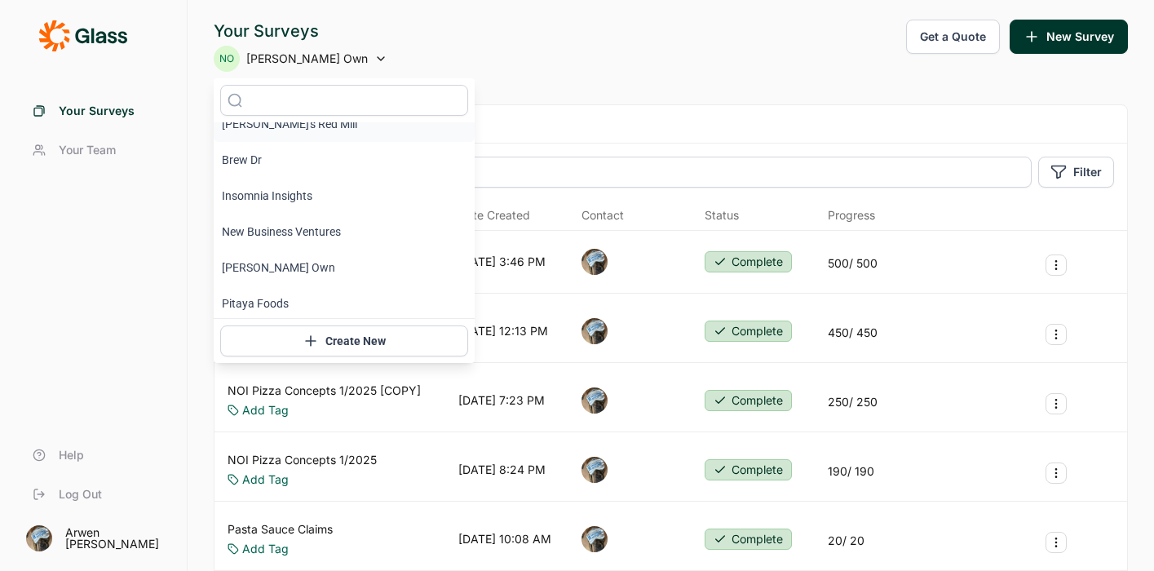
scroll to position [20, 0]
click at [272, 192] on li "Insomnia Insights" at bounding box center [344, 193] width 261 height 36
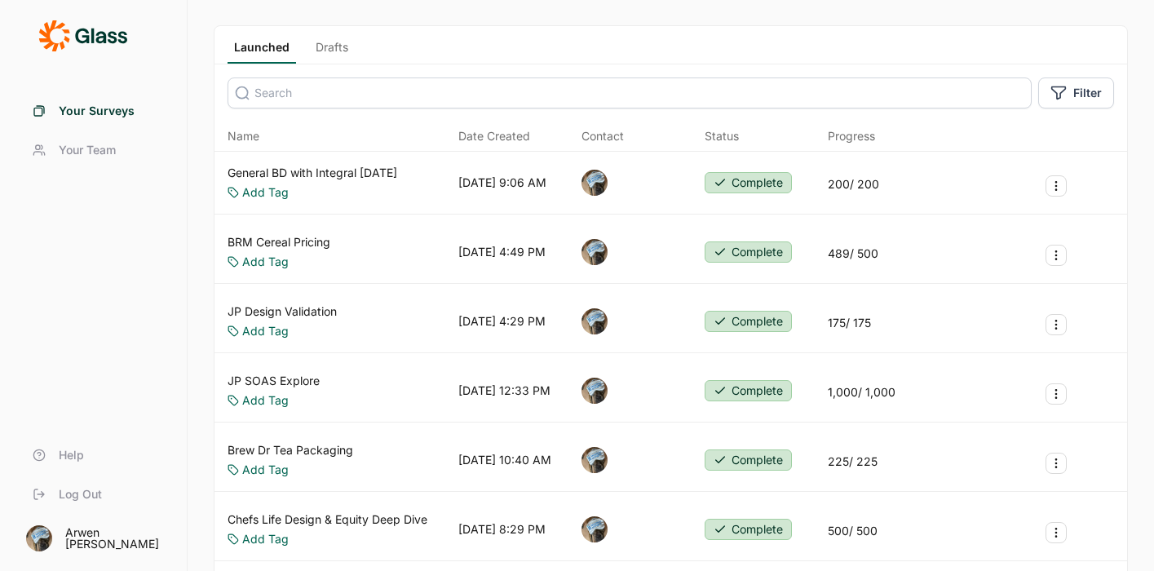
scroll to position [0, 0]
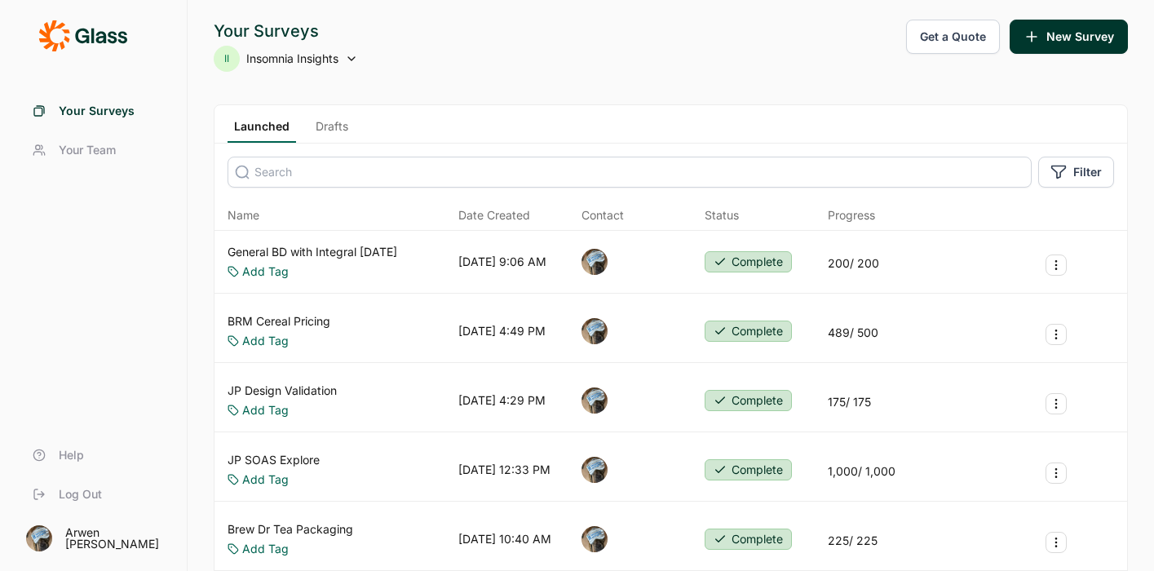
click at [323, 127] on link "Drafts" at bounding box center [332, 130] width 46 height 24
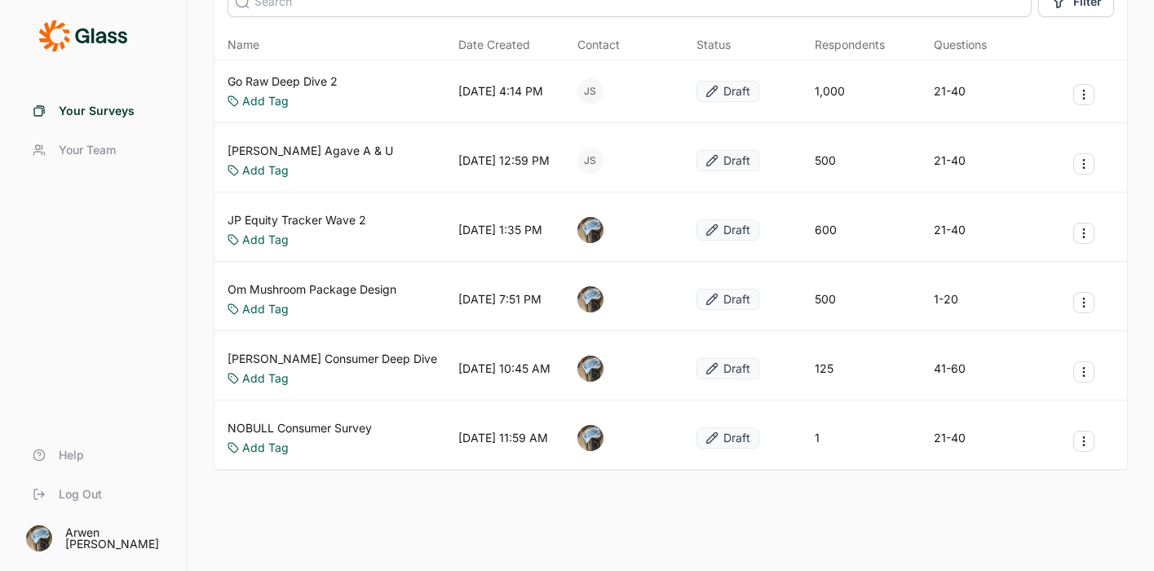
scroll to position [181, 0]
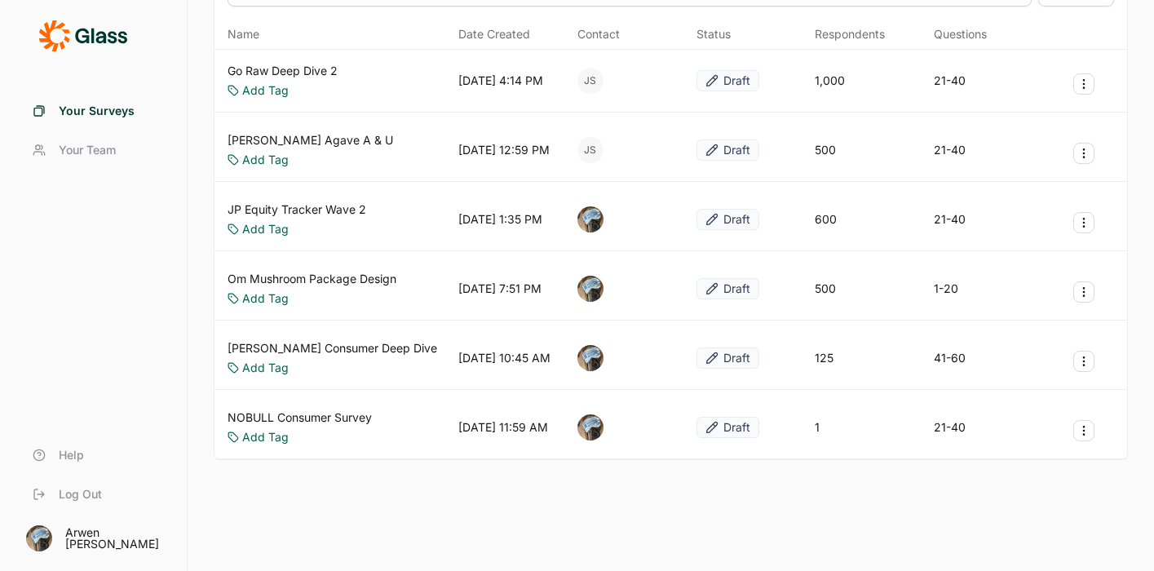
click at [312, 209] on link "JP Equity Tracker Wave 2" at bounding box center [297, 209] width 139 height 16
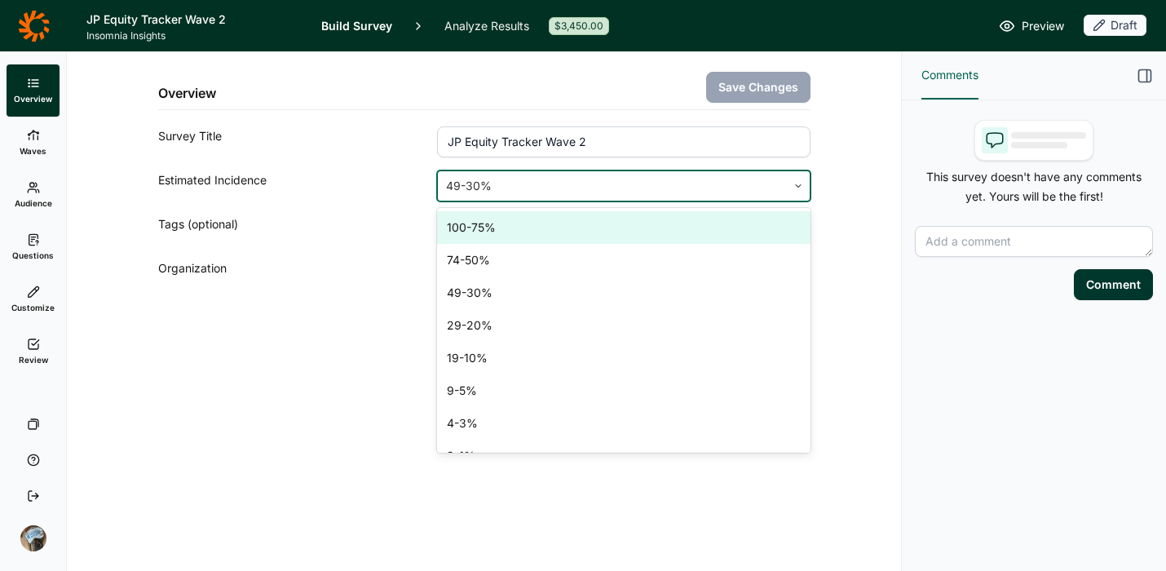
click at [554, 189] on div at bounding box center [612, 186] width 332 height 23
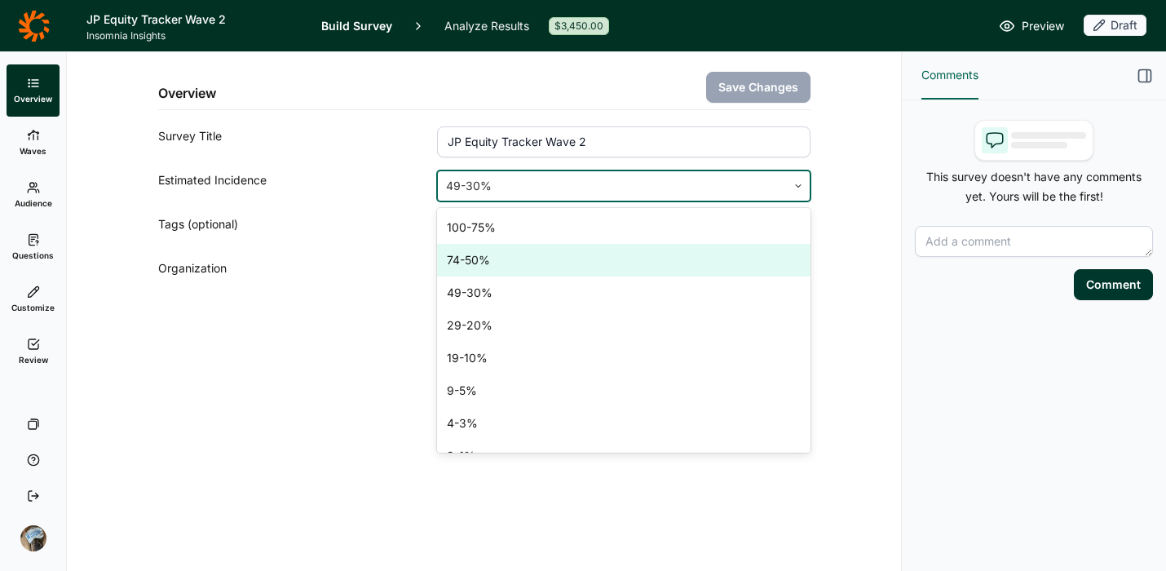
click at [537, 260] on div "74-50%" at bounding box center [623, 260] width 373 height 33
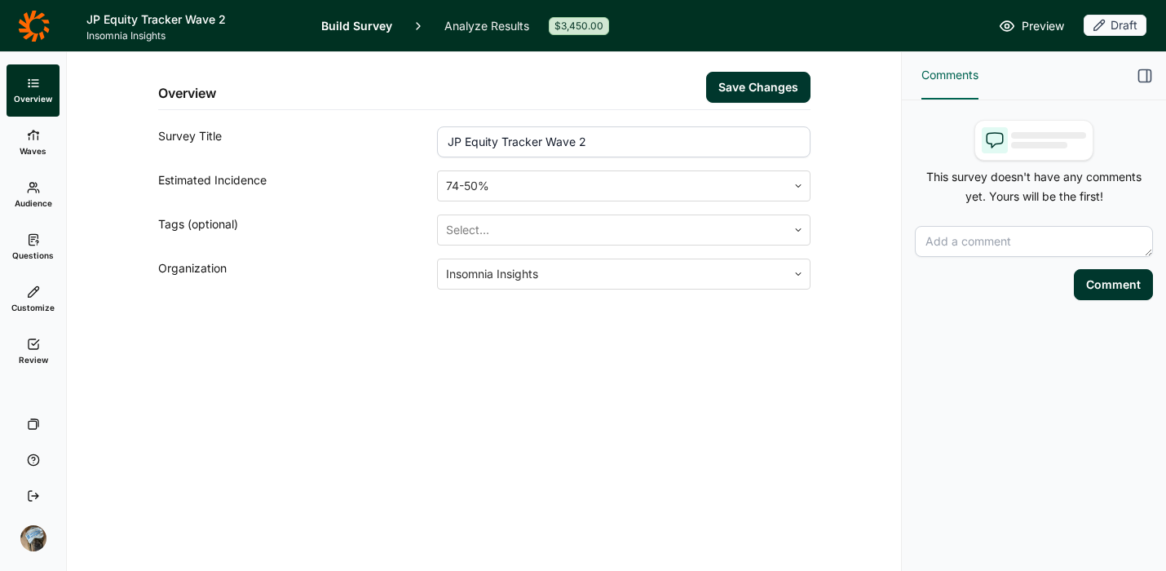
click at [342, 364] on div "Overview Save Changes Survey Title JP Equity Tracker Wave 2 Estimated Incidence…" at bounding box center [483, 210] width 795 height 316
click at [753, 88] on button "Save Changes" at bounding box center [758, 87] width 104 height 31
drag, startPoint x: 691, startPoint y: 145, endPoint x: 563, endPoint y: 143, distance: 128.0
click at [563, 143] on input "JP Equity Tracker Wave 2" at bounding box center [623, 141] width 373 height 31
click at [650, 149] on input "JP Equity Tracker Wave 2" at bounding box center [623, 141] width 373 height 31
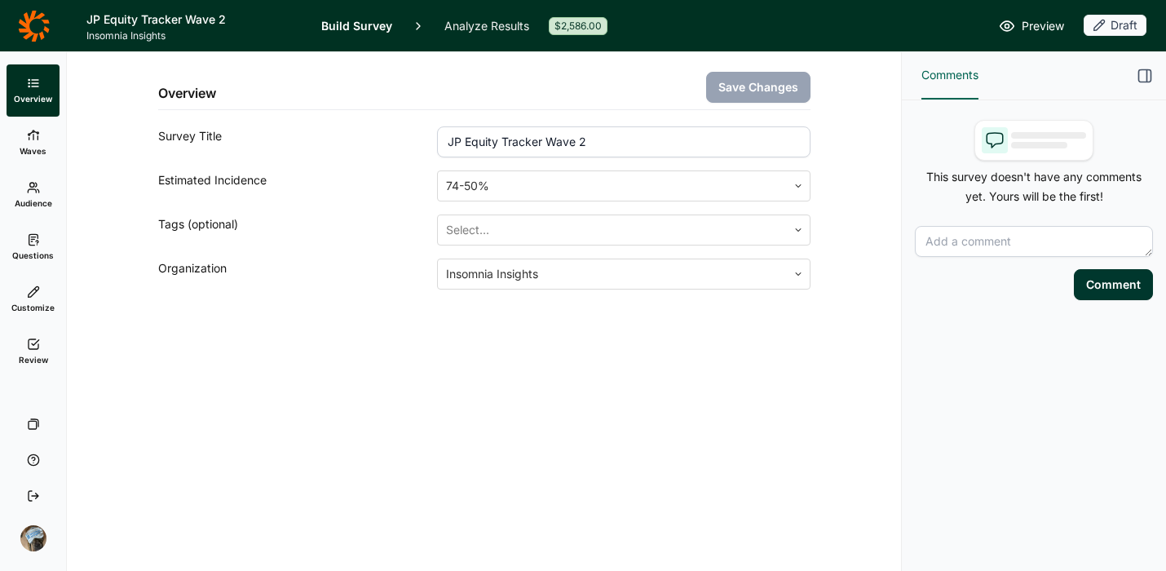
drag, startPoint x: 590, startPoint y: 149, endPoint x: 549, endPoint y: 144, distance: 41.1
click at [549, 144] on input "JP Equity Tracker Wave 2" at bounding box center [623, 141] width 373 height 31
type input "JP Equity Tracker"
click at [744, 79] on button "Save Changes" at bounding box center [758, 87] width 104 height 31
click at [37, 351] on link "Review" at bounding box center [33, 351] width 53 height 52
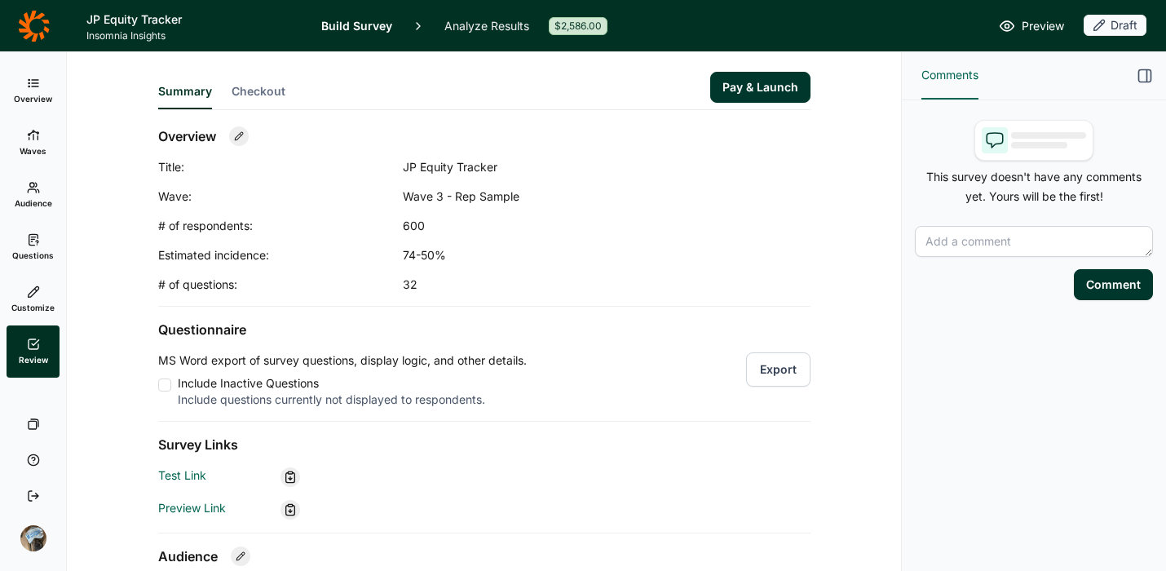
click at [245, 82] on div "Summary Checkout Pay & Launch" at bounding box center [484, 81] width 652 height 58
click at [263, 86] on span "Checkout" at bounding box center [259, 91] width 54 height 16
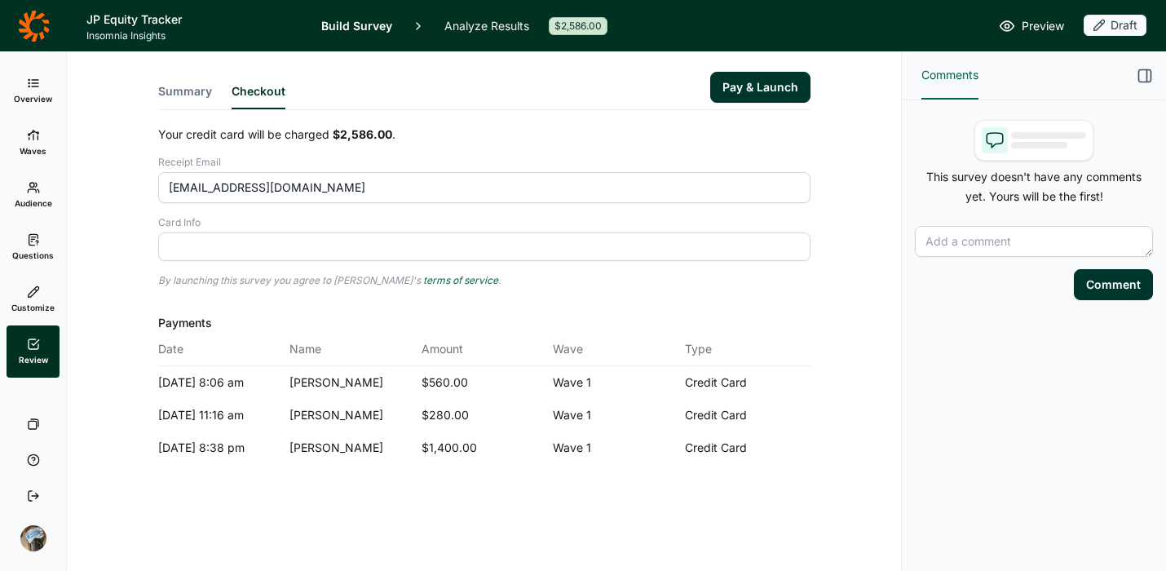
click at [42, 90] on link "Overview" at bounding box center [33, 90] width 53 height 52
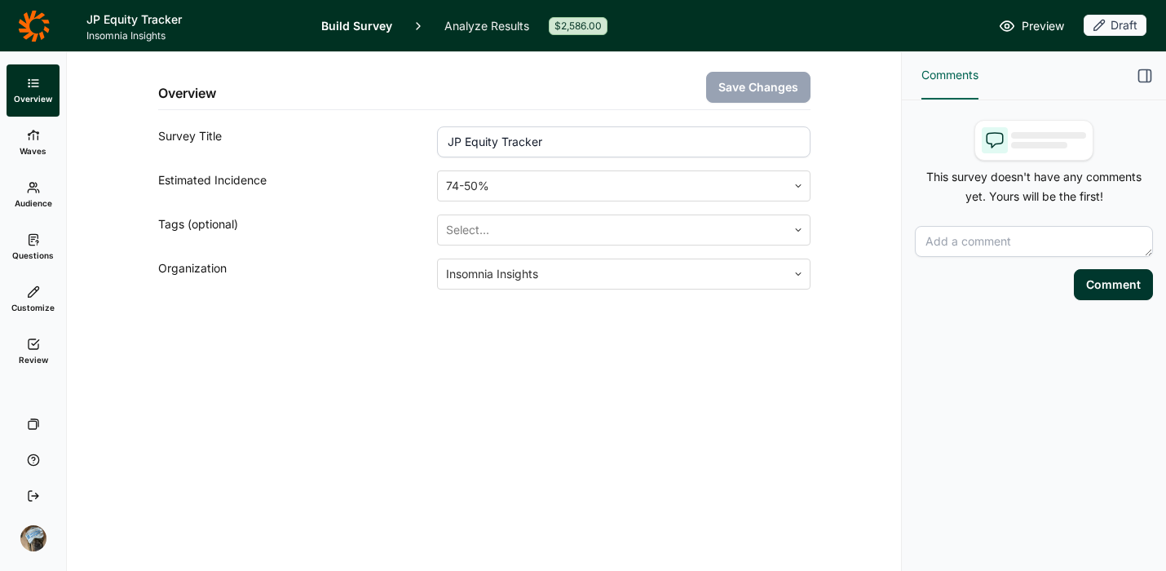
click at [42, 22] on icon at bounding box center [34, 26] width 32 height 33
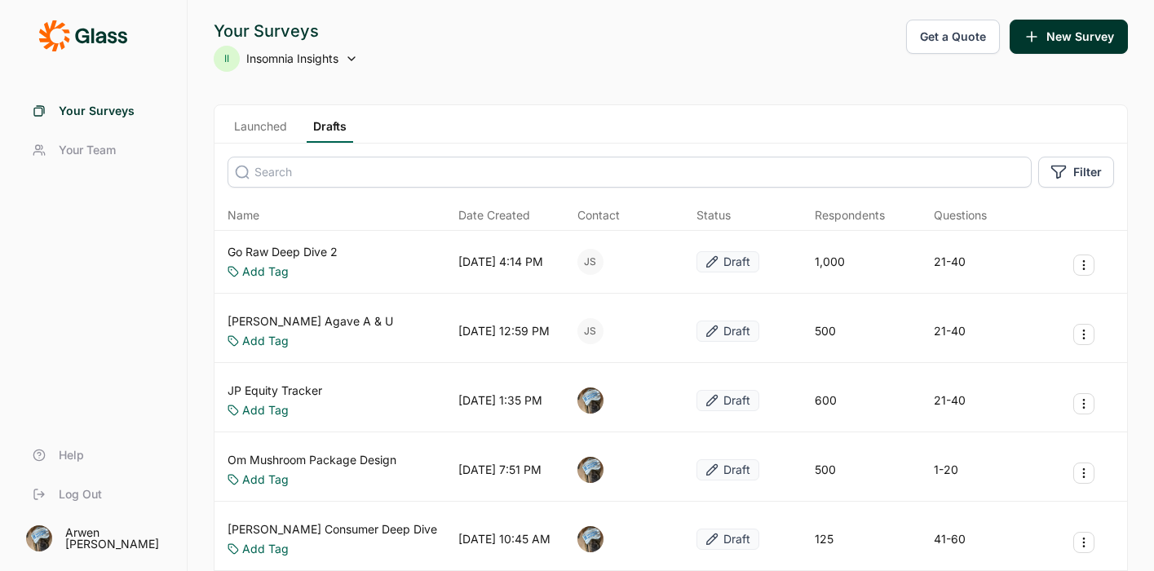
click at [256, 131] on link "Launched" at bounding box center [261, 130] width 66 height 24
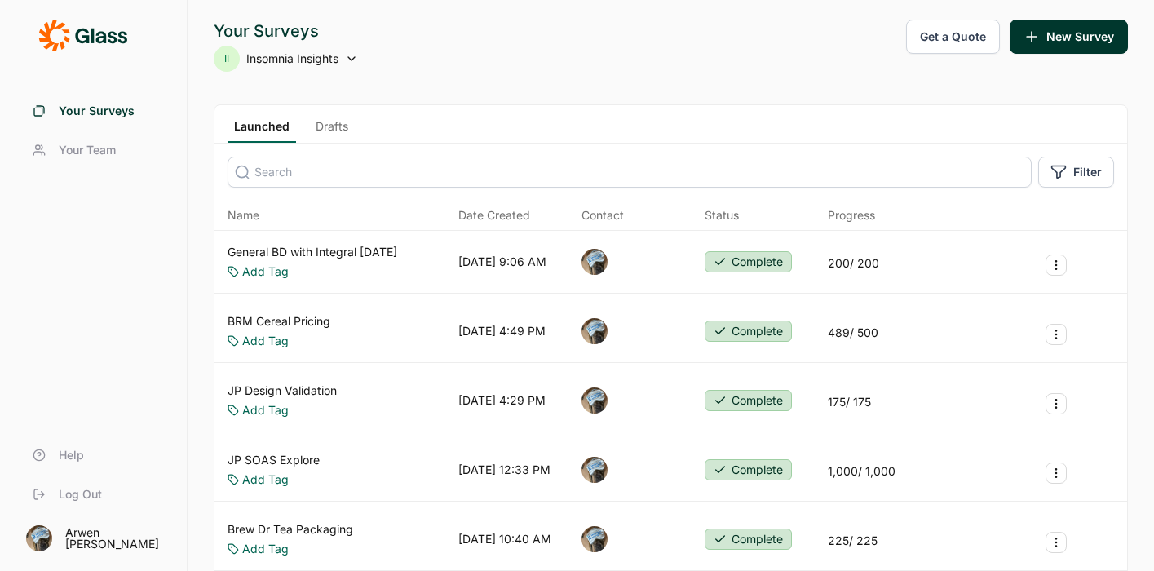
click at [351, 260] on div "General BD with Integral Sept 2025 Add Tag" at bounding box center [313, 262] width 170 height 36
click at [351, 254] on link "General BD with Integral [DATE]" at bounding box center [313, 252] width 170 height 16
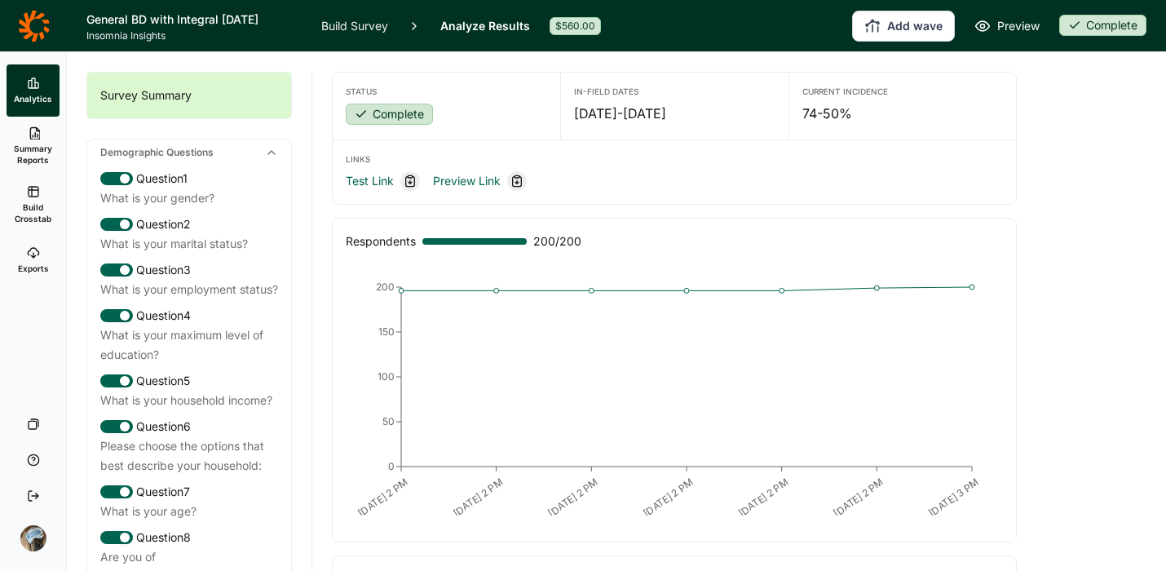
click at [19, 201] on link "Build Crosstab" at bounding box center [33, 204] width 53 height 59
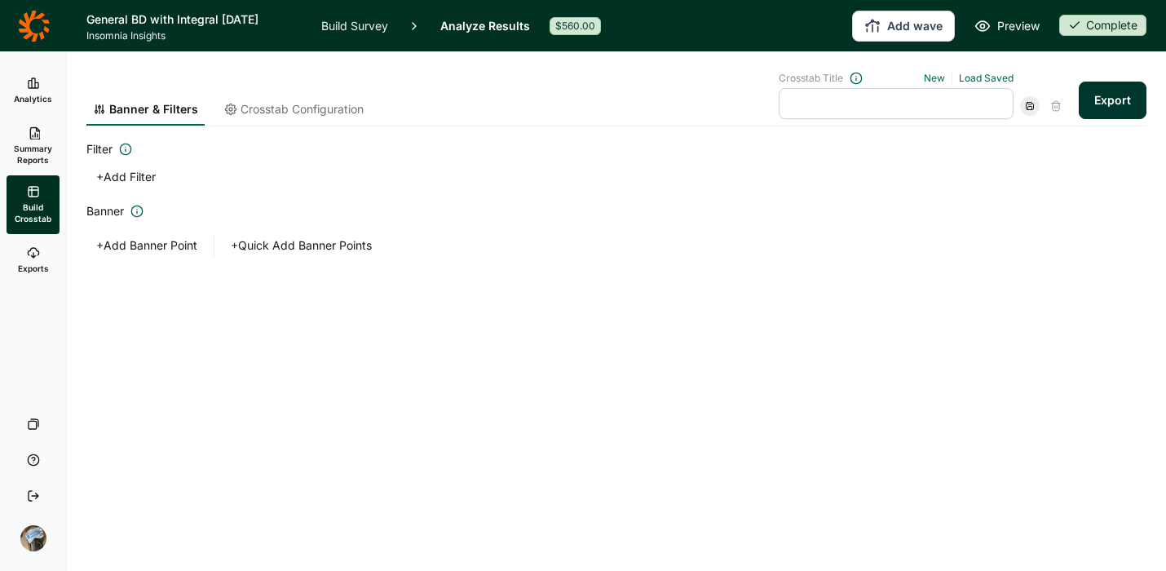
click at [172, 240] on button "+ Add Banner Point" at bounding box center [146, 245] width 121 height 23
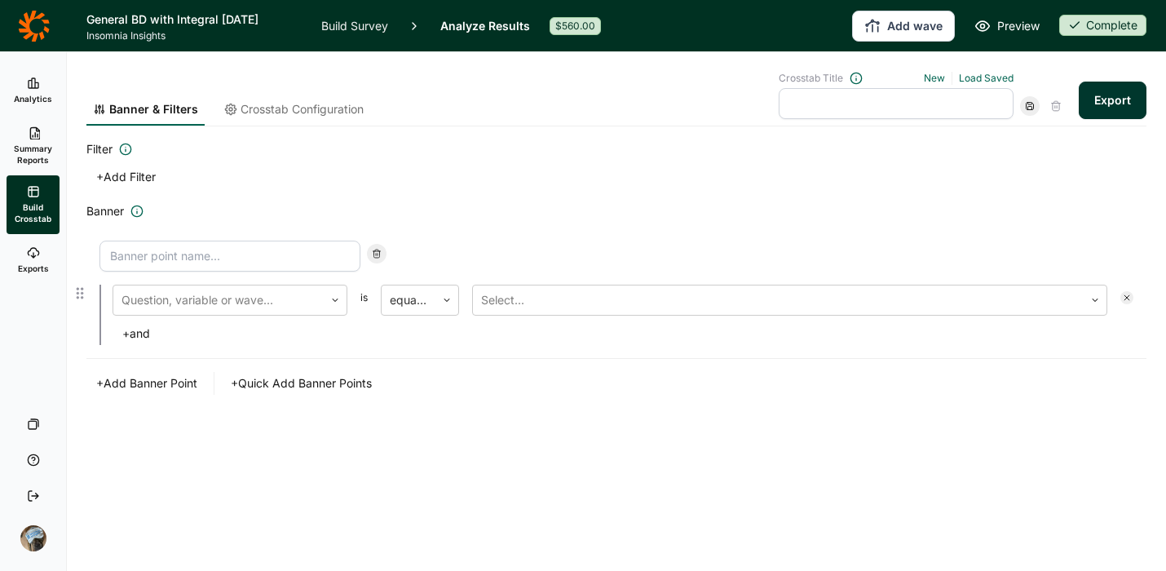
click at [175, 251] on input at bounding box center [229, 256] width 261 height 31
click at [382, 191] on div "Filter + Add Filter Banner Question, variable or wave... is equal to Select... …" at bounding box center [616, 266] width 1060 height 255
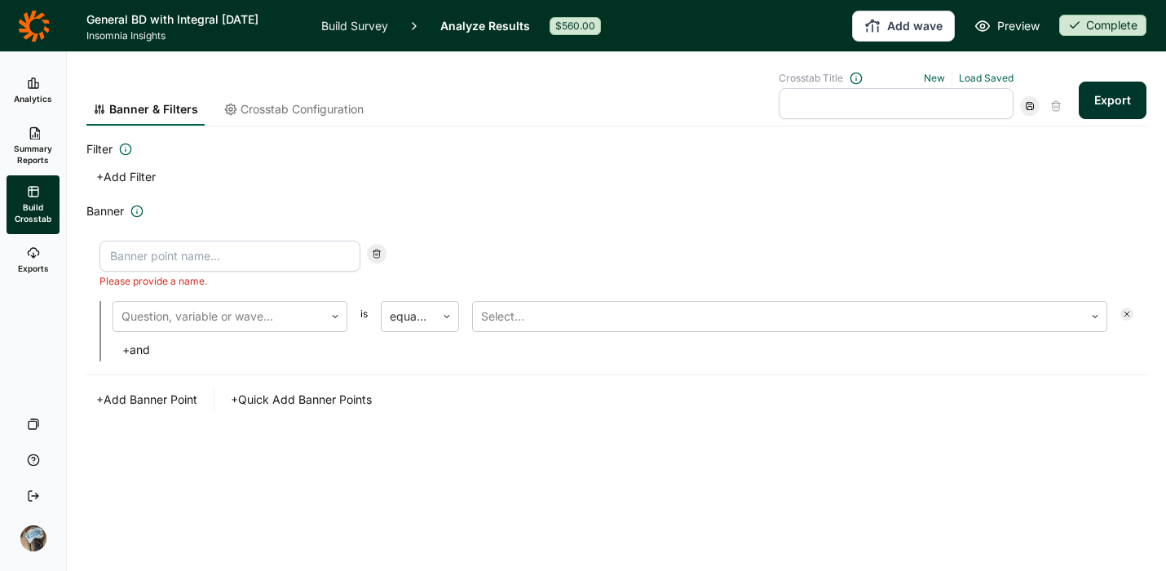
click at [303, 400] on button "+ Quick Add Banner Points" at bounding box center [301, 399] width 161 height 23
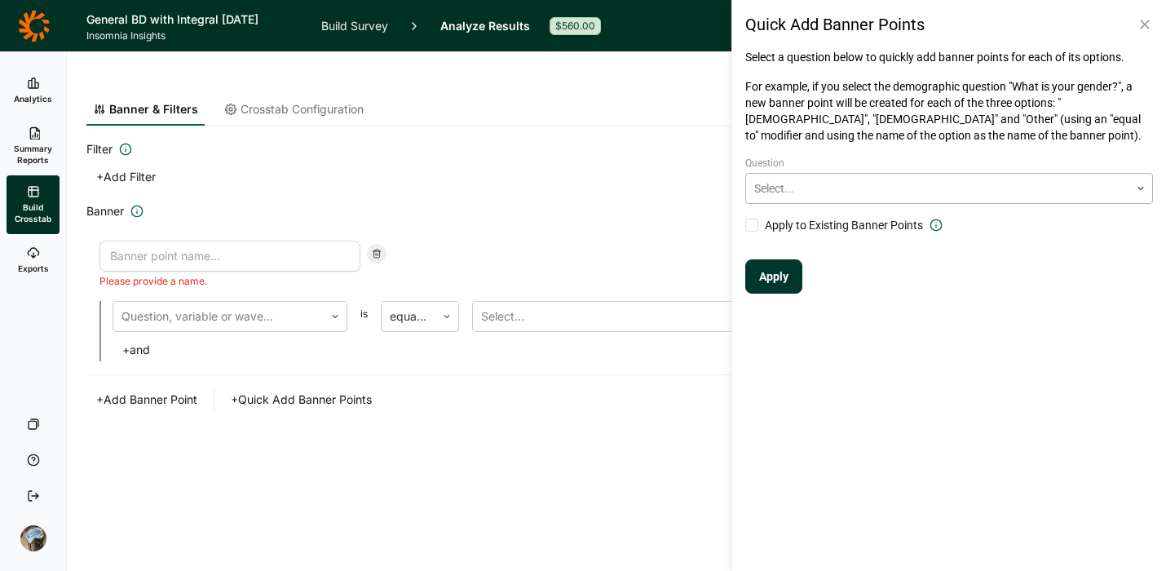
click at [855, 197] on div at bounding box center [937, 189] width 367 height 20
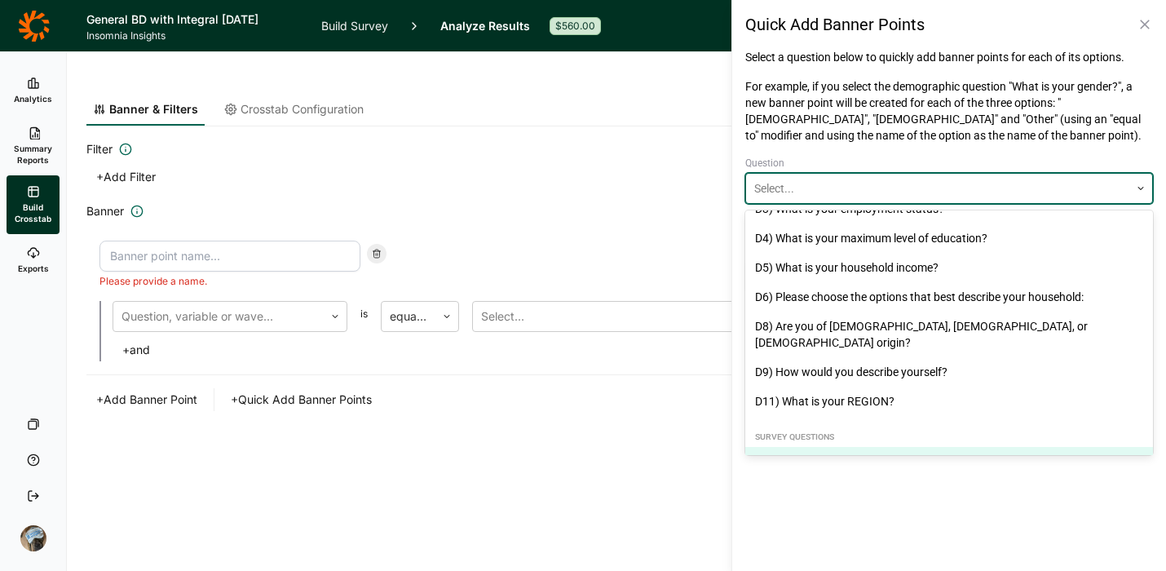
scroll to position [104, 0]
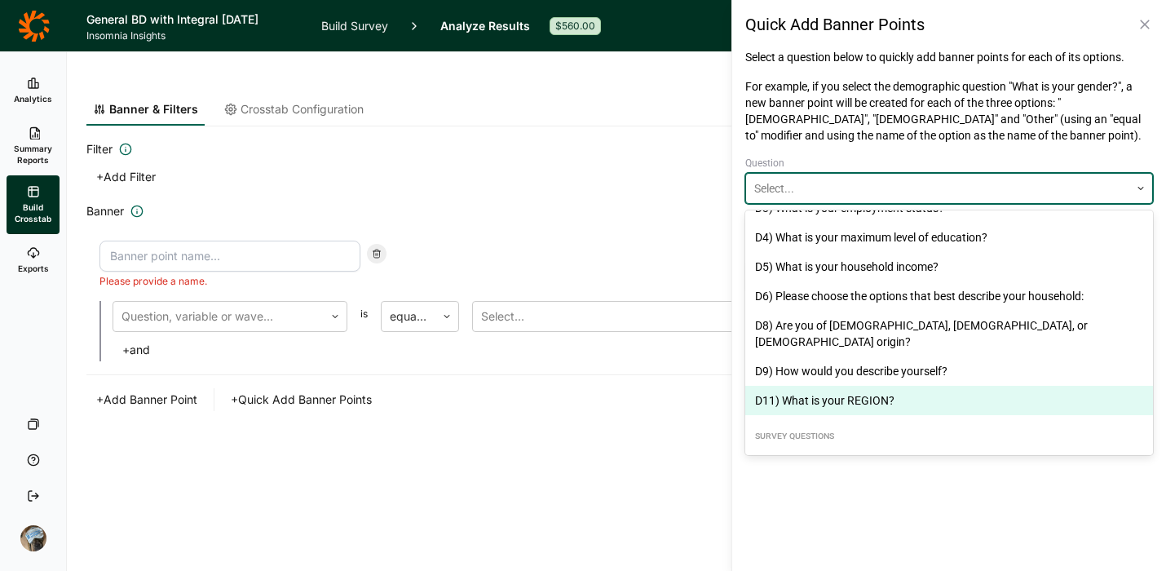
click at [862, 387] on div "D11) What is your REGION?" at bounding box center [949, 400] width 408 height 29
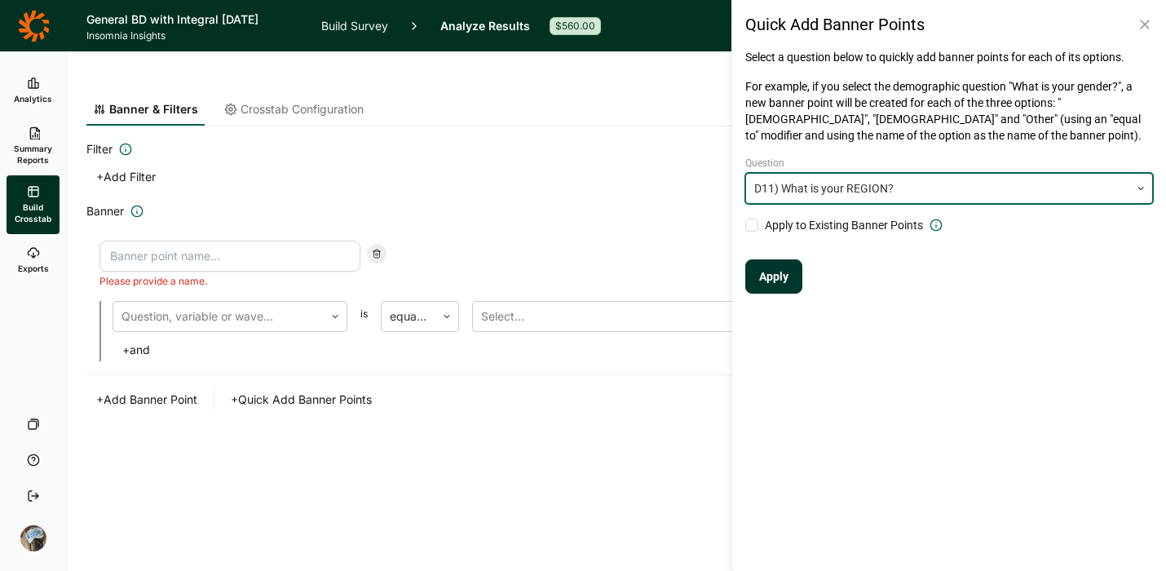
click at [789, 281] on button "Apply" at bounding box center [773, 276] width 57 height 34
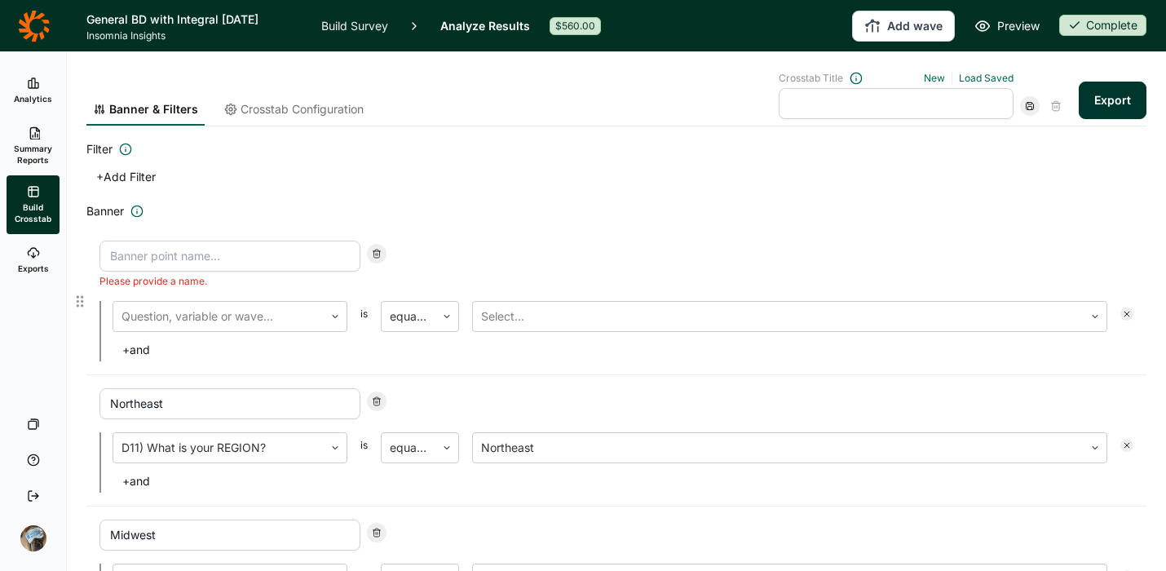
click at [282, 262] on input at bounding box center [229, 256] width 261 height 31
type input "T"
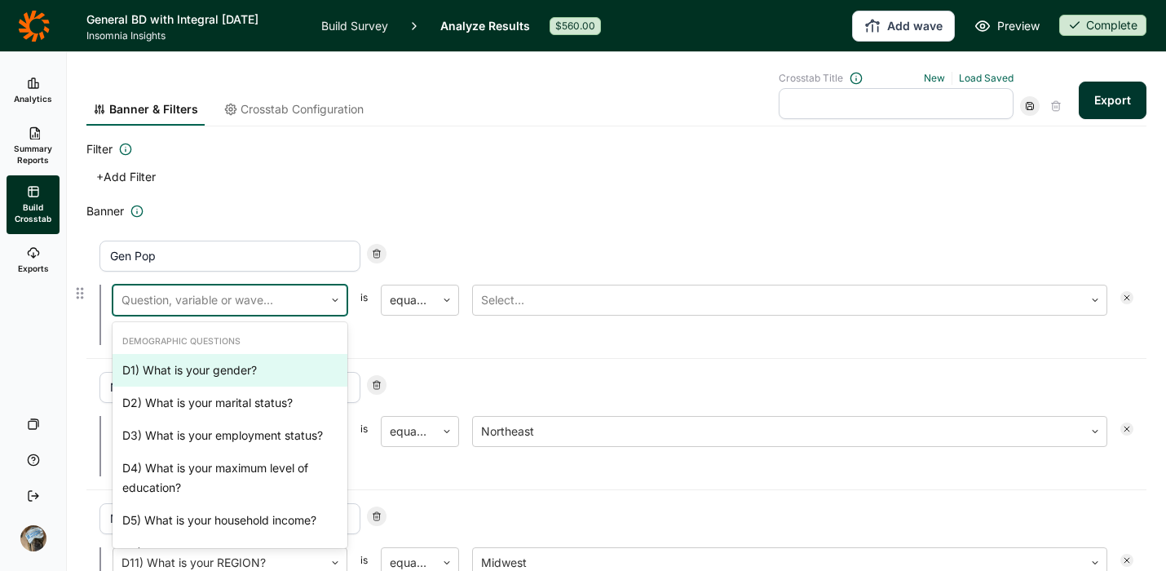
click at [244, 320] on div "D1) What is your gender?, 1 of 33. 33 results available. Use Up and Down to cho…" at bounding box center [616, 315] width 1034 height 60
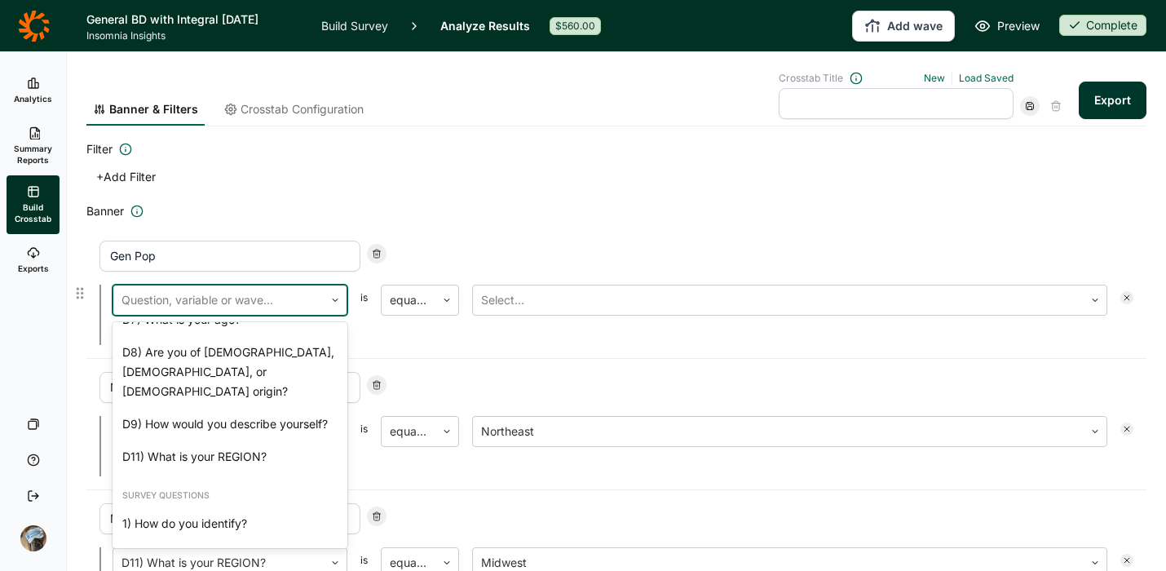
scroll to position [0, 0]
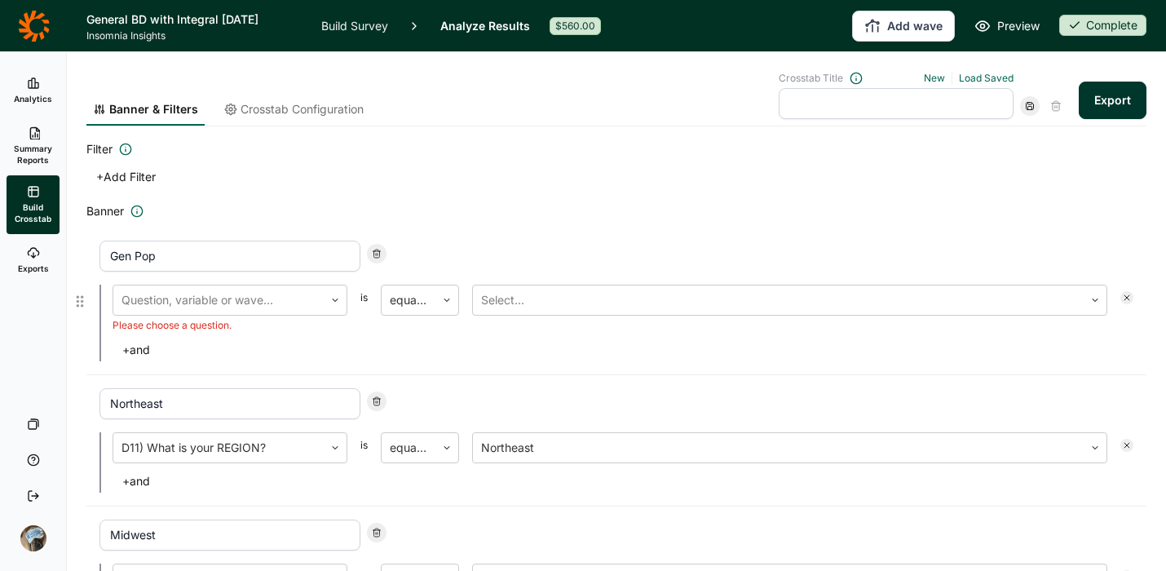
click at [485, 232] on div "Gen Pop Question, variable or wave... Please choose a question. is equal to Sel…" at bounding box center [616, 302] width 1060 height 148
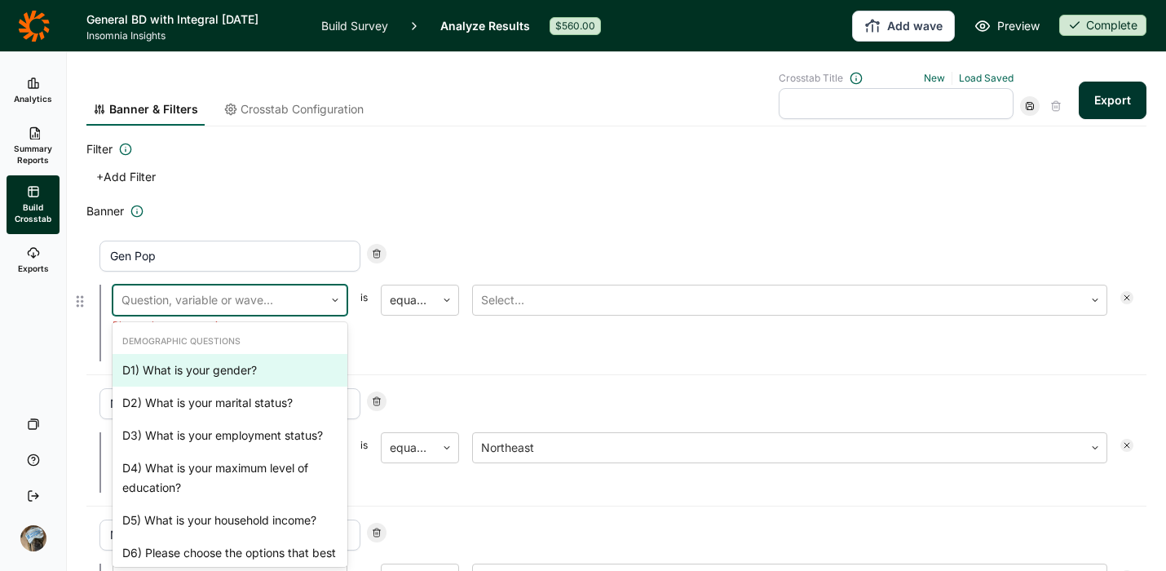
click at [337, 299] on use at bounding box center [335, 300] width 5 height 2
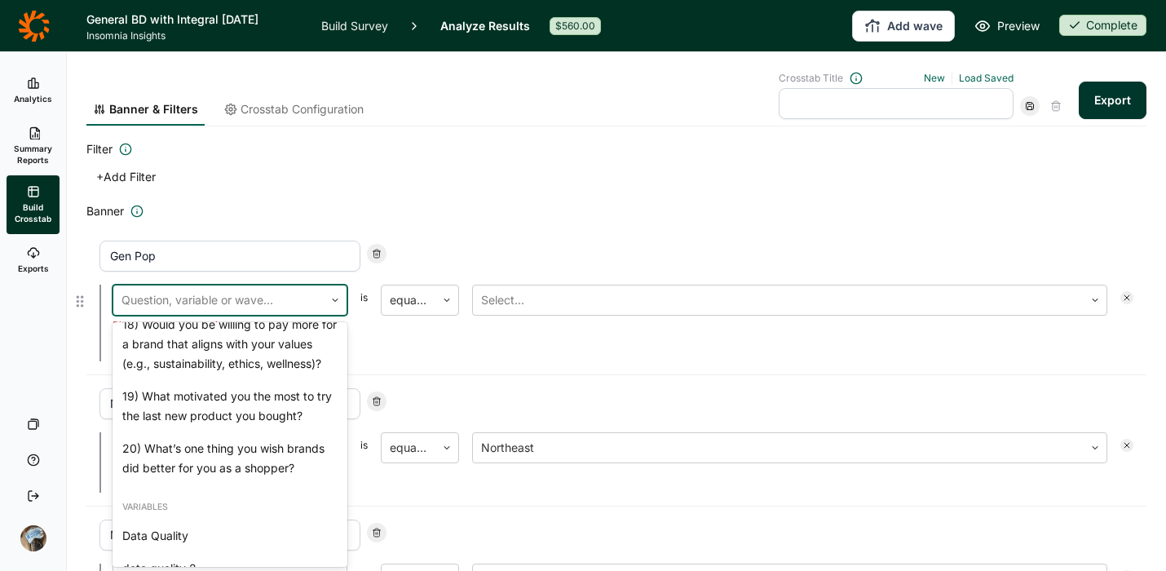
scroll to position [1804, 0]
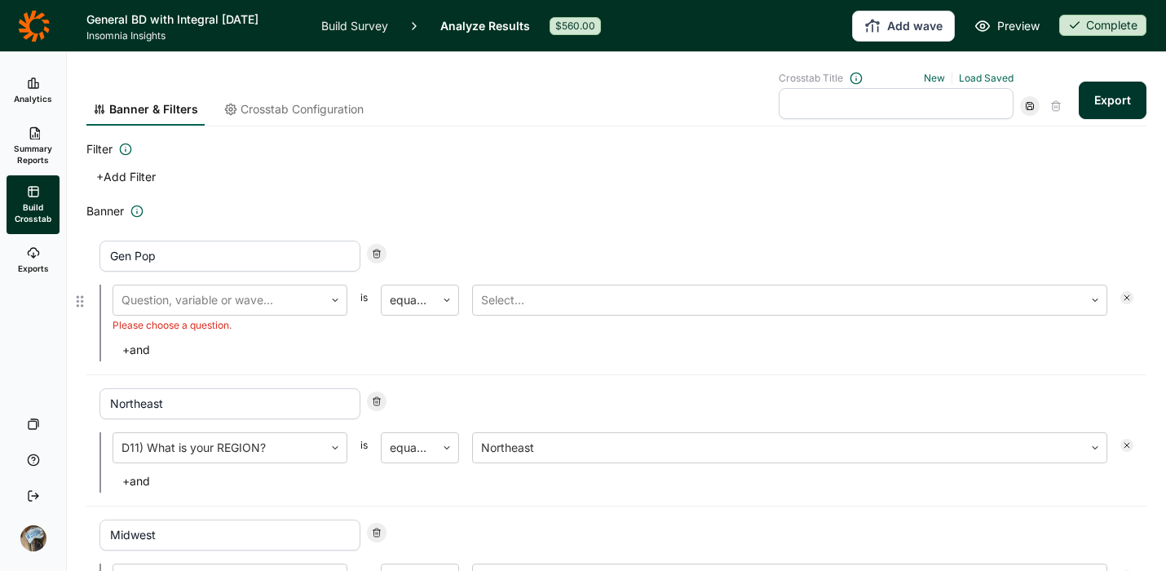
click at [454, 239] on div "Gen Pop Question, variable or wave... Please choose a question. is equal to Sel…" at bounding box center [616, 302] width 1060 height 148
click at [381, 252] on icon at bounding box center [377, 254] width 10 height 10
type input "Northeast"
type input "Midwest"
type input "South"
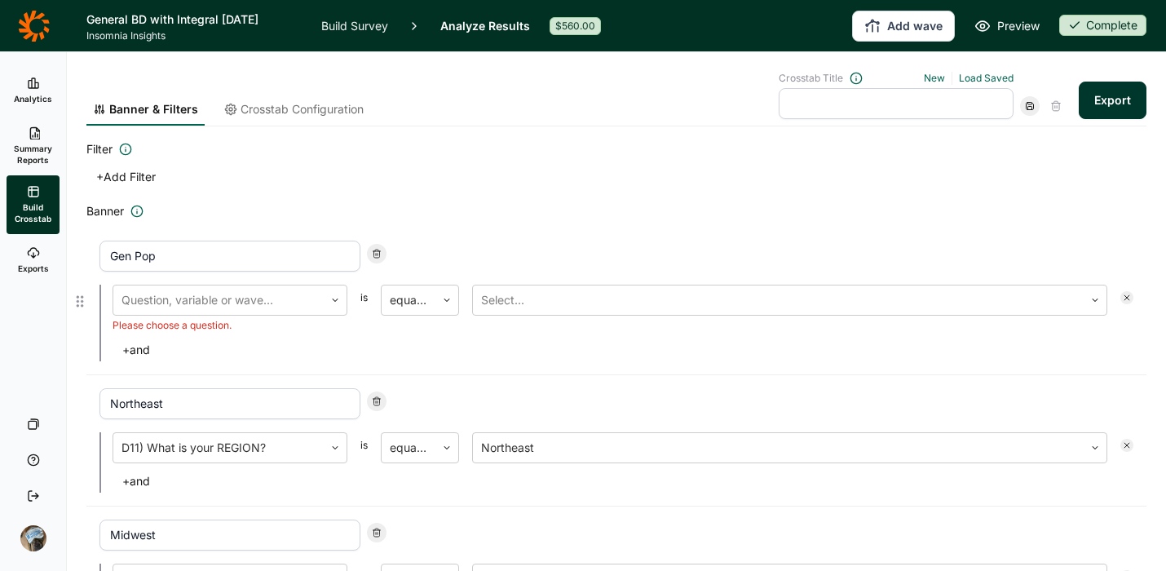
type input "West"
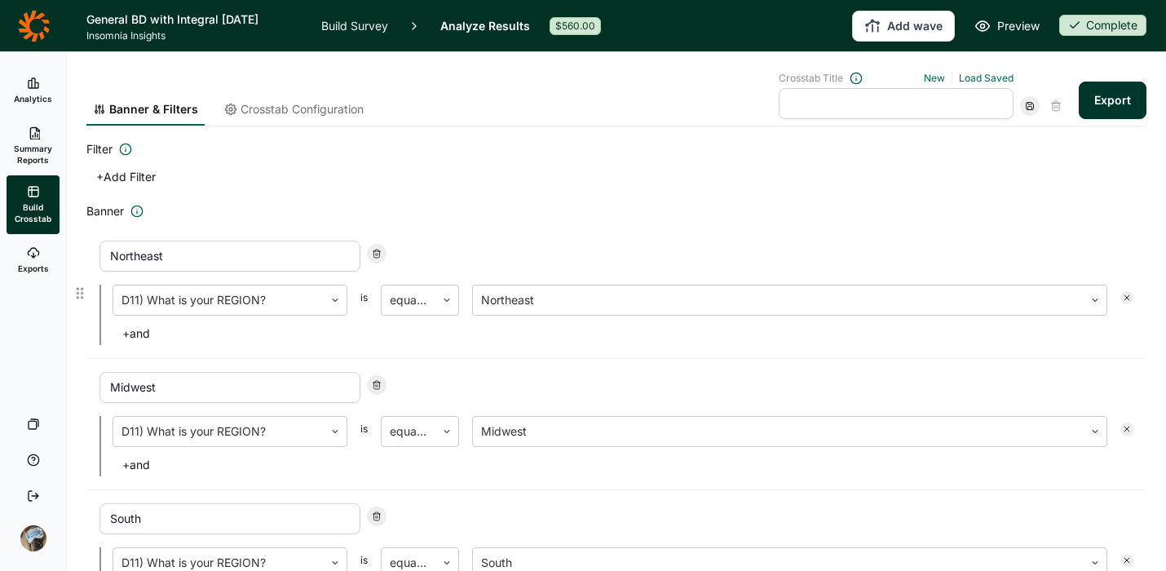
click at [559, 232] on div "Northeast D11) What is your REGION? is equal to Northeast + and" at bounding box center [616, 293] width 1060 height 131
click at [299, 110] on span "Crosstab Configuration" at bounding box center [302, 109] width 123 height 16
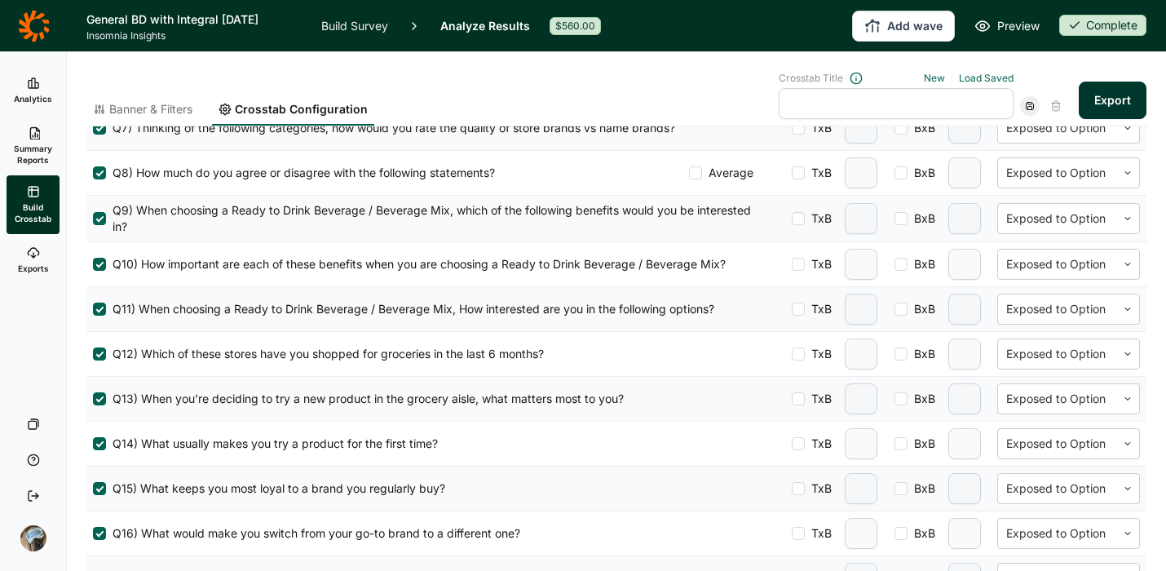
scroll to position [861, 0]
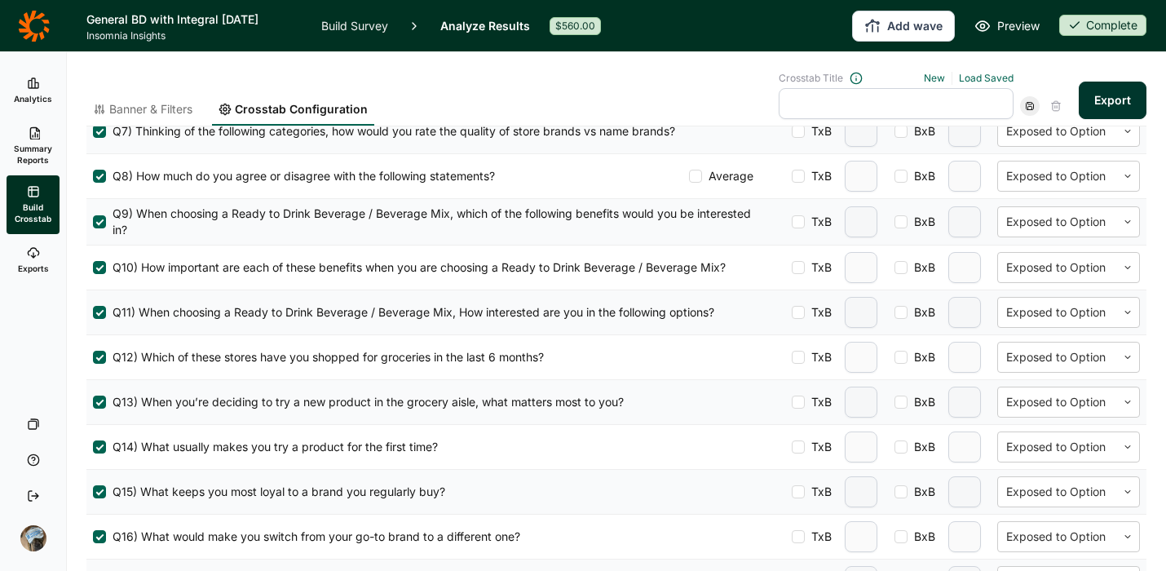
click at [792, 312] on div at bounding box center [798, 312] width 13 height 13
click at [792, 312] on input "TxB" at bounding box center [792, 312] width 0 height 0
type input "2"
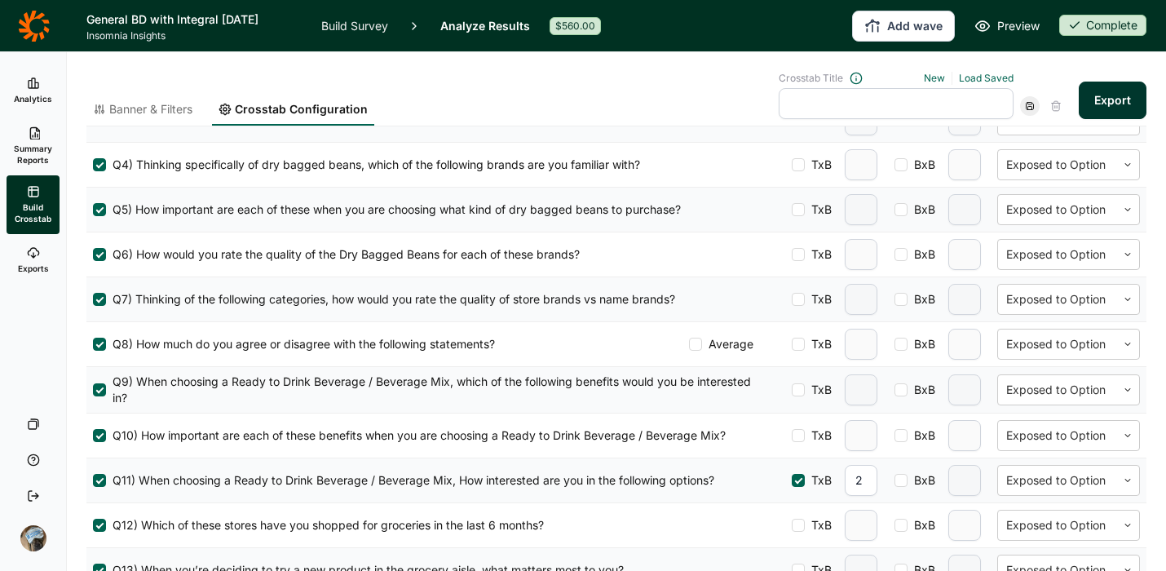
scroll to position [696, 0]
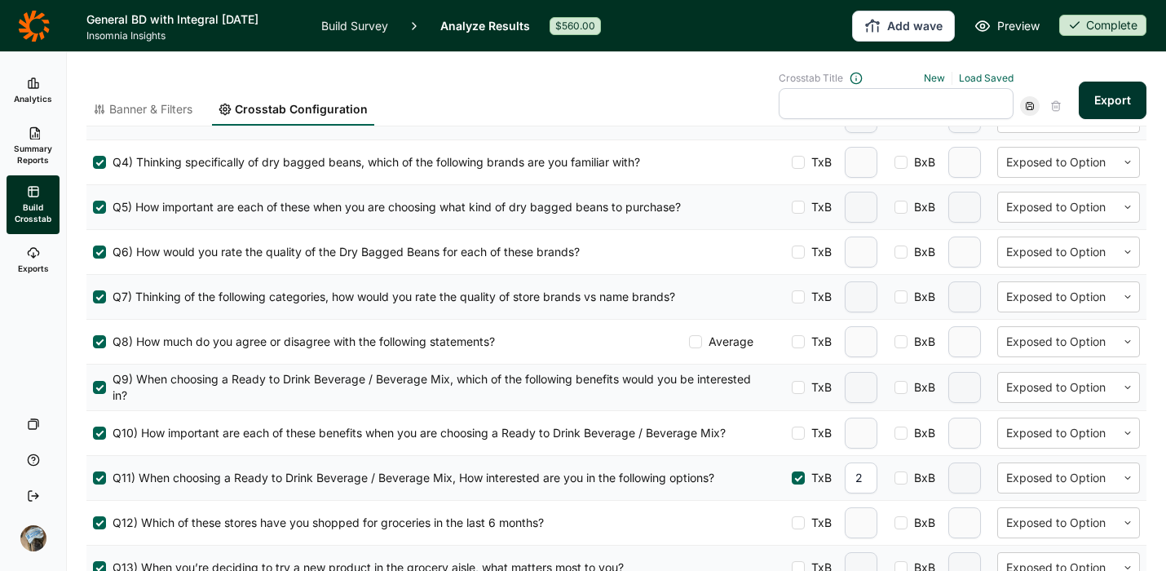
click at [792, 431] on div at bounding box center [798, 432] width 13 height 13
click at [792, 433] on input "TxB" at bounding box center [792, 433] width 0 height 0
type input "2"
click at [792, 339] on div at bounding box center [798, 341] width 13 height 13
click at [792, 342] on input "TxB" at bounding box center [792, 342] width 0 height 0
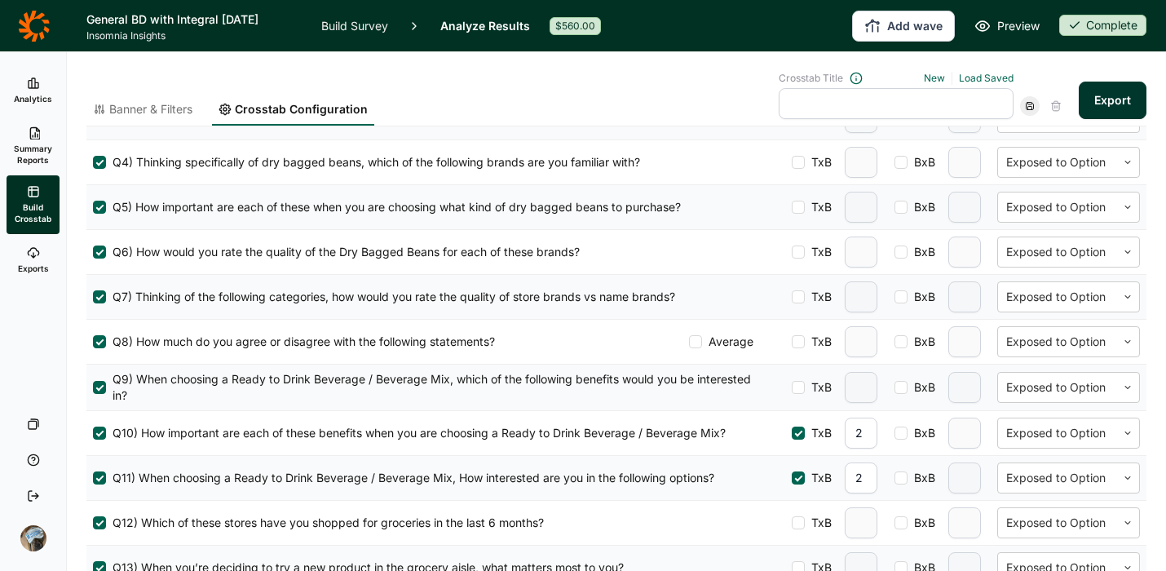
type input "2"
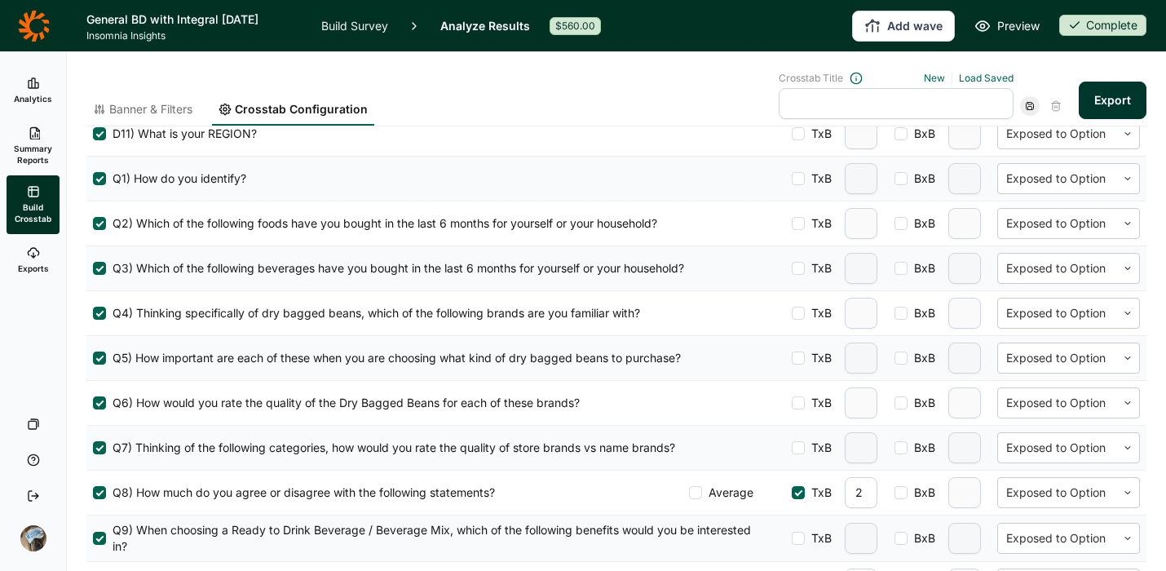
scroll to position [540, 0]
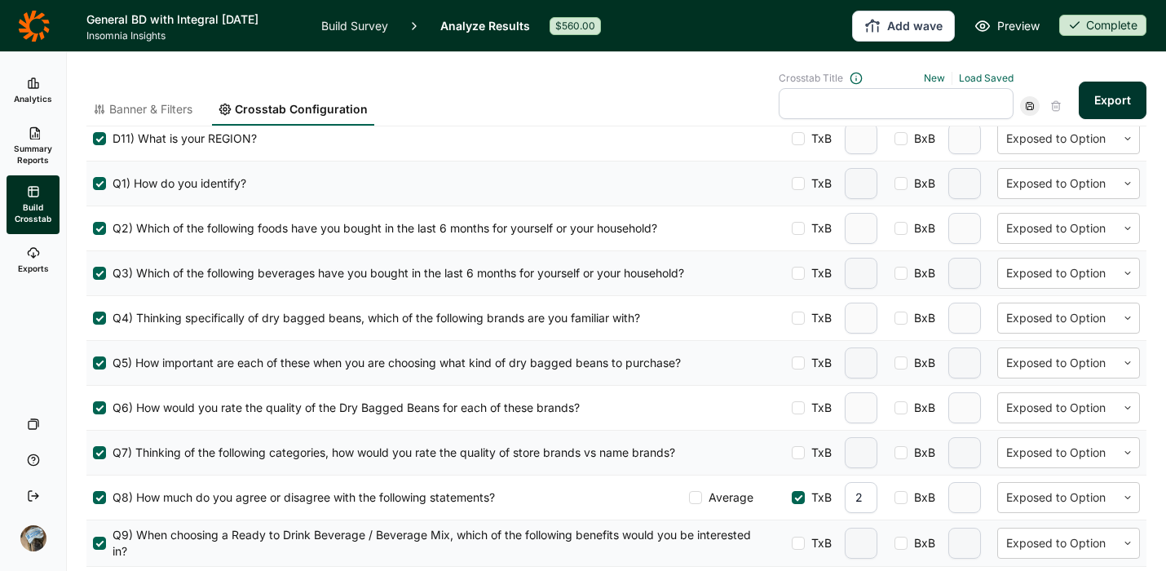
click at [805, 456] on span "TxB" at bounding box center [818, 452] width 27 height 16
click at [792, 453] on input "TxB" at bounding box center [792, 453] width 0 height 0
type input "2"
click at [792, 406] on div at bounding box center [798, 407] width 13 height 13
click at [792, 408] on input "TxB" at bounding box center [792, 408] width 0 height 0
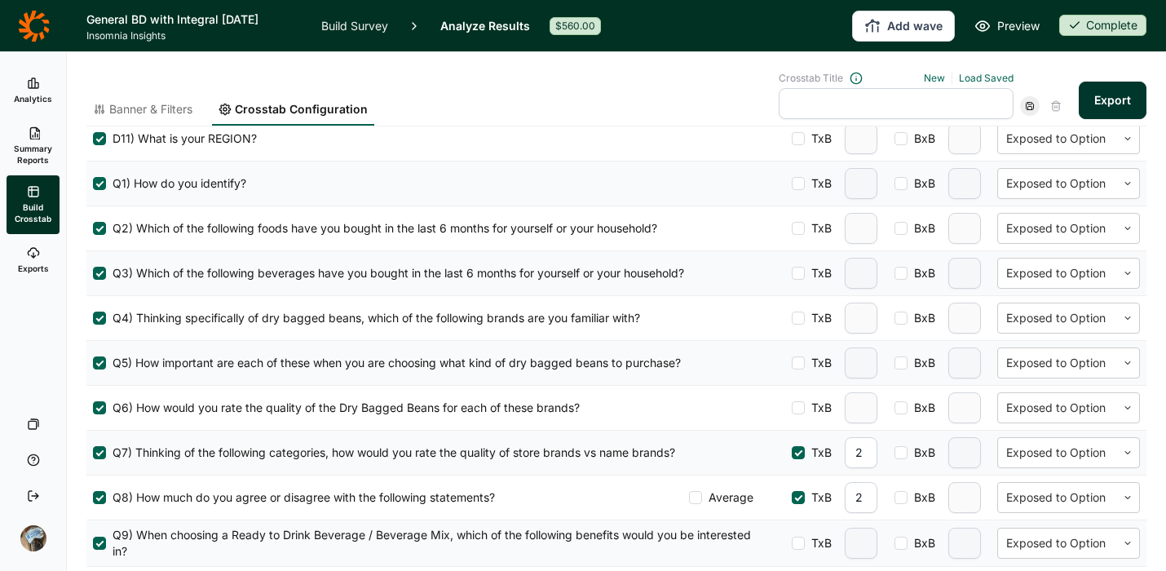
type input "2"
click at [805, 358] on span "TxB" at bounding box center [818, 363] width 27 height 16
click at [792, 363] on input "TxB" at bounding box center [792, 363] width 0 height 0
type input "2"
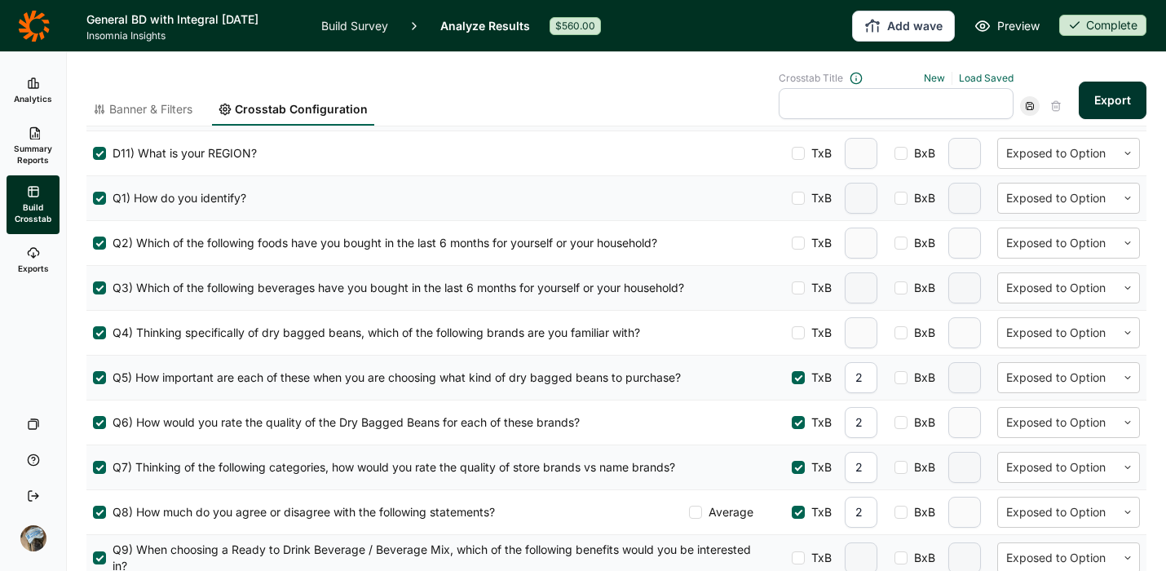
scroll to position [473, 0]
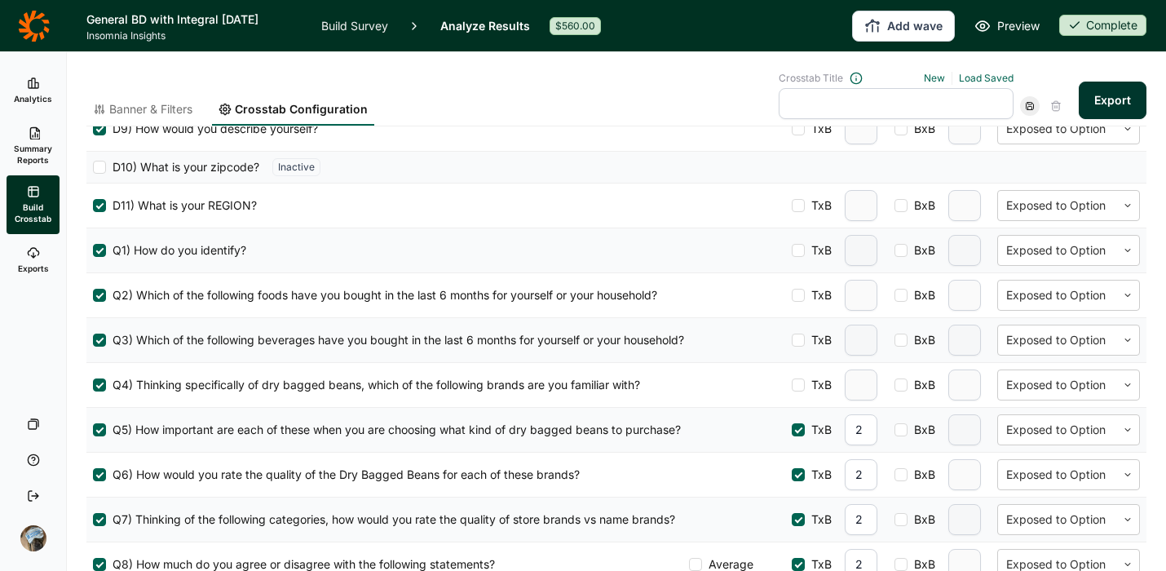
click at [95, 247] on div at bounding box center [99, 250] width 13 height 13
click at [93, 250] on input "Q1) How do you identify?" at bounding box center [93, 250] width 0 height 0
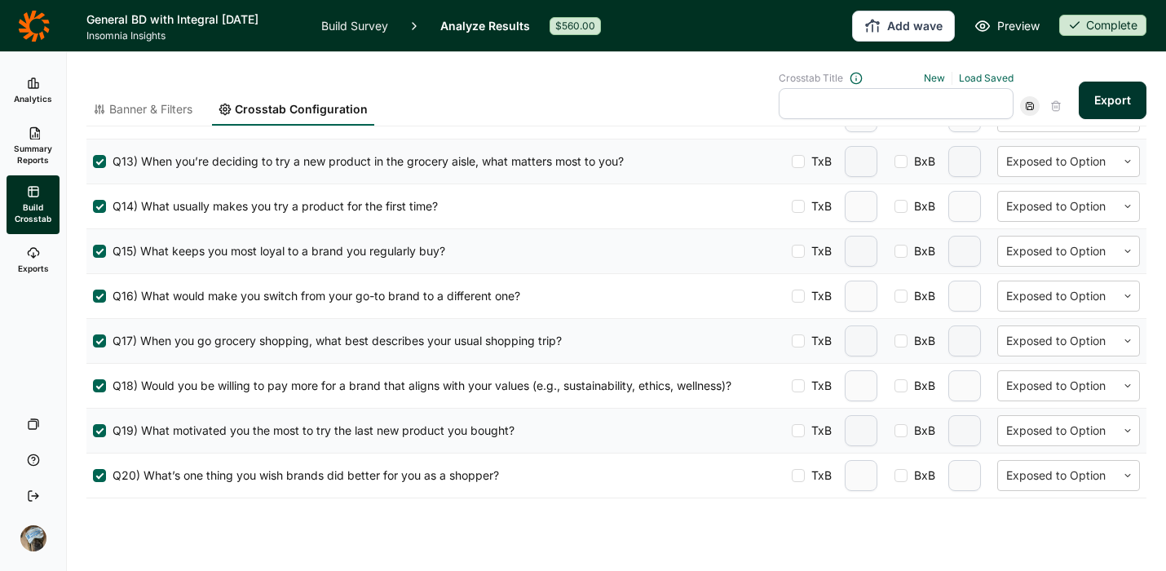
scroll to position [1107, 0]
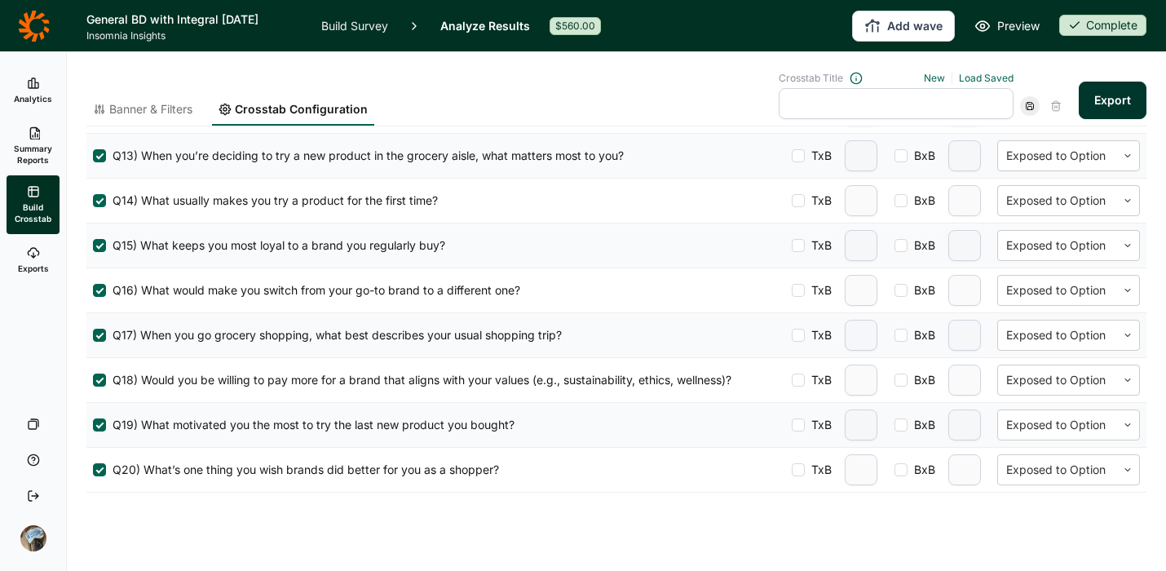
click at [846, 97] on input "text" at bounding box center [896, 103] width 235 height 31
click at [1020, 108] on div at bounding box center [1030, 106] width 20 height 20
click at [1091, 104] on button "Export" at bounding box center [1113, 101] width 68 height 38
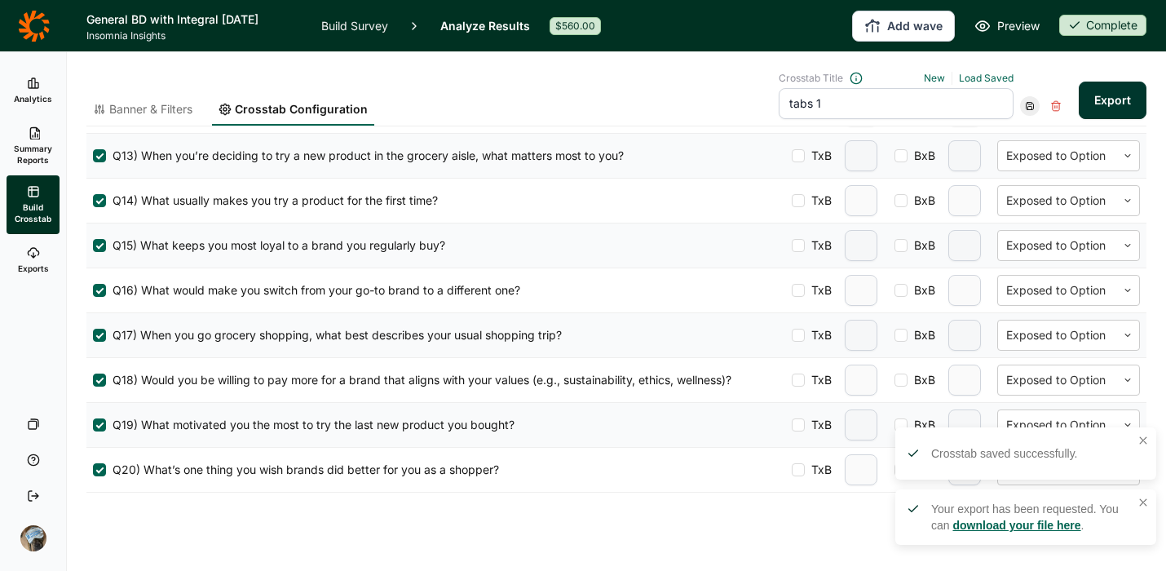
click at [963, 520] on link "download your file here" at bounding box center [1016, 525] width 128 height 13
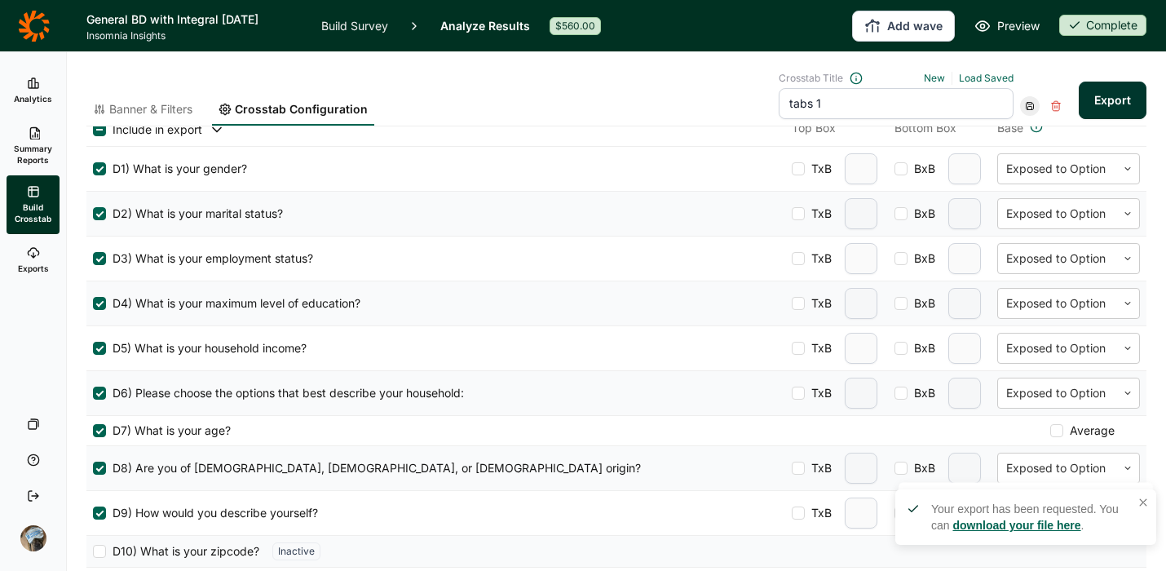
scroll to position [0, 0]
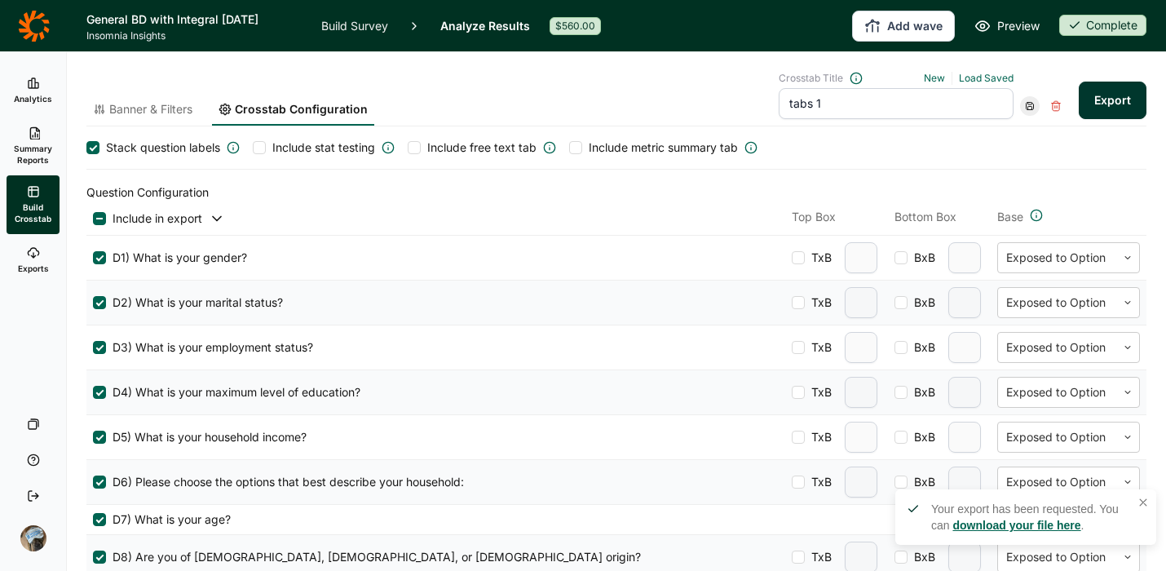
click at [116, 148] on span "Stack question labels" at bounding box center [163, 147] width 114 height 16
click at [86, 148] on input "Stack question labels" at bounding box center [86, 148] width 0 height 0
click at [1020, 102] on div at bounding box center [1030, 106] width 20 height 20
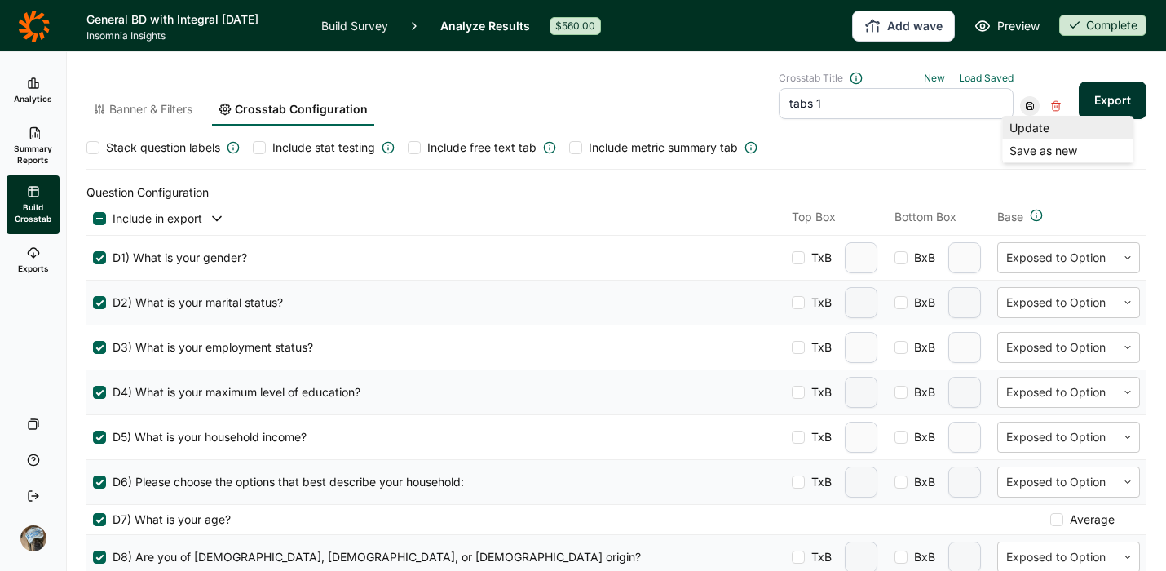
click at [1030, 128] on div "Update" at bounding box center [1068, 128] width 130 height 23
click at [1092, 101] on button "Export" at bounding box center [1113, 101] width 68 height 38
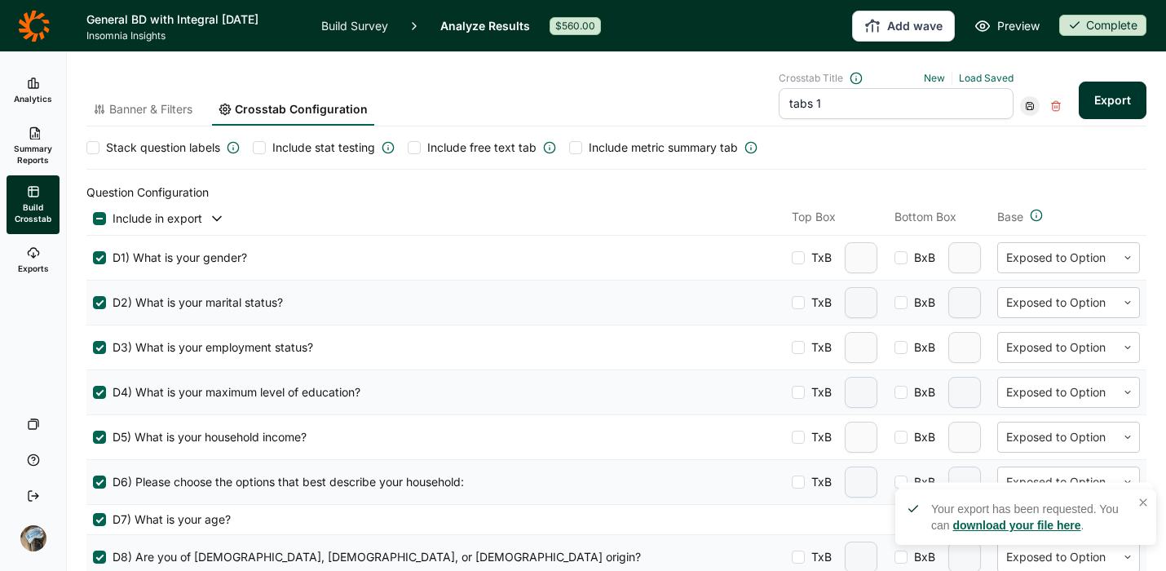
click at [258, 140] on label "Include stat testing" at bounding box center [324, 147] width 142 height 16
click at [253, 148] on input "Include stat testing" at bounding box center [253, 148] width 0 height 0
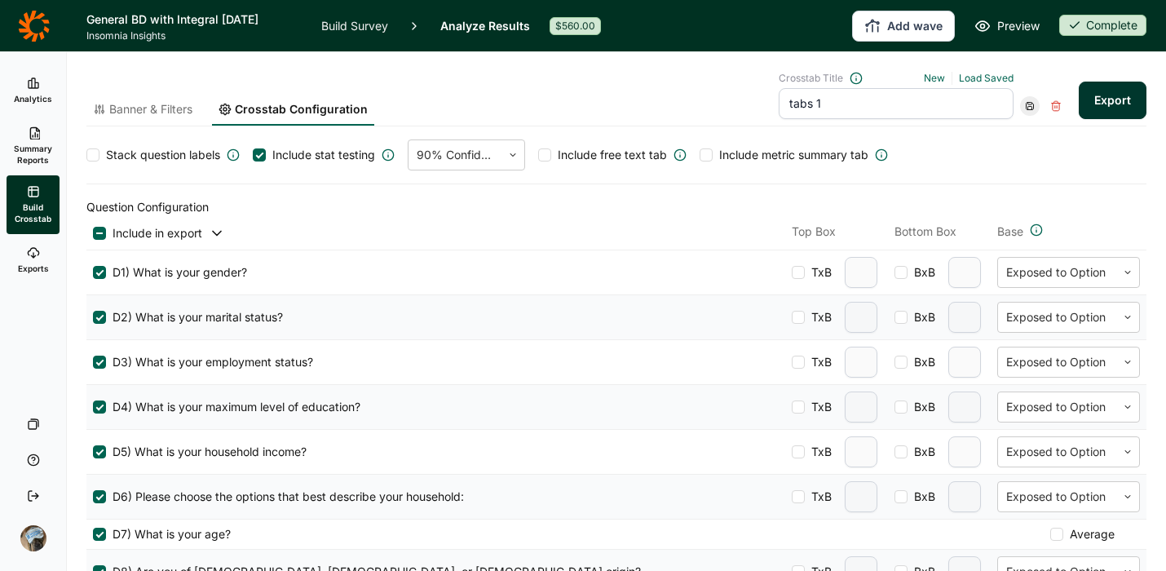
click at [1101, 99] on button "Export" at bounding box center [1113, 101] width 68 height 38
click at [1025, 110] on icon at bounding box center [1030, 106] width 10 height 10
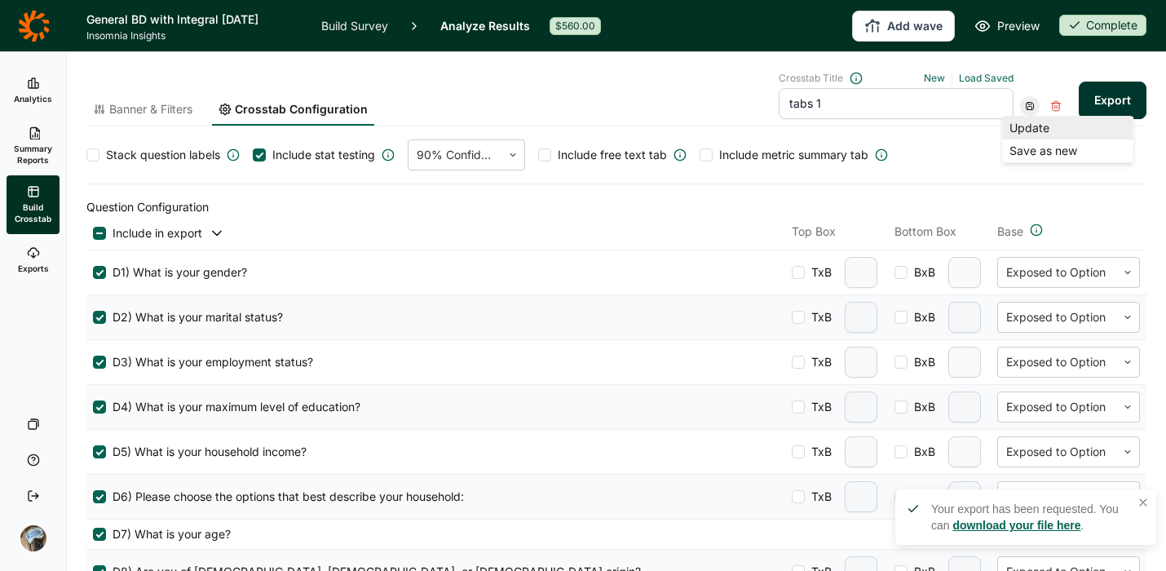
click at [1020, 126] on div "Update" at bounding box center [1068, 128] width 130 height 23
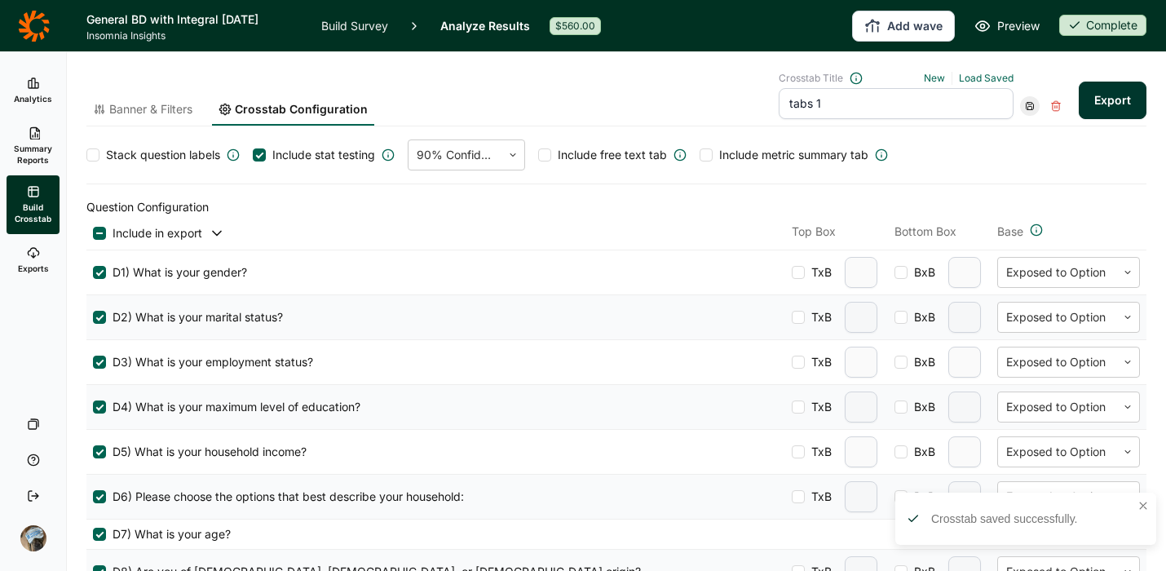
click at [137, 108] on span "Banner & Filters" at bounding box center [150, 109] width 83 height 16
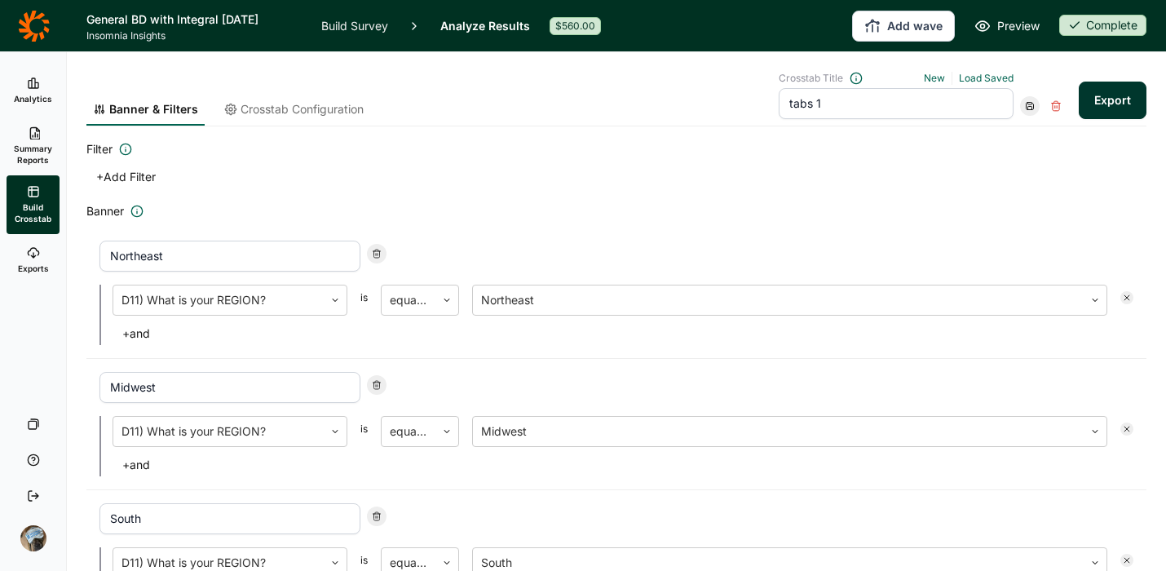
click at [864, 108] on input "tabs 1" at bounding box center [896, 103] width 235 height 31
type input "tabs 2"
click at [379, 254] on use at bounding box center [376, 254] width 7 height 8
type input "Midwest"
type input "South"
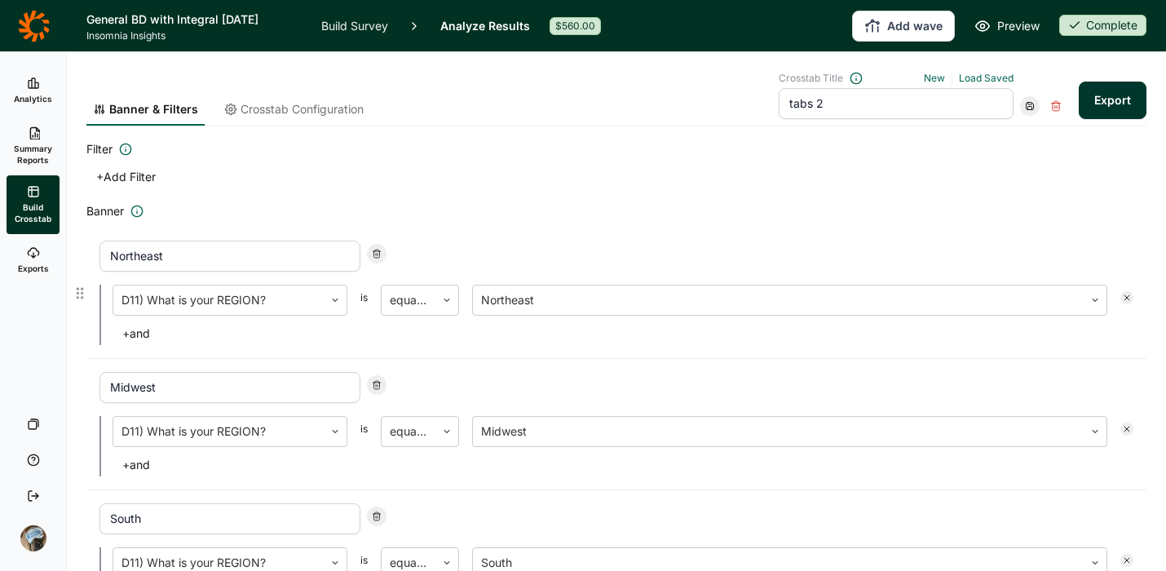
type input "West"
click at [379, 254] on use at bounding box center [376, 254] width 7 height 8
type input "South"
type input "West"
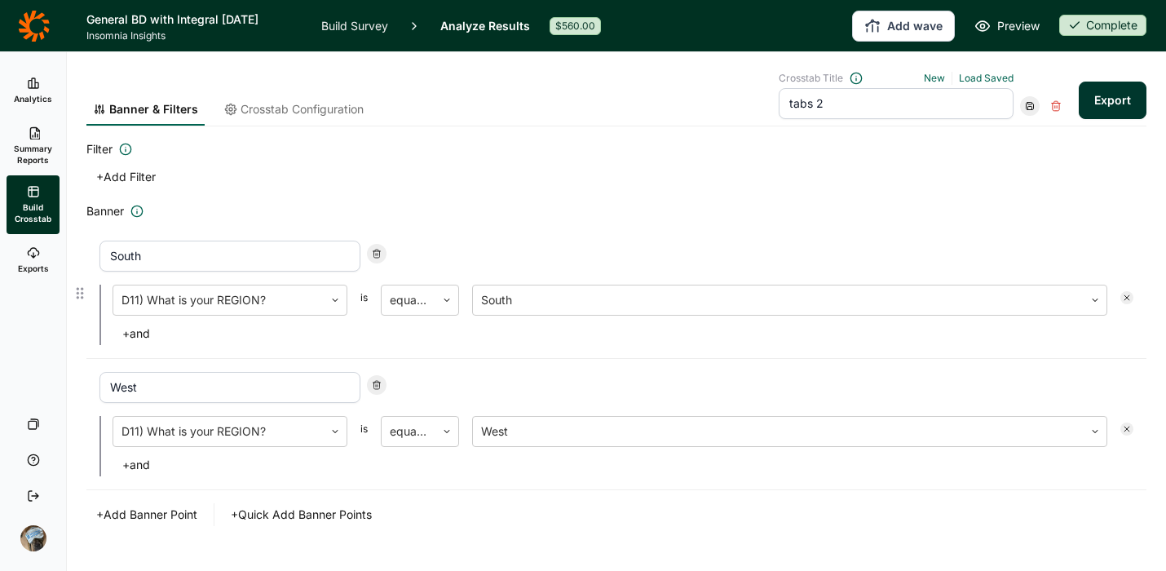
click at [379, 254] on use at bounding box center [376, 254] width 7 height 8
type input "West"
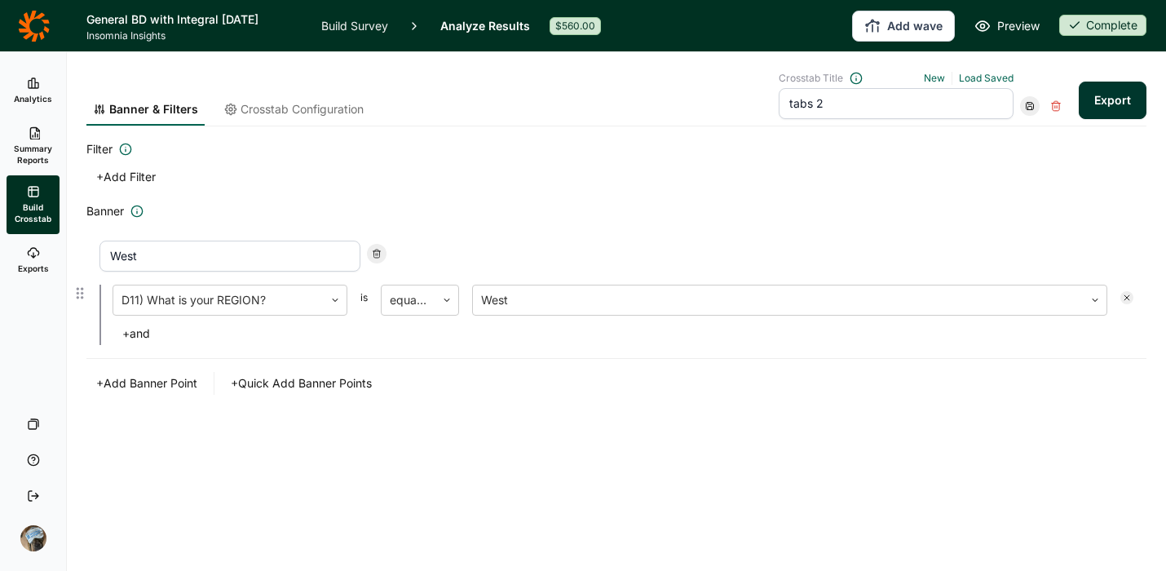
click at [379, 254] on use at bounding box center [376, 254] width 7 height 8
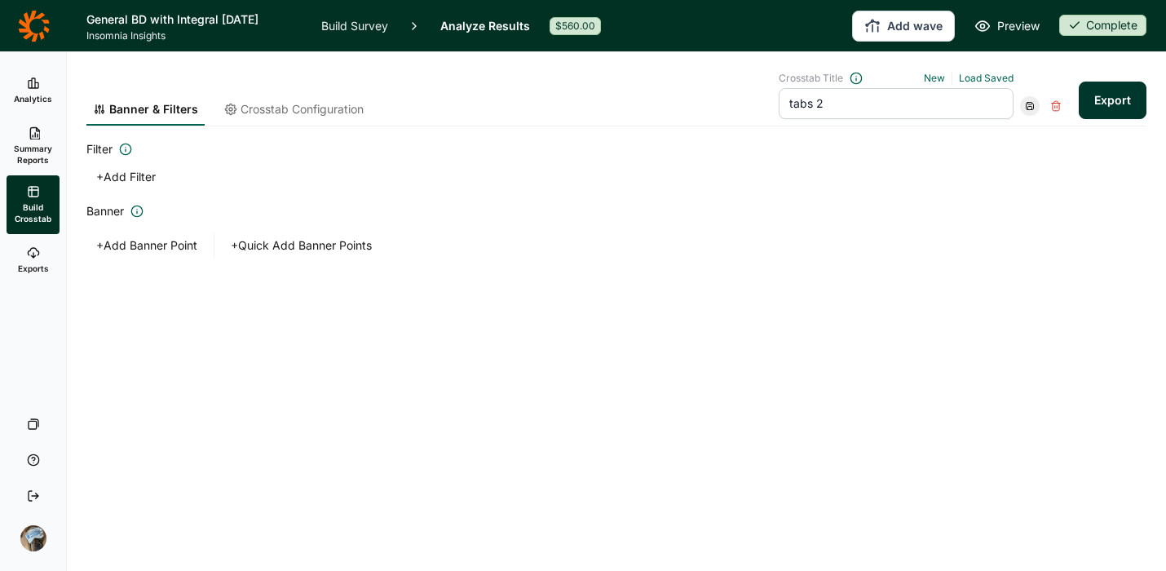
click at [333, 359] on div "Banner & Filters Crosstab Configuration Crosstab Title New Load Saved tabs 2 Ex…" at bounding box center [616, 311] width 1099 height 519
click at [241, 107] on span "Crosstab Configuration" at bounding box center [302, 109] width 123 height 16
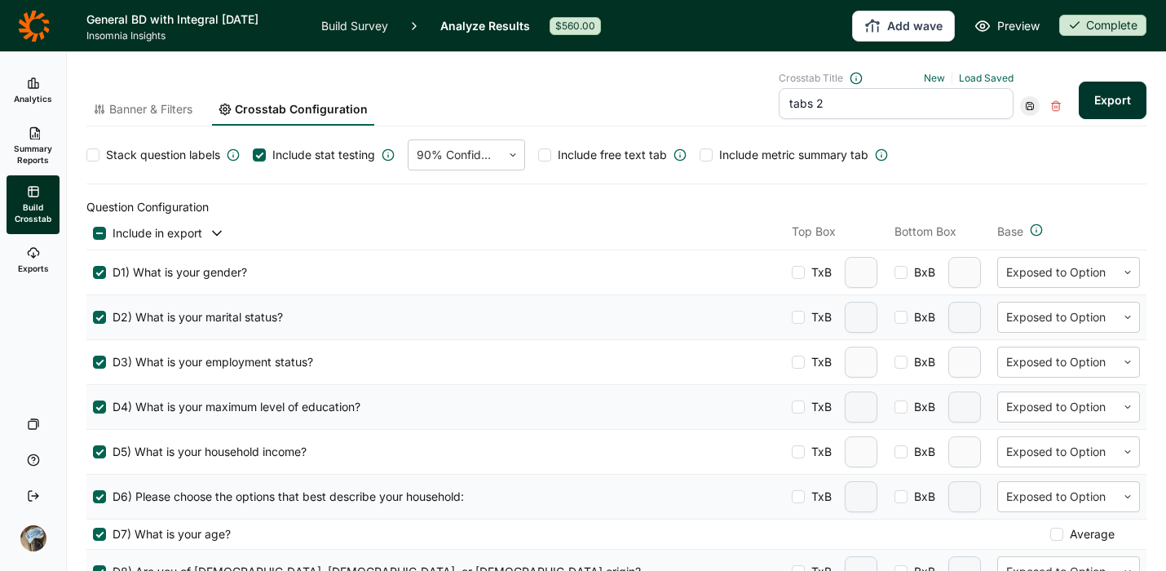
click at [1020, 111] on div at bounding box center [1030, 106] width 20 height 20
click at [1023, 153] on div "Save as new" at bounding box center [1068, 150] width 130 height 23
click at [24, 259] on link "Exports" at bounding box center [33, 260] width 53 height 52
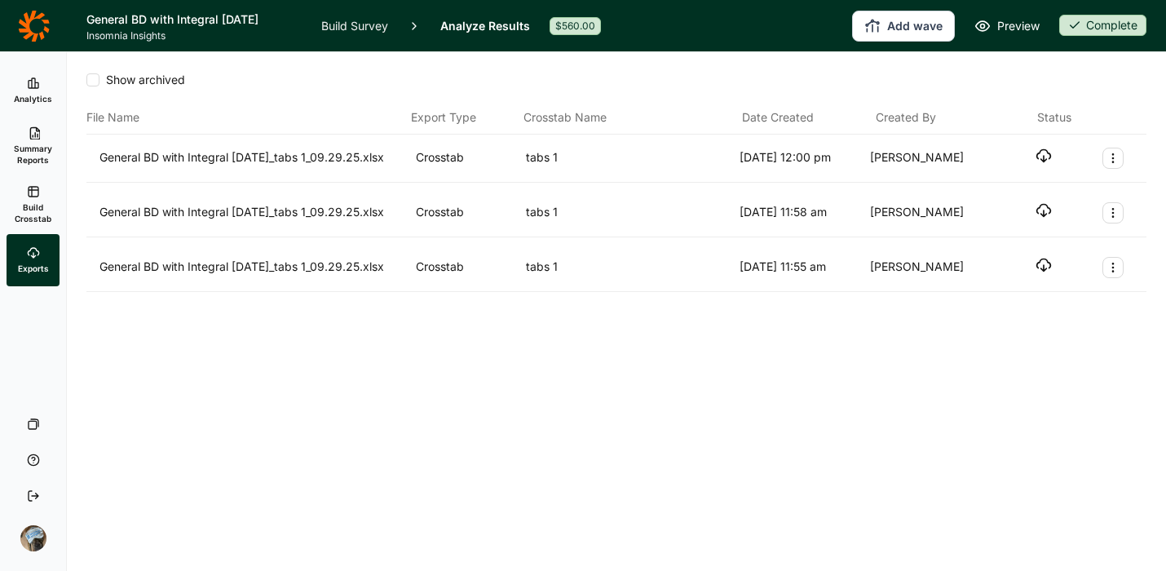
click at [39, 211] on span "Build Crosstab" at bounding box center [33, 212] width 40 height 23
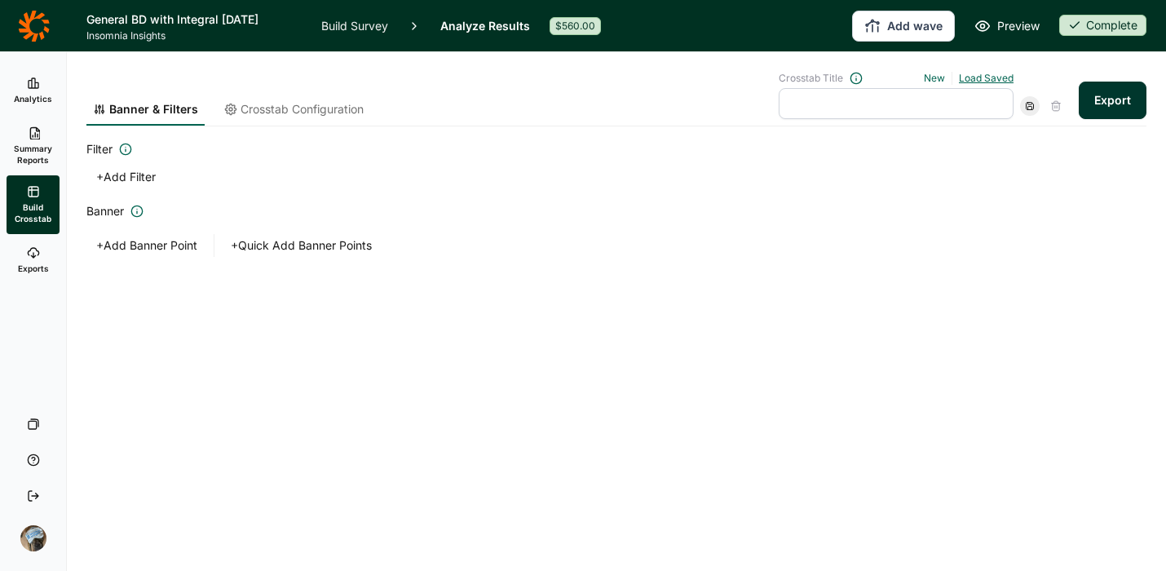
click at [964, 77] on link "Load Saved" at bounding box center [986, 78] width 55 height 12
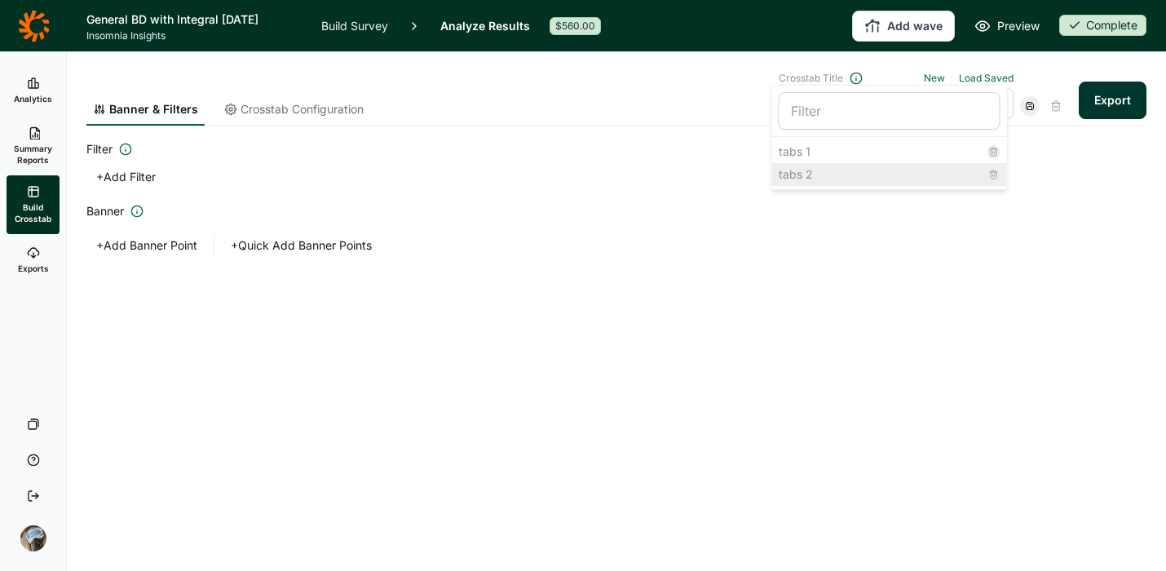
click at [811, 162] on div "tabs 1 tabs 2" at bounding box center [889, 163] width 235 height 52
click at [811, 170] on div "tabs 2" at bounding box center [889, 174] width 235 height 23
type input "tabs 2"
click at [891, 183] on div "+ Add Filter" at bounding box center [616, 177] width 1060 height 23
click at [1114, 92] on button "Export" at bounding box center [1113, 101] width 68 height 38
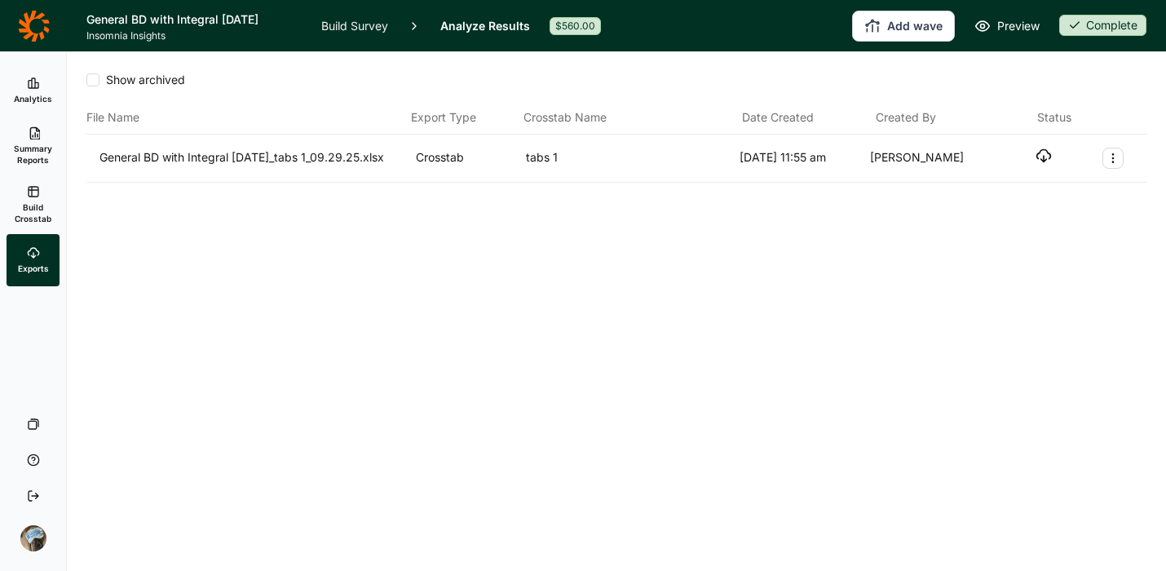
click at [1038, 152] on use "button" at bounding box center [1043, 156] width 14 height 12
click at [1040, 160] on icon "button" at bounding box center [1044, 156] width 16 height 16
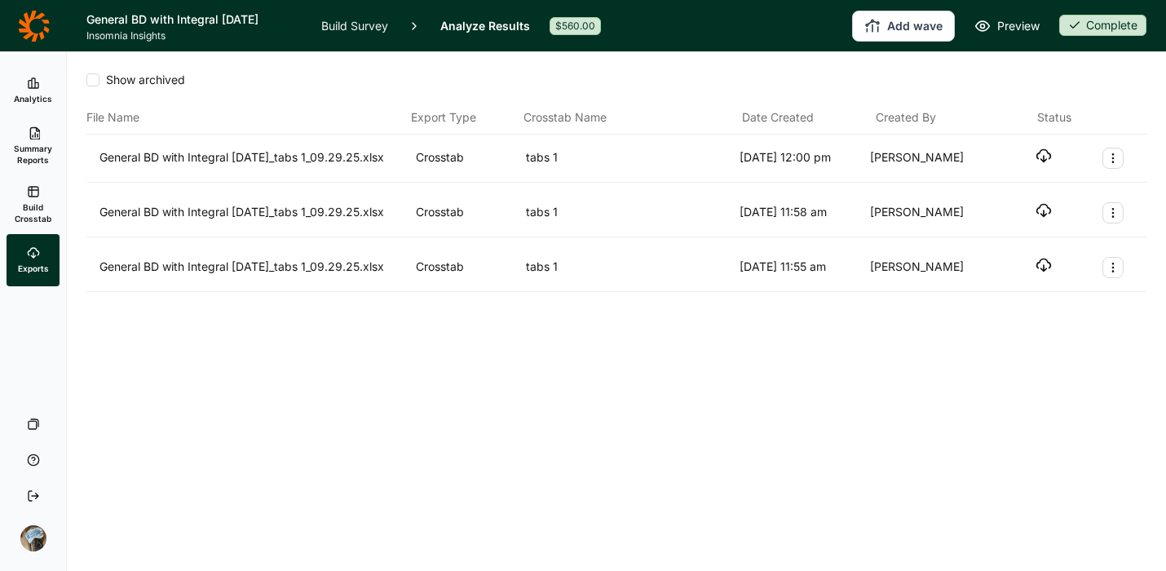
click at [1054, 156] on div "General BD with Integral [DATE]_tabs 1_09.29.25.xlsx Crosstab tabs 1 [DATE] 12:…" at bounding box center [616, 158] width 1034 height 21
click at [1046, 159] on icon "button" at bounding box center [1044, 156] width 16 height 16
click at [24, 33] on icon at bounding box center [34, 26] width 32 height 33
